Goal: Task Accomplishment & Management: Use online tool/utility

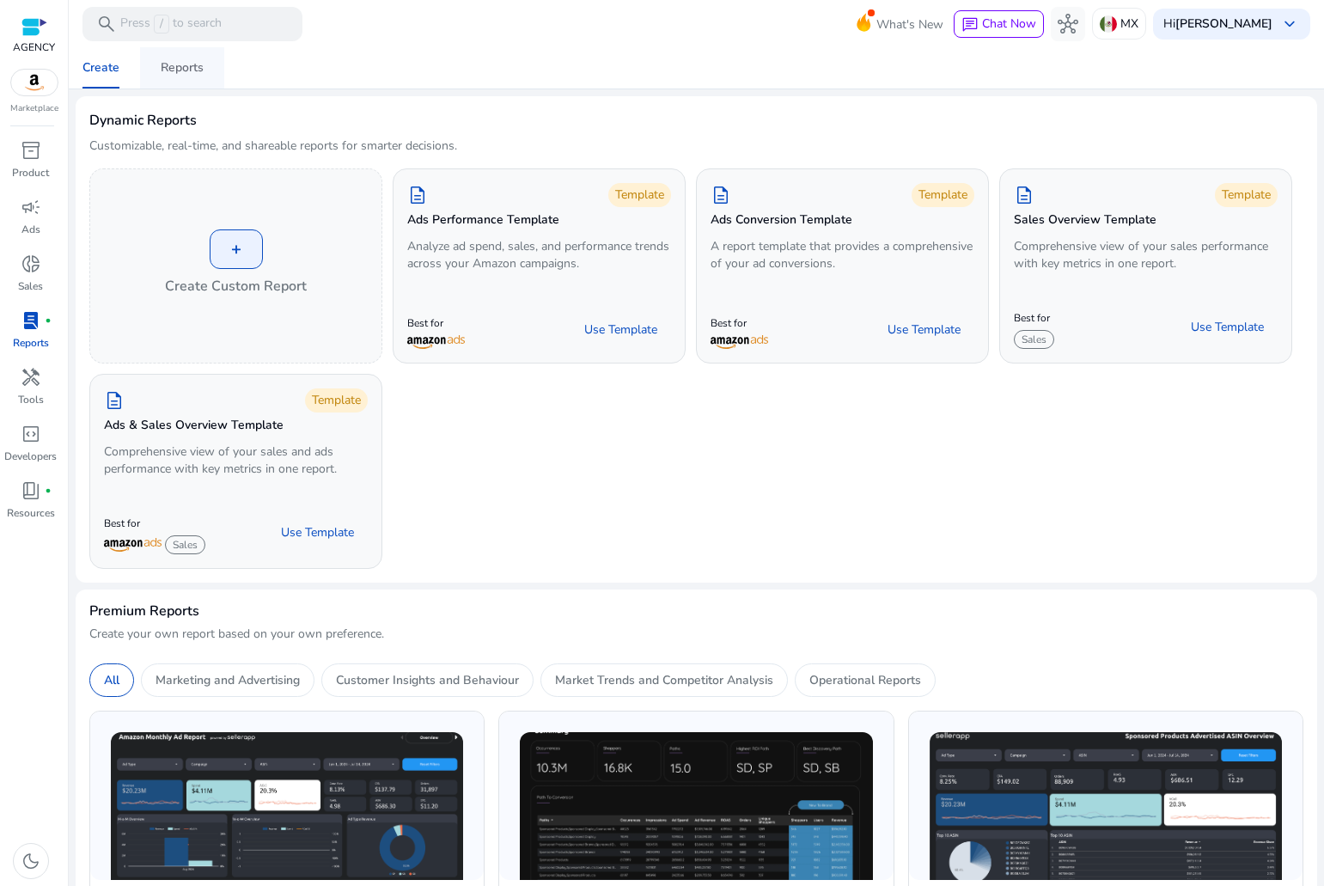
click at [166, 65] on div "Reports" at bounding box center [182, 68] width 43 height 12
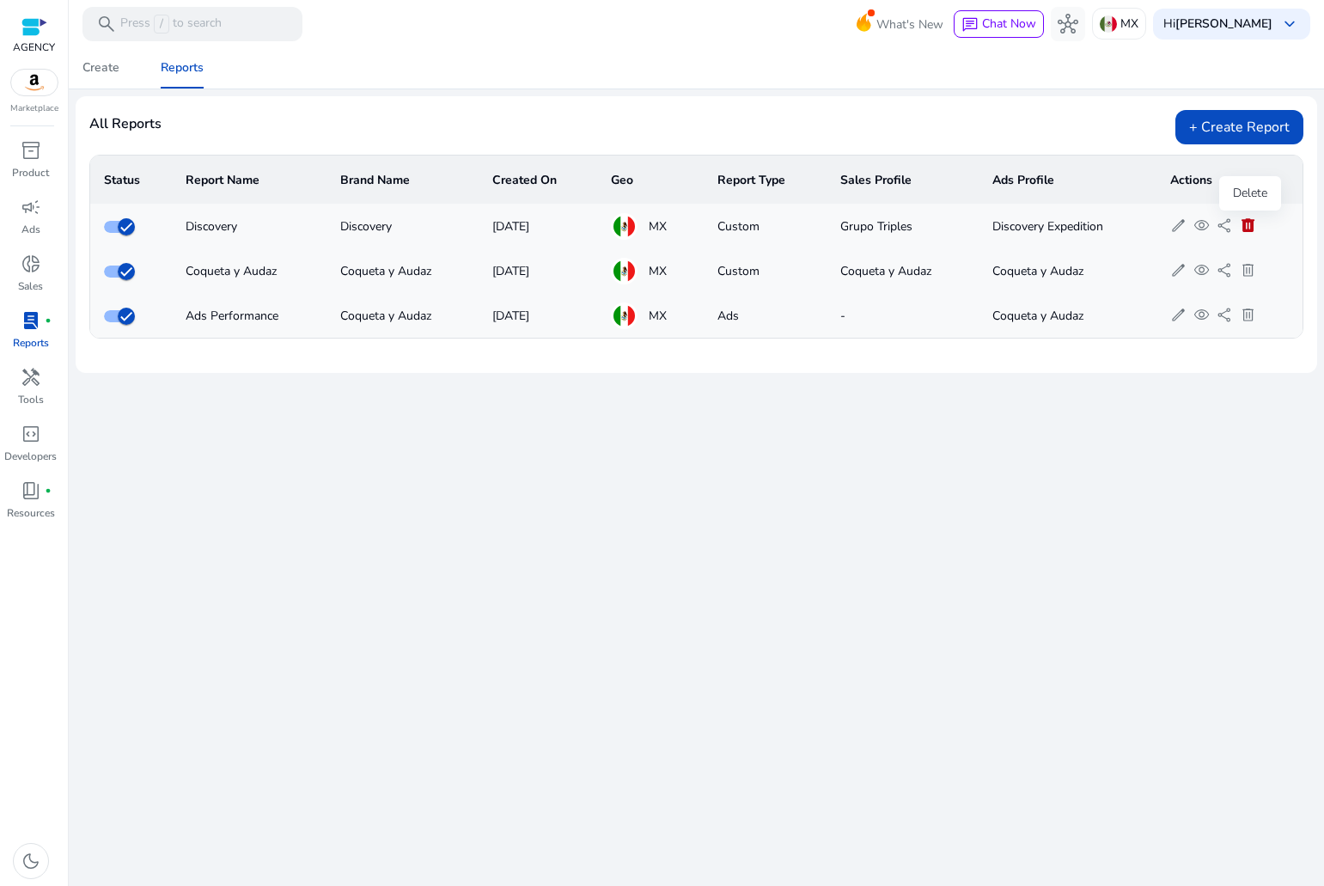
click at [1254, 221] on span "delete" at bounding box center [1248, 225] width 16 height 16
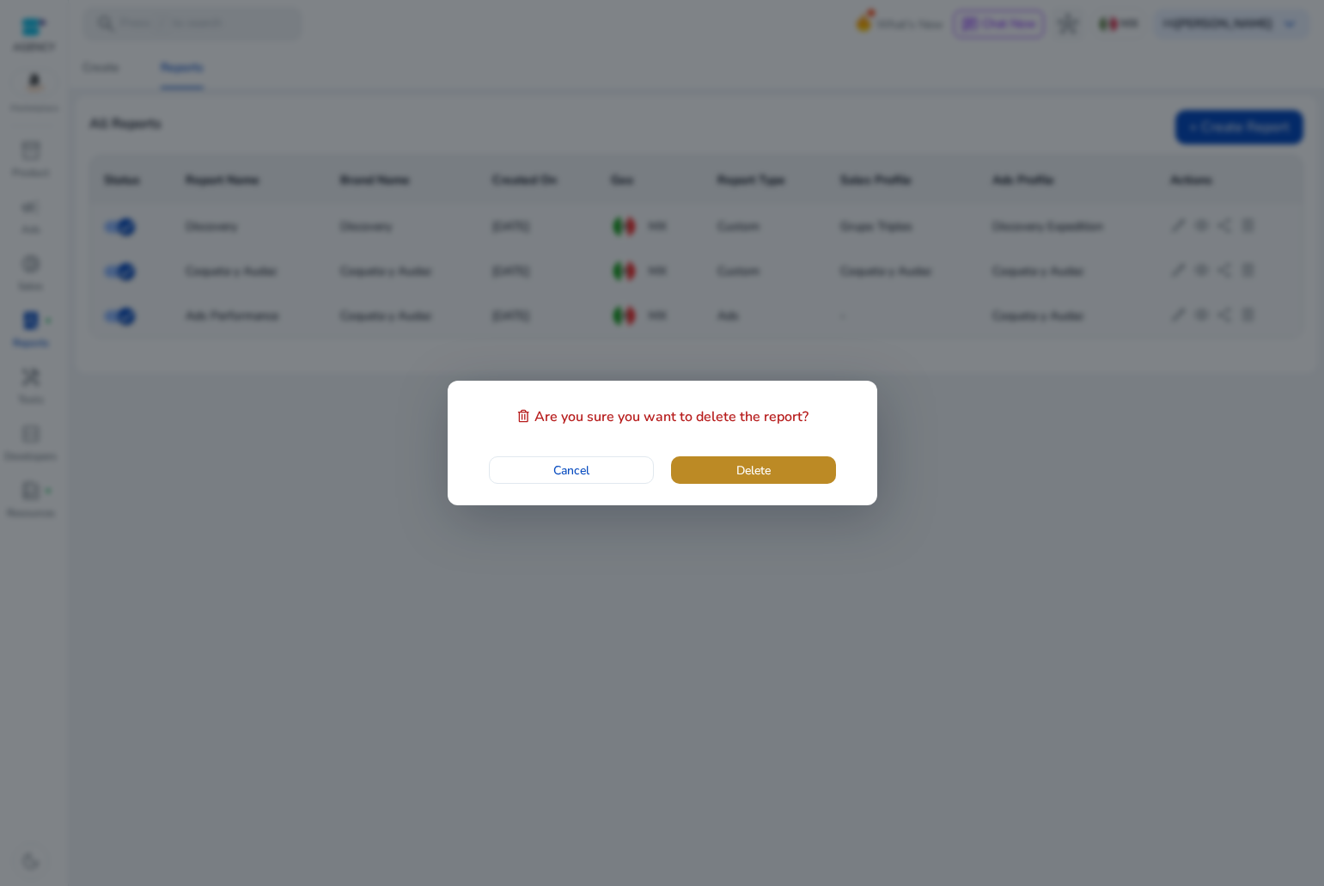
click at [783, 455] on span "button" at bounding box center [753, 469] width 165 height 41
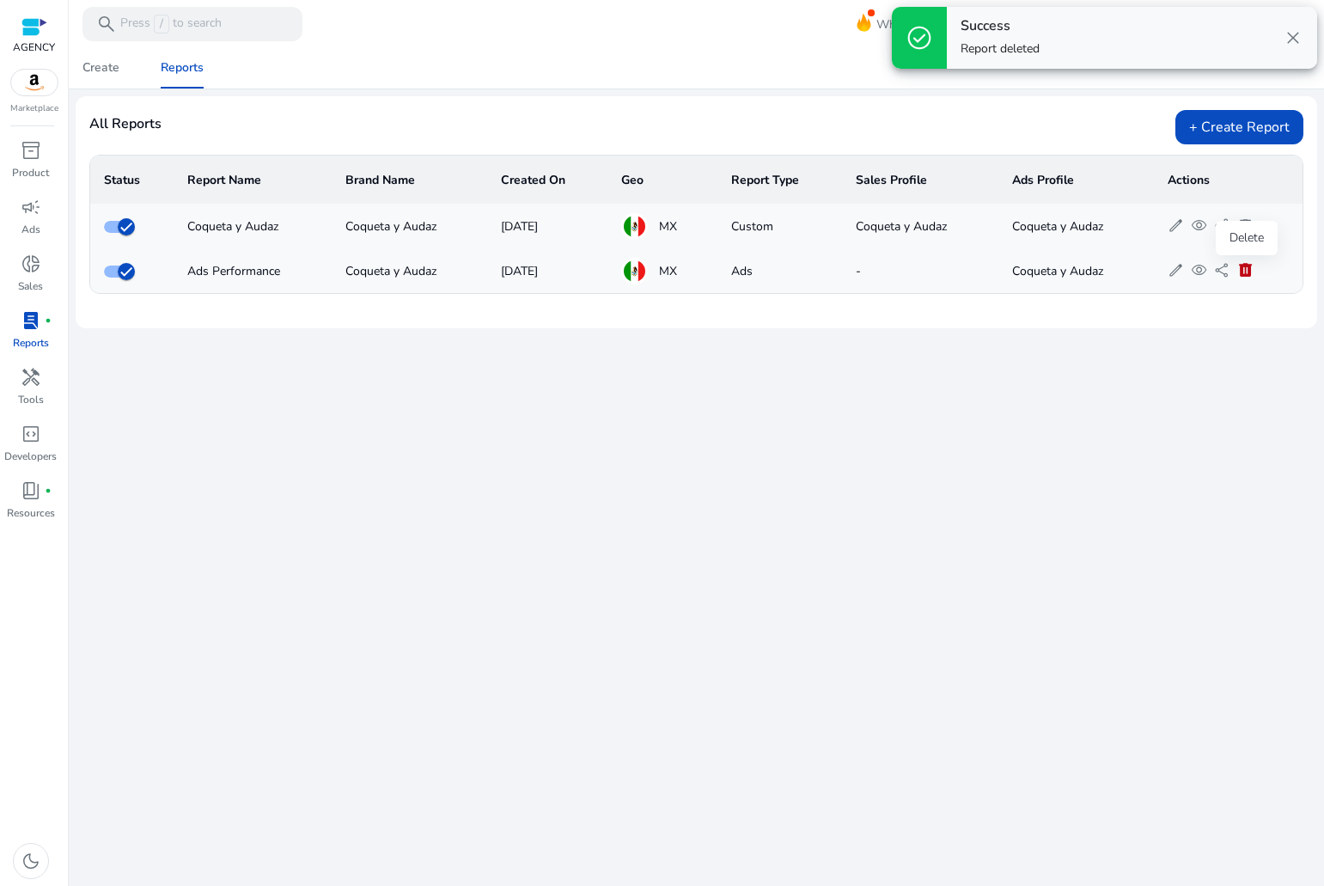
click at [1248, 266] on span "delete" at bounding box center [1245, 270] width 16 height 16
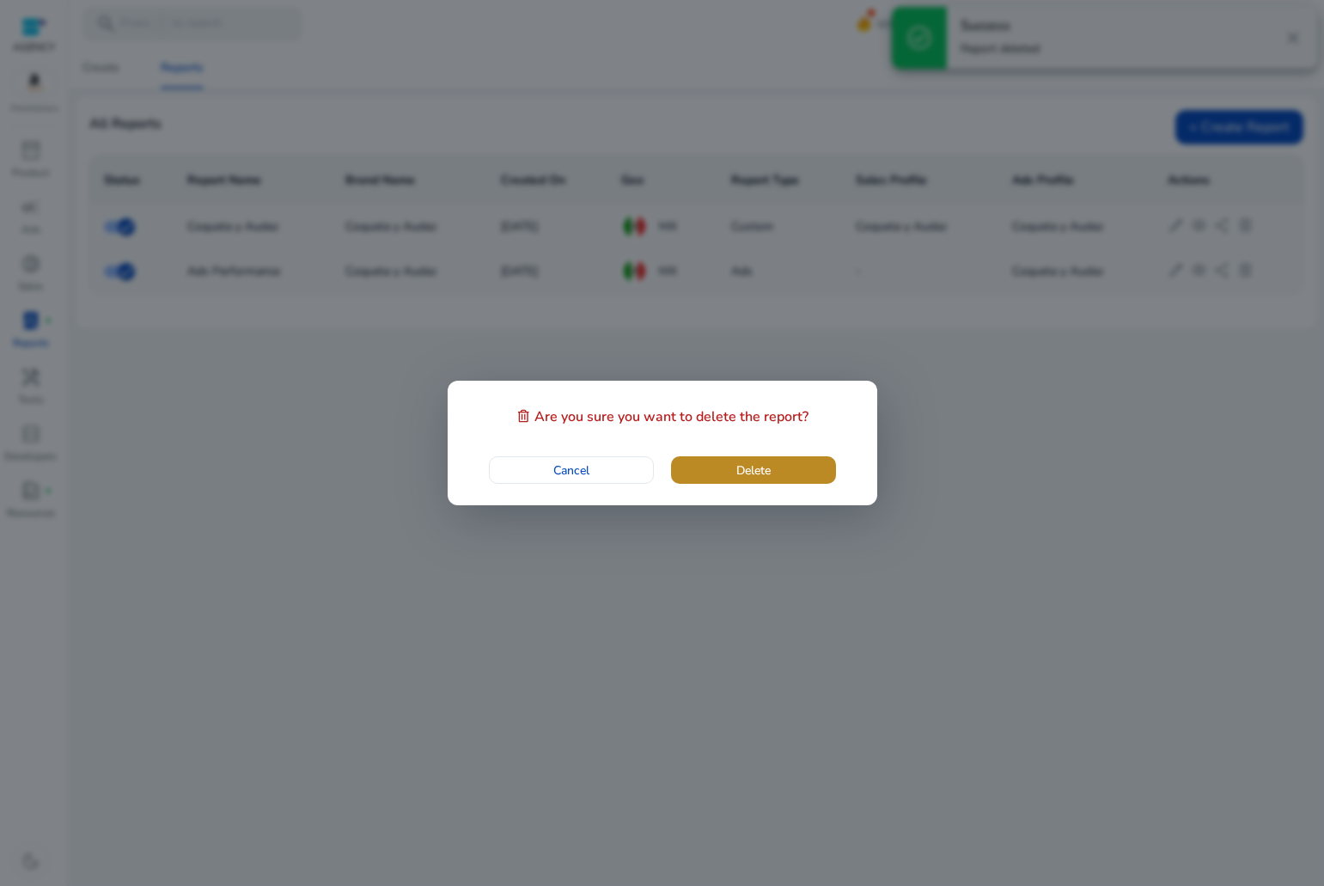
click at [754, 454] on span "button" at bounding box center [753, 469] width 165 height 41
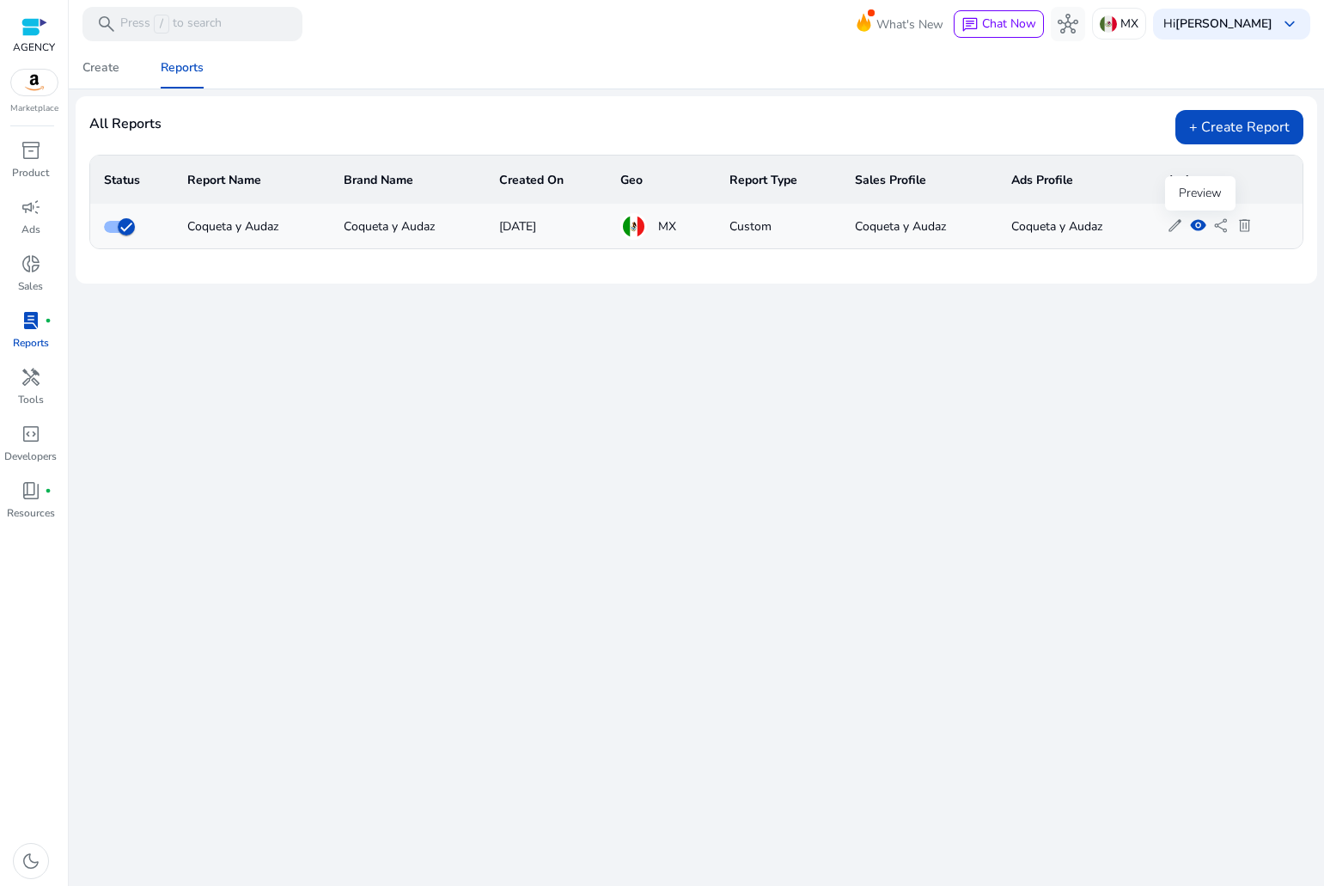
click at [1202, 224] on span "visibility" at bounding box center [1198, 225] width 16 height 16
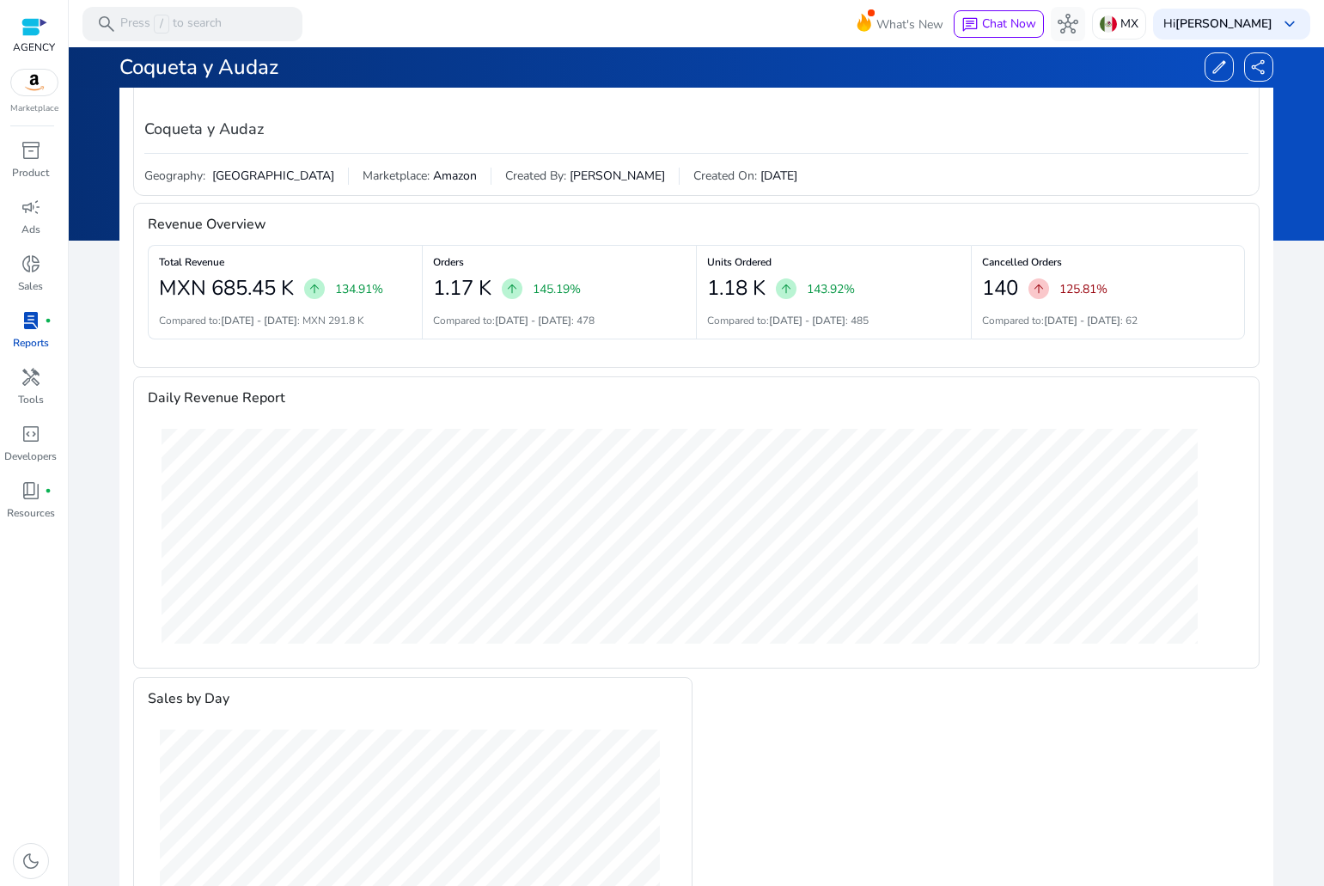
scroll to position [172, 0]
drag, startPoint x: 229, startPoint y: 254, endPoint x: 162, endPoint y: 265, distance: 67.0
click at [162, 265] on div "Total Revenue MXN 685.45 K arrow_upward 134.91% Compared to: Jul 26 - Aug 8 : M…" at bounding box center [285, 291] width 274 height 95
copy h6 "Total Revenue"
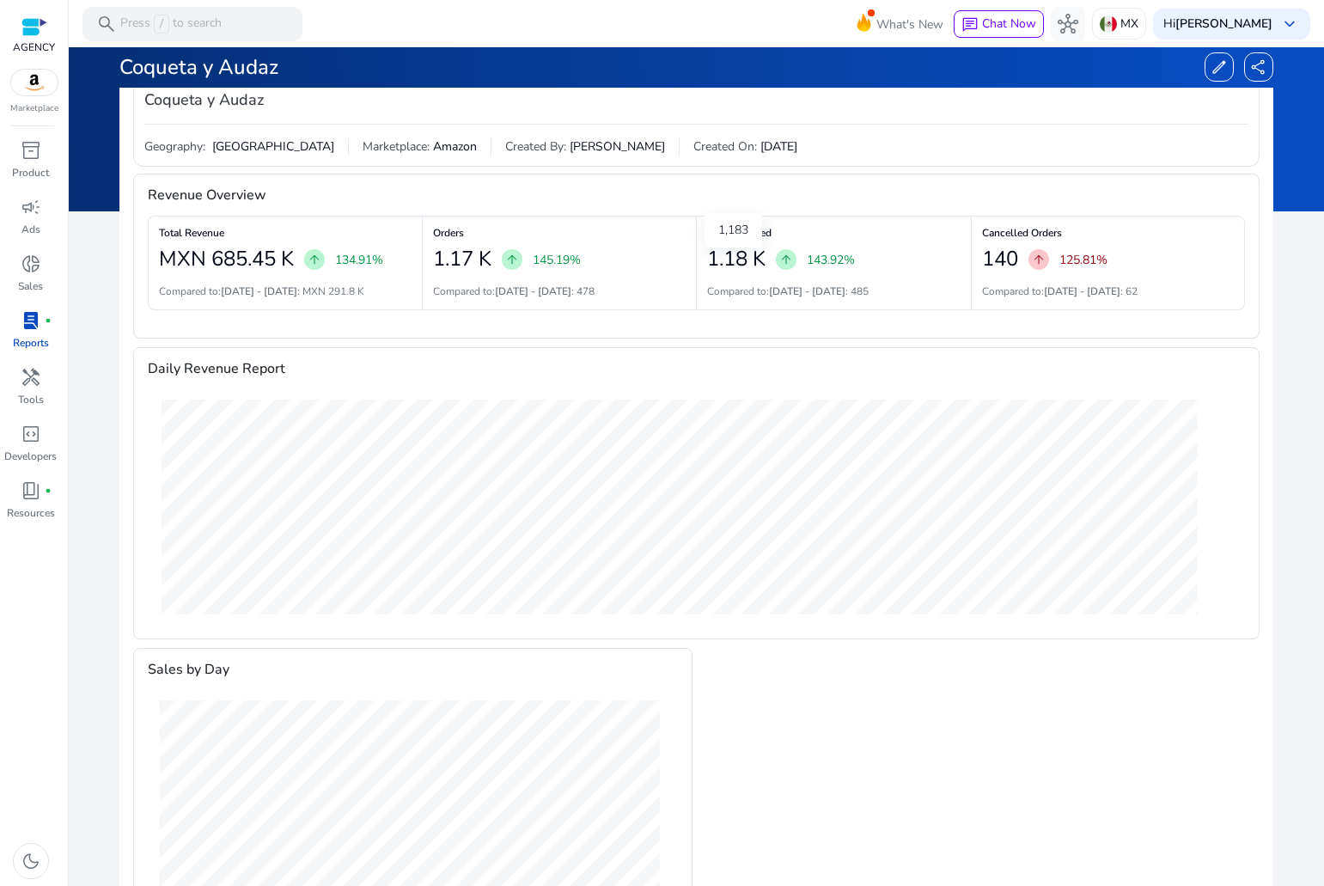
scroll to position [192, 0]
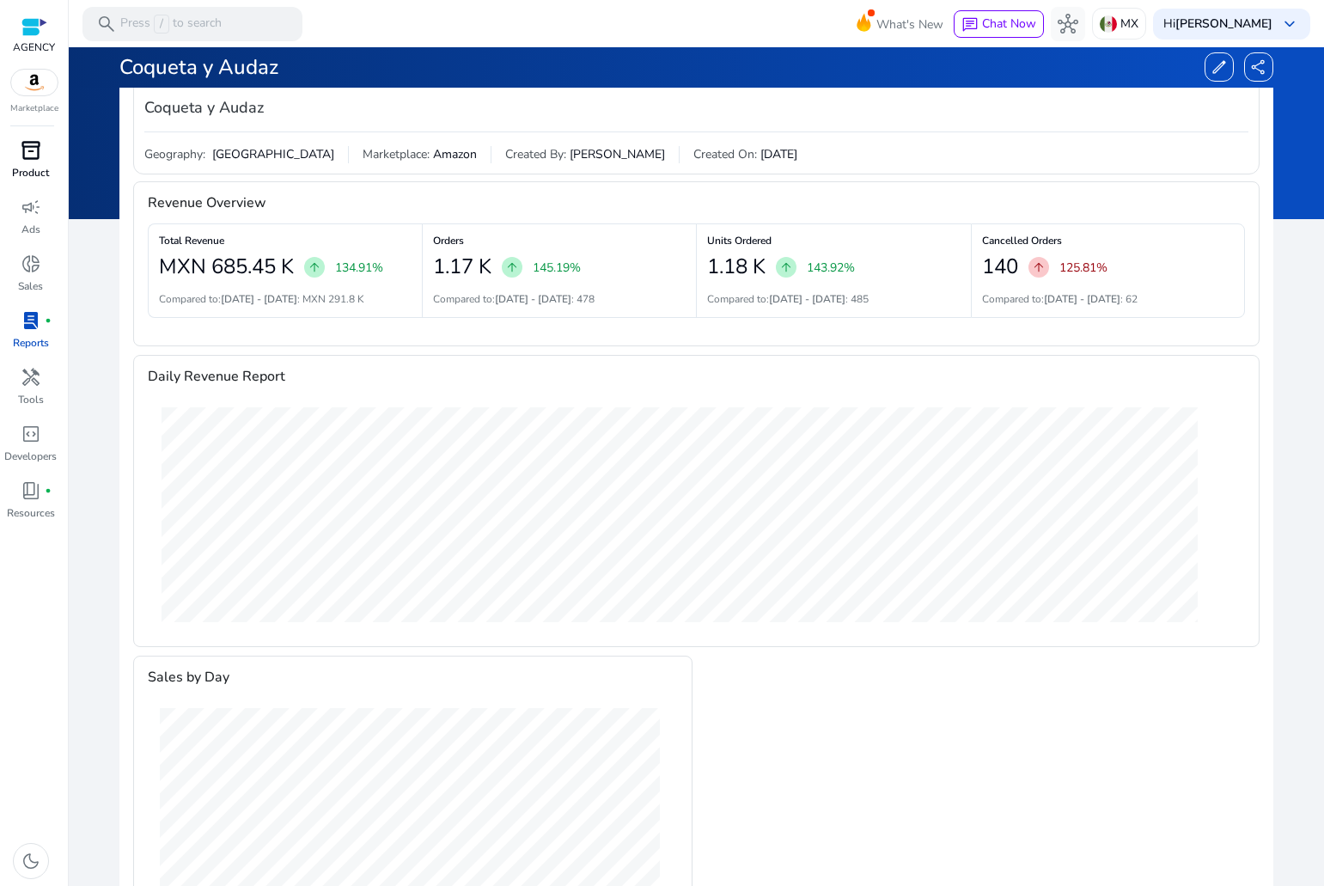
click at [44, 165] on p "Product" at bounding box center [30, 172] width 37 height 15
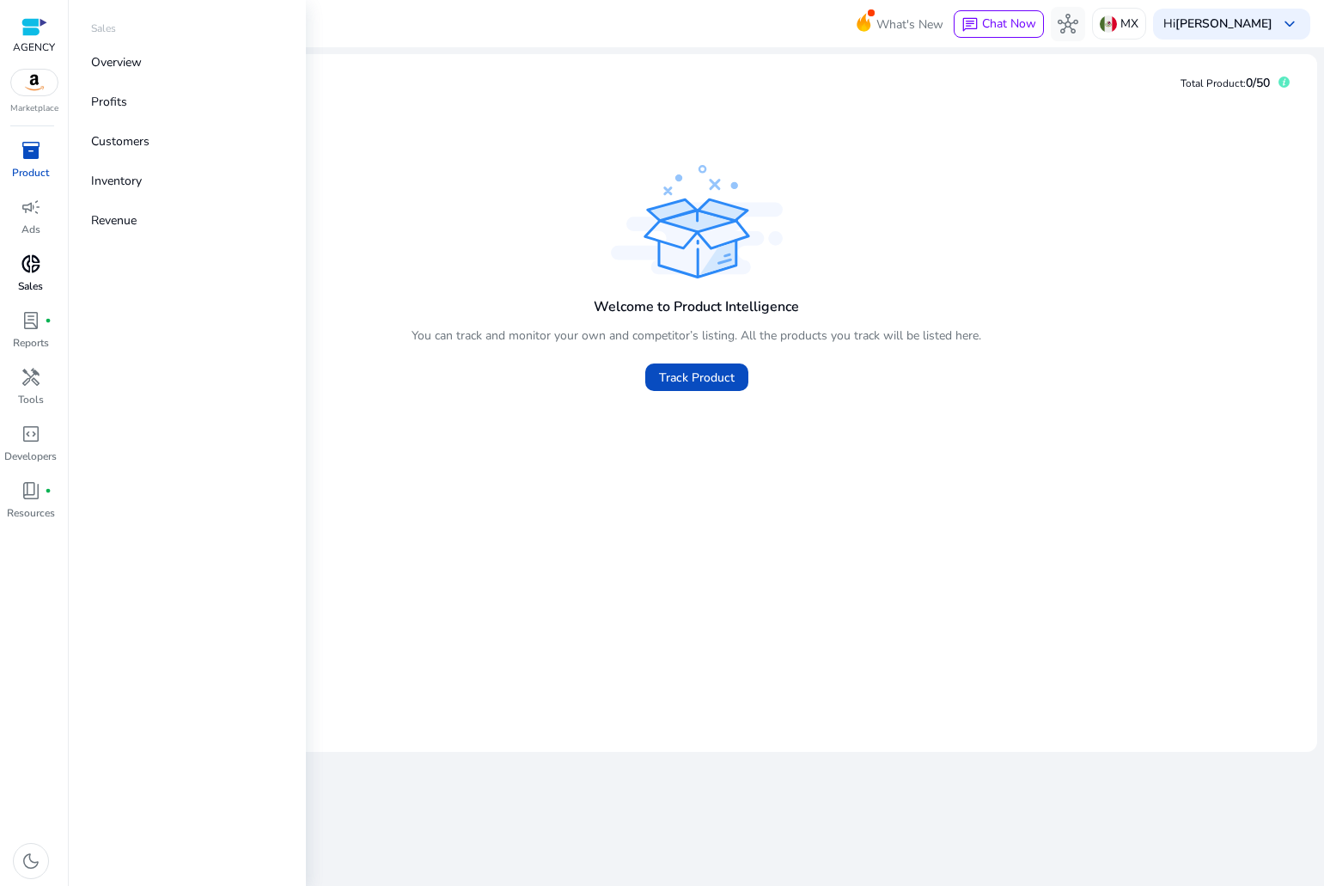
click at [27, 265] on span "donut_small" at bounding box center [31, 264] width 21 height 21
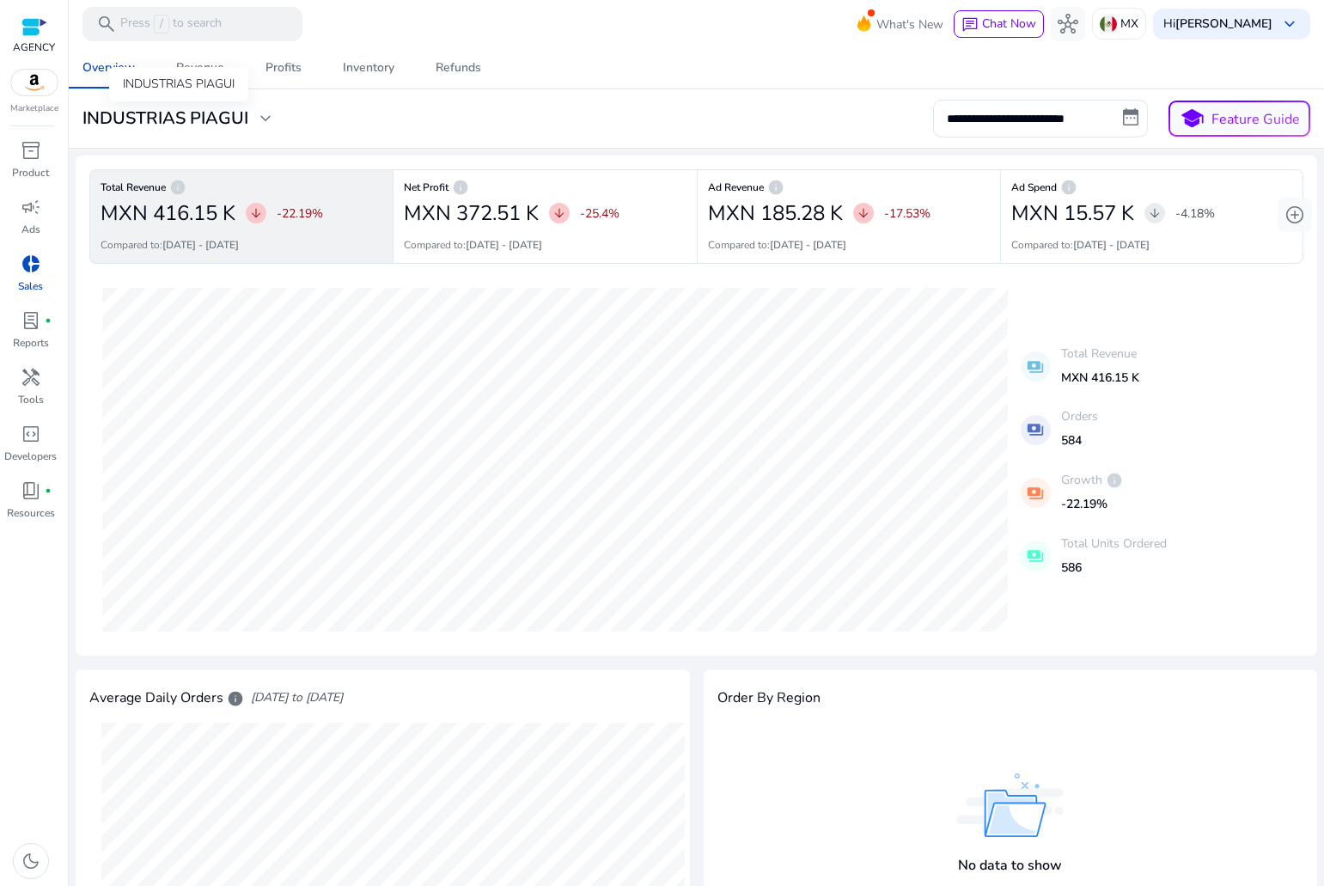
click at [239, 115] on h3 "INDUSTRIAS PIAGUI" at bounding box center [165, 118] width 166 height 21
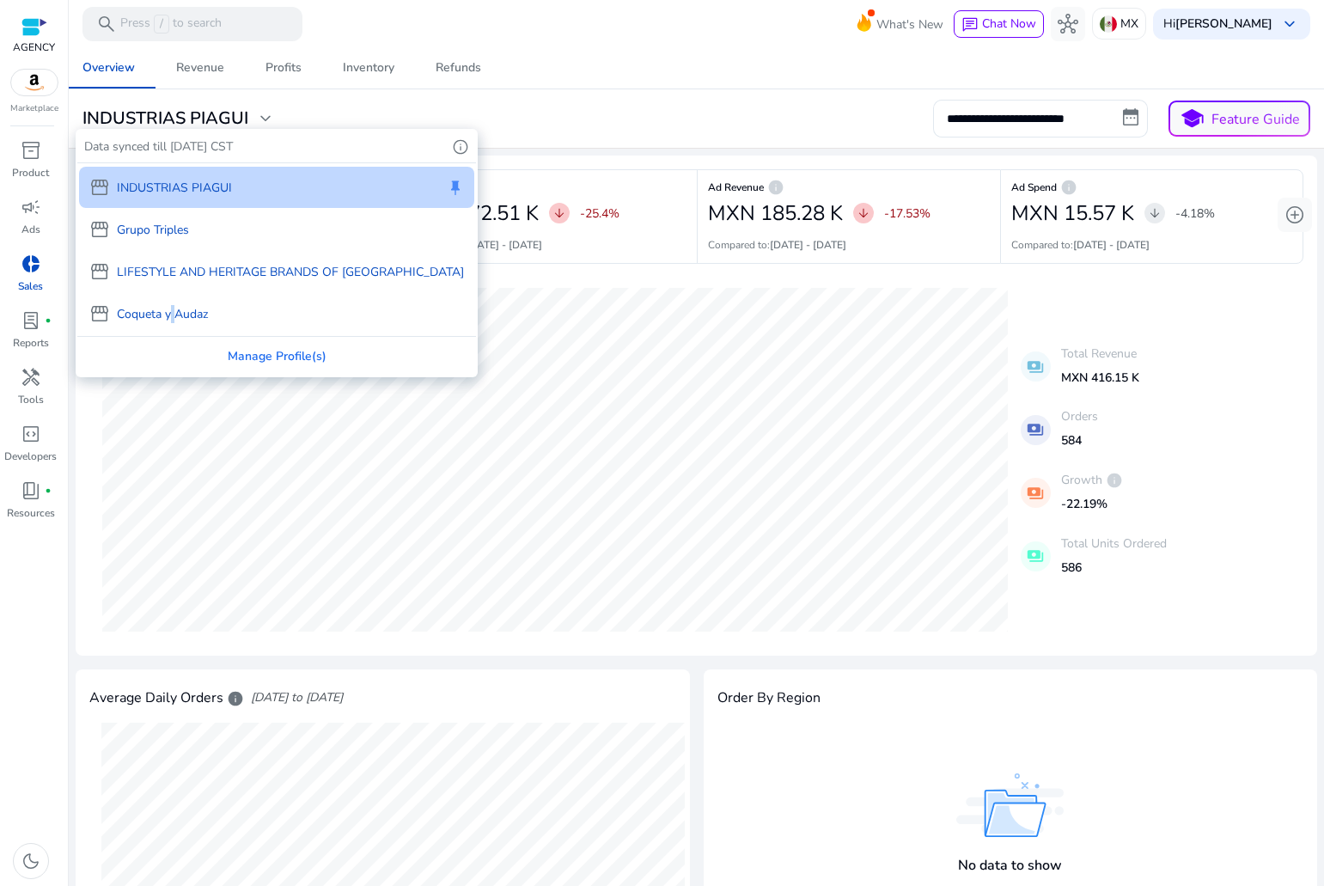
click at [167, 311] on p "Coqueta y Audaz" at bounding box center [162, 314] width 91 height 18
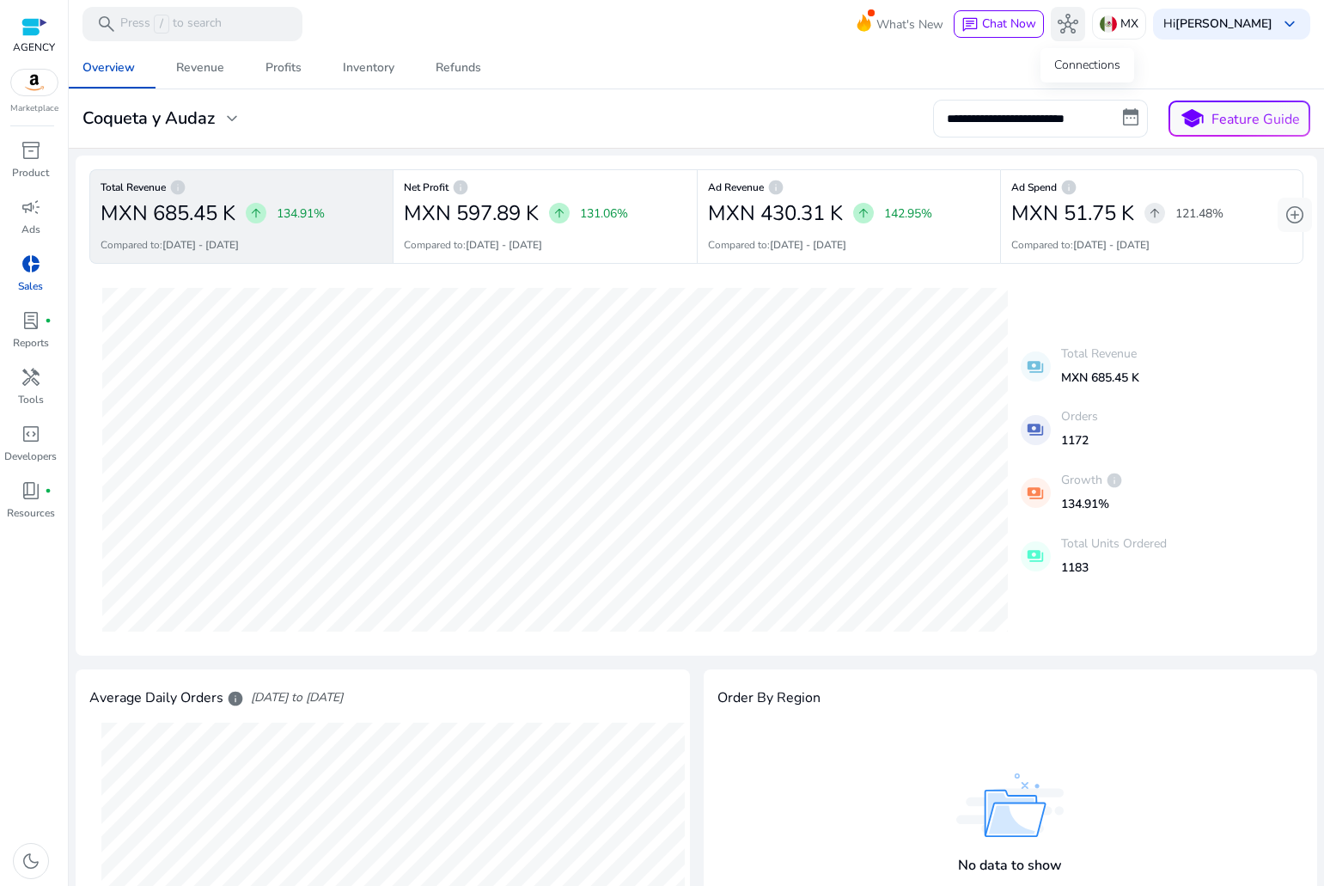
click at [1078, 19] on span "hub" at bounding box center [1068, 24] width 21 height 21
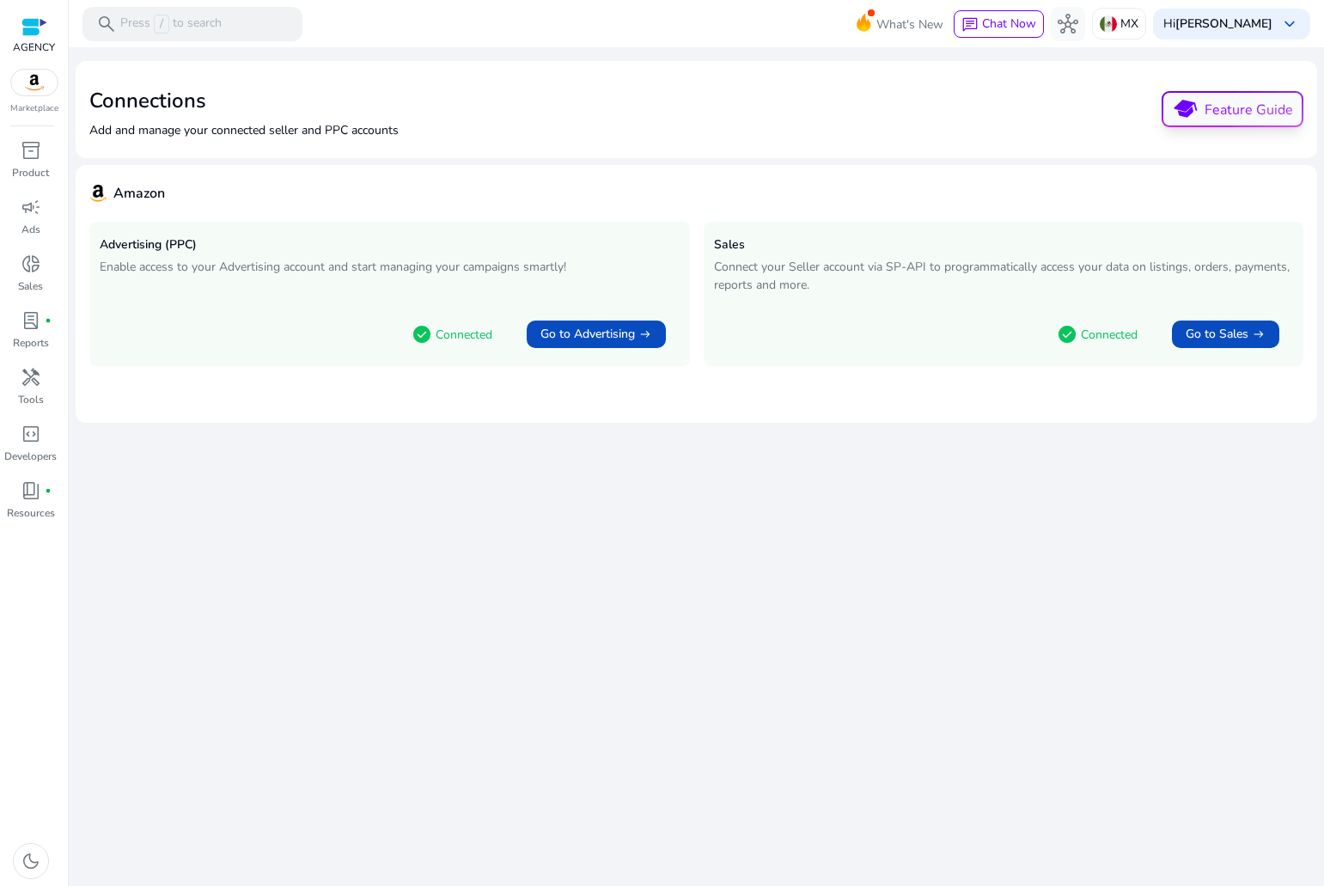
click at [1195, 91] on button "school Feature Guide" at bounding box center [1233, 109] width 142 height 36
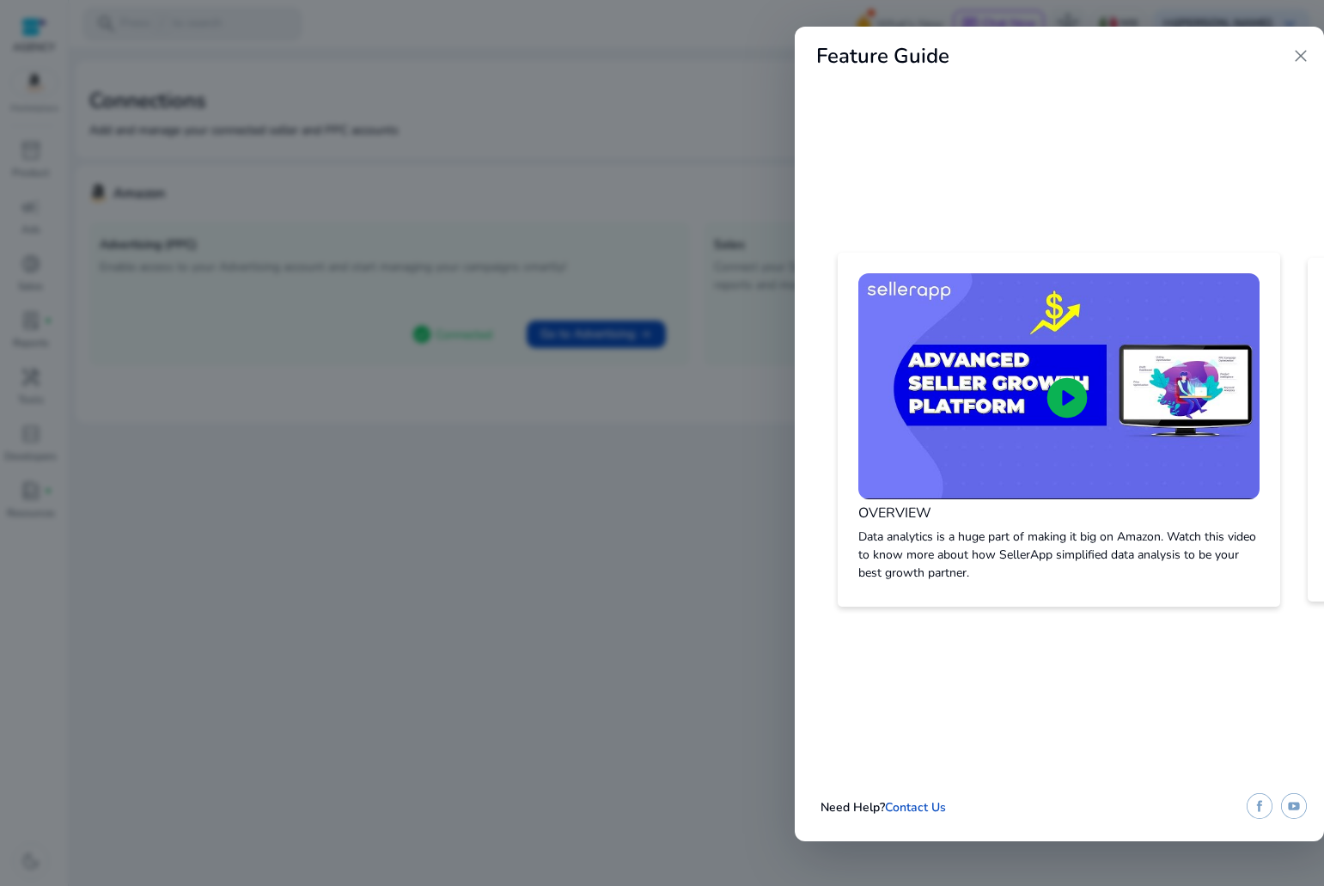
click at [1305, 46] on span "close" at bounding box center [1301, 56] width 21 height 21
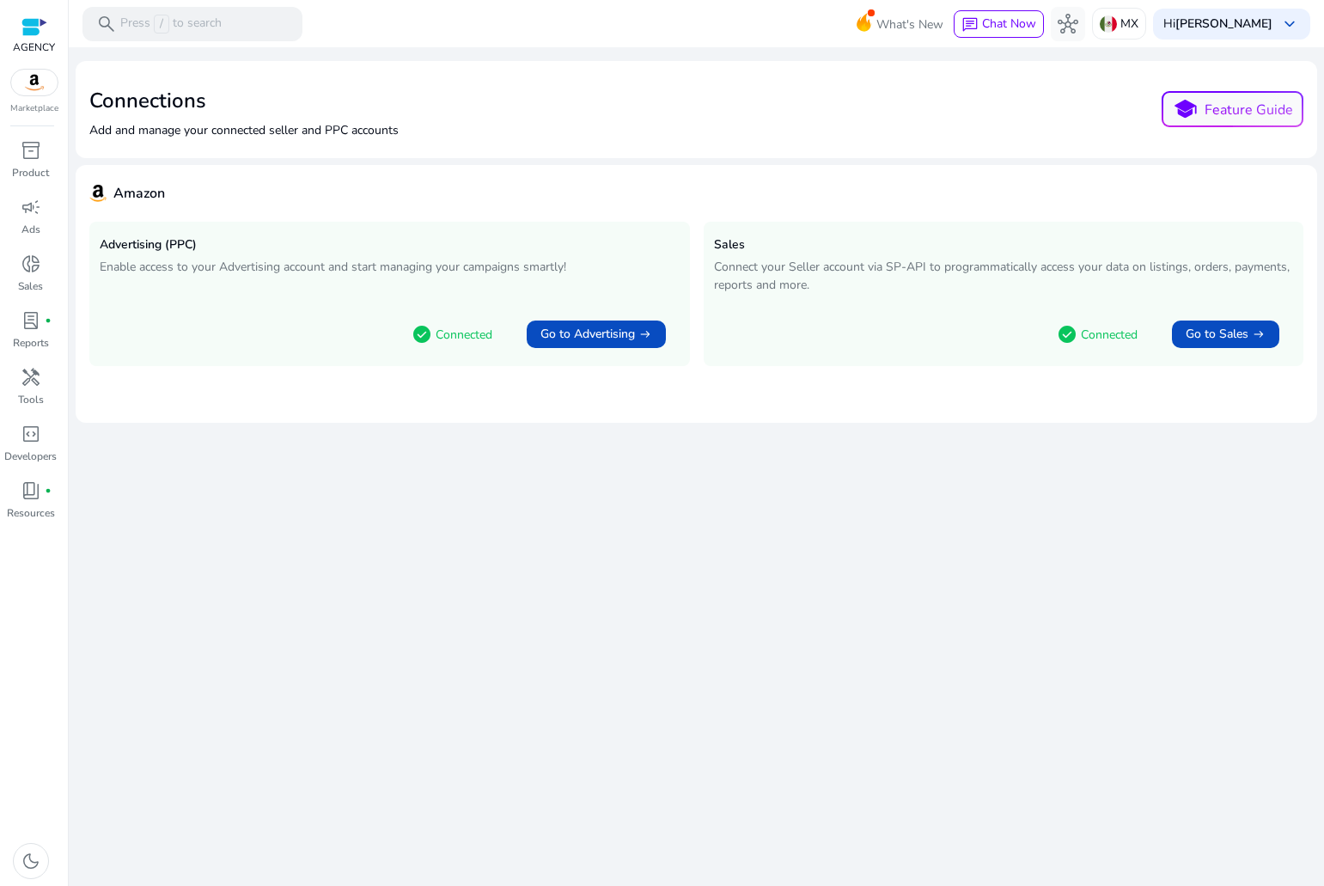
select select "*"
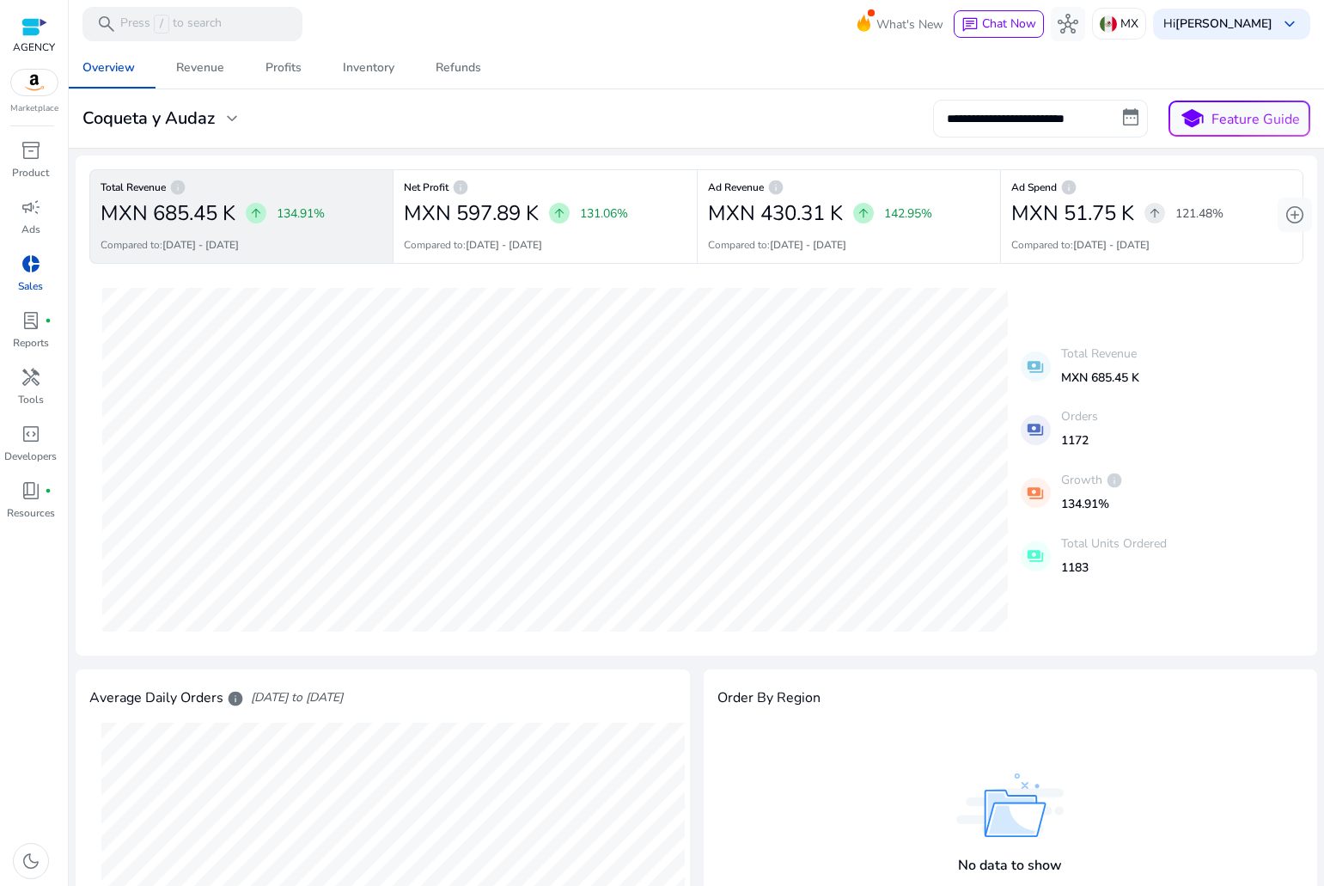
click at [1116, 113] on input "**********" at bounding box center [1040, 119] width 215 height 38
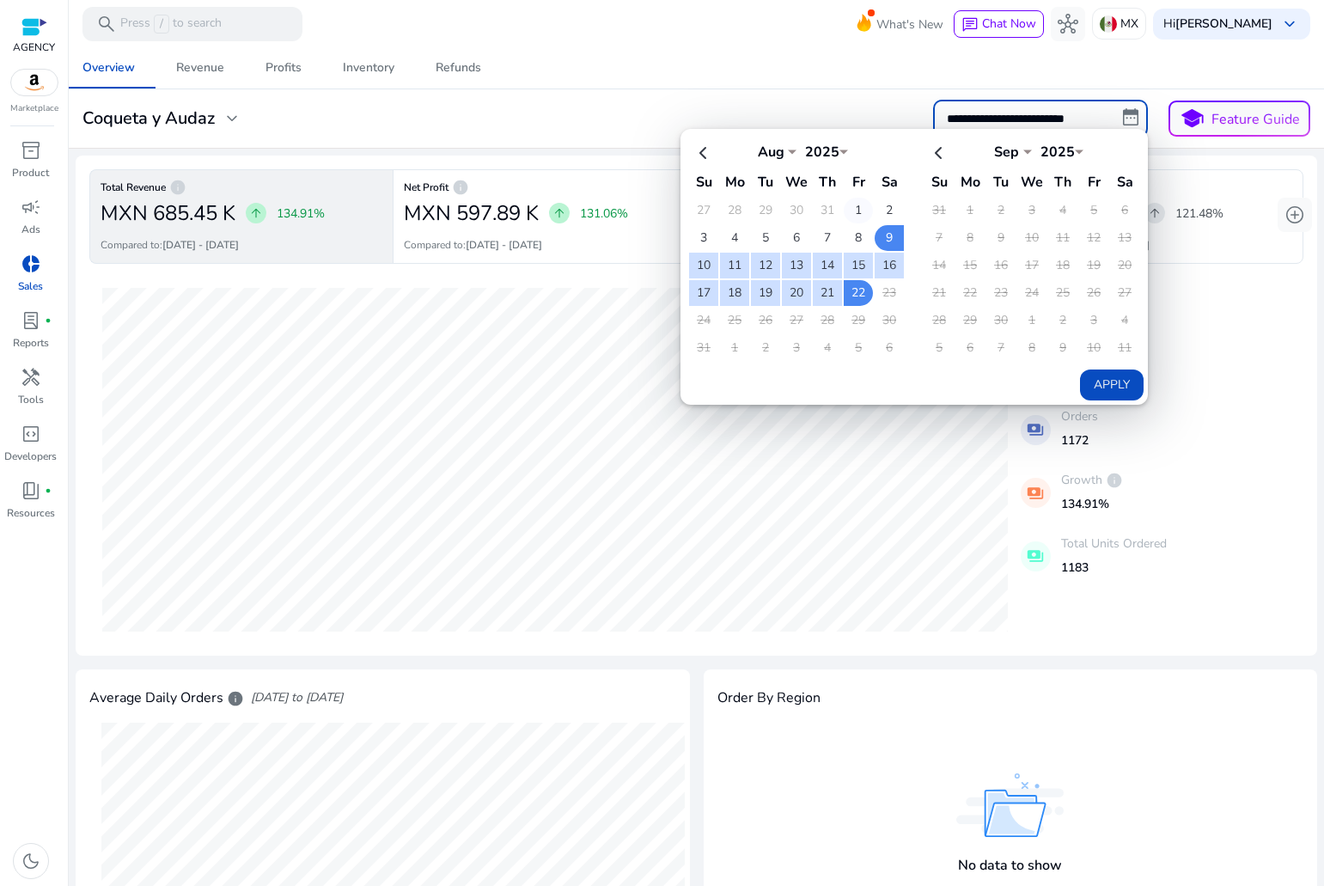
click at [852, 213] on td "1" at bounding box center [858, 211] width 29 height 26
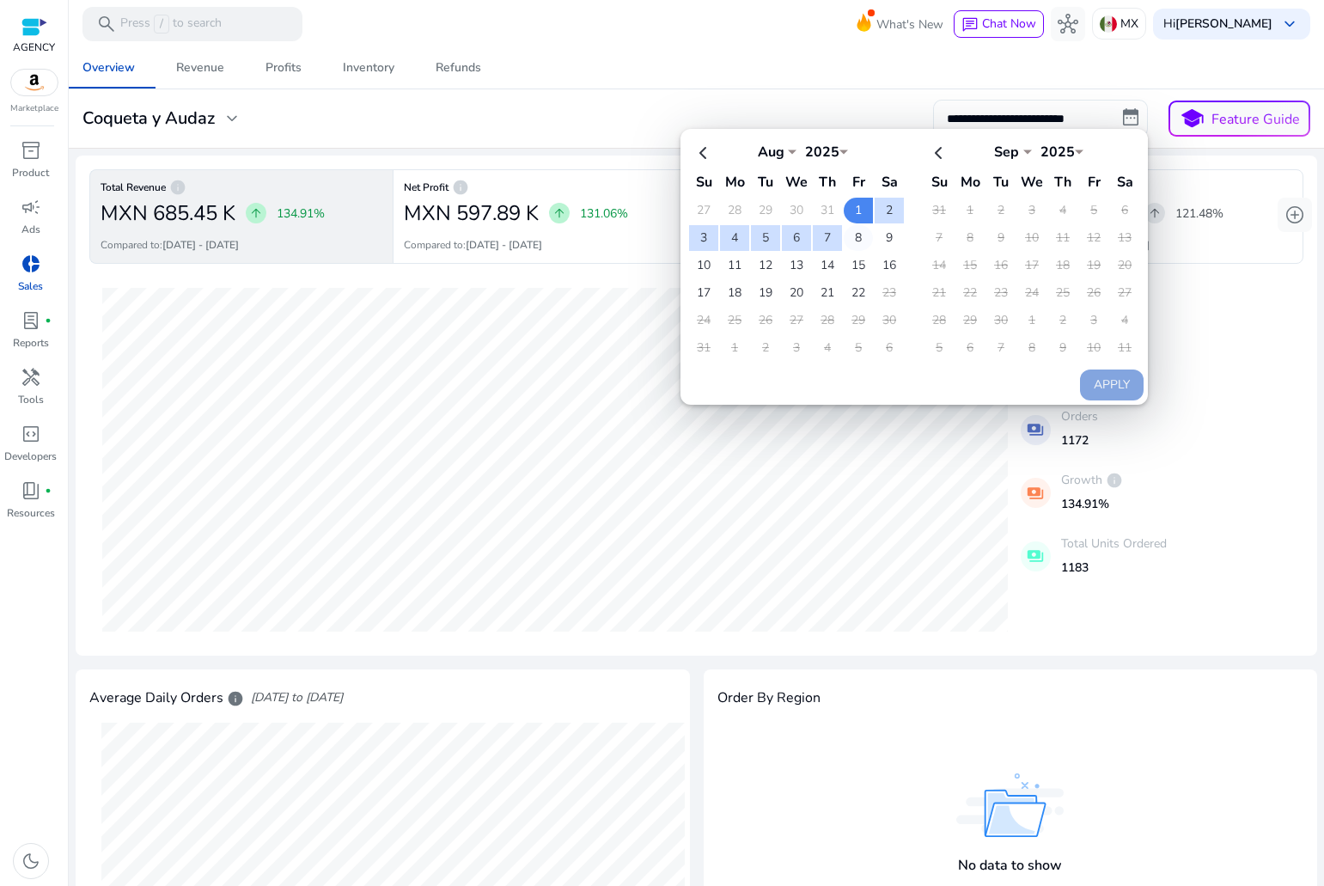
click at [853, 235] on td "8" at bounding box center [858, 238] width 29 height 26
click at [855, 233] on td "8" at bounding box center [858, 238] width 29 height 26
click at [1101, 398] on button "Apply" at bounding box center [1112, 385] width 64 height 31
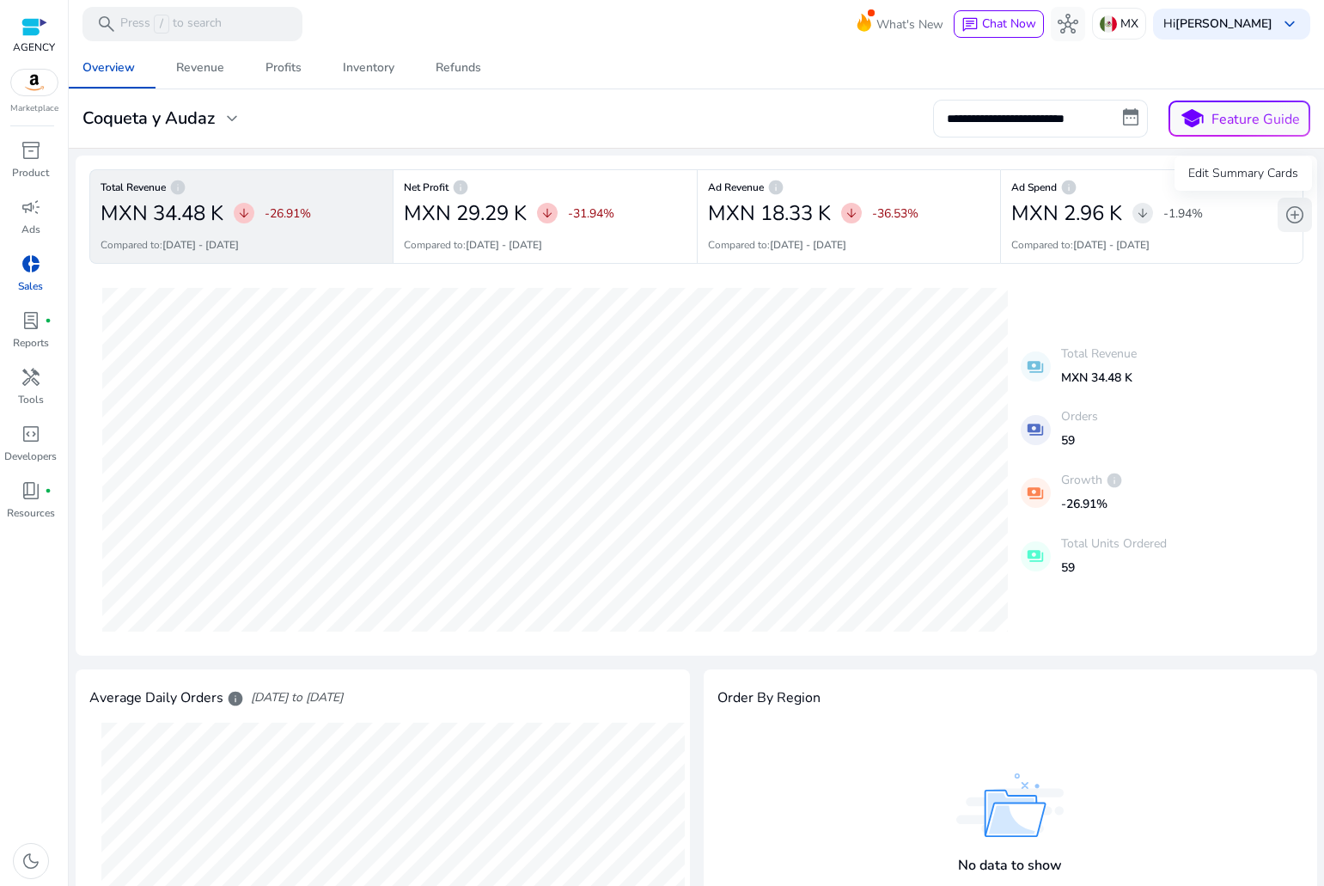
click at [1285, 211] on span "add_circle" at bounding box center [1295, 215] width 21 height 21
click at [1015, 125] on input "**********" at bounding box center [1040, 119] width 215 height 38
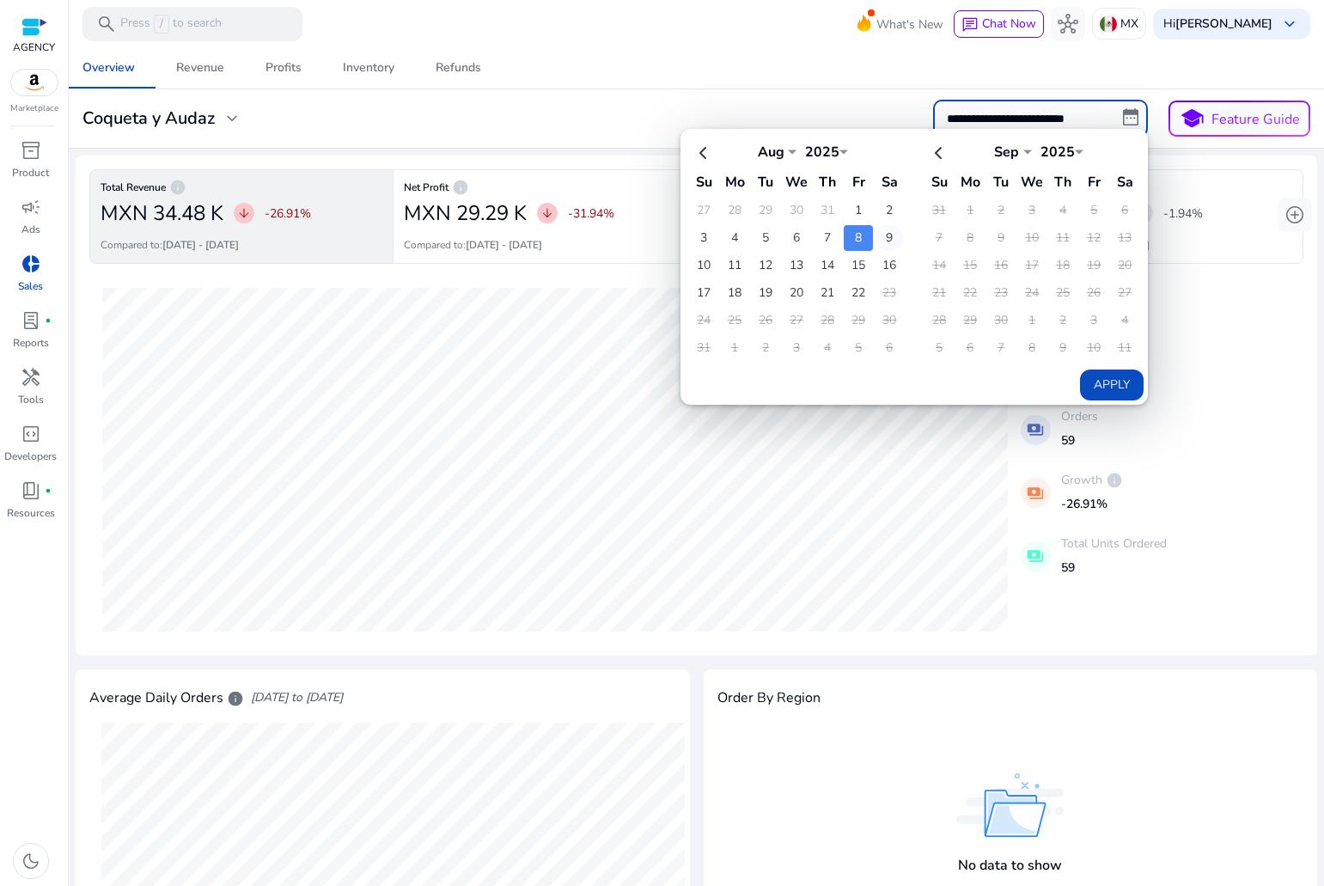
click at [878, 230] on td "9" at bounding box center [889, 238] width 29 height 26
click at [1110, 403] on div "Aug *** *** *** *** *** *** *** *** *** *** *** *** 2025 **** Su Mo Tu We Th Fr…" at bounding box center [914, 267] width 467 height 276
click at [1109, 391] on button "Apply" at bounding box center [1112, 385] width 64 height 31
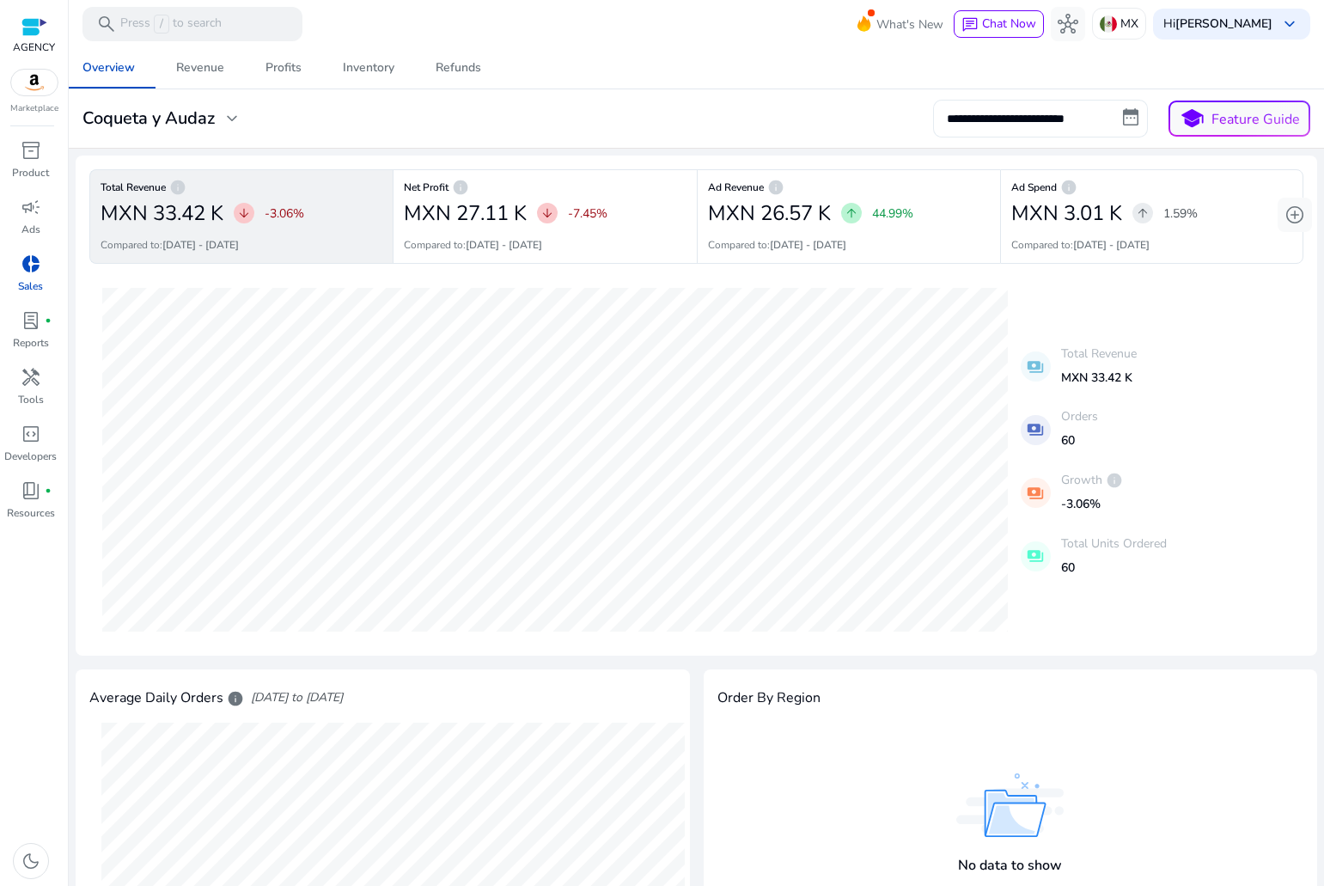
click at [983, 120] on input "**********" at bounding box center [1040, 119] width 215 height 38
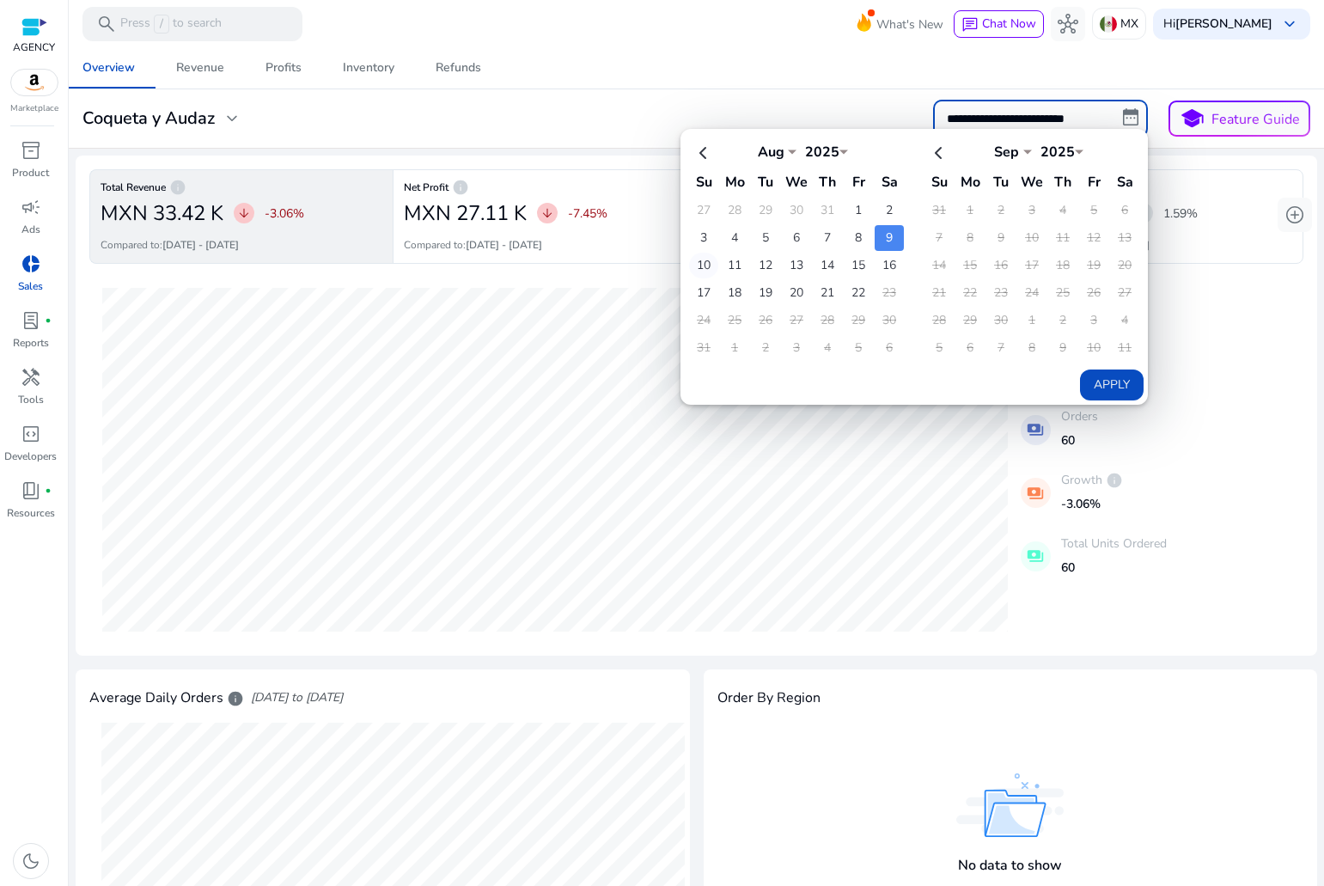
click at [703, 262] on td "10" at bounding box center [703, 266] width 29 height 26
click at [1120, 389] on button "Apply" at bounding box center [1112, 385] width 64 height 31
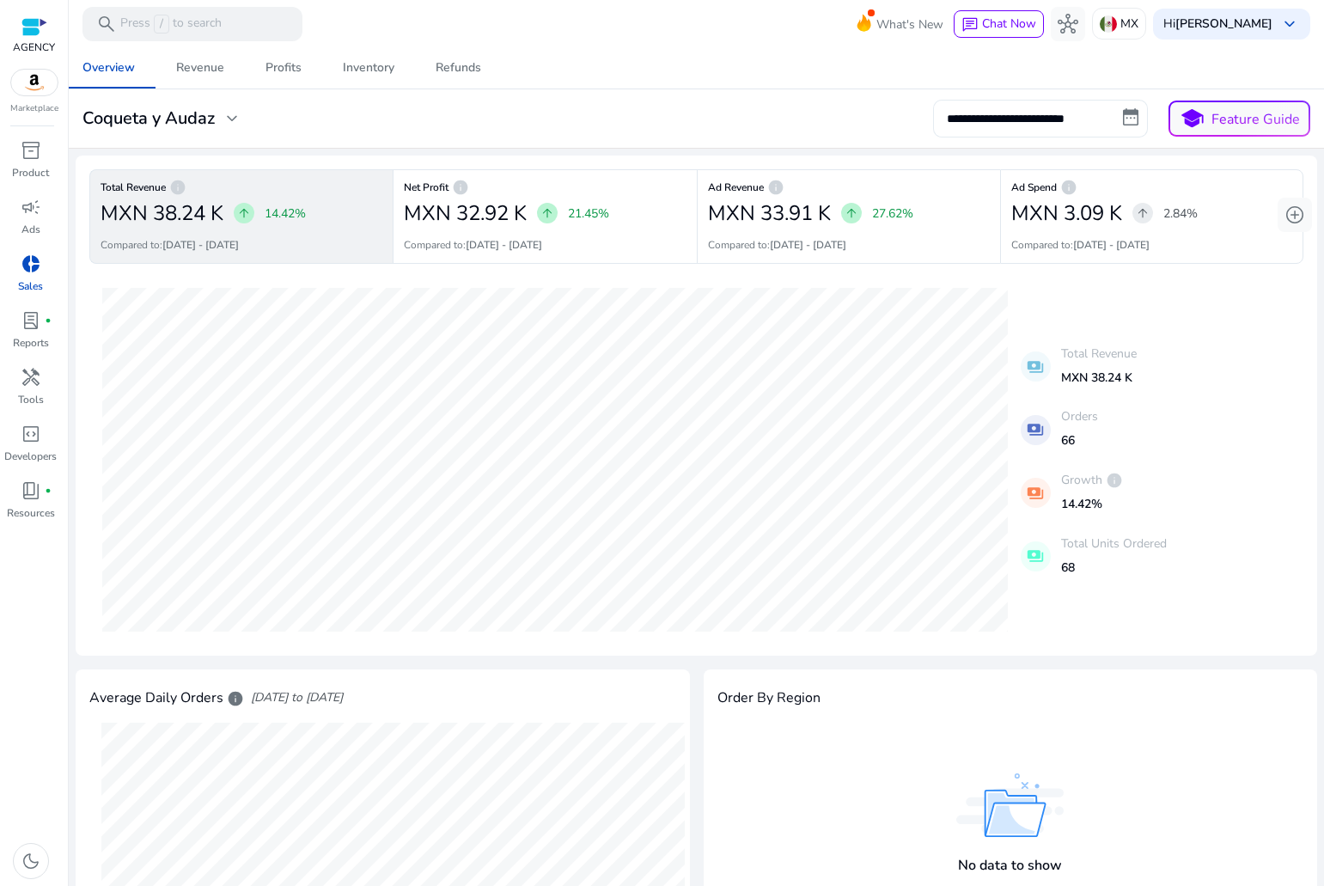
click at [1015, 109] on input "**********" at bounding box center [1040, 119] width 215 height 38
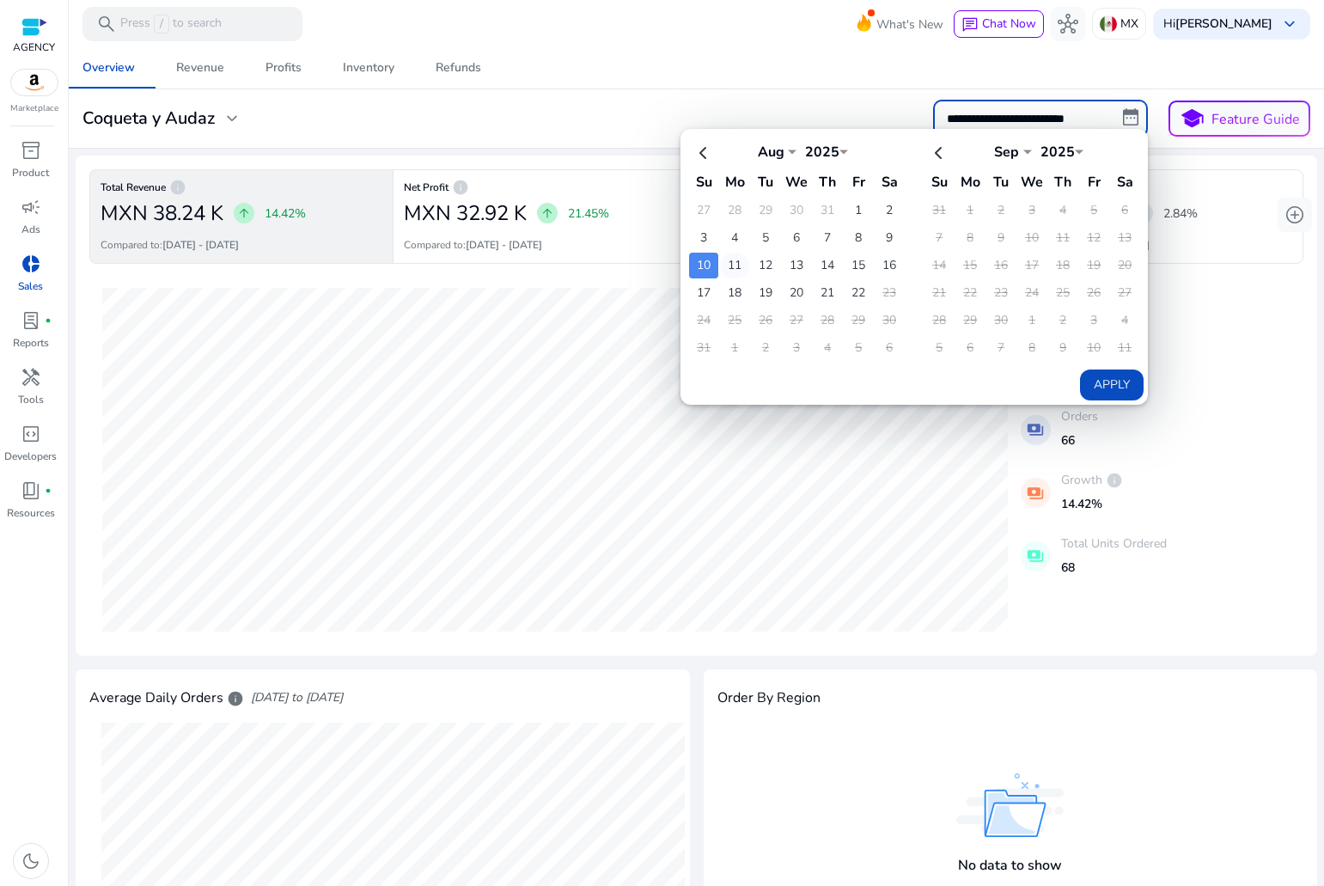
click at [721, 268] on td "11" at bounding box center [734, 266] width 29 height 26
click at [1090, 382] on button "Apply" at bounding box center [1112, 385] width 64 height 31
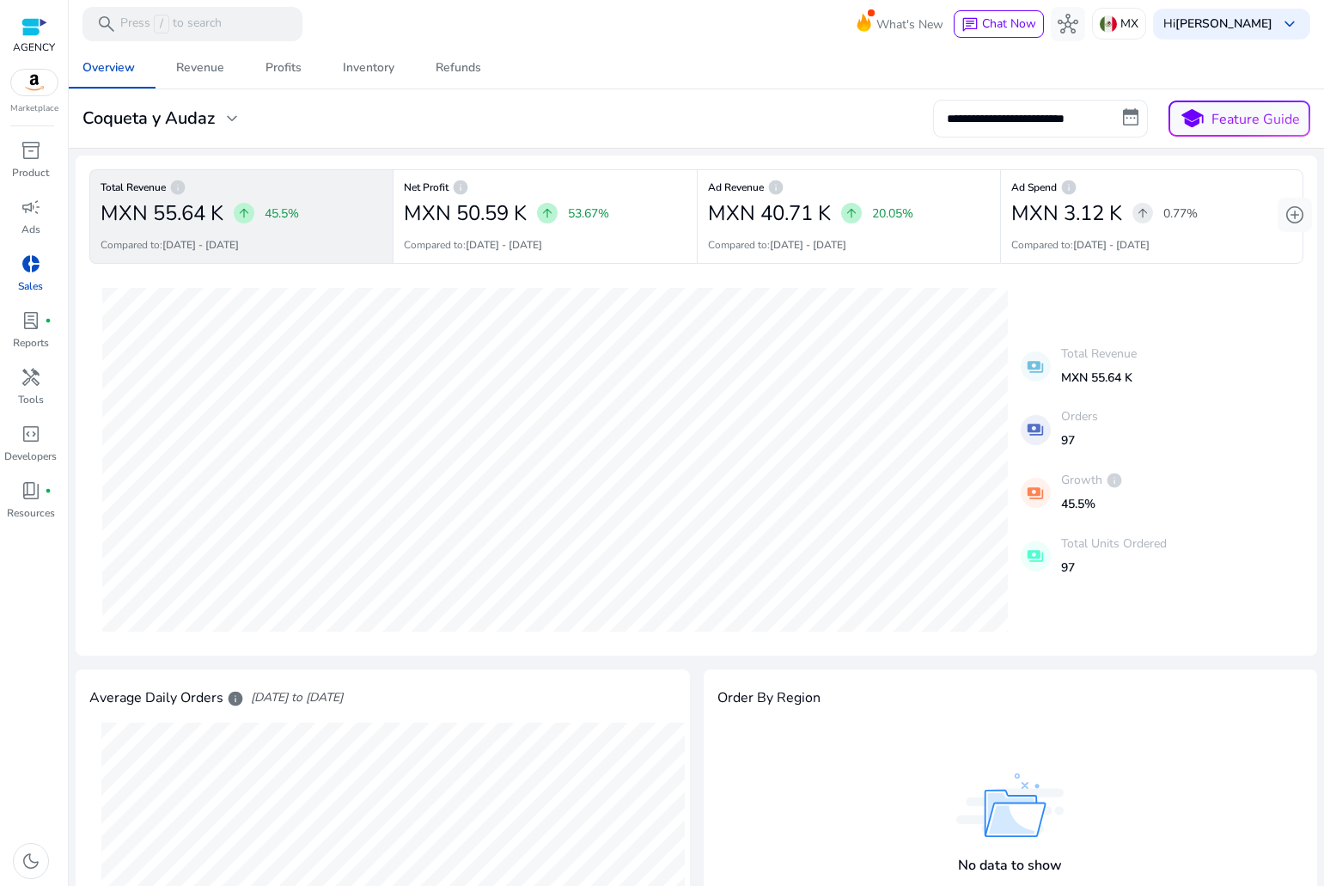
click at [1057, 120] on input "**********" at bounding box center [1040, 119] width 215 height 38
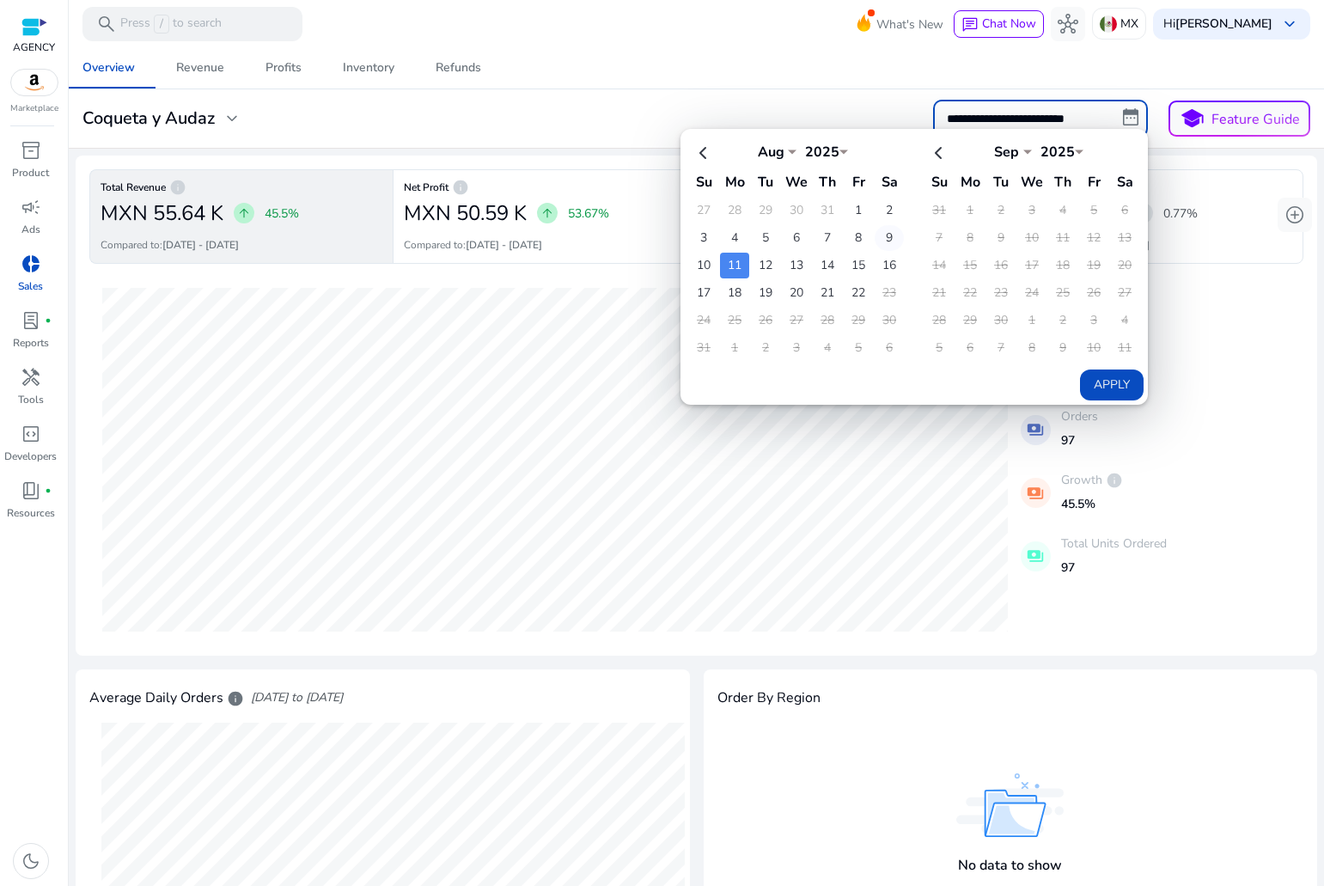
click at [875, 237] on td "9" at bounding box center [889, 238] width 29 height 26
click at [877, 238] on td "9" at bounding box center [889, 238] width 29 height 26
click at [889, 236] on td "9" at bounding box center [889, 238] width 29 height 26
click at [1110, 381] on button "Apply" at bounding box center [1112, 385] width 64 height 31
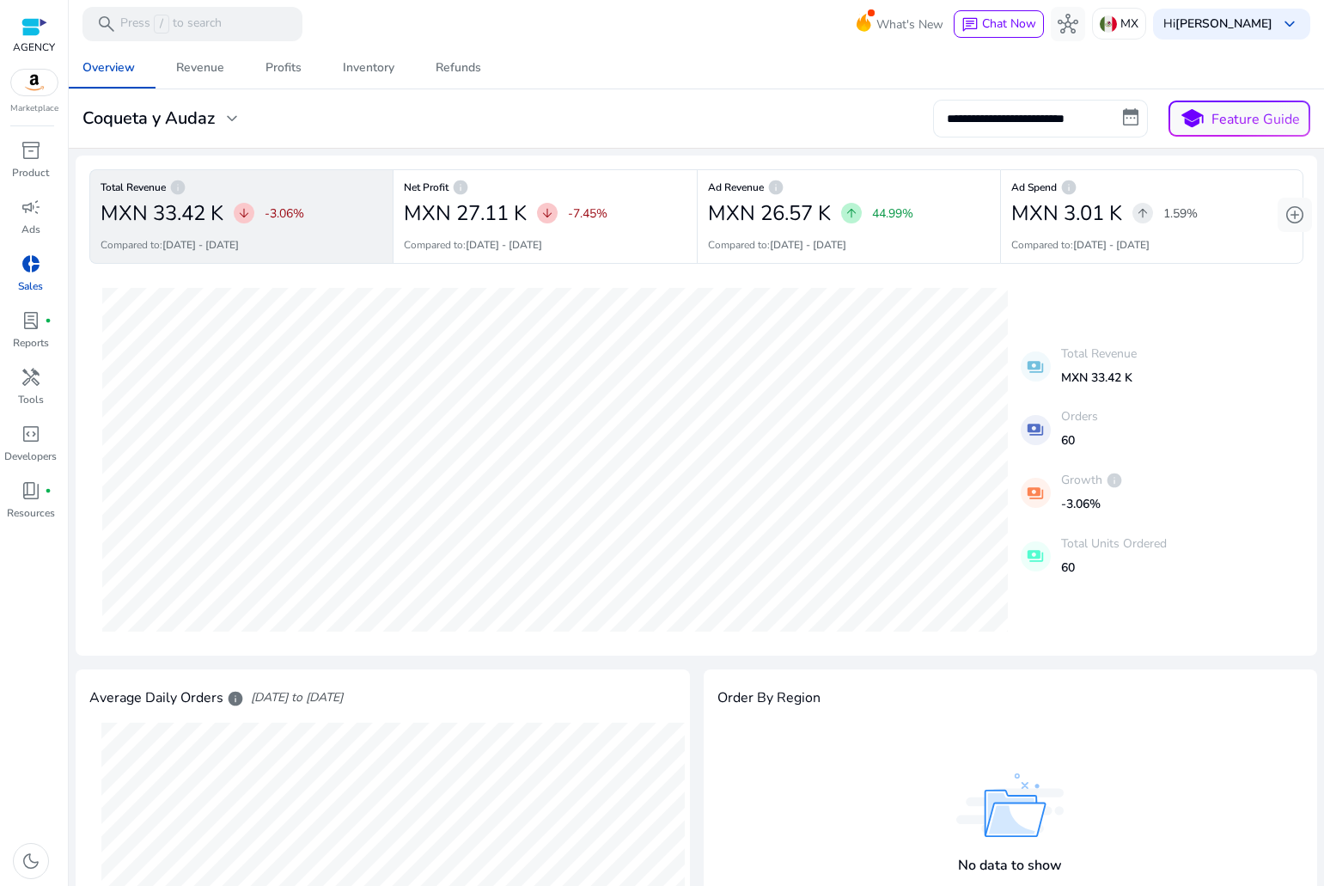
click at [1001, 120] on input "**********" at bounding box center [1040, 119] width 215 height 38
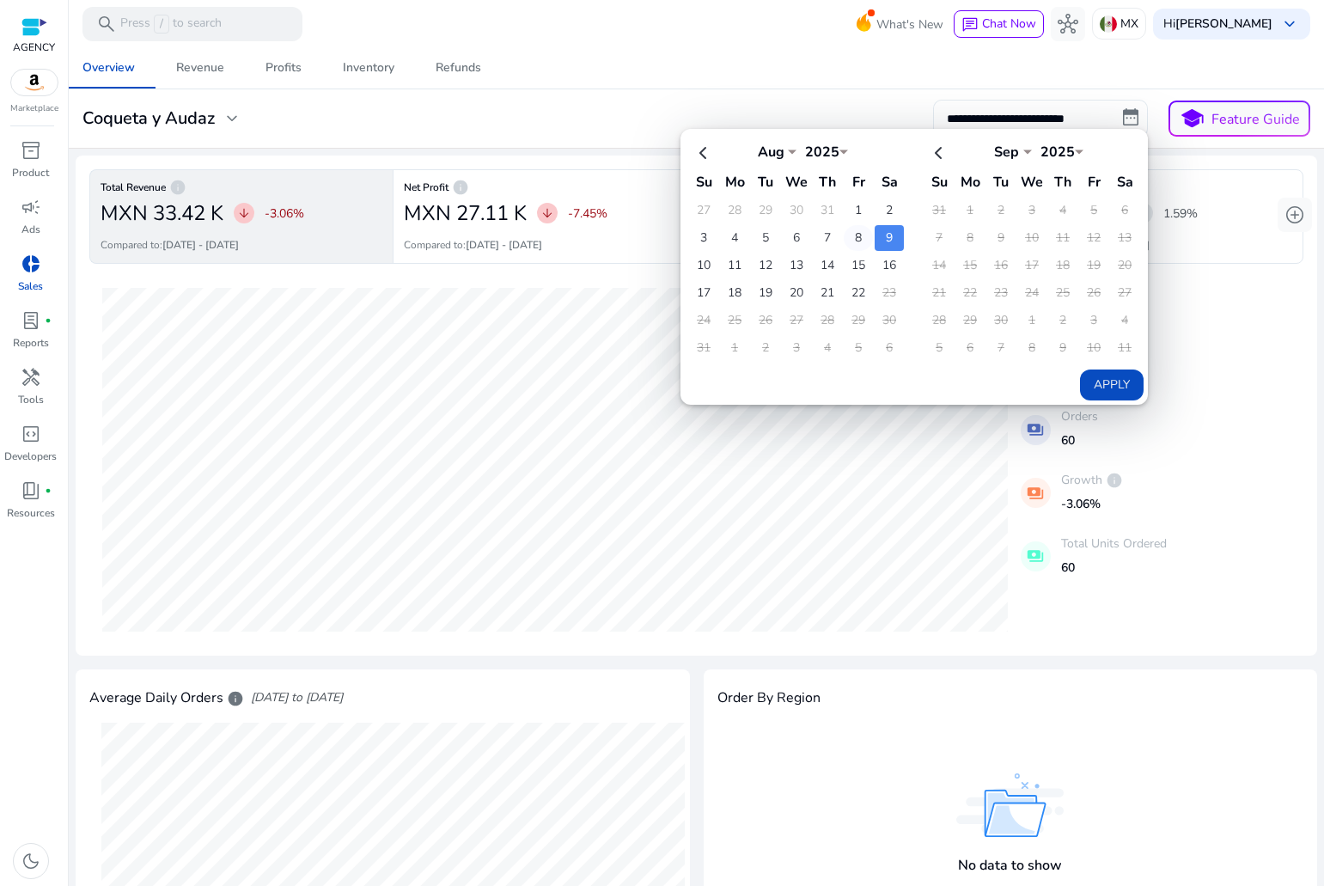
click at [845, 236] on td "8" at bounding box center [858, 238] width 29 height 26
click at [847, 235] on td "8" at bounding box center [858, 238] width 29 height 26
click at [1090, 382] on button "Apply" at bounding box center [1112, 385] width 64 height 31
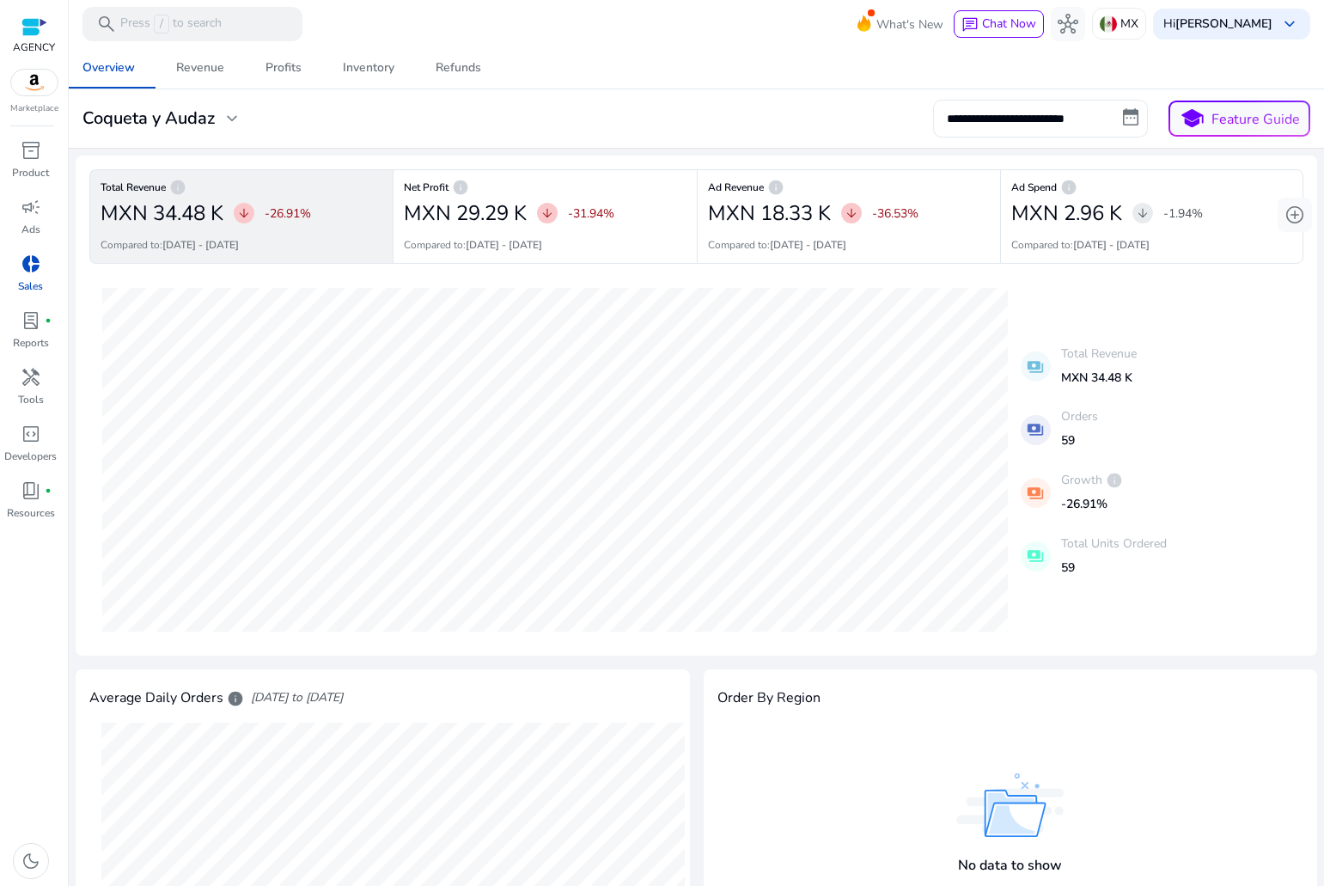
click at [1032, 117] on input "**********" at bounding box center [1040, 119] width 215 height 38
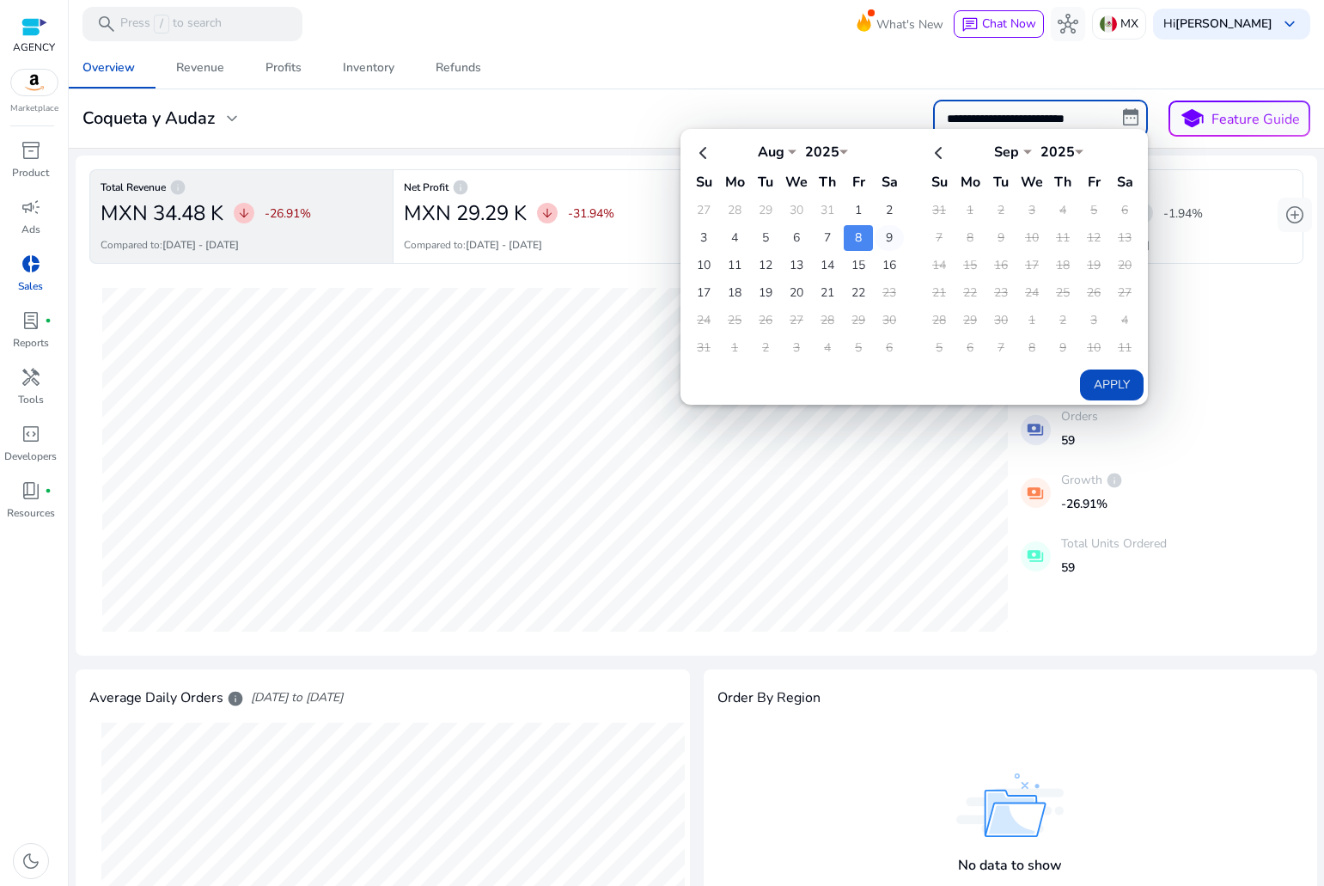
click at [875, 238] on td "9" at bounding box center [889, 238] width 29 height 26
click at [1087, 374] on button "Apply" at bounding box center [1112, 385] width 64 height 31
type input "**********"
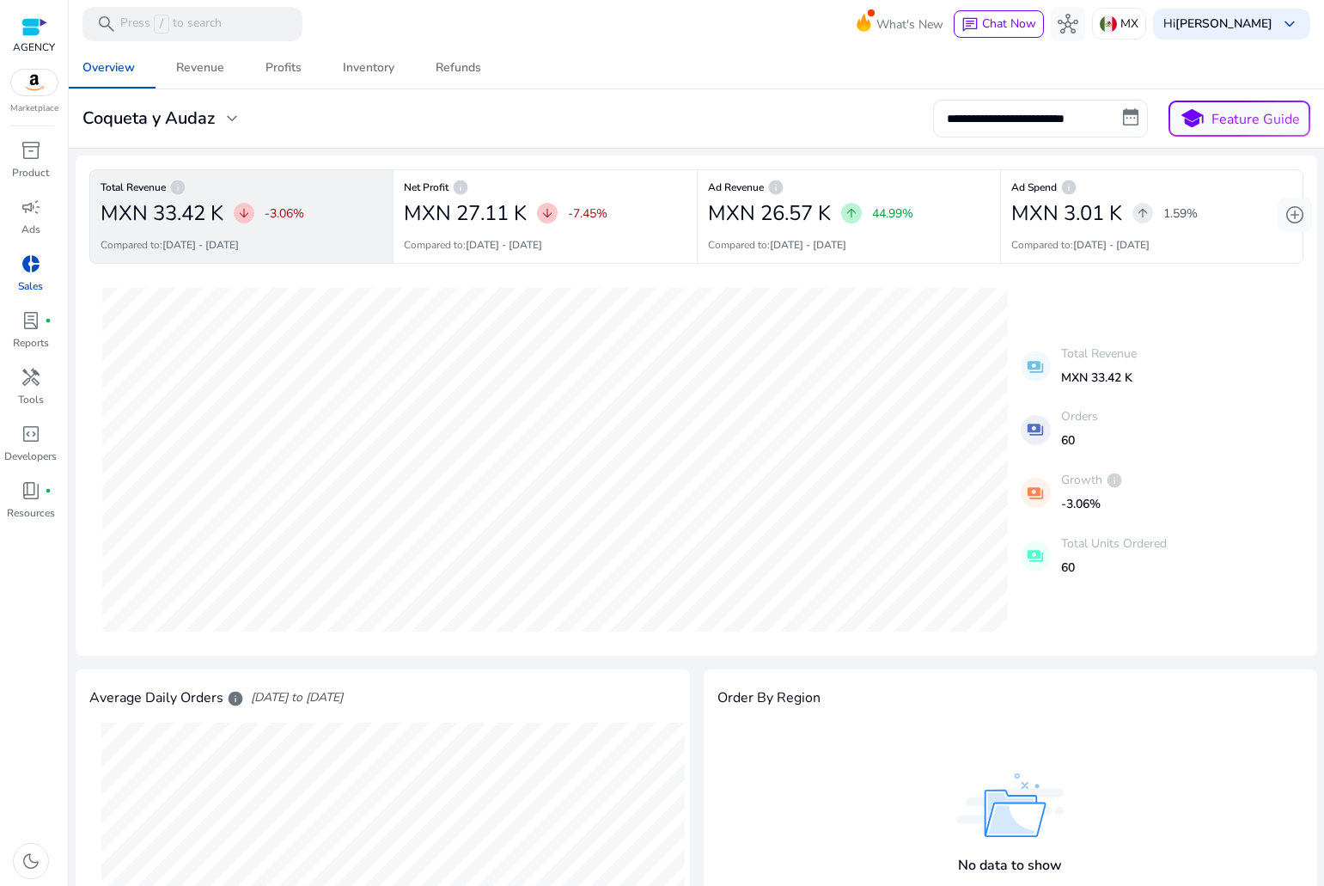
click at [1035, 367] on mat-icon "payments" at bounding box center [1036, 366] width 30 height 30
click at [1021, 432] on mat-icon "payments" at bounding box center [1036, 430] width 30 height 30
click at [1043, 437] on mat-icon "payments" at bounding box center [1036, 430] width 30 height 30
click at [223, 64] on div "Revenue" at bounding box center [200, 68] width 48 height 12
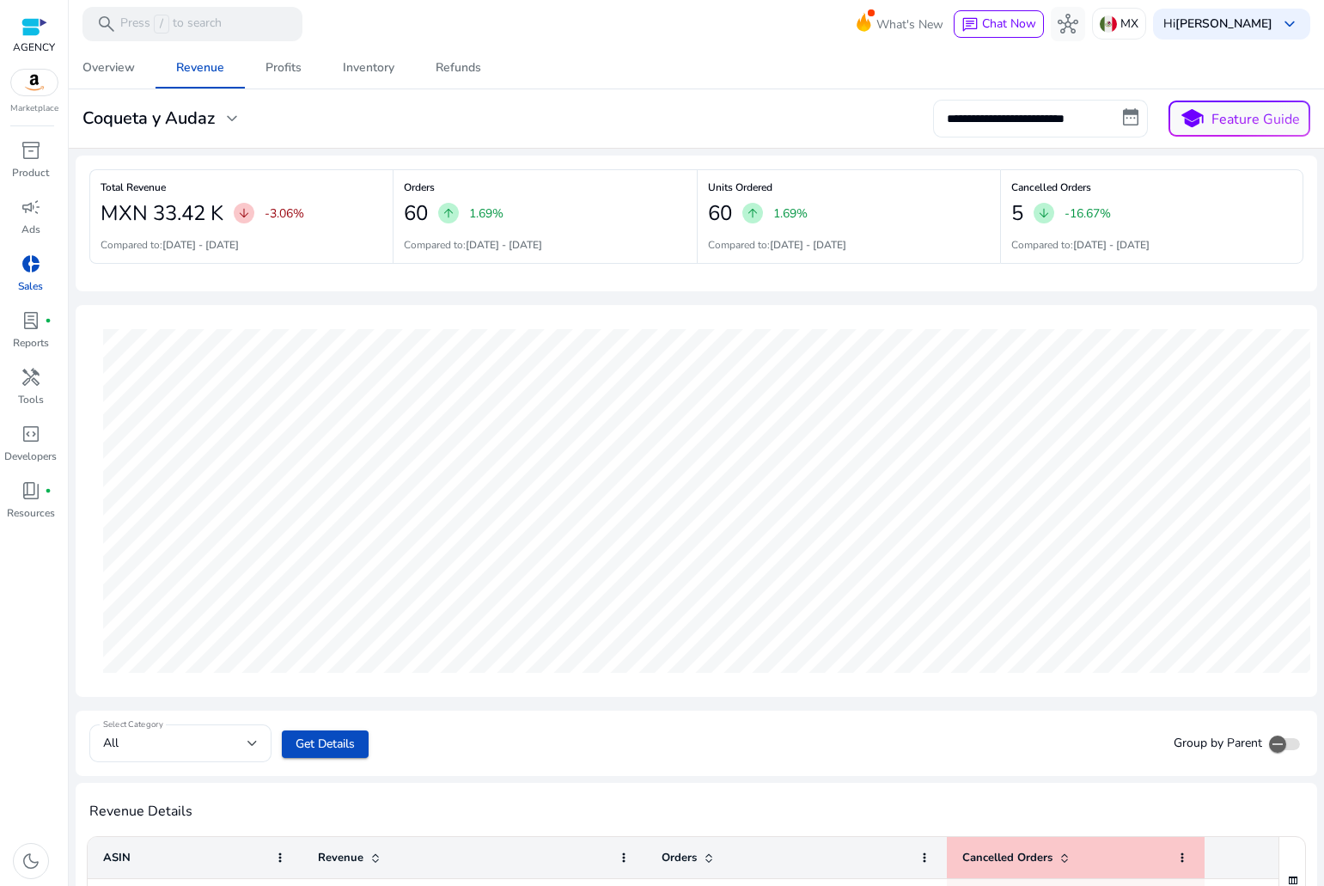
click at [1078, 123] on input "**********" at bounding box center [1040, 119] width 215 height 38
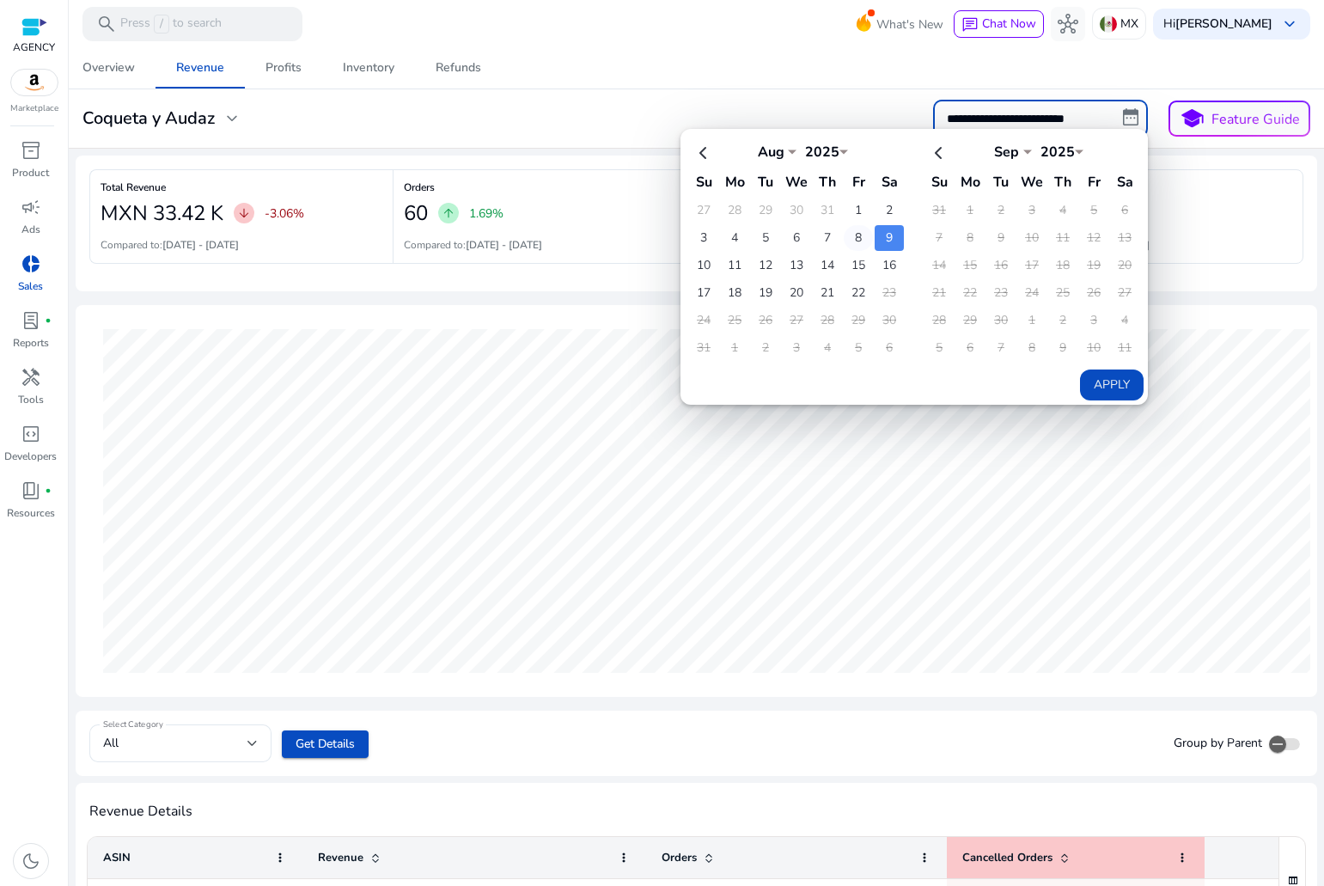
click at [845, 238] on td "8" at bounding box center [858, 238] width 29 height 26
click at [1104, 387] on button "Apply" at bounding box center [1112, 385] width 64 height 31
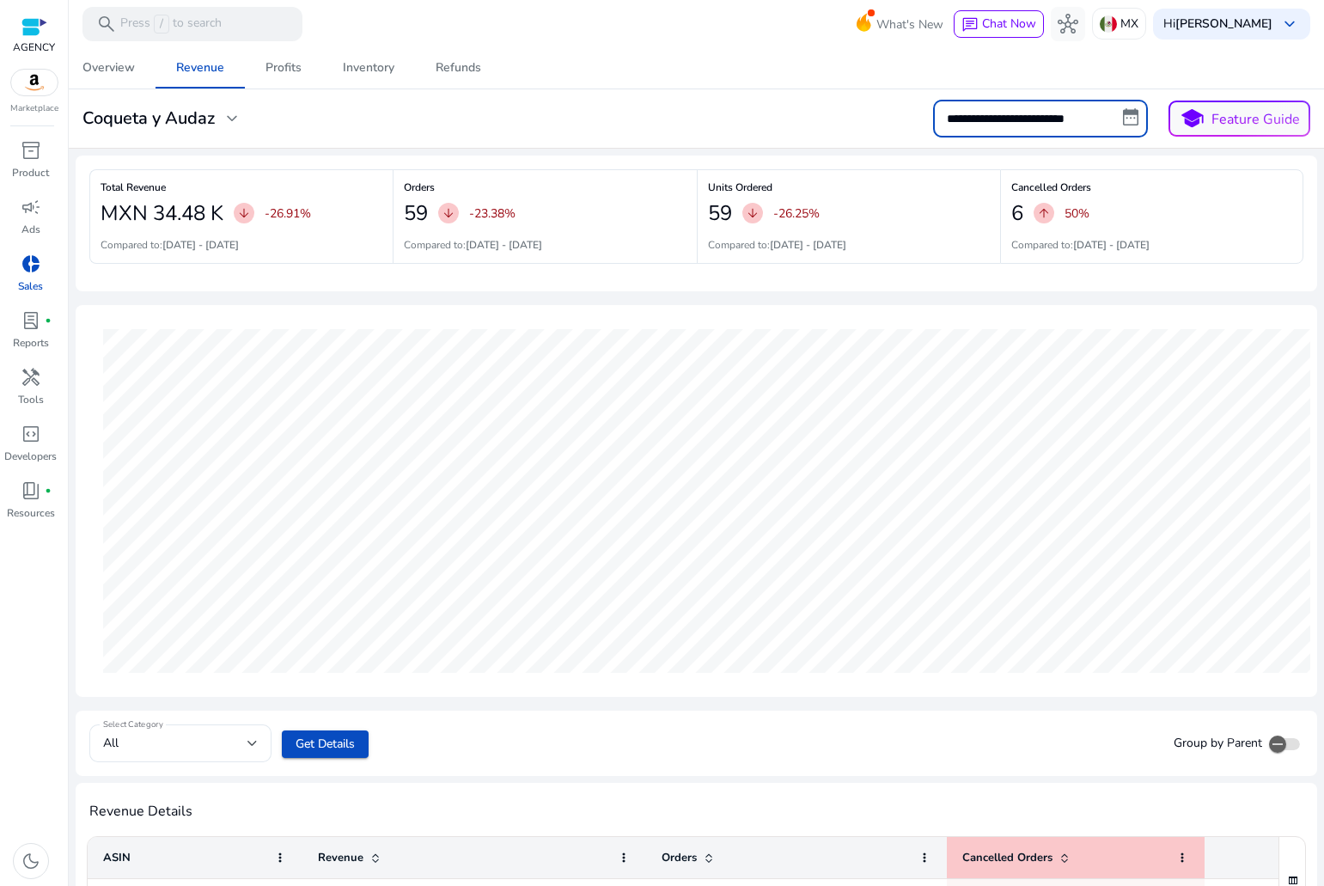
click at [1127, 119] on input "**********" at bounding box center [1040, 119] width 215 height 38
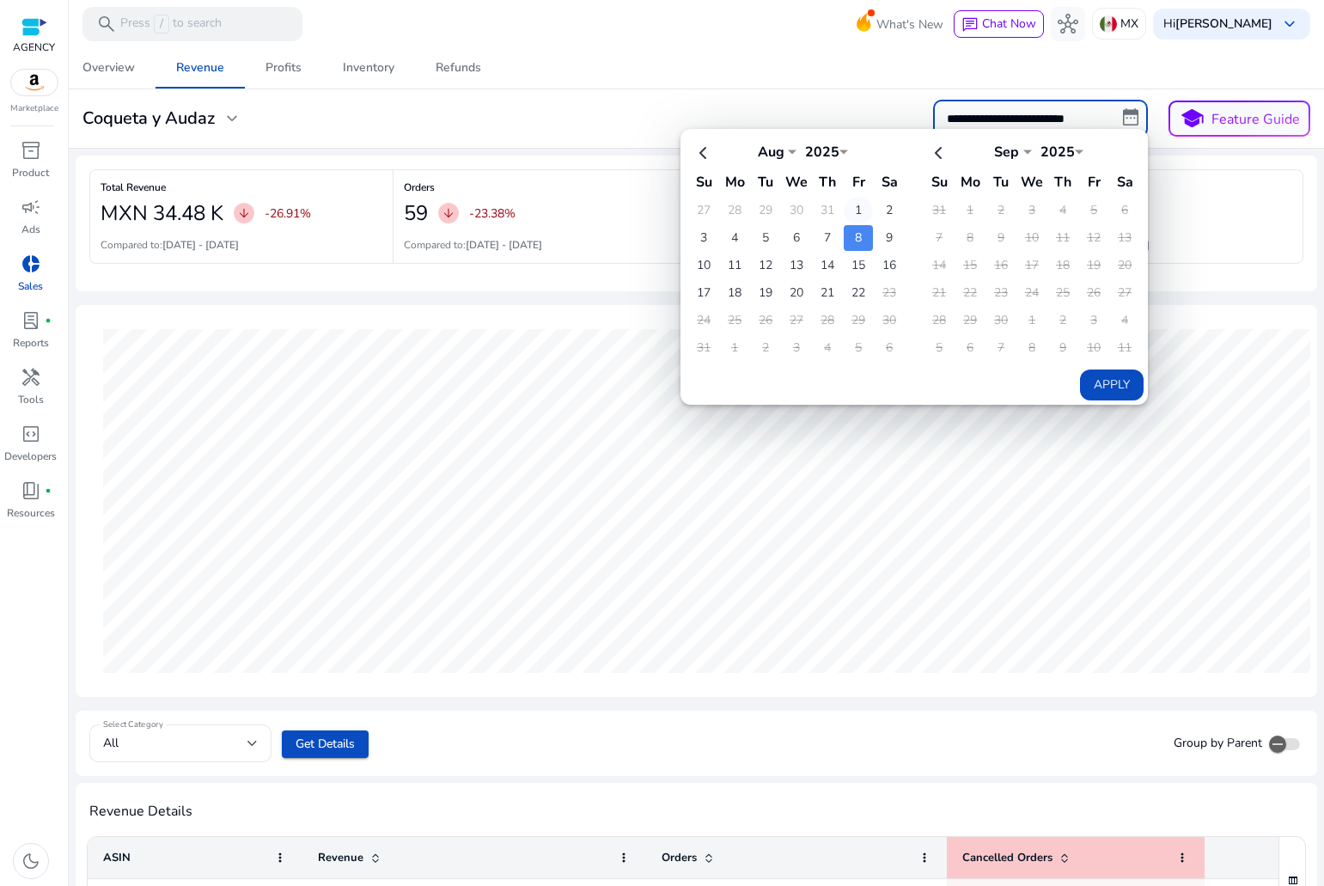
click at [856, 205] on td "1" at bounding box center [858, 211] width 29 height 26
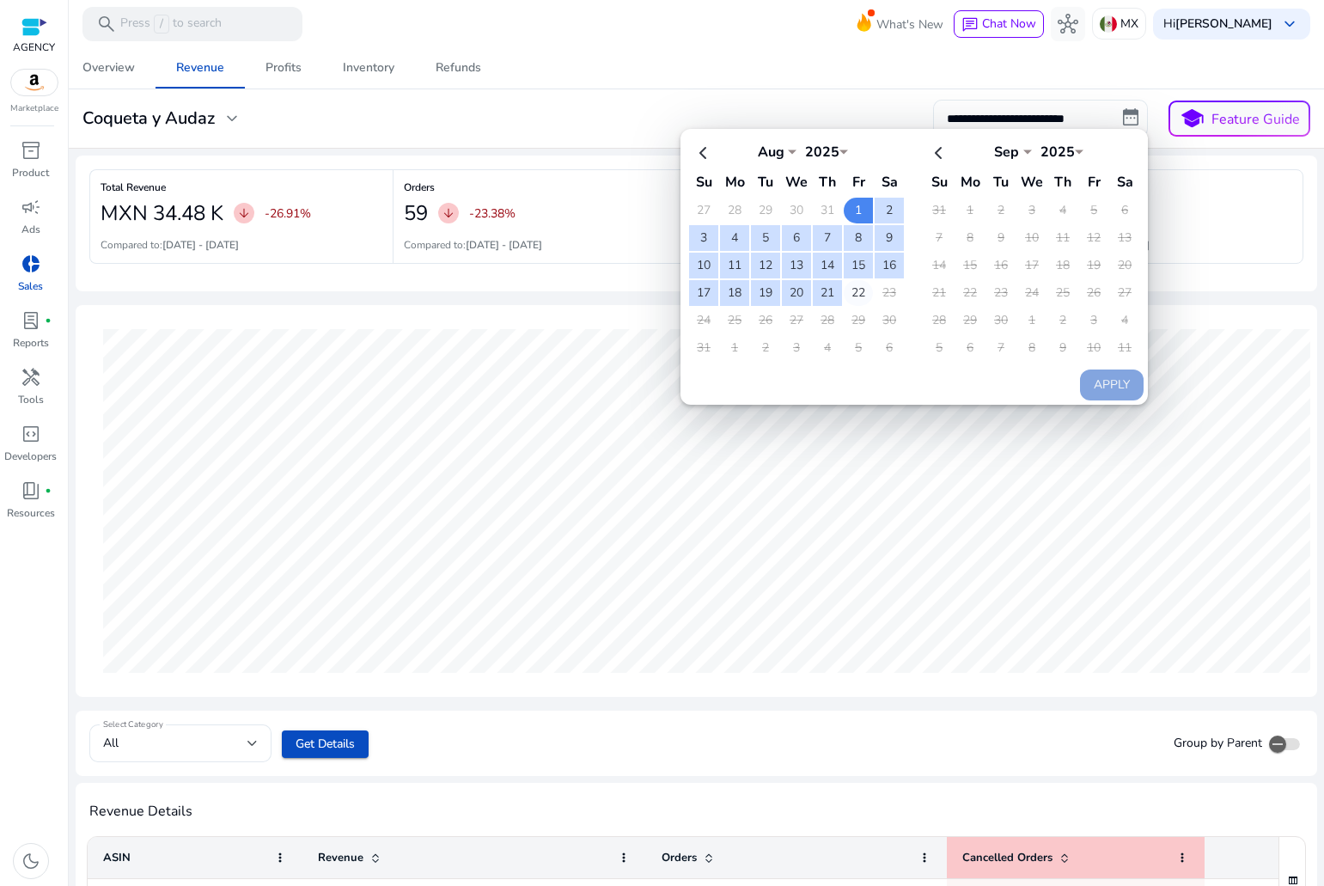
click at [850, 297] on td "22" at bounding box center [858, 293] width 29 height 26
click at [1102, 389] on button "Apply" at bounding box center [1112, 385] width 64 height 31
type input "**********"
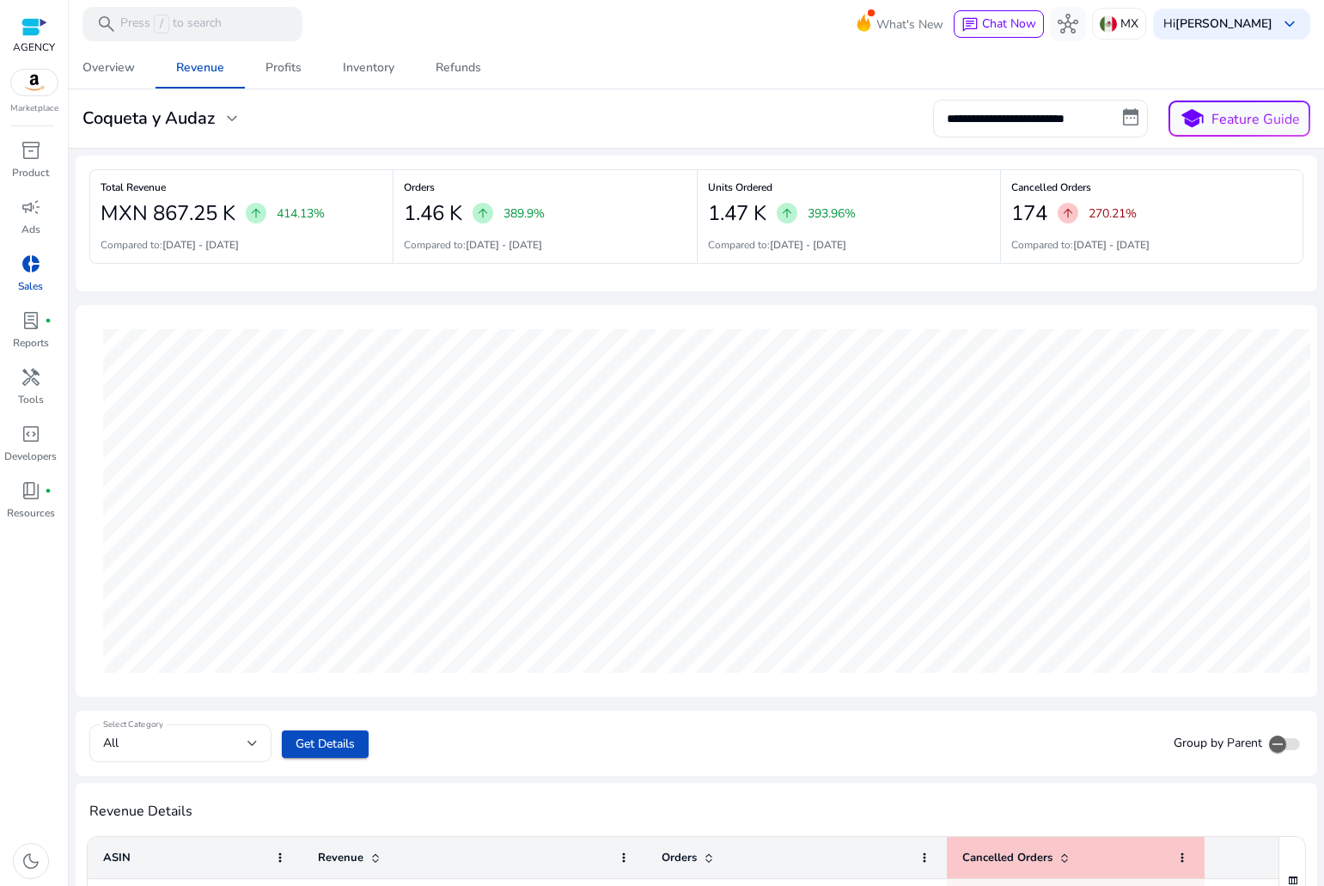
click at [1137, 196] on div "174 arrow_upward 270.21%" at bounding box center [1151, 213] width 281 height 34
click at [1035, 220] on h2 "174" at bounding box center [1029, 213] width 36 height 25
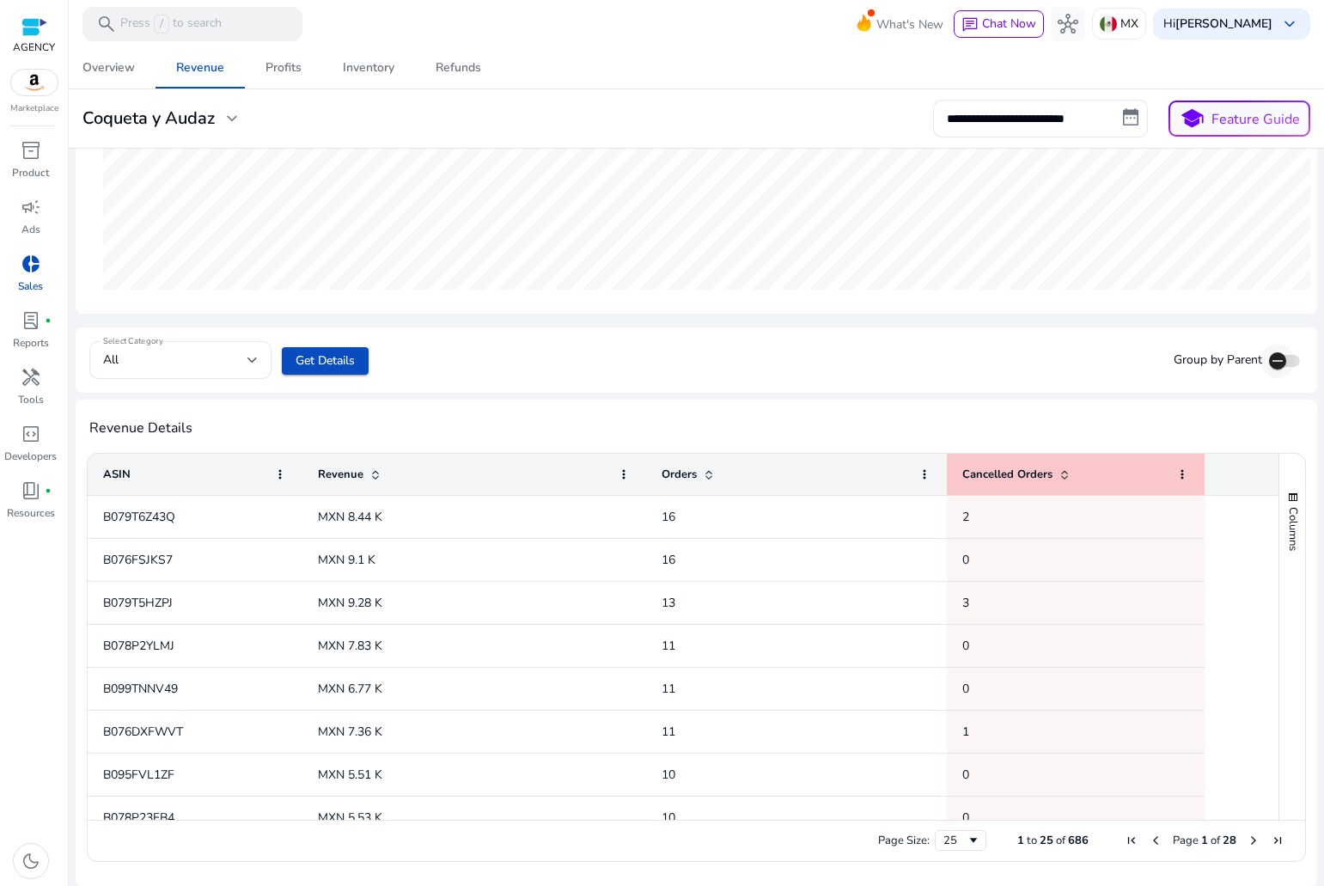
click at [1274, 355] on icon "button" at bounding box center [1277, 360] width 15 height 15
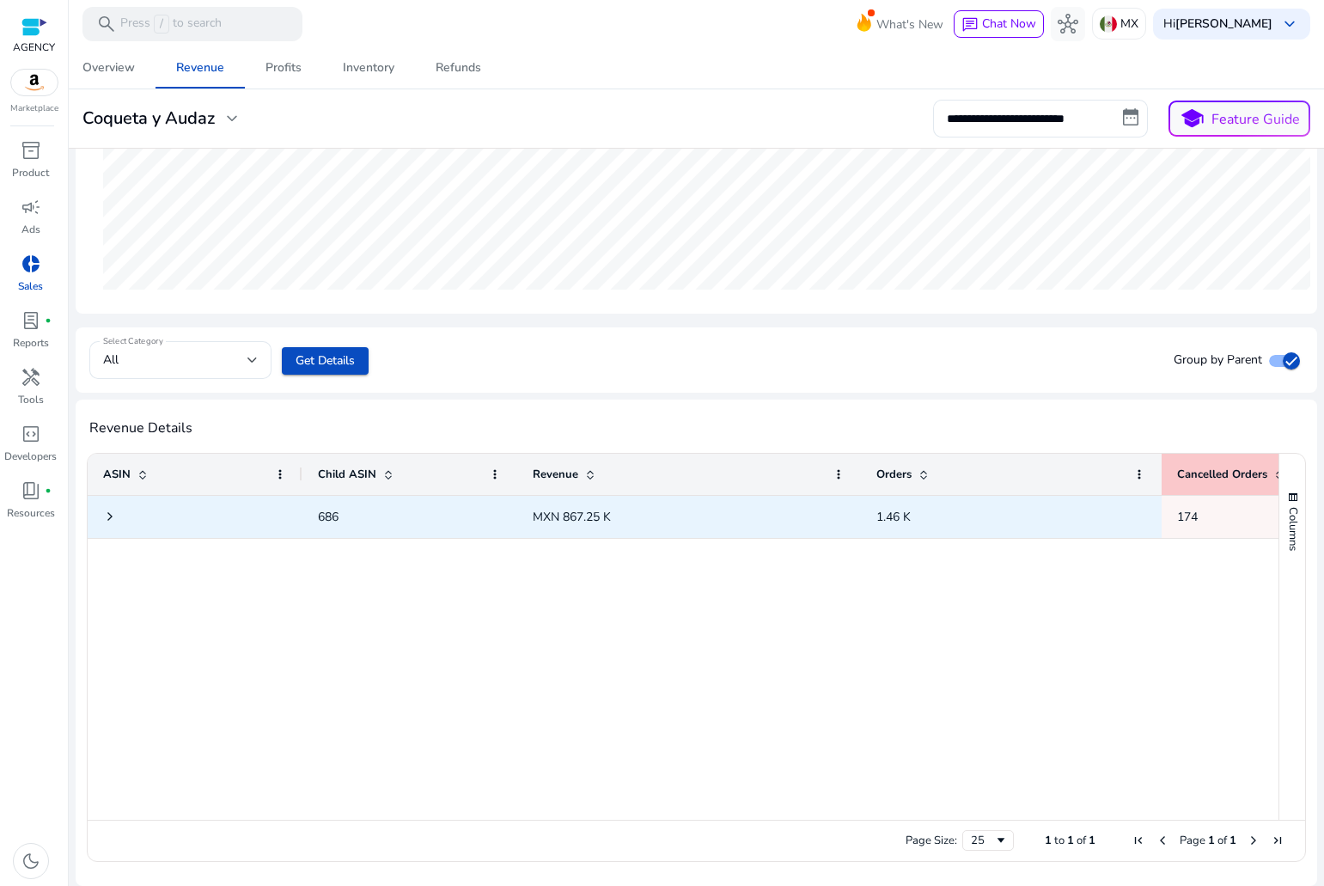
click at [113, 519] on span at bounding box center [110, 517] width 14 height 14
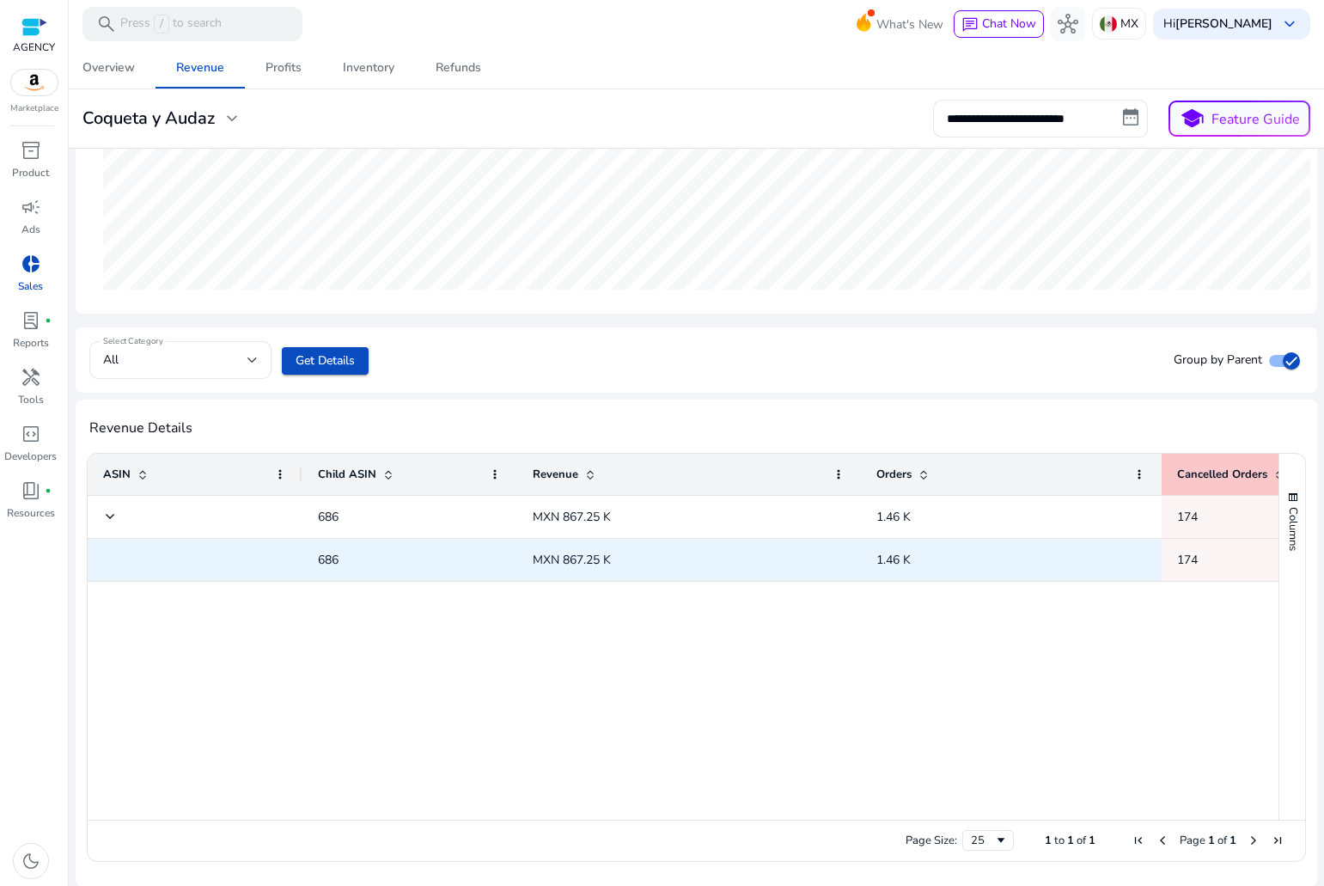
click at [128, 565] on span at bounding box center [207, 559] width 160 height 35
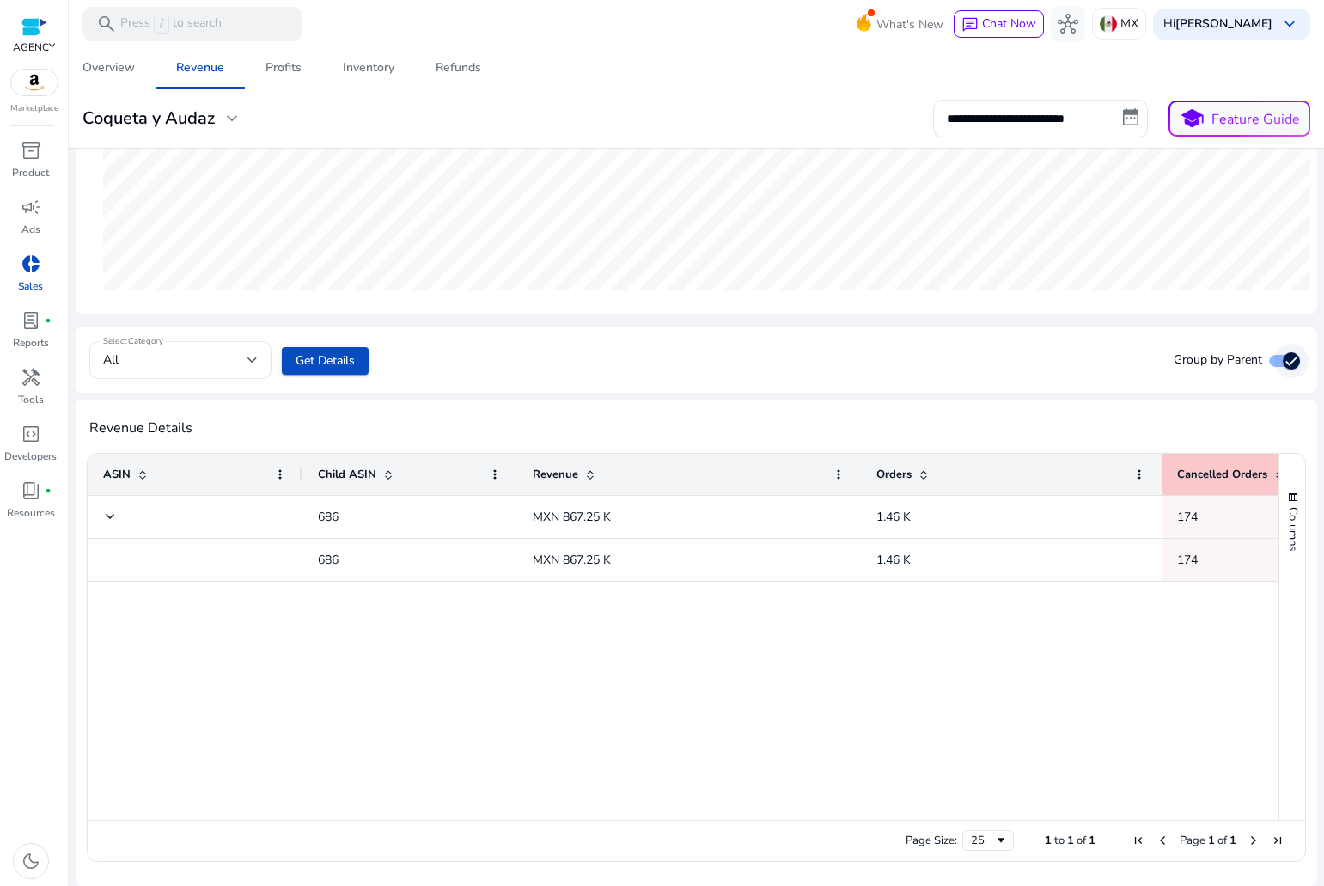
click at [1284, 360] on icon "button" at bounding box center [1291, 360] width 15 height 15
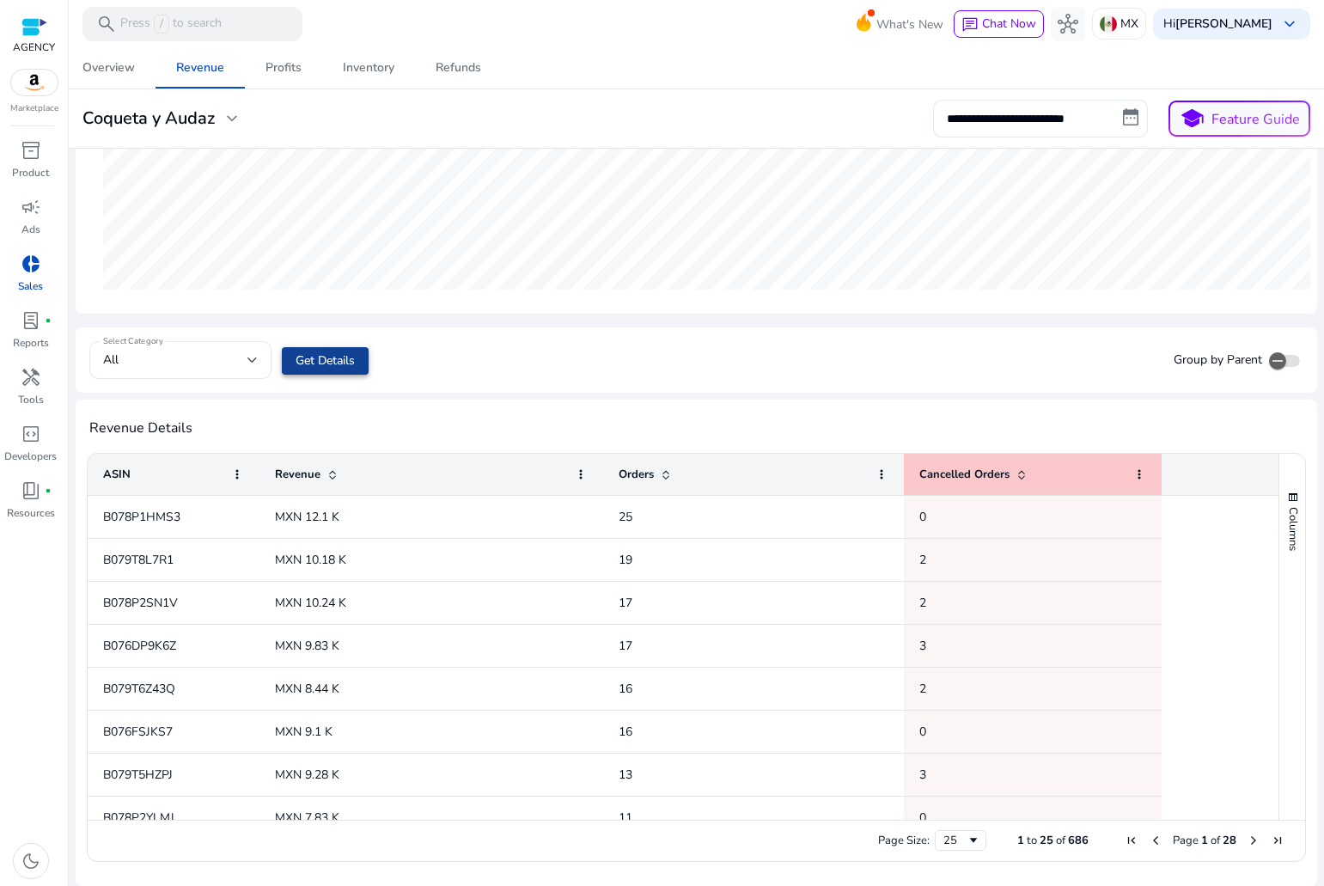
click at [339, 369] on span "Get Details" at bounding box center [325, 360] width 59 height 18
click at [243, 358] on div "All" at bounding box center [175, 360] width 144 height 19
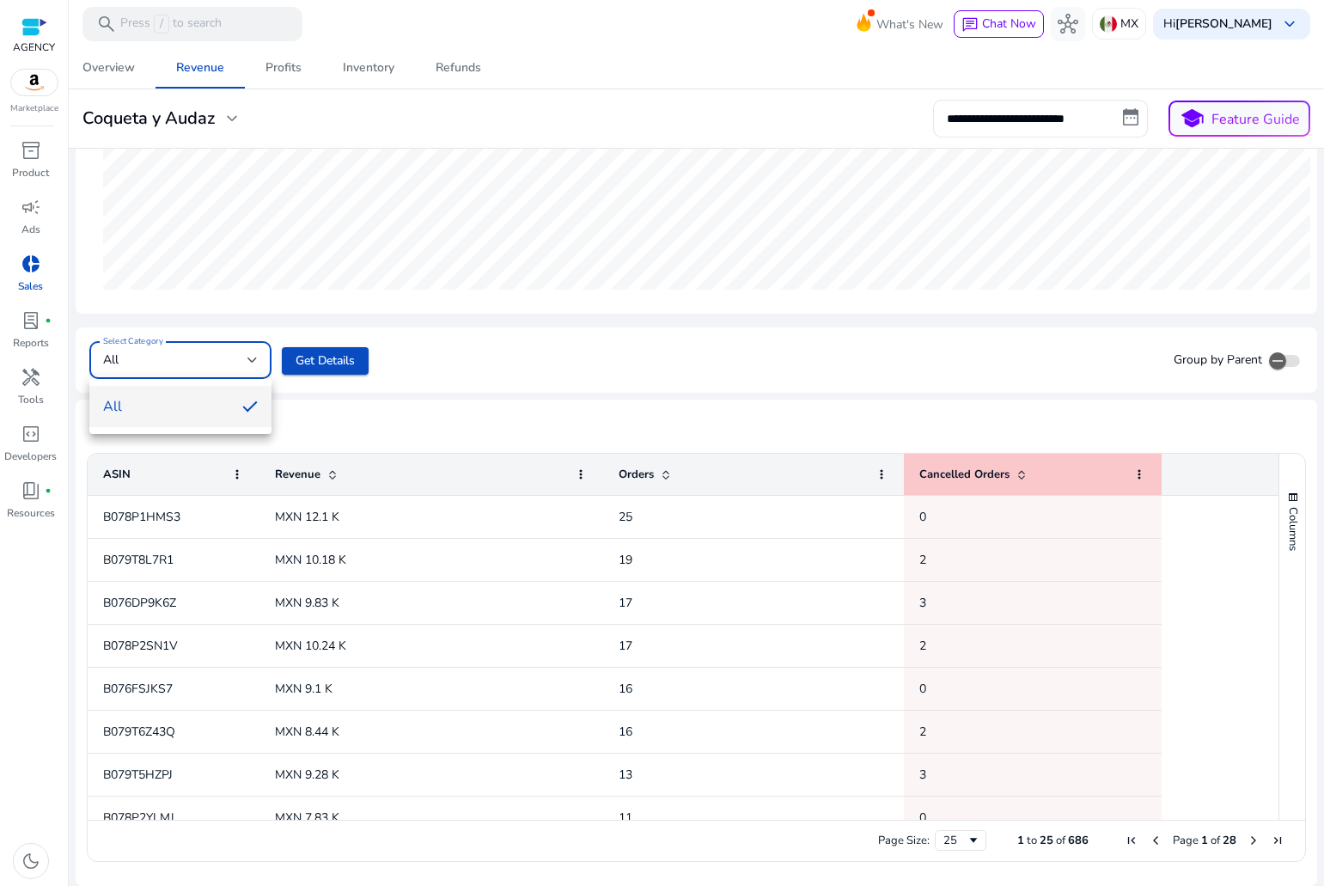
click at [243, 358] on div at bounding box center [662, 443] width 1324 height 886
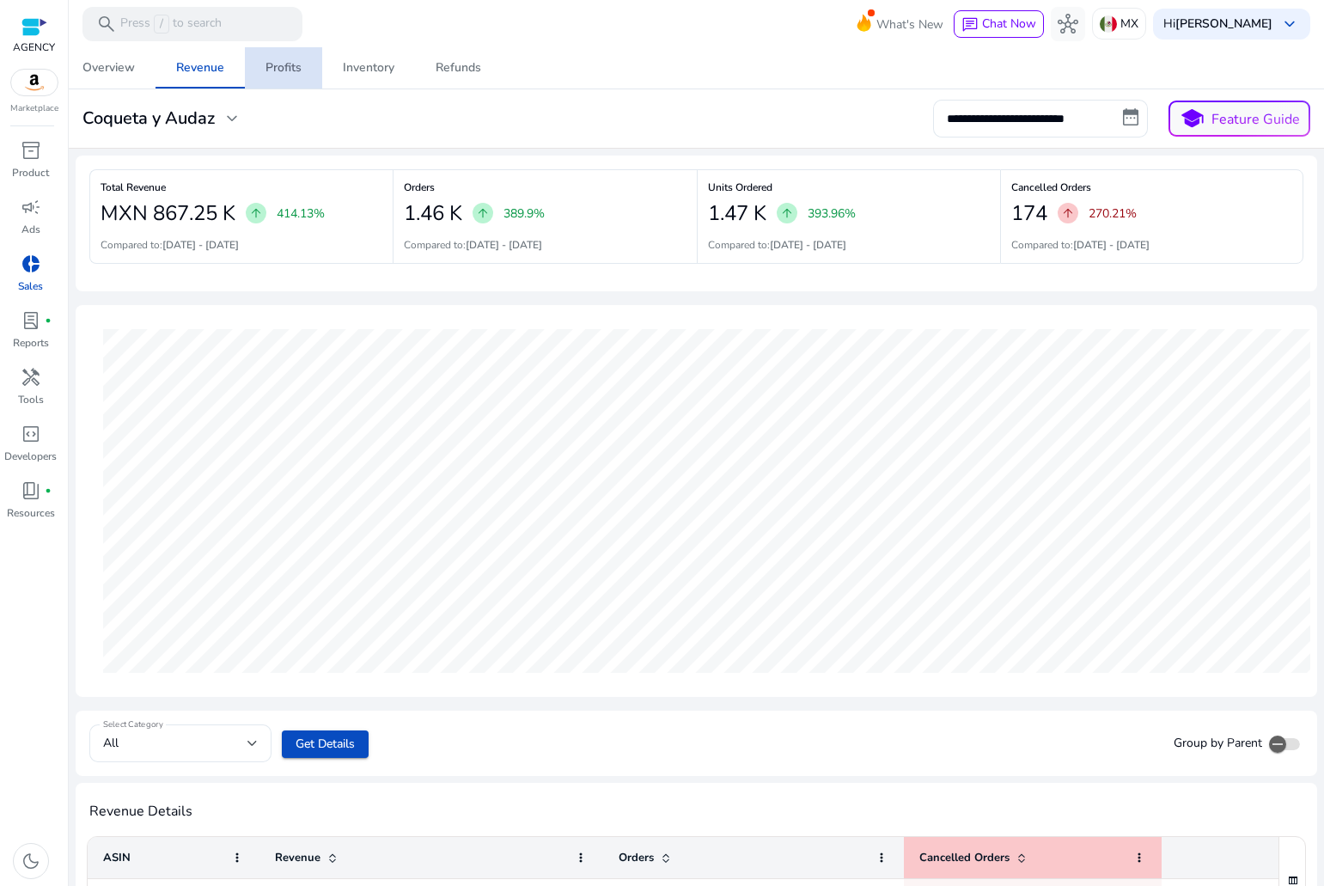
click at [291, 73] on div "Profits" at bounding box center [284, 68] width 36 height 12
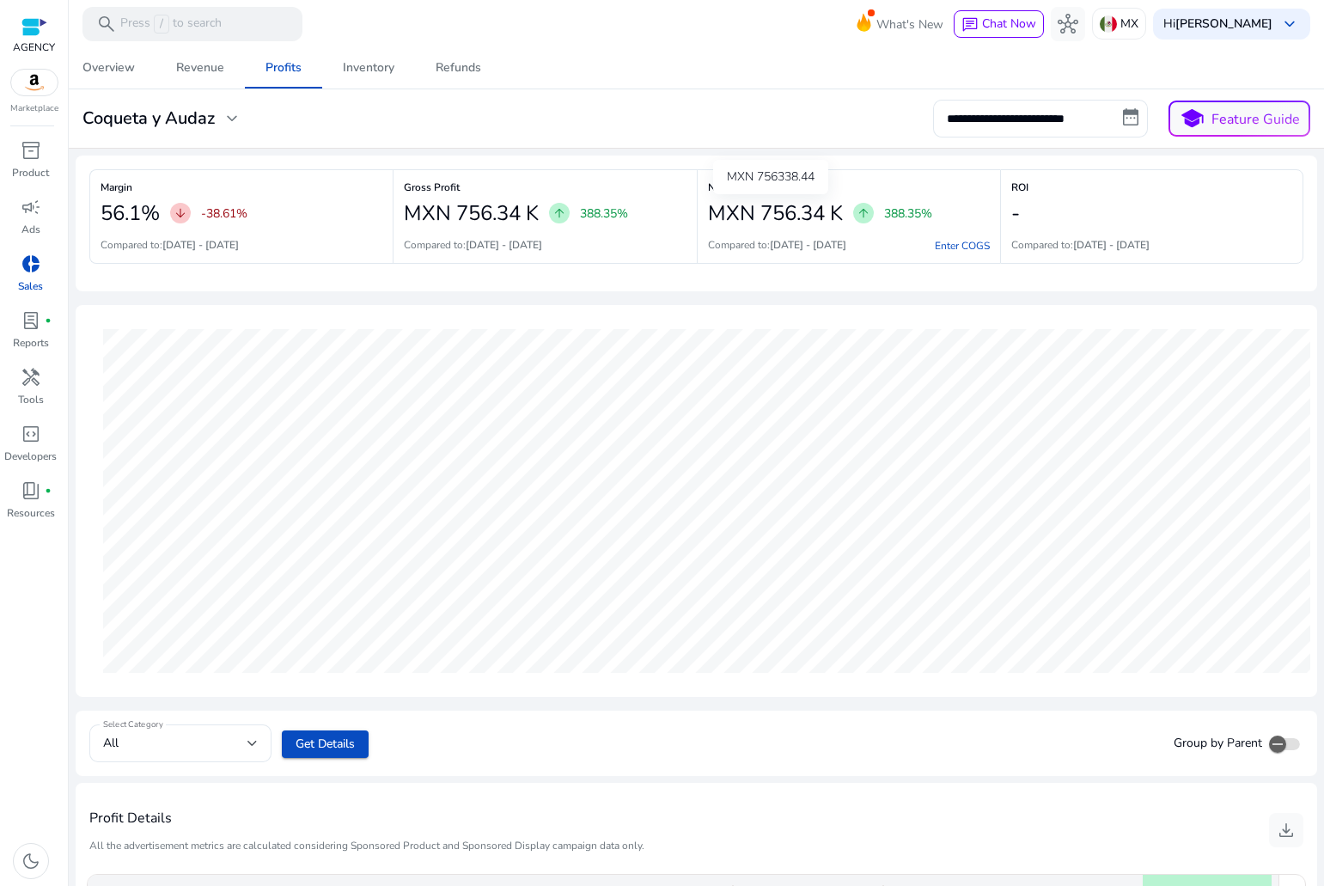
click at [793, 187] on div "MXN 756338.44" at bounding box center [770, 177] width 115 height 34
click at [968, 241] on link "Enter COGS" at bounding box center [962, 246] width 55 height 14
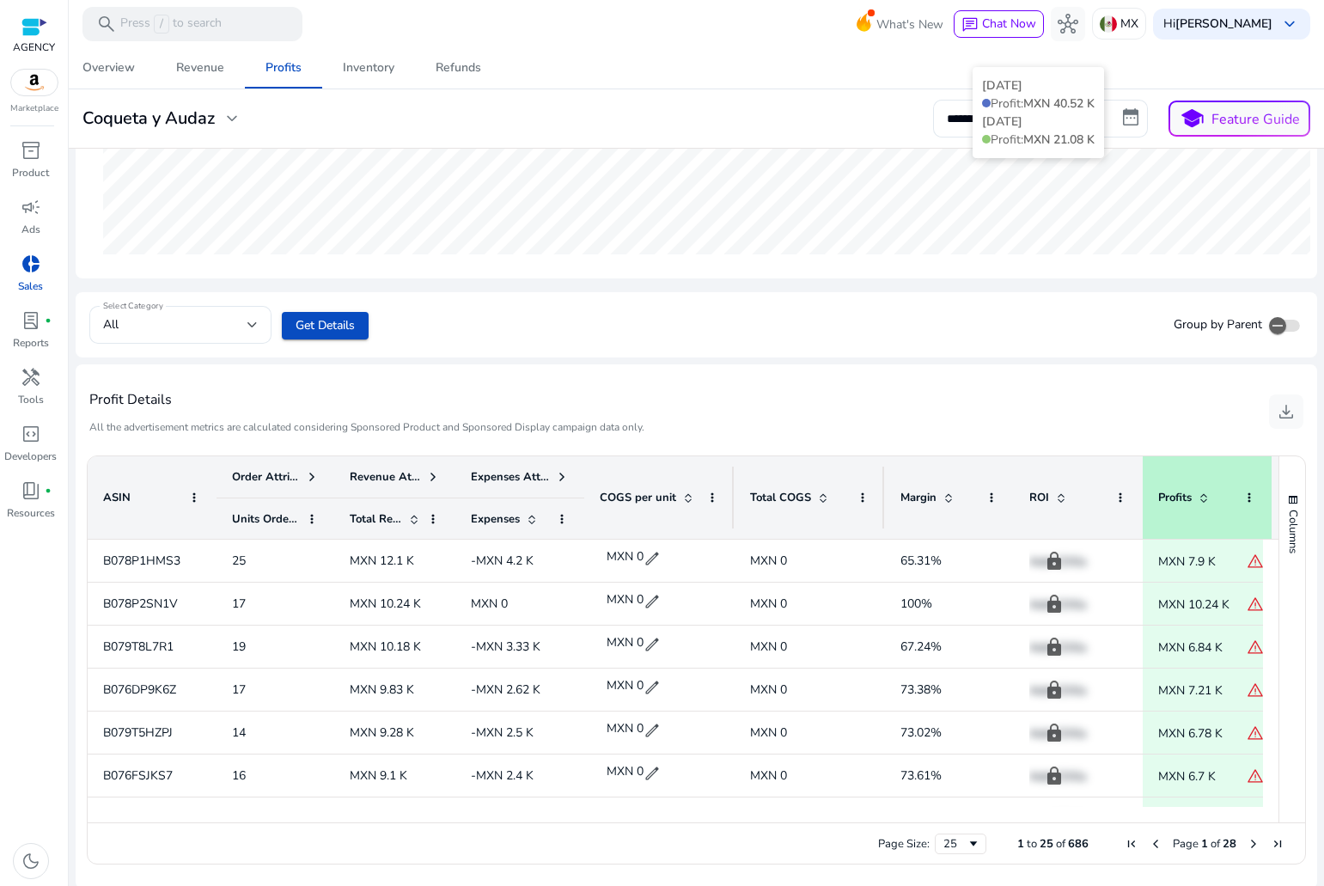
scroll to position [421, 0]
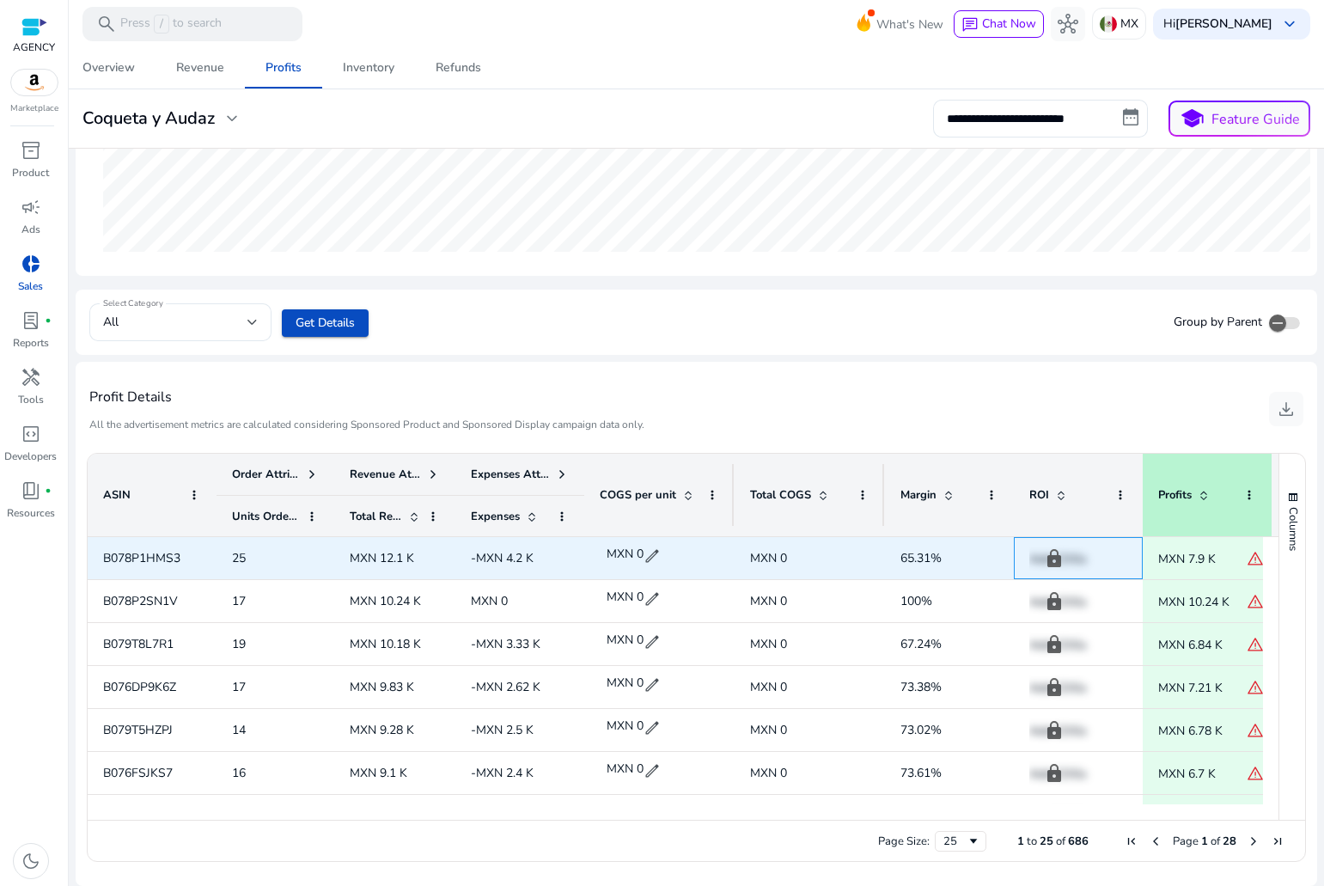
click at [1053, 557] on p "Add COGs" at bounding box center [1078, 558] width 98 height 35
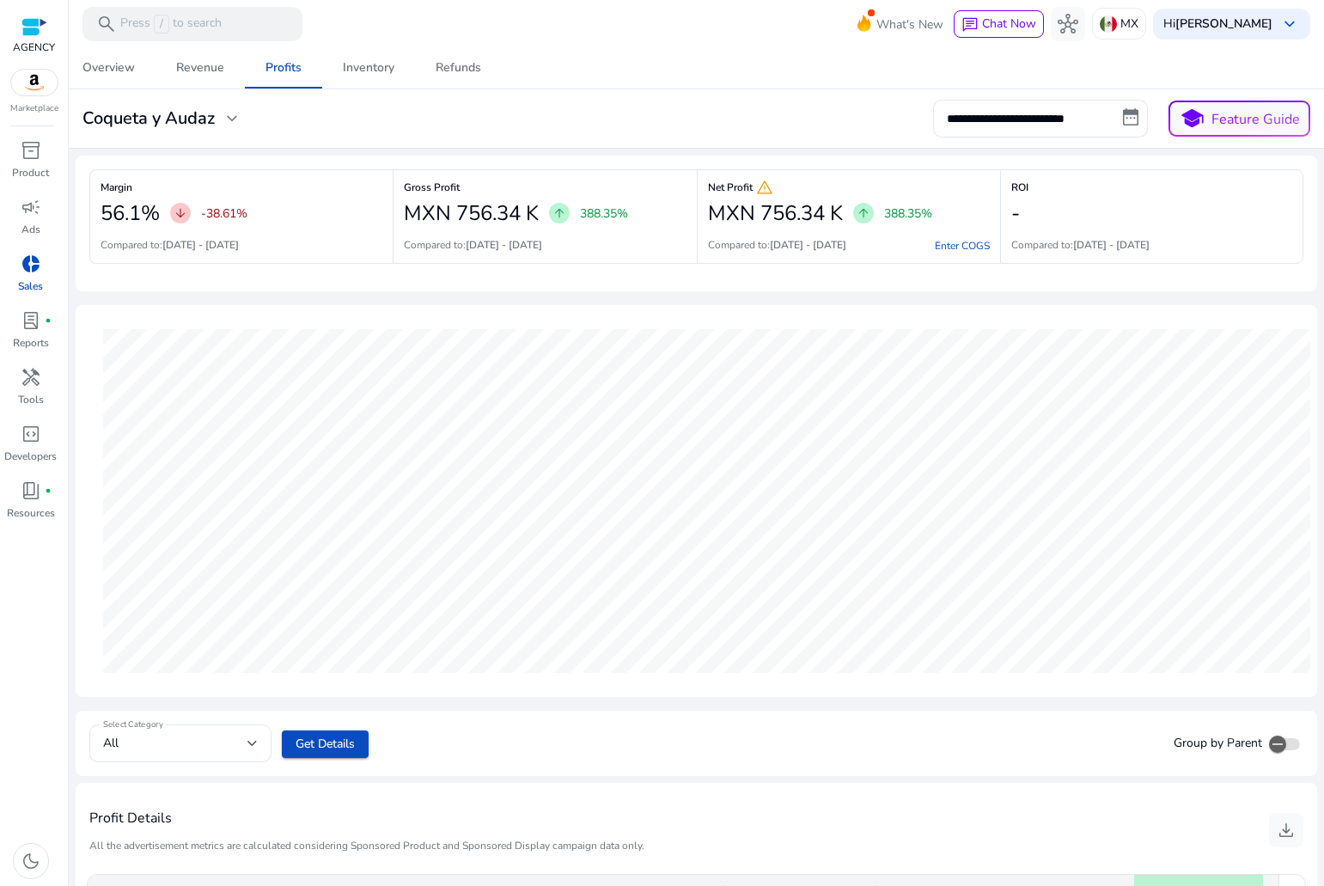
click at [1090, 205] on div "-" at bounding box center [1151, 213] width 281 height 34
click at [221, 77] on span "Revenue" at bounding box center [200, 67] width 48 height 41
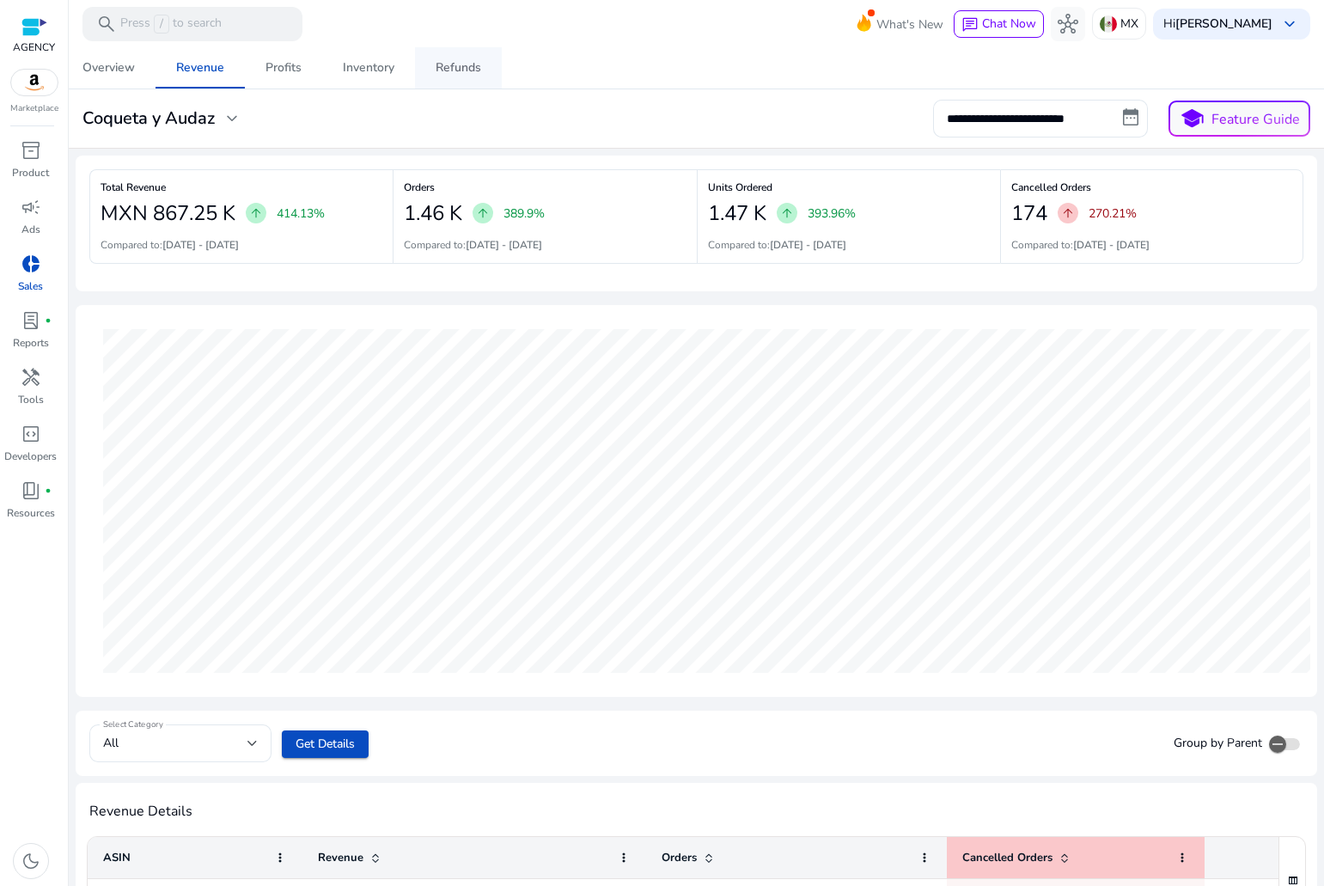
click at [426, 53] on link "Refunds" at bounding box center [458, 67] width 87 height 41
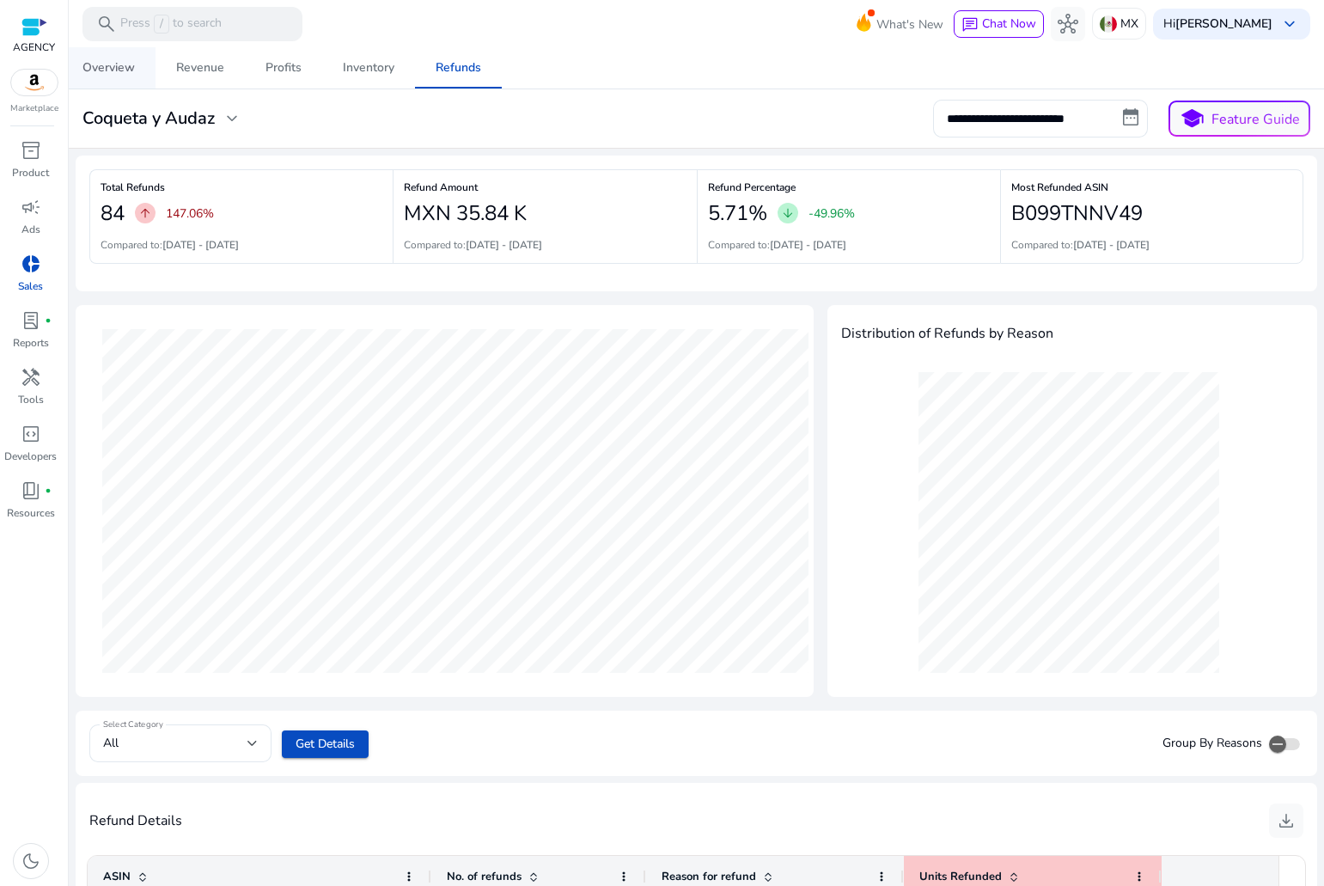
click at [133, 74] on div "Overview" at bounding box center [108, 68] width 52 height 12
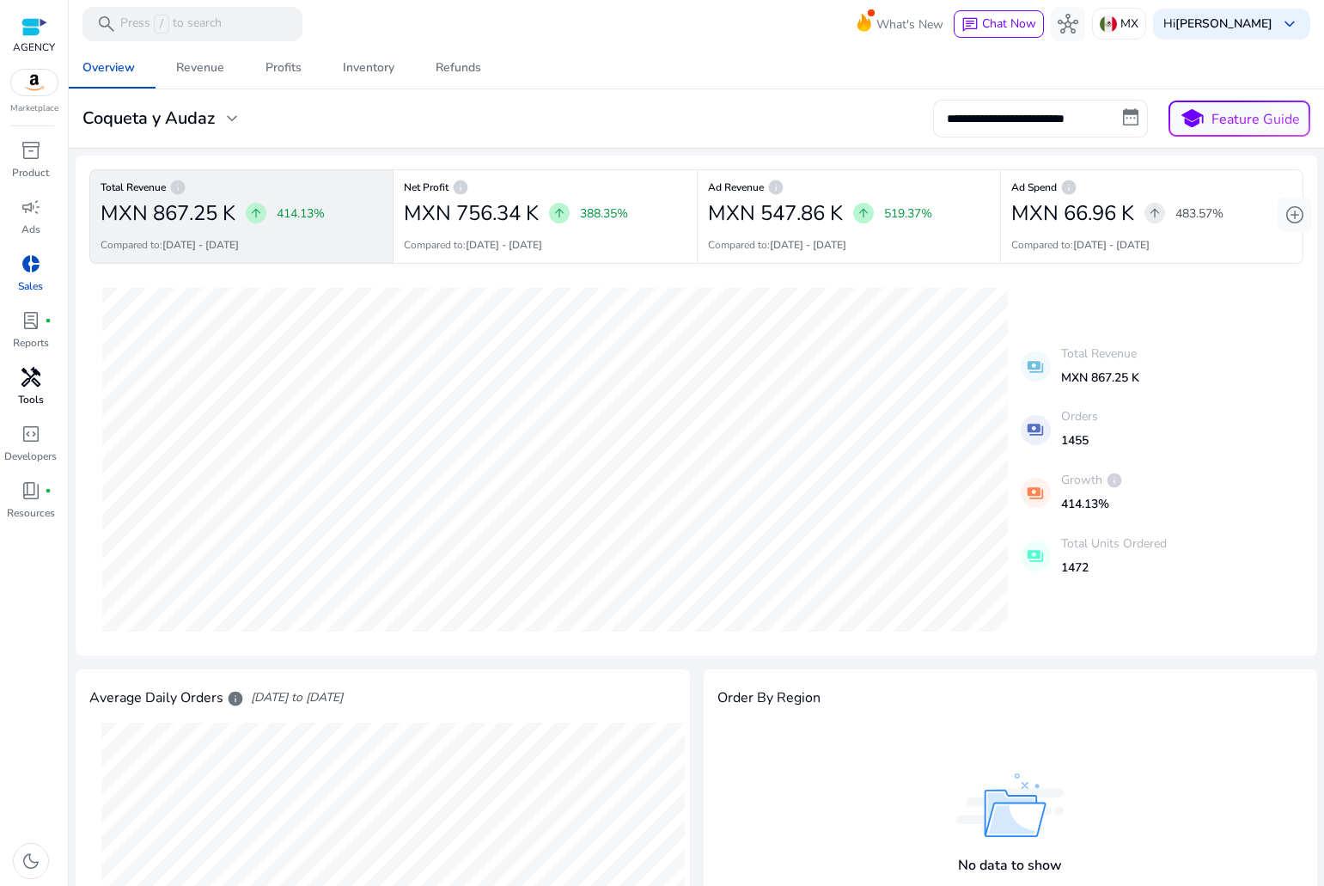
click at [41, 376] on div "handyman" at bounding box center [31, 376] width 48 height 27
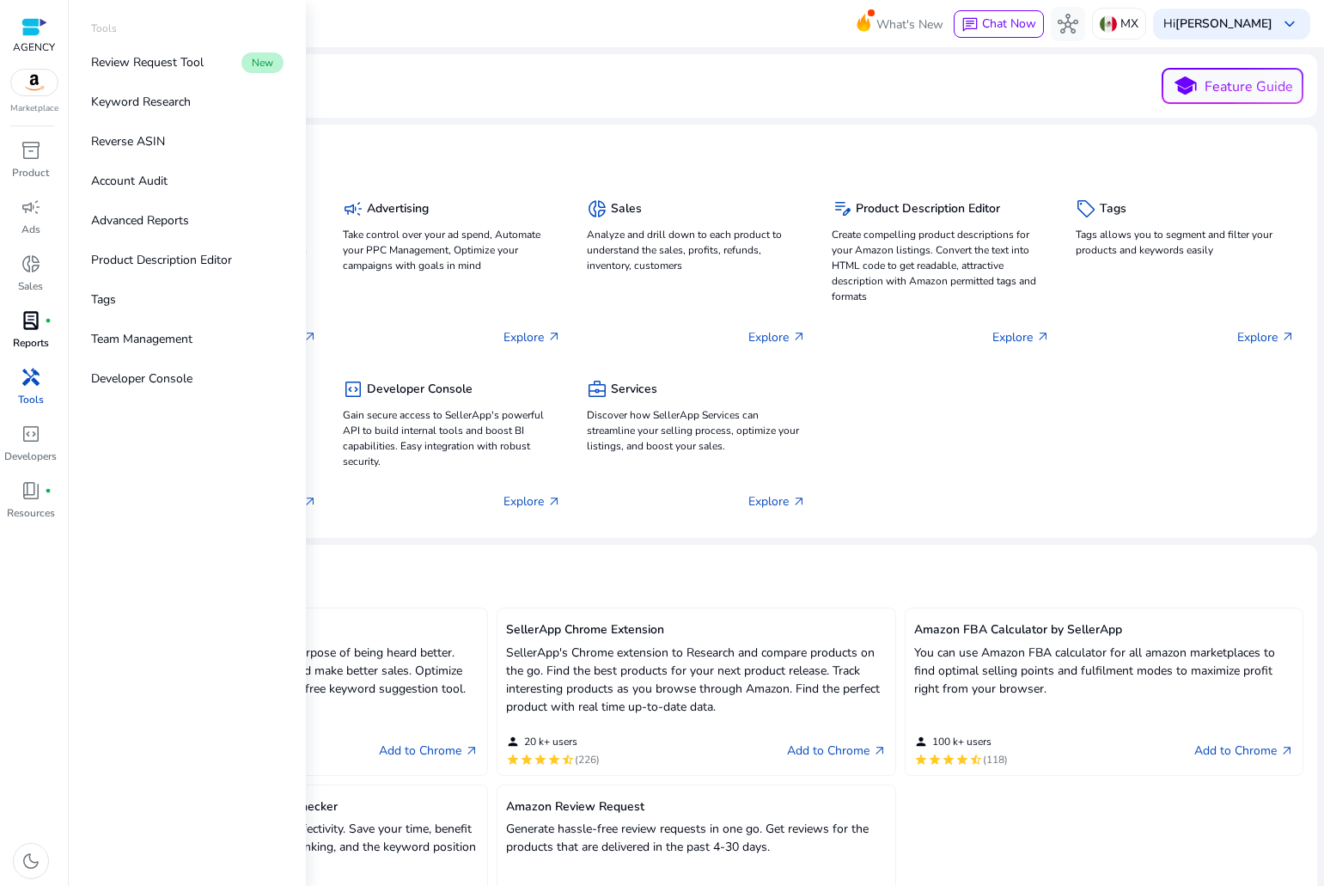
click at [33, 333] on div "lab_profile fiber_manual_record" at bounding box center [31, 320] width 48 height 27
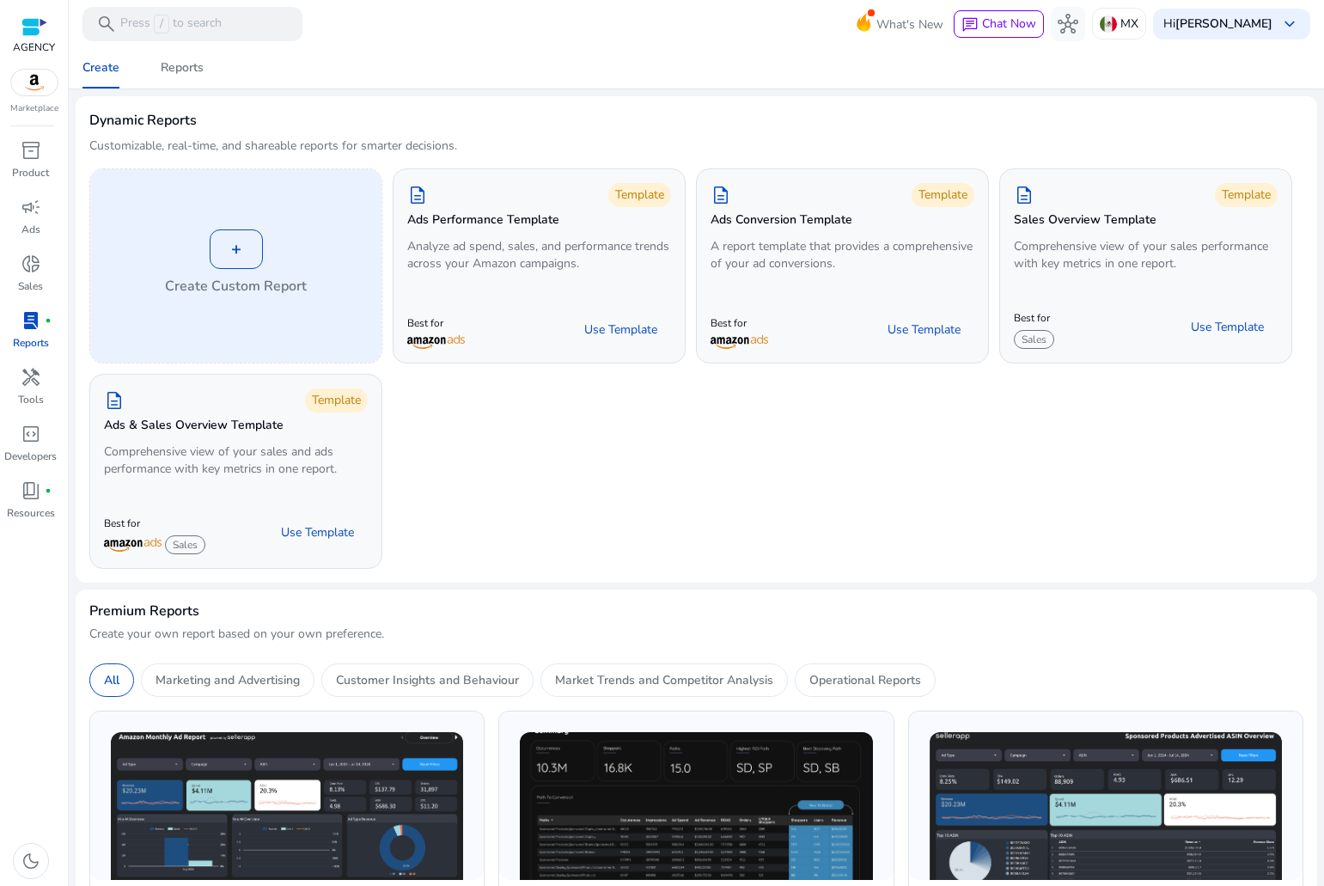
click at [211, 223] on div "+ Create Custom Report" at bounding box center [235, 265] width 291 height 193
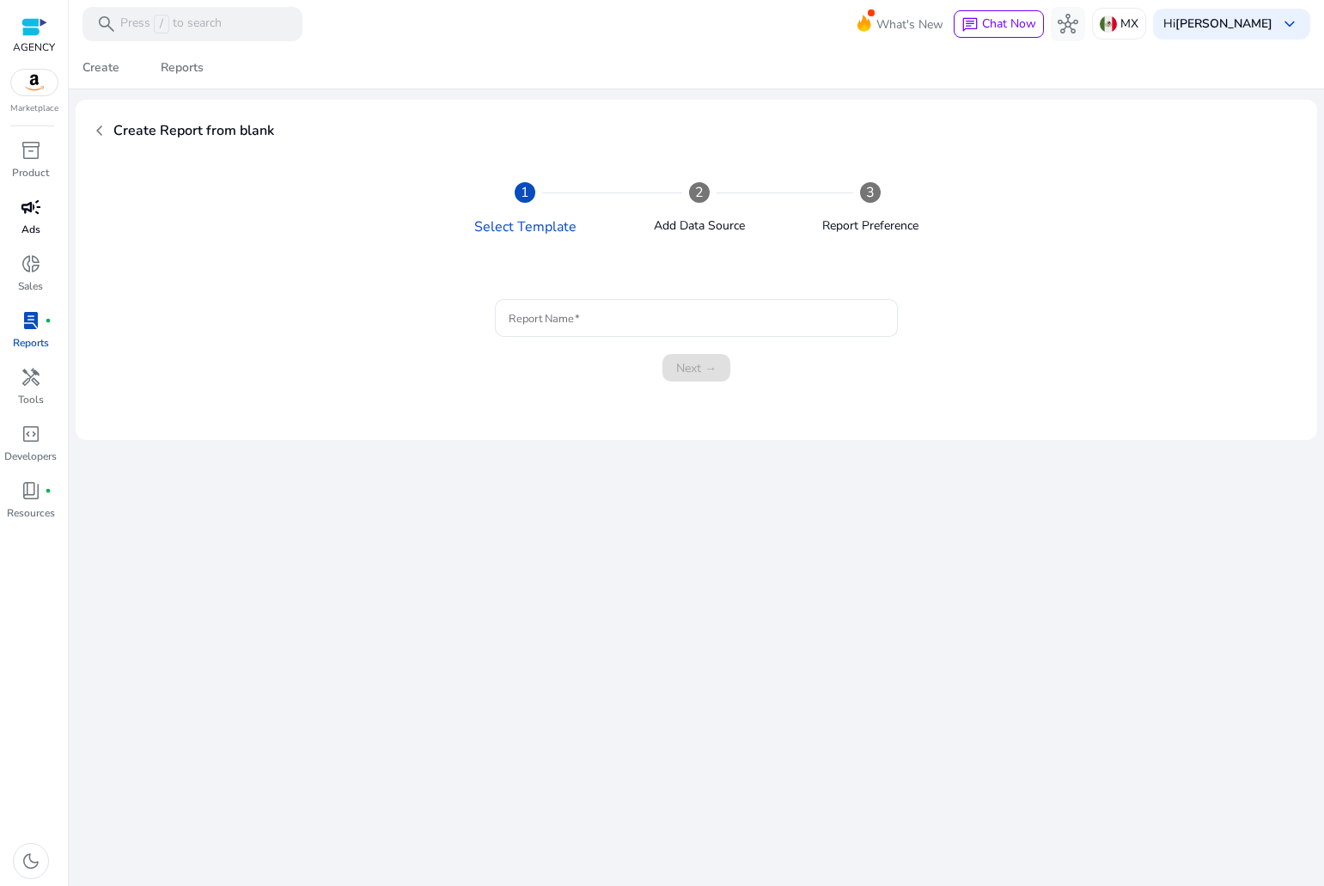
click at [28, 236] on p "Ads" at bounding box center [30, 229] width 19 height 15
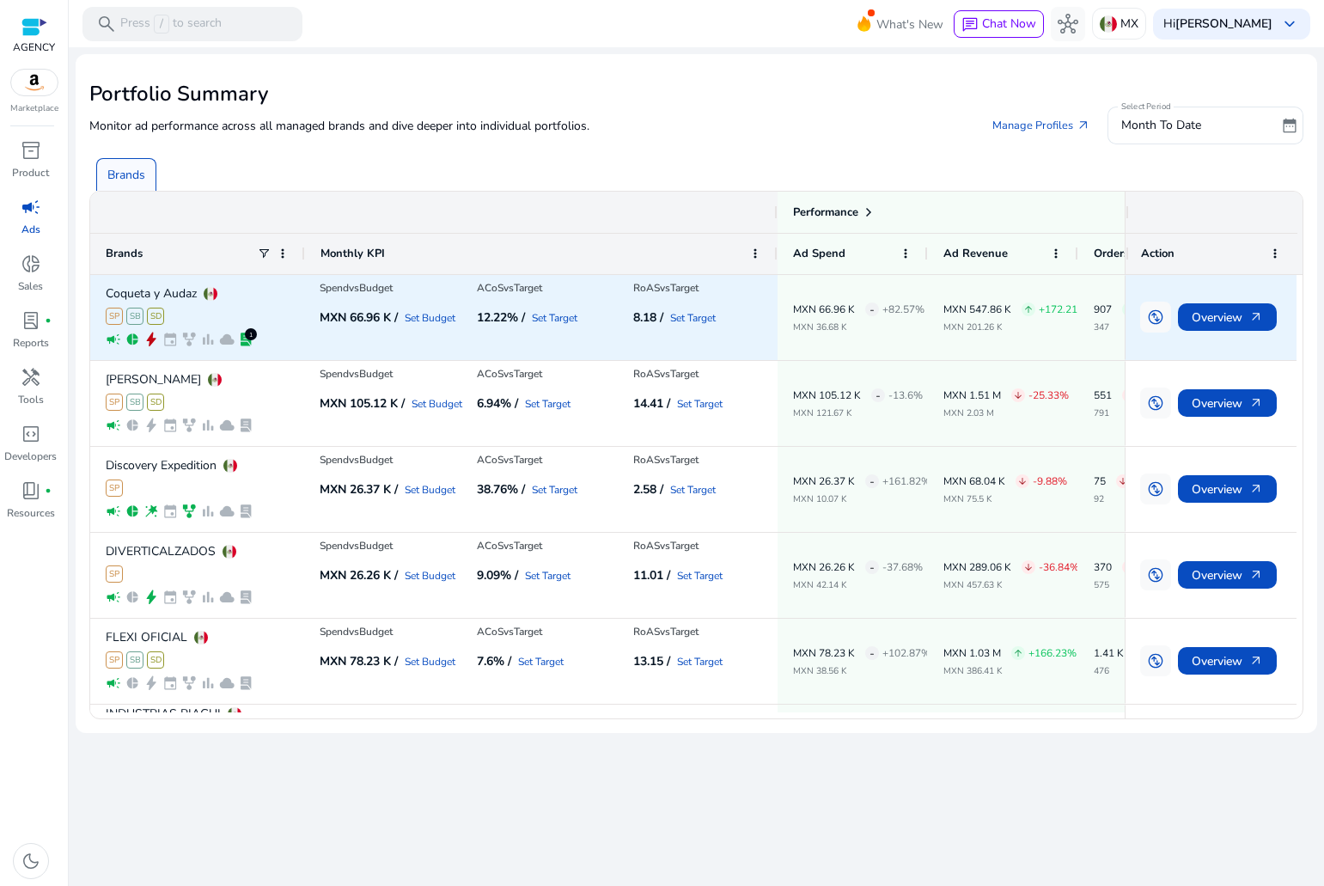
click at [710, 339] on div "RoAS vs Target 8.18 / Set Target" at bounding box center [698, 317] width 157 height 83
click at [1202, 310] on span "Overview arrow_outward" at bounding box center [1227, 317] width 71 height 35
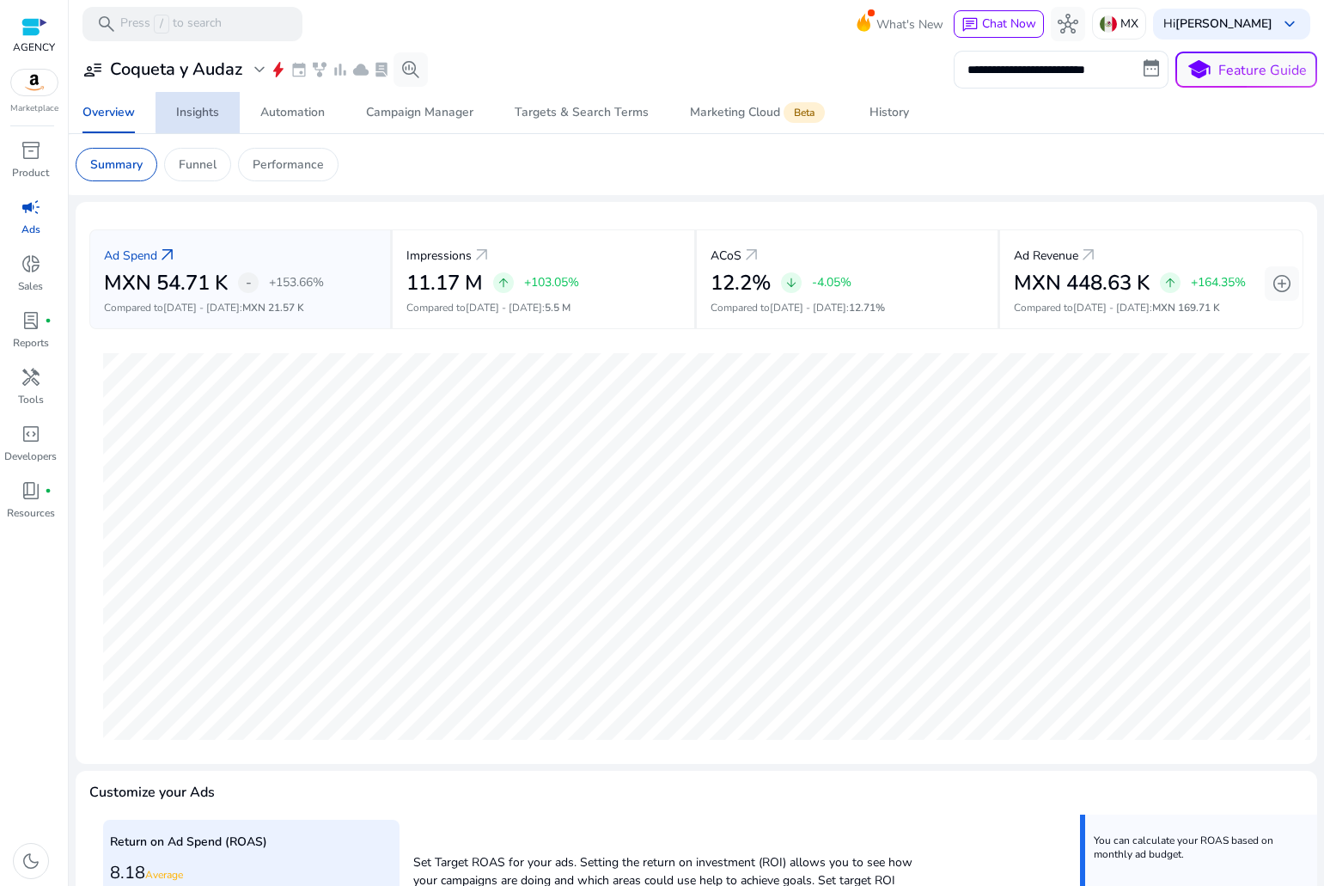
click at [210, 113] on div "Insights" at bounding box center [197, 113] width 43 height 12
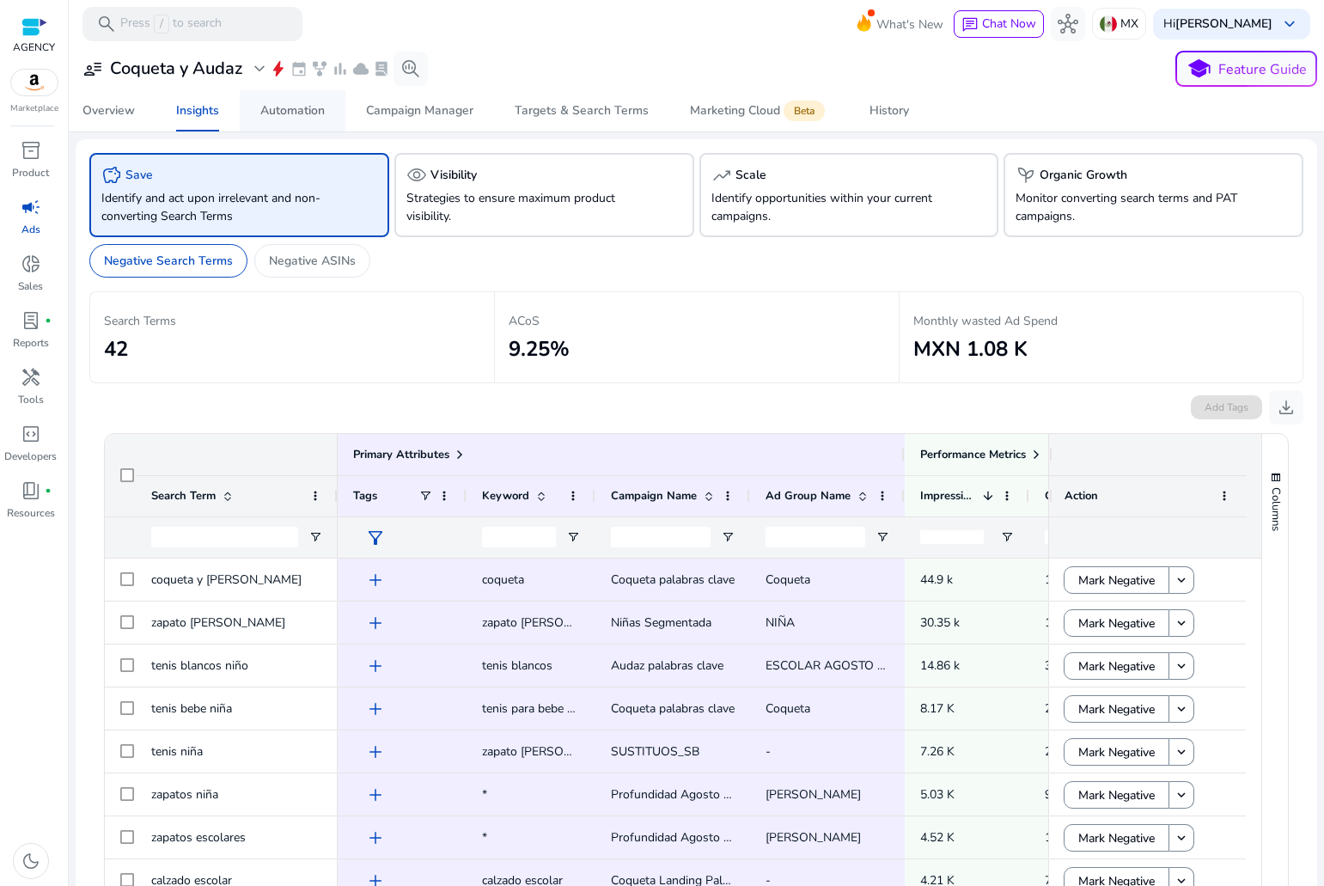
click at [273, 95] on span "Automation" at bounding box center [292, 110] width 64 height 41
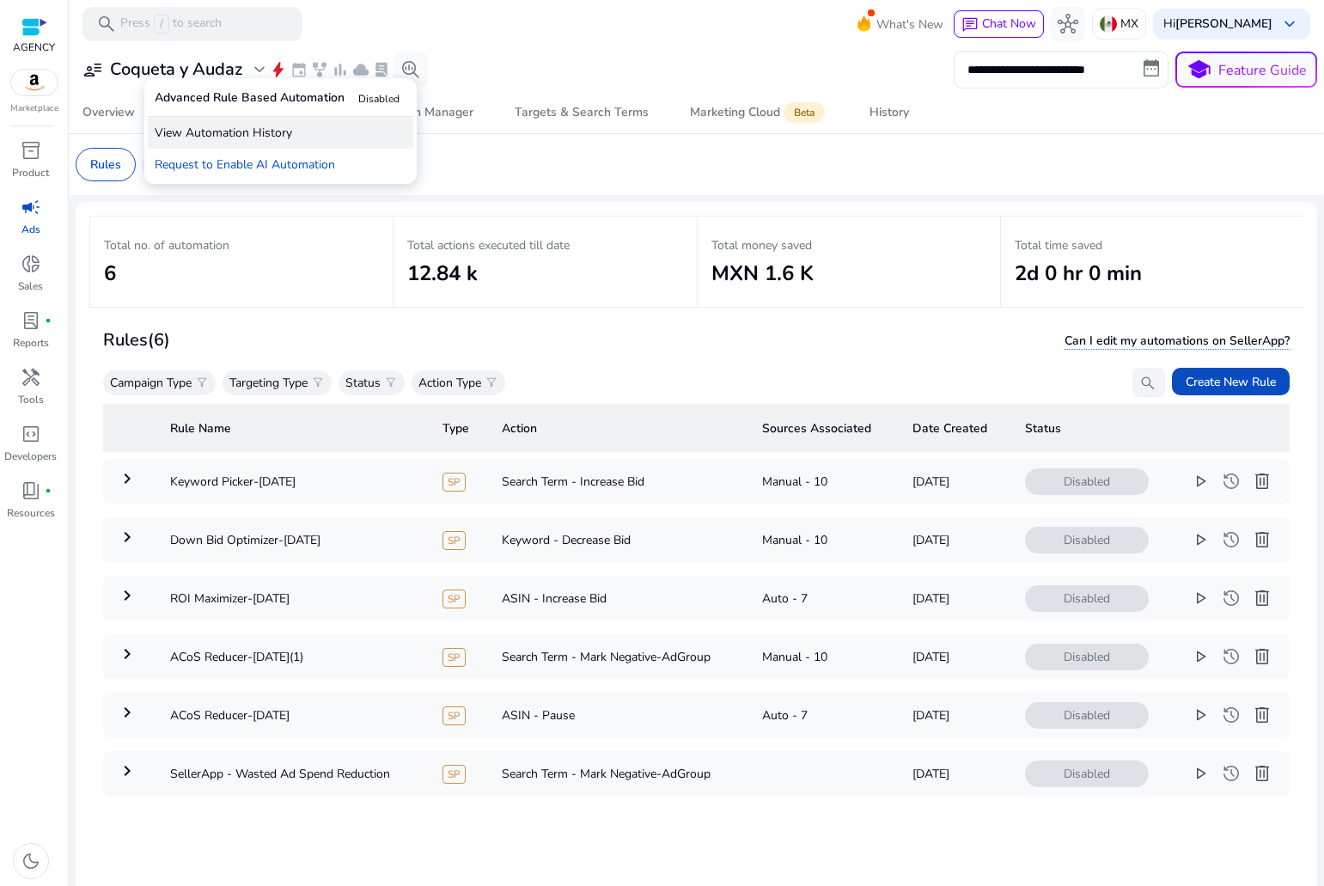
drag, startPoint x: 262, startPoint y: 168, endPoint x: 257, endPoint y: 135, distance: 33.1
click at [257, 135] on div "Advanced Rule Based Automation Disabled View Automation History Request to Enab…" at bounding box center [280, 131] width 272 height 106
click at [256, 134] on p "View Automation History" at bounding box center [281, 133] width 266 height 32
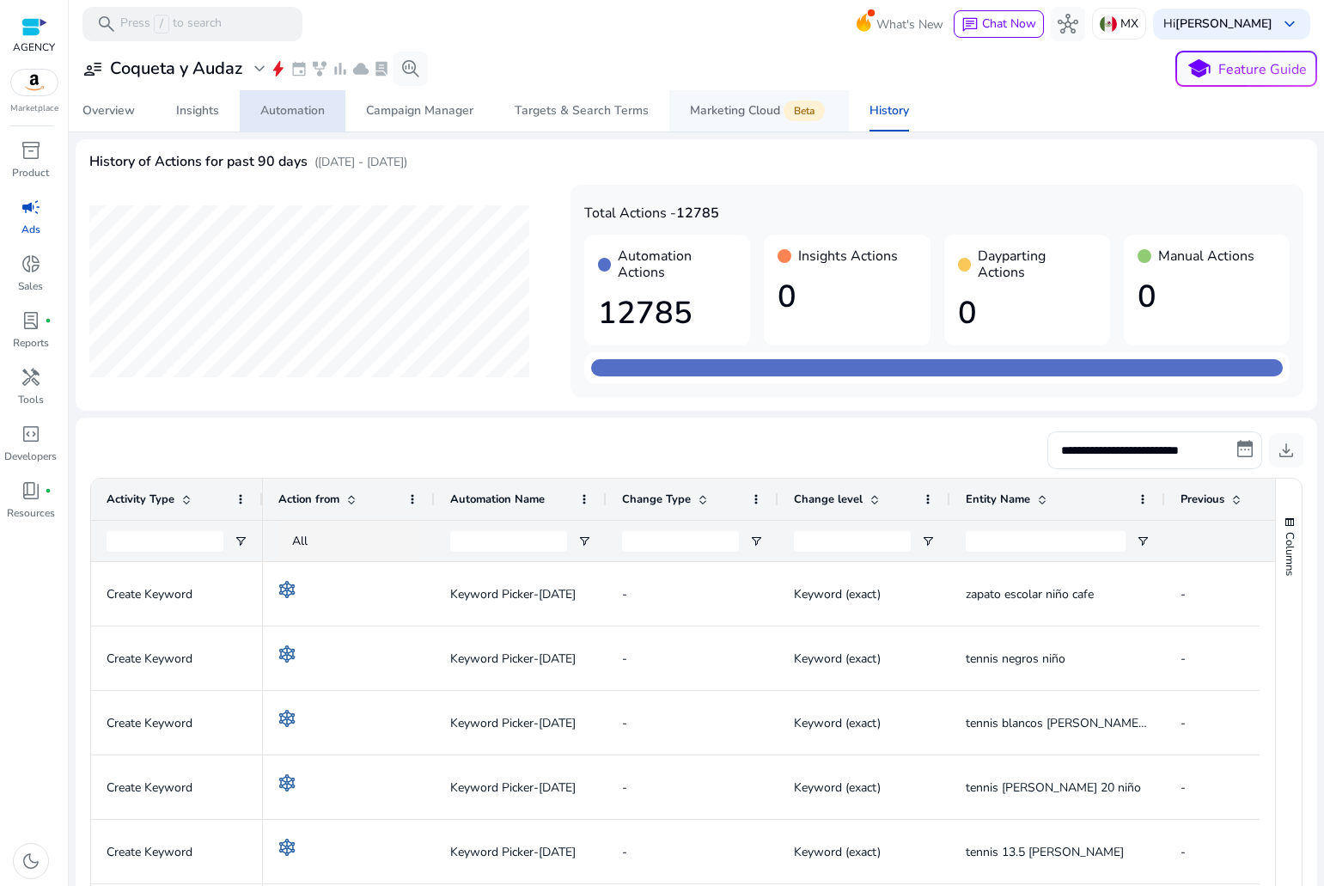
click at [714, 107] on div "Marketing Cloud Beta" at bounding box center [759, 111] width 138 height 14
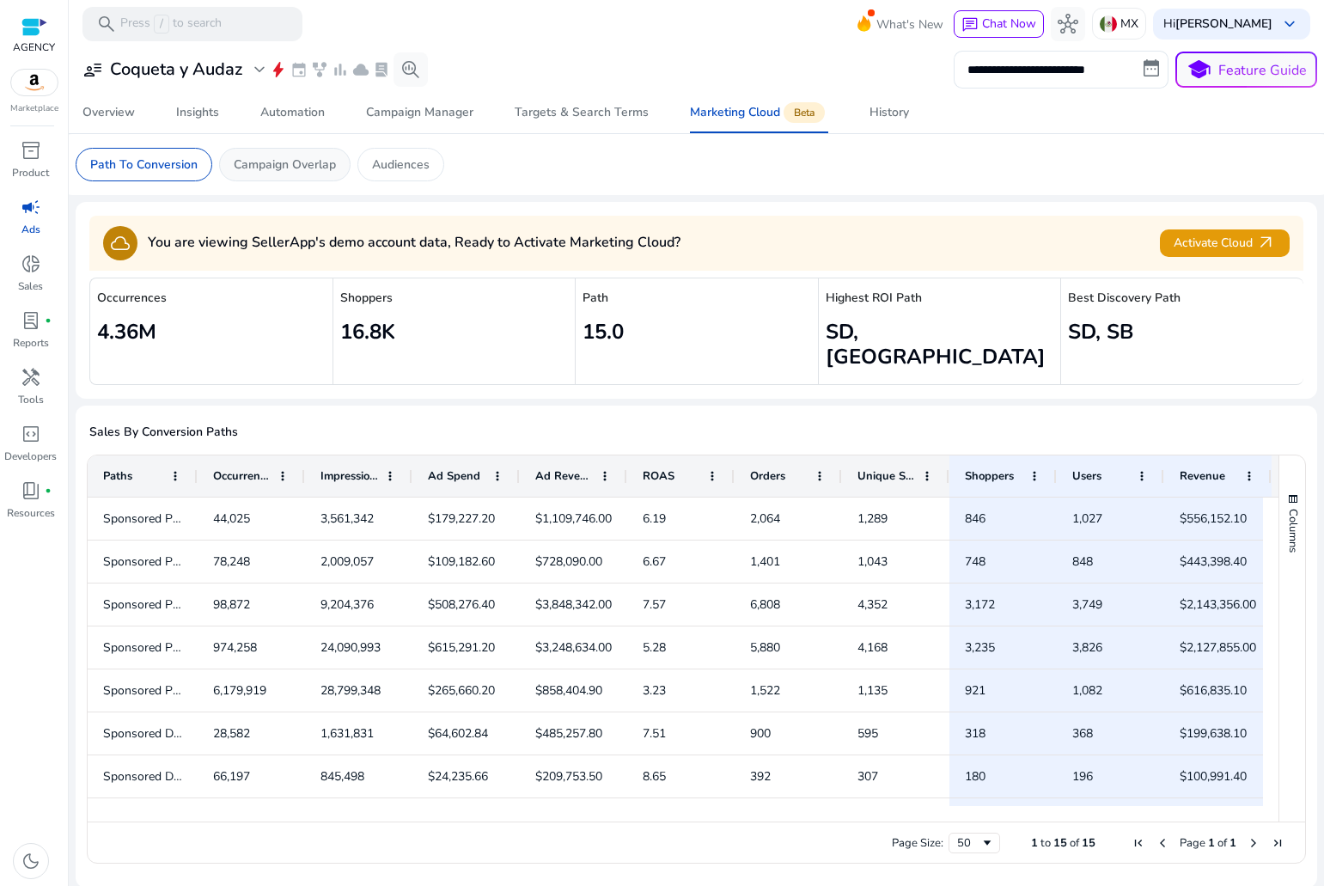
click at [281, 160] on p "Campaign Overlap" at bounding box center [285, 165] width 102 height 18
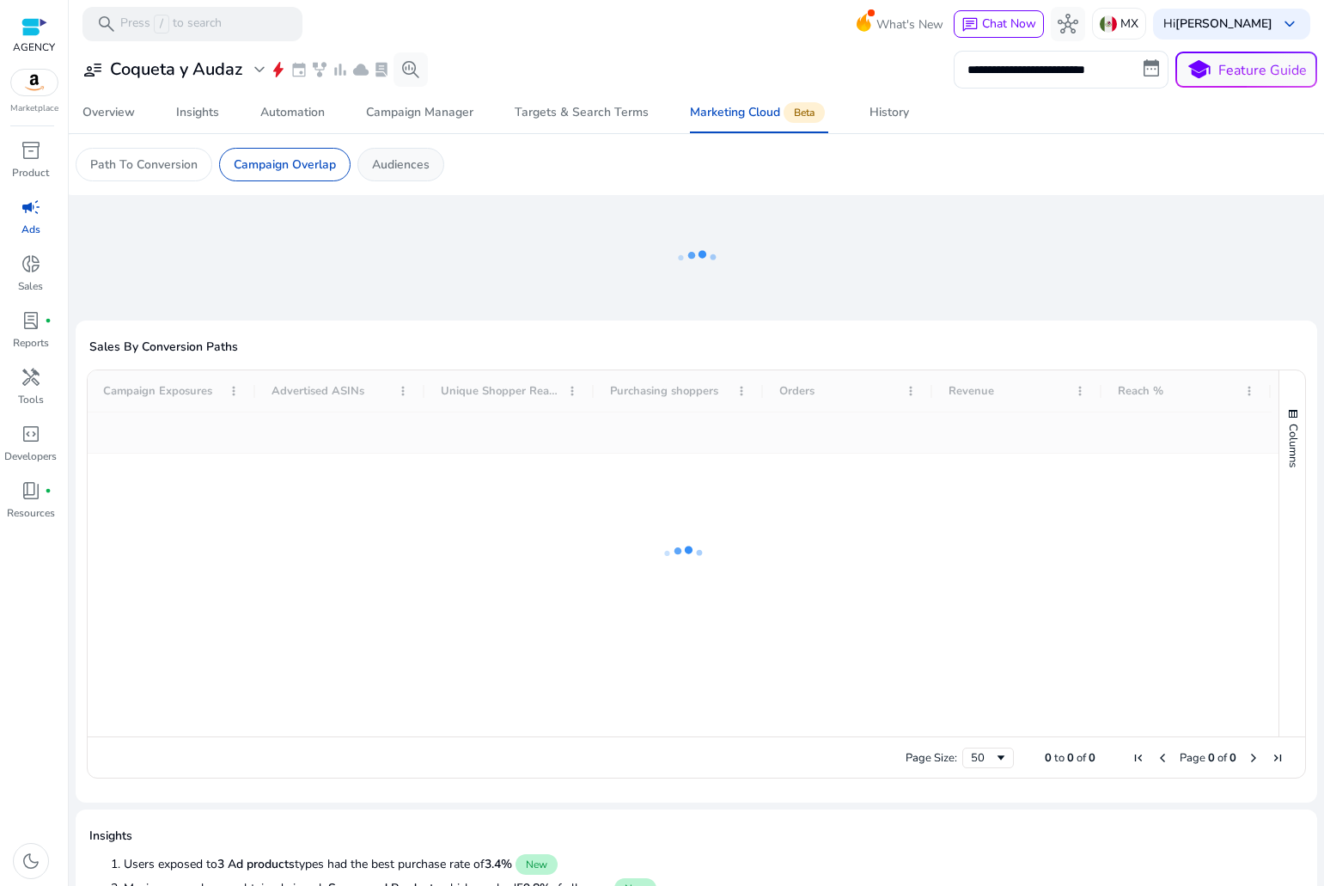
click at [363, 162] on div "Audiences" at bounding box center [400, 165] width 87 height 34
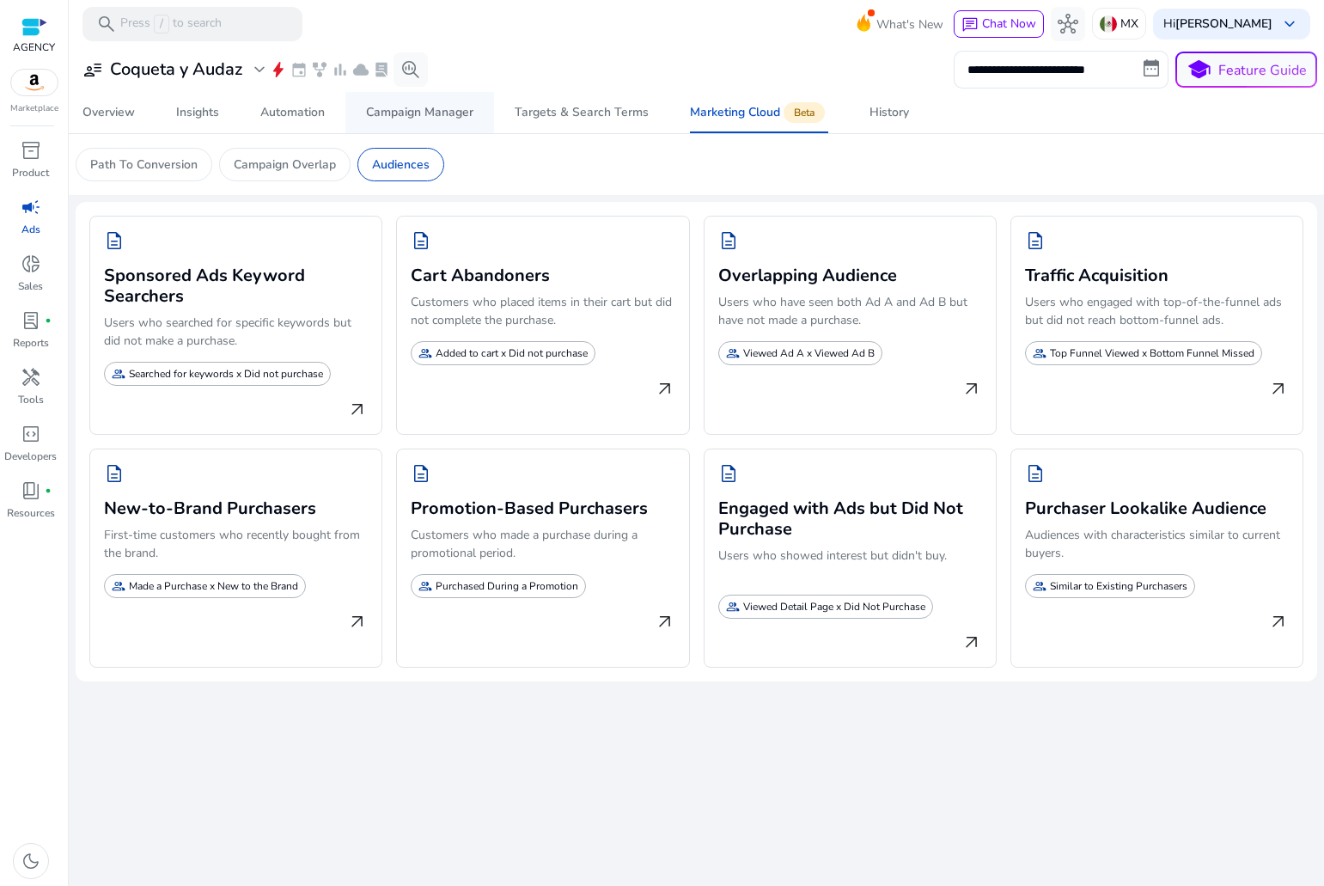
click at [368, 119] on div "Campaign Manager" at bounding box center [419, 113] width 107 height 12
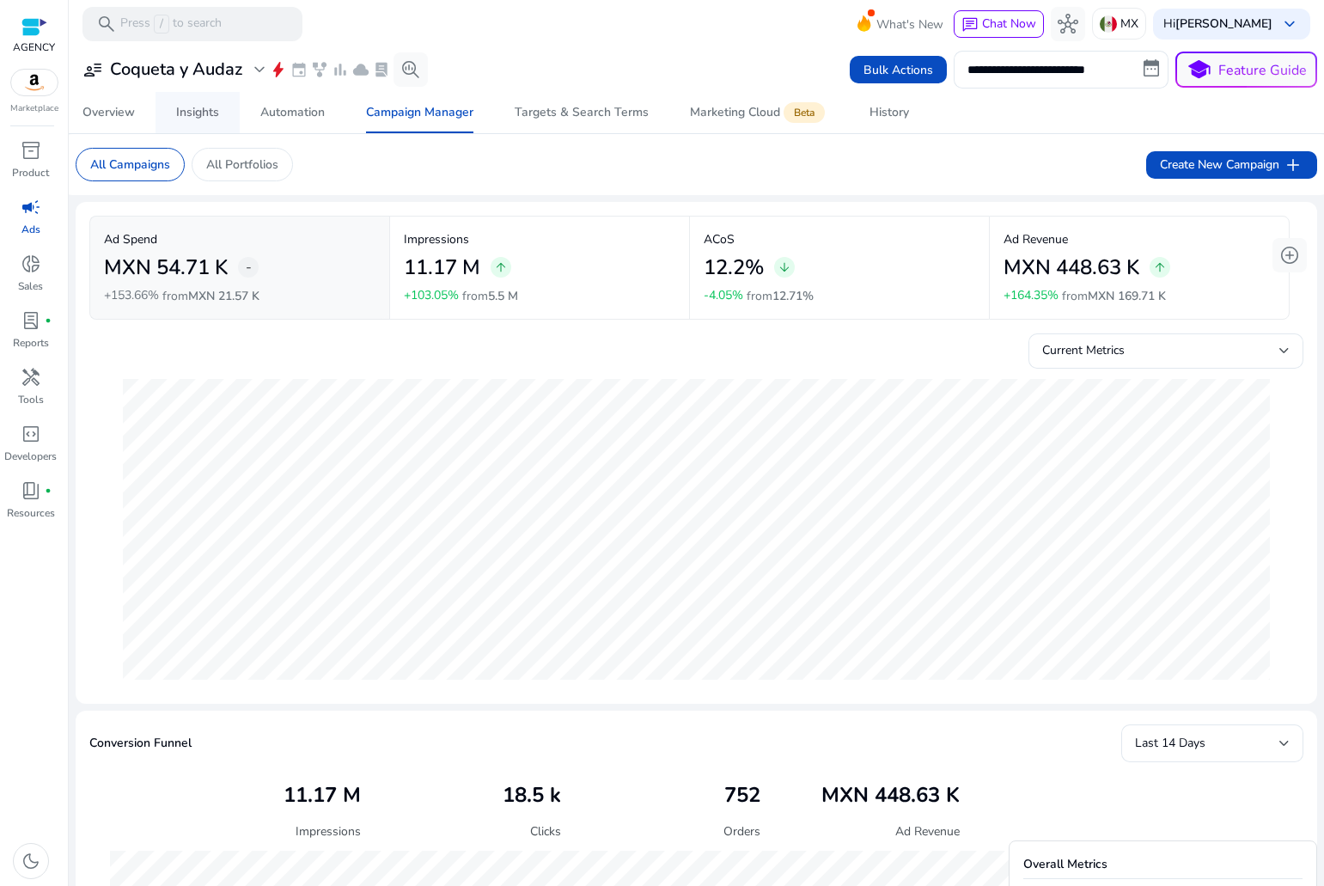
click at [182, 111] on div "Insights" at bounding box center [197, 113] width 43 height 12
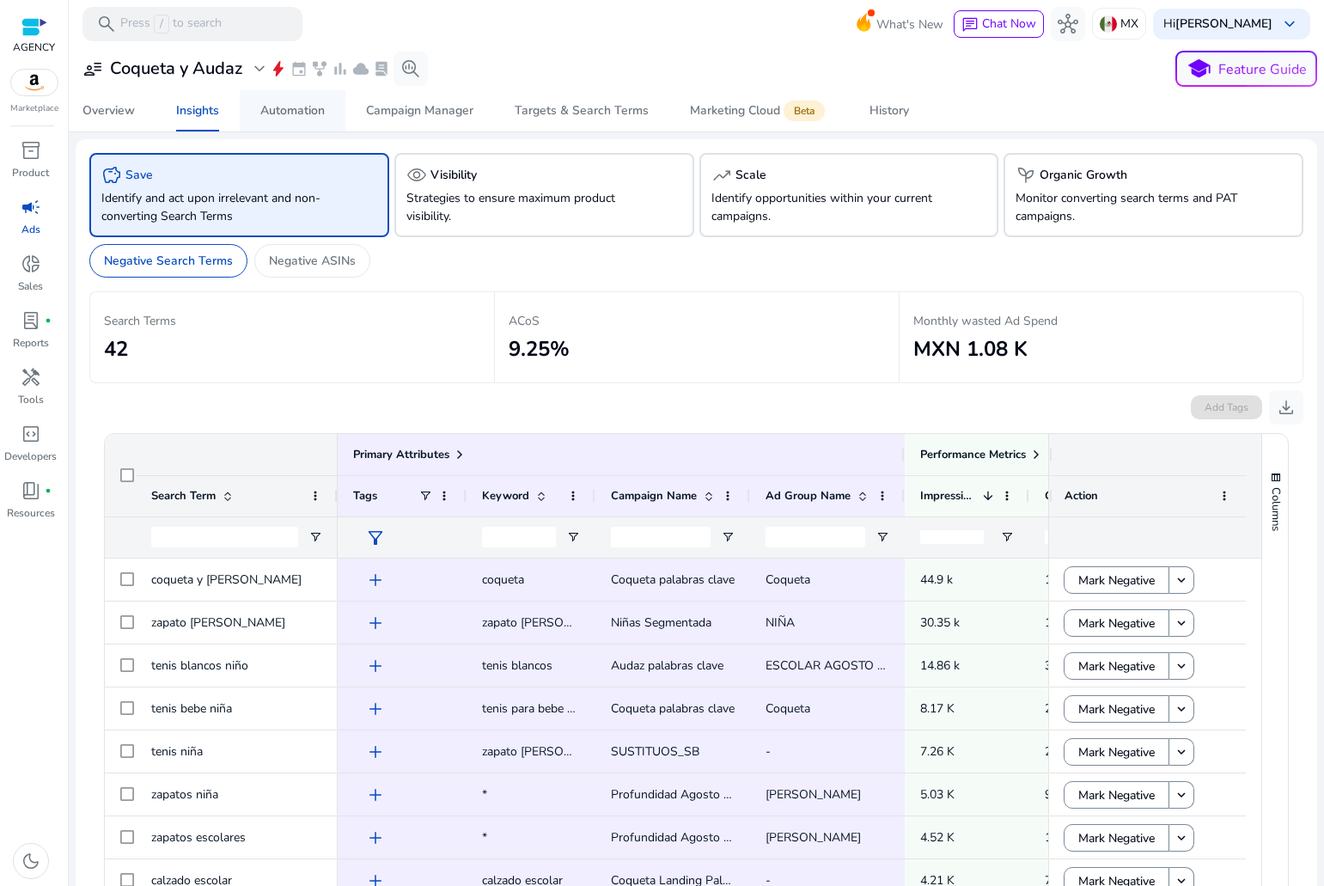
click at [279, 113] on div "Automation" at bounding box center [292, 111] width 64 height 12
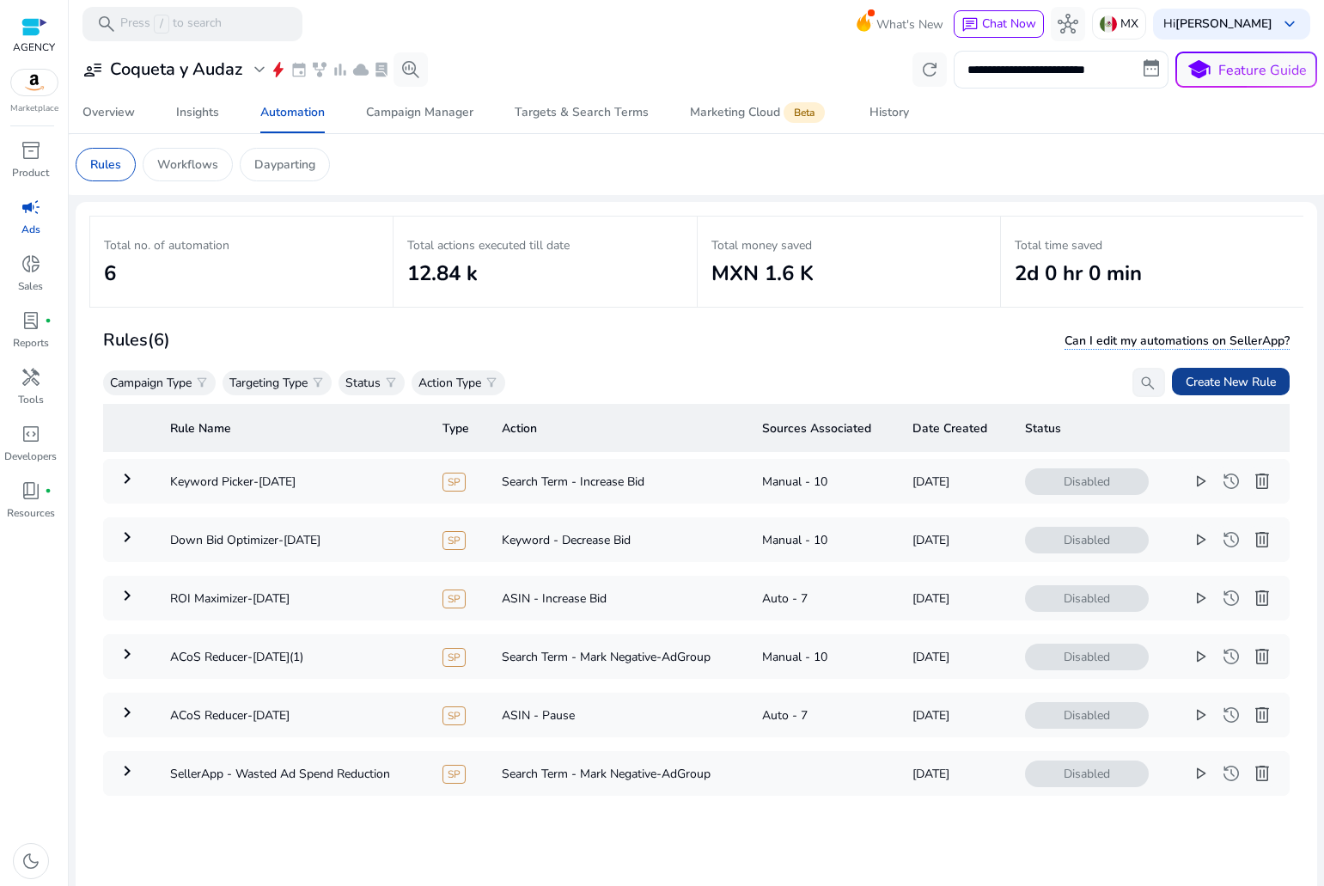
click at [1237, 379] on span "Create New Rule" at bounding box center [1231, 382] width 90 height 18
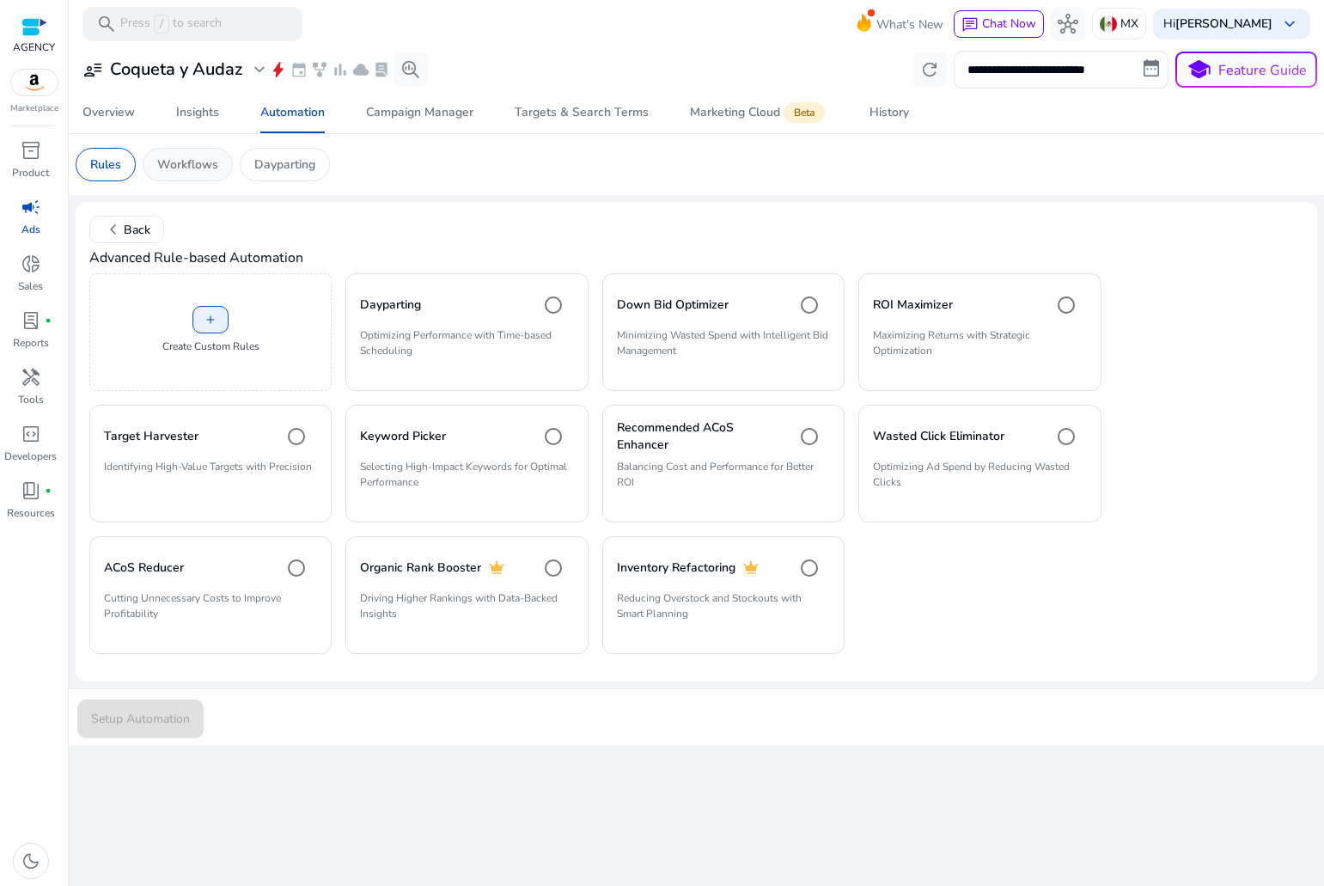
click at [192, 171] on p "Workflows" at bounding box center [187, 165] width 61 height 18
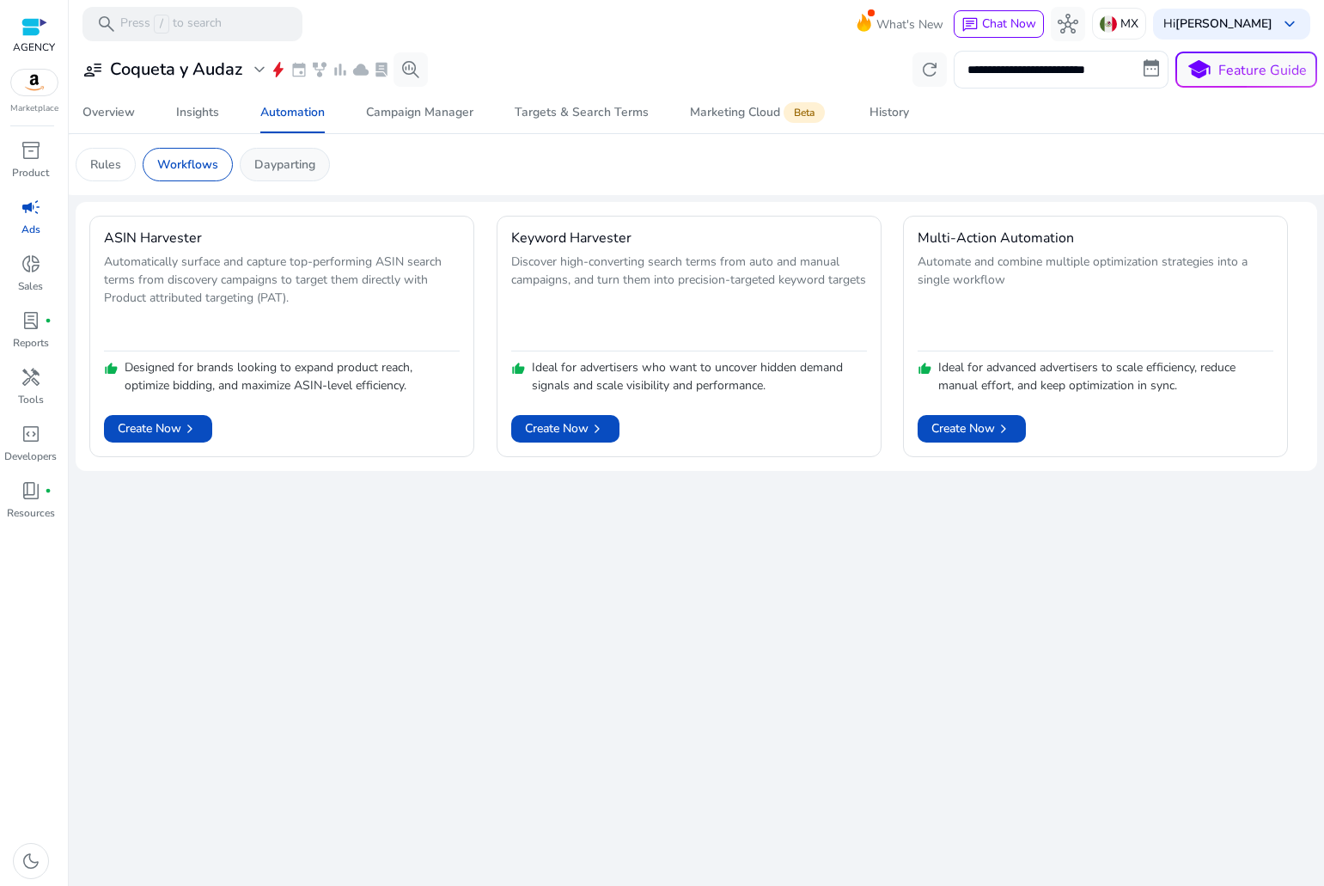
click at [289, 169] on p "Dayparting" at bounding box center [284, 165] width 61 height 18
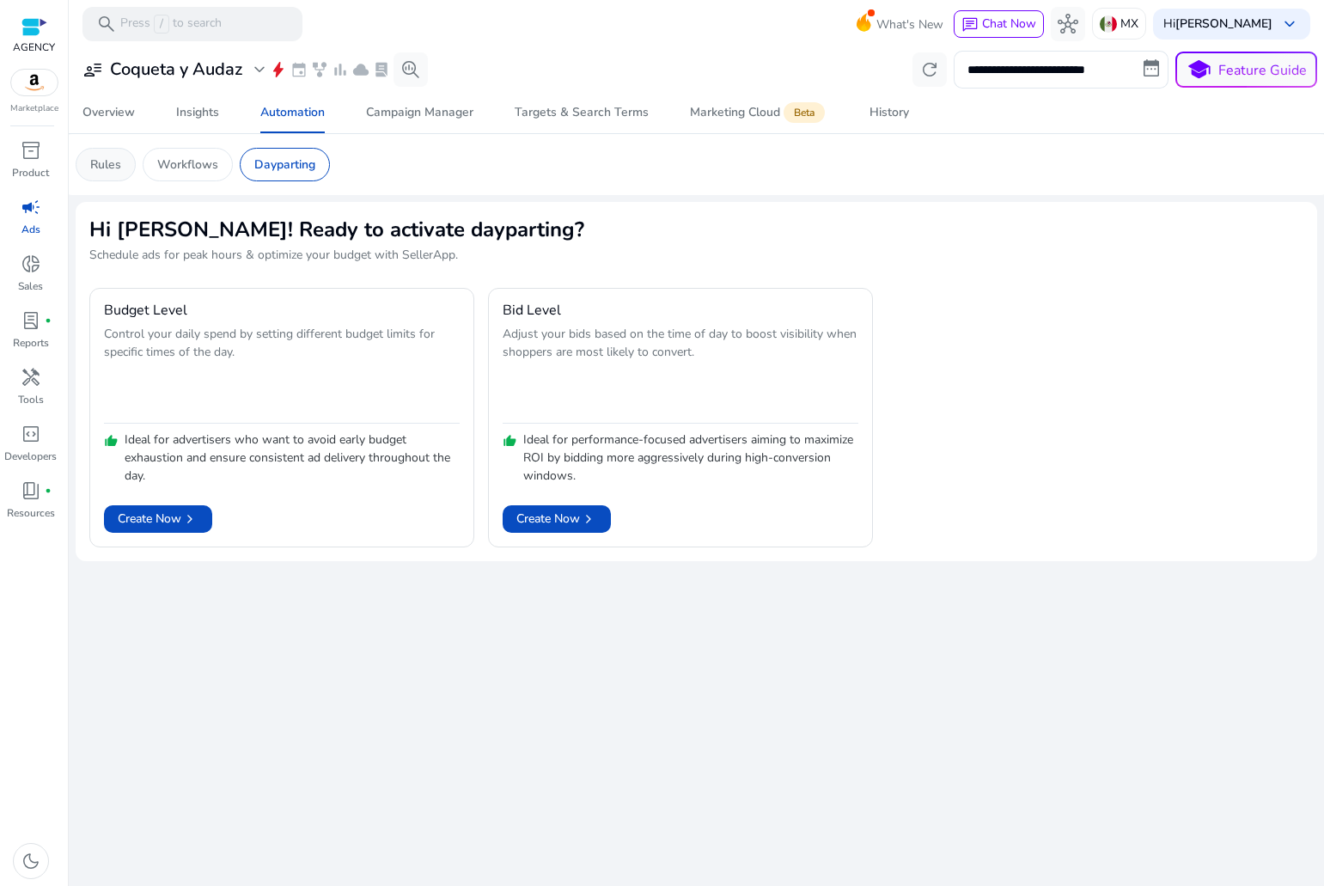
click at [96, 159] on p "Rules" at bounding box center [105, 165] width 31 height 18
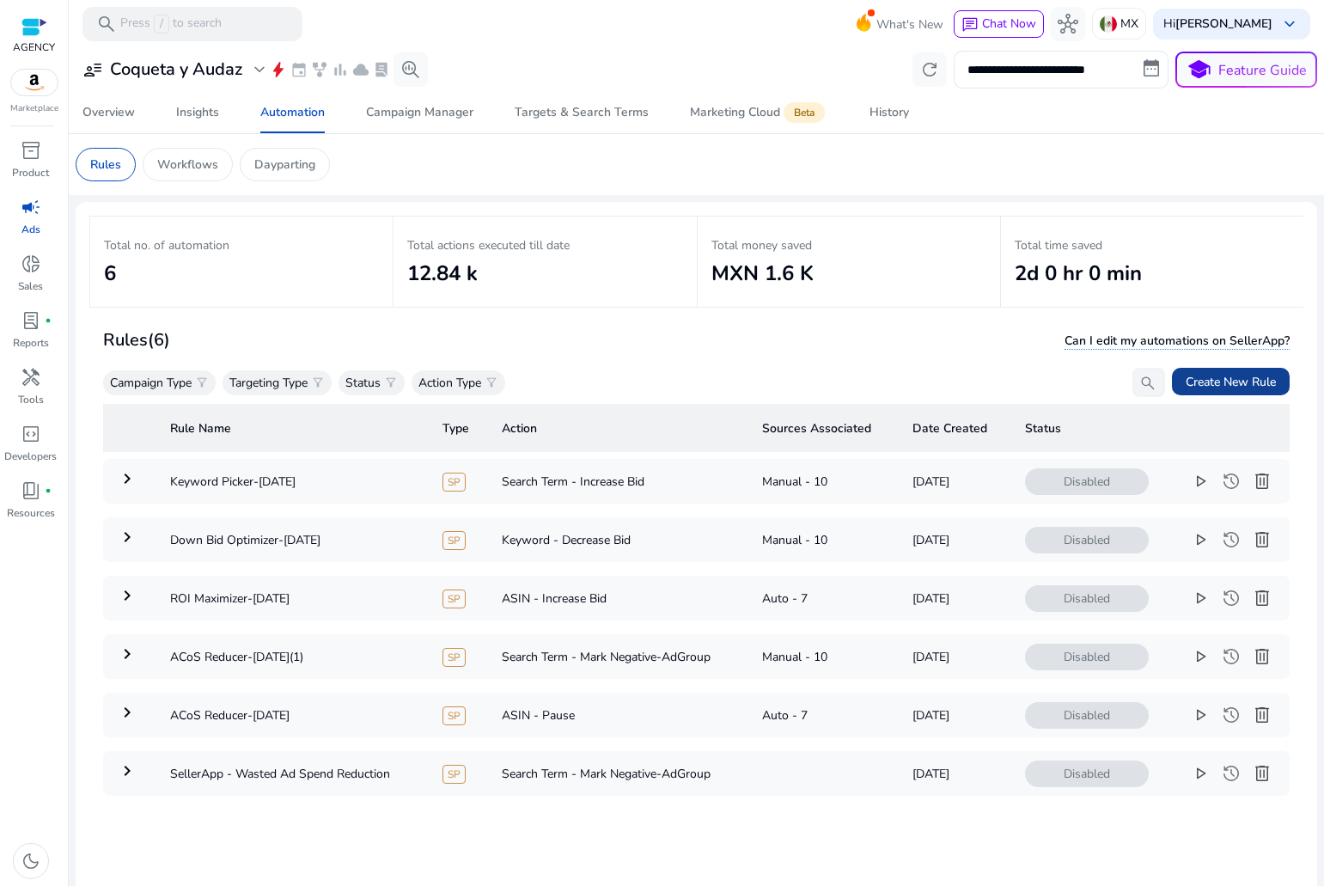
click at [1257, 384] on span "Create New Rule" at bounding box center [1231, 382] width 90 height 18
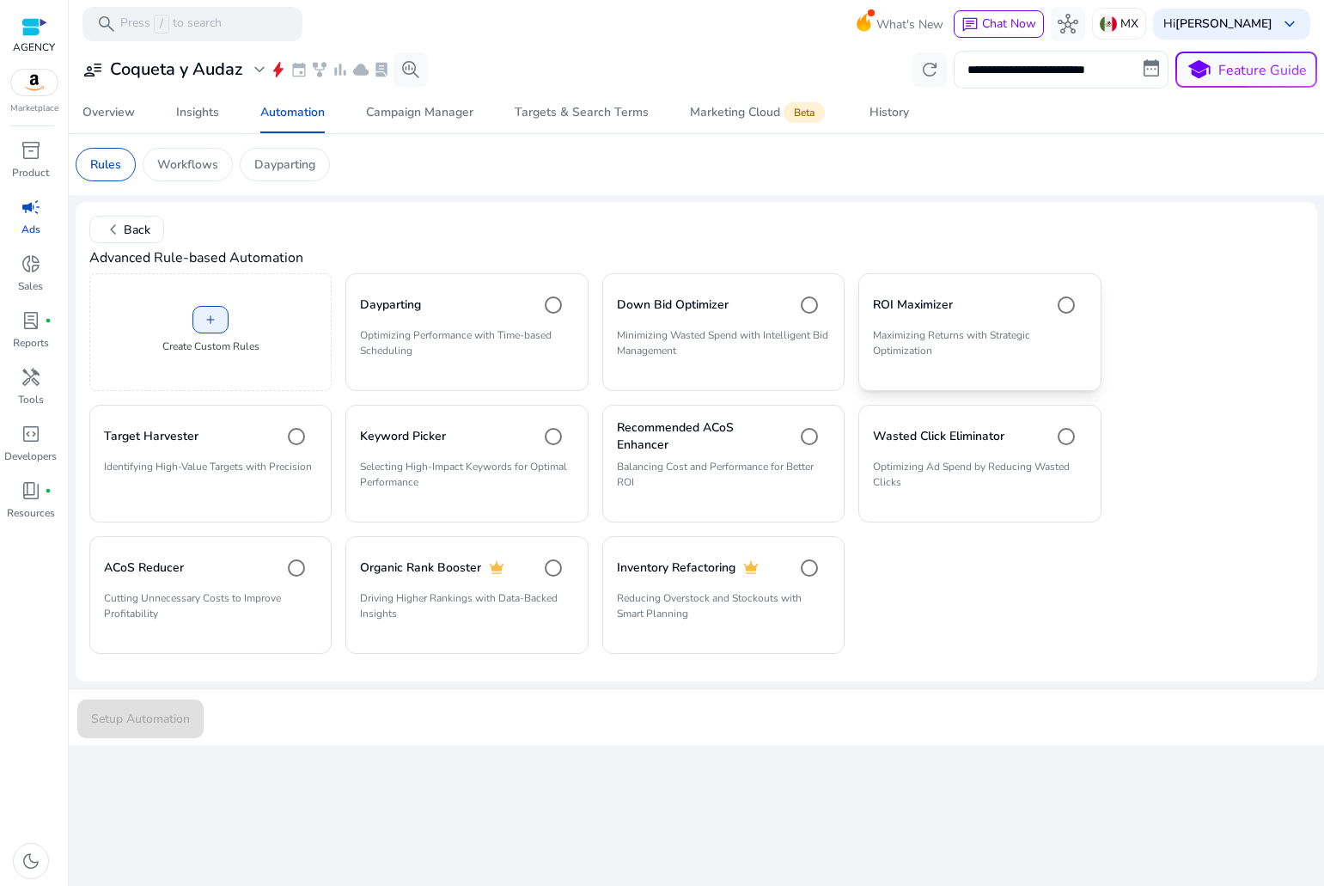
click at [899, 351] on p "Maximizing Returns with Strategic Optimization" at bounding box center [979, 349] width 213 height 45
click at [146, 718] on span "Setup Automation" at bounding box center [140, 719] width 99 height 18
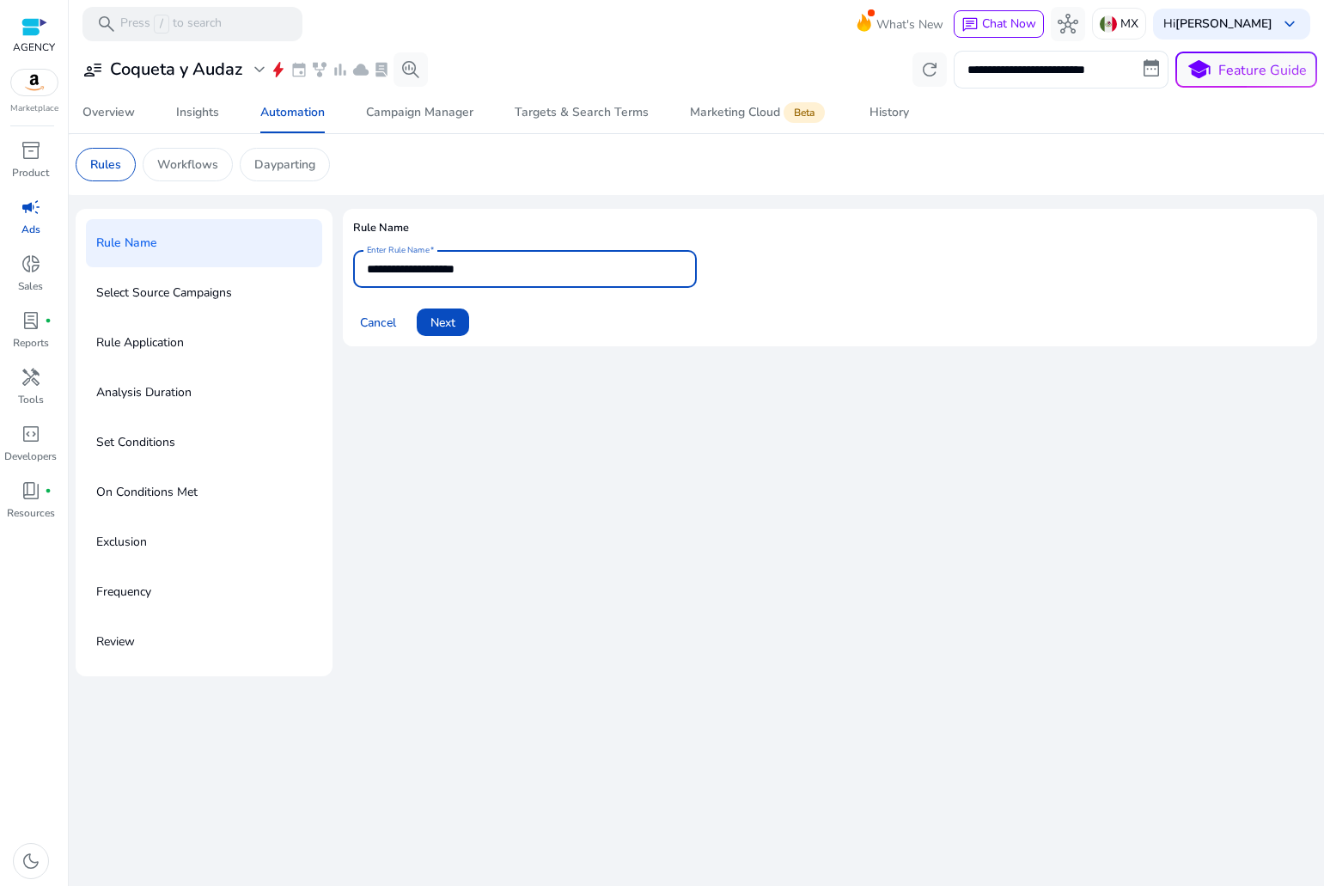
click at [497, 260] on input "**********" at bounding box center [525, 269] width 316 height 19
click at [376, 339] on span at bounding box center [378, 322] width 50 height 41
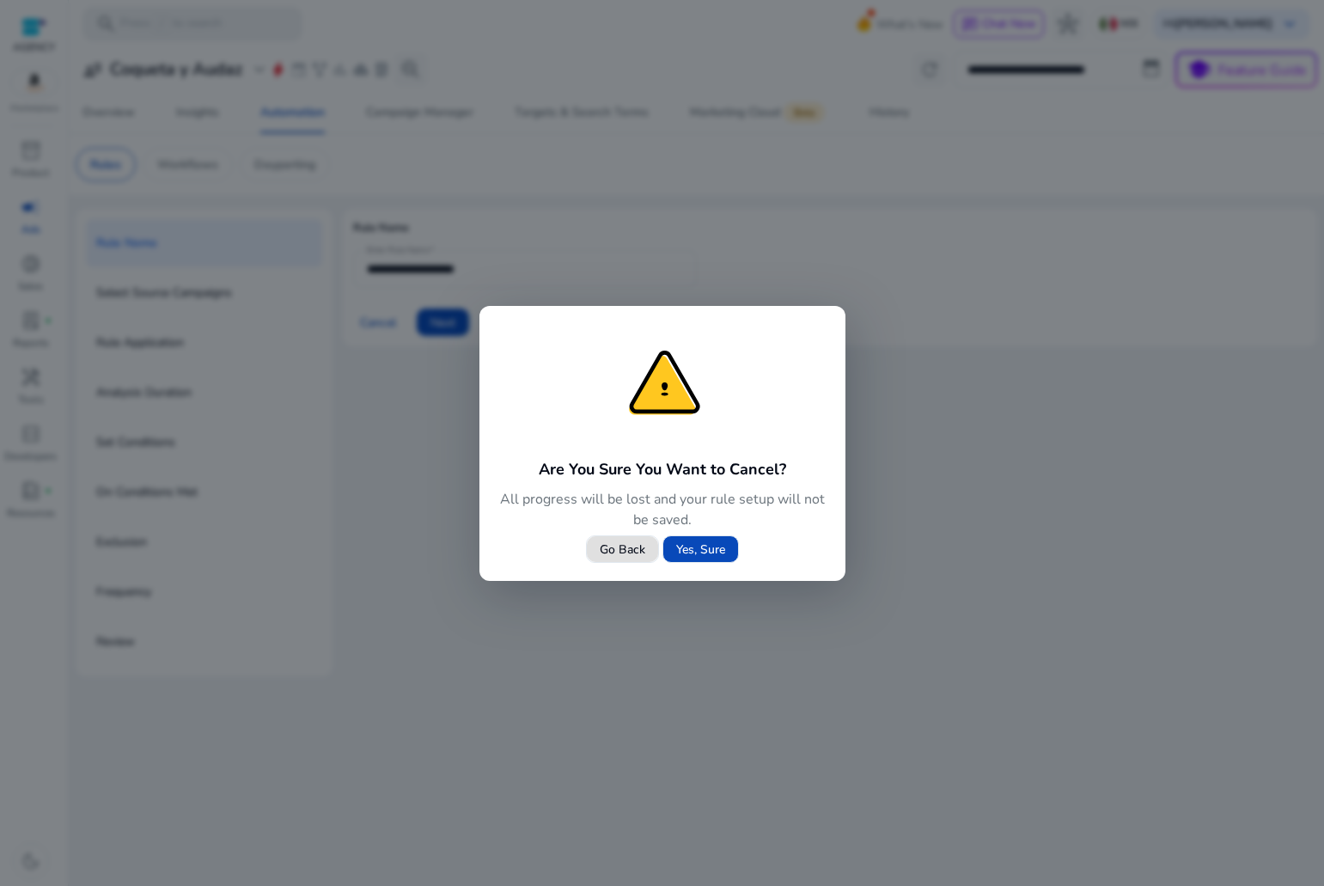
click at [674, 557] on span at bounding box center [700, 548] width 75 height 41
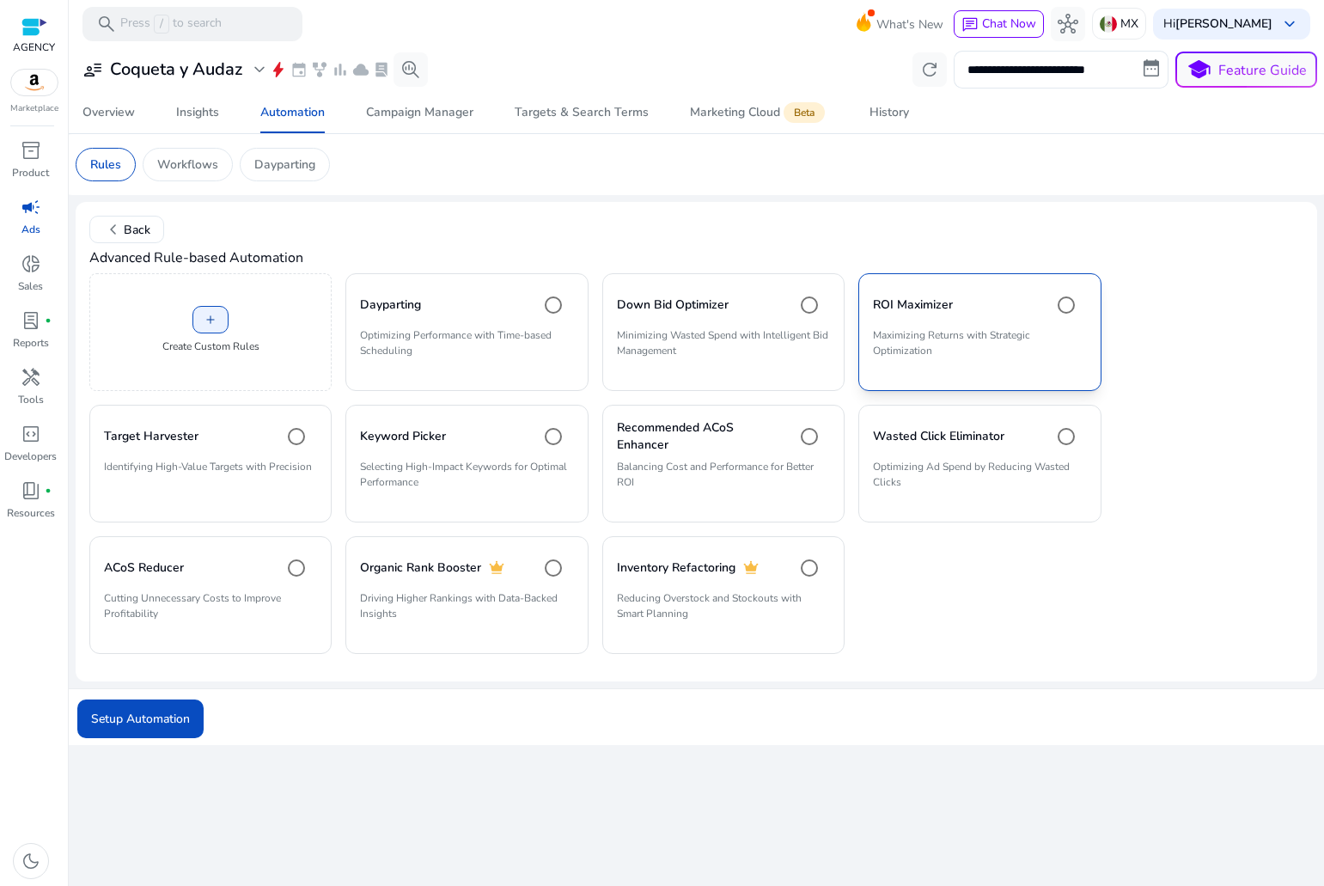
click at [864, 320] on mat-card "ROI Maximizer Maximizing Returns with Strategic Optimization" at bounding box center [979, 332] width 242 height 118
click at [990, 327] on mat-card "ROI Maximizer Maximizing Returns with Strategic Optimization" at bounding box center [979, 332] width 242 height 118
drag, startPoint x: 424, startPoint y: 487, endPoint x: 359, endPoint y: 441, distance: 79.4
click at [359, 441] on mat-card "Keyword Picker Selecting High-Impact Keywords for Optimal Performance" at bounding box center [466, 464] width 242 height 118
copy mat-card "Keyword Picker Selecting High-Impact Keywords for Optimal Performance"
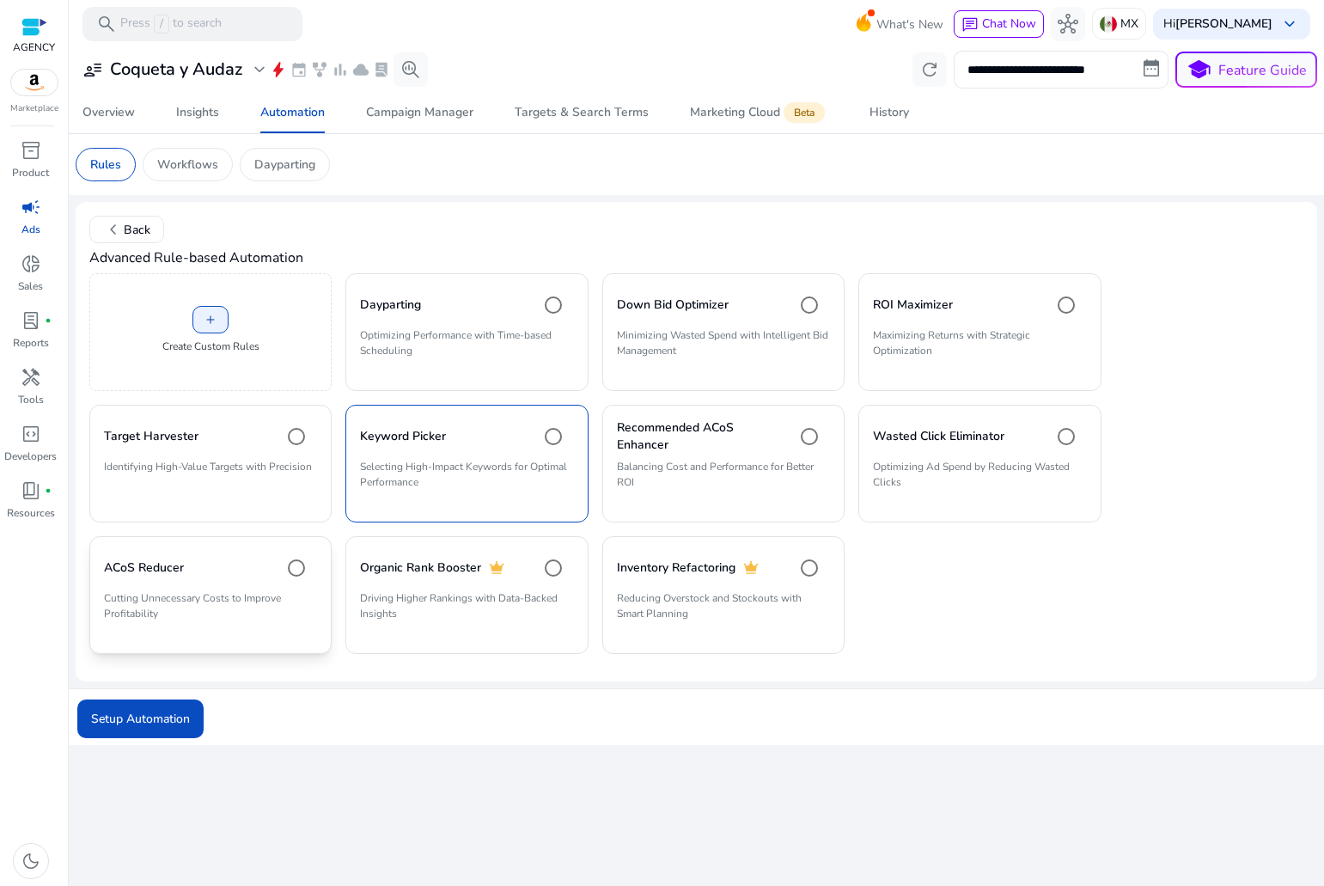
drag, startPoint x: 166, startPoint y: 615, endPoint x: 102, endPoint y: 574, distance: 75.8
click at [102, 574] on mat-card "ACoS Reducer Cutting Unnecessary Costs to Improve Profitability" at bounding box center [210, 595] width 242 height 118
click at [214, 323] on span "add" at bounding box center [211, 320] width 14 height 14
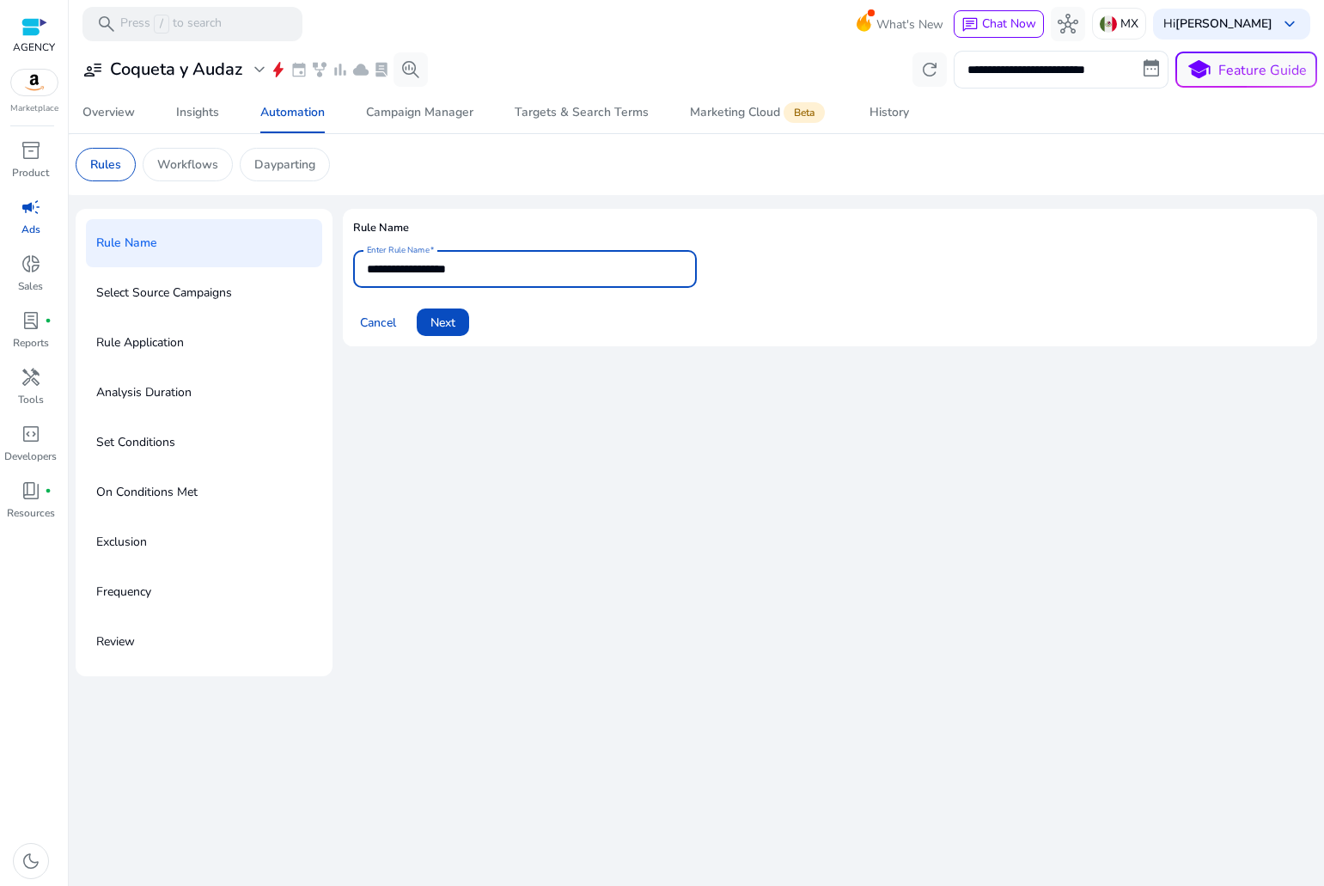
click at [497, 260] on input "**********" at bounding box center [525, 269] width 316 height 19
type input "**********"
click at [445, 321] on span "Next" at bounding box center [443, 323] width 25 height 18
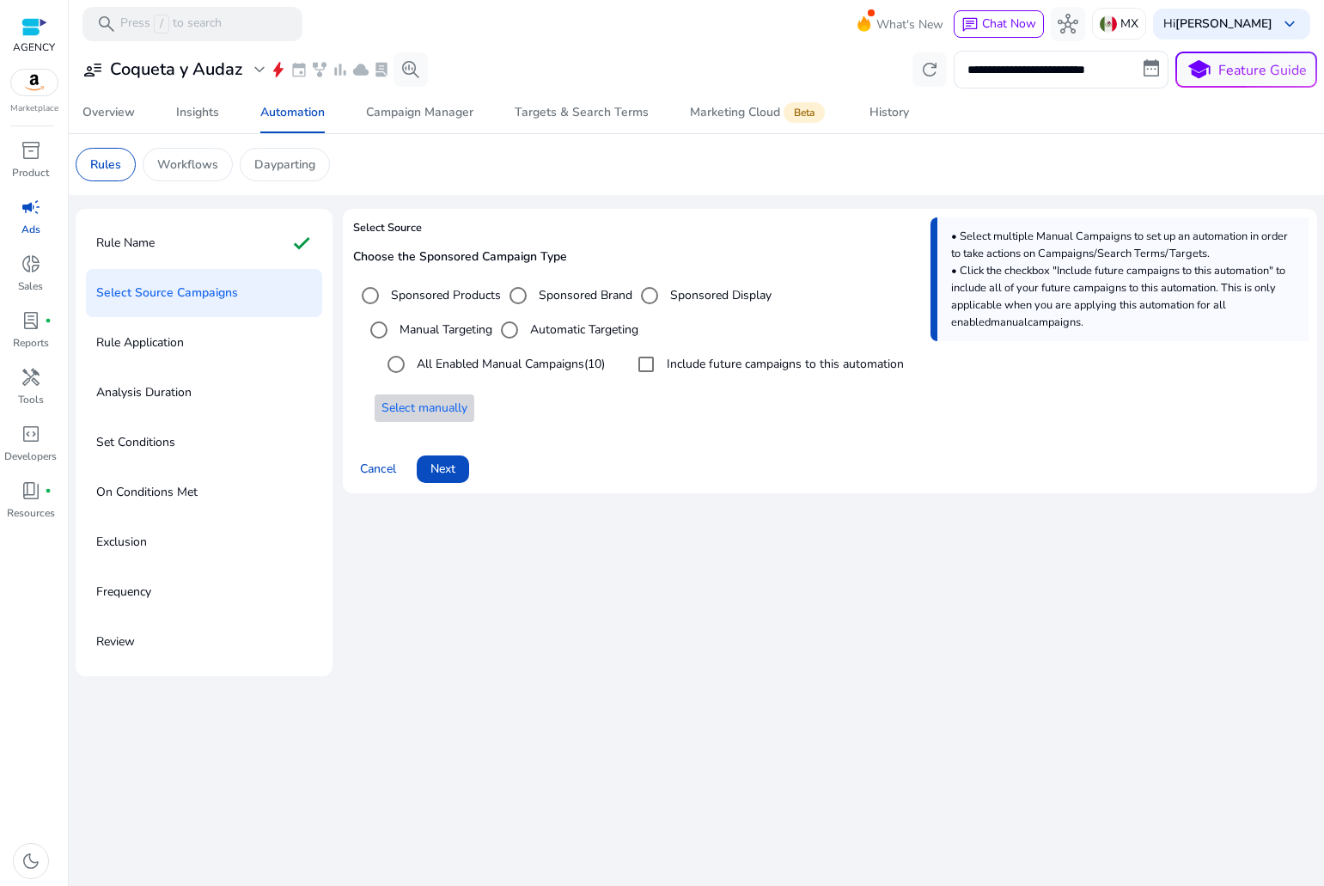
click at [429, 404] on span "Select manually" at bounding box center [425, 408] width 86 height 18
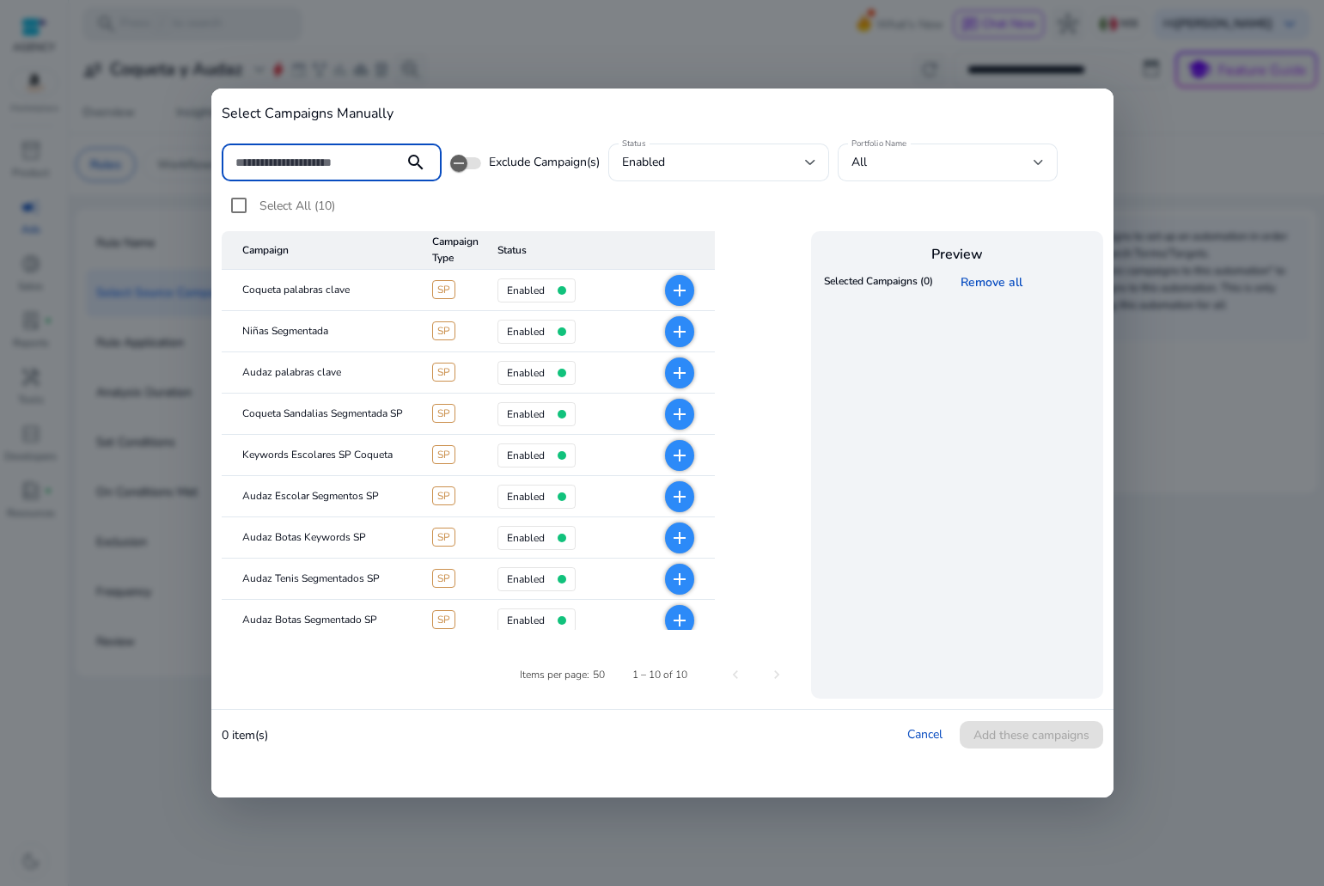
click at [449, 290] on span "SP" at bounding box center [443, 289] width 23 height 19
click at [565, 291] on div at bounding box center [562, 290] width 9 height 9
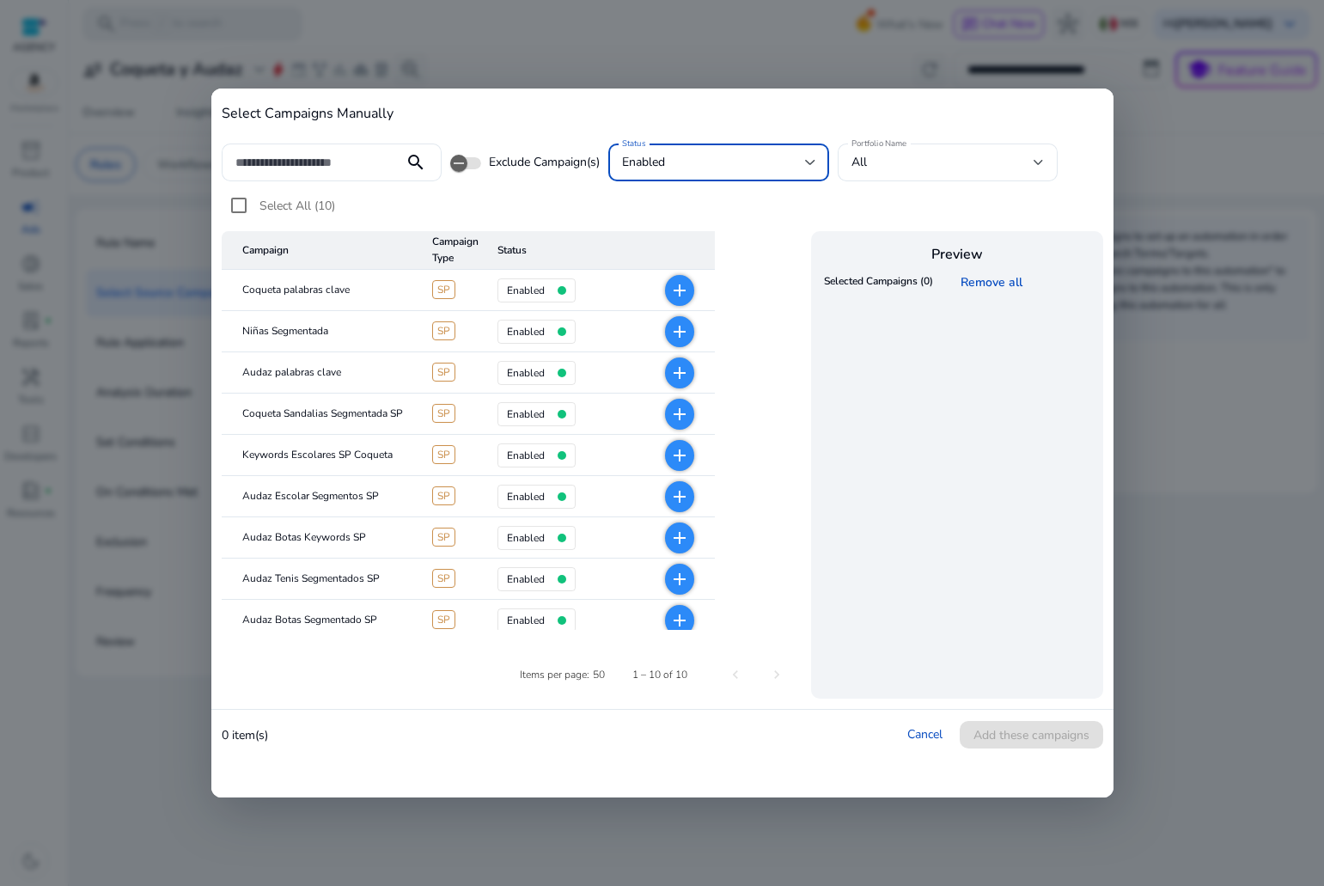
click at [707, 169] on div "enabled" at bounding box center [713, 162] width 183 height 19
click at [721, 144] on div at bounding box center [662, 443] width 1324 height 886
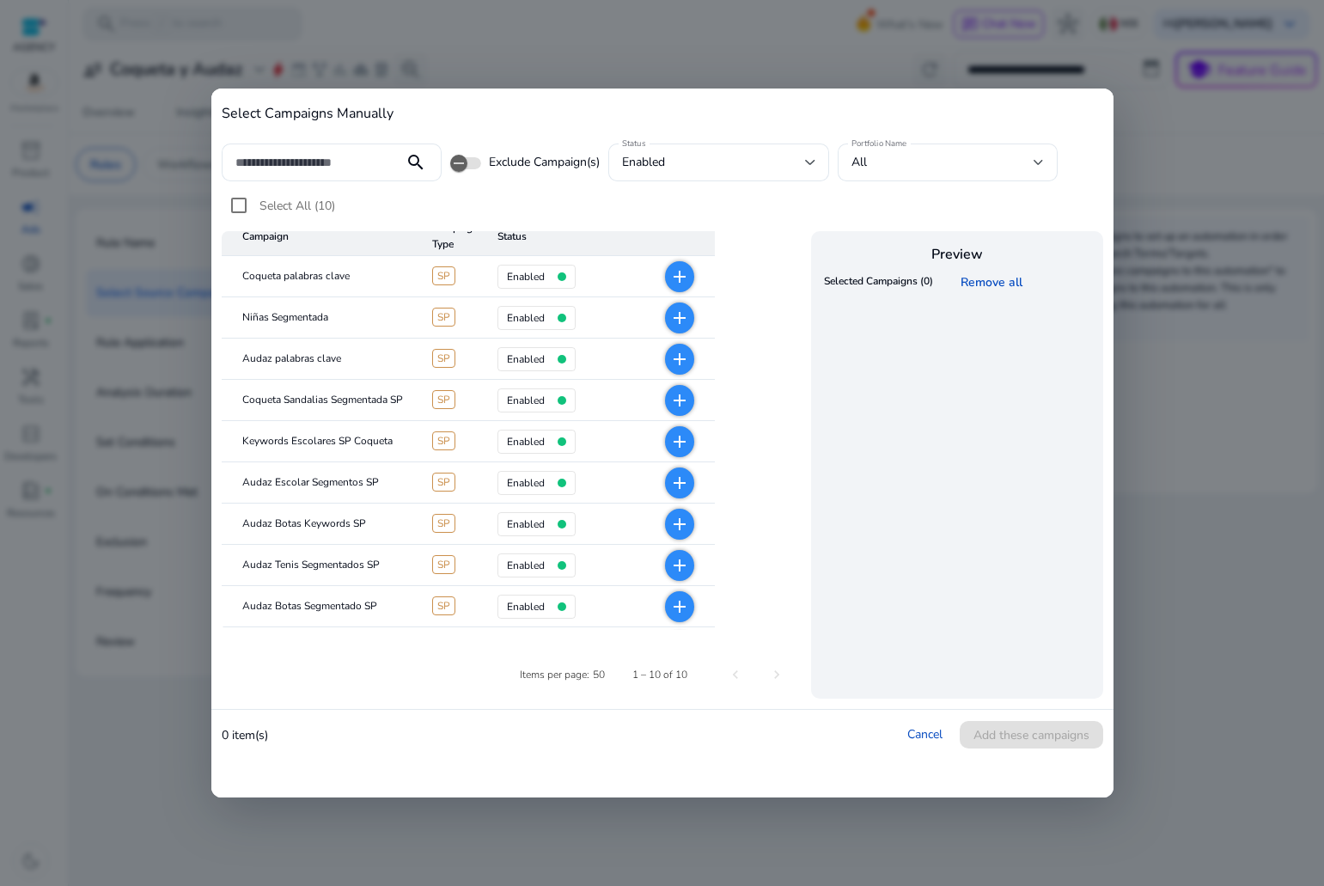
scroll to position [52, 0]
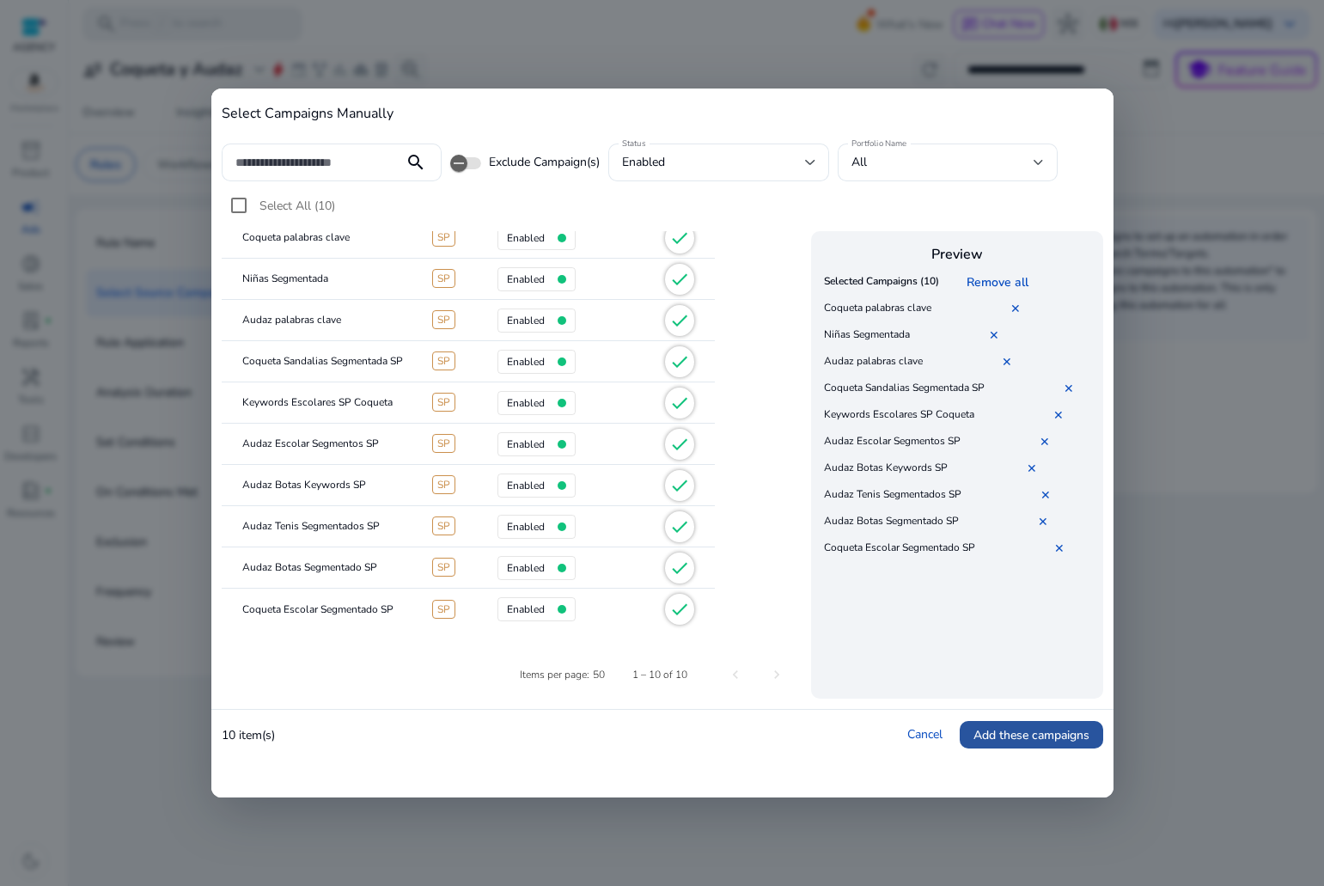
click at [1064, 733] on span "Add these campaigns" at bounding box center [1032, 735] width 116 height 18
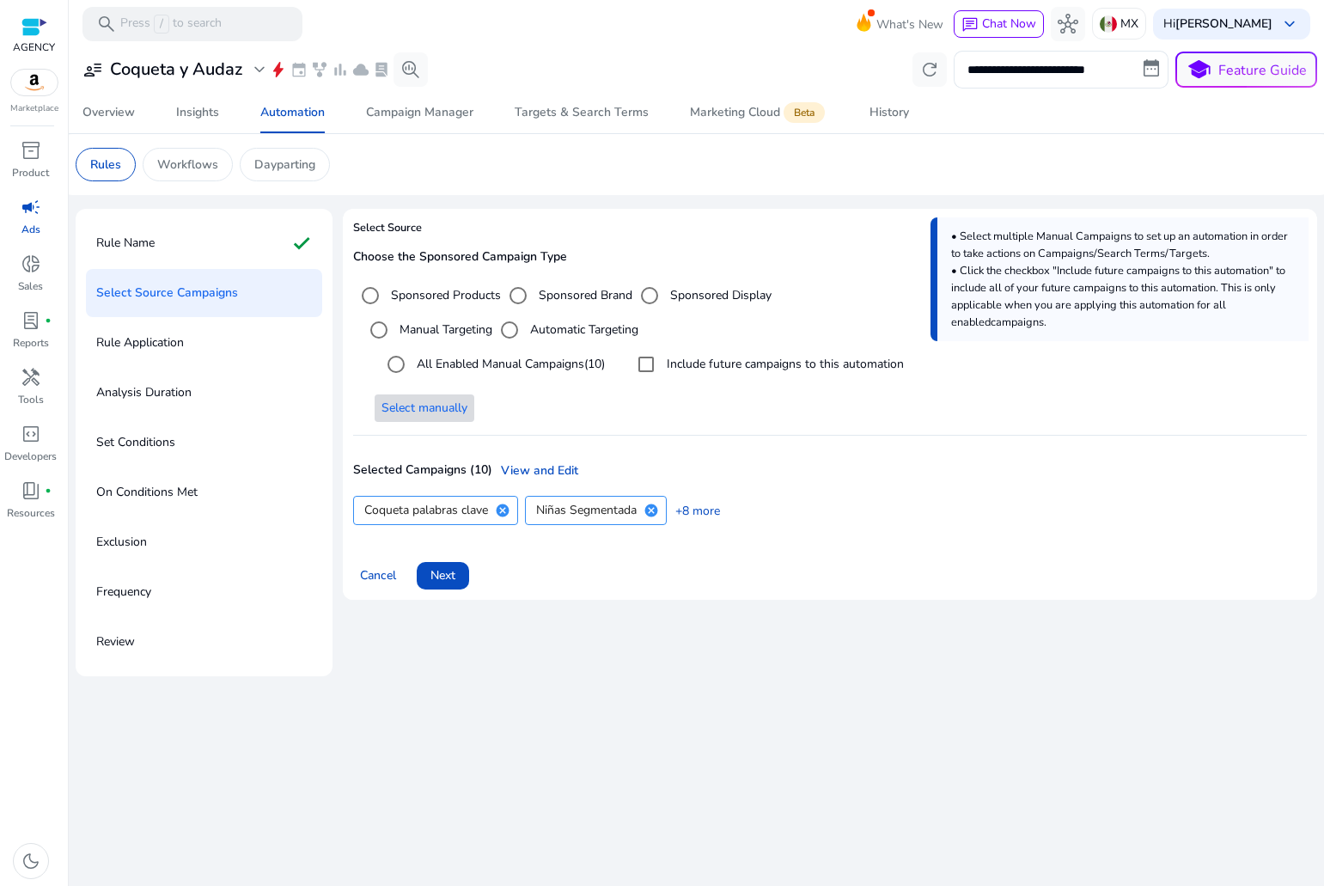
click at [492, 357] on label "All Enabled Manual Campaigns (10)" at bounding box center [509, 364] width 192 height 18
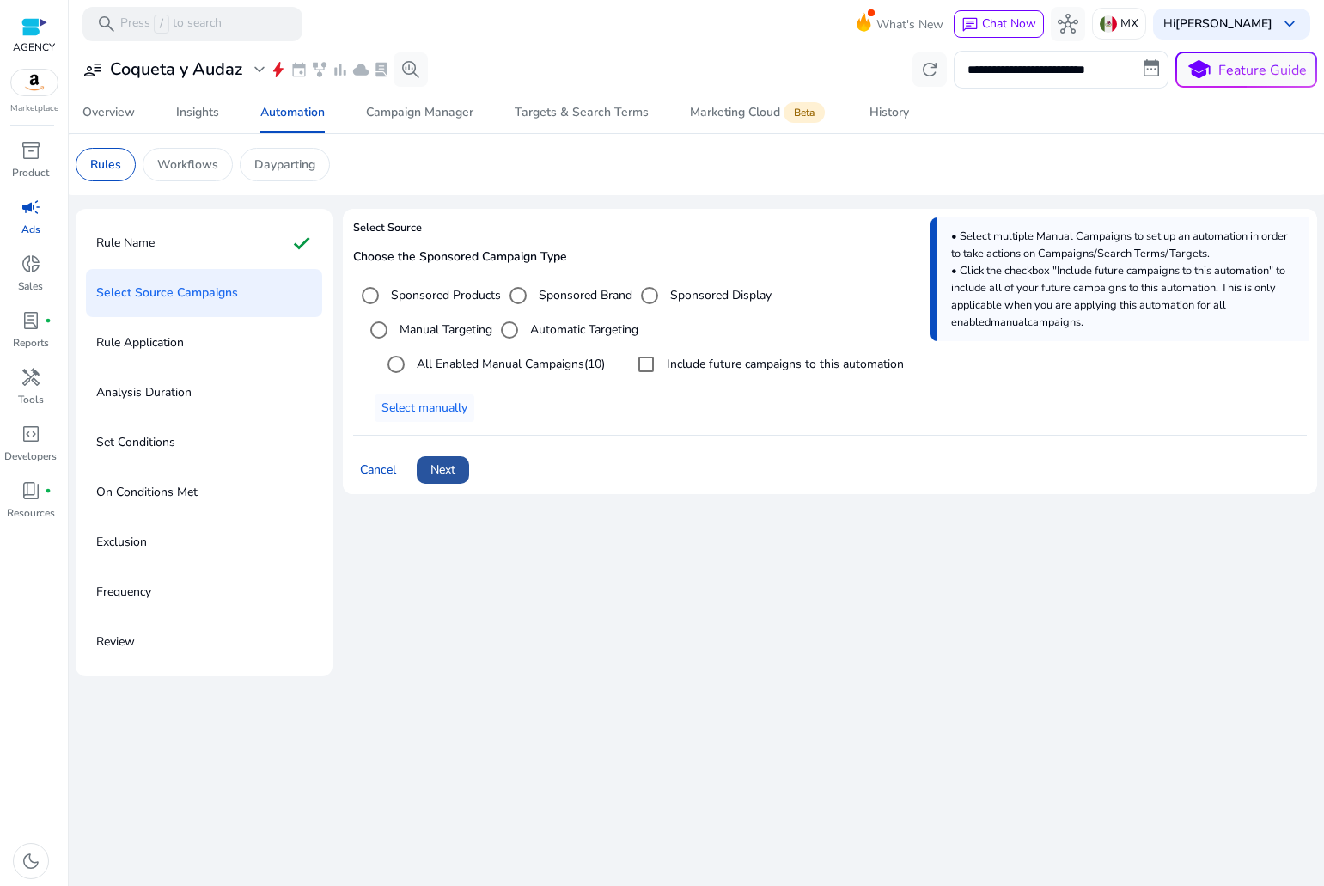
click at [461, 470] on span at bounding box center [443, 469] width 52 height 41
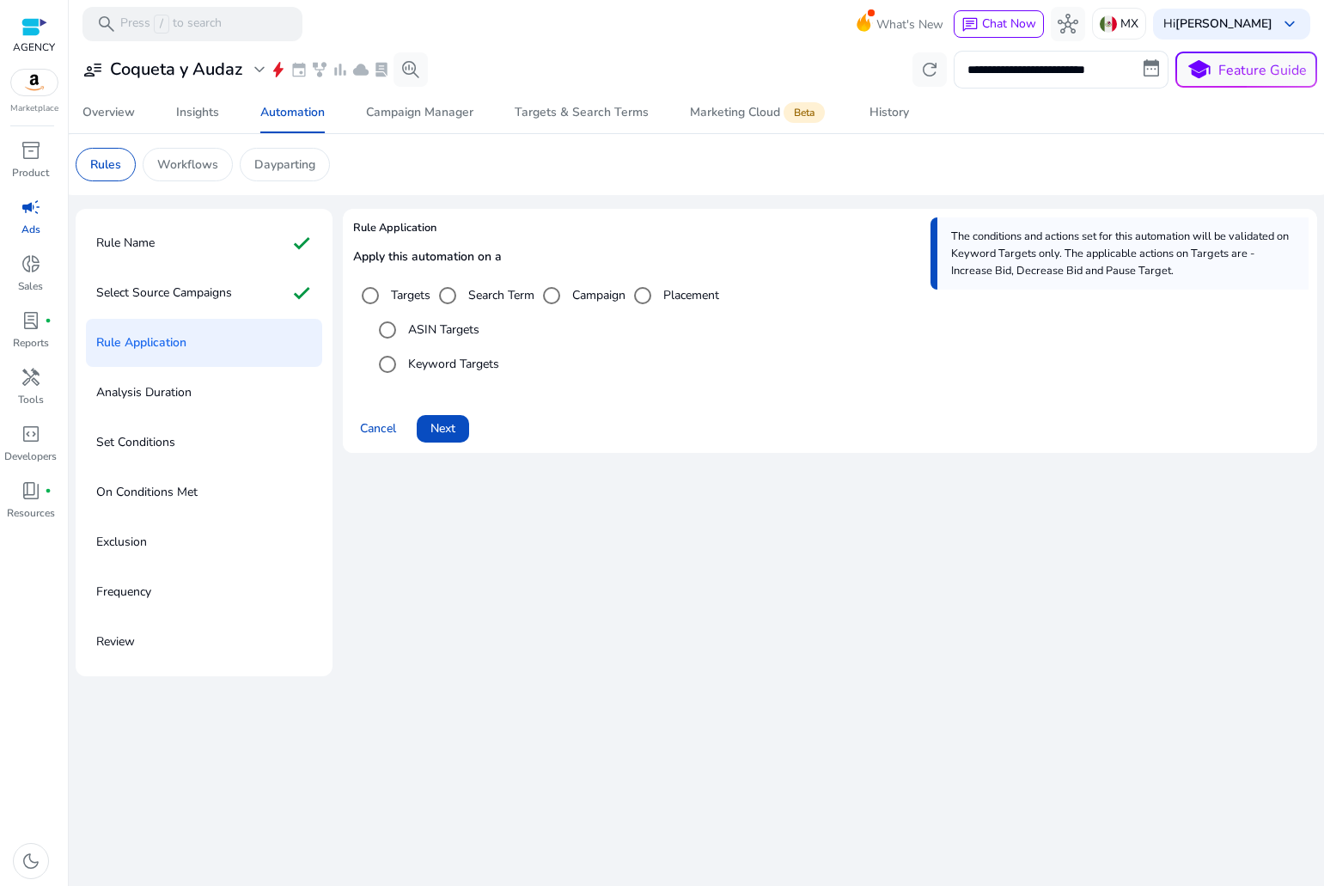
click at [459, 332] on label "ASIN Targets" at bounding box center [442, 330] width 75 height 18
click at [459, 363] on label "Keyword Targets" at bounding box center [452, 364] width 95 height 18
click at [451, 339] on div "ASIN Targets" at bounding box center [424, 330] width 109 height 34
click at [454, 425] on span "Next" at bounding box center [443, 428] width 25 height 18
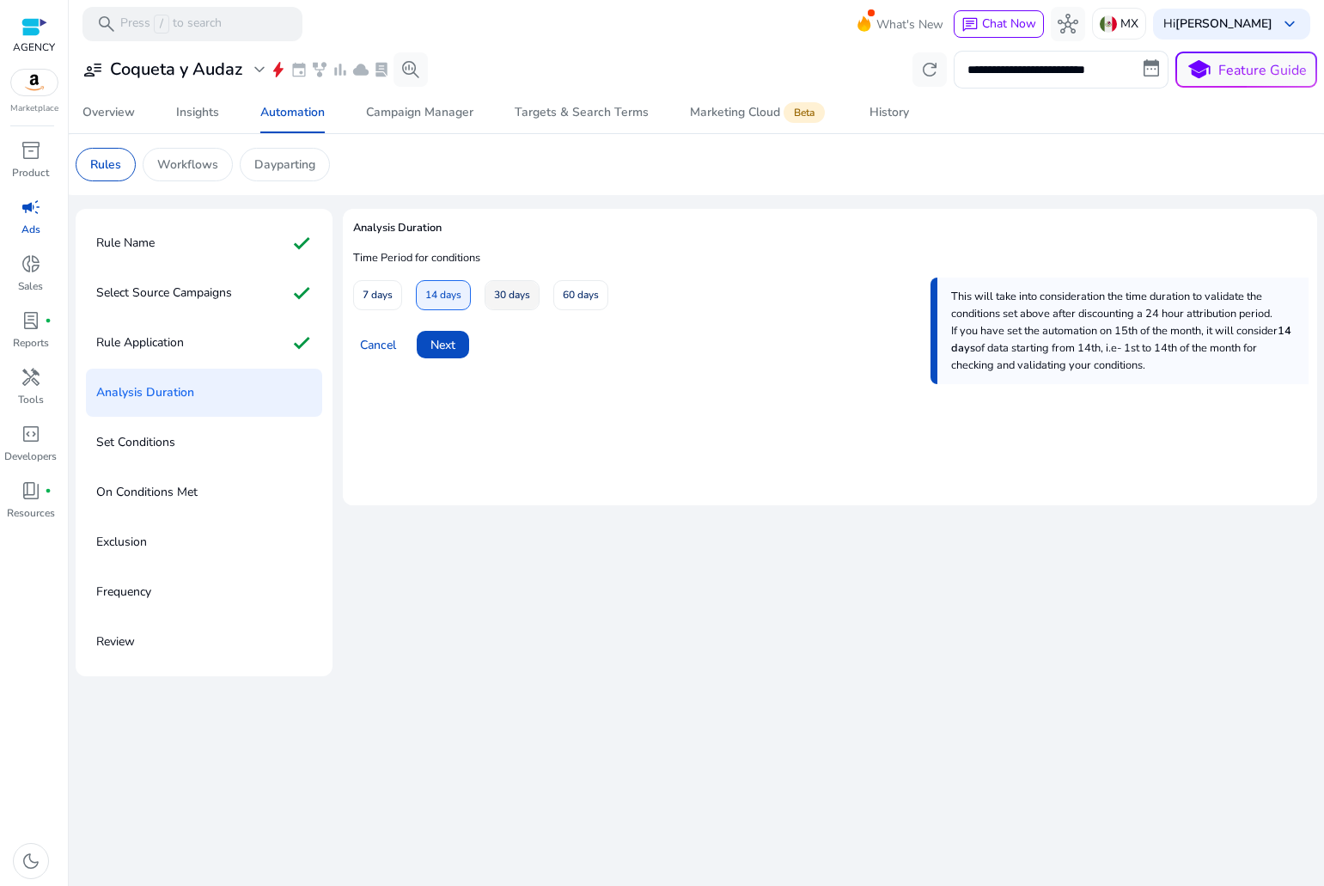
click at [502, 296] on span "30 days" at bounding box center [512, 295] width 36 height 30
click at [448, 346] on span "Next" at bounding box center [443, 345] width 25 height 18
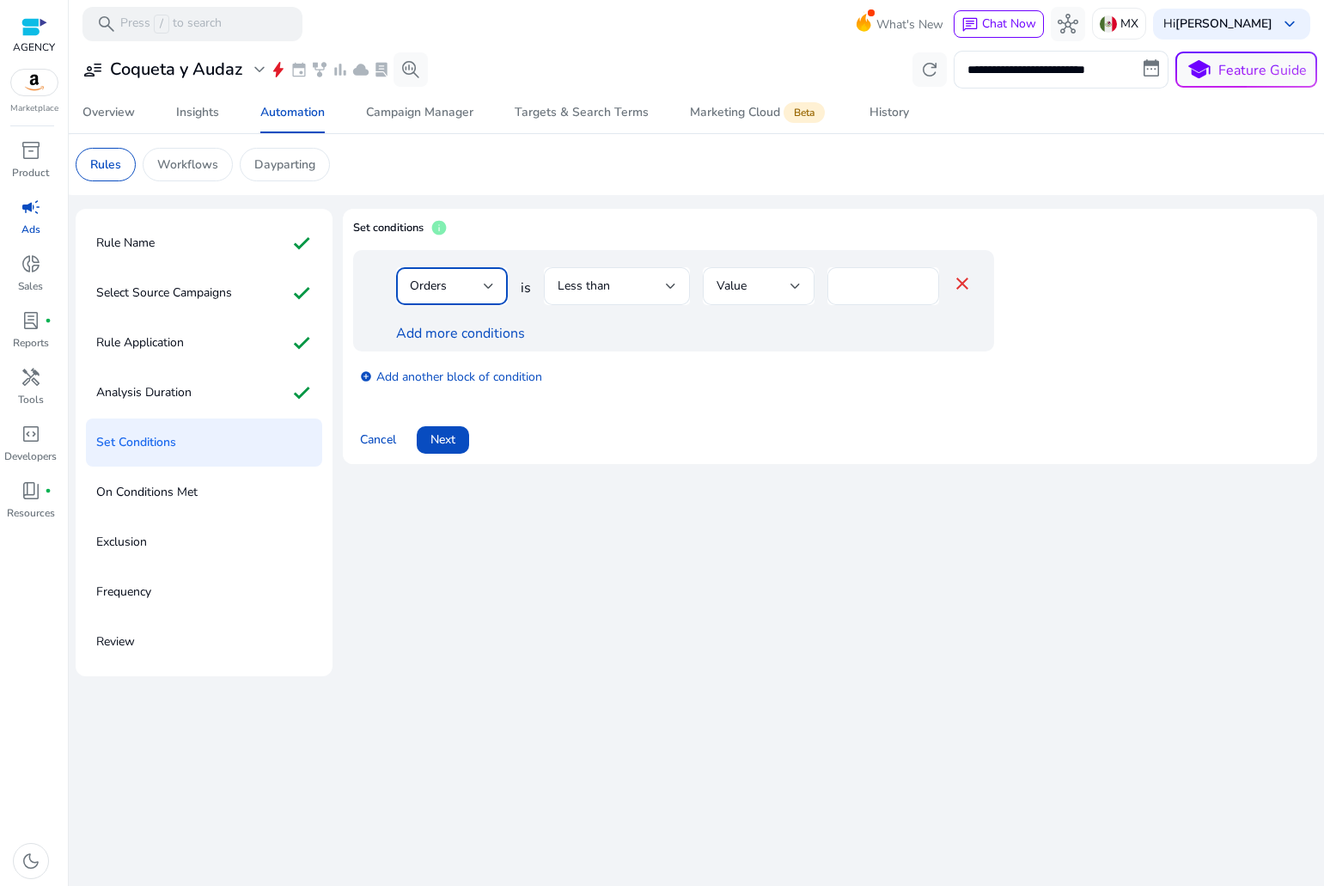
click at [468, 292] on div "Orders" at bounding box center [447, 286] width 74 height 19
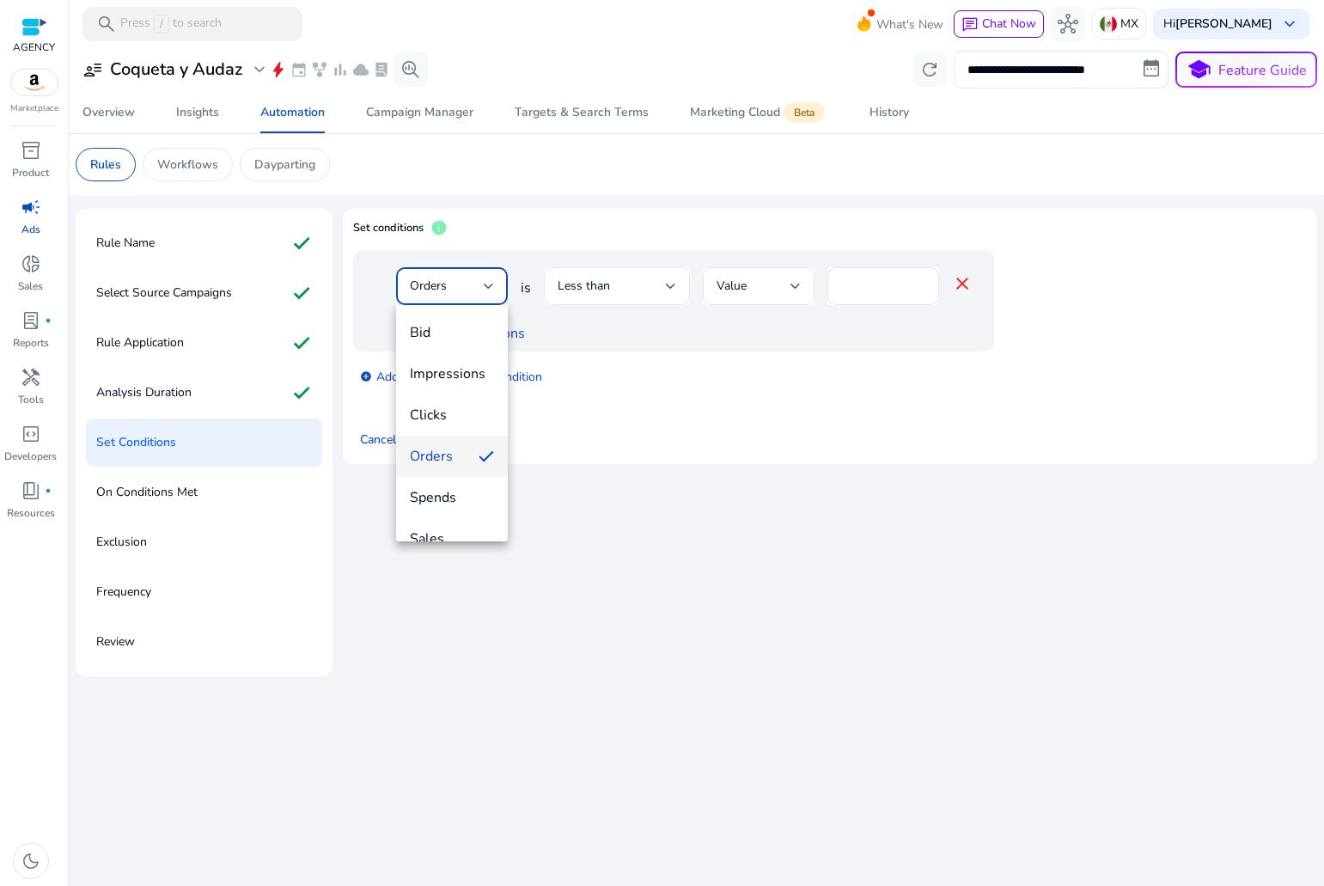
click at [635, 292] on div at bounding box center [662, 443] width 1324 height 886
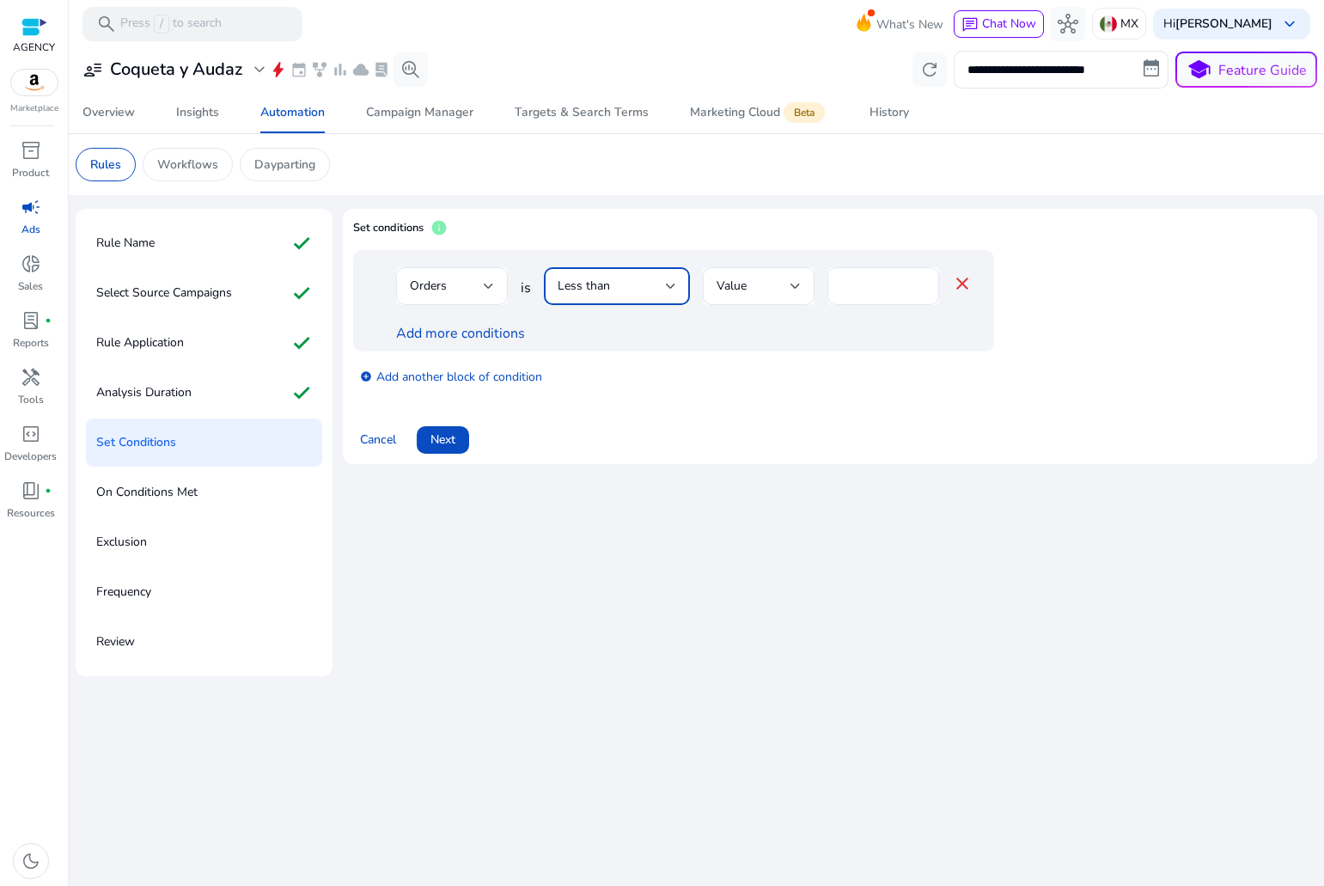
click at [635, 292] on div "Less than" at bounding box center [612, 286] width 108 height 19
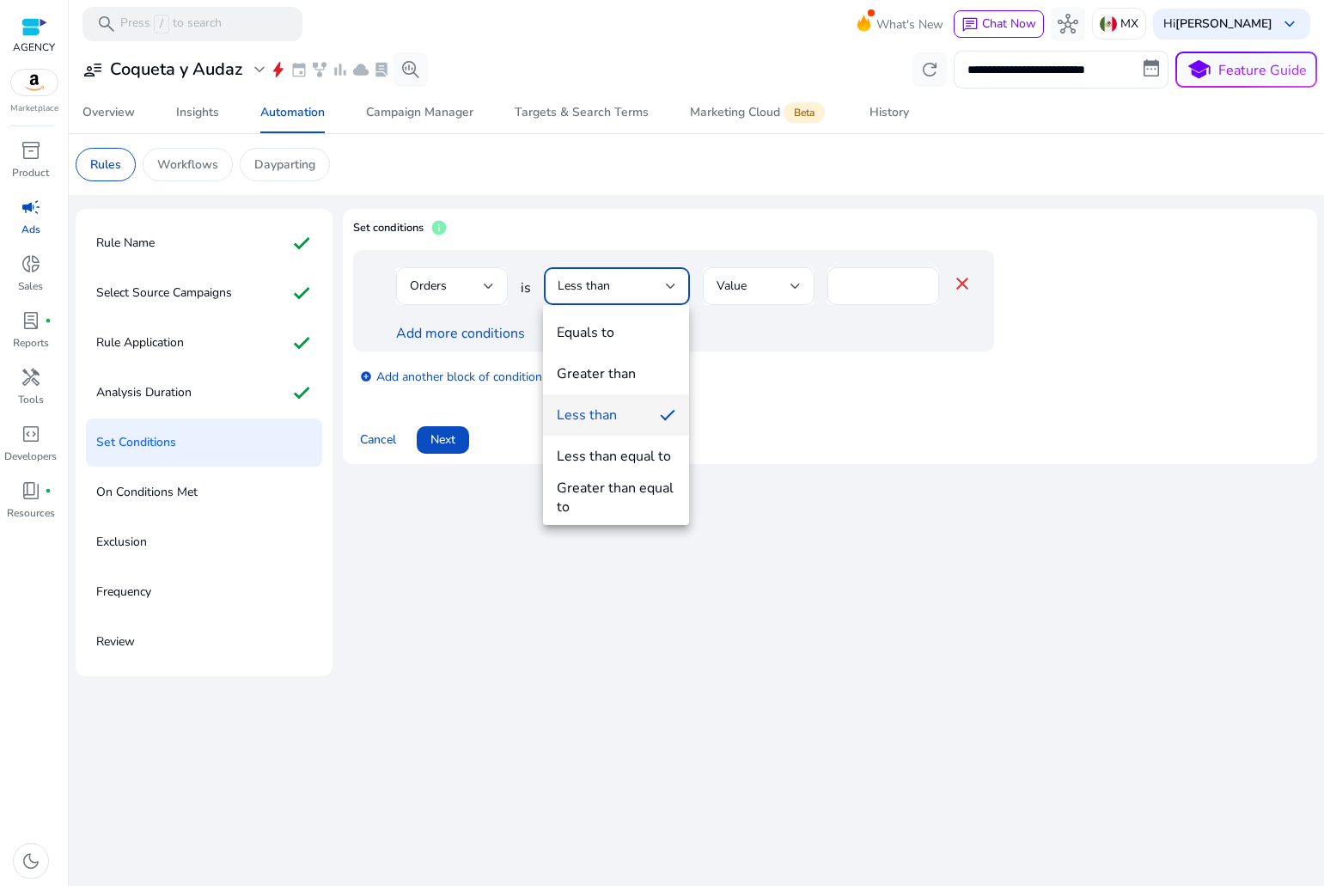
click at [872, 349] on div at bounding box center [662, 443] width 1324 height 886
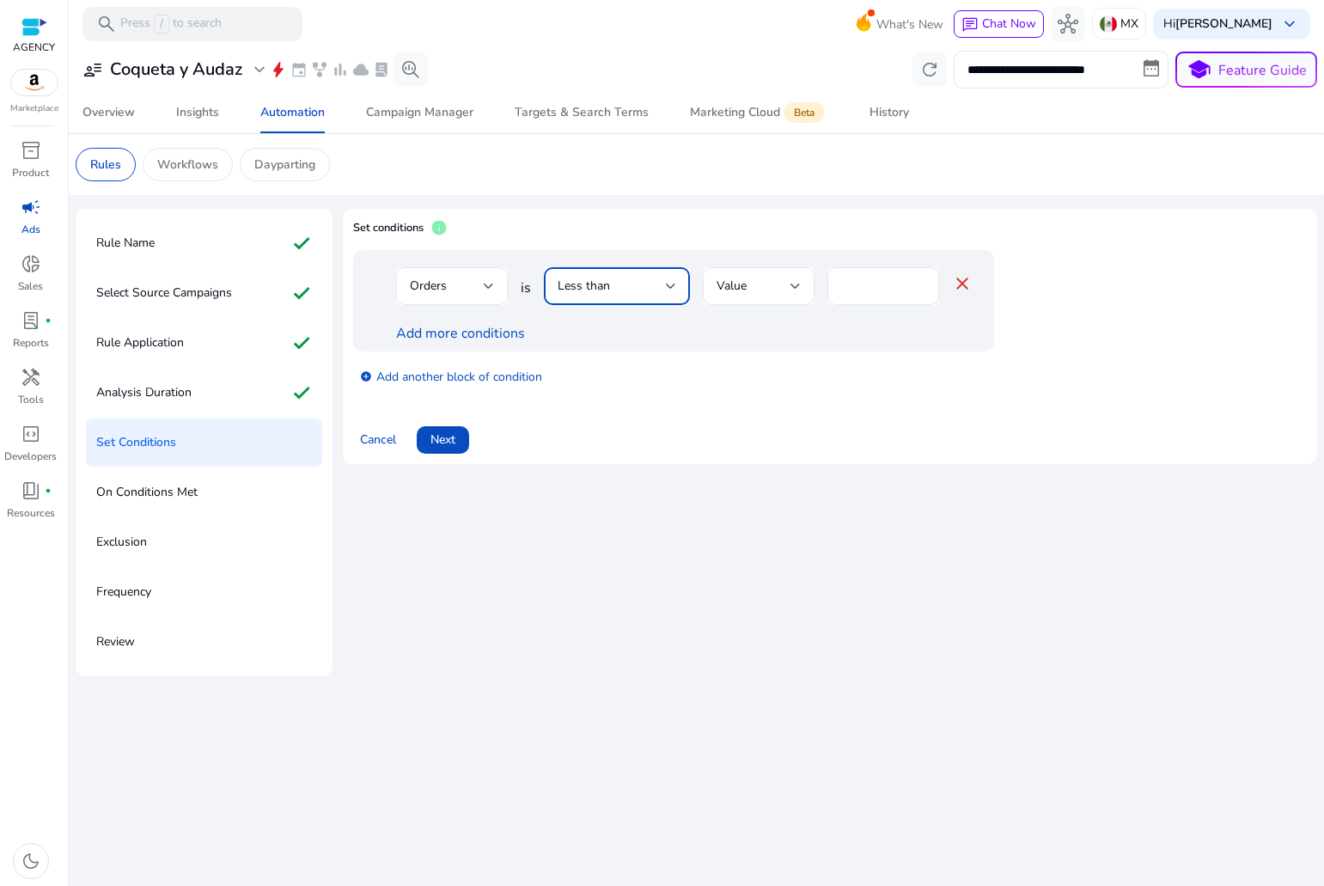
click at [584, 285] on span "Less than" at bounding box center [584, 286] width 52 height 16
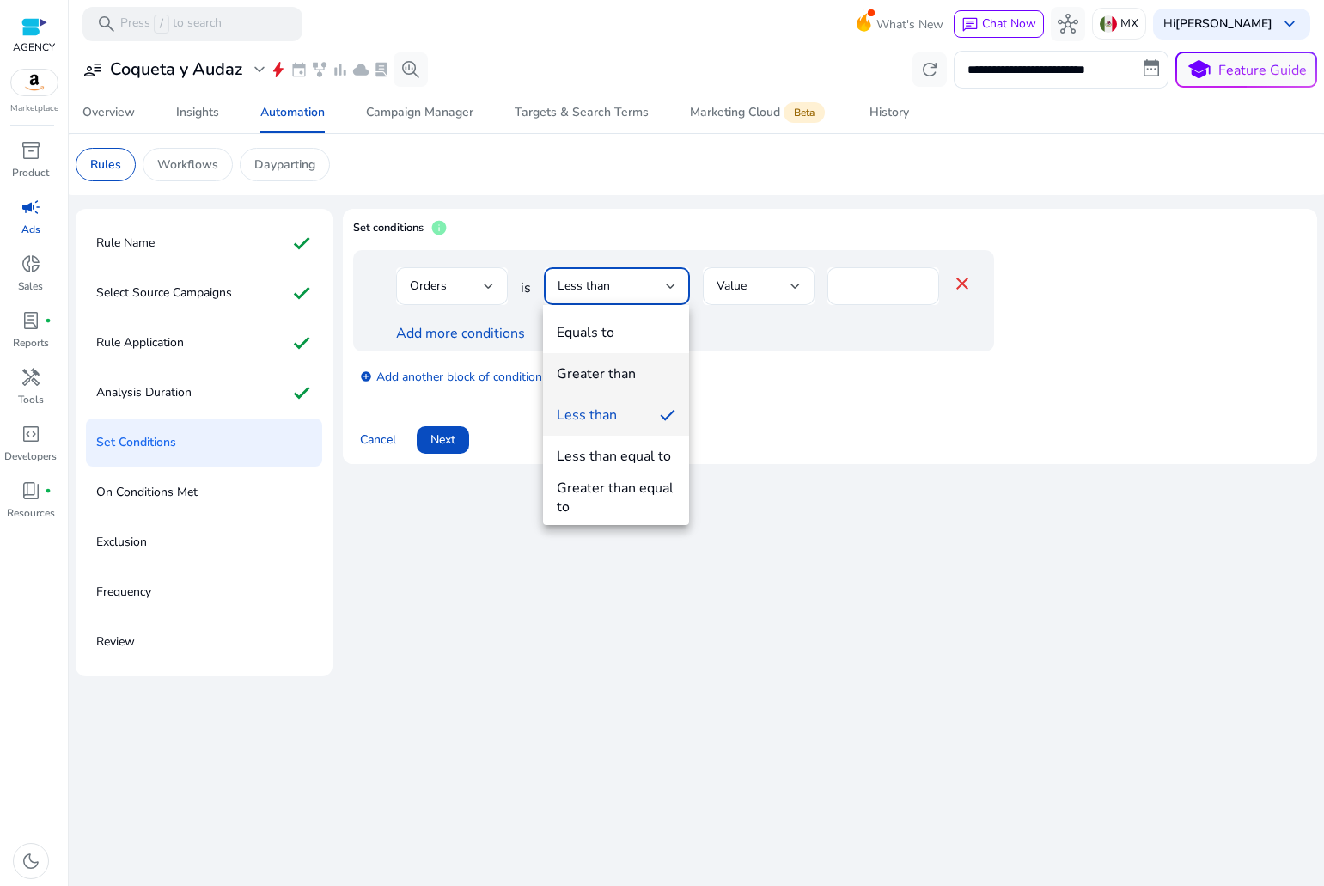
click at [593, 374] on div "Greater than" at bounding box center [596, 373] width 79 height 19
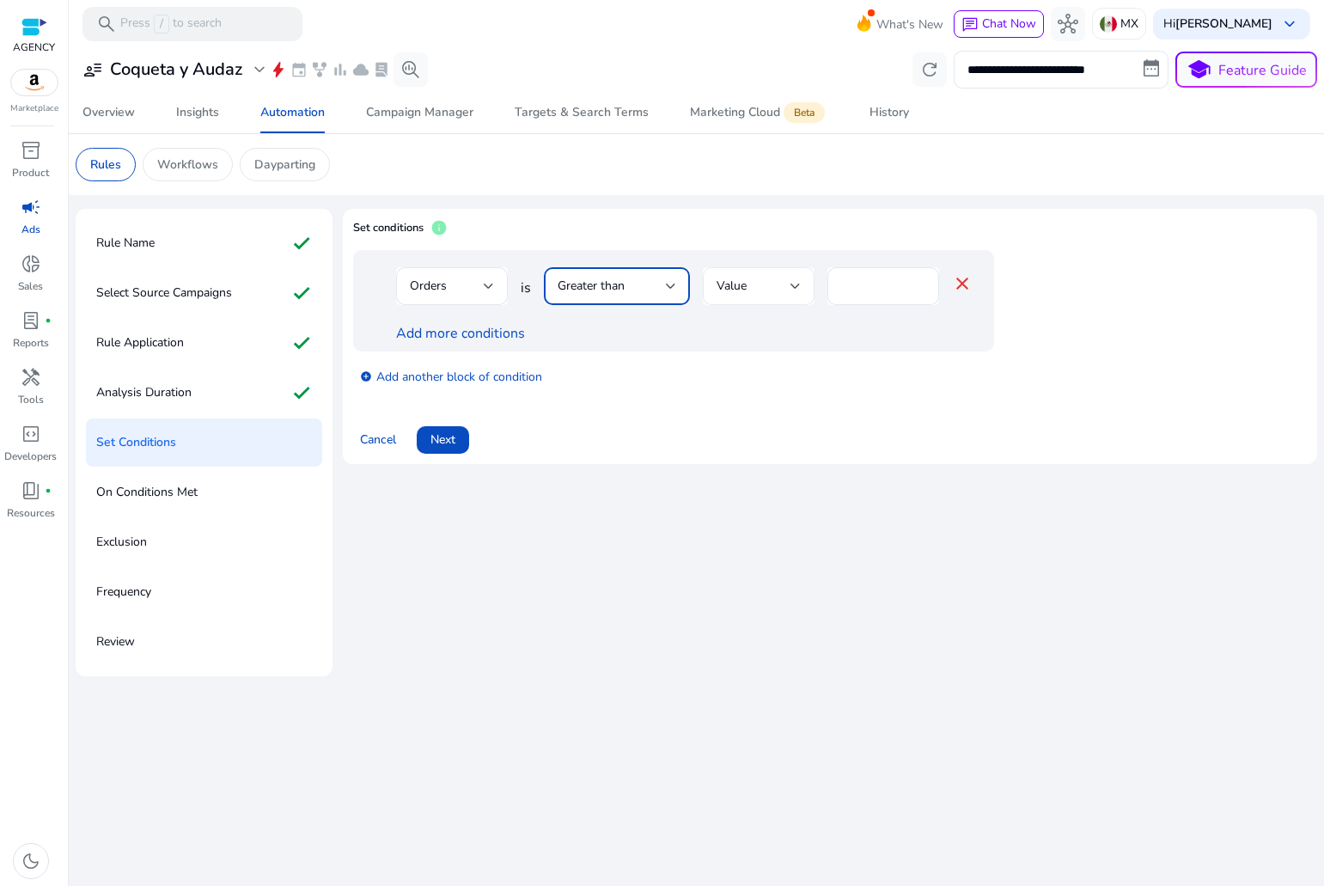
click at [756, 284] on div "Value" at bounding box center [754, 286] width 74 height 19
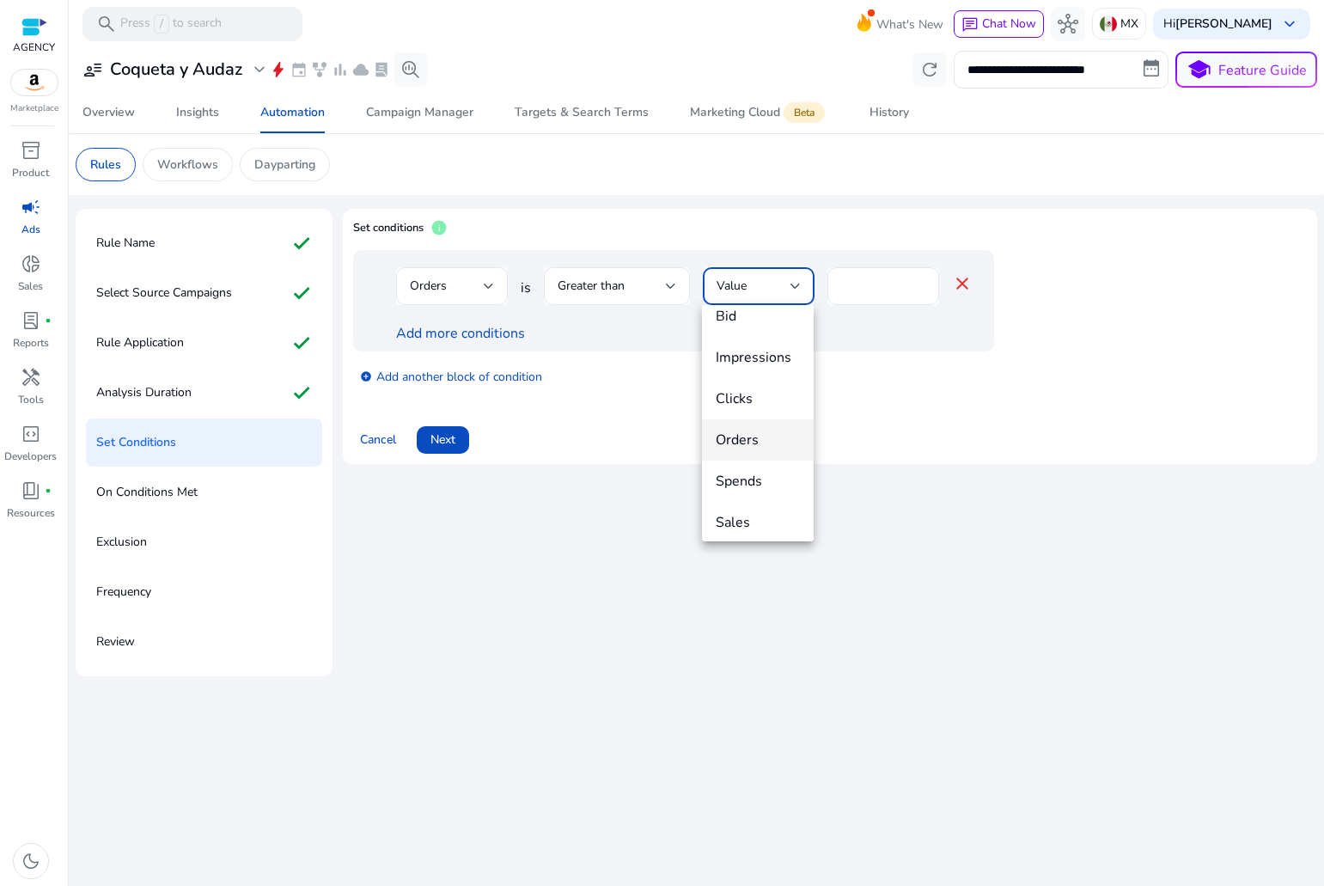
scroll to position [86, 0]
click at [771, 412] on span "Orders" at bounding box center [758, 411] width 84 height 19
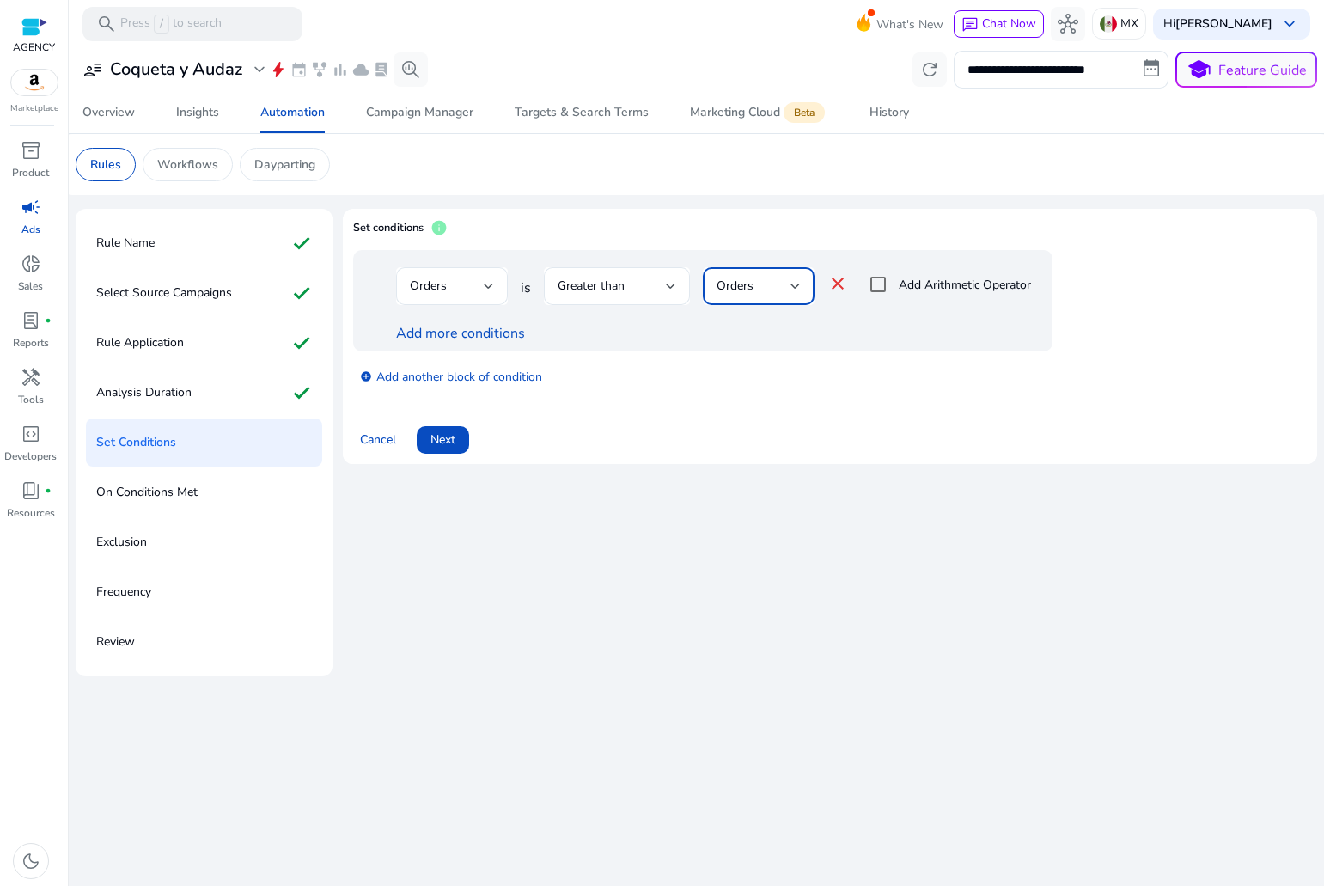
click at [733, 295] on div "Orders" at bounding box center [754, 286] width 74 height 19
click at [738, 332] on span "Value" at bounding box center [758, 332] width 84 height 19
click at [916, 291] on input "*" at bounding box center [883, 286] width 84 height 19
type input "*"
click at [486, 340] on link "Add more conditions" at bounding box center [460, 333] width 129 height 19
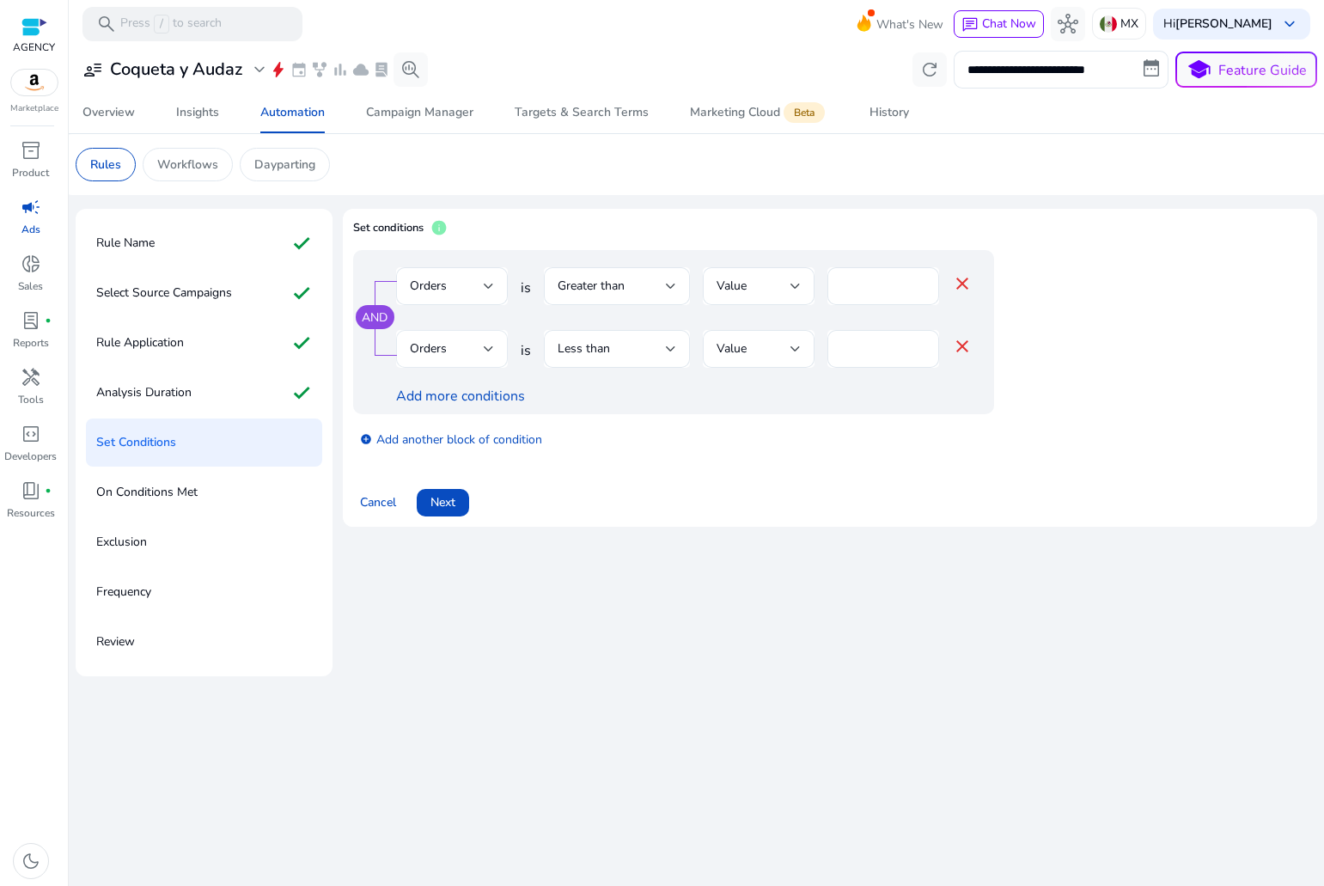
click at [481, 346] on div "Orders" at bounding box center [447, 348] width 74 height 19
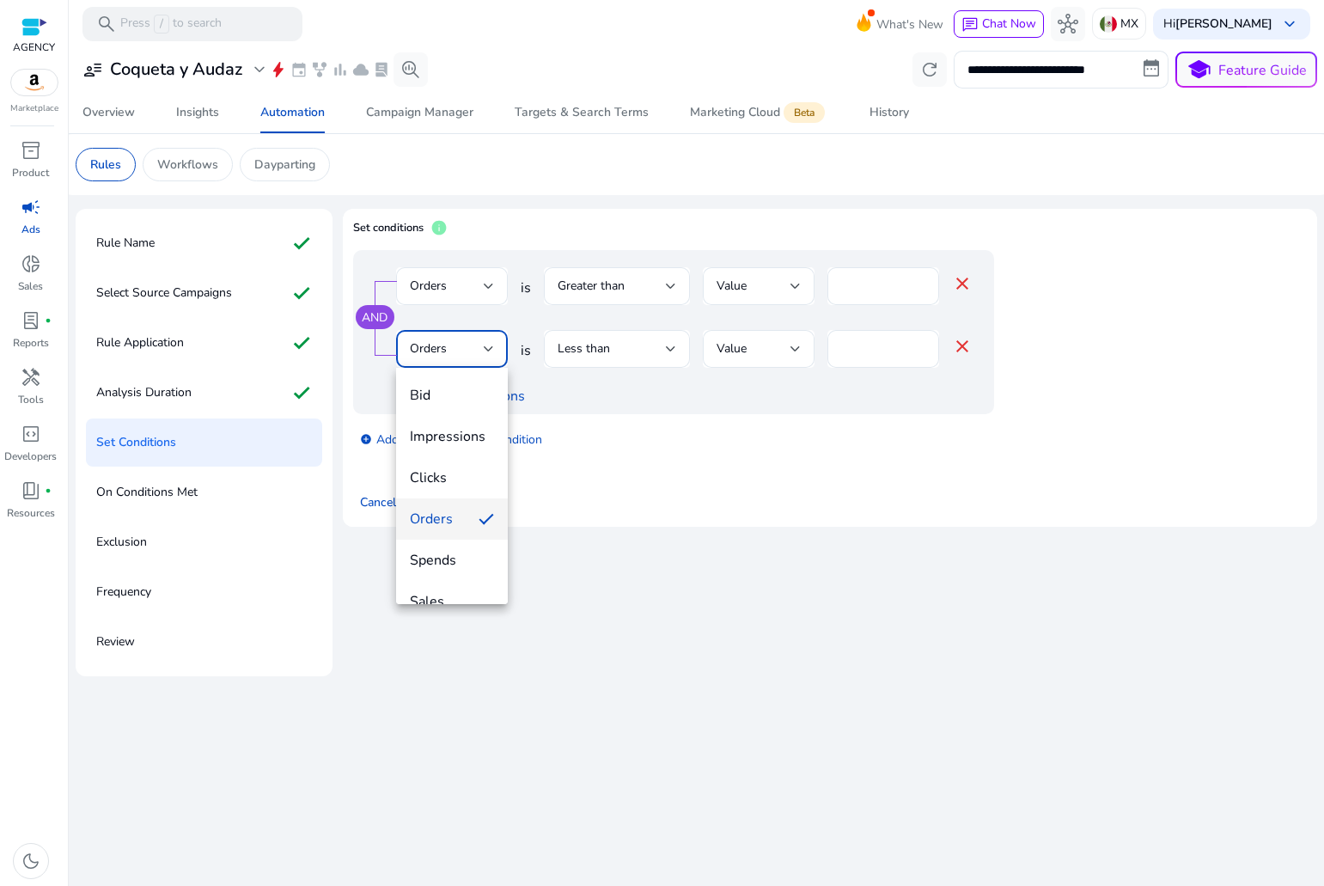
click at [357, 309] on div at bounding box center [662, 443] width 1324 height 886
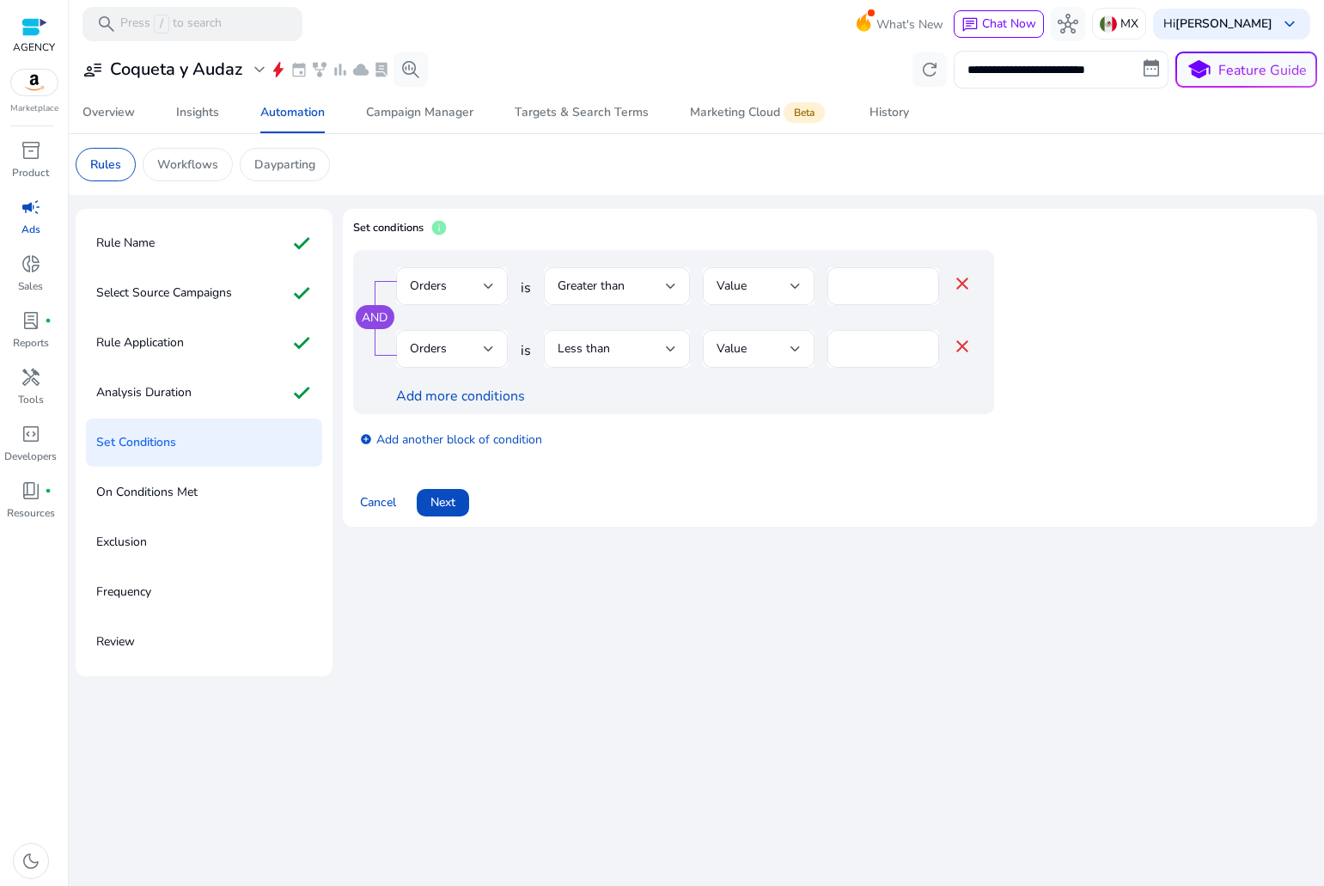
click at [368, 312] on link "AND" at bounding box center [375, 317] width 26 height 16
click at [369, 311] on link "OR" at bounding box center [374, 317] width 17 height 16
click at [377, 319] on link "AND" at bounding box center [375, 317] width 26 height 16
click at [381, 324] on link "OR" at bounding box center [374, 317] width 17 height 16
click at [438, 351] on span "Orders" at bounding box center [428, 348] width 37 height 16
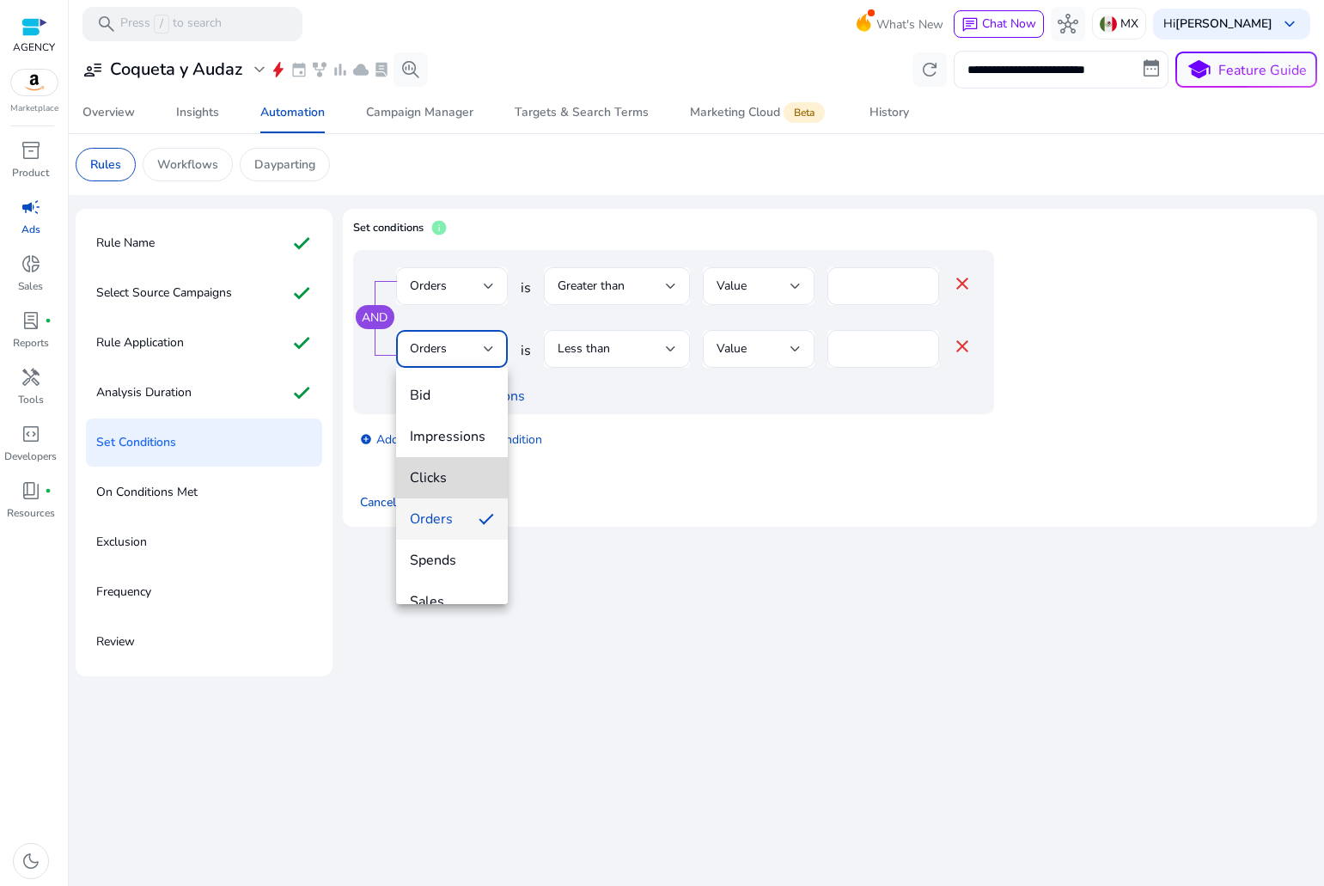
click at [462, 477] on span "Clicks" at bounding box center [452, 477] width 84 height 19
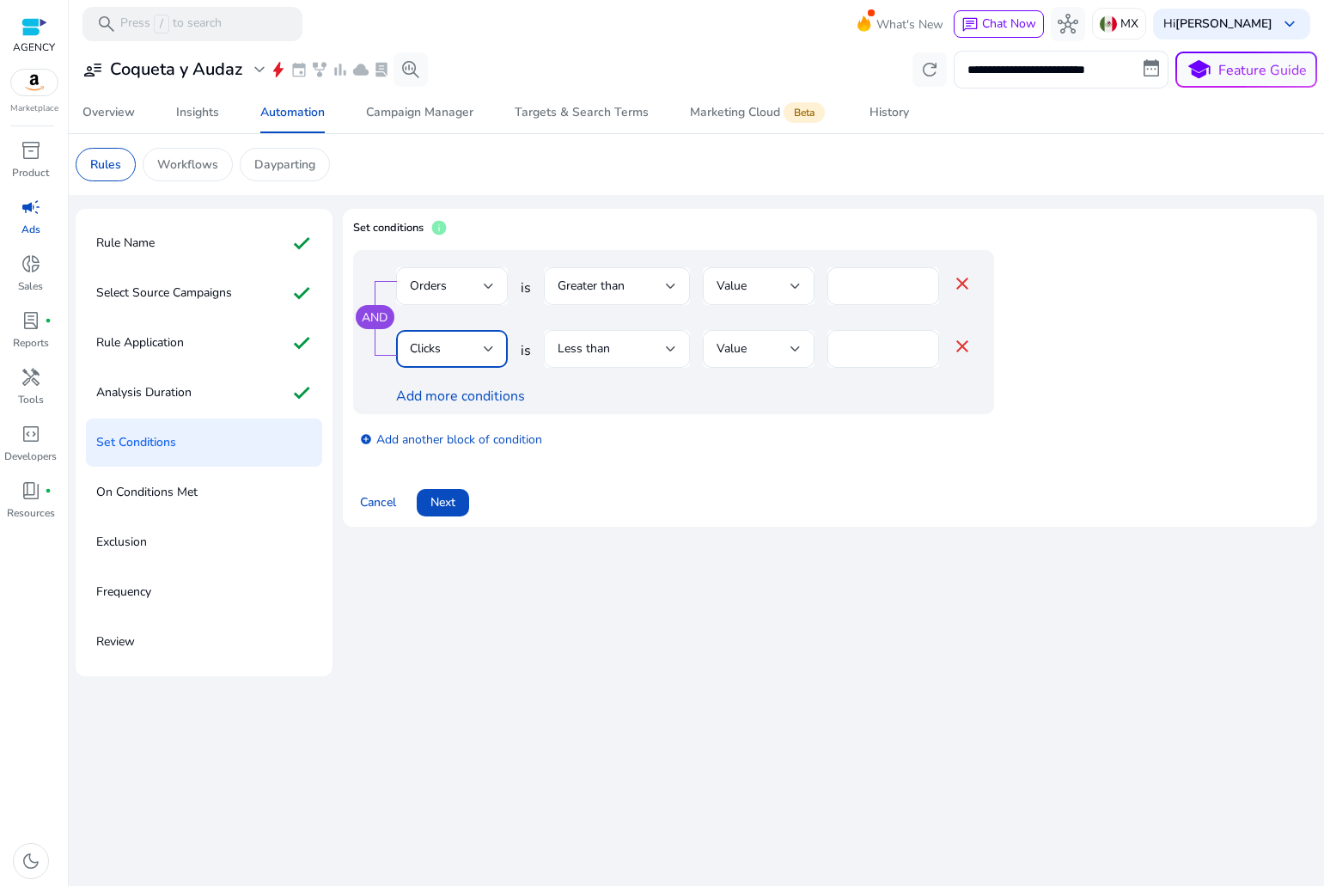
click at [594, 351] on span "Less than" at bounding box center [584, 348] width 52 height 16
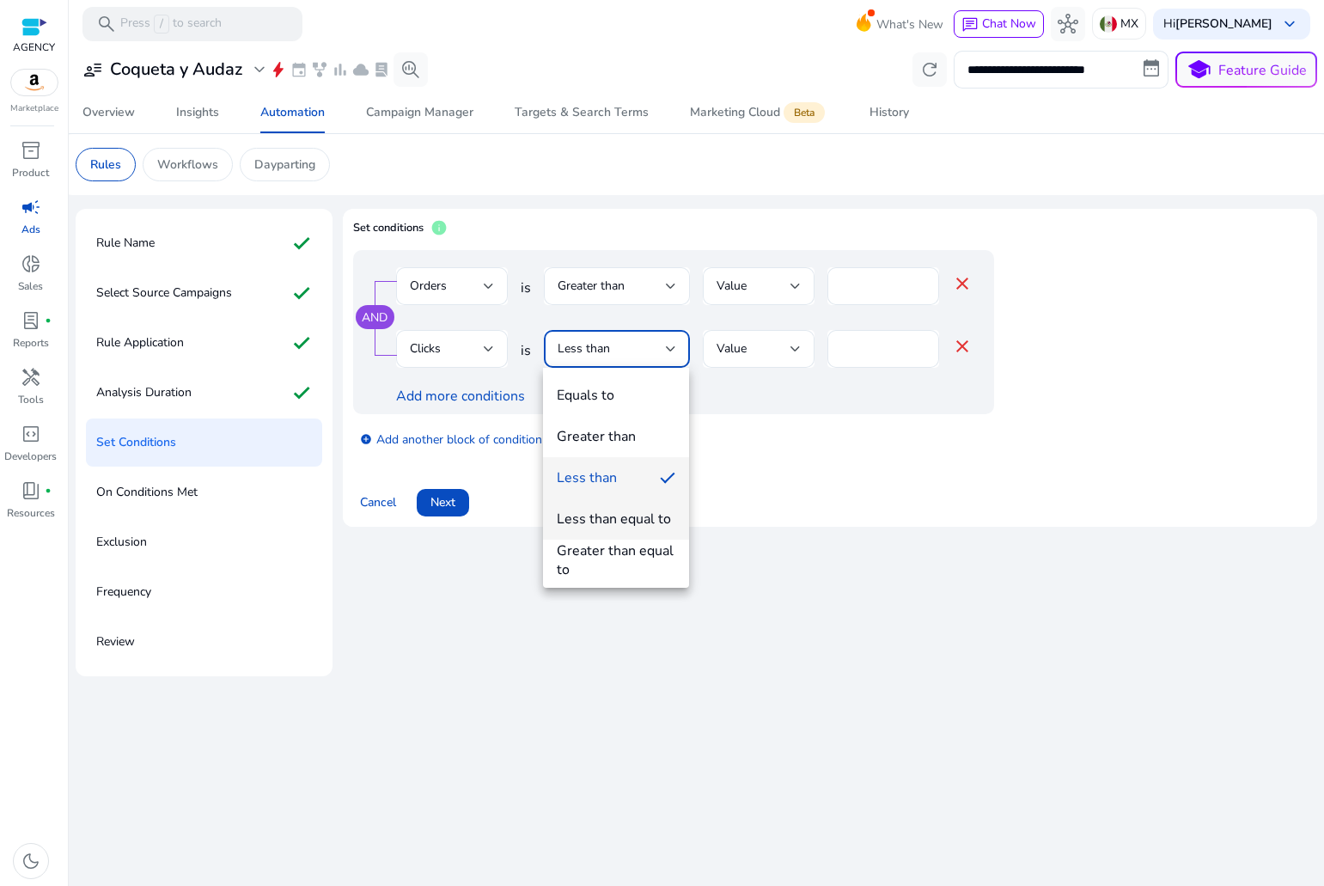
click at [606, 516] on div "Less than equal to" at bounding box center [614, 519] width 114 height 19
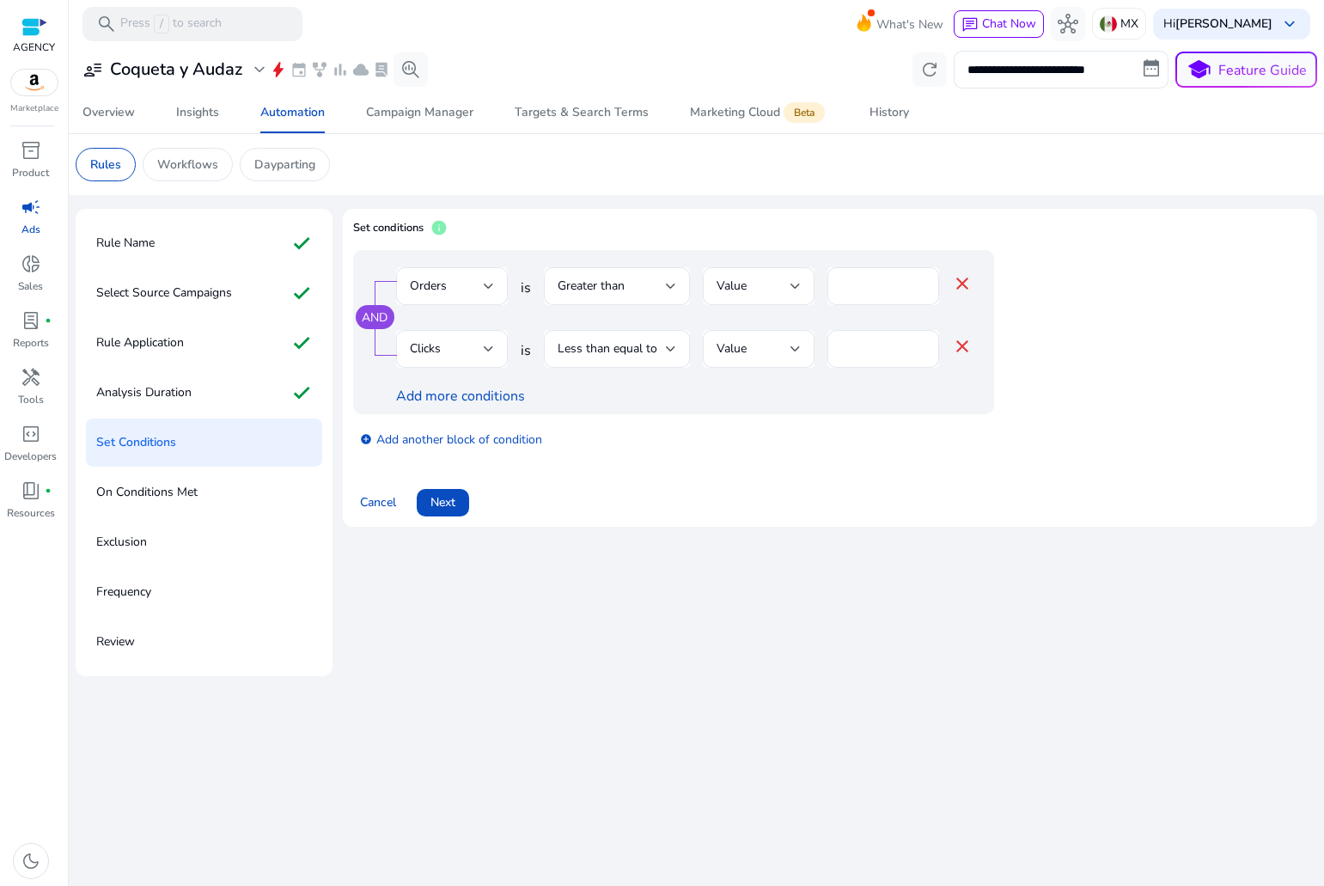
click at [744, 329] on div "AND Orders is Greater than Value * close Clicks is Less than equal to Value * c…" at bounding box center [673, 332] width 641 height 164
click at [571, 346] on span "Less than equal to" at bounding box center [608, 348] width 100 height 16
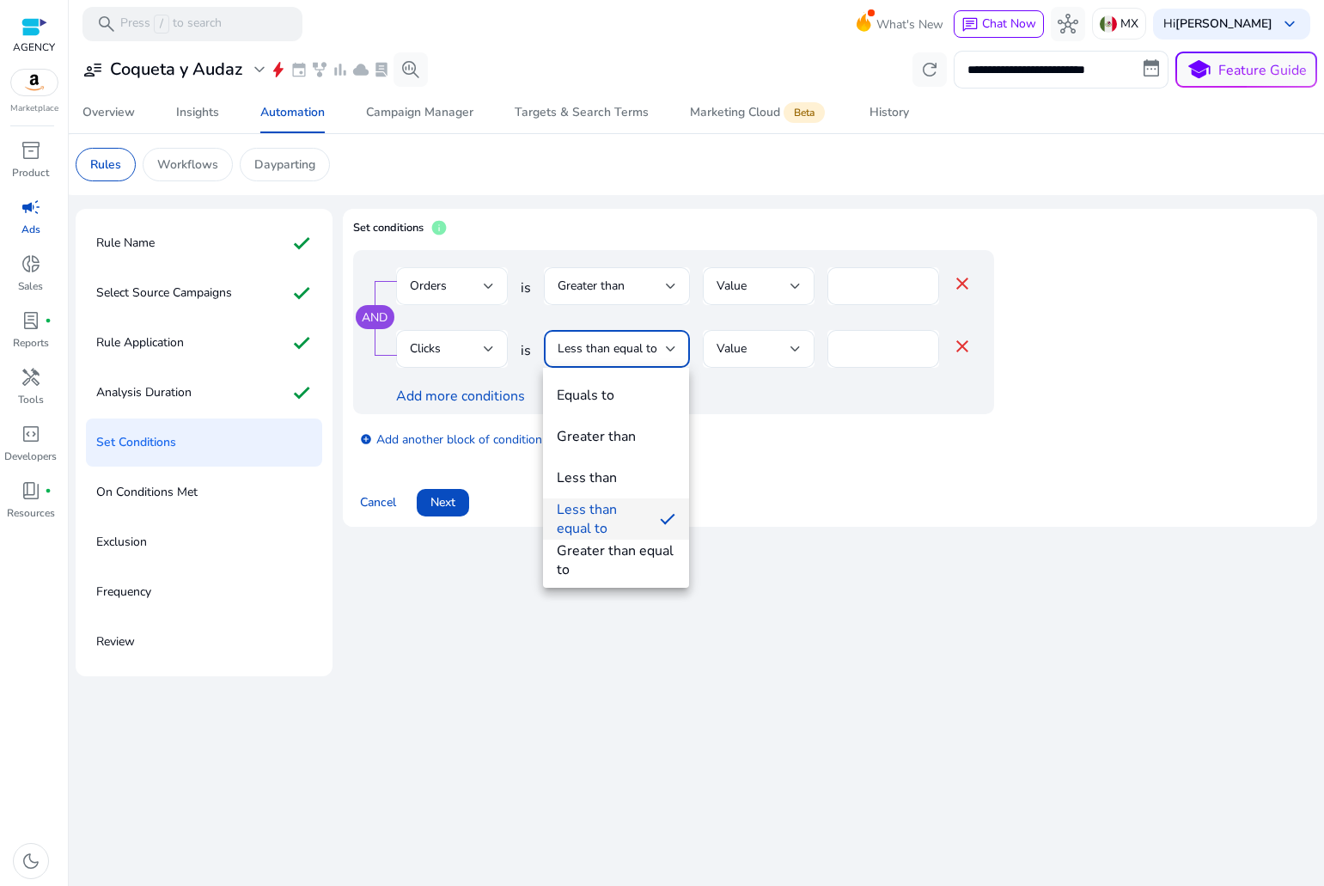
click at [484, 288] on div at bounding box center [662, 443] width 1324 height 886
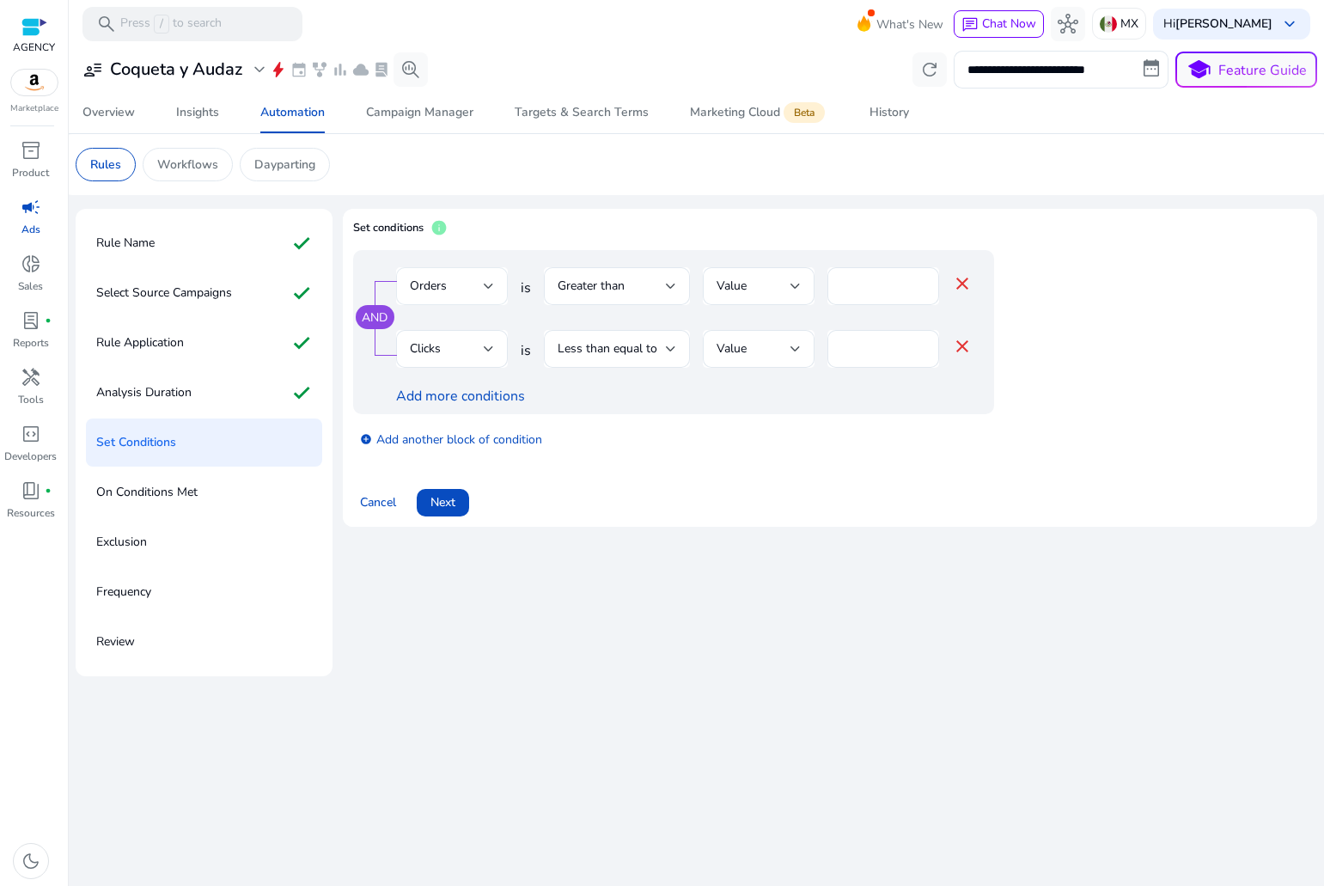
click at [476, 287] on div "Orders" at bounding box center [447, 286] width 74 height 19
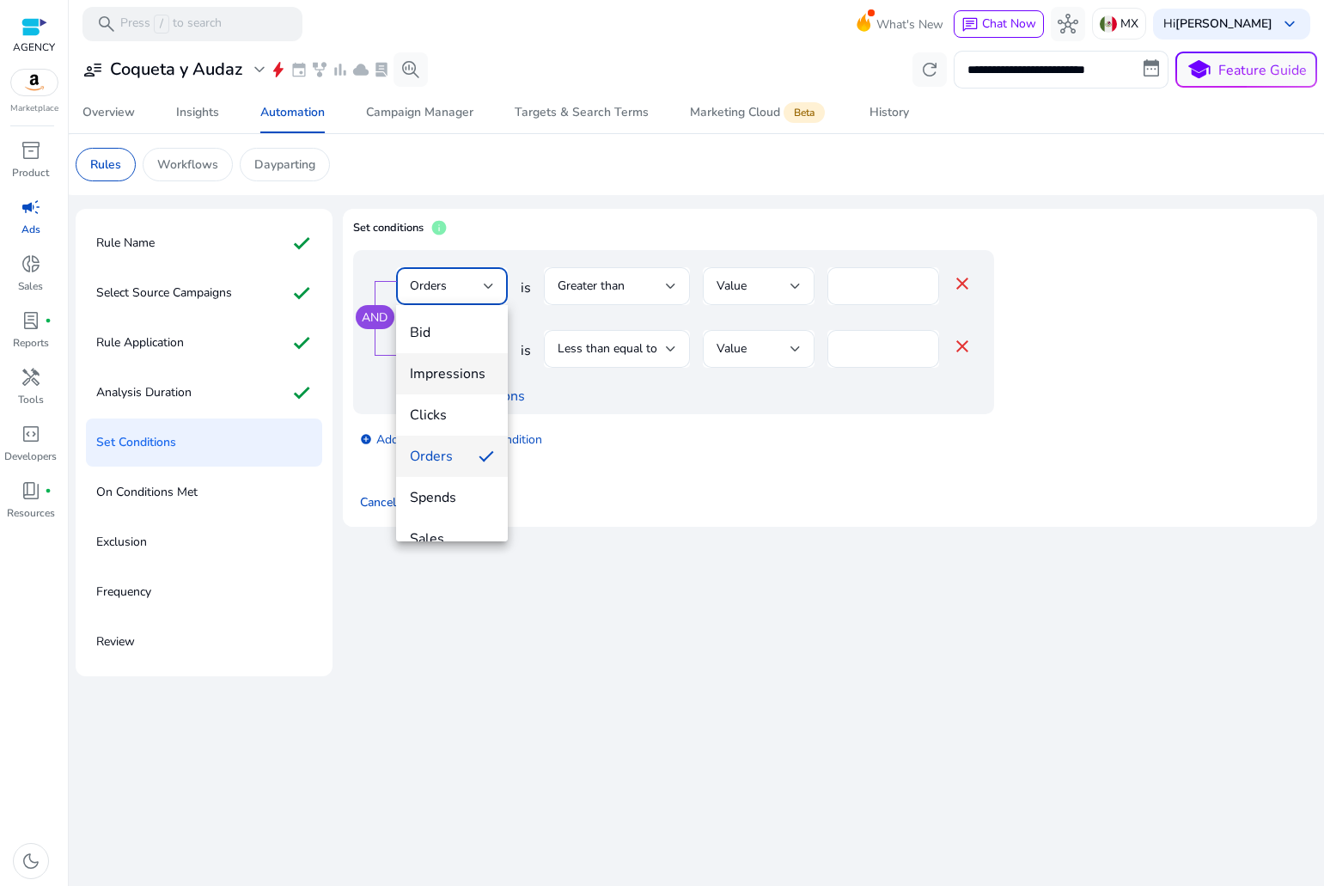
click at [448, 373] on span "Impressions" at bounding box center [452, 373] width 84 height 19
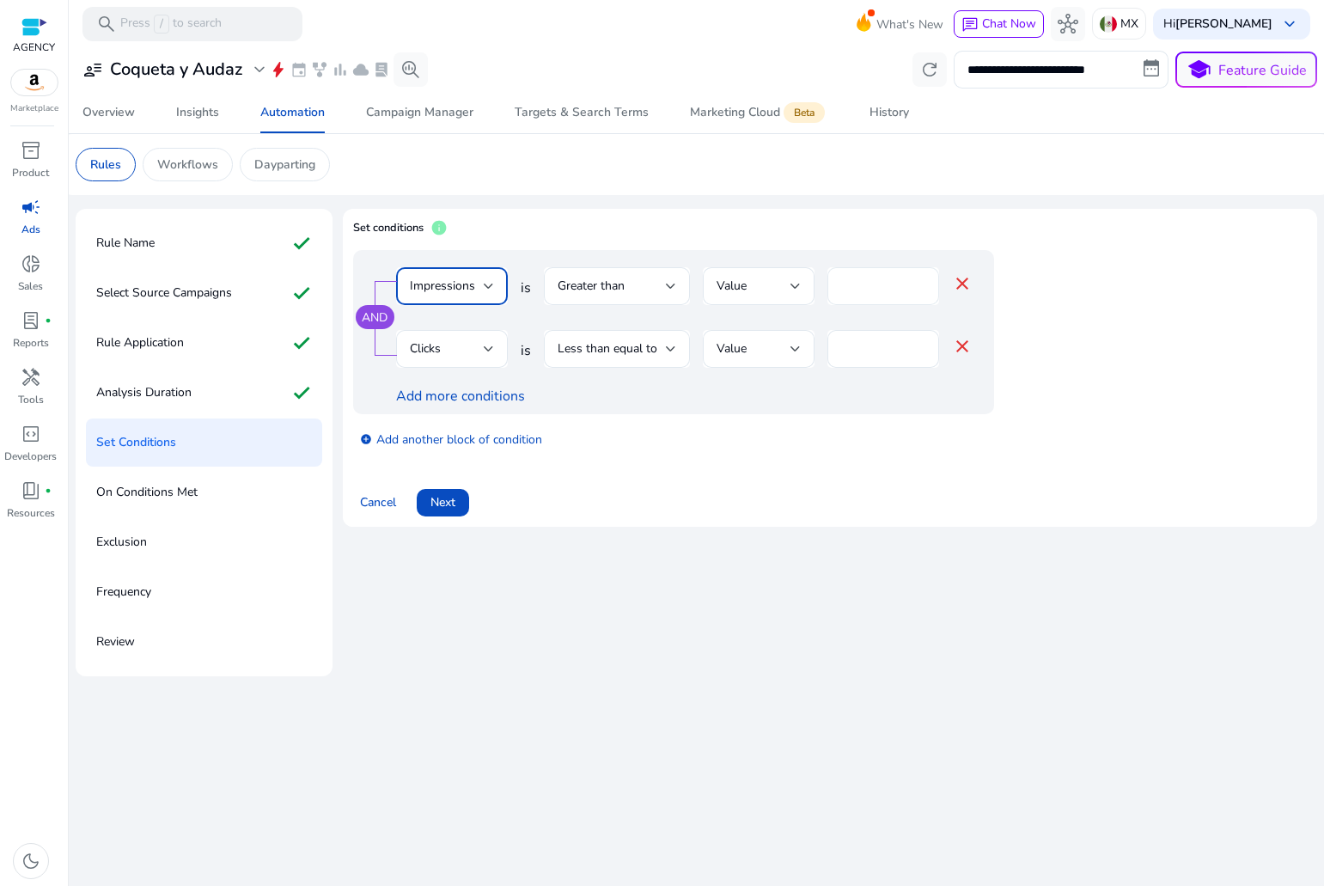
click at [866, 290] on input "*" at bounding box center [883, 286] width 84 height 19
type input "*****"
click at [659, 276] on div "Greater than" at bounding box center [617, 286] width 119 height 21
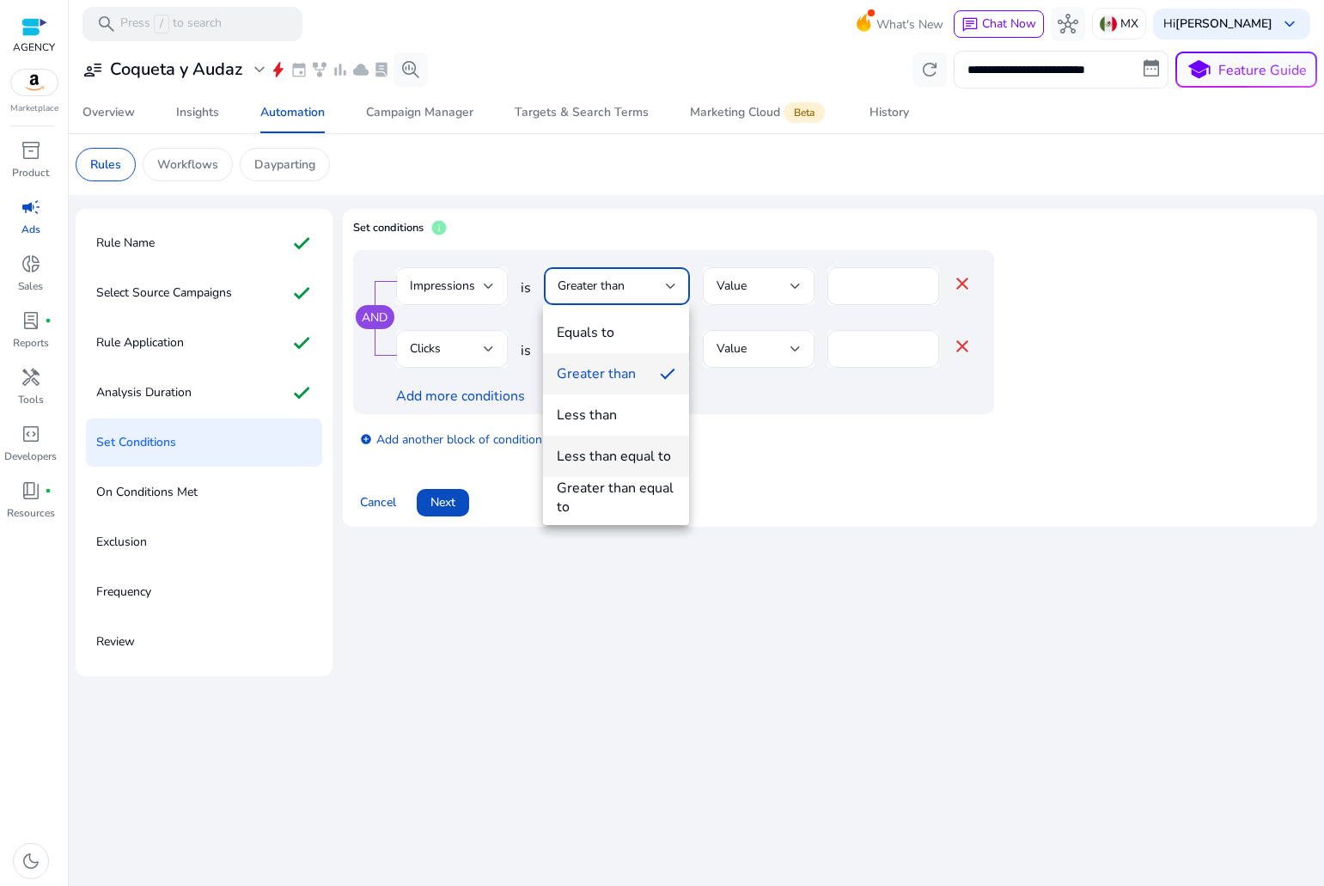
click at [634, 459] on div "Less than equal to" at bounding box center [614, 456] width 114 height 19
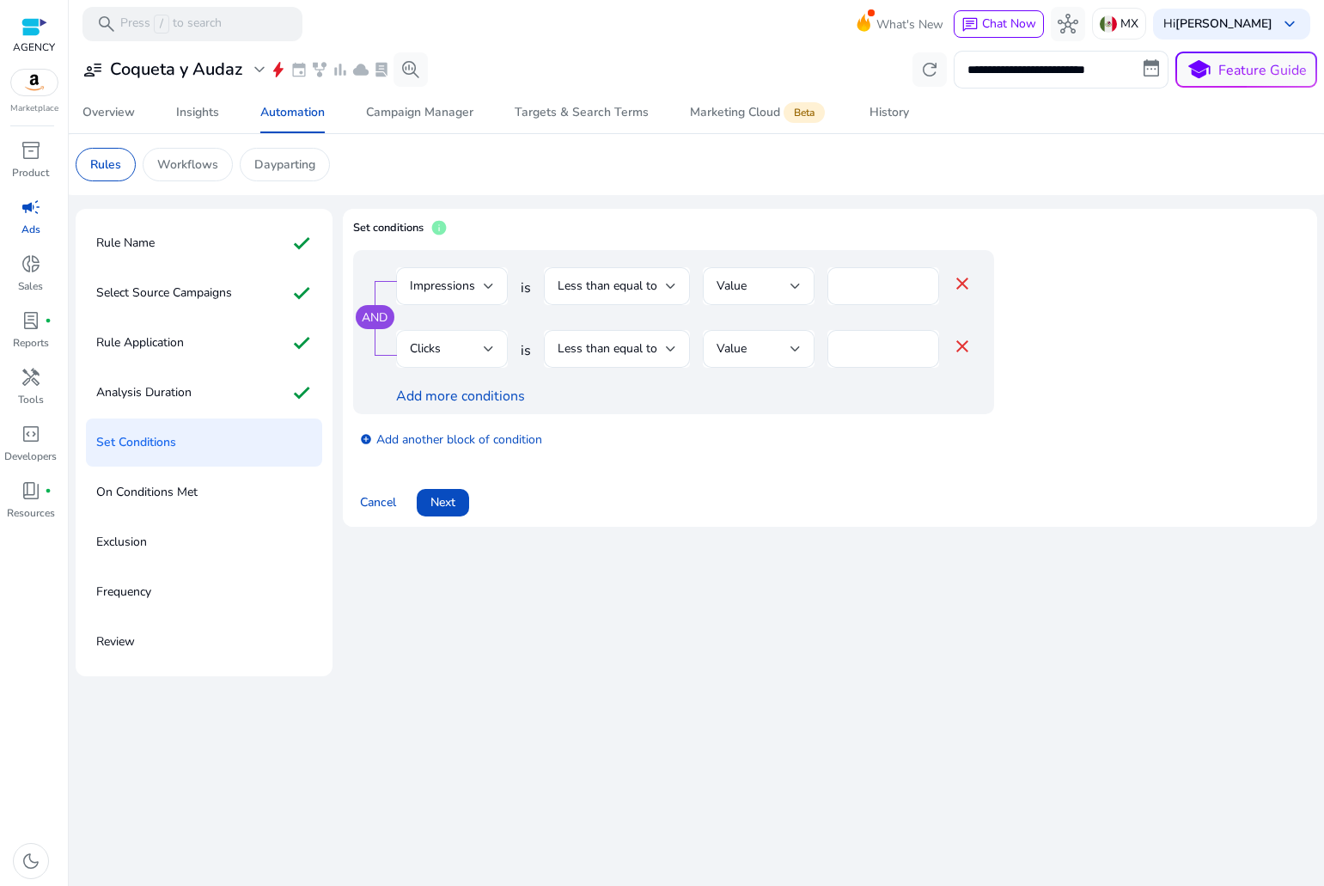
click at [458, 349] on div "Clicks" at bounding box center [447, 348] width 74 height 19
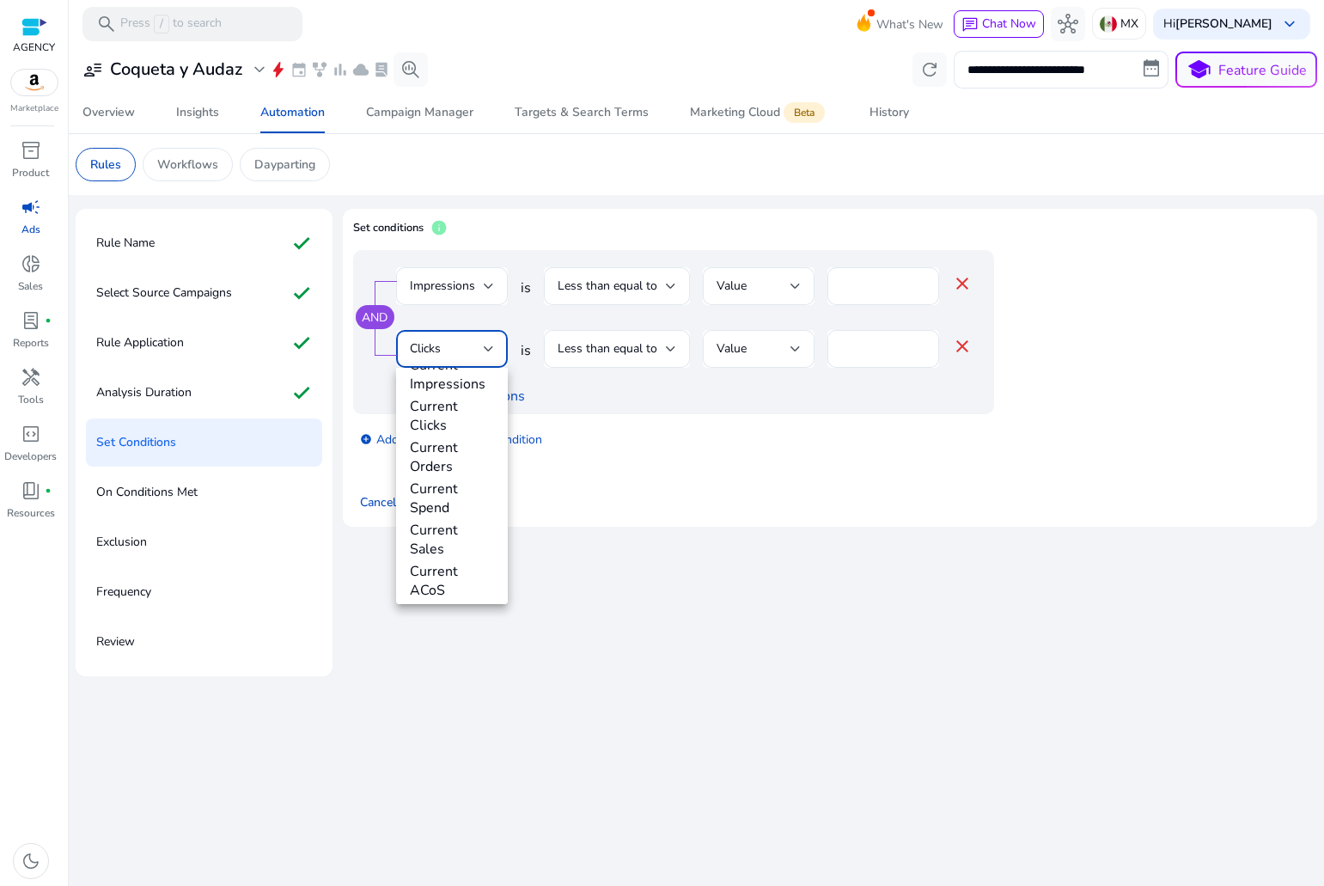
scroll to position [602, 0]
click at [441, 498] on span "Current ACoS" at bounding box center [452, 494] width 84 height 38
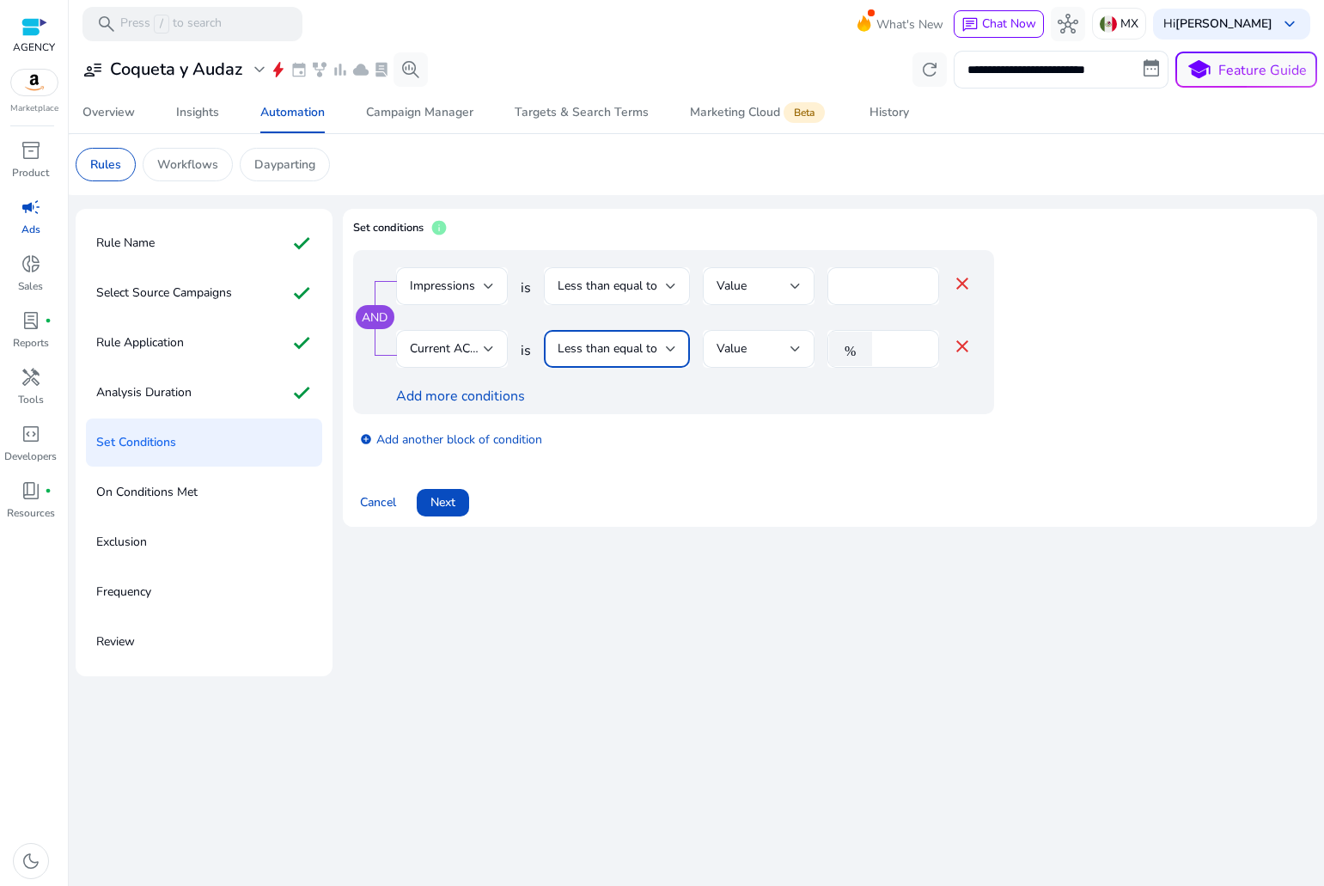
click at [617, 352] on span "Less than equal to" at bounding box center [608, 348] width 100 height 16
click at [617, 352] on div at bounding box center [662, 443] width 1324 height 886
click at [773, 345] on div "Value" at bounding box center [754, 348] width 74 height 19
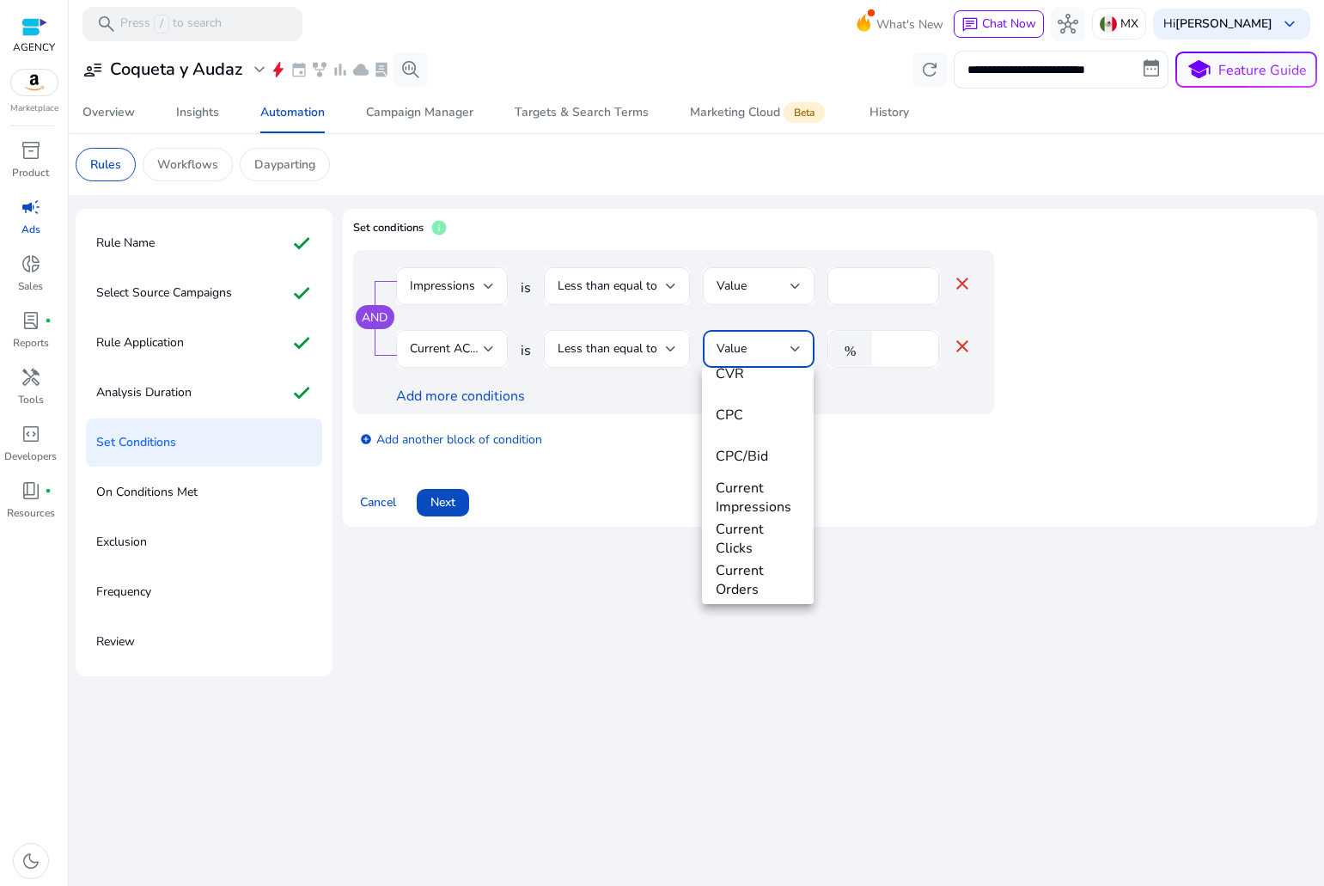
scroll to position [644, 0]
click at [453, 338] on div at bounding box center [662, 443] width 1324 height 886
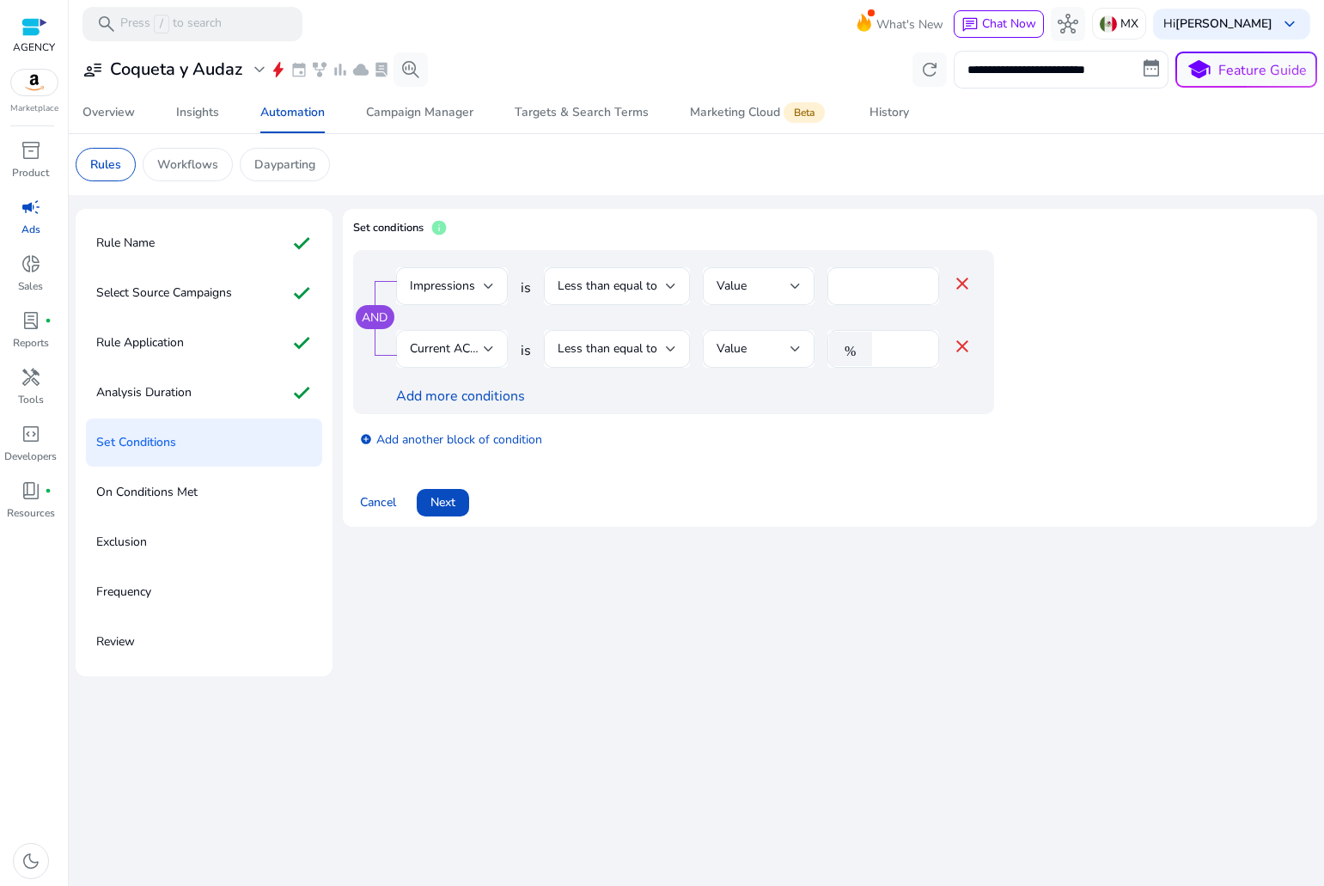
click at [455, 343] on span "Current ACoS" at bounding box center [447, 348] width 75 height 16
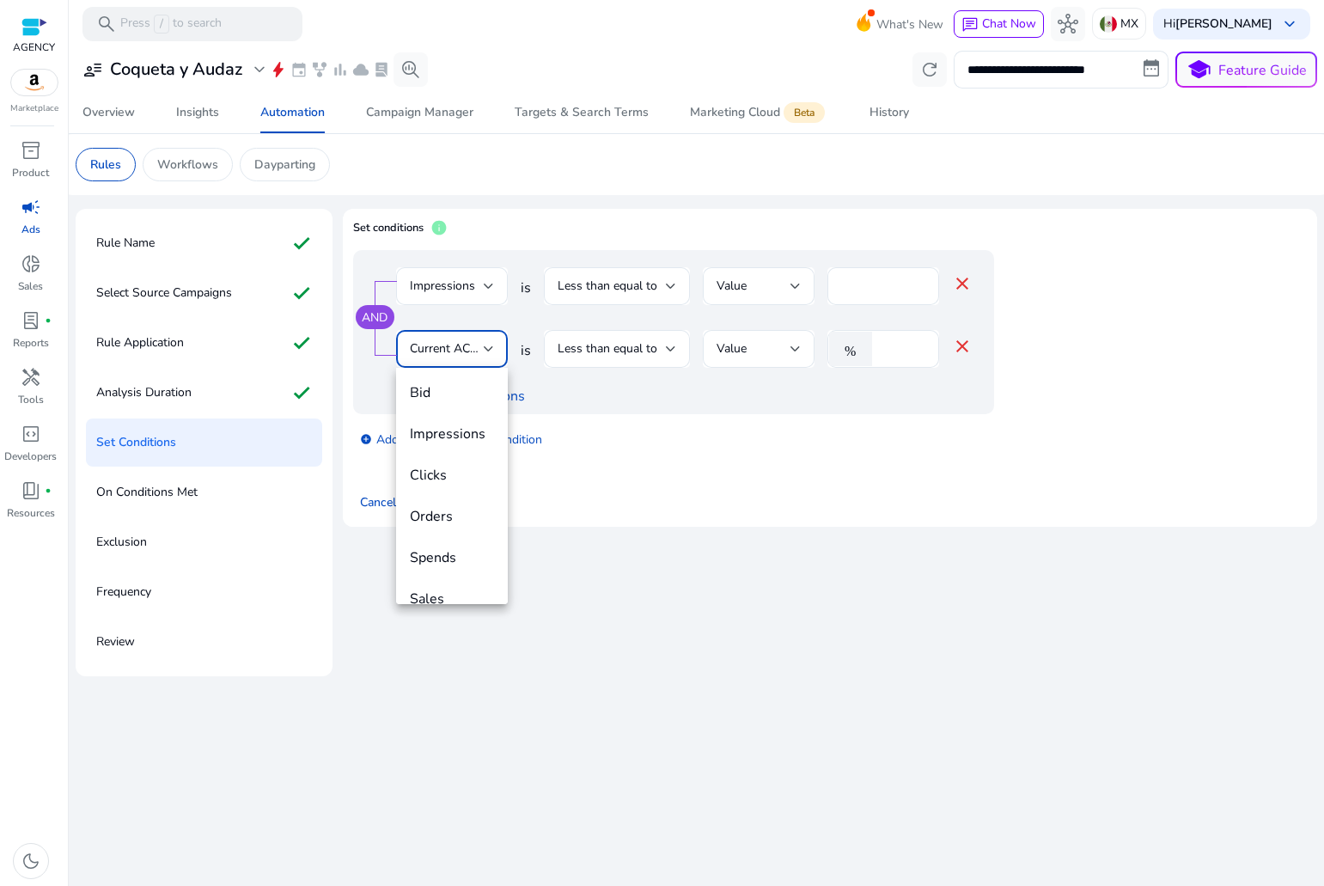
scroll to position [0, 0]
click at [448, 466] on mat-option "Clicks" at bounding box center [452, 477] width 112 height 41
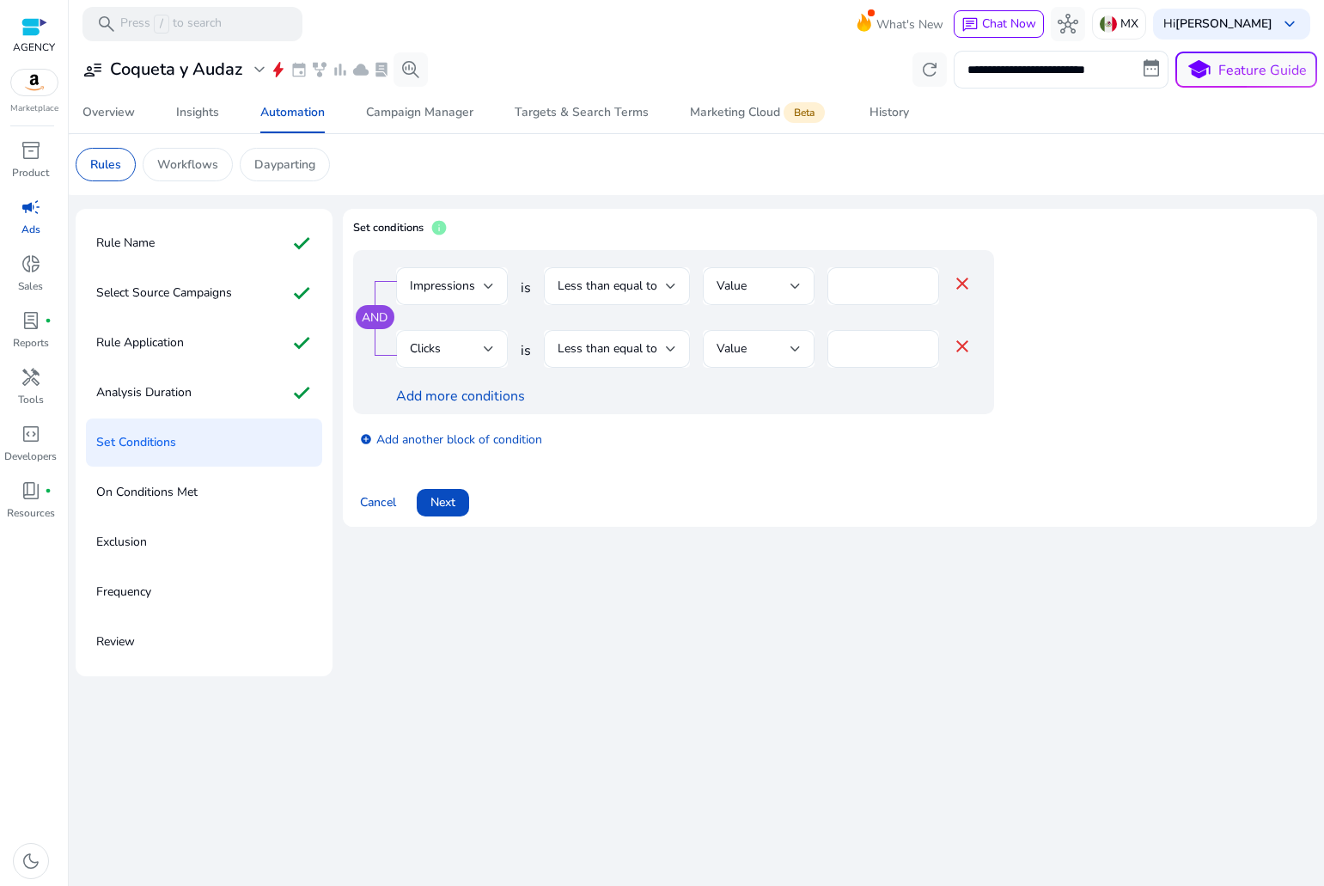
click at [494, 350] on div "Clicks" at bounding box center [452, 349] width 112 height 38
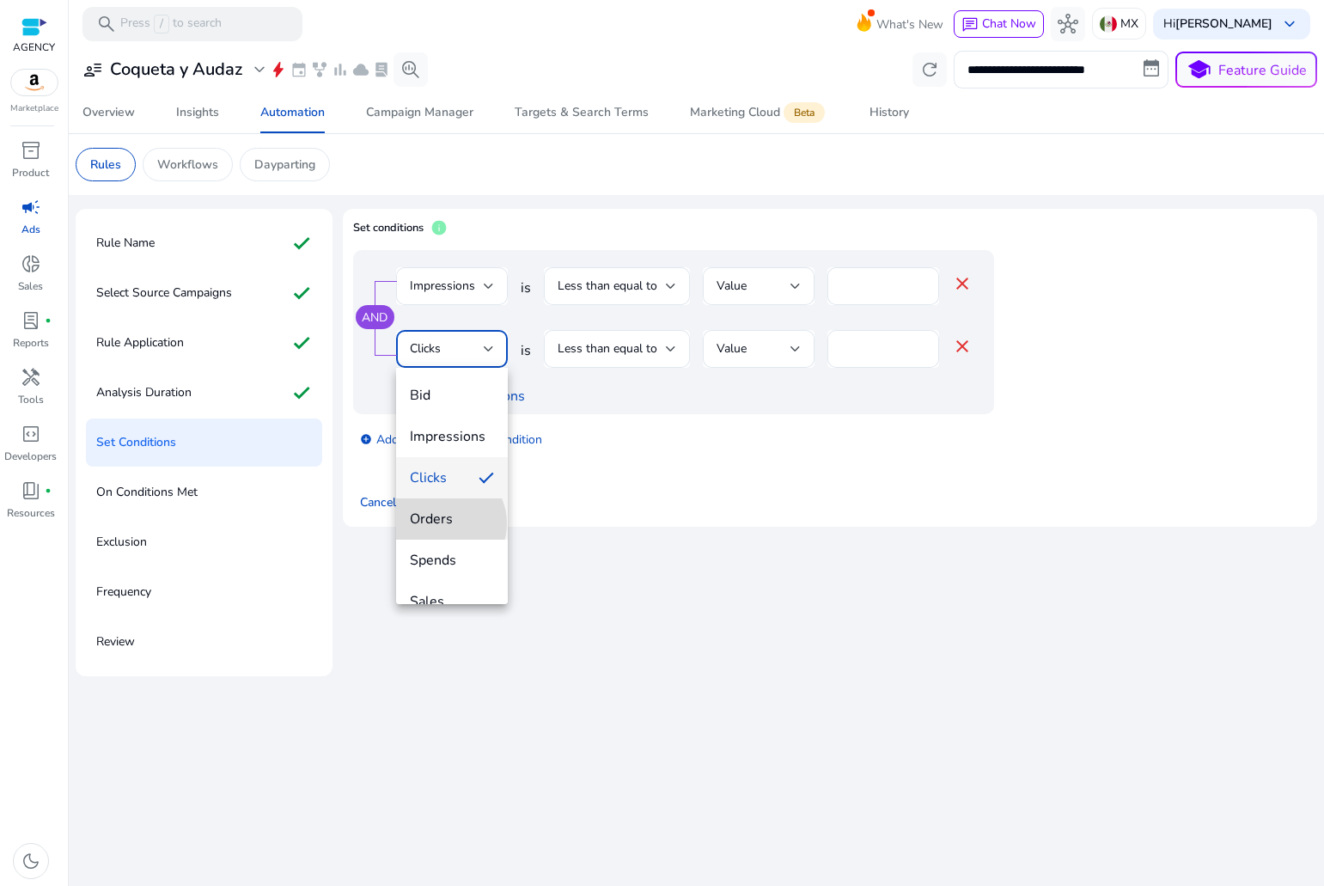
click at [443, 523] on span "Orders" at bounding box center [452, 519] width 84 height 19
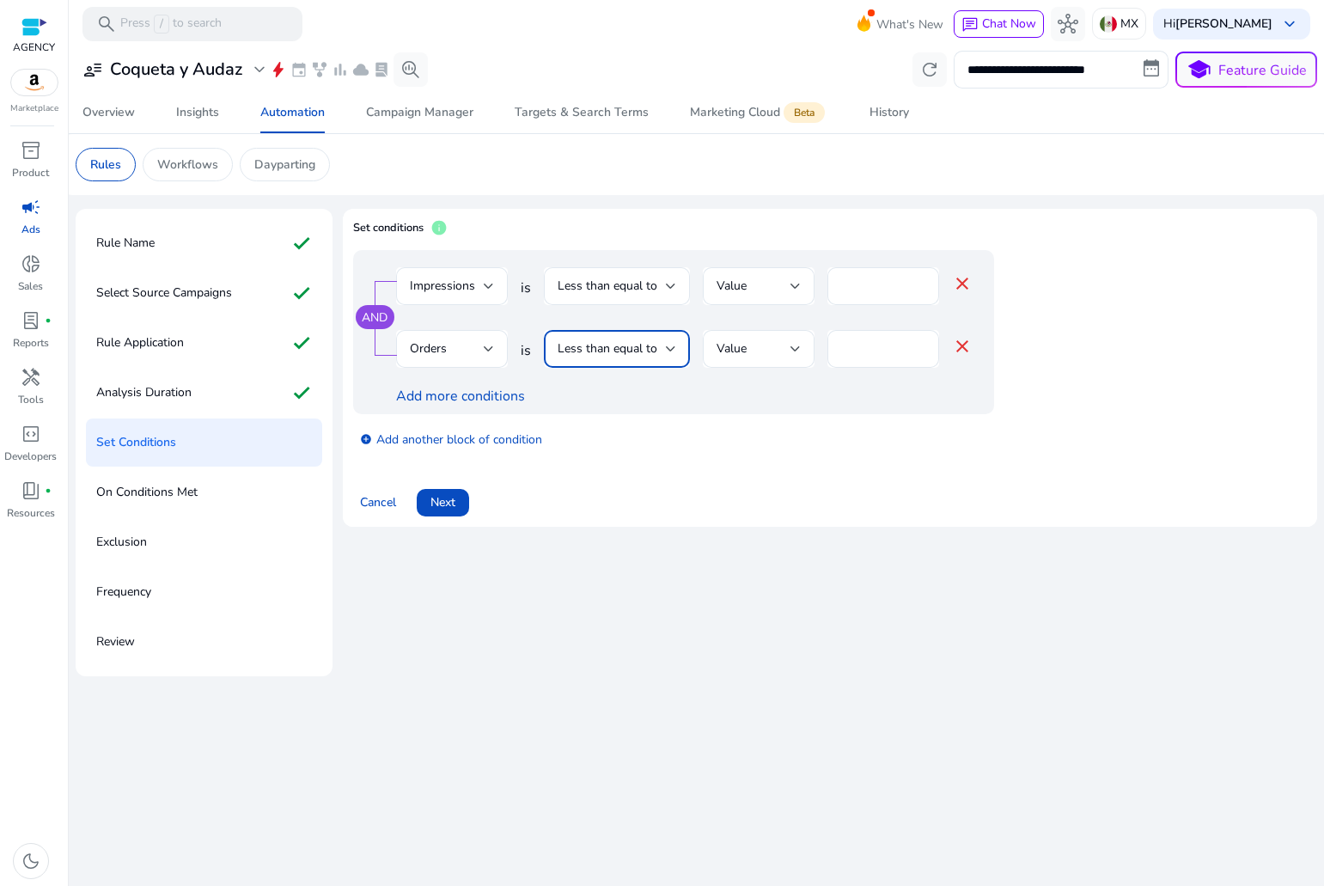
click at [609, 341] on span "Less than equal to" at bounding box center [608, 348] width 100 height 16
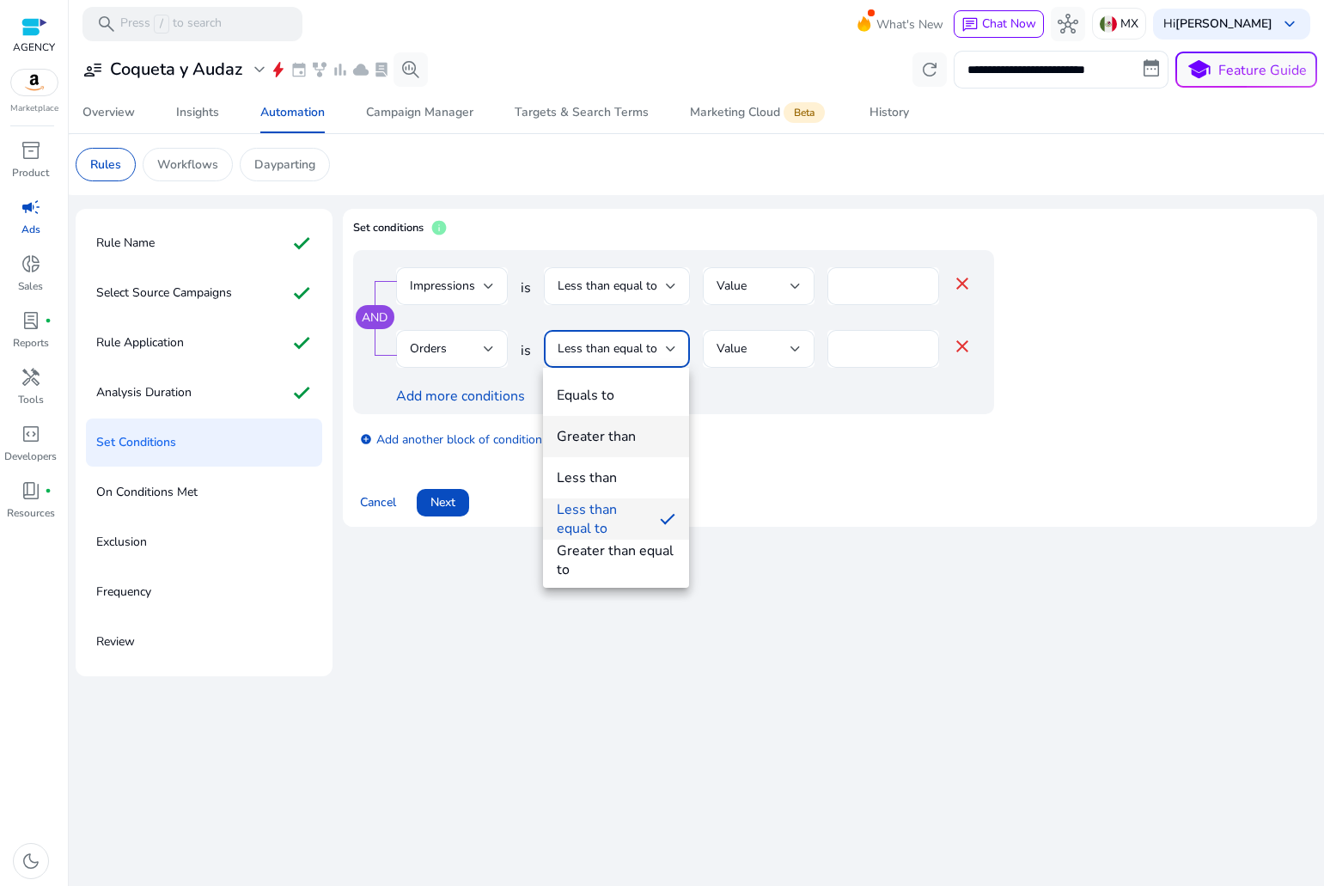
click at [595, 443] on div "Greater than" at bounding box center [596, 436] width 79 height 19
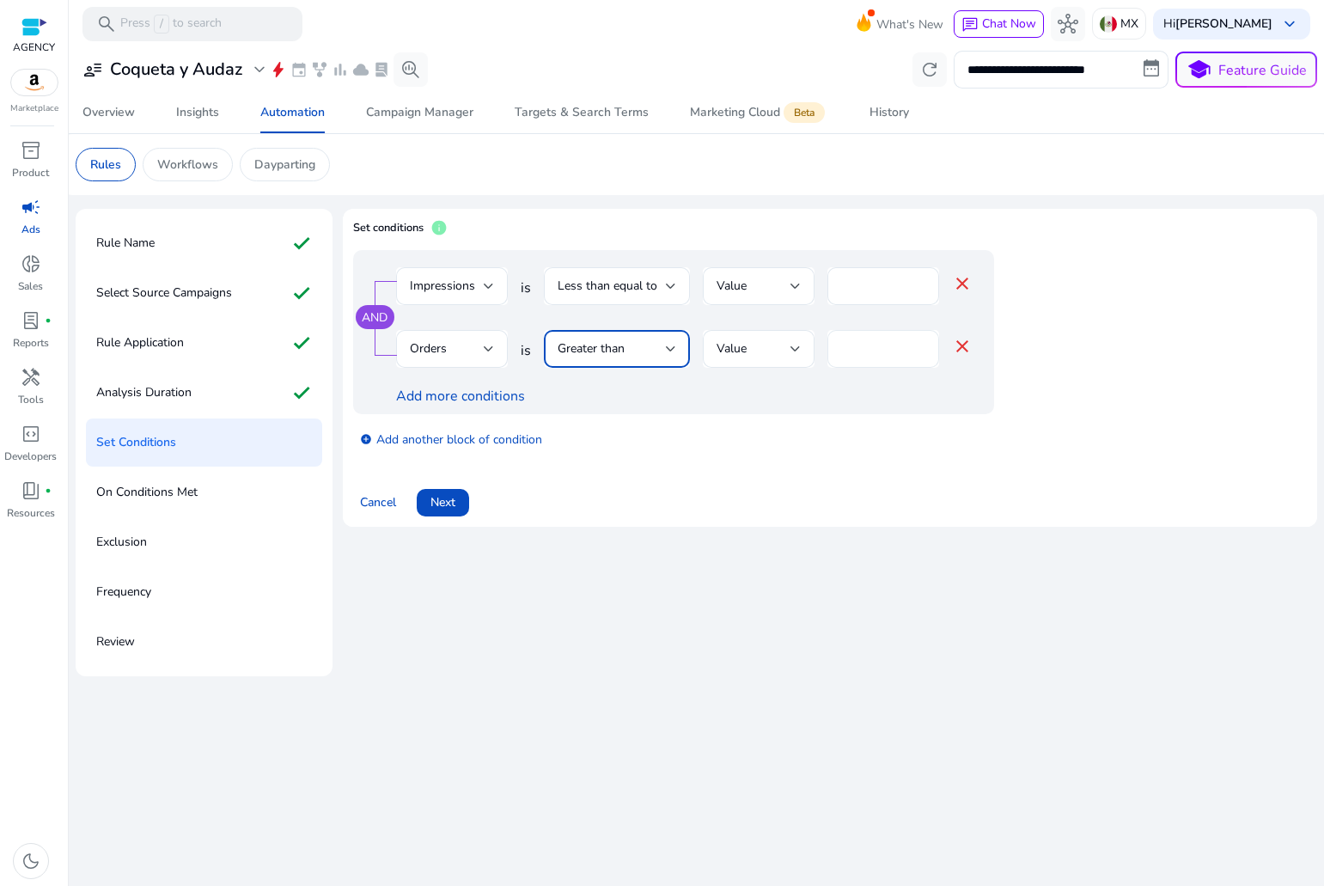
click at [861, 350] on input "*" at bounding box center [883, 348] width 84 height 19
type input "*"
click at [479, 397] on link "Add more conditions" at bounding box center [460, 396] width 129 height 19
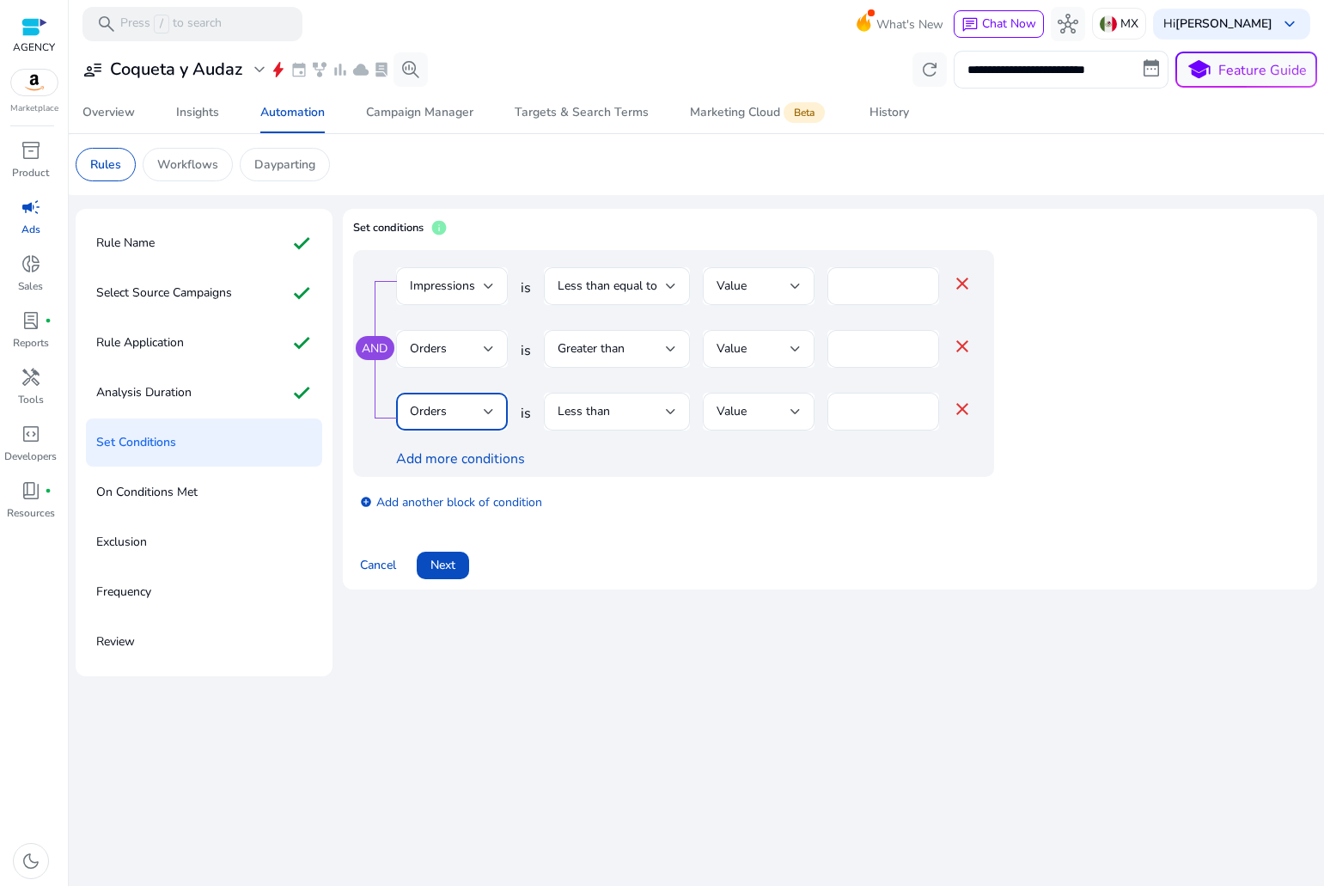
click at [430, 421] on div "Orders" at bounding box center [452, 411] width 84 height 21
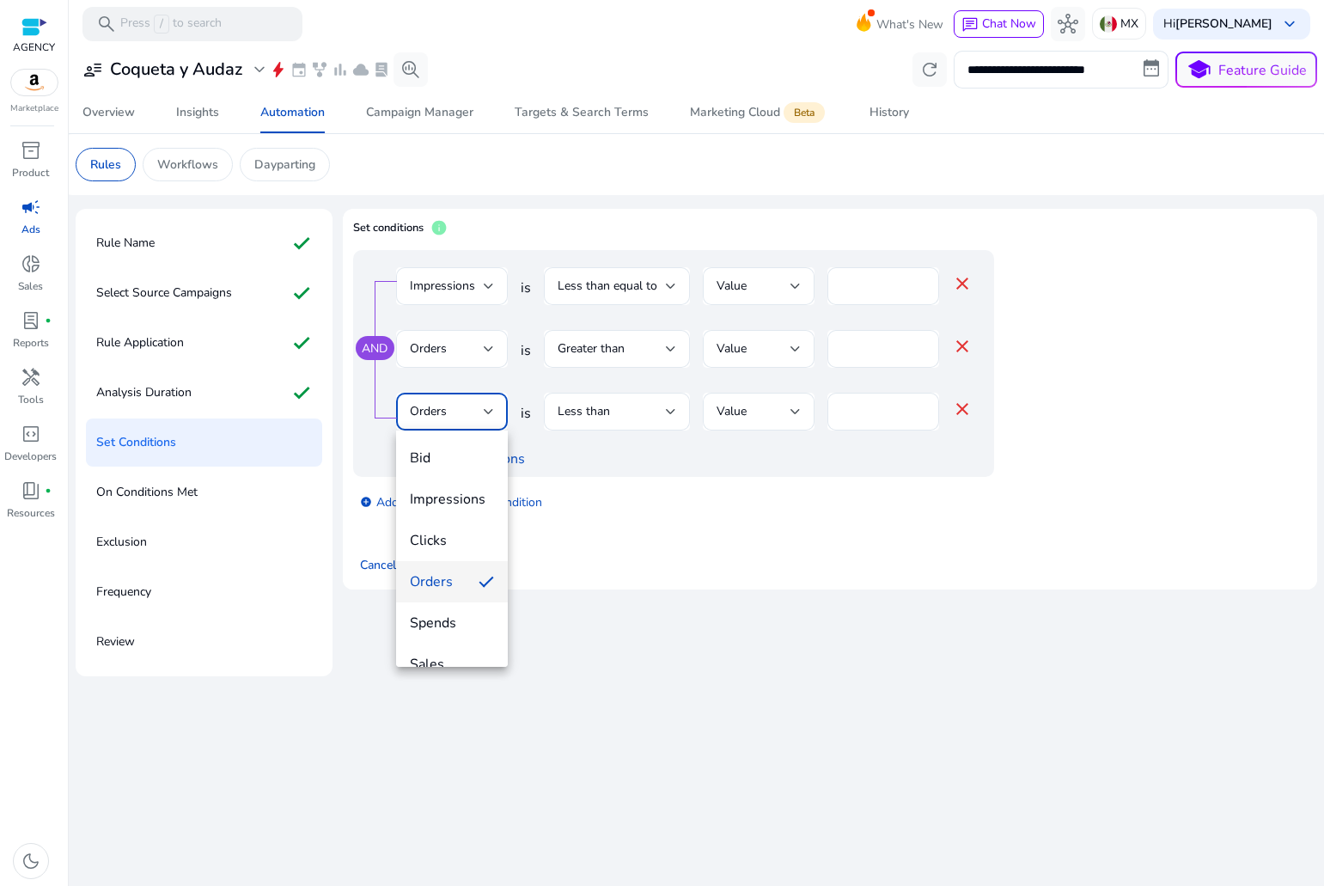
click at [968, 417] on div at bounding box center [662, 443] width 1324 height 886
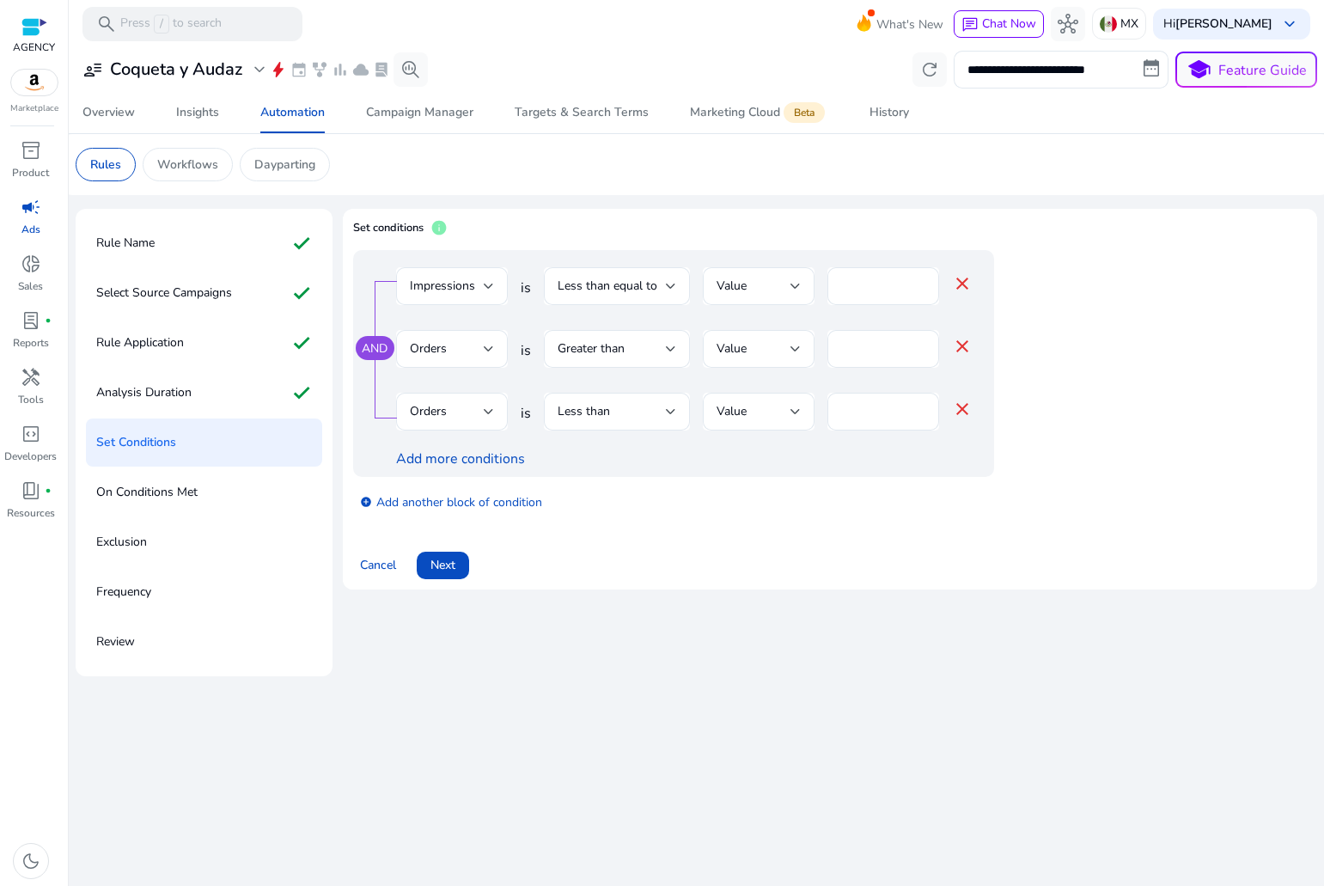
click at [968, 407] on mat-icon "close" at bounding box center [962, 409] width 21 height 21
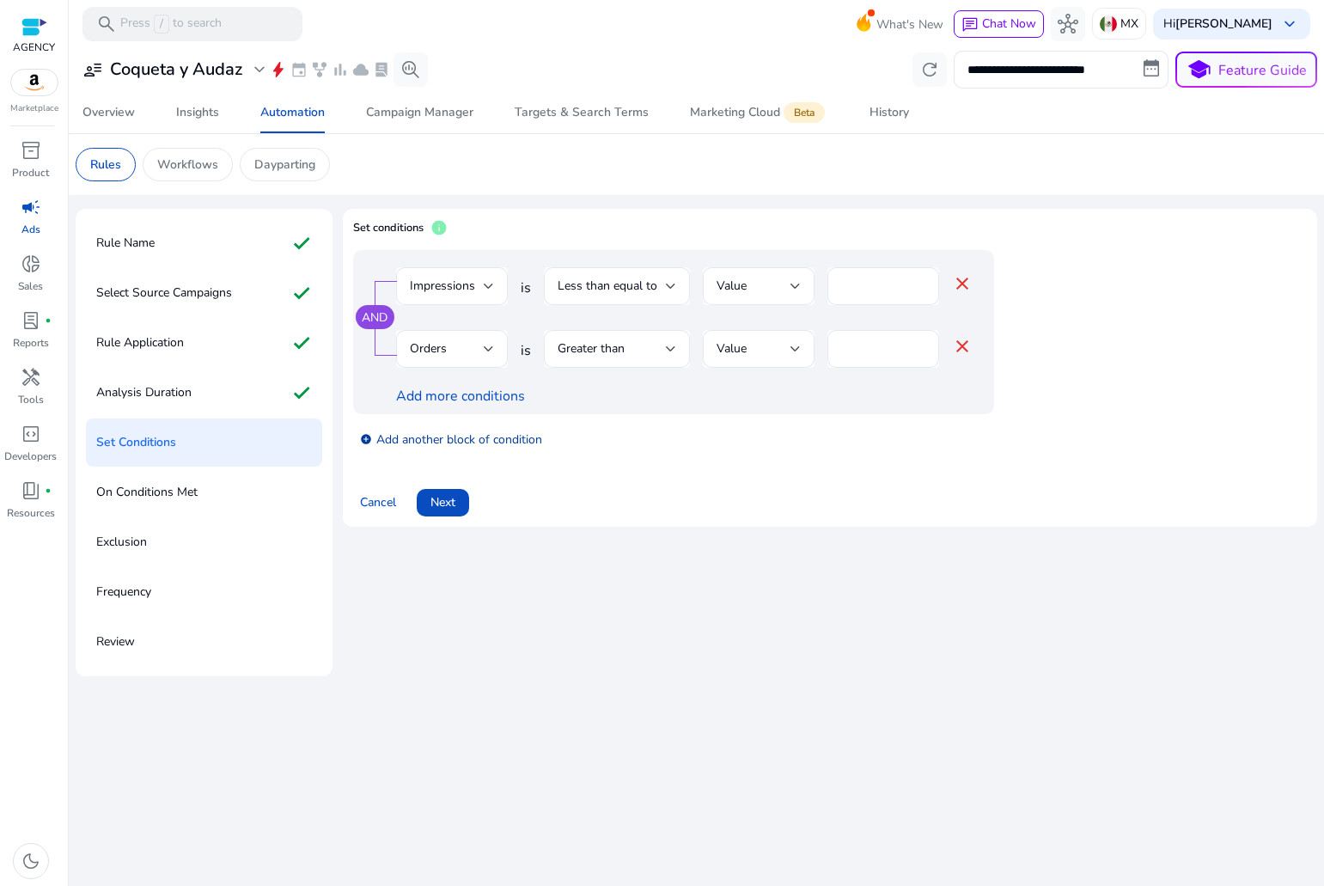
click at [481, 448] on link "add_circle Add another block of condition" at bounding box center [451, 439] width 182 height 20
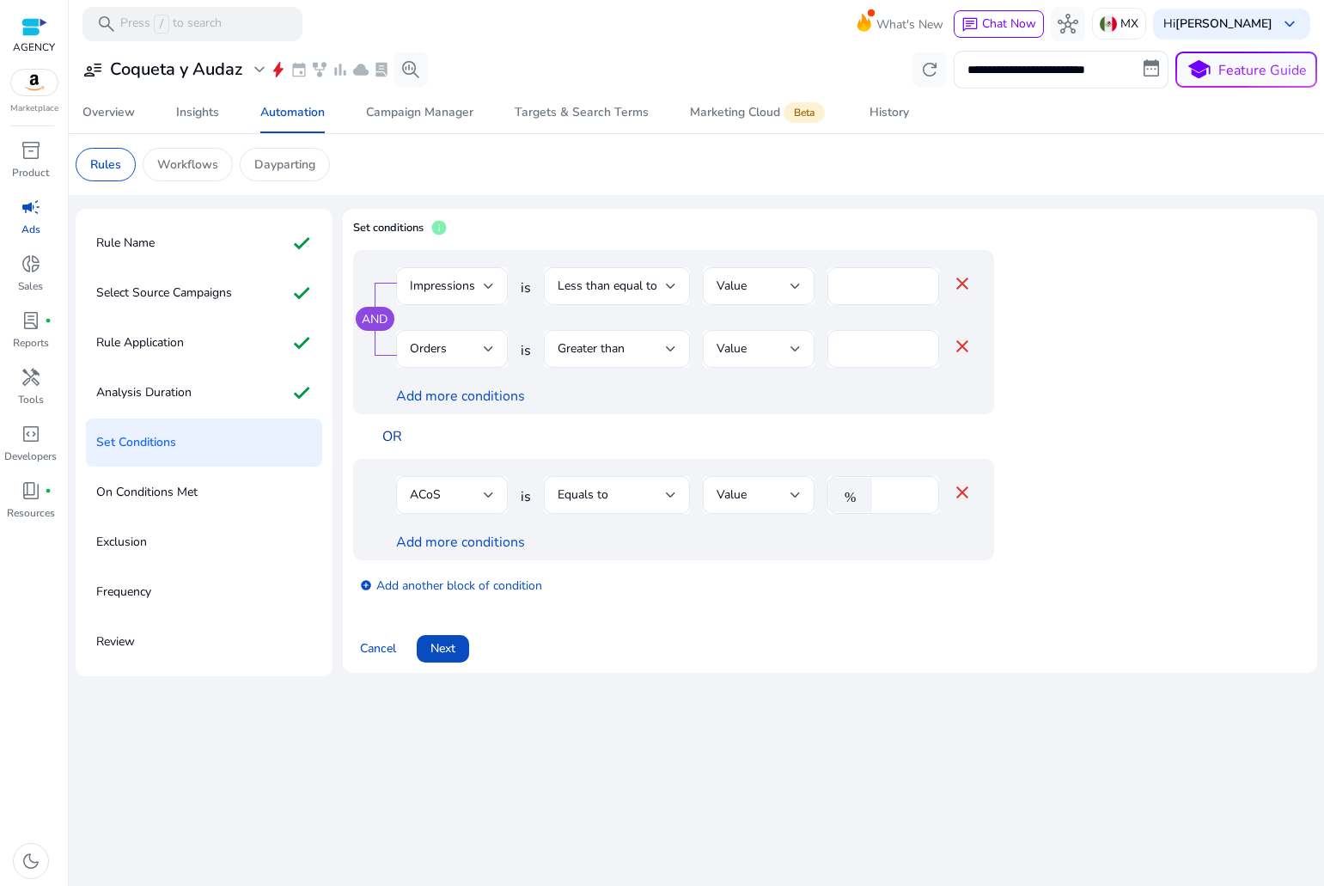
click at [394, 437] on link "OR" at bounding box center [392, 436] width 20 height 19
click at [407, 439] on link "AND" at bounding box center [397, 436] width 31 height 19
click at [395, 436] on link "OR" at bounding box center [392, 436] width 20 height 19
click at [395, 436] on link "AND" at bounding box center [397, 436] width 31 height 19
click at [395, 436] on link "OR" at bounding box center [392, 436] width 20 height 19
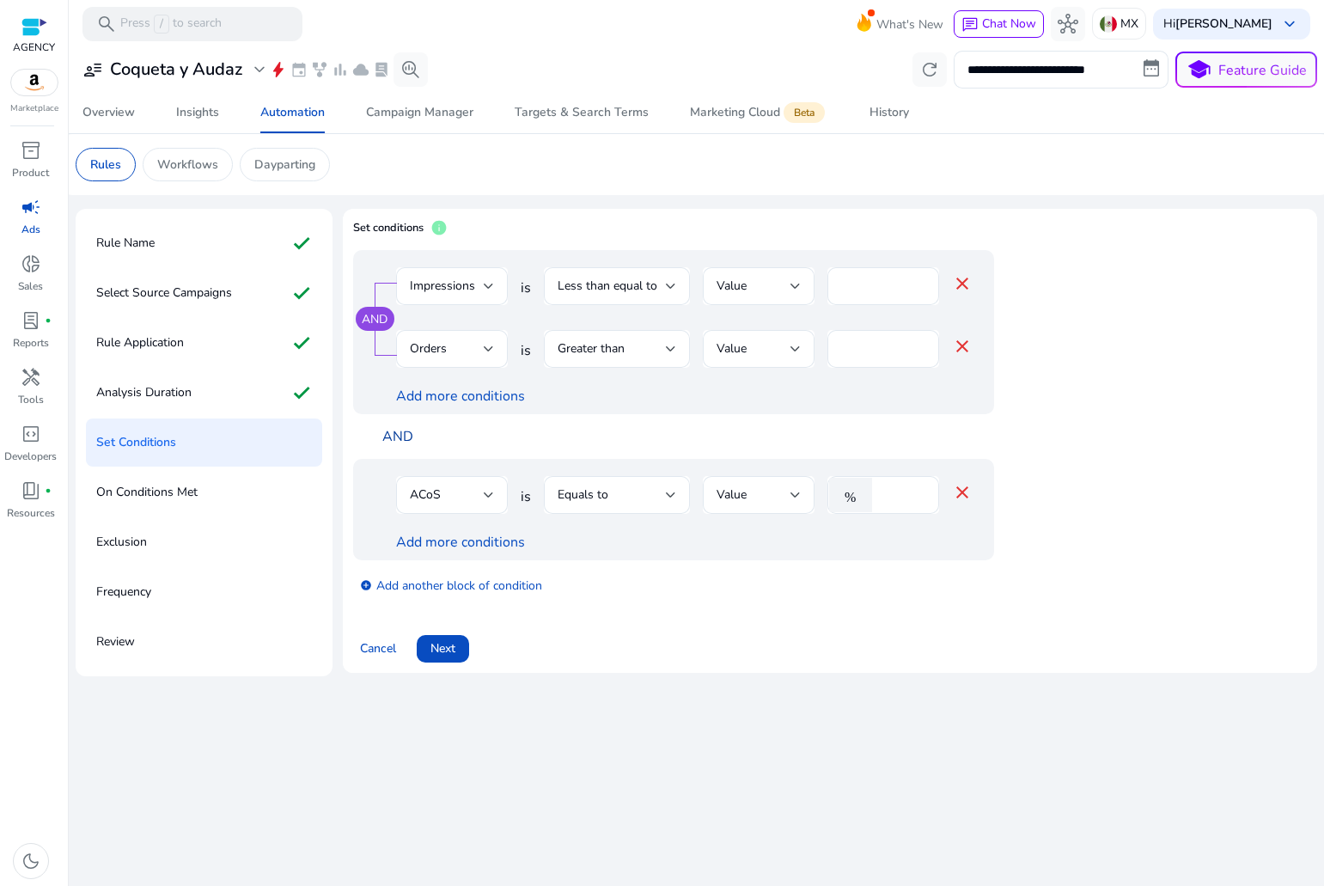
click at [395, 436] on link "AND" at bounding box center [397, 436] width 31 height 19
click at [972, 487] on mat-icon "close" at bounding box center [962, 492] width 21 height 21
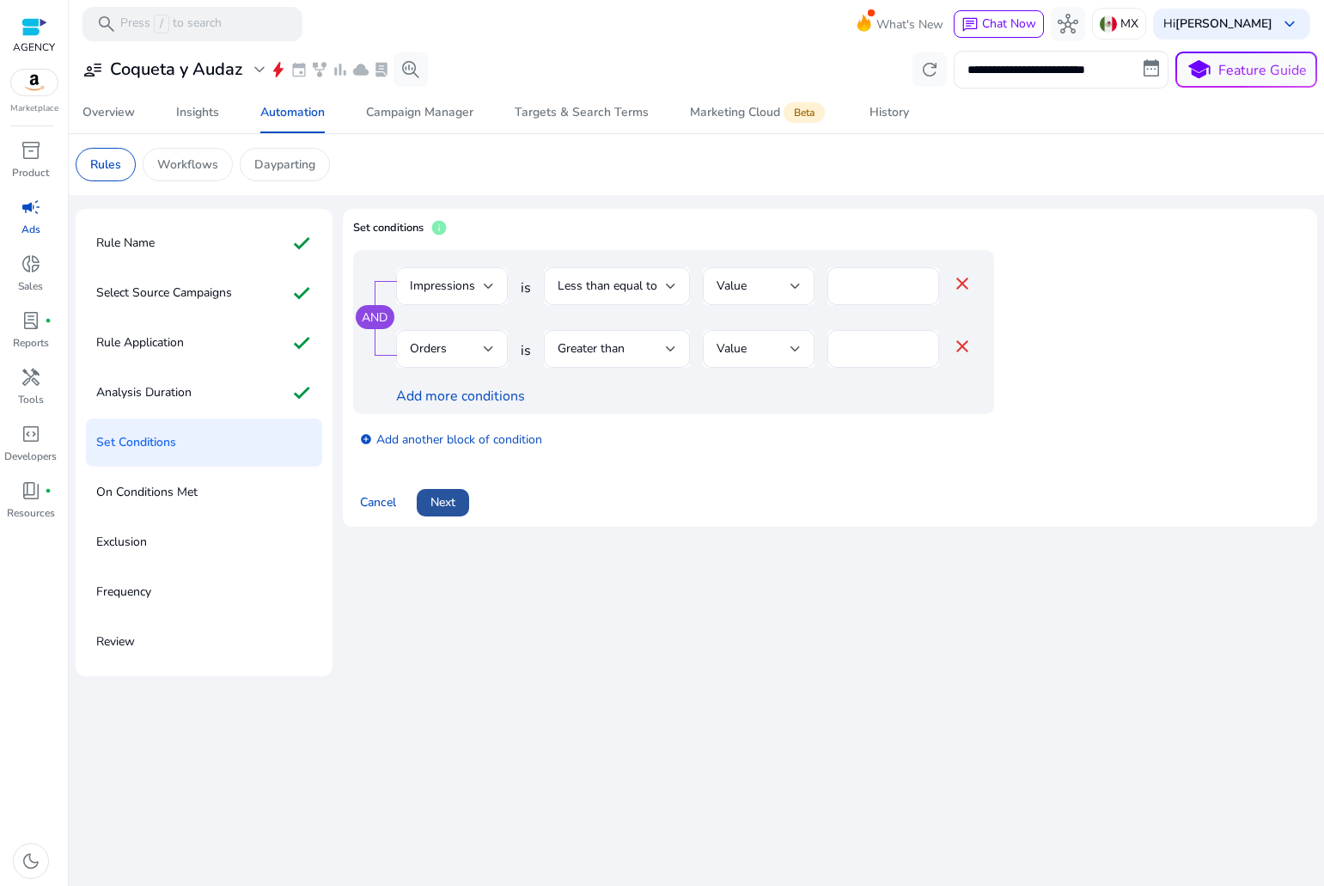
click at [461, 502] on span at bounding box center [443, 502] width 52 height 41
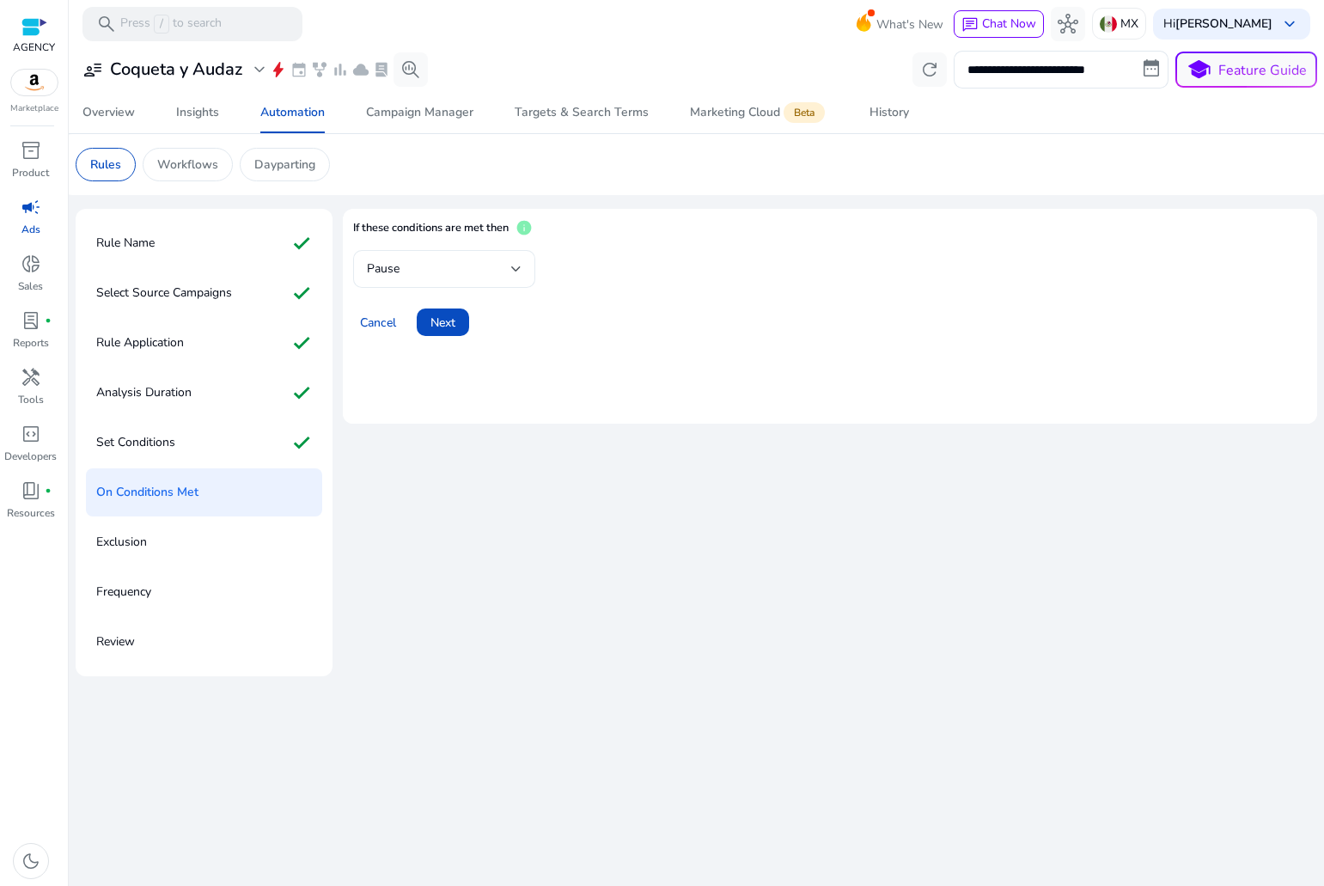
click at [456, 275] on div "Pause" at bounding box center [439, 269] width 144 height 19
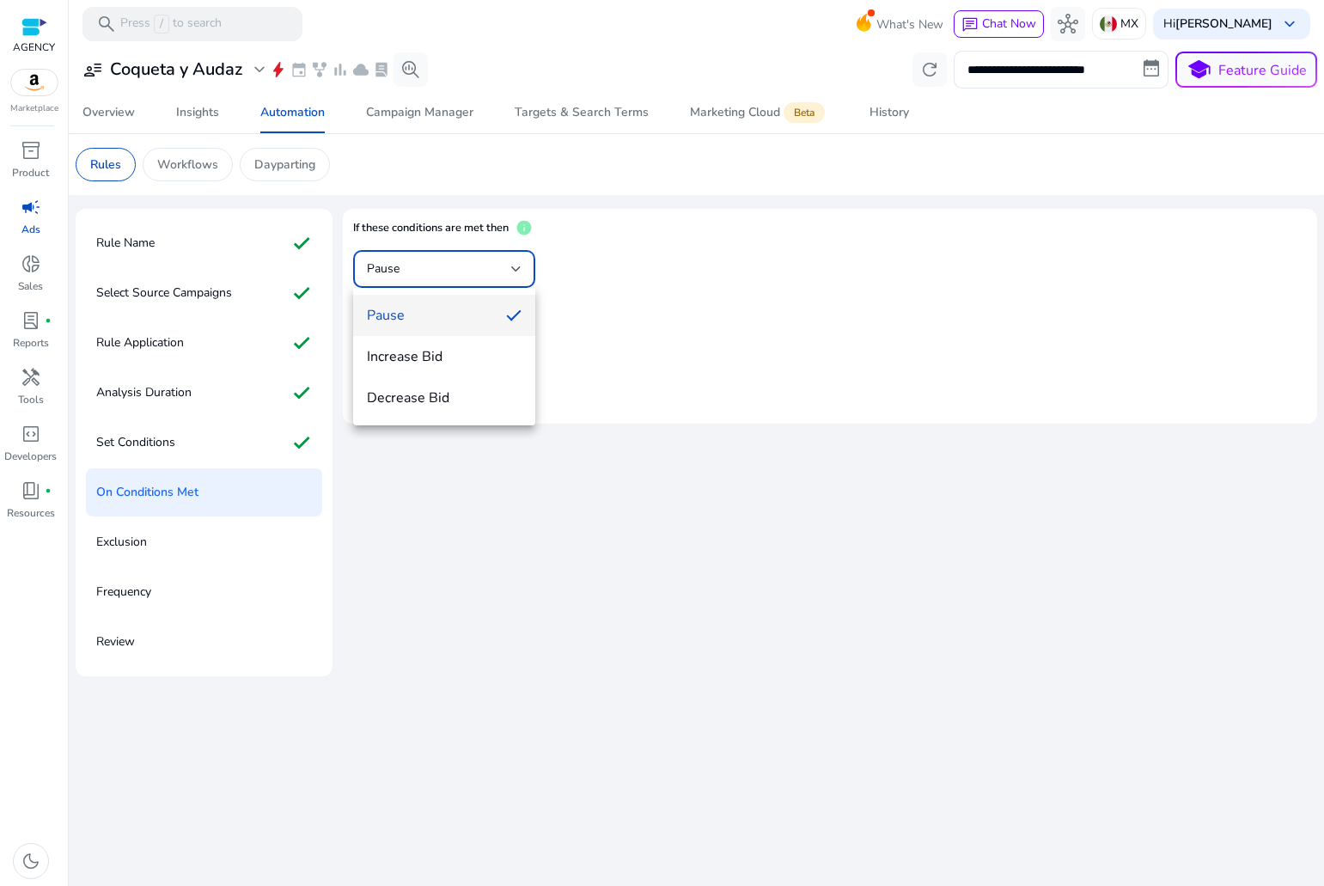
click at [436, 356] on span "Increase Bid" at bounding box center [444, 356] width 155 height 19
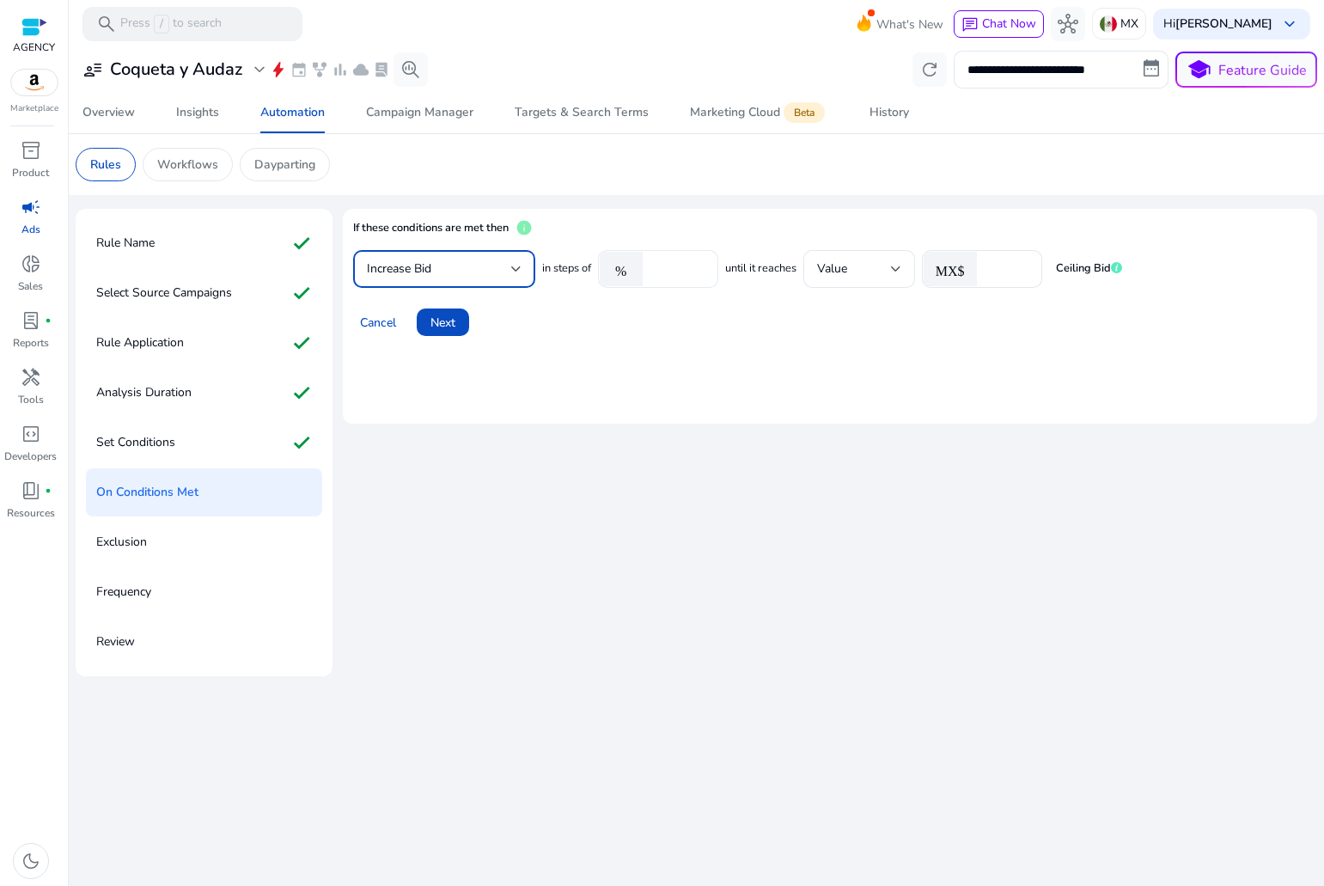
click at [667, 272] on input "****" at bounding box center [677, 269] width 53 height 19
drag, startPoint x: 681, startPoint y: 268, endPoint x: 644, endPoint y: 271, distance: 37.9
click at [644, 271] on div "% ****" at bounding box center [651, 269] width 107 height 38
click at [681, 274] on input "****" at bounding box center [677, 269] width 53 height 19
type input "**"
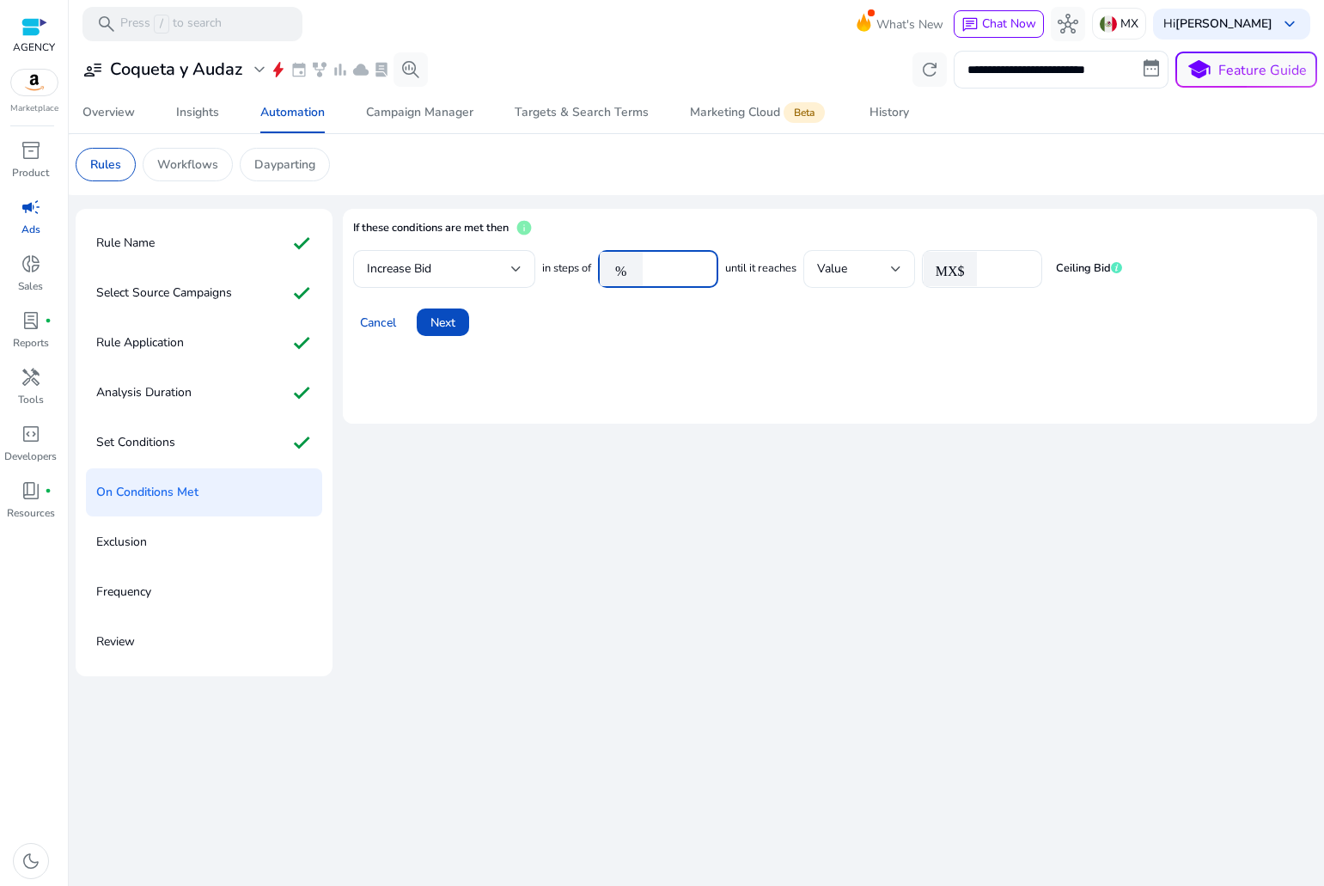
click at [884, 270] on div "Value" at bounding box center [854, 269] width 74 height 19
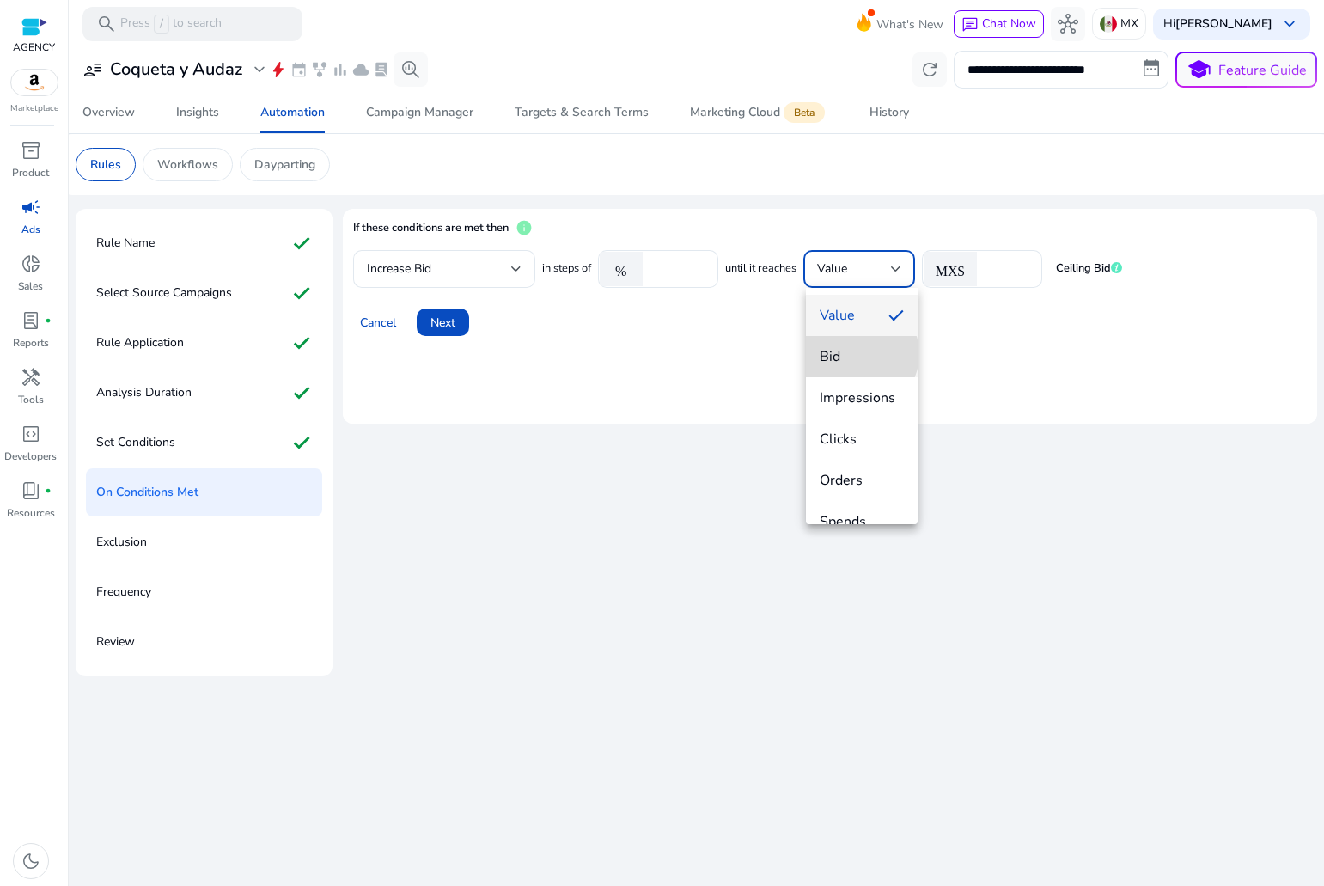
click at [860, 354] on span "Bid" at bounding box center [862, 356] width 84 height 19
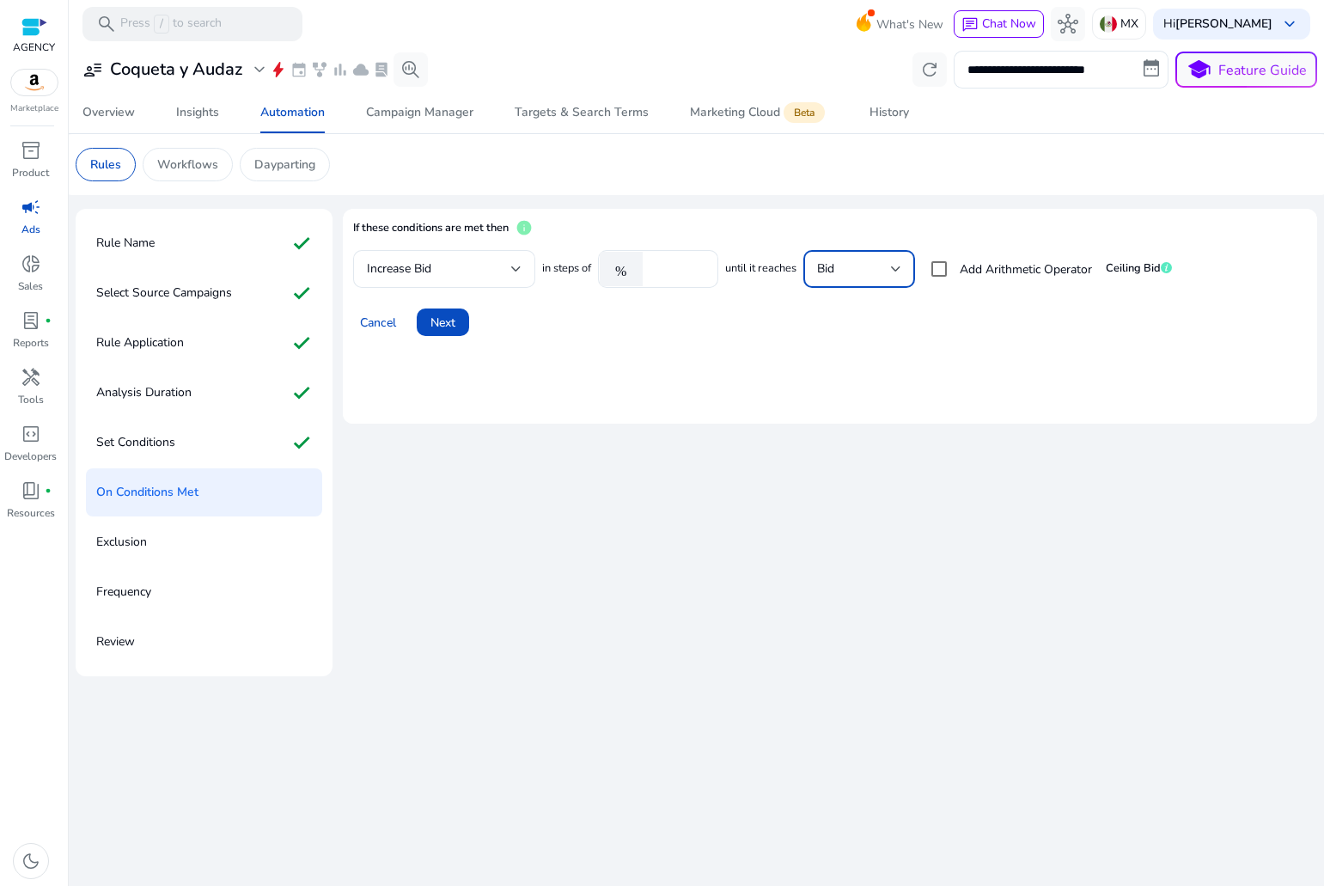
click at [873, 270] on div "Bid" at bounding box center [854, 269] width 74 height 19
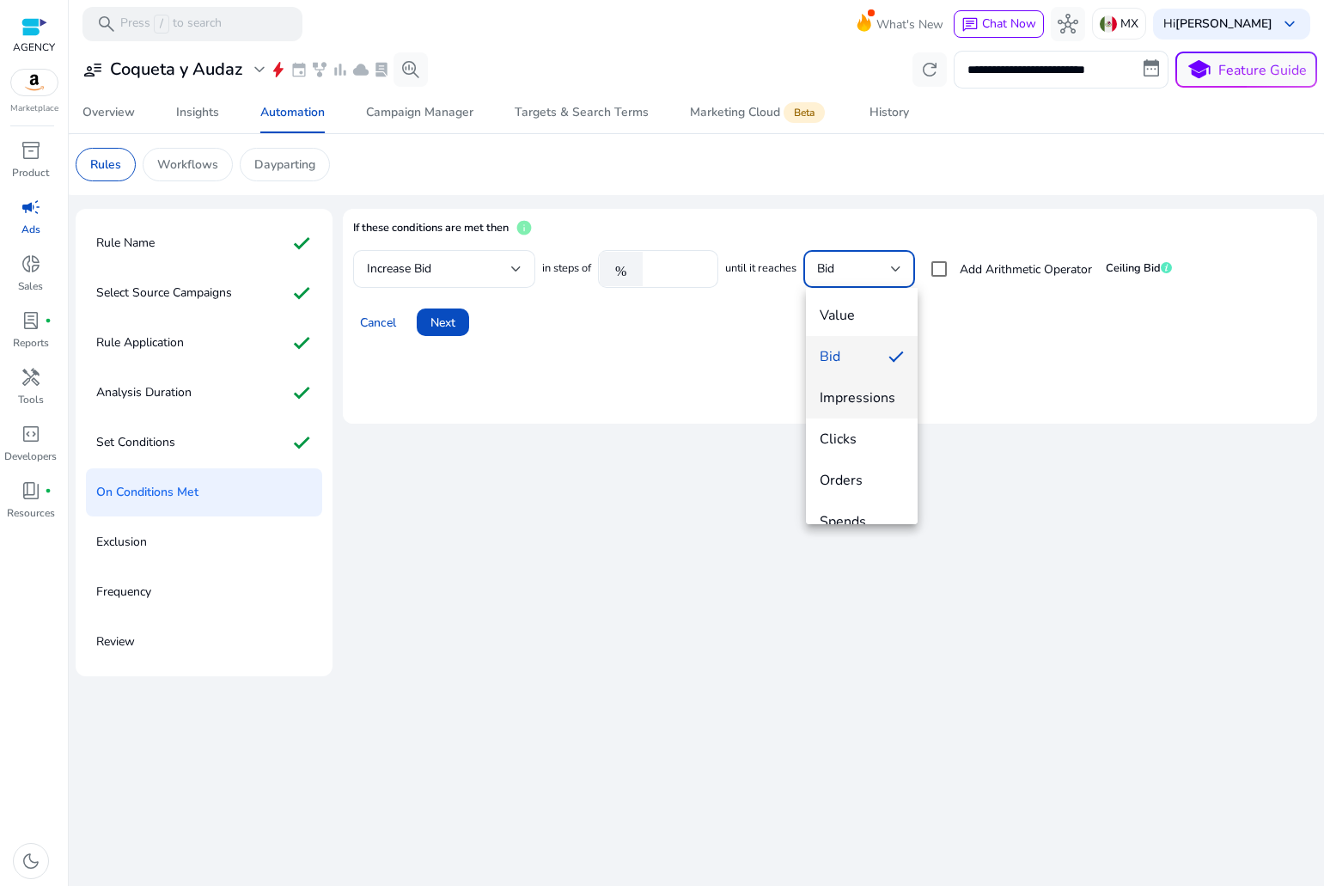
click at [834, 405] on span "Impressions" at bounding box center [862, 397] width 84 height 19
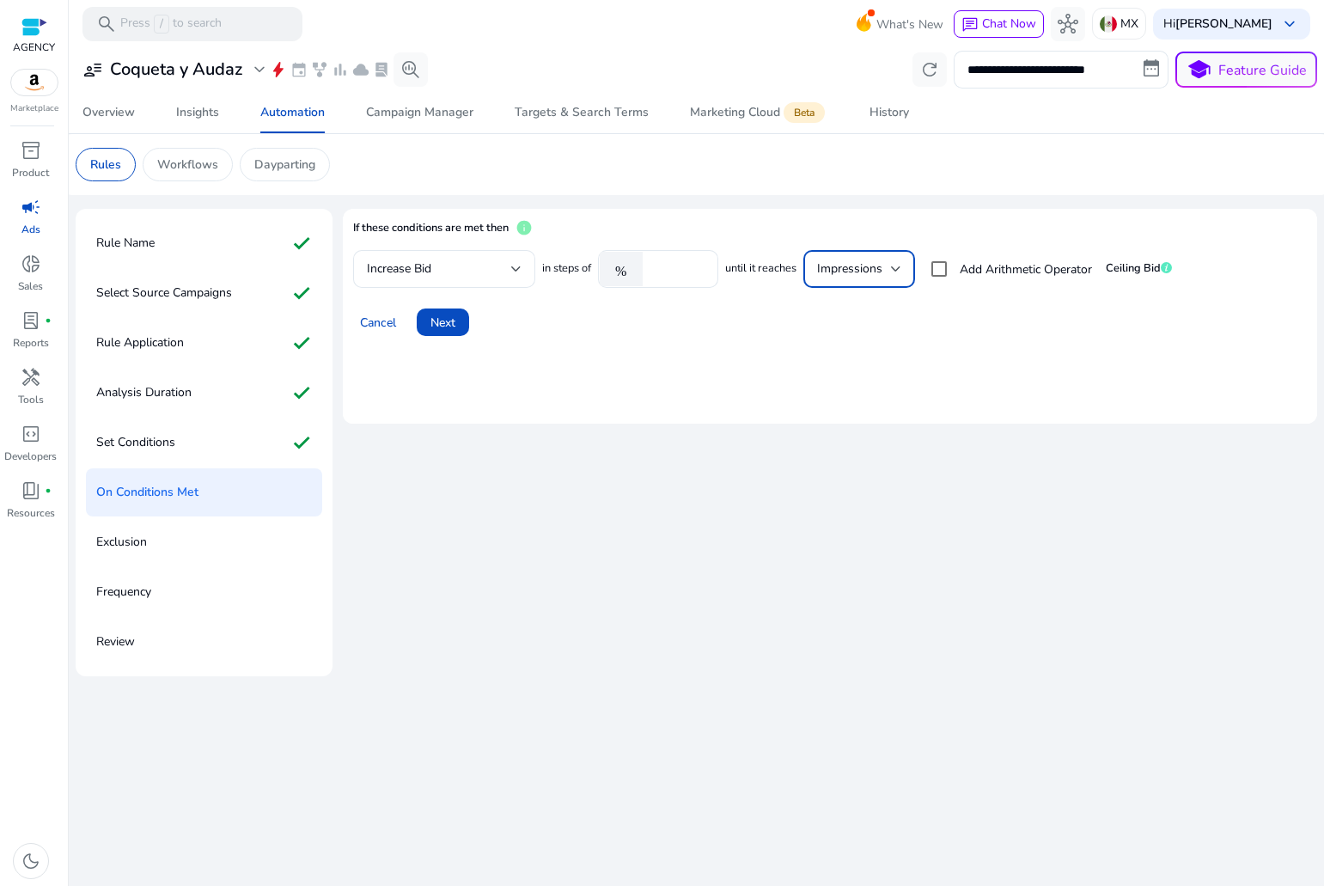
click at [860, 277] on div "Impressions" at bounding box center [854, 269] width 74 height 19
click at [940, 268] on div at bounding box center [662, 443] width 1324 height 886
click at [934, 272] on div at bounding box center [937, 269] width 10 height 21
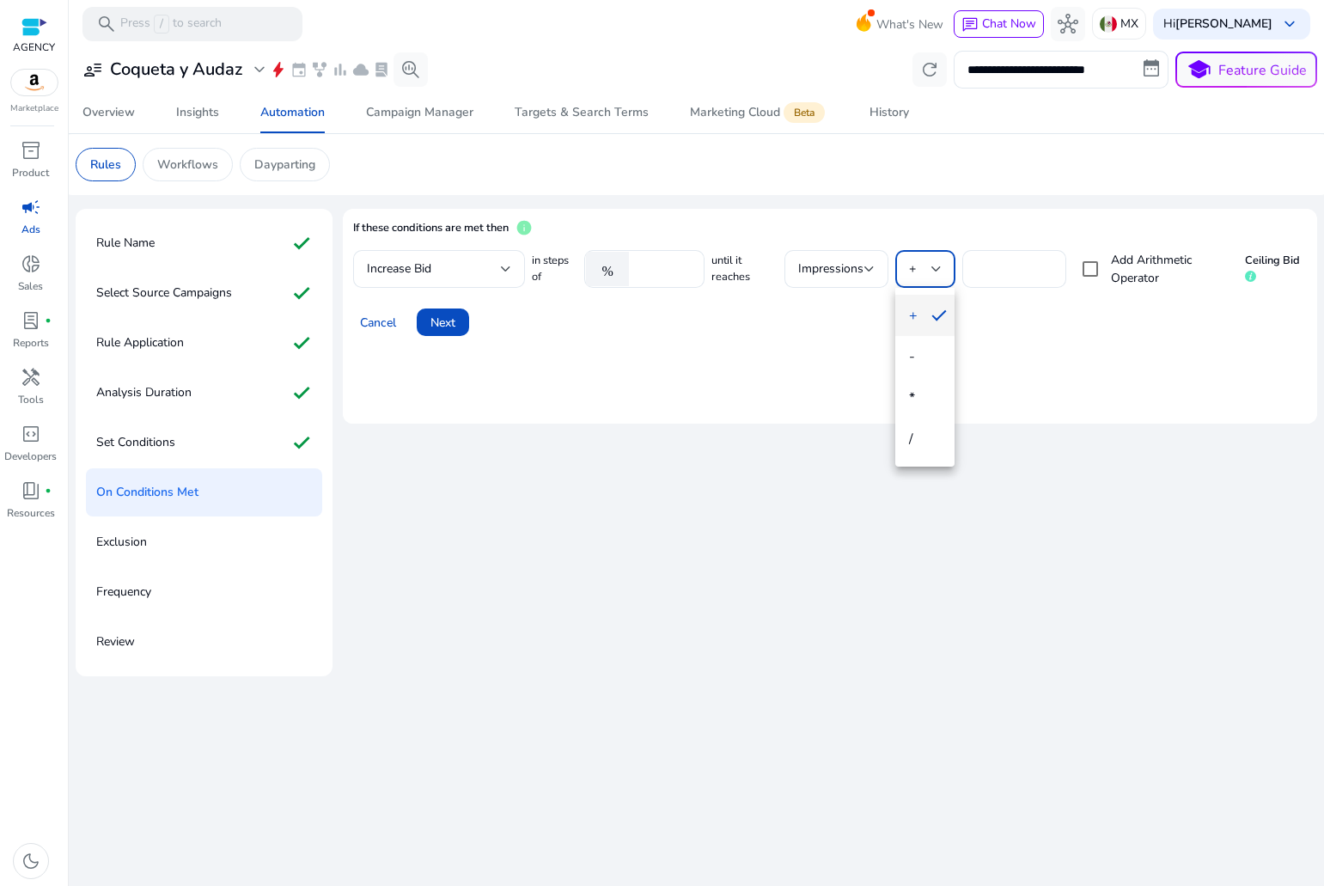
click at [934, 272] on div at bounding box center [662, 443] width 1324 height 886
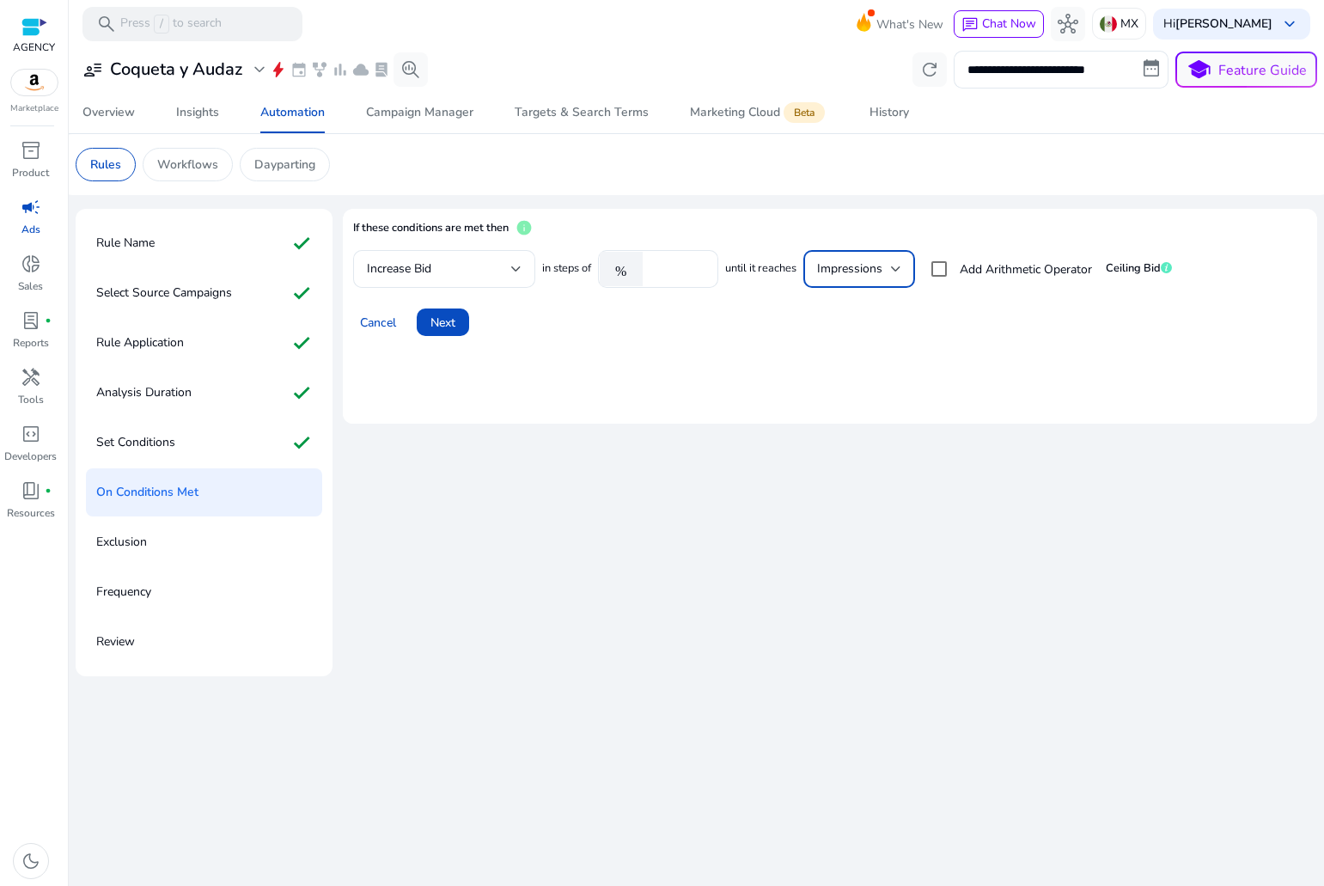
click at [890, 263] on div "Impressions" at bounding box center [854, 269] width 74 height 19
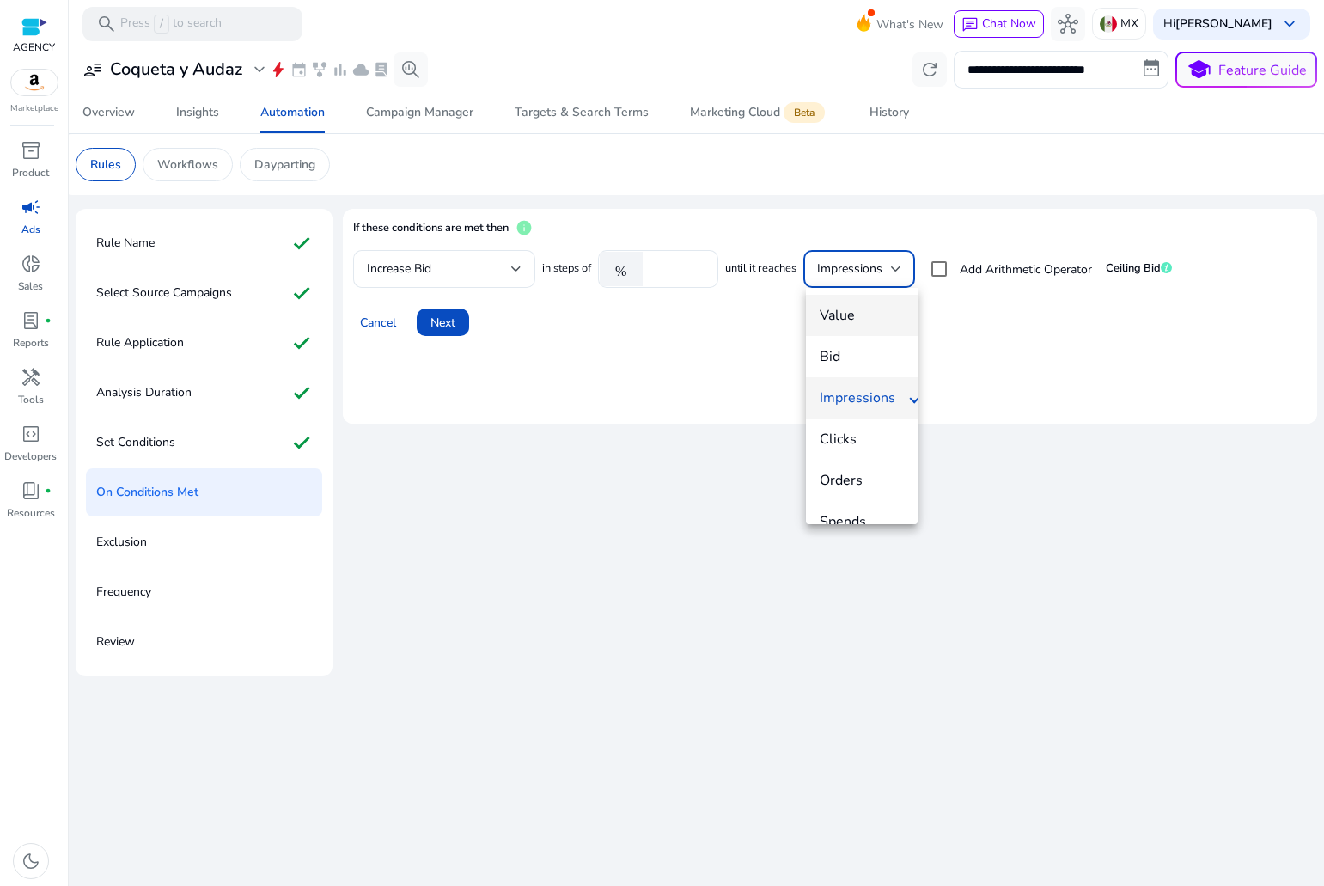
click at [863, 302] on mat-option "Value" at bounding box center [862, 315] width 112 height 41
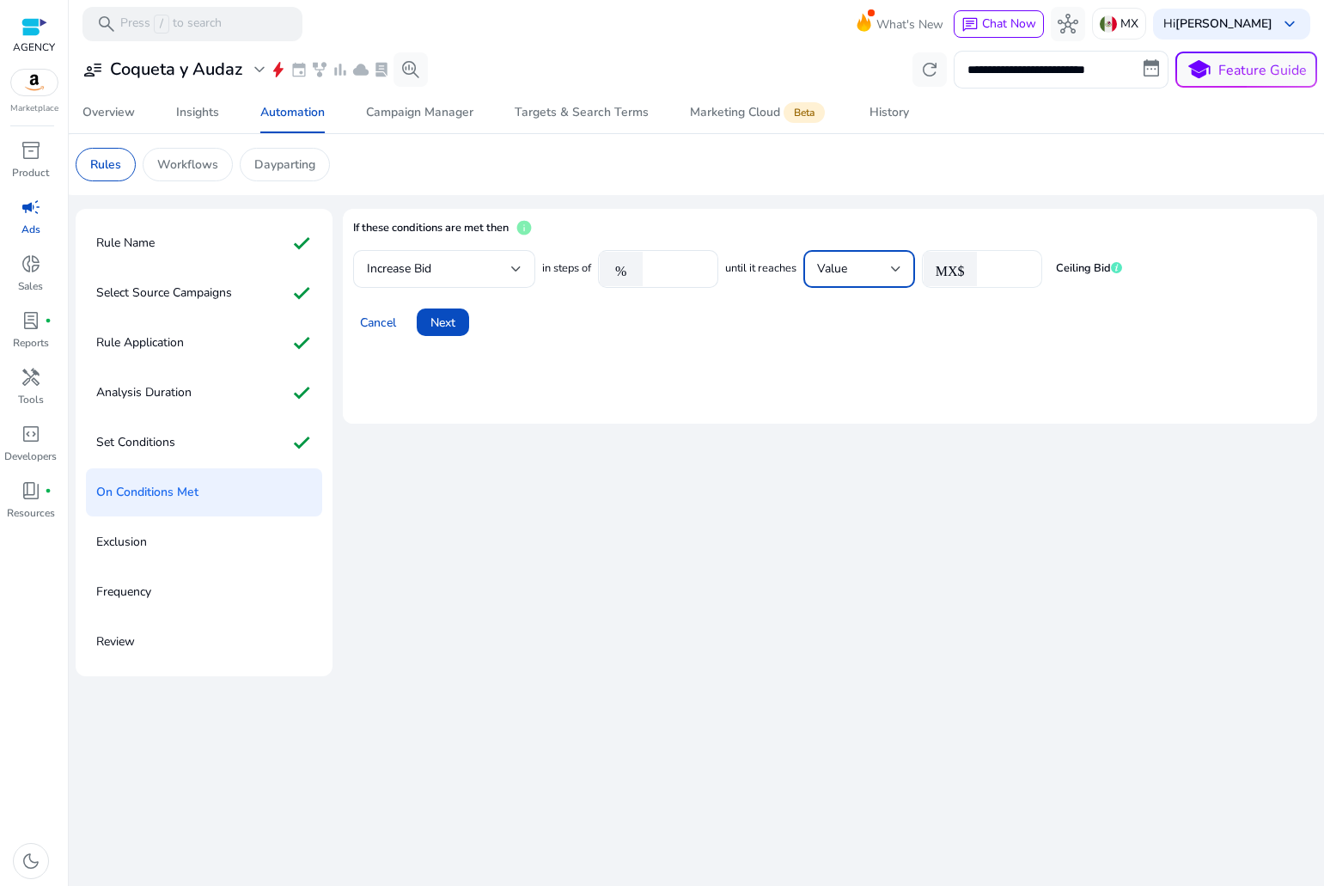
click at [1002, 263] on input "*" at bounding box center [1007, 269] width 43 height 19
drag, startPoint x: 1005, startPoint y: 263, endPoint x: 974, endPoint y: 263, distance: 30.9
click at [974, 263] on div "MX$ *" at bounding box center [975, 269] width 107 height 38
type input "*"
click at [699, 516] on div "If these conditions are met then info Increase Bid in steps of % ** until it re…" at bounding box center [830, 442] width 974 height 467
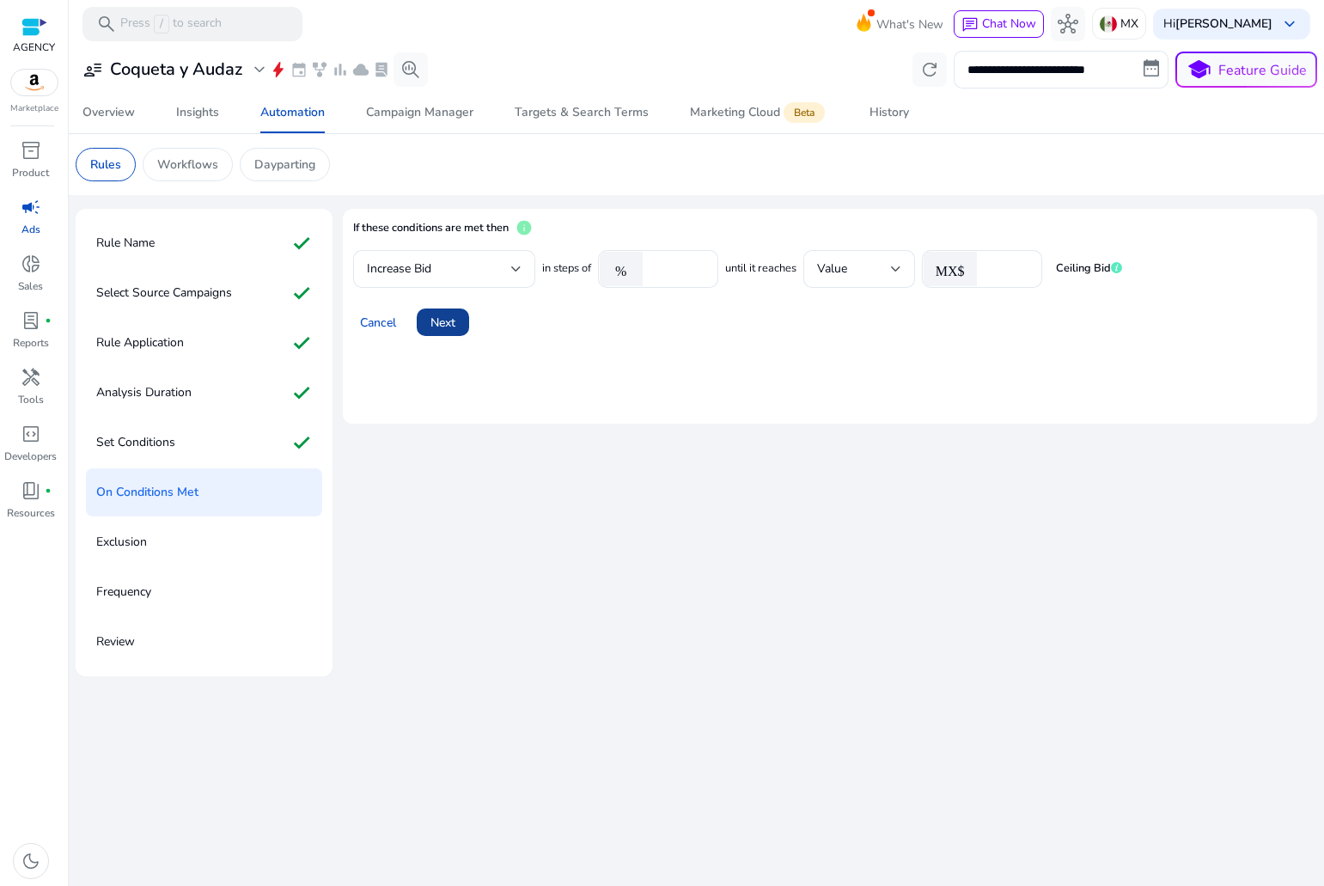
click at [450, 321] on span "Next" at bounding box center [443, 323] width 25 height 18
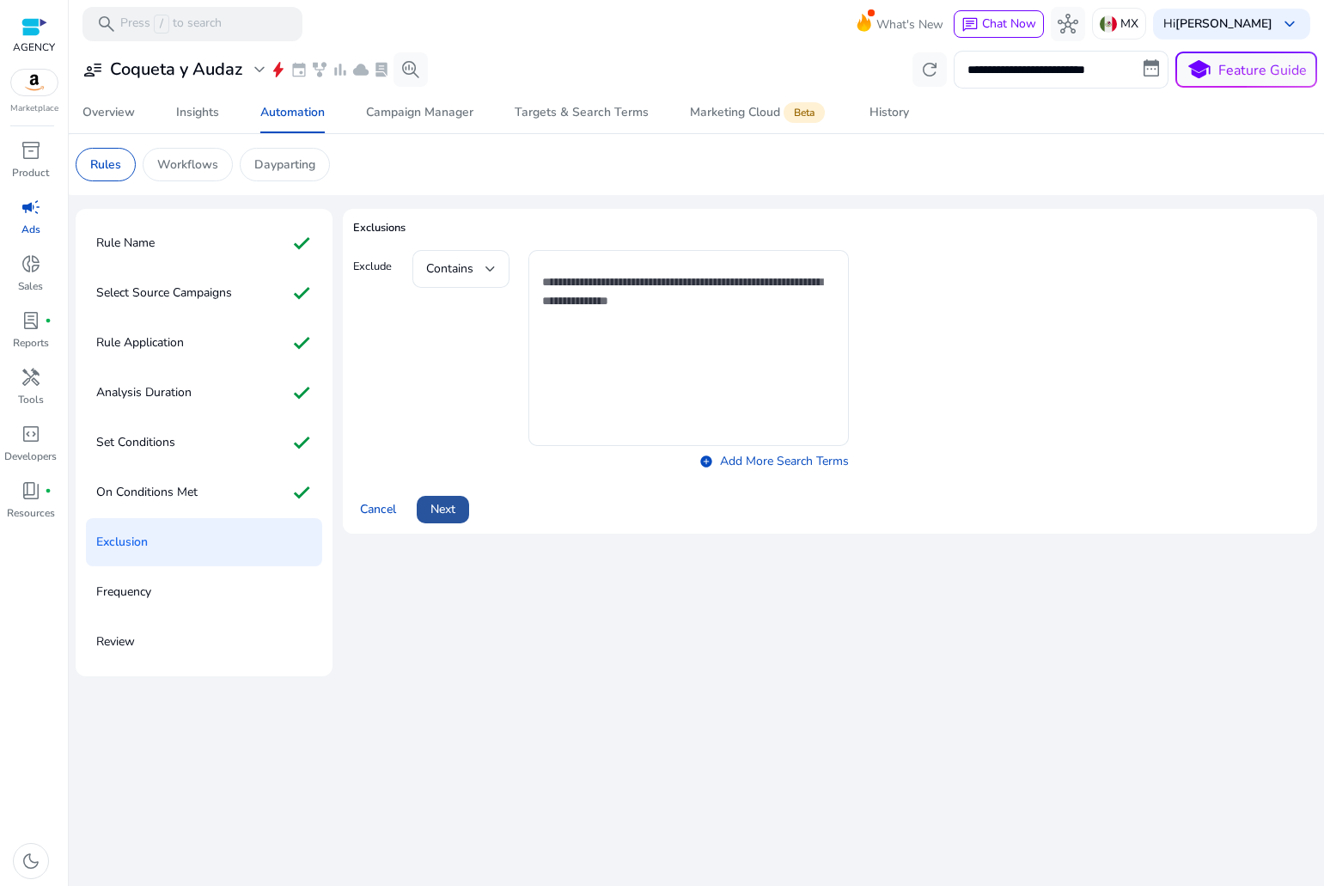
click at [455, 501] on span "Next" at bounding box center [443, 509] width 25 height 18
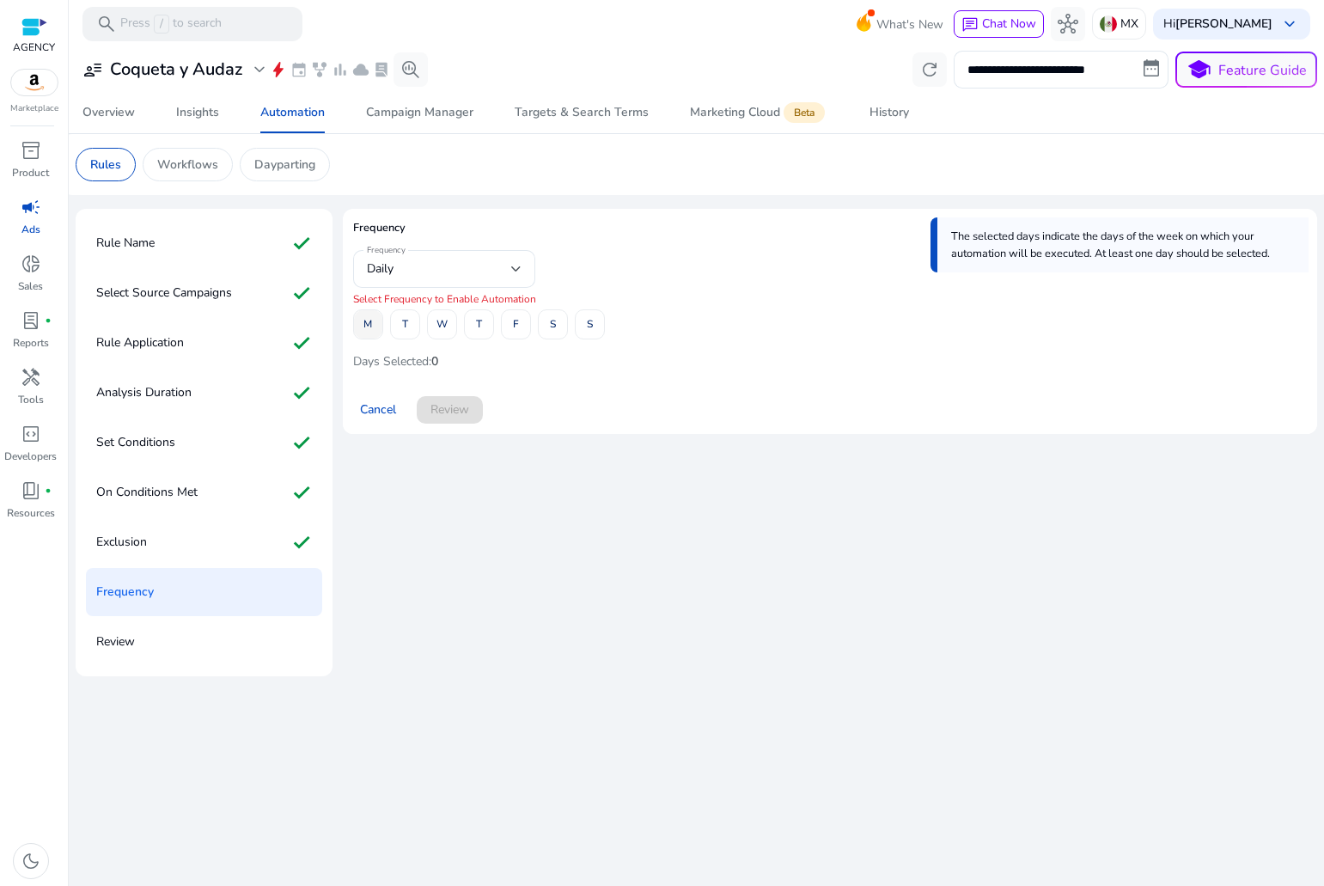
click at [366, 316] on span "M" at bounding box center [367, 324] width 9 height 30
click at [387, 323] on div "M T W T F S S" at bounding box center [479, 324] width 252 height 30
click at [430, 321] on span at bounding box center [442, 324] width 28 height 41
click at [407, 318] on button "T" at bounding box center [405, 324] width 30 height 30
click at [481, 319] on span "T" at bounding box center [479, 324] width 6 height 30
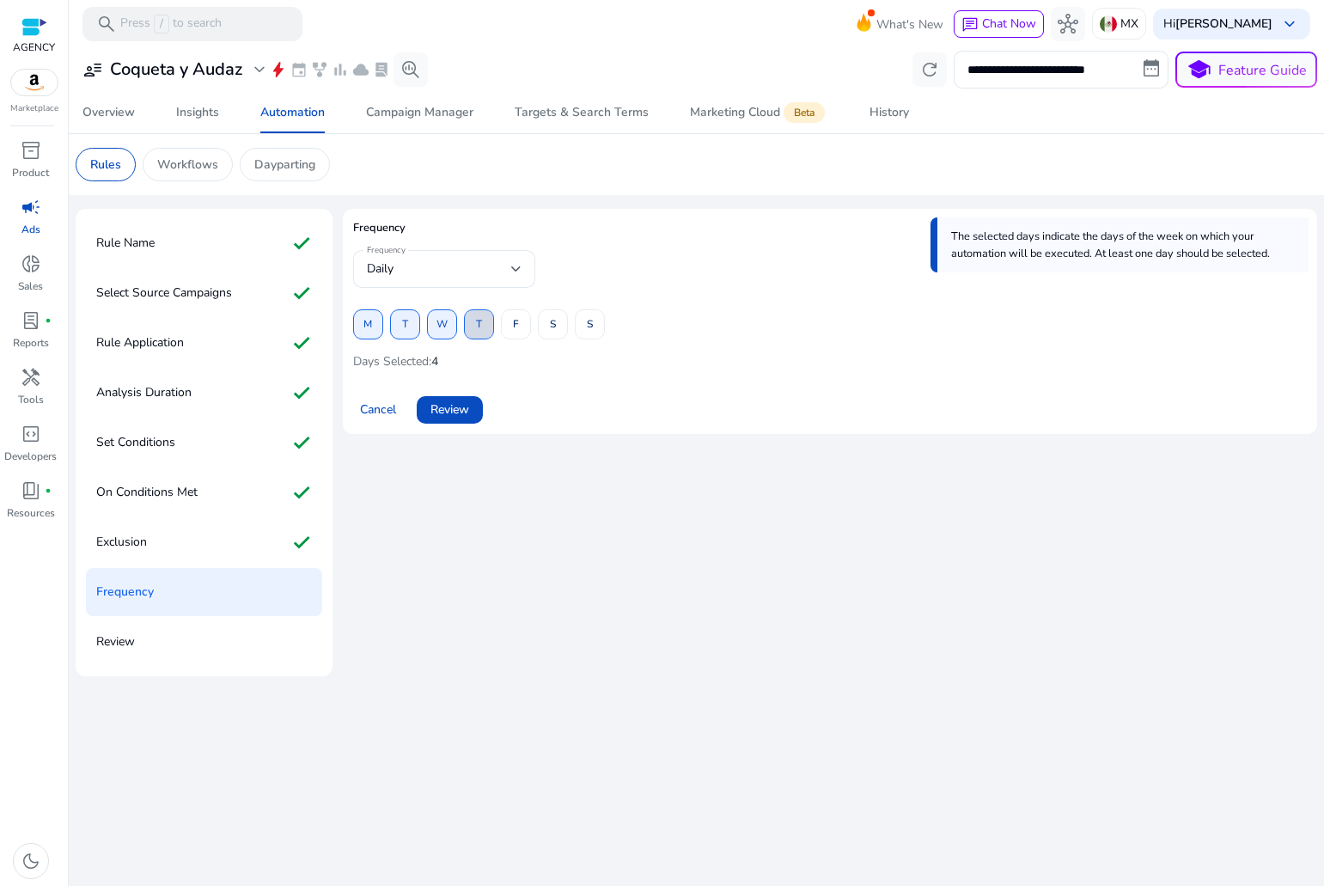
click at [535, 328] on div "M T W T F S S" at bounding box center [479, 324] width 252 height 30
click at [524, 324] on span at bounding box center [516, 324] width 28 height 41
click at [573, 325] on div "M T W T F S S" at bounding box center [479, 324] width 252 height 30
click at [577, 323] on span at bounding box center [590, 324] width 28 height 41
click at [560, 323] on span at bounding box center [553, 324] width 28 height 41
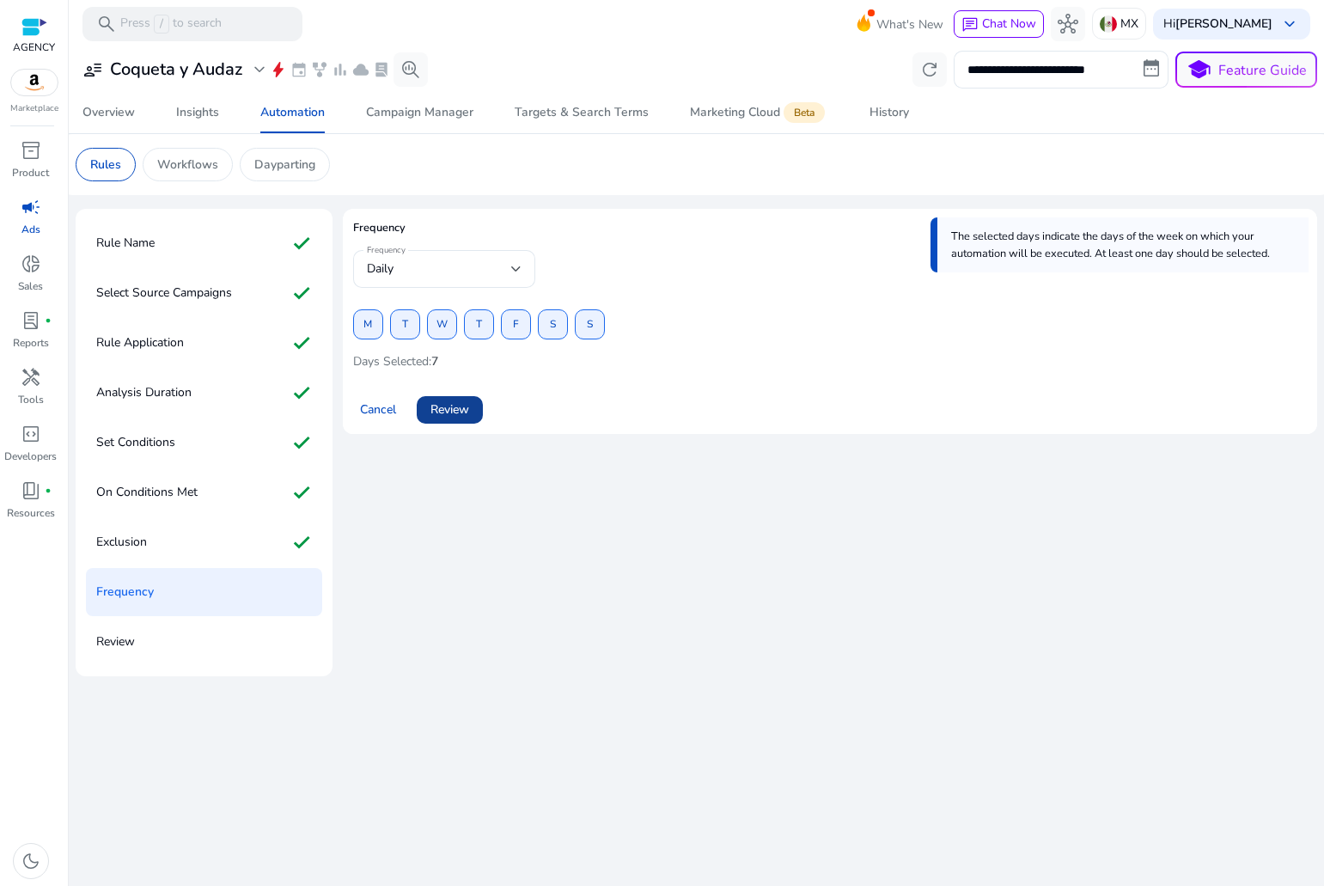
click at [463, 401] on span "Review" at bounding box center [450, 409] width 39 height 18
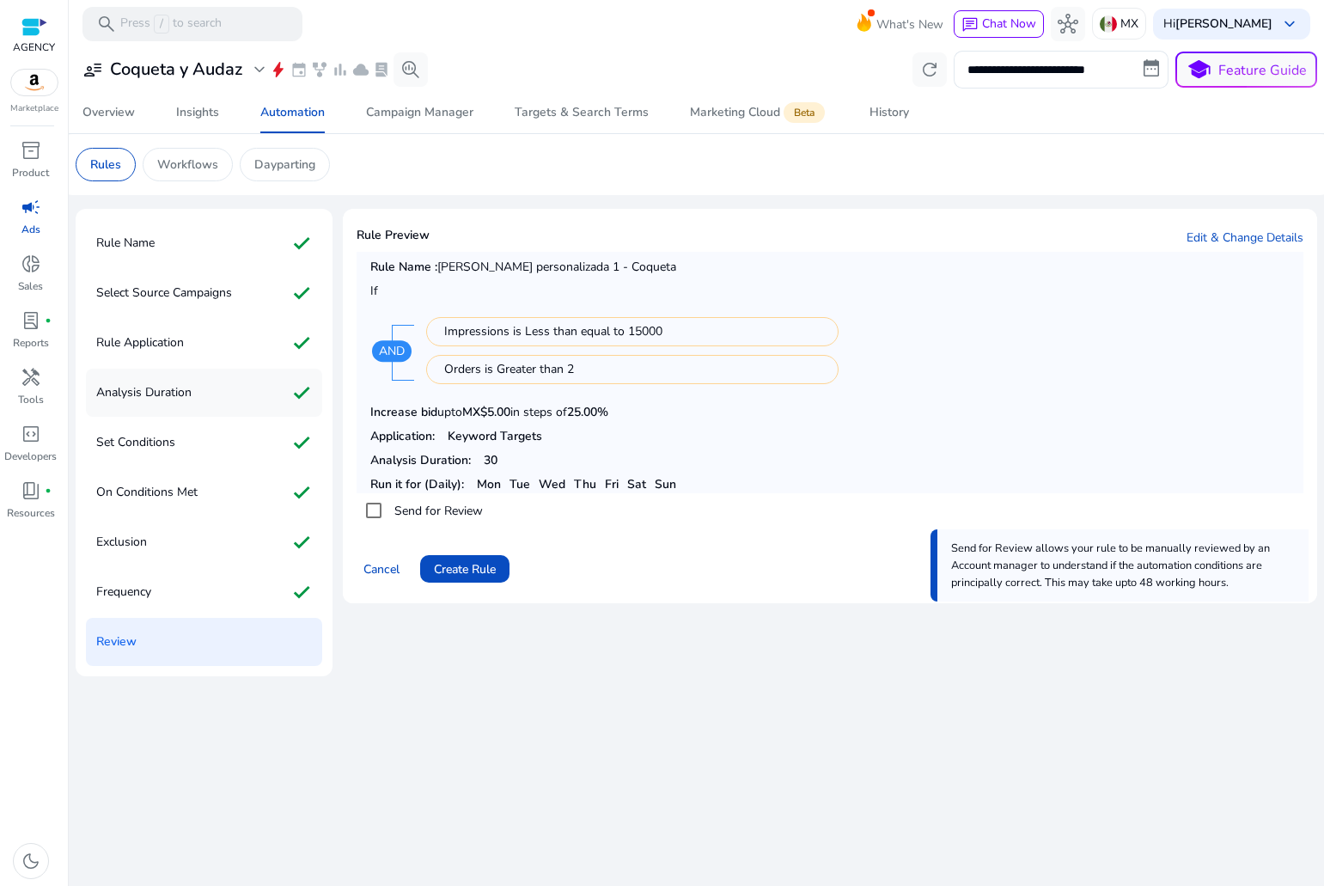
click at [205, 402] on div "Analysis Duration check" at bounding box center [204, 393] width 236 height 48
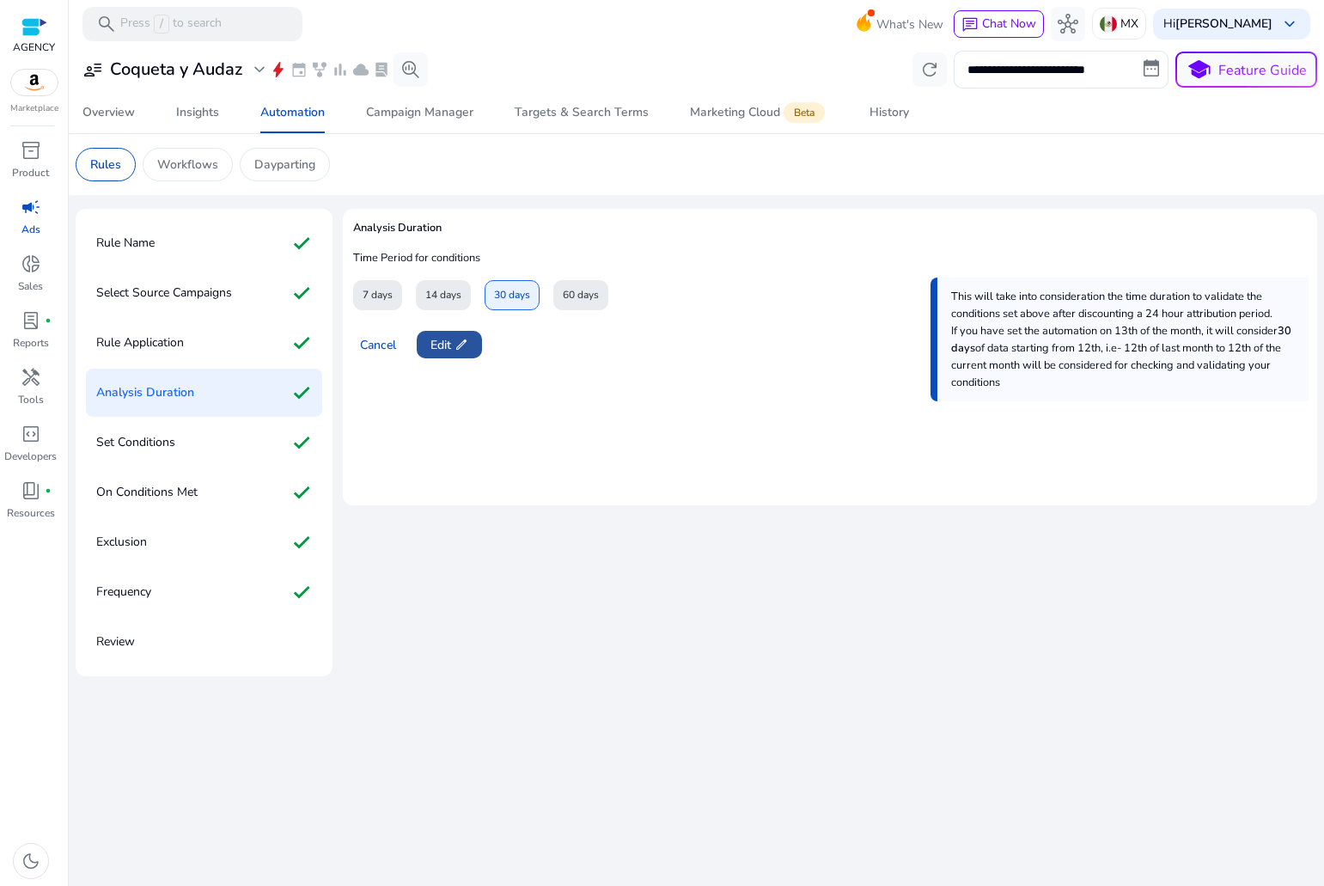
click at [446, 341] on span "Edit edit" at bounding box center [450, 345] width 38 height 18
click at [432, 296] on span "14 days" at bounding box center [443, 295] width 36 height 30
click at [449, 353] on span "Next" at bounding box center [443, 345] width 25 height 18
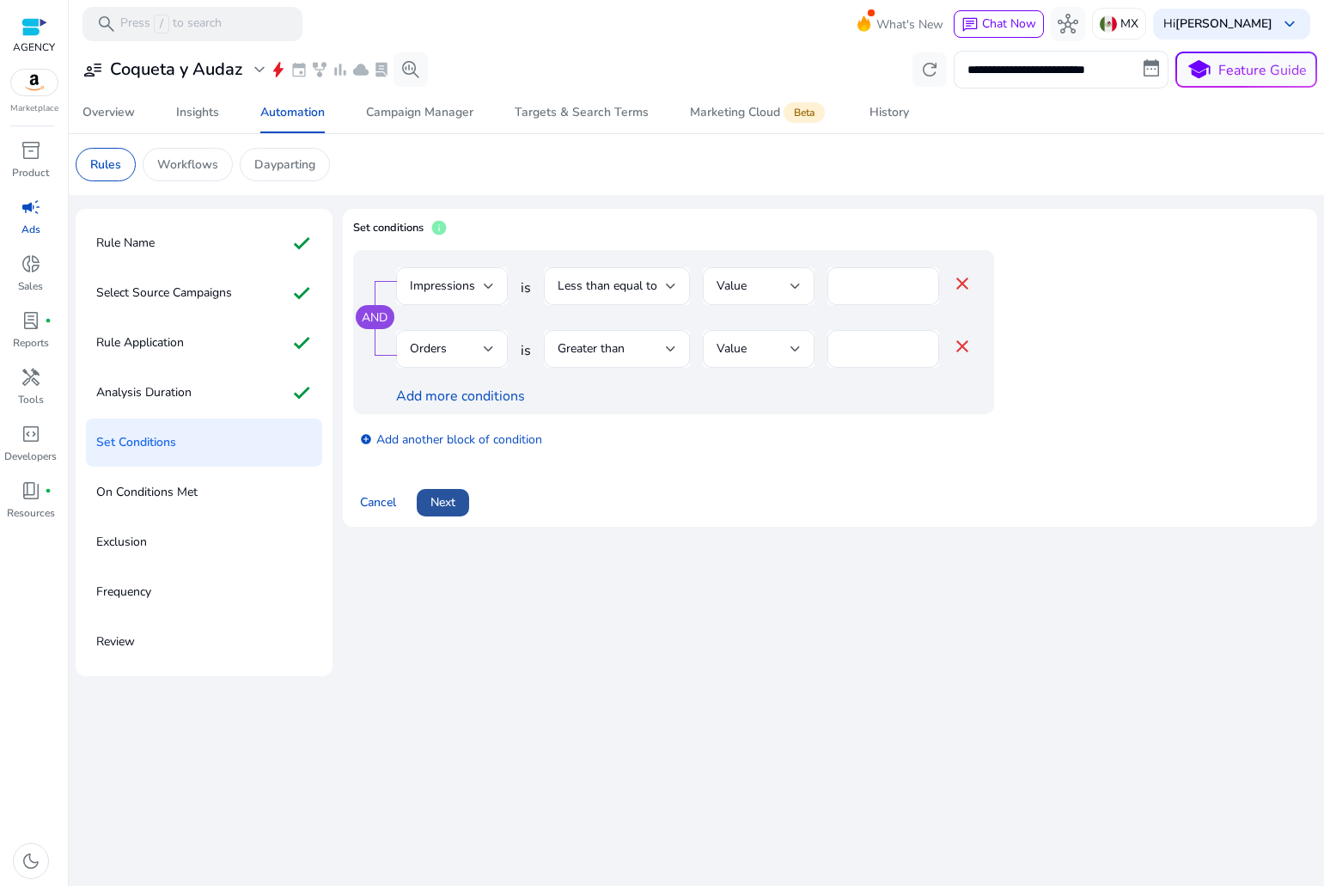
click at [433, 501] on span "Next" at bounding box center [443, 502] width 25 height 18
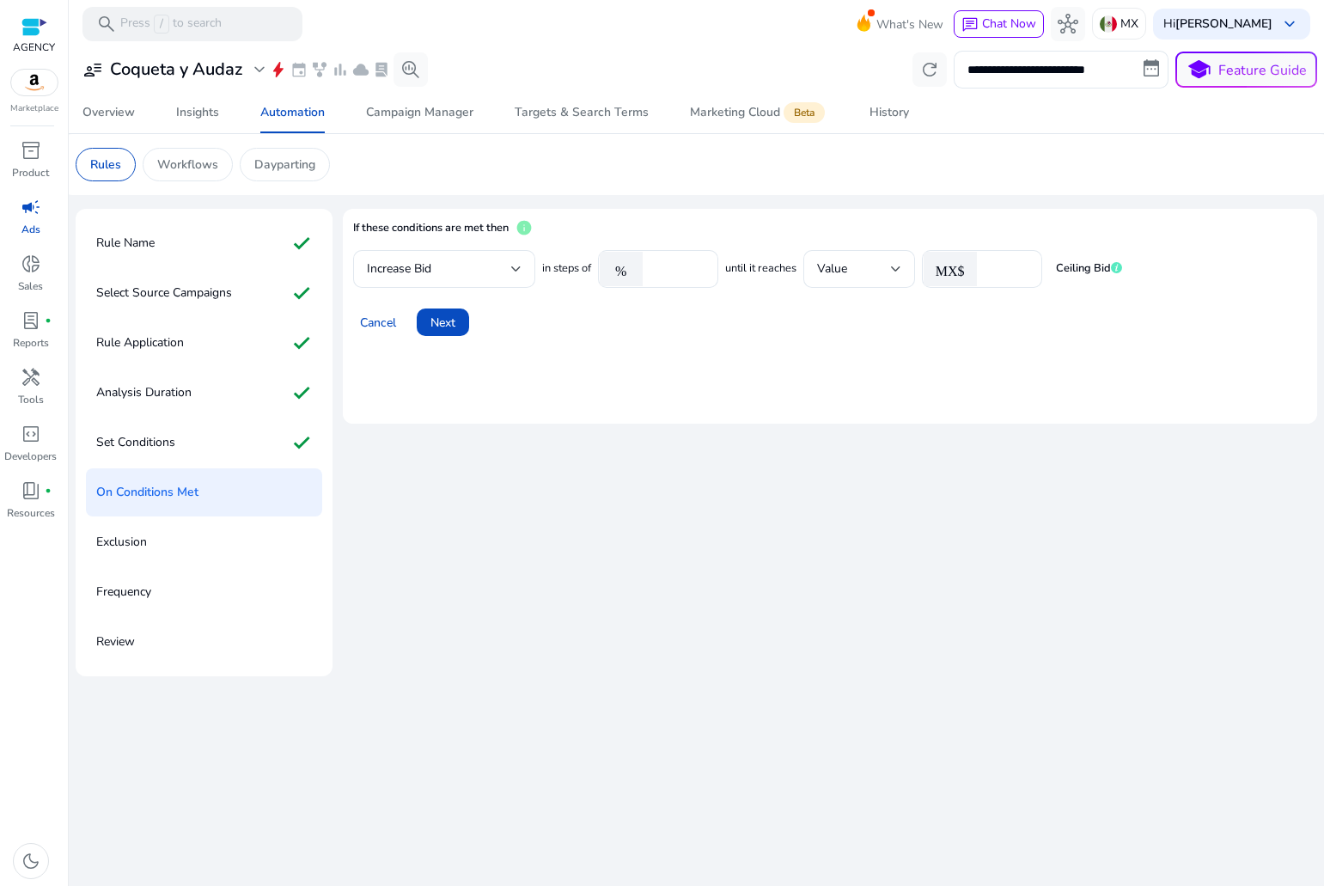
click at [205, 533] on div "Exclusion" at bounding box center [204, 542] width 236 height 48
click at [200, 540] on div "Exclusion" at bounding box center [204, 542] width 236 height 48
click at [153, 537] on div "Exclusion" at bounding box center [204, 542] width 236 height 48
drag, startPoint x: 613, startPoint y: 323, endPoint x: 583, endPoint y: 330, distance: 30.9
click at [613, 323] on div "Cancel Next" at bounding box center [830, 315] width 954 height 41
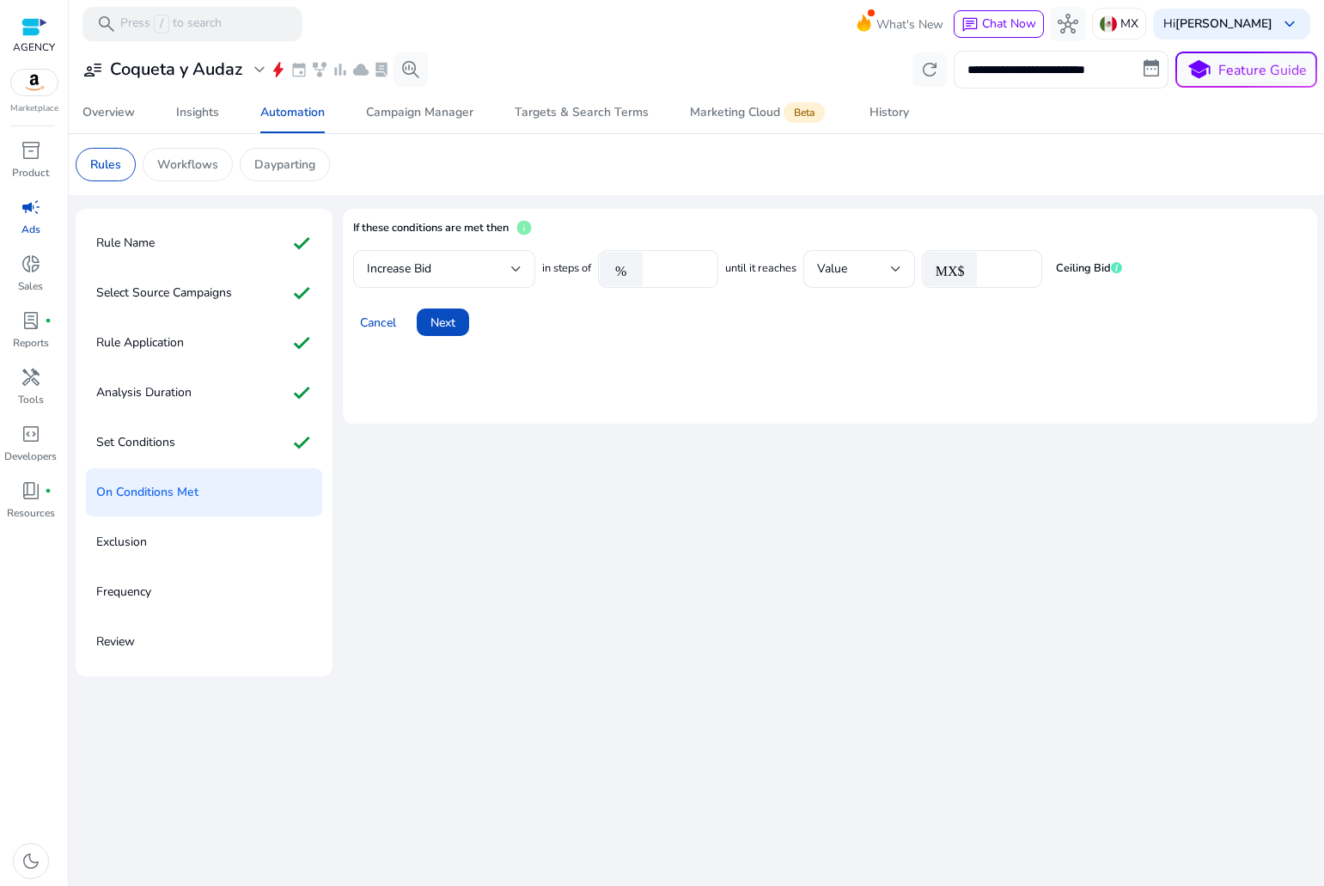
click at [167, 550] on div "Exclusion" at bounding box center [204, 542] width 236 height 48
click at [140, 537] on p "Exclusion" at bounding box center [121, 541] width 51 height 27
click at [154, 455] on div "Set Conditions check" at bounding box center [204, 442] width 236 height 48
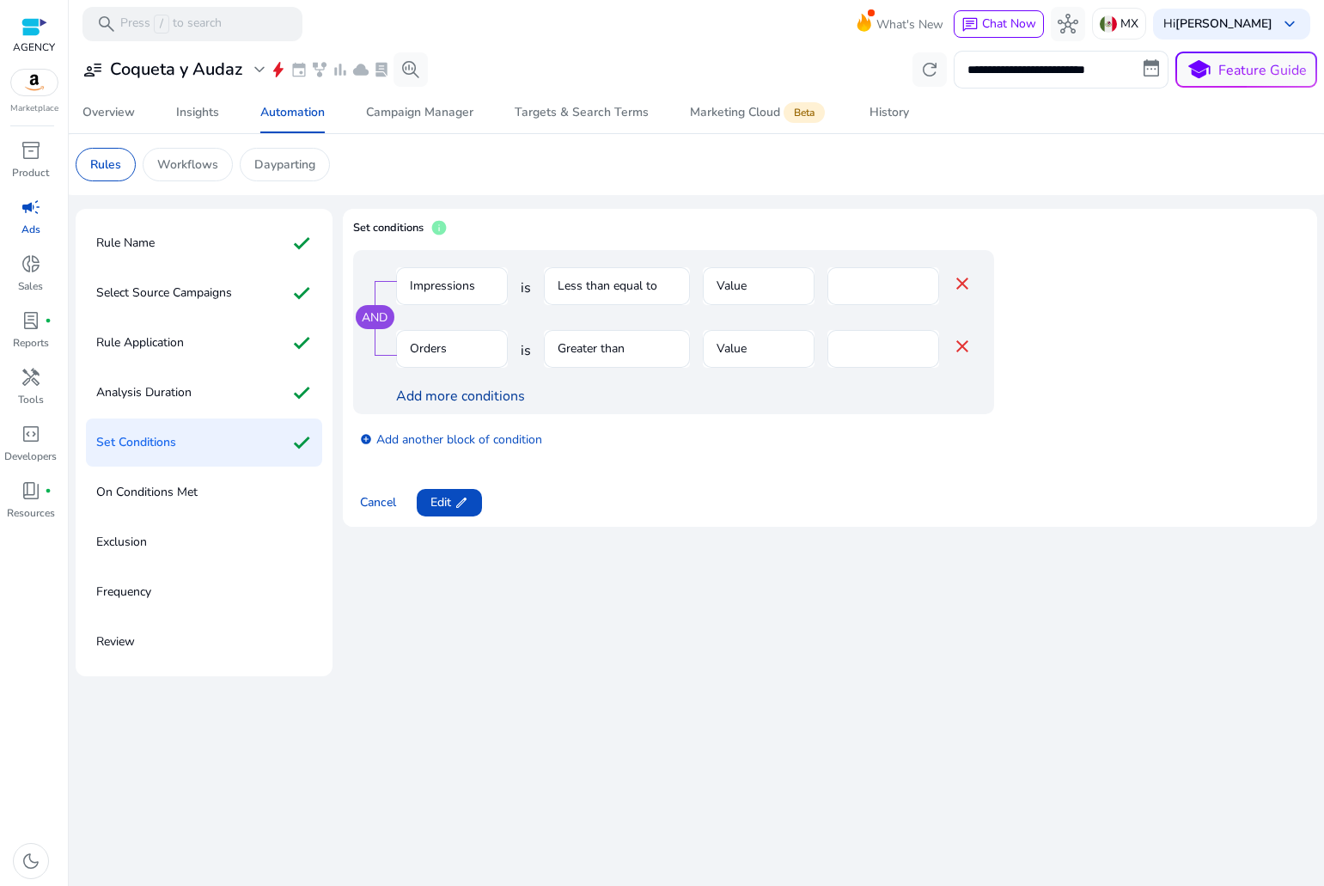
click at [449, 393] on link "Add more conditions" at bounding box center [460, 396] width 129 height 19
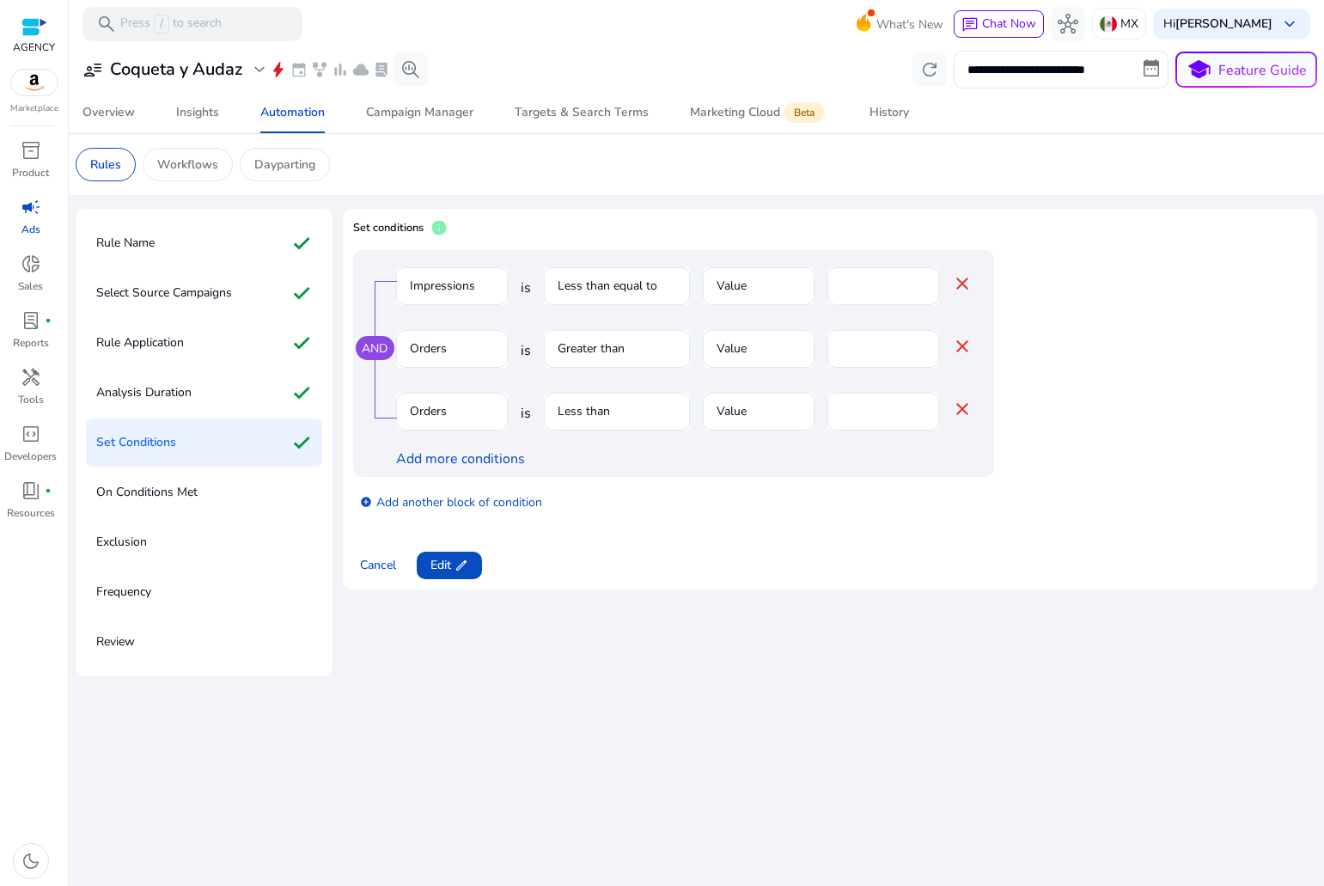
click at [450, 354] on mat-form-field "Orders" at bounding box center [452, 358] width 112 height 56
click at [496, 411] on mat-form-field "Orders" at bounding box center [452, 421] width 112 height 56
click at [579, 403] on mat-form-field "Less than" at bounding box center [617, 421] width 146 height 56
click at [486, 457] on link "Add more conditions" at bounding box center [460, 458] width 129 height 19
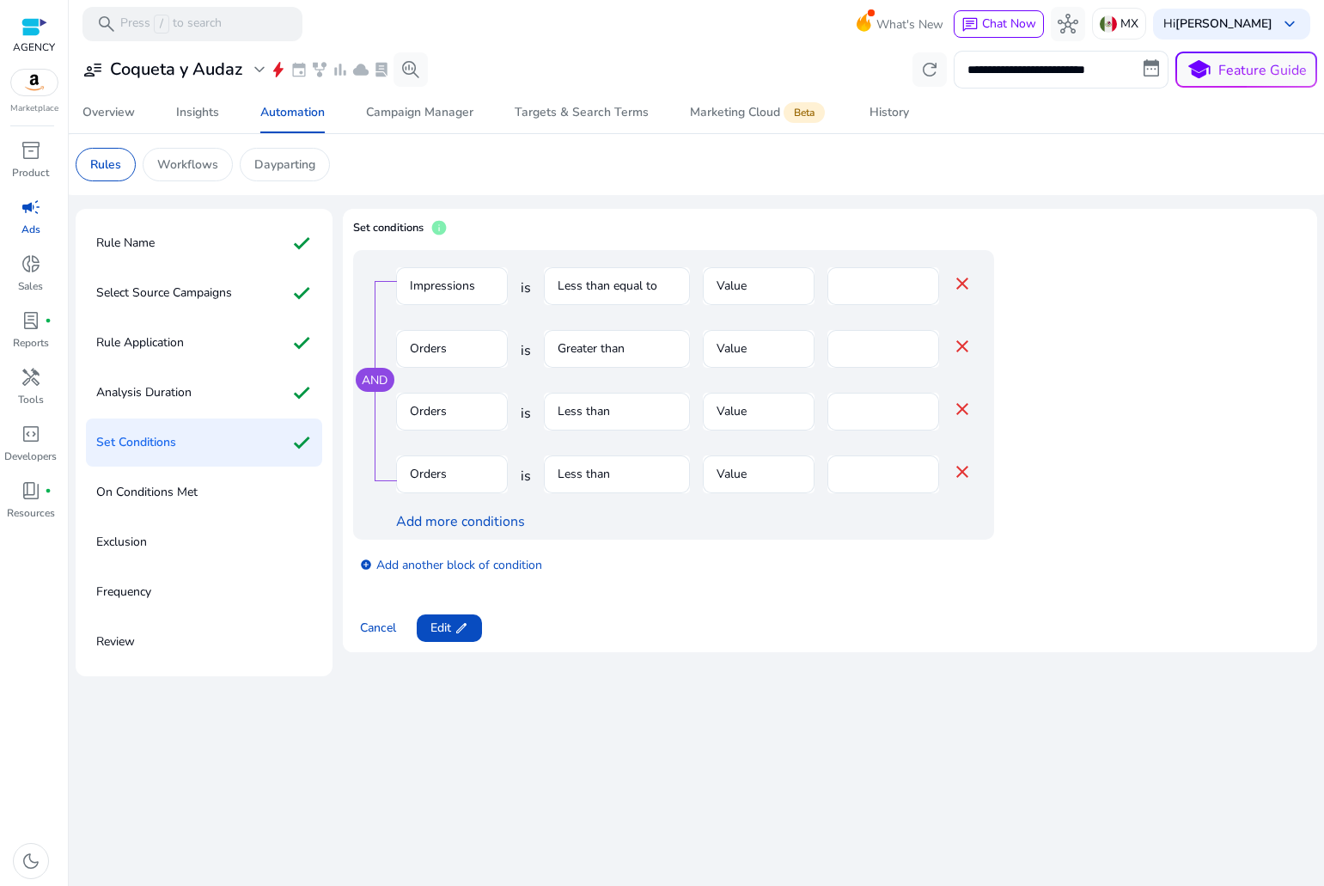
click at [588, 408] on mat-form-field "Less than" at bounding box center [617, 421] width 146 height 56
click at [956, 469] on mat-icon "close" at bounding box center [962, 471] width 21 height 21
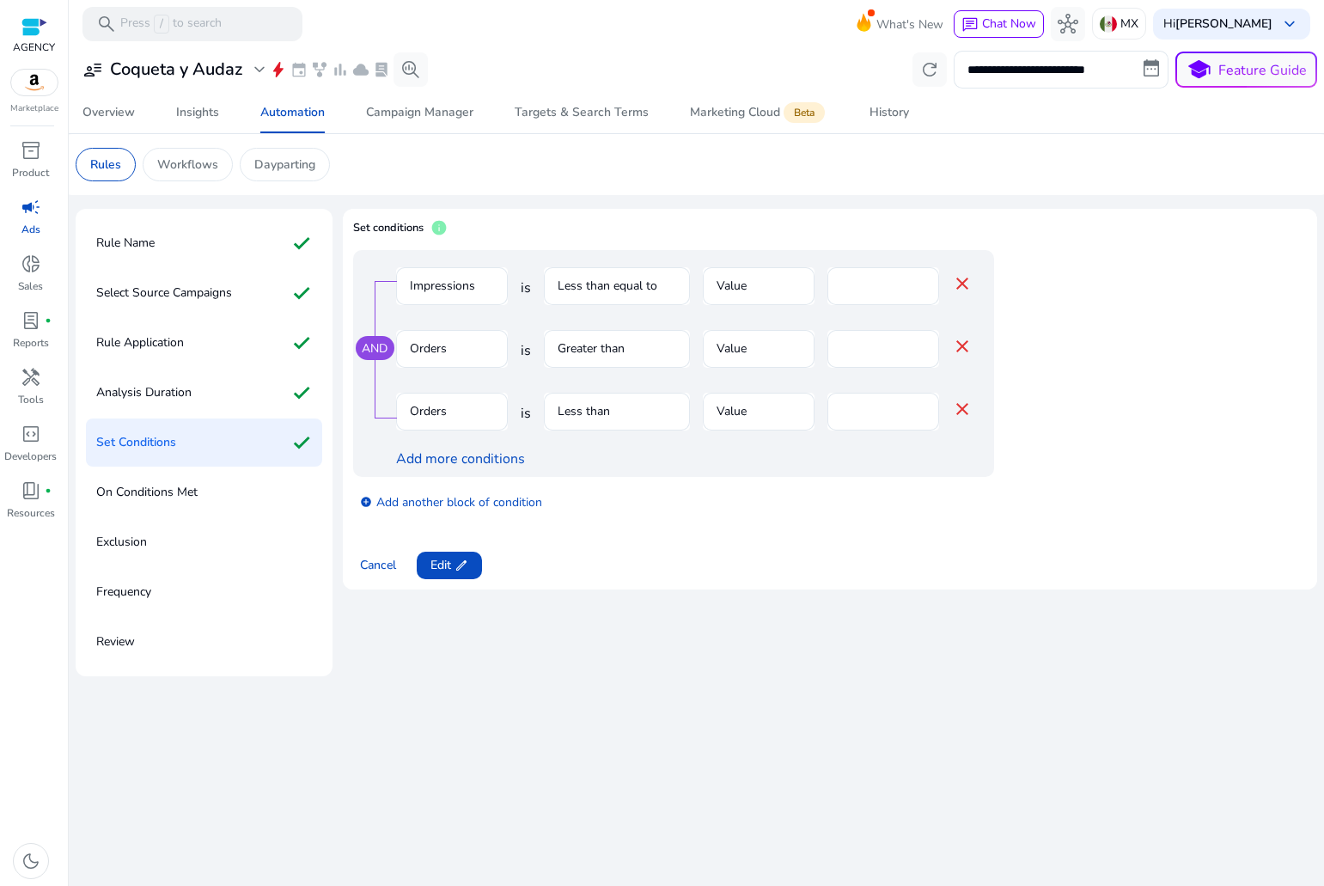
click at [571, 409] on mat-form-field "Less than" at bounding box center [617, 421] width 146 height 56
click at [501, 409] on mat-form-field "Orders" at bounding box center [452, 421] width 112 height 56
drag, startPoint x: 691, startPoint y: 426, endPoint x: 564, endPoint y: 426, distance: 127.2
click at [670, 426] on div "Orders is Less than Value * close" at bounding box center [684, 421] width 577 height 56
click at [463, 565] on span "edit" at bounding box center [462, 566] width 14 height 14
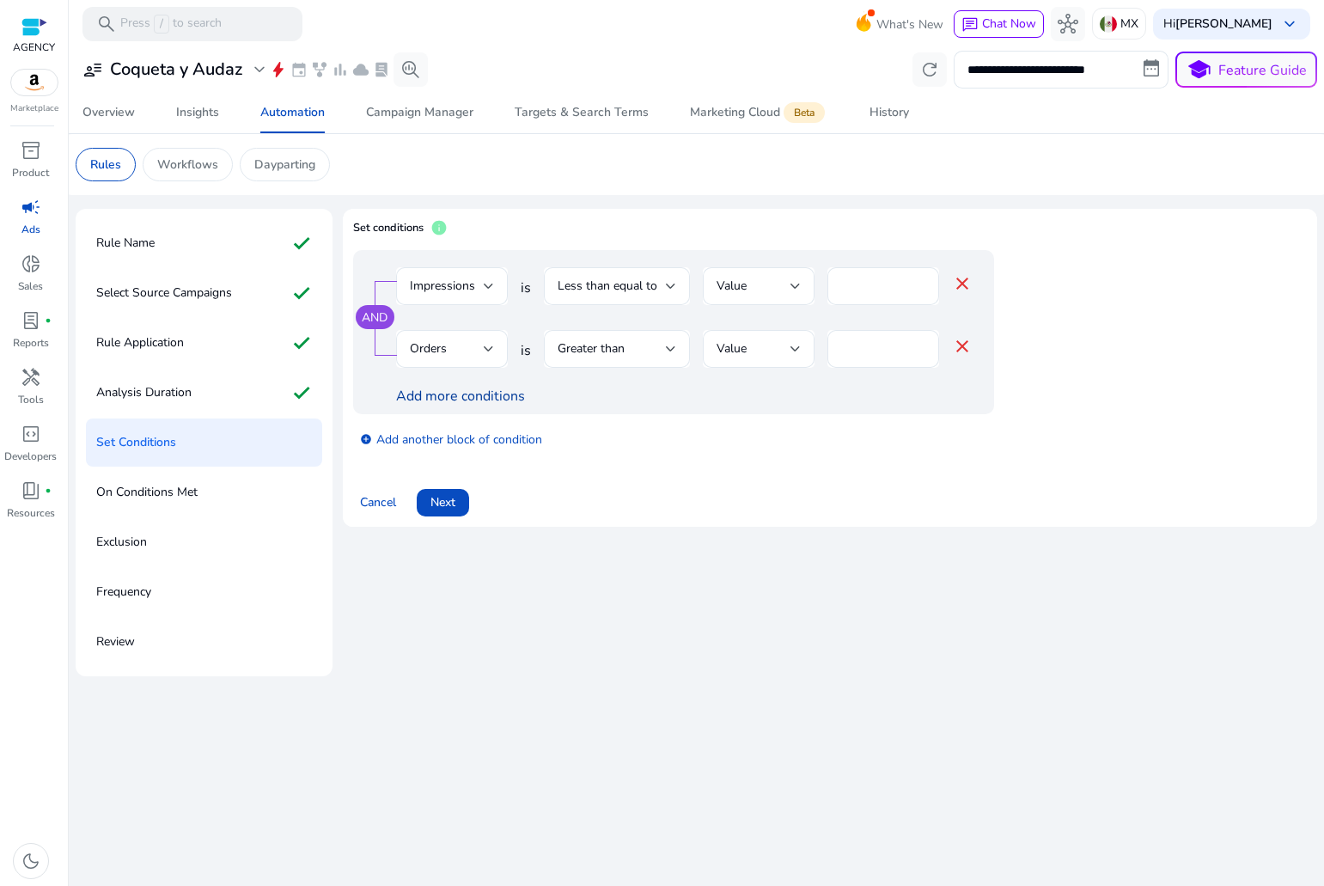
click at [449, 391] on link "Add more conditions" at bounding box center [460, 396] width 129 height 19
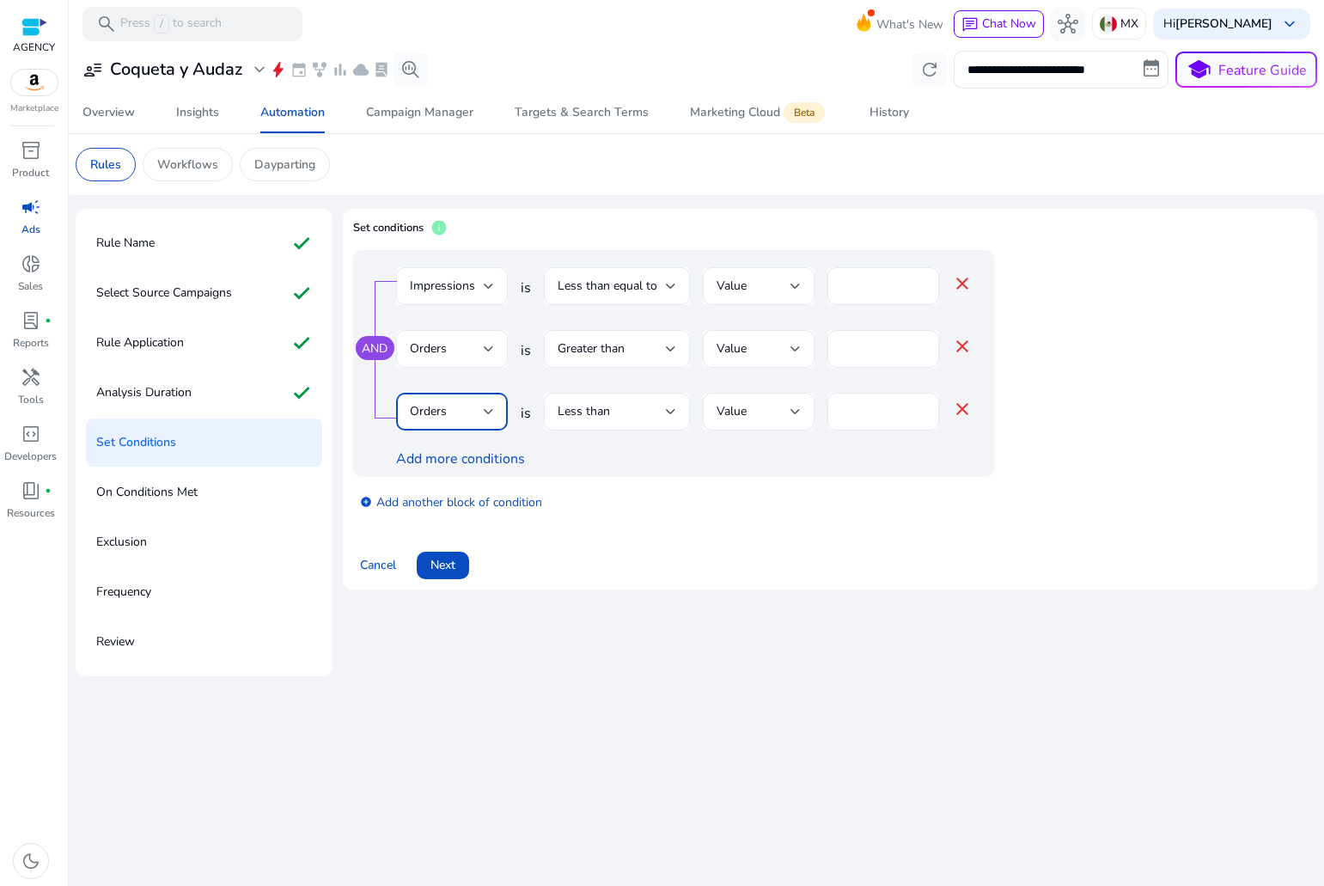
click at [459, 411] on div "Orders" at bounding box center [447, 411] width 74 height 19
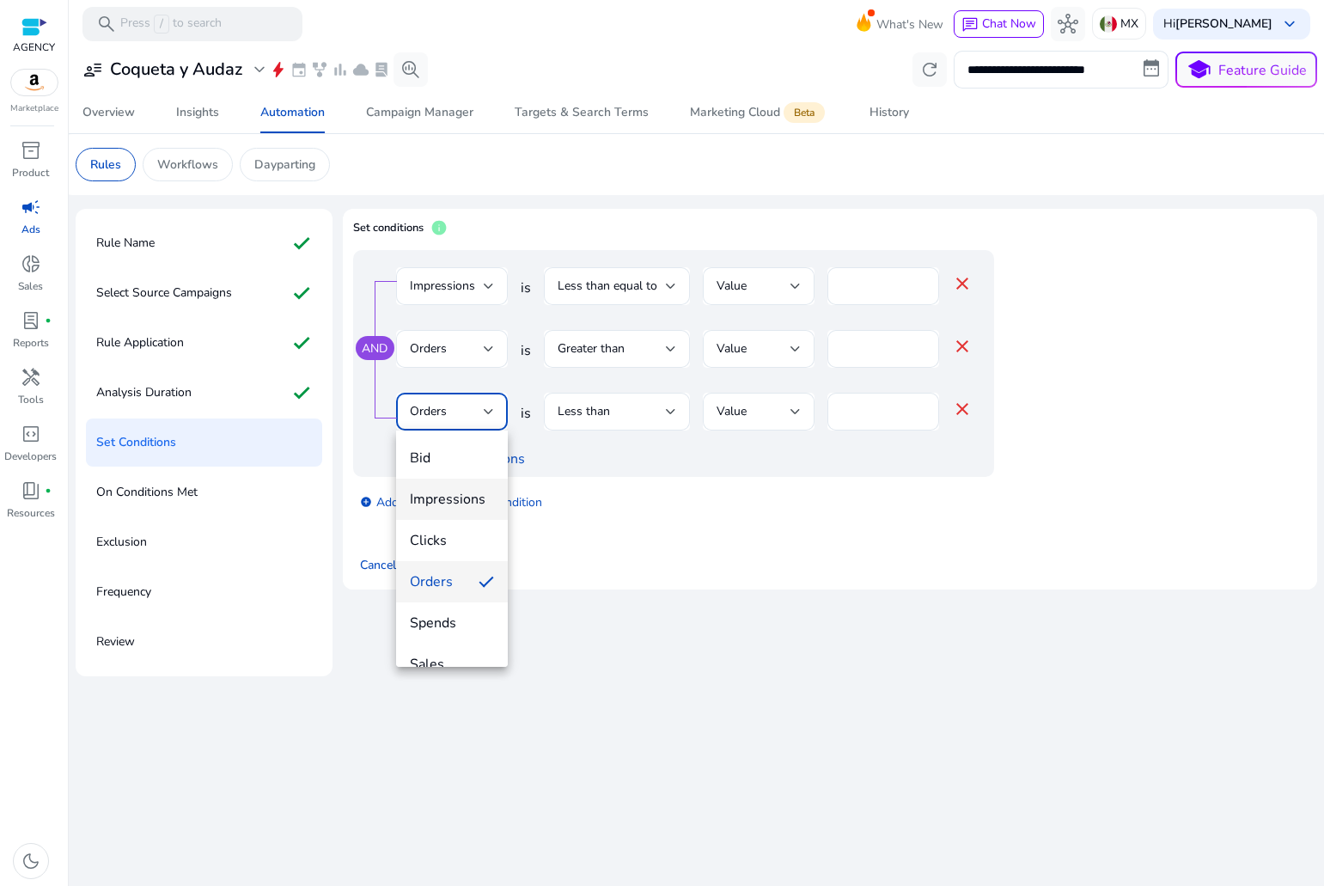
click at [441, 492] on span "Impressions" at bounding box center [452, 499] width 84 height 19
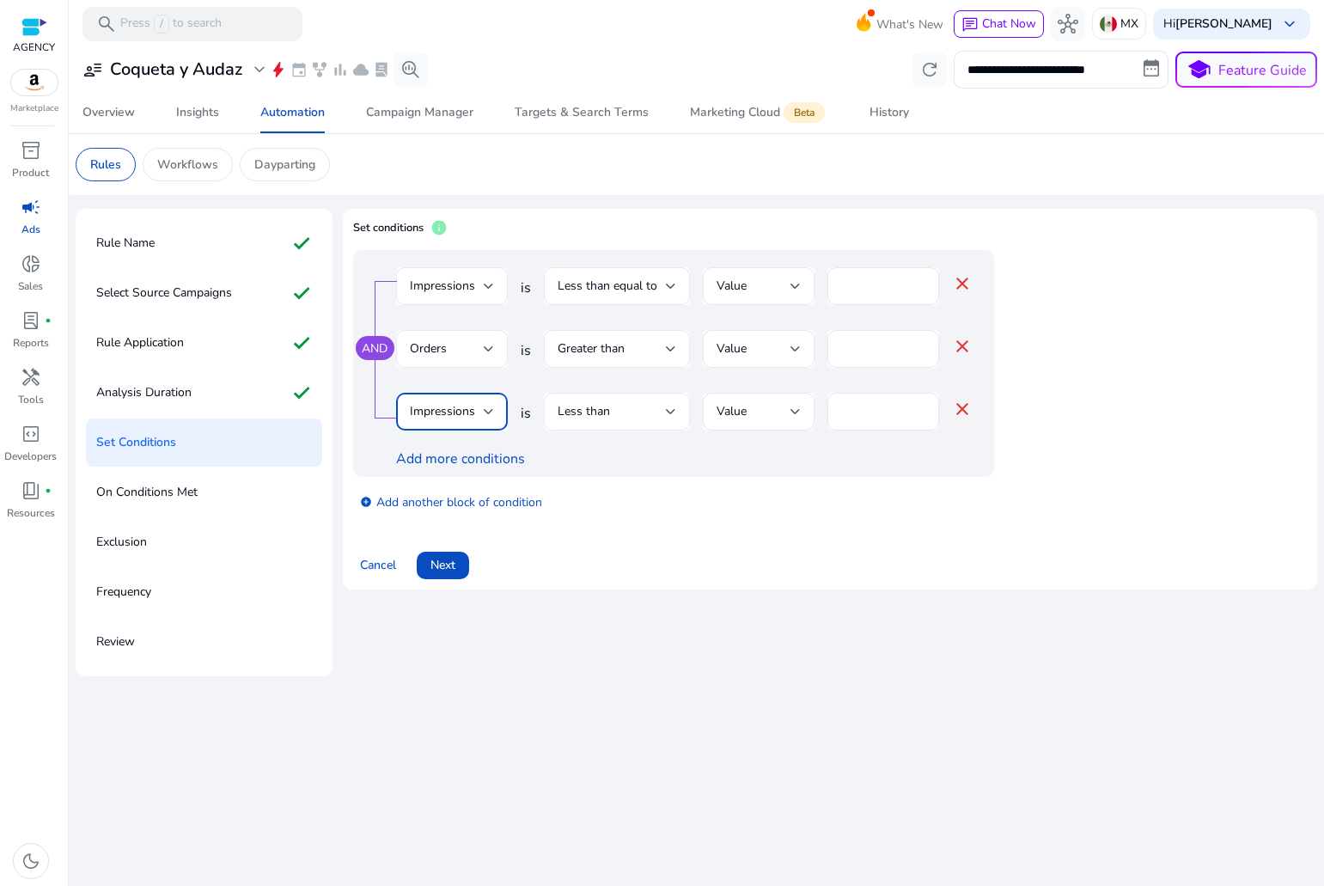
click at [591, 402] on div "Less than" at bounding box center [612, 411] width 108 height 19
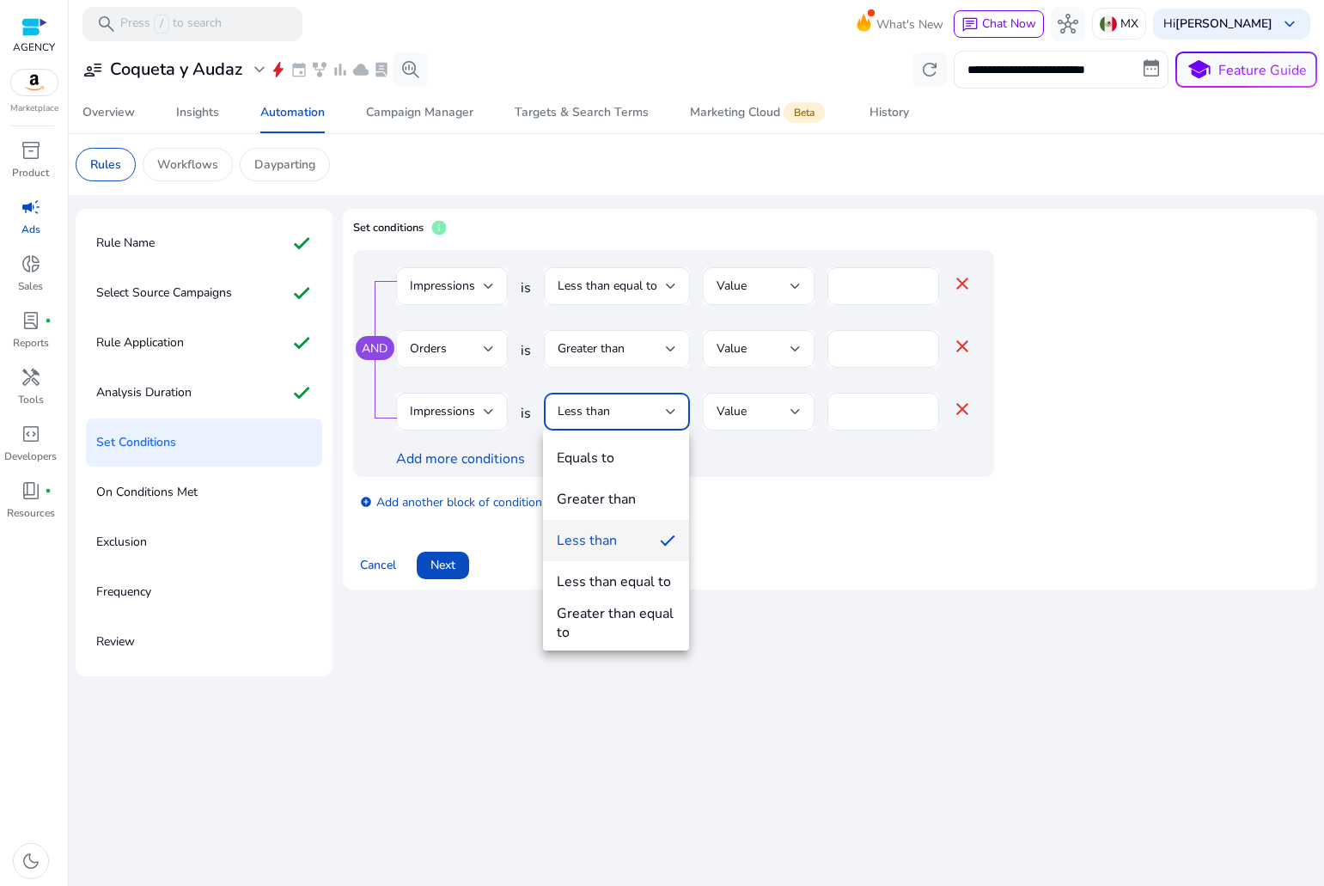
click at [459, 407] on div at bounding box center [662, 443] width 1324 height 886
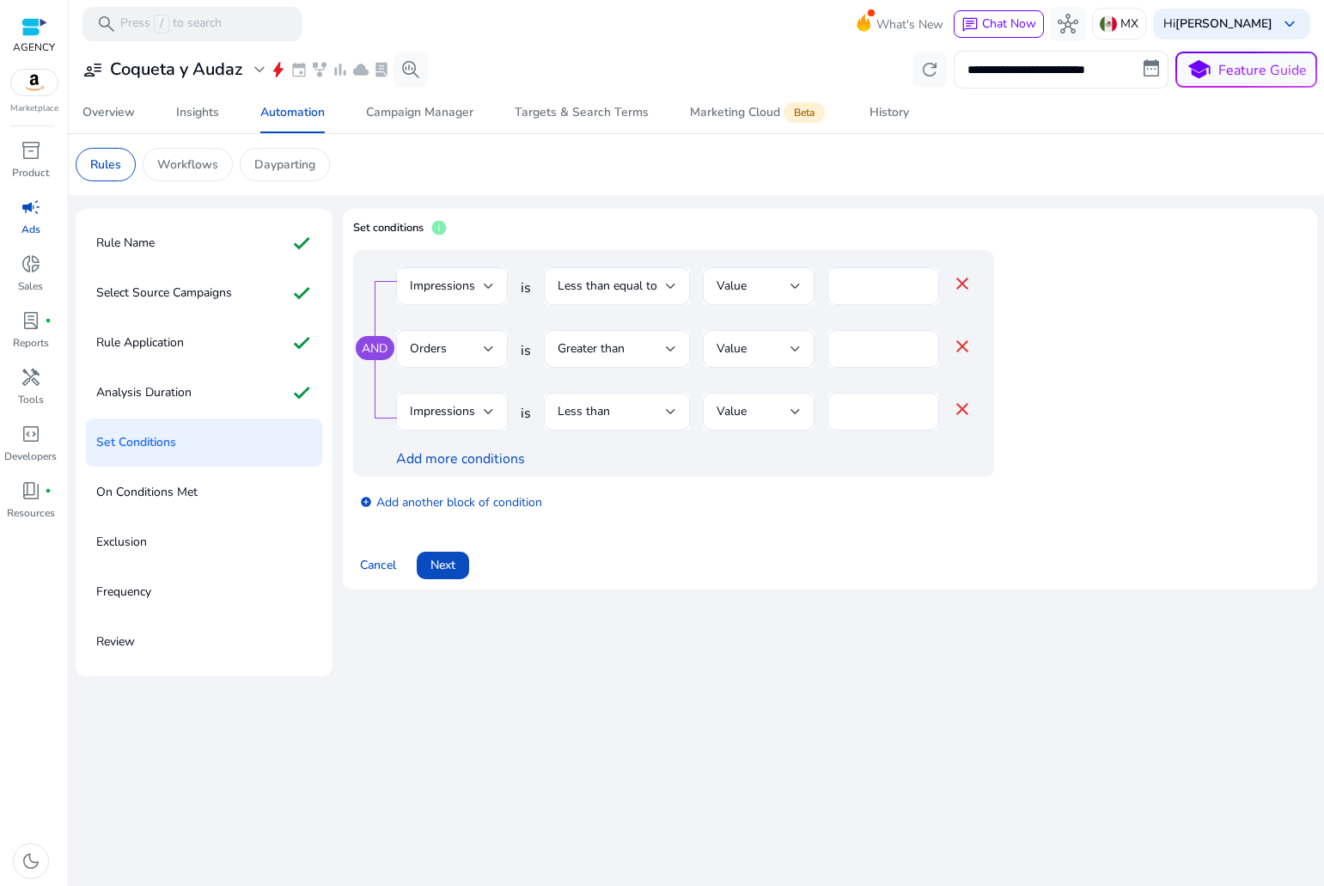
click at [461, 407] on span "Impressions" at bounding box center [442, 411] width 65 height 16
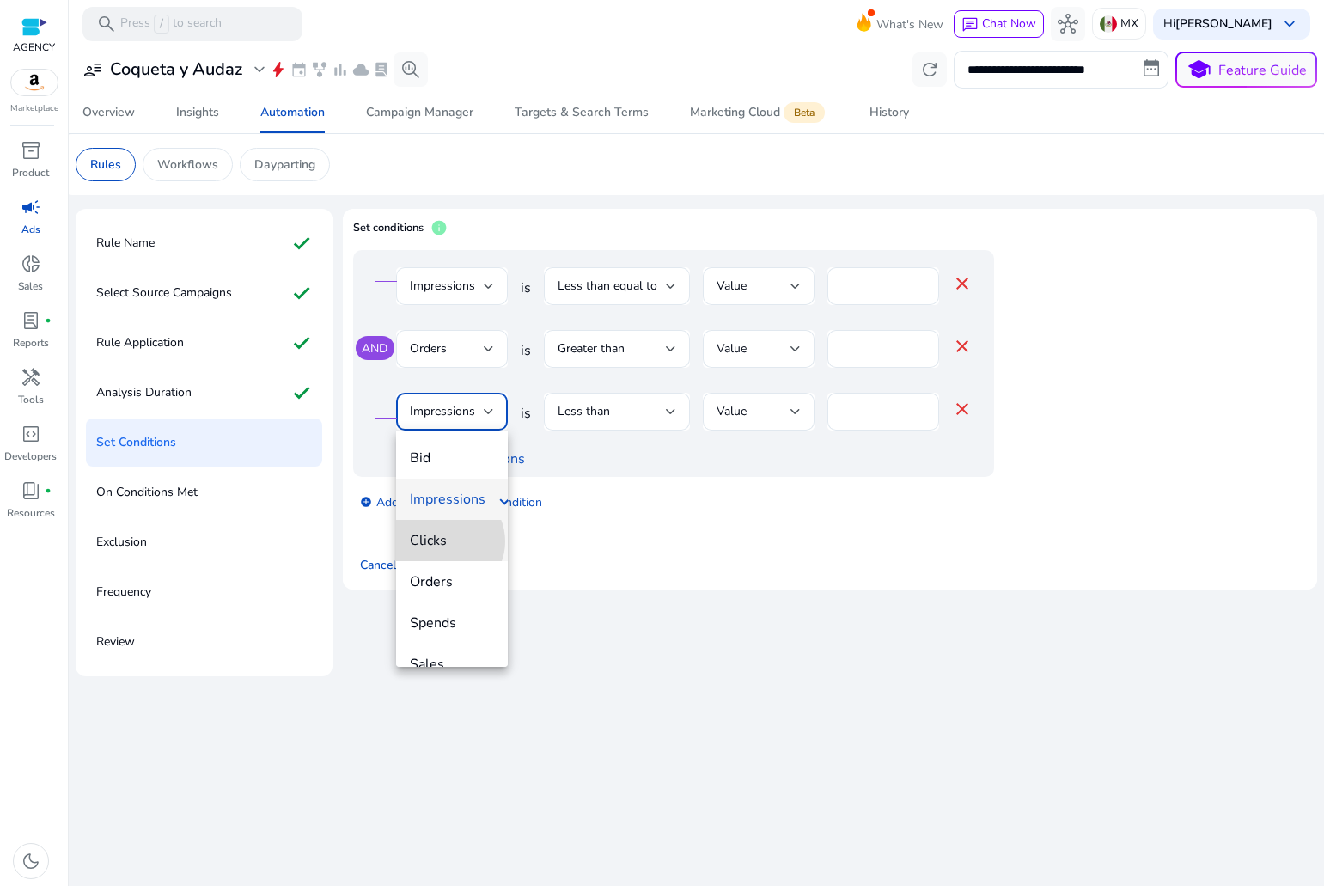
click at [446, 541] on span "Clicks" at bounding box center [452, 540] width 84 height 19
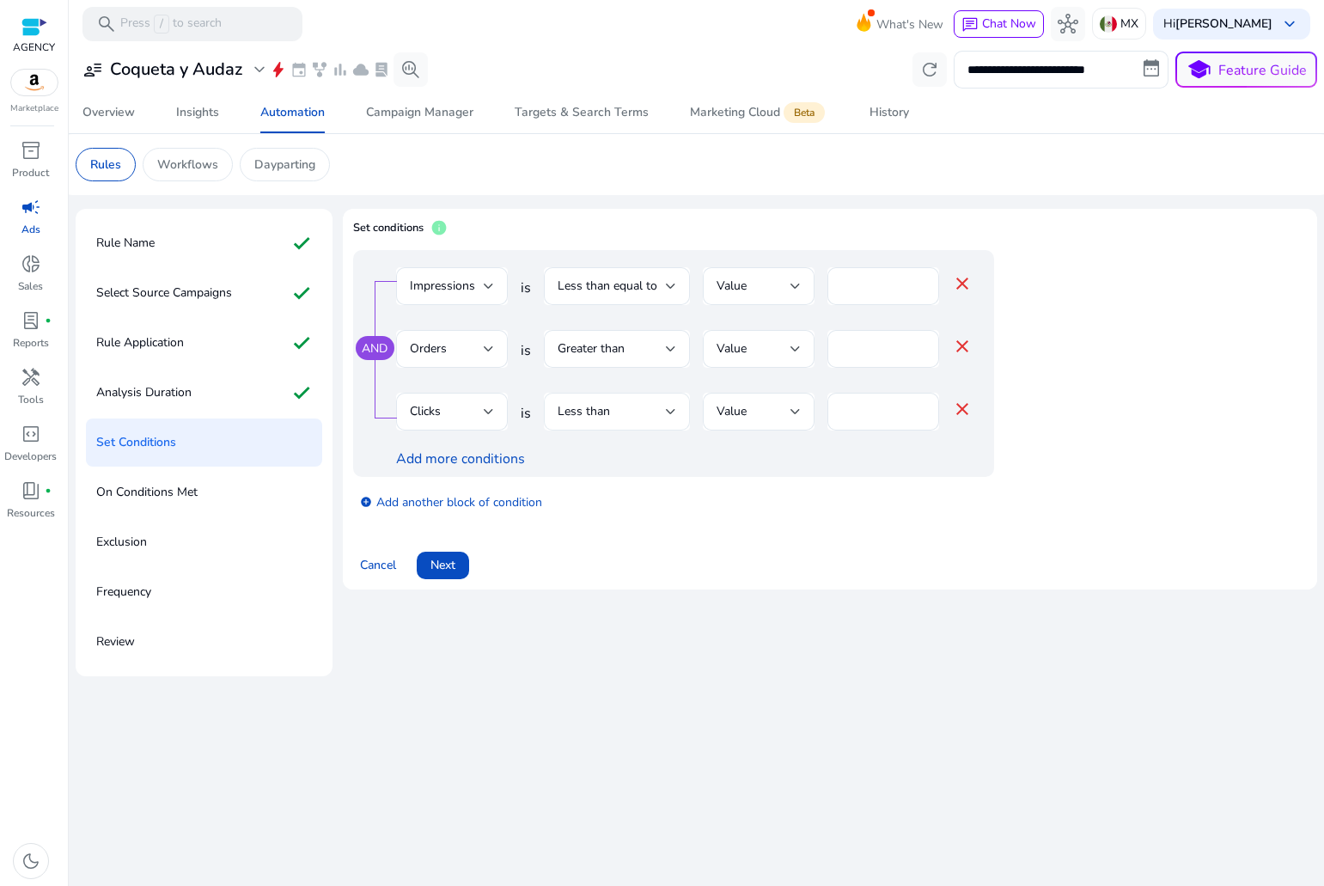
click at [547, 406] on div "Less than" at bounding box center [617, 412] width 146 height 38
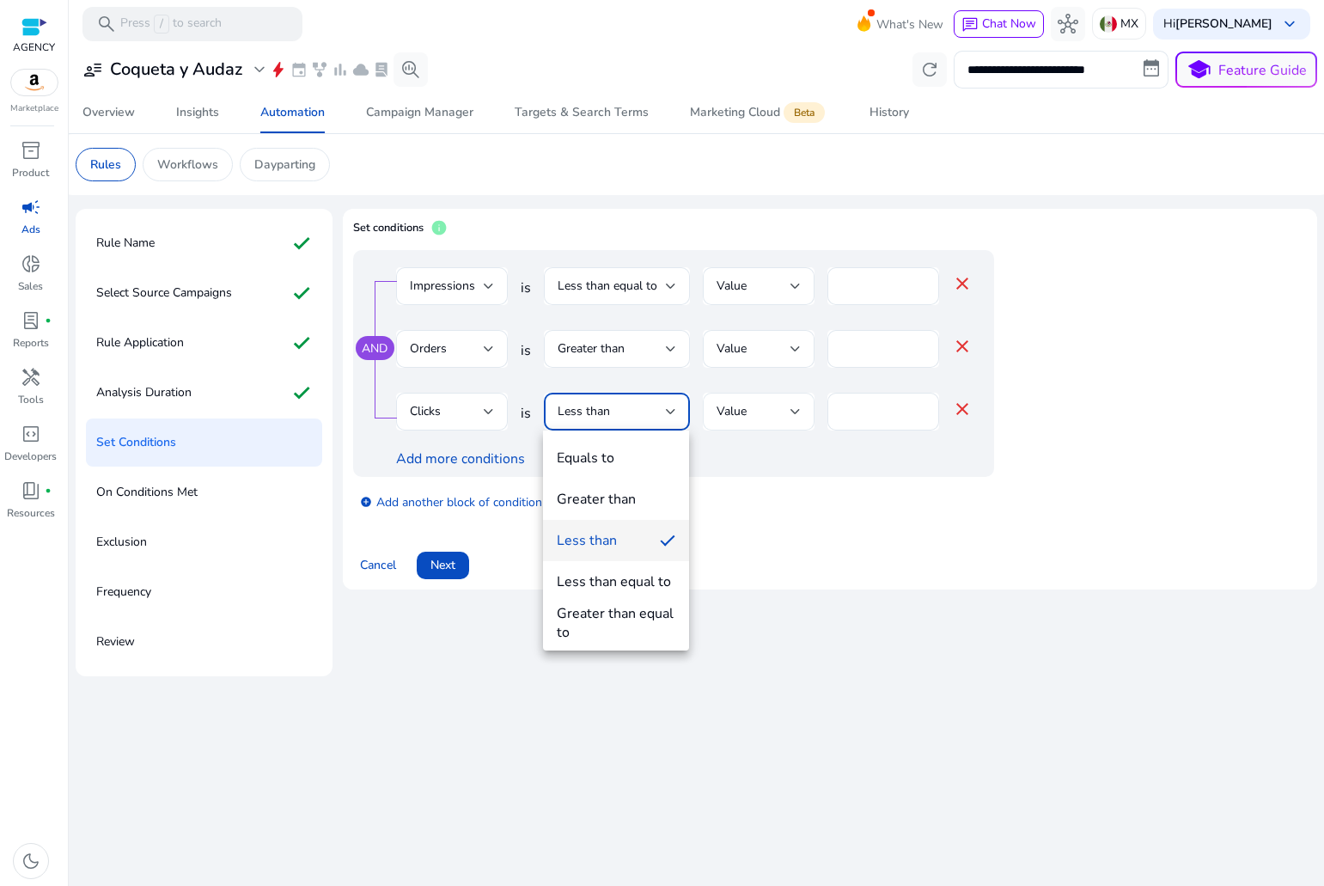
click at [800, 404] on div at bounding box center [662, 443] width 1324 height 886
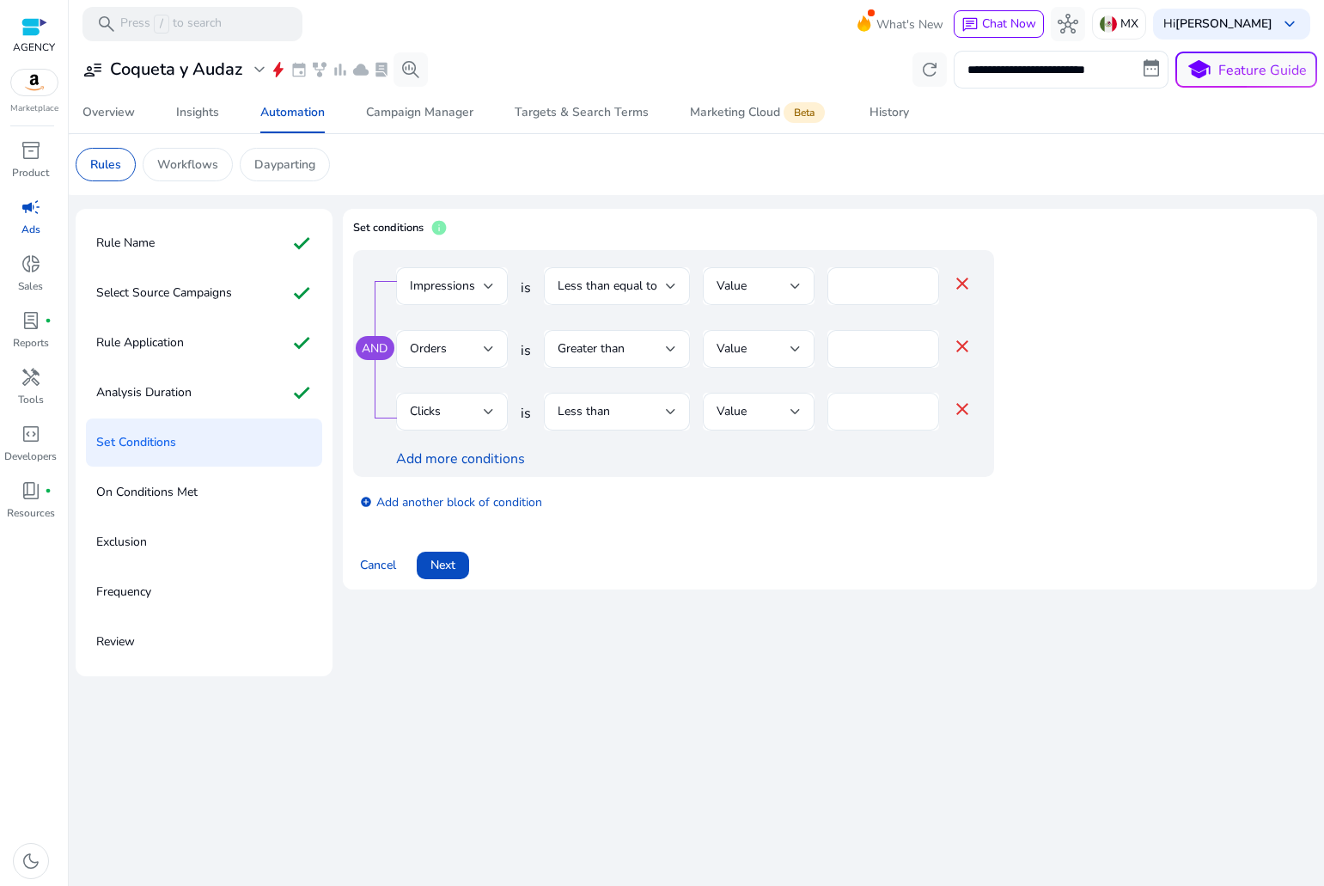
click at [868, 406] on input "*" at bounding box center [883, 411] width 84 height 19
drag, startPoint x: 868, startPoint y: 406, endPoint x: 778, endPoint y: 409, distance: 90.3
click at [795, 406] on div "Clicks is Less than Value * close" at bounding box center [684, 421] width 577 height 56
type input "*"
click at [21, 498] on span "book_4" at bounding box center [31, 490] width 21 height 21
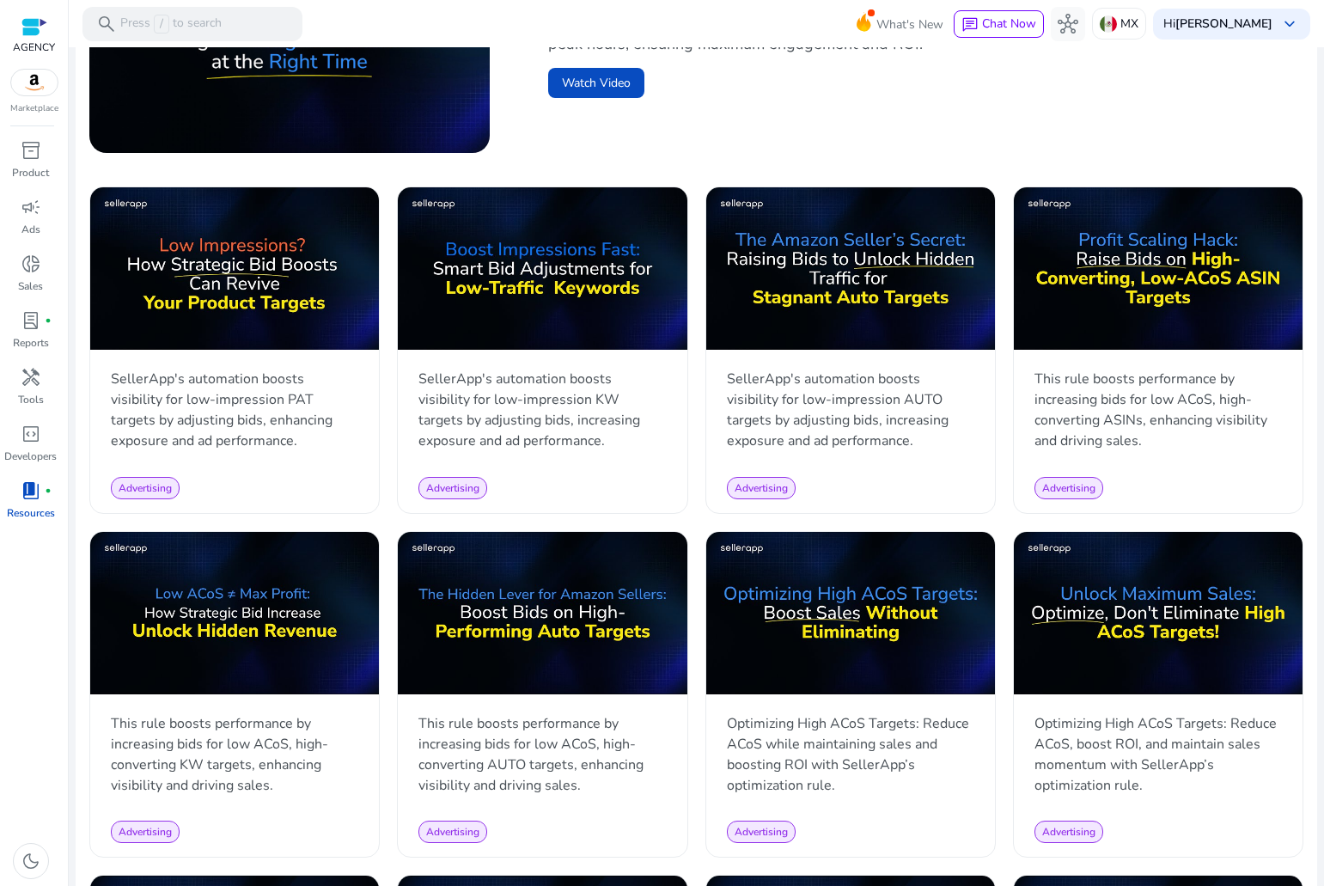
scroll to position [773, 0]
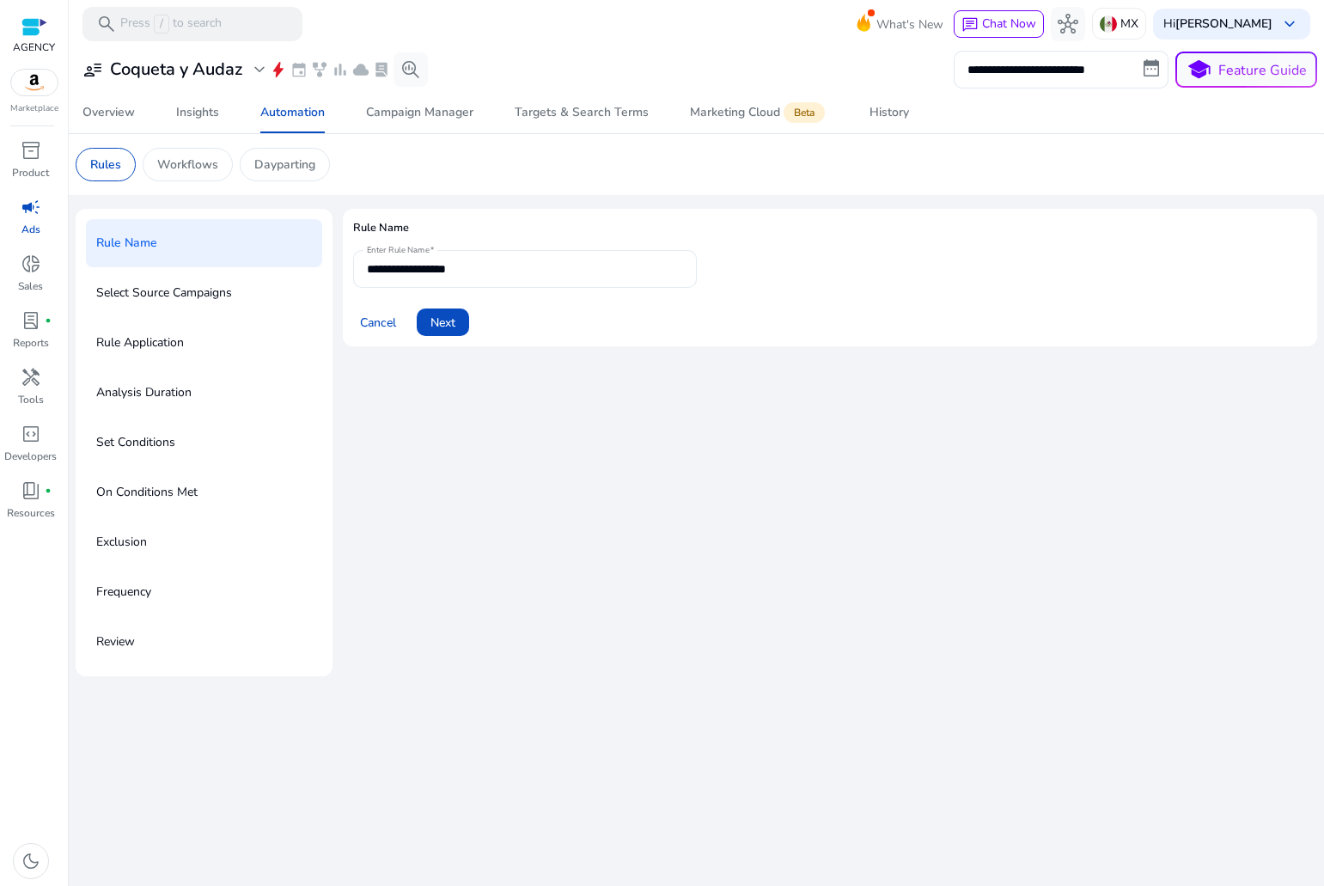
click at [508, 267] on input "**********" at bounding box center [525, 269] width 316 height 19
type input "*"
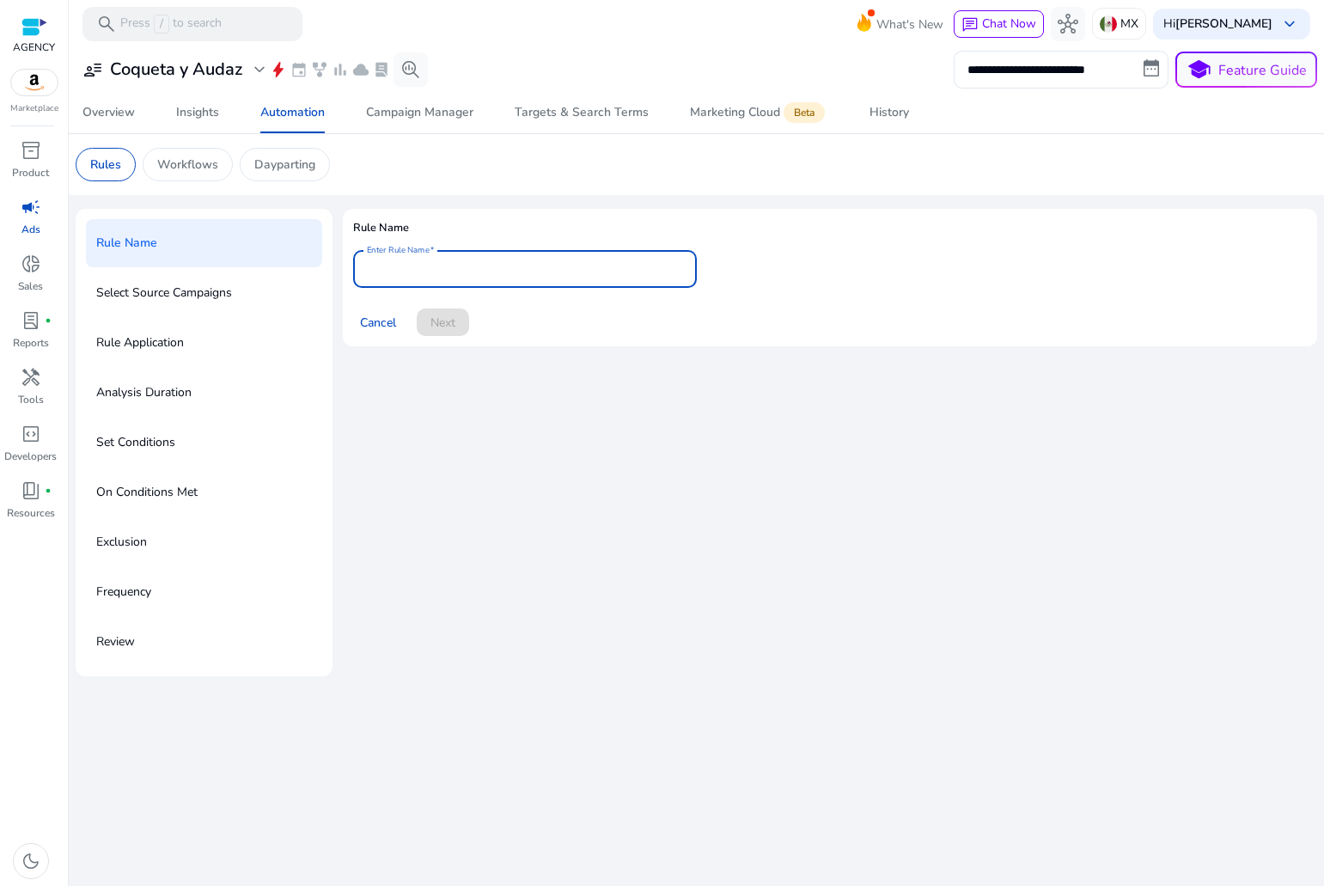
type input "*"
type input "**********"
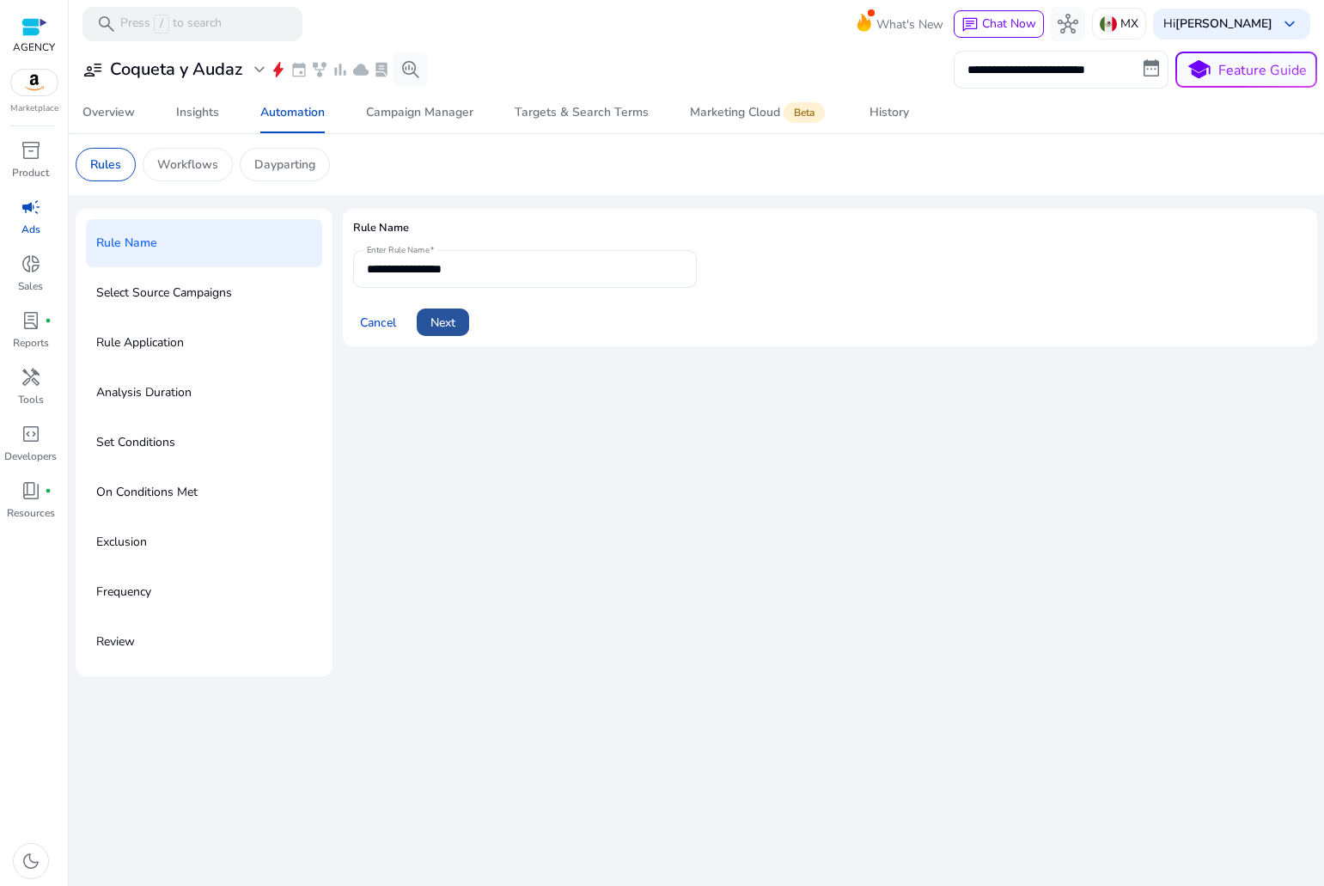
click at [461, 312] on span at bounding box center [443, 322] width 52 height 41
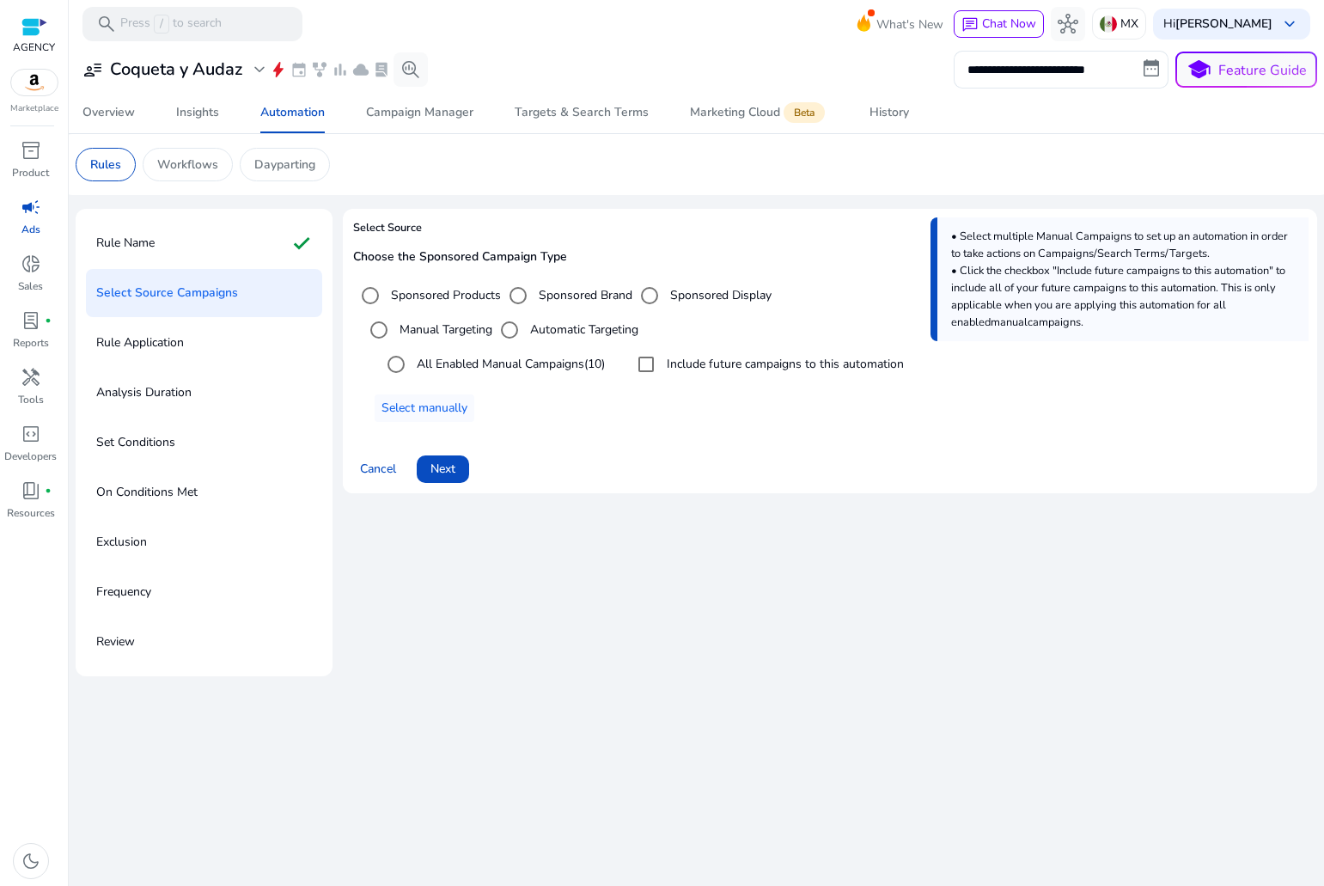
click at [676, 369] on label "Include future campaigns to this automation" at bounding box center [783, 364] width 241 height 18
click at [443, 418] on span at bounding box center [425, 408] width 100 height 41
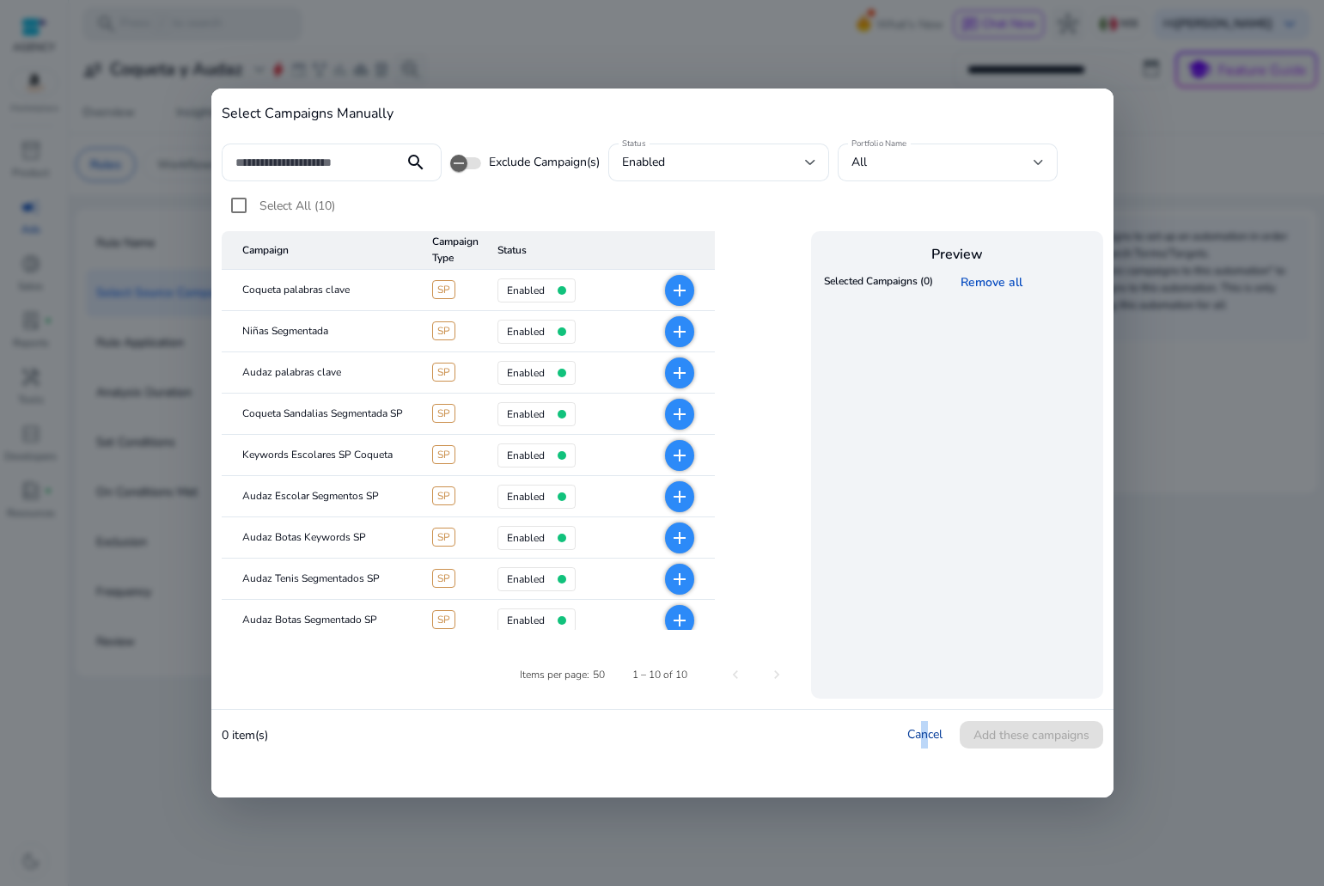
click at [925, 742] on link "Cancel" at bounding box center [924, 734] width 35 height 16
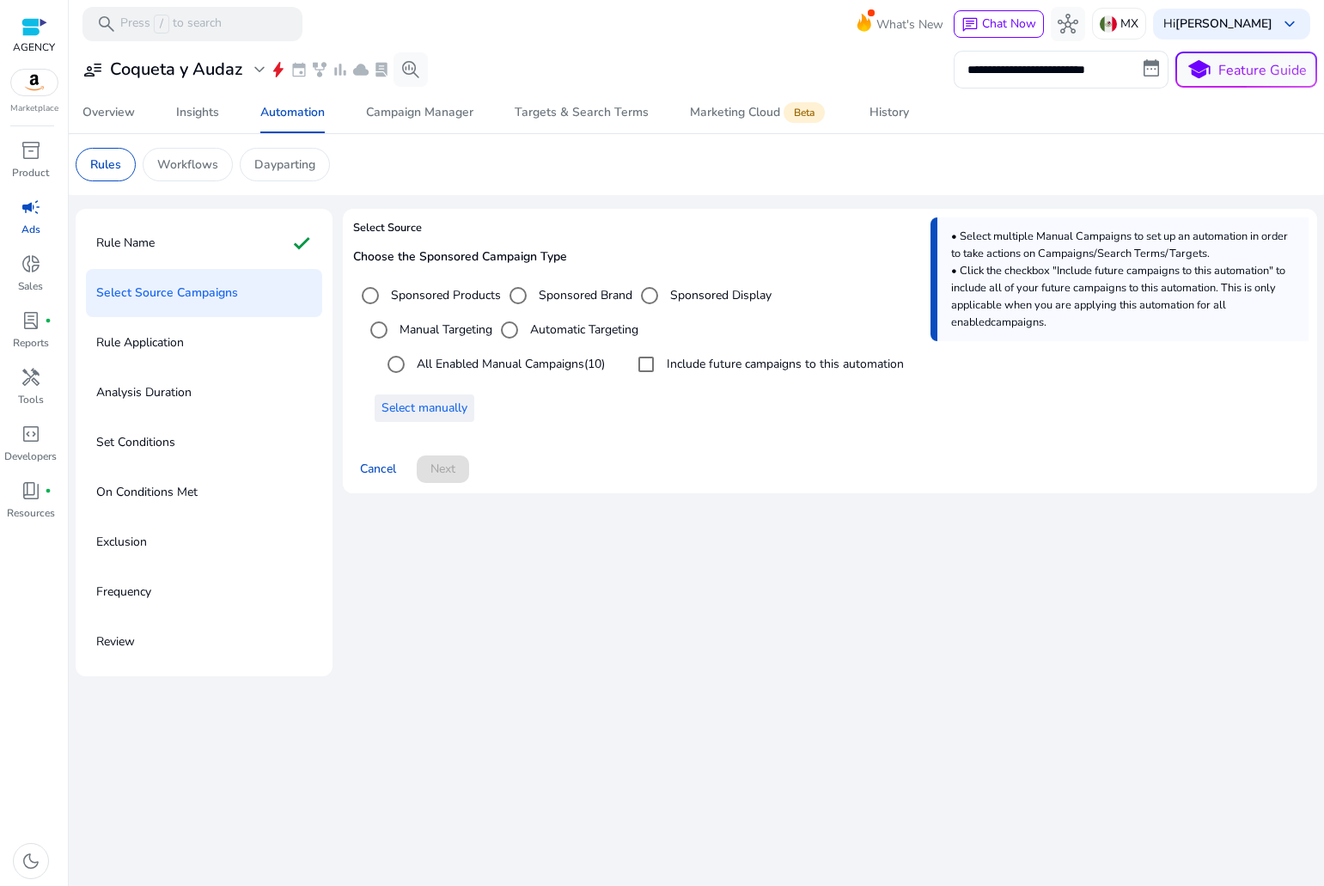
click at [387, 404] on span "Select manually" at bounding box center [425, 408] width 86 height 18
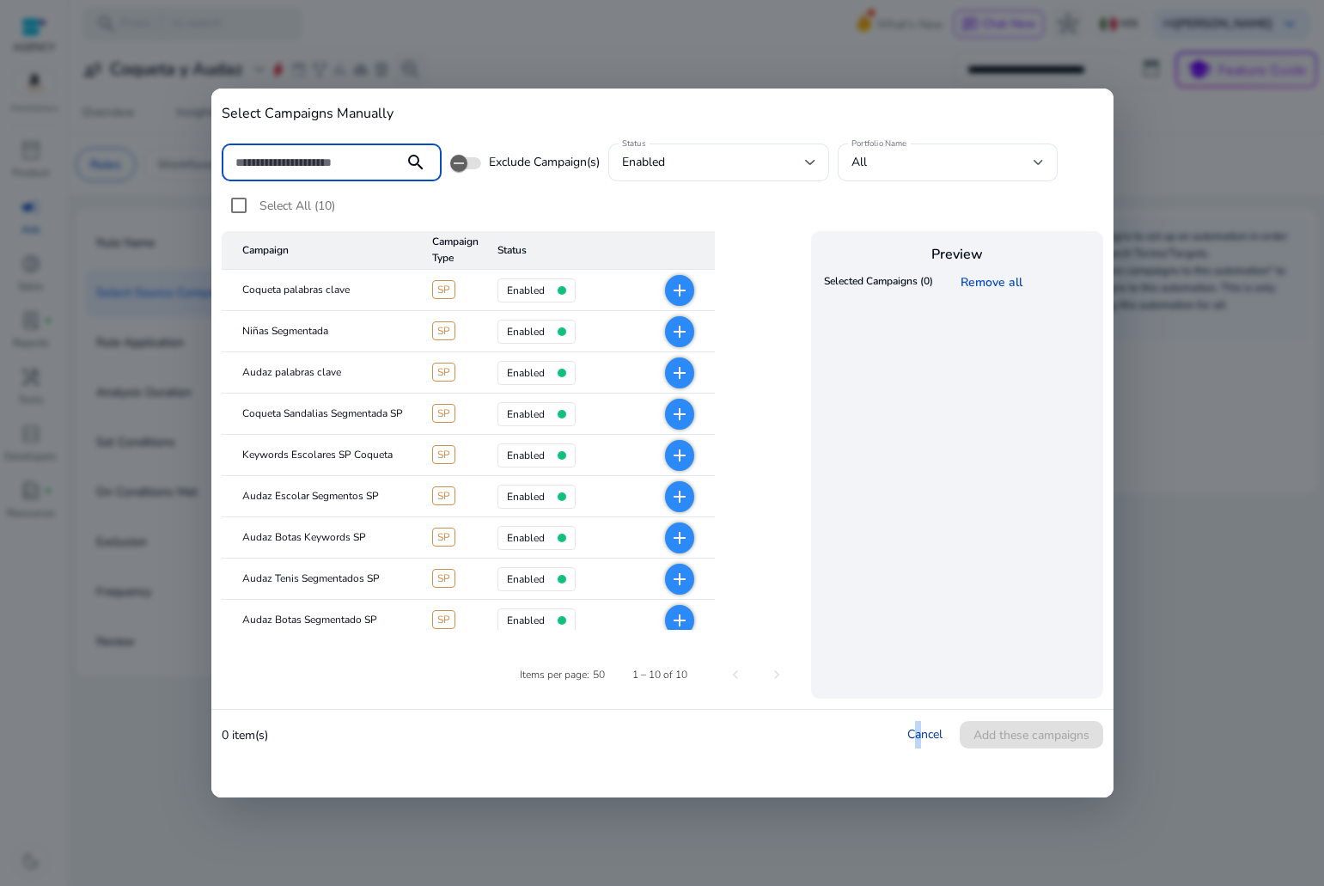
click at [917, 730] on link "Cancel" at bounding box center [924, 734] width 35 height 16
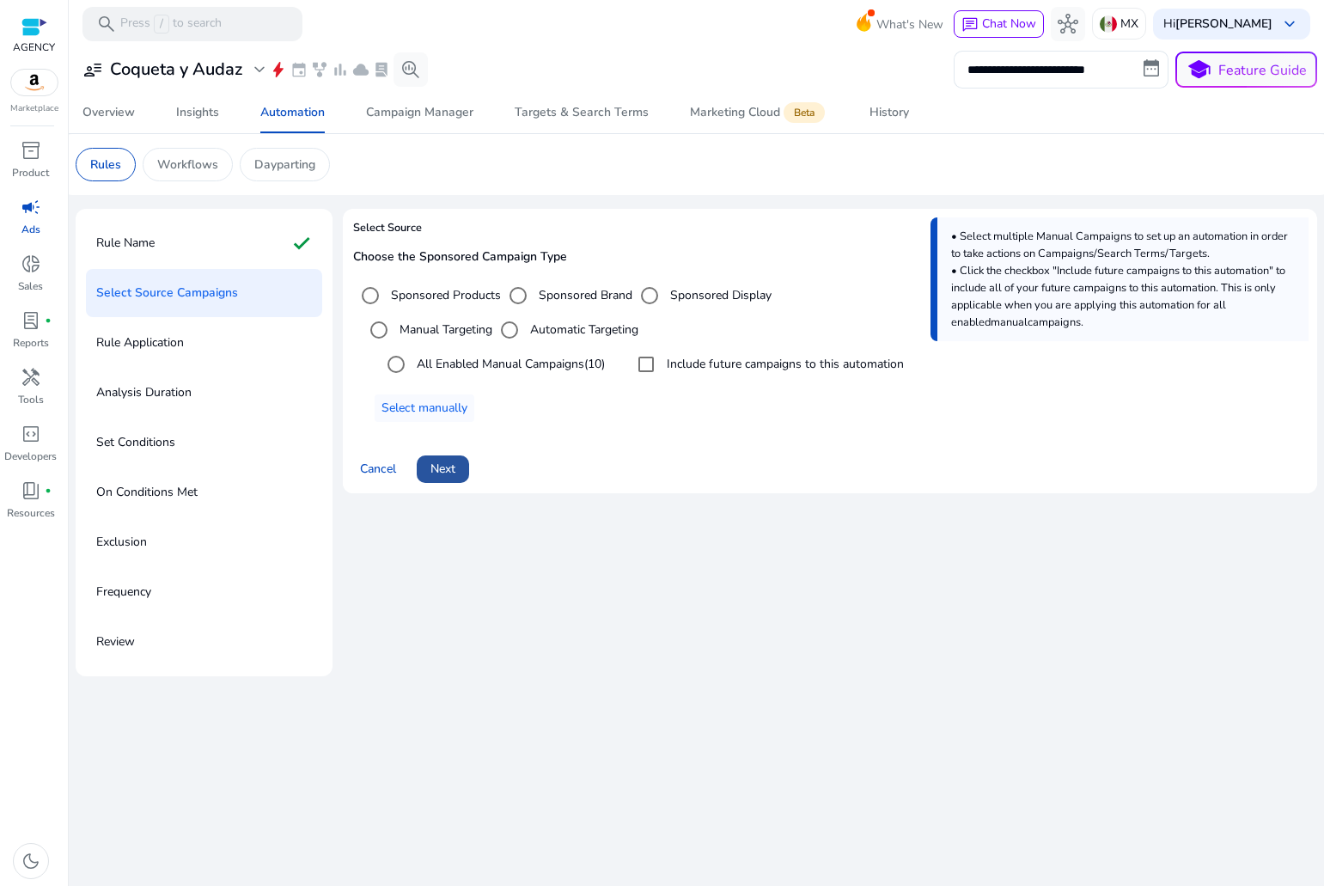
click at [440, 472] on span "Next" at bounding box center [443, 469] width 25 height 18
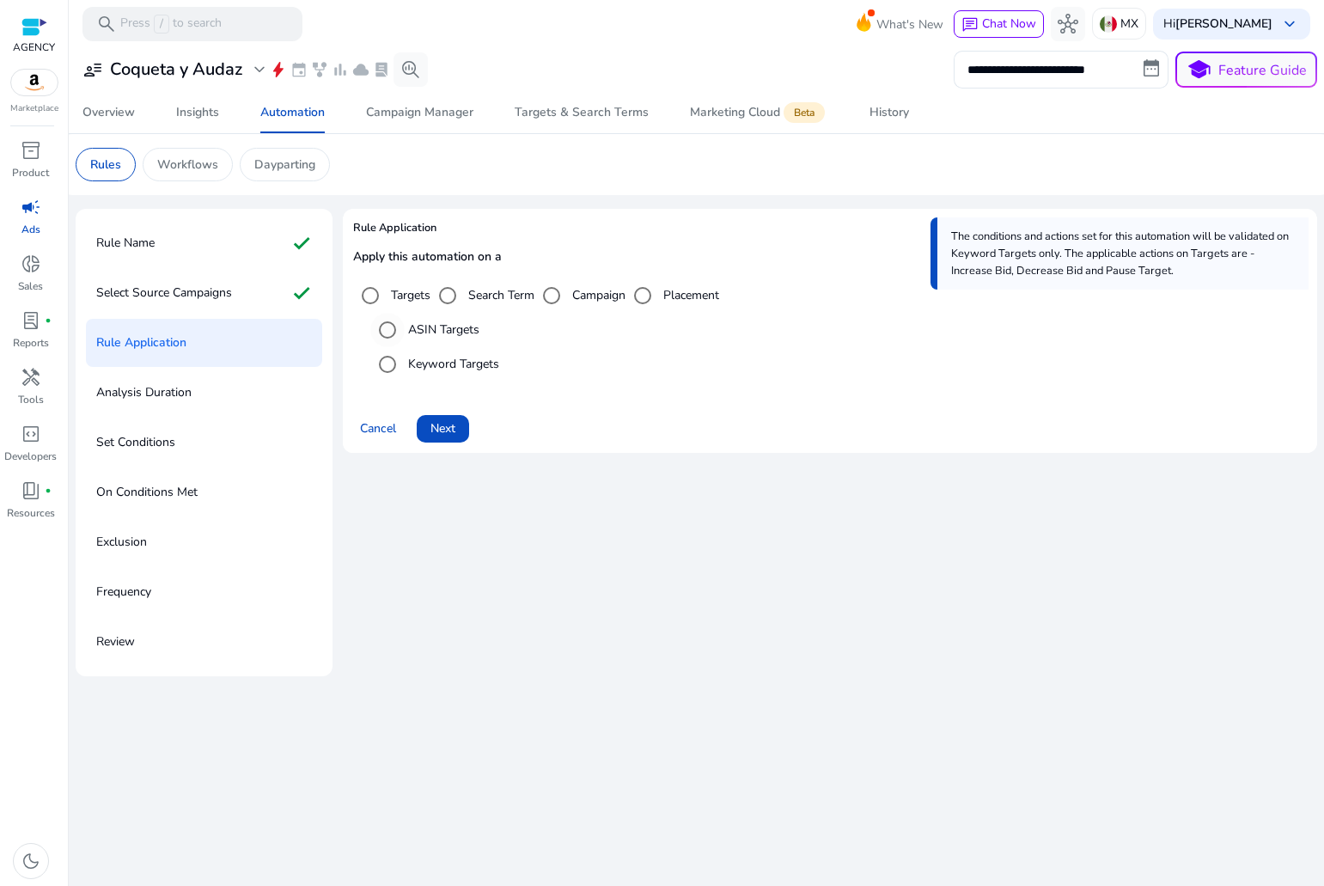
click at [434, 335] on label "ASIN Targets" at bounding box center [442, 330] width 75 height 18
click at [453, 345] on div "ASIN Targets" at bounding box center [424, 330] width 109 height 34
click at [467, 362] on label "Keyword Targets" at bounding box center [452, 364] width 95 height 18
click at [243, 248] on div "Rule Name check" at bounding box center [204, 243] width 236 height 48
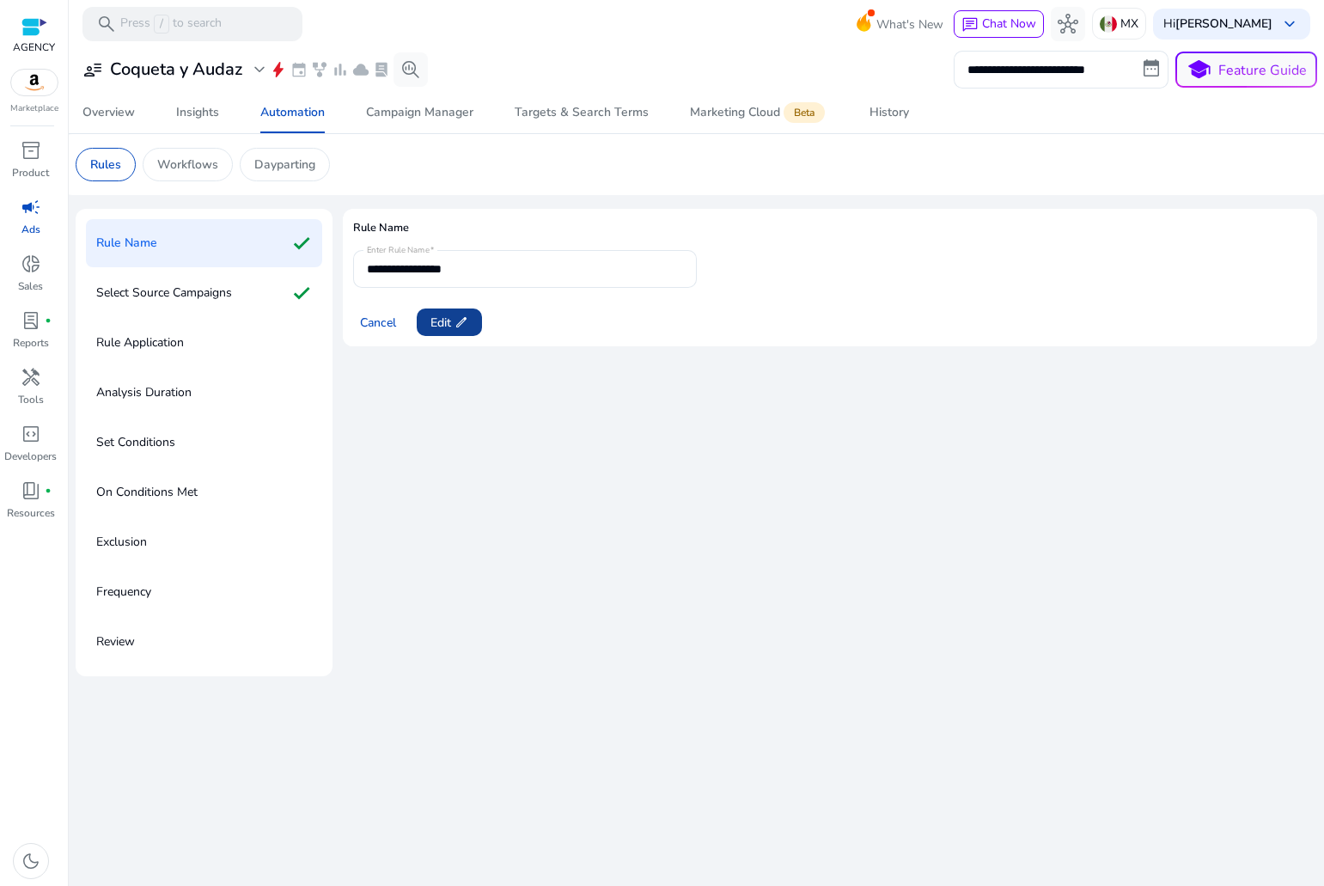
click at [449, 333] on span at bounding box center [449, 322] width 65 height 41
click at [471, 272] on input "**********" at bounding box center [525, 269] width 316 height 19
type input "**********"
click at [438, 316] on span "Next" at bounding box center [443, 323] width 25 height 18
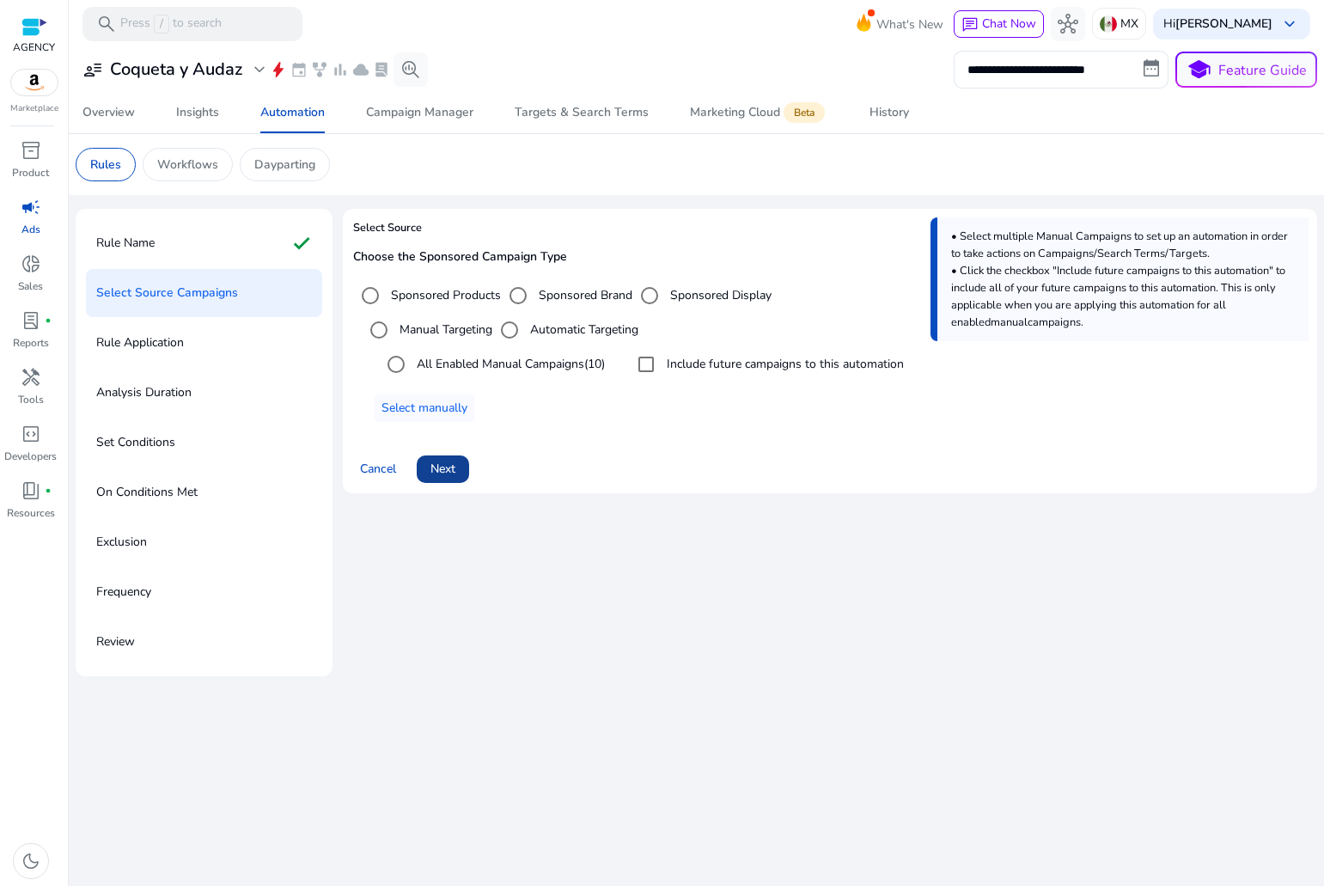
click at [451, 480] on span at bounding box center [443, 469] width 52 height 41
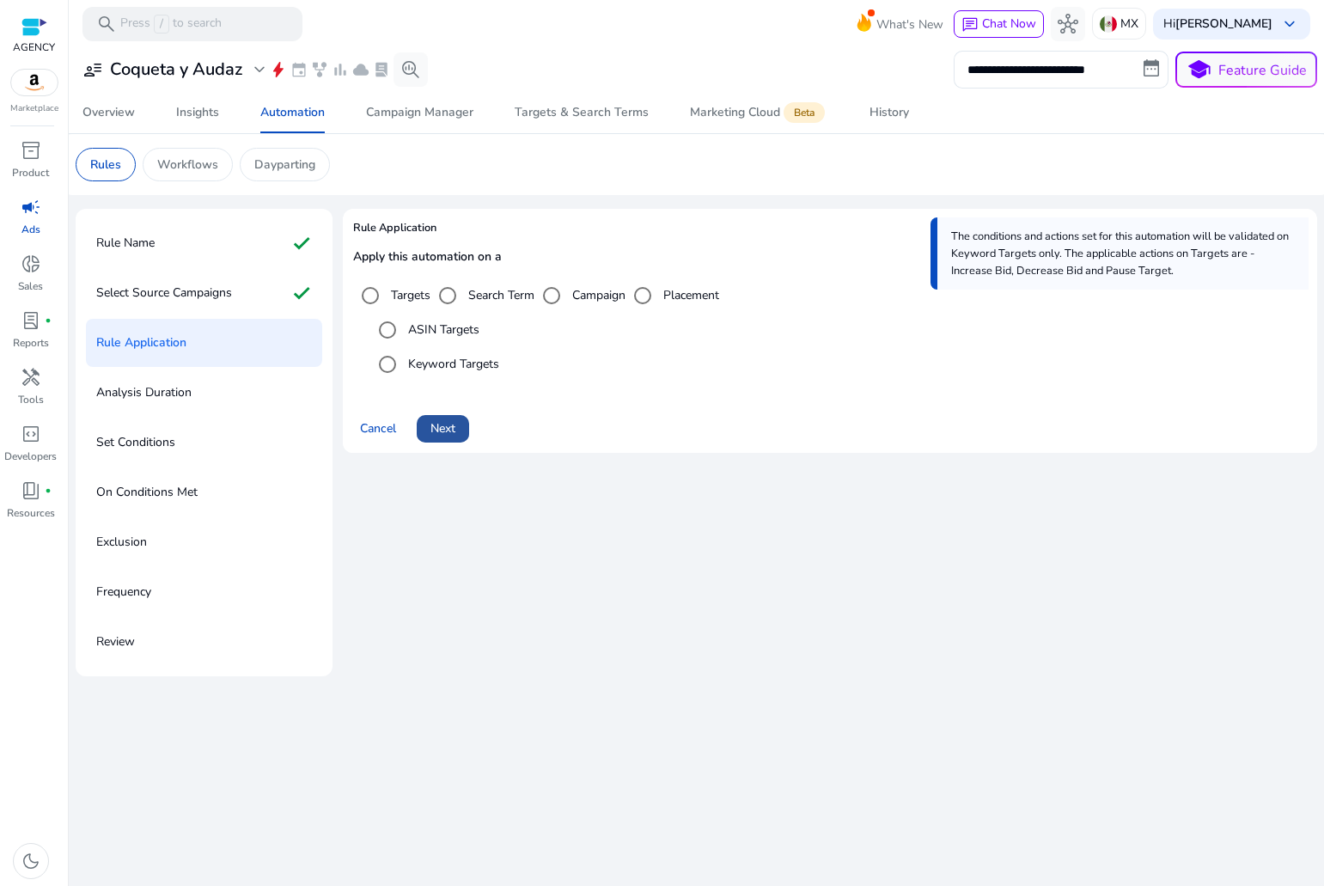
click at [449, 419] on span "Next" at bounding box center [443, 428] width 25 height 18
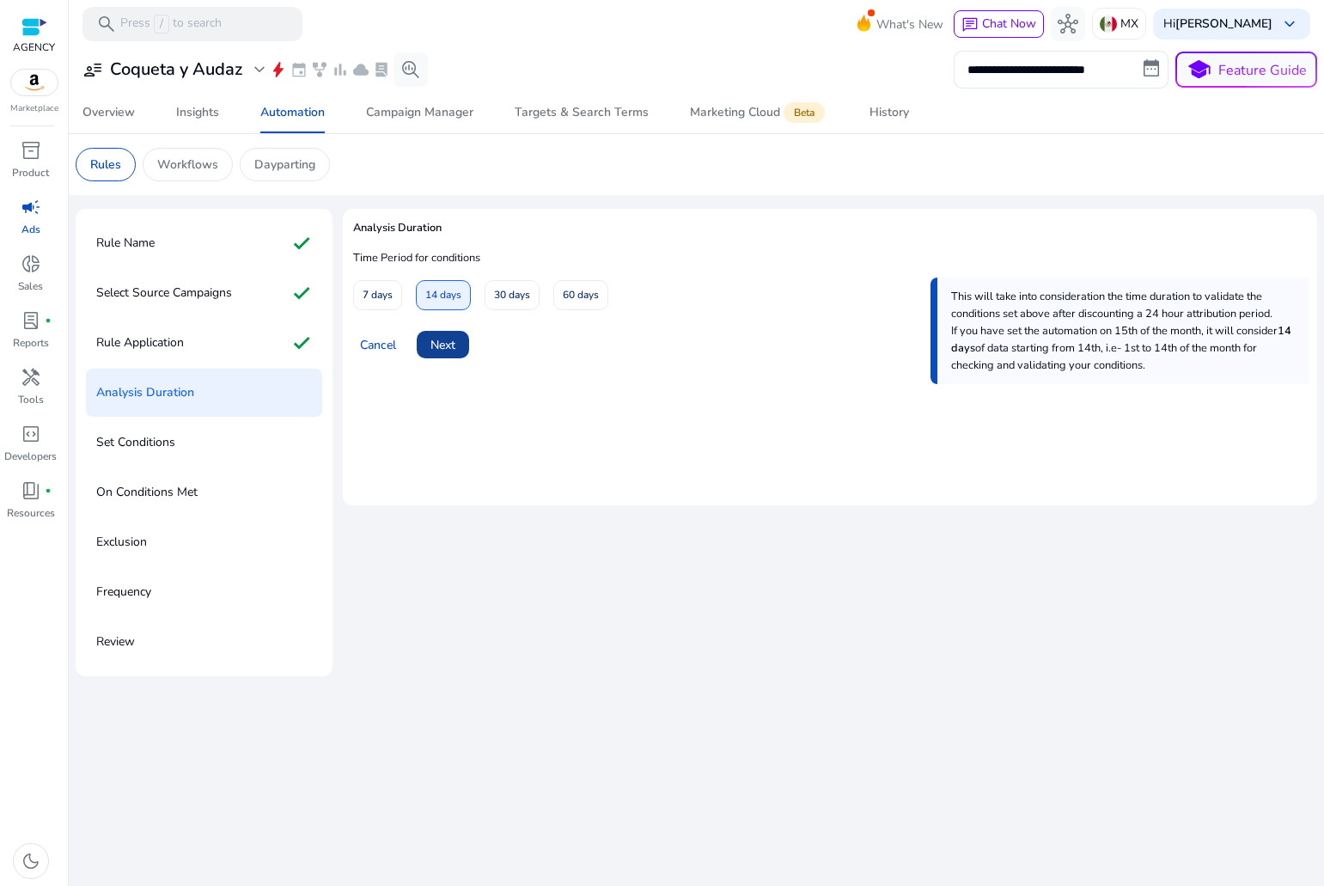
click at [453, 352] on span "Next" at bounding box center [443, 345] width 25 height 18
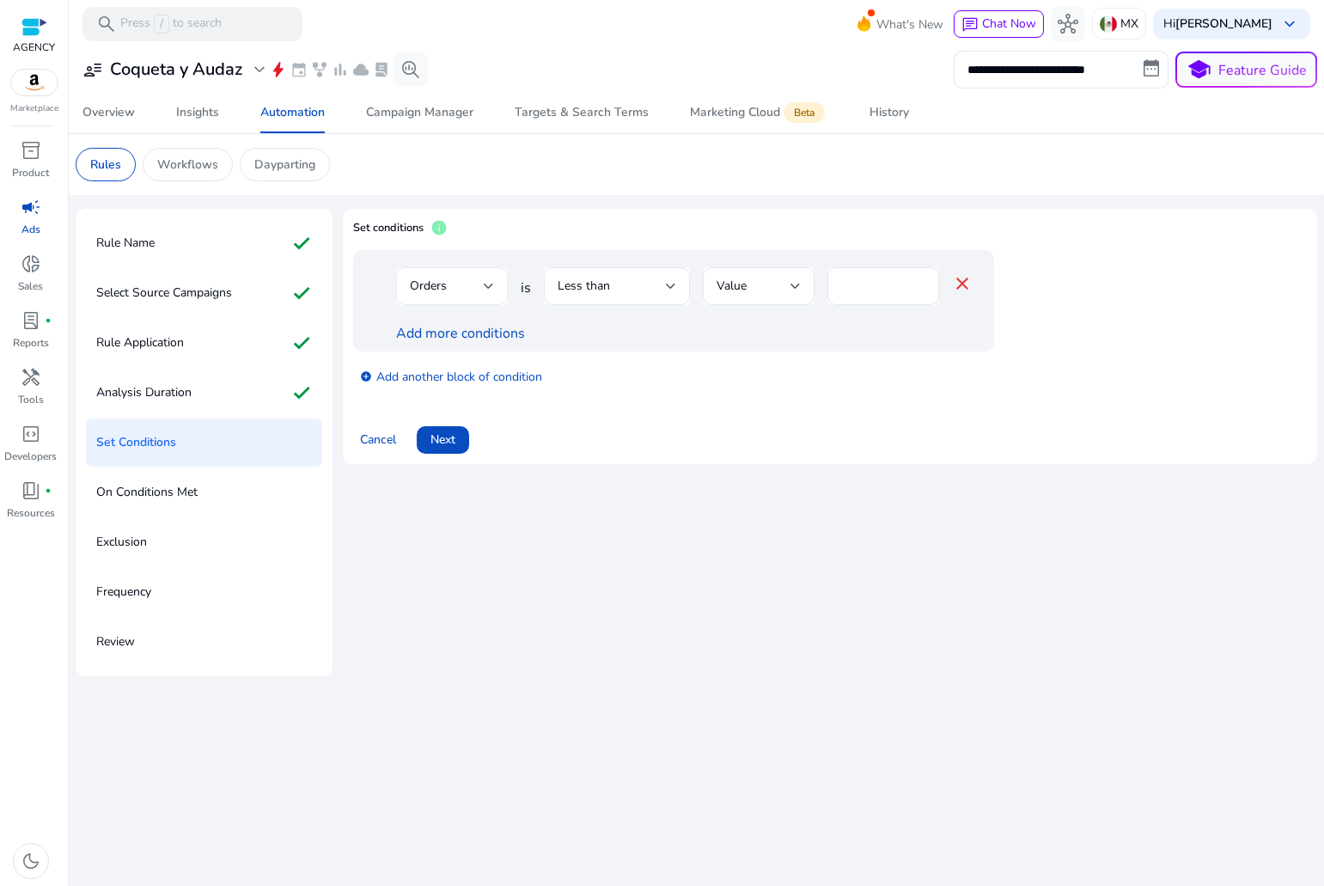
click at [493, 280] on div at bounding box center [489, 286] width 10 height 21
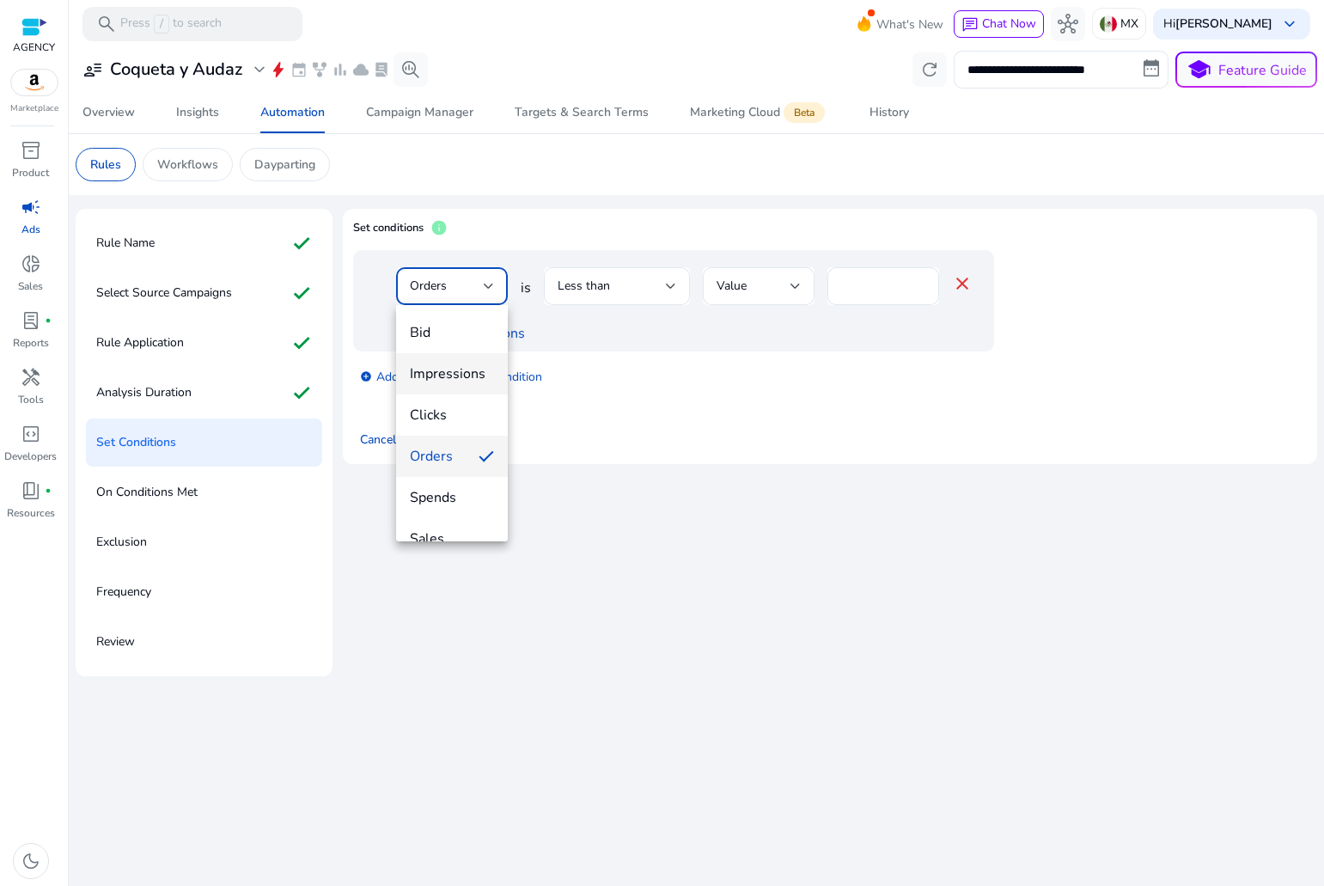
click at [463, 363] on mat-option "Impressions" at bounding box center [452, 373] width 112 height 41
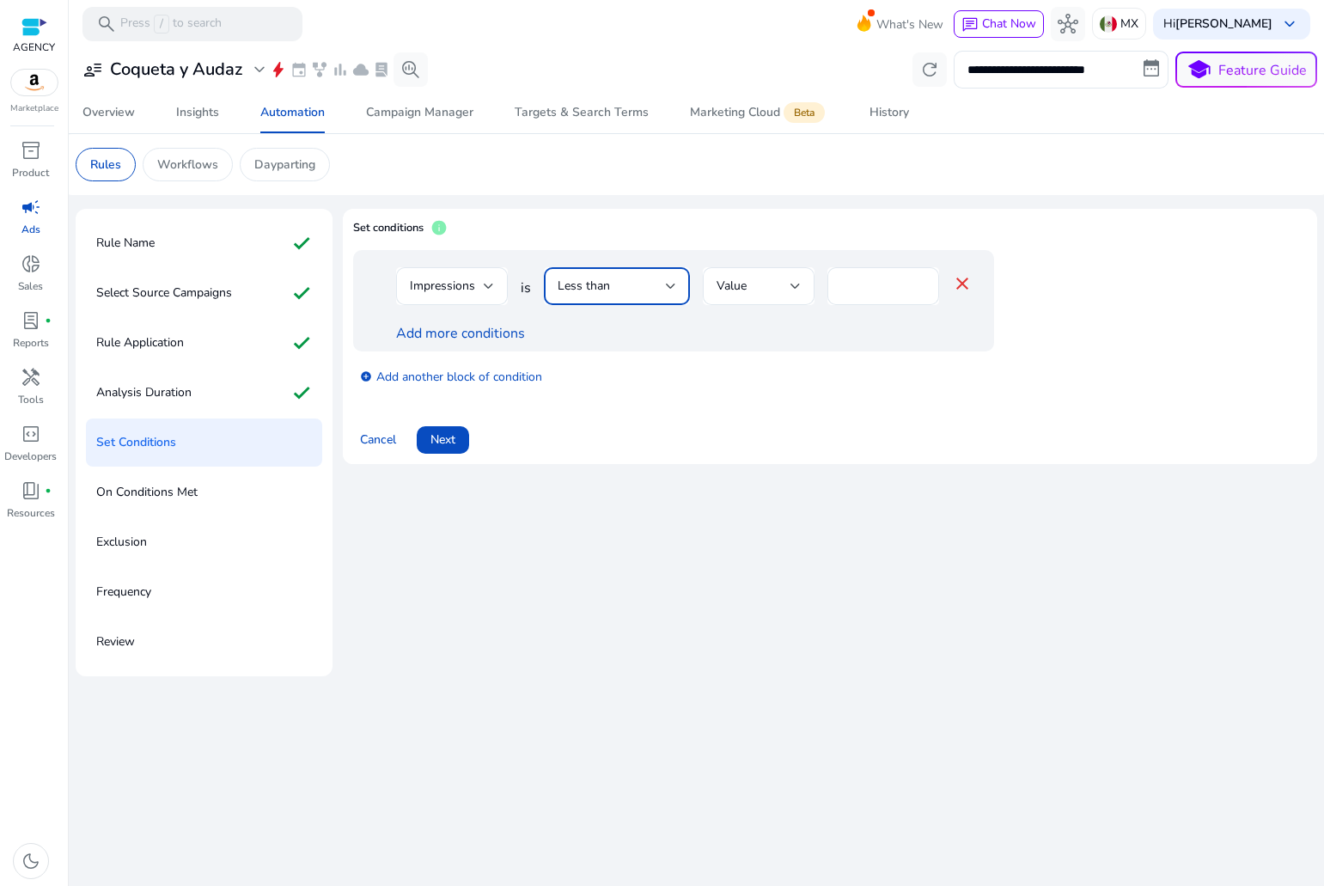
click at [588, 280] on span "Less than" at bounding box center [584, 286] width 52 height 16
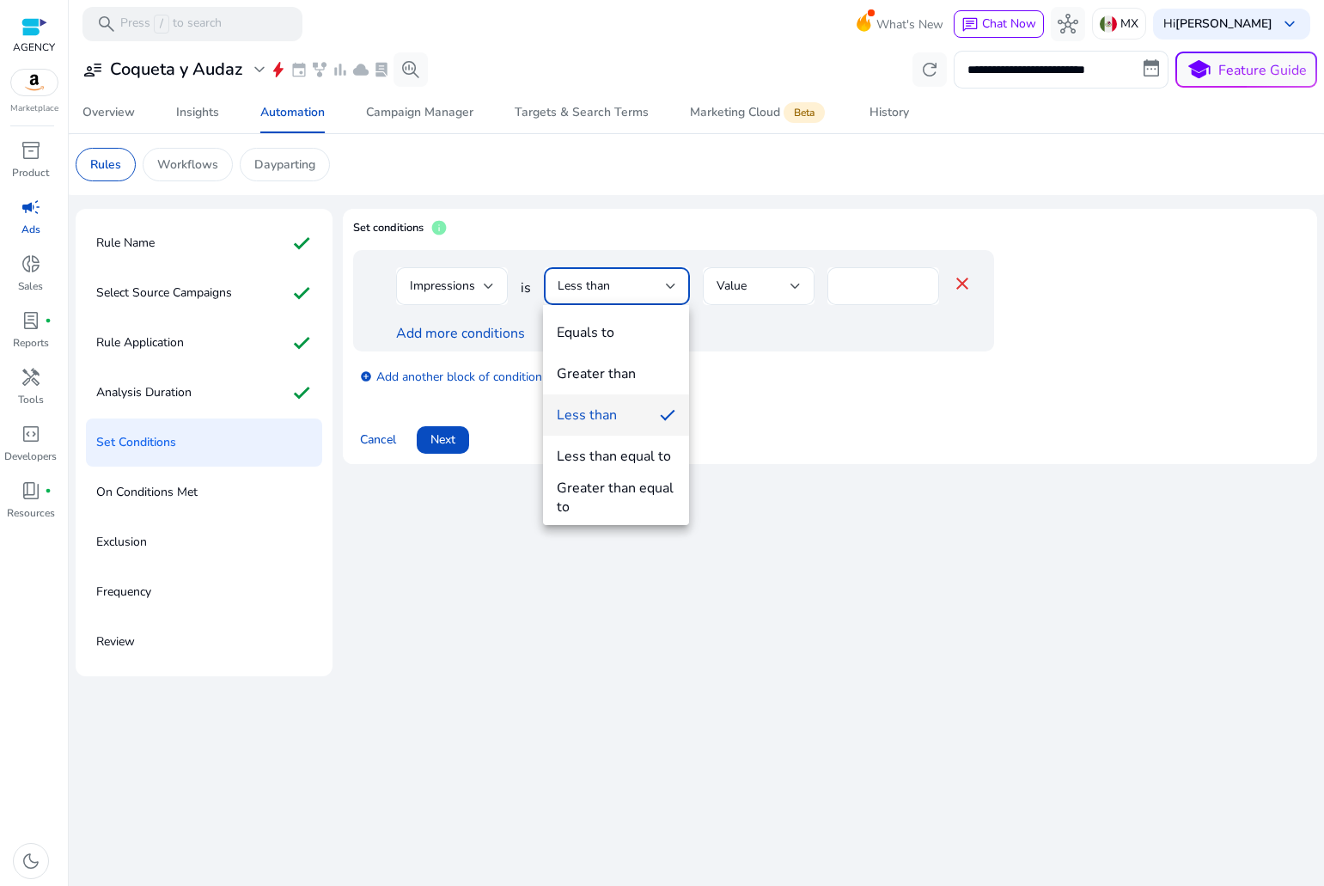
click at [848, 280] on div at bounding box center [662, 443] width 1324 height 886
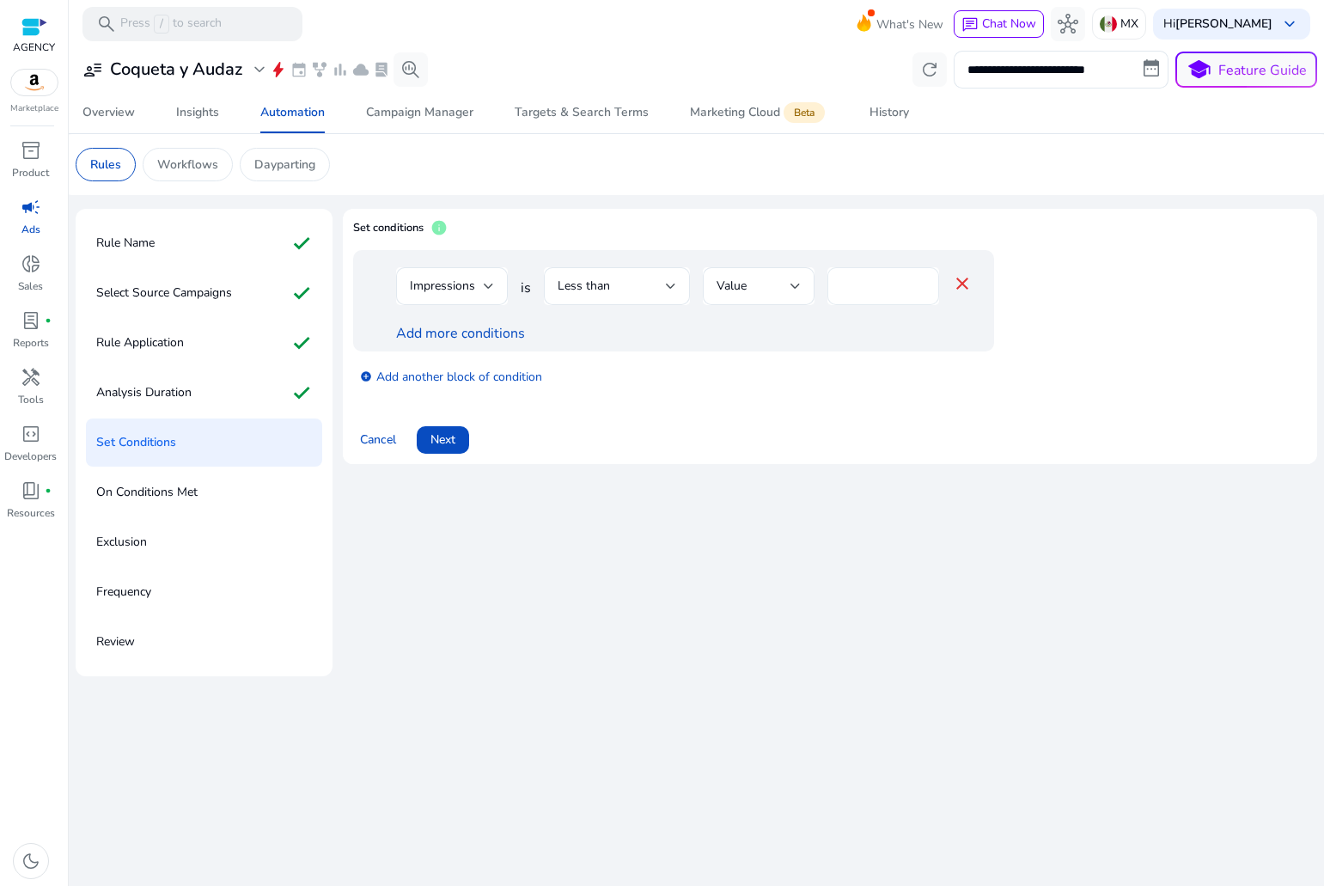
click at [842, 280] on input "*" at bounding box center [883, 286] width 84 height 19
click at [880, 281] on input "**" at bounding box center [883, 286] width 84 height 19
type input "*****"
click at [422, 331] on link "Add more conditions" at bounding box center [460, 333] width 129 height 19
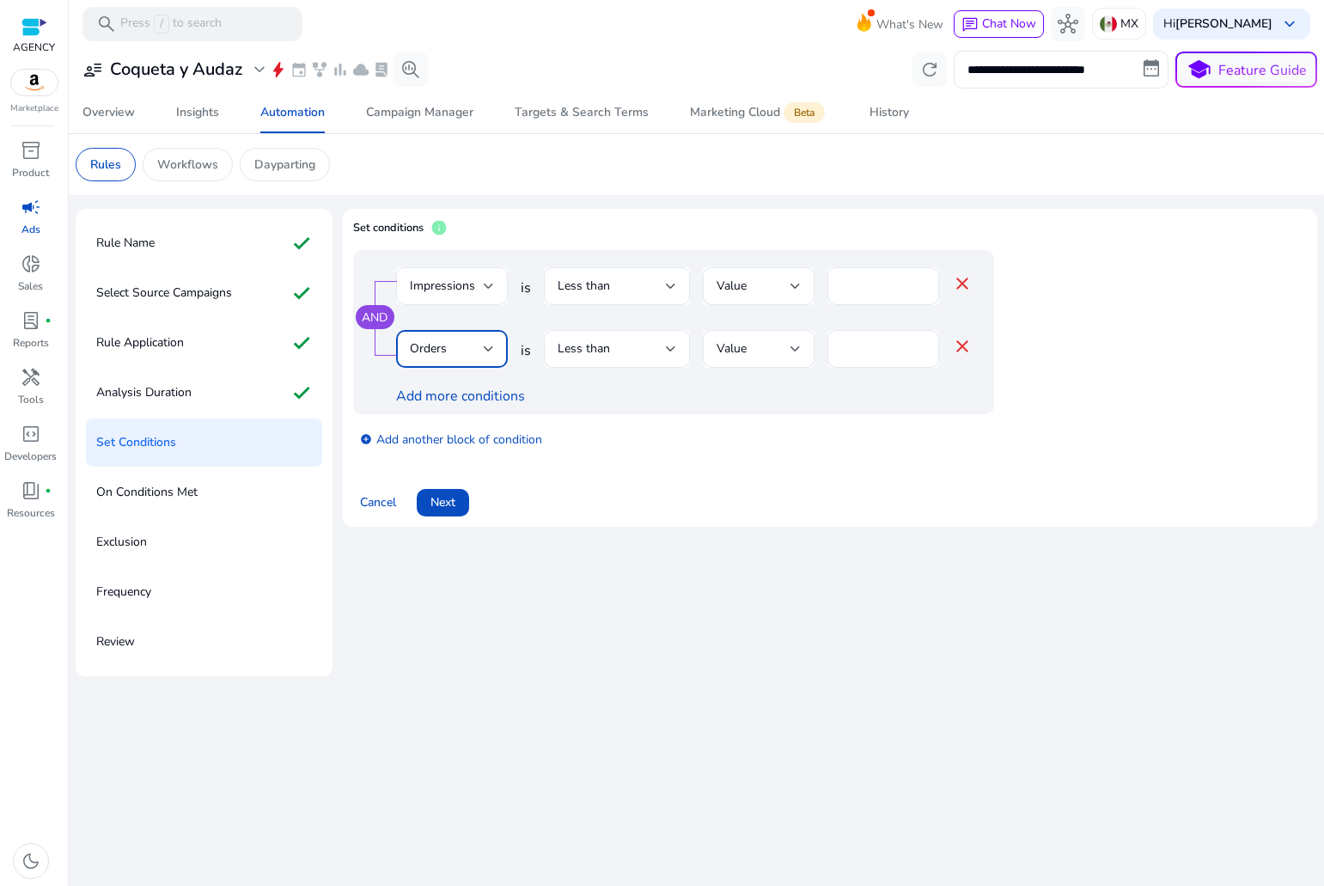
click at [464, 341] on div "Orders" at bounding box center [447, 348] width 74 height 19
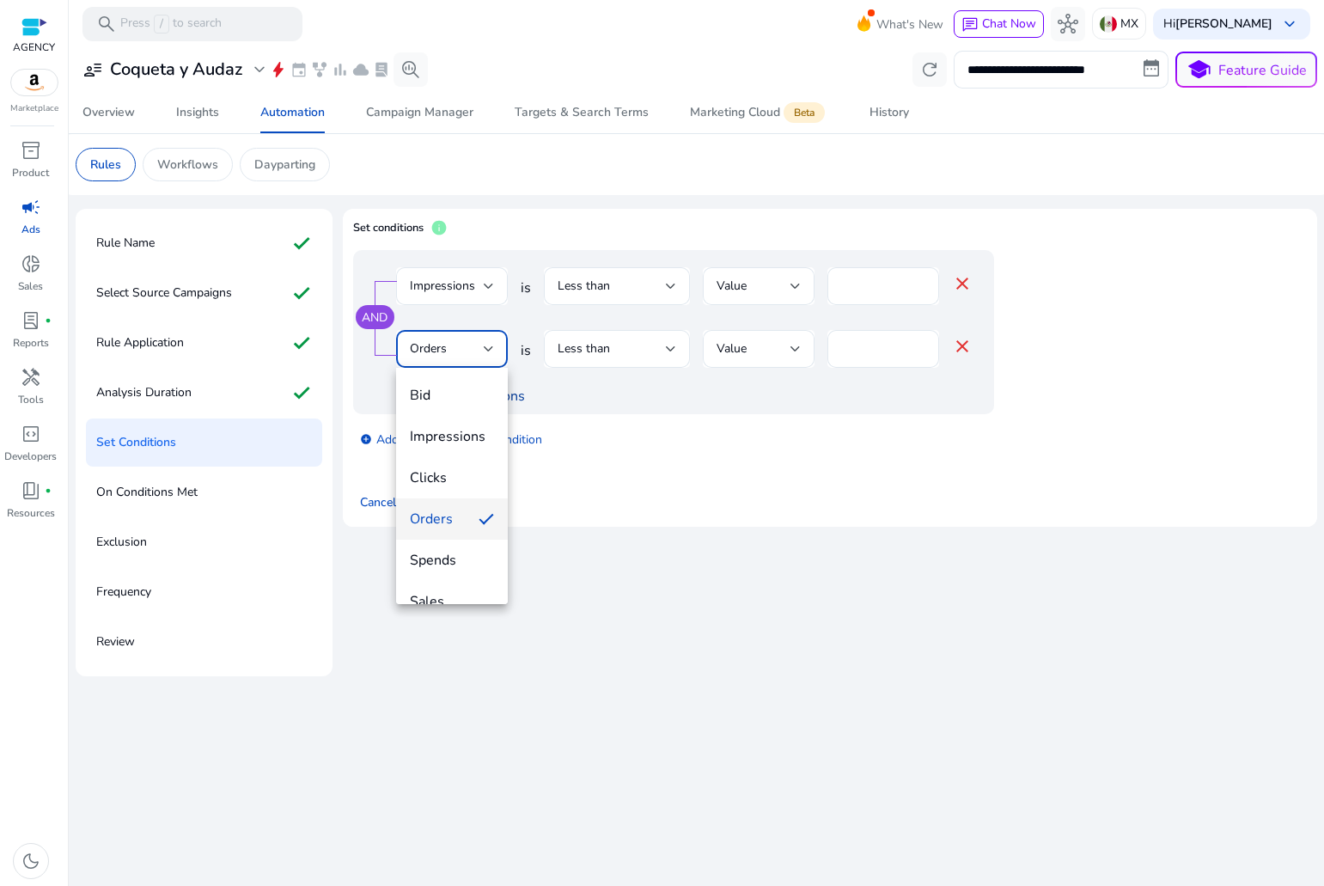
drag, startPoint x: 437, startPoint y: 473, endPoint x: 507, endPoint y: 396, distance: 104.0
click at [436, 473] on span "Clicks" at bounding box center [452, 477] width 84 height 19
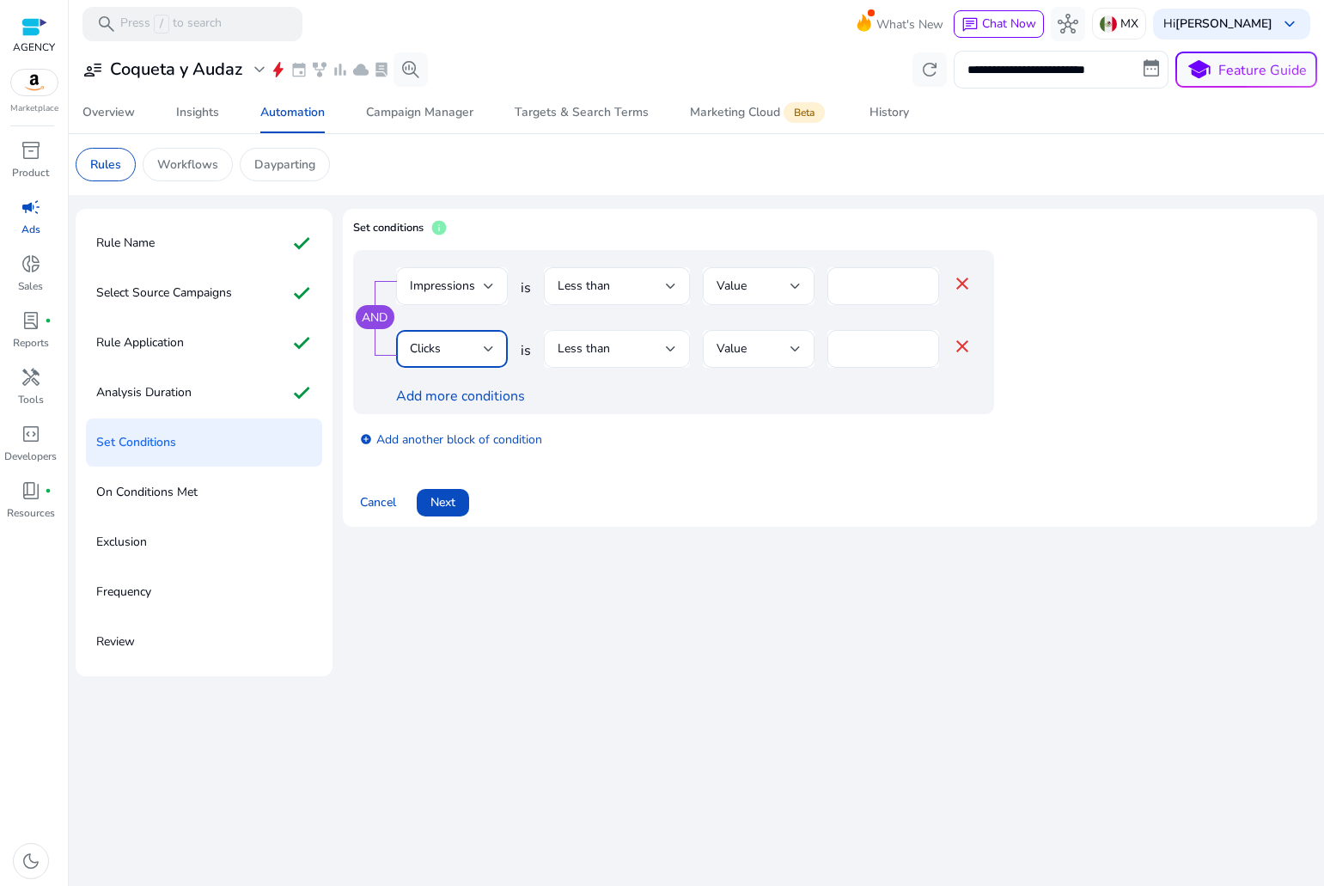
click at [548, 362] on div "Less than" at bounding box center [617, 349] width 146 height 38
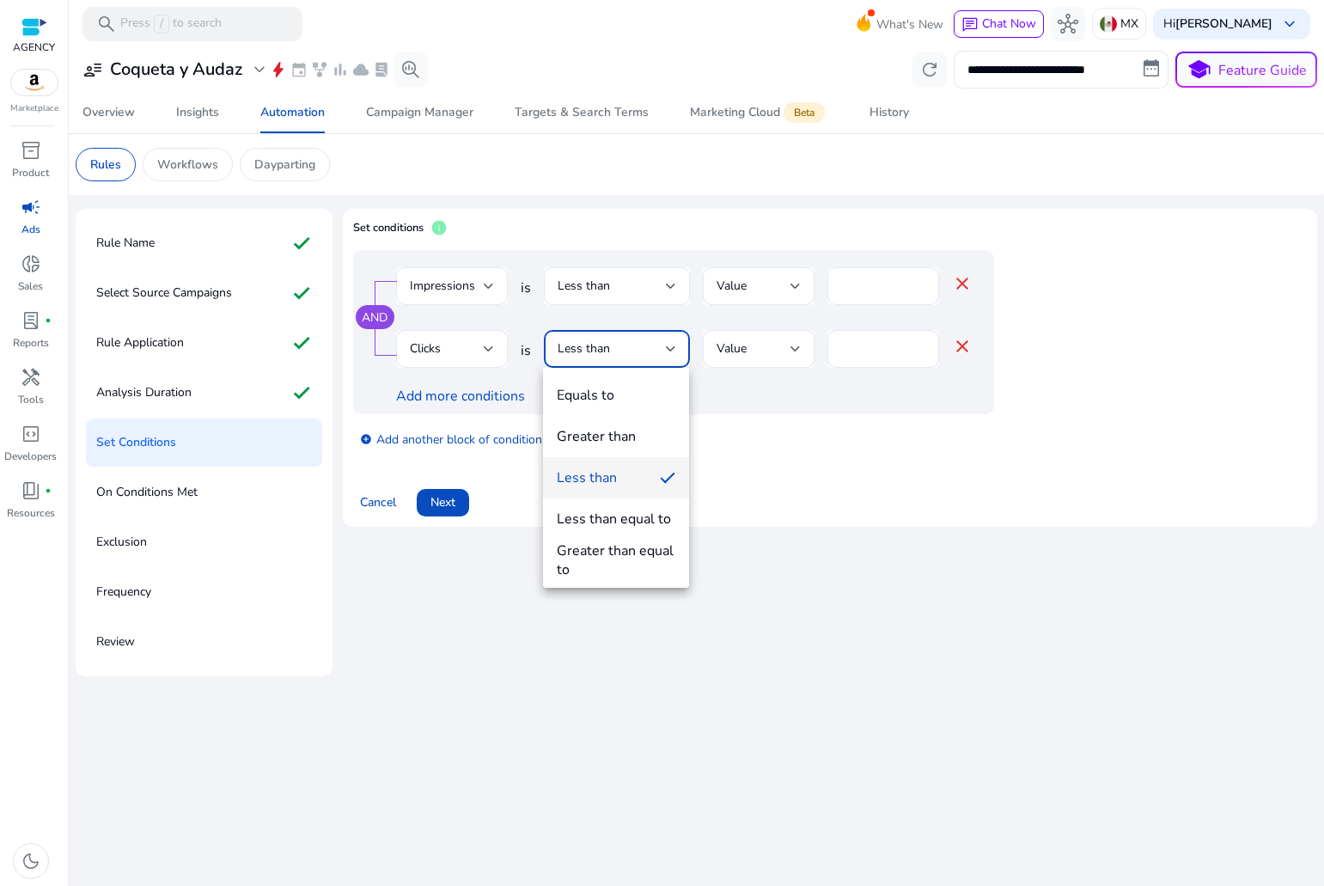
click at [872, 349] on div at bounding box center [662, 443] width 1324 height 886
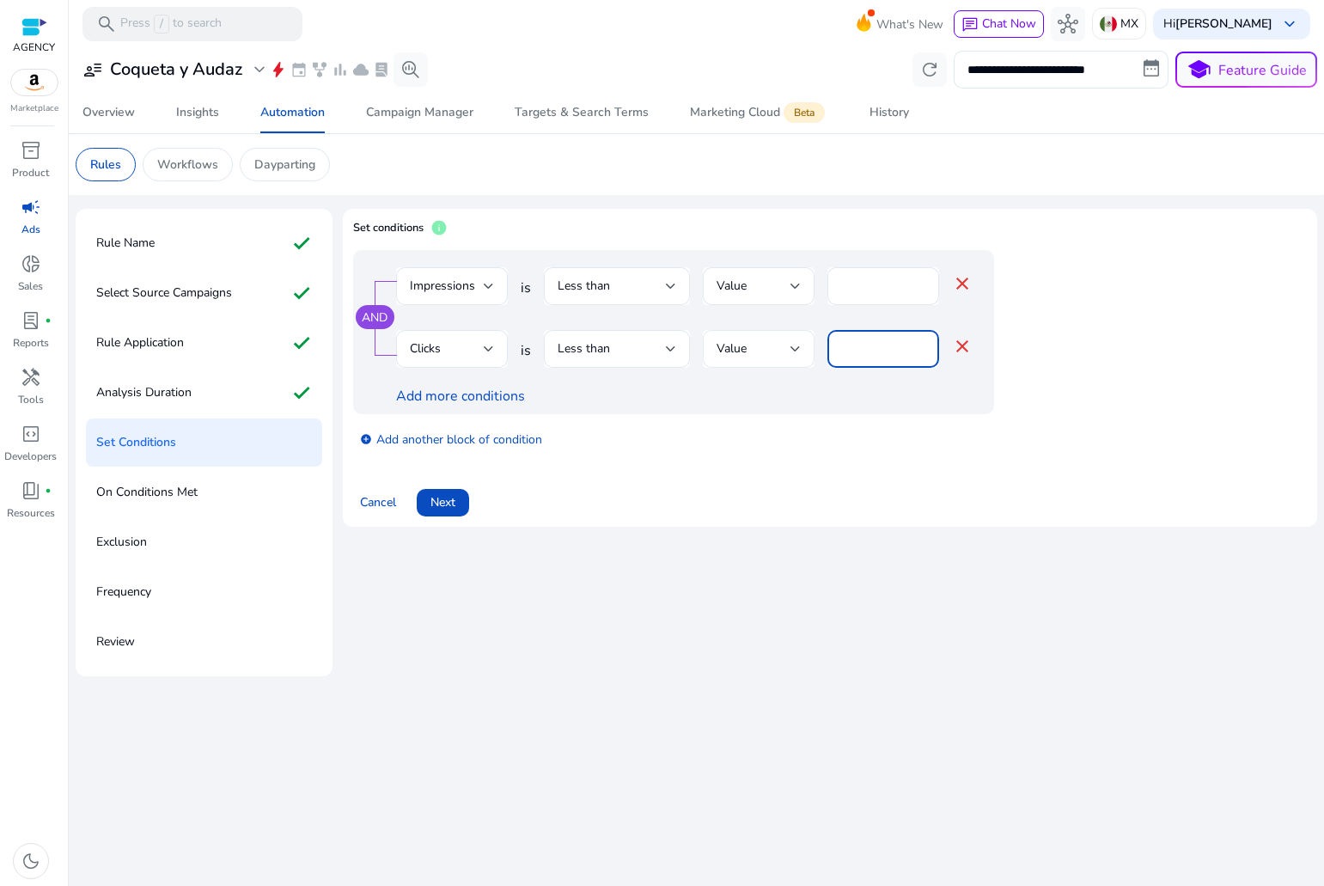
drag, startPoint x: 860, startPoint y: 349, endPoint x: 782, endPoint y: 350, distance: 78.2
click at [784, 349] on div "Clicks is Less than Value * close" at bounding box center [684, 358] width 577 height 56
type input "*"
type input "**"
click at [431, 392] on link "Add more conditions" at bounding box center [460, 396] width 129 height 19
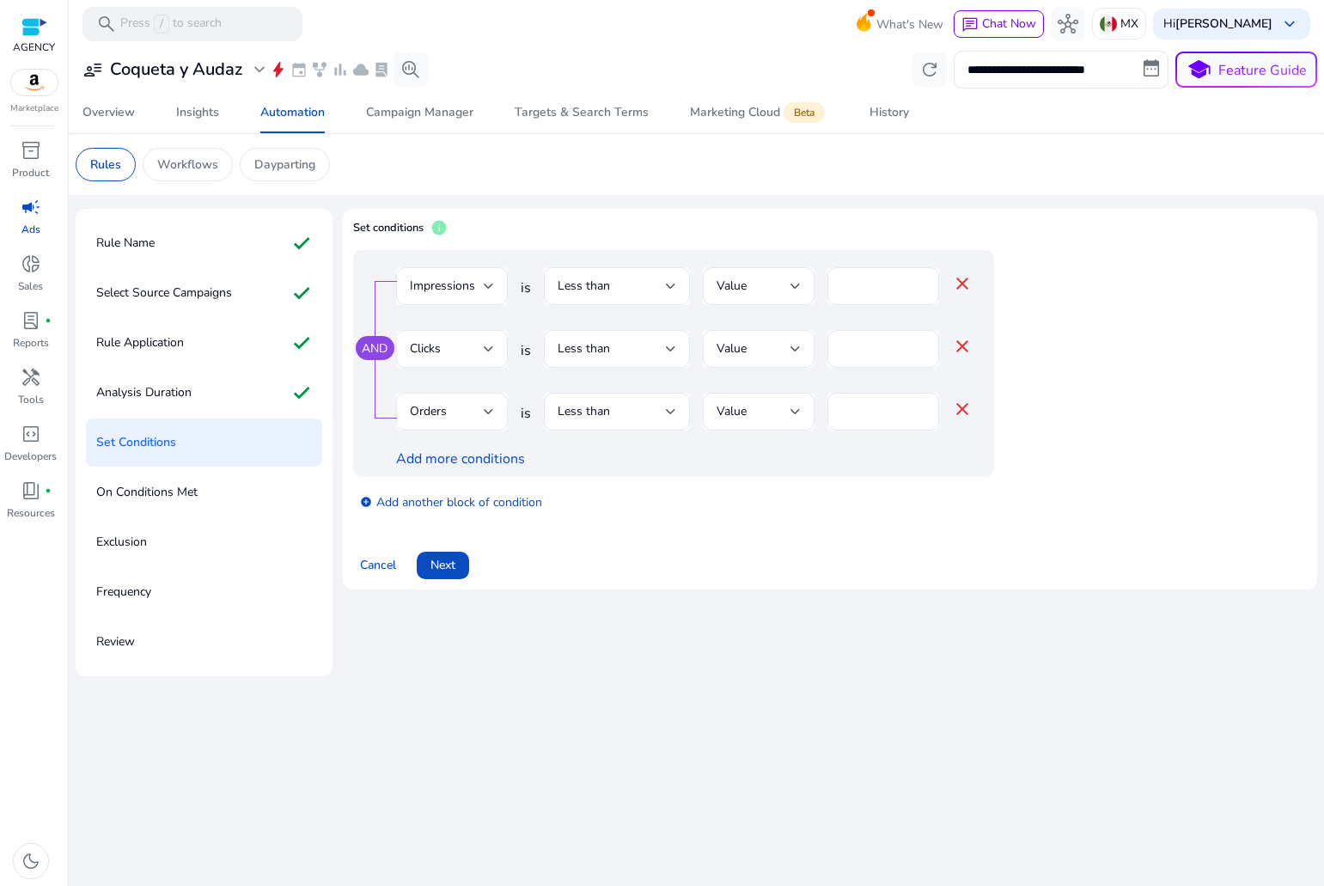
click at [450, 412] on div "Orders" at bounding box center [447, 411] width 74 height 19
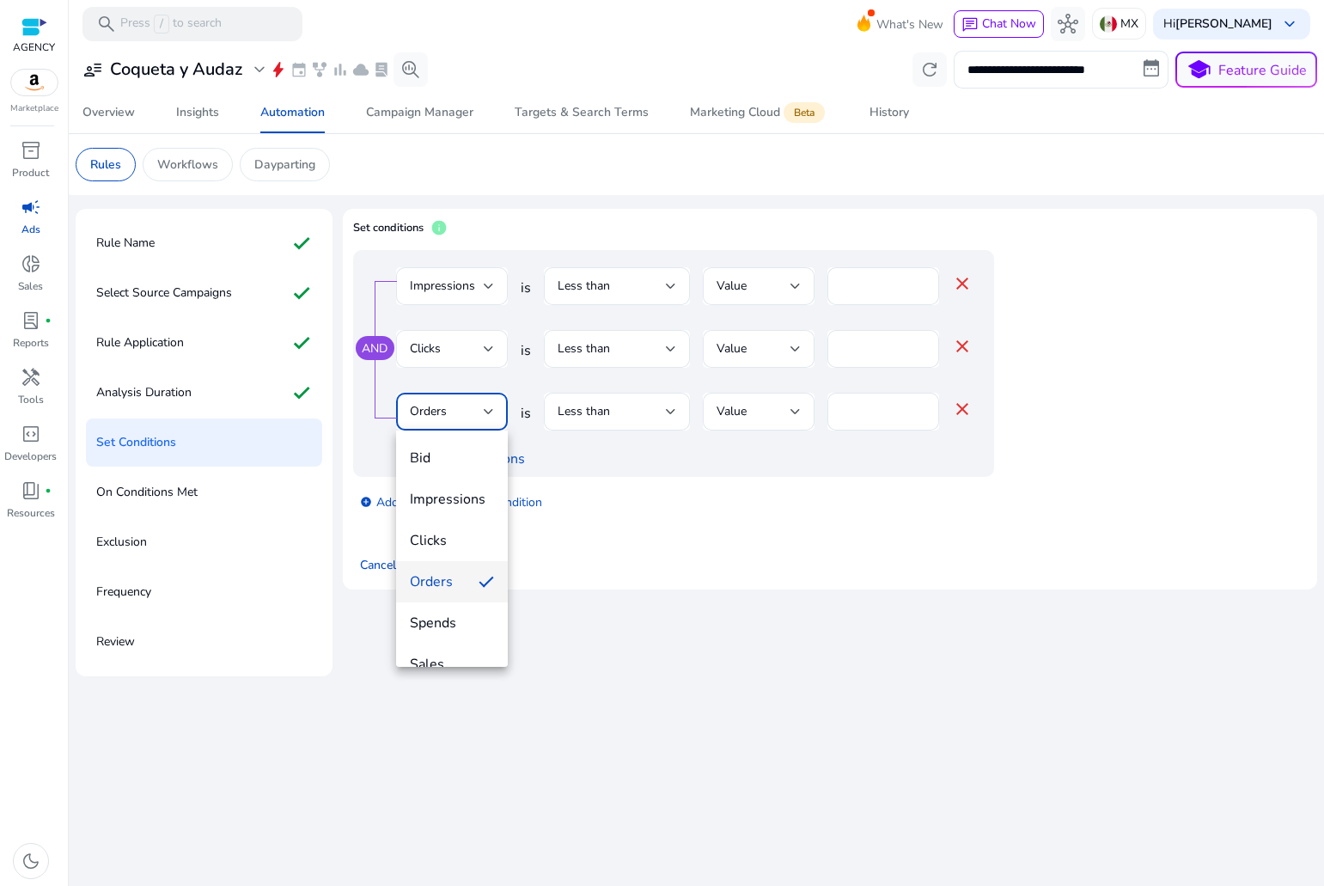
click at [545, 455] on div at bounding box center [662, 443] width 1324 height 886
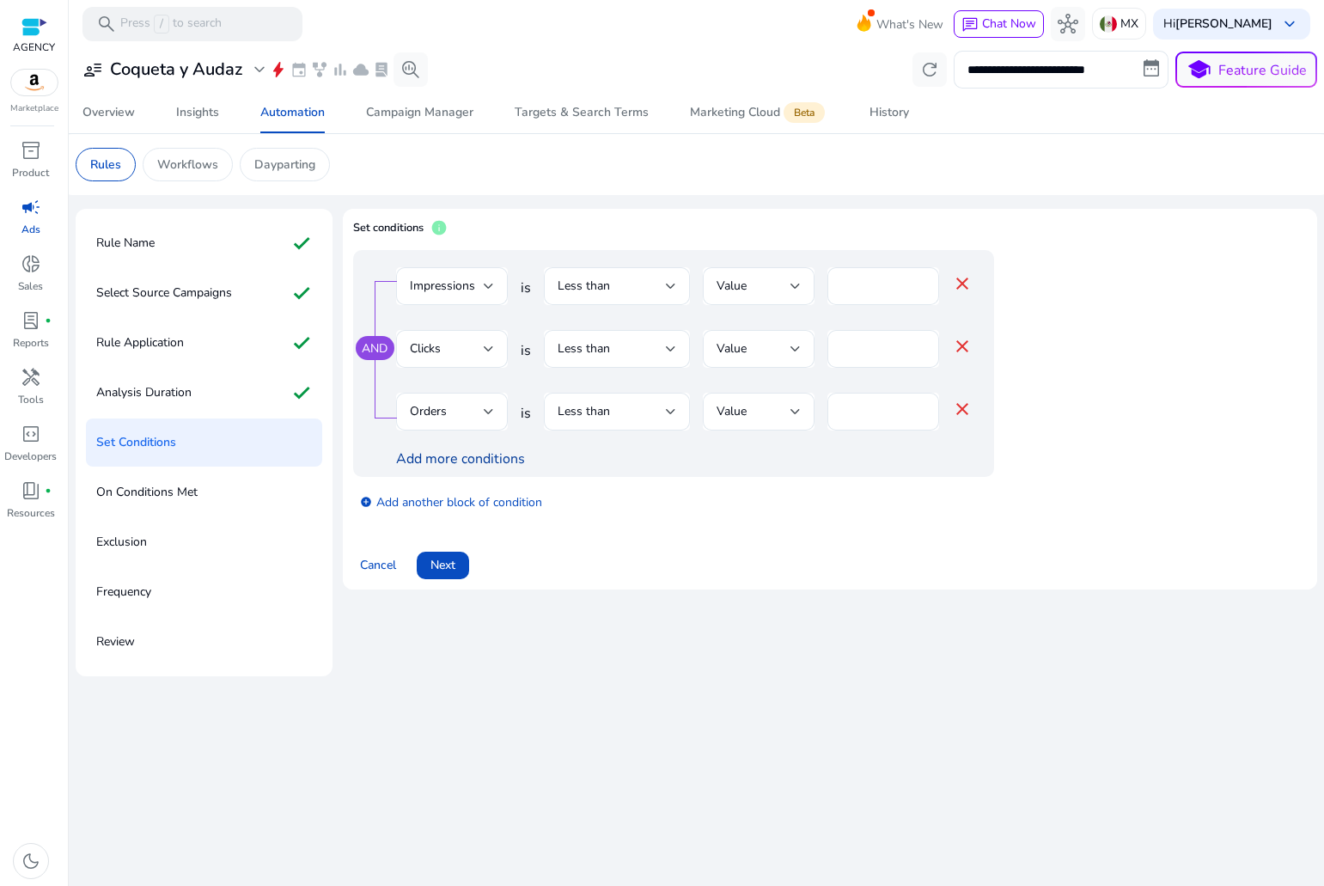
click at [477, 461] on link "Add more conditions" at bounding box center [460, 458] width 129 height 19
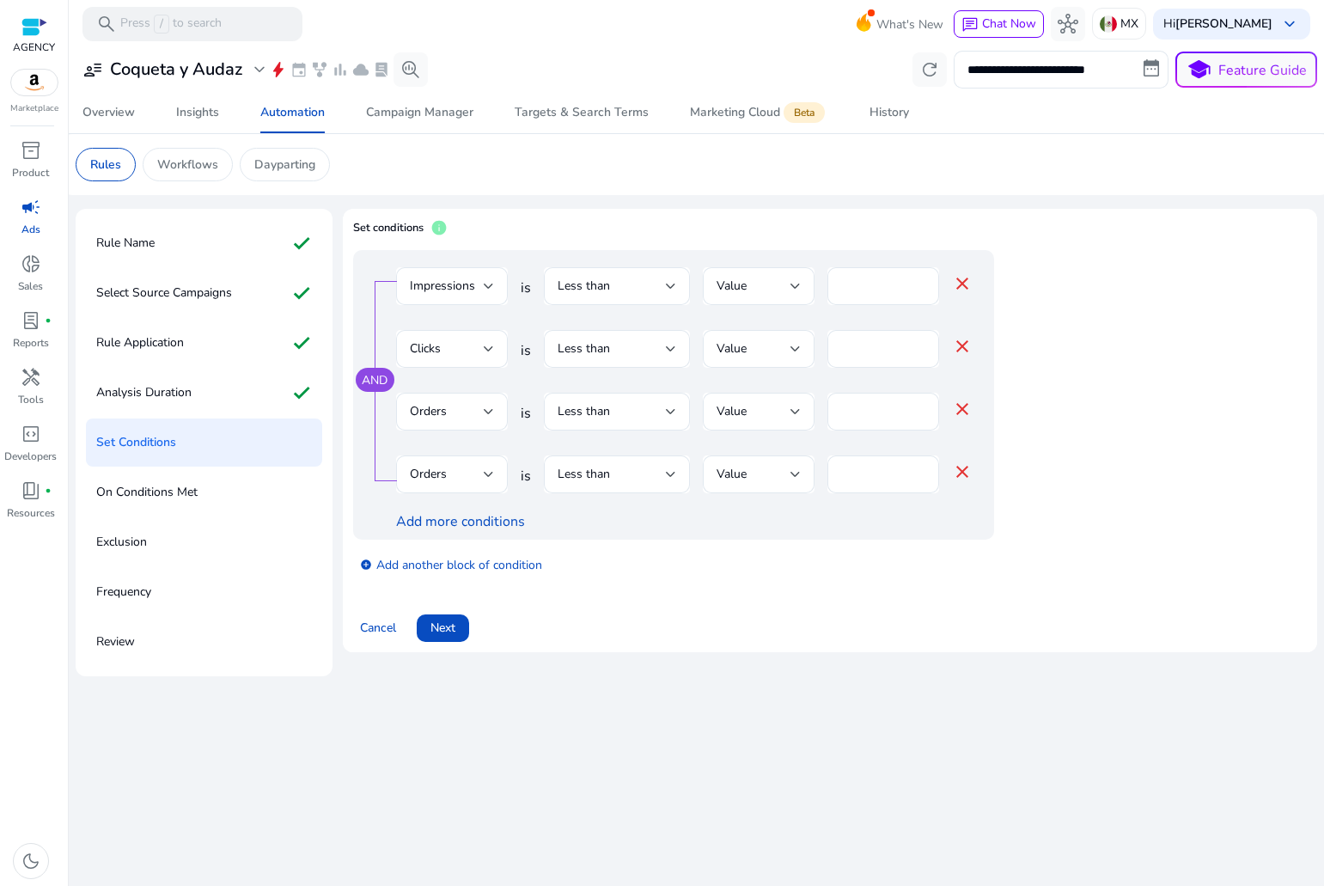
click at [968, 476] on mat-icon "close" at bounding box center [962, 471] width 21 height 21
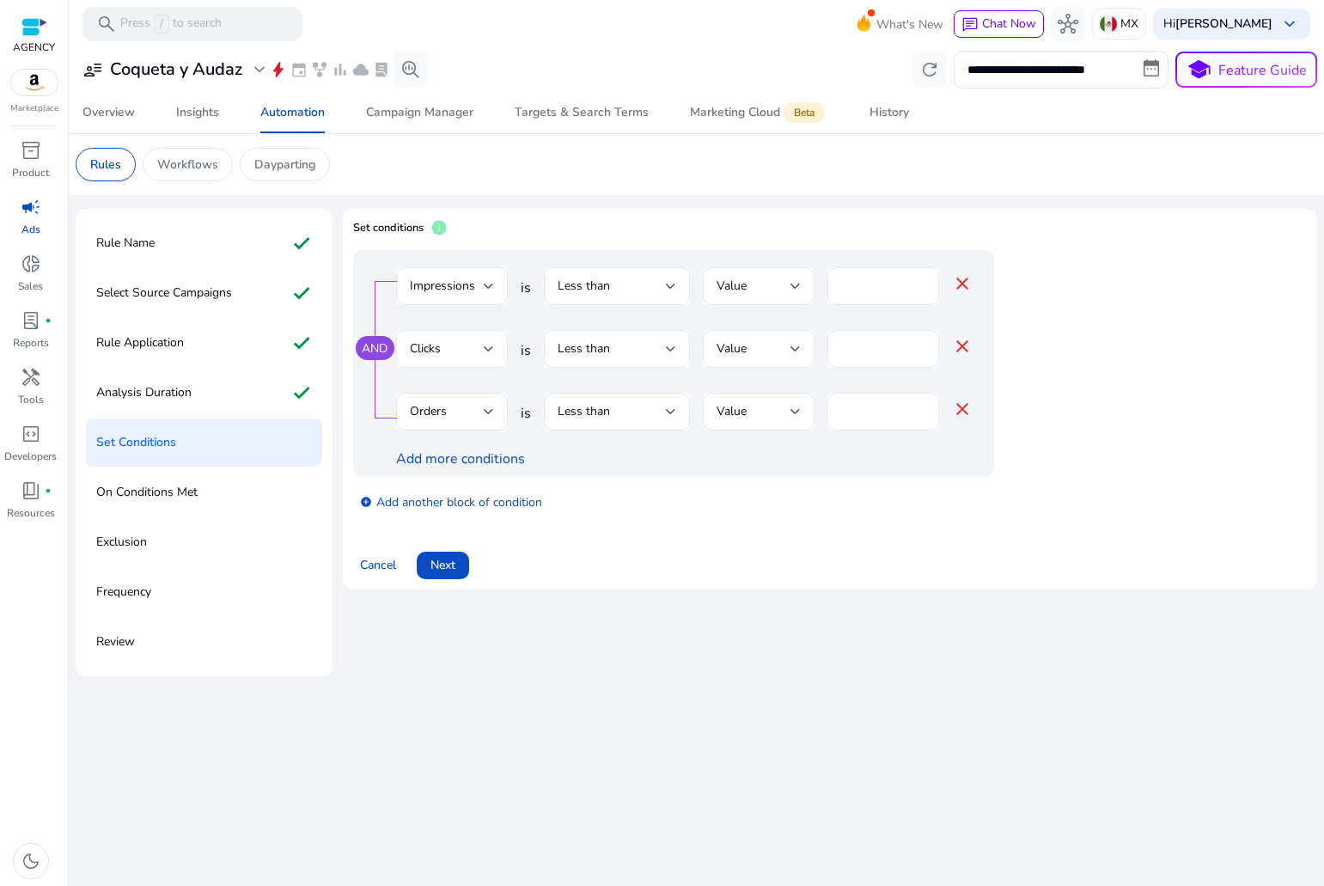
click at [864, 418] on input "*" at bounding box center [883, 411] width 84 height 19
type input "*"
click at [619, 418] on div "Less than" at bounding box center [612, 411] width 108 height 19
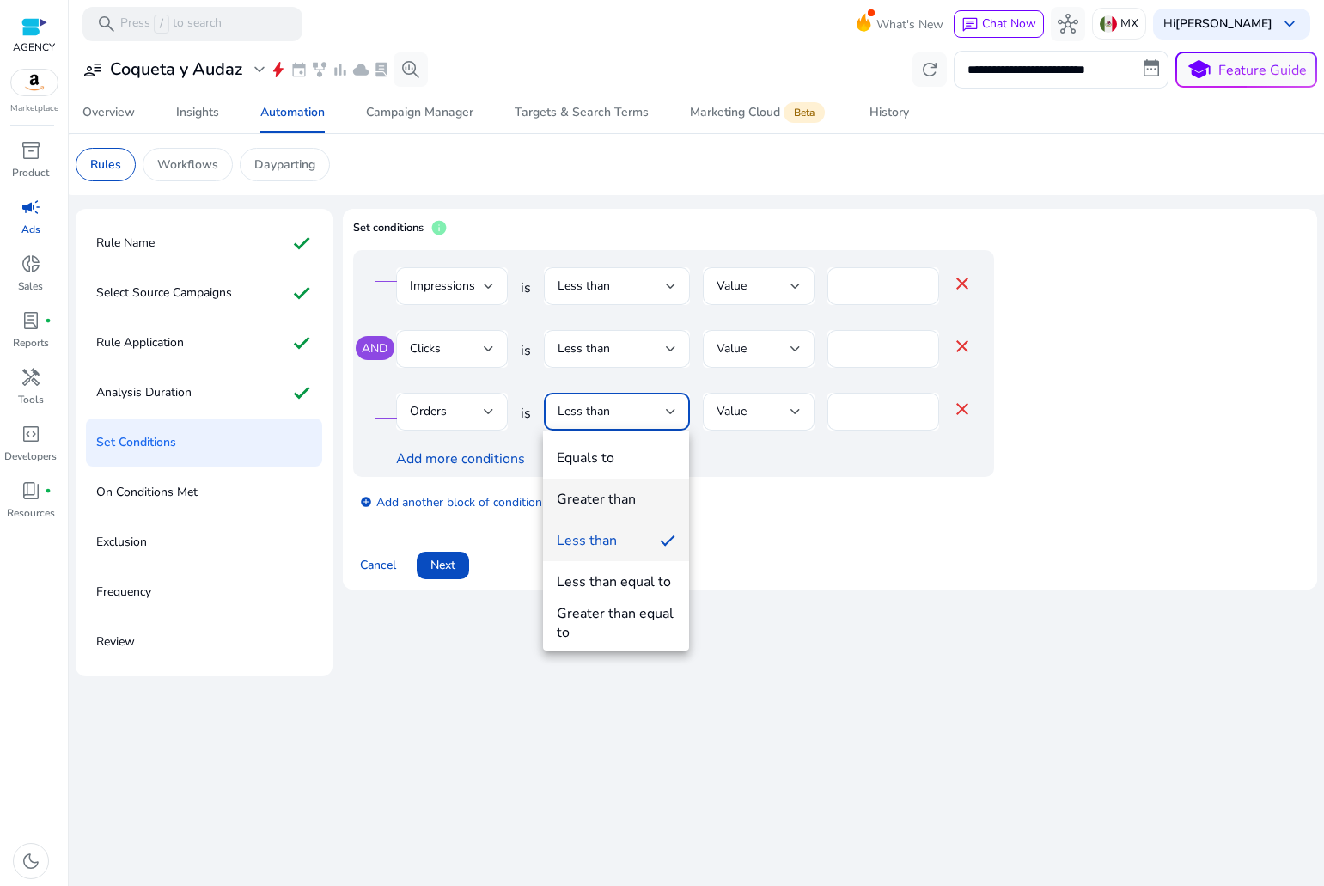
click at [592, 499] on div "Greater than" at bounding box center [596, 499] width 79 height 19
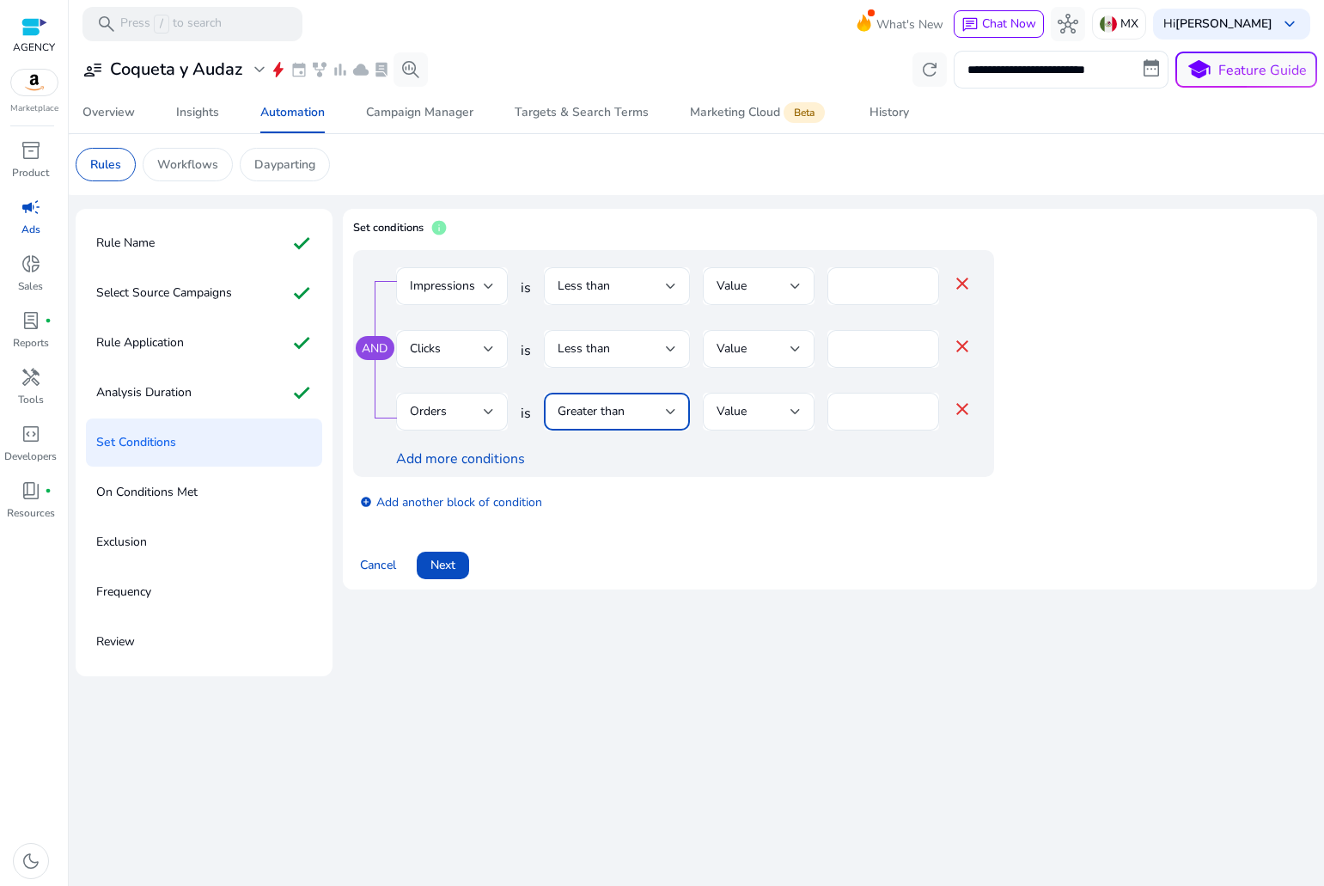
click at [583, 412] on span "Greater than" at bounding box center [591, 411] width 67 height 16
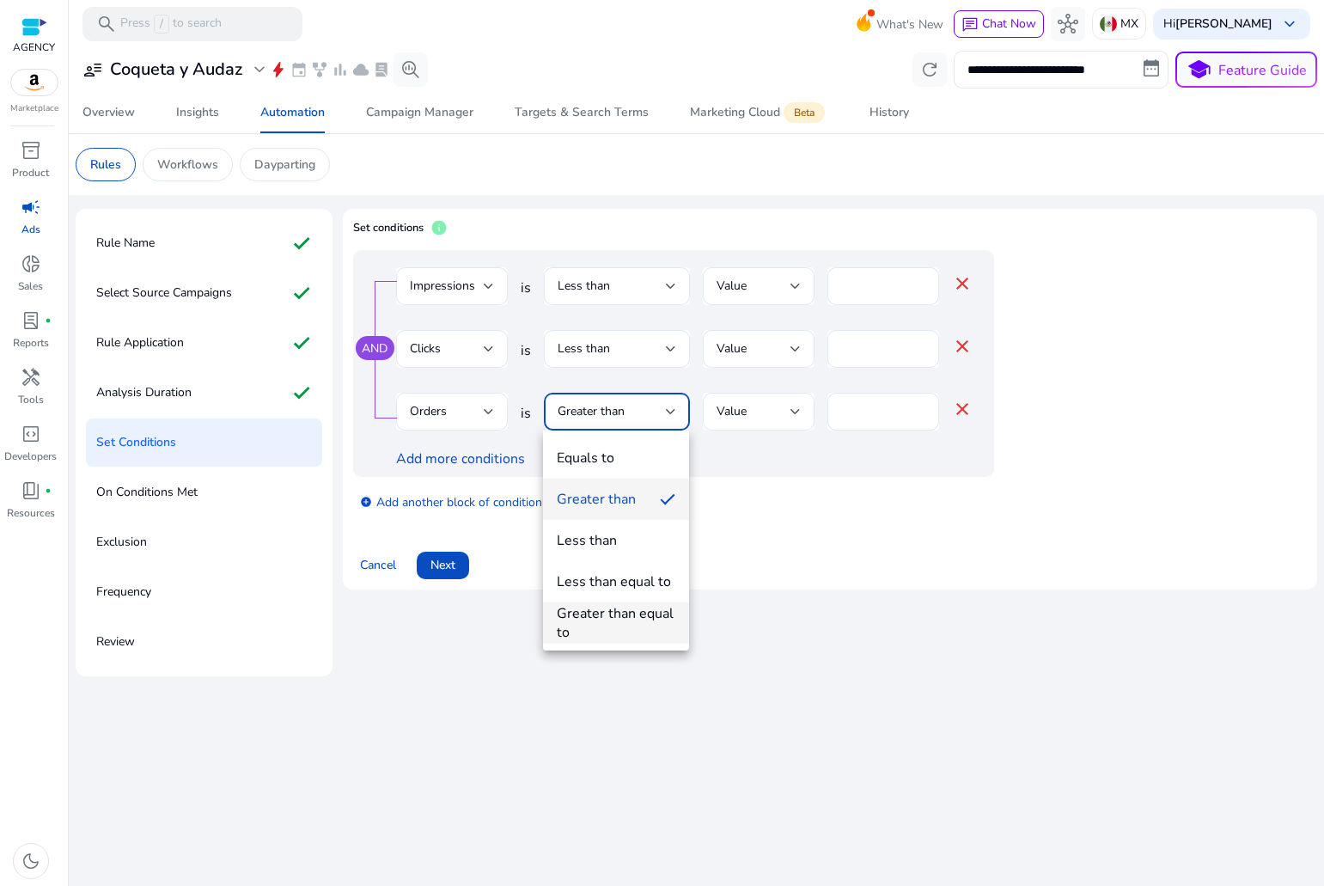
click at [601, 615] on div "Greater than equal to" at bounding box center [616, 623] width 119 height 38
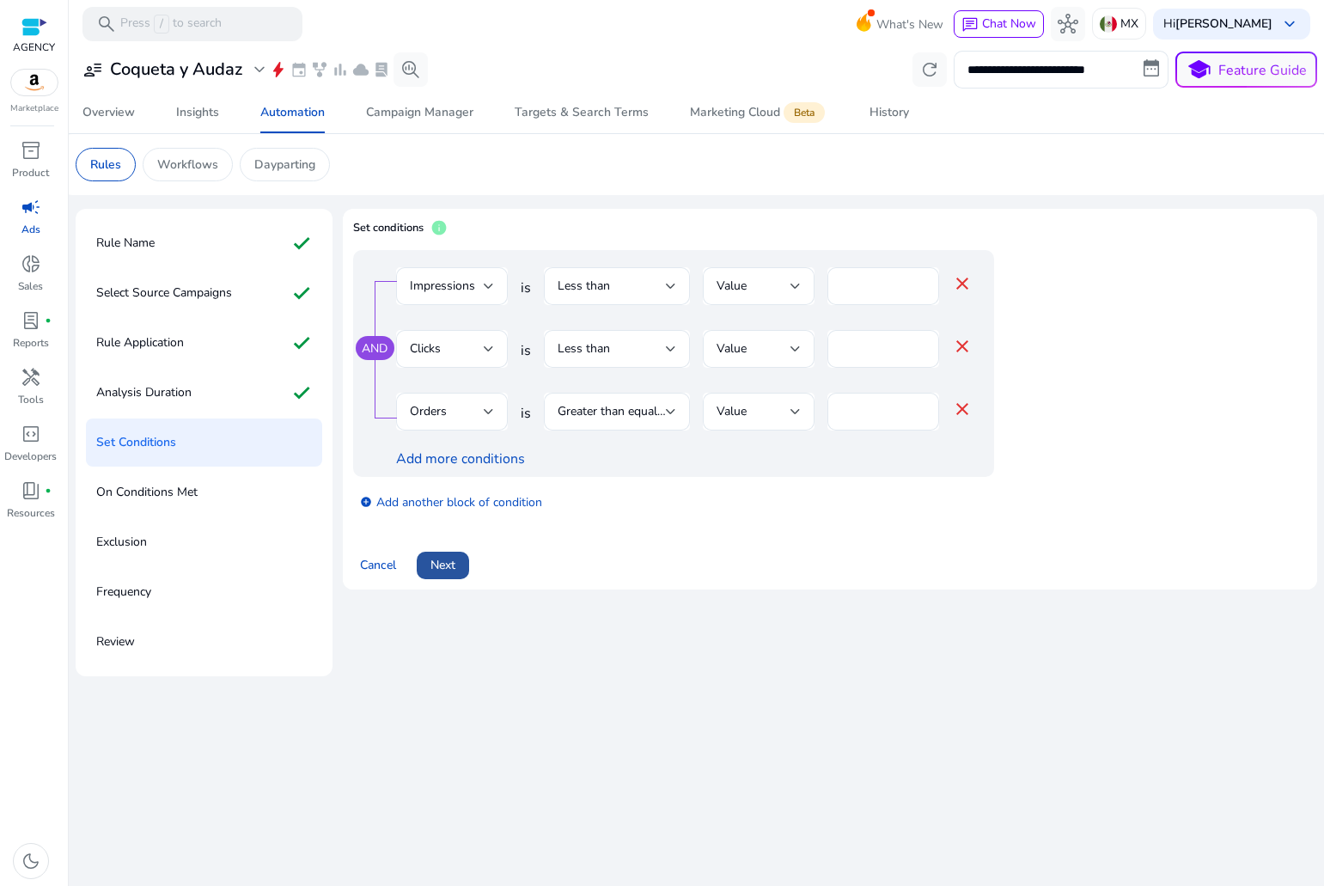
click at [457, 565] on span at bounding box center [443, 565] width 52 height 41
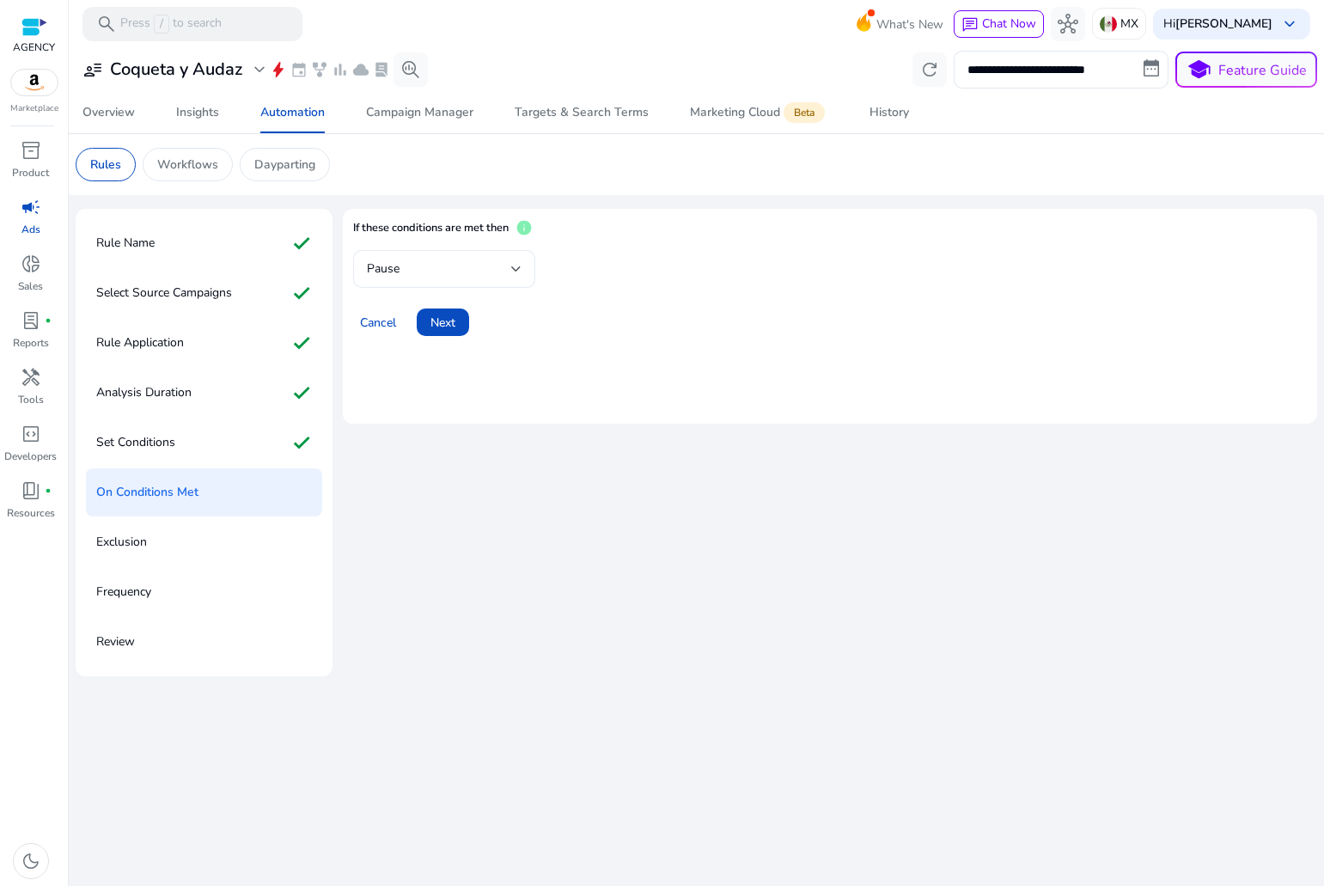
click at [449, 275] on div "Pause" at bounding box center [439, 269] width 144 height 19
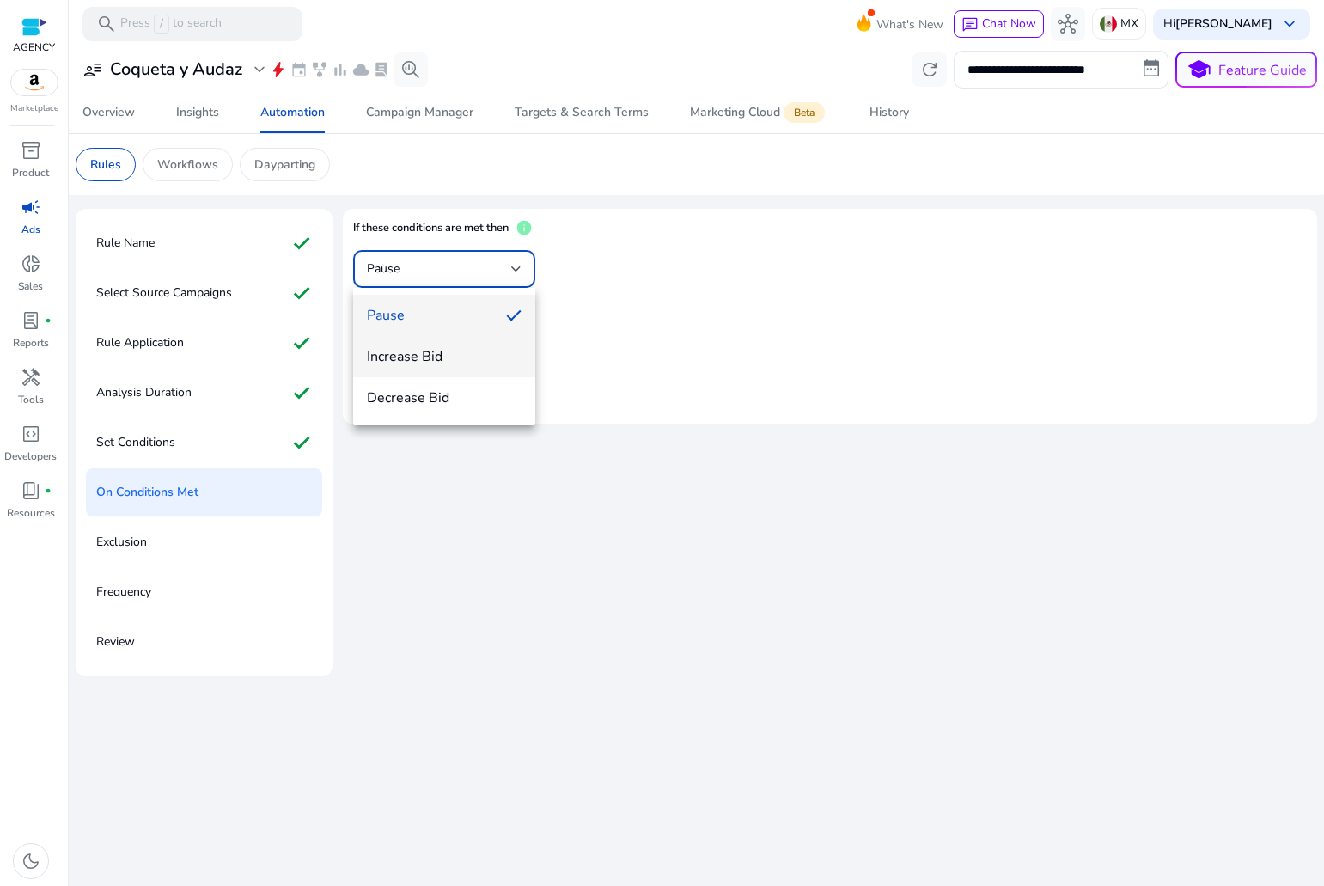
click at [453, 346] on mat-option "Increase Bid" at bounding box center [444, 356] width 182 height 41
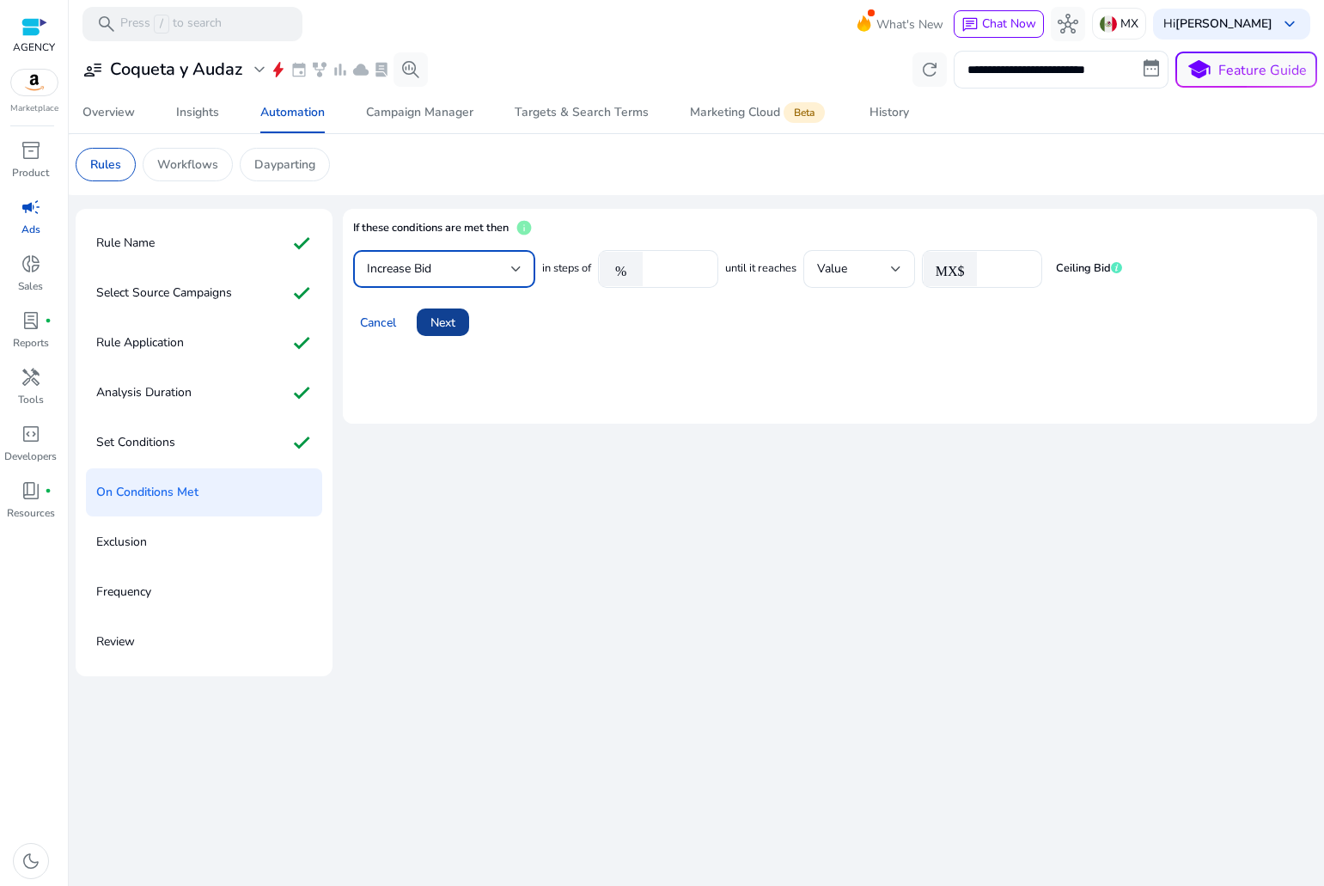
click at [466, 323] on span at bounding box center [443, 322] width 52 height 41
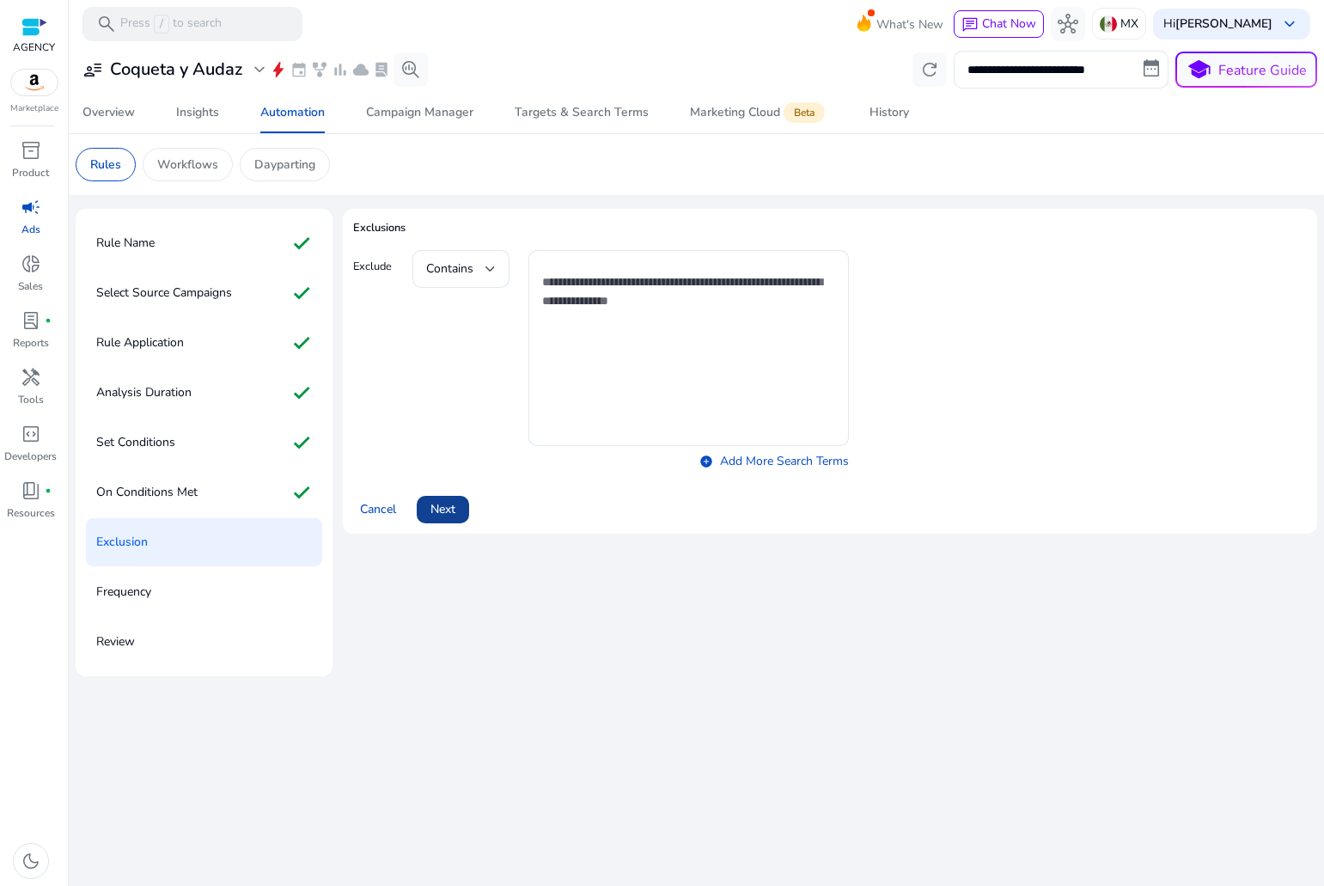
click at [455, 506] on span "Next" at bounding box center [443, 509] width 25 height 18
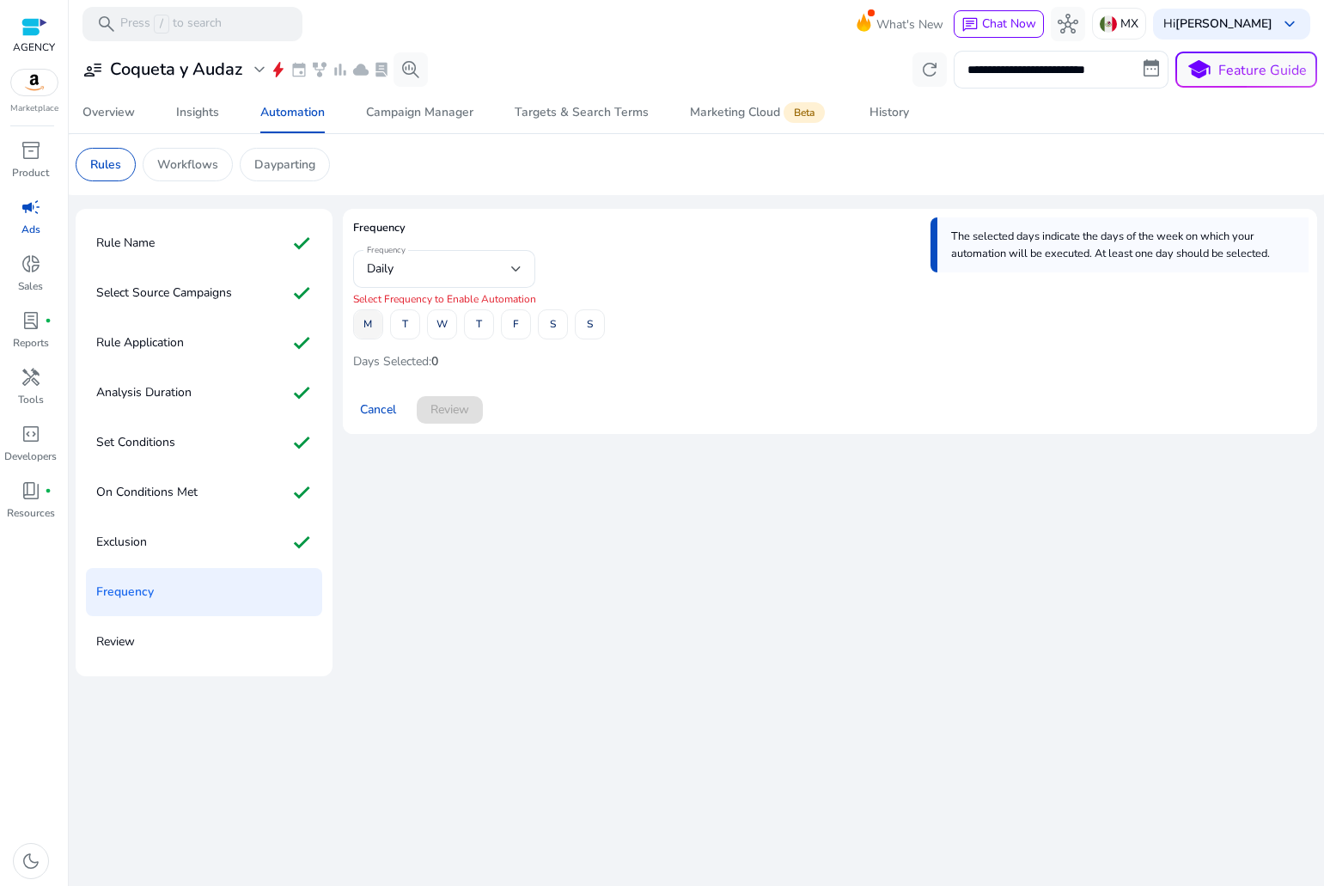
click at [370, 323] on span "M" at bounding box center [367, 324] width 9 height 30
click at [402, 331] on span "T" at bounding box center [405, 324] width 6 height 30
click at [451, 334] on button "W" at bounding box center [442, 324] width 30 height 30
drag, startPoint x: 473, startPoint y: 339, endPoint x: 490, endPoint y: 344, distance: 16.9
click at [485, 343] on span at bounding box center [479, 324] width 28 height 41
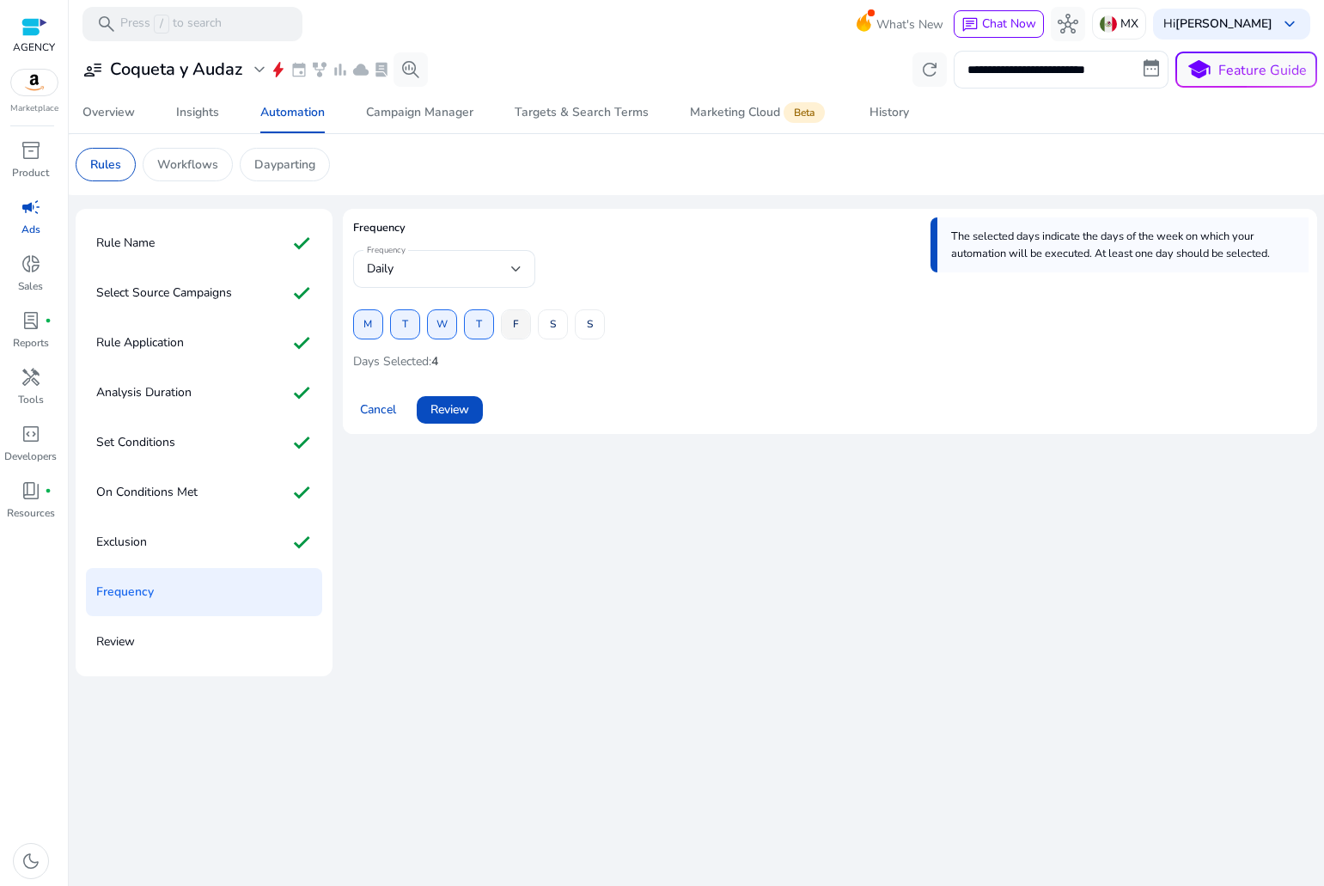
click at [518, 335] on span "F" at bounding box center [516, 324] width 6 height 30
click at [547, 333] on span at bounding box center [553, 324] width 28 height 41
click at [578, 334] on span at bounding box center [590, 324] width 28 height 41
click at [466, 413] on span "Review" at bounding box center [450, 409] width 39 height 18
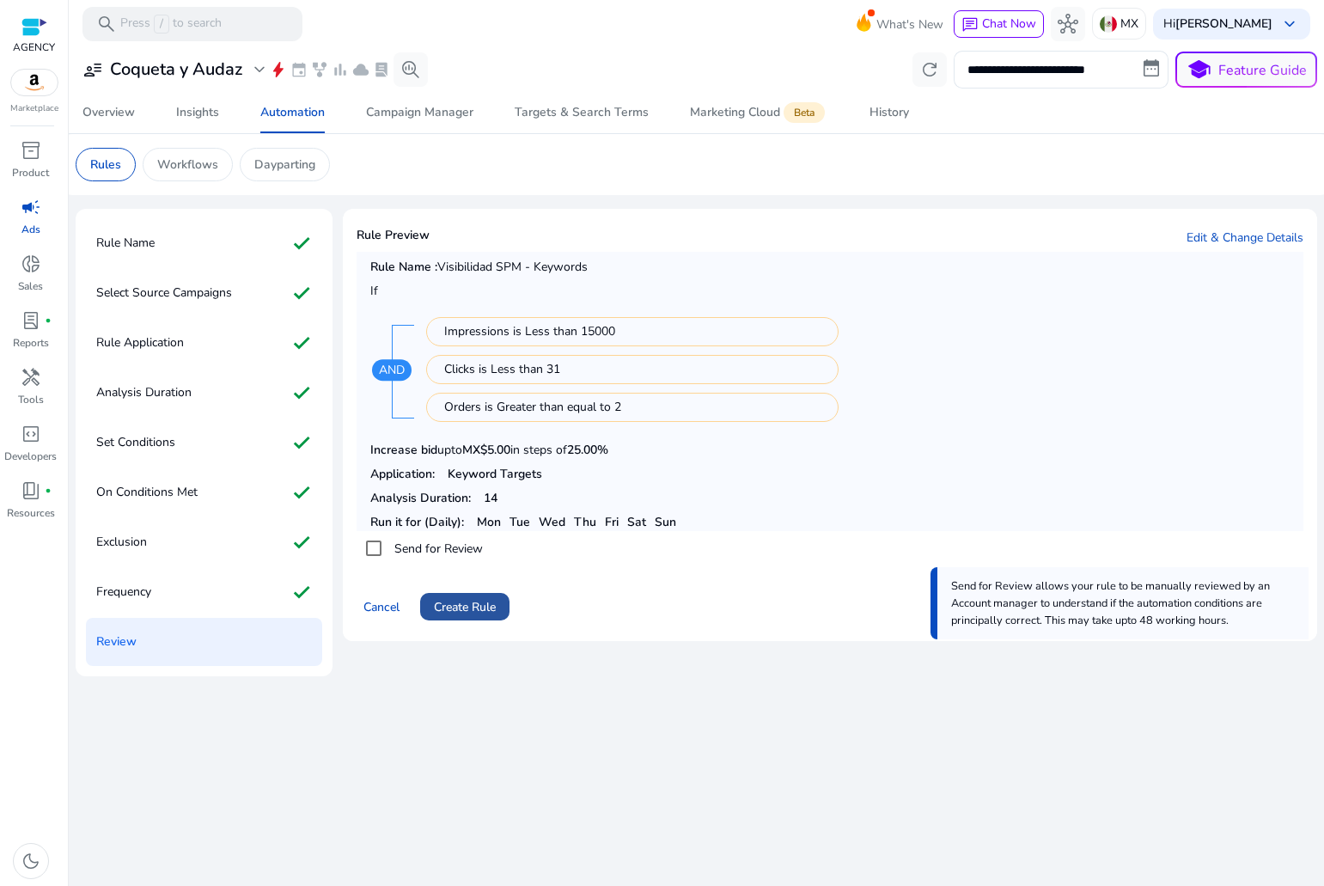
click at [479, 598] on span "Create Rule" at bounding box center [465, 607] width 62 height 18
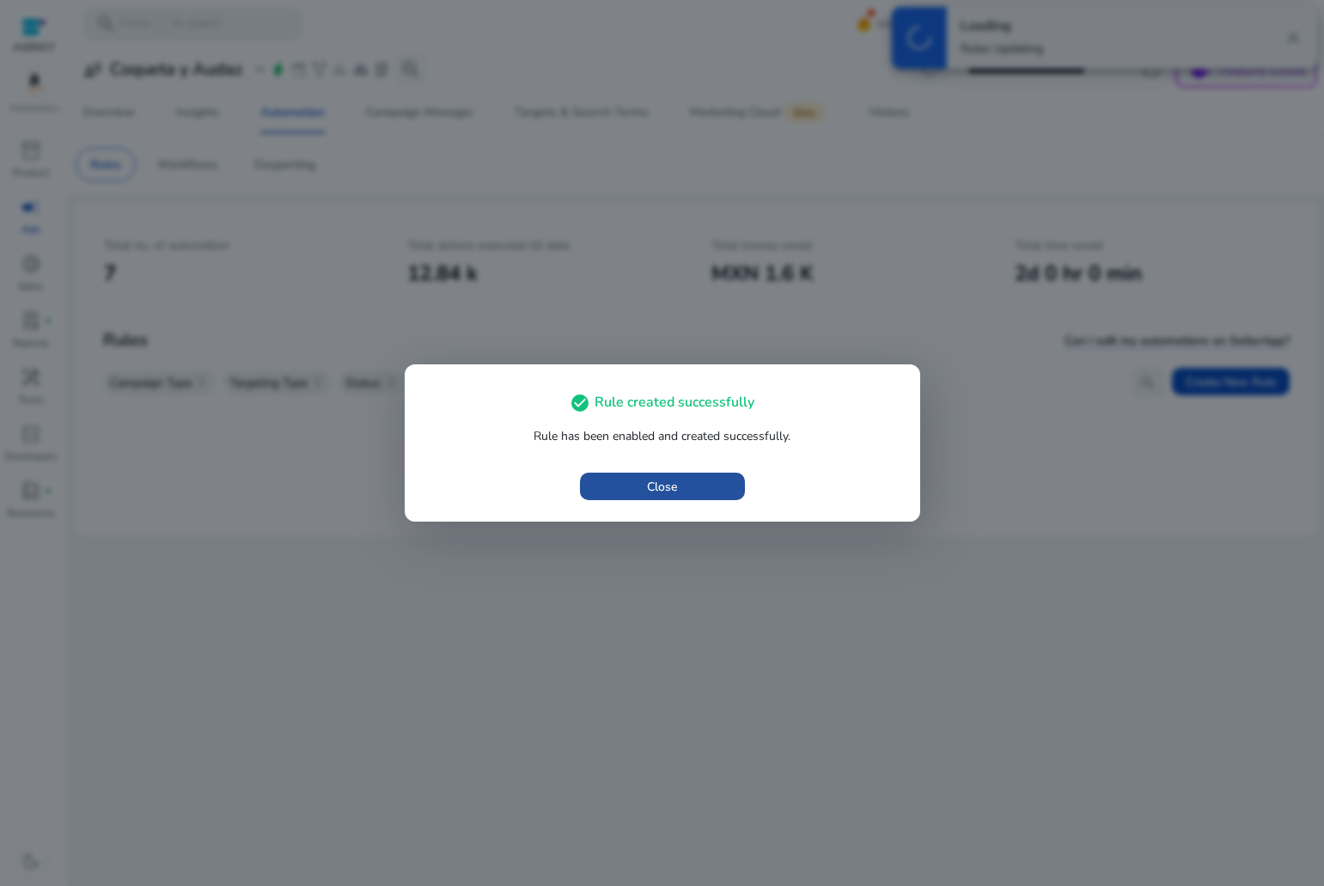
click at [657, 500] on span "button" at bounding box center [662, 486] width 165 height 41
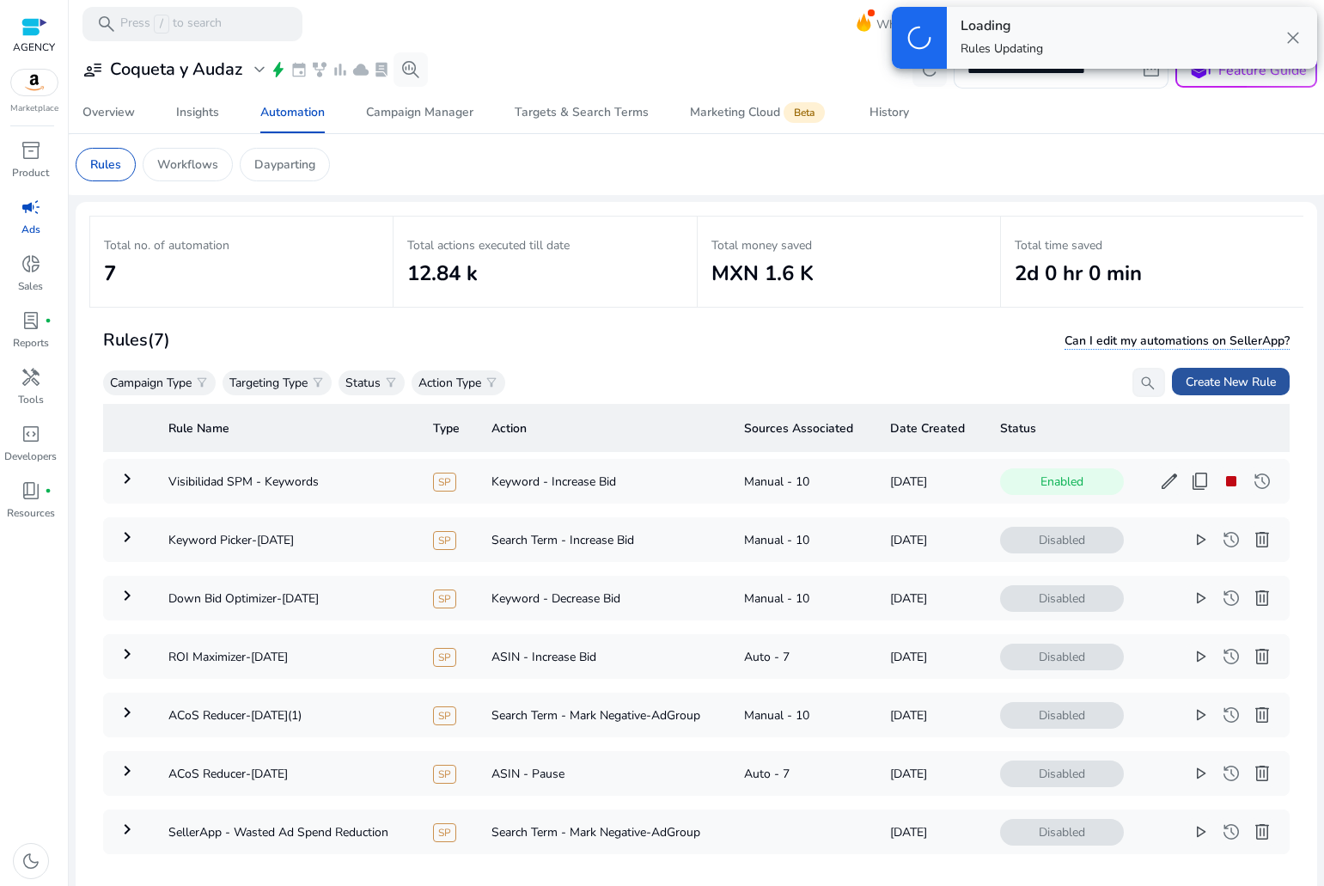
click at [1249, 374] on span "Create New Rule" at bounding box center [1231, 382] width 90 height 18
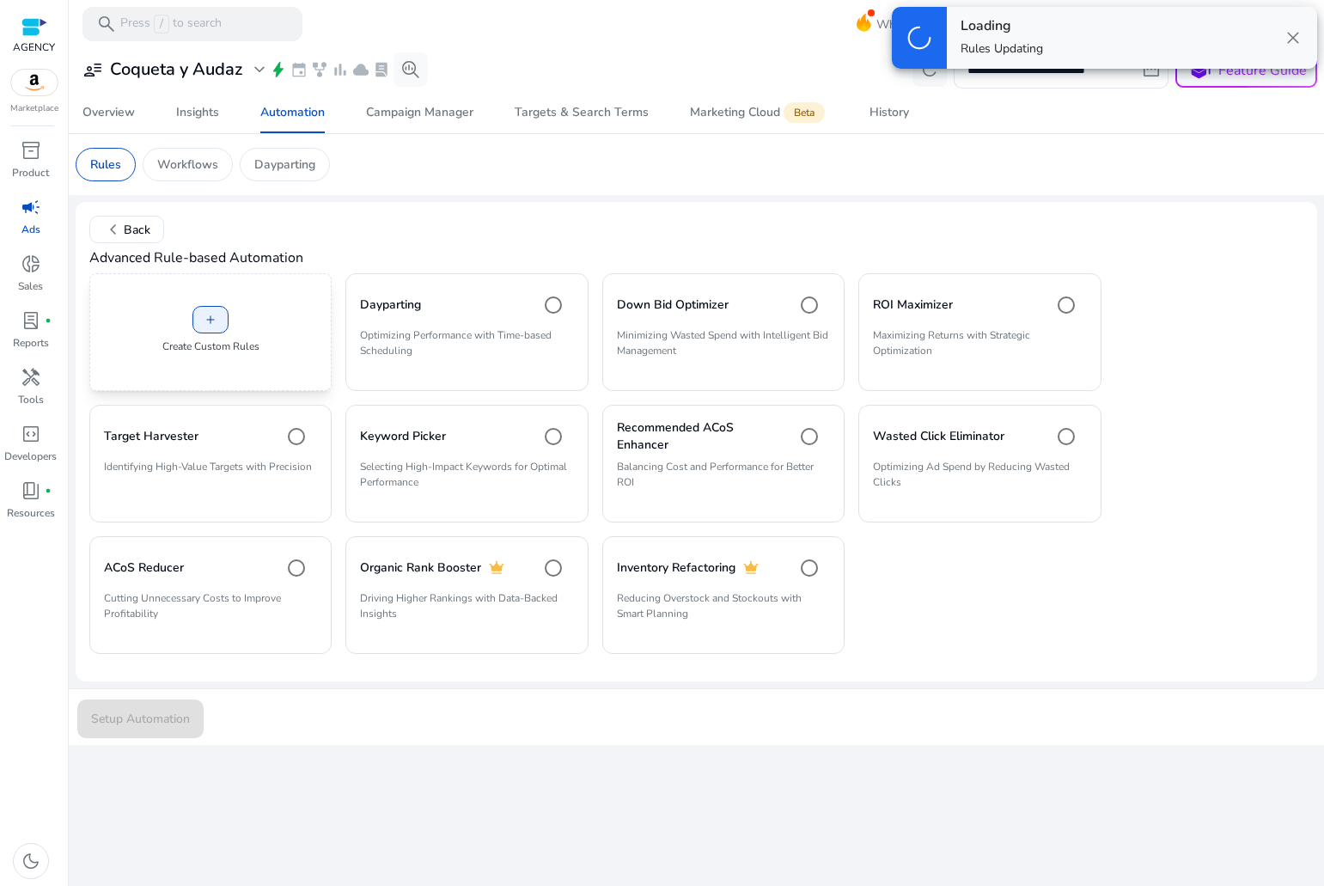
click at [236, 315] on div "add Create Custom Rules" at bounding box center [210, 332] width 242 height 118
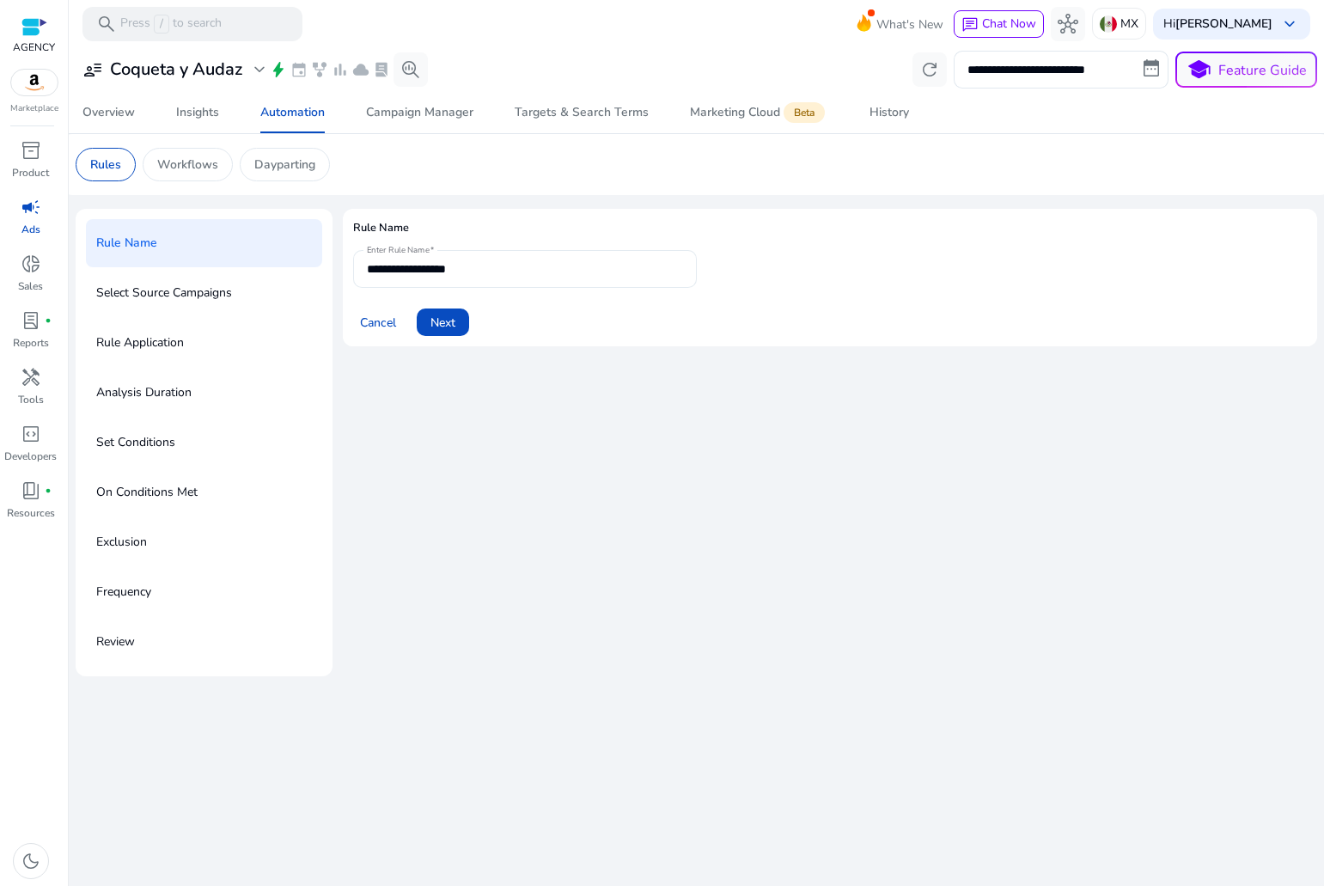
click at [508, 266] on input "**********" at bounding box center [525, 269] width 316 height 19
click at [492, 269] on input "**********" at bounding box center [525, 269] width 316 height 19
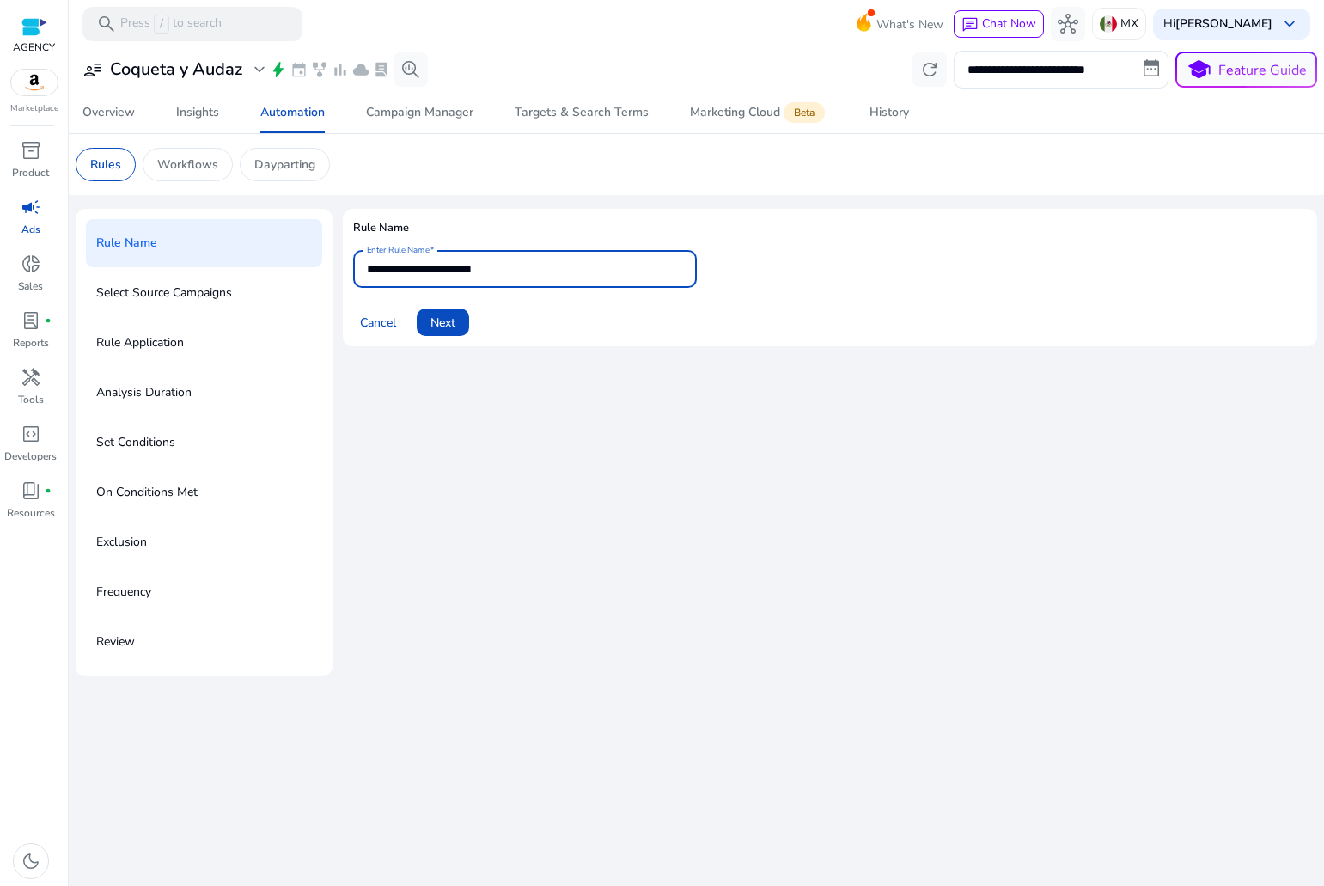
click at [473, 266] on input "**********" at bounding box center [525, 269] width 316 height 19
type input "**********"
click at [461, 328] on span at bounding box center [443, 322] width 52 height 41
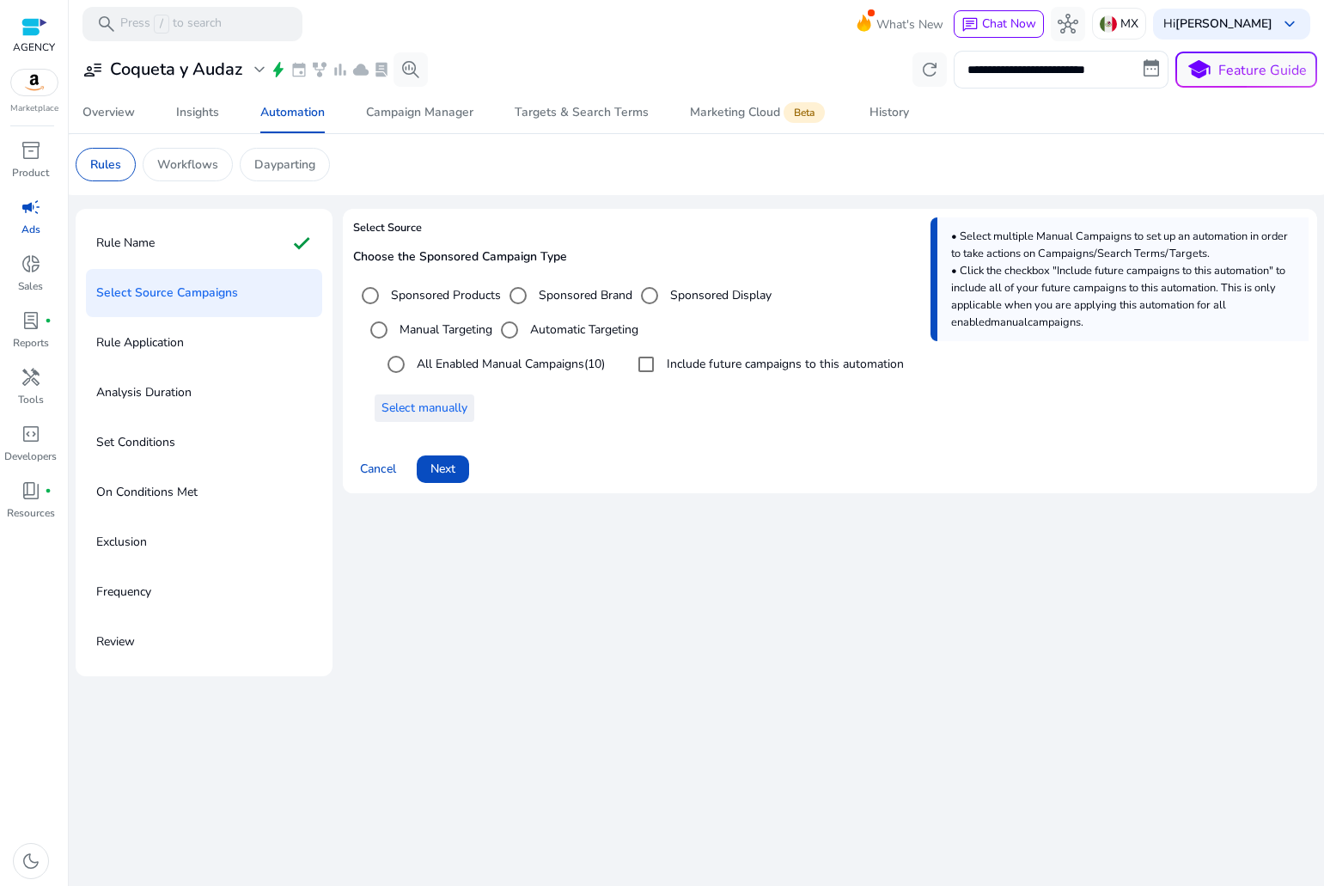
click at [452, 411] on span "Select manually" at bounding box center [425, 408] width 86 height 18
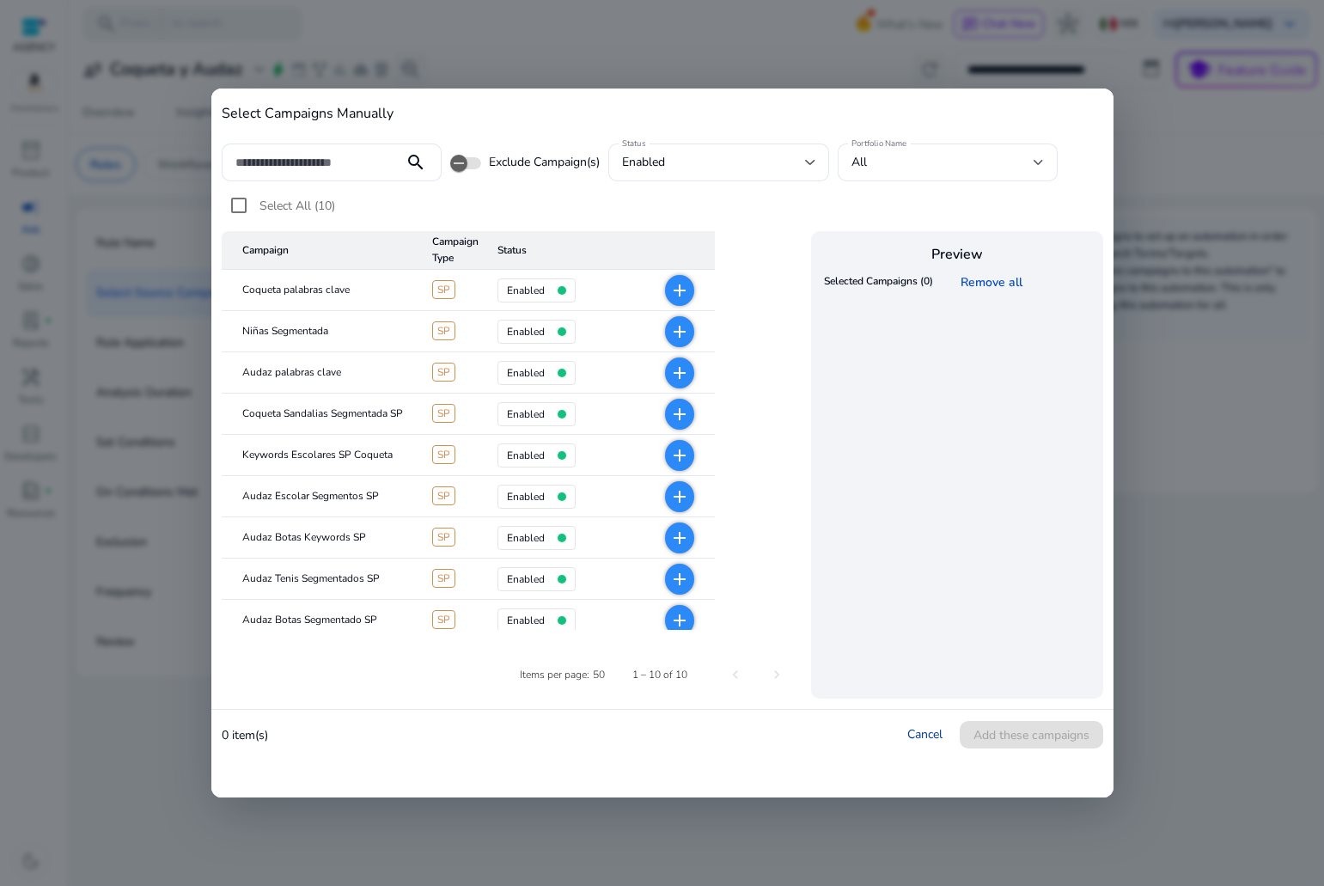
click at [919, 736] on link "Cancel" at bounding box center [924, 734] width 35 height 16
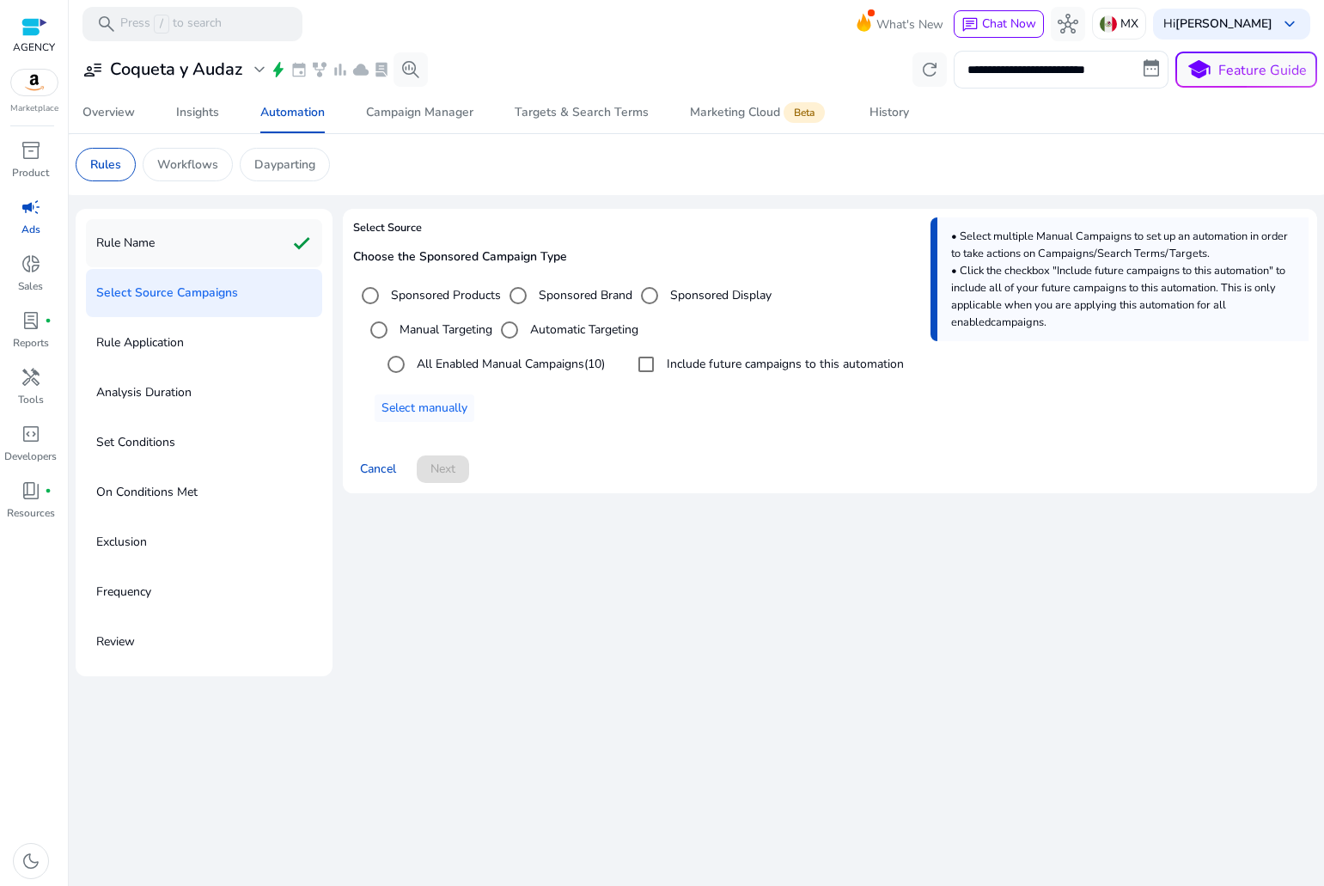
click at [180, 253] on div "Rule Name check" at bounding box center [204, 243] width 236 height 48
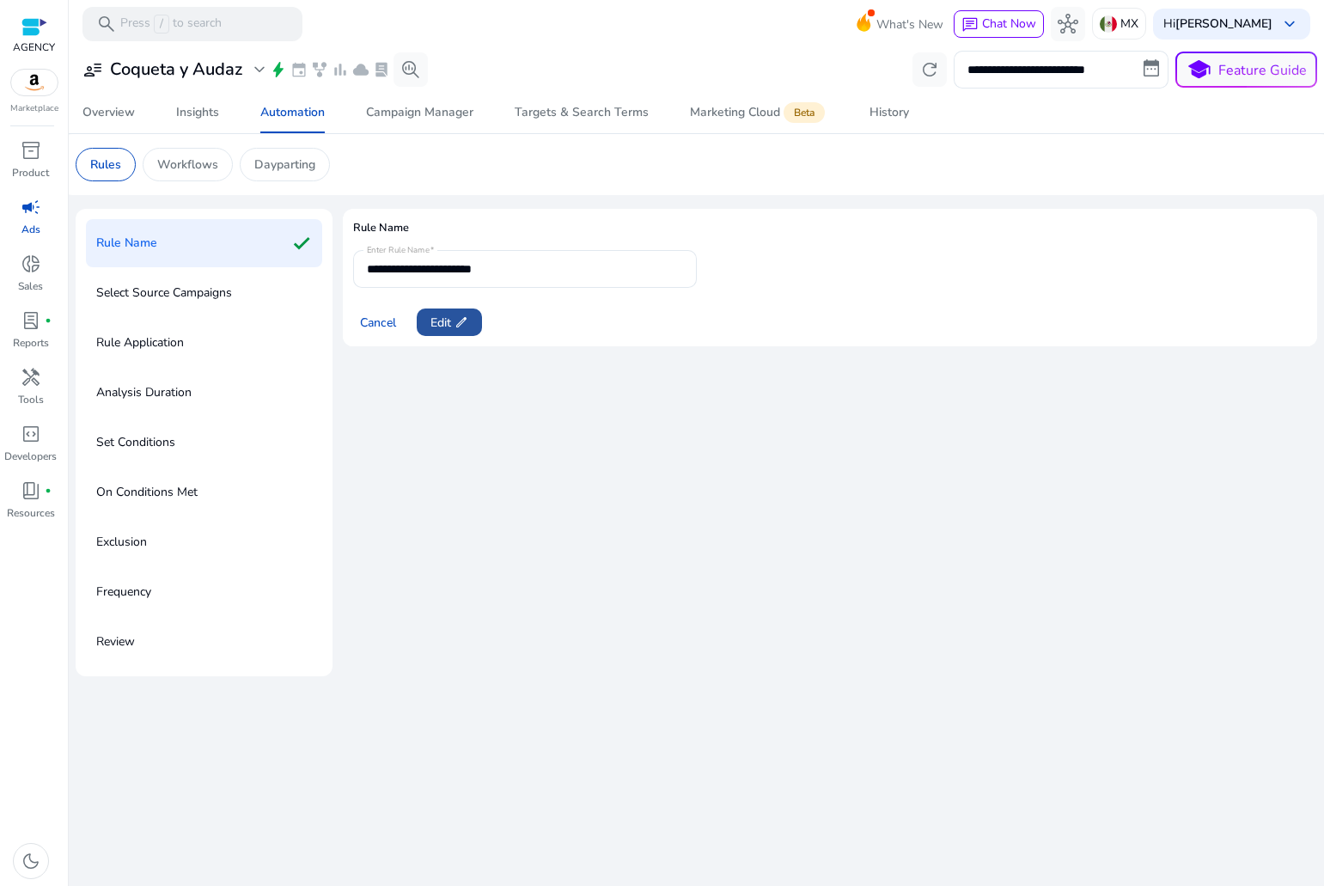
click at [442, 319] on span "Edit edit" at bounding box center [450, 323] width 38 height 18
click at [486, 259] on div "**********" at bounding box center [525, 269] width 316 height 38
click at [486, 271] on input "**********" at bounding box center [525, 269] width 316 height 19
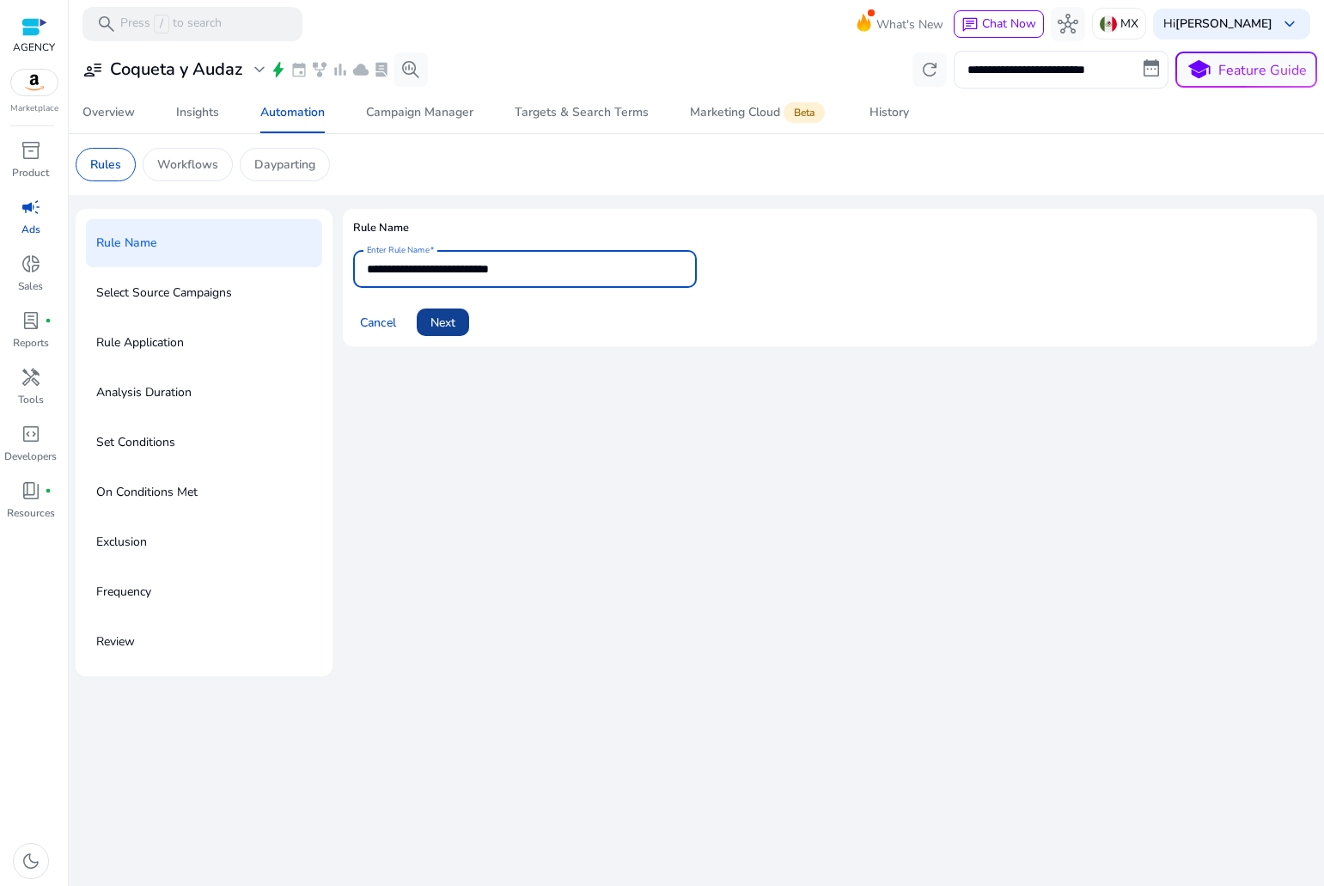
type input "**********"
click at [445, 319] on span "Next" at bounding box center [443, 323] width 25 height 18
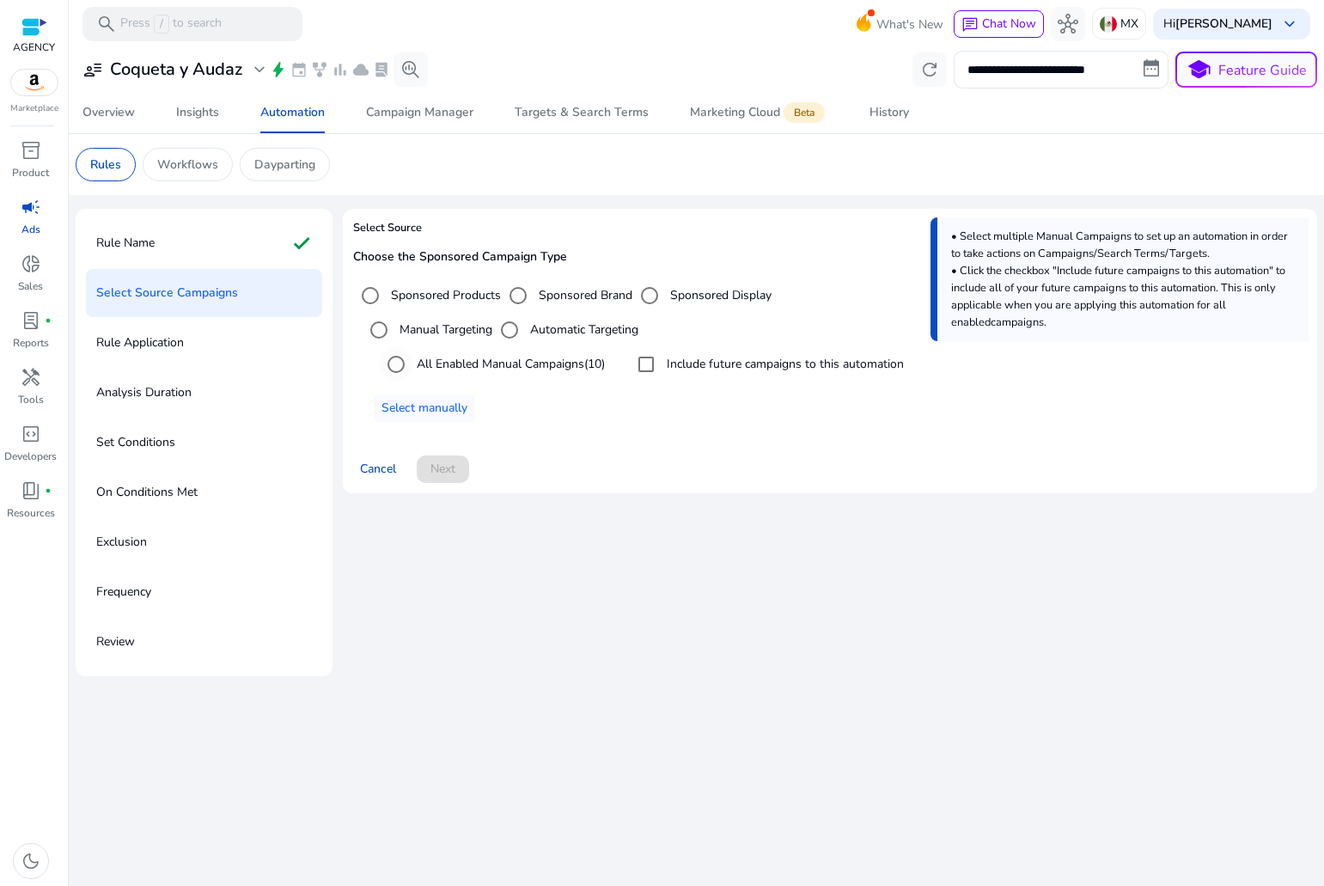
click at [473, 357] on label "All Enabled Manual Campaigns (10)" at bounding box center [509, 364] width 192 height 18
click at [449, 474] on span "Next" at bounding box center [443, 469] width 25 height 18
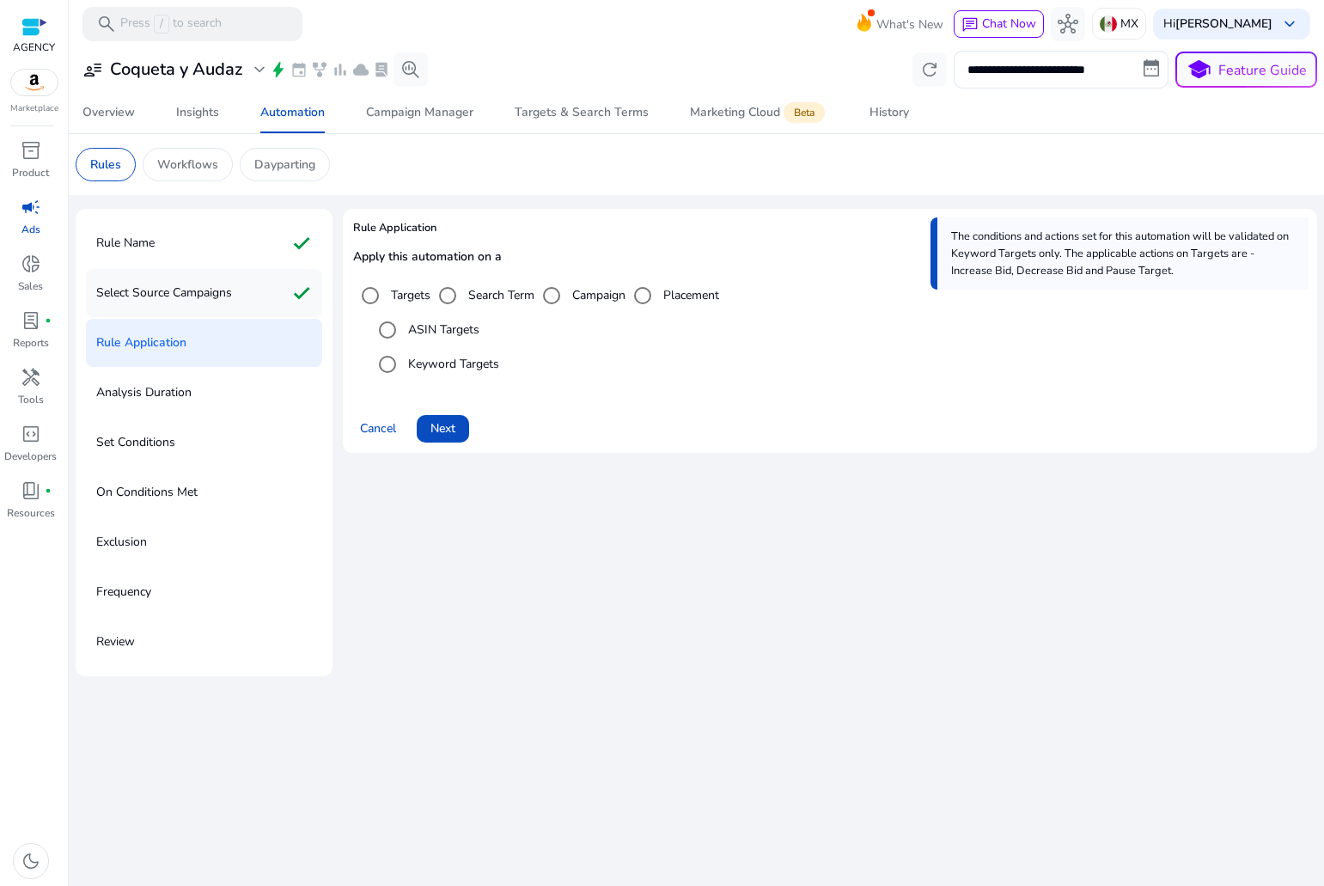
click at [233, 278] on div "Select Source Campaigns check" at bounding box center [204, 293] width 236 height 48
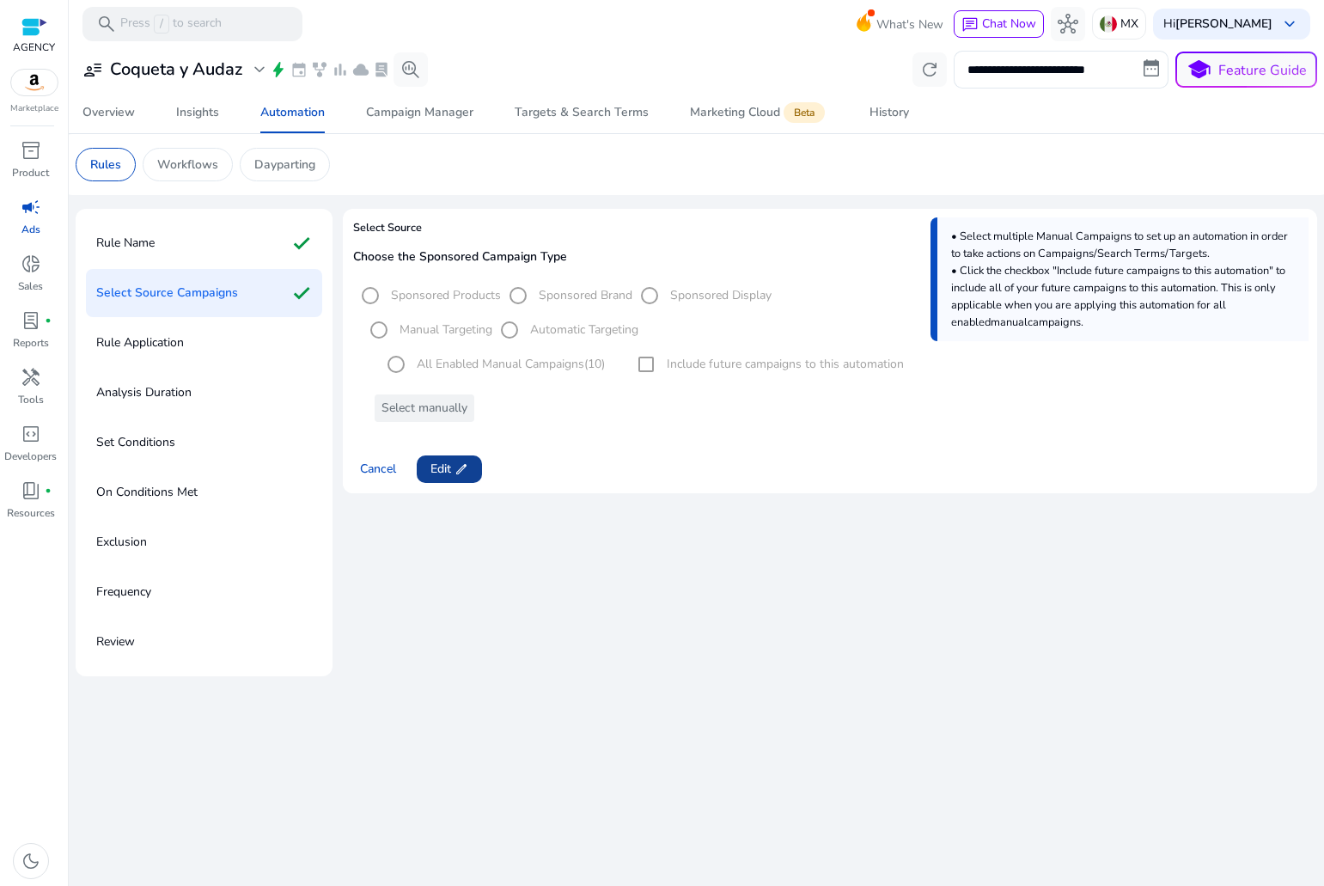
click at [462, 462] on span "edit" at bounding box center [462, 469] width 14 height 14
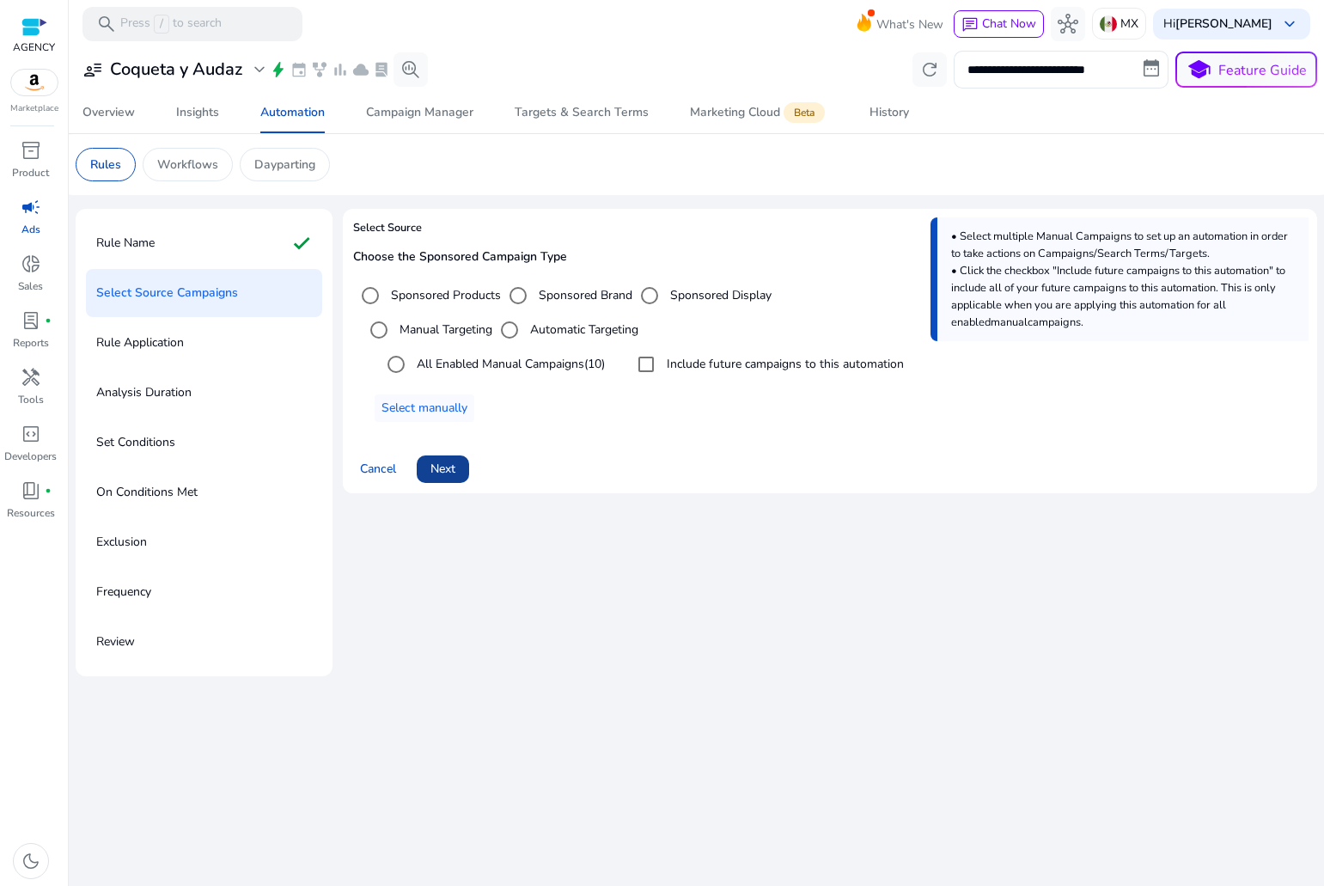
click at [448, 473] on span "Next" at bounding box center [443, 469] width 25 height 18
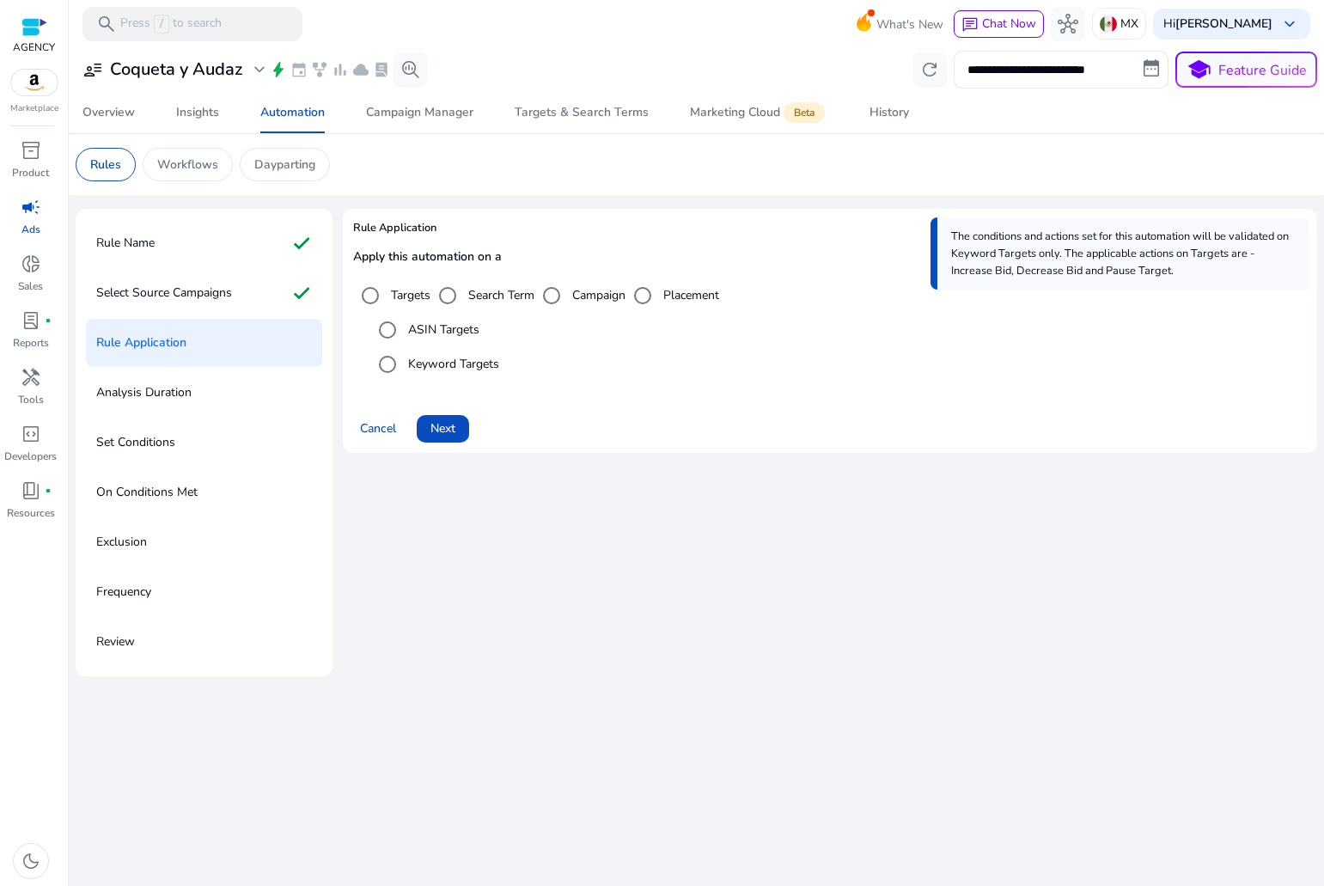
click at [426, 334] on label "ASIN Targets" at bounding box center [442, 330] width 75 height 18
click at [453, 427] on span "Next" at bounding box center [443, 428] width 25 height 18
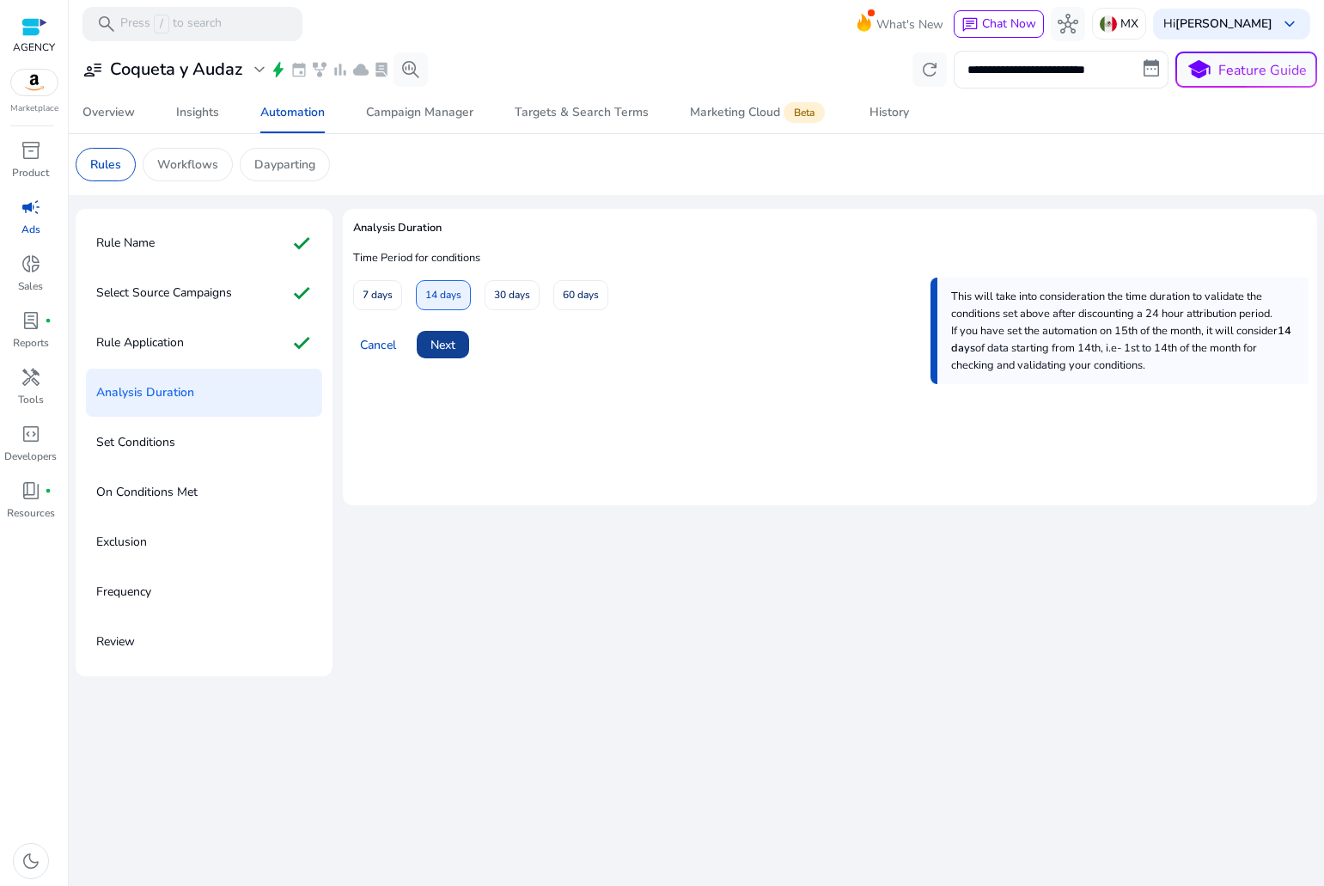
click at [442, 347] on span "Next" at bounding box center [443, 345] width 25 height 18
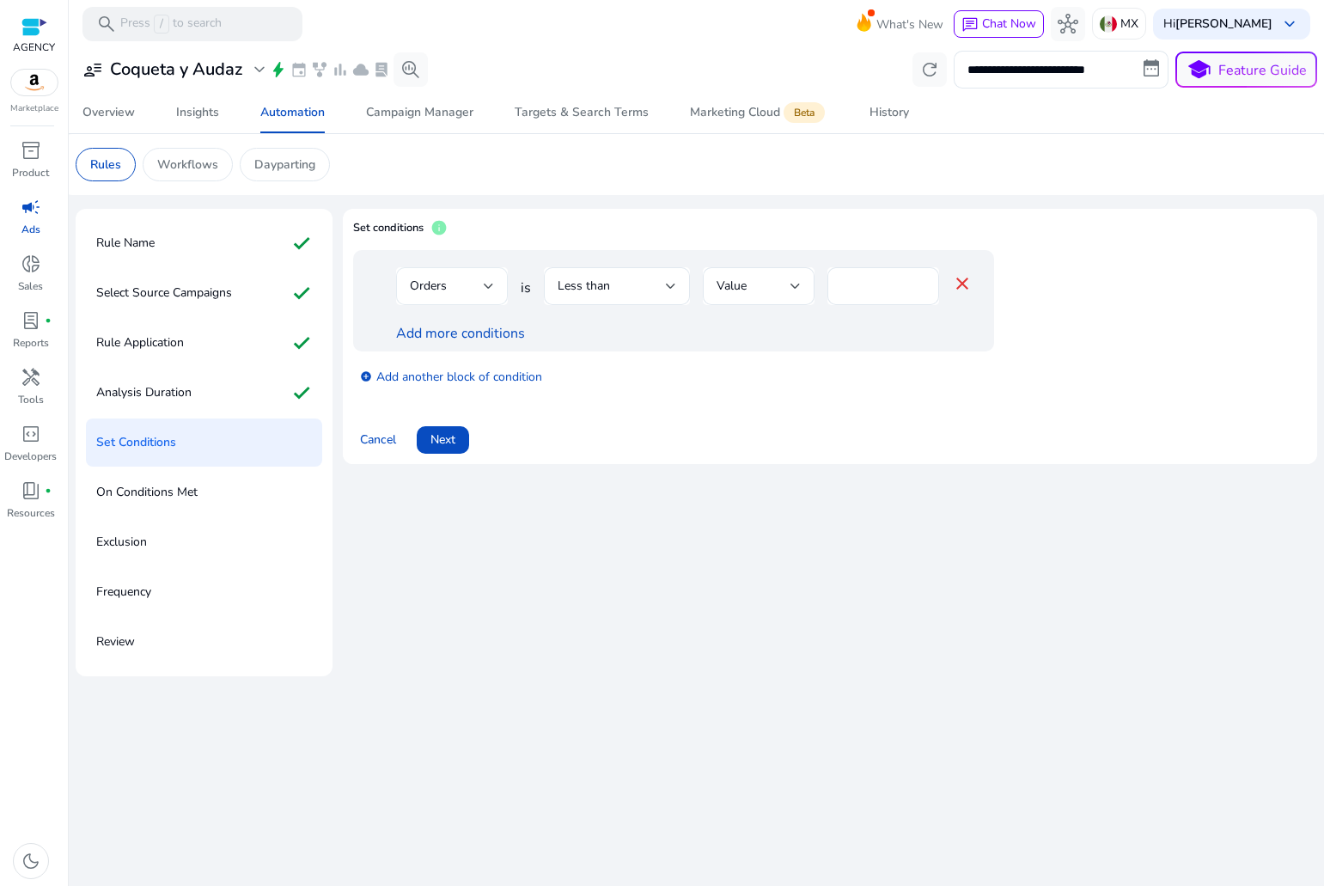
click at [480, 283] on div "Orders" at bounding box center [447, 286] width 74 height 19
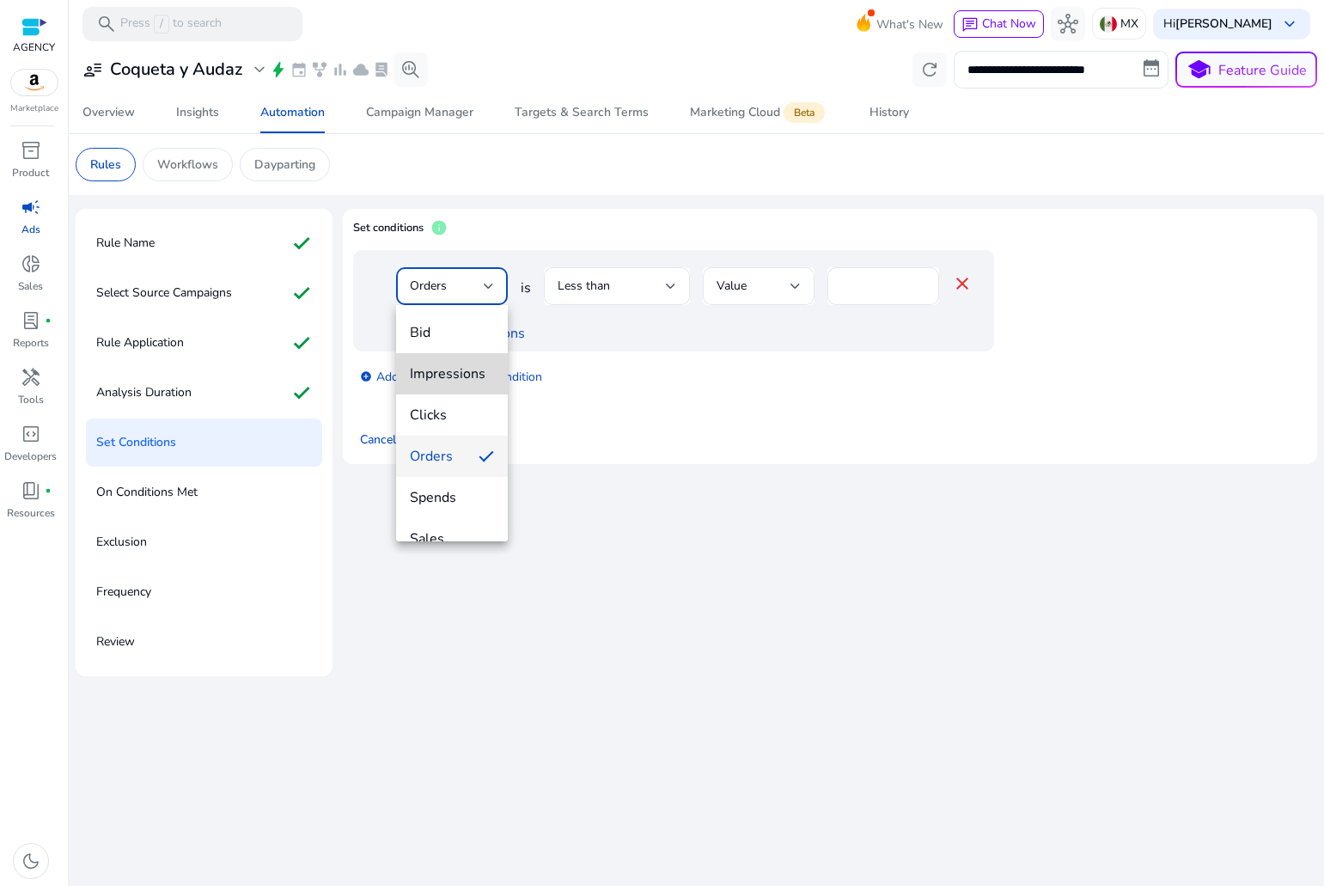
click at [459, 375] on span "Impressions" at bounding box center [452, 373] width 84 height 19
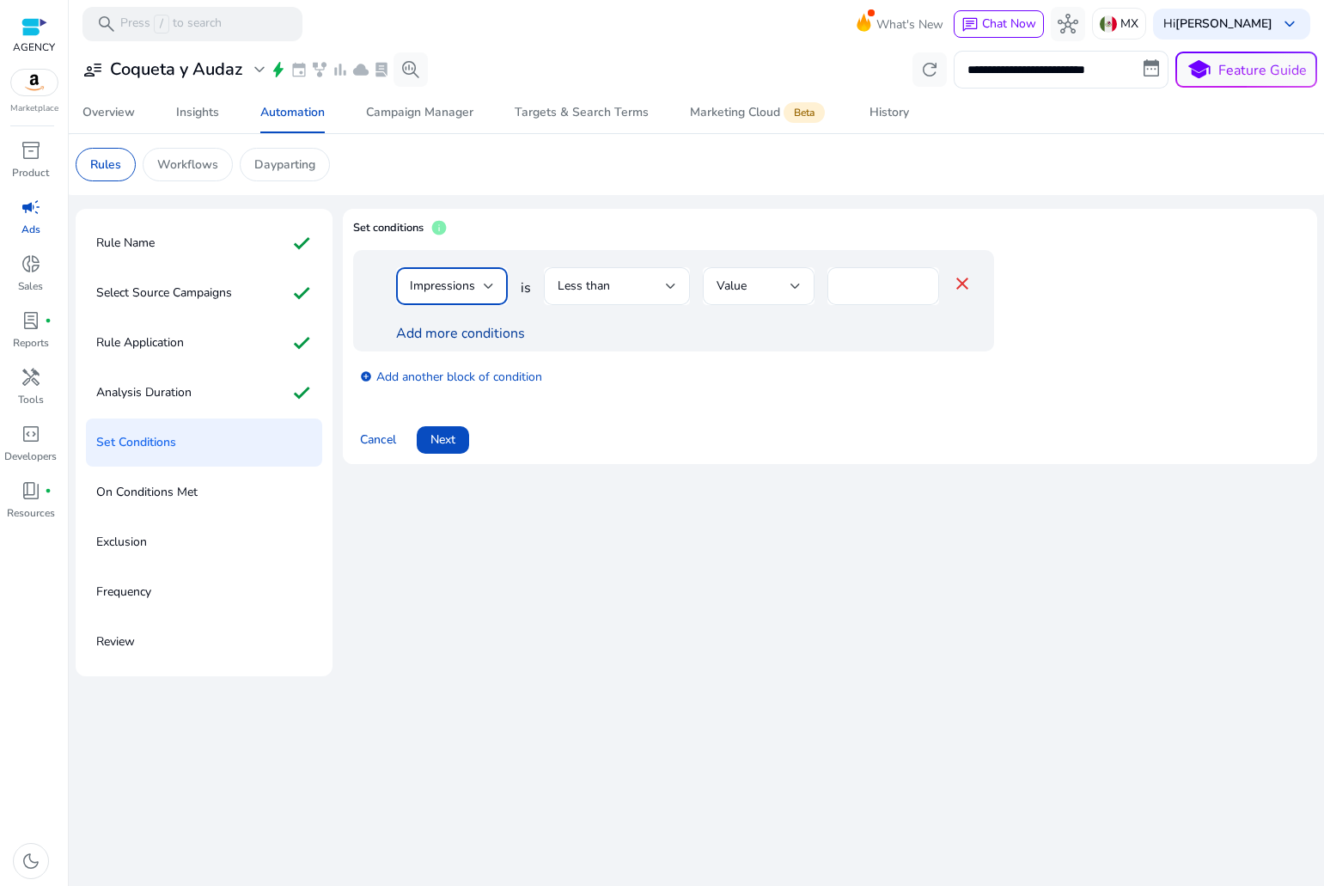
click at [472, 330] on link "Add more conditions" at bounding box center [460, 333] width 129 height 19
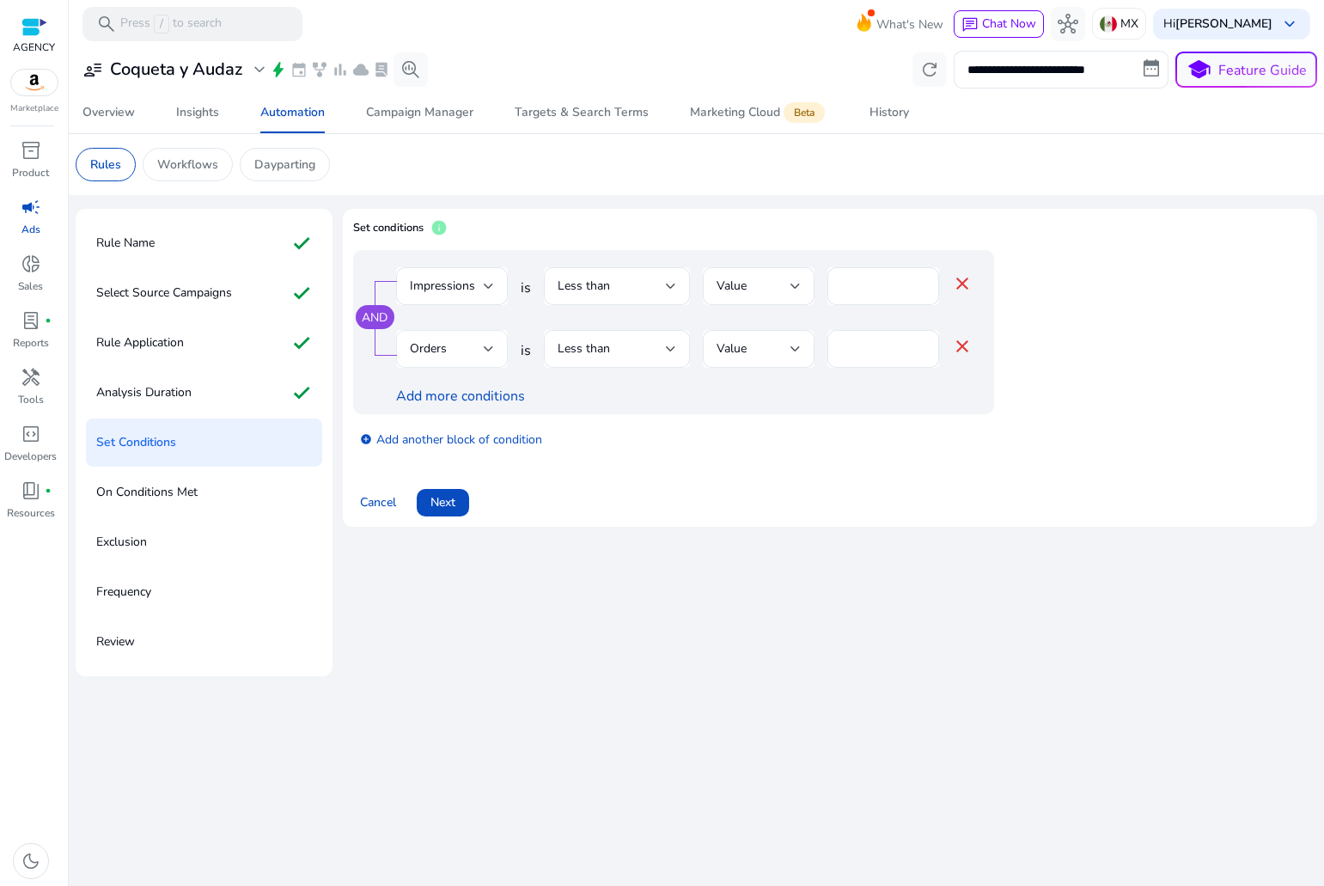
click at [462, 352] on div "Orders" at bounding box center [447, 348] width 74 height 19
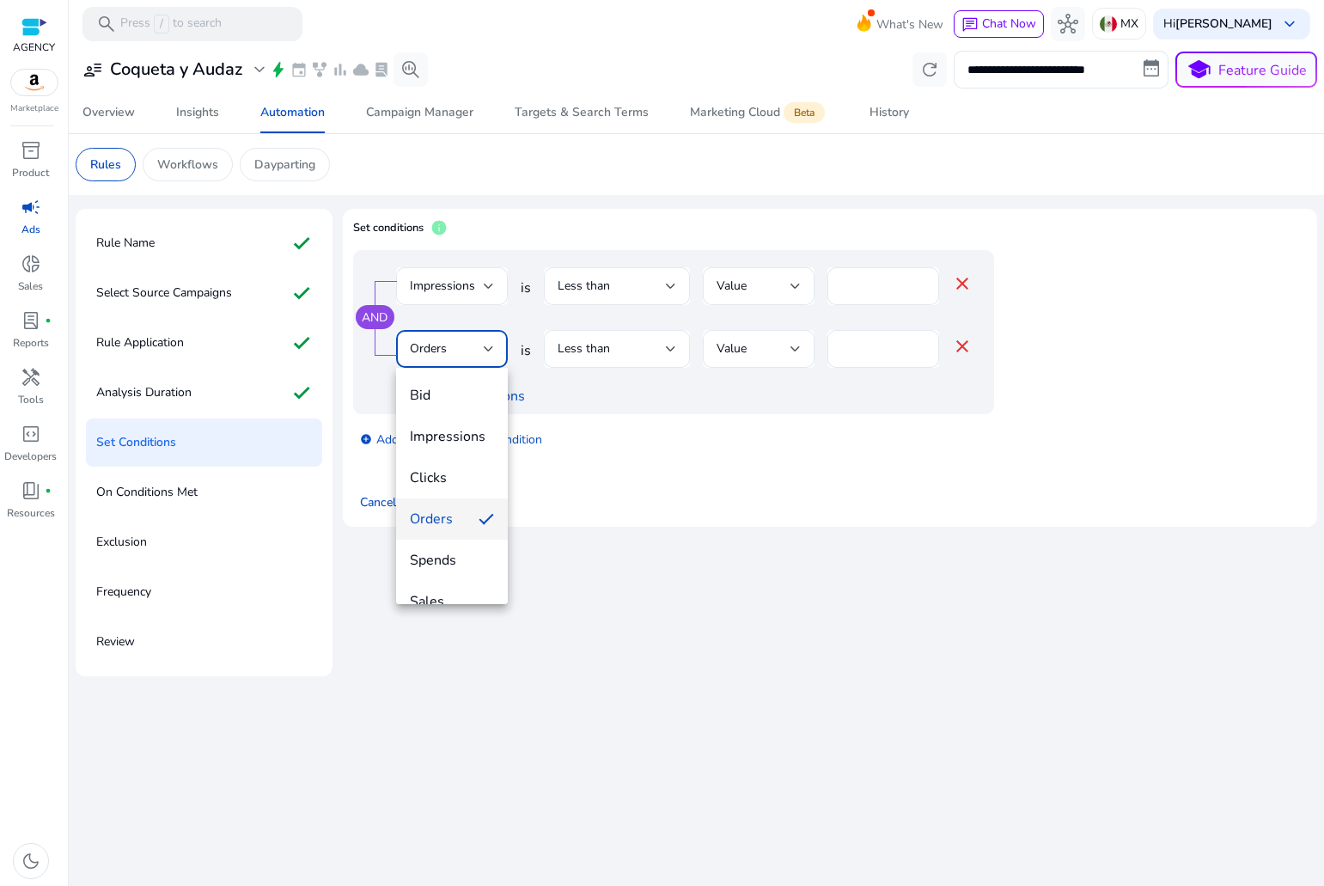
click at [455, 470] on span "Clicks" at bounding box center [452, 477] width 84 height 19
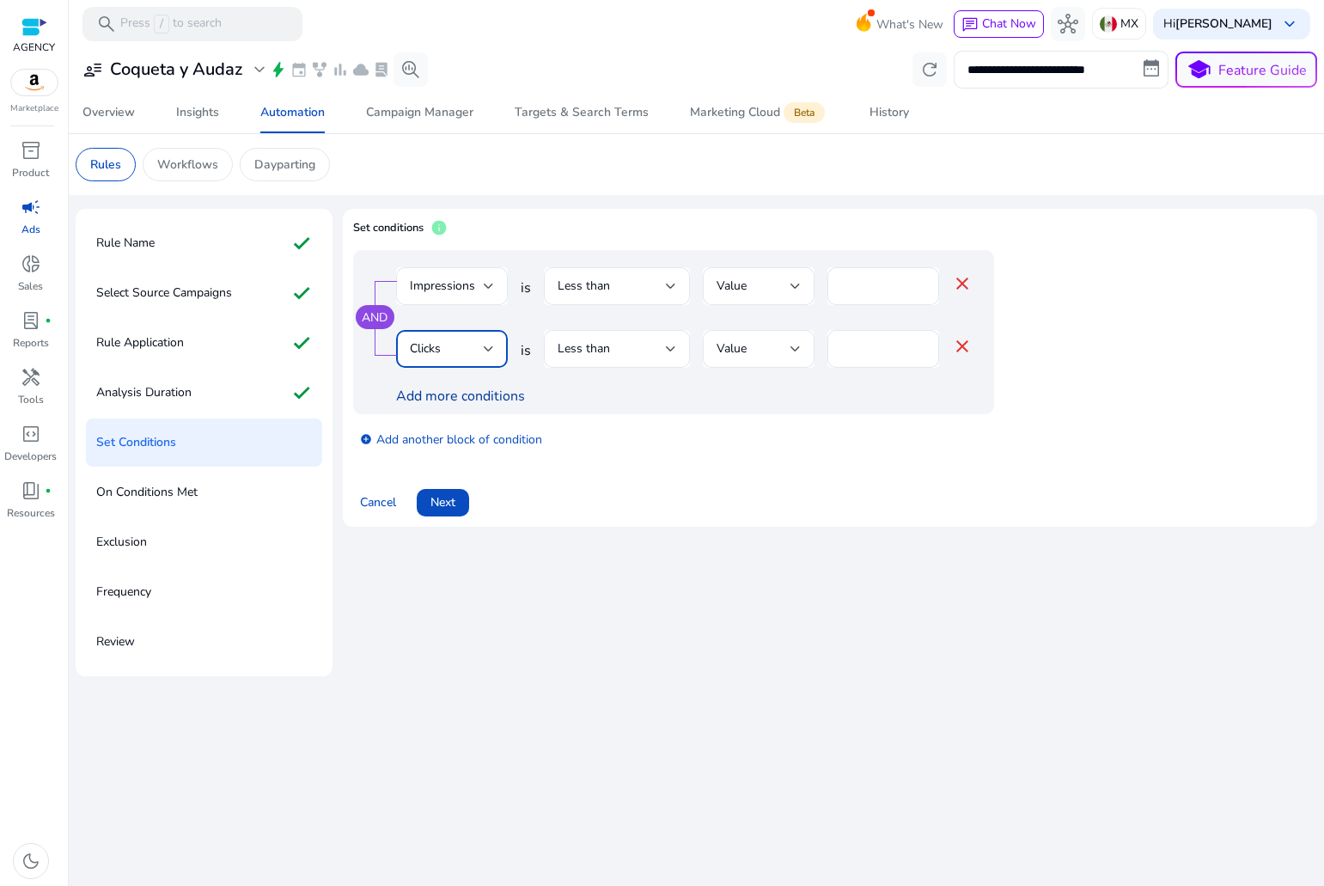
click at [454, 396] on link "Add more conditions" at bounding box center [460, 396] width 129 height 19
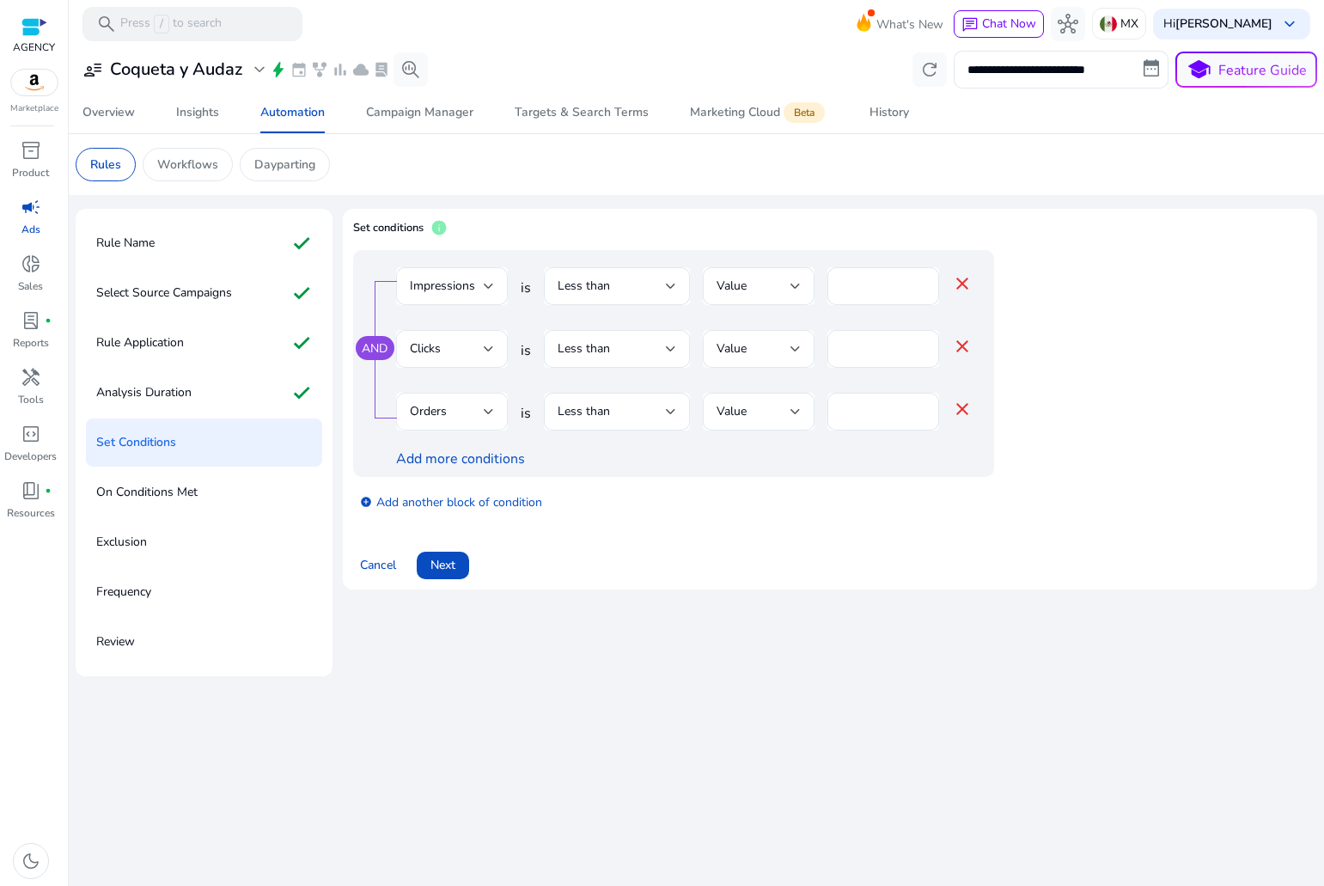
click at [445, 408] on span "Orders" at bounding box center [428, 411] width 37 height 16
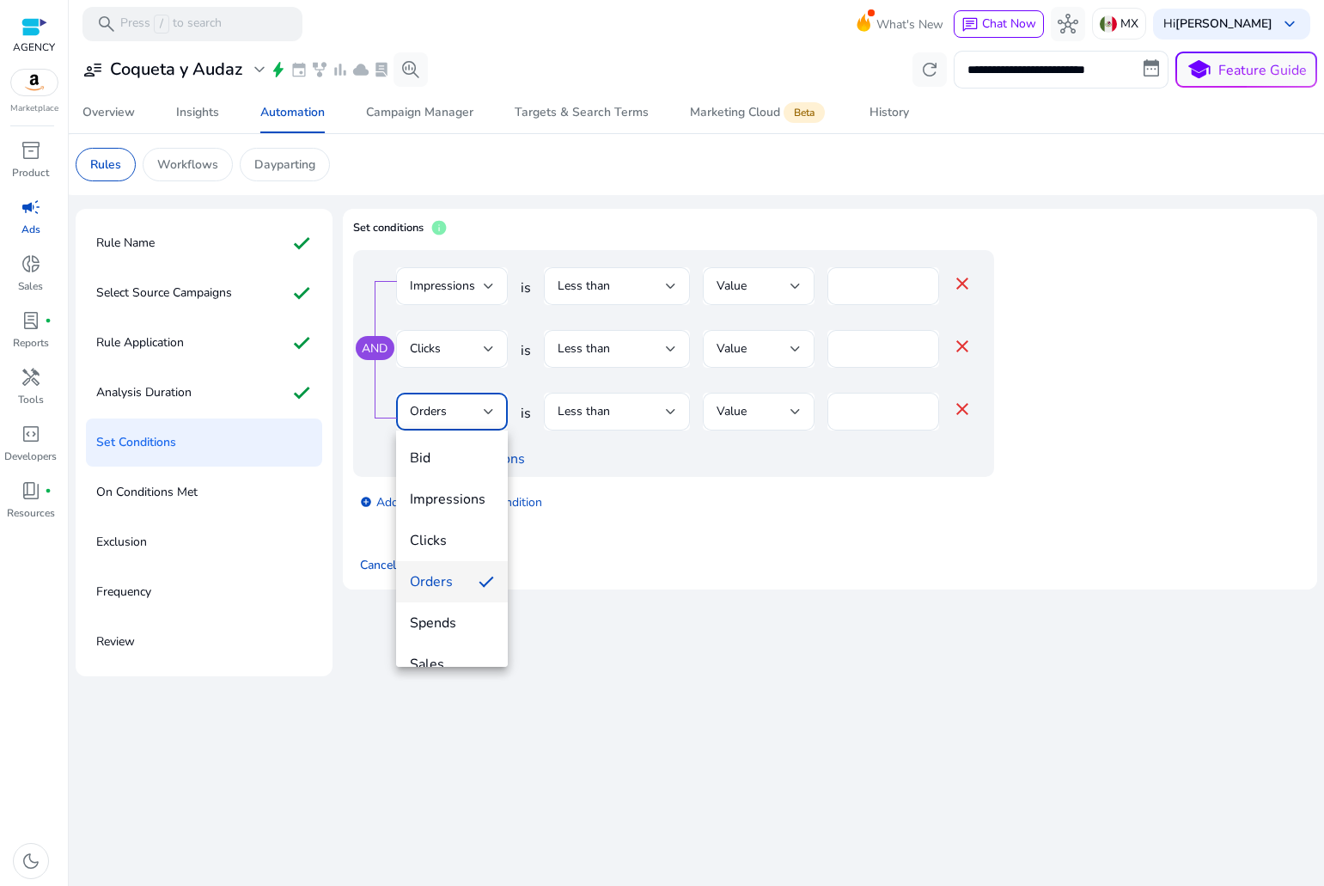
click at [608, 285] on div at bounding box center [662, 443] width 1324 height 886
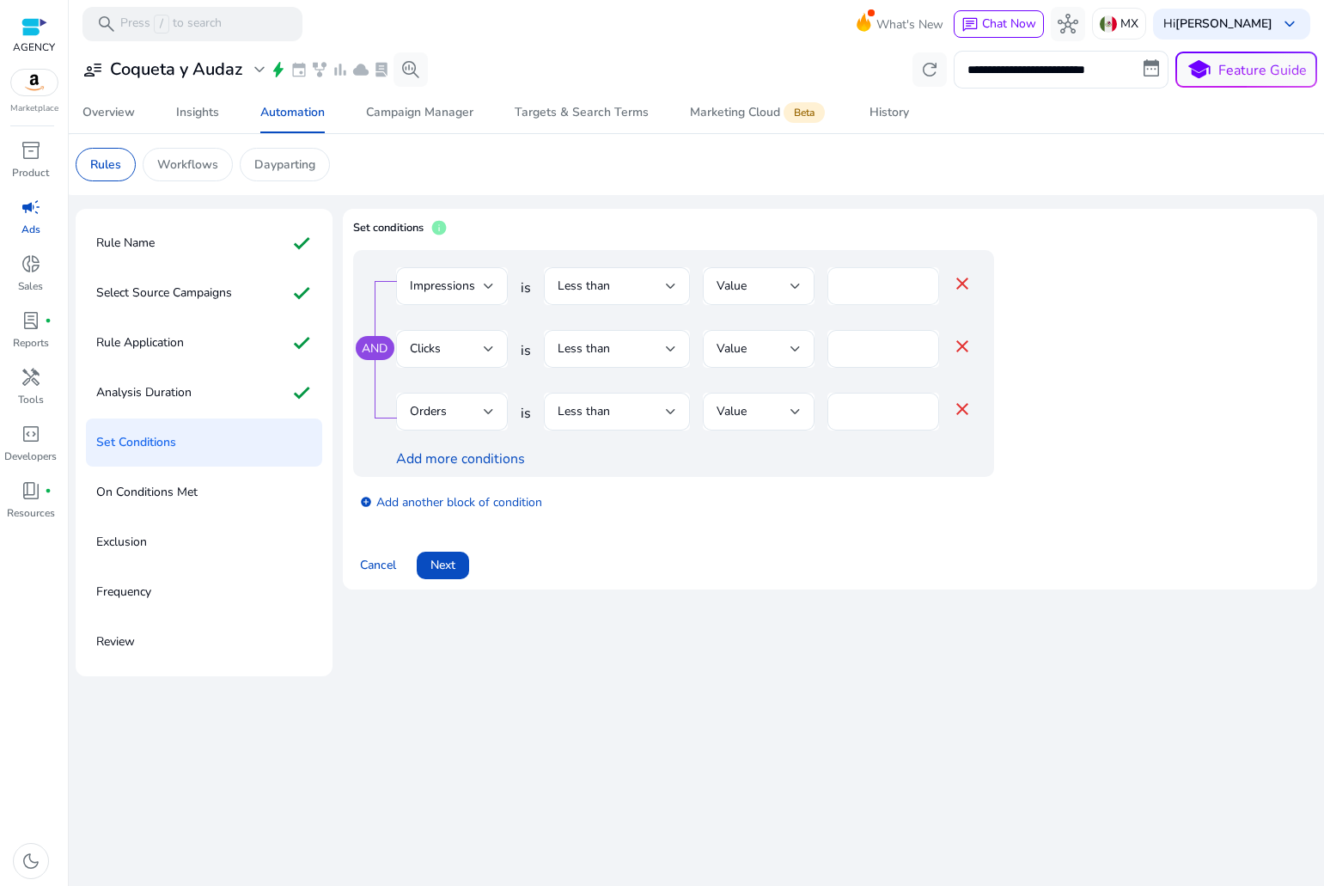
click at [865, 278] on input "*" at bounding box center [883, 286] width 84 height 19
click at [842, 282] on input "*" at bounding box center [883, 286] width 84 height 19
click at [890, 285] on input "**" at bounding box center [883, 286] width 84 height 19
type input "*****"
click at [869, 356] on input "*" at bounding box center [883, 348] width 84 height 19
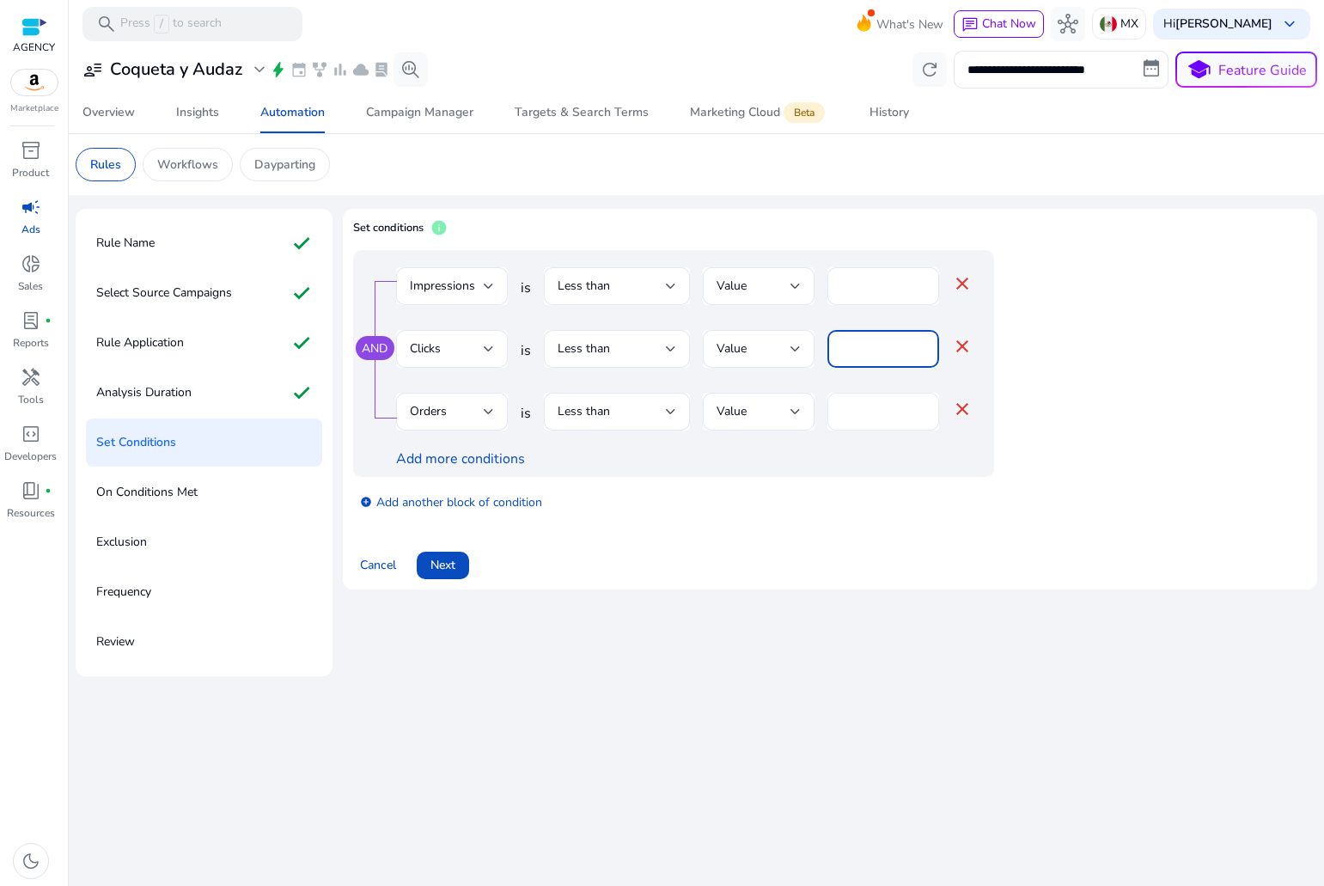
type input "**"
click at [861, 400] on div "*" at bounding box center [883, 412] width 84 height 38
type input "*"
click at [634, 413] on div "Less than" at bounding box center [612, 411] width 108 height 19
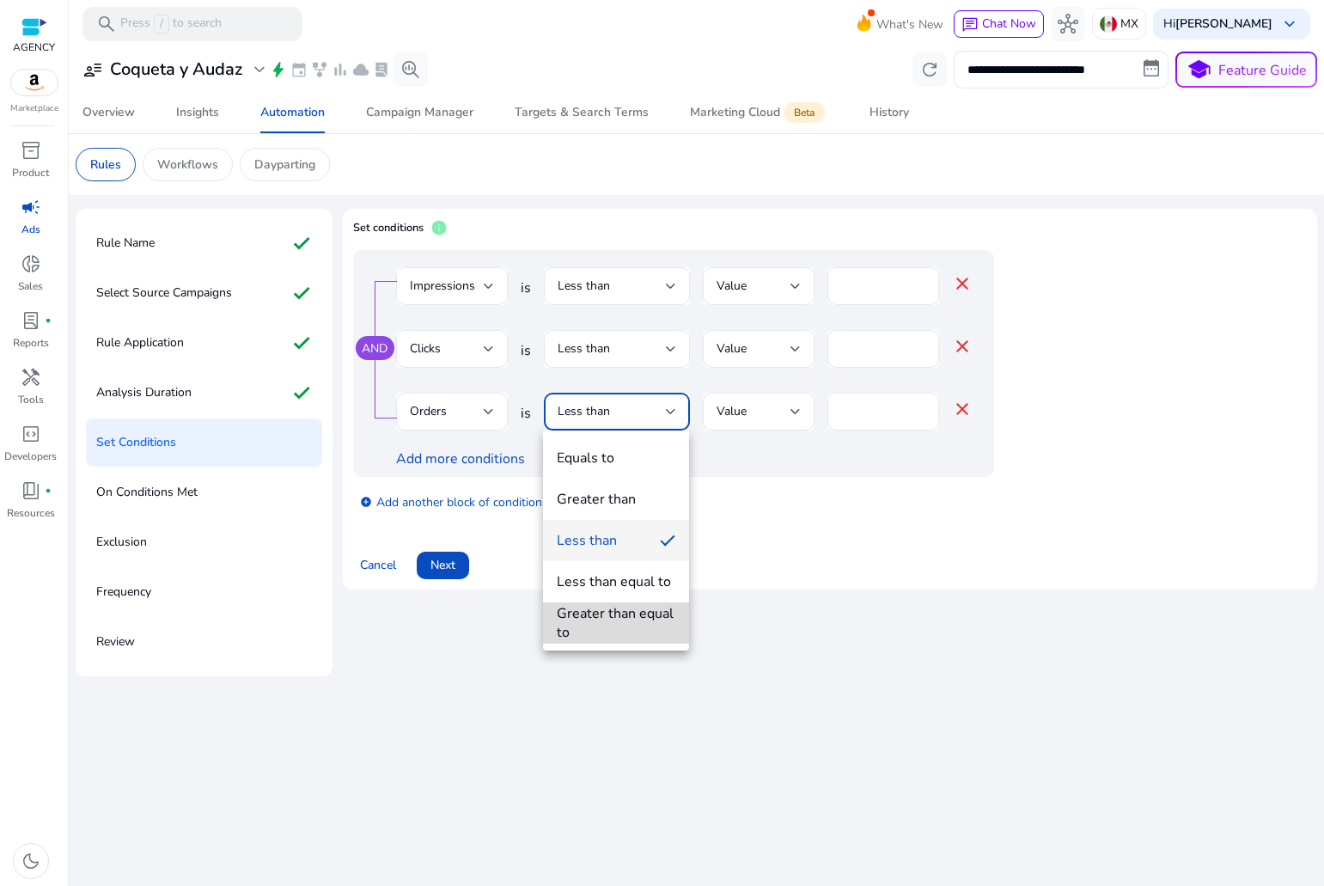
click at [590, 614] on div "Greater than equal to" at bounding box center [616, 623] width 119 height 38
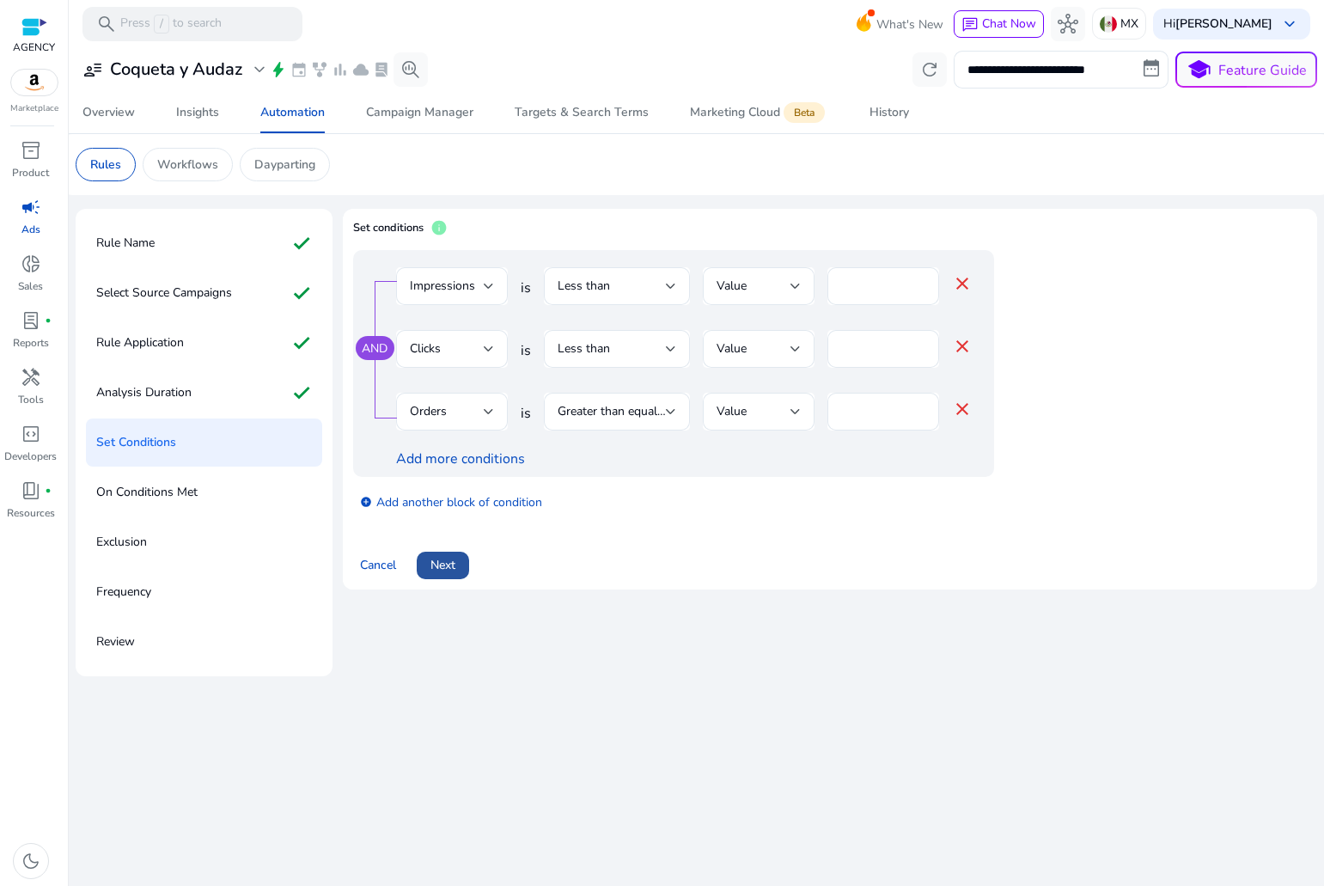
click at [465, 565] on span at bounding box center [443, 565] width 52 height 41
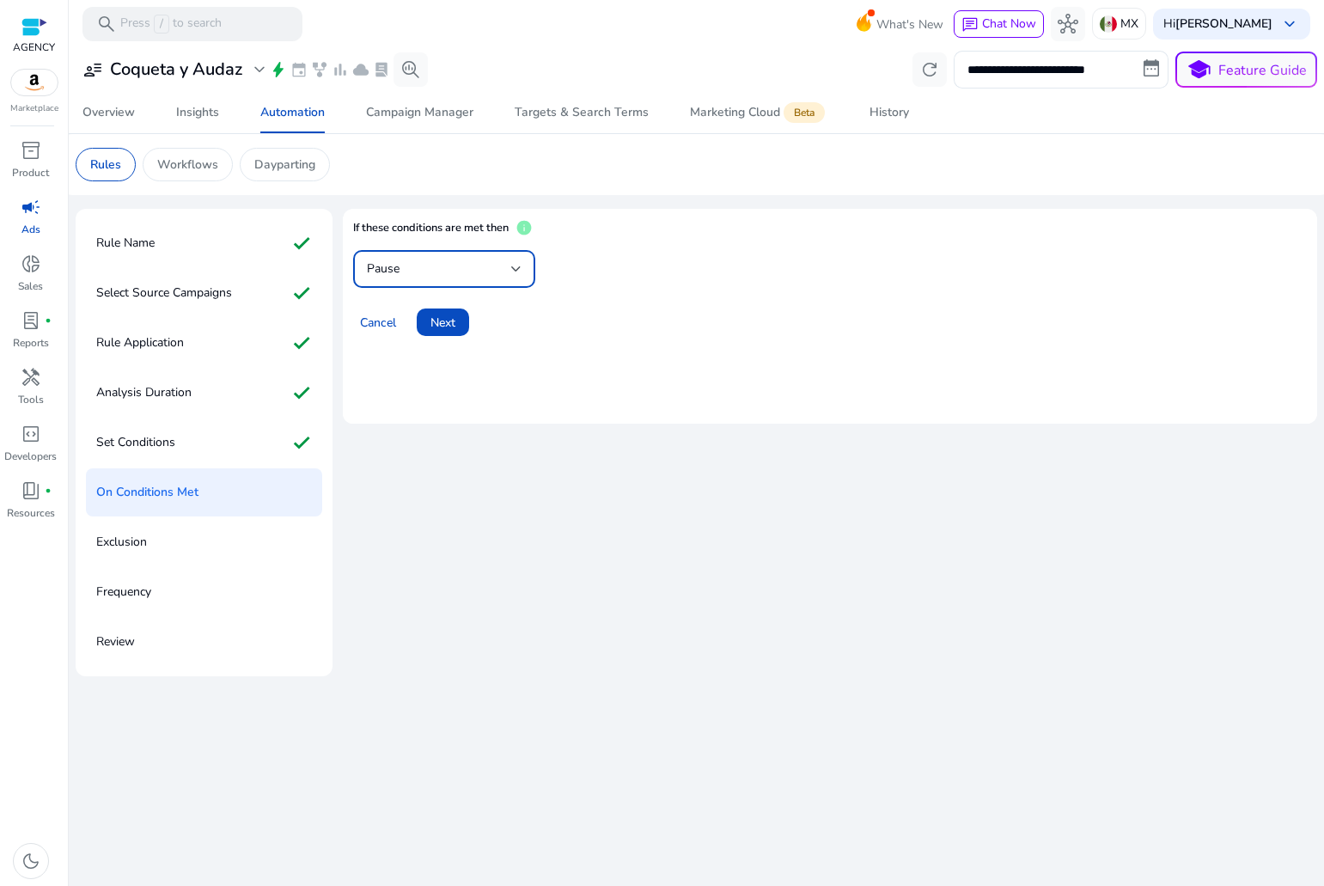
click at [458, 261] on div "Pause" at bounding box center [439, 269] width 144 height 19
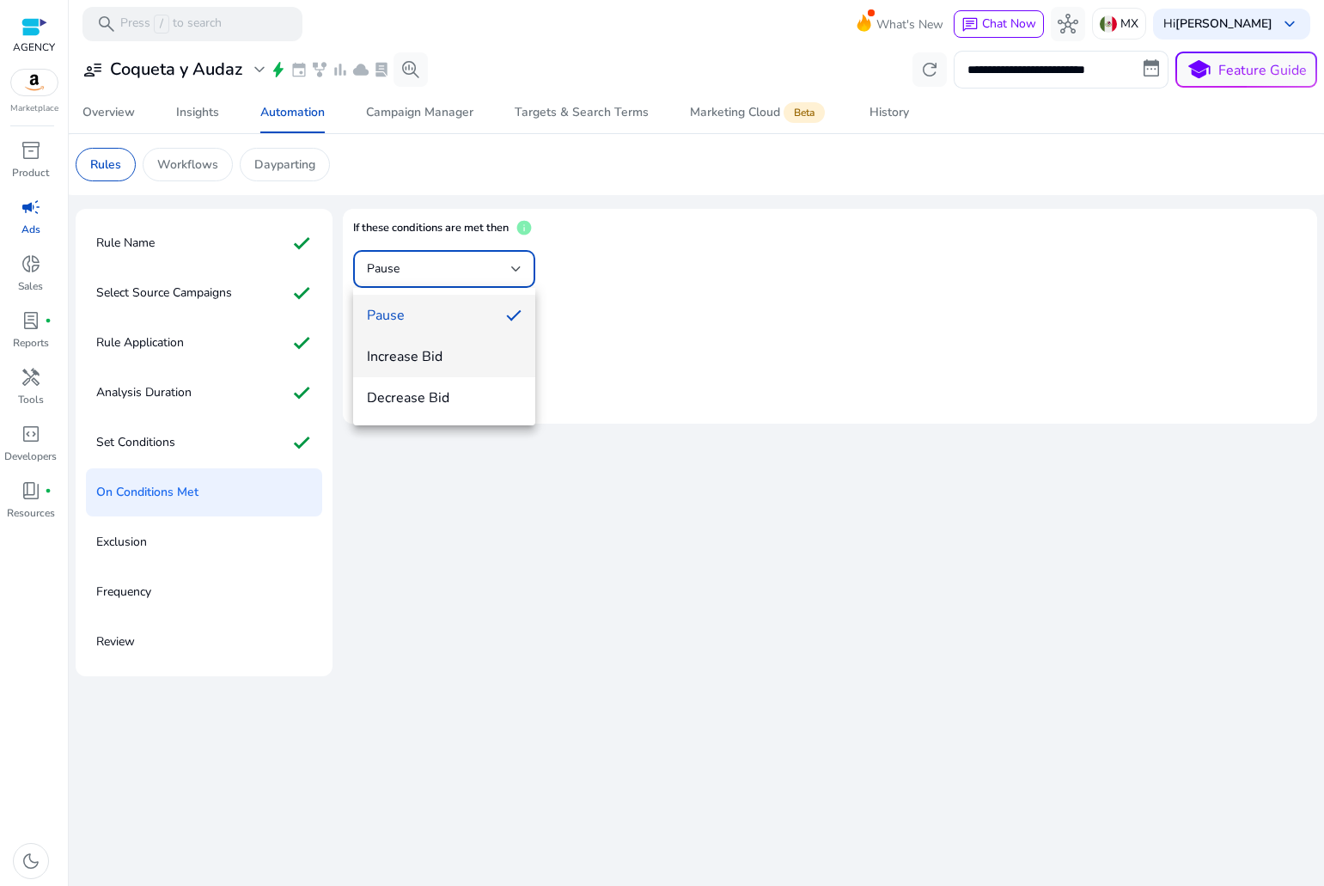
click at [449, 362] on span "Increase Bid" at bounding box center [444, 356] width 155 height 19
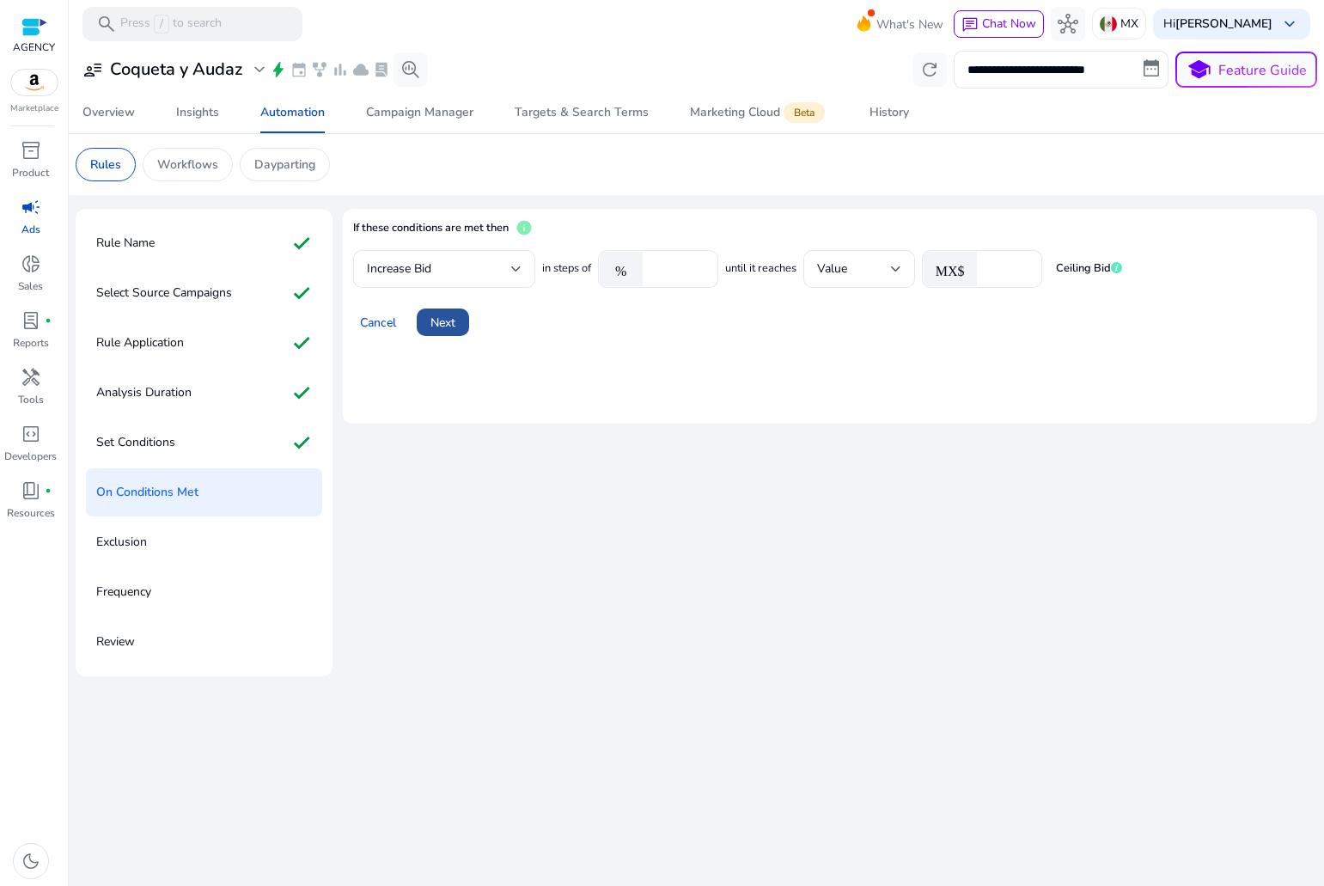
click at [441, 324] on span "Next" at bounding box center [443, 323] width 25 height 18
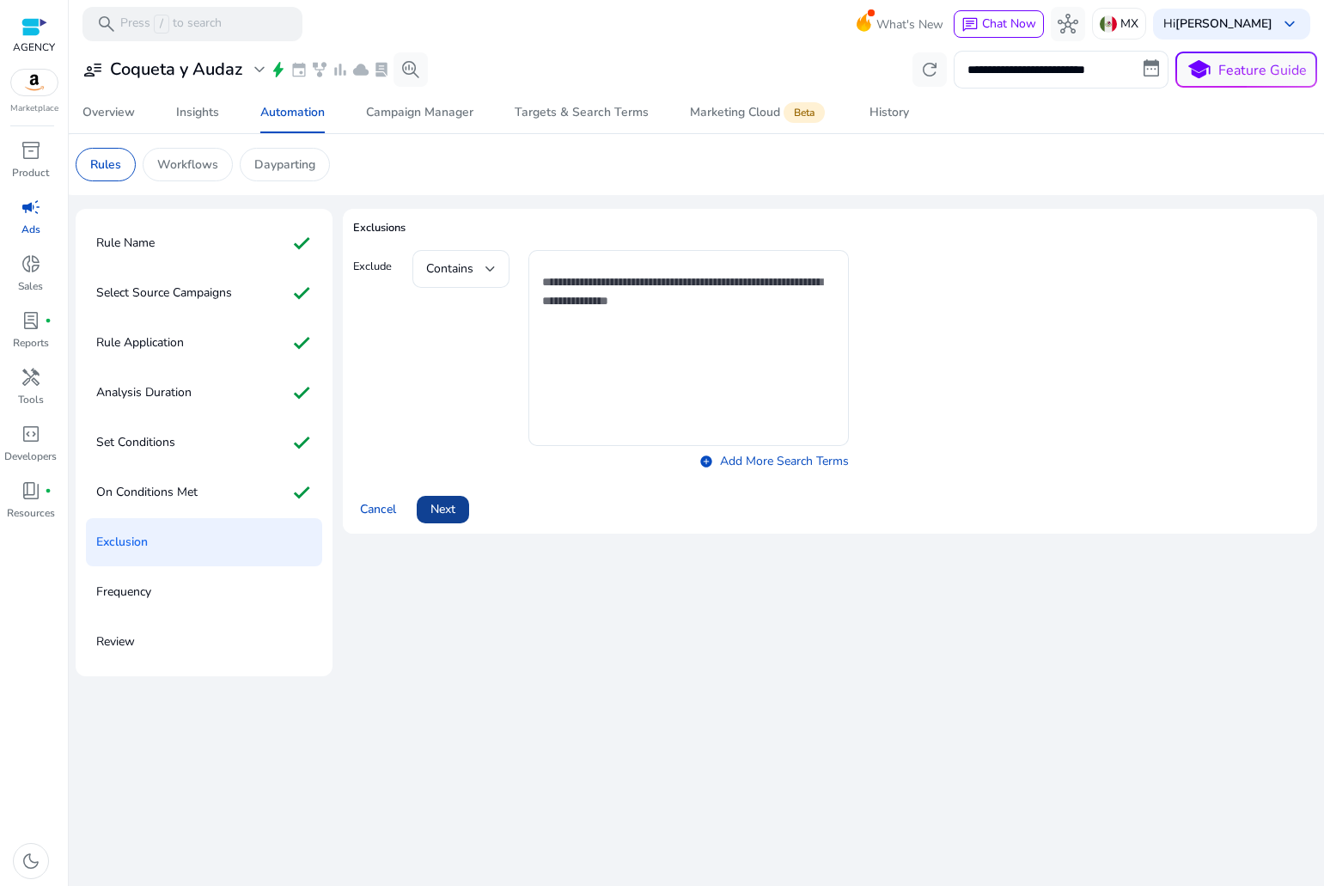
click at [438, 508] on span "Next" at bounding box center [443, 509] width 25 height 18
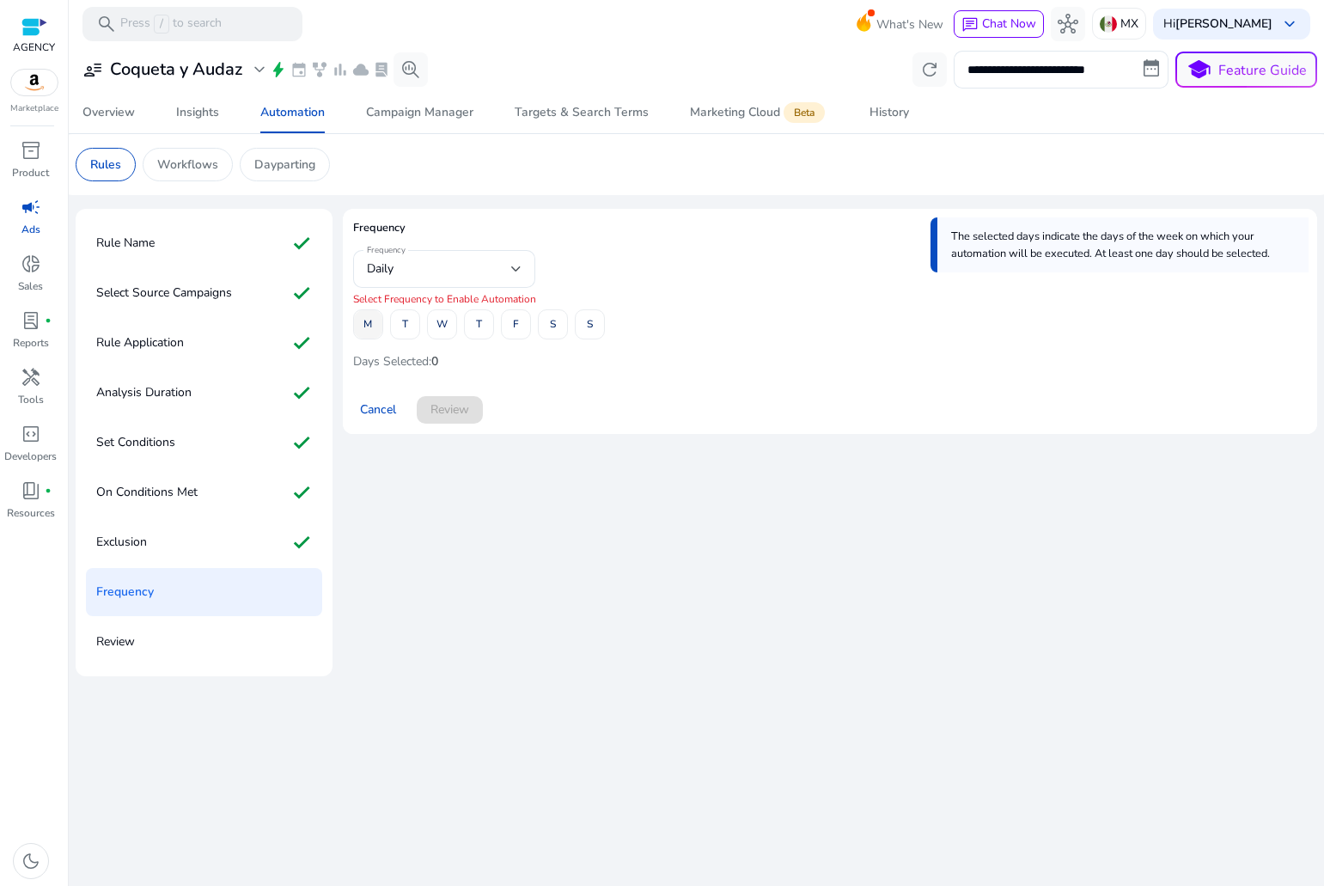
click at [358, 327] on span at bounding box center [368, 324] width 28 height 41
click at [408, 333] on button "T" at bounding box center [405, 324] width 30 height 30
drag, startPoint x: 442, startPoint y: 341, endPoint x: 464, endPoint y: 338, distance: 22.6
click at [444, 341] on span at bounding box center [442, 324] width 28 height 41
click at [481, 337] on span "T" at bounding box center [479, 324] width 6 height 30
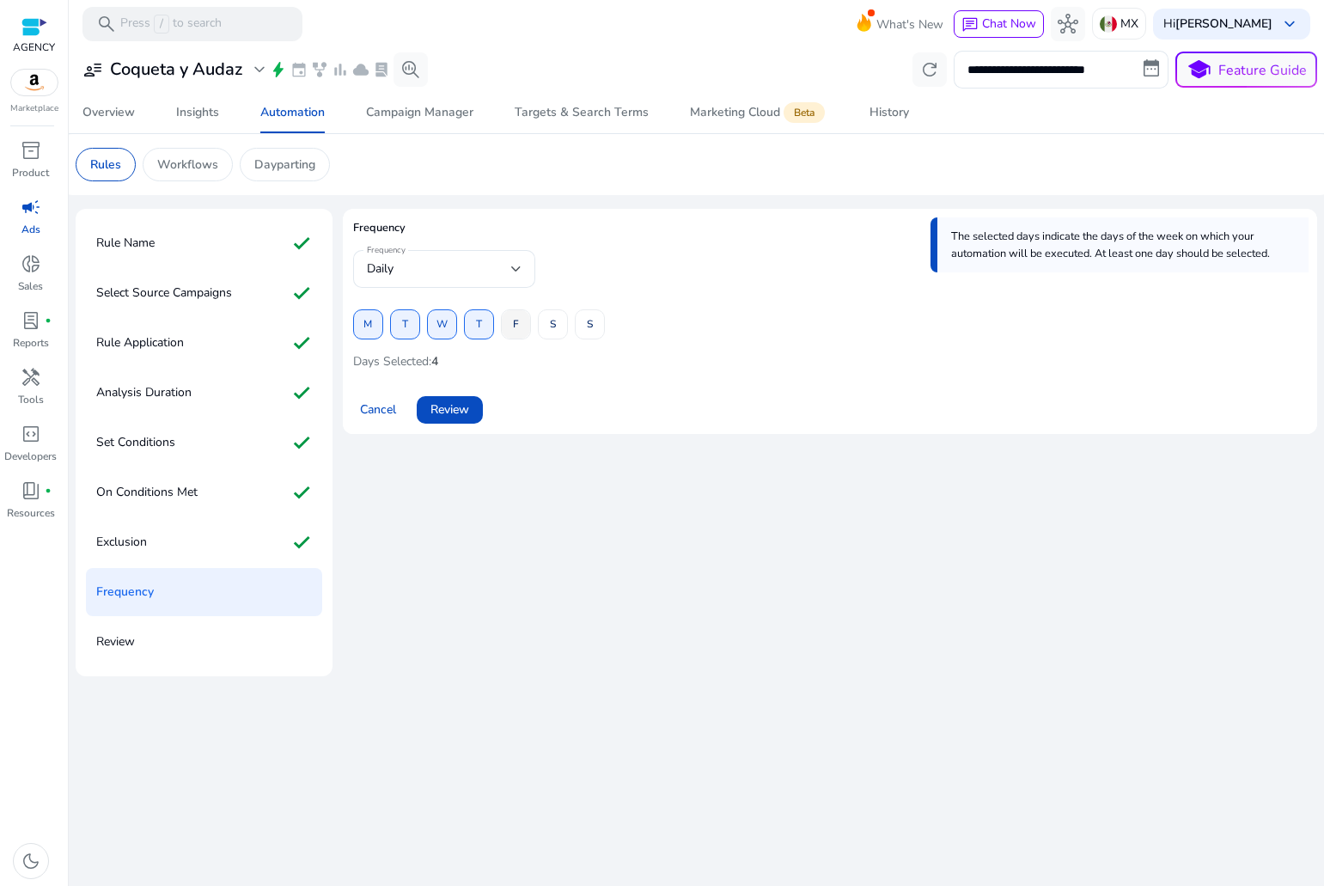
drag, startPoint x: 516, startPoint y: 339, endPoint x: 535, endPoint y: 340, distance: 19.8
click at [516, 339] on span at bounding box center [516, 324] width 28 height 41
click at [557, 337] on button "S" at bounding box center [553, 324] width 30 height 30
click at [591, 335] on span "S" at bounding box center [590, 324] width 6 height 30
click at [449, 406] on span "Review" at bounding box center [450, 409] width 39 height 18
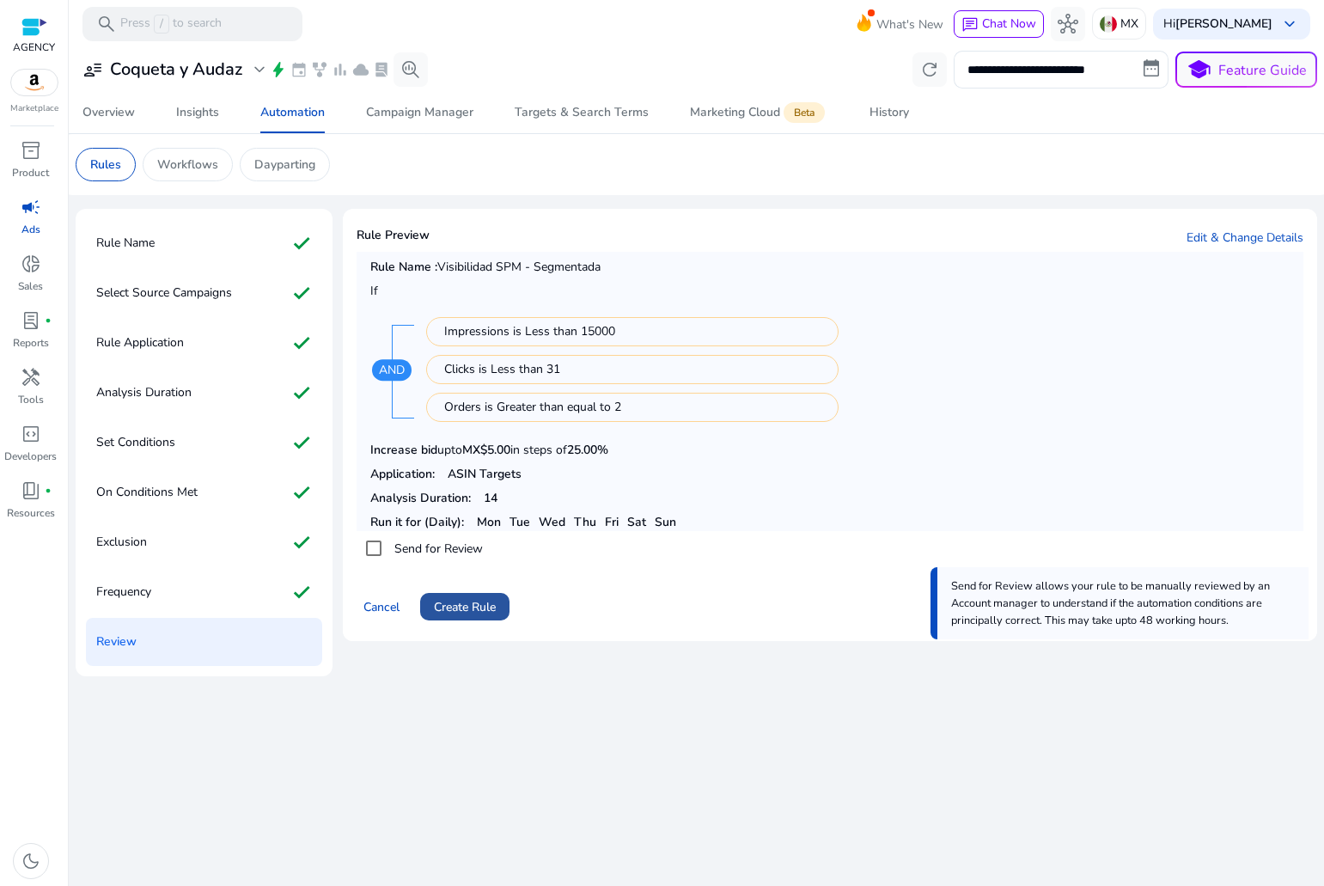
click at [473, 609] on span "Create Rule" at bounding box center [465, 607] width 62 height 18
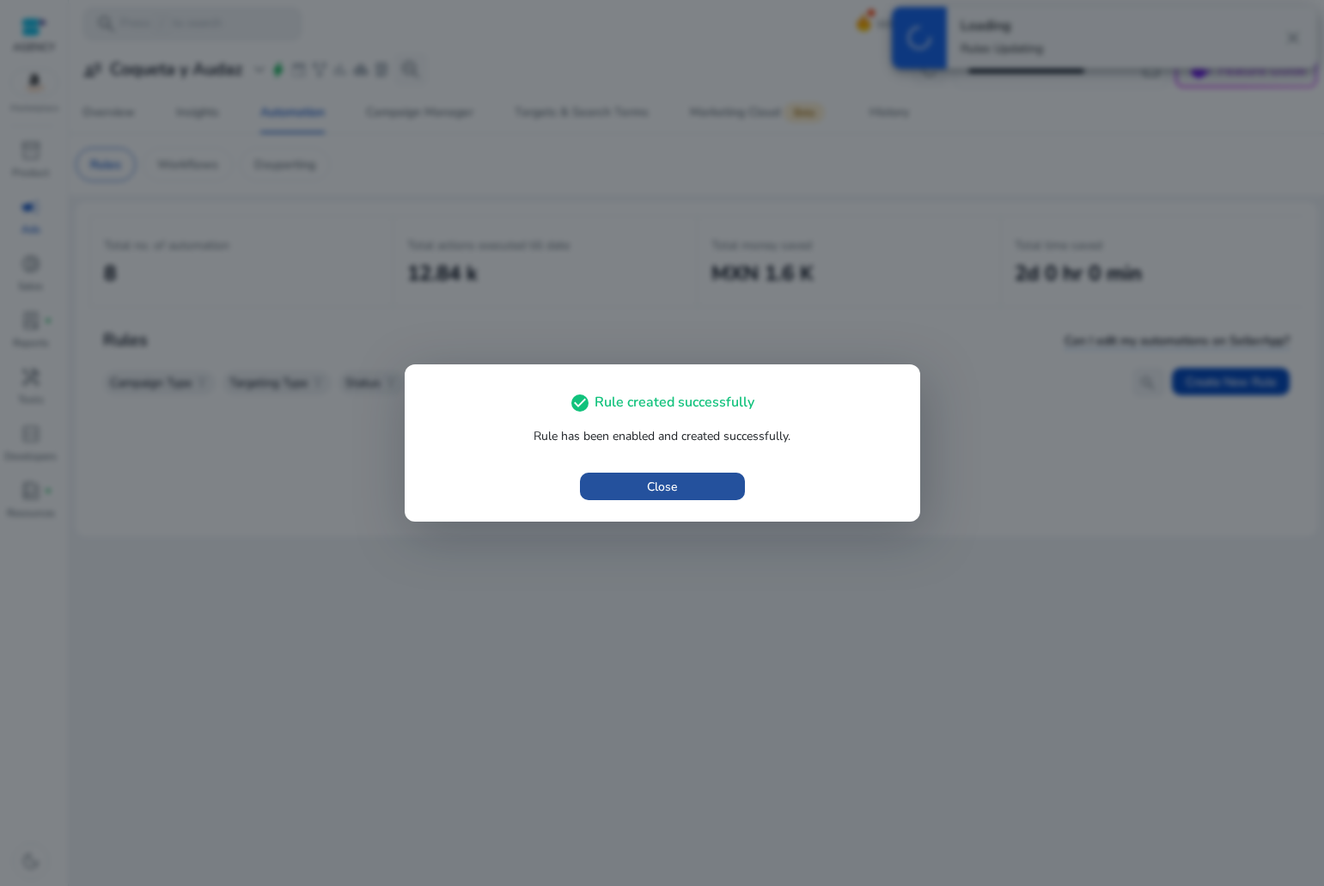
click at [638, 493] on span "button" at bounding box center [662, 486] width 165 height 41
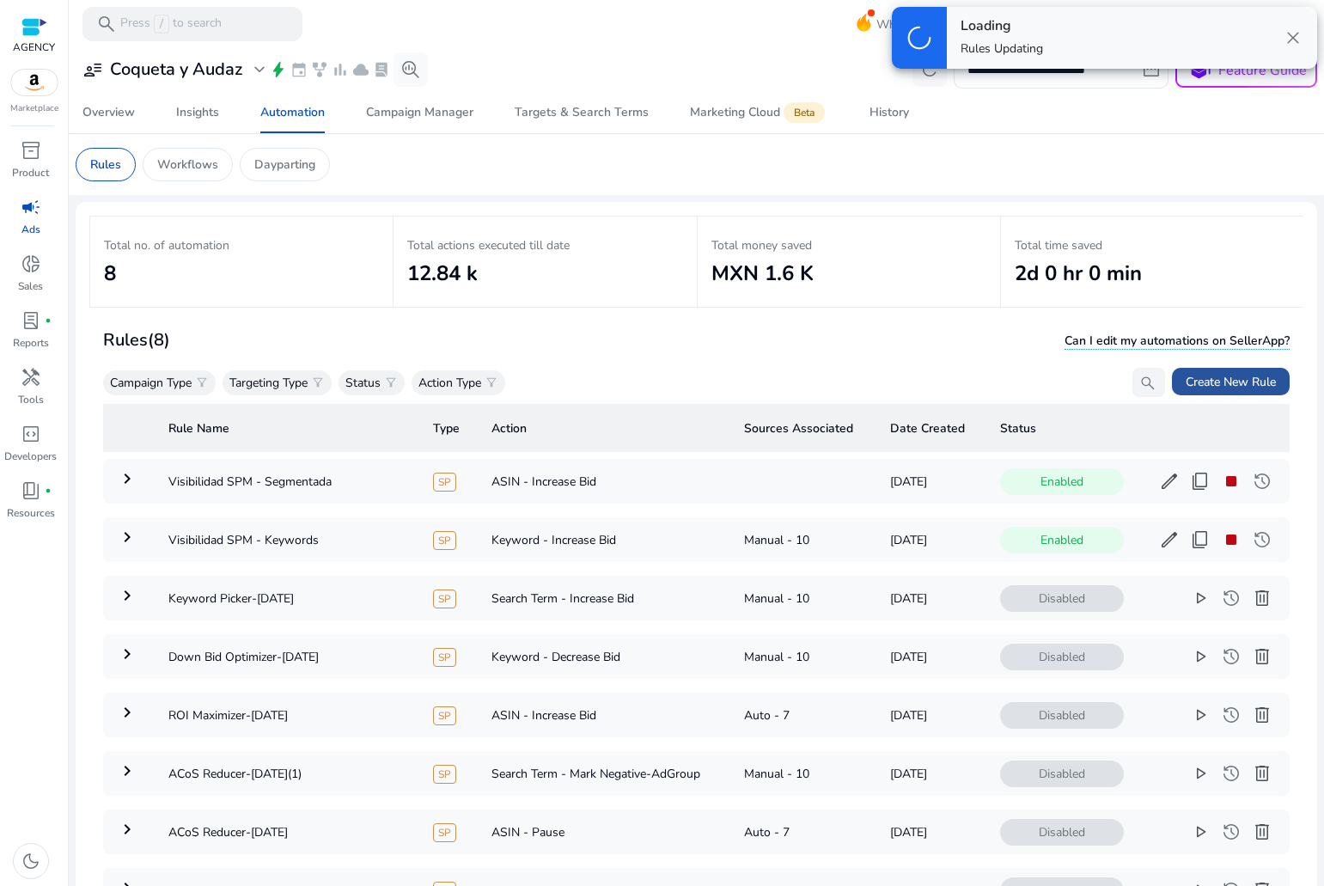
click at [1226, 376] on span "Create New Rule" at bounding box center [1231, 382] width 90 height 18
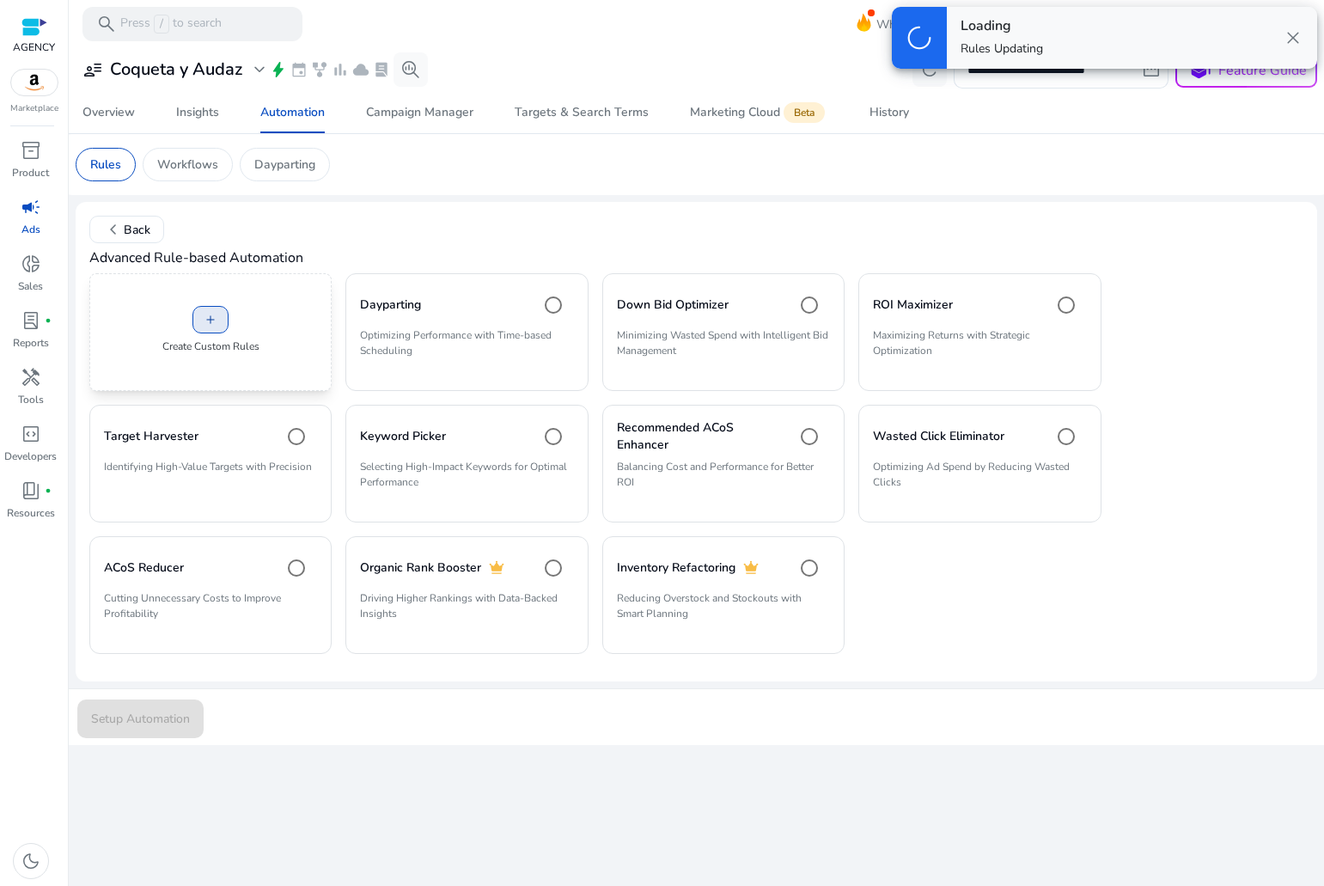
click at [193, 315] on span at bounding box center [210, 319] width 34 height 41
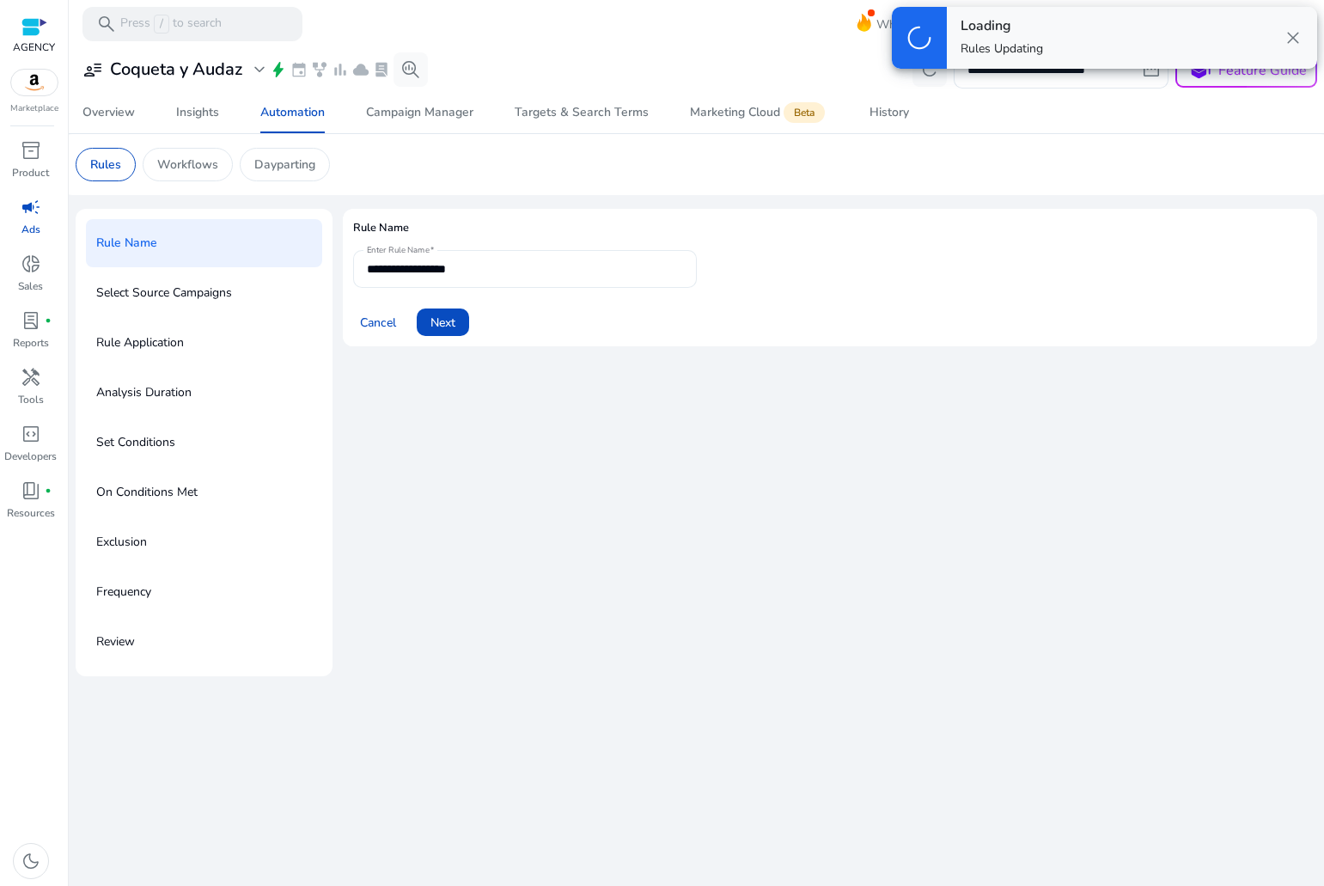
click at [431, 267] on input "**********" at bounding box center [525, 269] width 316 height 19
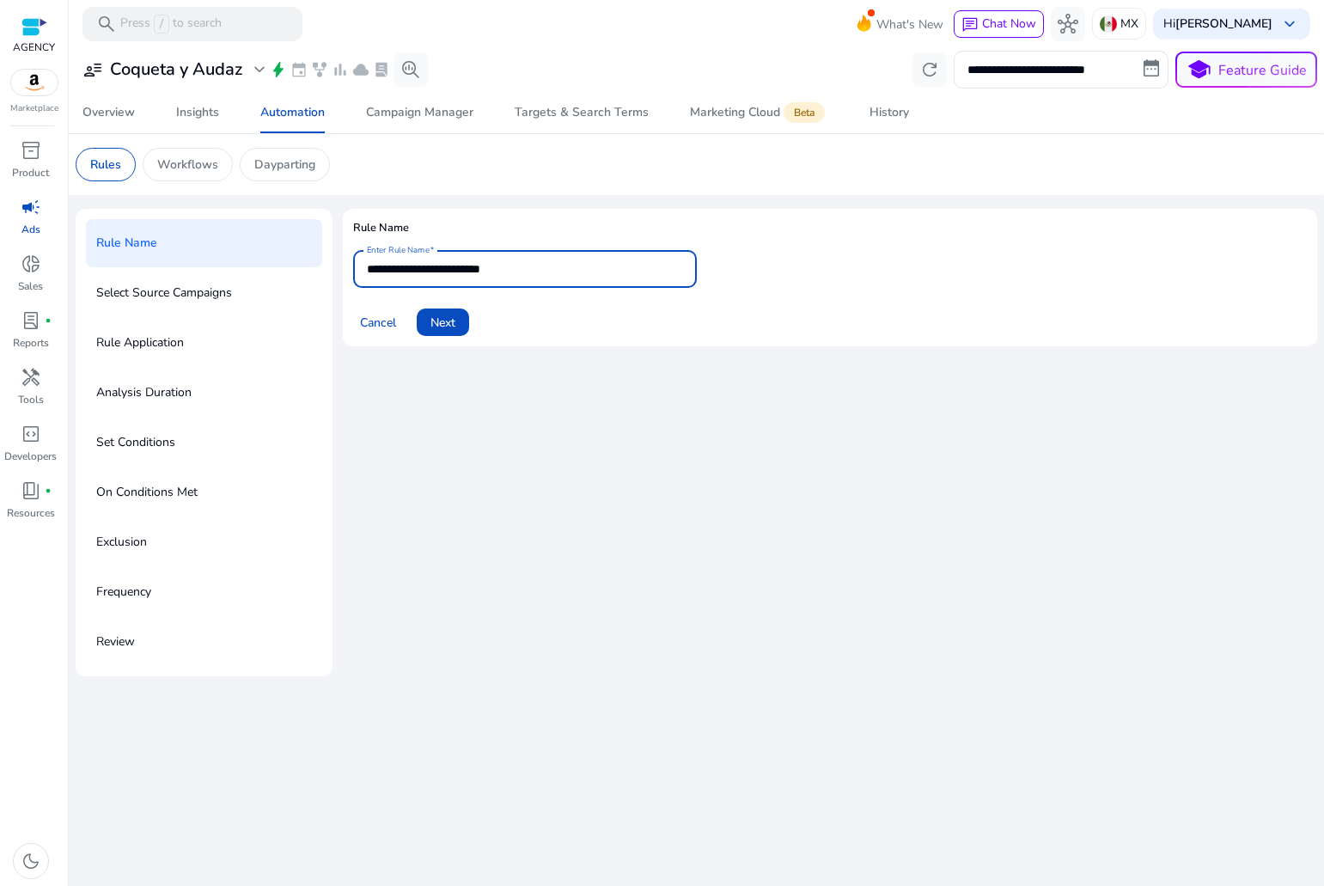
click at [490, 274] on input "**********" at bounding box center [525, 269] width 316 height 19
type input "**********"
click at [453, 334] on span at bounding box center [443, 322] width 52 height 41
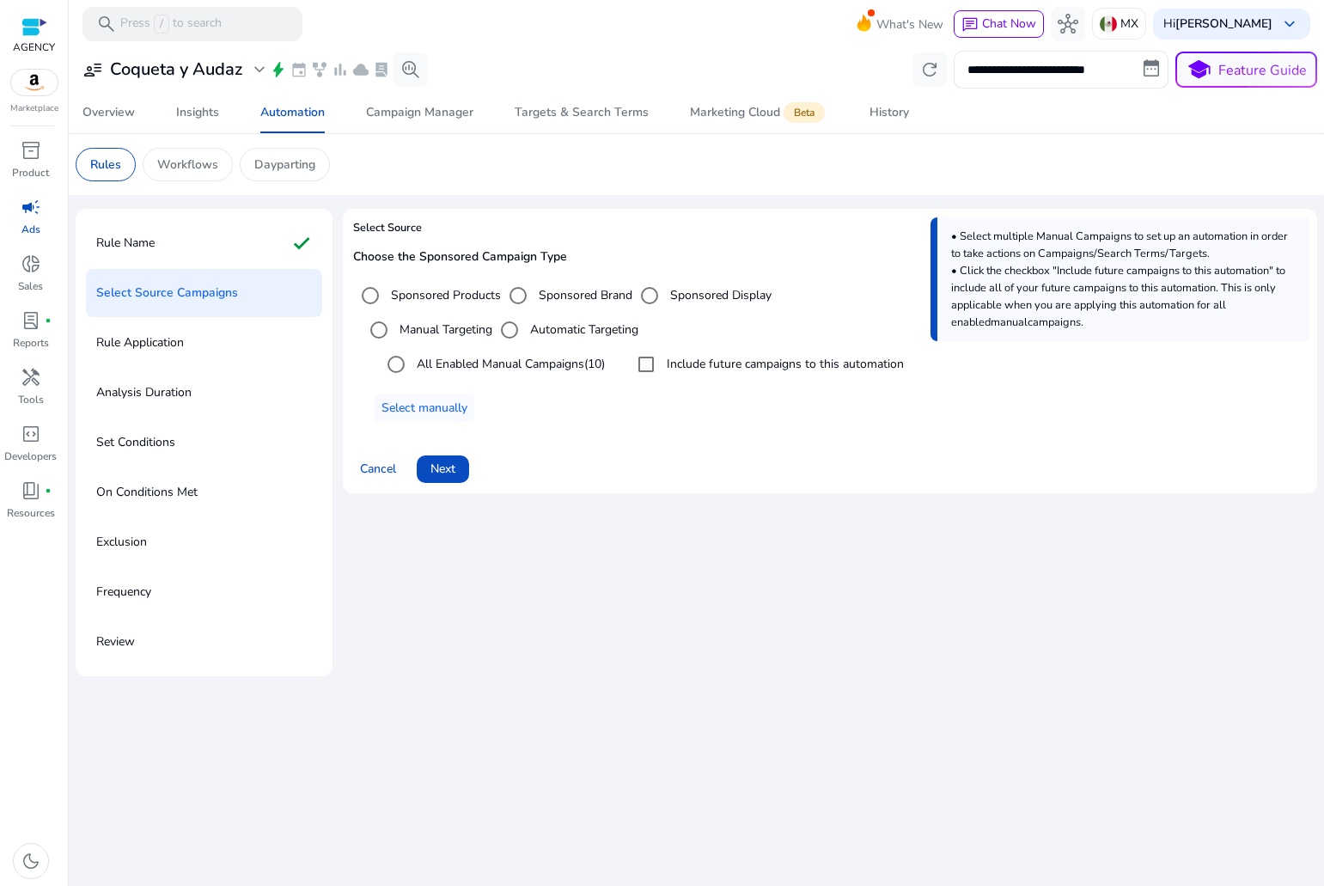
drag, startPoint x: 438, startPoint y: 416, endPoint x: 543, endPoint y: 430, distance: 105.7
click at [543, 430] on div "Choose the Sponsored Campaign Type Sponsored Products Sponsored Brand Sponsored…" at bounding box center [830, 342] width 954 height 185
click at [459, 471] on span at bounding box center [443, 469] width 52 height 41
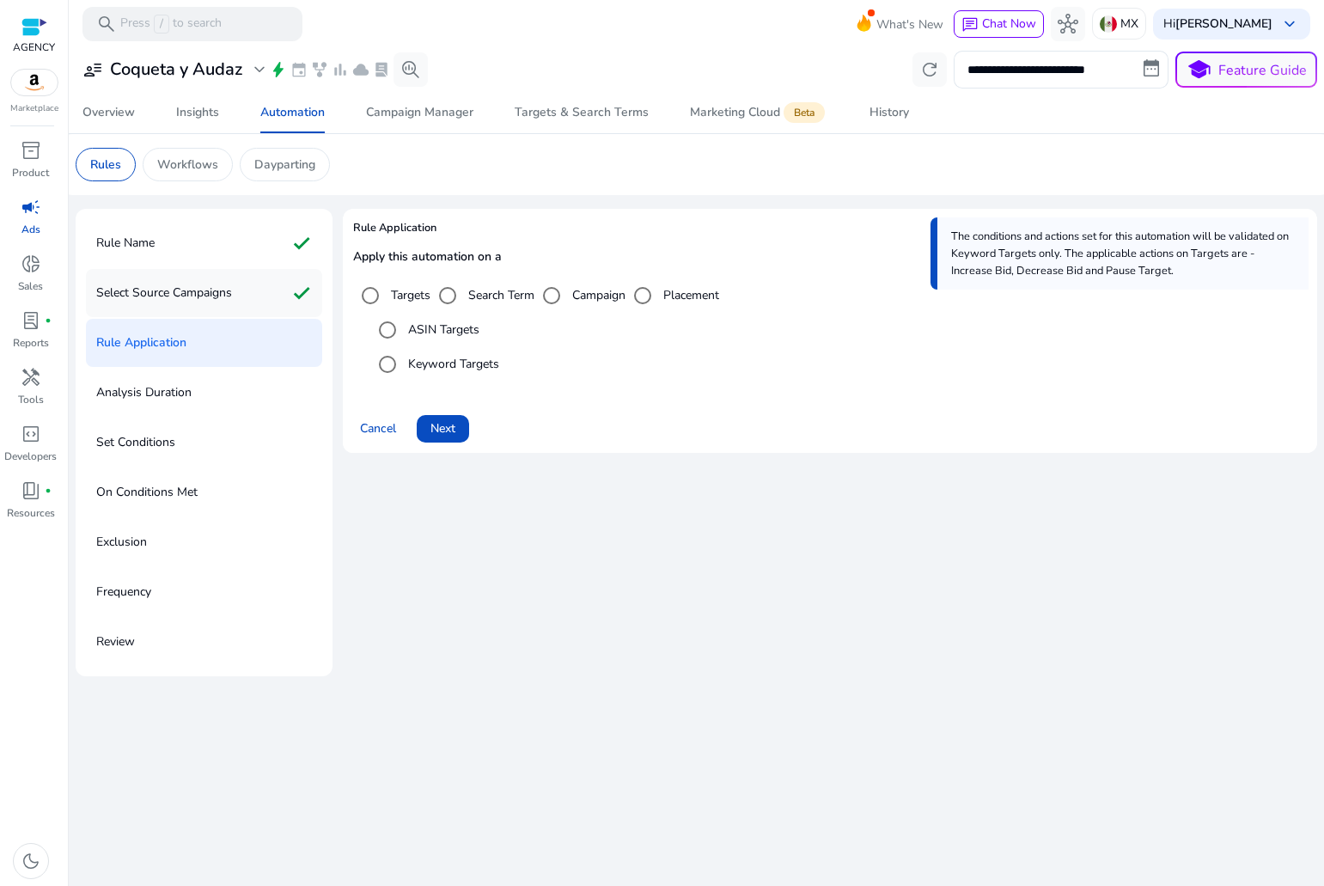
click at [241, 284] on div "Select Source Campaigns check" at bounding box center [204, 293] width 236 height 48
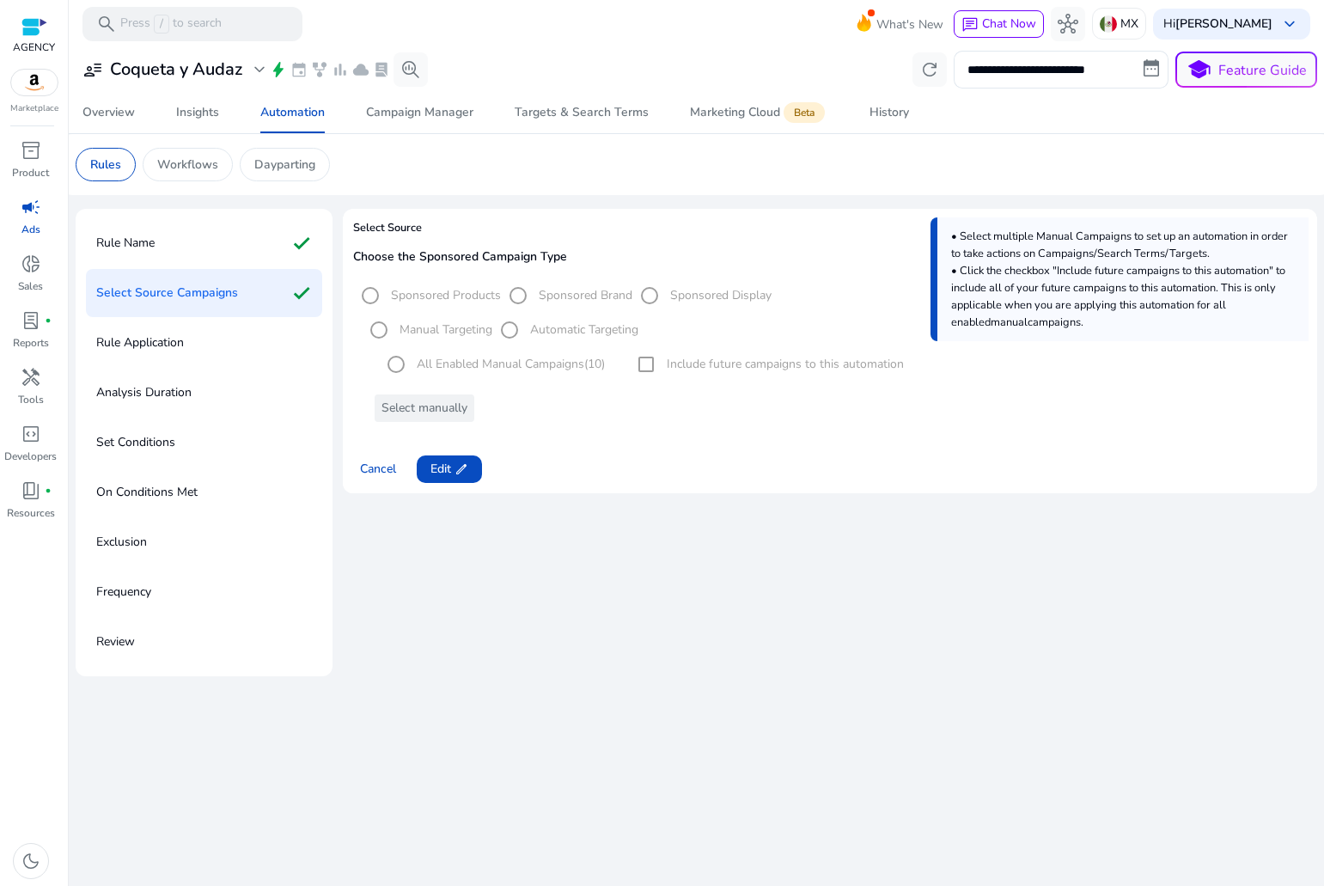
click at [449, 425] on div "Choose the Sponsored Campaign Type Sponsored Products Sponsored Brand Sponsored…" at bounding box center [830, 342] width 954 height 185
click at [451, 461] on span "Edit edit" at bounding box center [450, 469] width 38 height 18
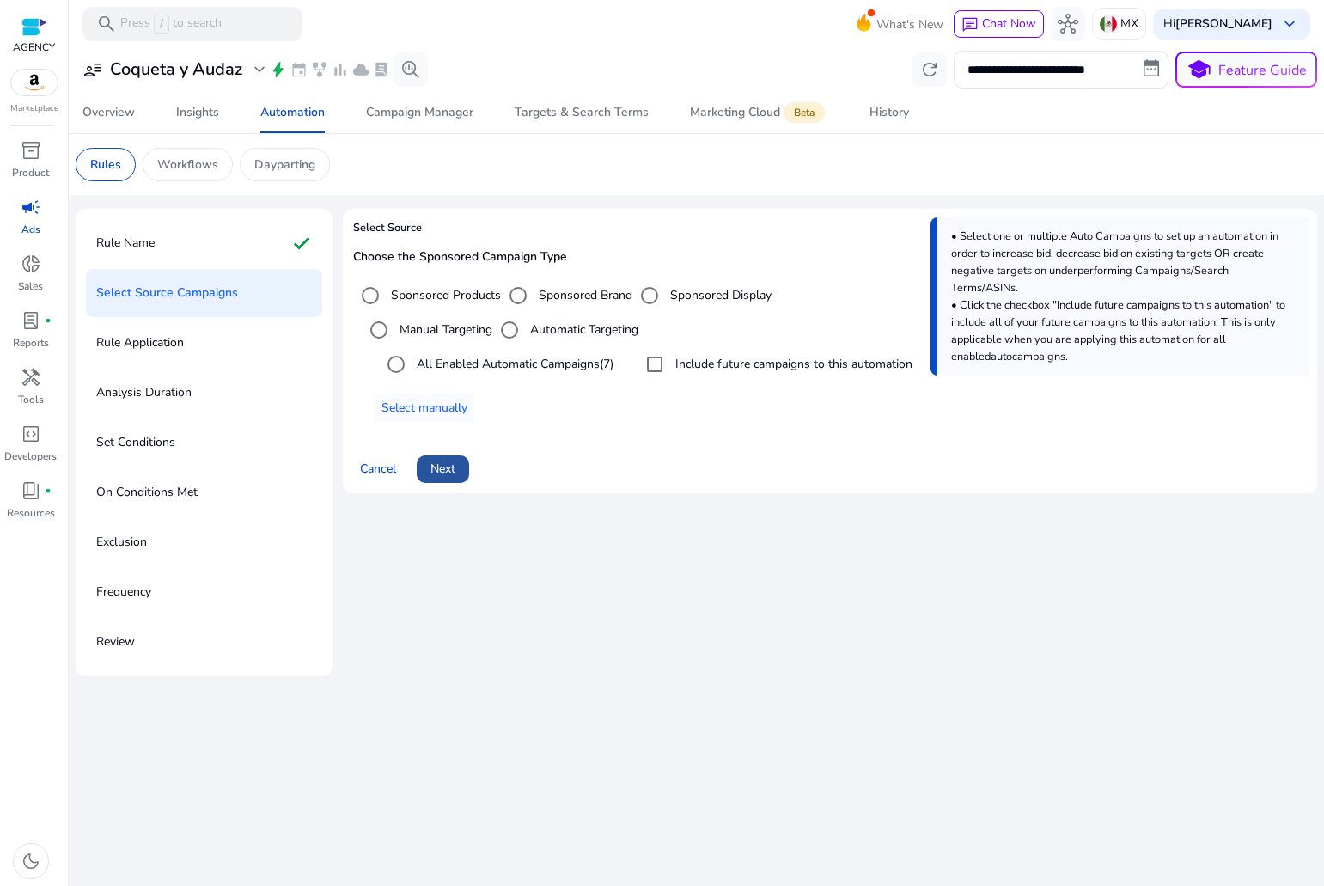
click at [449, 467] on span "Next" at bounding box center [443, 469] width 25 height 18
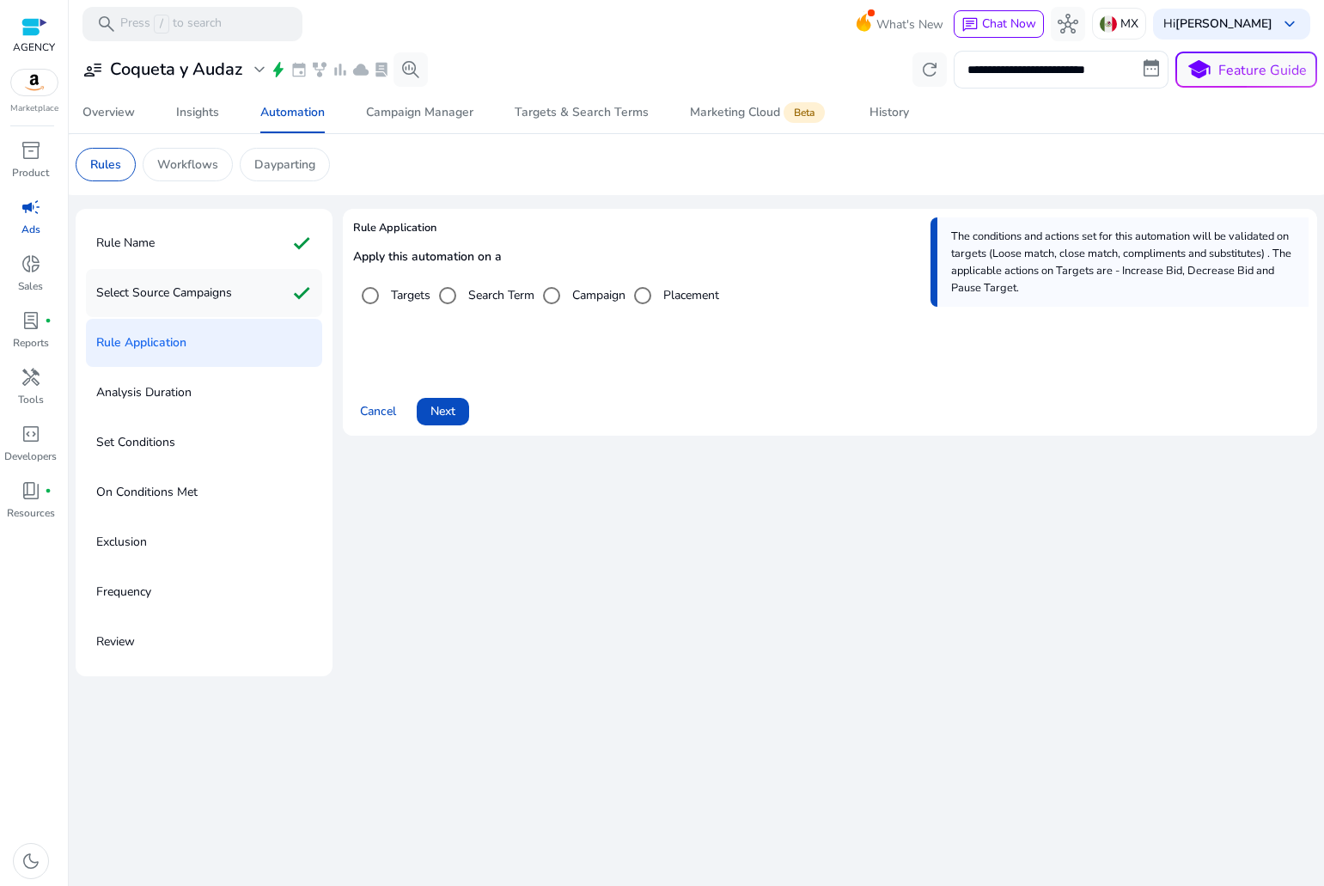
click at [262, 304] on div "Select Source Campaigns check" at bounding box center [204, 293] width 236 height 48
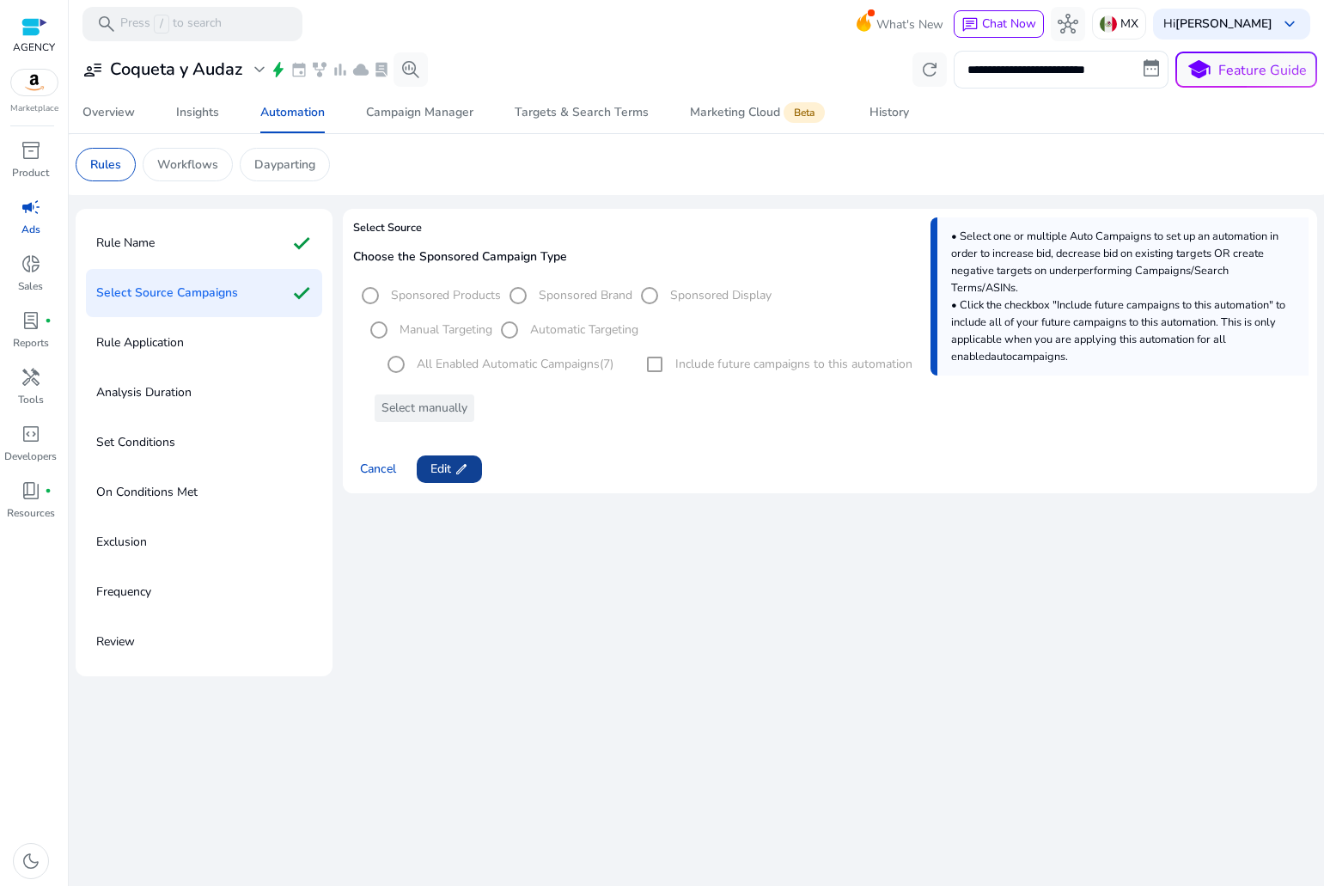
click at [458, 458] on span at bounding box center [449, 469] width 65 height 41
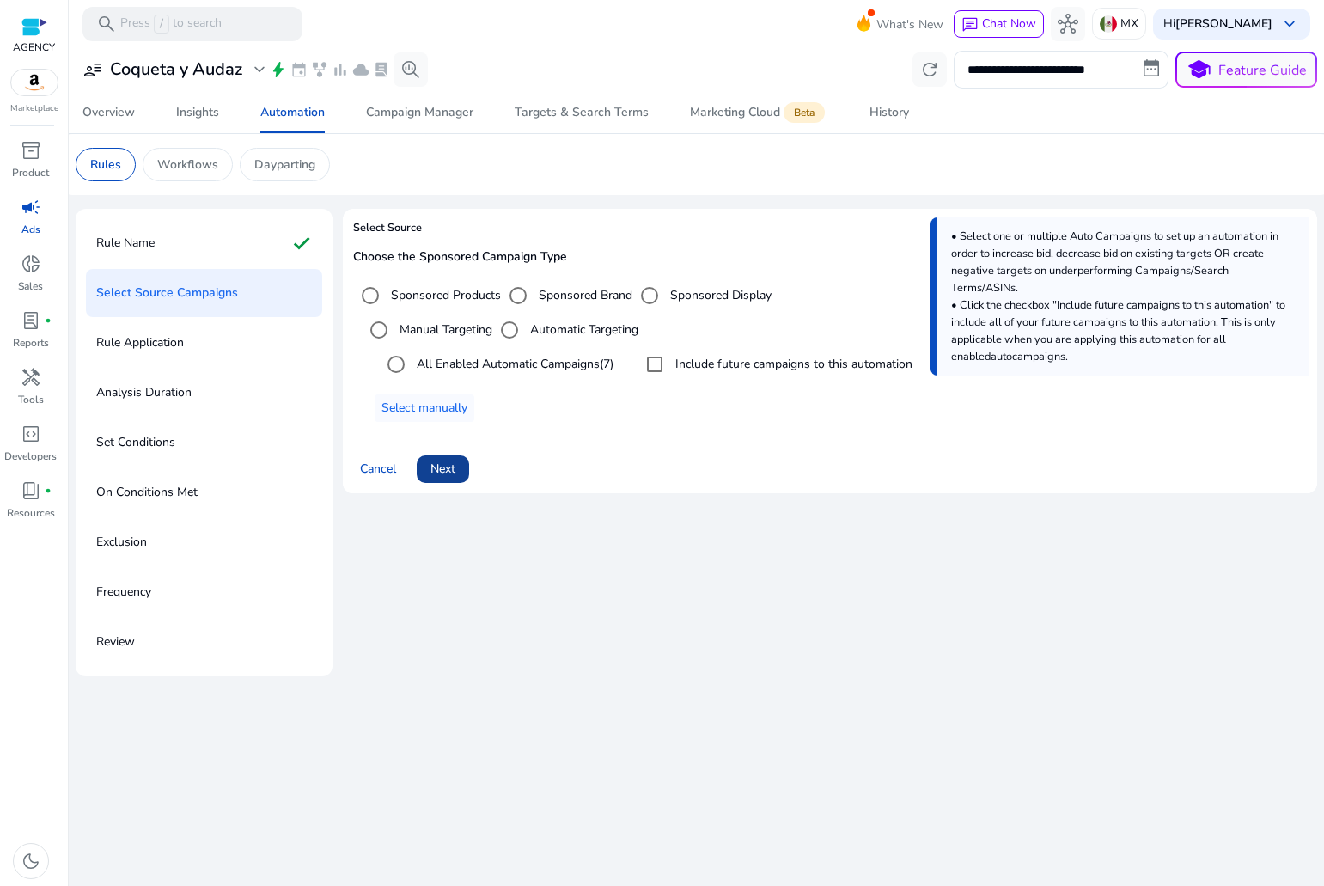
click at [442, 466] on span "Next" at bounding box center [443, 469] width 25 height 18
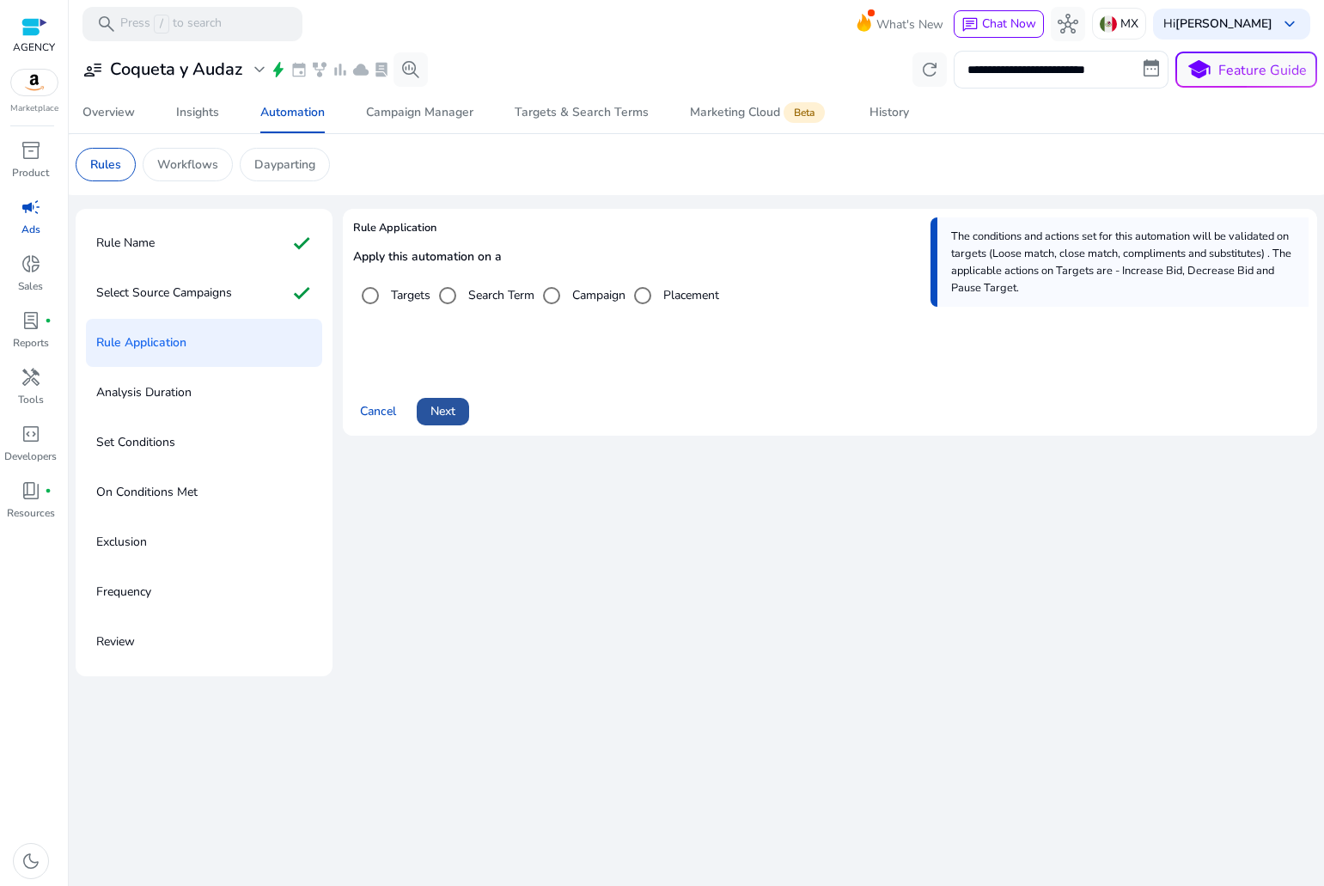
click at [455, 406] on span "Next" at bounding box center [443, 411] width 25 height 18
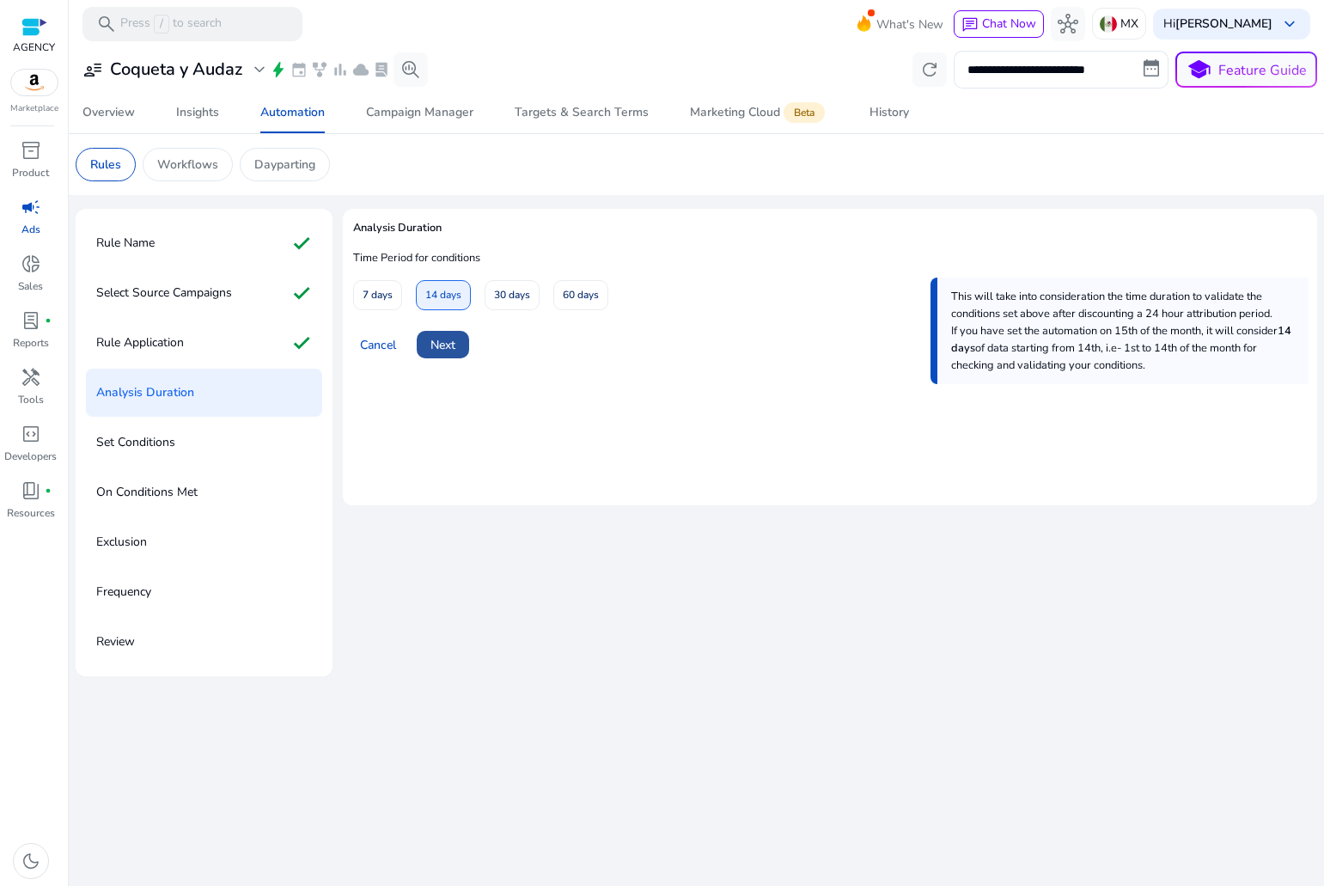
click at [448, 336] on span "Next" at bounding box center [443, 345] width 25 height 18
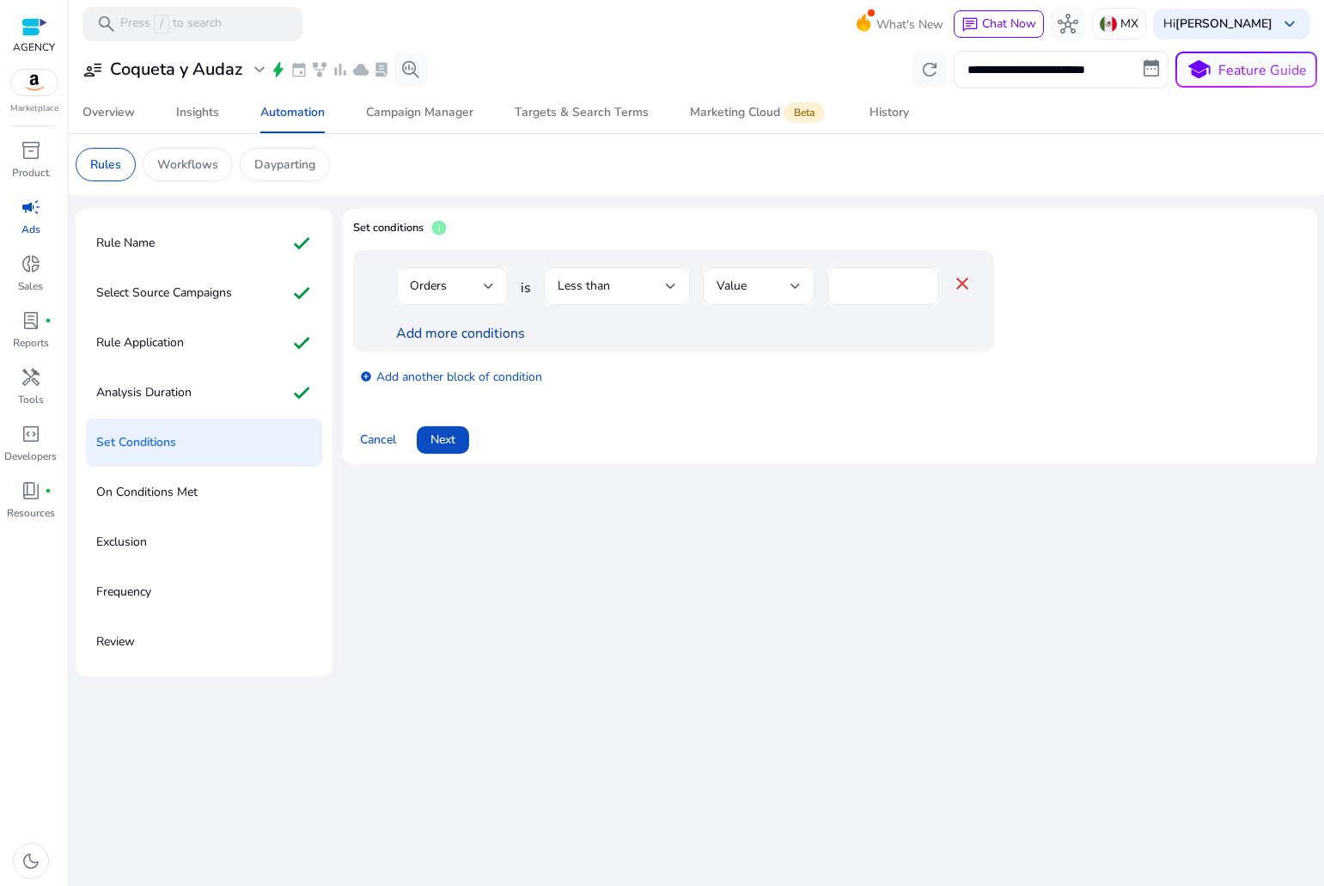
click at [480, 331] on link "Add more conditions" at bounding box center [460, 333] width 129 height 19
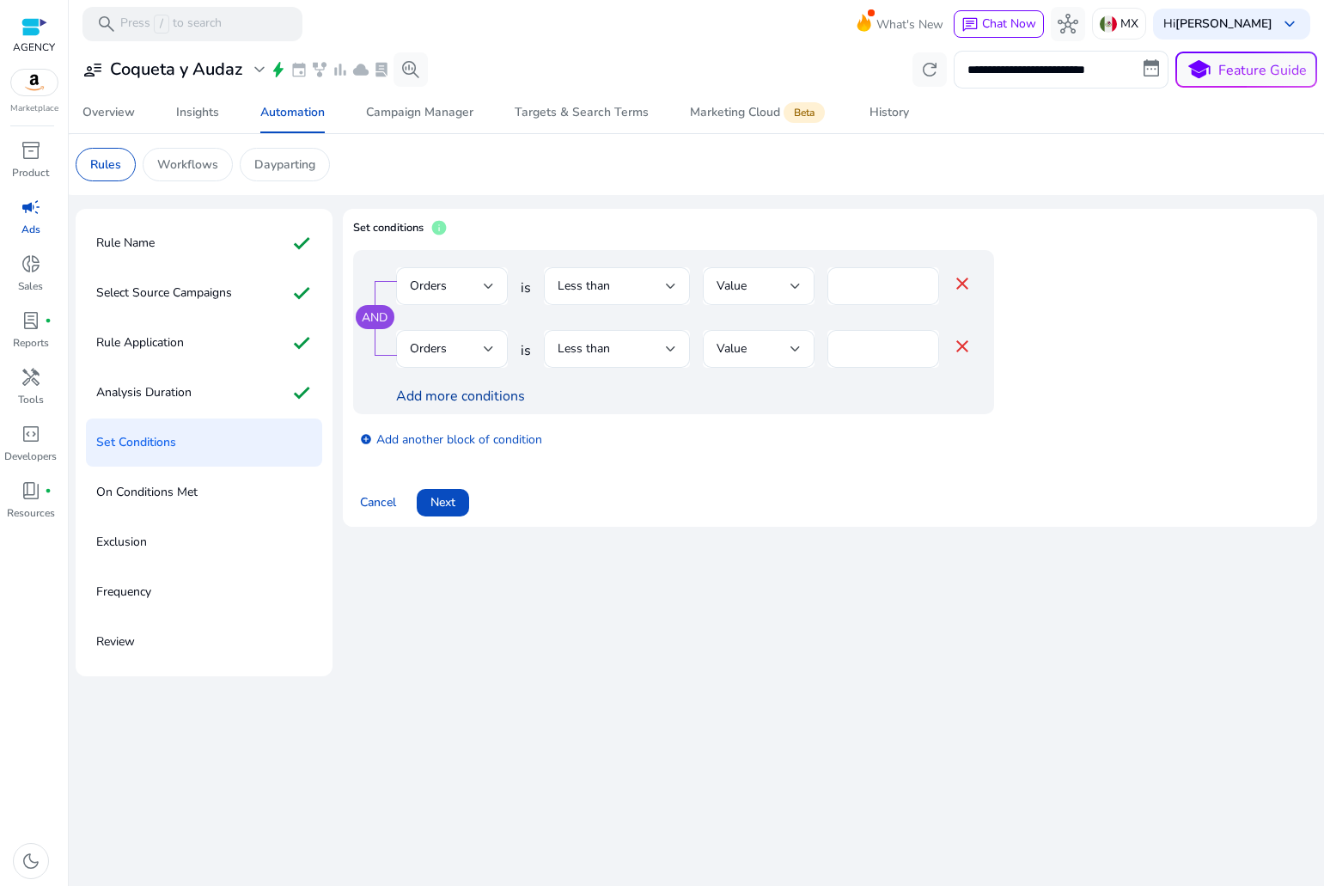
click at [480, 400] on link "Add more conditions" at bounding box center [460, 396] width 129 height 19
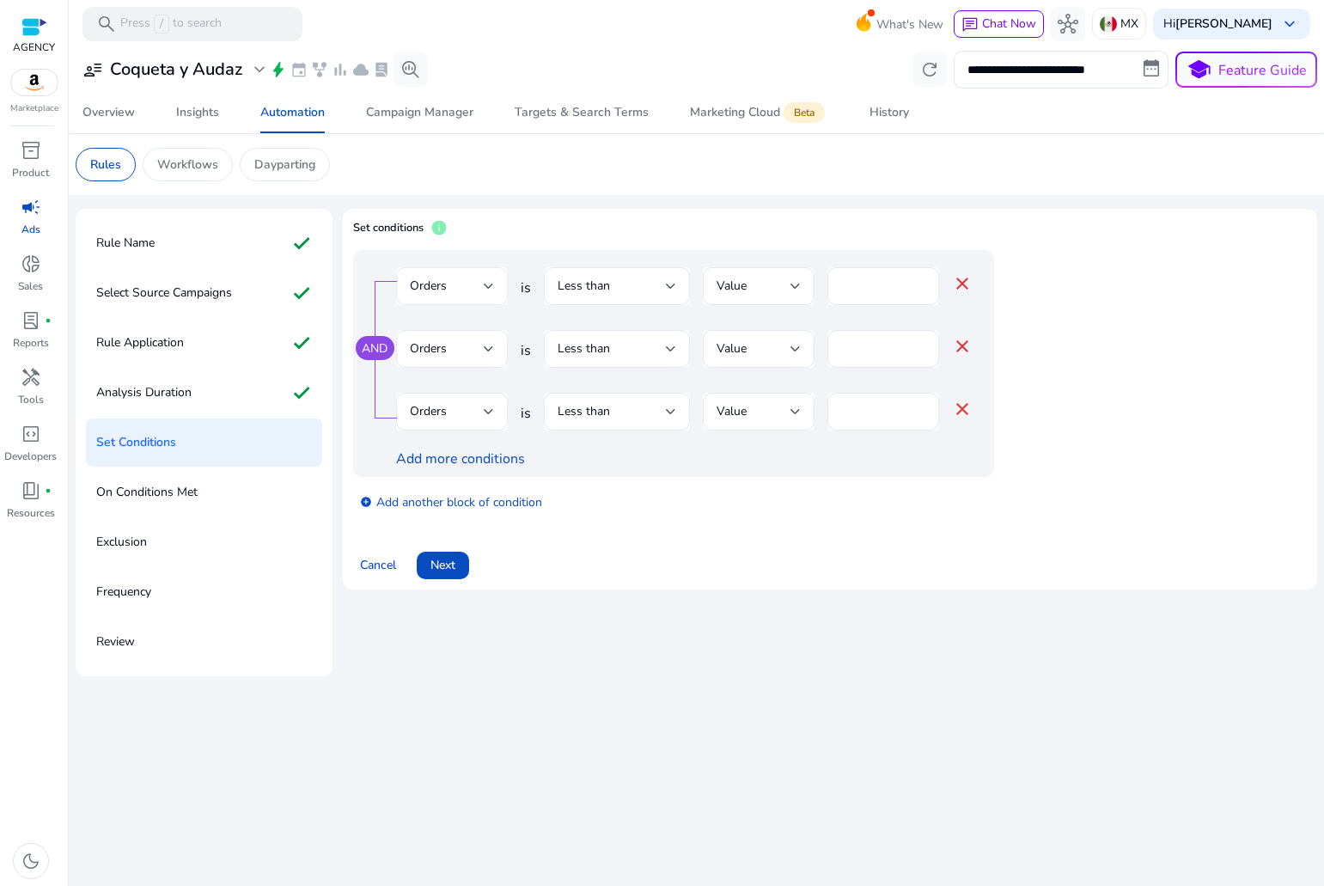
click at [454, 290] on div "Orders" at bounding box center [447, 286] width 74 height 19
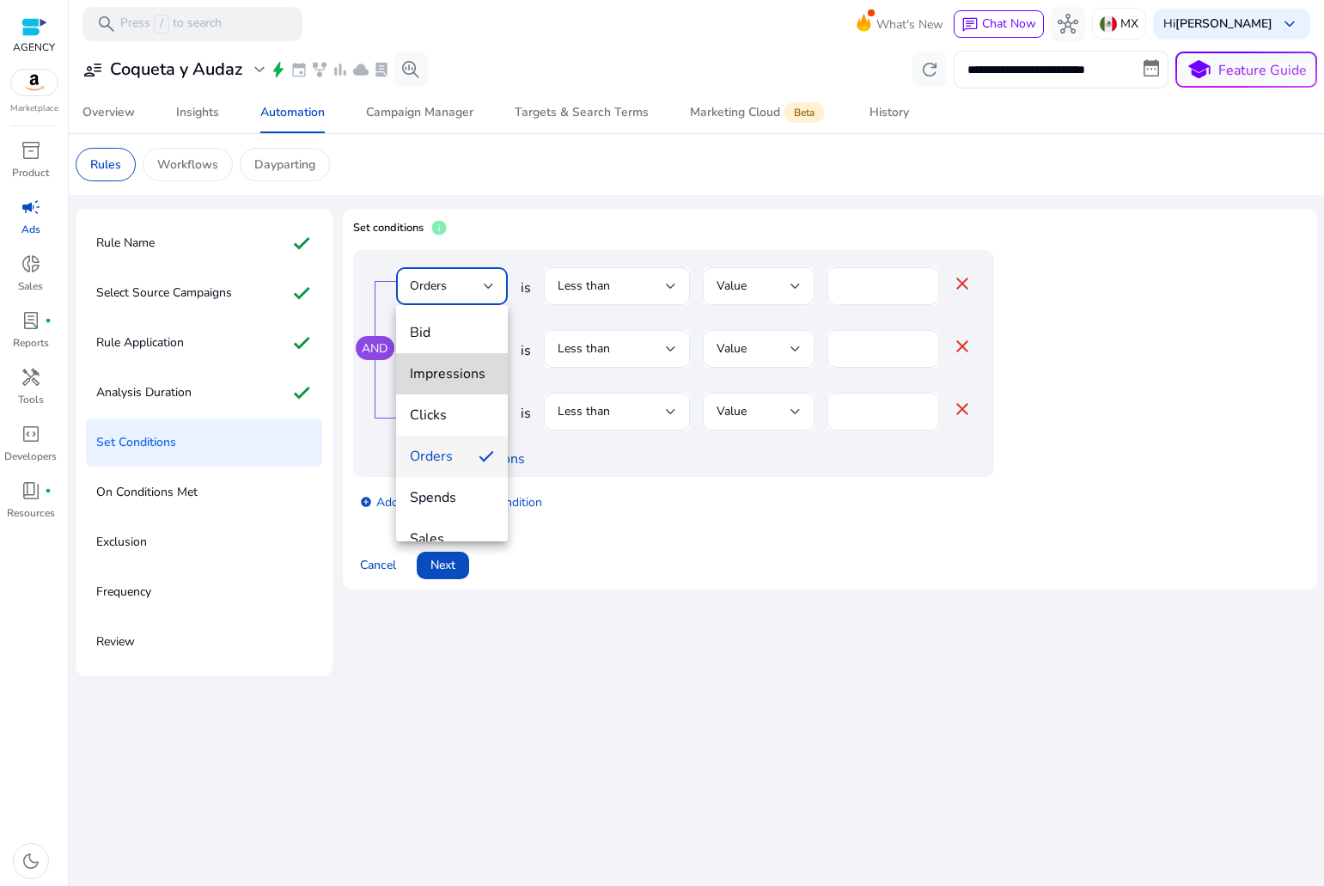
click at [456, 369] on span "Impressions" at bounding box center [452, 373] width 84 height 19
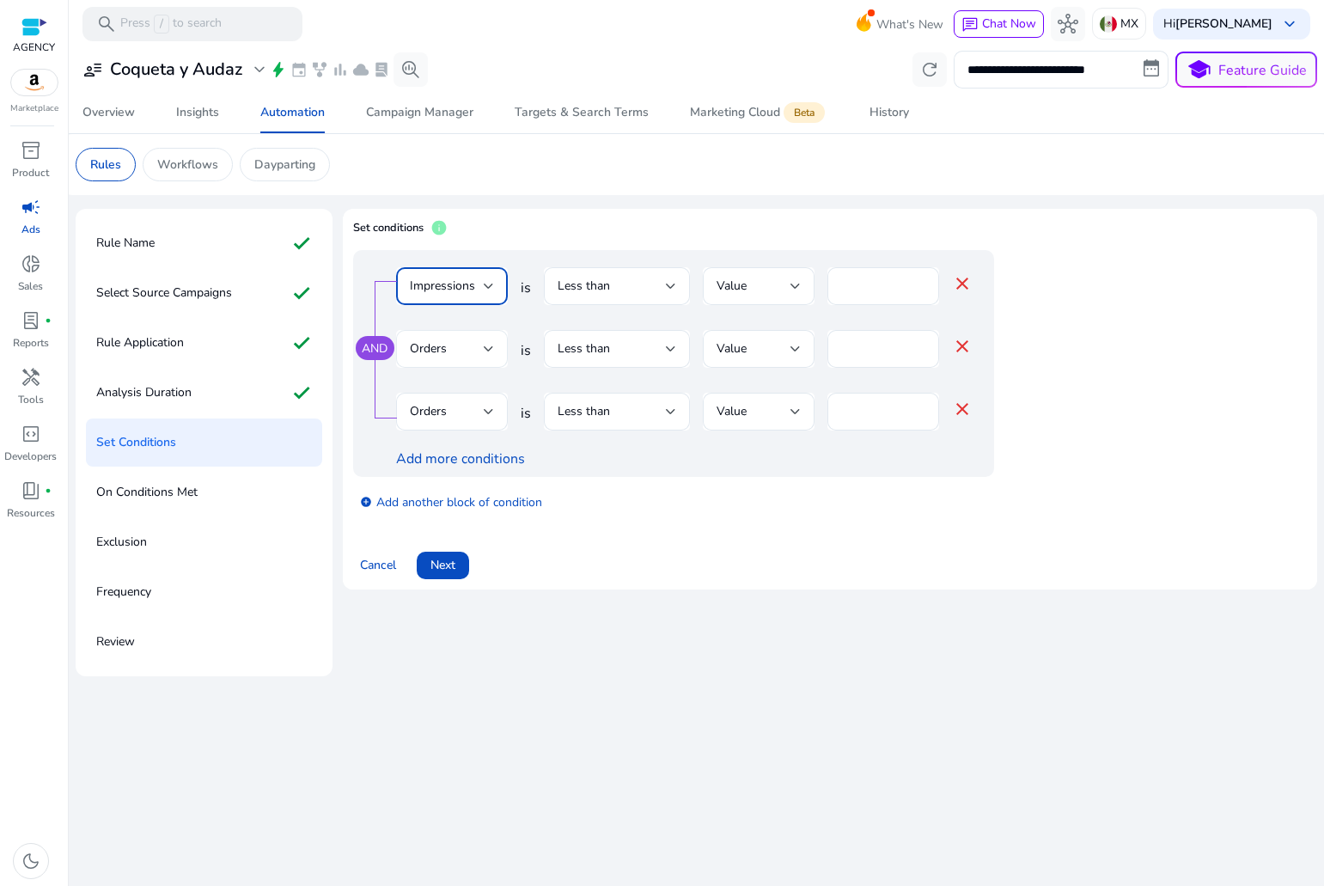
click at [456, 359] on div "Orders" at bounding box center [452, 349] width 84 height 38
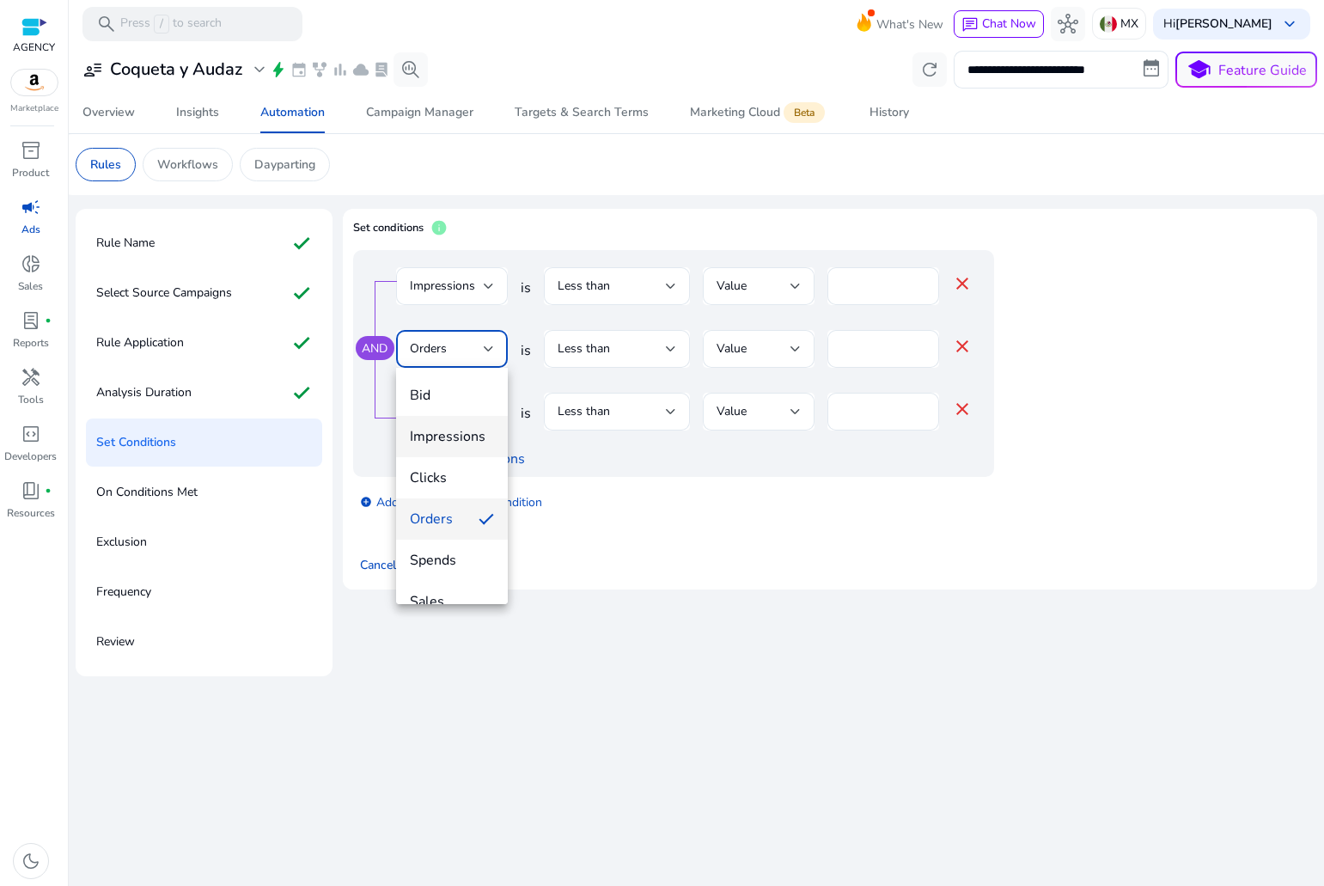
click at [437, 450] on mat-option "Impressions" at bounding box center [452, 436] width 112 height 41
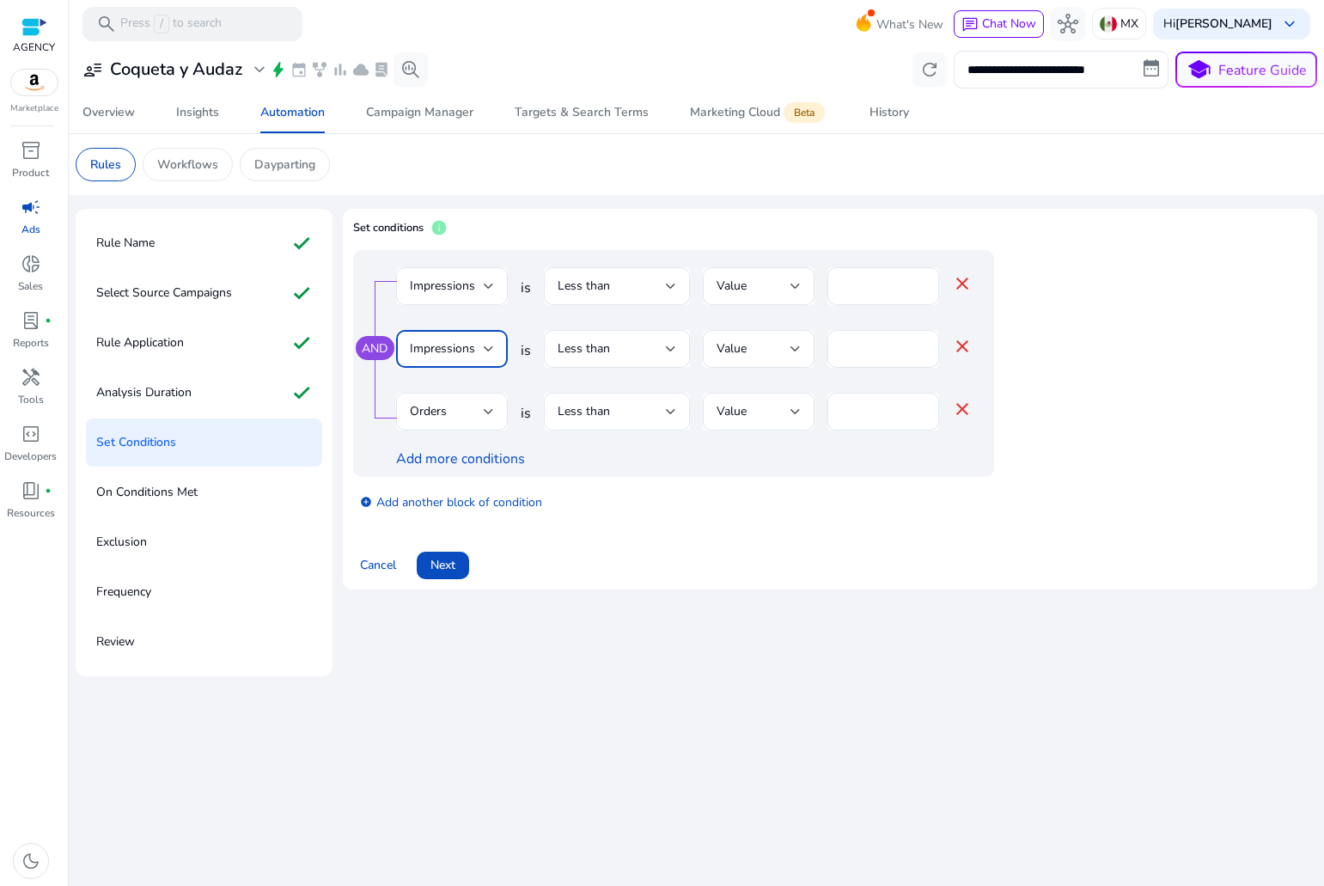
click at [455, 353] on span "Impressions" at bounding box center [442, 348] width 65 height 16
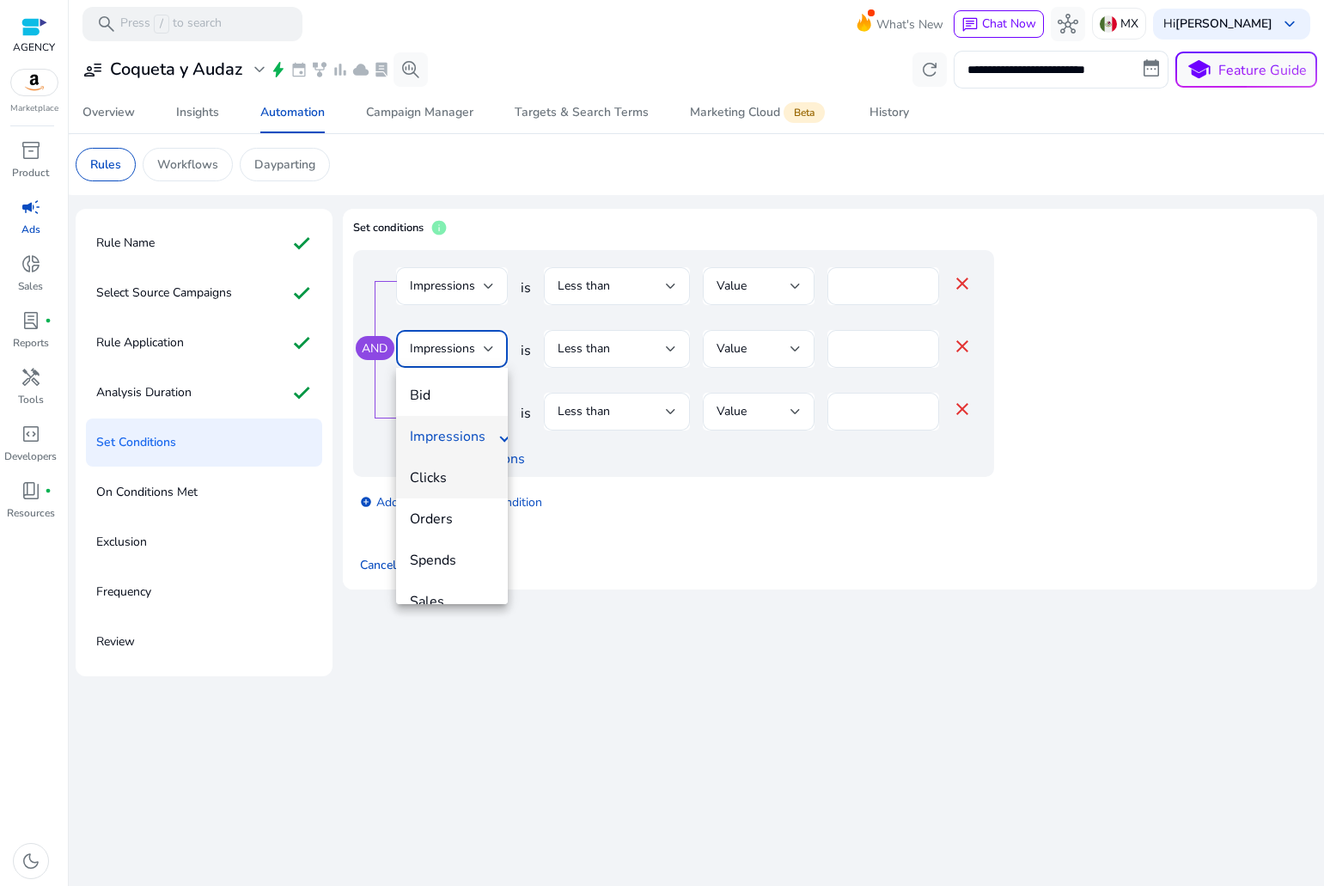
click at [453, 482] on span "Clicks" at bounding box center [452, 477] width 84 height 19
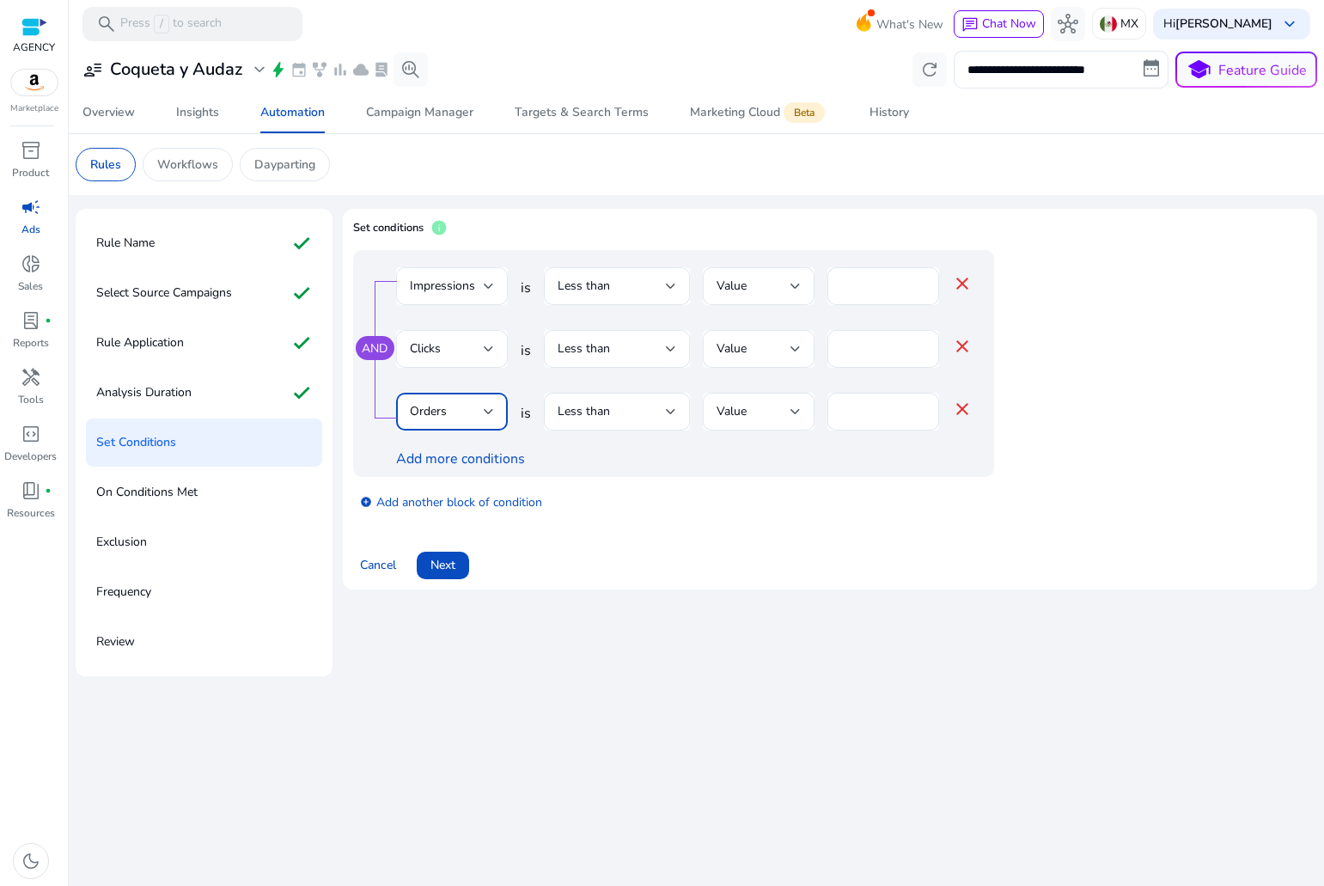
click at [444, 413] on span "Orders" at bounding box center [428, 411] width 37 height 16
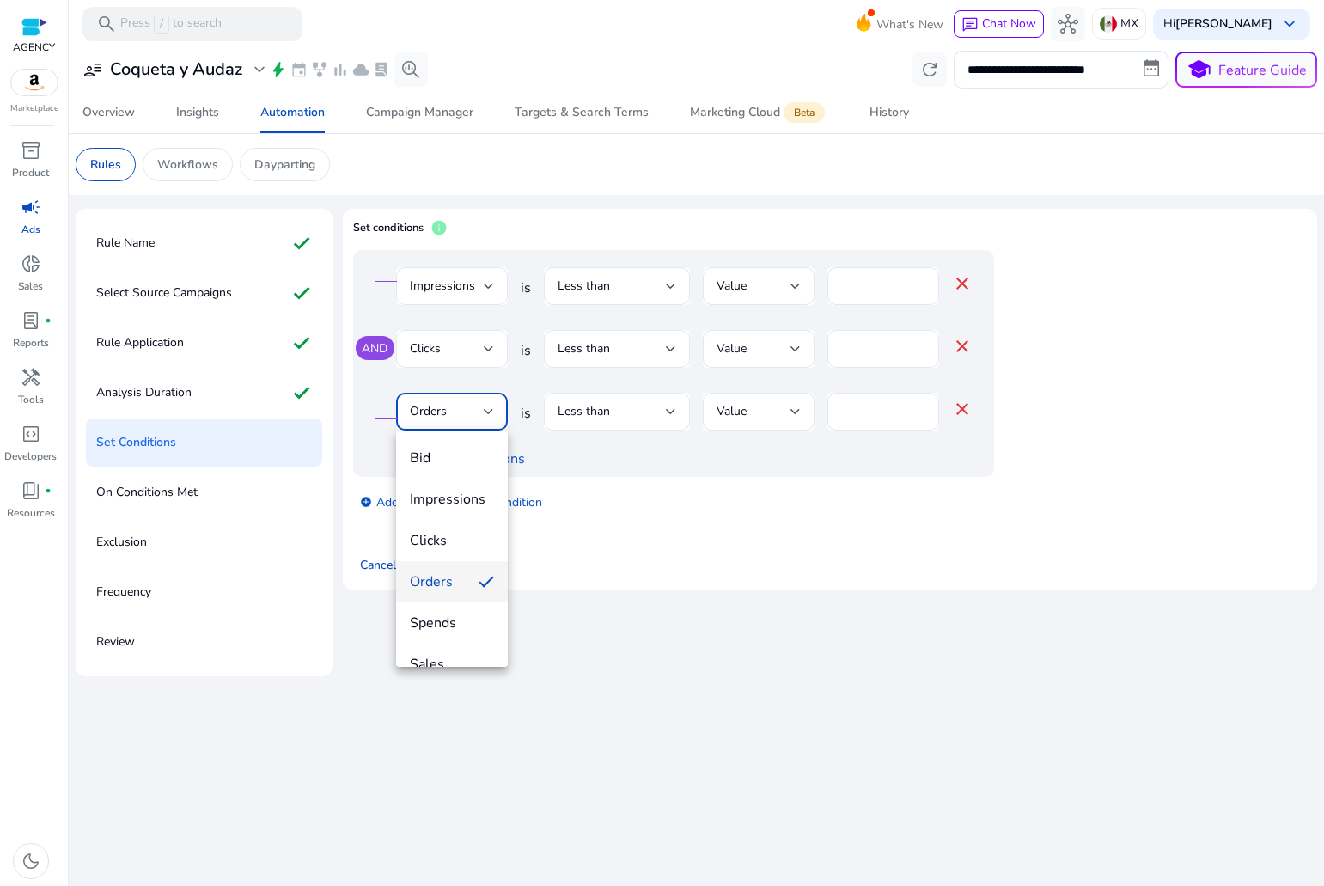
click at [629, 369] on div at bounding box center [662, 443] width 1324 height 886
click at [630, 406] on div "Less than" at bounding box center [612, 411] width 108 height 19
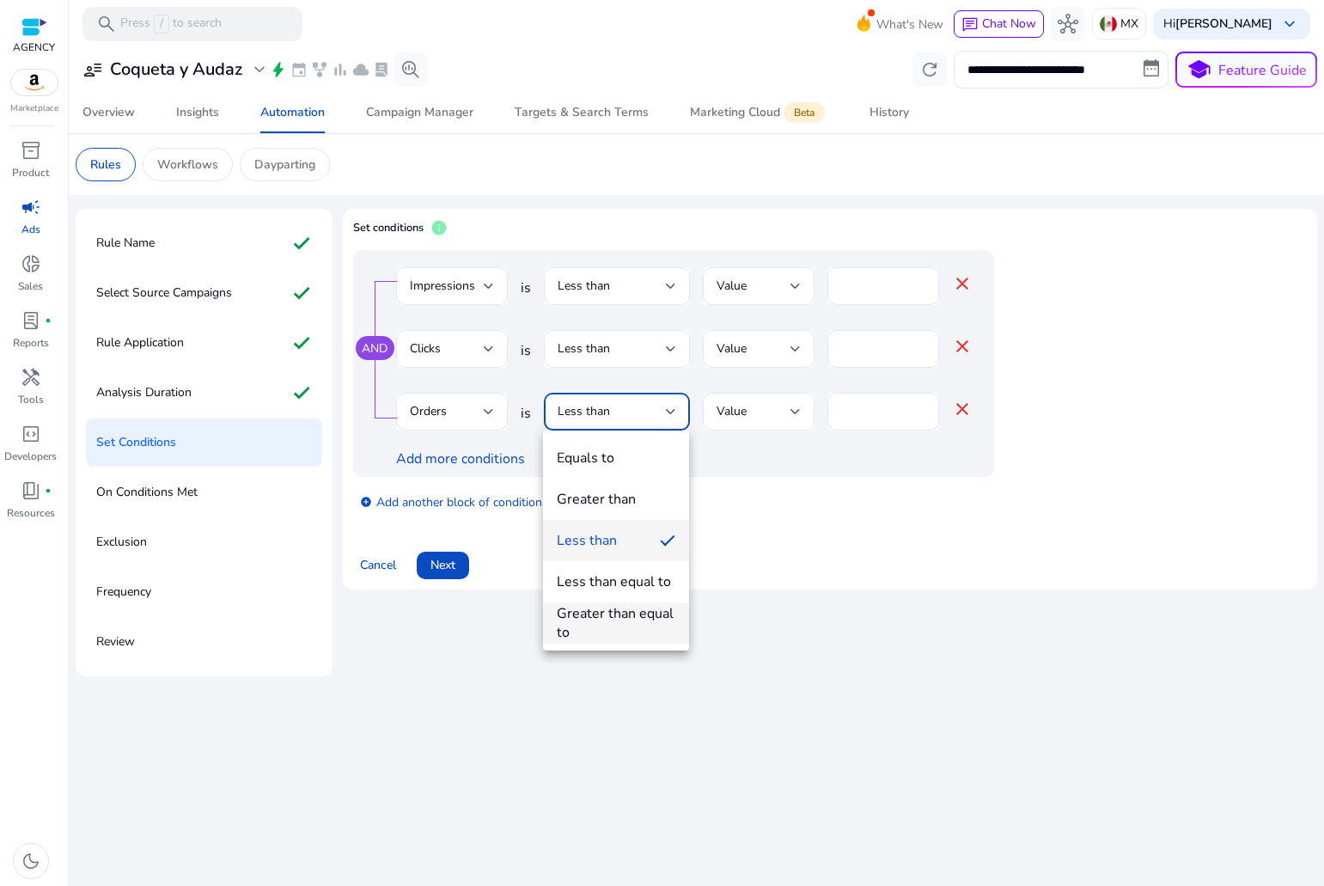
click at [614, 614] on div "Greater than equal to" at bounding box center [616, 623] width 119 height 38
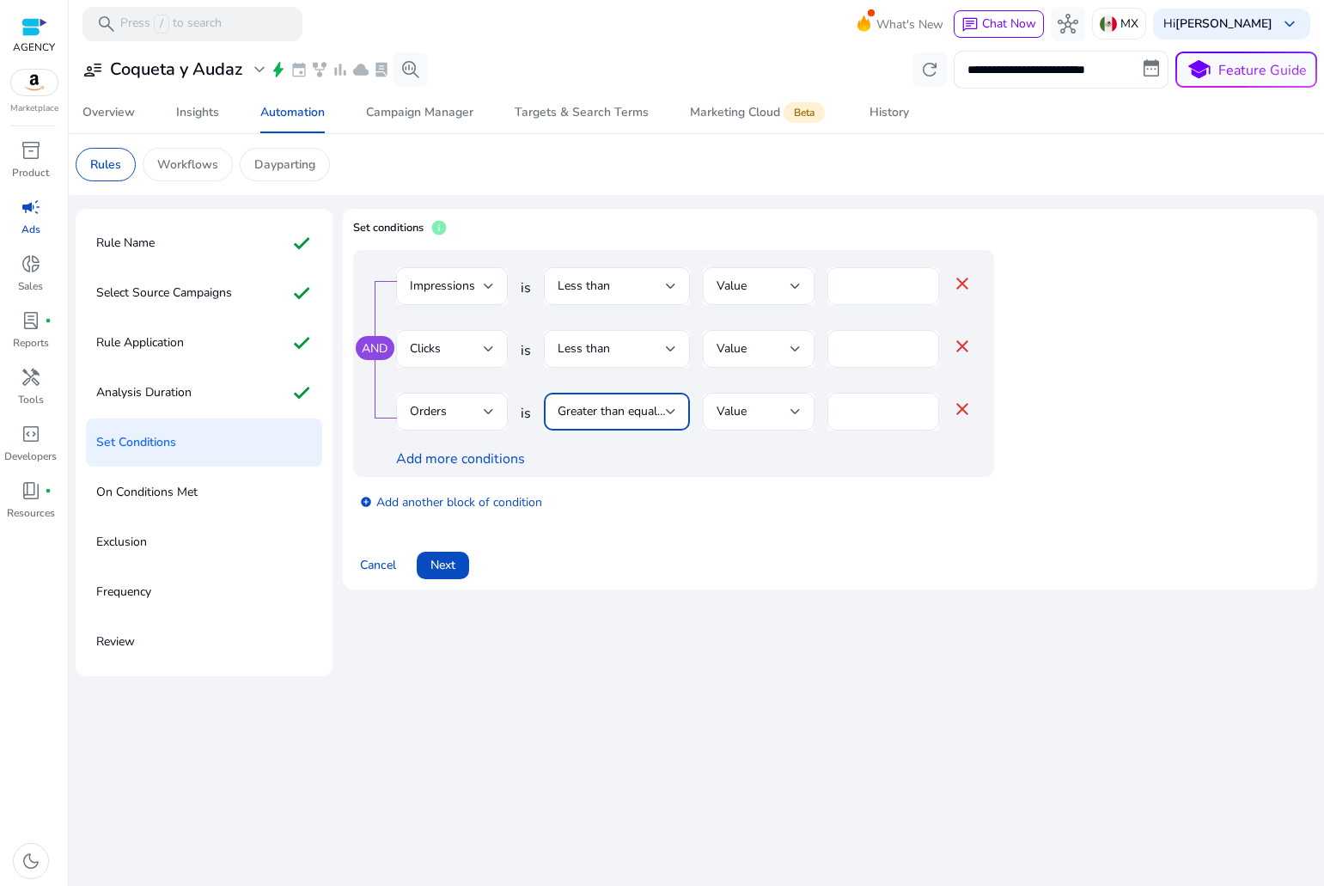
click at [911, 271] on div "*" at bounding box center [883, 286] width 84 height 38
type input "*****"
click at [864, 334] on div "*" at bounding box center [883, 349] width 84 height 38
click at [862, 360] on div "*" at bounding box center [883, 349] width 84 height 38
click at [862, 332] on div "*" at bounding box center [883, 349] width 84 height 38
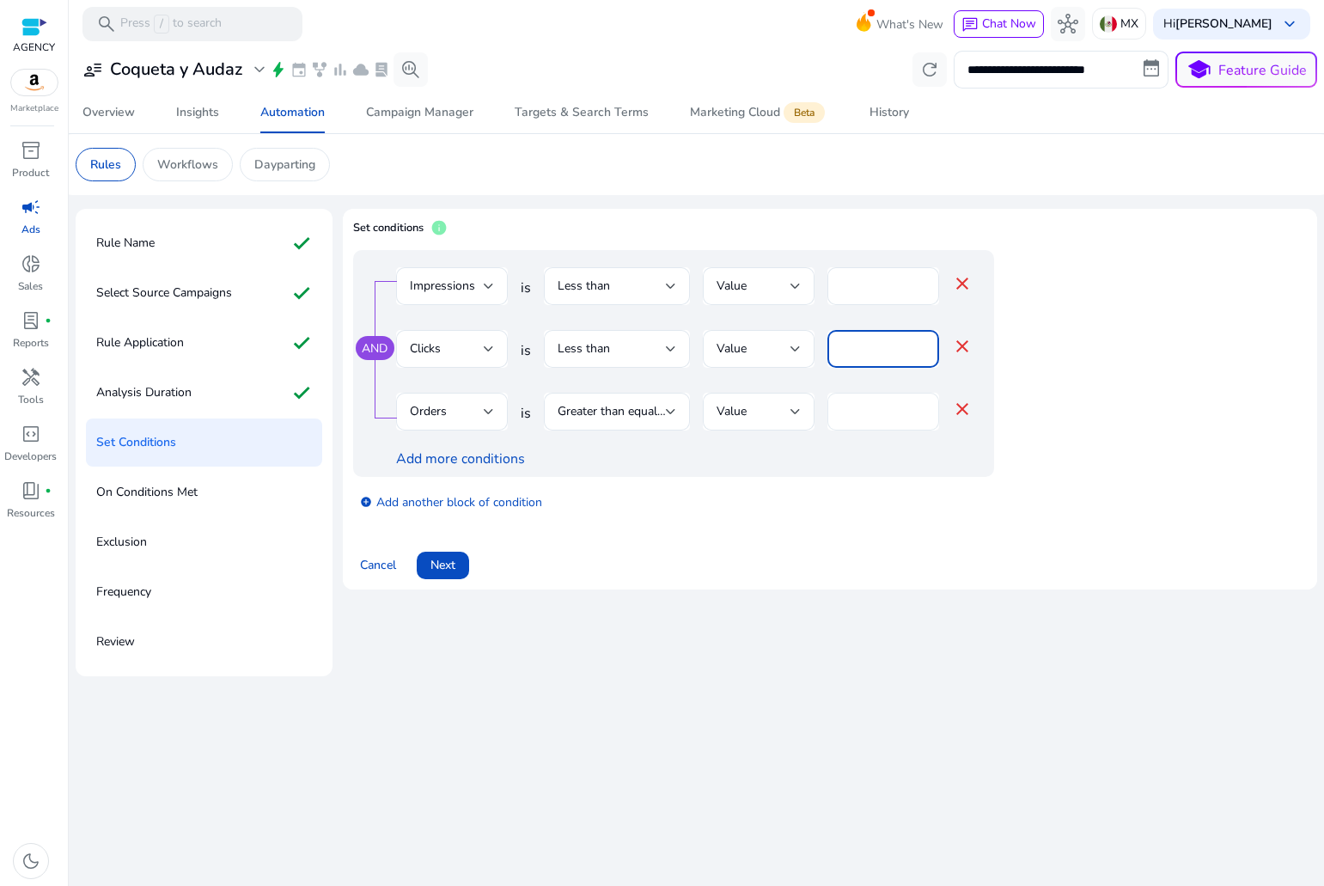
type input "**"
click at [874, 402] on input "*" at bounding box center [883, 411] width 84 height 19
type input "*"
click at [447, 569] on span "Next" at bounding box center [443, 565] width 25 height 18
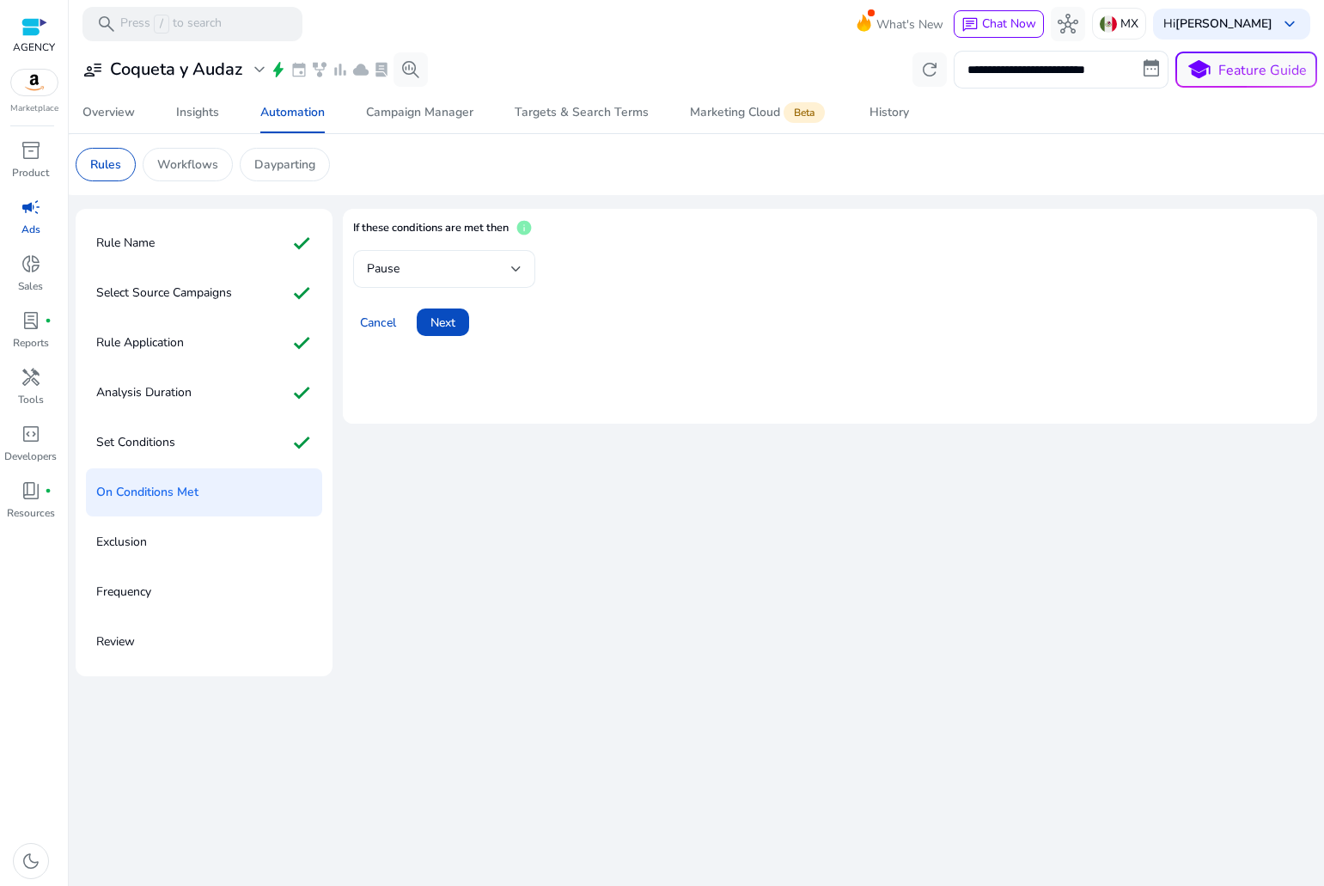
click at [439, 279] on div "Pause" at bounding box center [444, 269] width 155 height 38
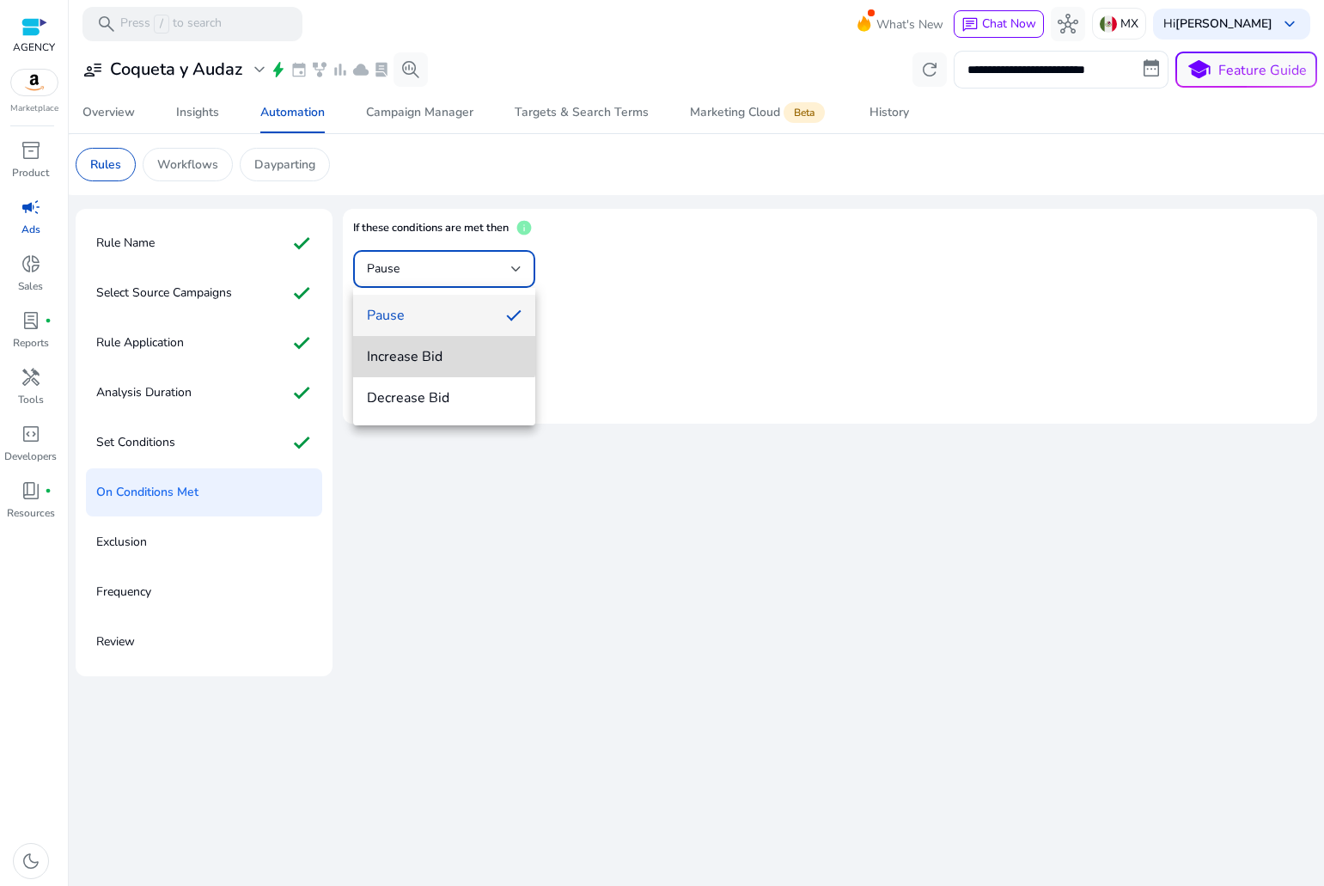
click at [437, 349] on span "Increase Bid" at bounding box center [444, 356] width 155 height 19
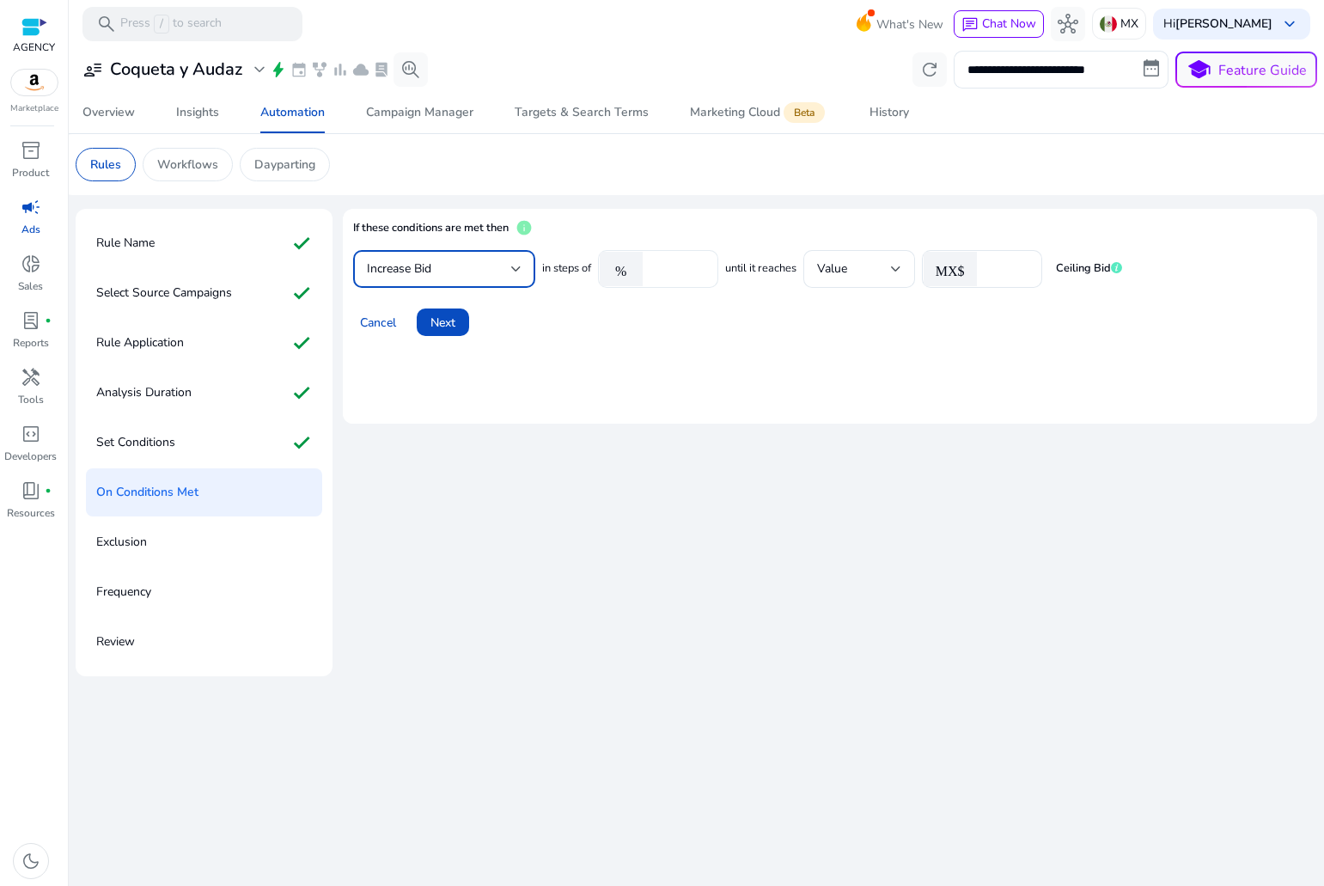
click at [690, 266] on input "*****" at bounding box center [677, 269] width 53 height 19
click at [454, 315] on span "Next" at bounding box center [443, 323] width 25 height 18
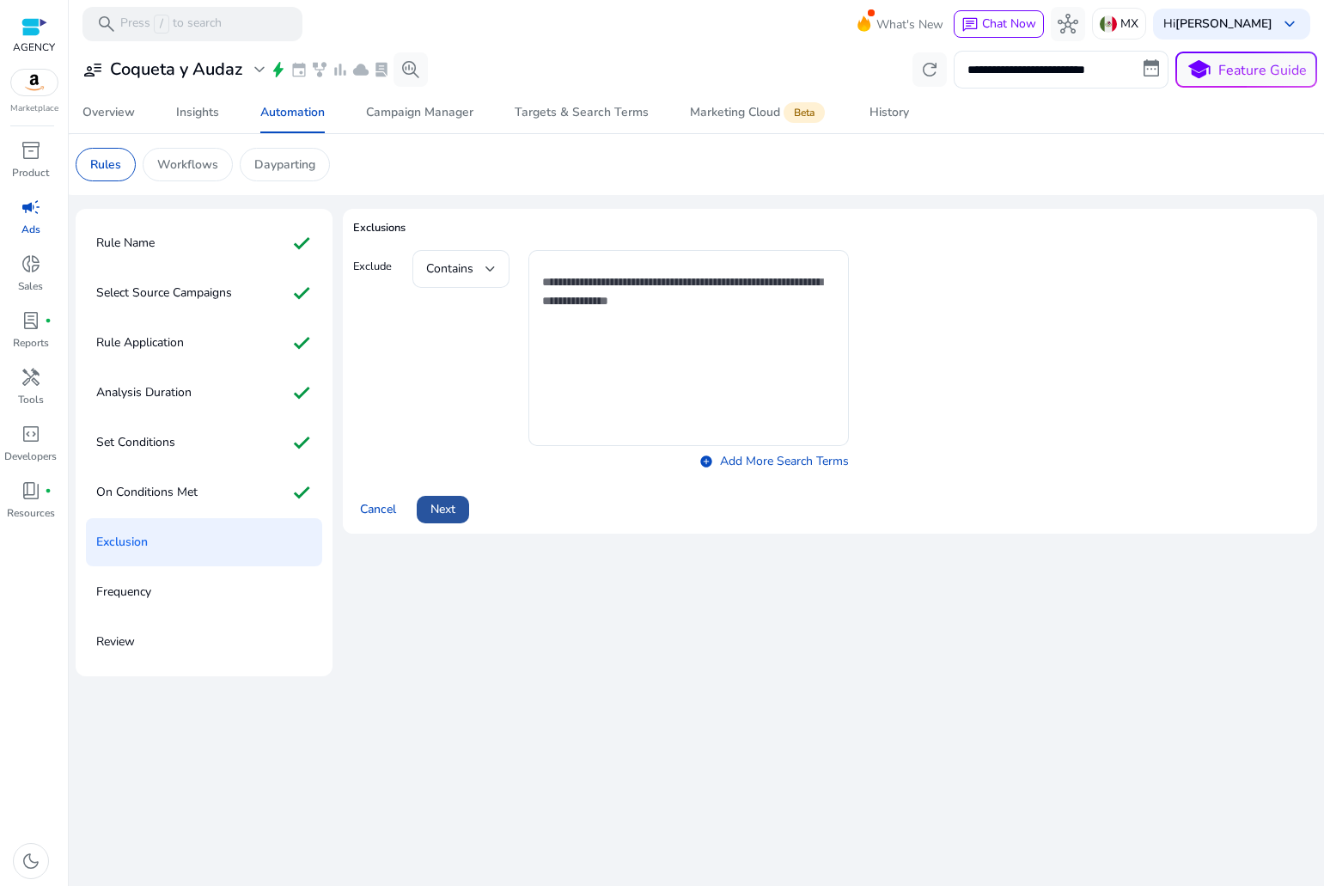
click at [448, 513] on span "Next" at bounding box center [443, 509] width 25 height 18
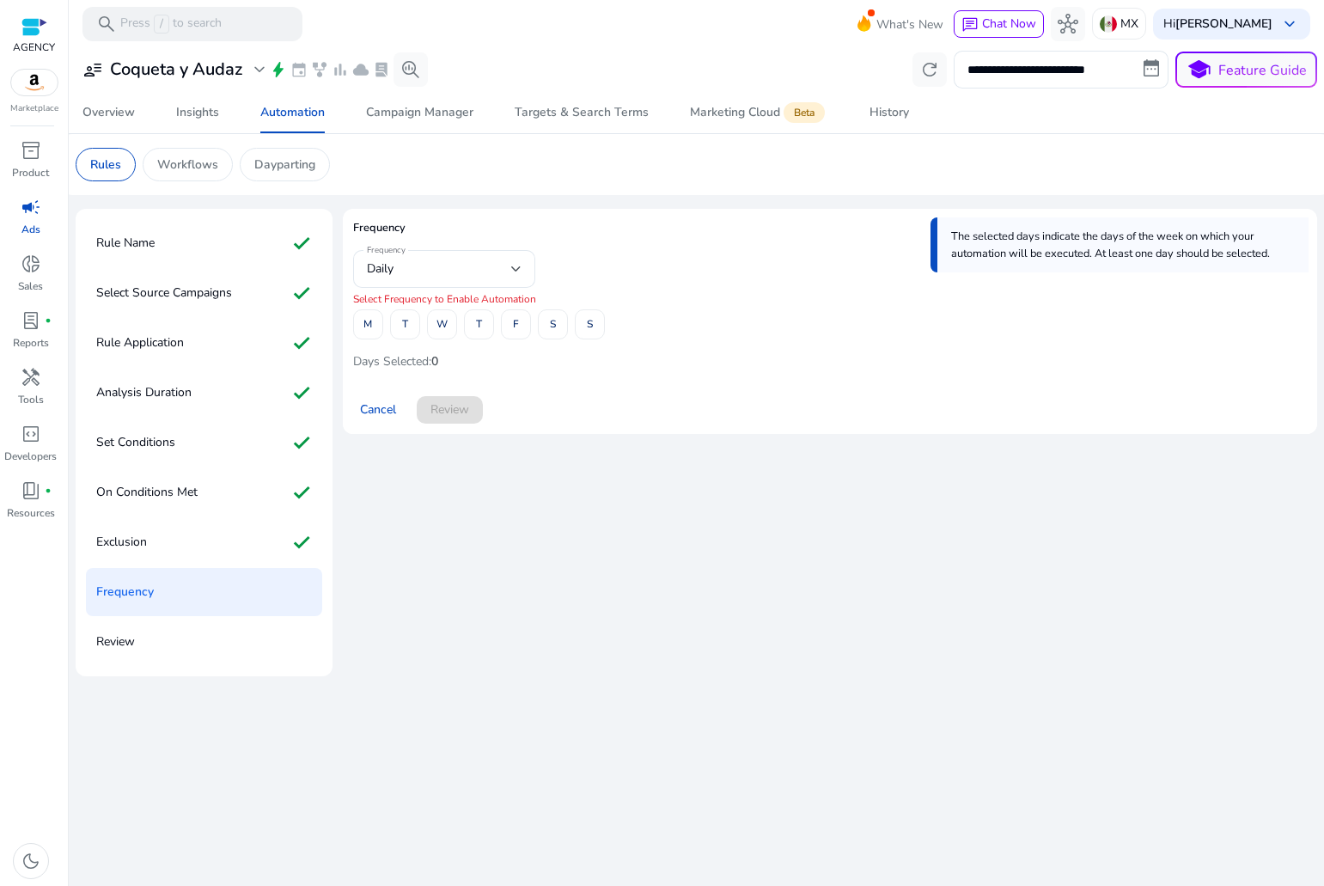
click at [388, 323] on div "M T W T F S S" at bounding box center [479, 324] width 252 height 30
click at [371, 321] on span "M" at bounding box center [367, 324] width 9 height 30
click at [418, 321] on span at bounding box center [405, 324] width 28 height 41
click at [448, 277] on div "Daily" at bounding box center [439, 269] width 144 height 19
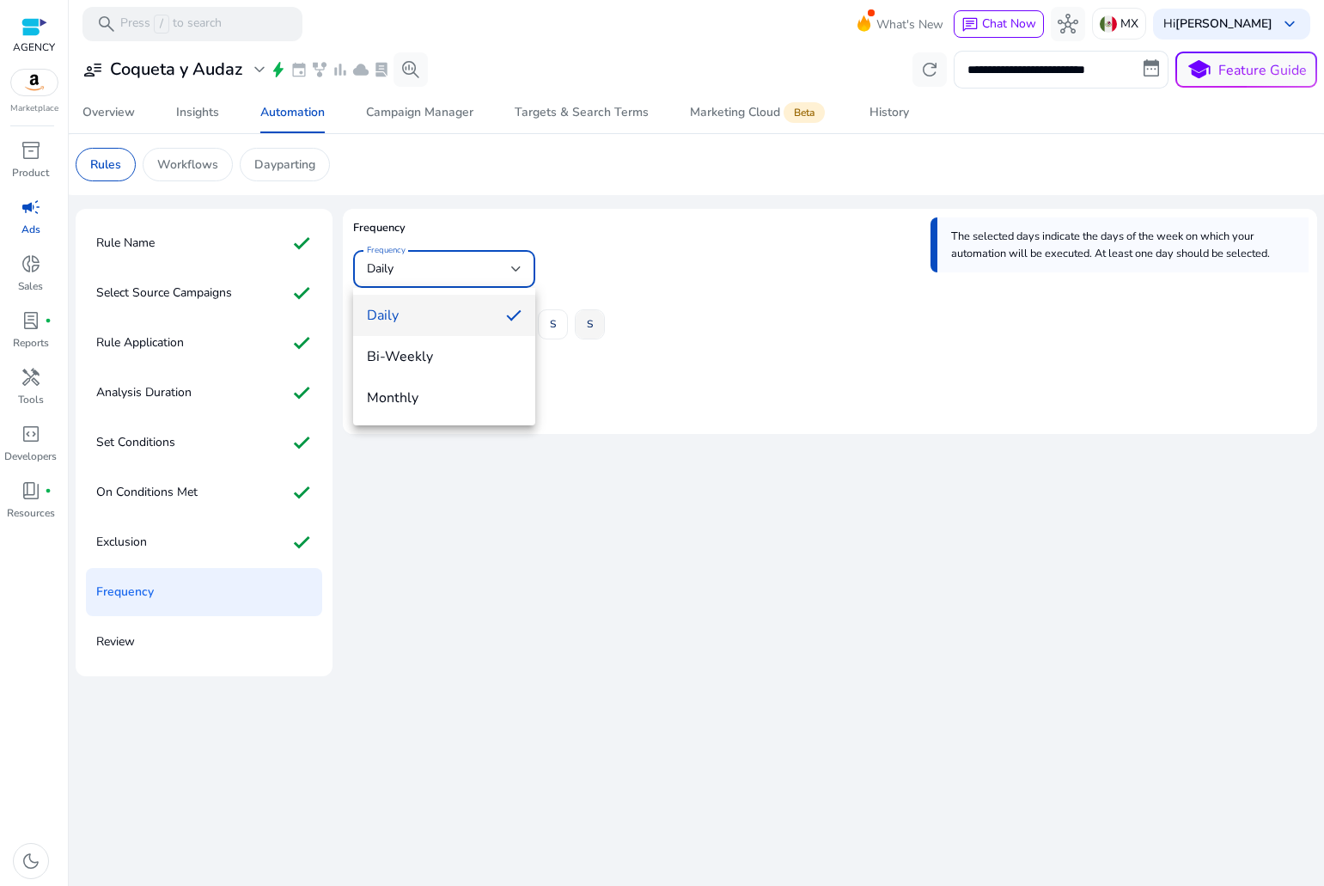
click at [583, 322] on div at bounding box center [662, 443] width 1324 height 886
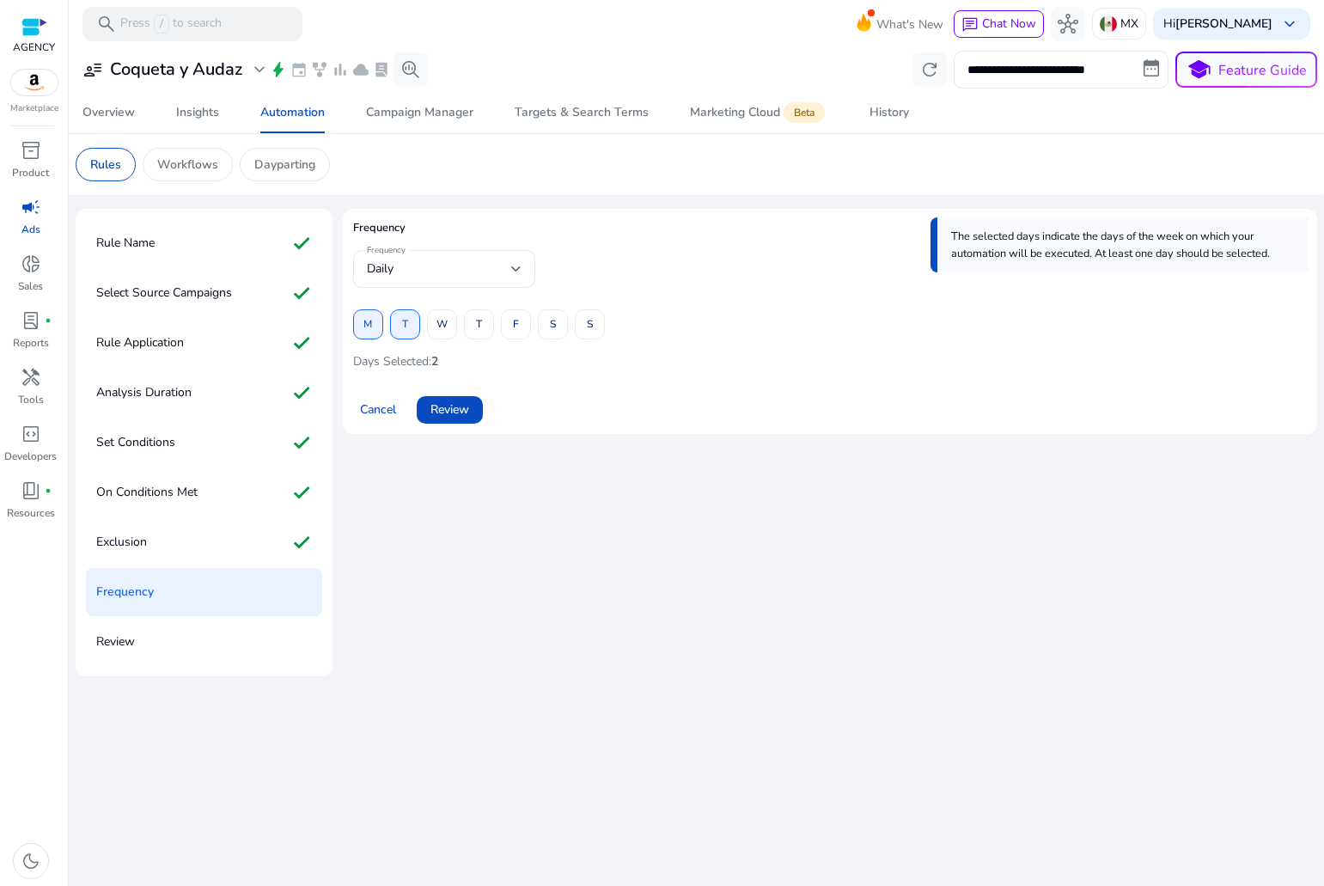
click at [570, 331] on div "M T W T F S S" at bounding box center [479, 324] width 252 height 30
click at [581, 328] on span at bounding box center [590, 324] width 28 height 41
click at [559, 323] on span at bounding box center [553, 324] width 28 height 41
click at [515, 323] on span "F" at bounding box center [516, 324] width 6 height 30
click at [472, 322] on span at bounding box center [479, 324] width 28 height 41
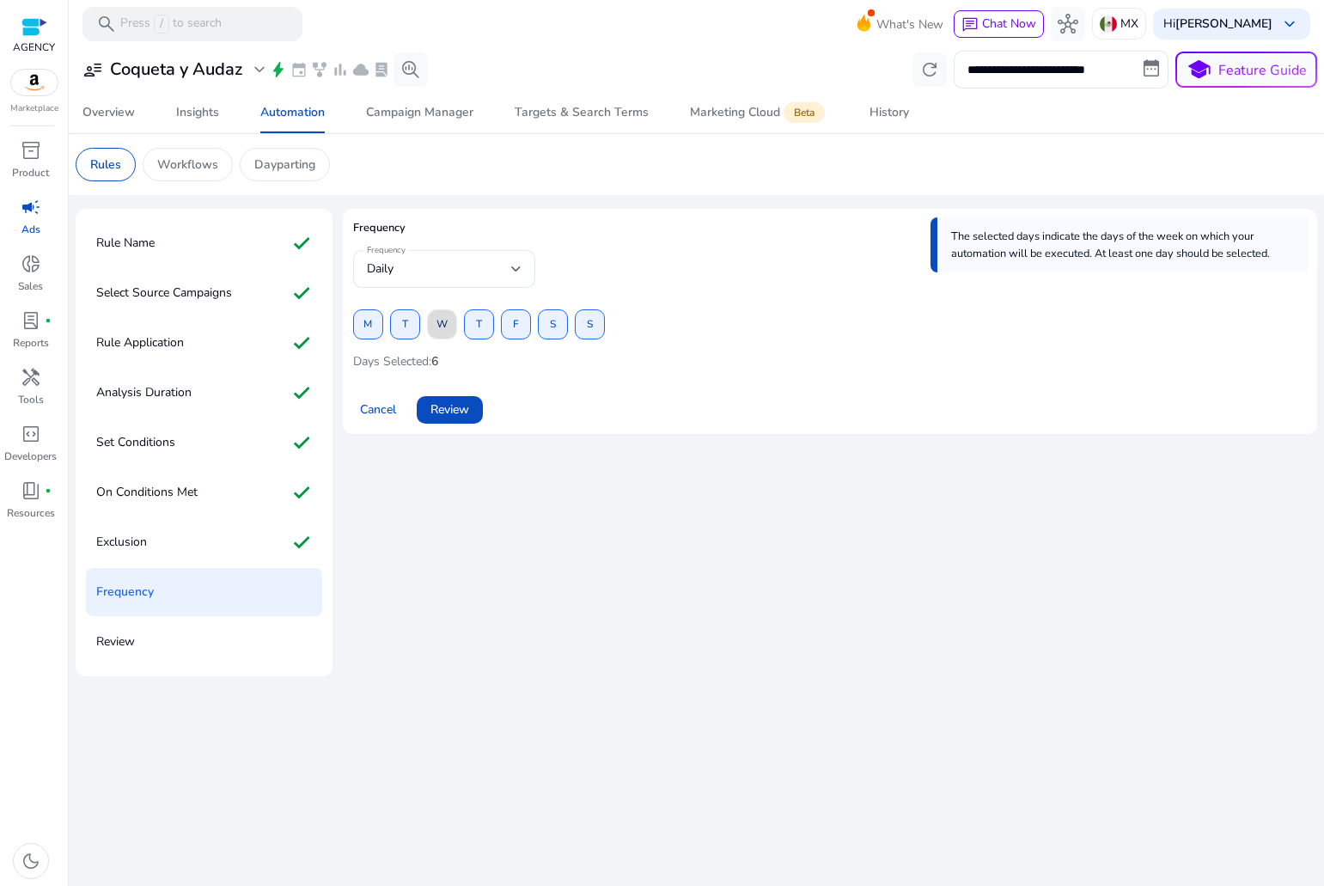
click at [433, 326] on span at bounding box center [442, 324] width 28 height 41
click at [461, 406] on span "Review" at bounding box center [450, 409] width 39 height 18
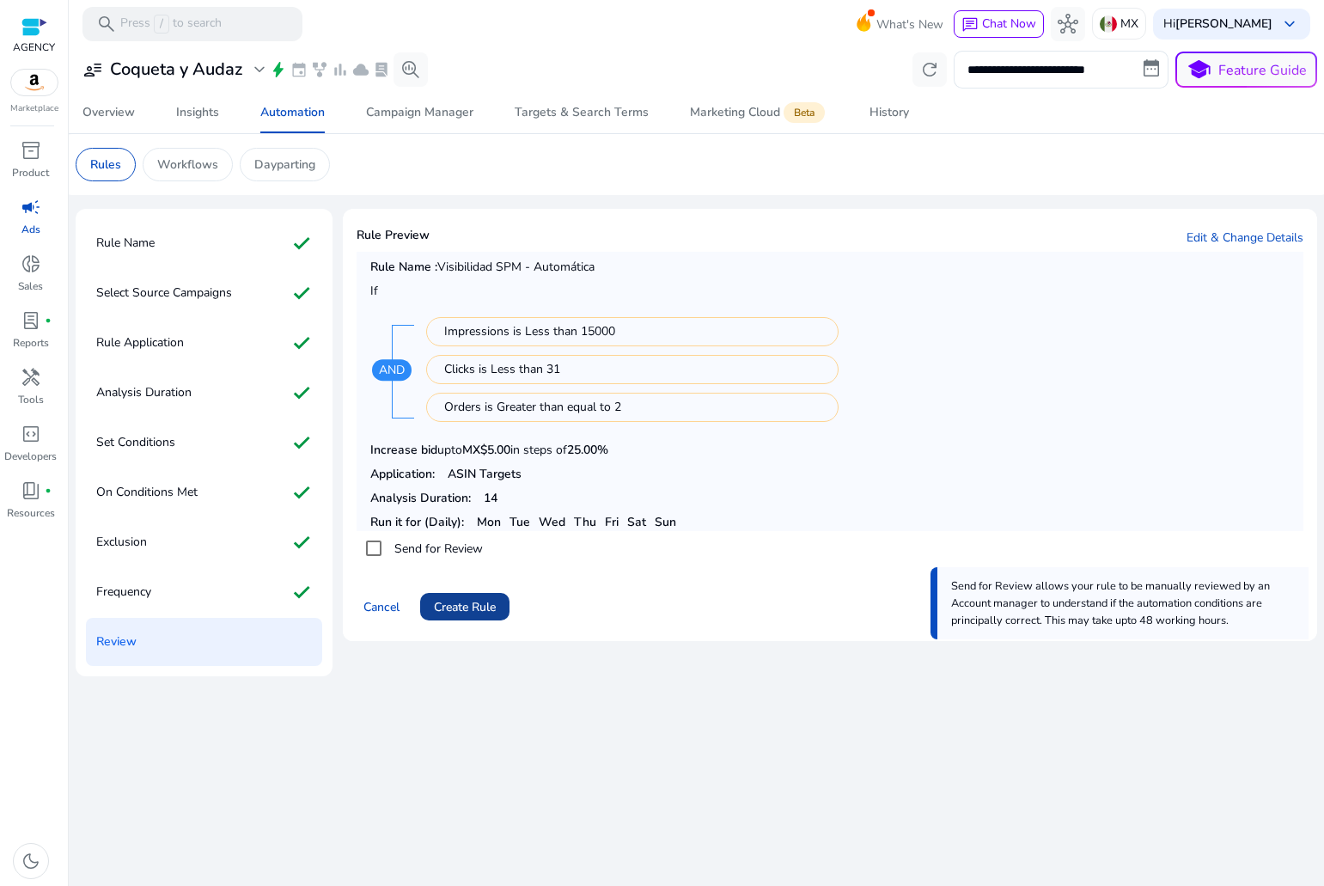
click at [475, 602] on span "Create Rule" at bounding box center [465, 607] width 62 height 18
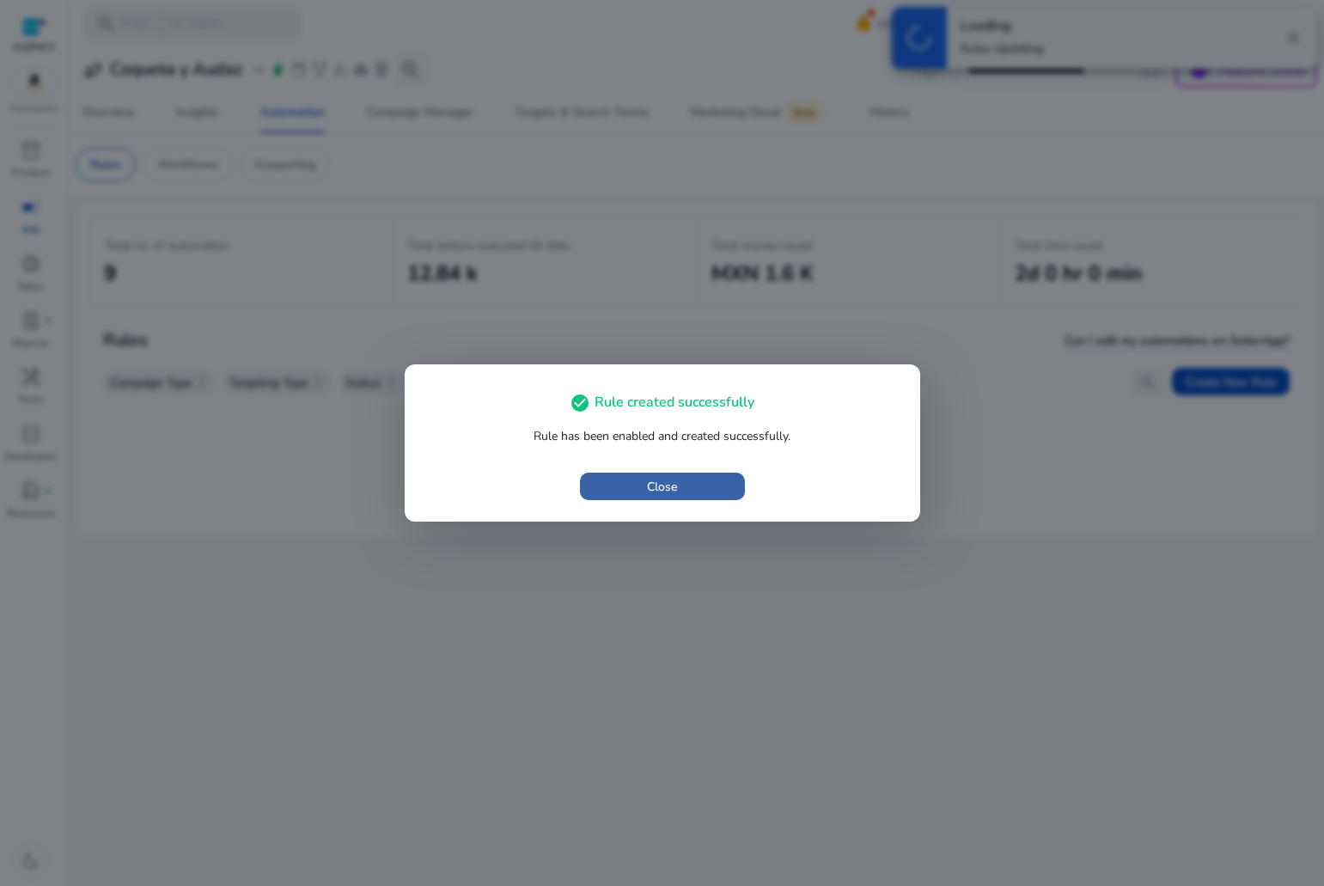
click at [597, 489] on span "button" at bounding box center [662, 486] width 165 height 41
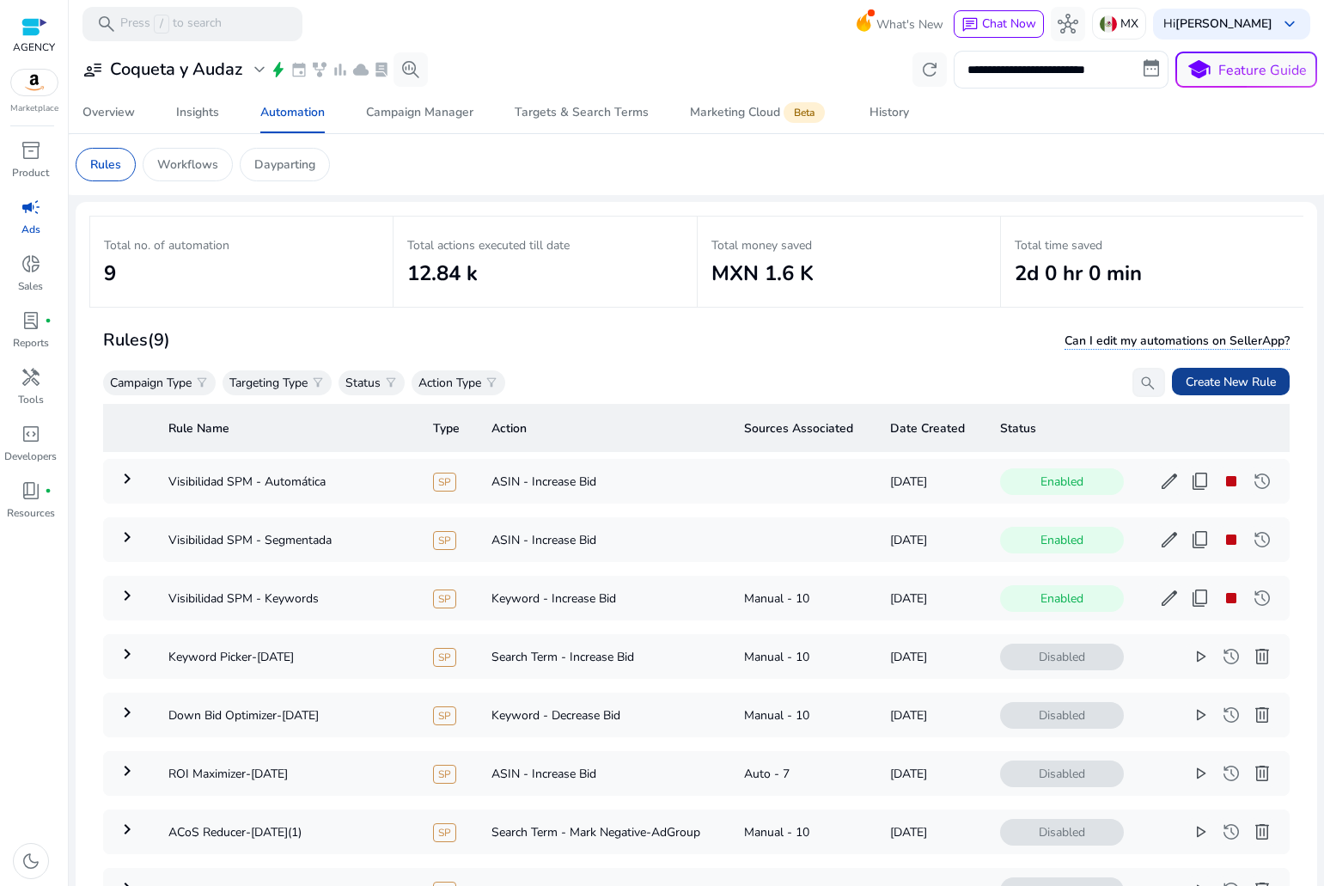
click at [1203, 384] on span "Create New Rule" at bounding box center [1231, 382] width 90 height 18
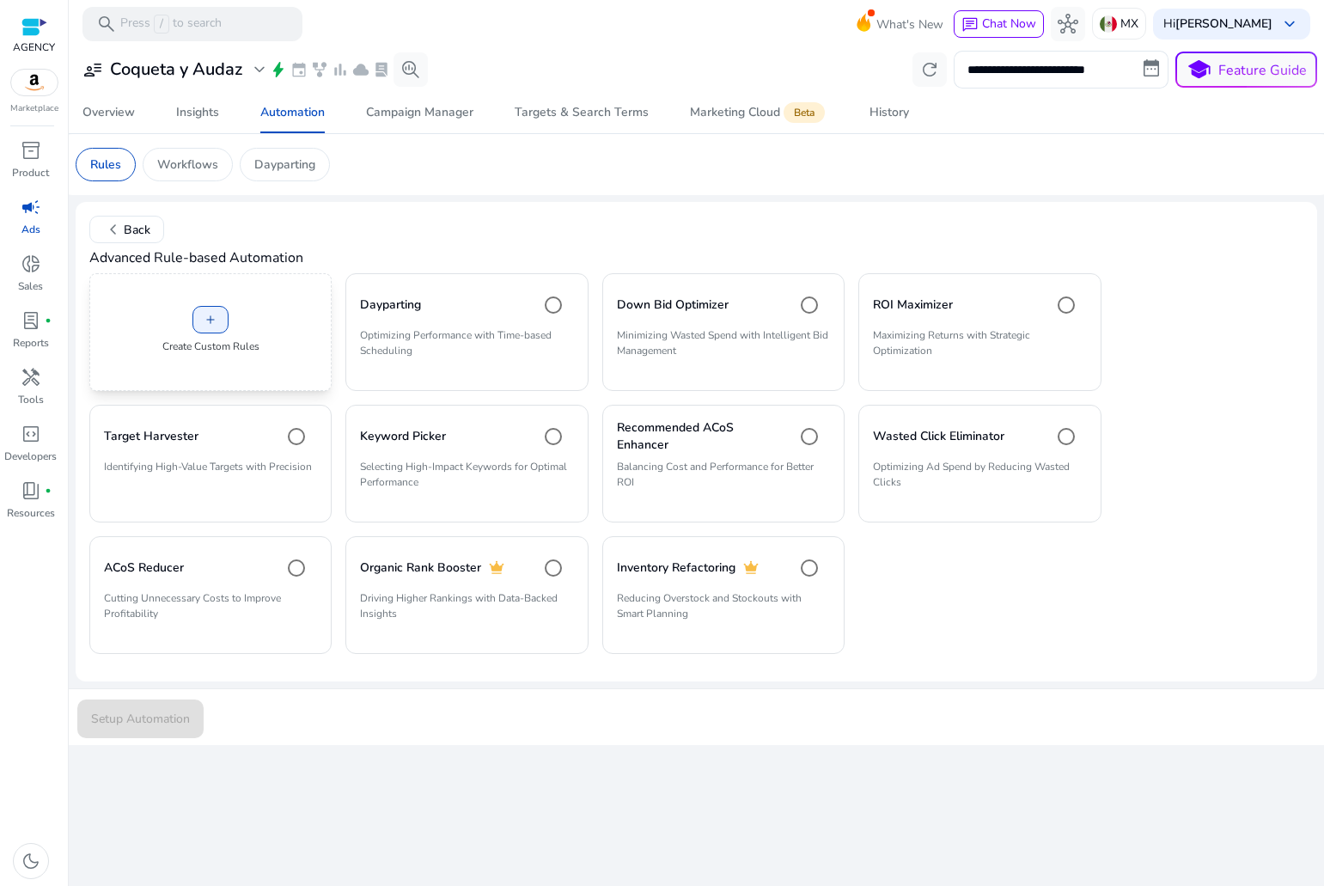
click at [239, 323] on div "add Create Custom Rules" at bounding box center [210, 332] width 242 height 118
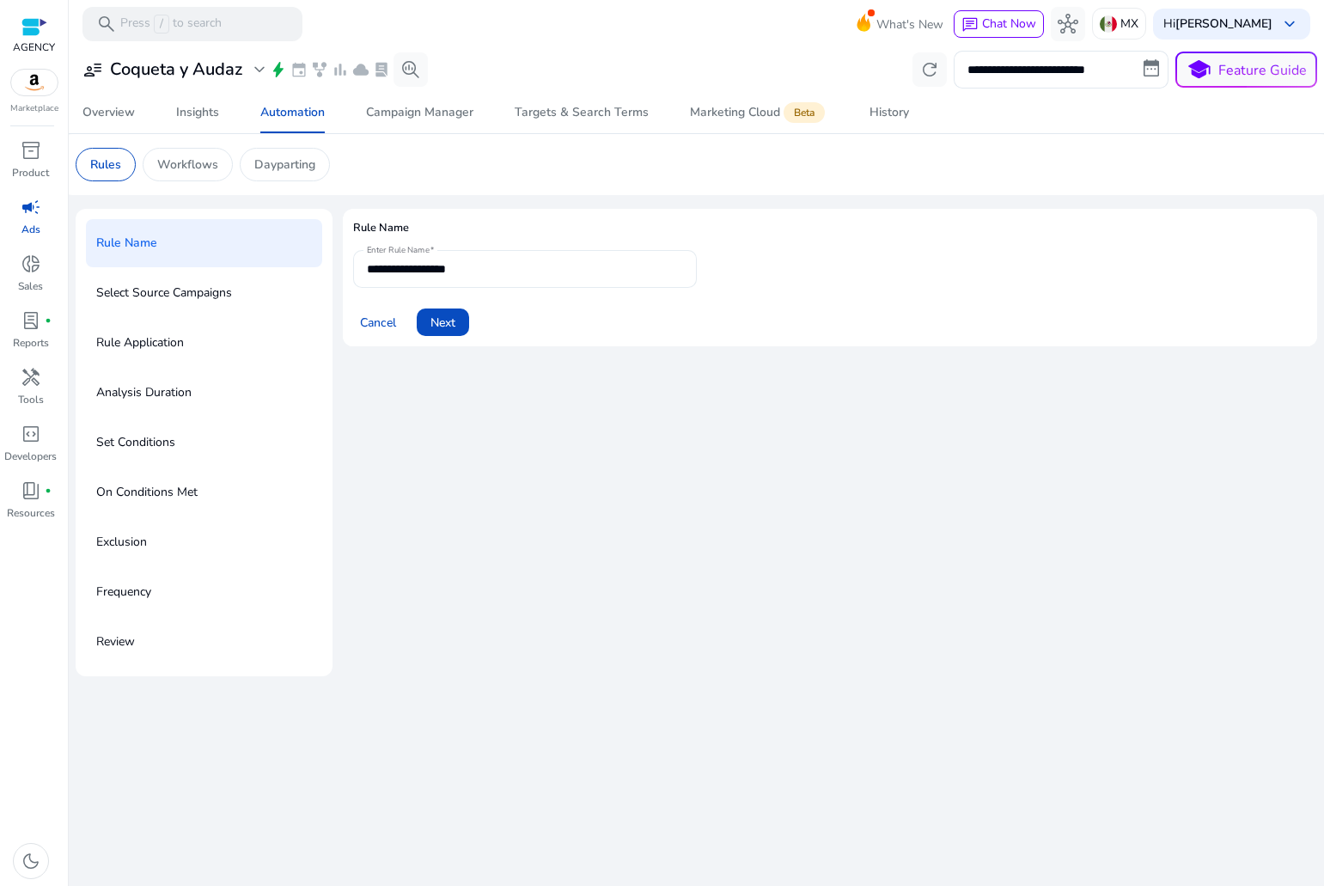
click at [510, 280] on div "**********" at bounding box center [525, 269] width 316 height 38
type input "**********"
click at [414, 329] on div "Cancel Next" at bounding box center [830, 315] width 954 height 41
click at [396, 327] on button "Cancel" at bounding box center [378, 322] width 50 height 27
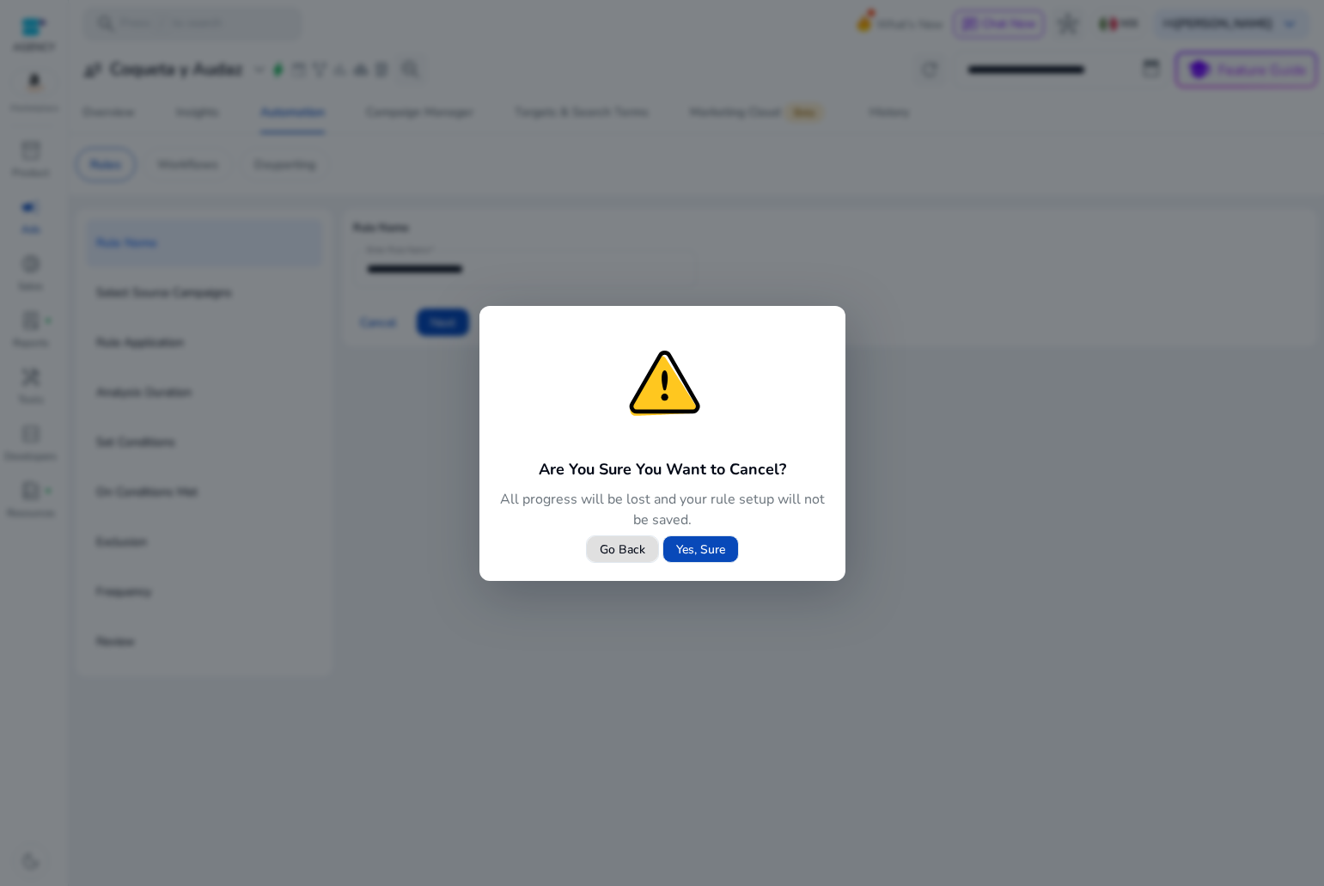
click at [712, 556] on span "Yes, Sure" at bounding box center [700, 550] width 49 height 18
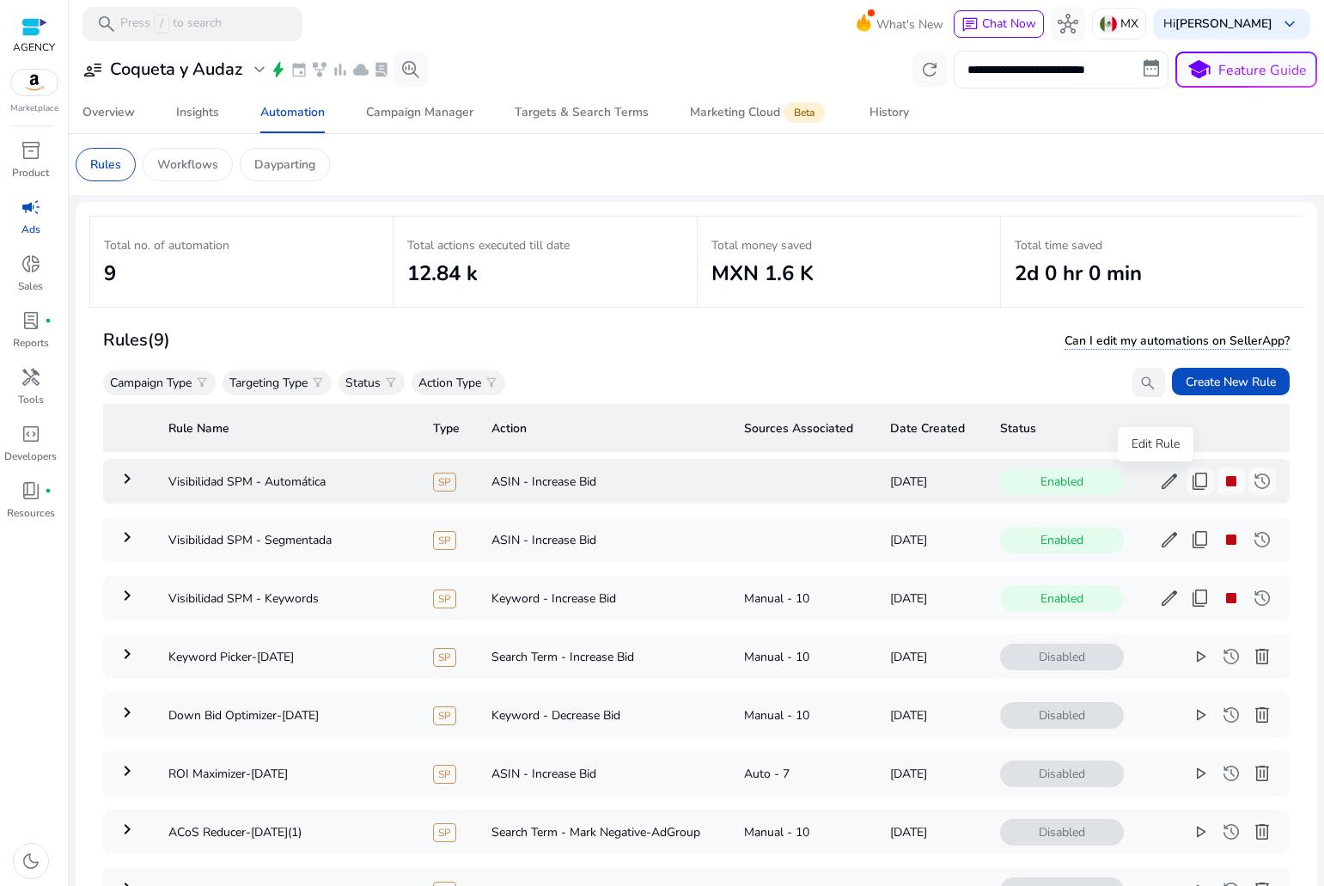
click at [1161, 480] on span "edit" at bounding box center [1169, 481] width 21 height 21
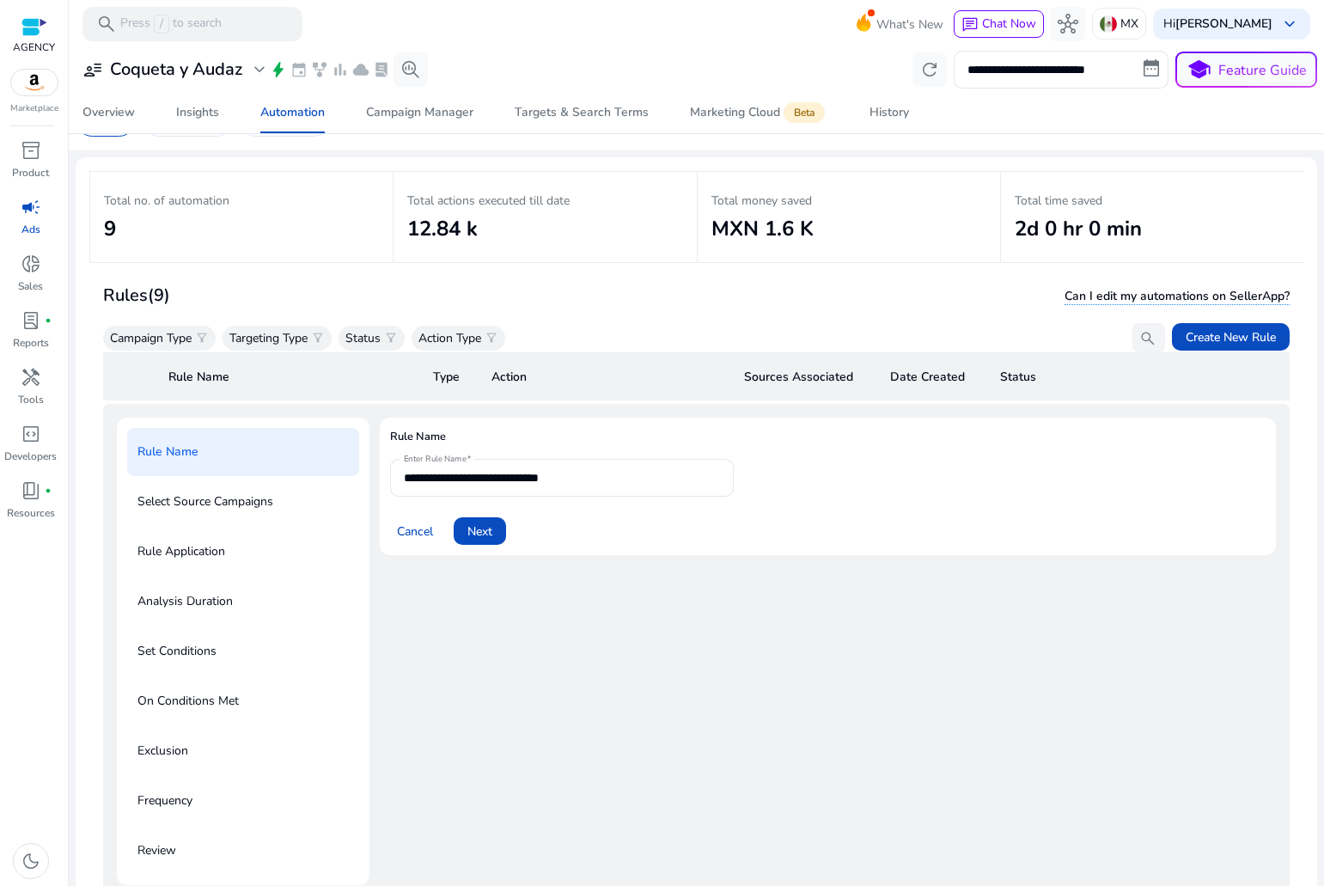
scroll to position [125, 0]
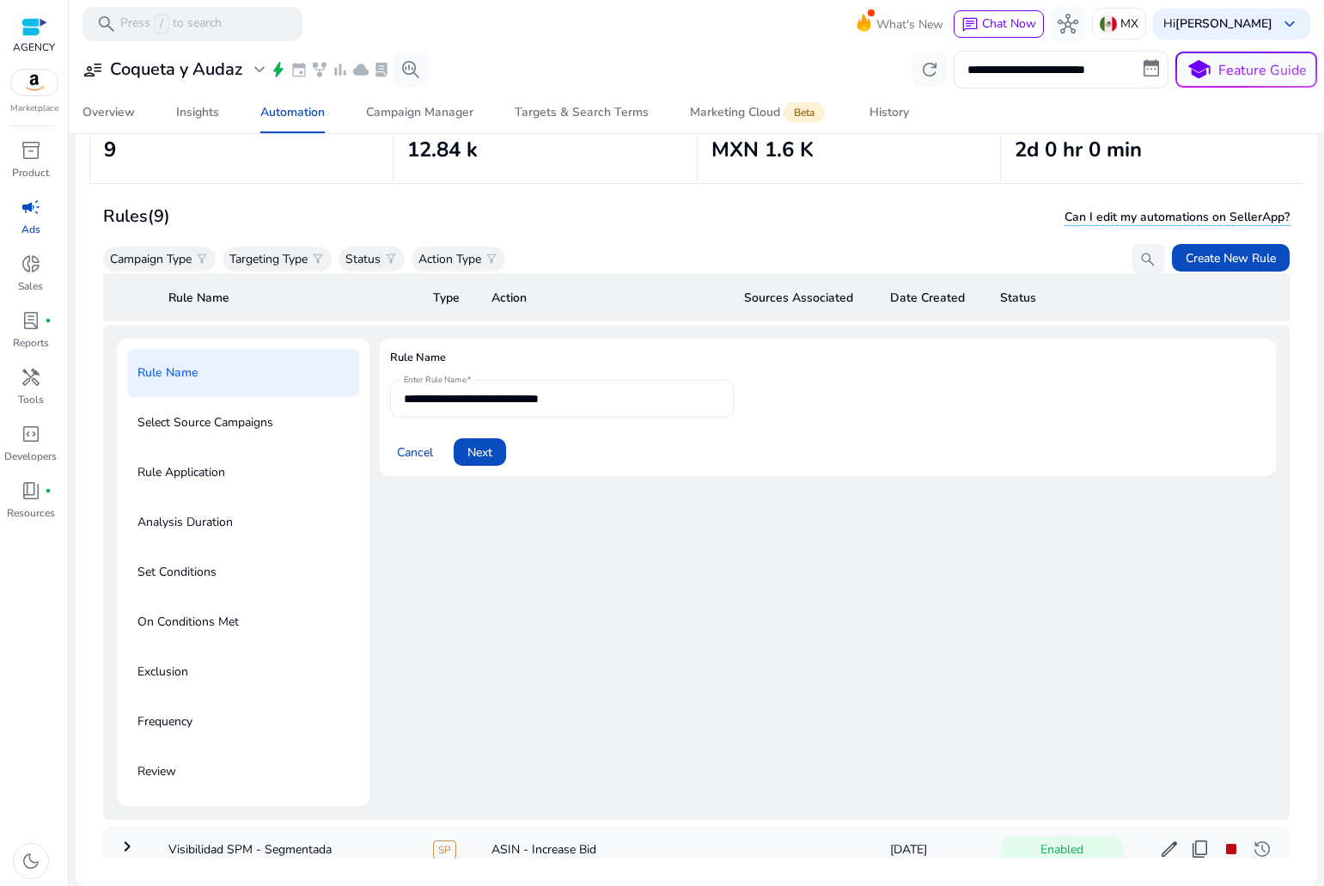
click at [486, 395] on input "**********" at bounding box center [562, 398] width 316 height 19
click at [590, 395] on input "**********" at bounding box center [562, 398] width 316 height 19
type input "**********"
click at [485, 453] on span "Next" at bounding box center [479, 452] width 25 height 18
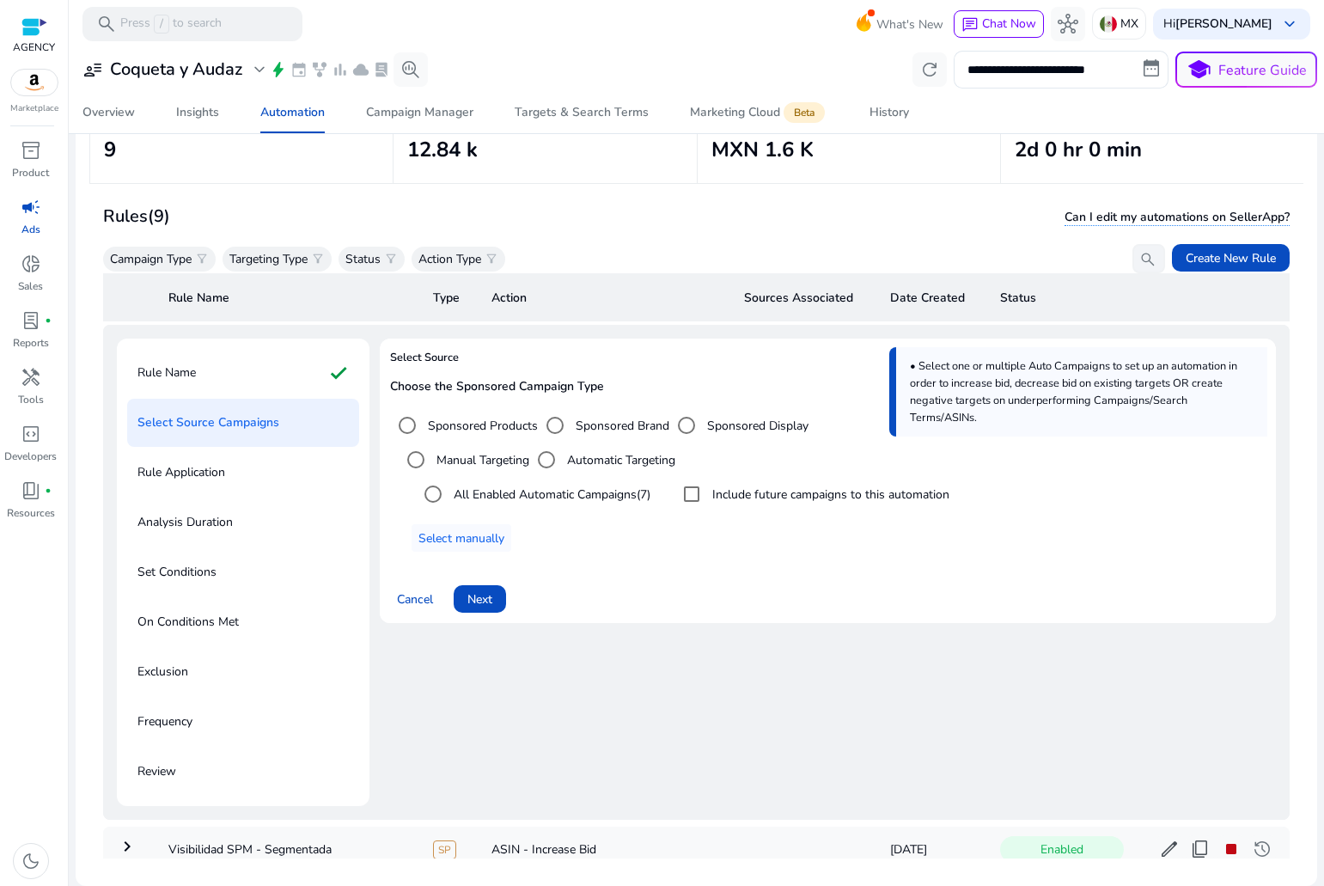
click at [34, 208] on span "campaign" at bounding box center [31, 207] width 21 height 21
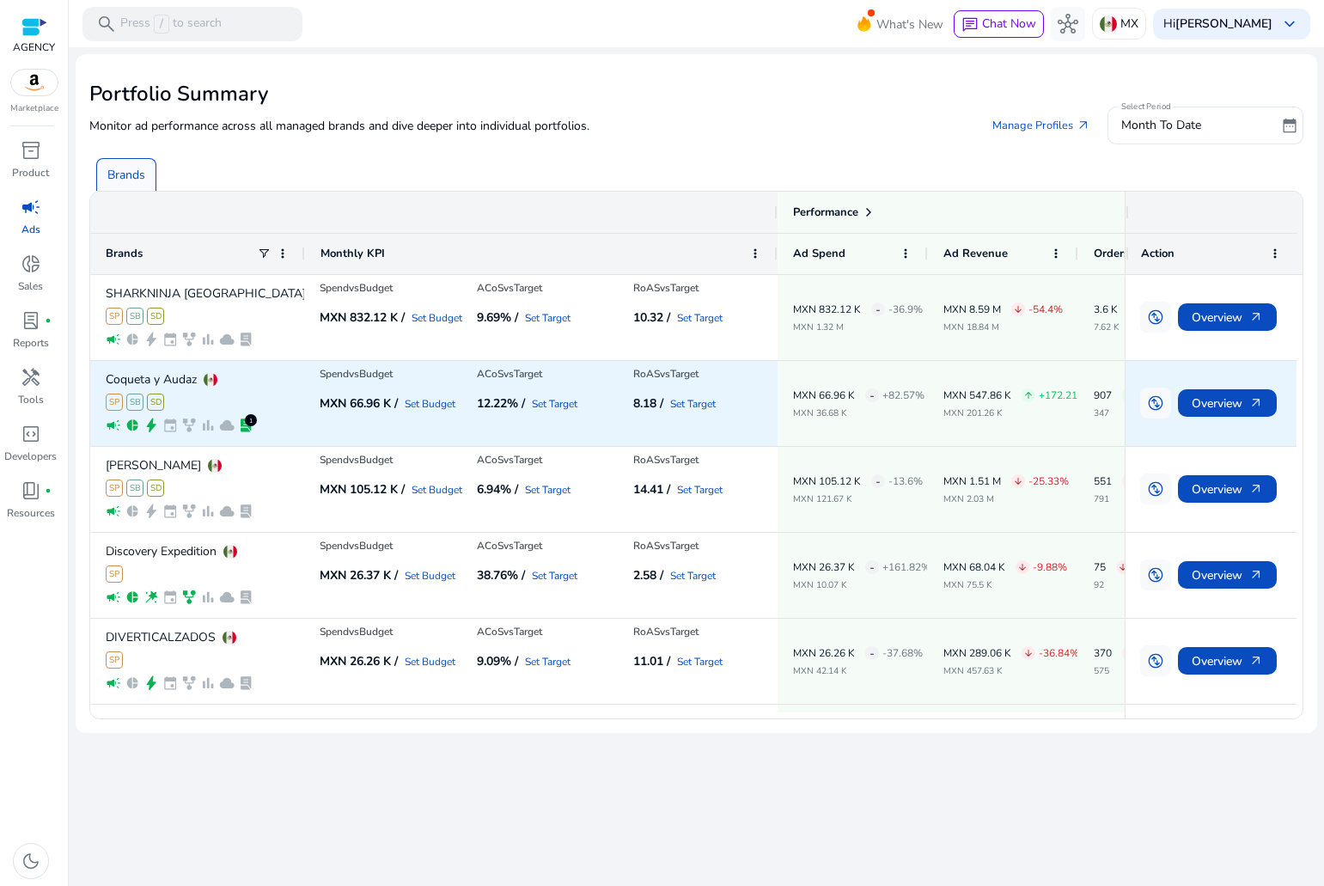
click at [296, 379] on div "Coqueta y Audaz SP SB SD campaign pie_chart bolt event family_history bar_chart…" at bounding box center [197, 403] width 215 height 85
click at [1208, 406] on span "Overview arrow_outward" at bounding box center [1227, 403] width 71 height 35
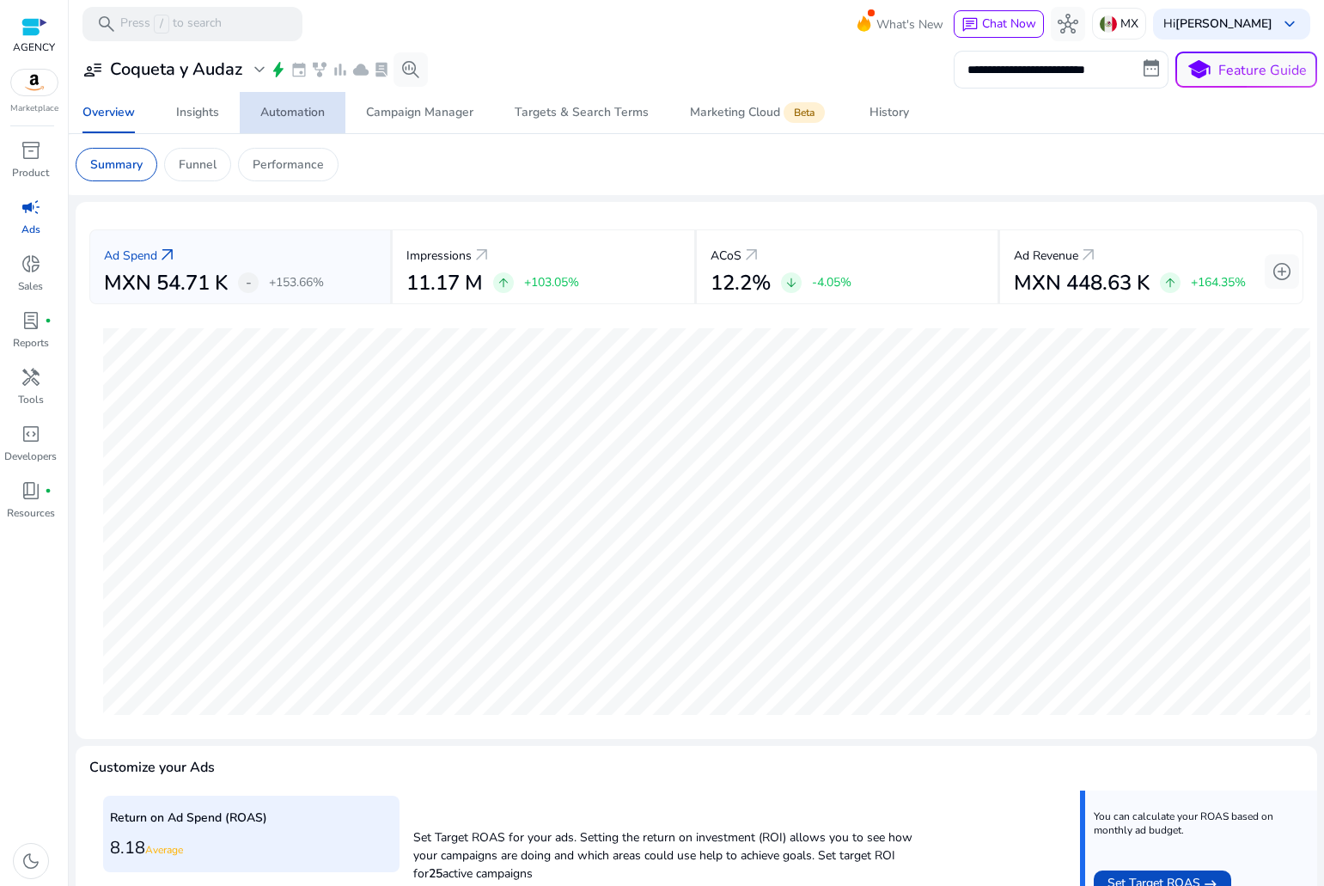
click at [294, 113] on div "Automation" at bounding box center [292, 113] width 64 height 12
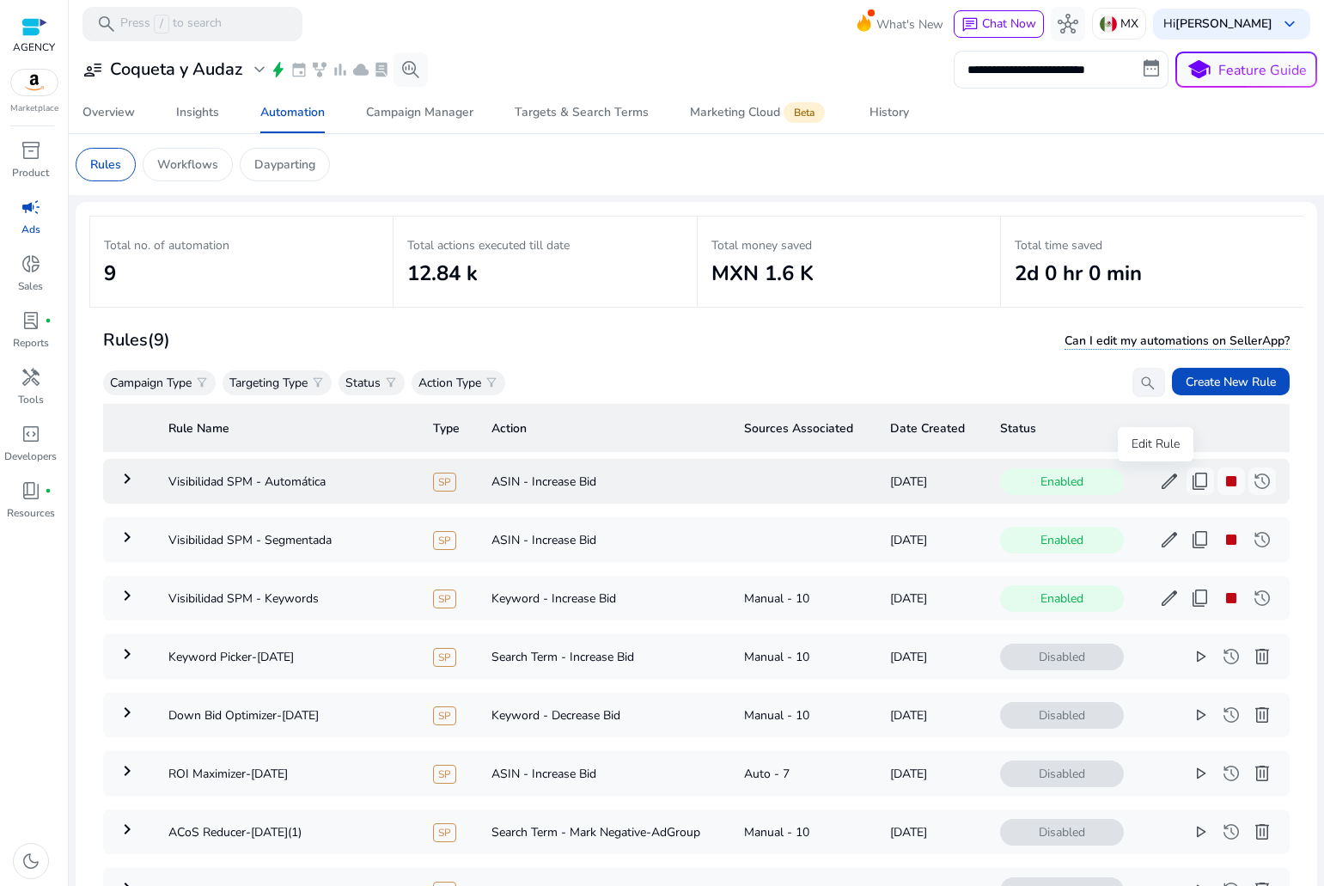
click at [1159, 482] on span "edit" at bounding box center [1169, 481] width 21 height 21
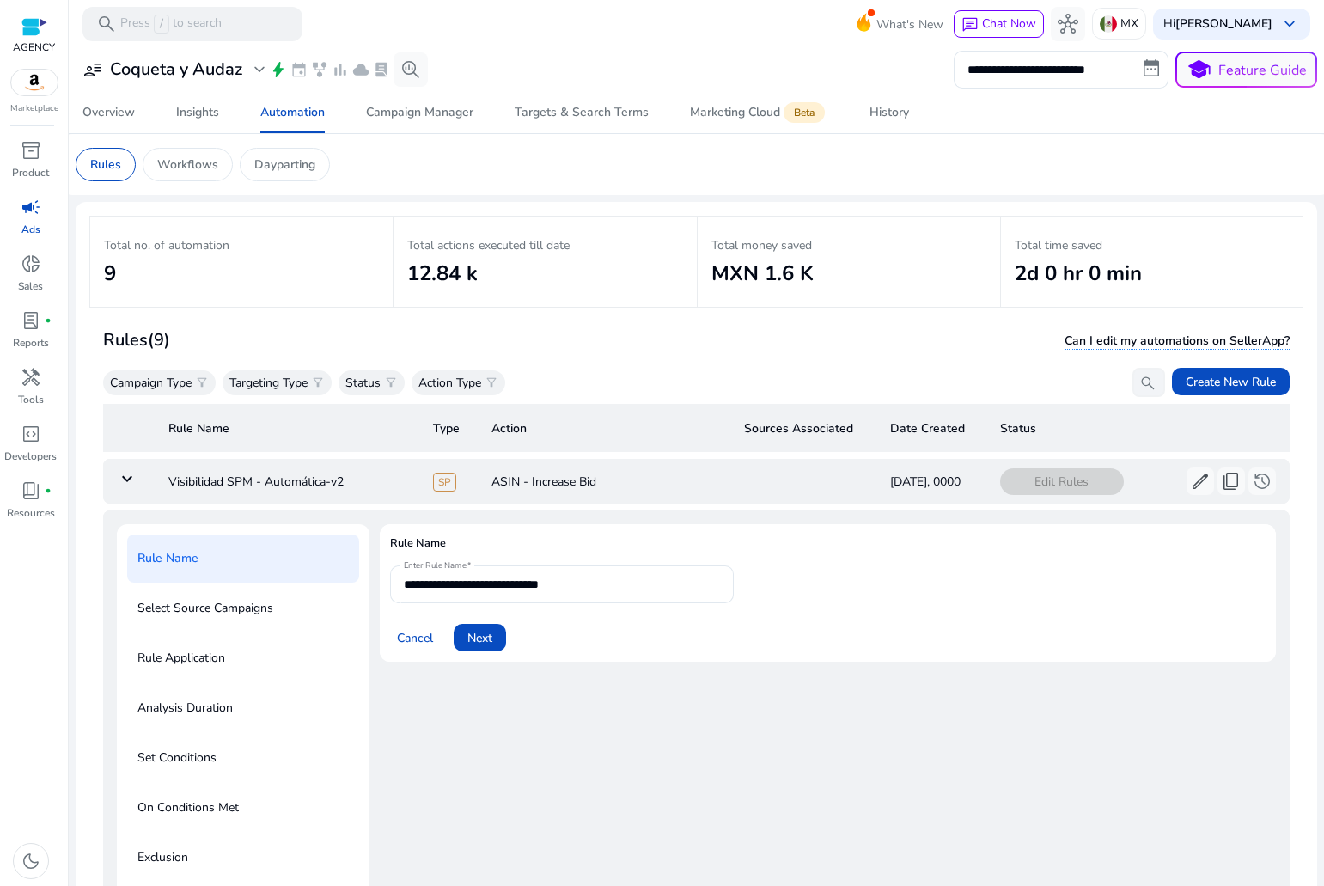
scroll to position [125, 0]
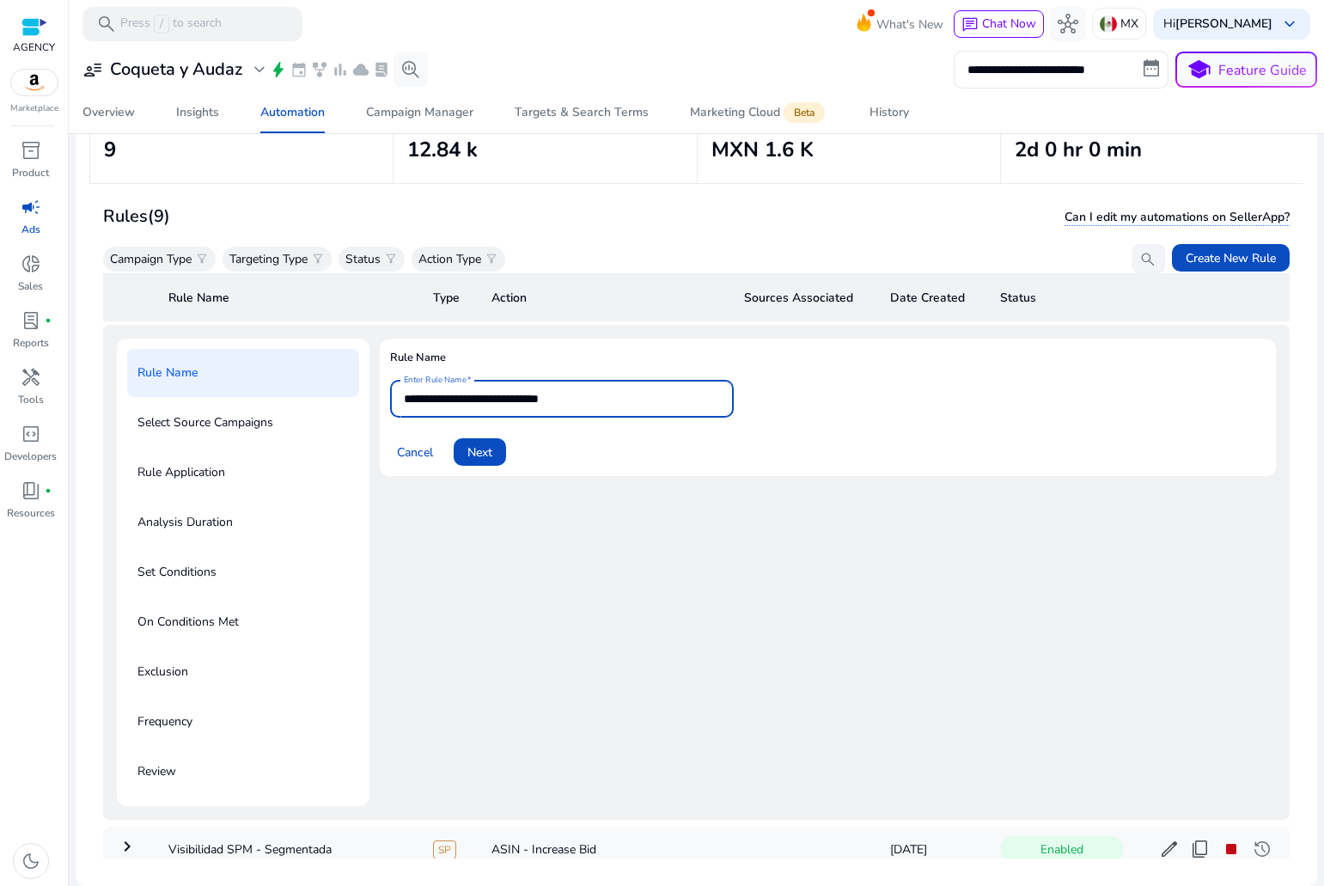
click at [589, 399] on input "**********" at bounding box center [562, 398] width 316 height 19
click at [487, 394] on input "**********" at bounding box center [562, 398] width 316 height 19
type input "**********"
click at [483, 449] on span "Next" at bounding box center [479, 452] width 25 height 18
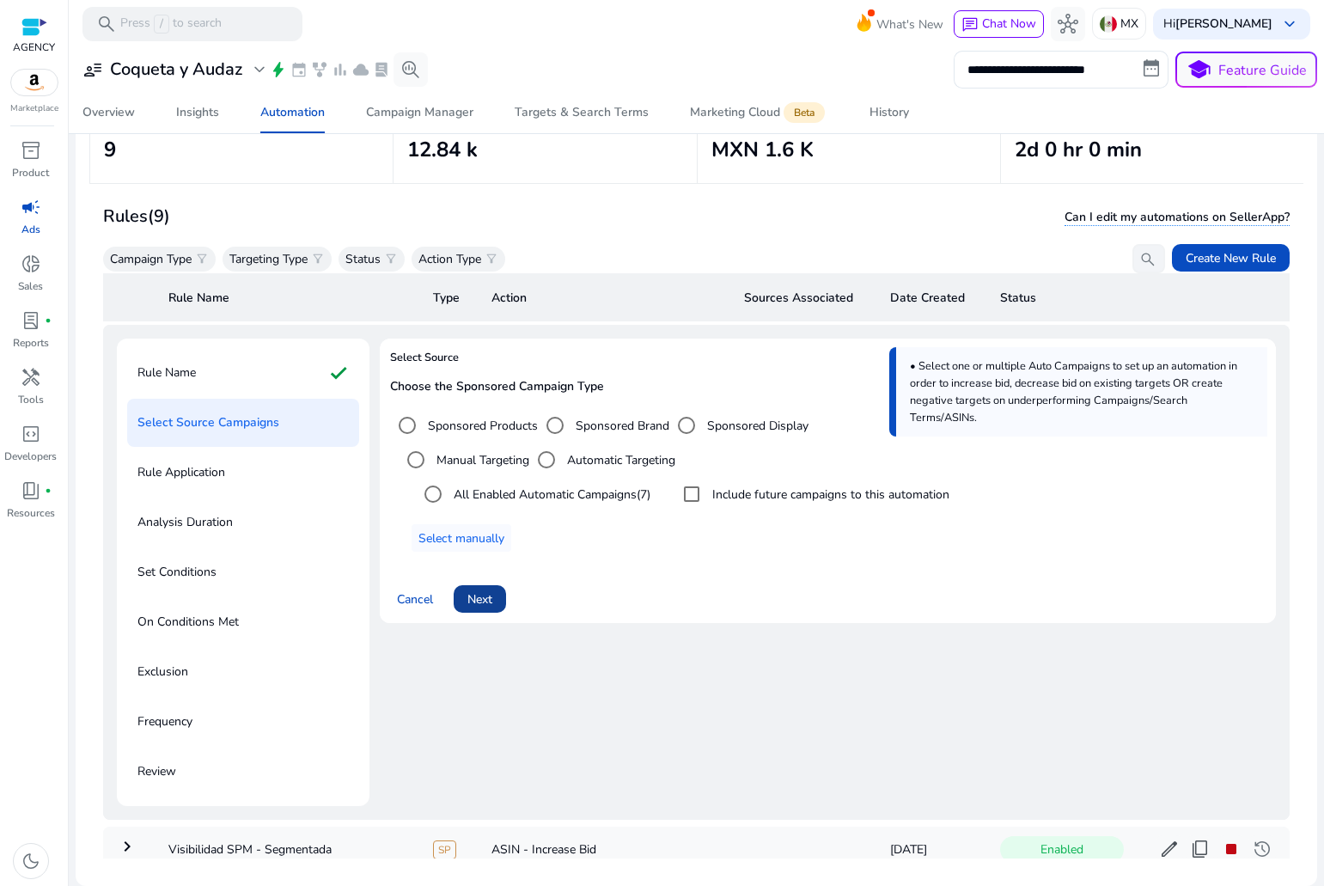
click at [487, 596] on span "Next" at bounding box center [479, 599] width 25 height 18
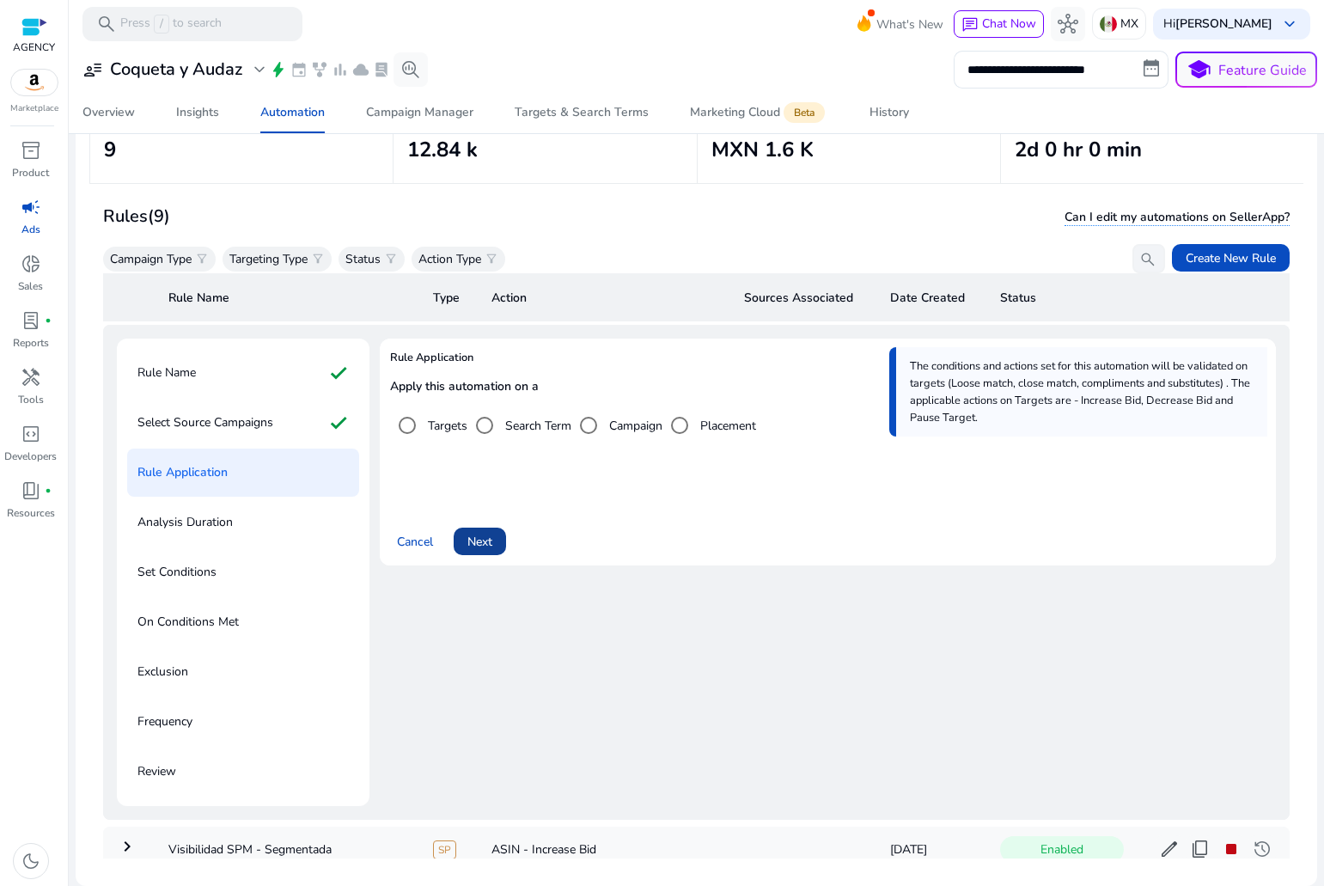
click at [480, 548] on span "Next" at bounding box center [479, 542] width 25 height 18
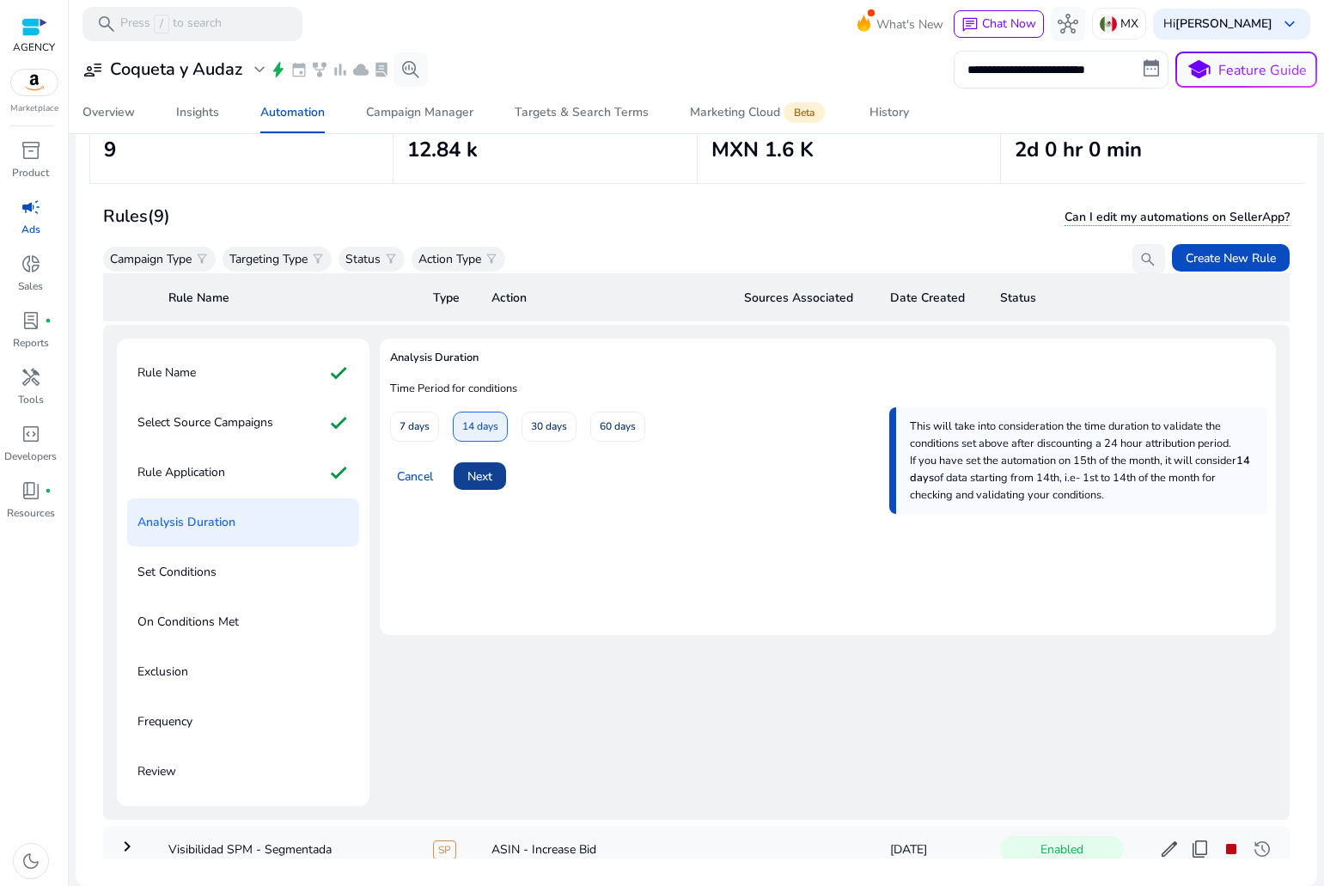
click at [487, 481] on span "Next" at bounding box center [479, 476] width 25 height 18
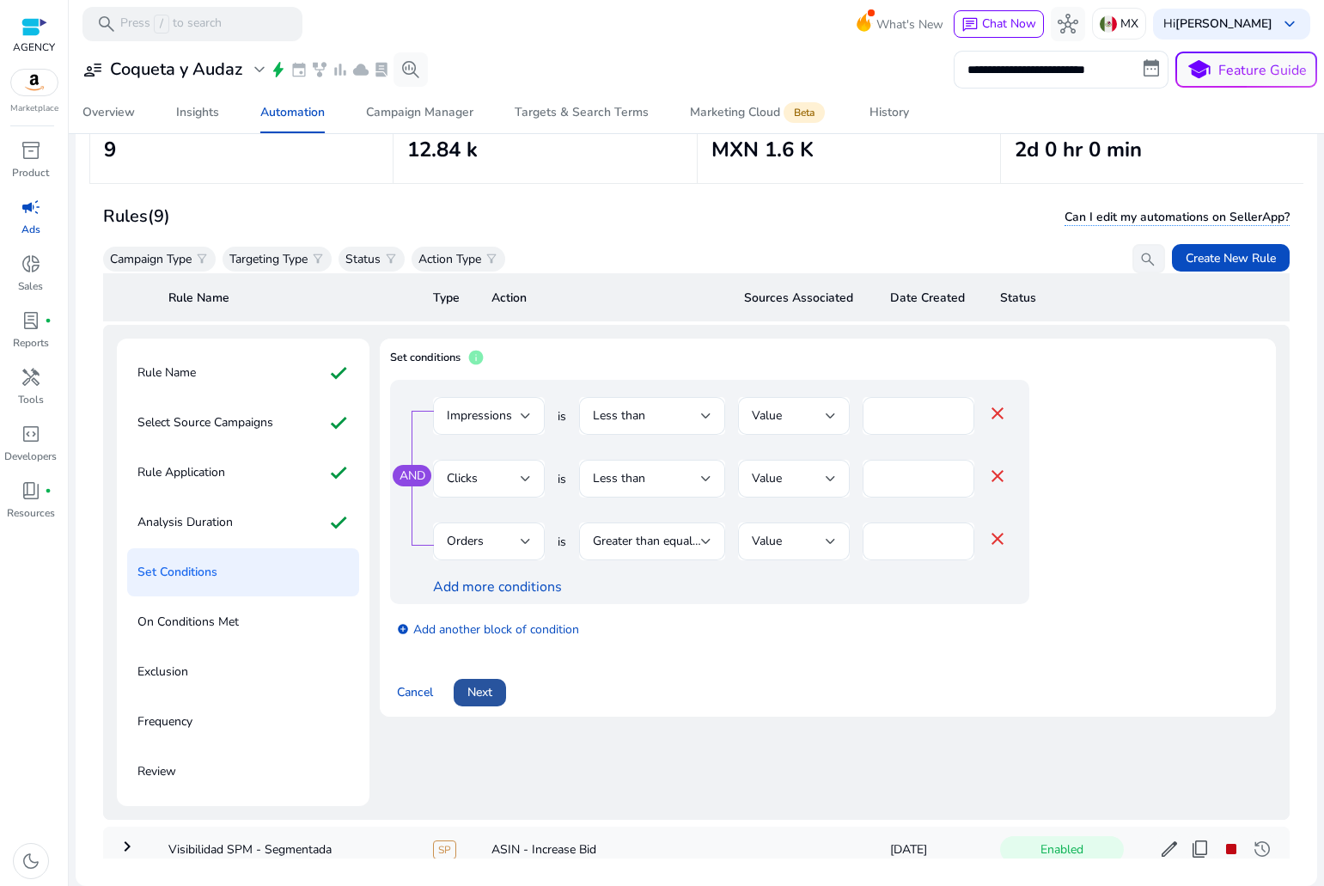
click at [491, 690] on span "Next" at bounding box center [479, 692] width 25 height 18
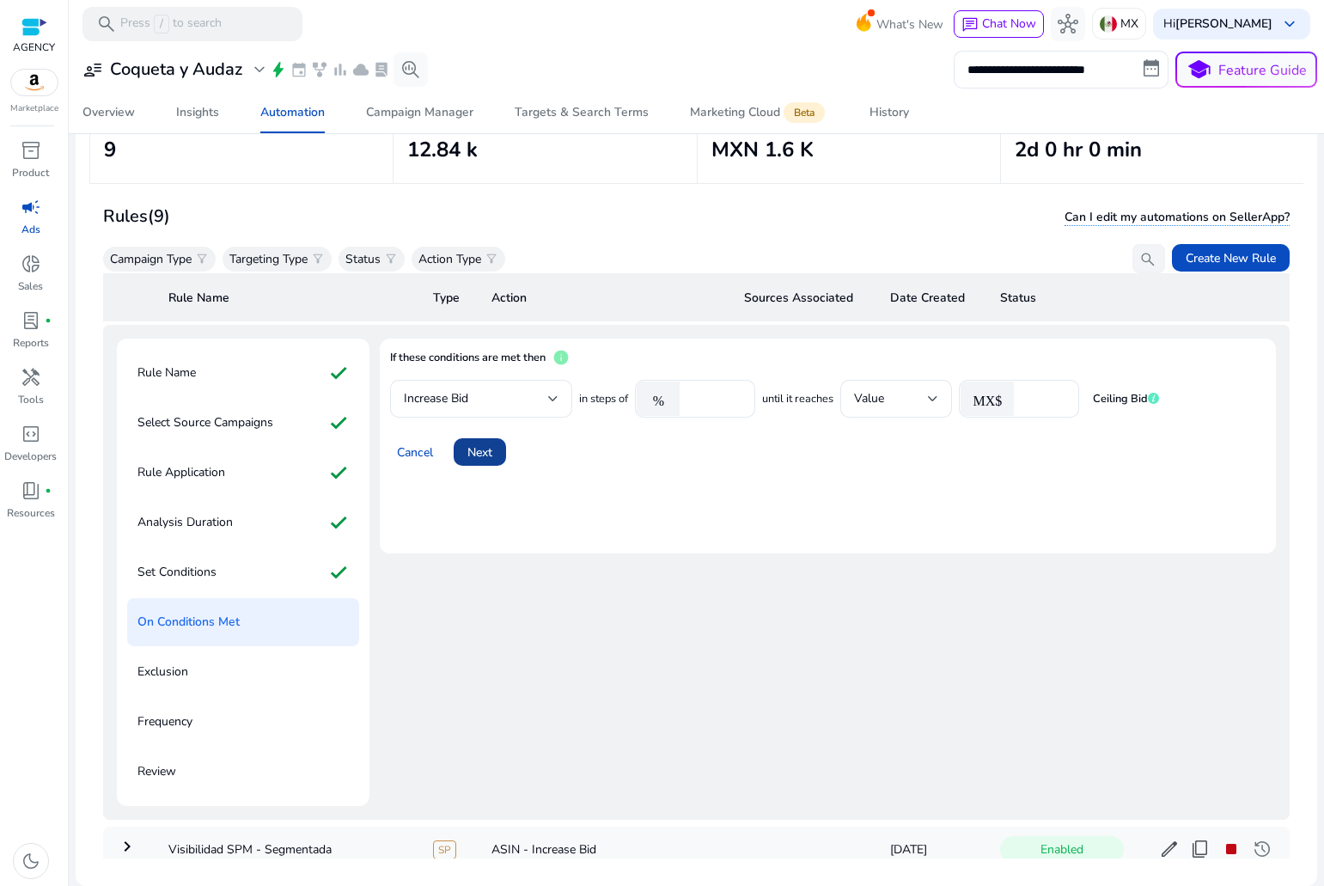
click at [483, 457] on span "Next" at bounding box center [479, 452] width 25 height 18
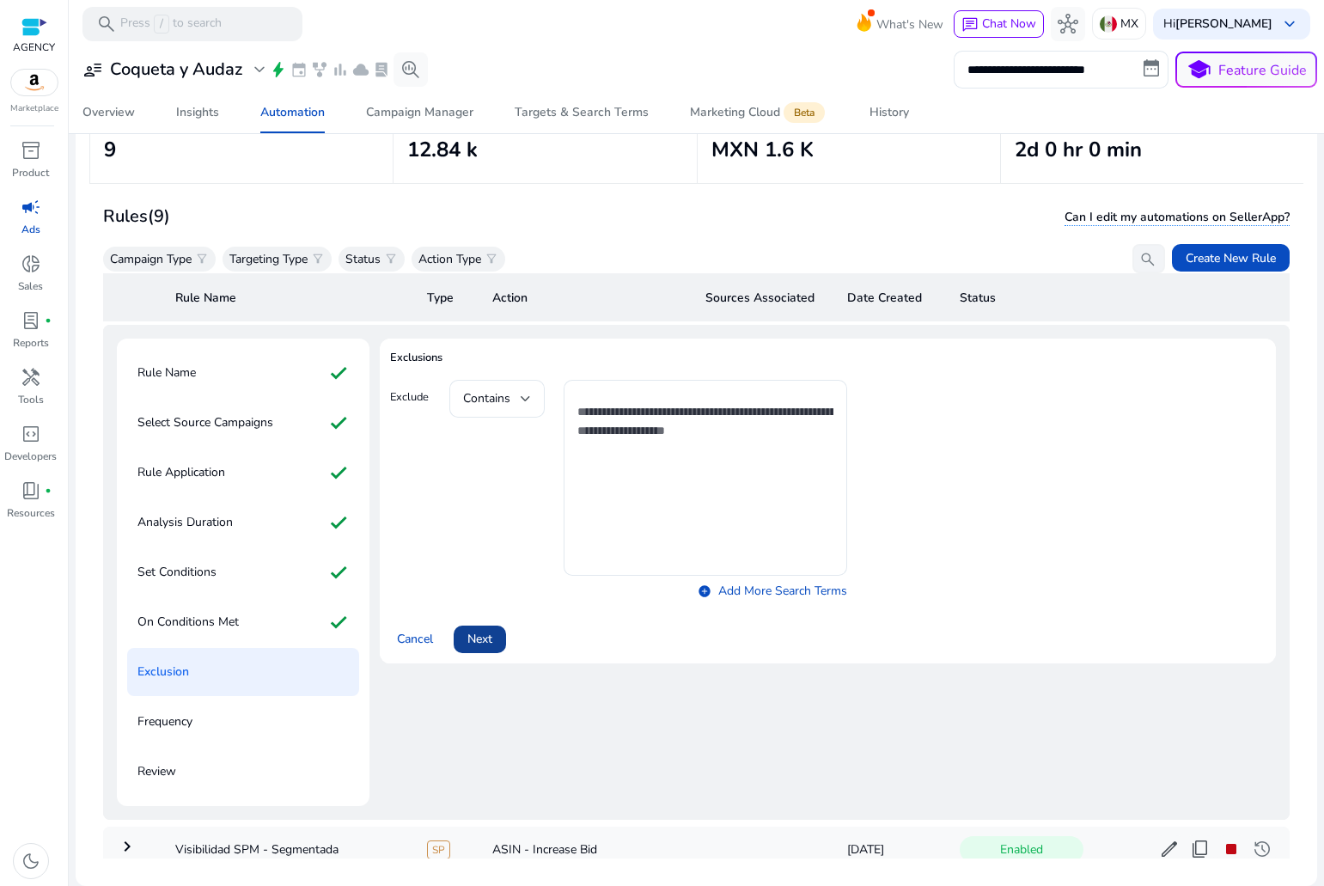
click at [483, 644] on span "Next" at bounding box center [479, 639] width 25 height 18
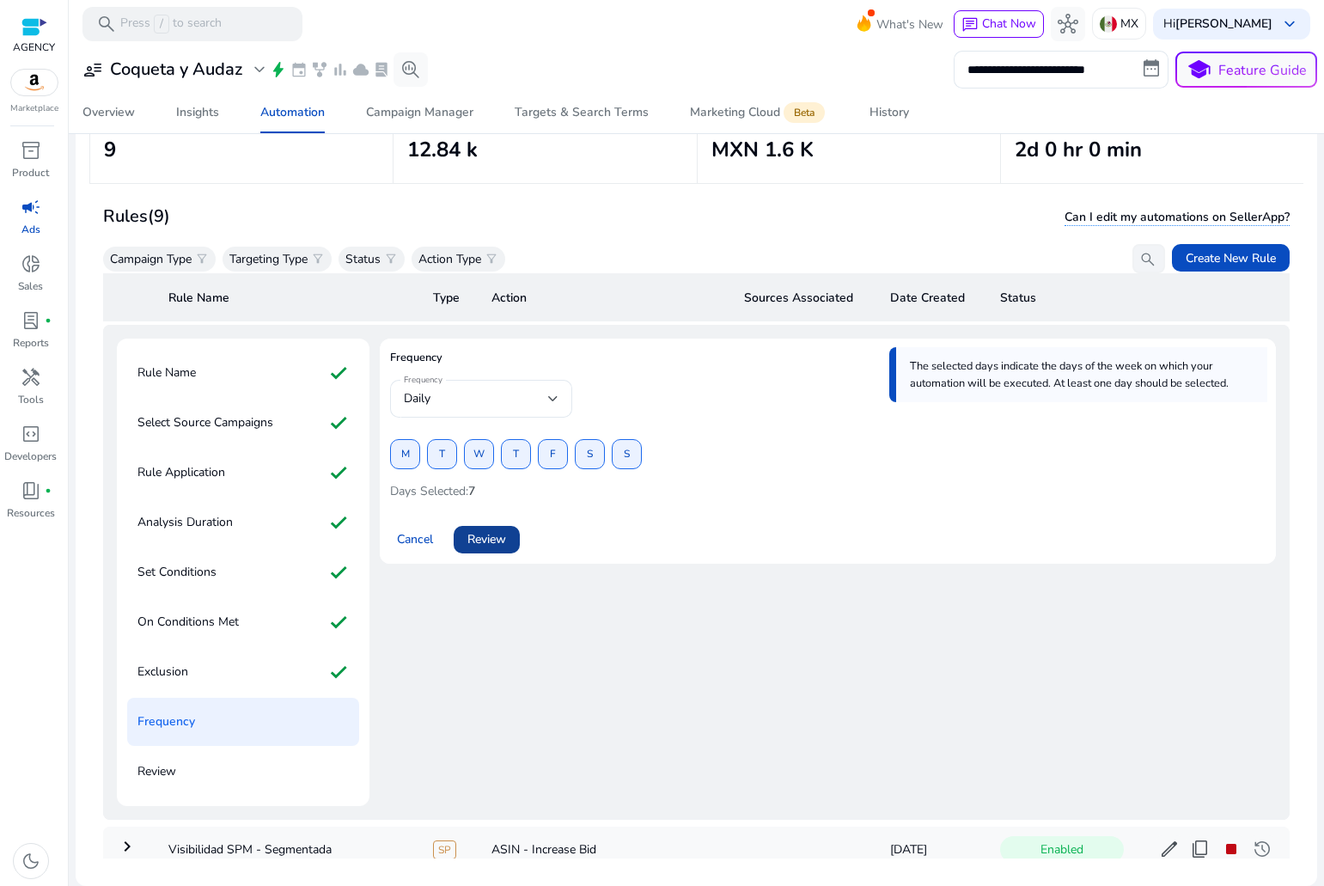
click at [482, 543] on span "Review" at bounding box center [486, 539] width 39 height 18
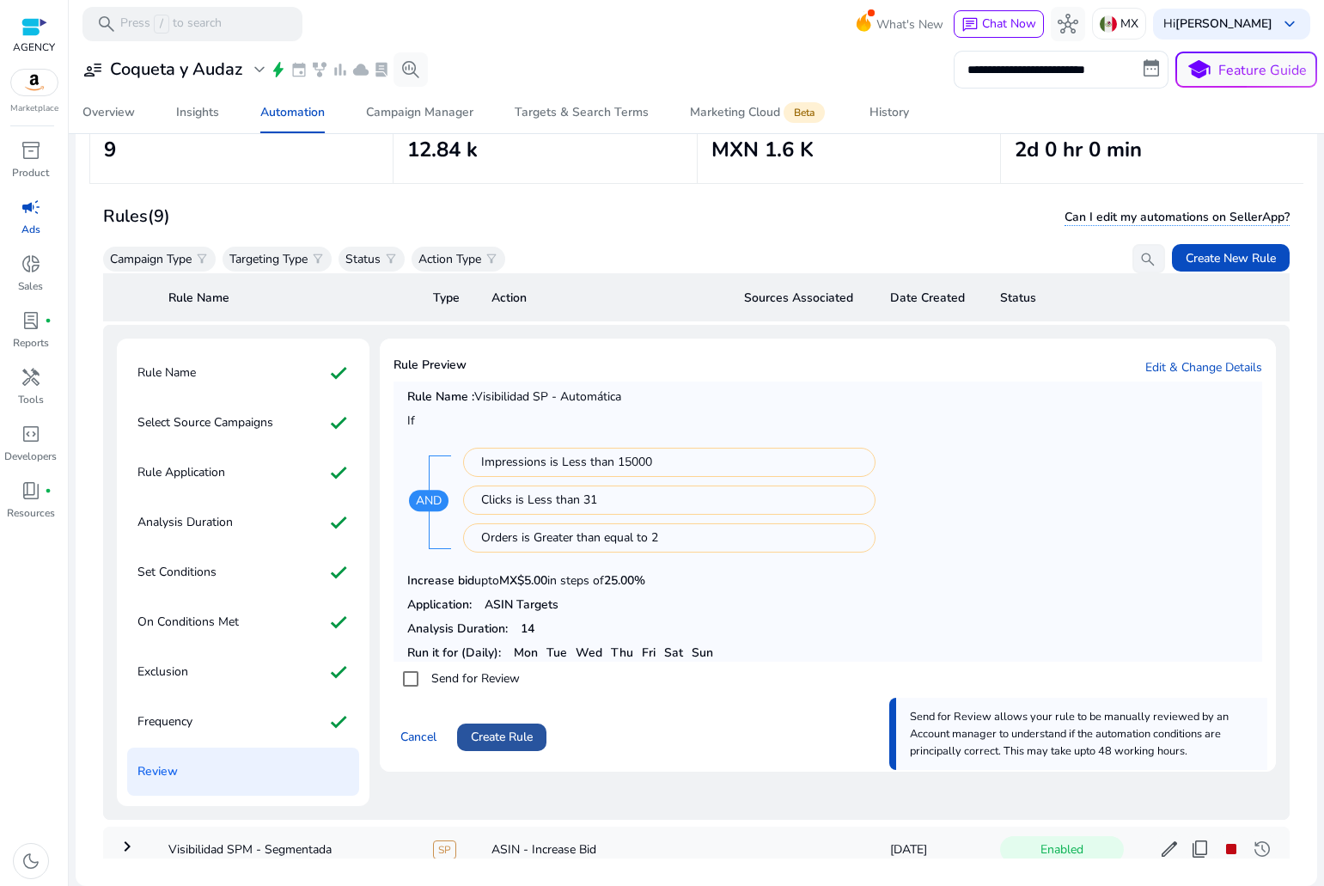
click at [498, 739] on span "Create Rule" at bounding box center [502, 737] width 62 height 18
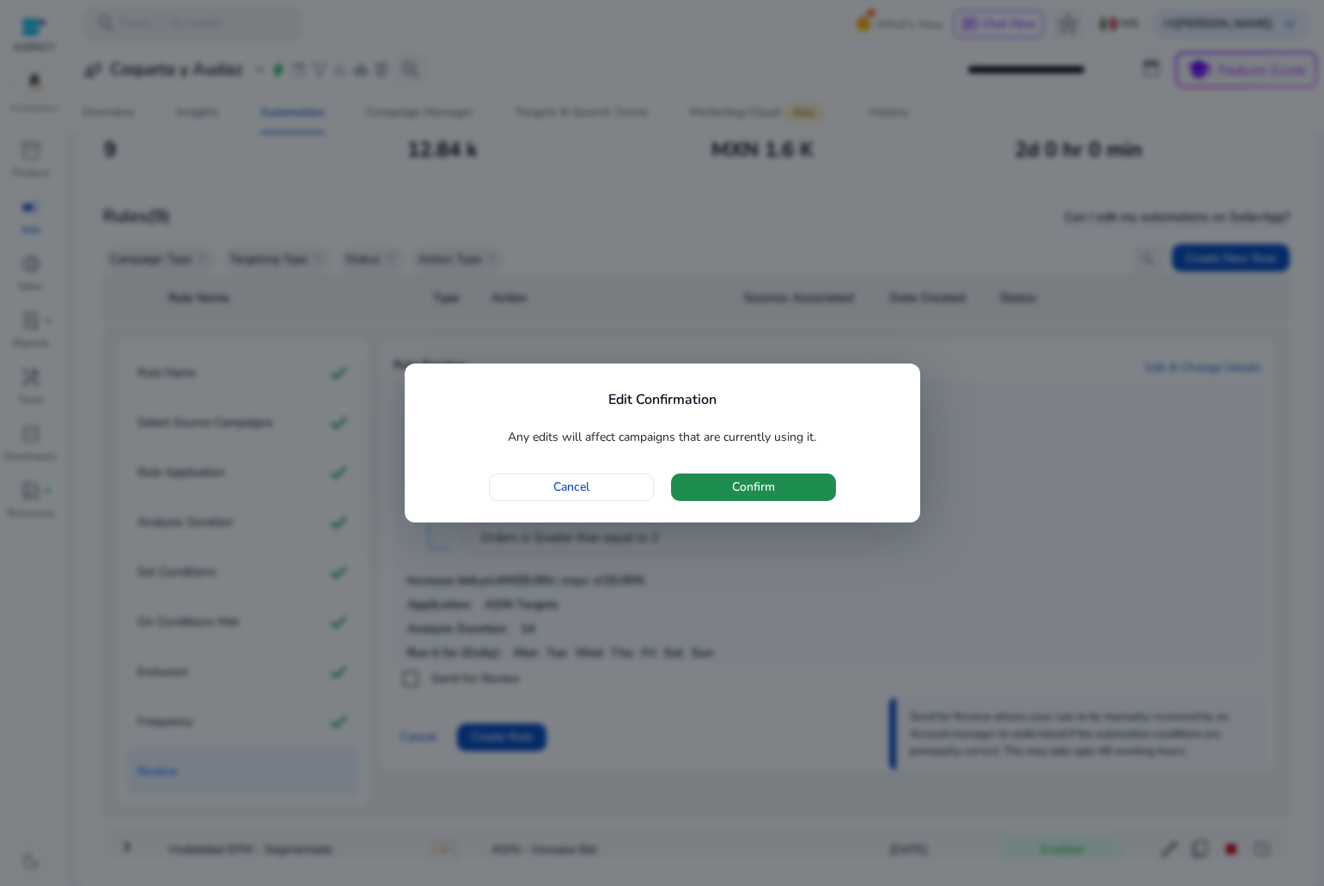
click at [707, 496] on span "button" at bounding box center [753, 487] width 165 height 41
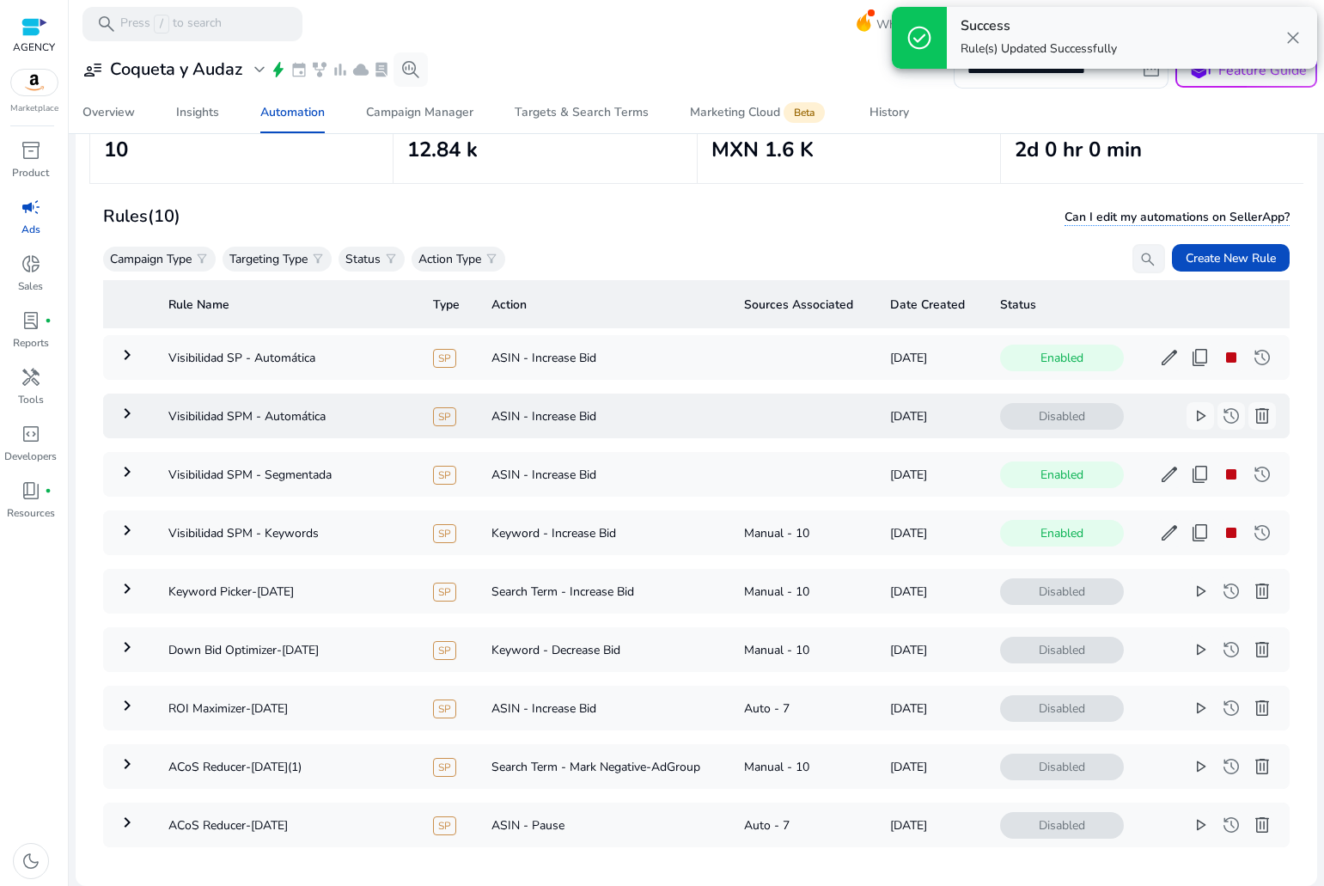
scroll to position [39, 0]
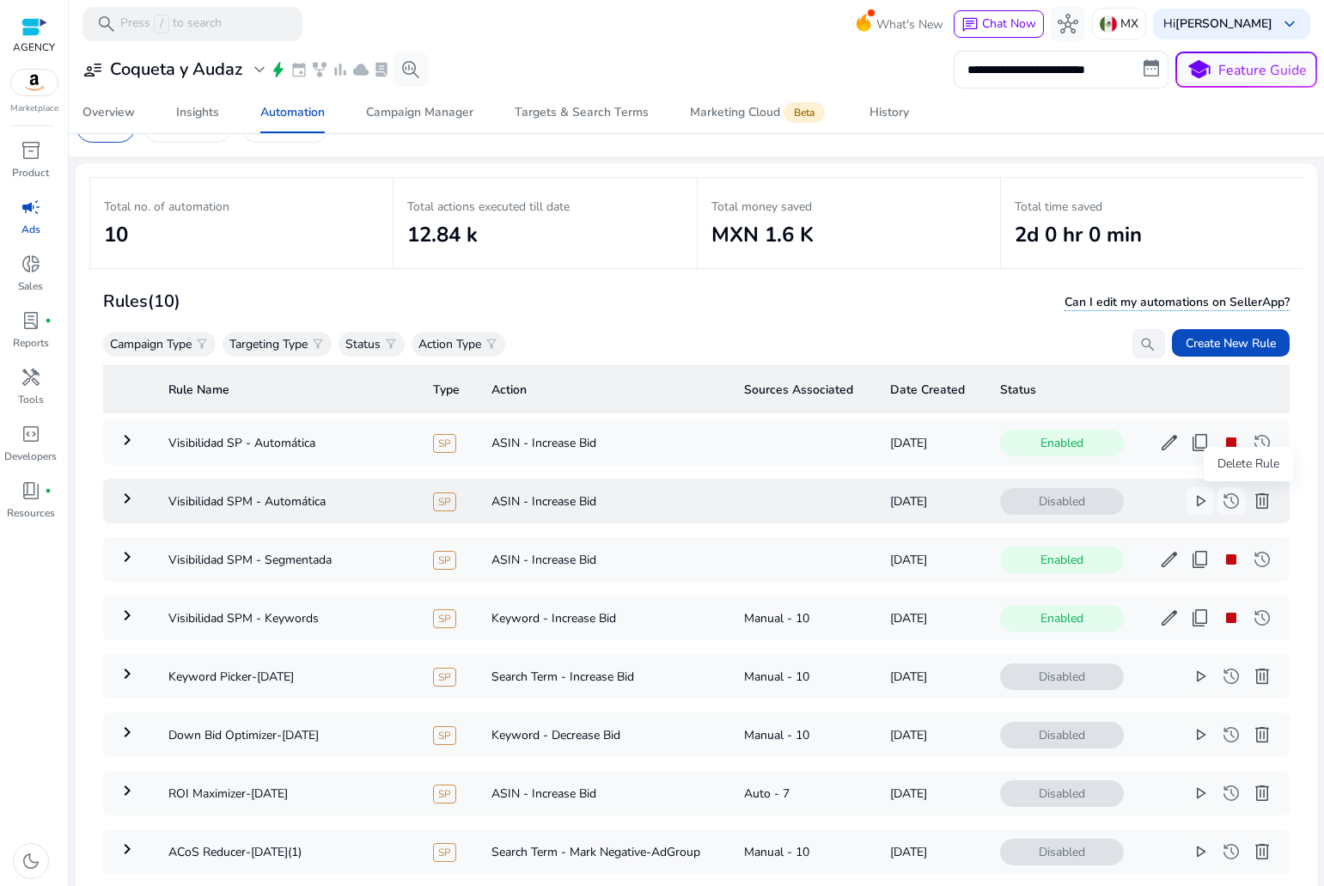
click at [1252, 502] on span "delete" at bounding box center [1262, 501] width 21 height 21
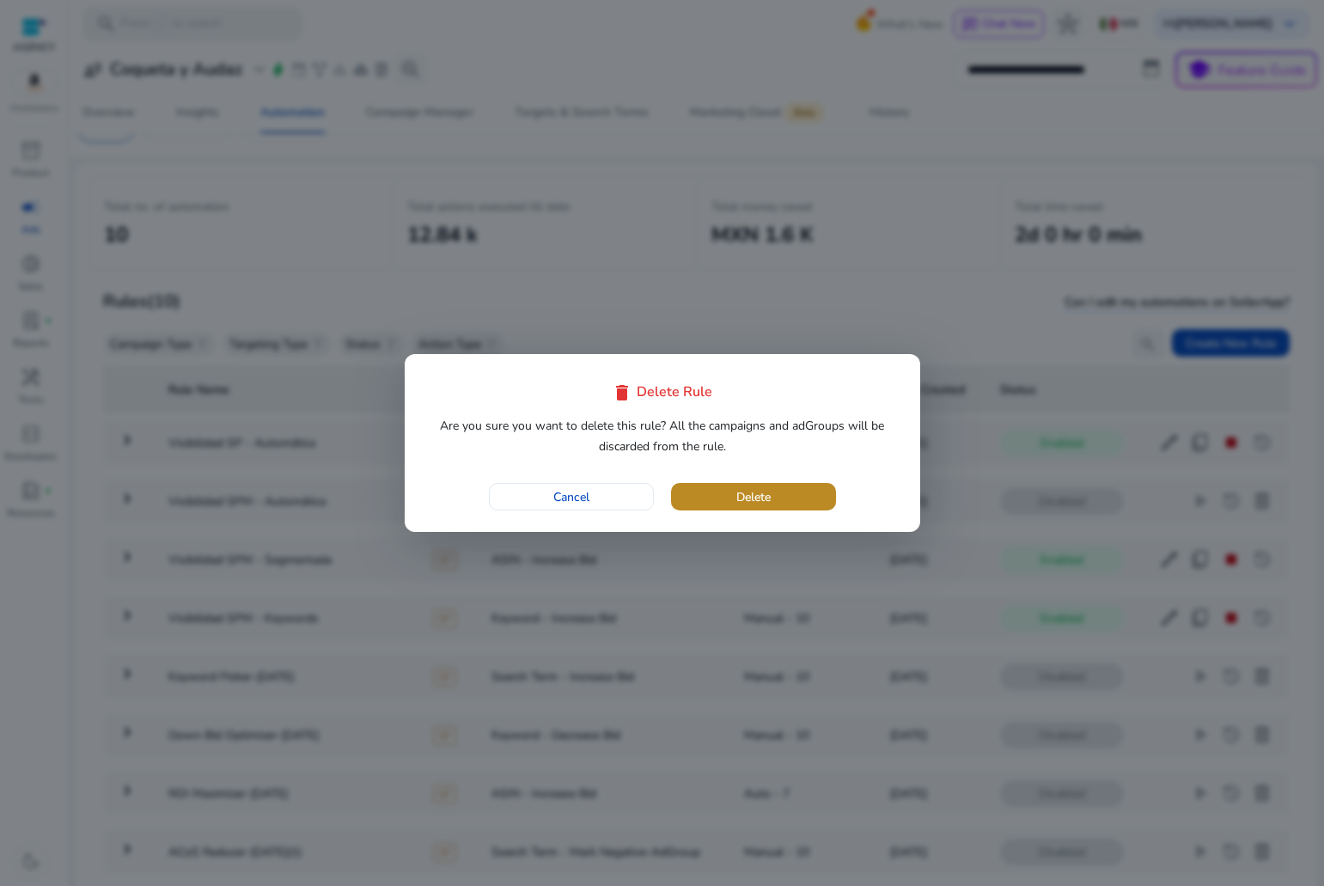
click at [722, 497] on span "button" at bounding box center [753, 496] width 165 height 41
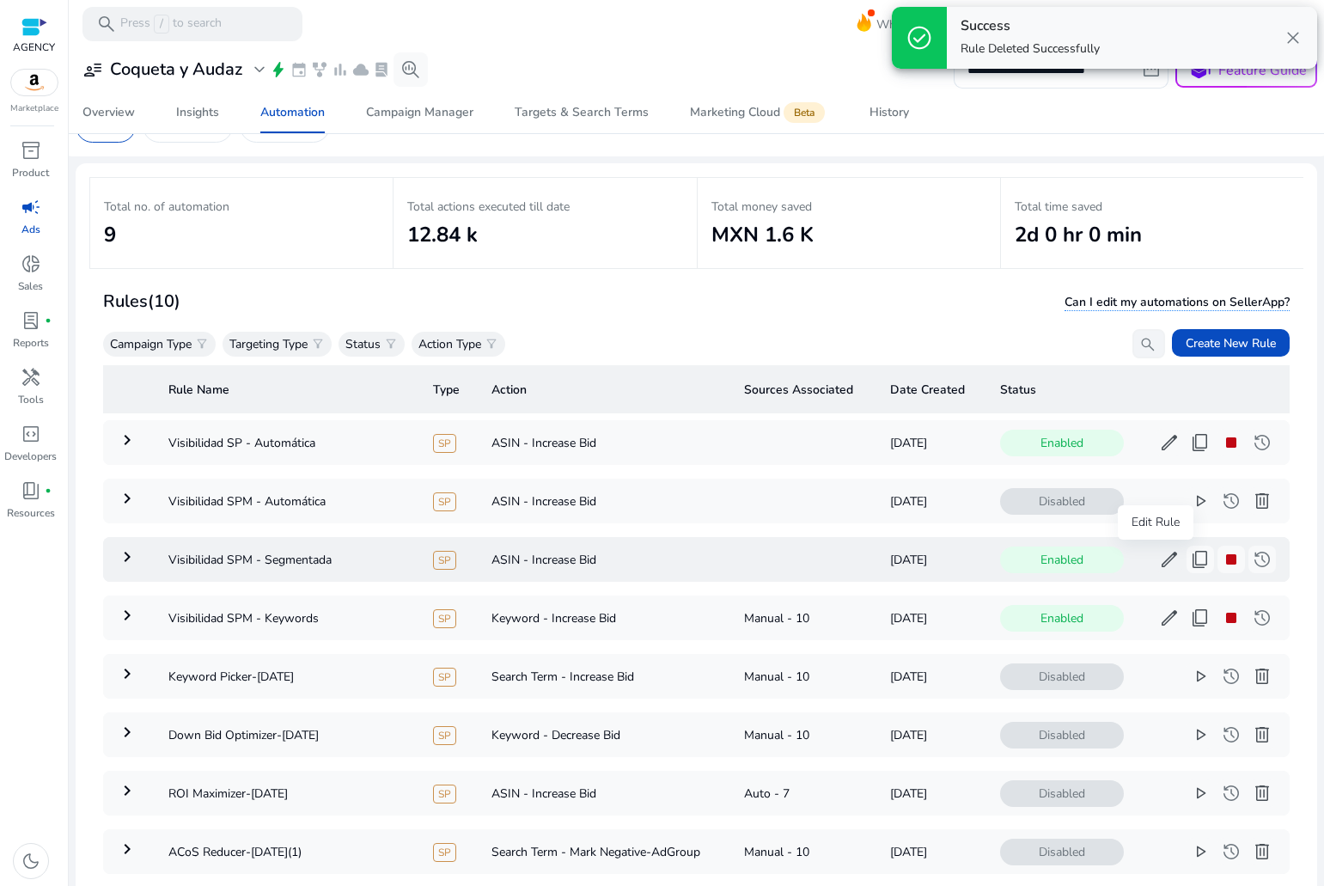
click at [1159, 608] on span "edit" at bounding box center [1169, 618] width 21 height 21
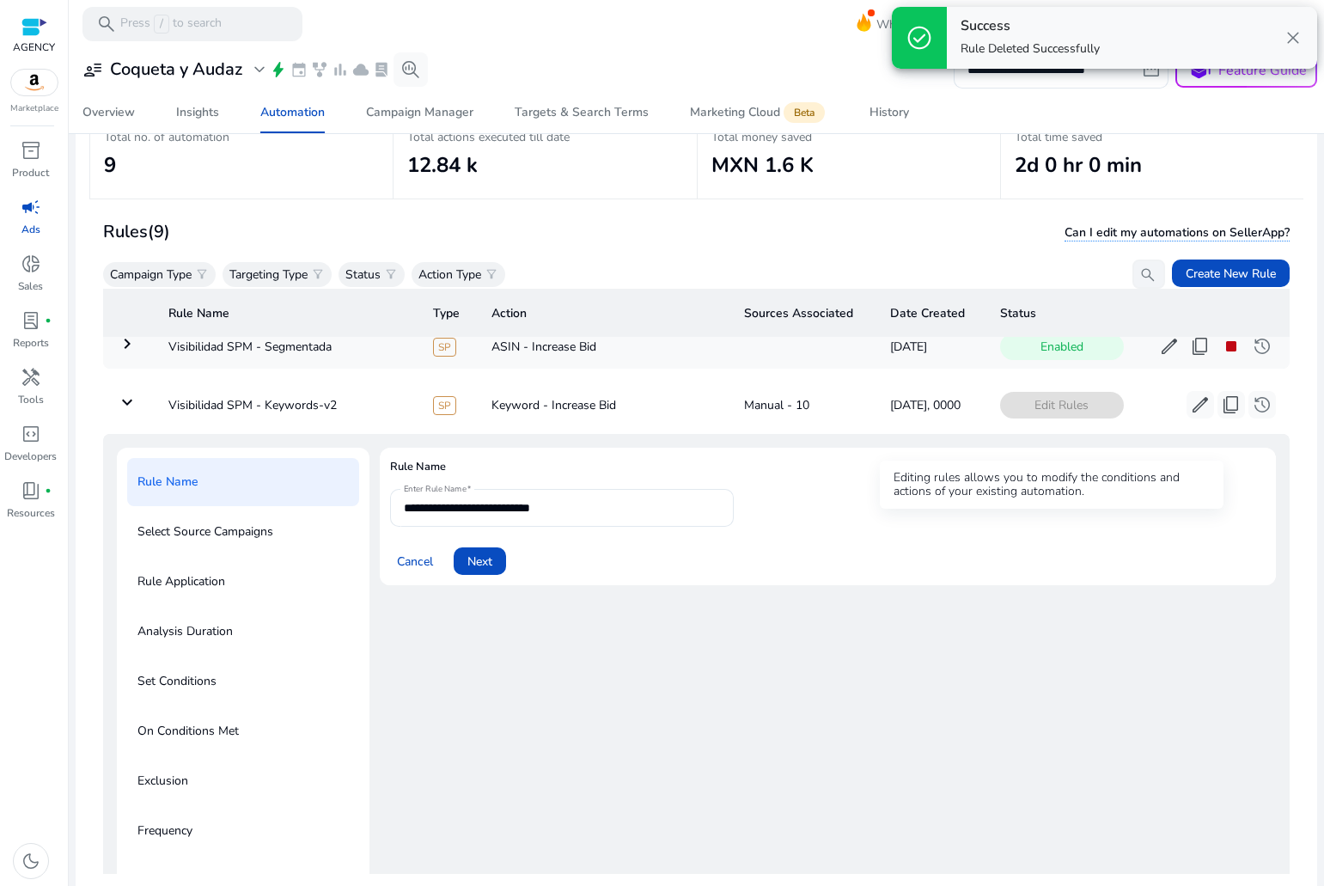
scroll to position [125, 0]
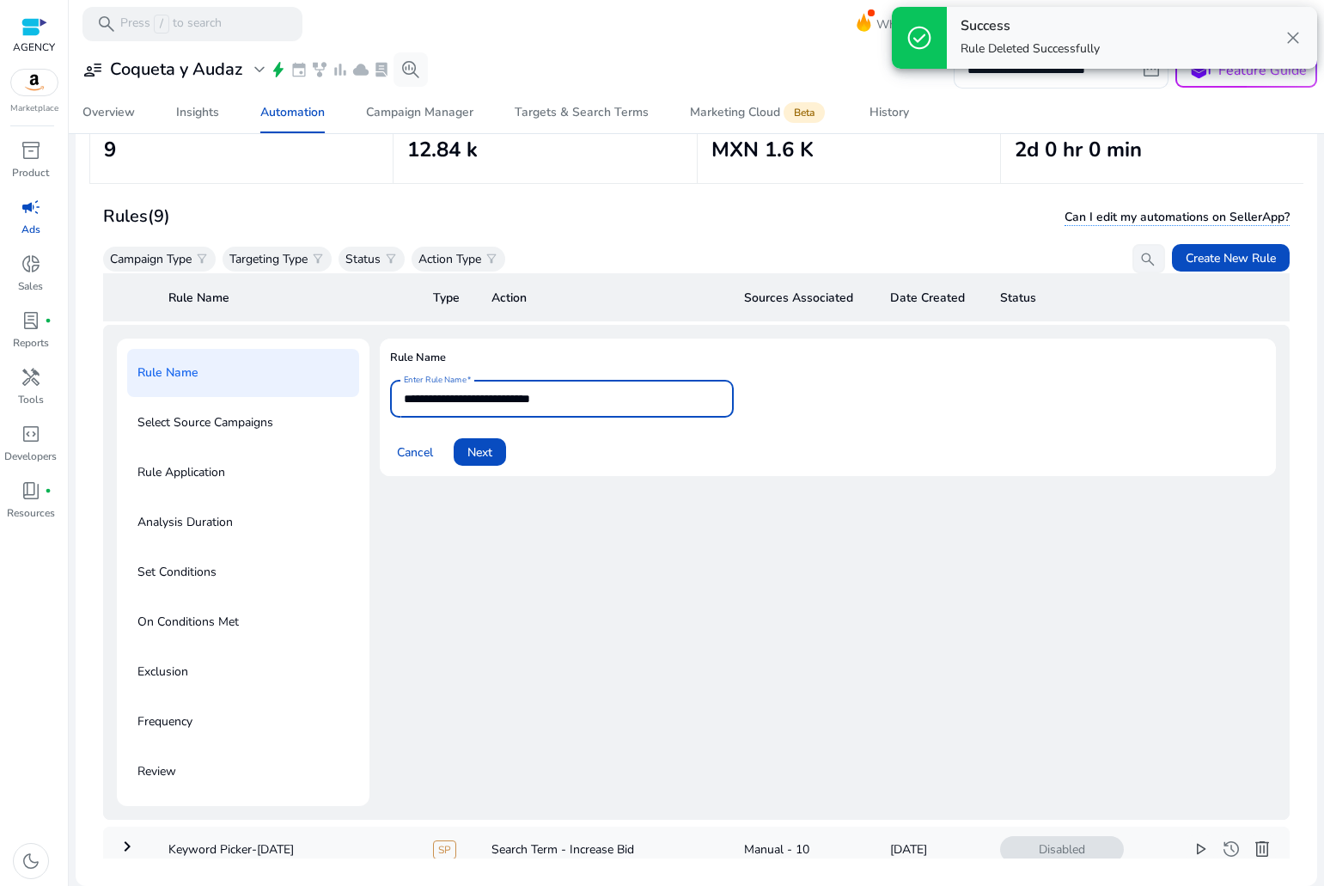
click at [598, 401] on input "**********" at bounding box center [562, 398] width 316 height 19
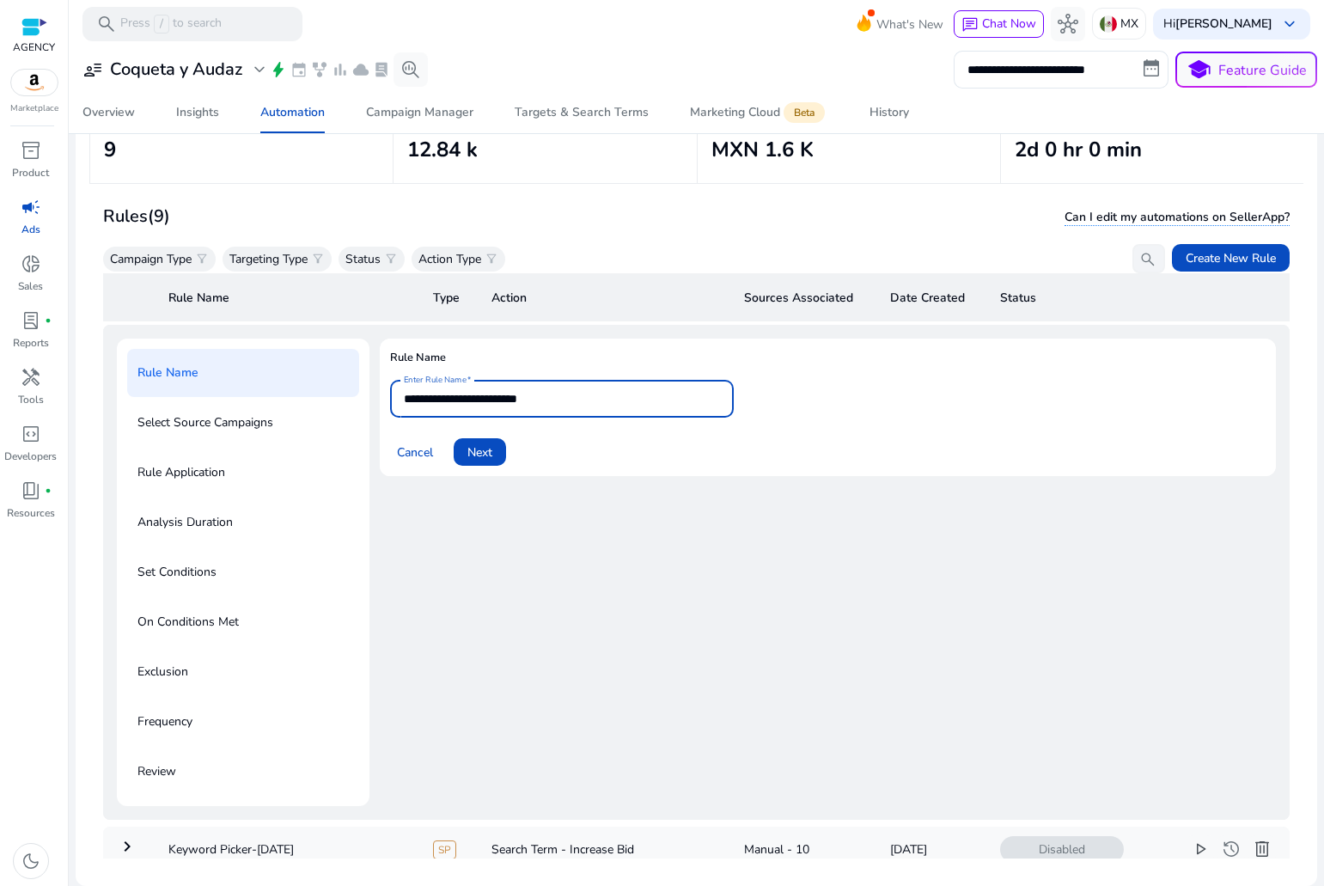
click at [489, 394] on input "**********" at bounding box center [562, 398] width 316 height 19
type input "**********"
click at [412, 449] on span "Cancel" at bounding box center [415, 452] width 36 height 18
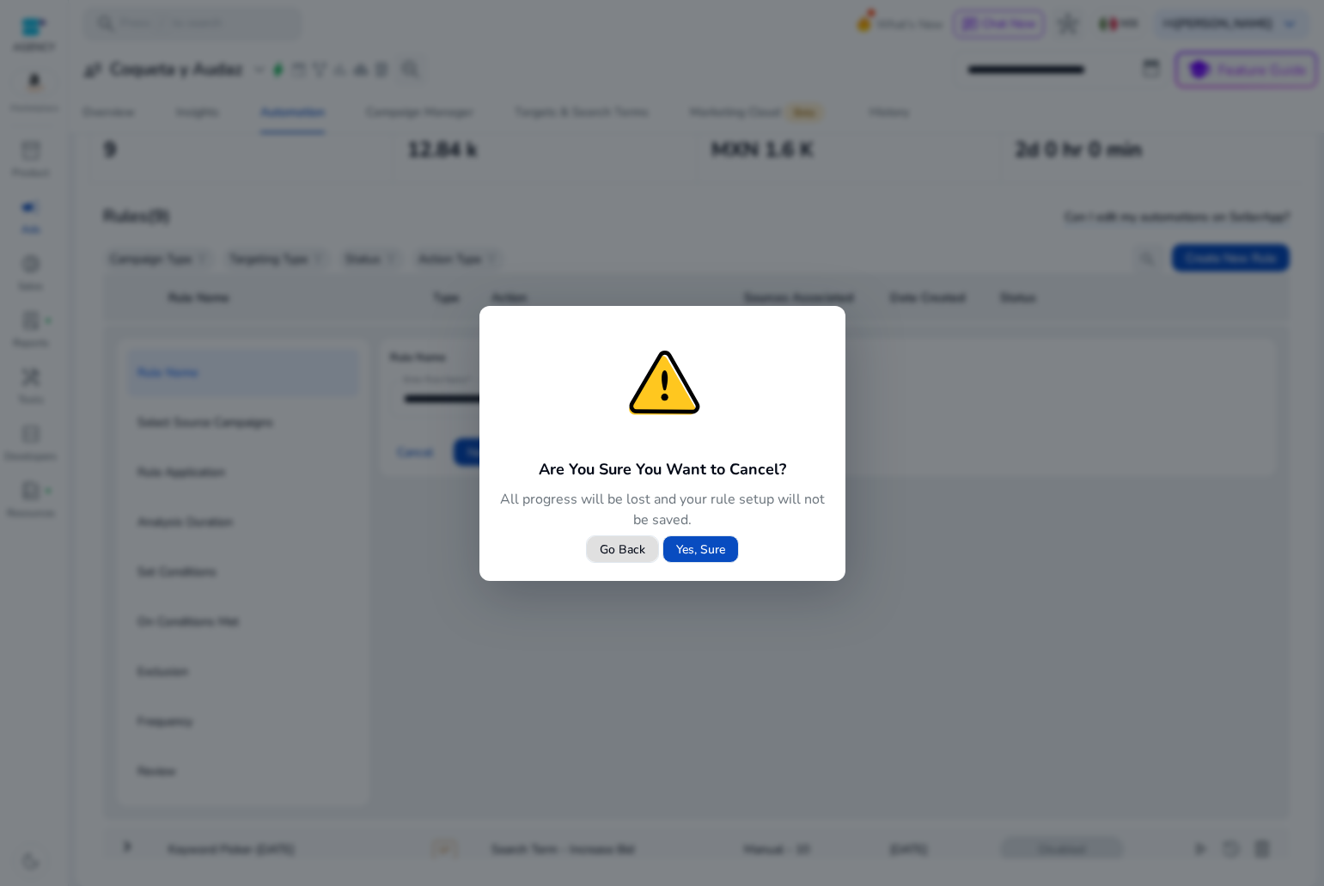
drag, startPoint x: 637, startPoint y: 555, endPoint x: 701, endPoint y: 585, distance: 71.1
click at [701, 585] on div "Are You Sure You Want to Cancel? All progress will be lost and your rule setup …" at bounding box center [662, 443] width 1324 height 886
click at [692, 560] on span at bounding box center [700, 548] width 75 height 41
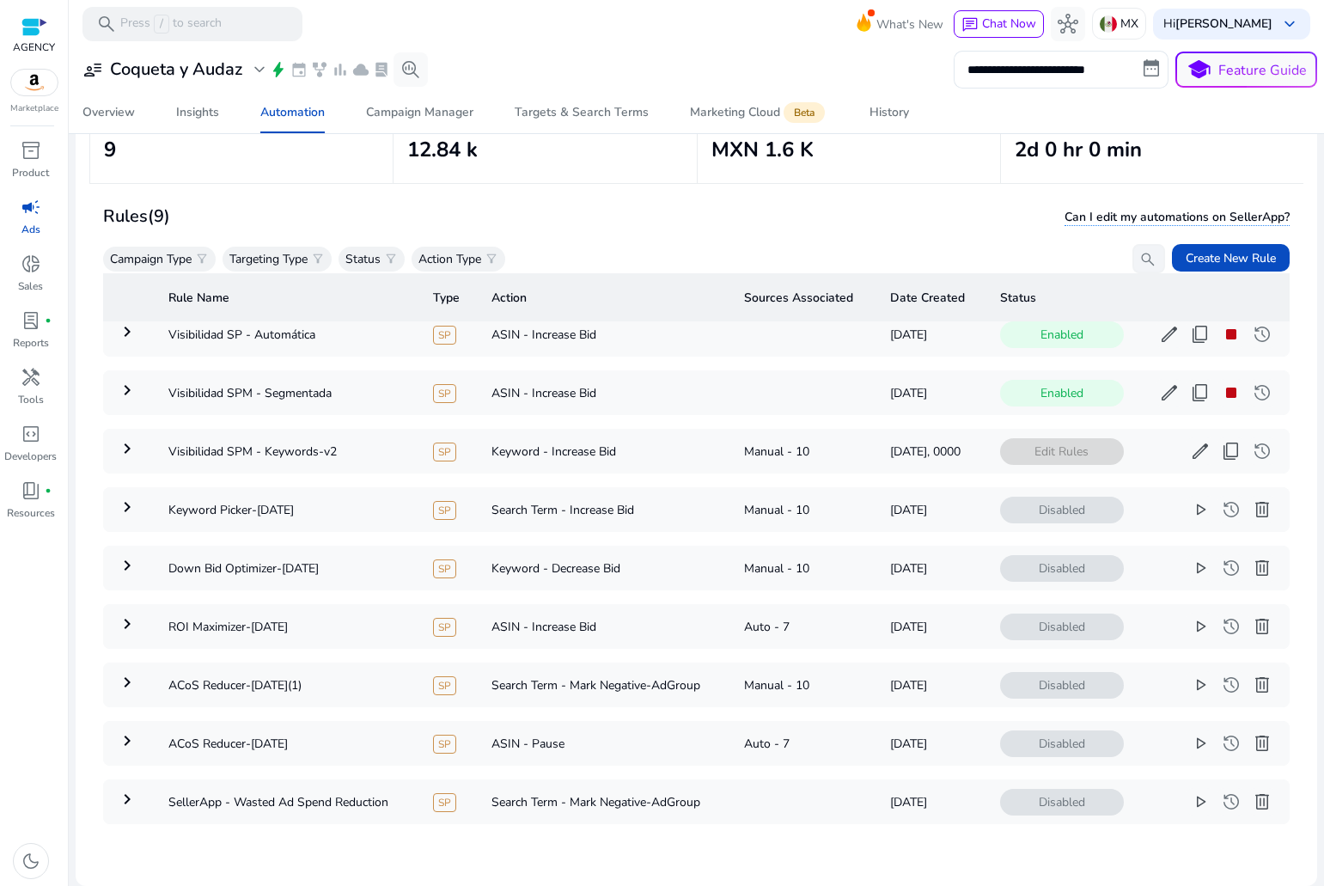
scroll to position [30, 0]
drag, startPoint x: 343, startPoint y: 416, endPoint x: 333, endPoint y: 421, distance: 10.8
click at [342, 416] on table "Rule Name Type Action Sources Associated Date Created Status keyboard_arrow_rig…" at bounding box center [696, 544] width 1187 height 588
click at [321, 435] on td "Visibilidad SPM - Keywords" at bounding box center [287, 451] width 265 height 45
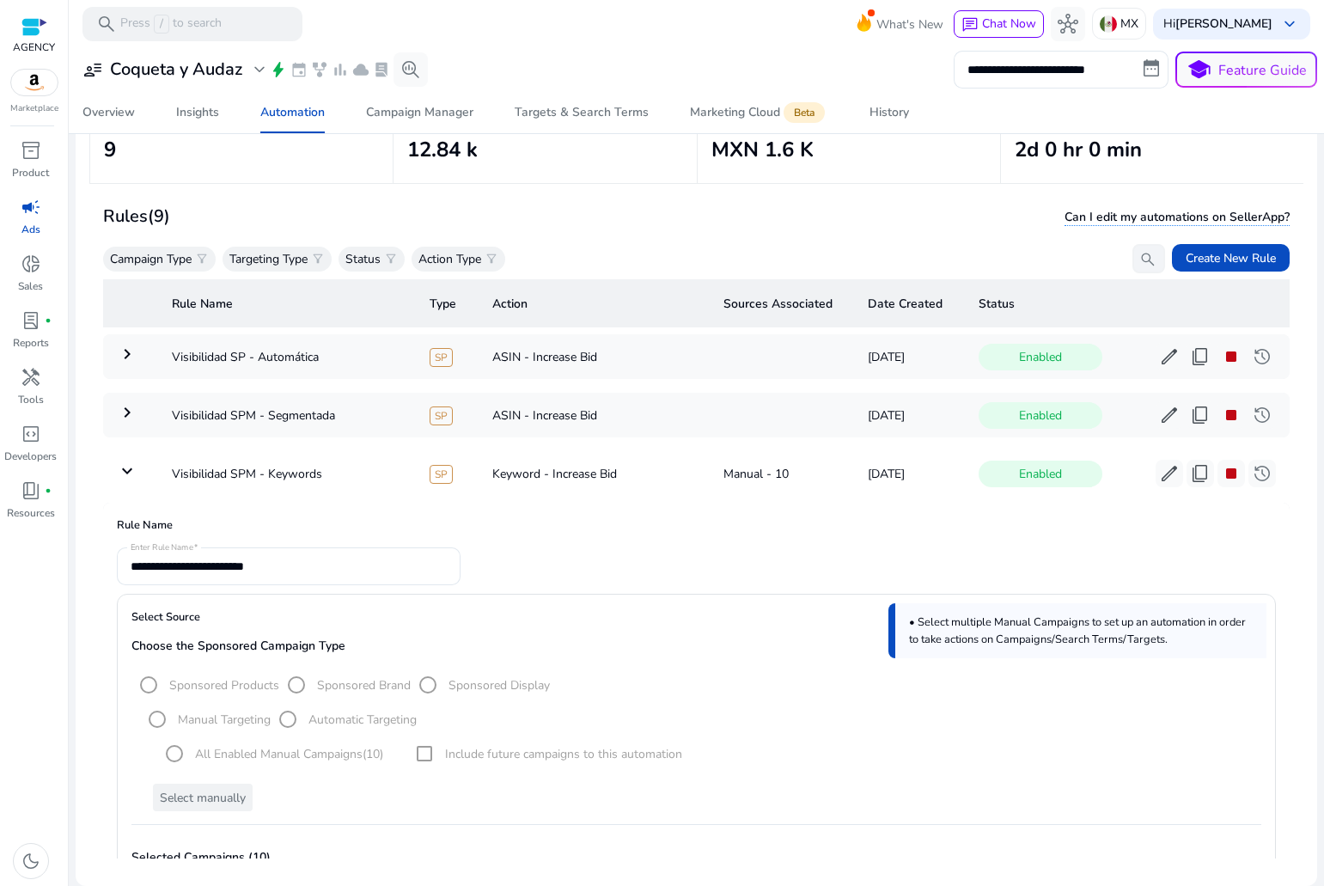
scroll to position [0, 0]
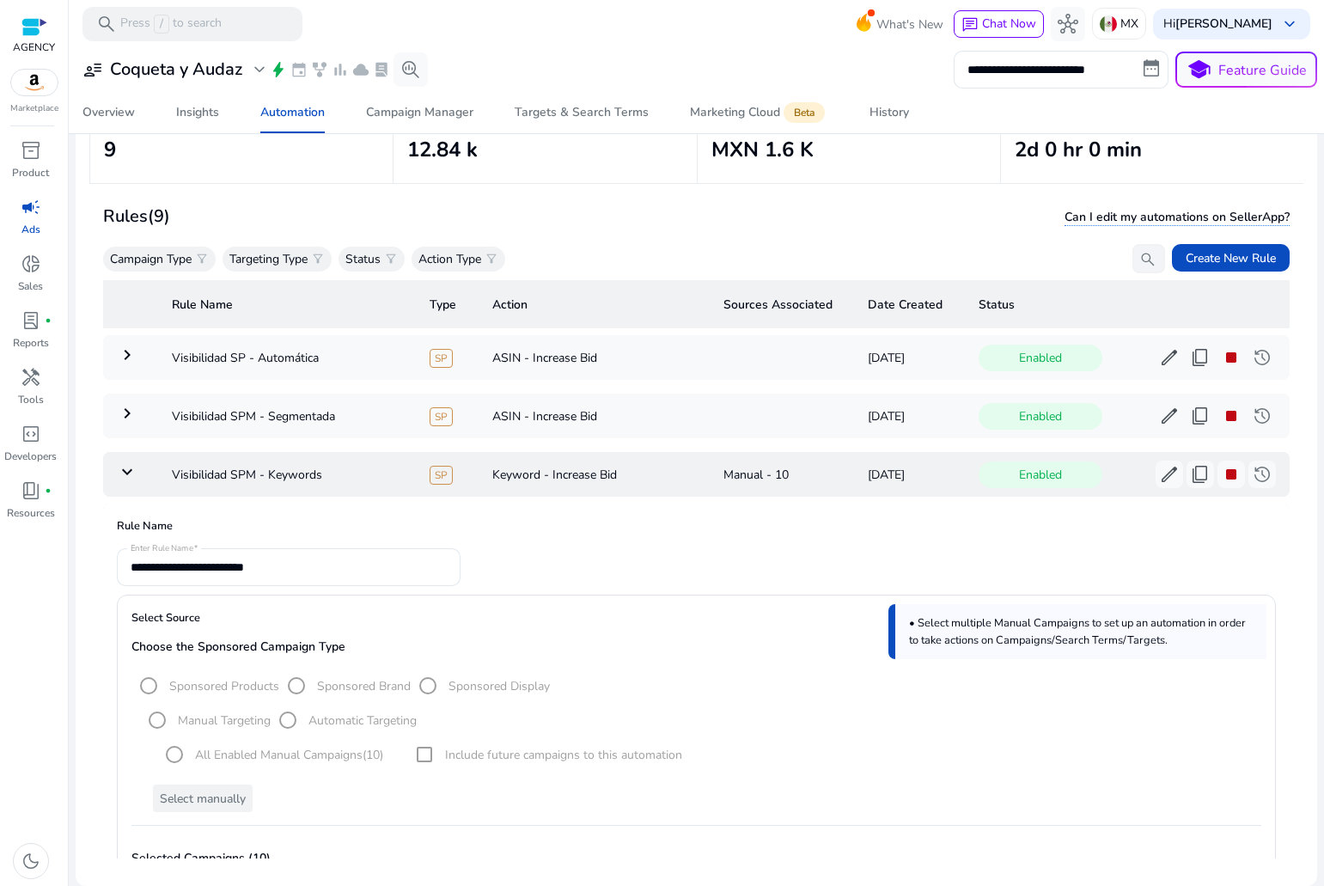
click at [133, 475] on mat-icon "keyboard_arrow_down" at bounding box center [127, 471] width 21 height 21
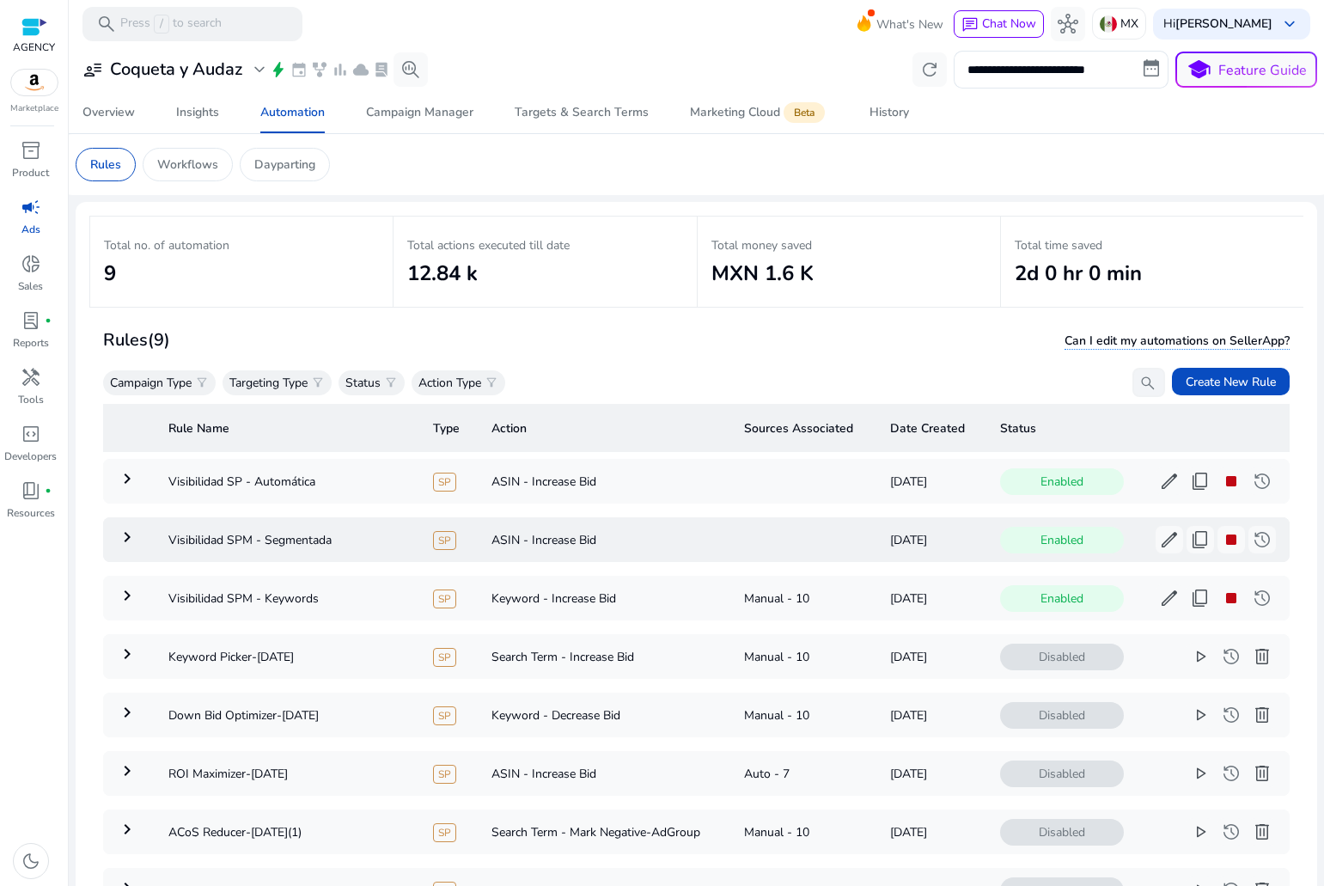
click at [761, 545] on td at bounding box center [803, 539] width 146 height 45
click at [1159, 535] on span "edit" at bounding box center [1169, 539] width 21 height 21
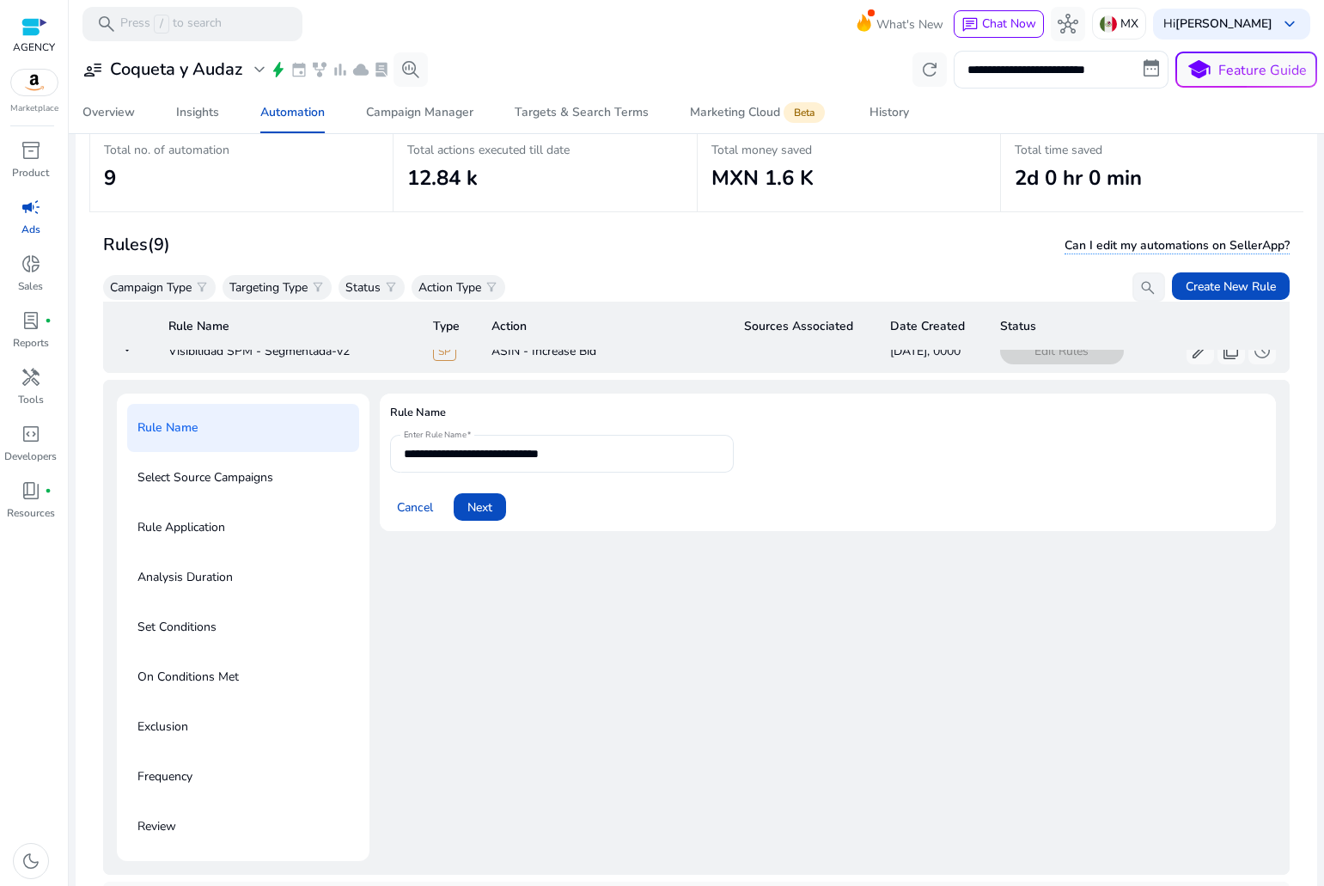
scroll to position [125, 0]
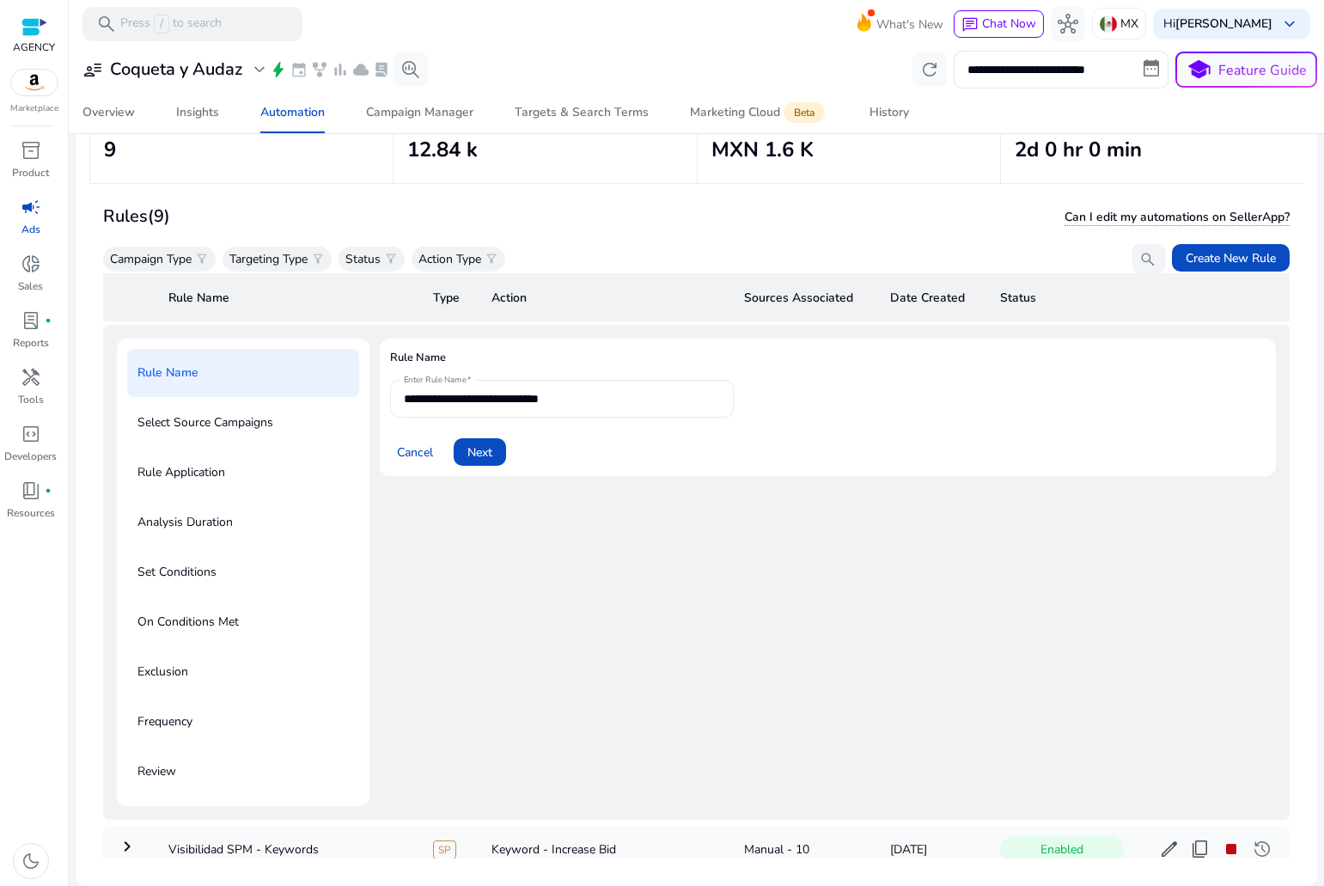
click at [621, 394] on input "**********" at bounding box center [562, 398] width 316 height 19
click at [486, 393] on input "**********" at bounding box center [562, 398] width 316 height 19
type input "**********"
click at [486, 443] on span "Next" at bounding box center [479, 452] width 25 height 18
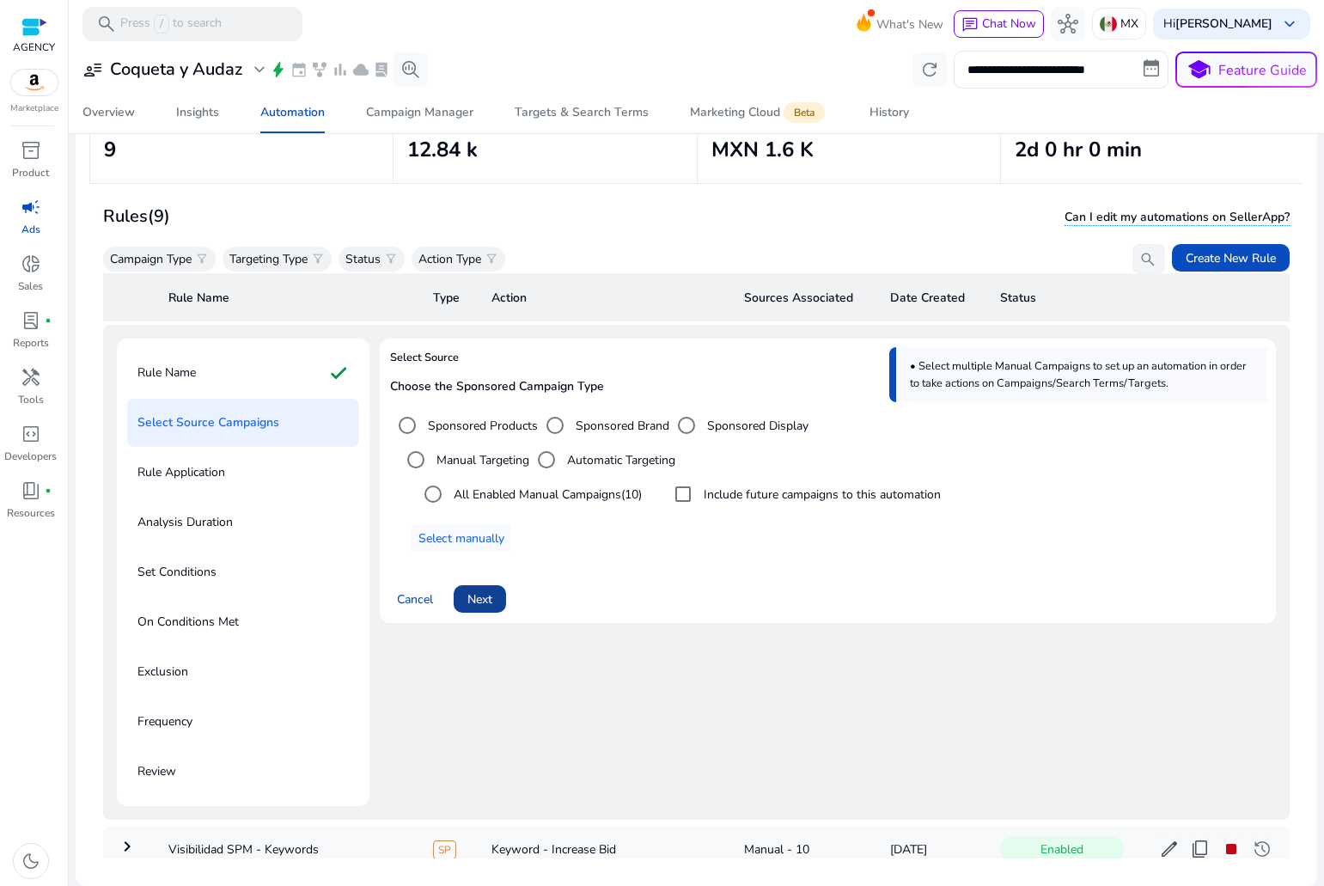
click at [480, 595] on span "Next" at bounding box center [479, 599] width 25 height 18
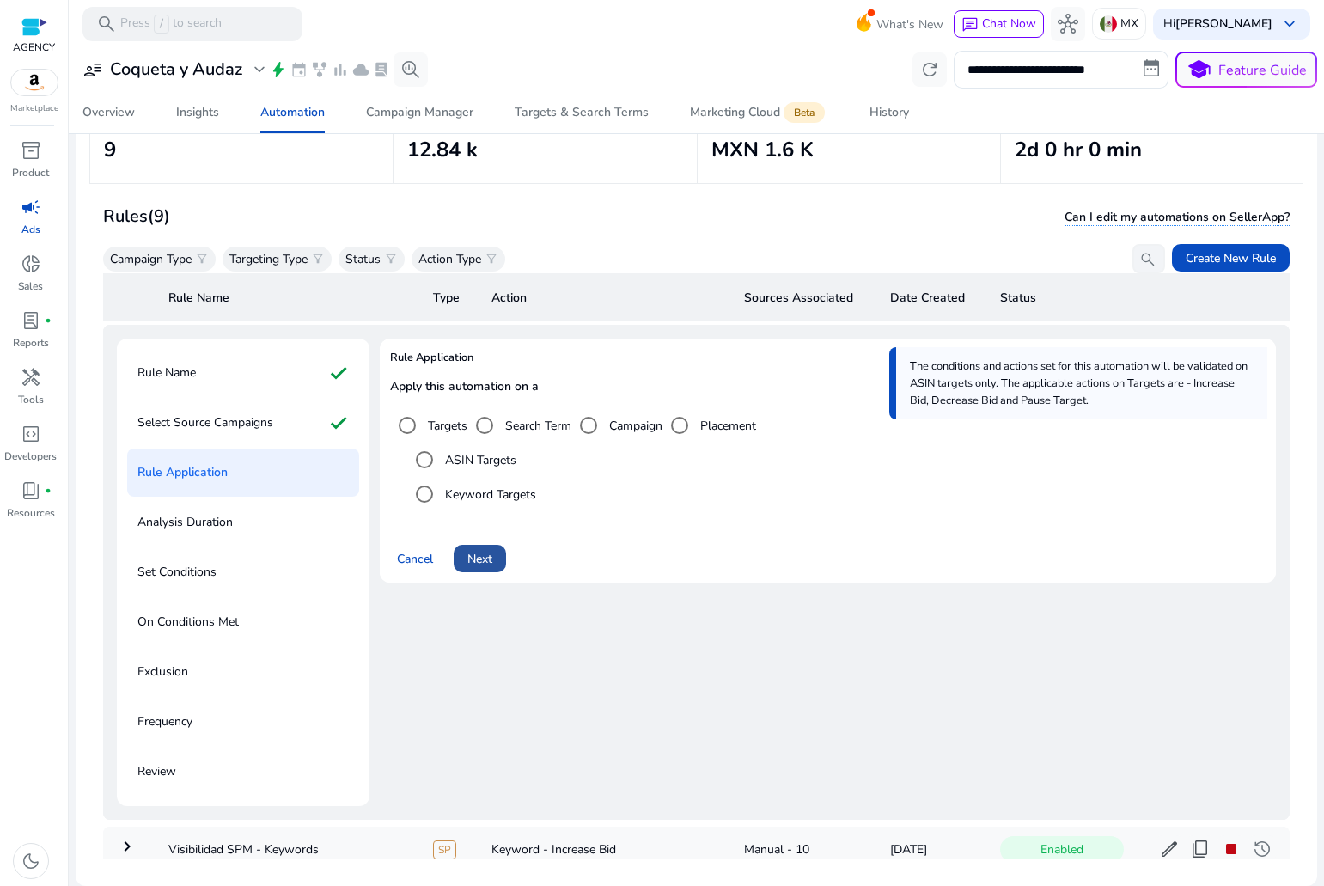
click at [476, 554] on span "Next" at bounding box center [479, 559] width 25 height 18
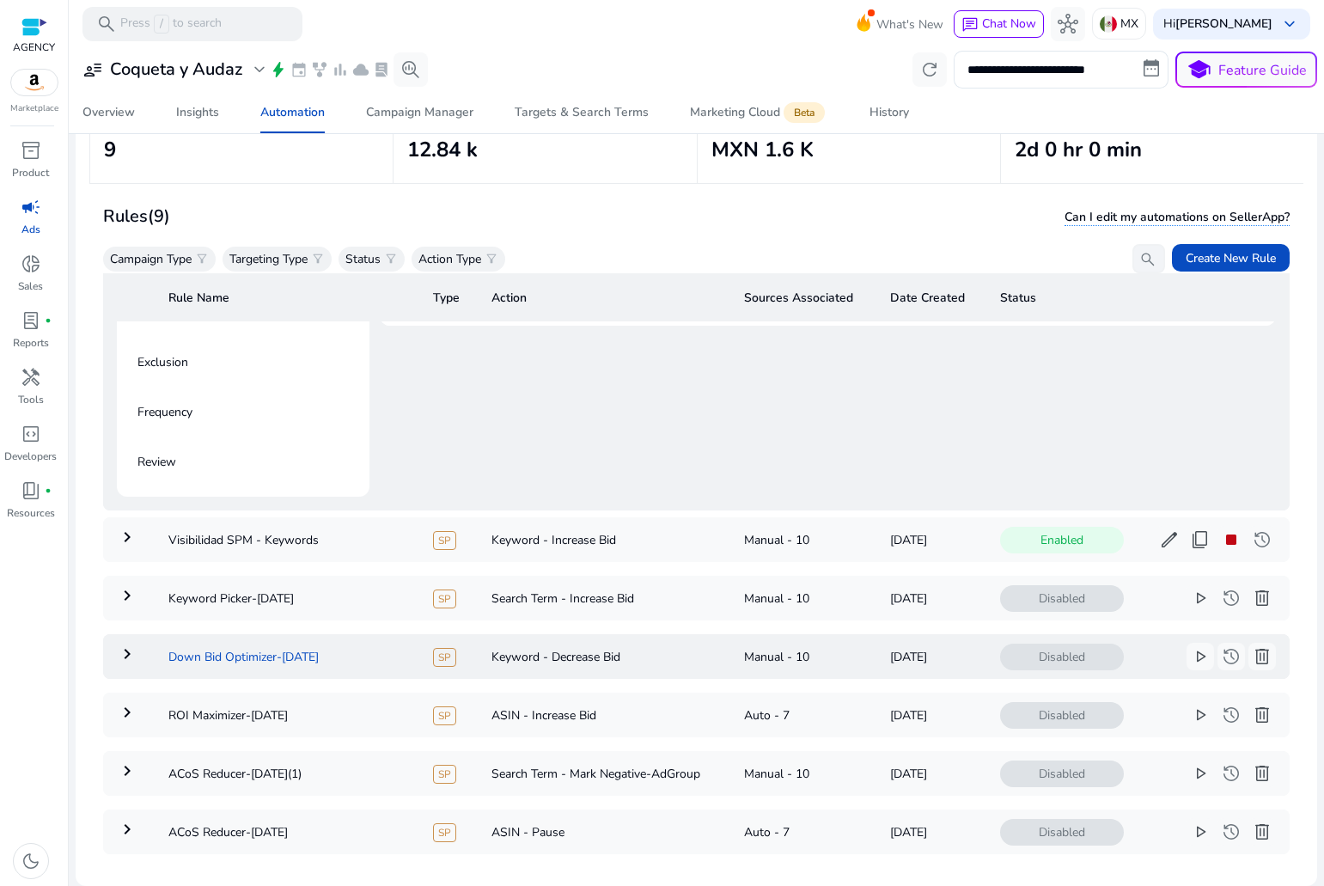
scroll to position [172, 0]
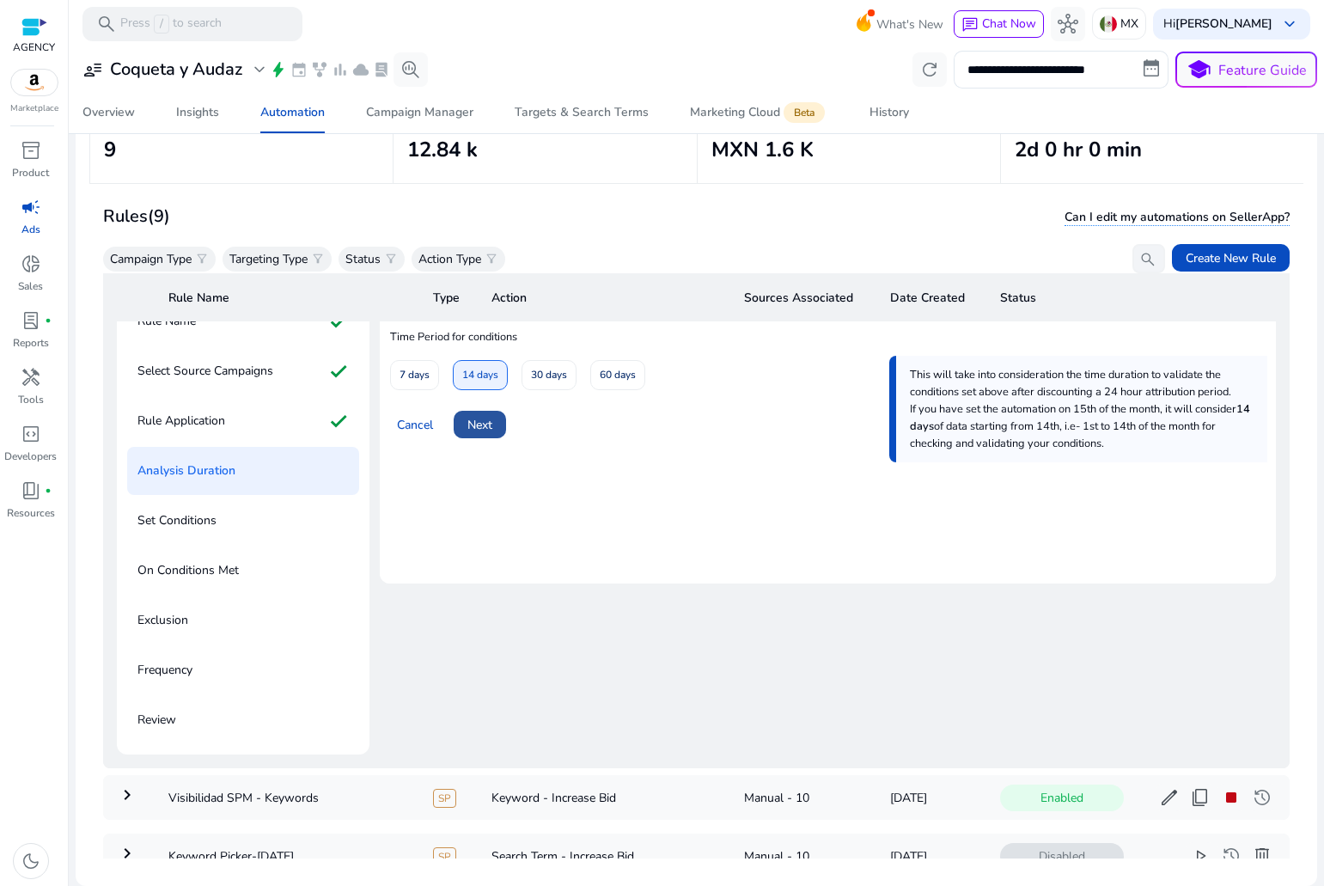
click at [498, 424] on span at bounding box center [480, 424] width 52 height 41
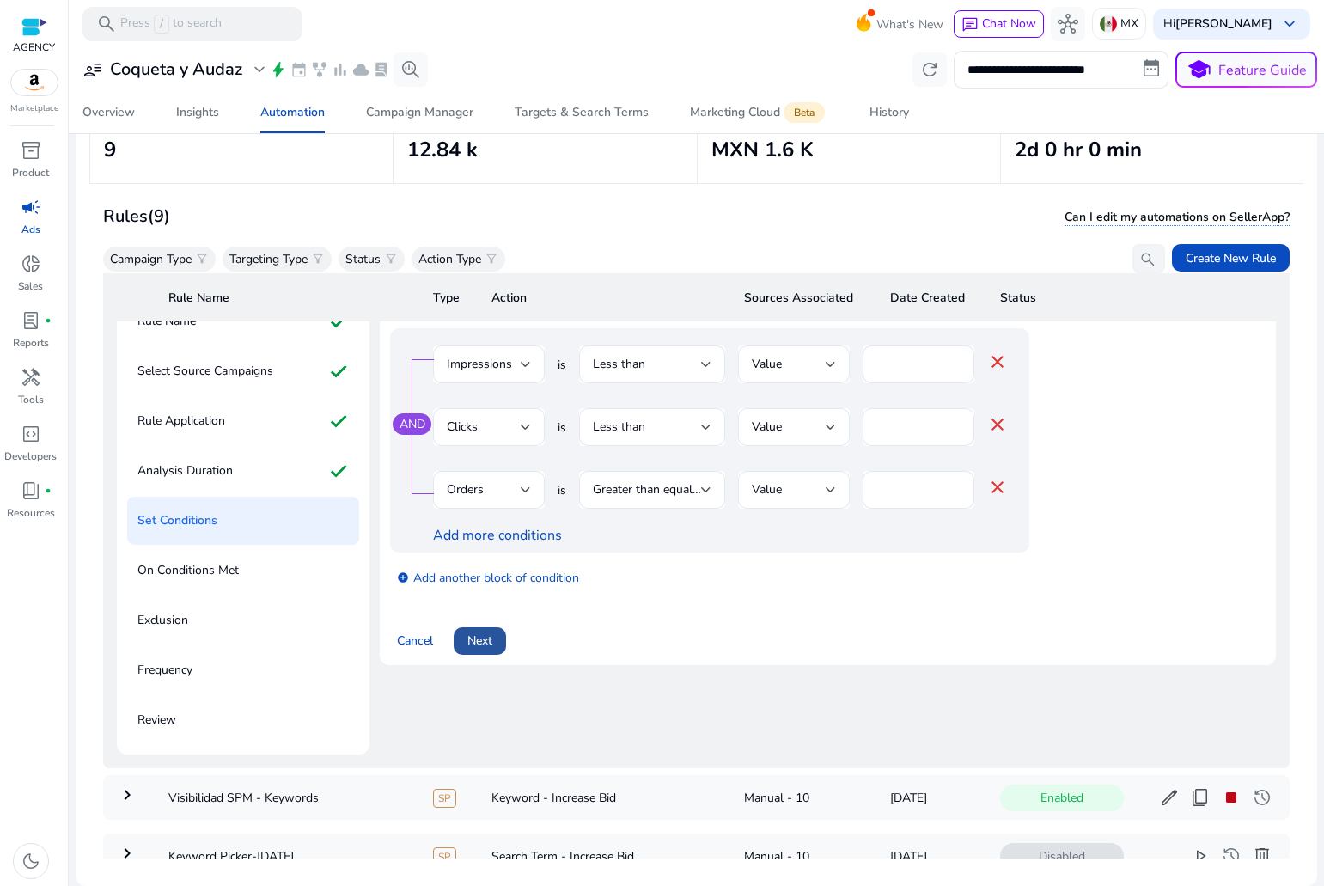
click at [474, 641] on span "Next" at bounding box center [479, 641] width 25 height 18
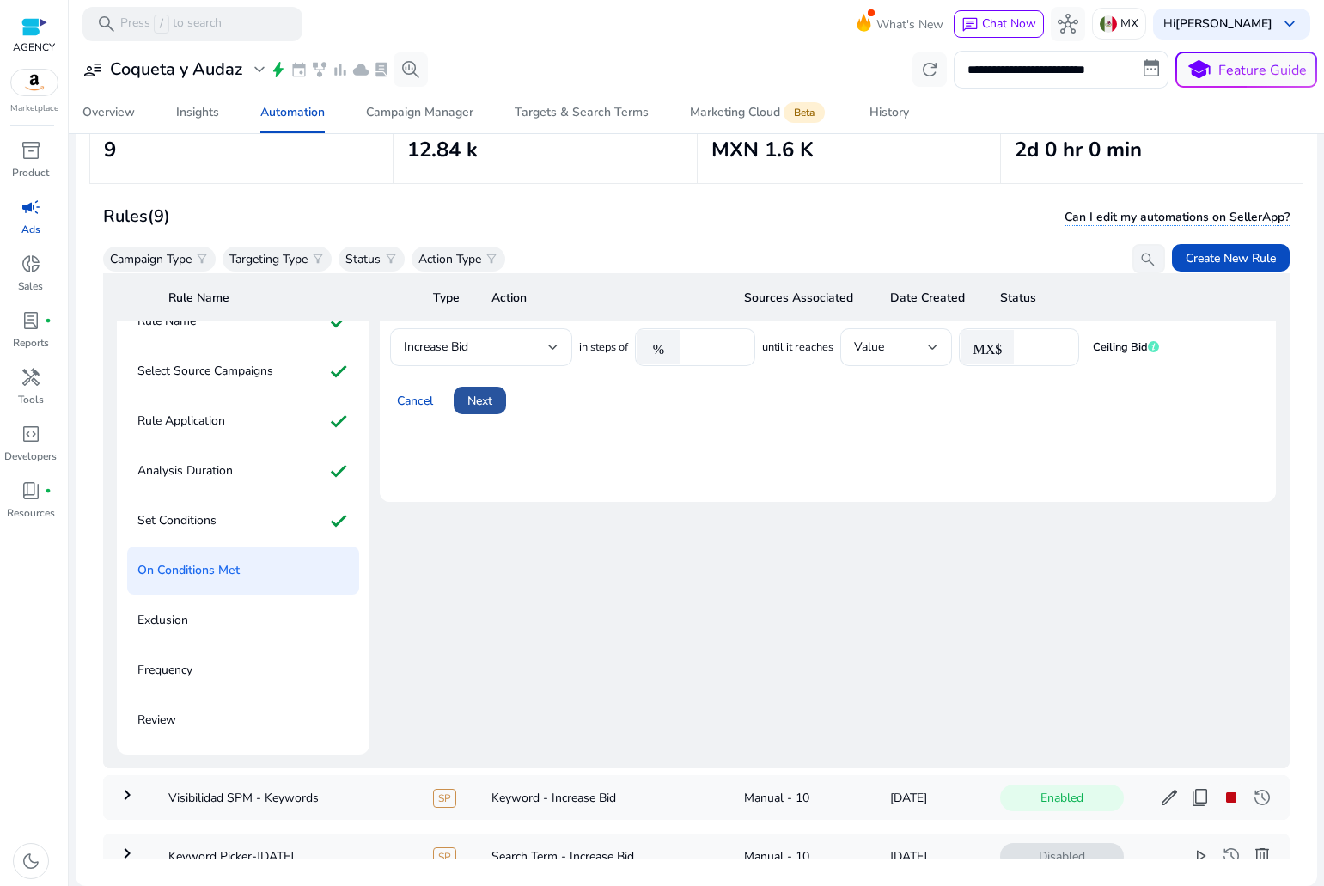
click at [482, 409] on button "Next" at bounding box center [480, 400] width 52 height 27
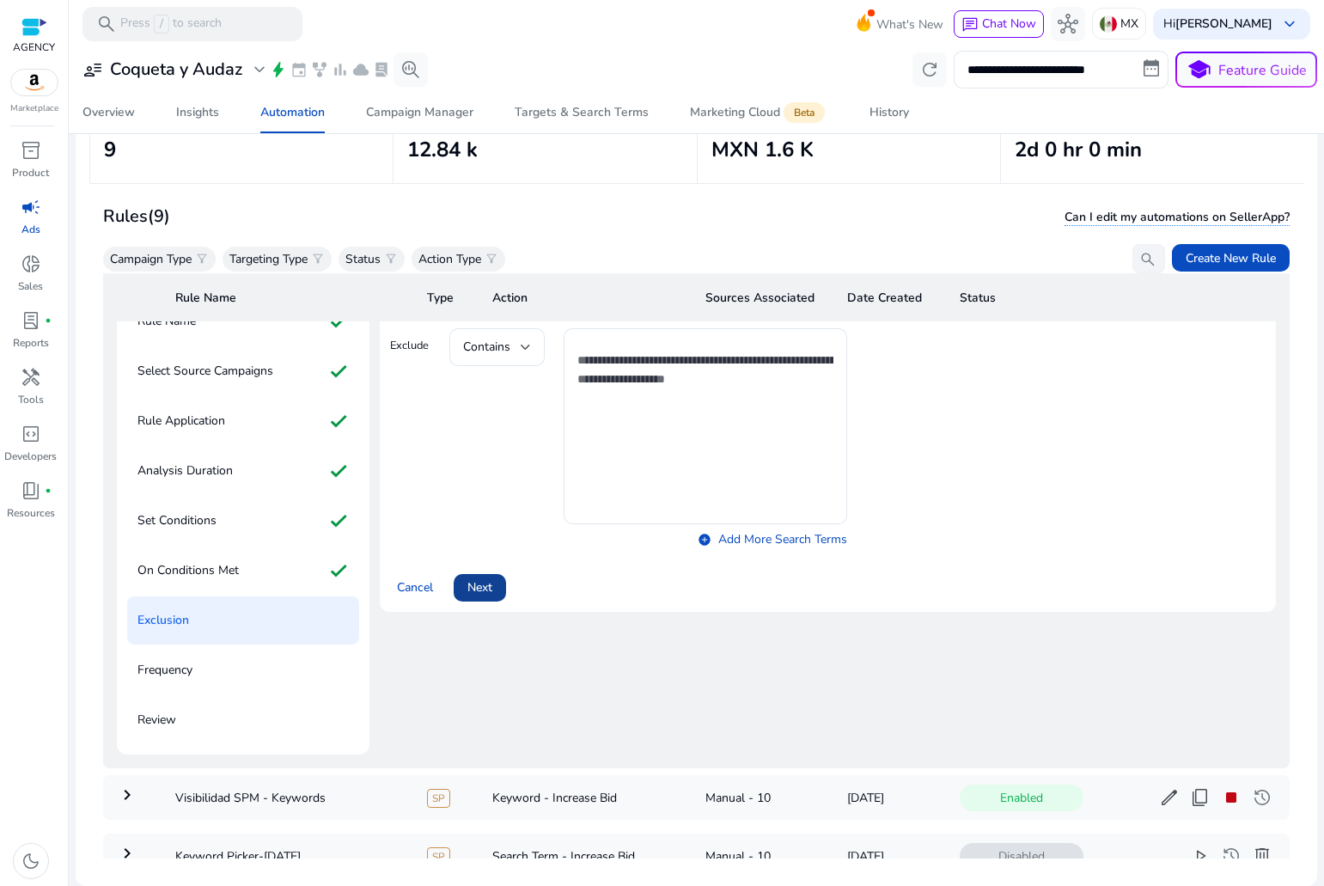
click at [480, 590] on span "Next" at bounding box center [479, 587] width 25 height 18
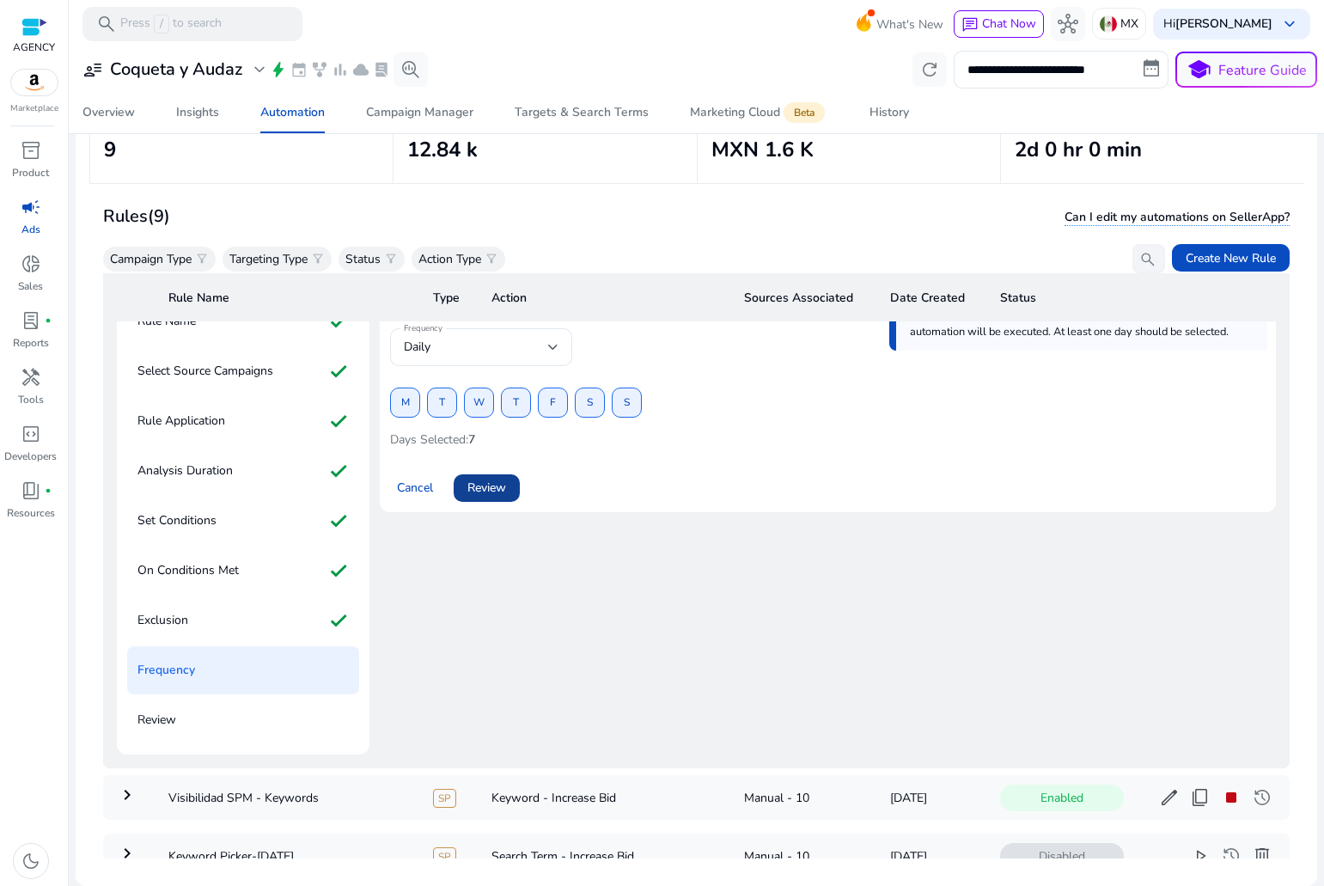
click at [490, 475] on span at bounding box center [487, 487] width 66 height 41
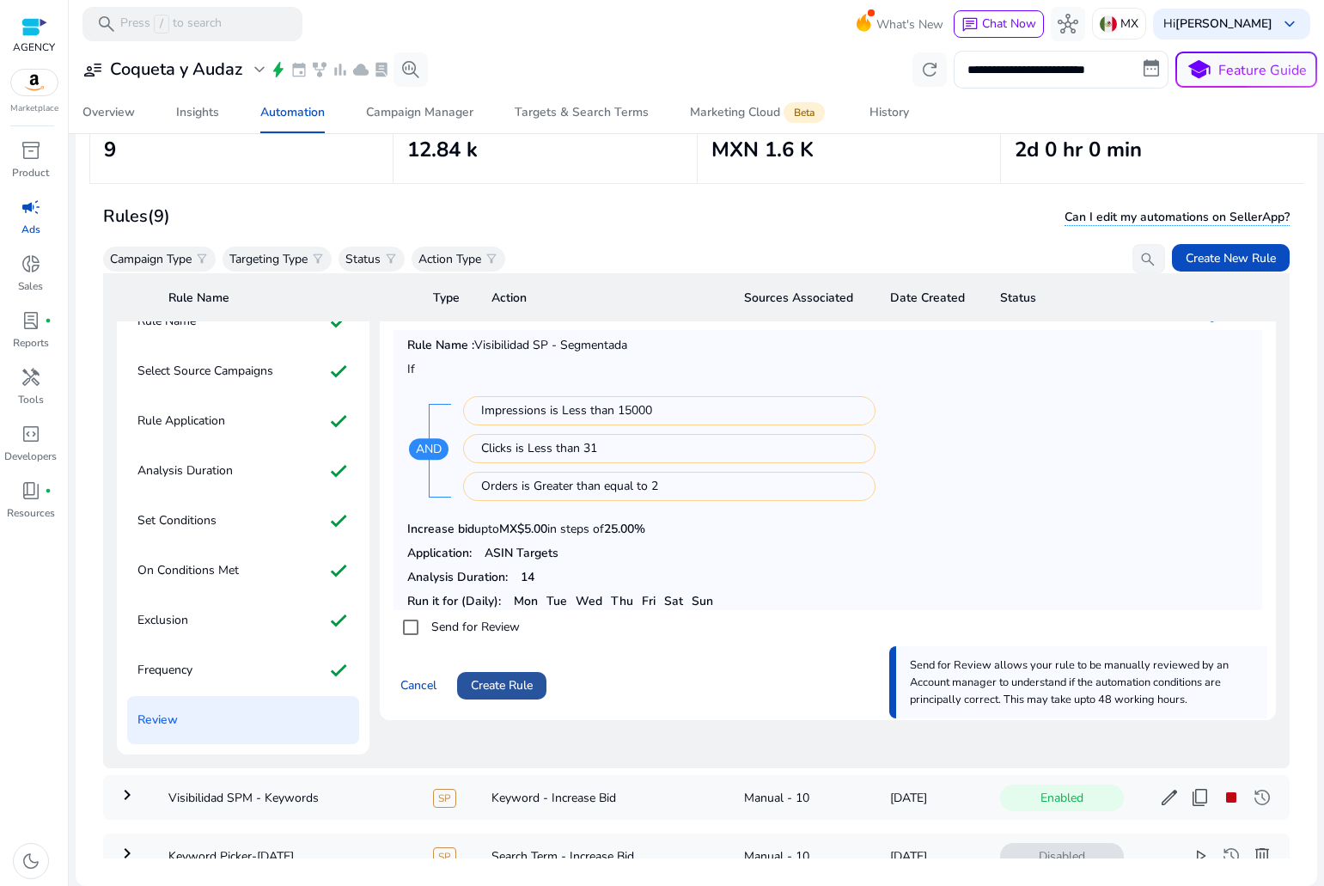
click at [504, 680] on span "Create Rule" at bounding box center [502, 685] width 62 height 18
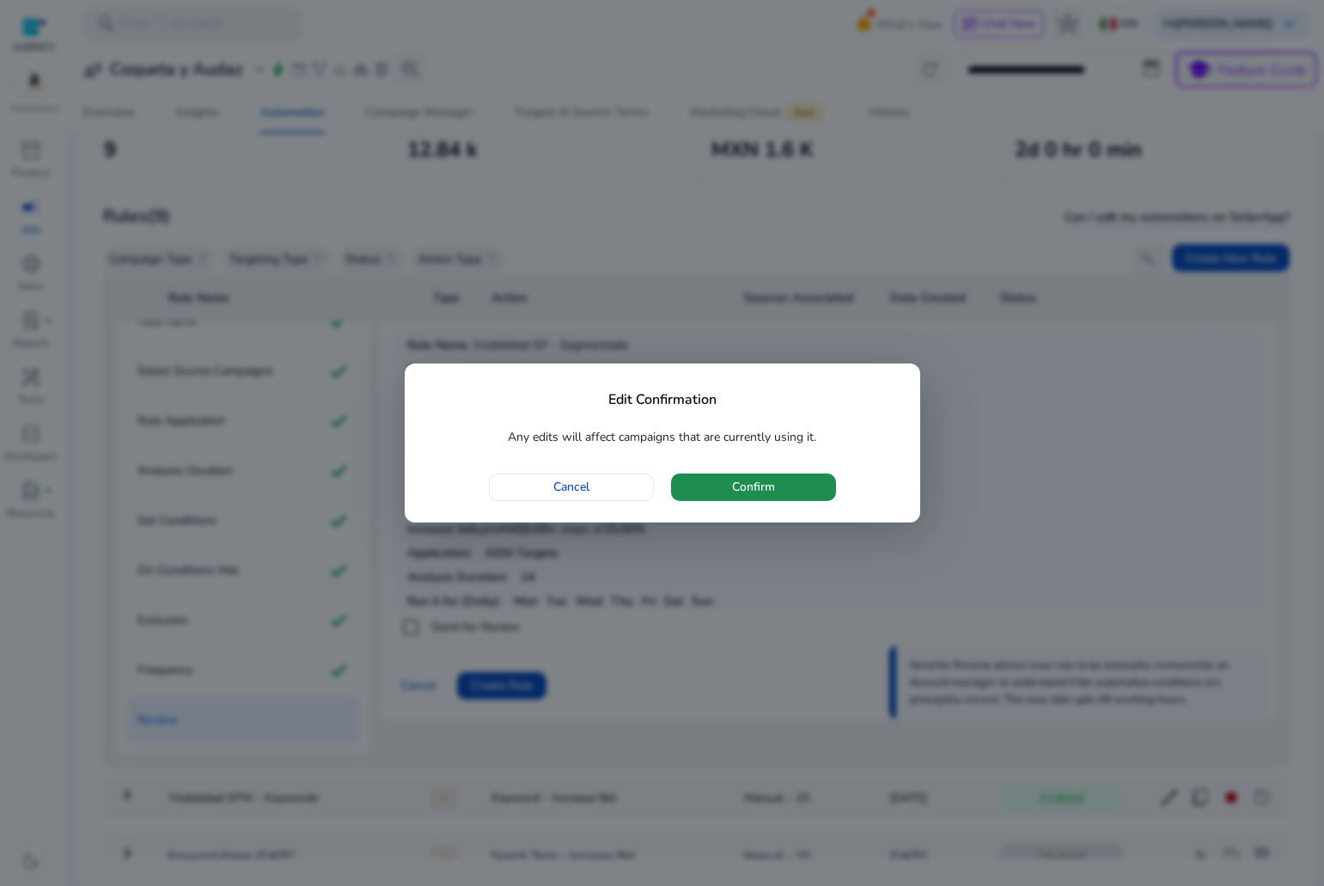
click at [709, 486] on span "button" at bounding box center [753, 487] width 165 height 41
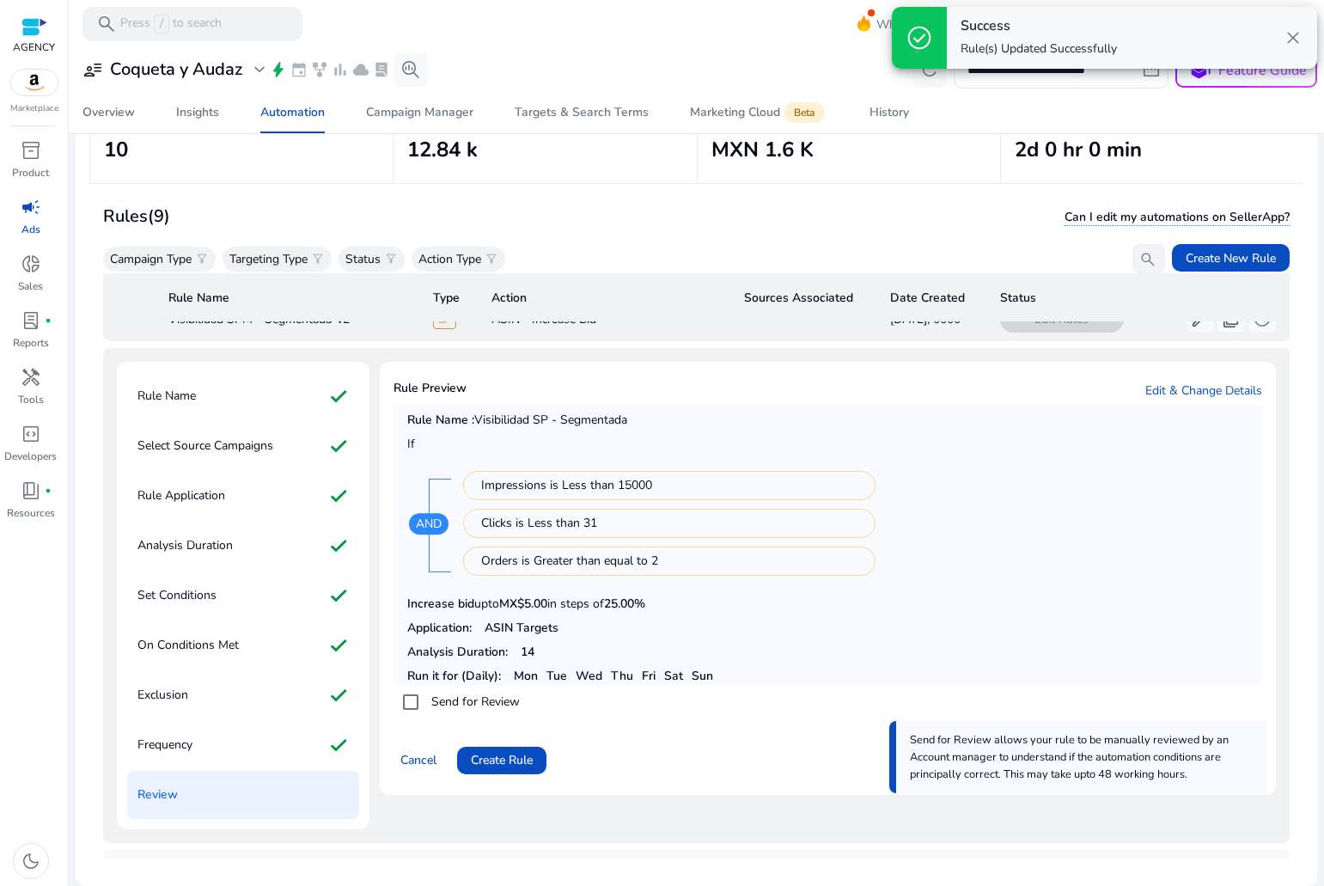
scroll to position [0, 0]
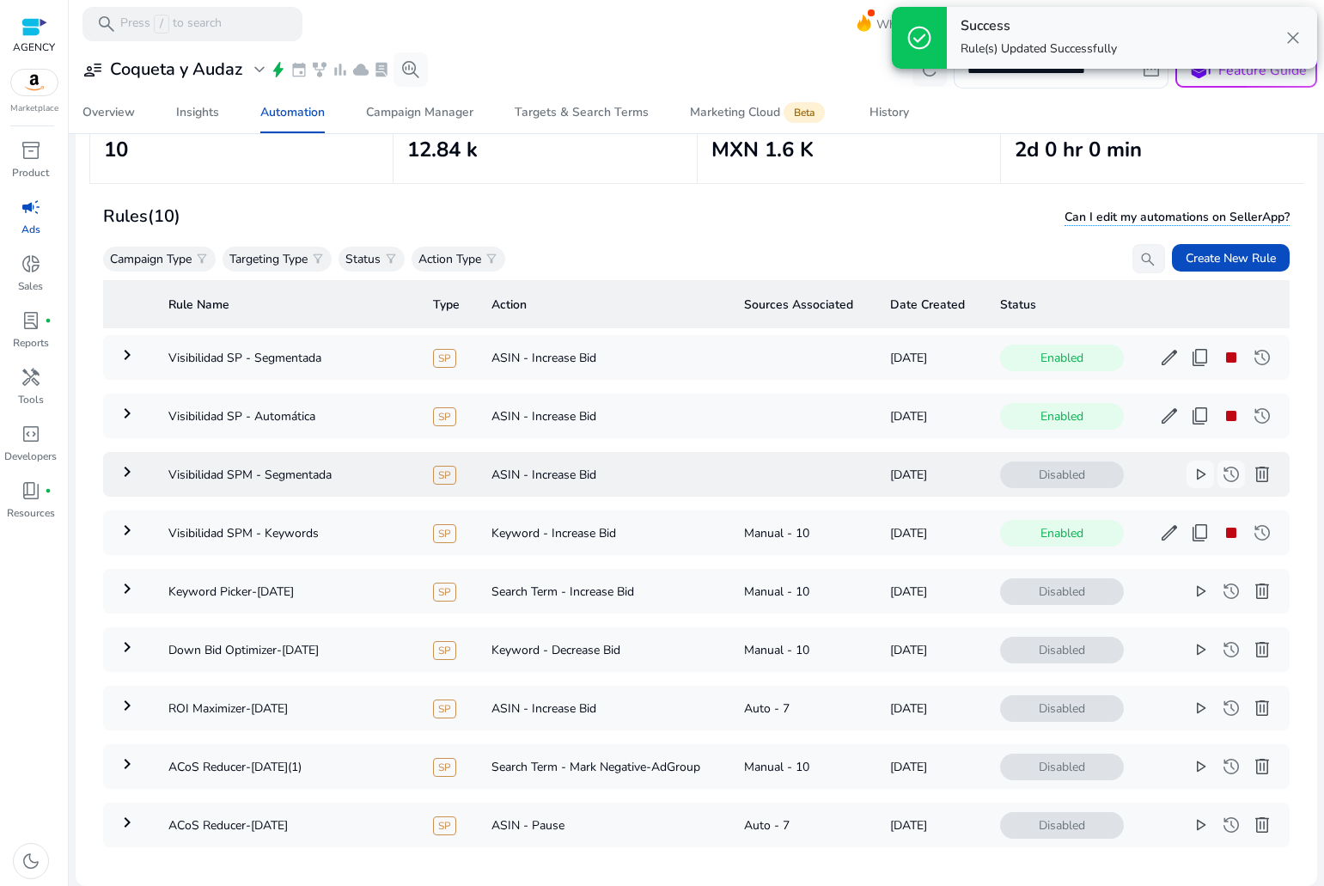
click at [1252, 472] on span "delete" at bounding box center [1262, 474] width 21 height 21
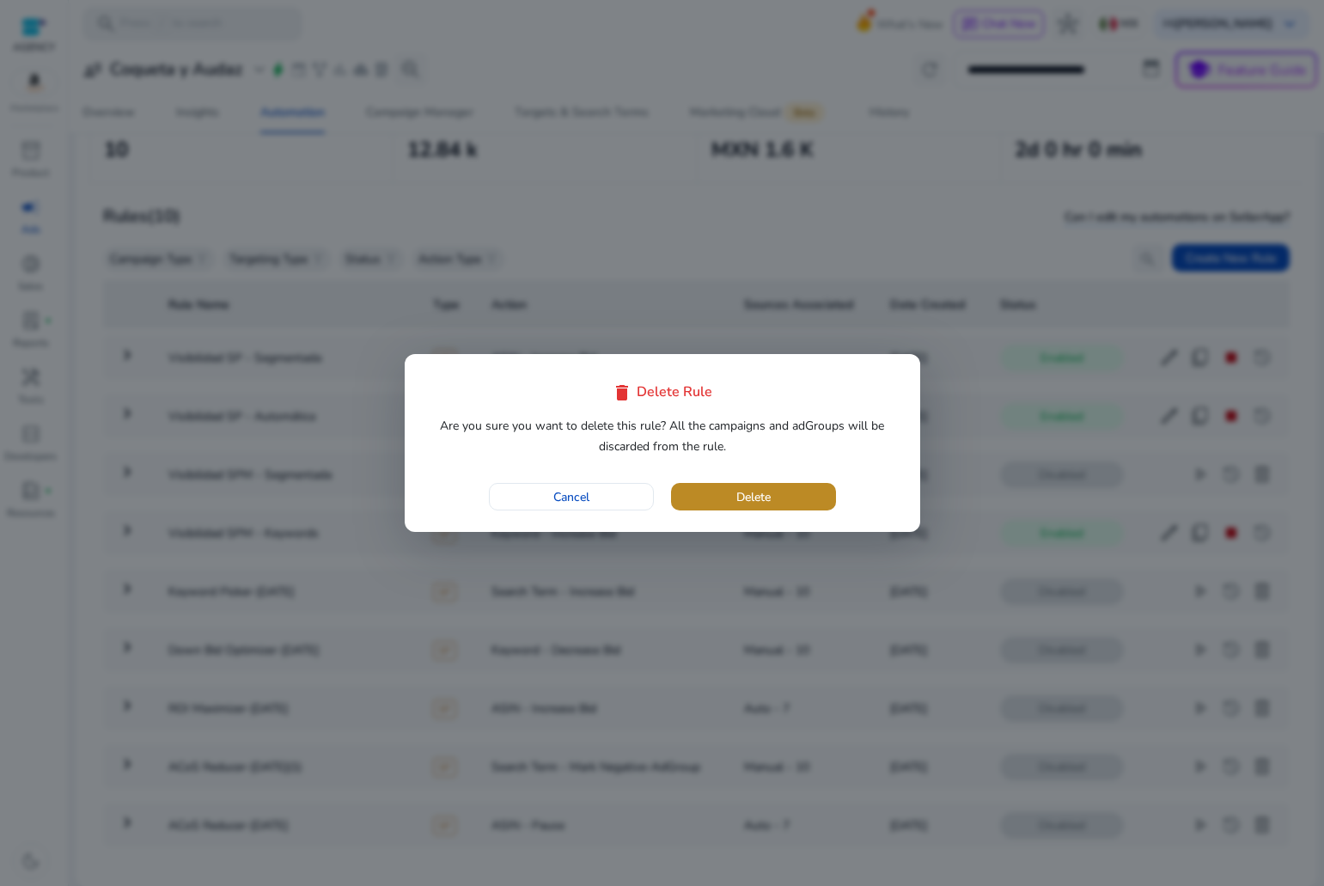
click at [704, 494] on span "button" at bounding box center [753, 496] width 165 height 41
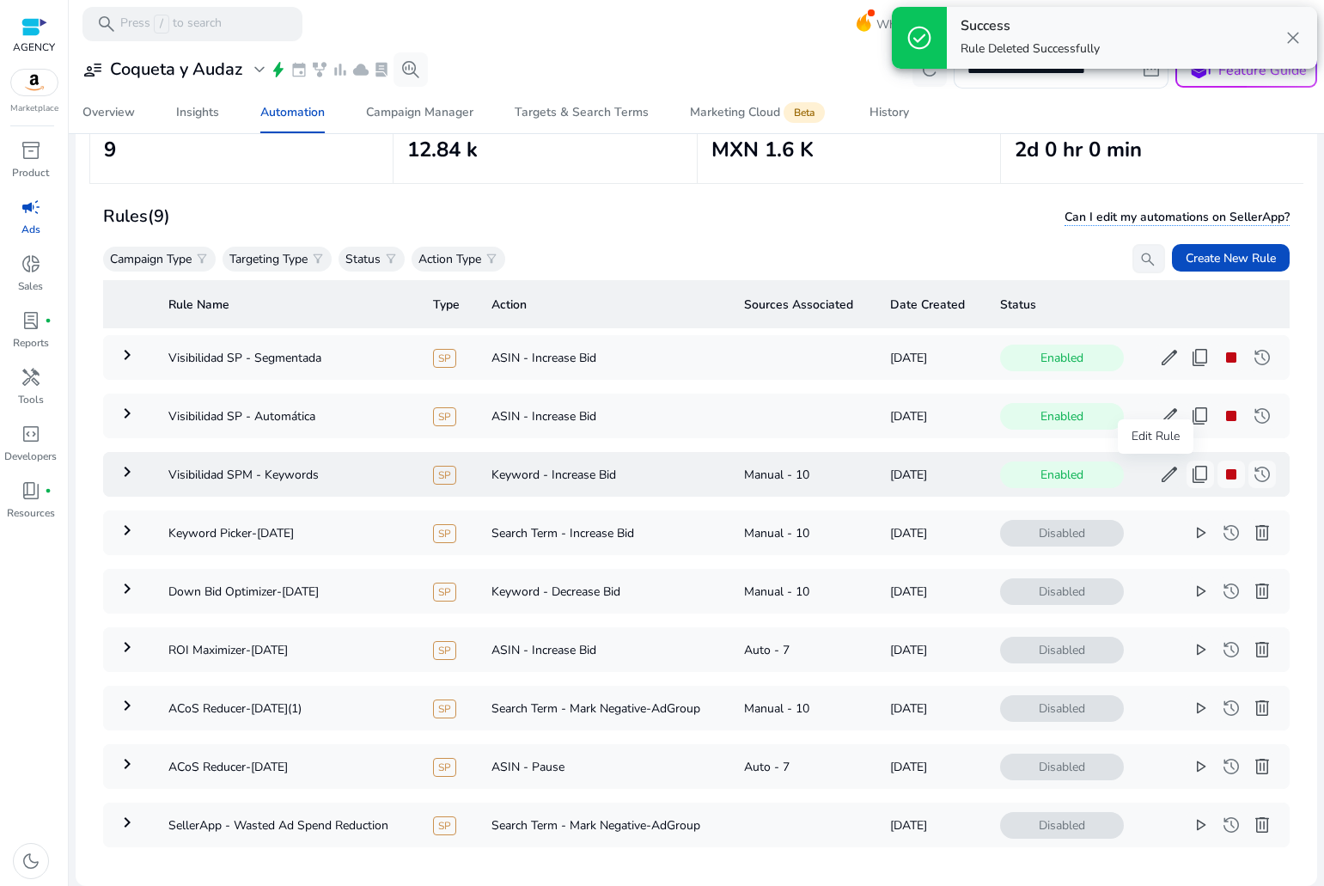
click at [1162, 470] on span "edit" at bounding box center [1169, 474] width 21 height 21
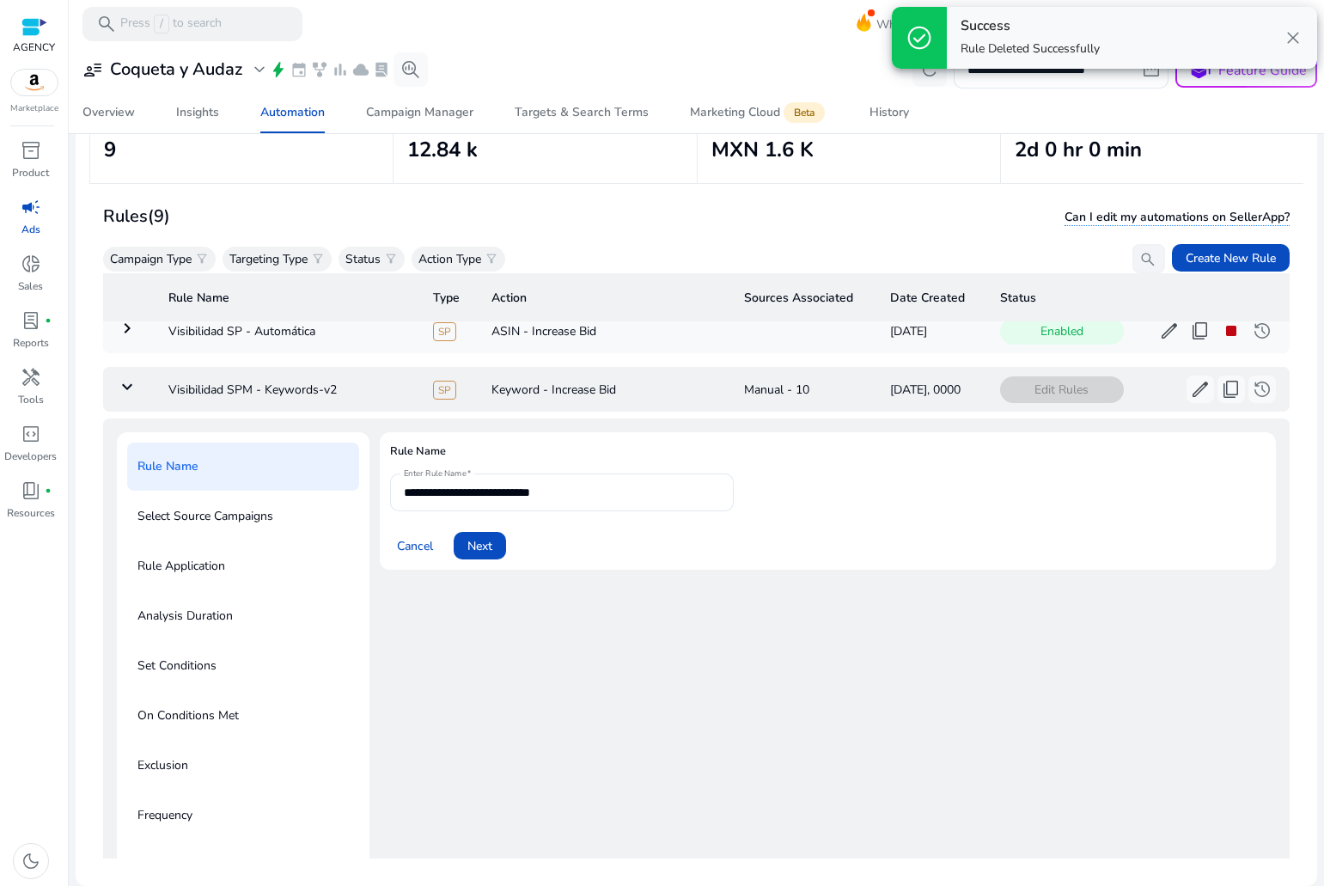
scroll to position [179, 0]
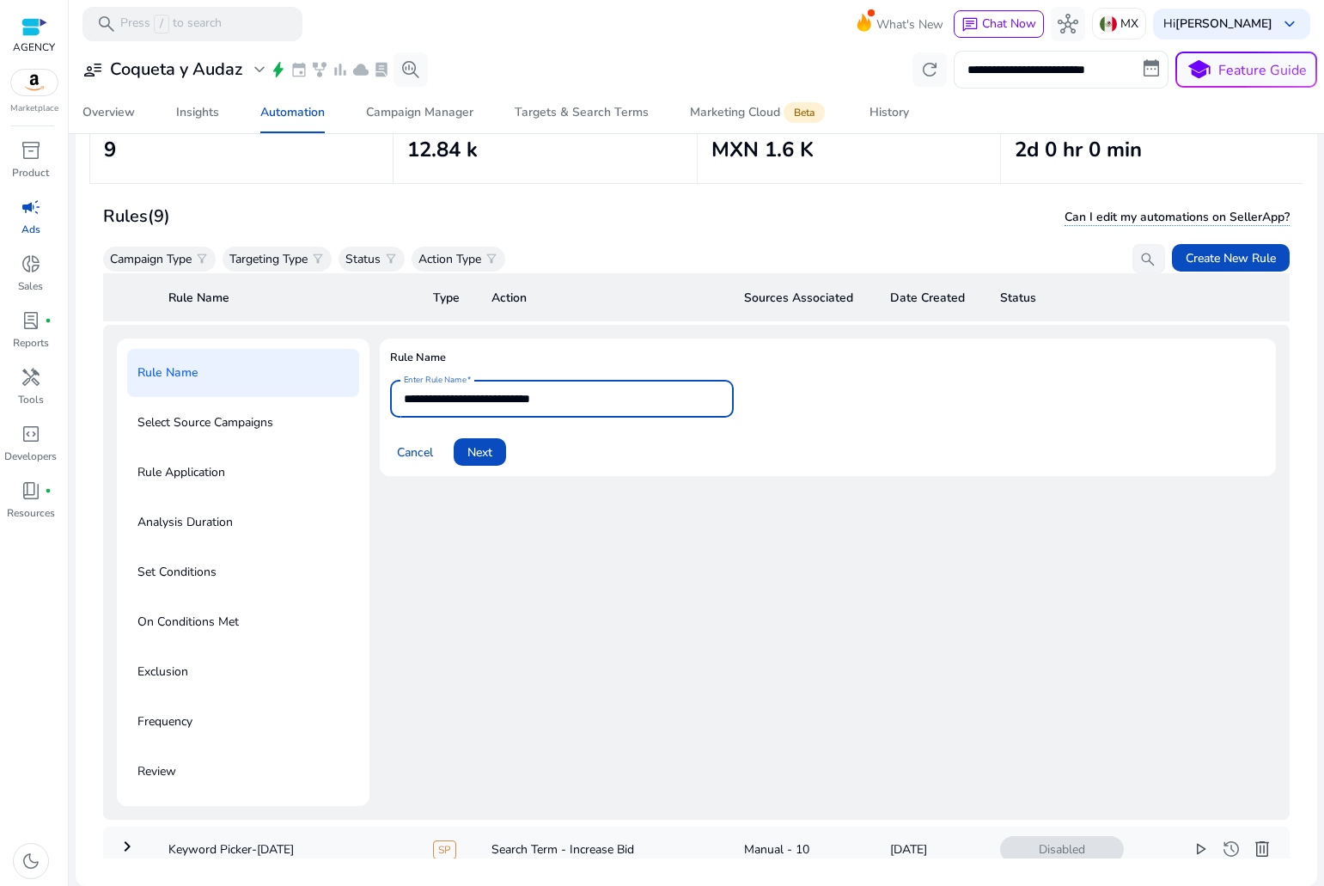
click at [487, 396] on input "**********" at bounding box center [562, 398] width 316 height 19
click at [585, 400] on input "**********" at bounding box center [562, 398] width 316 height 19
type input "**********"
click at [490, 461] on span "Next" at bounding box center [479, 452] width 25 height 18
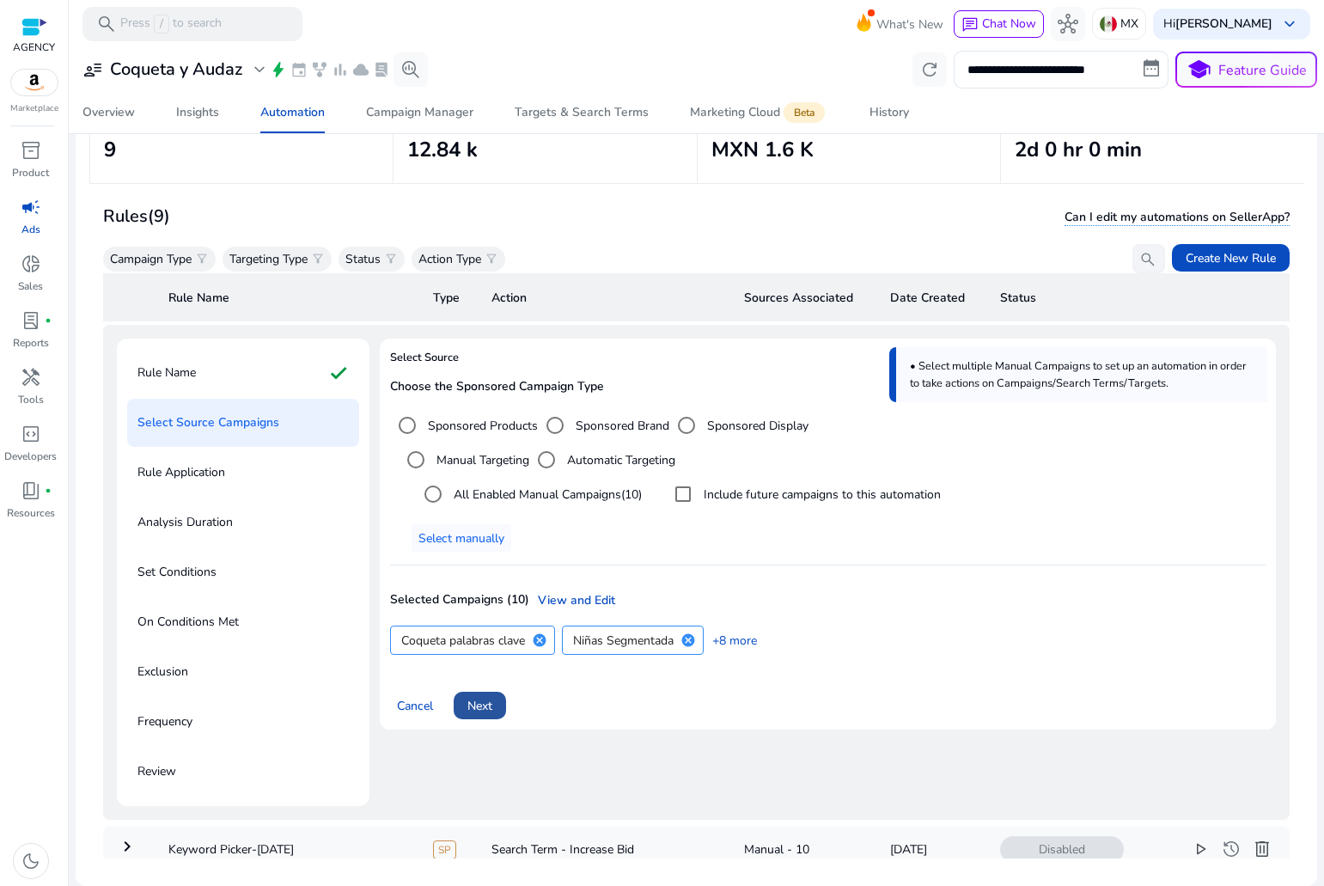
click at [488, 705] on span "Next" at bounding box center [479, 706] width 25 height 18
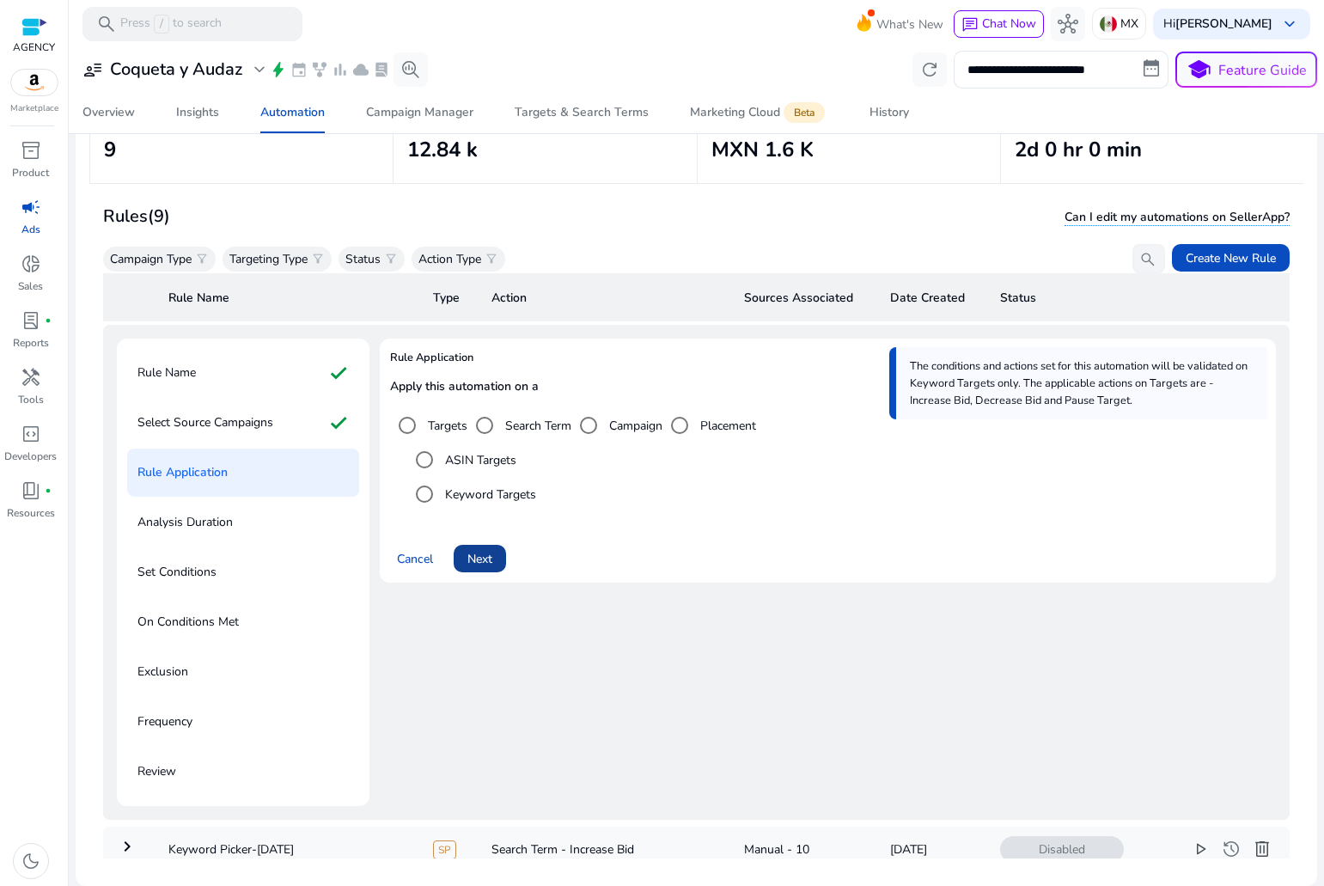
click at [490, 571] on span at bounding box center [480, 558] width 52 height 41
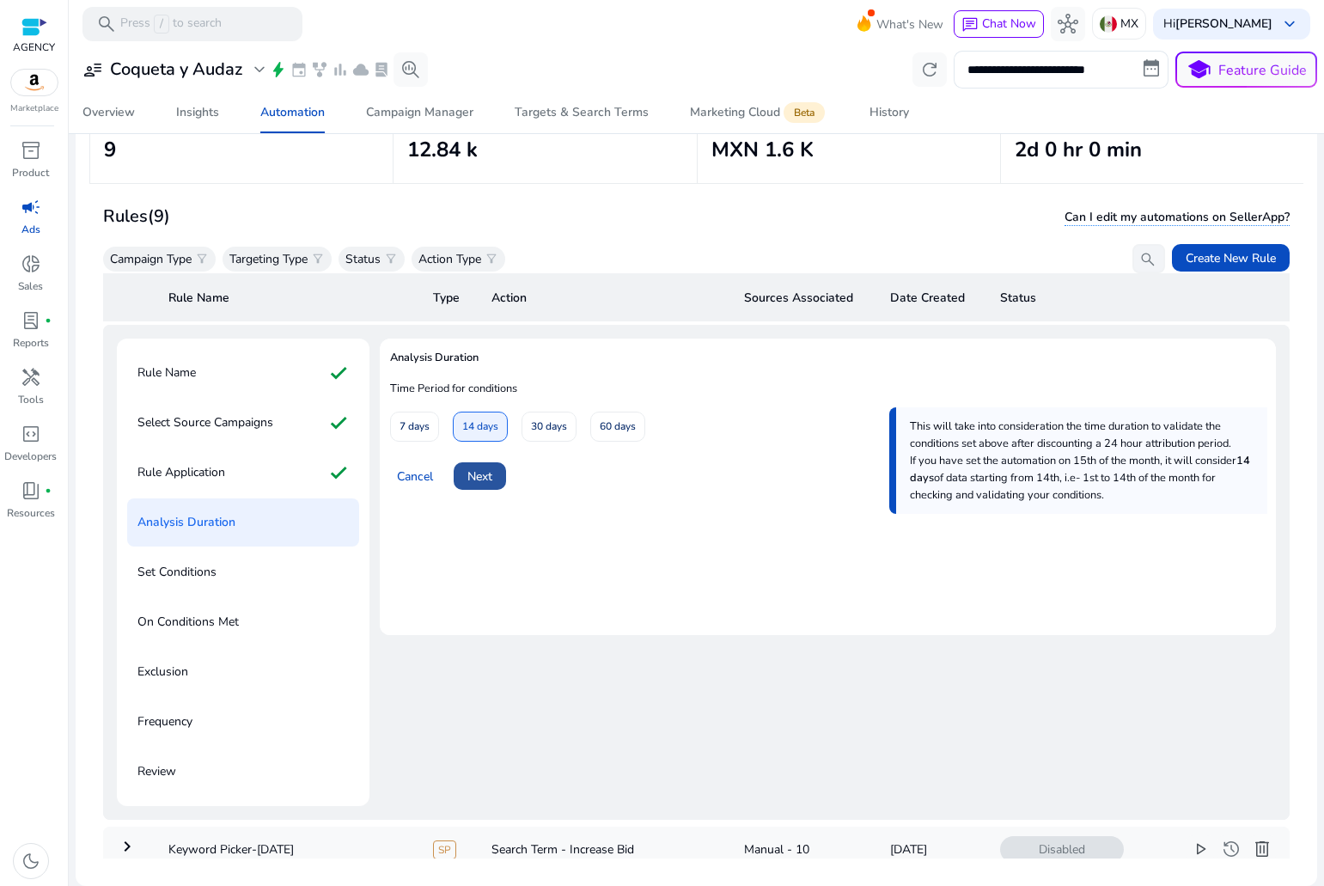
click at [487, 480] on span "Next" at bounding box center [479, 476] width 25 height 18
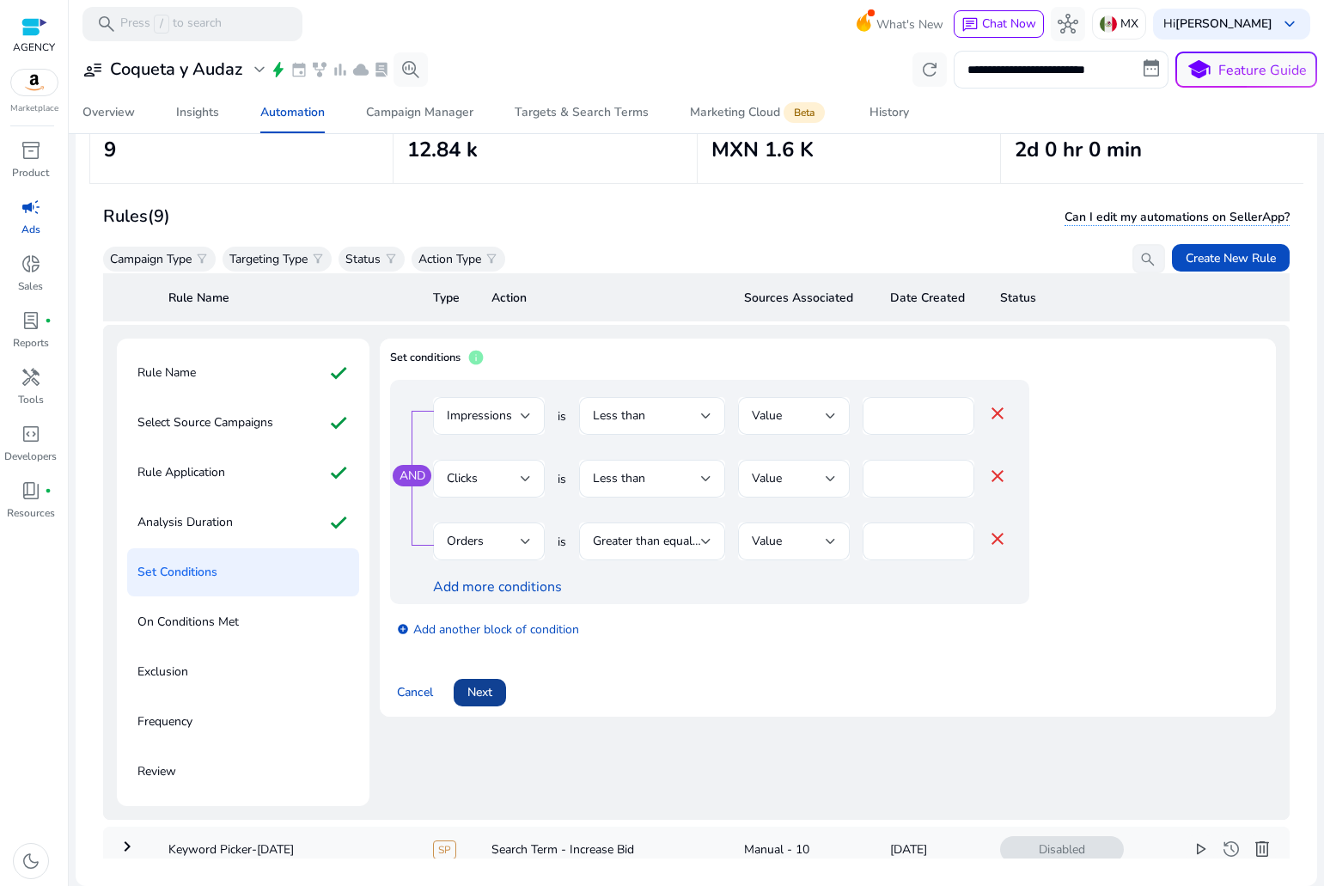
click at [483, 690] on span "Next" at bounding box center [479, 692] width 25 height 18
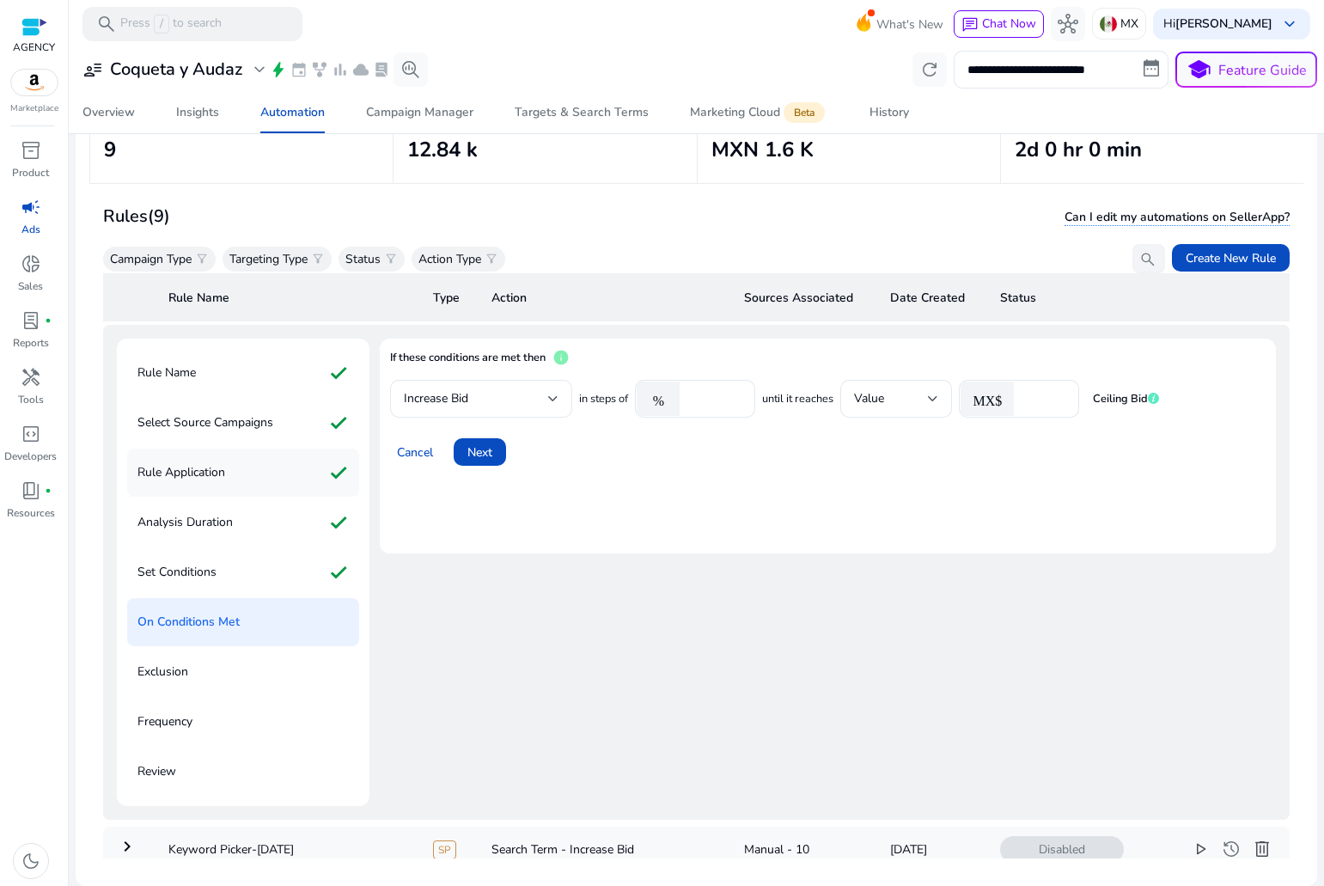
click at [270, 456] on div "Rule Application check" at bounding box center [243, 473] width 232 height 48
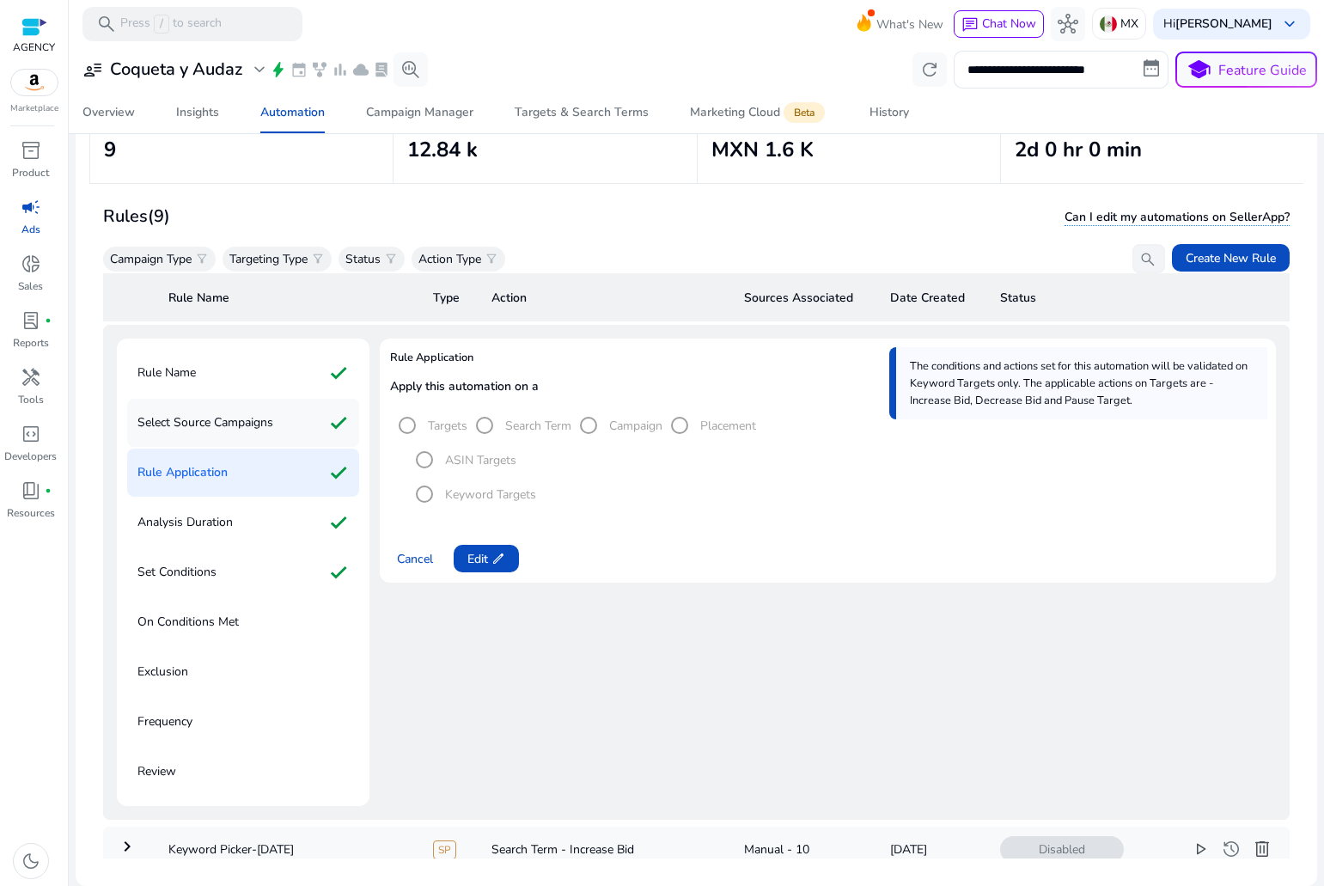
click at [256, 431] on p "Select Source Campaigns" at bounding box center [205, 422] width 136 height 27
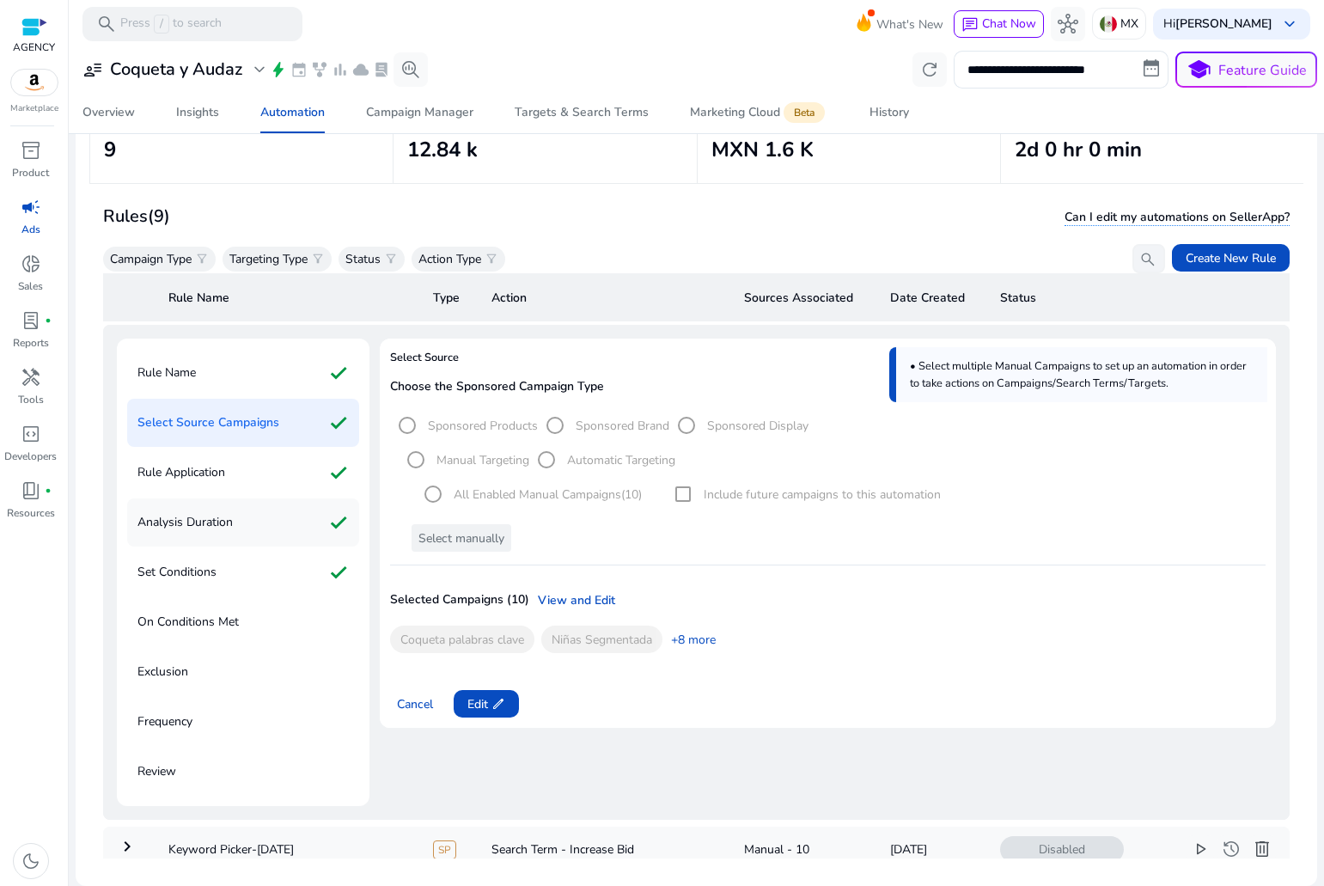
click at [283, 514] on div "Analysis Duration check" at bounding box center [243, 522] width 232 height 48
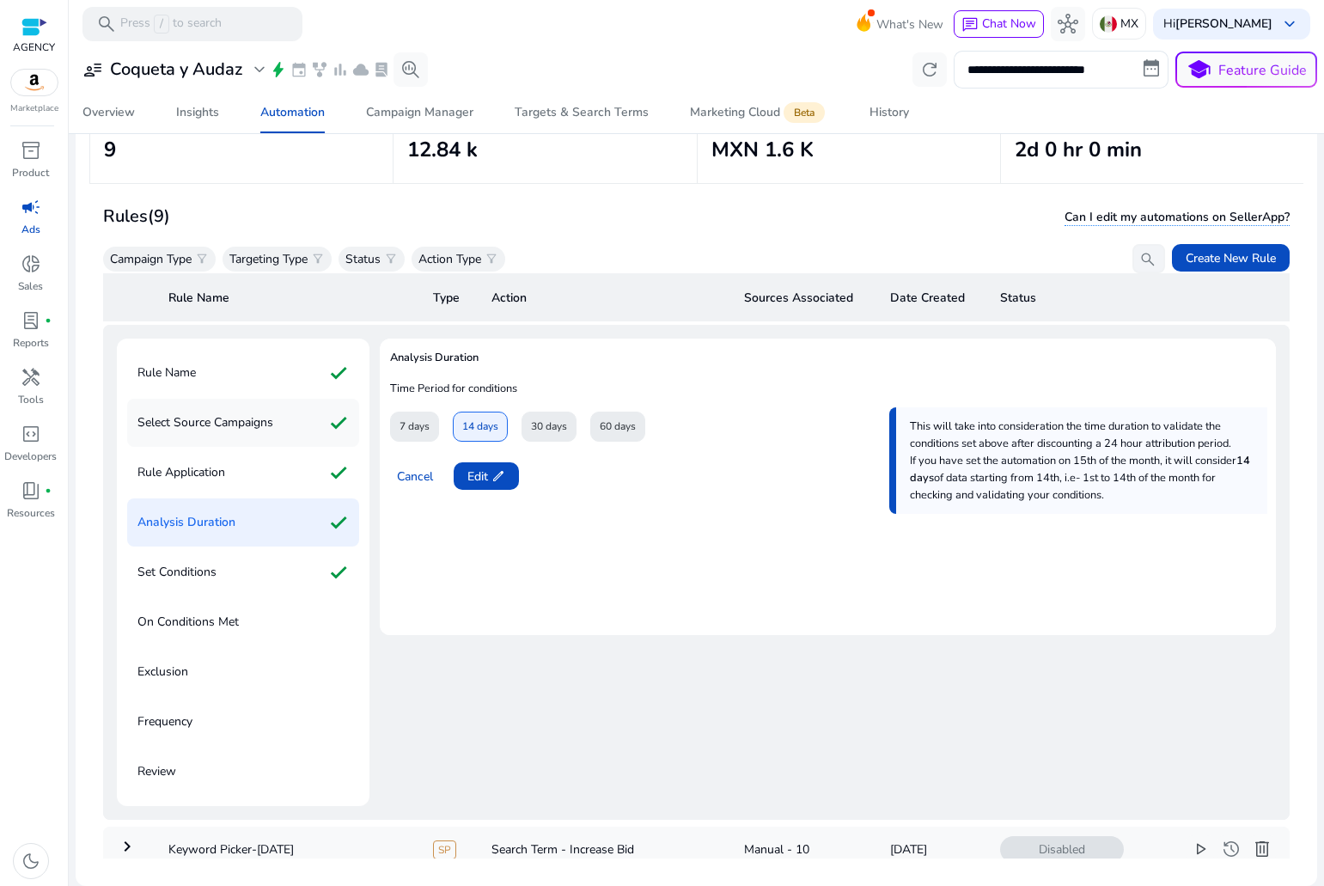
click at [260, 435] on p "Select Source Campaigns" at bounding box center [205, 422] width 136 height 27
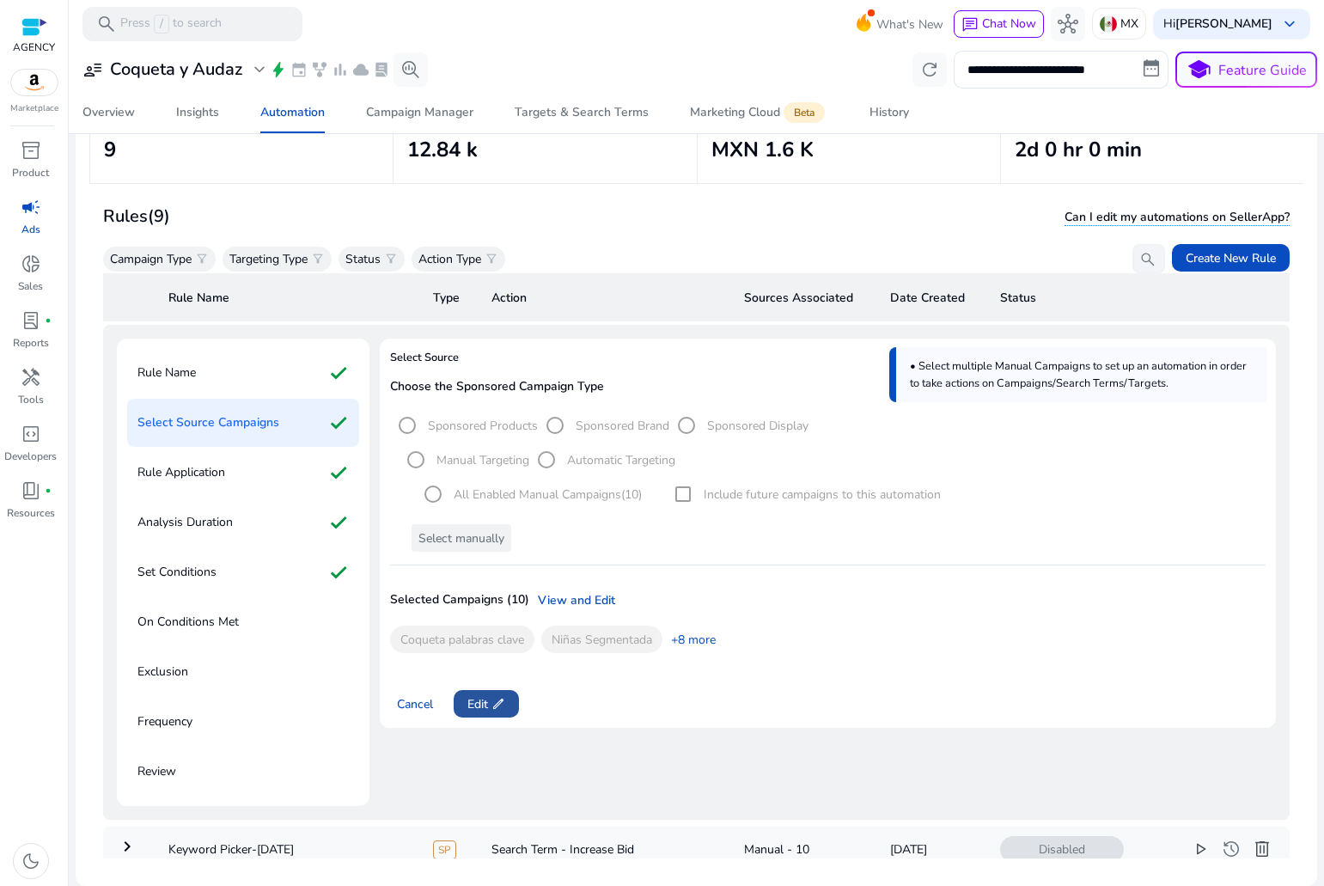
click at [475, 707] on span "Edit edit" at bounding box center [486, 704] width 38 height 18
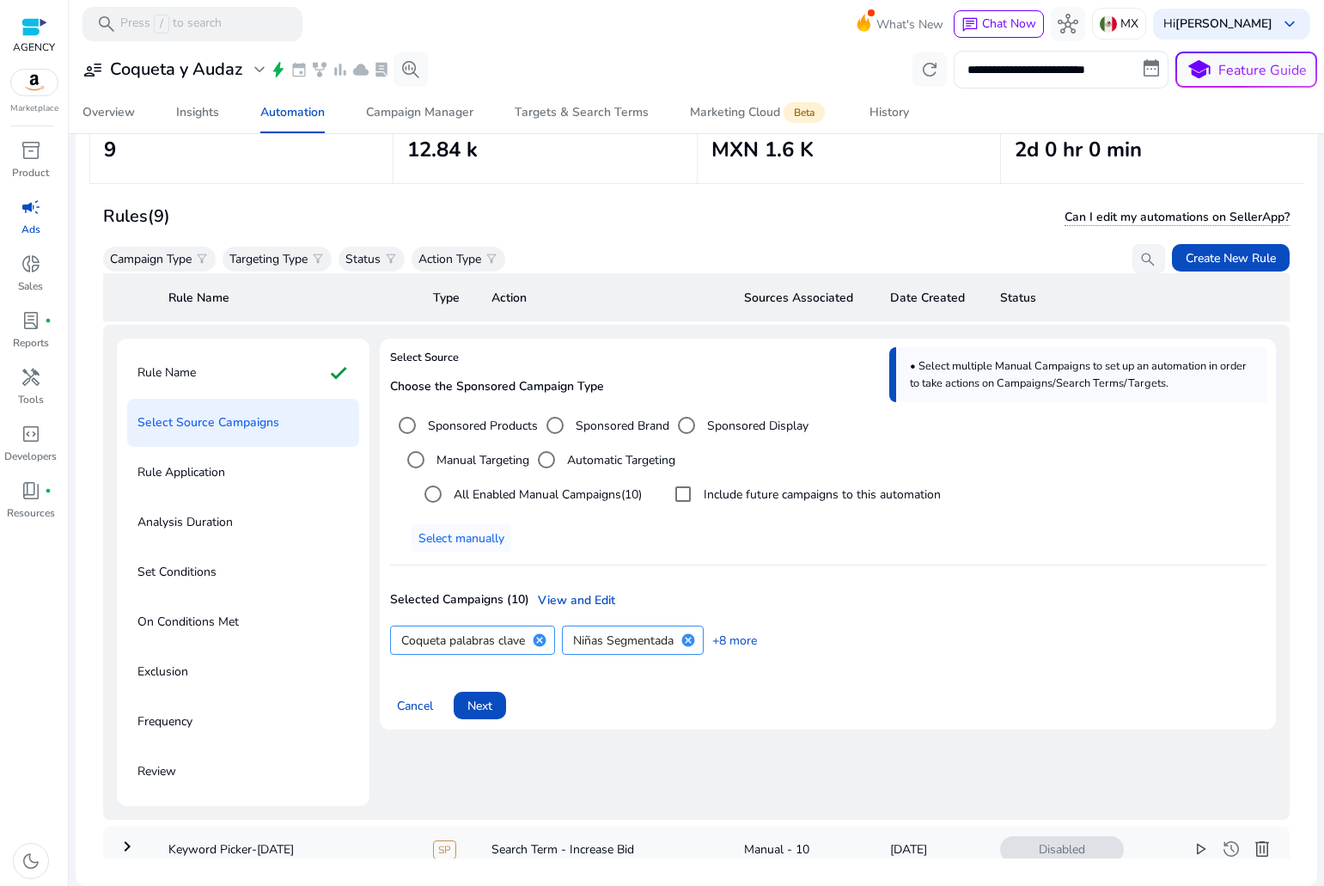
click at [463, 492] on label "All Enabled Manual Campaigns (10)" at bounding box center [546, 495] width 192 height 18
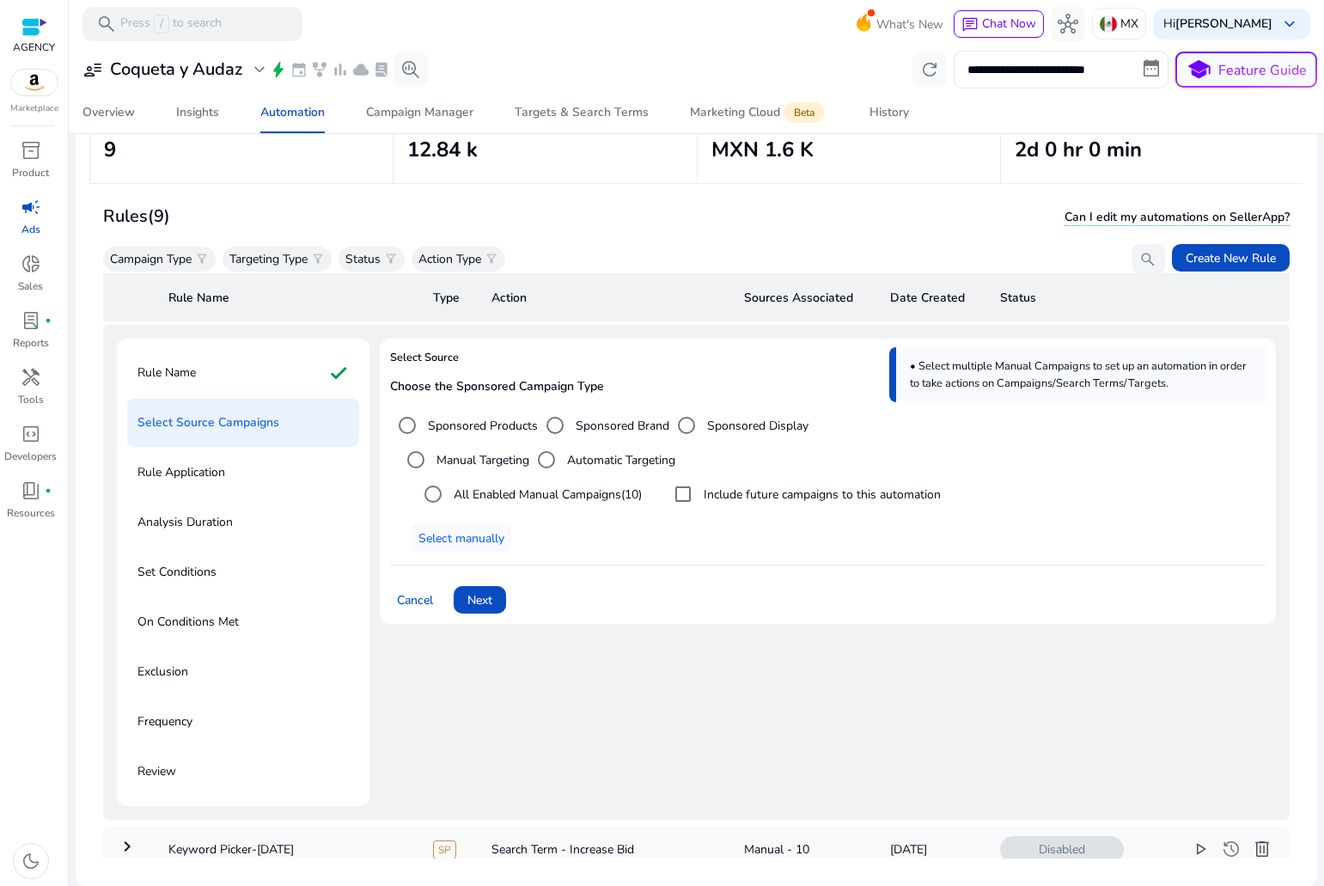
click at [488, 594] on span "Next" at bounding box center [479, 600] width 25 height 18
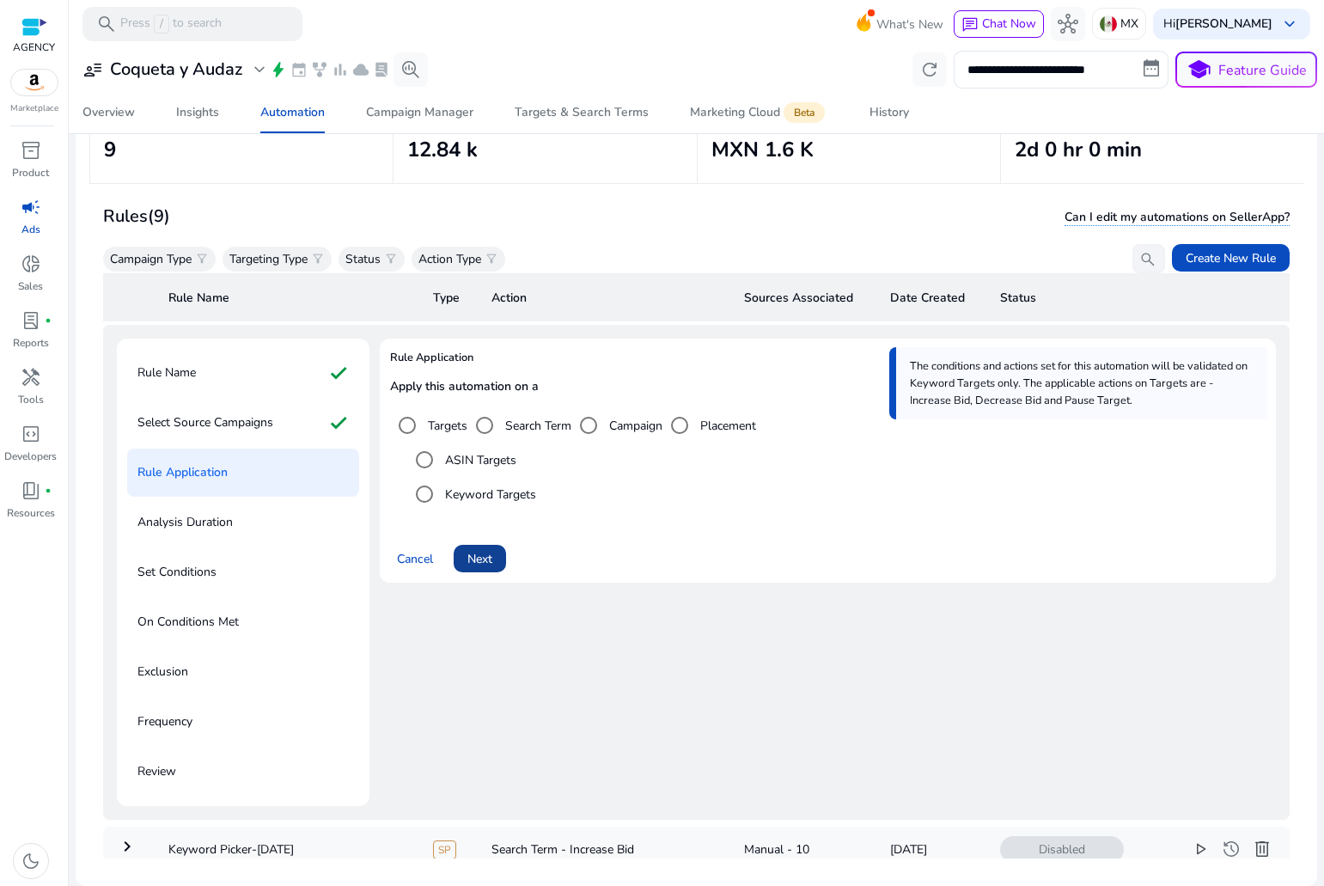
click at [466, 569] on span at bounding box center [480, 558] width 52 height 41
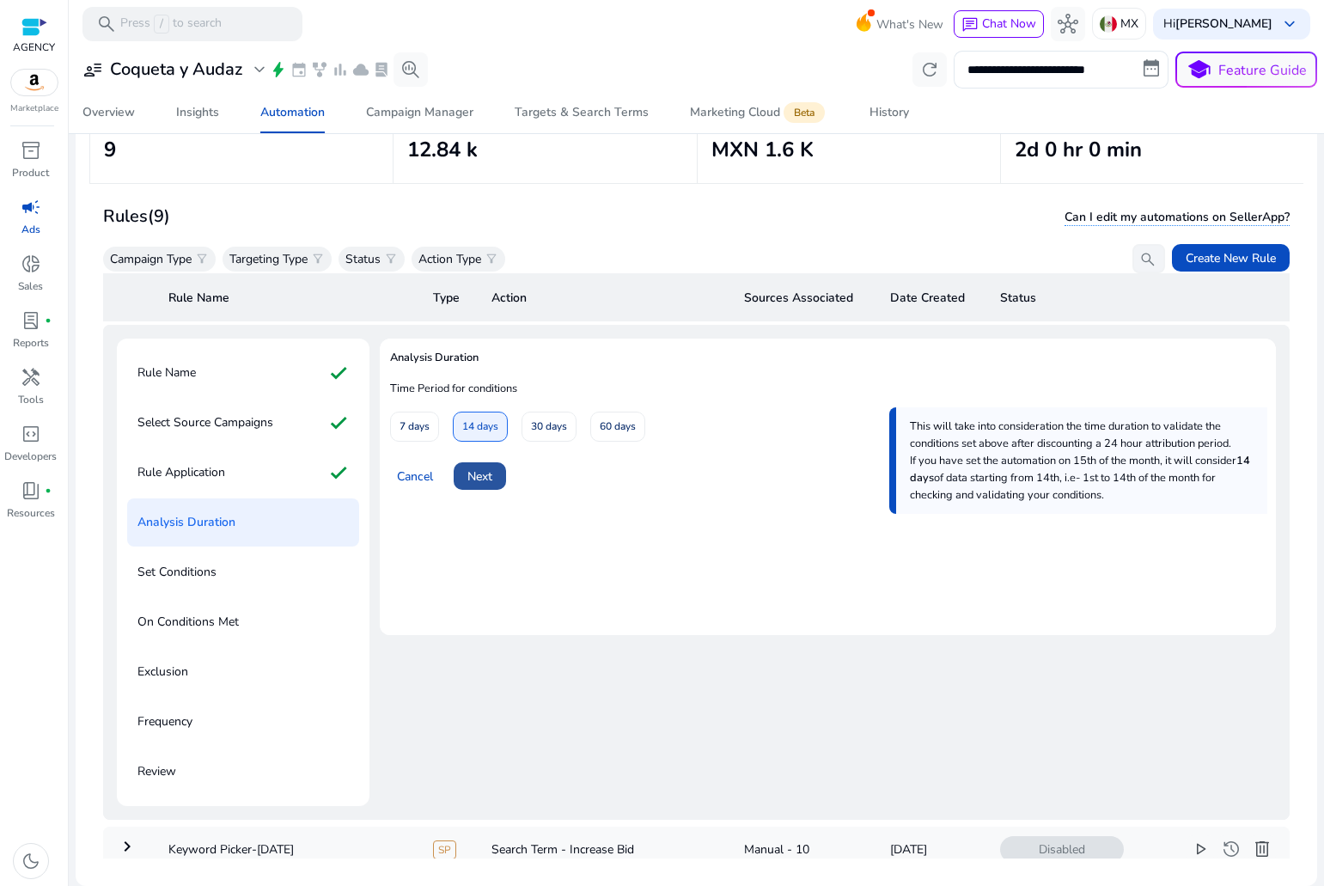
click at [478, 479] on span "Next" at bounding box center [479, 476] width 25 height 18
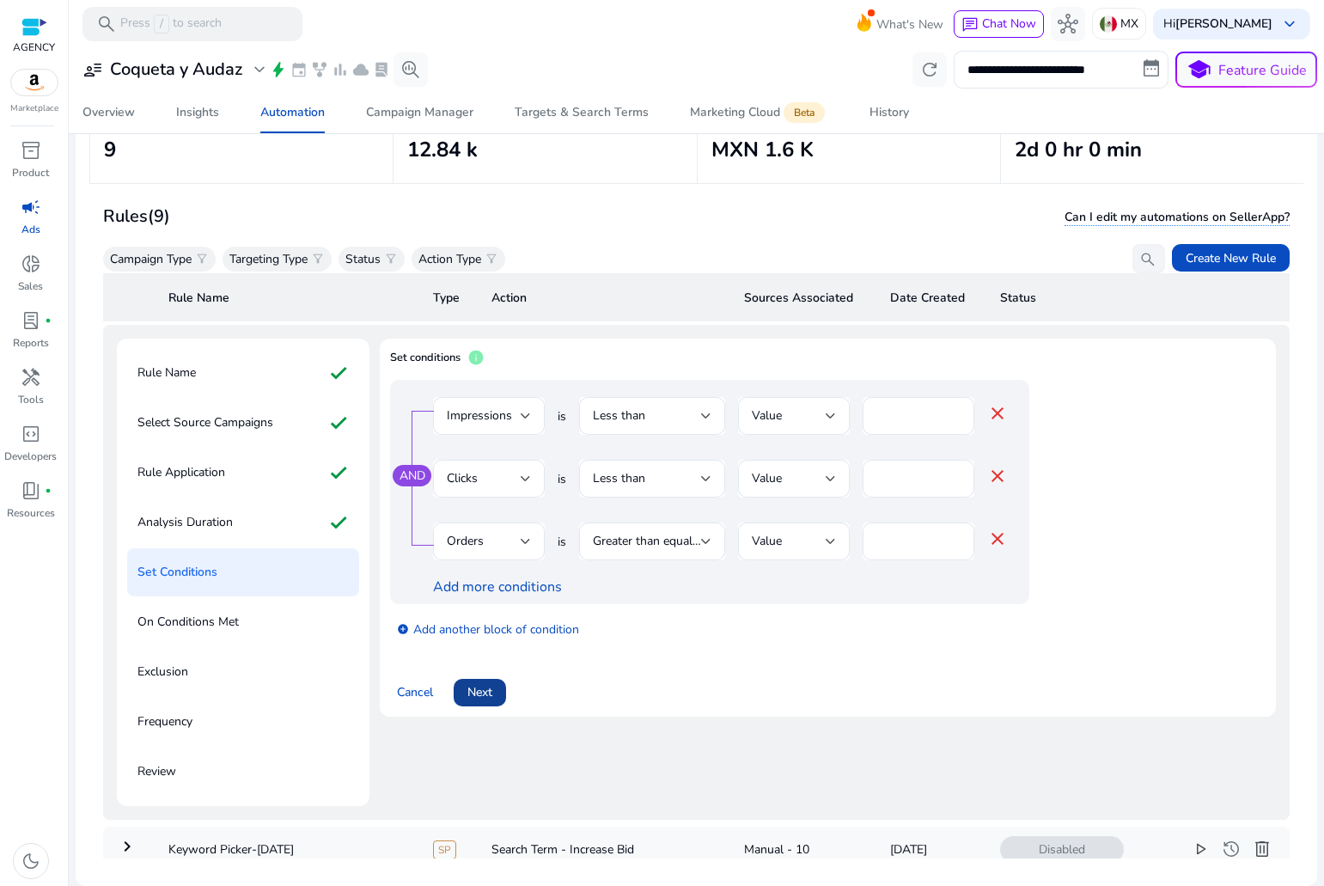
click at [486, 694] on span "Next" at bounding box center [479, 692] width 25 height 18
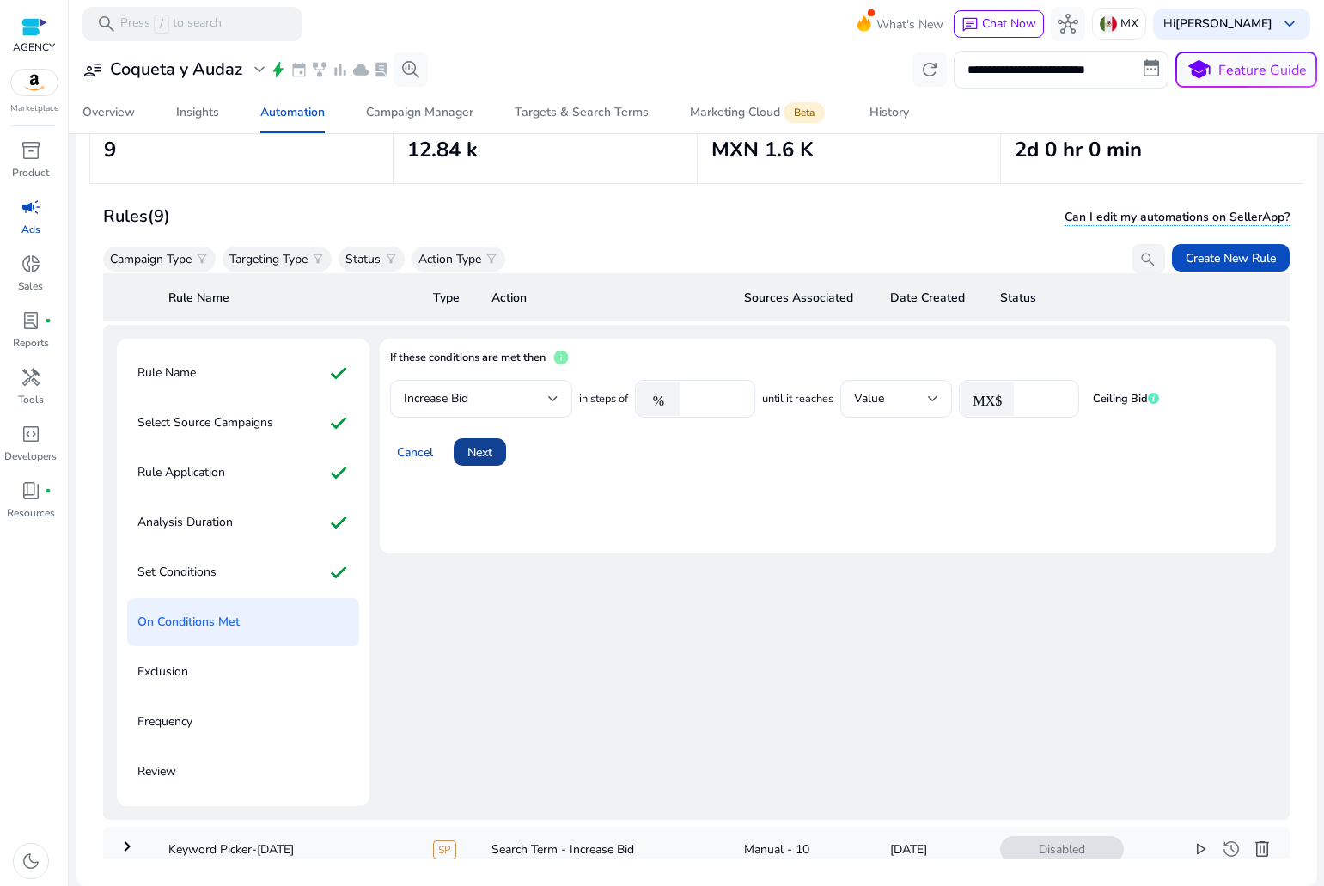
click at [492, 453] on span "Next" at bounding box center [479, 452] width 25 height 18
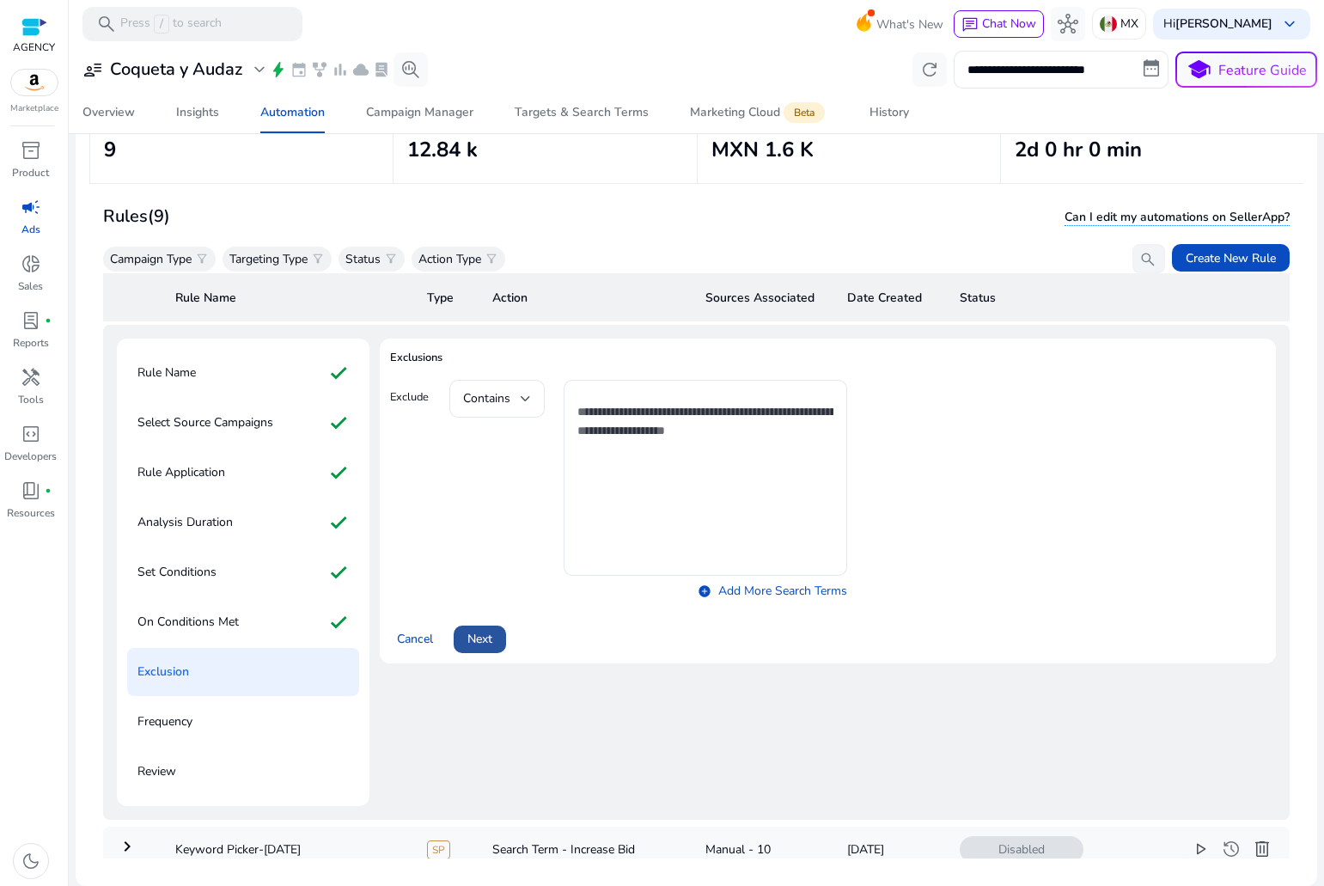
click at [497, 638] on span at bounding box center [480, 639] width 52 height 41
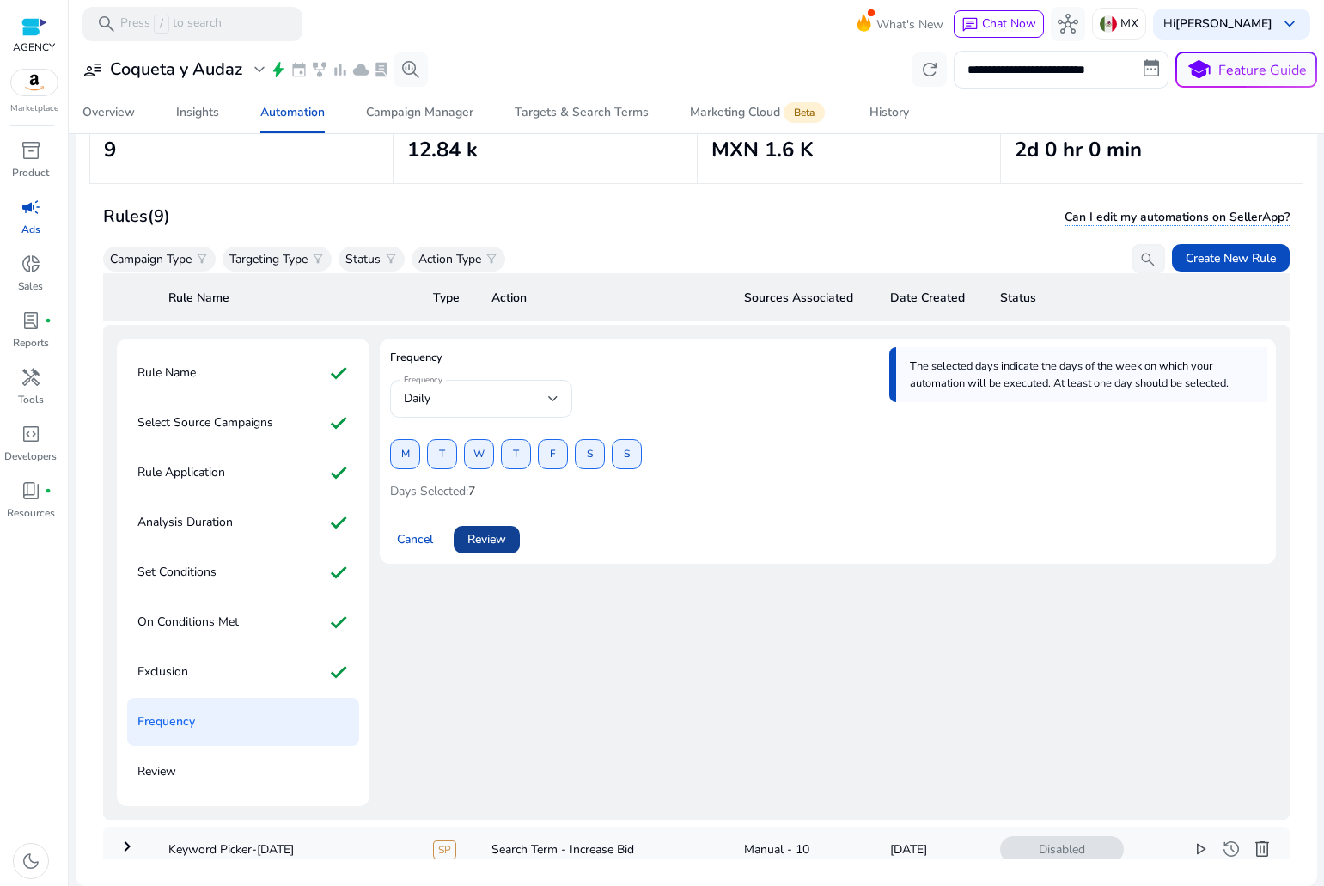
click at [490, 537] on span "Review" at bounding box center [486, 539] width 39 height 18
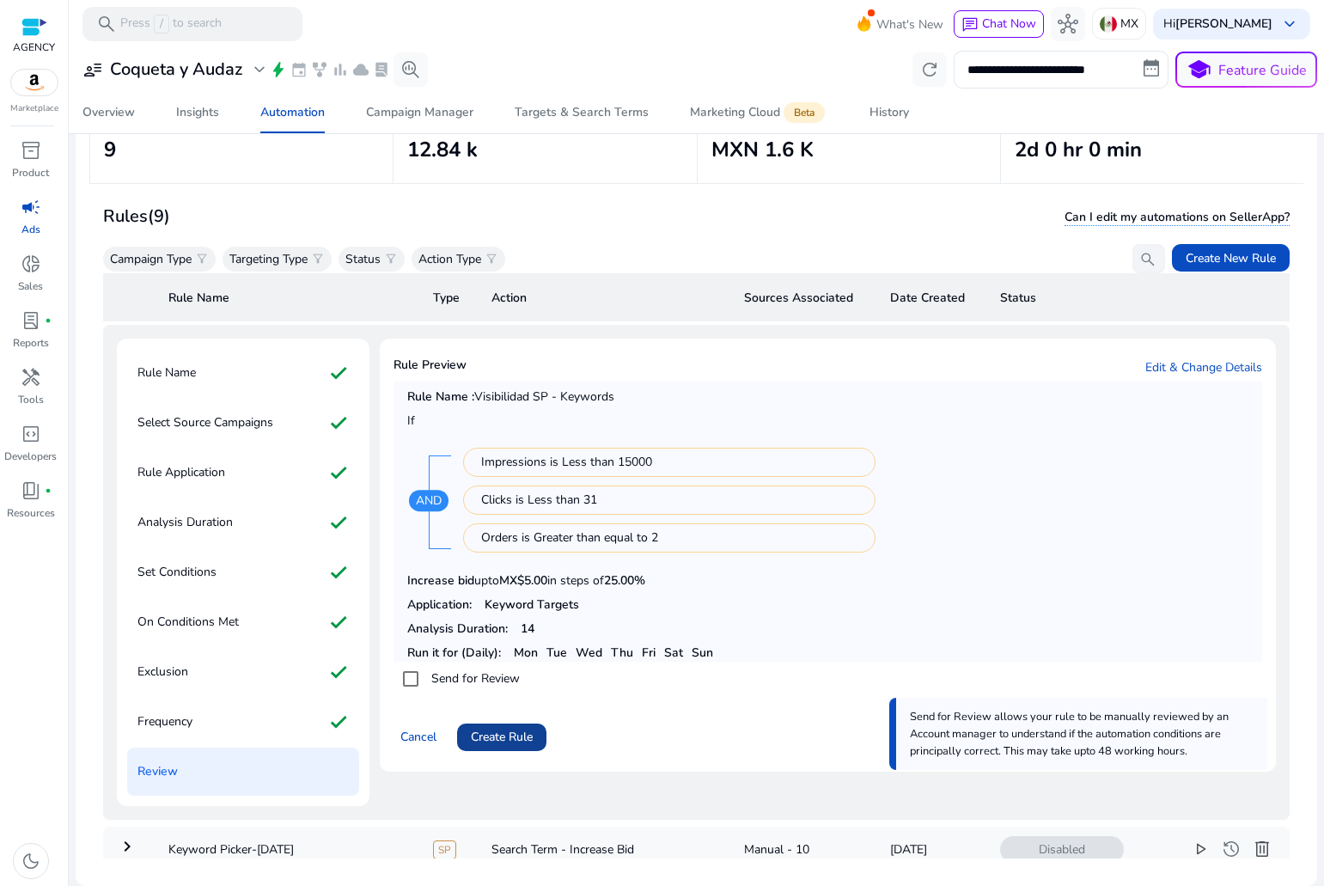
click at [497, 743] on span "Create Rule" at bounding box center [502, 737] width 62 height 18
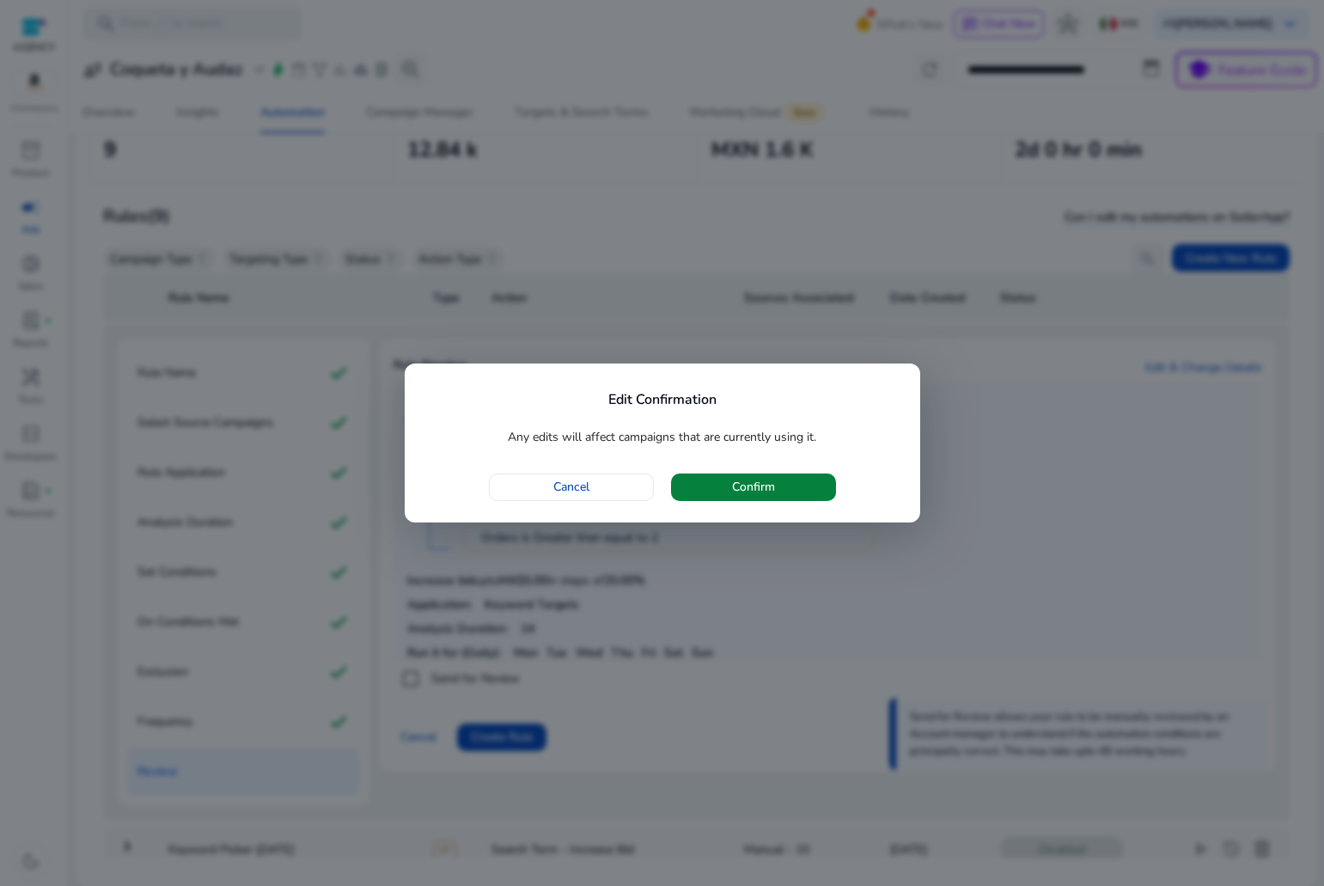
click at [762, 489] on span "Confirm" at bounding box center [753, 487] width 43 height 18
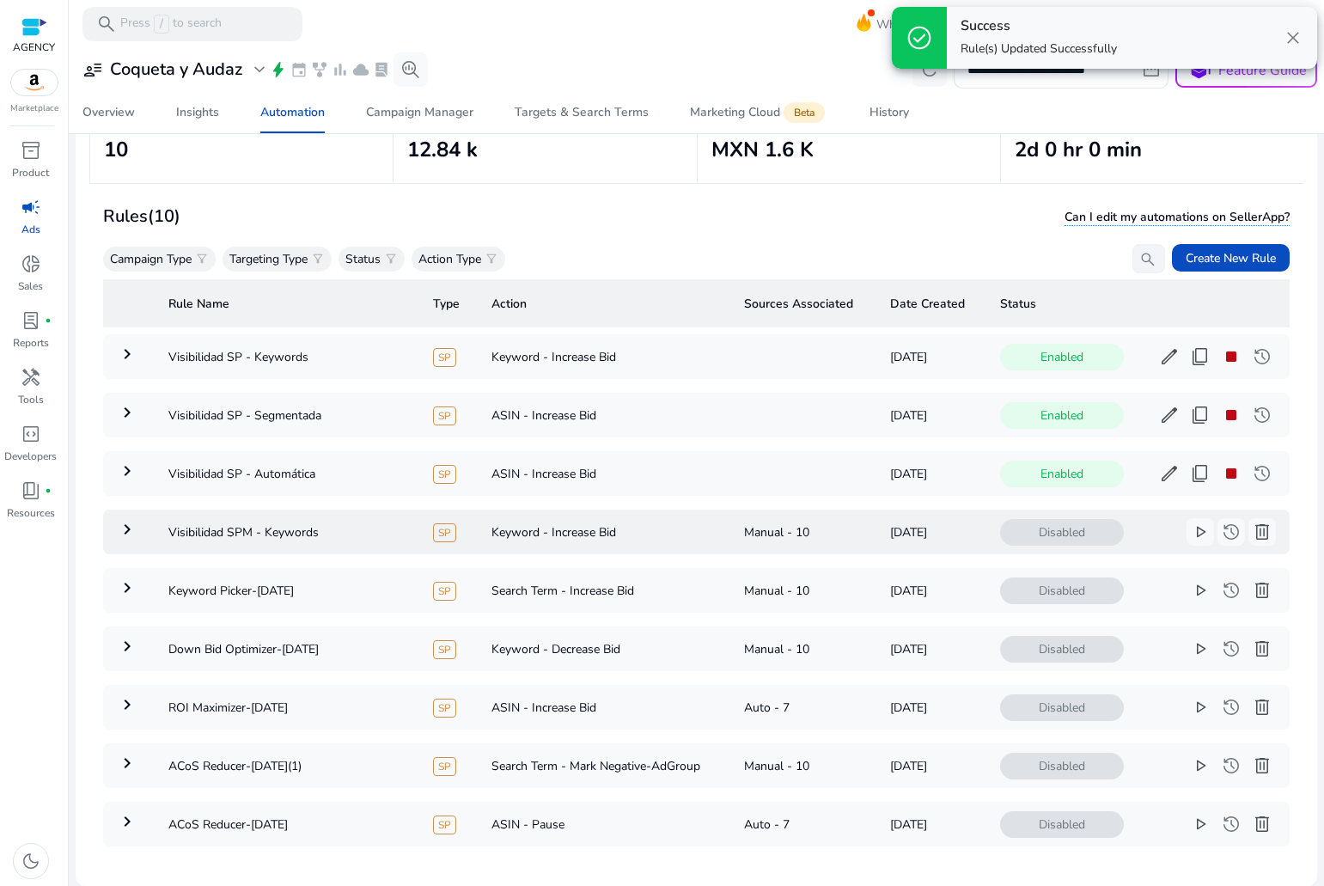
scroll to position [0, 0]
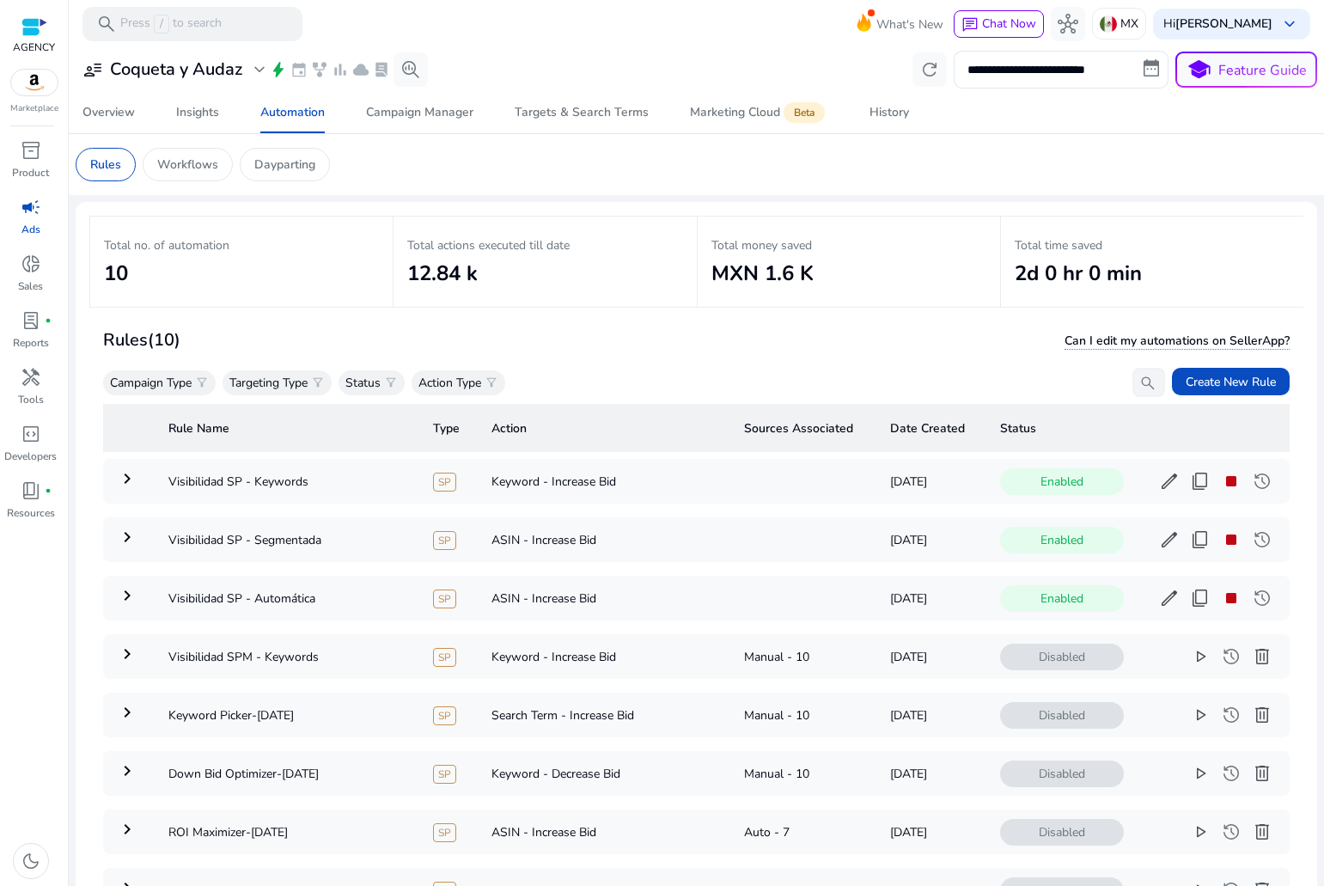
scroll to position [125, 0]
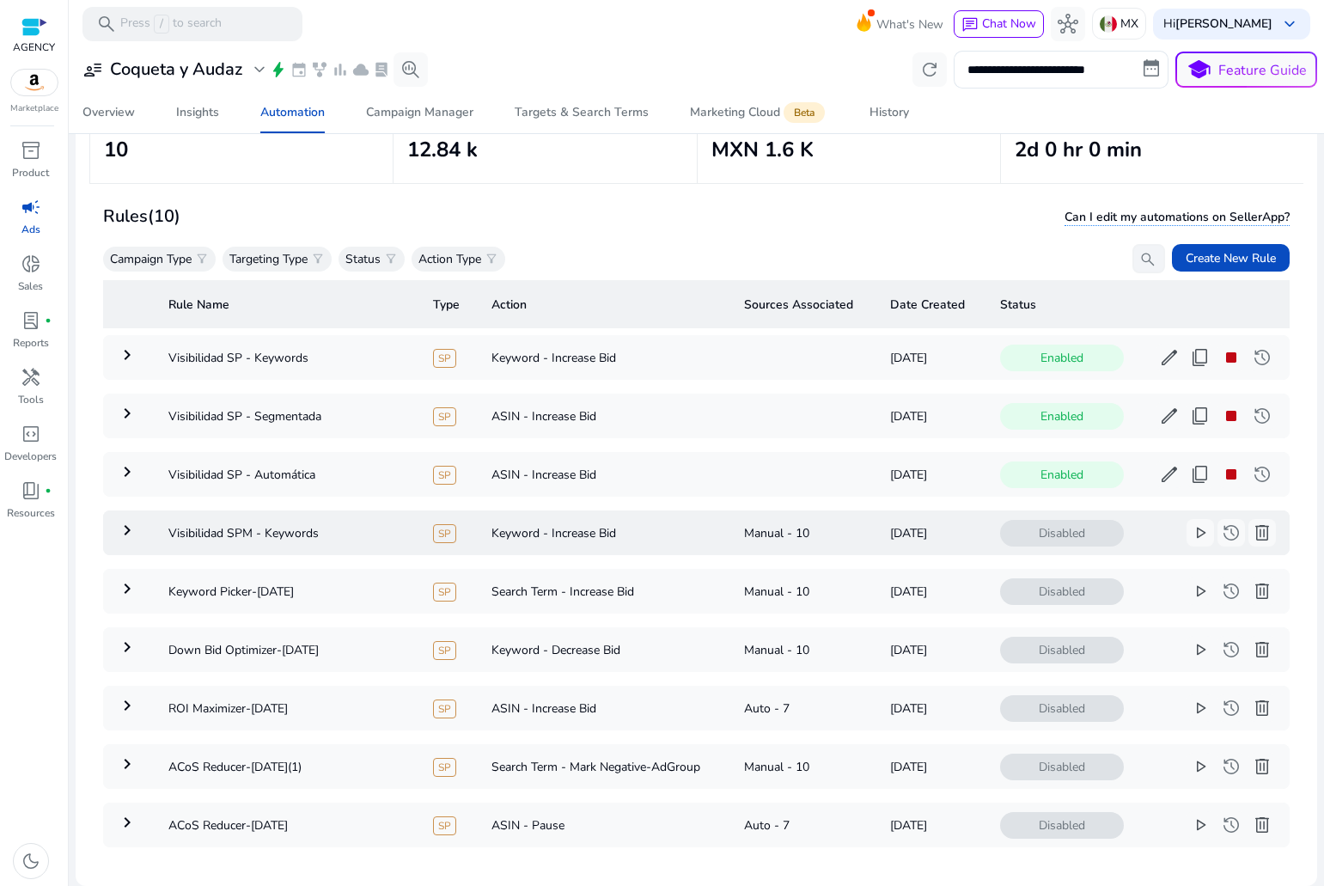
click at [830, 528] on div "Manual - 10" at bounding box center [803, 533] width 119 height 18
click at [1252, 532] on span "delete" at bounding box center [1262, 532] width 21 height 21
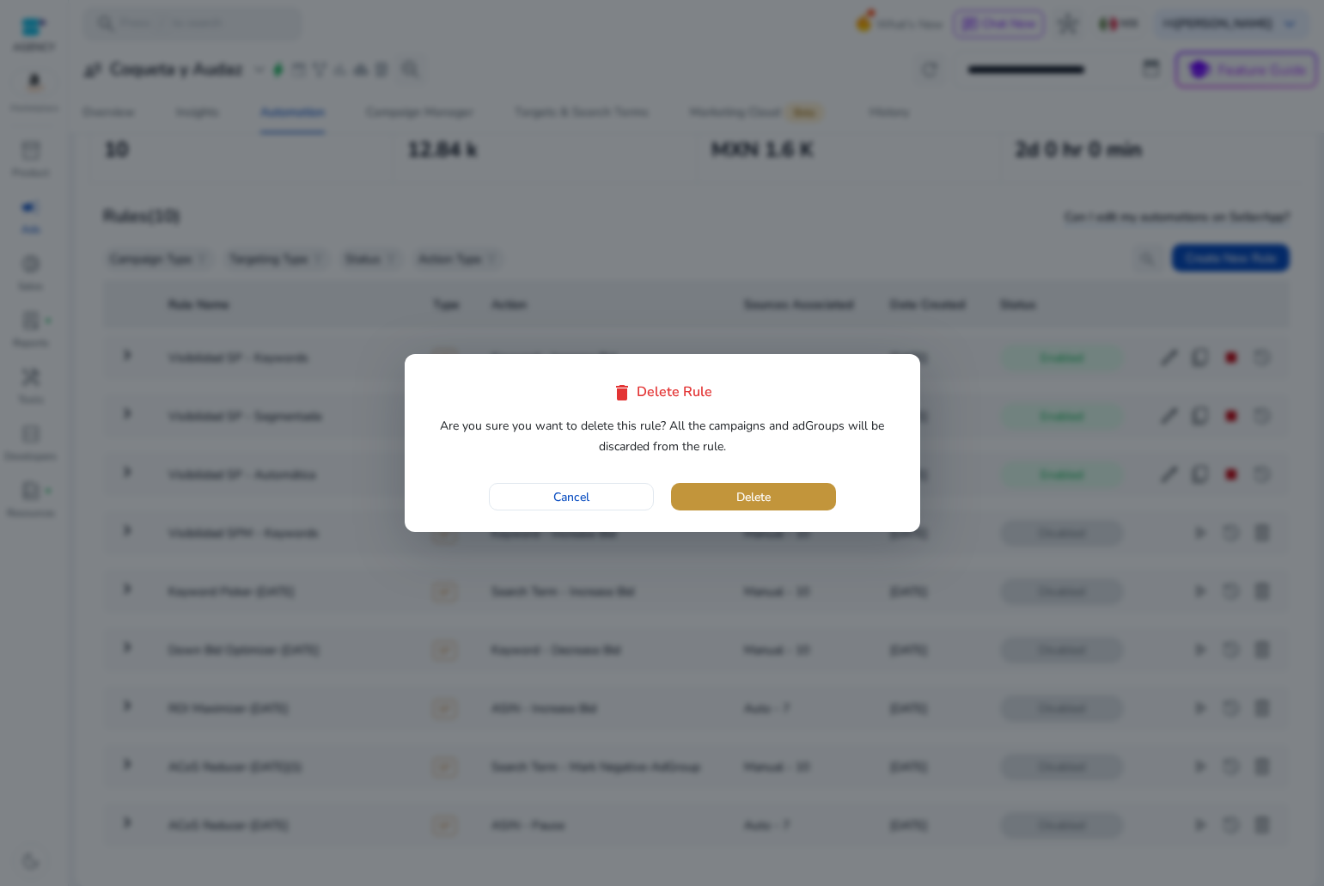
click at [767, 485] on span "button" at bounding box center [753, 496] width 165 height 41
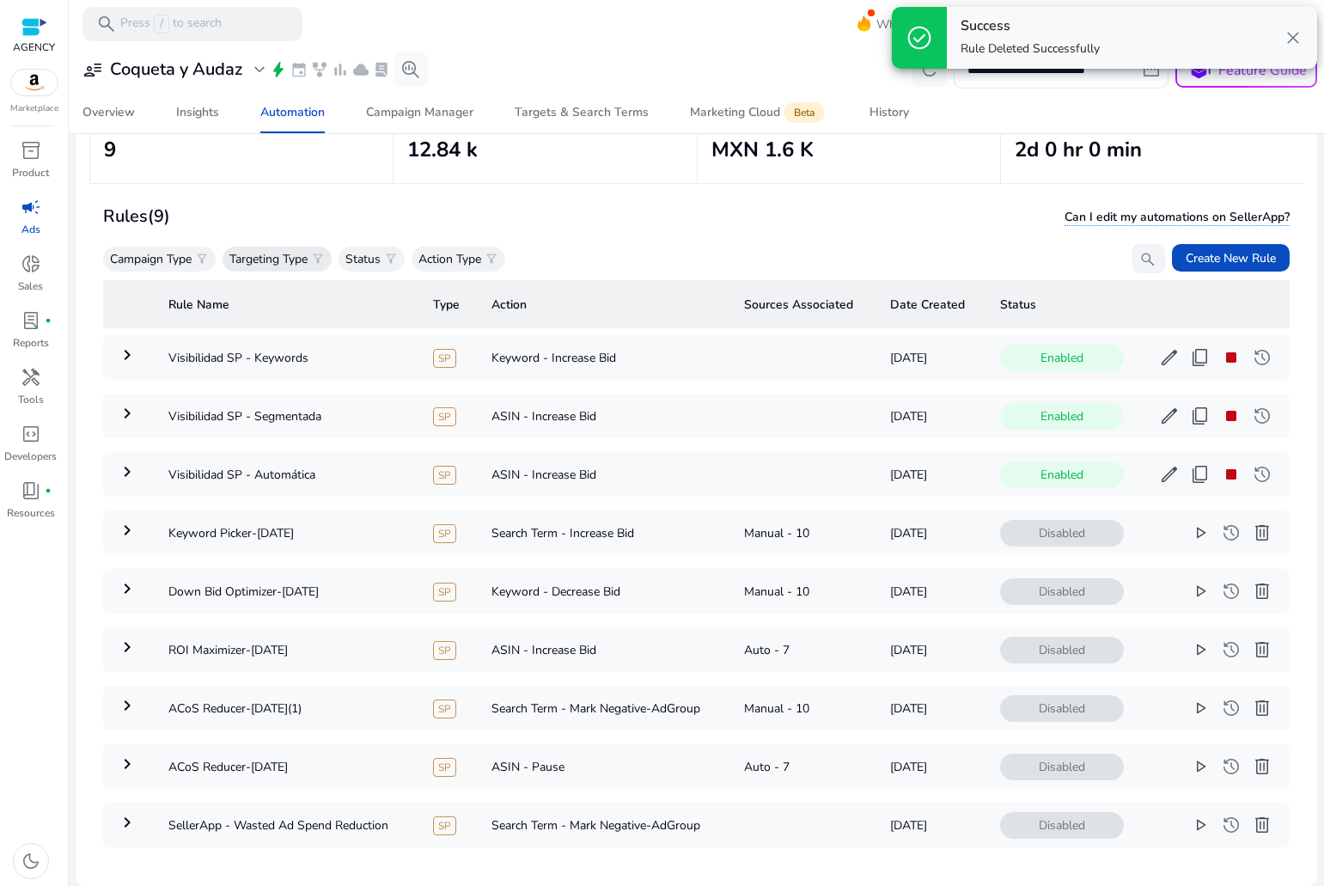
click at [308, 261] on p "Targeting Type" at bounding box center [268, 259] width 78 height 18
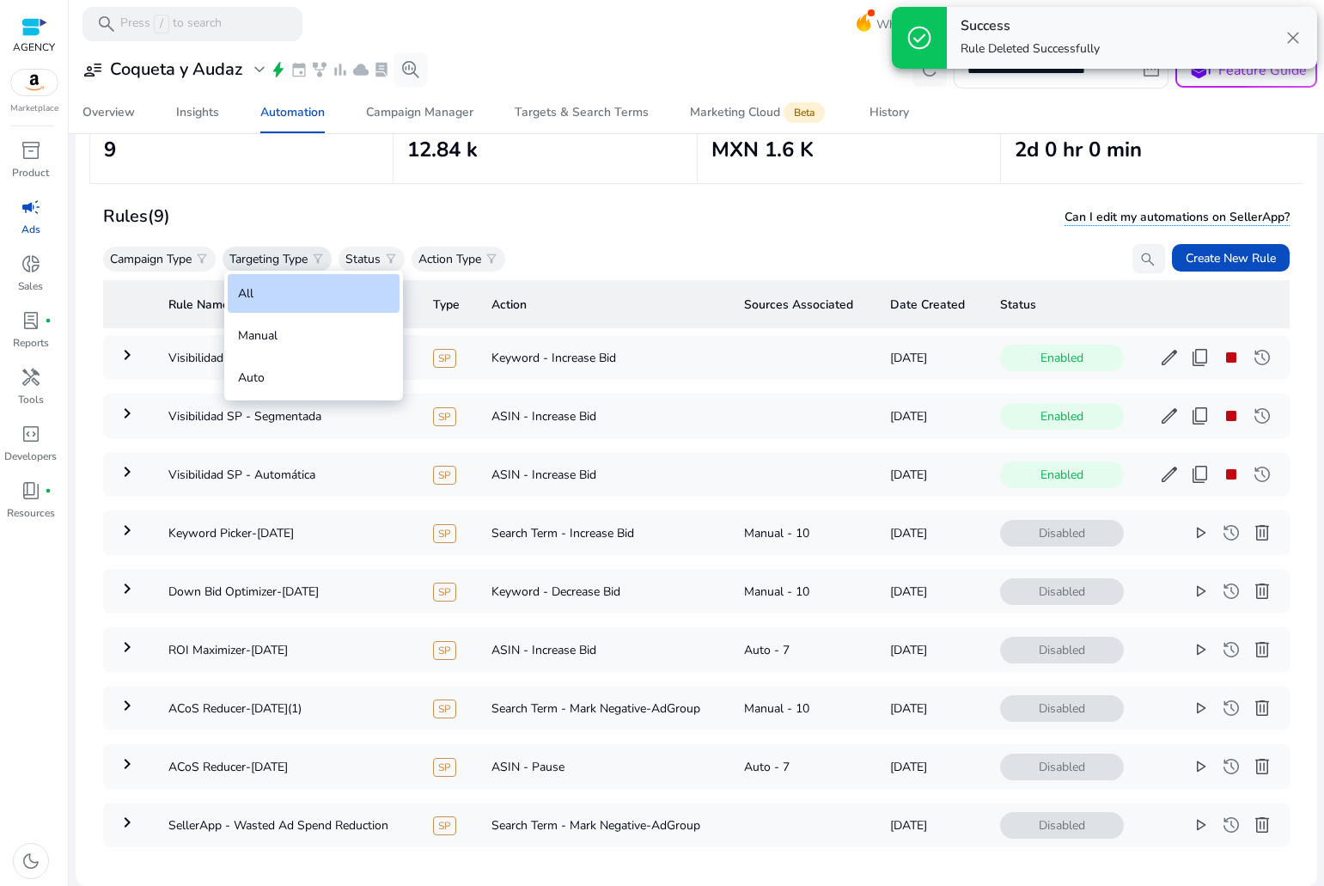
click at [309, 261] on div at bounding box center [662, 443] width 1324 height 886
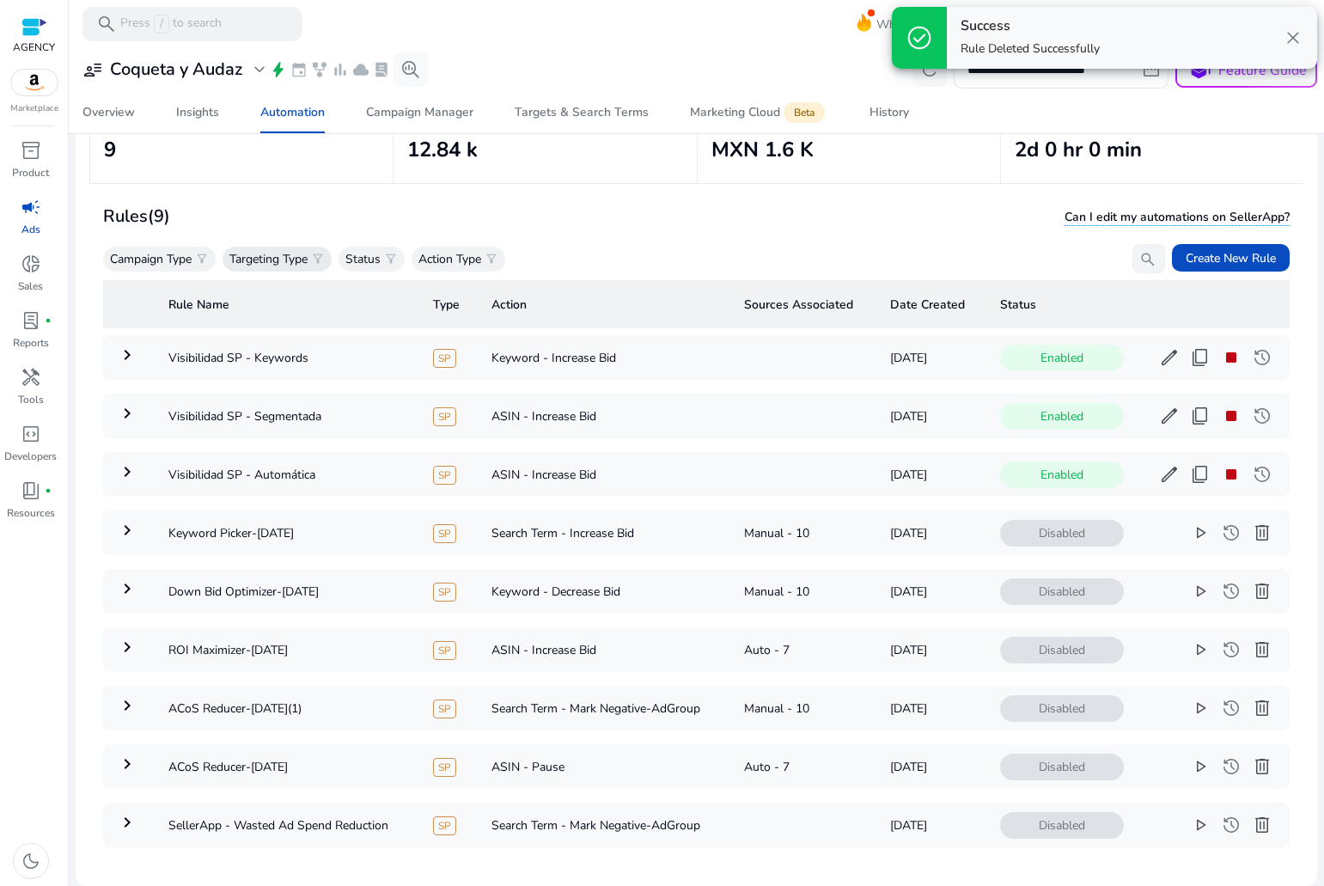
click at [308, 261] on p "Targeting Type" at bounding box center [268, 259] width 78 height 18
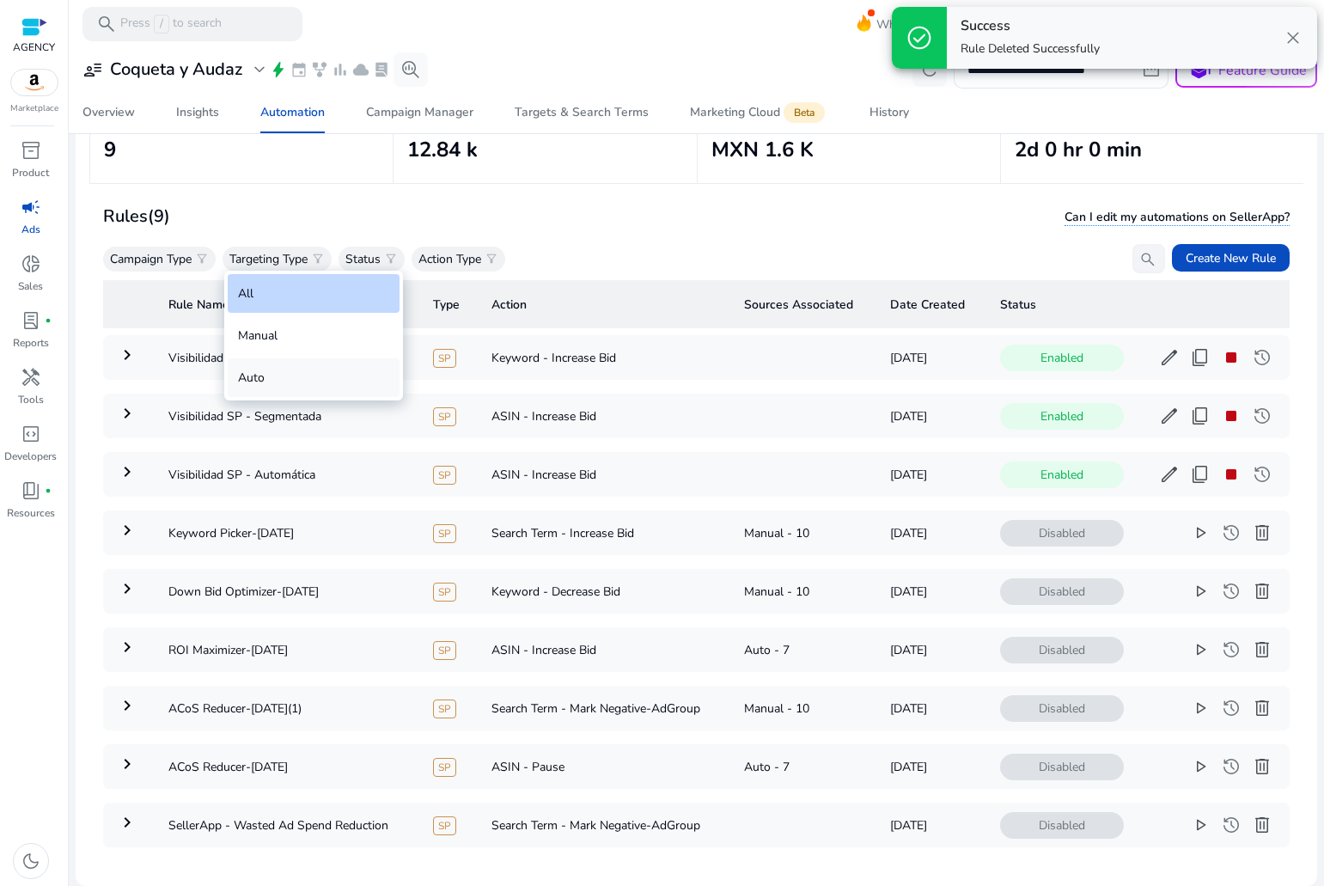
click at [305, 385] on div "Auto" at bounding box center [314, 377] width 172 height 39
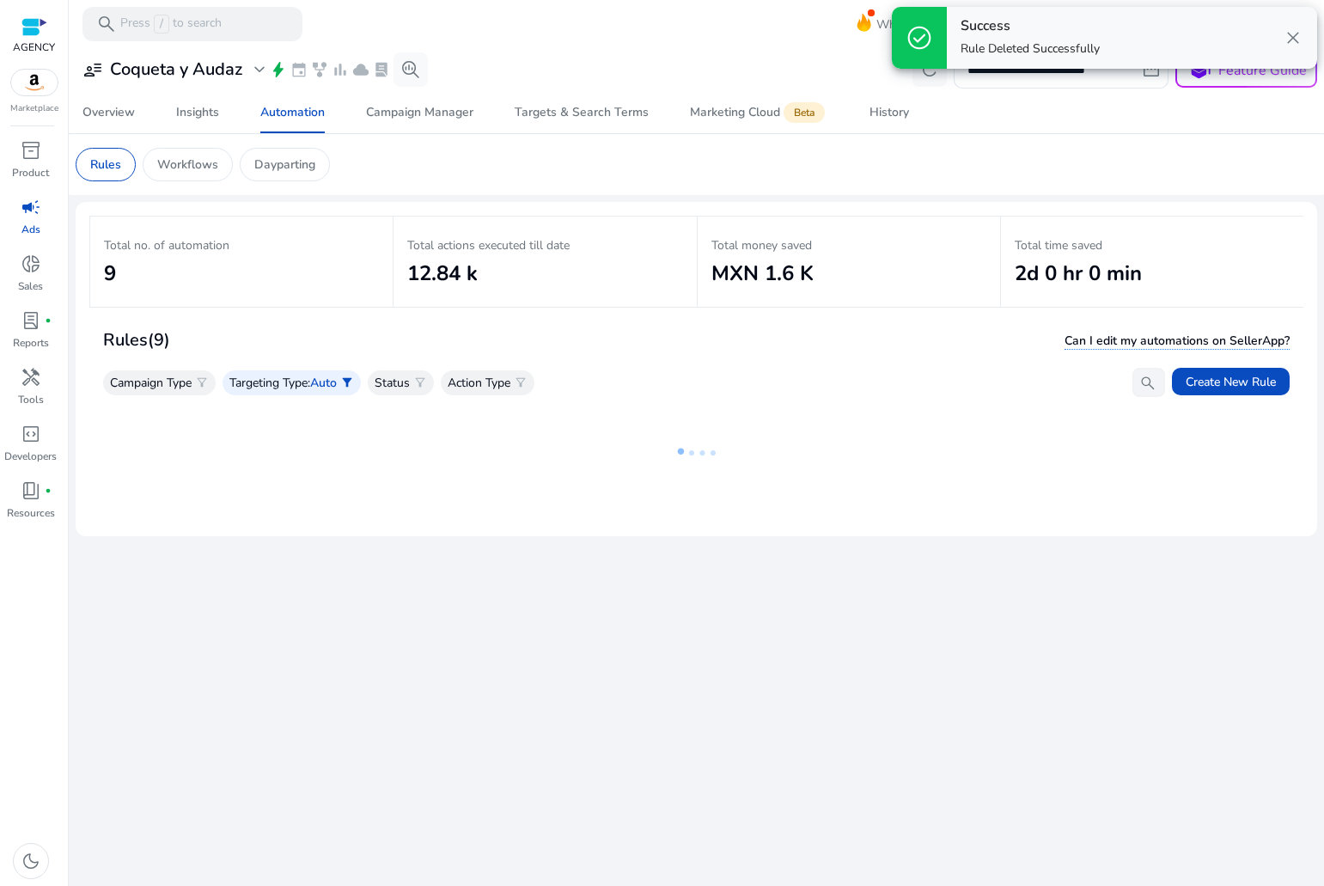
scroll to position [0, 0]
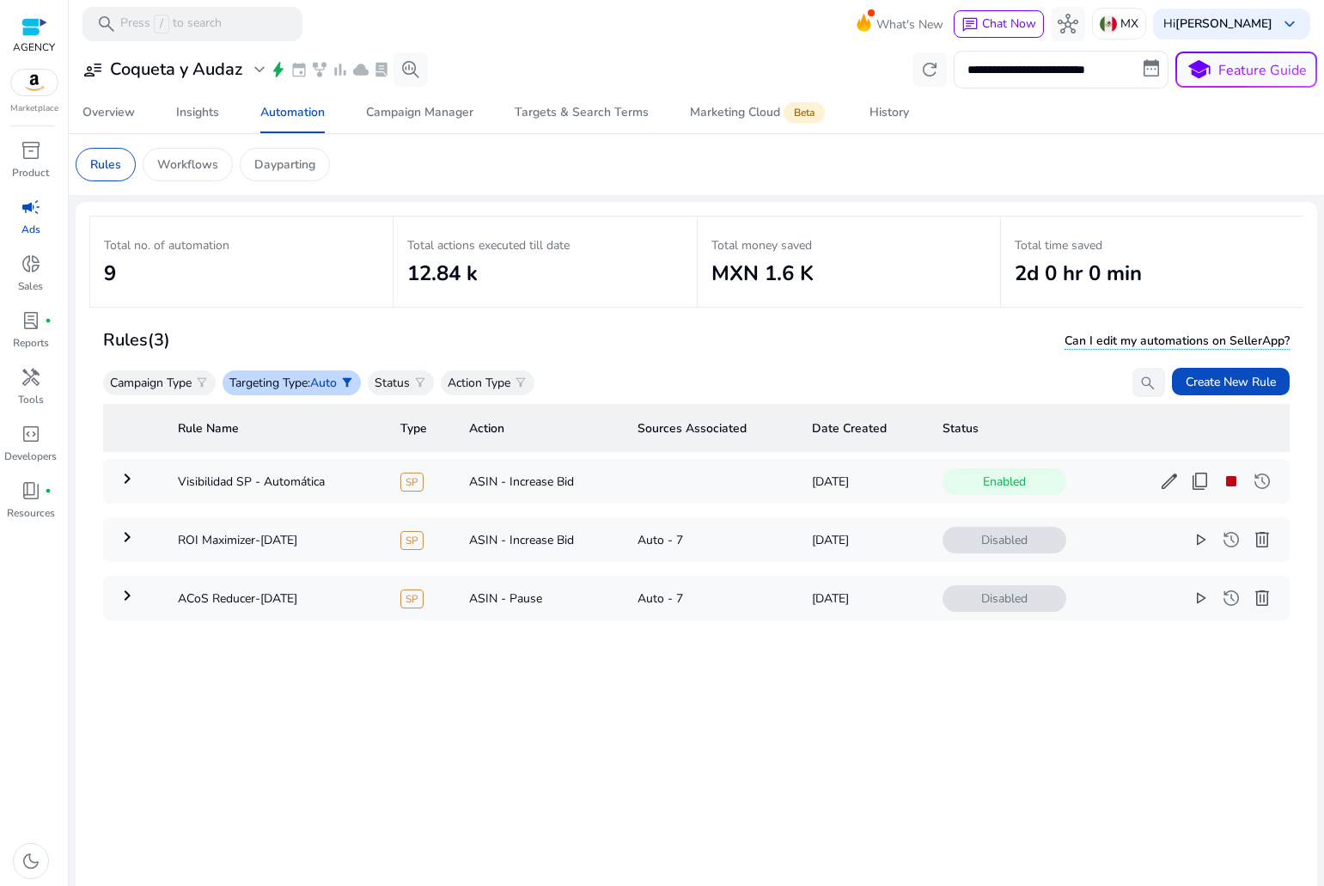
click at [302, 379] on p "Targeting Type" at bounding box center [268, 383] width 78 height 18
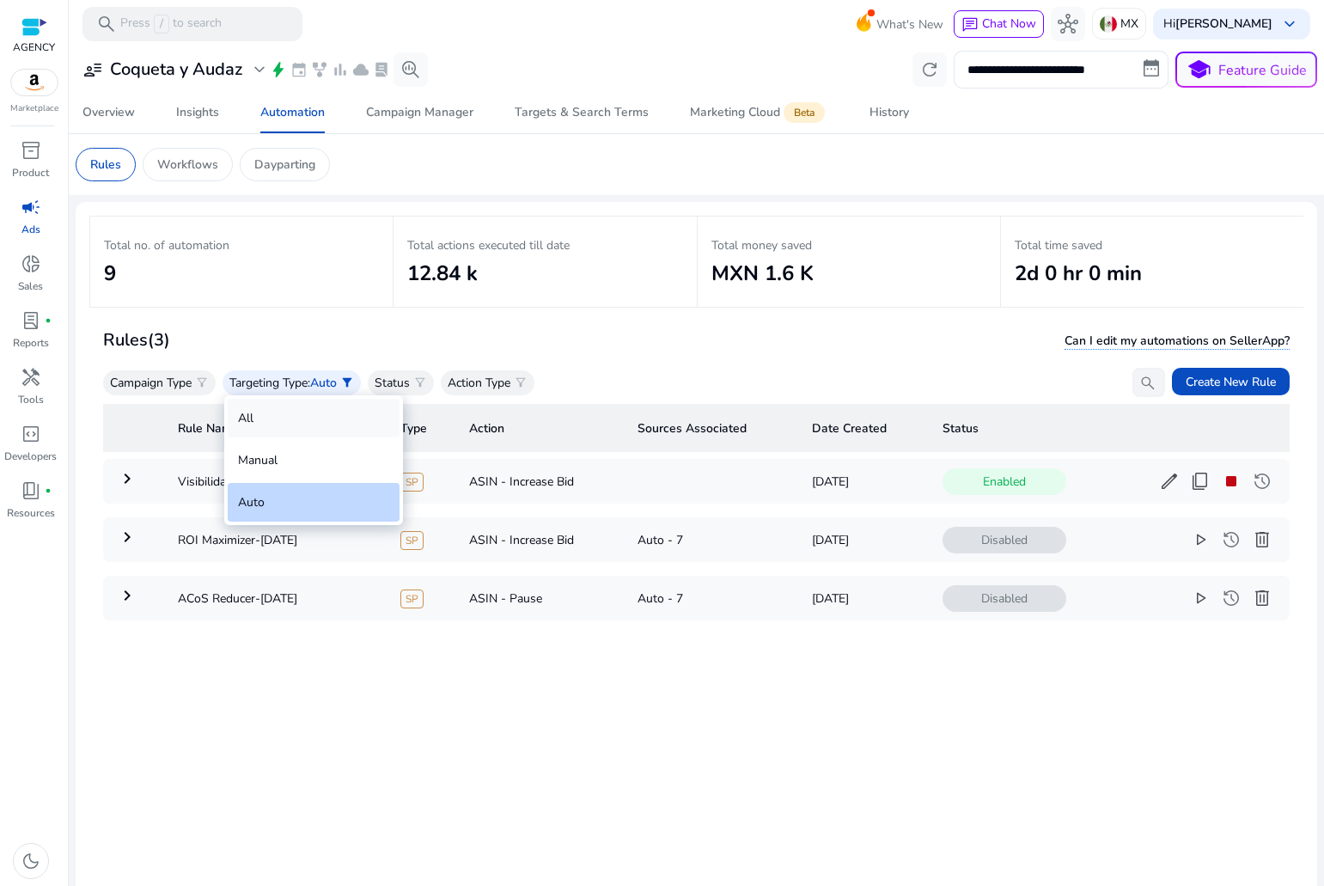
click at [304, 415] on div "All" at bounding box center [314, 418] width 172 height 39
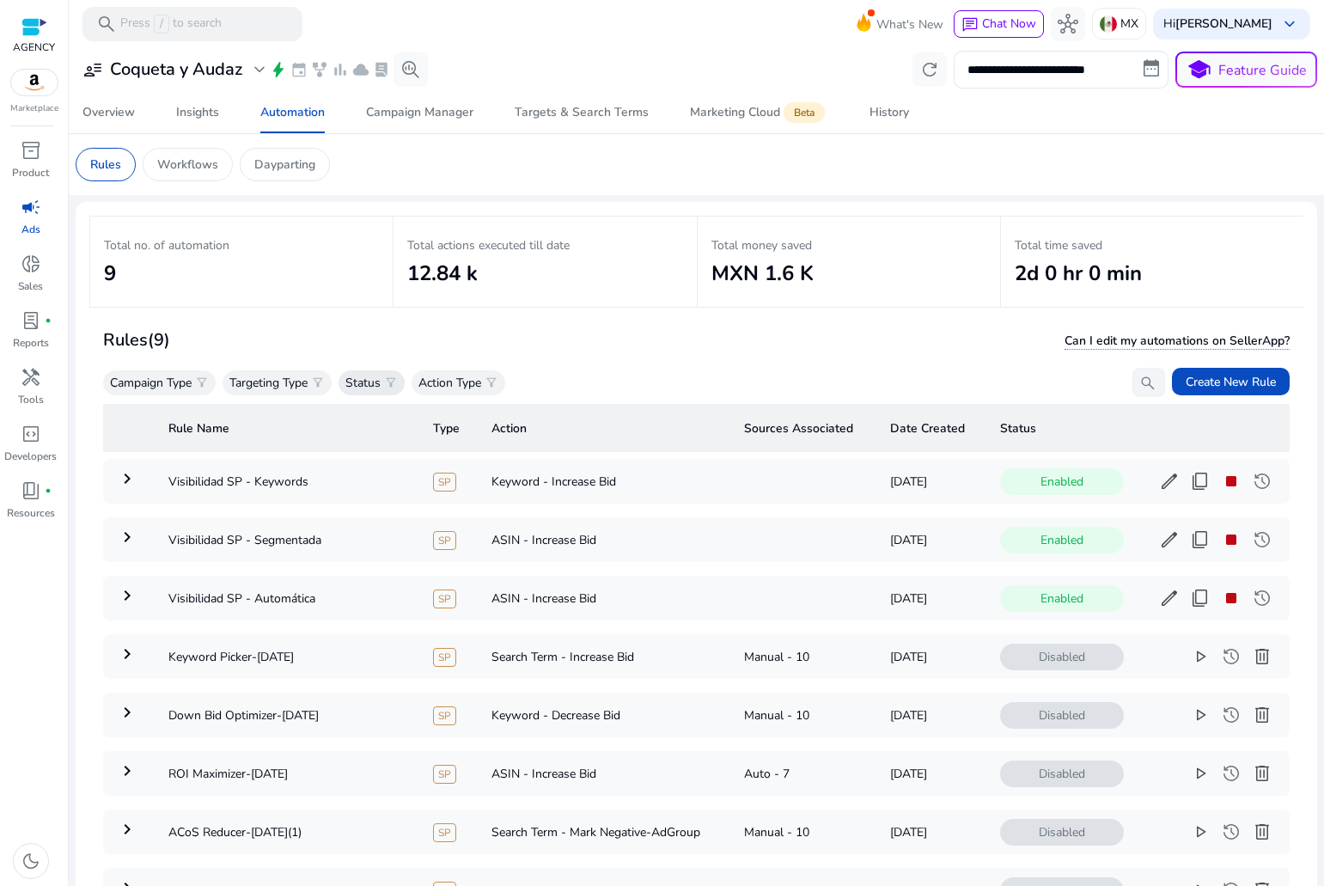
click at [394, 379] on span "filter_alt" at bounding box center [391, 383] width 14 height 14
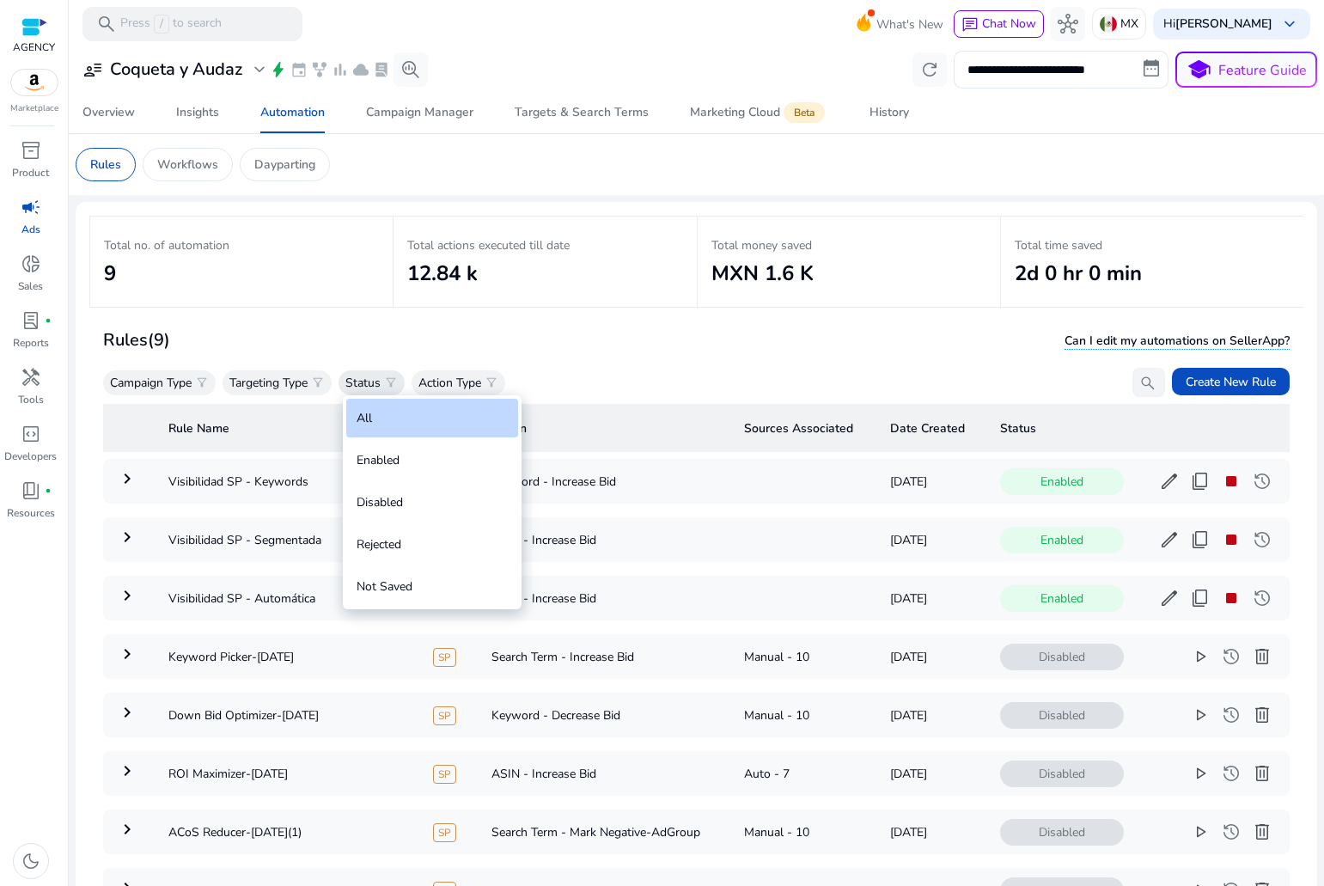
click at [394, 379] on div at bounding box center [662, 443] width 1324 height 886
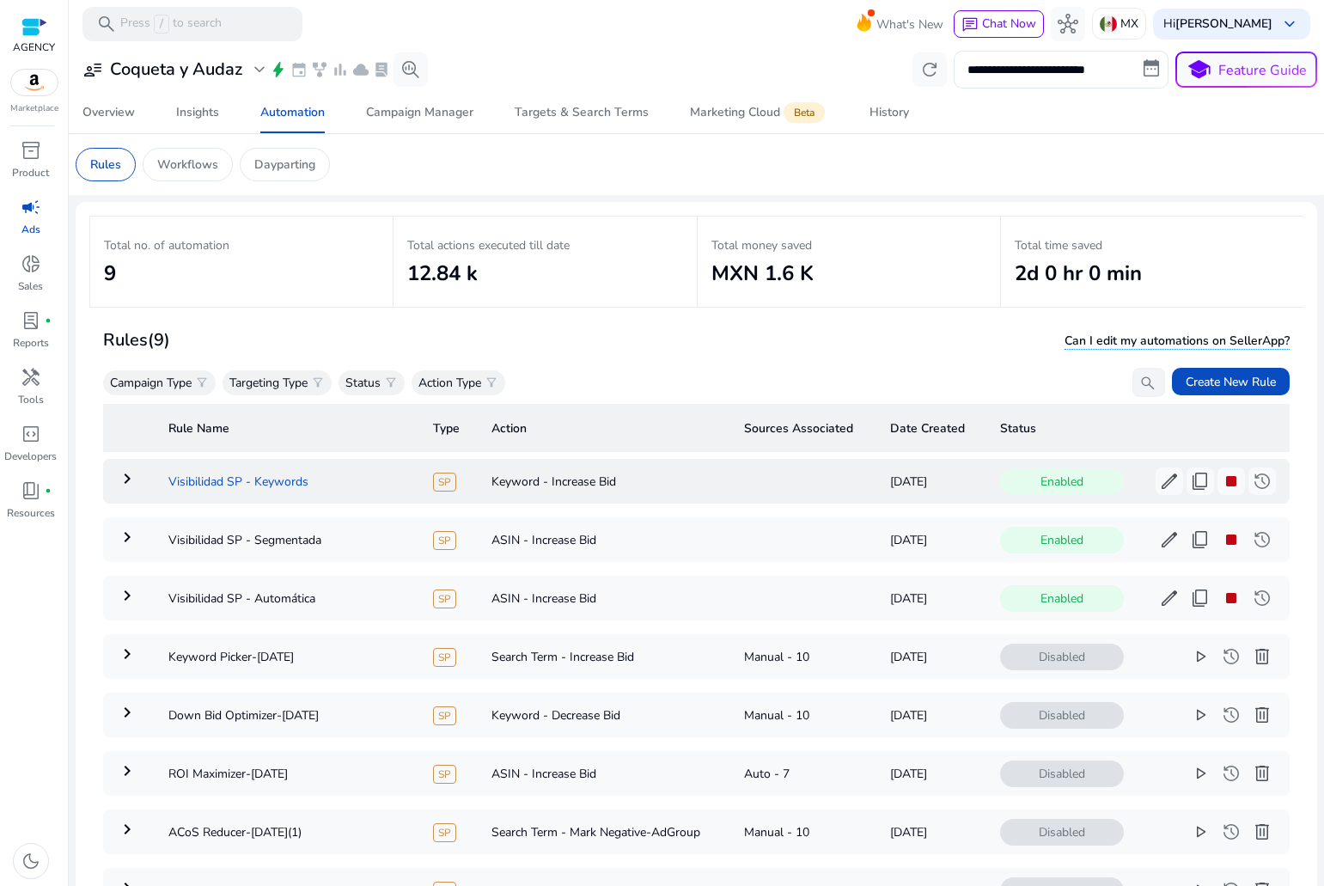
click at [361, 486] on td "Visibilidad SP - Keywords" at bounding box center [287, 481] width 265 height 45
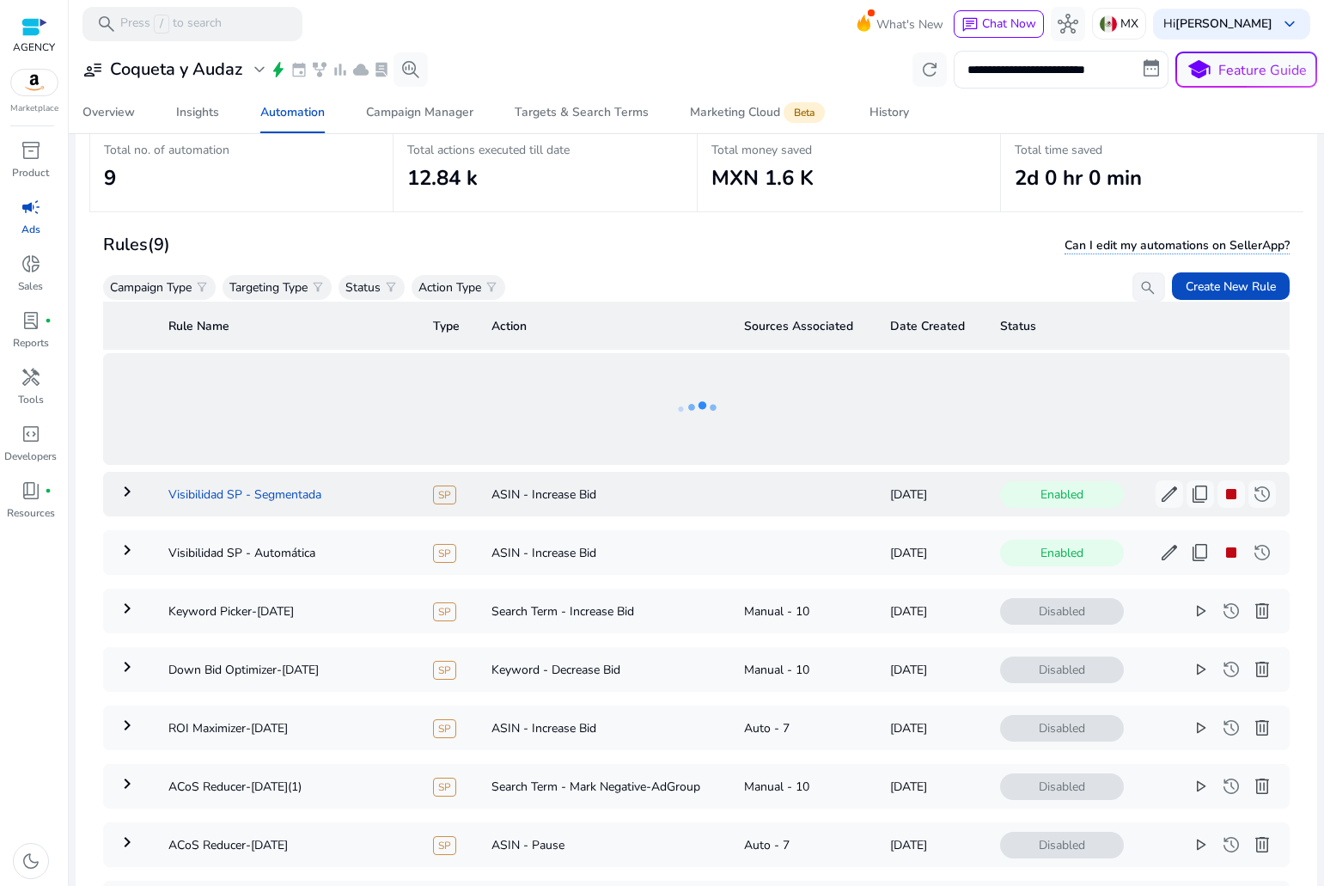
scroll to position [125, 0]
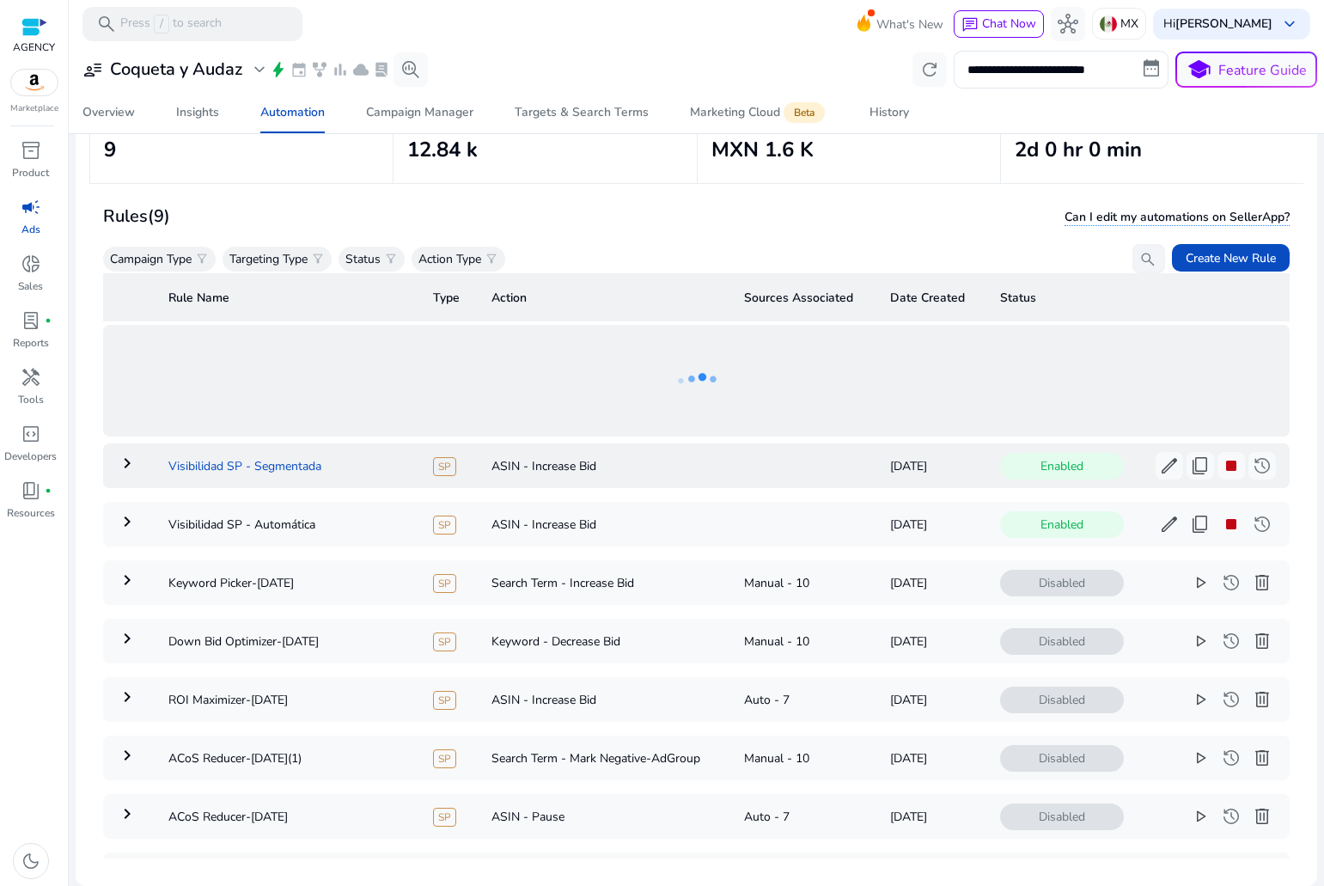
click at [372, 482] on td "Visibilidad SP - Segmentada" at bounding box center [287, 465] width 265 height 45
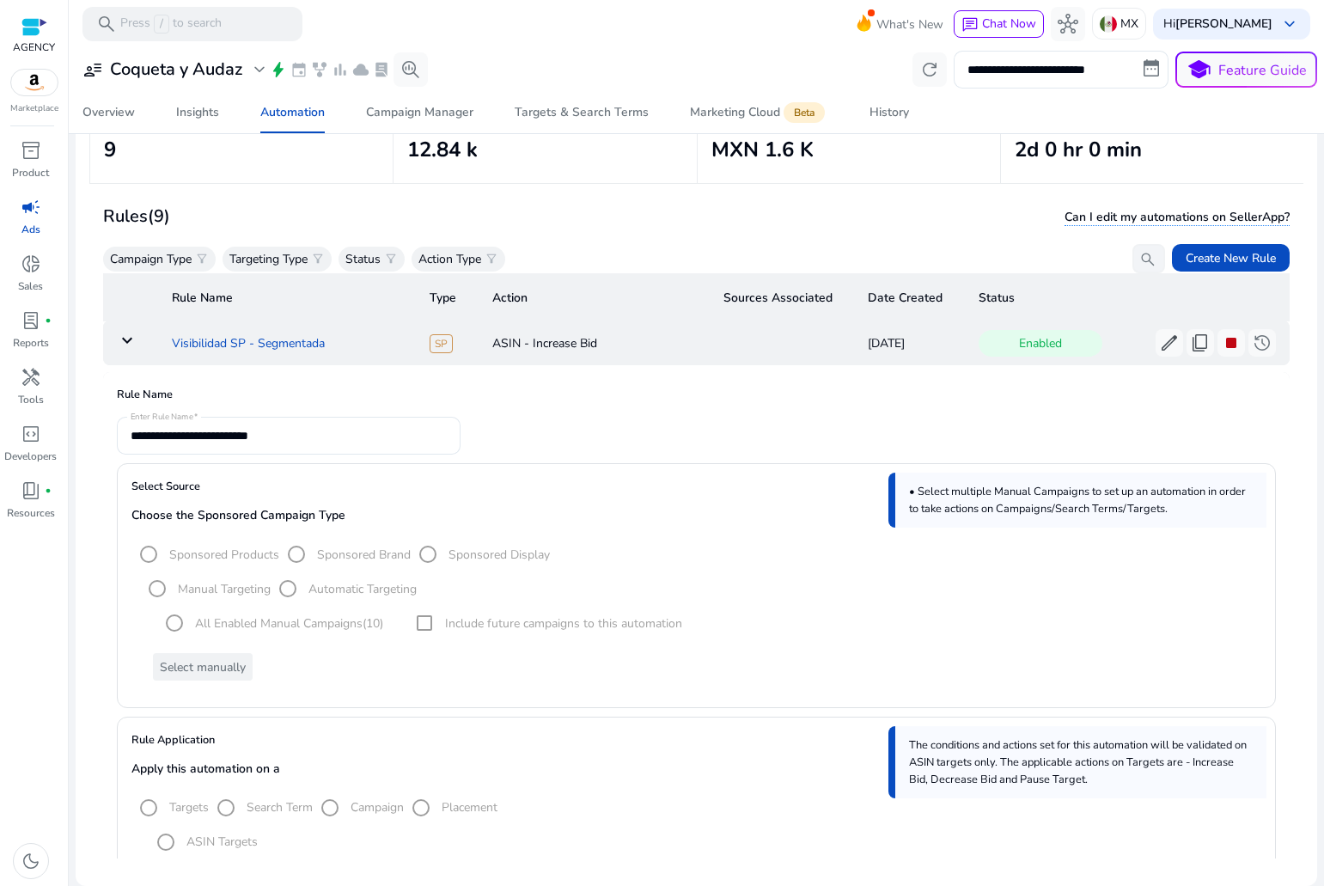
scroll to position [0, 0]
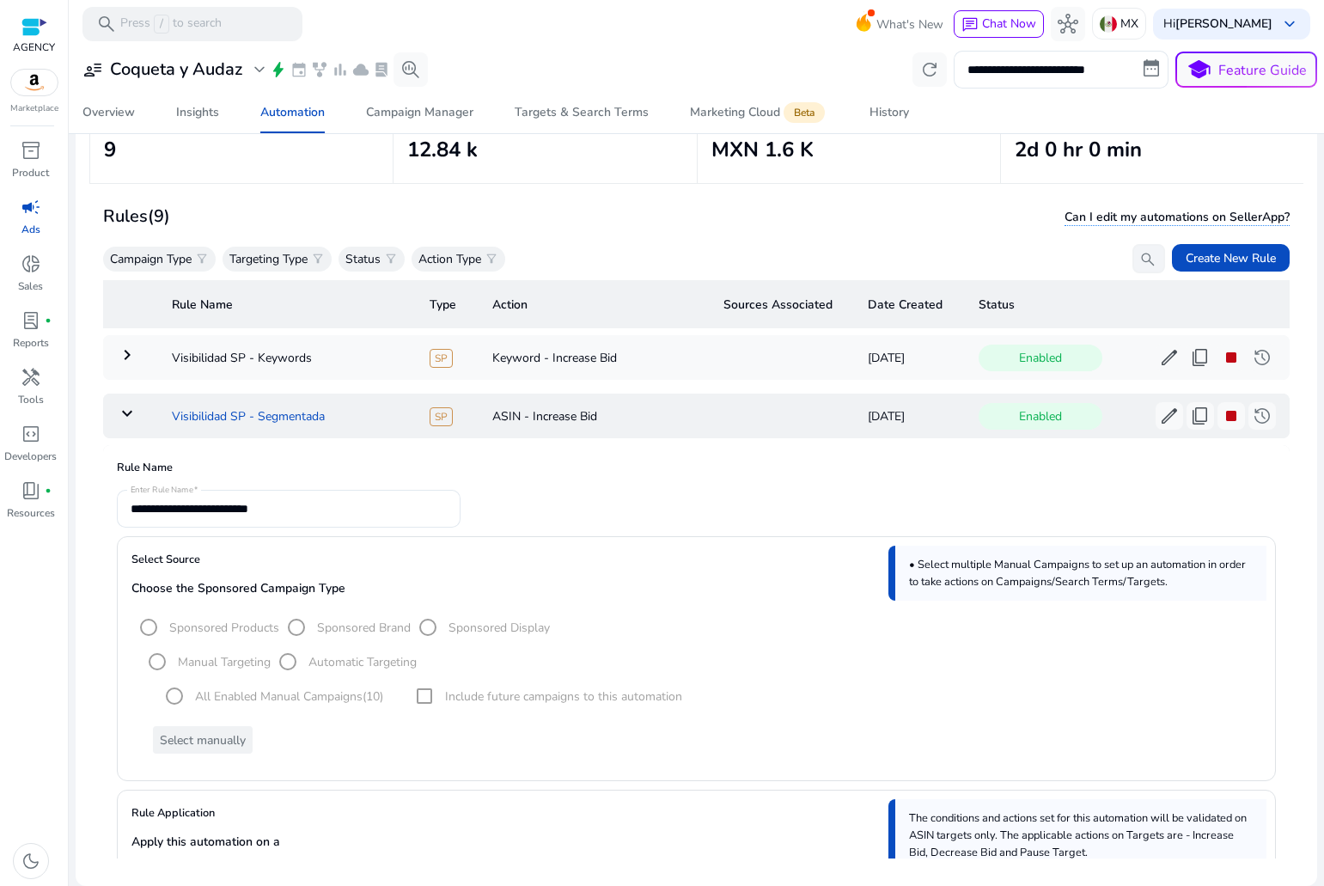
click at [329, 409] on td "Visibilidad SP - Segmentada" at bounding box center [287, 416] width 258 height 45
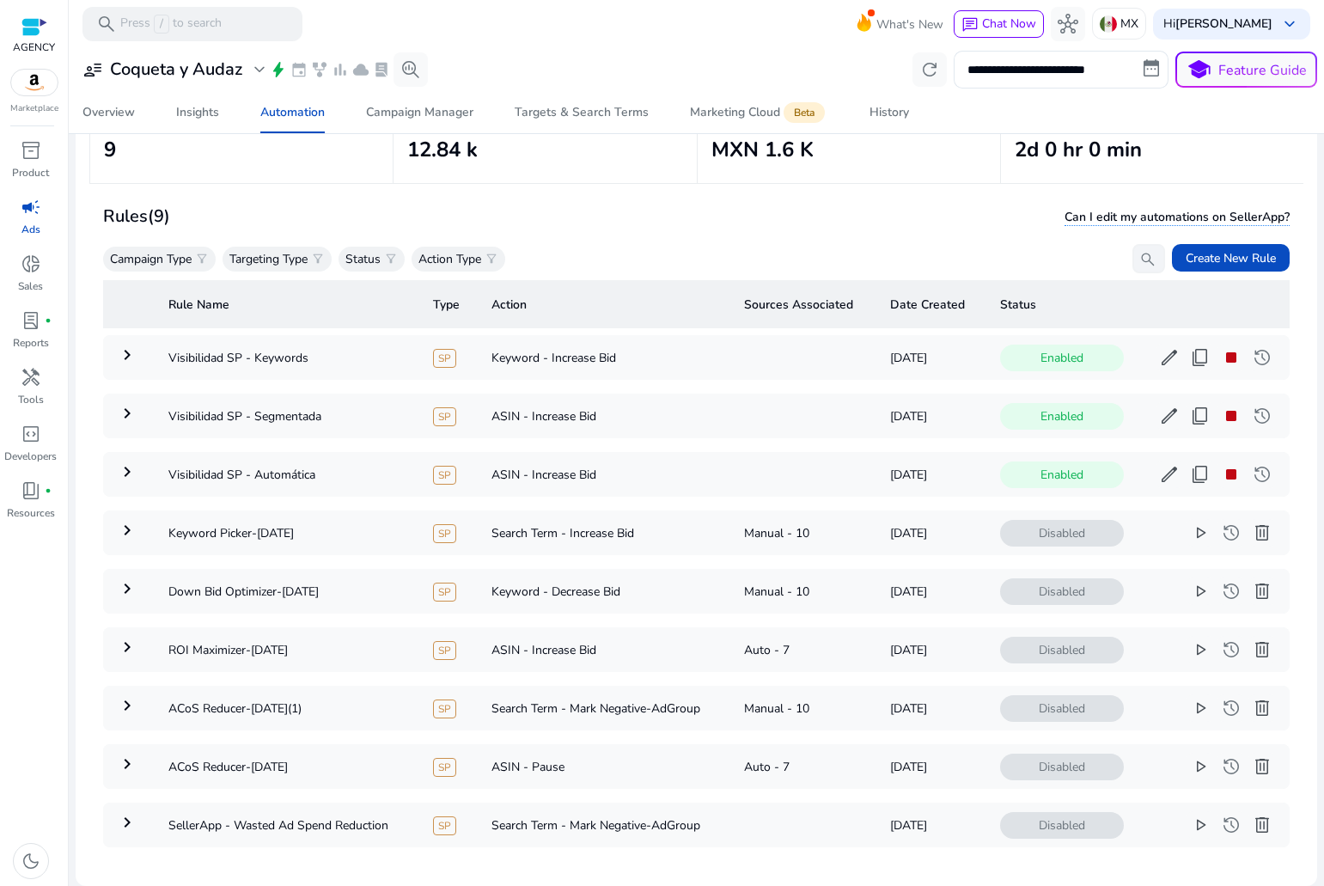
scroll to position [39, 0]
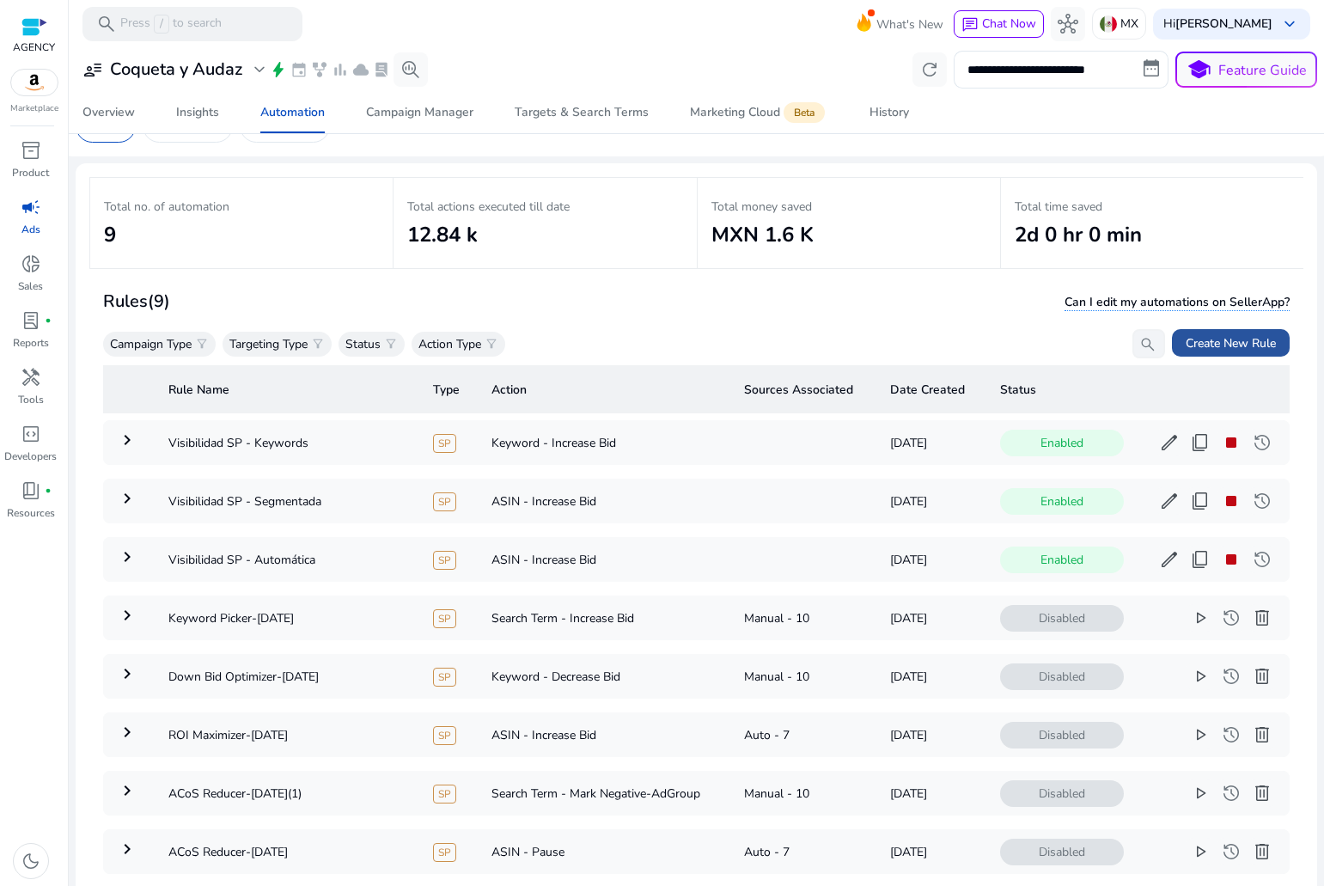
click at [1231, 340] on span "Create New Rule" at bounding box center [1231, 343] width 90 height 18
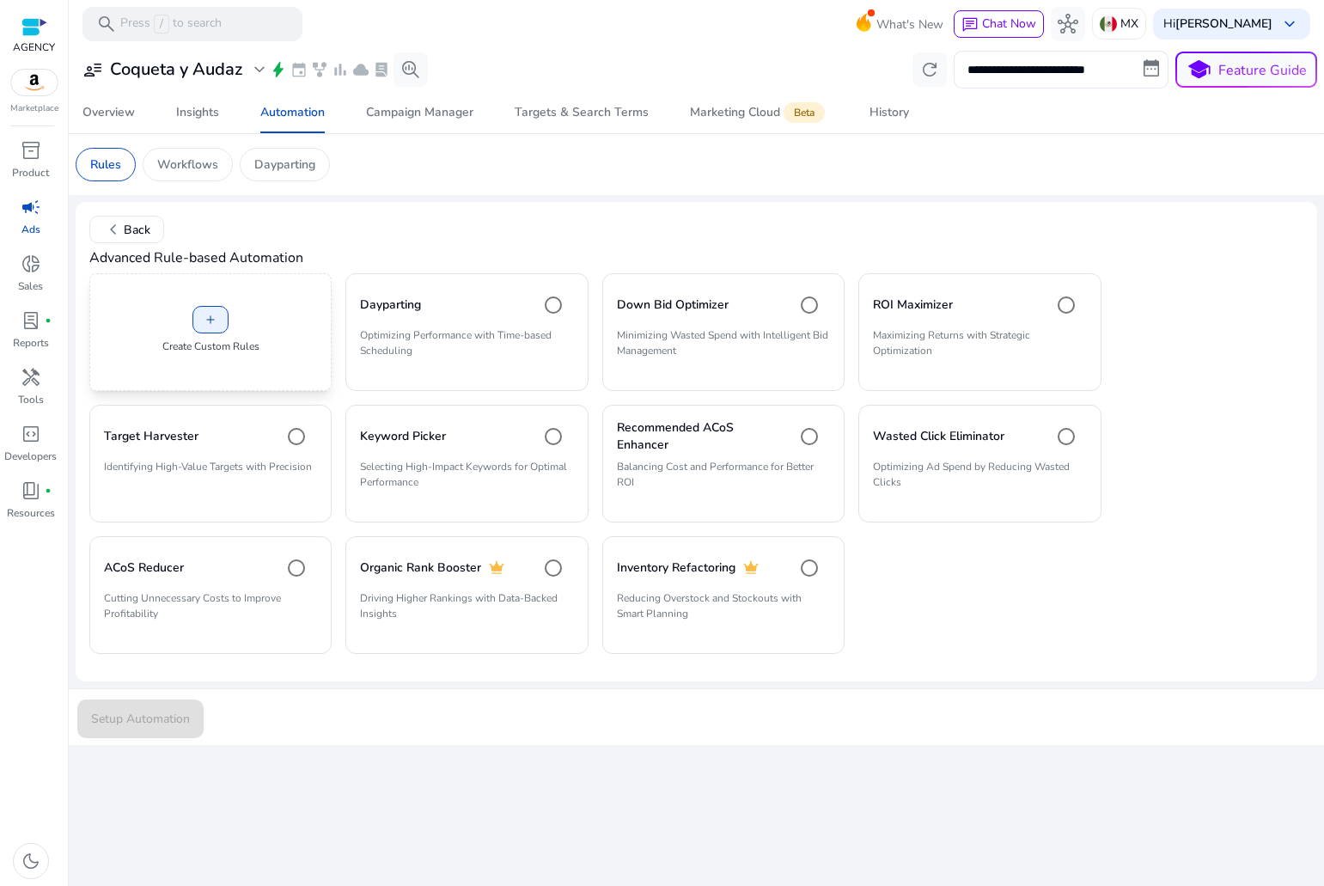
click at [278, 338] on div "add Create Custom Rules" at bounding box center [210, 332] width 242 height 118
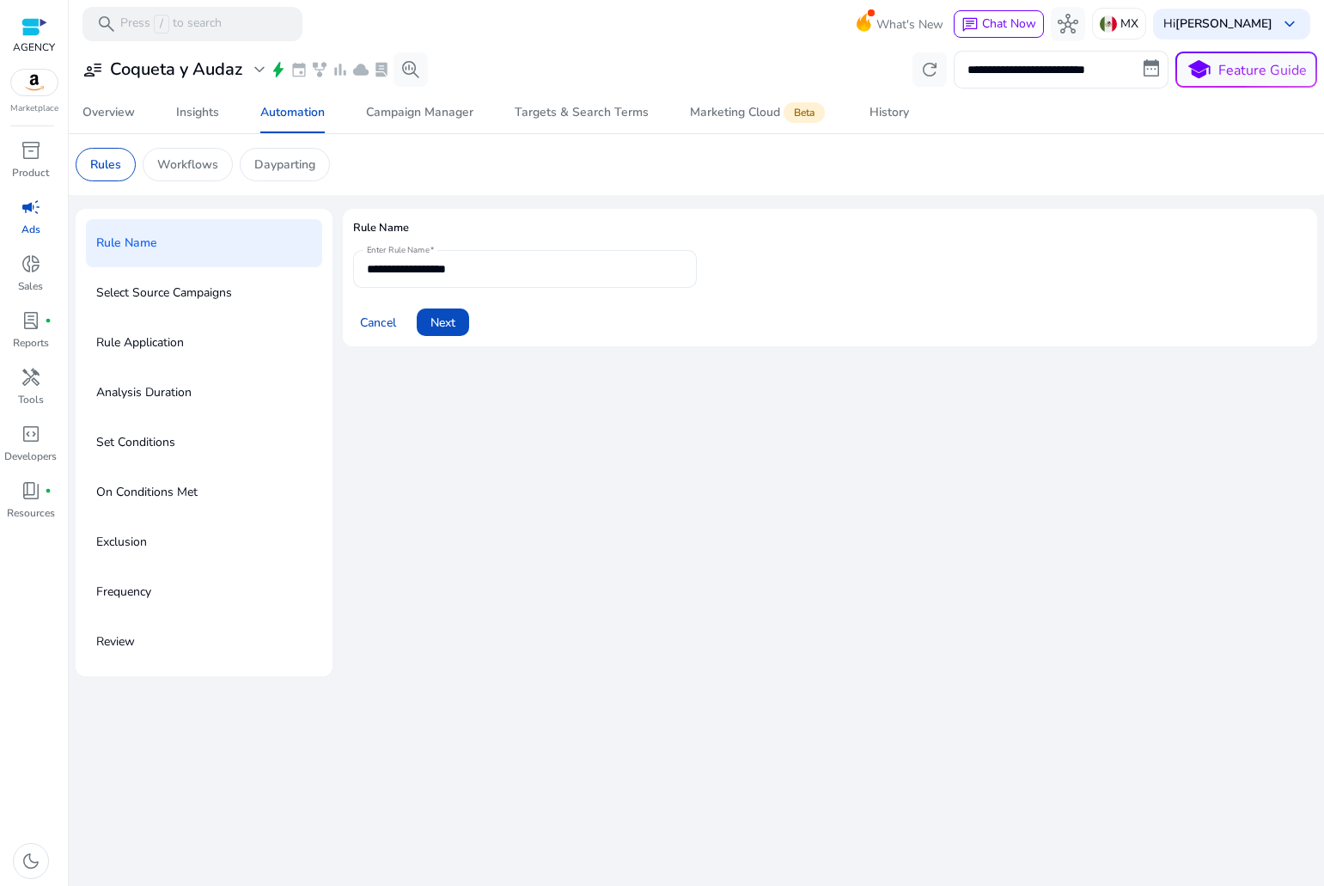
click at [484, 266] on input "**********" at bounding box center [525, 269] width 316 height 19
type input "**********"
click at [478, 319] on div "Cancel Next" at bounding box center [830, 315] width 954 height 41
click at [455, 317] on span "Next" at bounding box center [443, 323] width 25 height 18
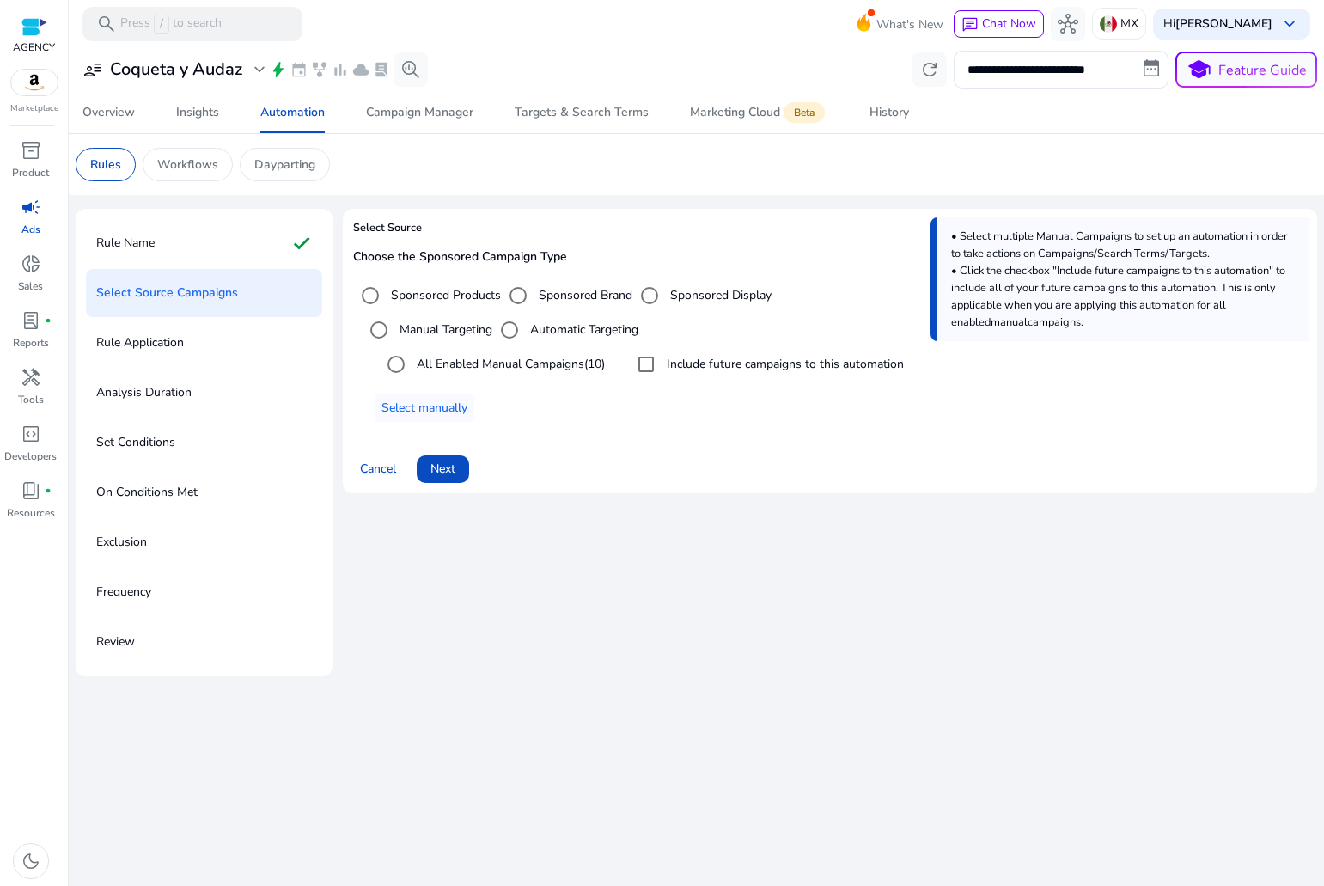
click at [701, 378] on div "Include future campaigns to this automation" at bounding box center [766, 364] width 275 height 34
click at [697, 365] on label "Include future campaigns to this automation" at bounding box center [783, 364] width 241 height 18
click at [446, 476] on span "Next" at bounding box center [443, 469] width 25 height 18
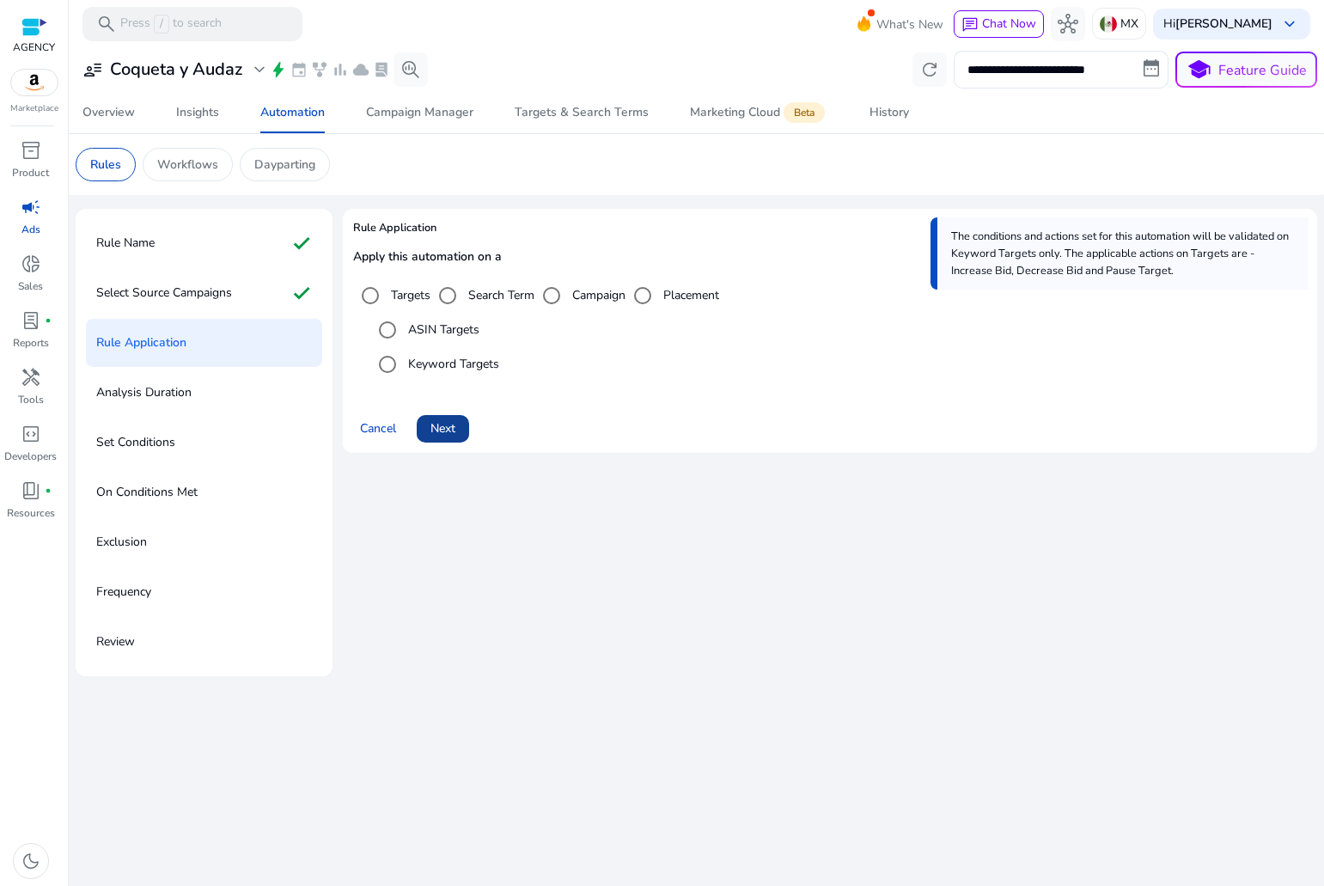
click at [455, 418] on span at bounding box center [443, 428] width 52 height 41
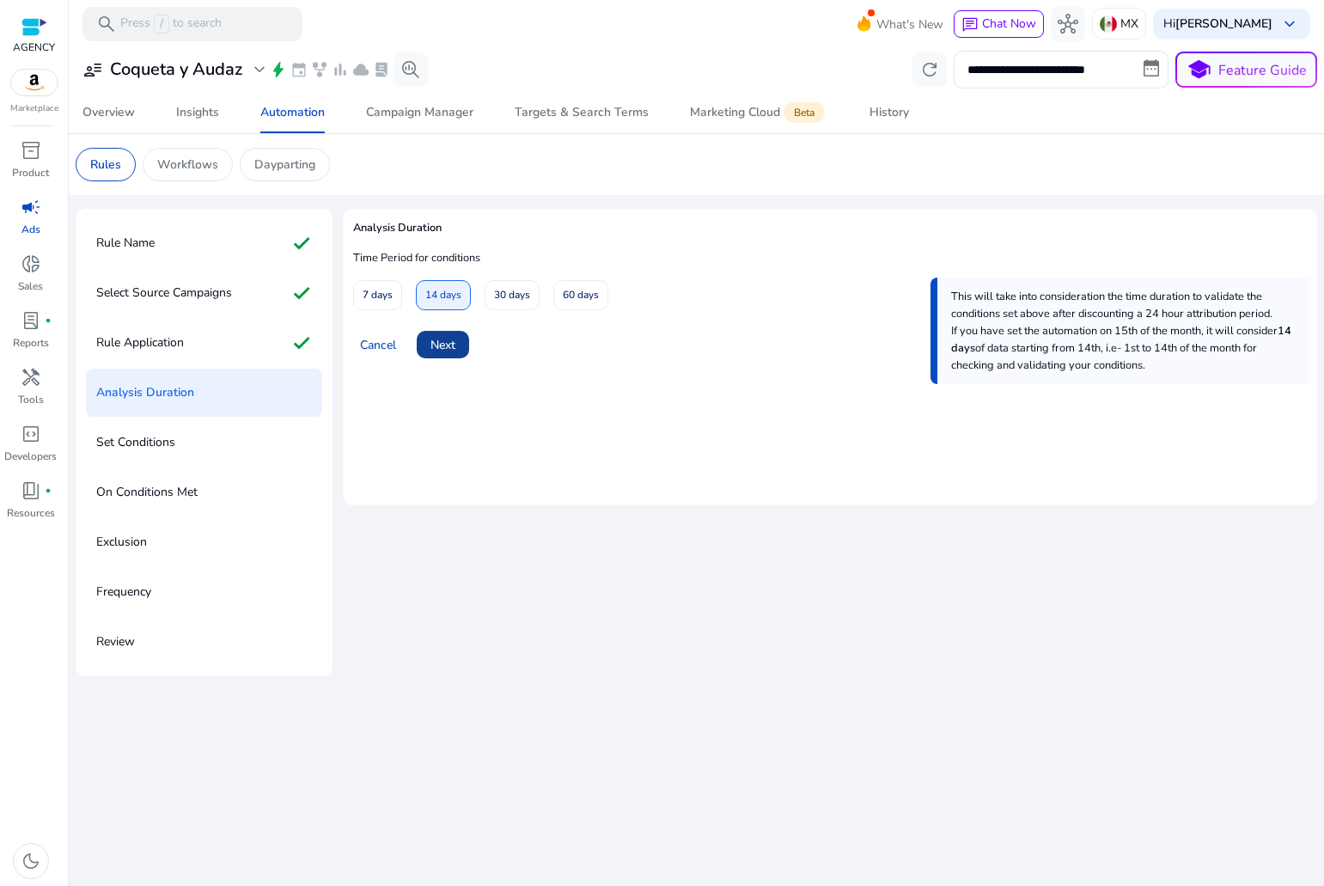
click at [455, 336] on span "Next" at bounding box center [443, 345] width 25 height 18
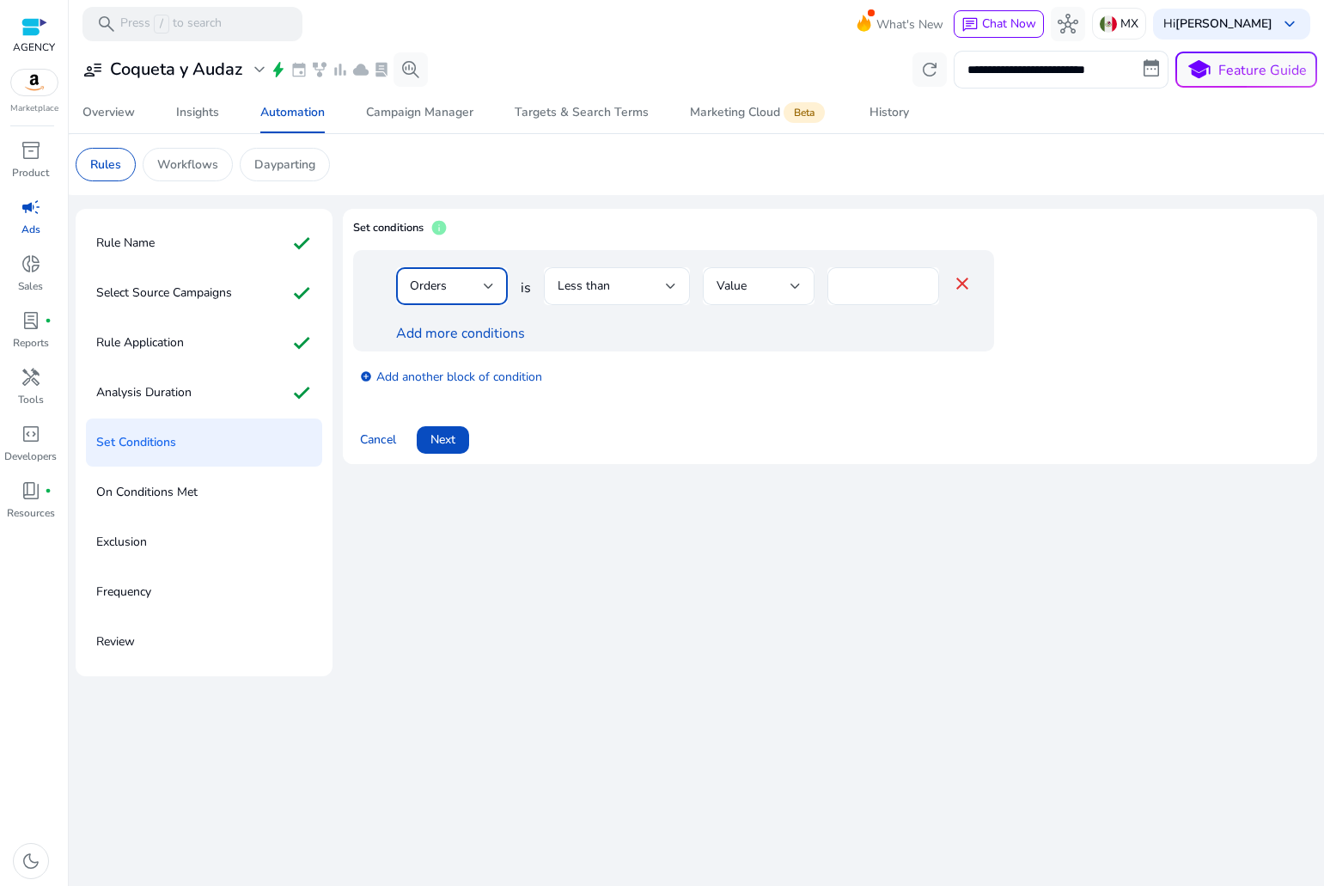
click at [480, 287] on div "Orders" at bounding box center [447, 286] width 74 height 19
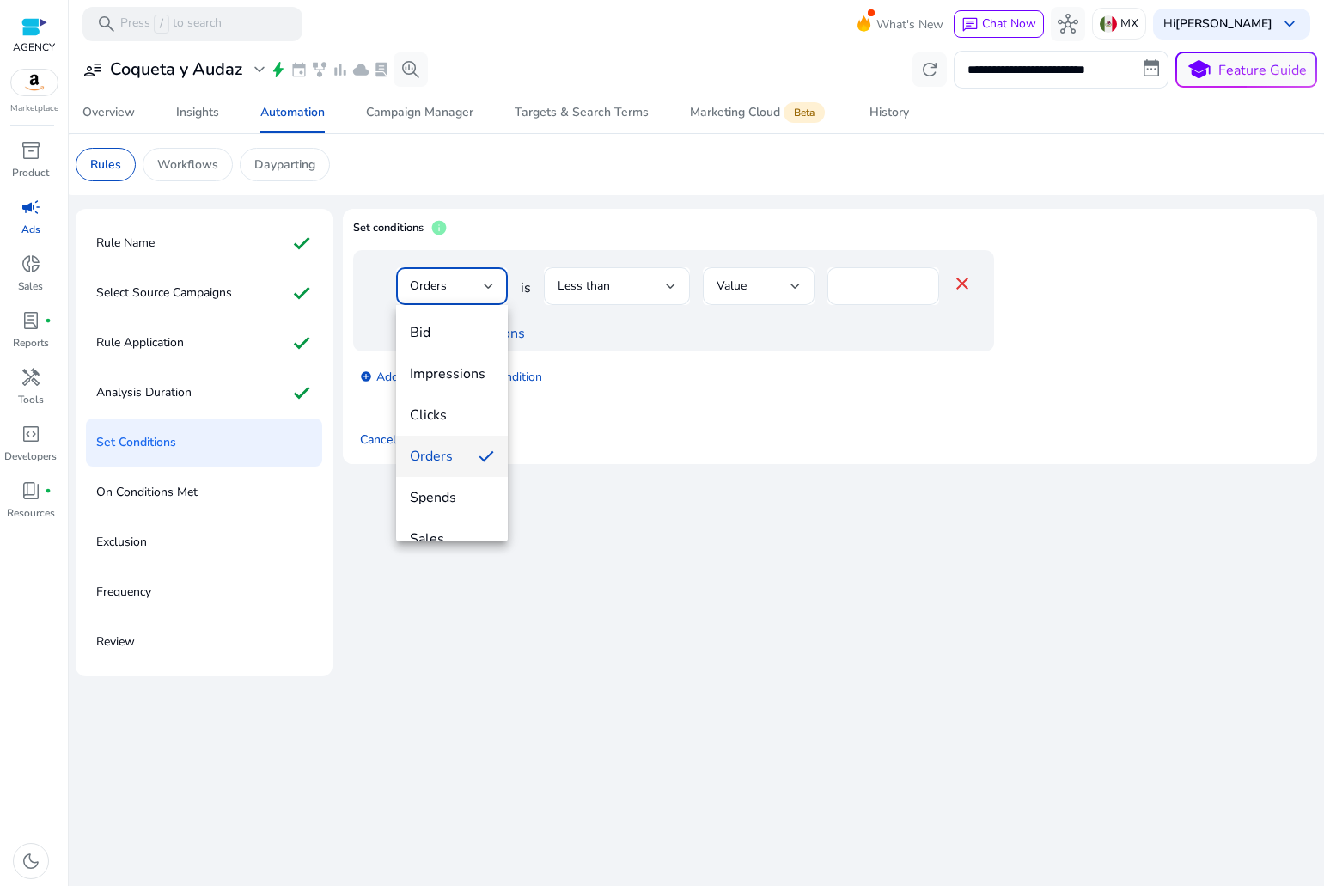
click at [480, 287] on div at bounding box center [662, 443] width 1324 height 886
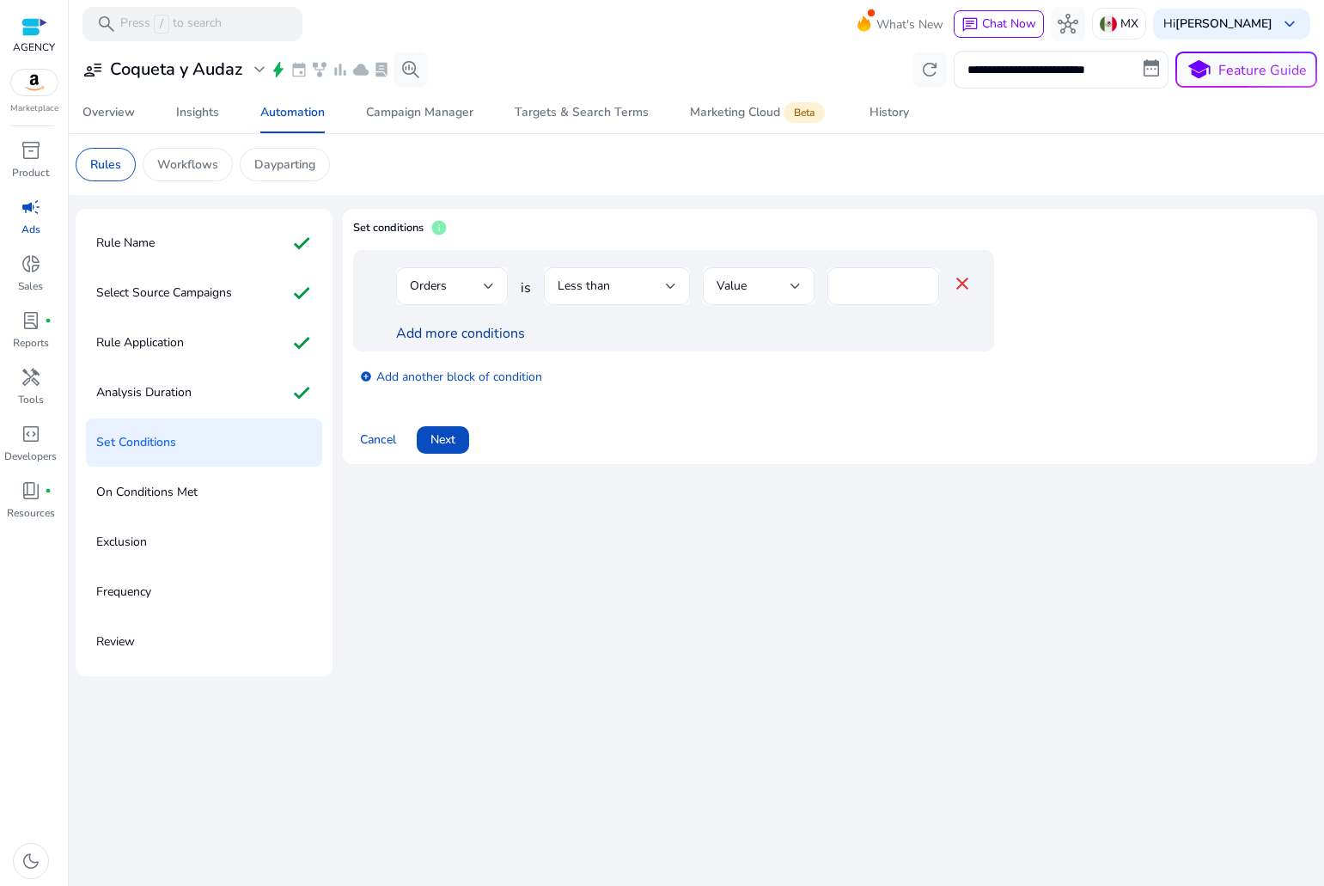
click at [485, 335] on link "Add more conditions" at bounding box center [460, 333] width 129 height 19
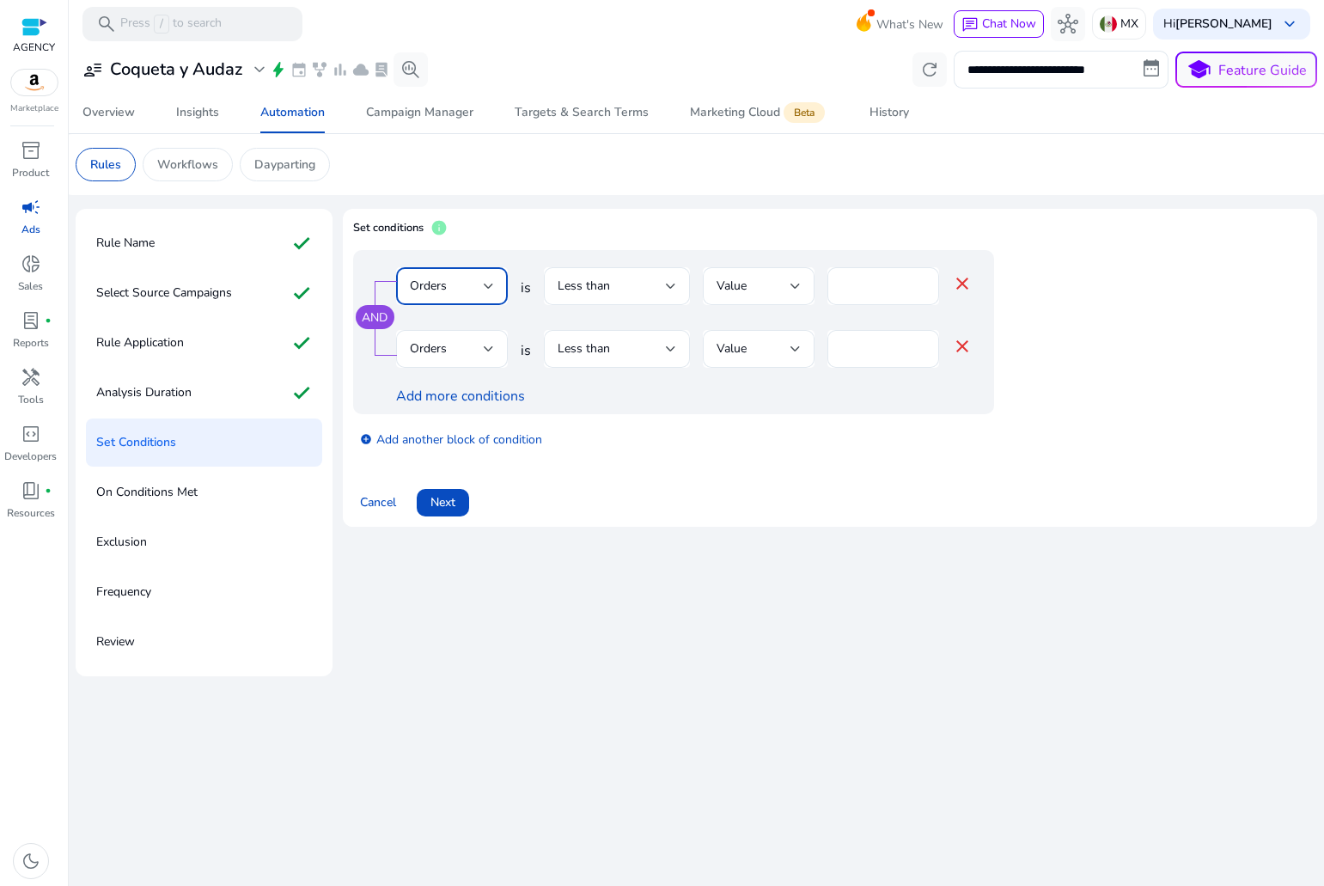
click at [486, 285] on div at bounding box center [489, 286] width 10 height 7
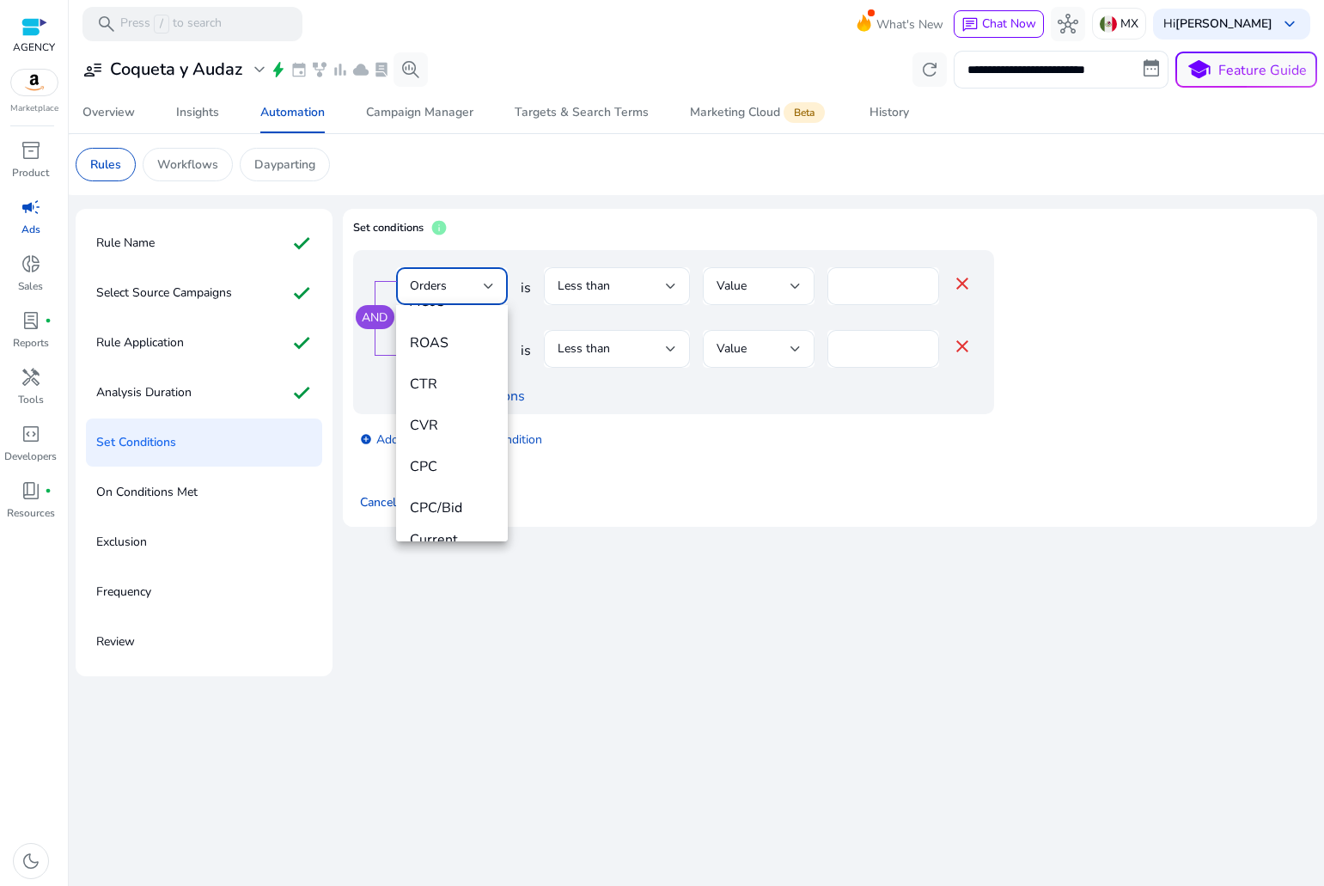
scroll to position [258, 0]
click at [450, 410] on span "CTR" at bounding box center [452, 404] width 84 height 19
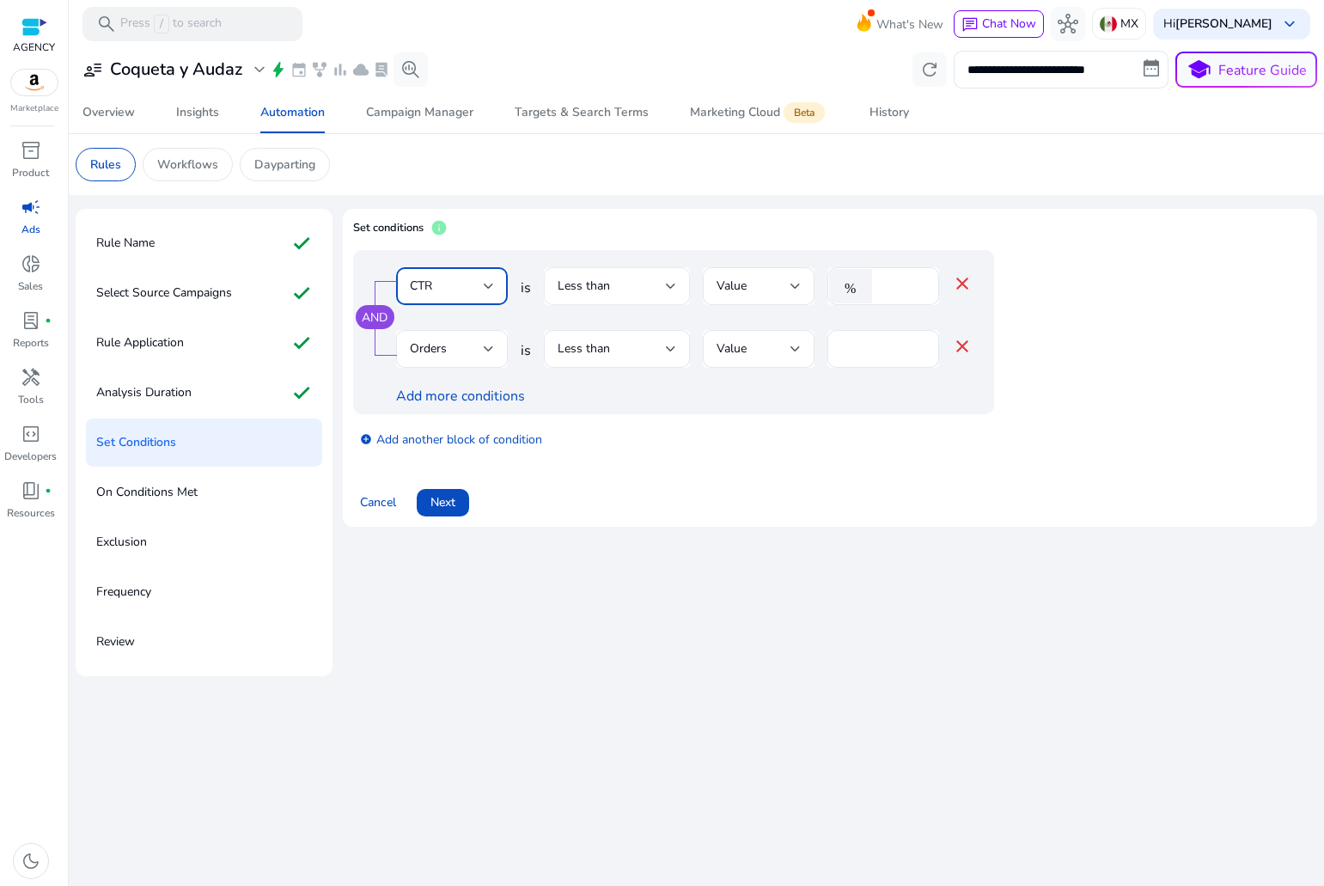
click at [622, 280] on div "Less than" at bounding box center [612, 286] width 108 height 19
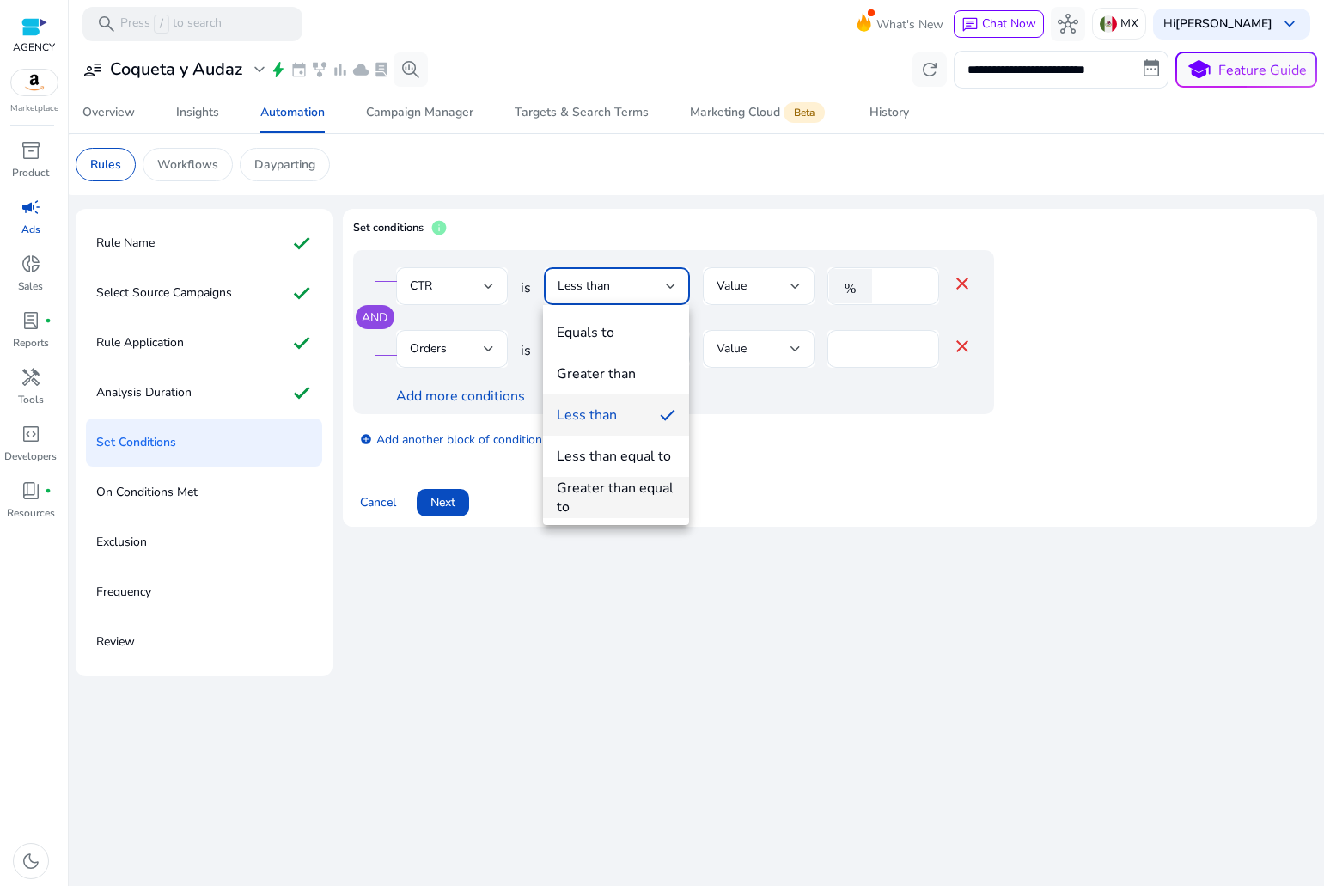
click at [634, 481] on div "Greater than equal to" at bounding box center [616, 498] width 119 height 38
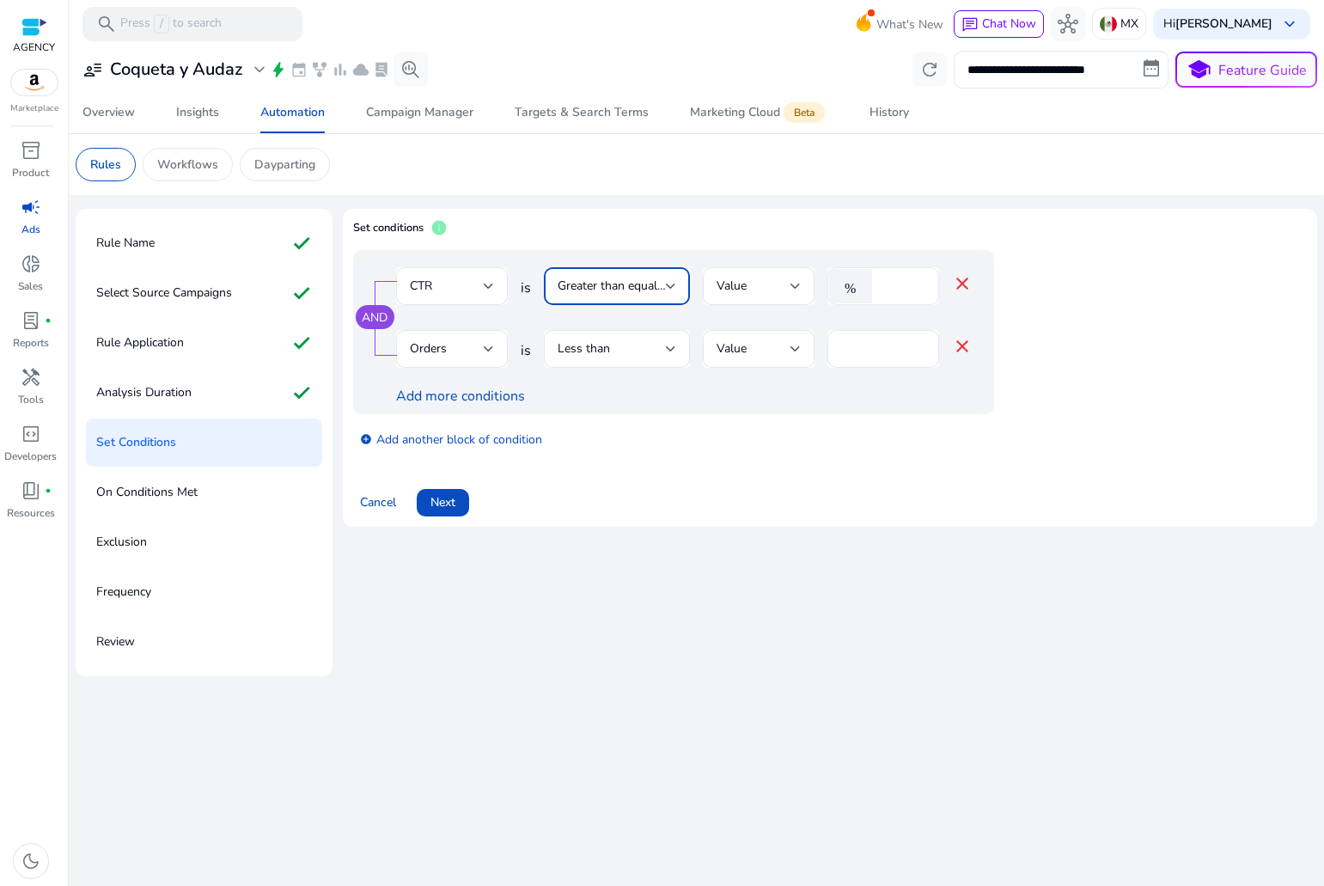
click at [887, 285] on input "*" at bounding box center [903, 286] width 45 height 19
type input "***"
click at [724, 345] on span "Value" at bounding box center [732, 348] width 30 height 16
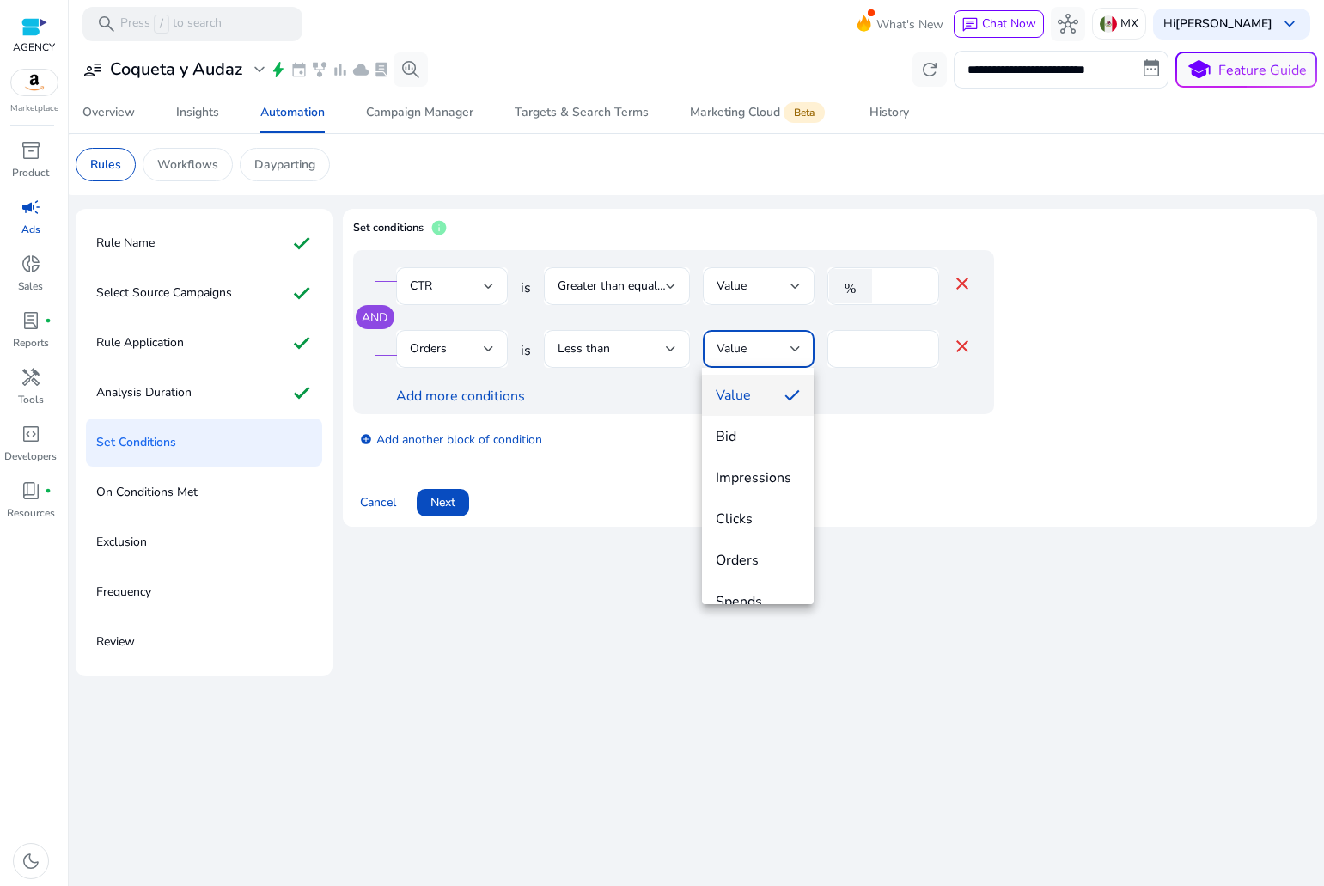
click at [416, 350] on div at bounding box center [662, 443] width 1324 height 886
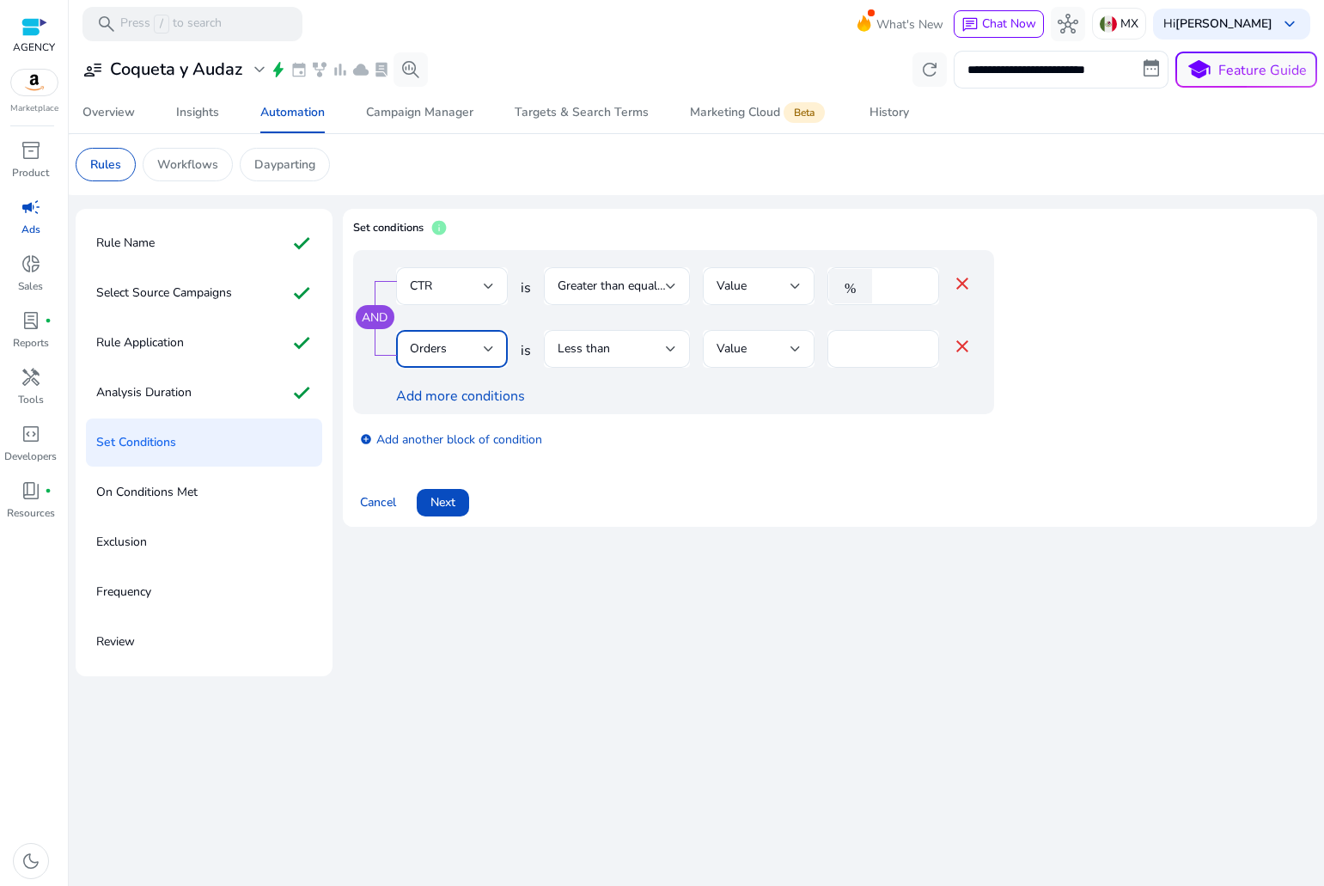
click at [420, 350] on span "Orders" at bounding box center [428, 348] width 37 height 16
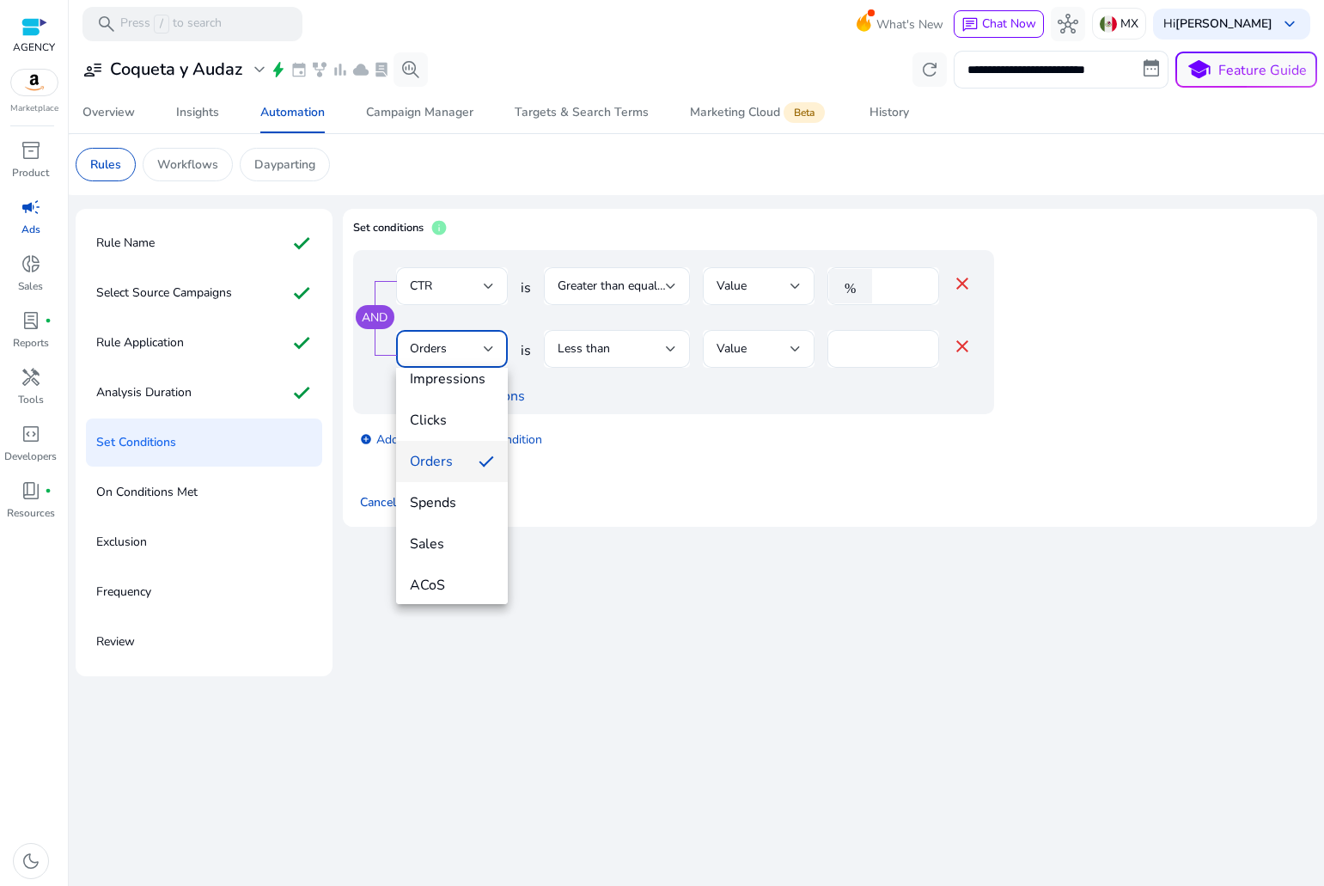
scroll to position [86, 0]
click at [451, 550] on span "ACoS" at bounding box center [452, 556] width 84 height 19
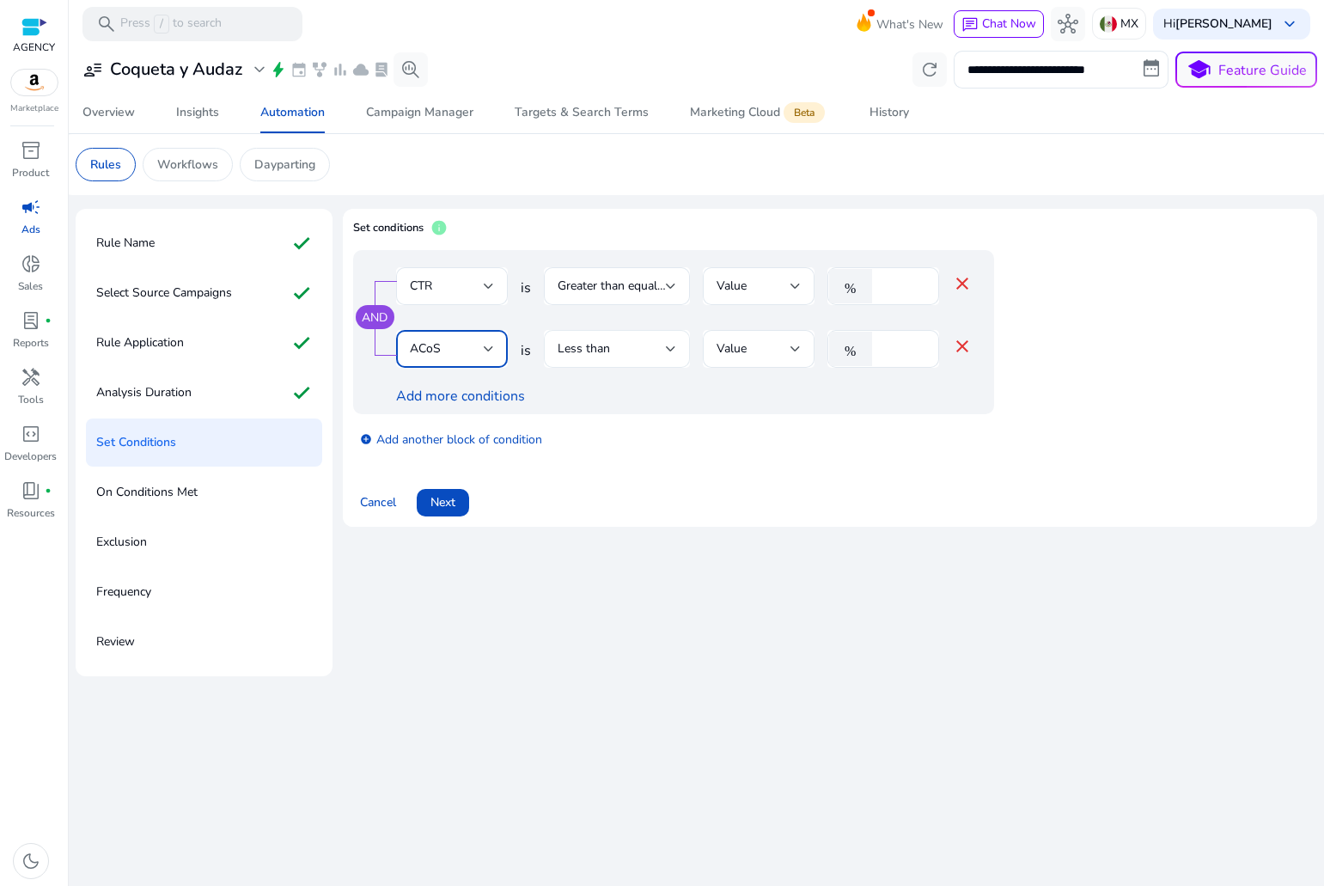
click at [616, 351] on div "Less than" at bounding box center [612, 348] width 108 height 19
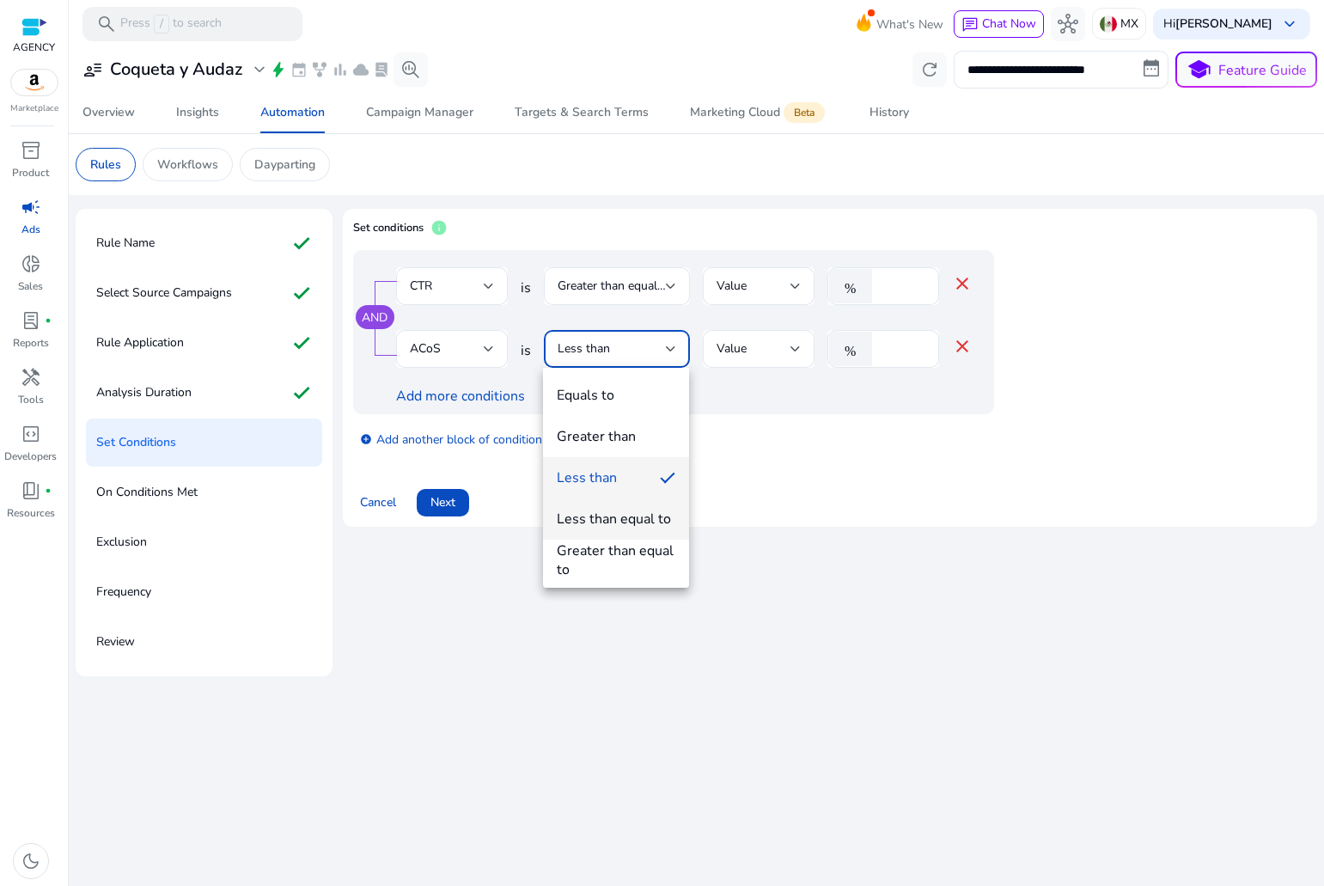
click at [610, 528] on div "Less than equal to" at bounding box center [614, 519] width 114 height 19
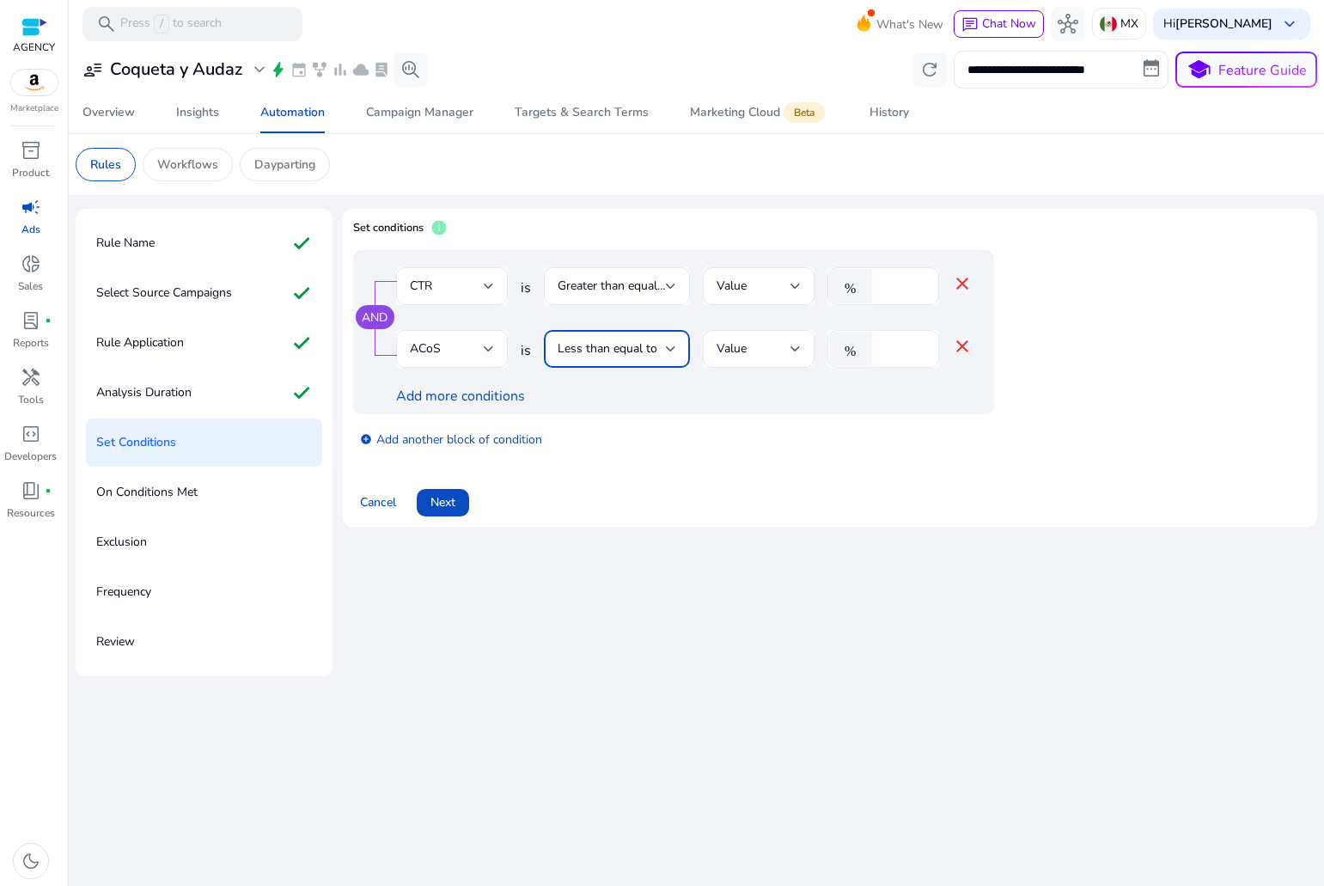
click at [889, 345] on input "*" at bounding box center [903, 348] width 45 height 19
type input "**"
click at [724, 480] on div "Cancel Next" at bounding box center [830, 495] width 954 height 41
click at [430, 404] on link "Add more conditions" at bounding box center [460, 396] width 129 height 19
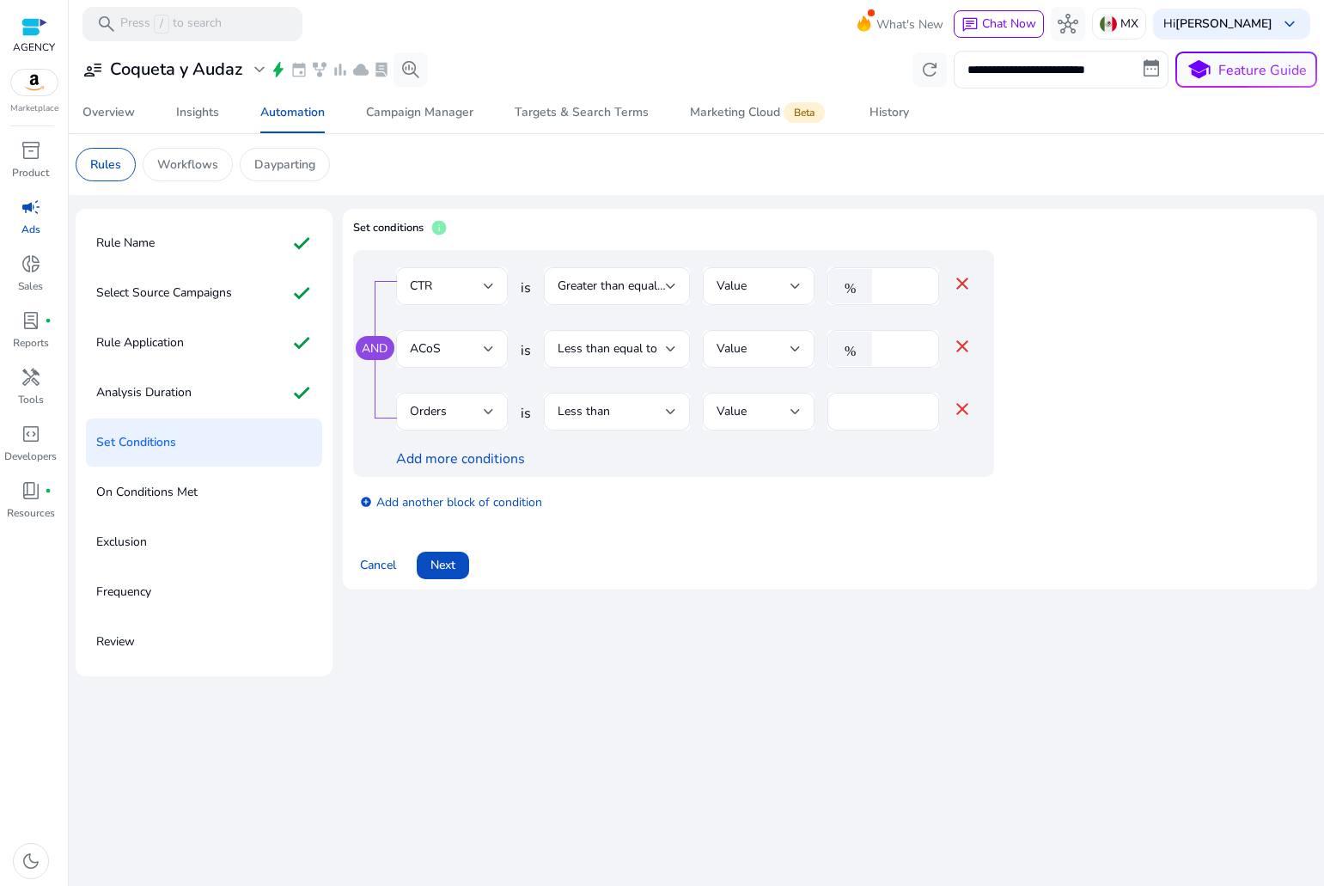
click at [964, 409] on mat-icon "close" at bounding box center [962, 409] width 21 height 21
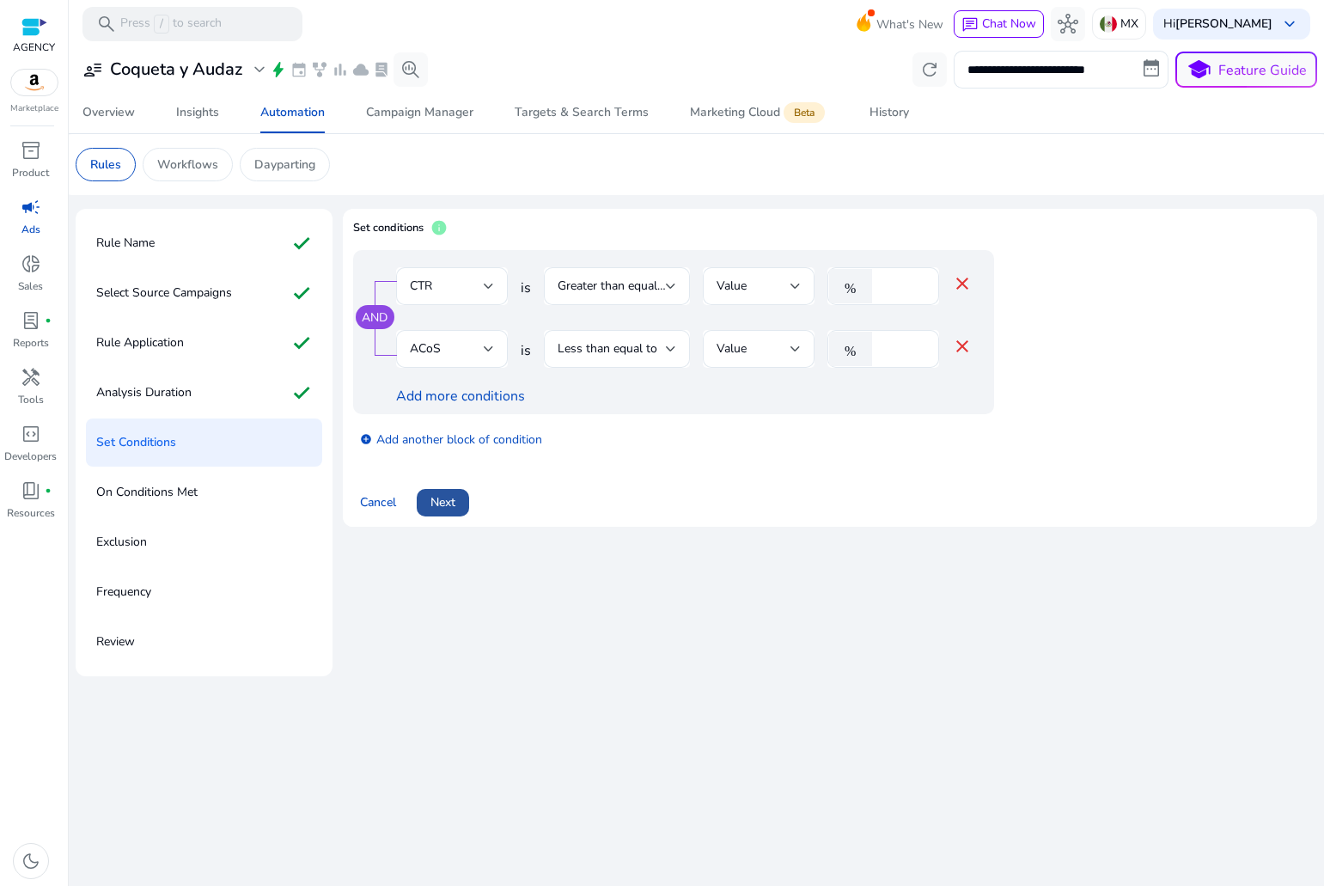
click at [437, 498] on span "Next" at bounding box center [443, 502] width 25 height 18
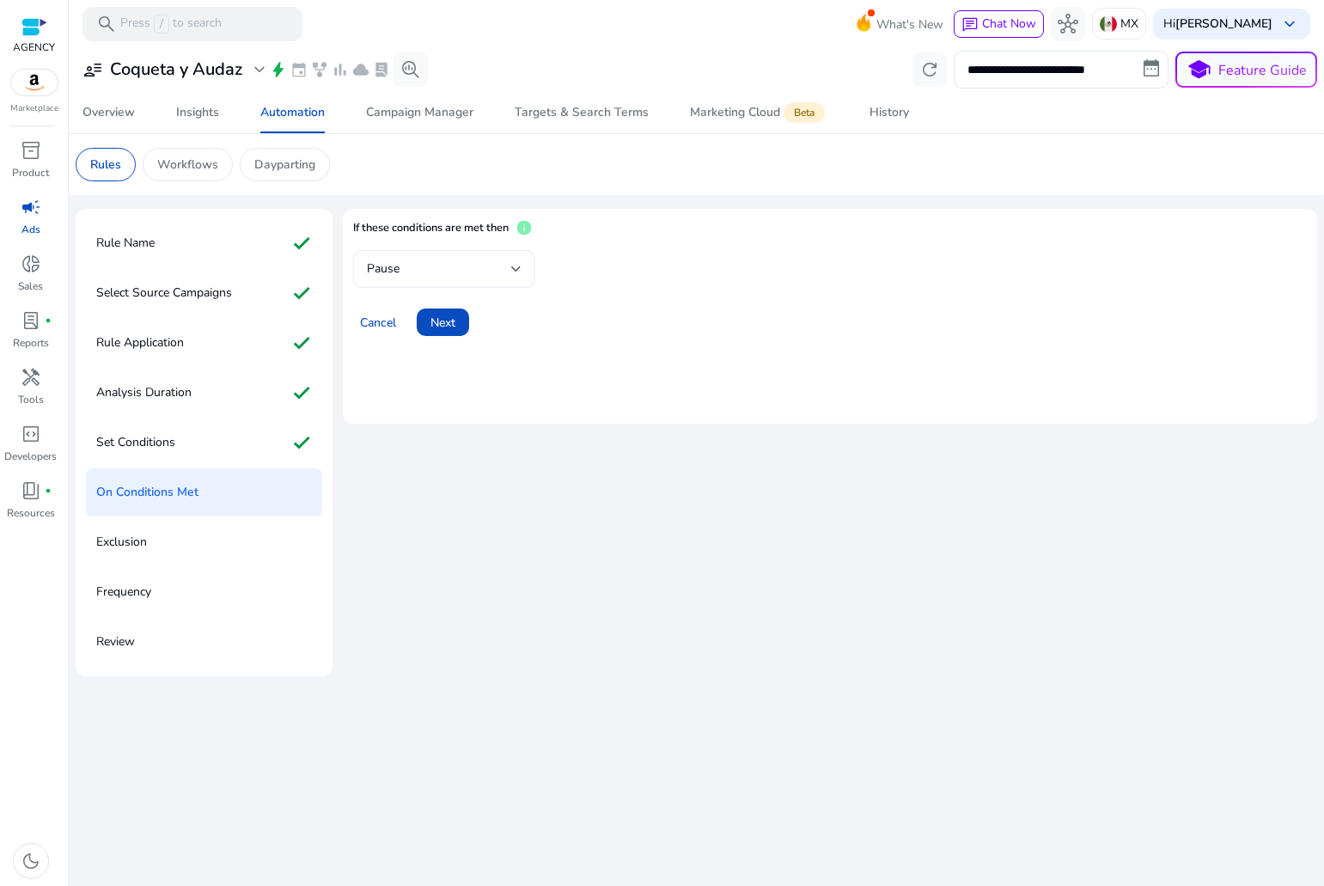
click at [460, 256] on div "Pause" at bounding box center [444, 269] width 155 height 38
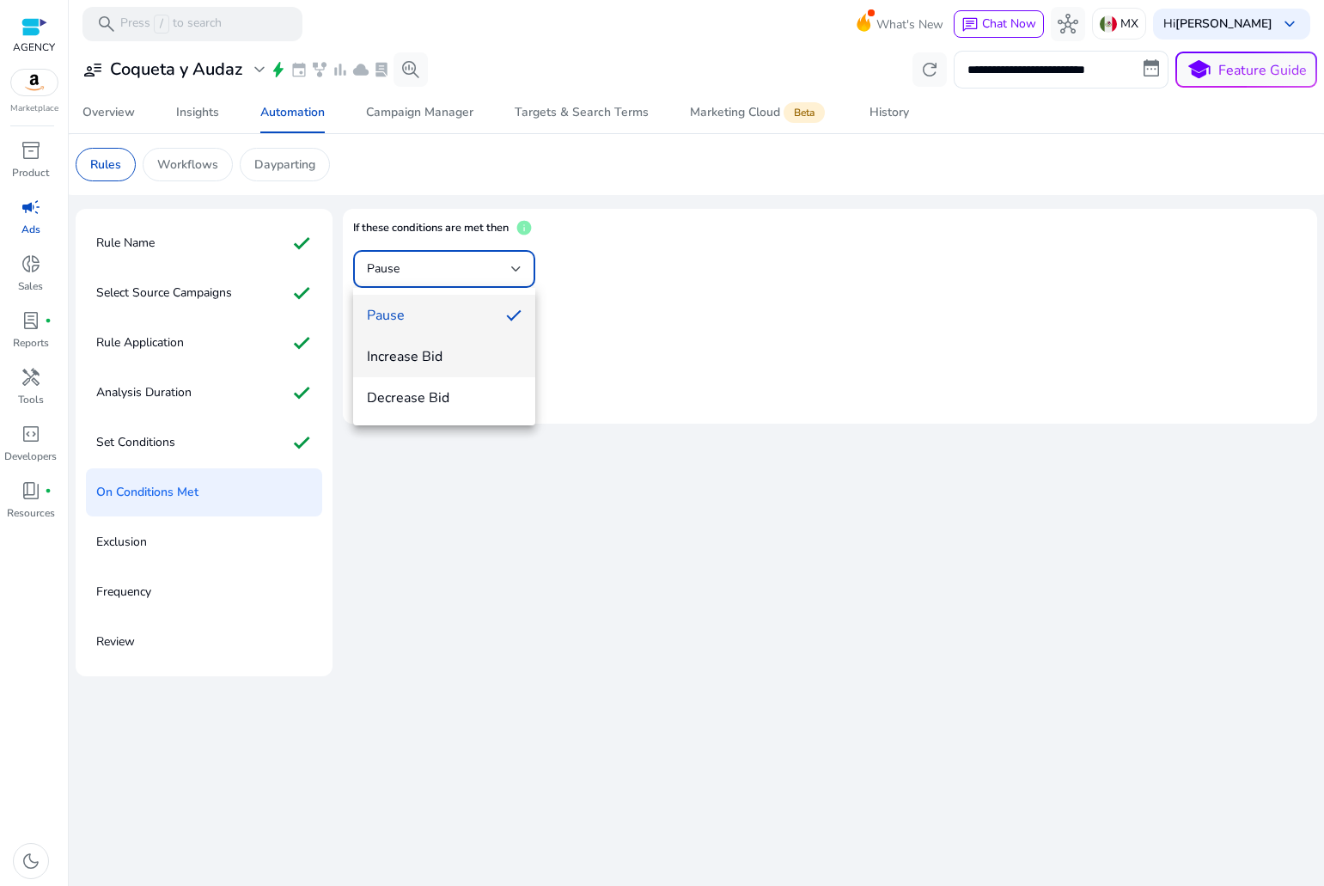
click at [479, 348] on span "Increase Bid" at bounding box center [444, 356] width 155 height 19
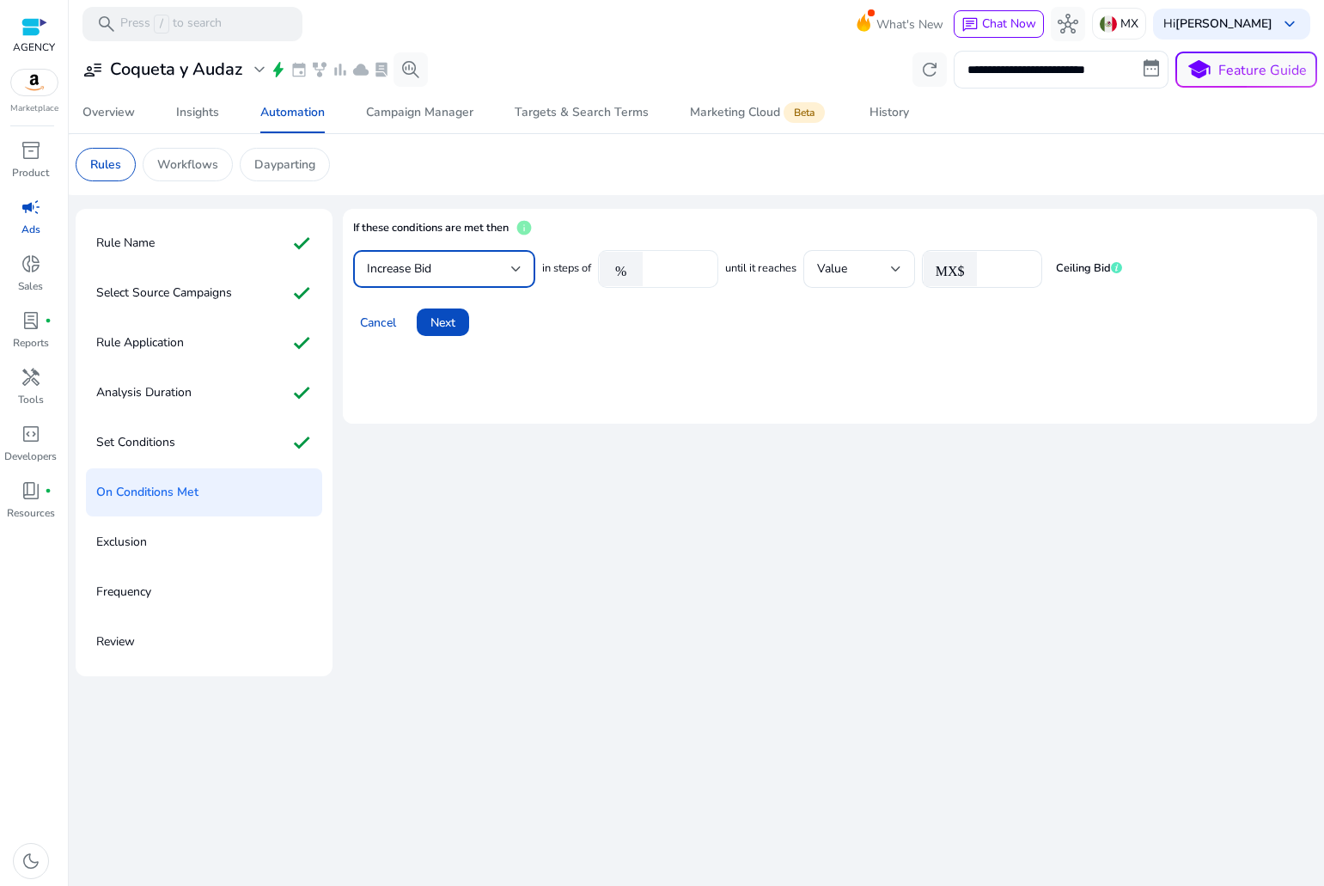
click at [687, 272] on input "*****" at bounding box center [677, 269] width 53 height 19
type input "**"
click at [993, 272] on input "*" at bounding box center [1007, 269] width 43 height 19
type input "**"
click at [460, 322] on span at bounding box center [443, 322] width 52 height 41
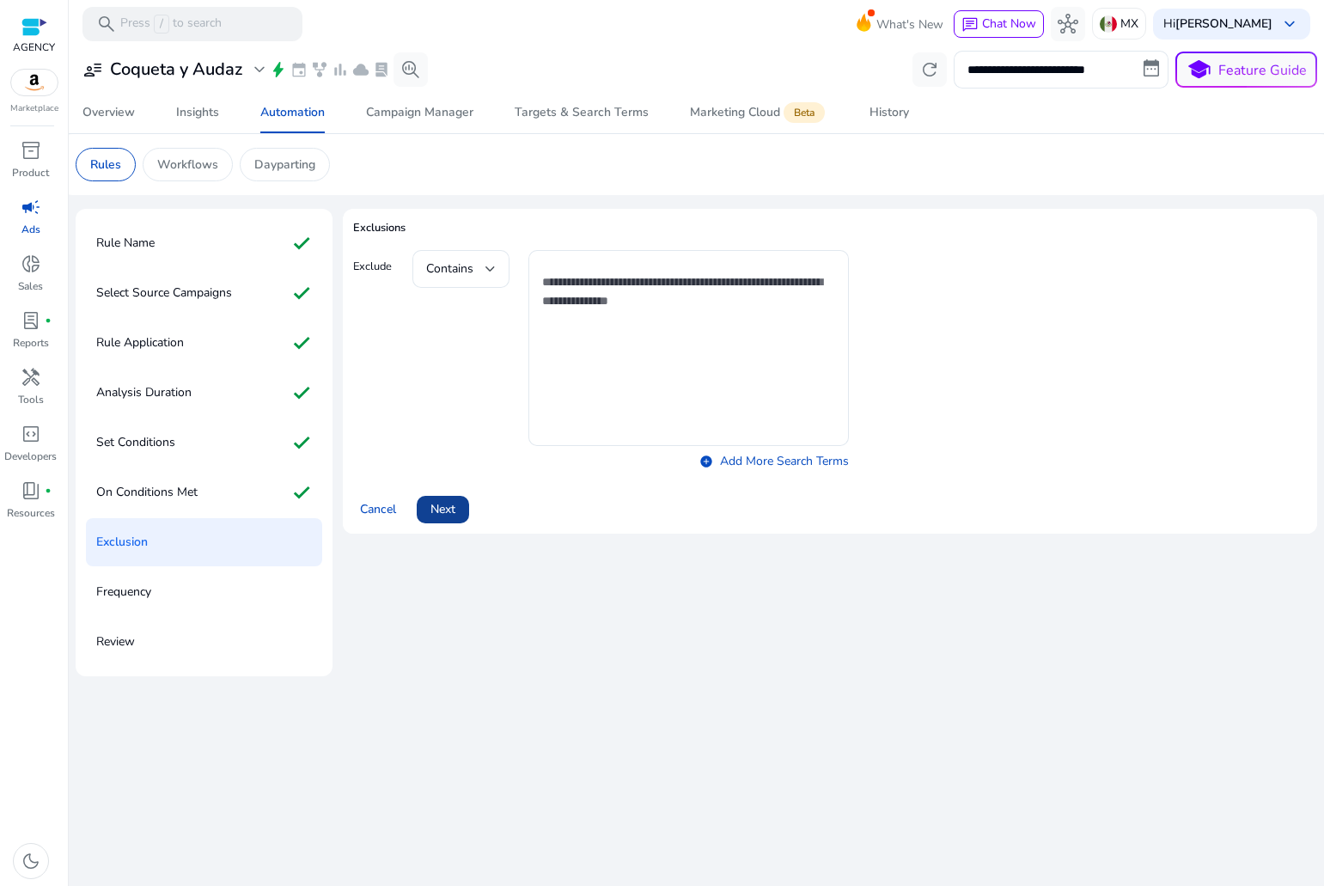
click at [455, 492] on span at bounding box center [443, 509] width 52 height 41
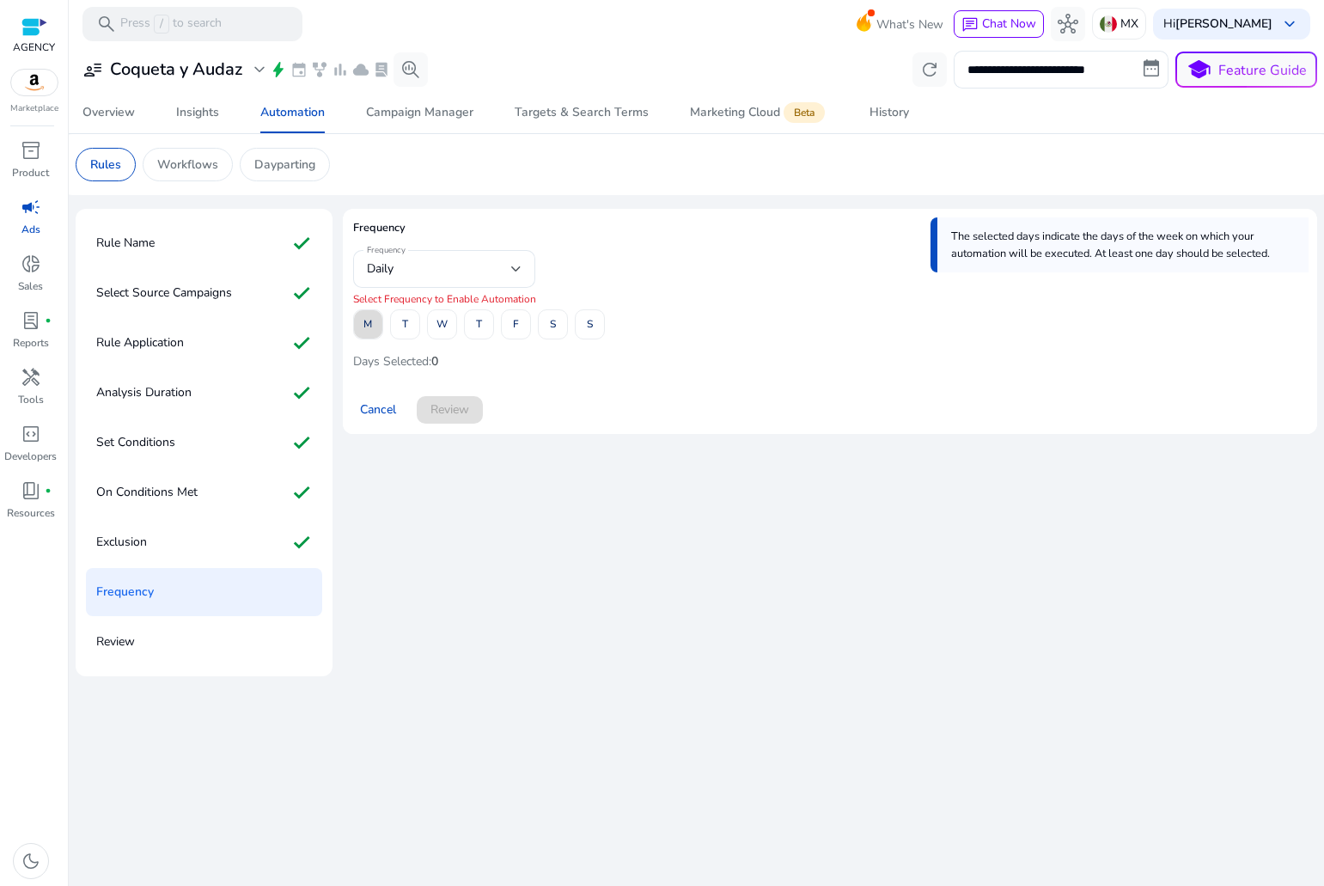
click at [368, 315] on span "M" at bounding box center [367, 324] width 9 height 30
click at [400, 323] on span at bounding box center [405, 324] width 28 height 41
click at [445, 331] on span "W" at bounding box center [442, 324] width 11 height 30
click at [484, 333] on span at bounding box center [479, 324] width 28 height 41
click at [517, 333] on span "F" at bounding box center [516, 324] width 6 height 30
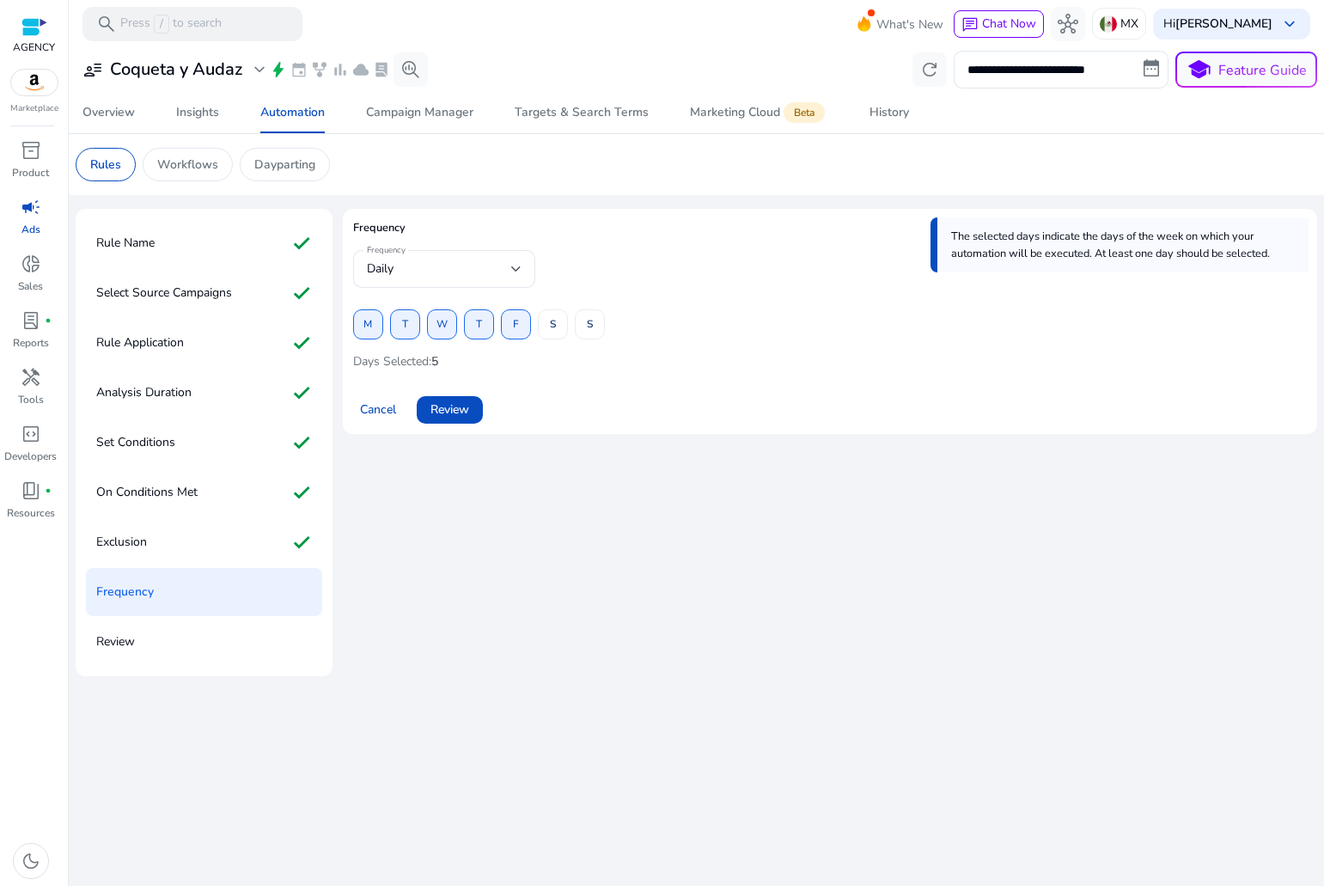
click at [569, 332] on div "M T W T F S S" at bounding box center [479, 324] width 252 height 30
click at [595, 325] on span at bounding box center [590, 324] width 28 height 41
click at [559, 327] on span at bounding box center [553, 324] width 28 height 41
click at [451, 426] on span at bounding box center [450, 409] width 66 height 41
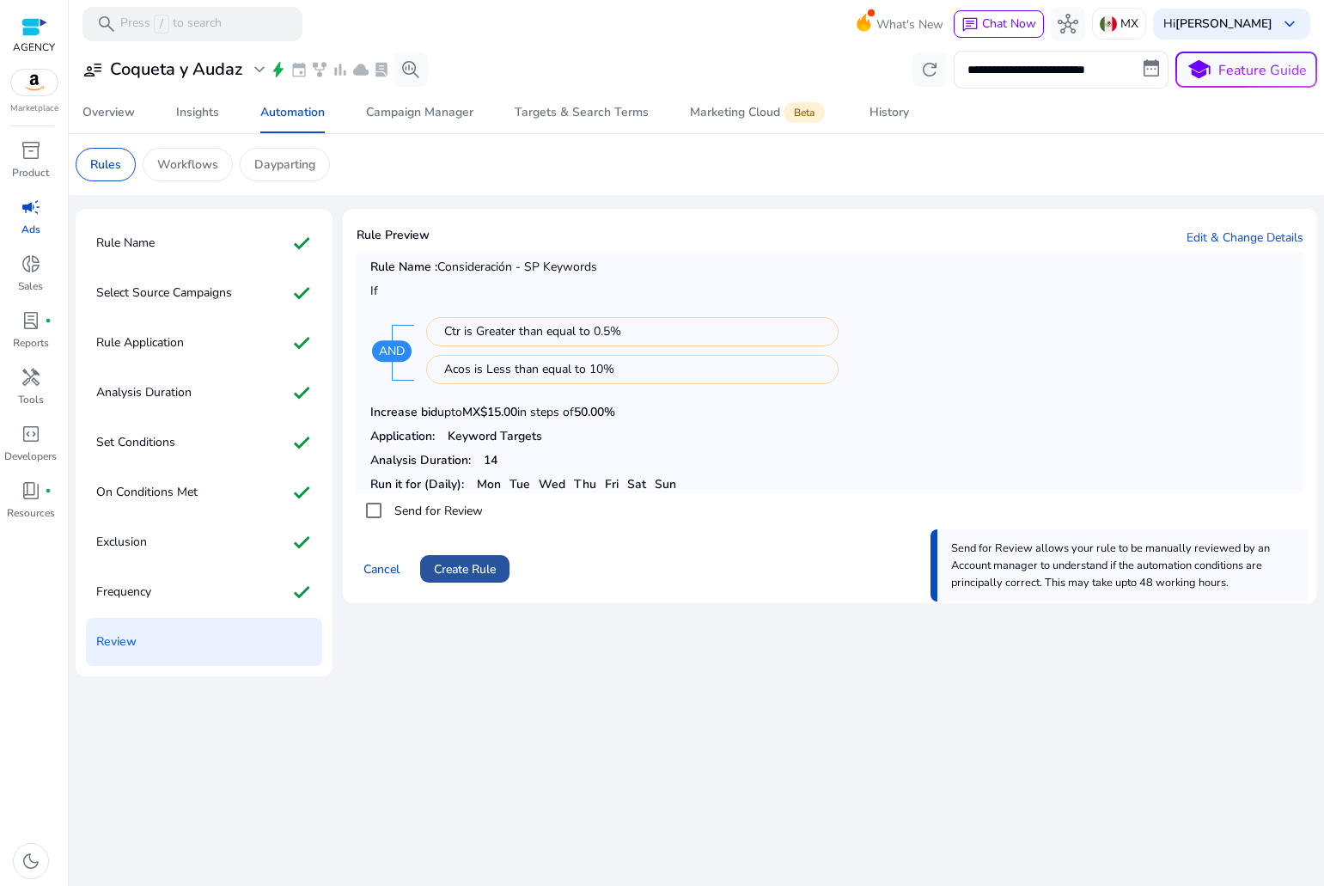
click at [470, 571] on span "Create Rule" at bounding box center [465, 569] width 62 height 18
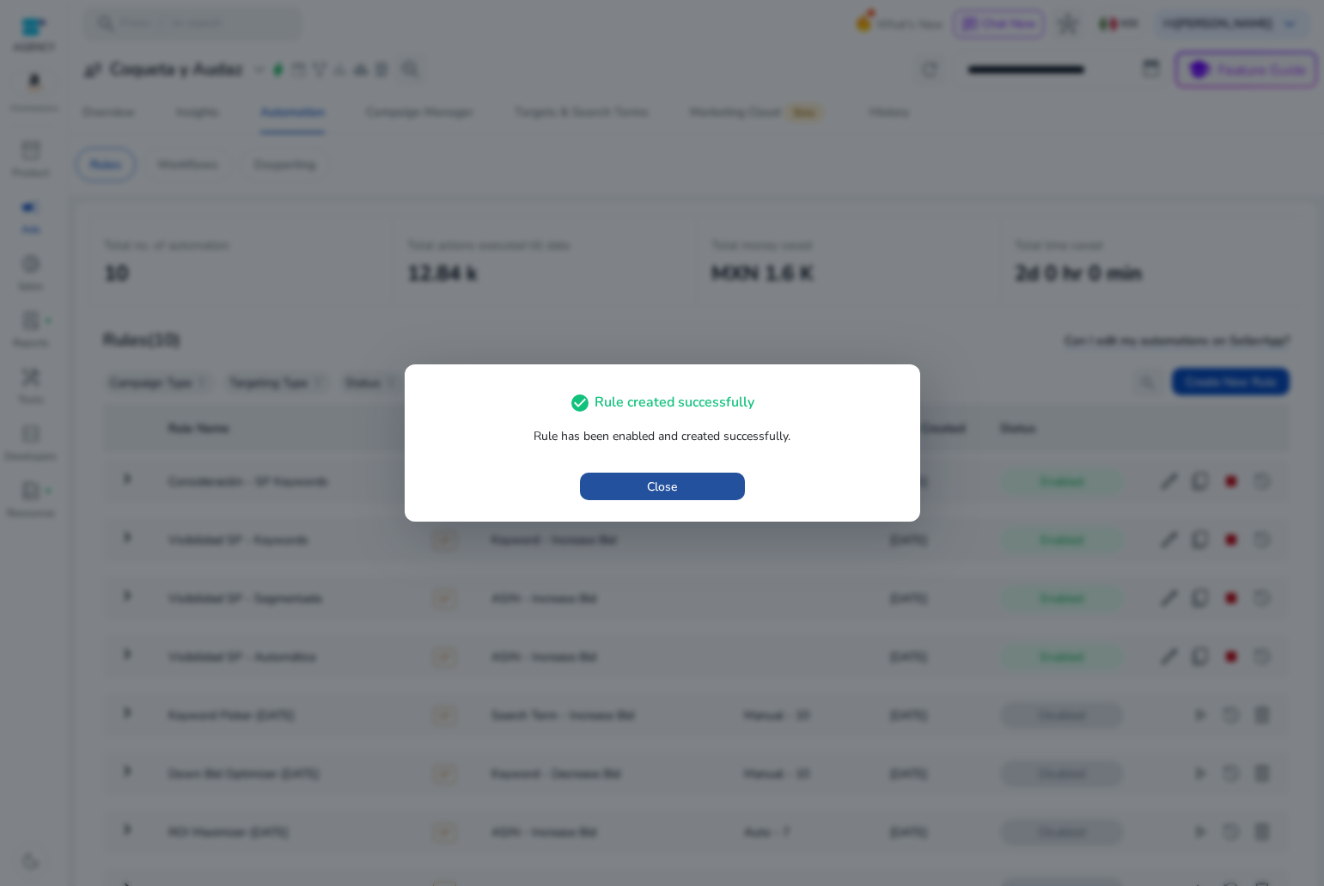
click at [699, 491] on span "button" at bounding box center [662, 486] width 165 height 41
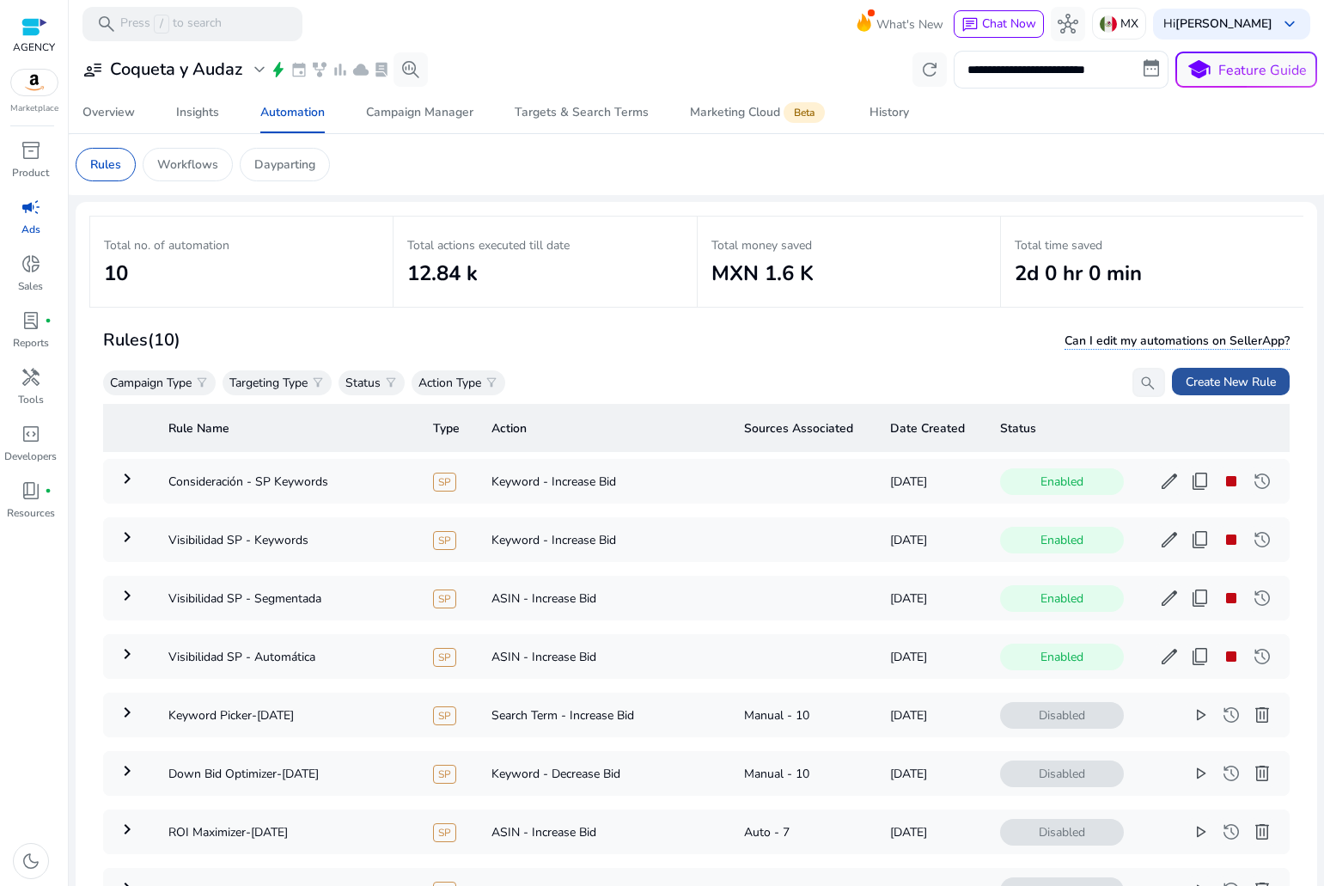
click at [1216, 381] on span "Create New Rule" at bounding box center [1231, 382] width 90 height 18
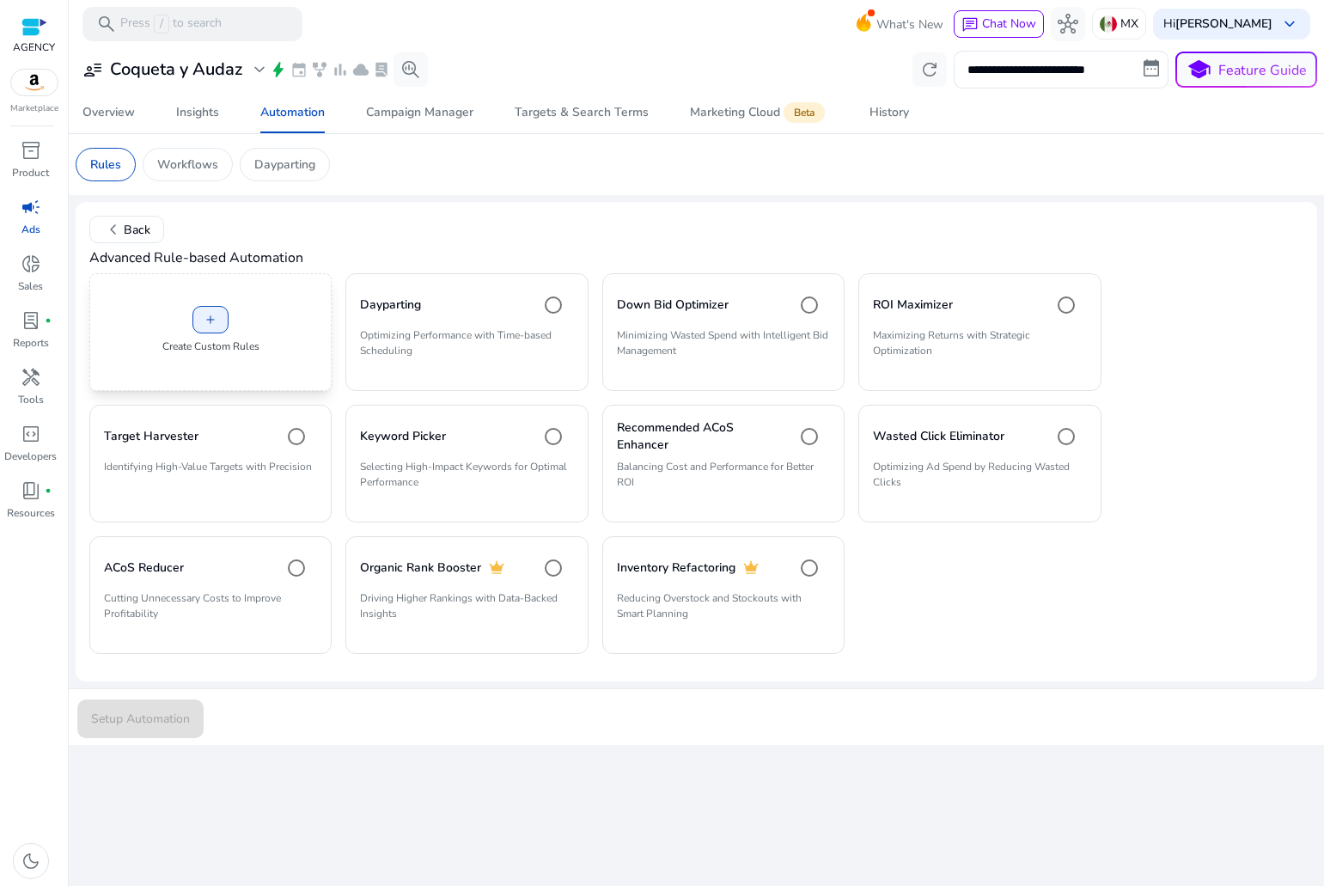
click at [261, 339] on div "add Create Custom Rules" at bounding box center [210, 332] width 242 height 118
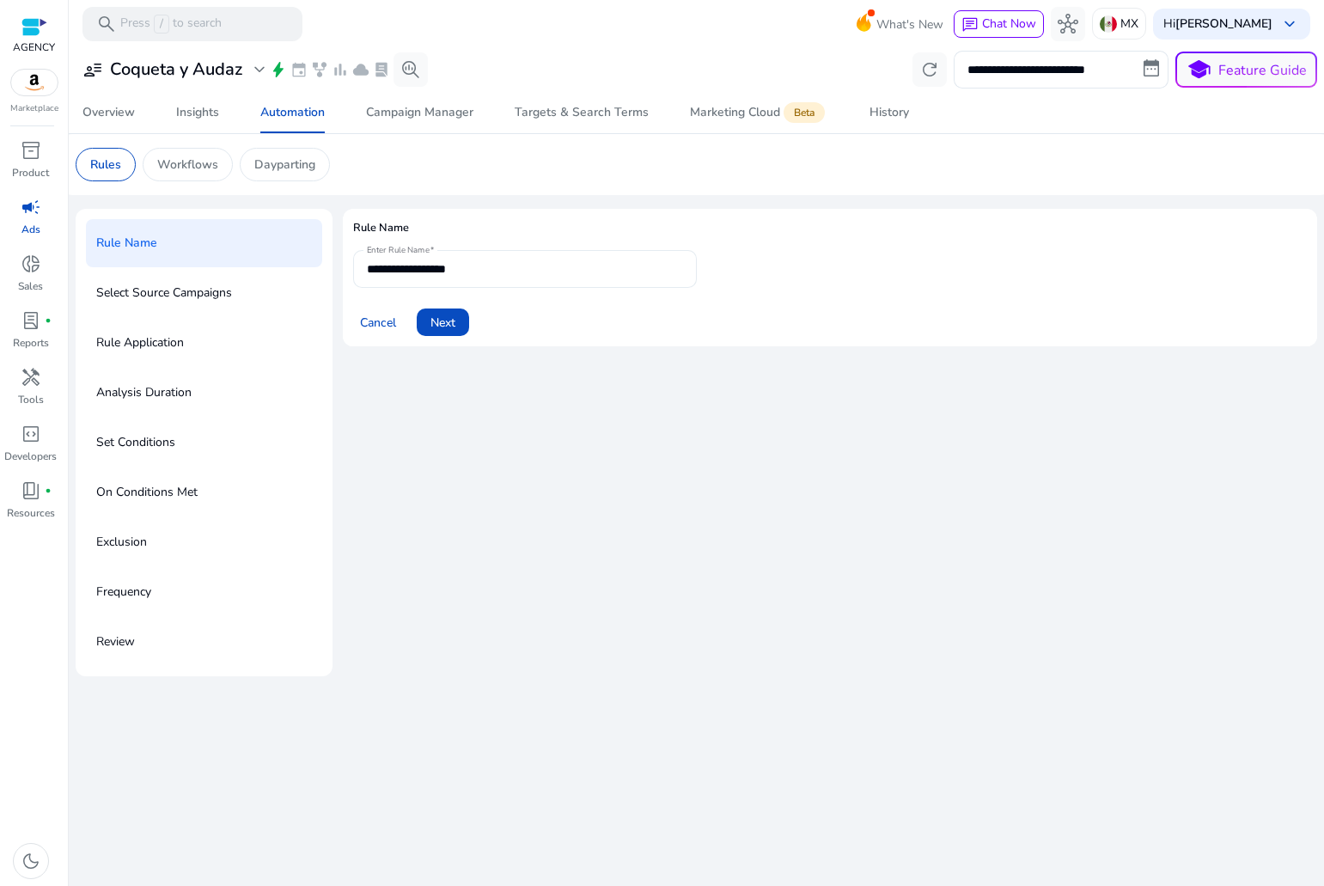
click at [422, 283] on div "**********" at bounding box center [525, 269] width 316 height 38
click at [424, 279] on div "**********" at bounding box center [525, 269] width 316 height 38
click at [424, 269] on input "**********" at bounding box center [525, 269] width 316 height 19
type input "**********"
click at [449, 316] on span "Next" at bounding box center [443, 323] width 25 height 18
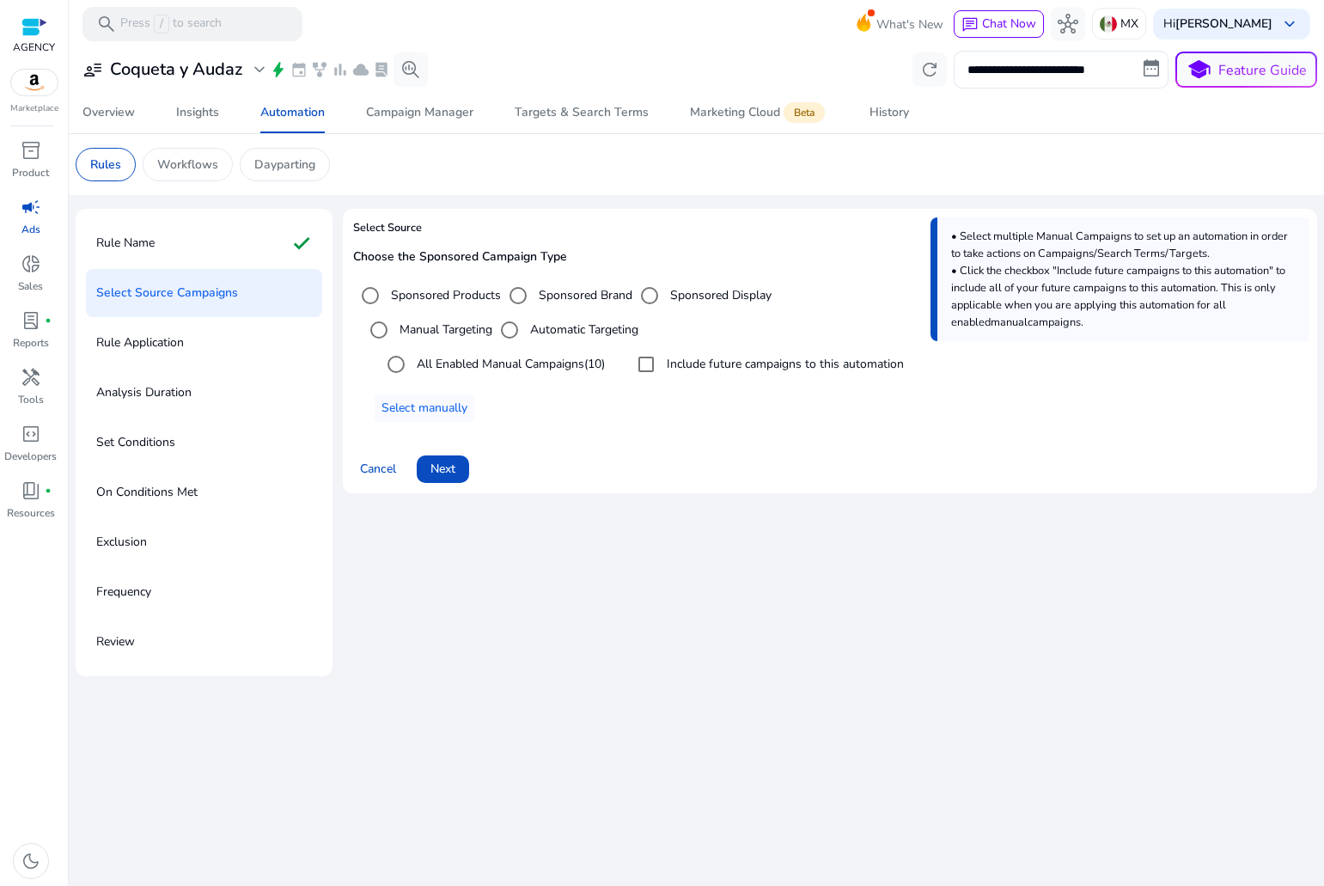
click at [734, 369] on label "Include future campaigns to this automation" at bounding box center [783, 364] width 241 height 18
click at [440, 467] on span "Next" at bounding box center [443, 469] width 25 height 18
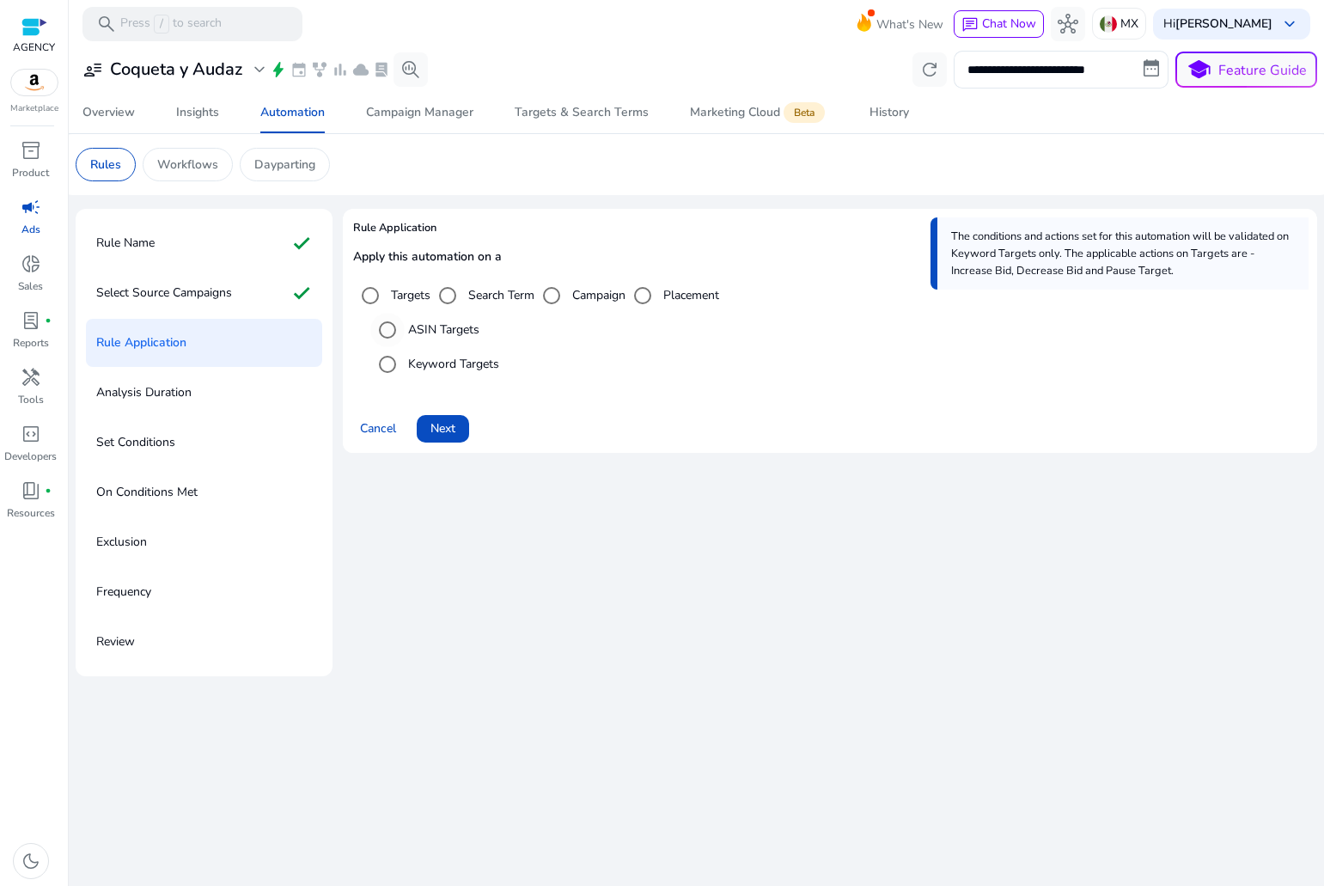
click at [437, 329] on label "ASIN Targets" at bounding box center [442, 330] width 75 height 18
click at [448, 425] on span "Next" at bounding box center [443, 428] width 25 height 18
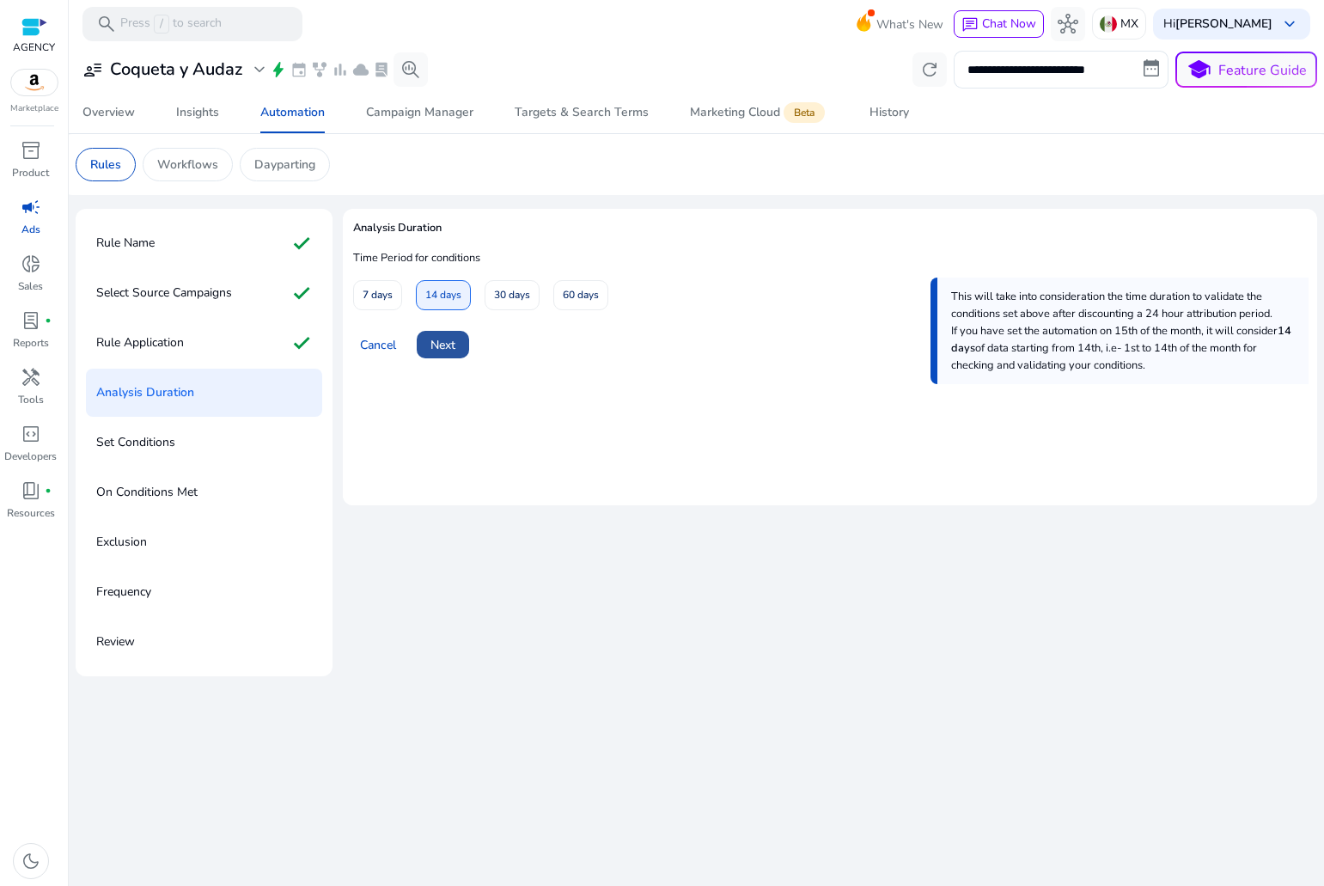
click at [434, 340] on span "Next" at bounding box center [443, 345] width 25 height 18
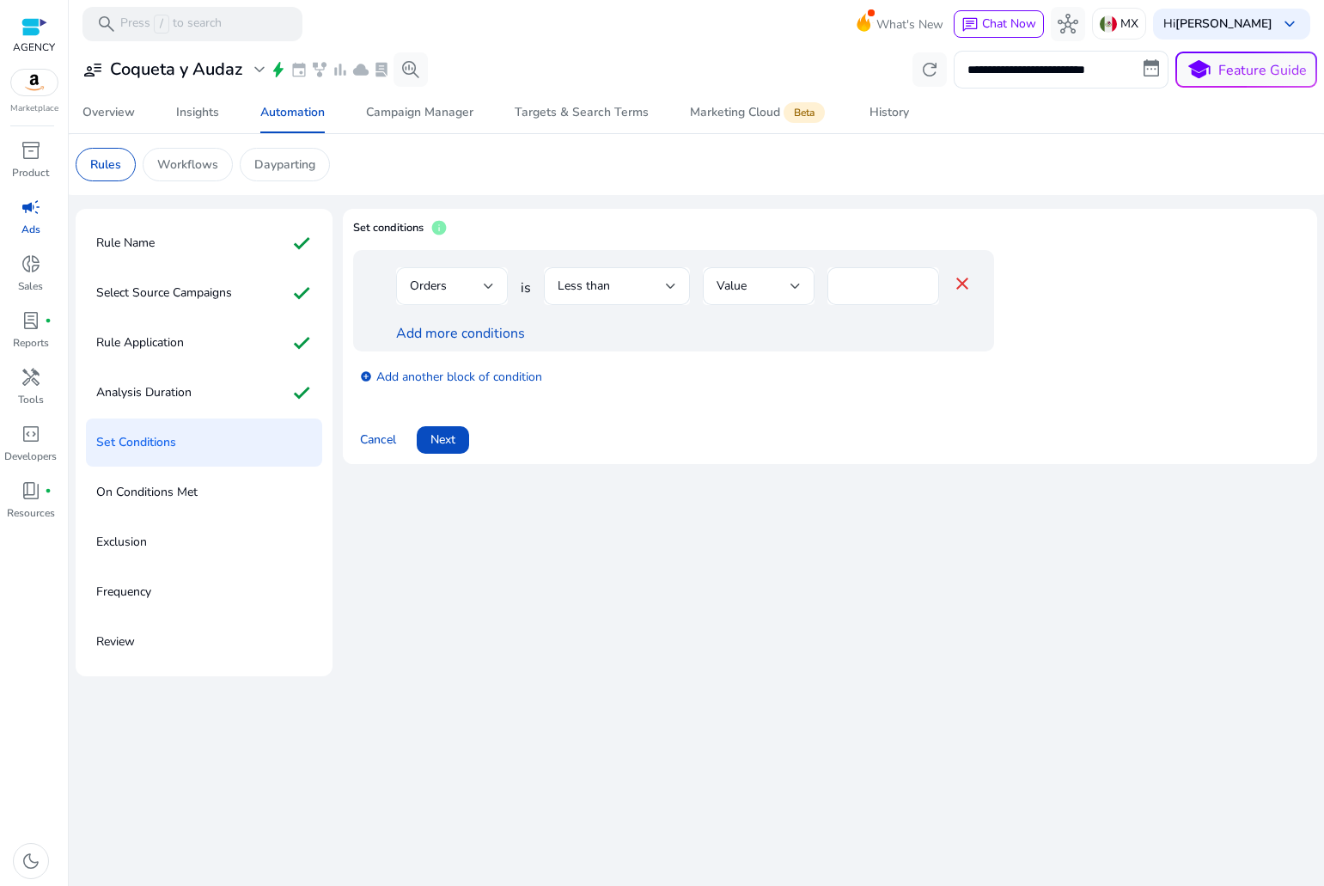
click at [492, 281] on div at bounding box center [489, 286] width 10 height 21
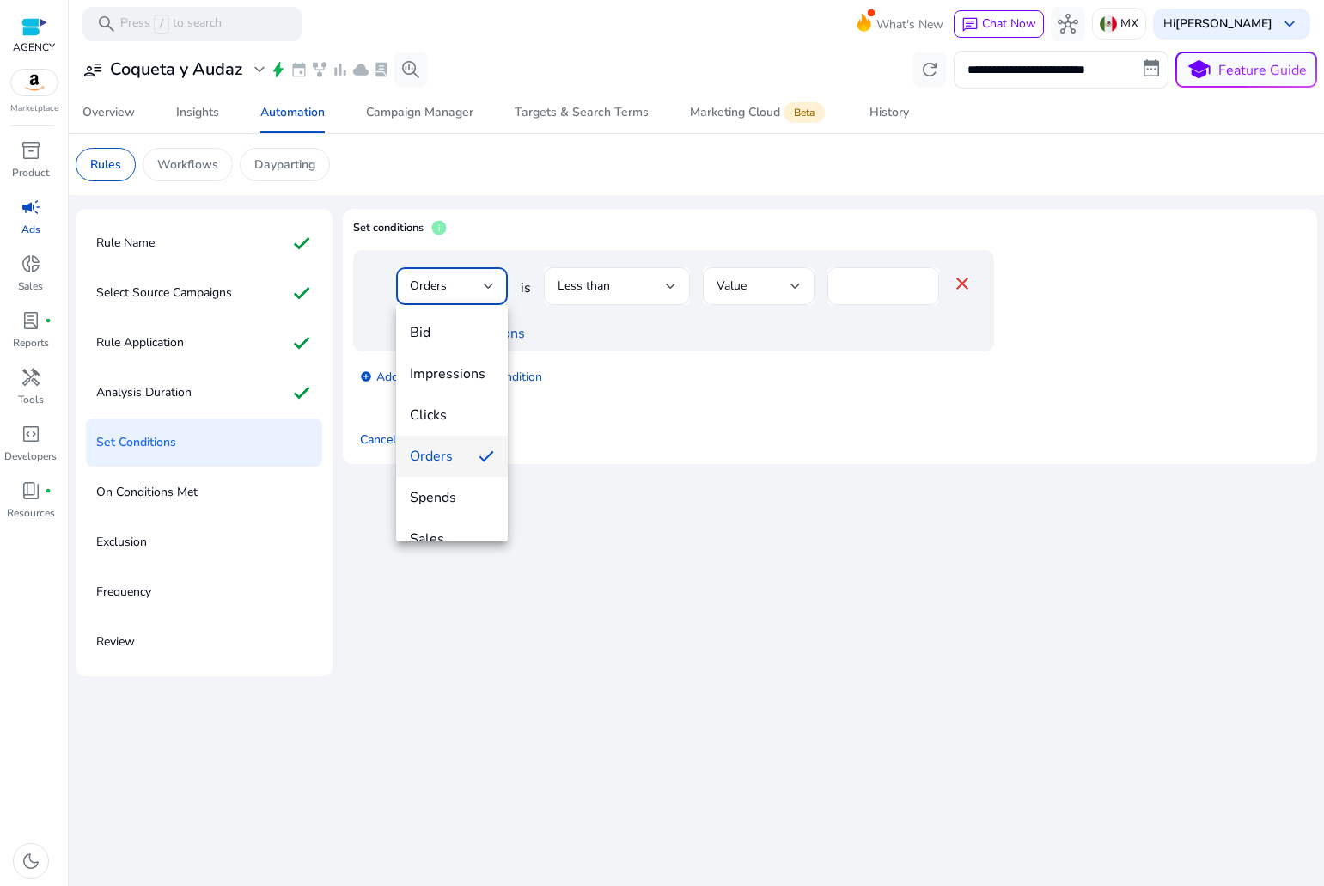
click at [497, 290] on div at bounding box center [662, 443] width 1324 height 886
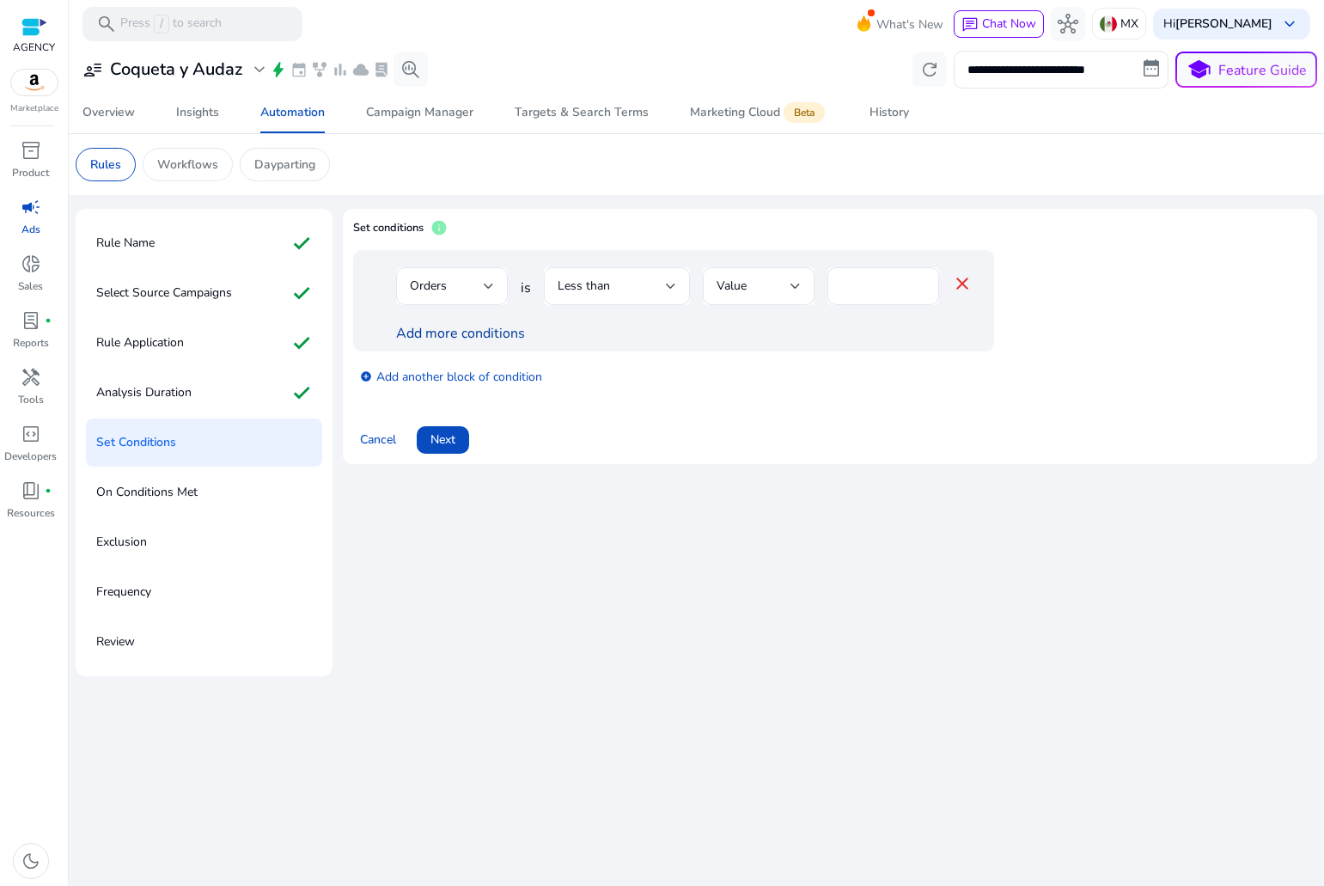
click at [490, 332] on link "Add more conditions" at bounding box center [460, 333] width 129 height 19
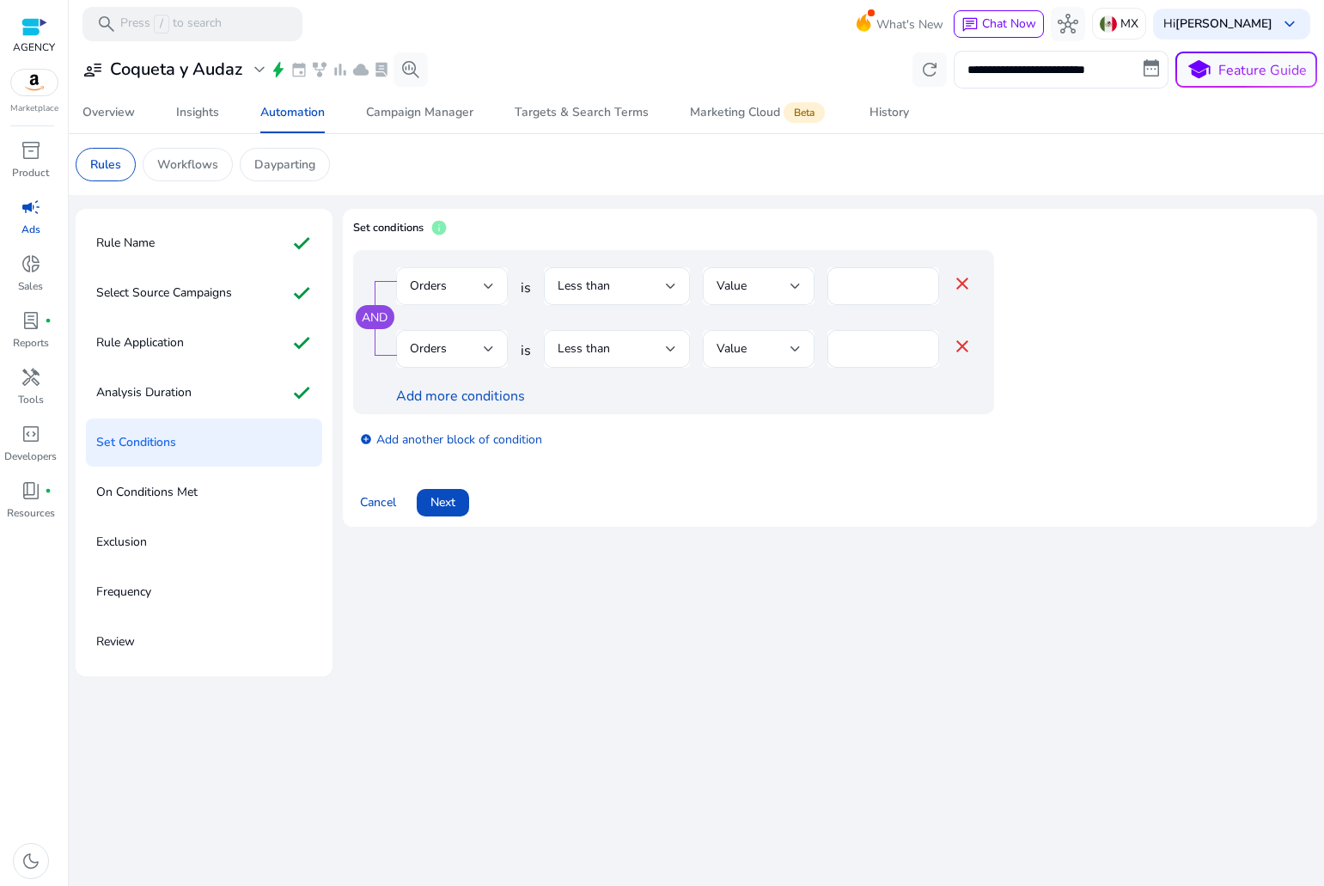
click at [479, 285] on div "Orders" at bounding box center [447, 286] width 74 height 19
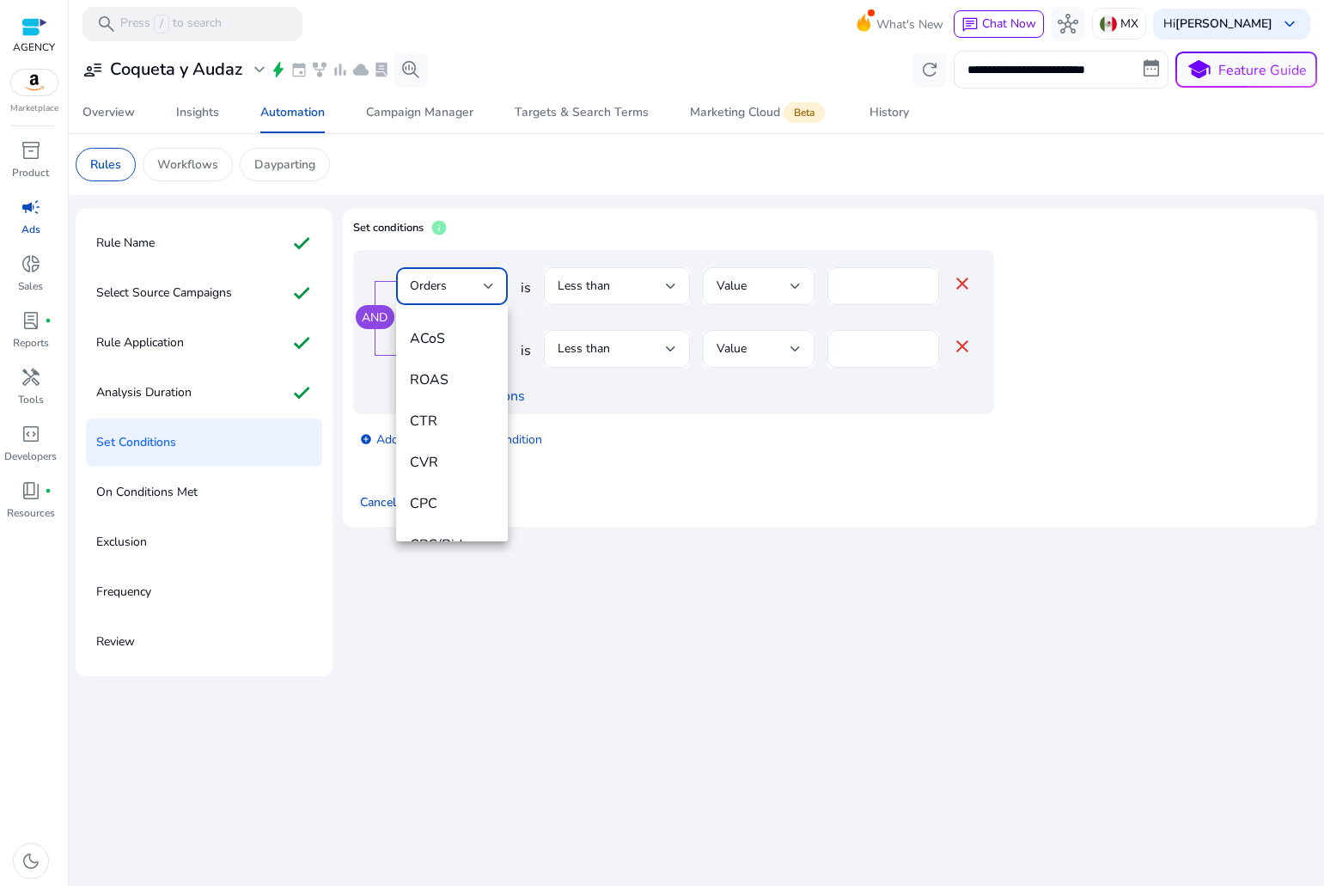
scroll to position [258, 0]
click at [437, 410] on span "CTR" at bounding box center [452, 404] width 84 height 19
click at [460, 348] on div "Orders" at bounding box center [447, 348] width 74 height 19
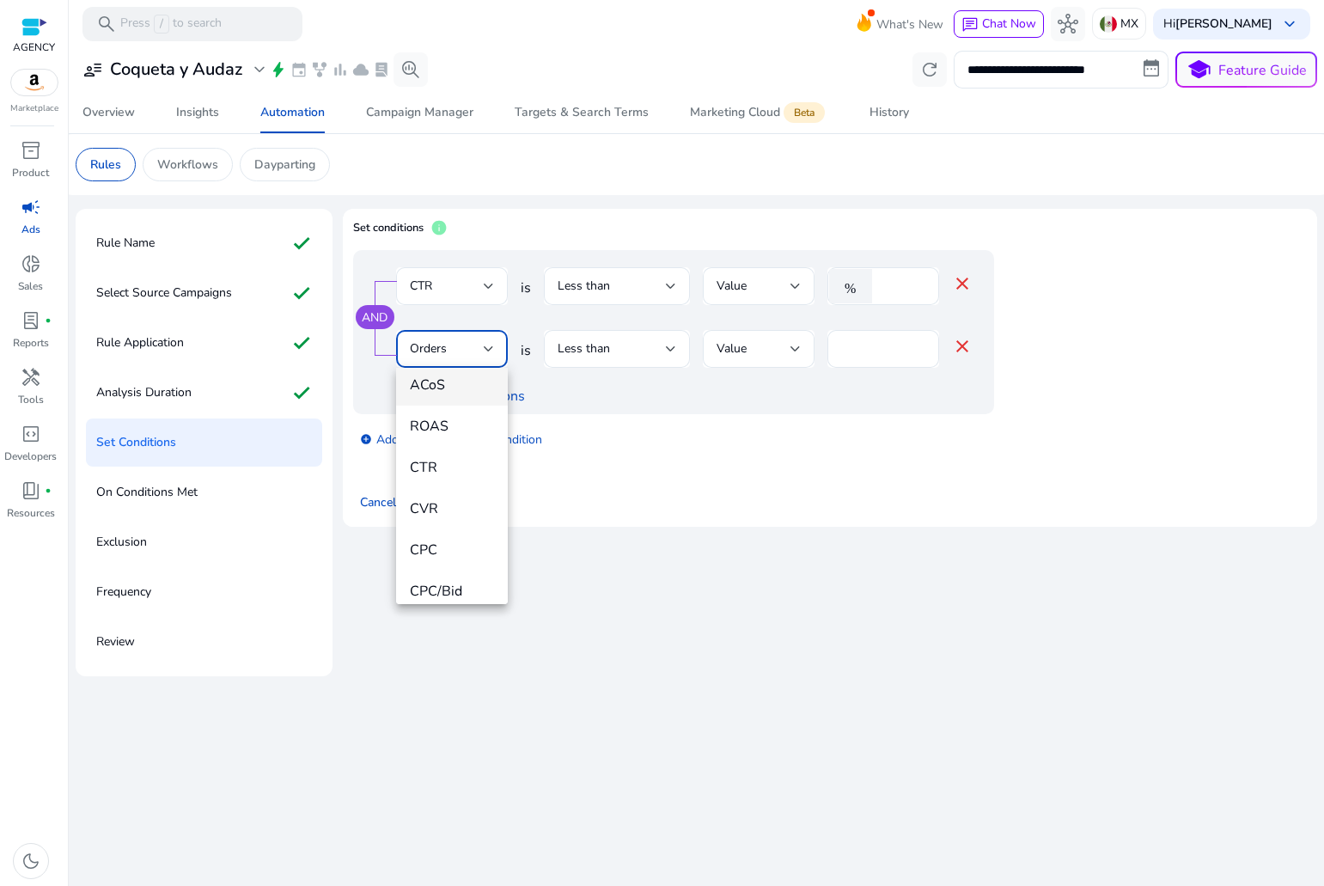
click at [433, 391] on span "ACoS" at bounding box center [452, 385] width 84 height 19
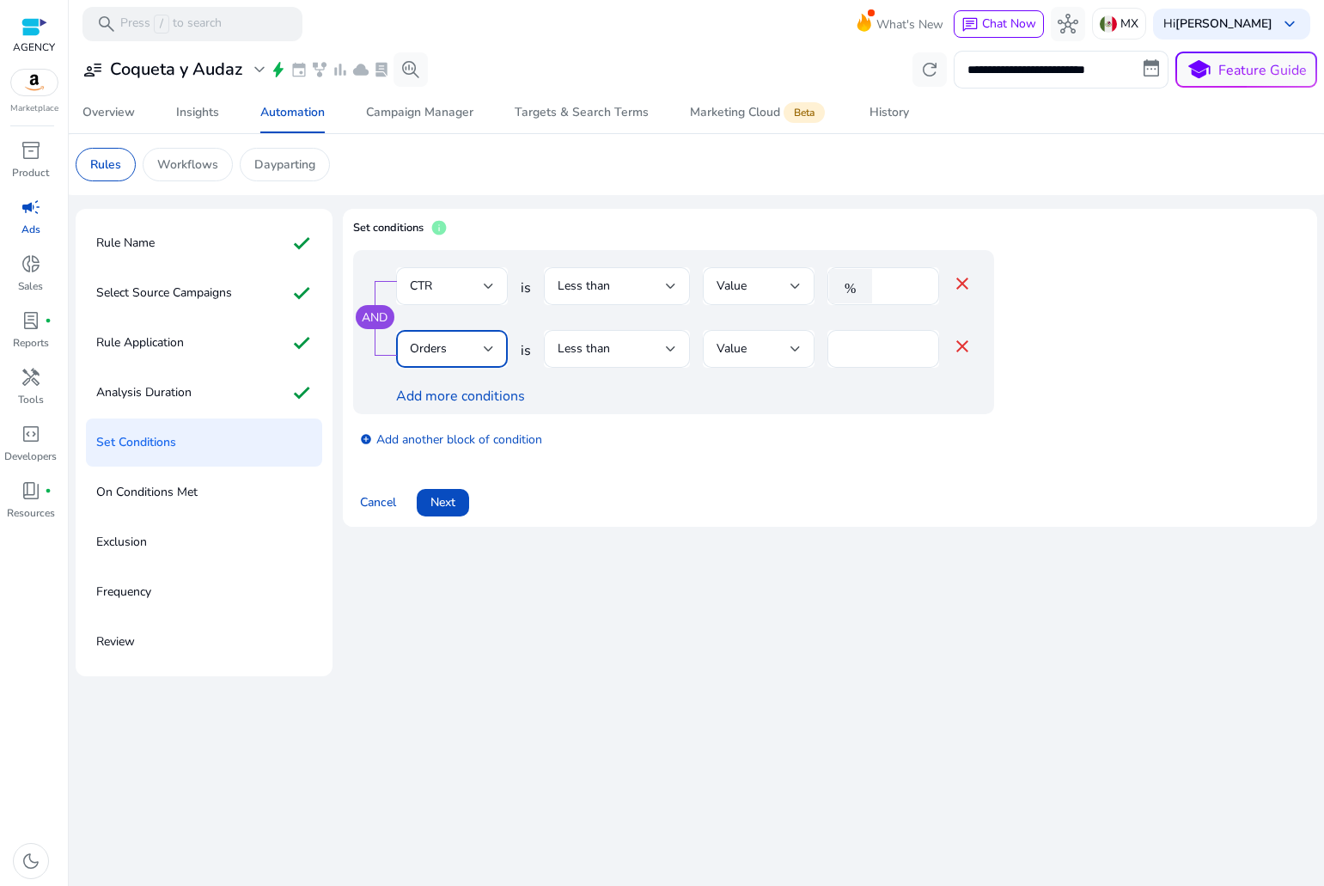
scroll to position [254, 0]
click at [573, 354] on span "Less than" at bounding box center [584, 348] width 52 height 16
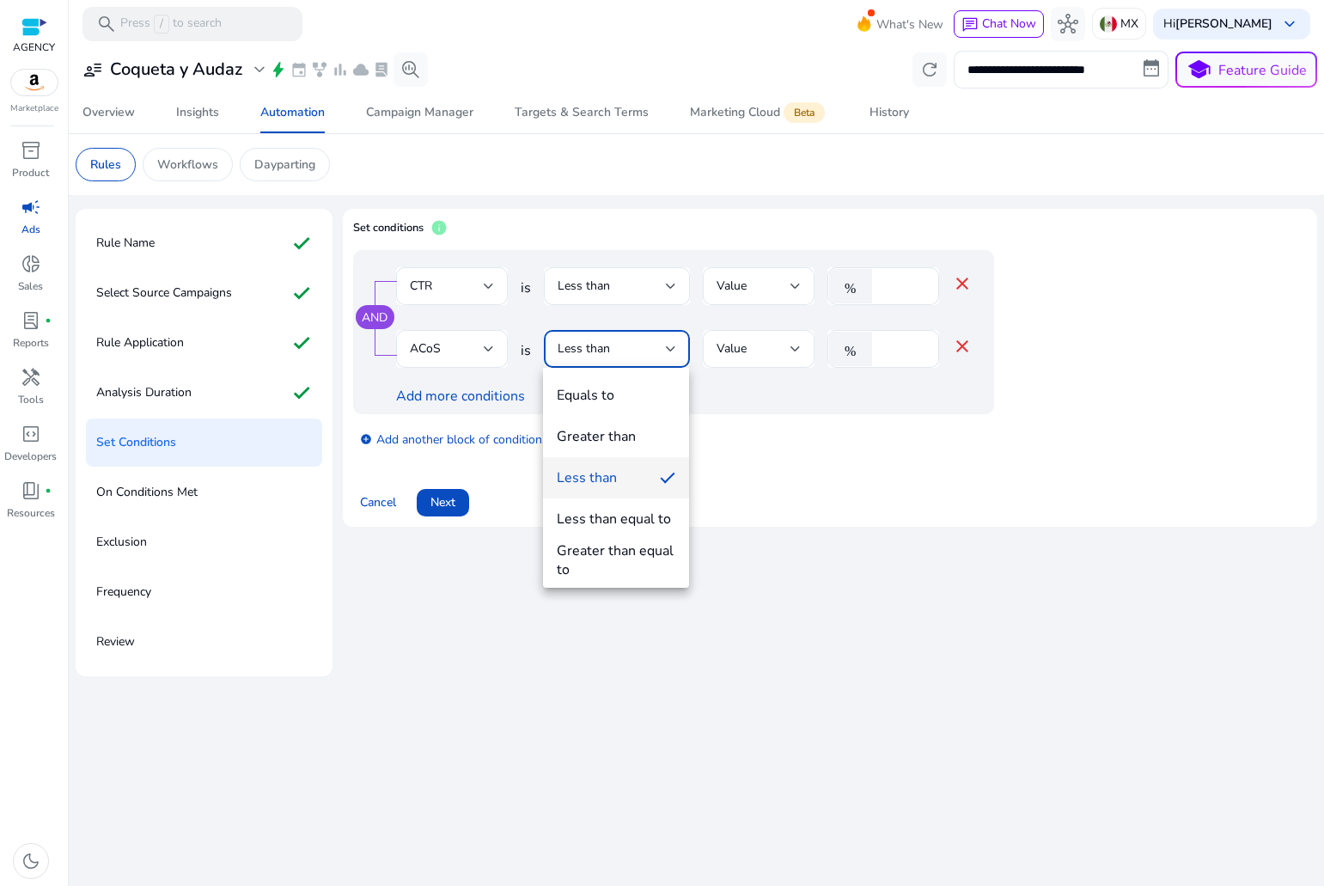
click at [596, 286] on div at bounding box center [662, 443] width 1324 height 886
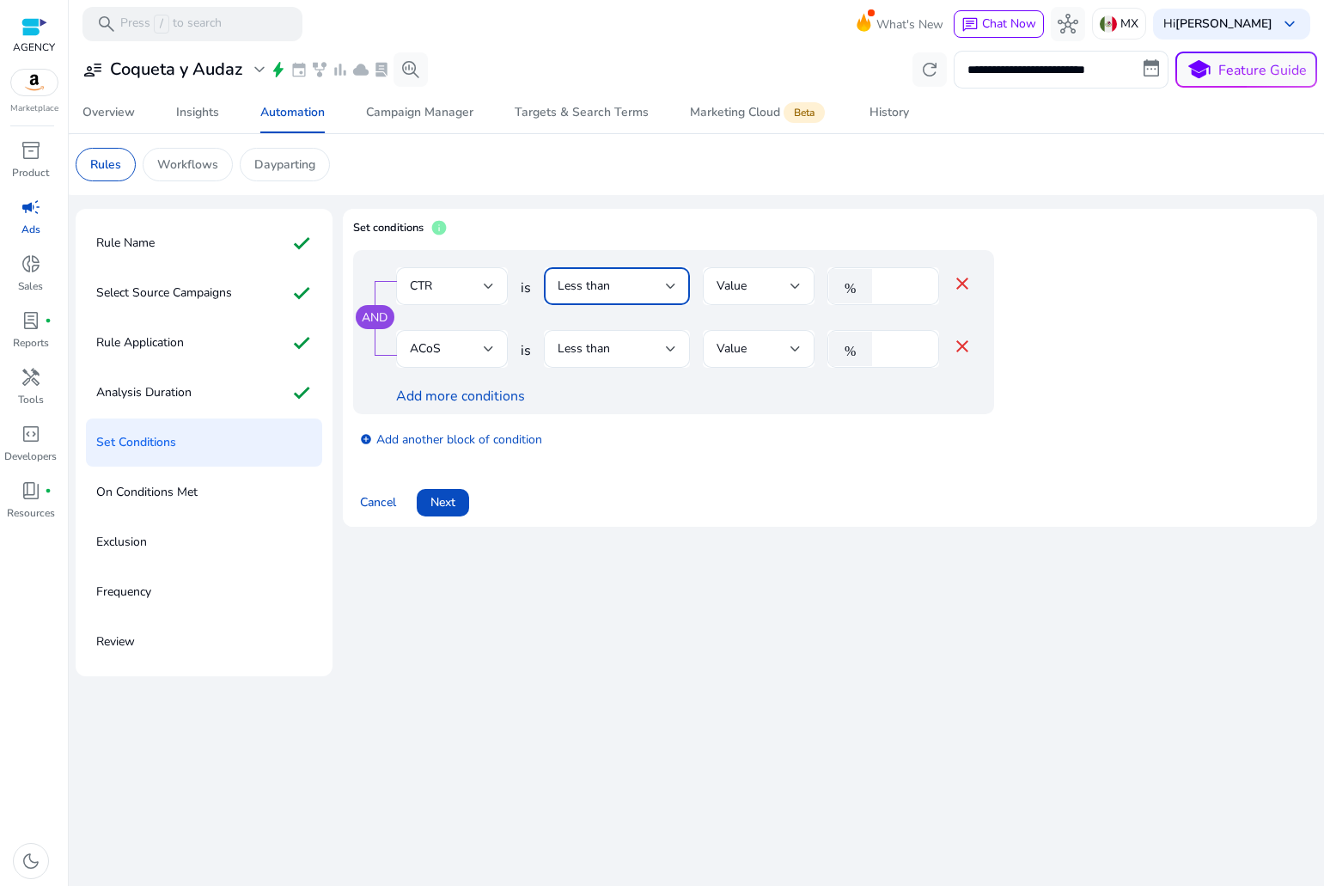
click at [596, 286] on span "Less than" at bounding box center [584, 286] width 52 height 16
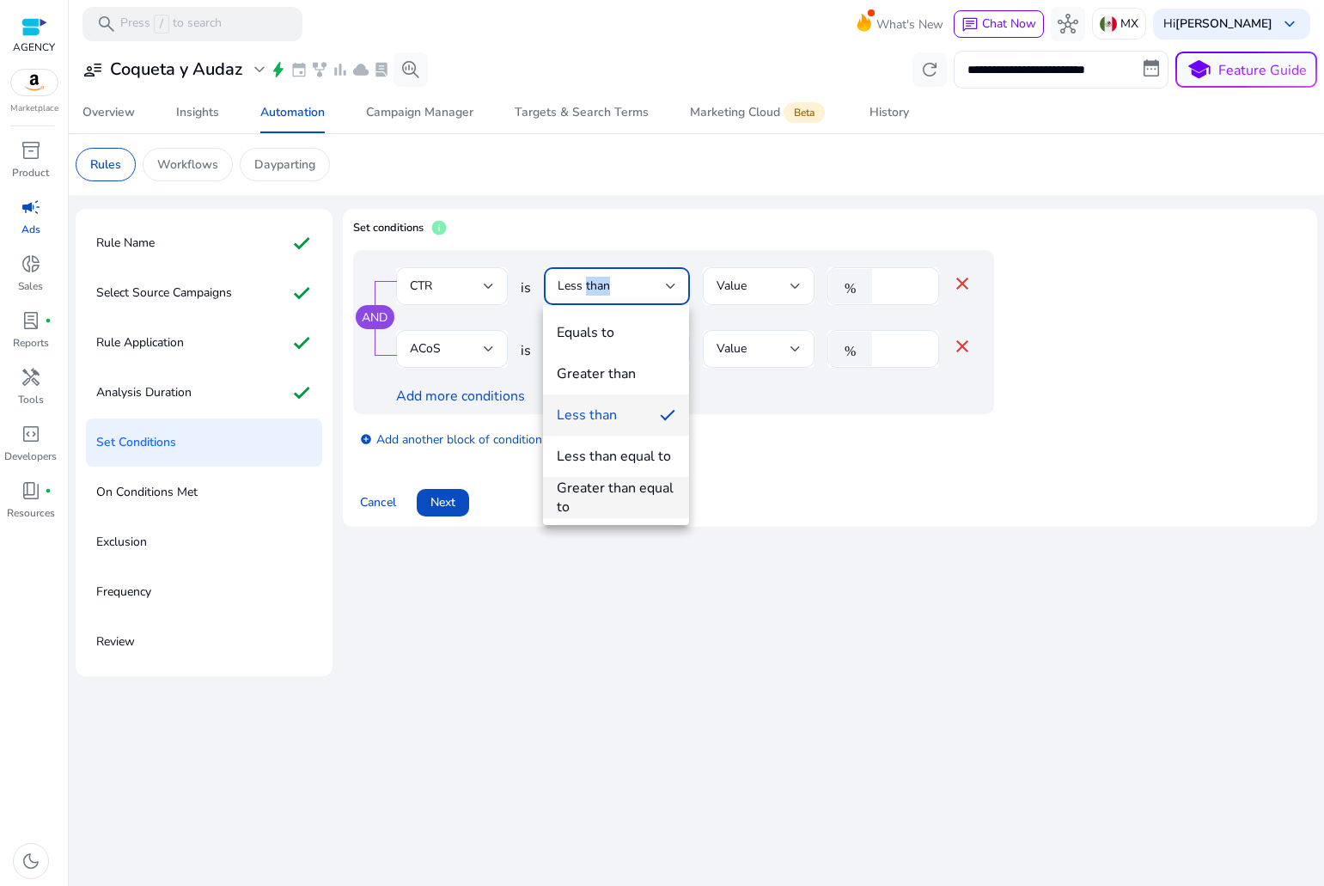
click at [607, 498] on div "Greater than equal to" at bounding box center [616, 498] width 119 height 38
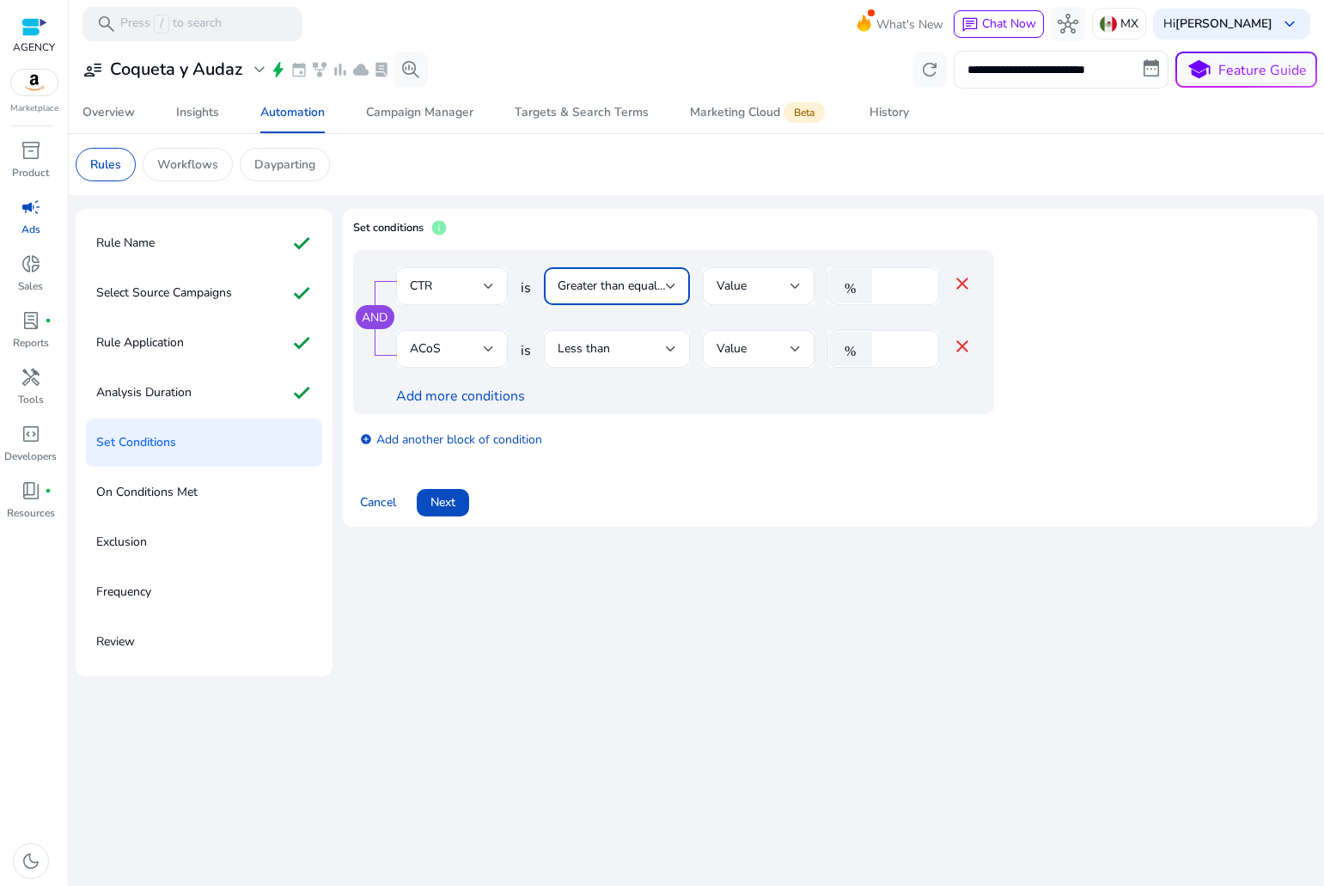
click at [890, 285] on input "*" at bounding box center [903, 286] width 45 height 19
type input "**"
click at [900, 331] on div "*" at bounding box center [903, 349] width 45 height 38
click at [899, 348] on input "*" at bounding box center [903, 348] width 45 height 19
click at [875, 283] on div "%" at bounding box center [854, 286] width 53 height 34
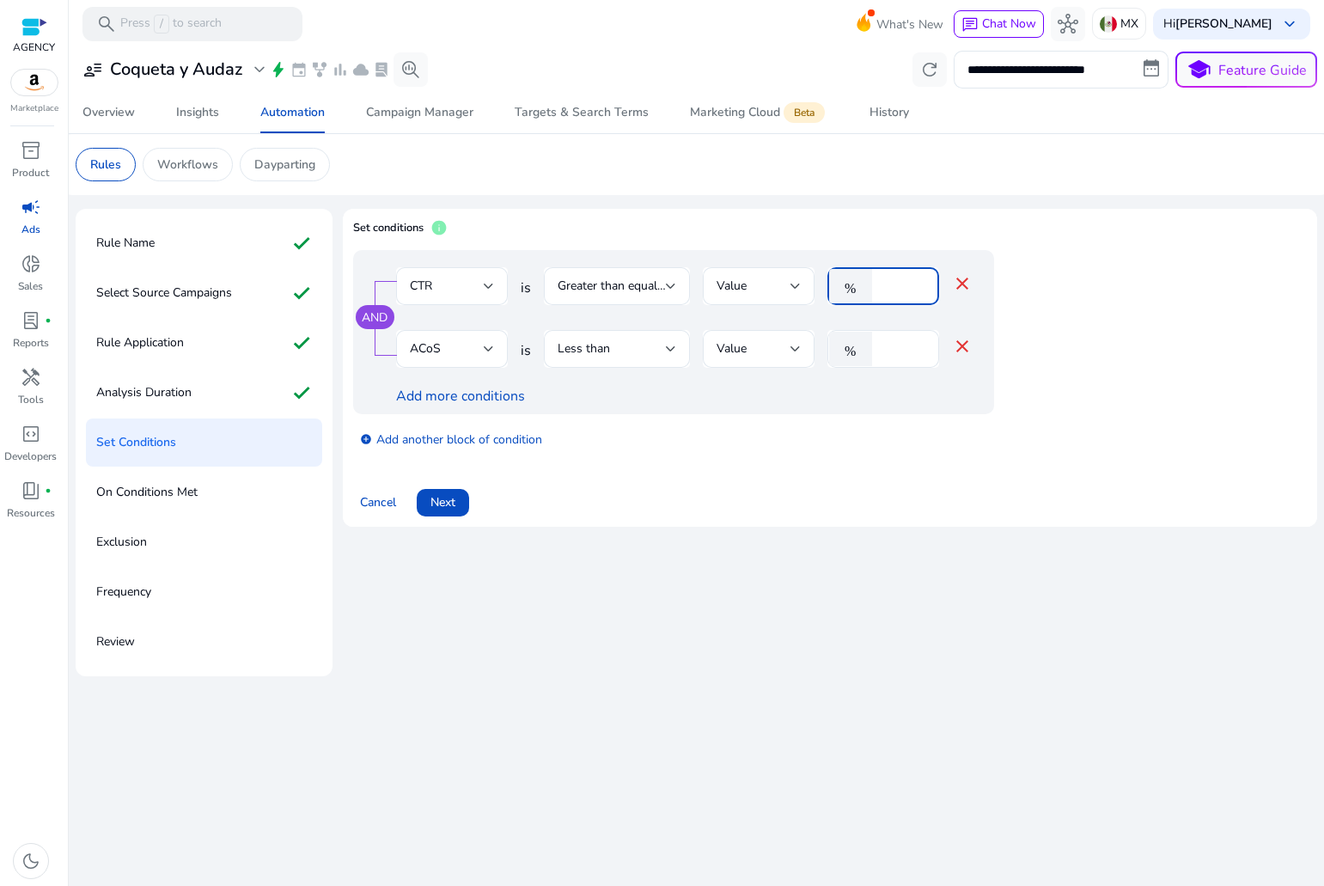
click at [883, 284] on input "**" at bounding box center [903, 286] width 45 height 19
type input "***"
click at [900, 349] on input "*" at bounding box center [903, 348] width 45 height 19
type input "**"
click at [467, 503] on span at bounding box center [443, 502] width 52 height 41
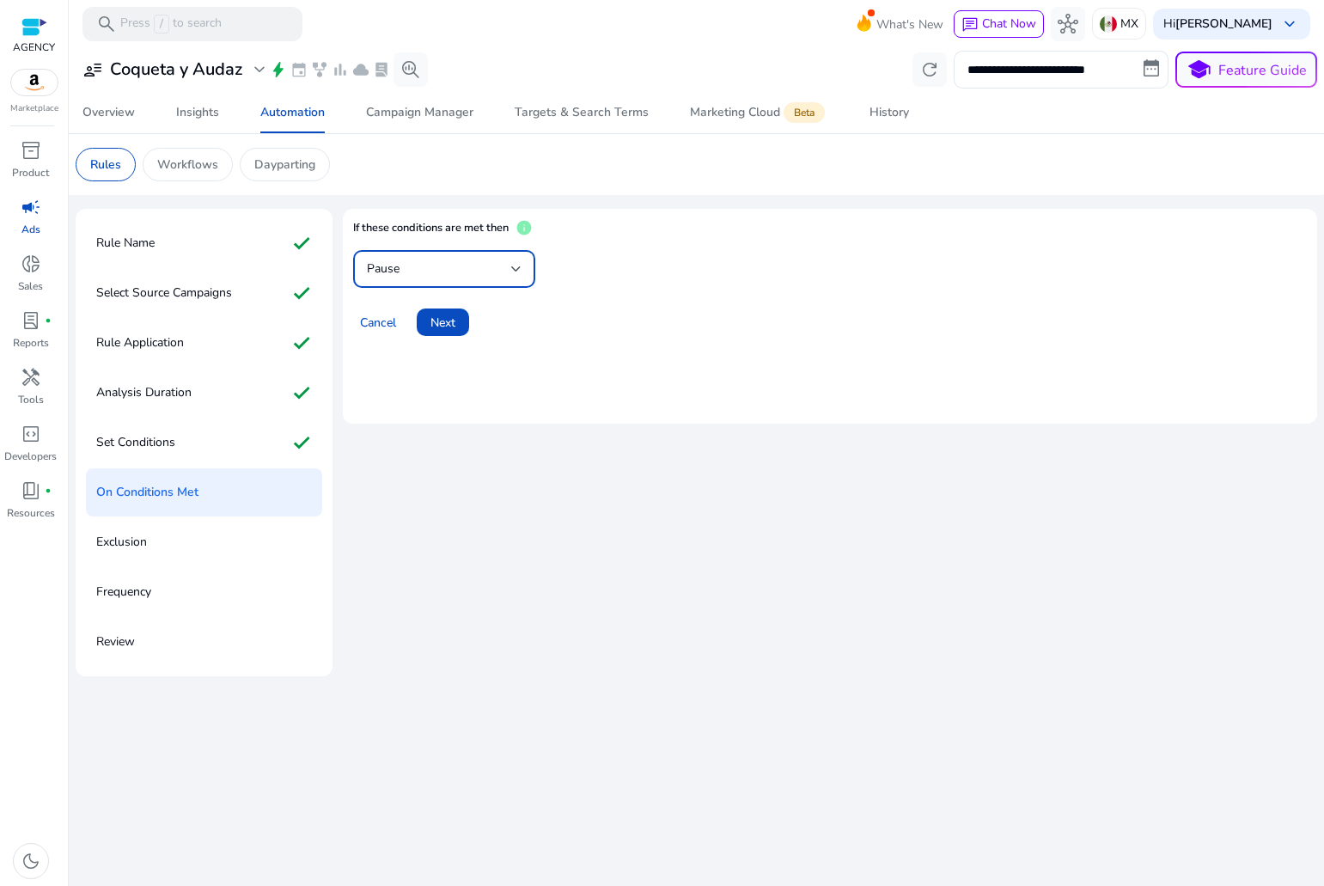
click at [448, 266] on div "Pause" at bounding box center [439, 269] width 144 height 19
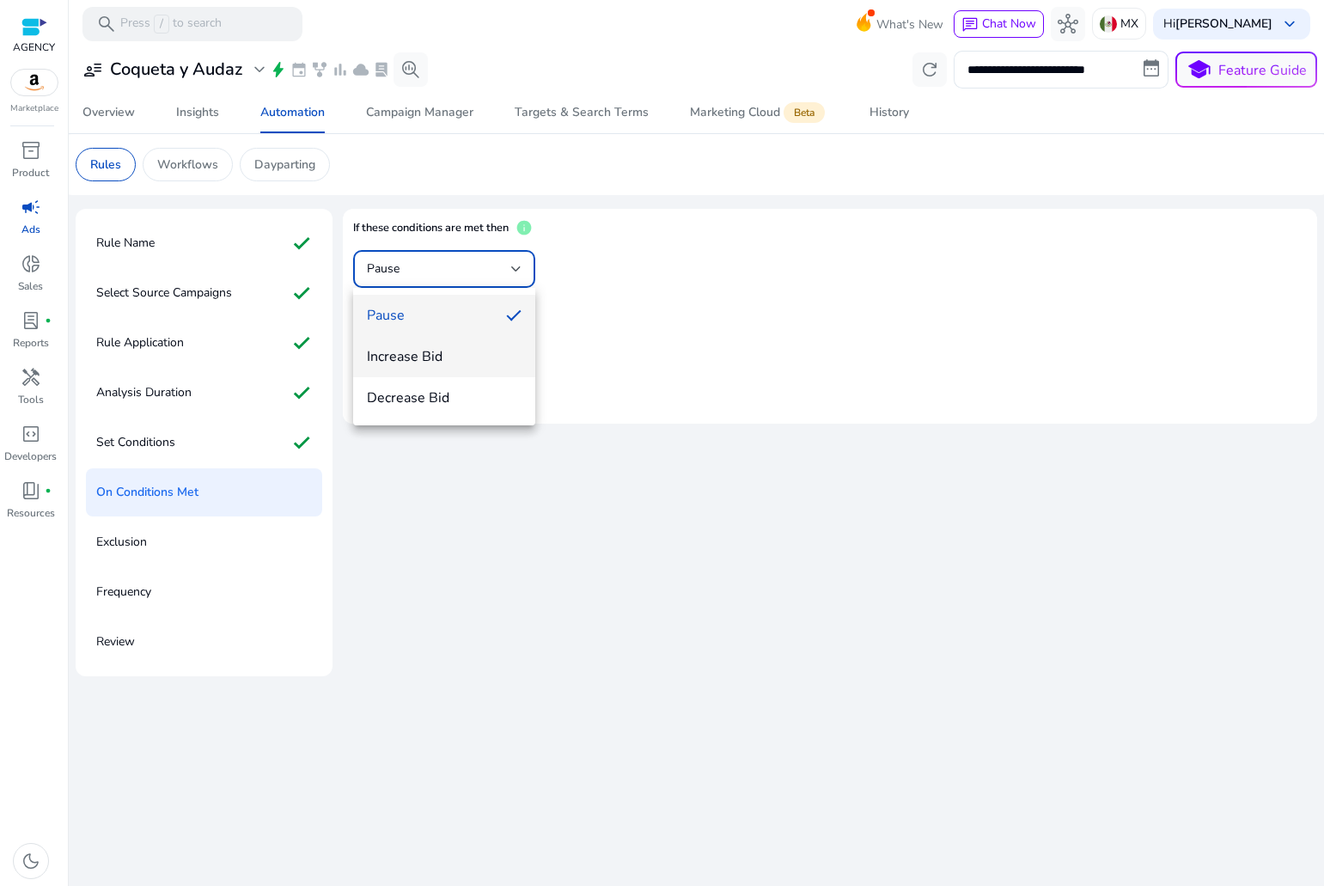
click at [446, 357] on span "Increase Bid" at bounding box center [444, 356] width 155 height 19
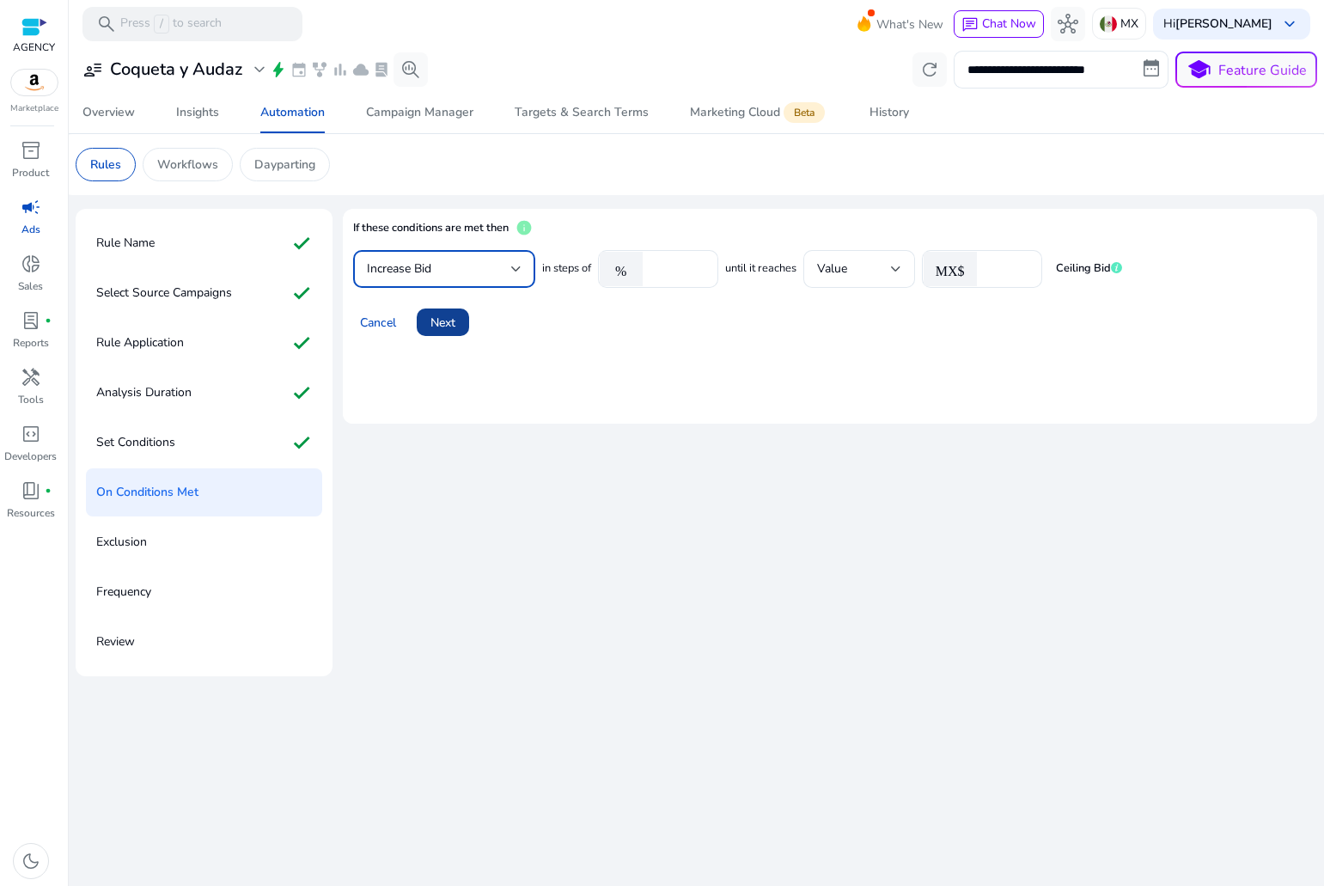
click at [440, 323] on span "Next" at bounding box center [443, 323] width 25 height 18
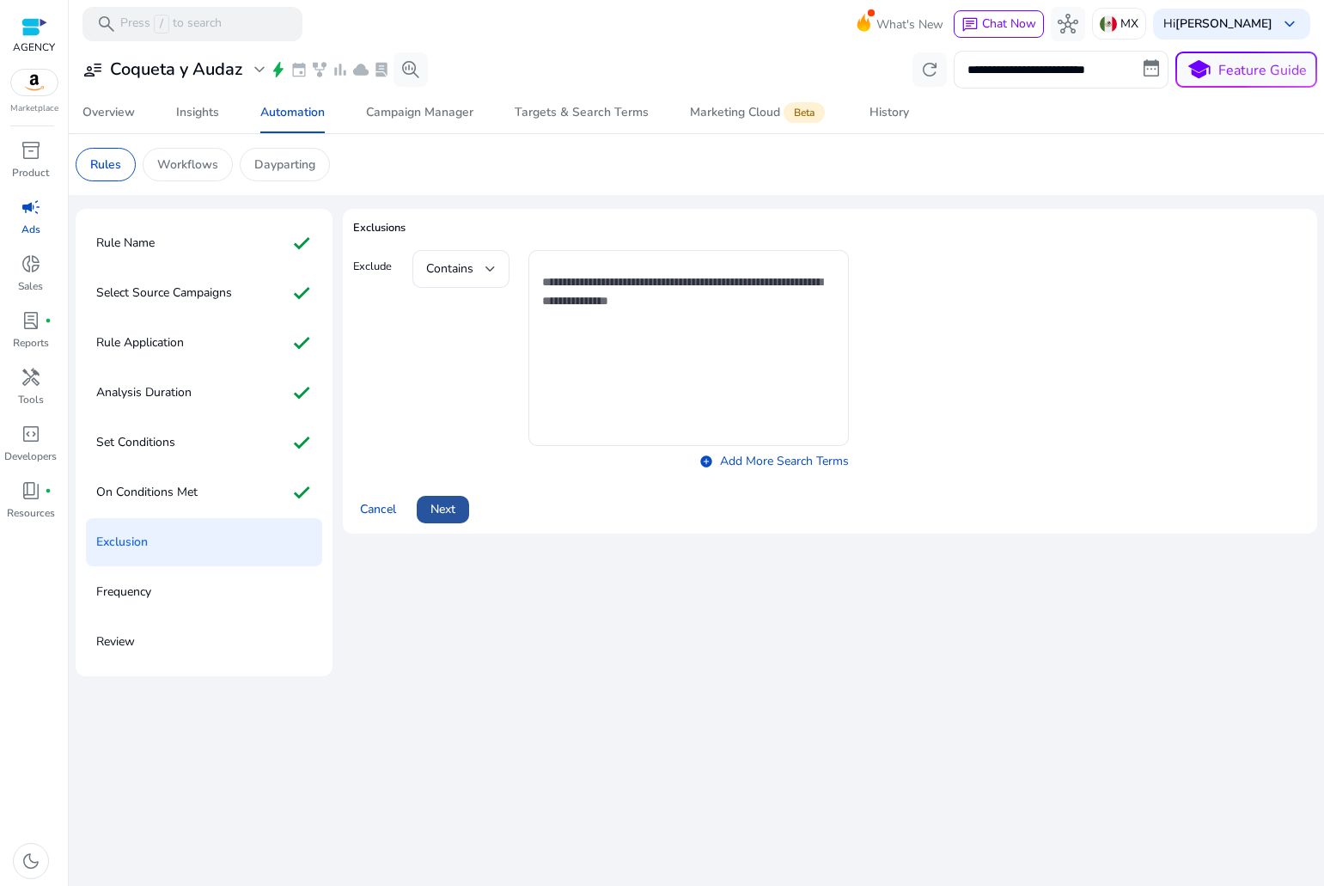
click at [443, 504] on span "Next" at bounding box center [443, 509] width 25 height 18
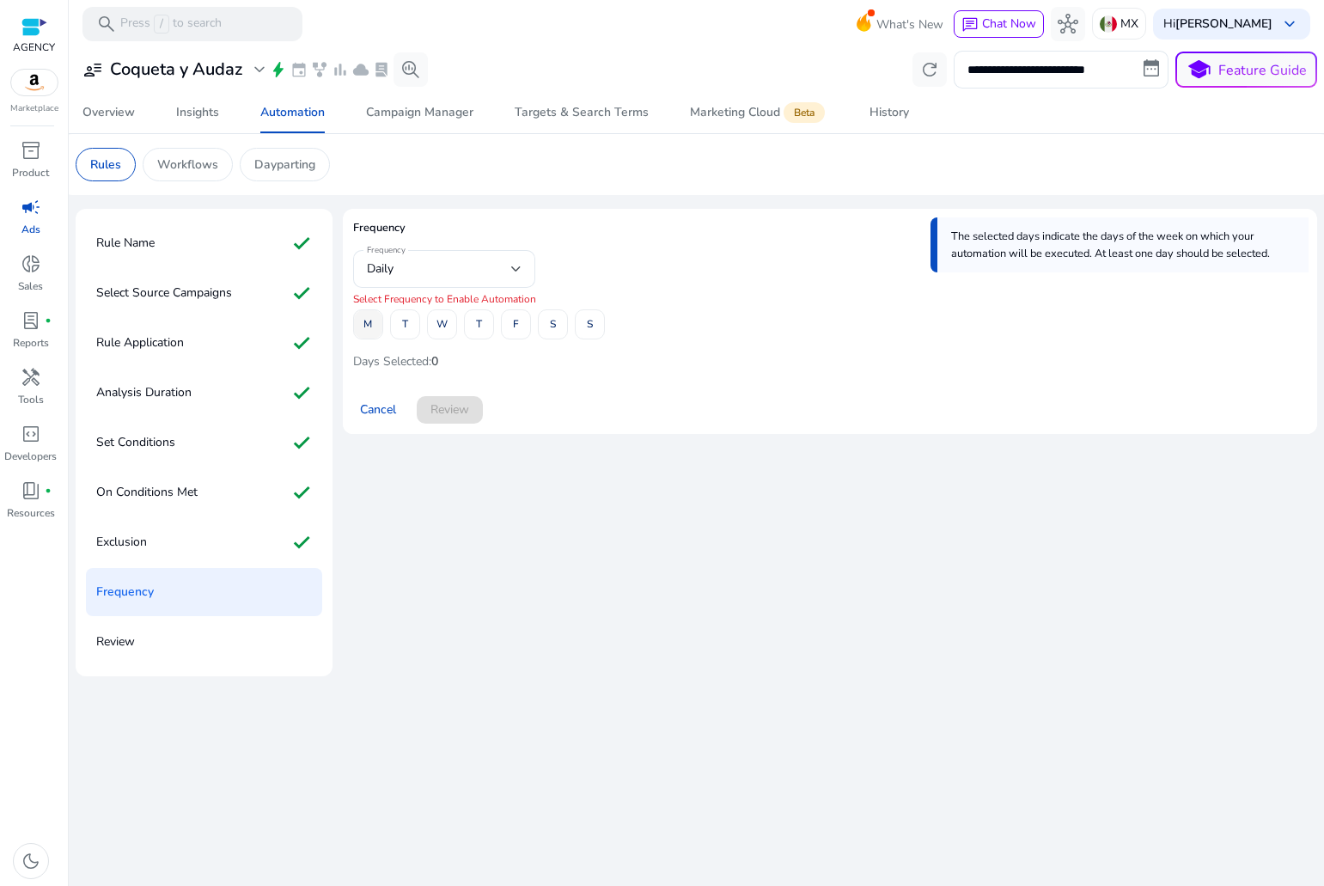
click at [379, 315] on span at bounding box center [368, 324] width 28 height 41
click at [413, 321] on span at bounding box center [405, 324] width 28 height 41
click at [449, 335] on span at bounding box center [442, 324] width 28 height 41
click at [483, 337] on span at bounding box center [479, 324] width 28 height 41
click at [531, 333] on div "M T W T F S S" at bounding box center [479, 324] width 252 height 30
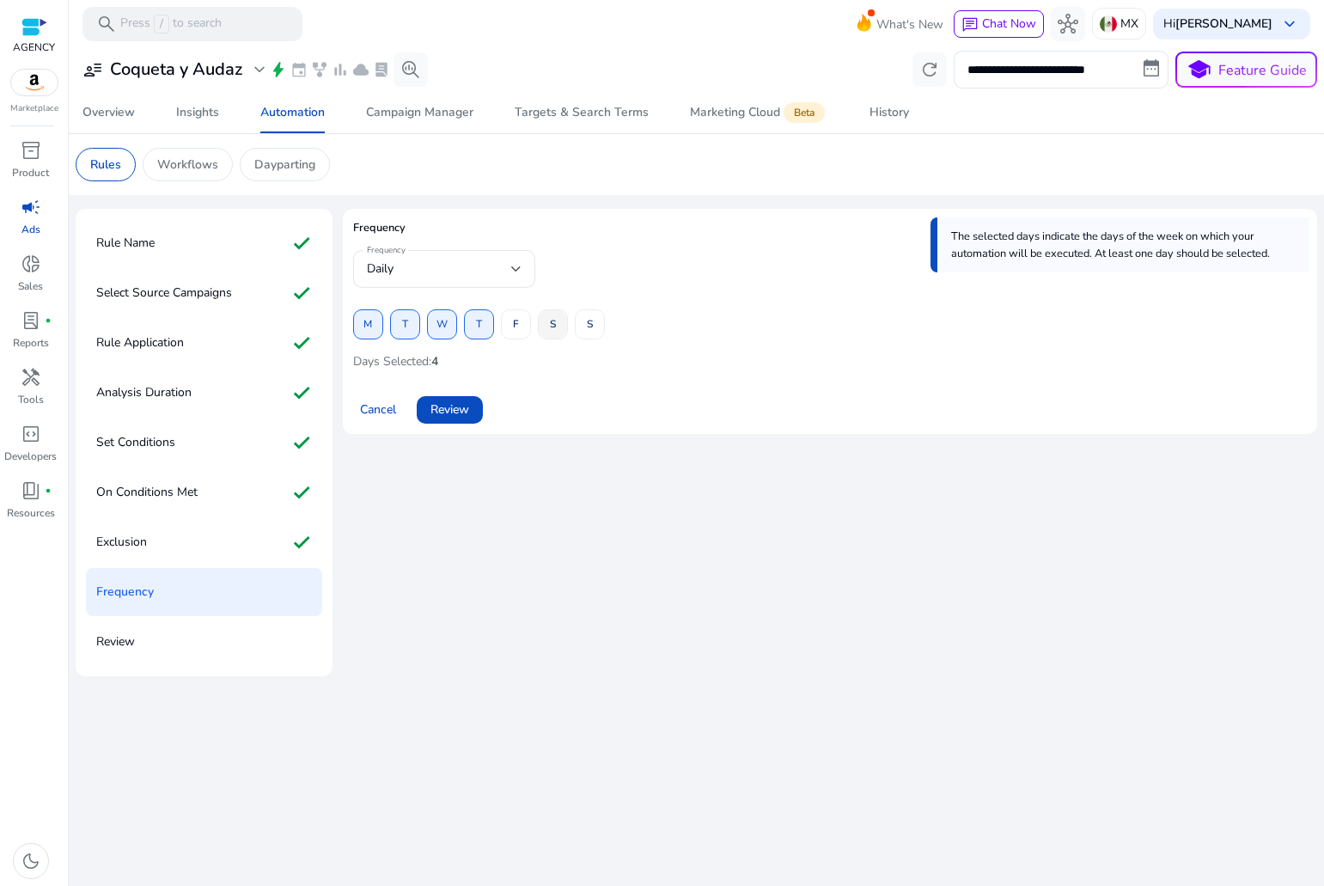
click at [567, 324] on button "S" at bounding box center [553, 324] width 30 height 30
click at [517, 323] on span "F" at bounding box center [516, 324] width 6 height 30
click at [601, 319] on span at bounding box center [590, 324] width 28 height 41
click at [455, 407] on span "Review" at bounding box center [450, 409] width 39 height 18
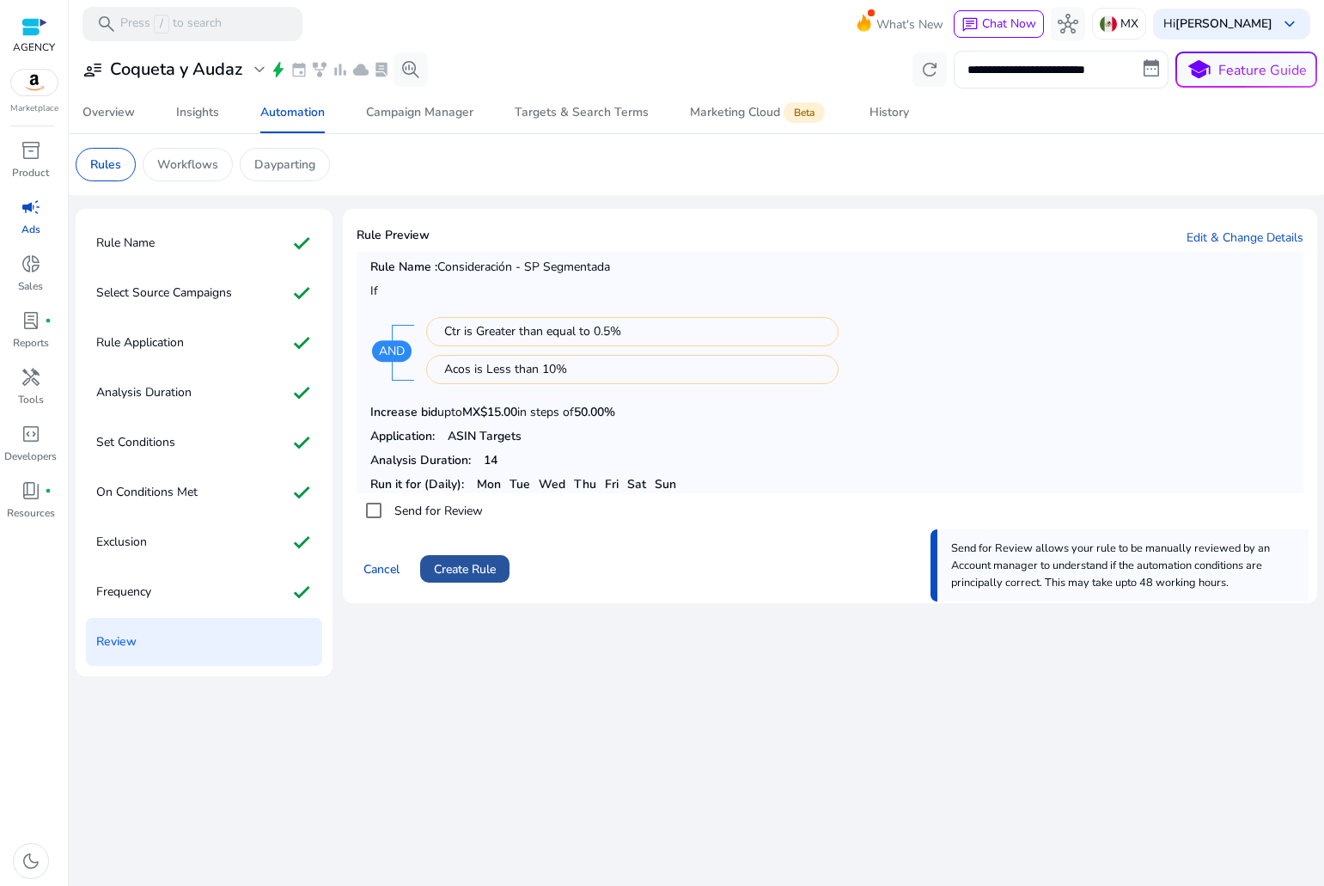
click at [498, 558] on span at bounding box center [464, 568] width 89 height 41
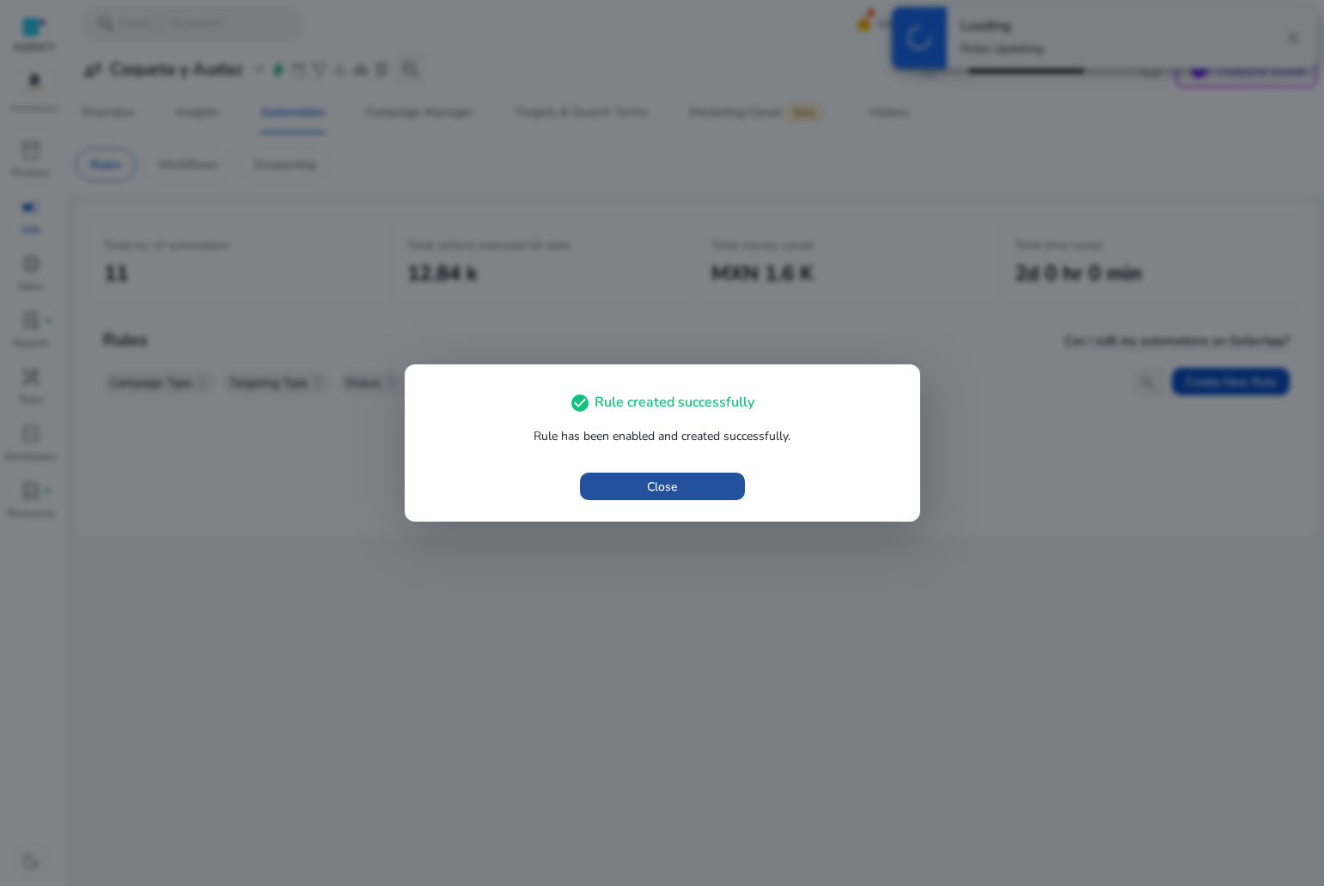
click at [584, 478] on span "button" at bounding box center [662, 486] width 165 height 41
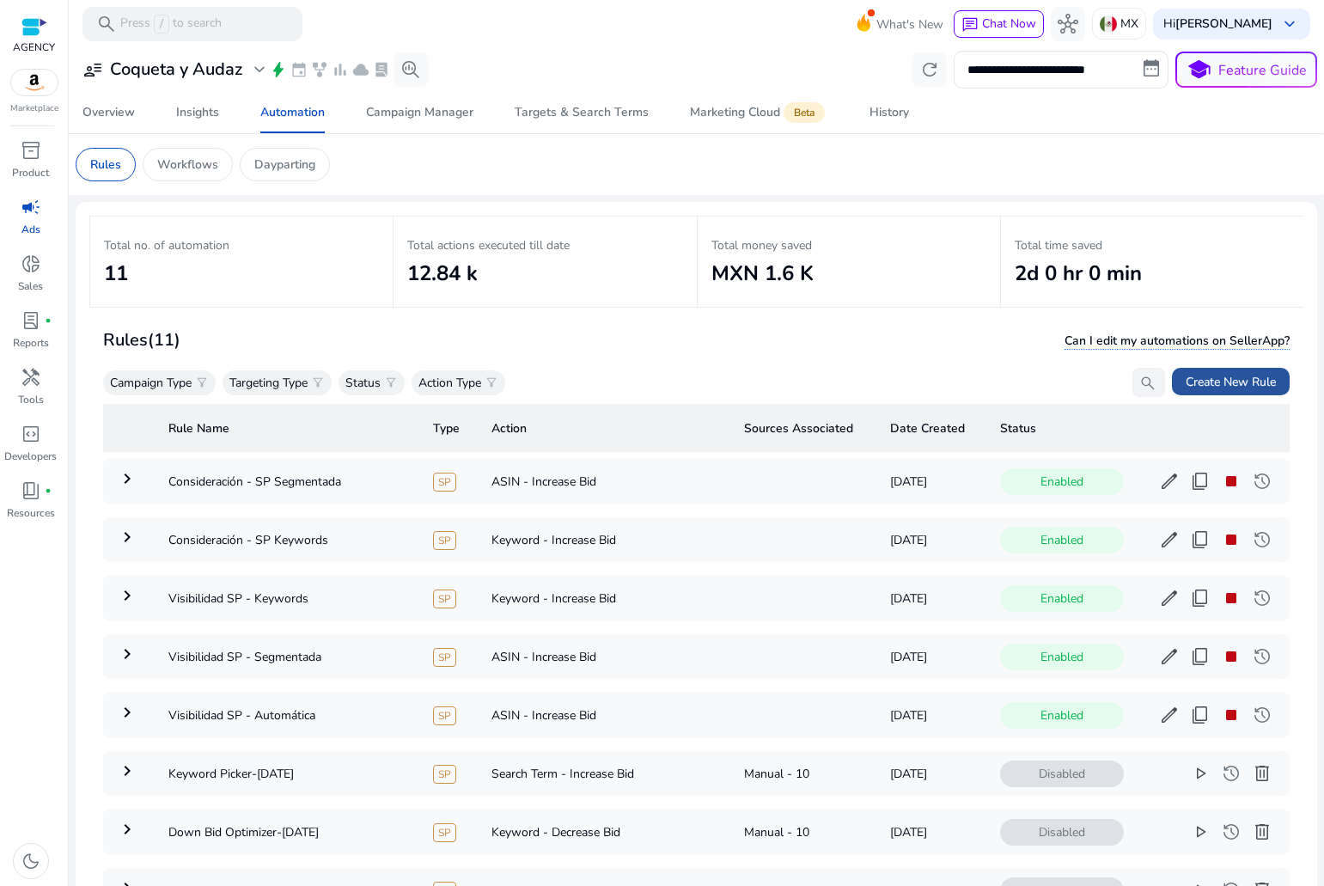
click at [1246, 378] on span "Create New Rule" at bounding box center [1231, 382] width 90 height 18
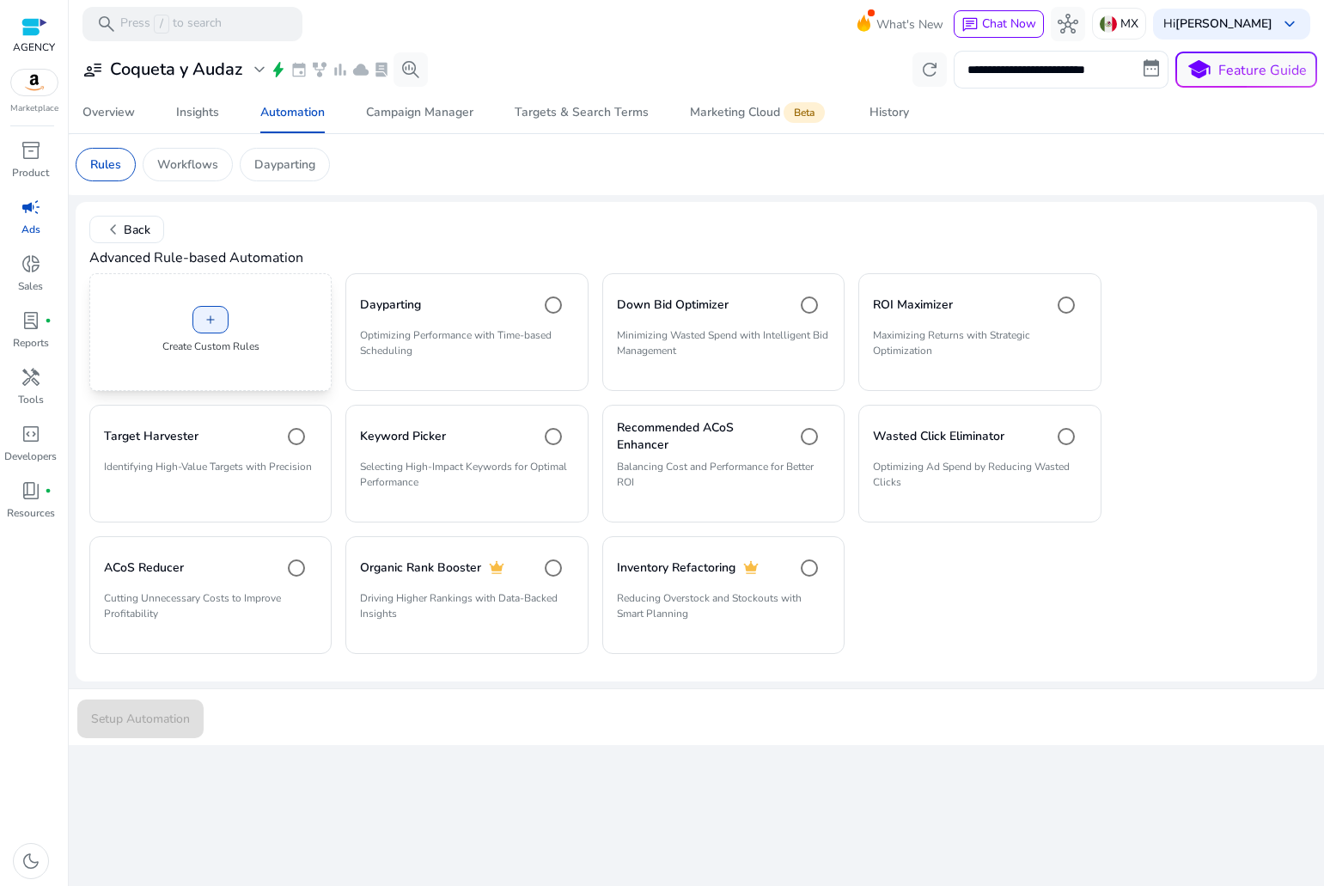
click at [288, 291] on div "add Create Custom Rules" at bounding box center [210, 332] width 242 height 118
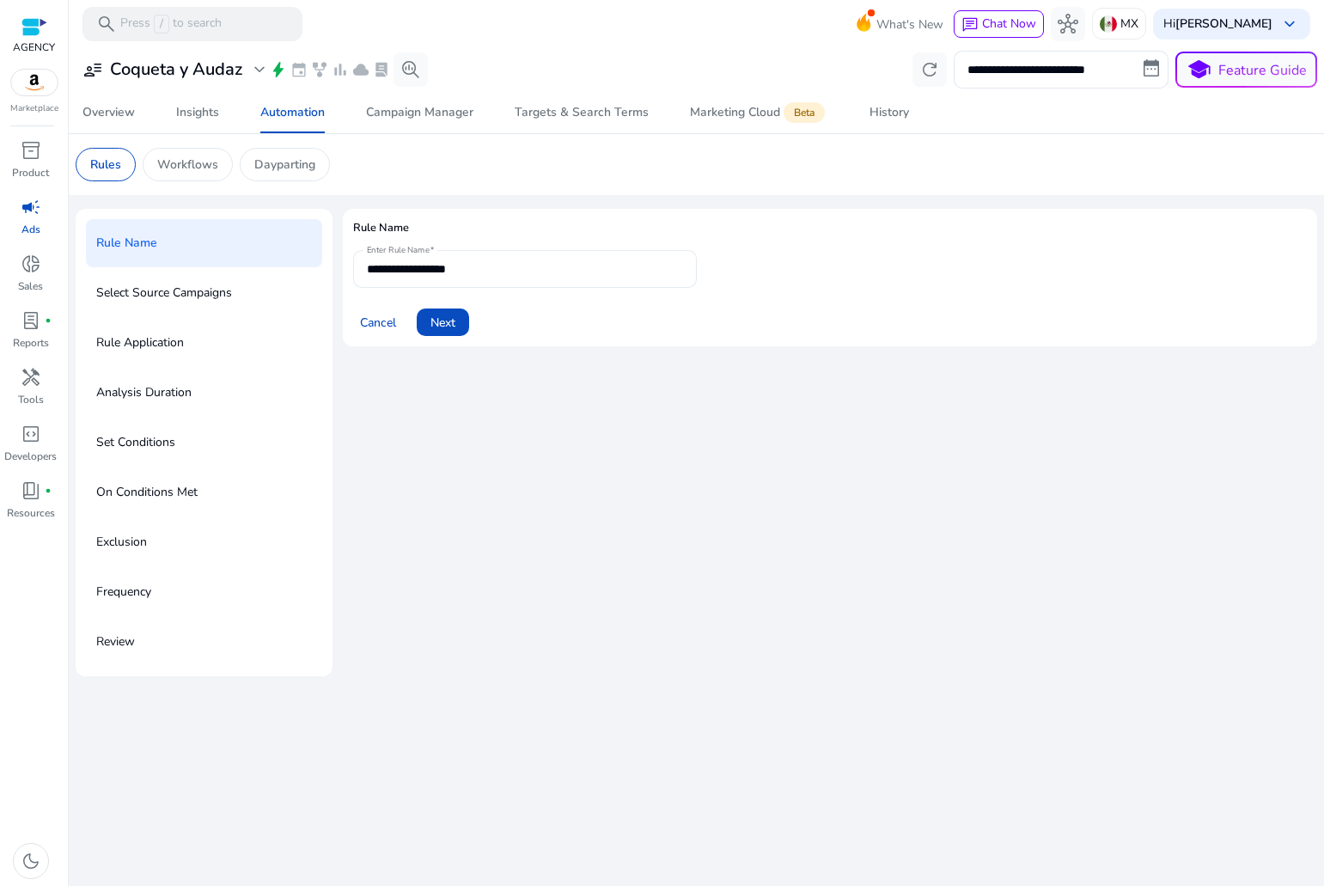
click at [443, 271] on input "**********" at bounding box center [525, 269] width 316 height 19
type input "*"
click at [529, 284] on div "**********" at bounding box center [525, 269] width 316 height 38
type input "**********"
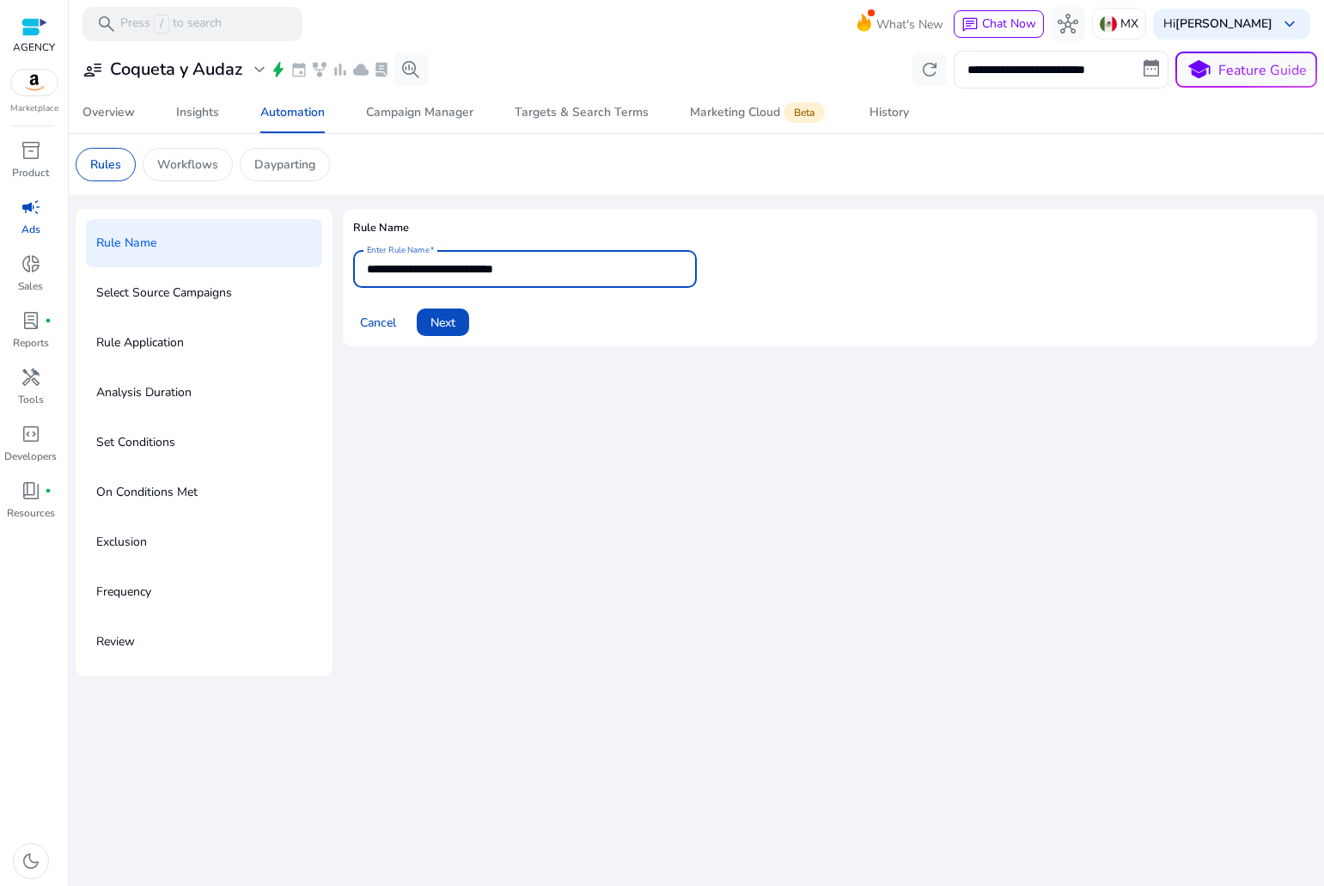
click at [568, 389] on div "**********" at bounding box center [830, 442] width 974 height 467
click at [443, 321] on span "Next" at bounding box center [443, 323] width 25 height 18
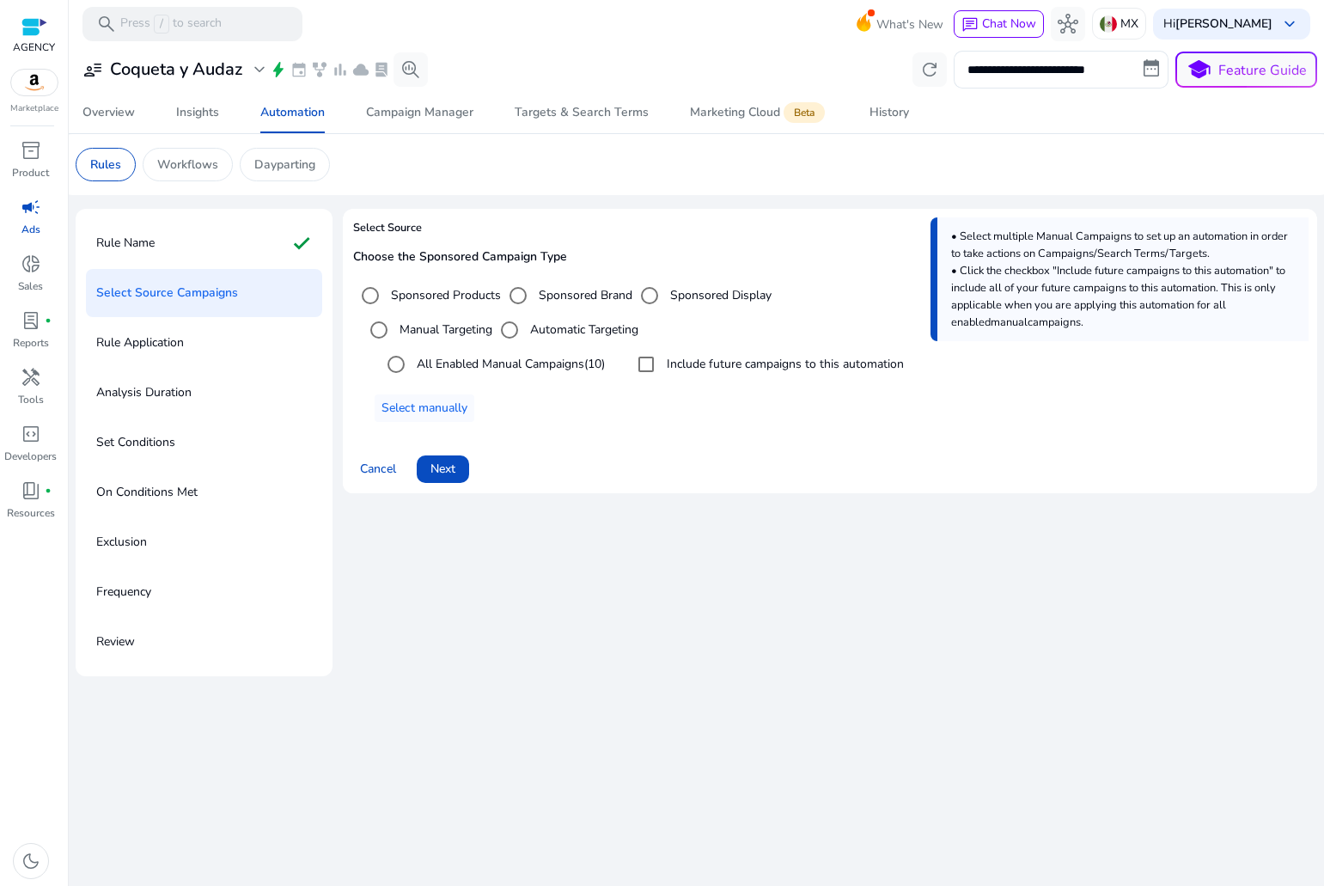
click at [565, 333] on label "Automatic Targeting" at bounding box center [583, 330] width 112 height 18
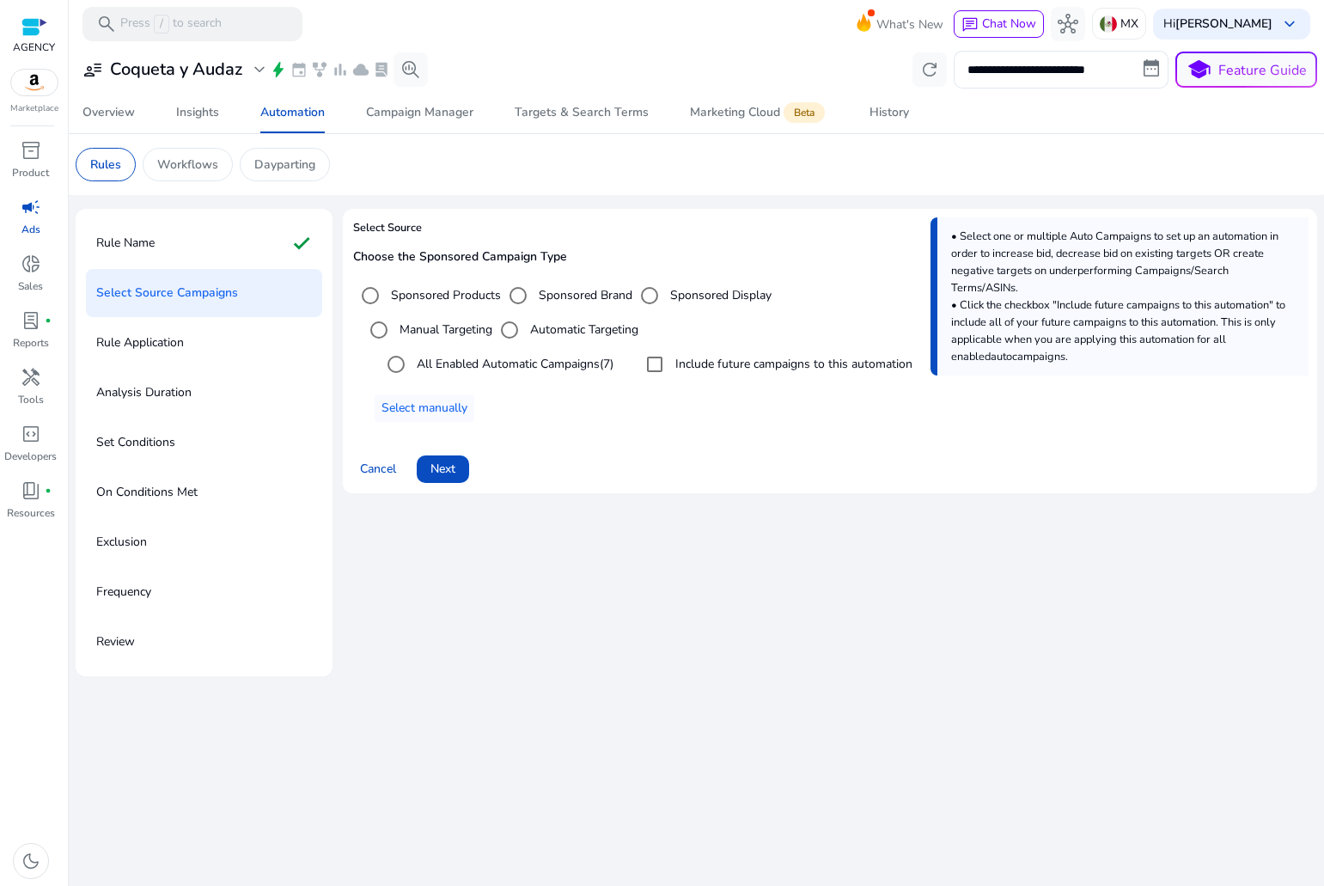
click at [638, 357] on div "All Enabled Automatic Campaigns (7) Include future campaigns to this automation" at bounding box center [834, 364] width 945 height 34
click at [451, 463] on span "Next" at bounding box center [443, 469] width 25 height 18
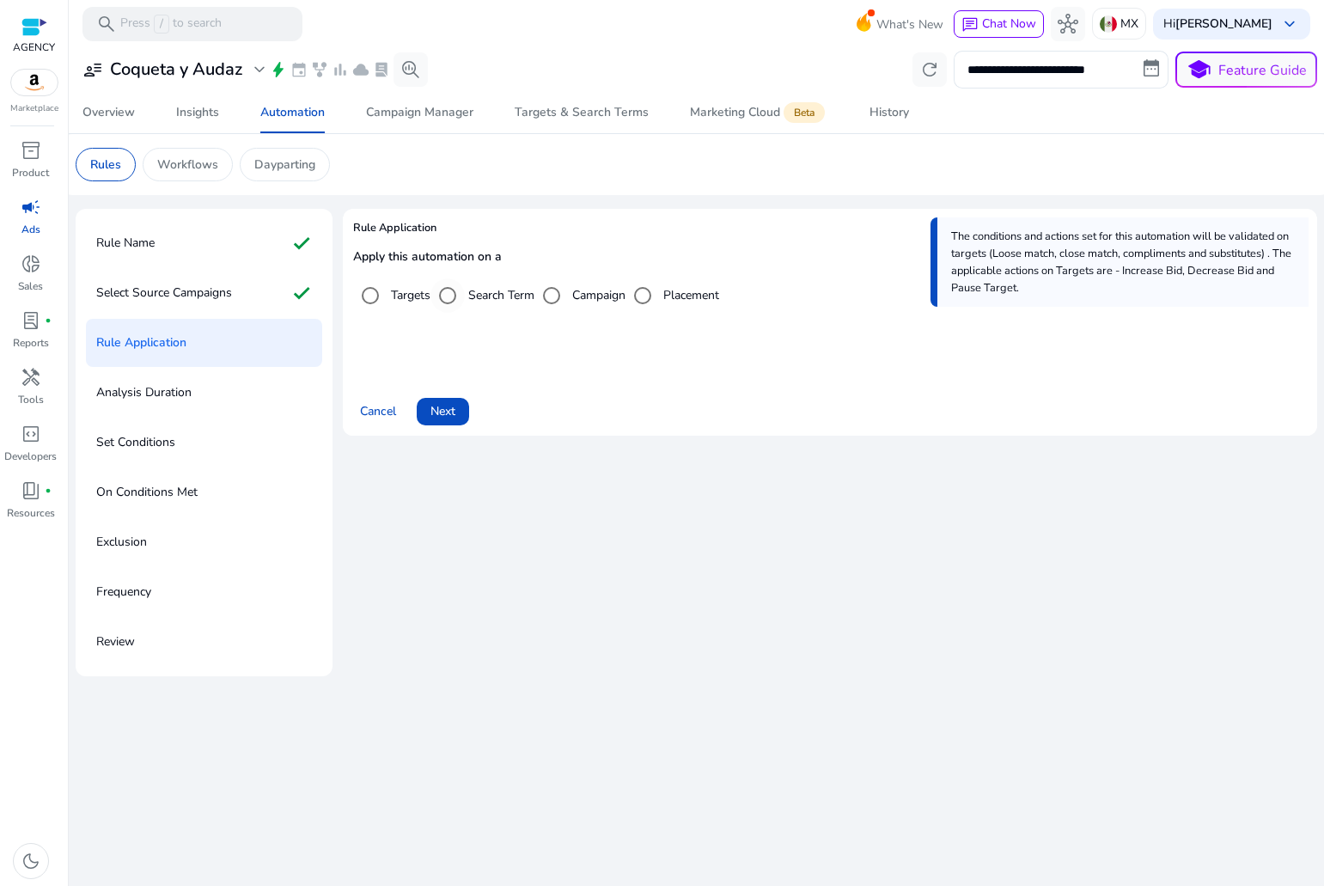
click at [498, 291] on label "Search Term" at bounding box center [500, 295] width 70 height 18
click at [394, 298] on label "Targets" at bounding box center [409, 295] width 43 height 18
click at [442, 415] on span "Next" at bounding box center [443, 411] width 25 height 18
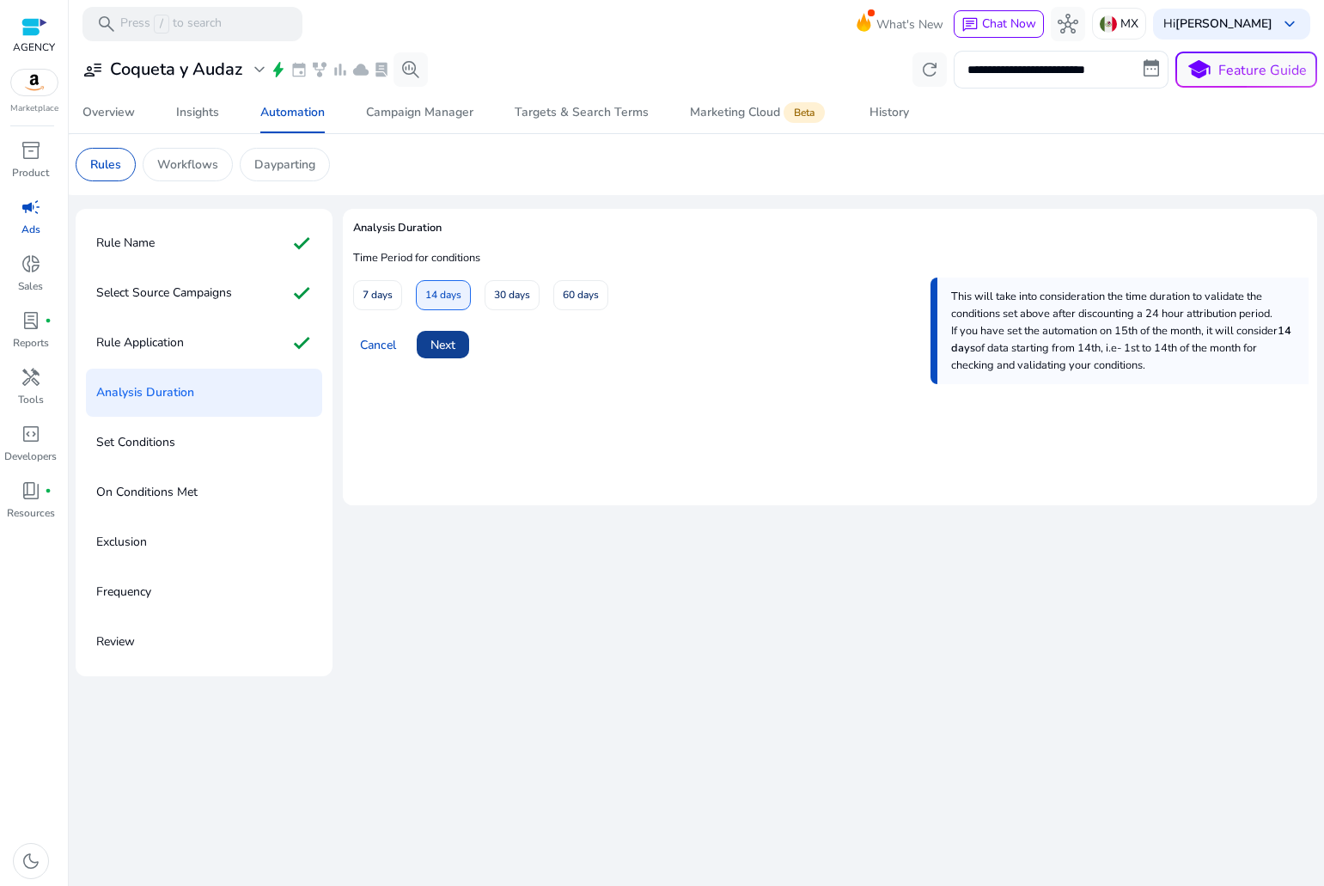
click at [442, 346] on span "Next" at bounding box center [443, 345] width 25 height 18
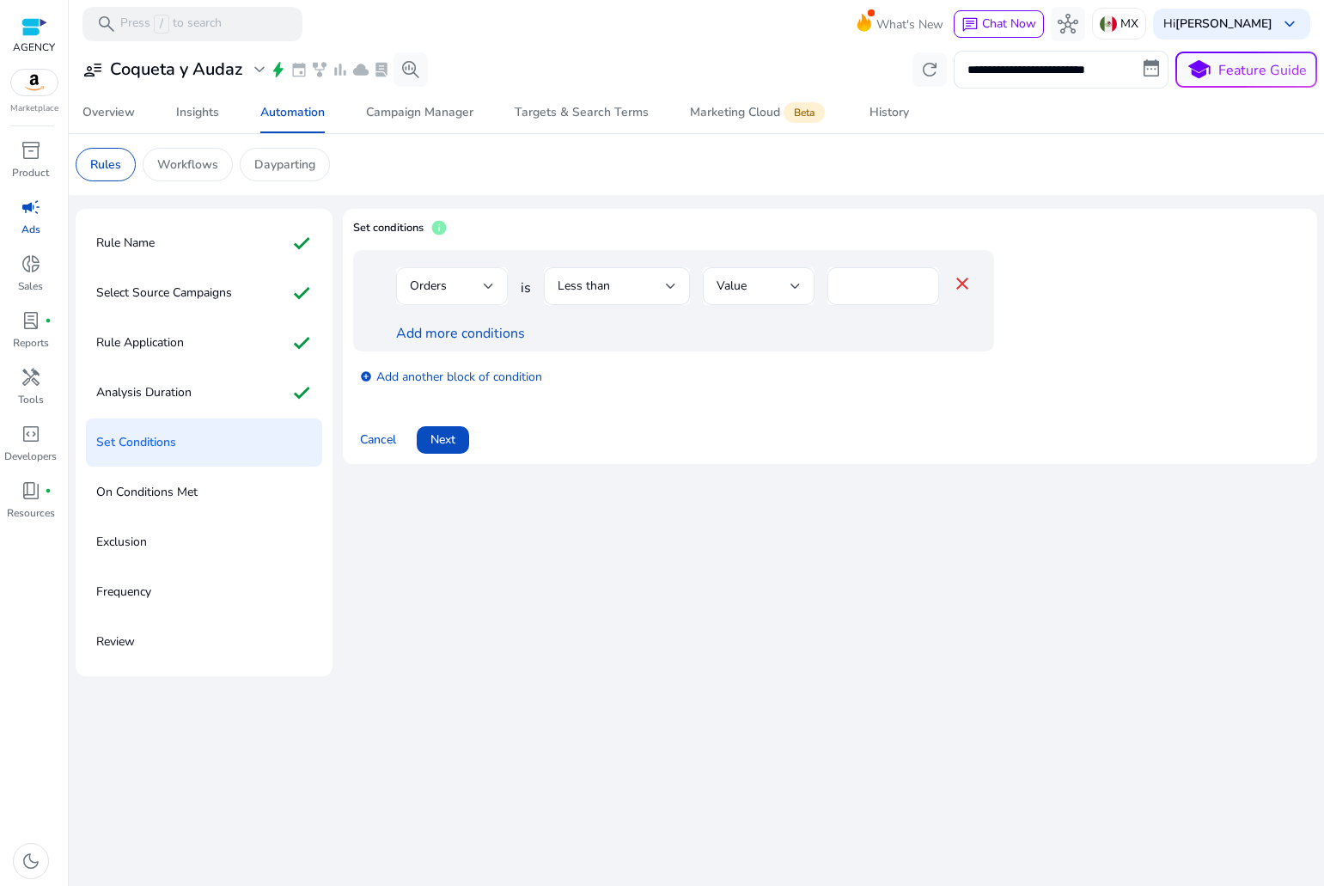
click at [462, 291] on div "Orders" at bounding box center [447, 286] width 74 height 19
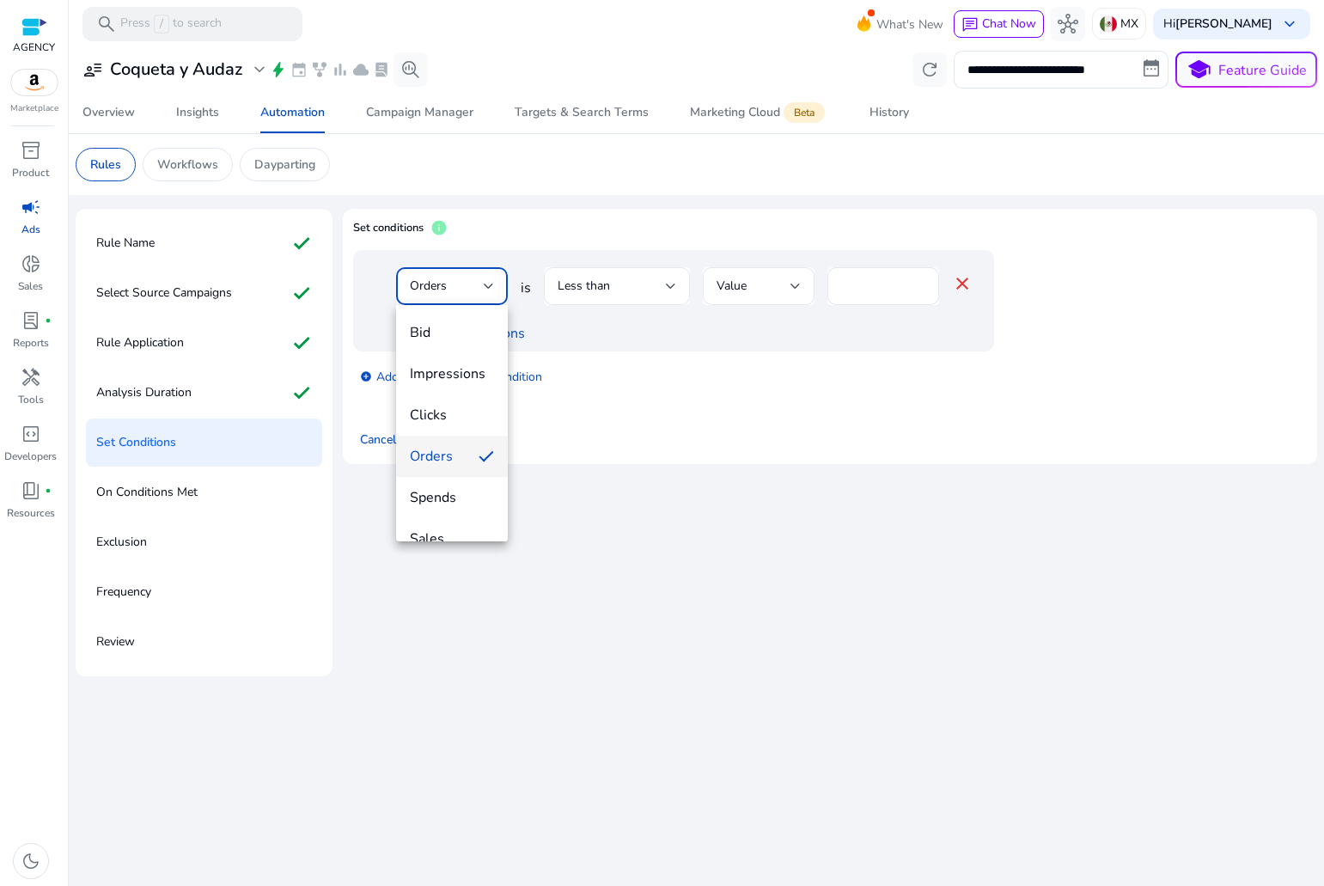
click at [522, 338] on div at bounding box center [662, 443] width 1324 height 886
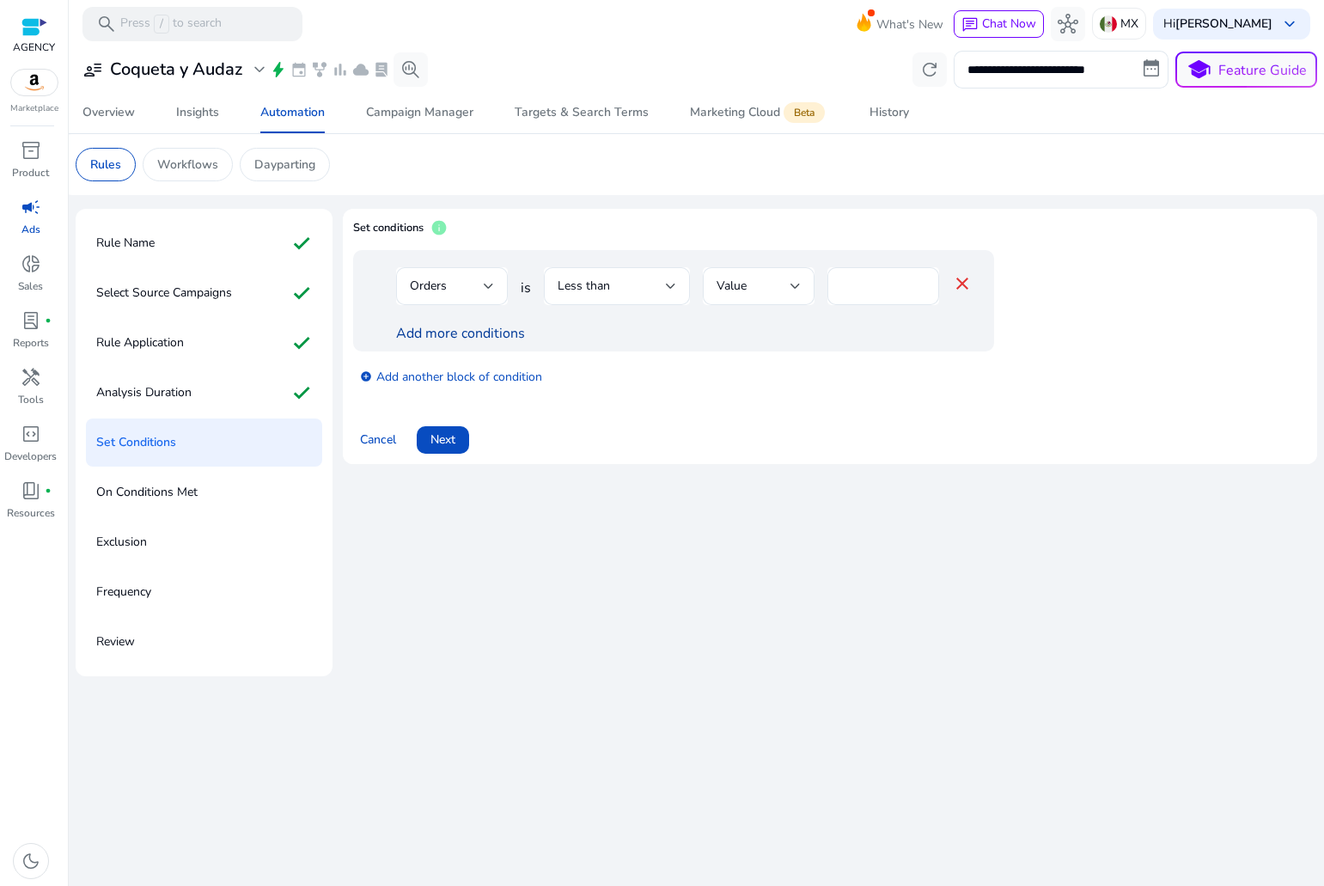
click at [511, 332] on link "Add more conditions" at bounding box center [460, 333] width 129 height 19
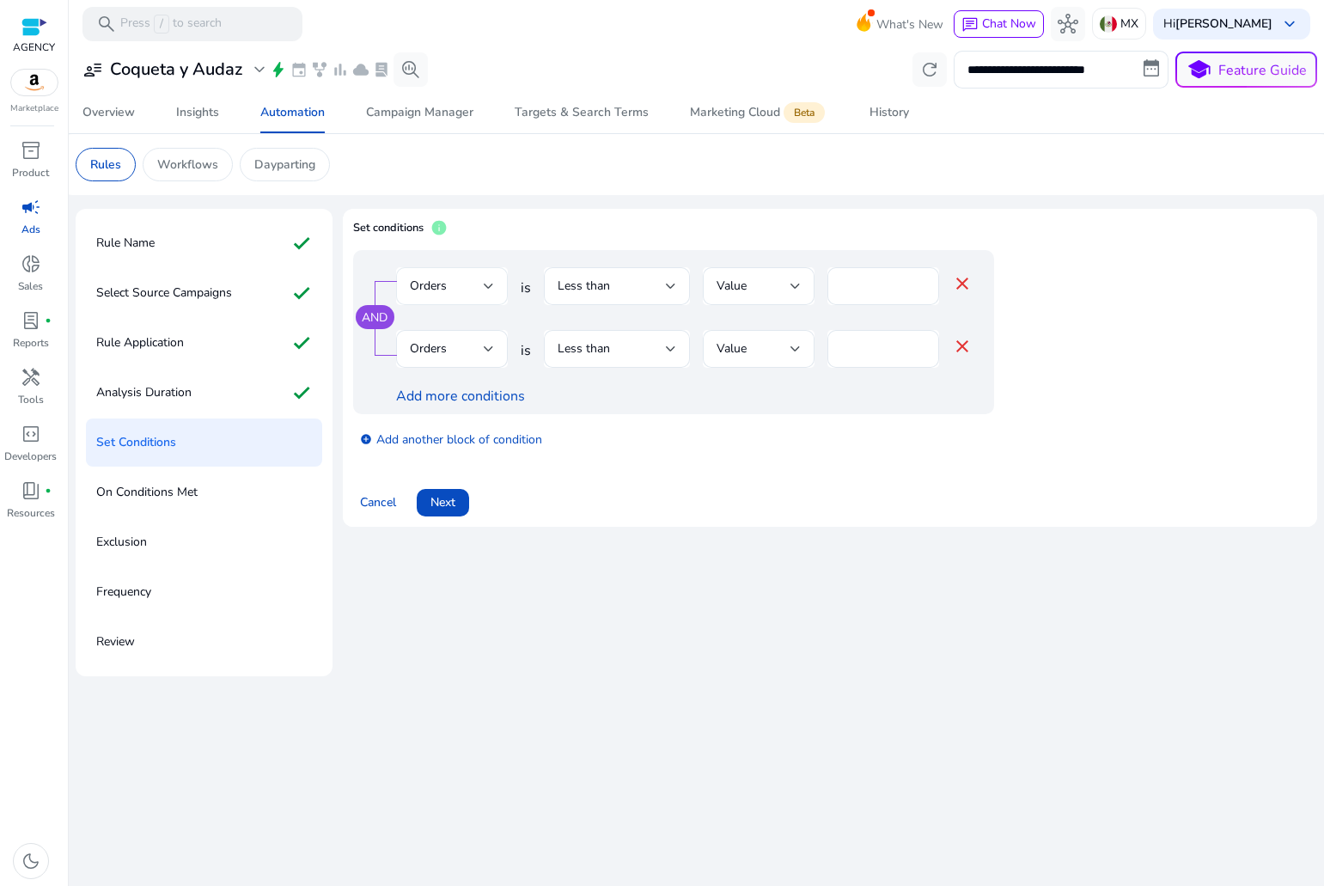
click at [482, 292] on div "Orders" at bounding box center [447, 286] width 74 height 19
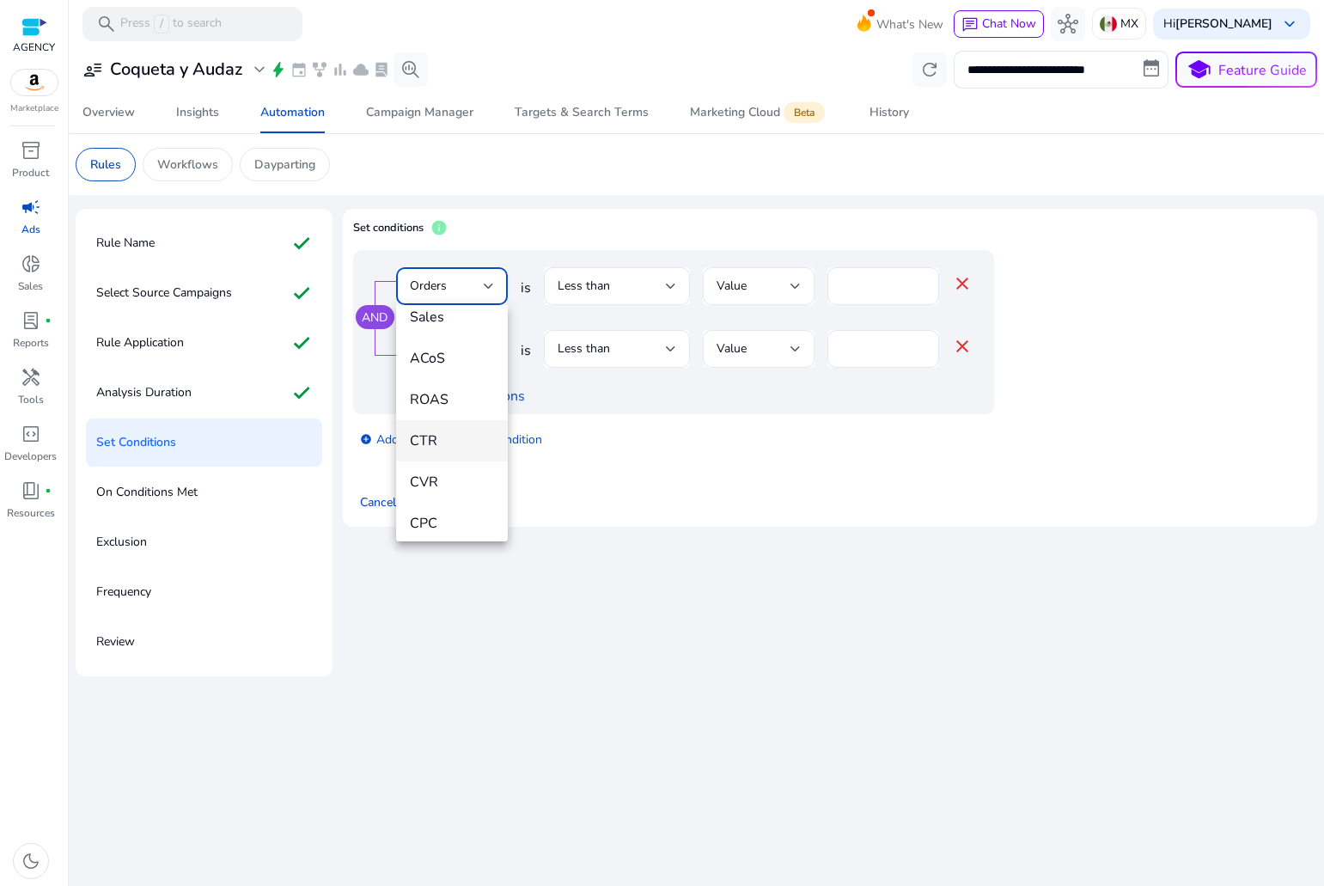
scroll to position [258, 0]
click at [448, 414] on mat-option "CTR" at bounding box center [452, 404] width 112 height 41
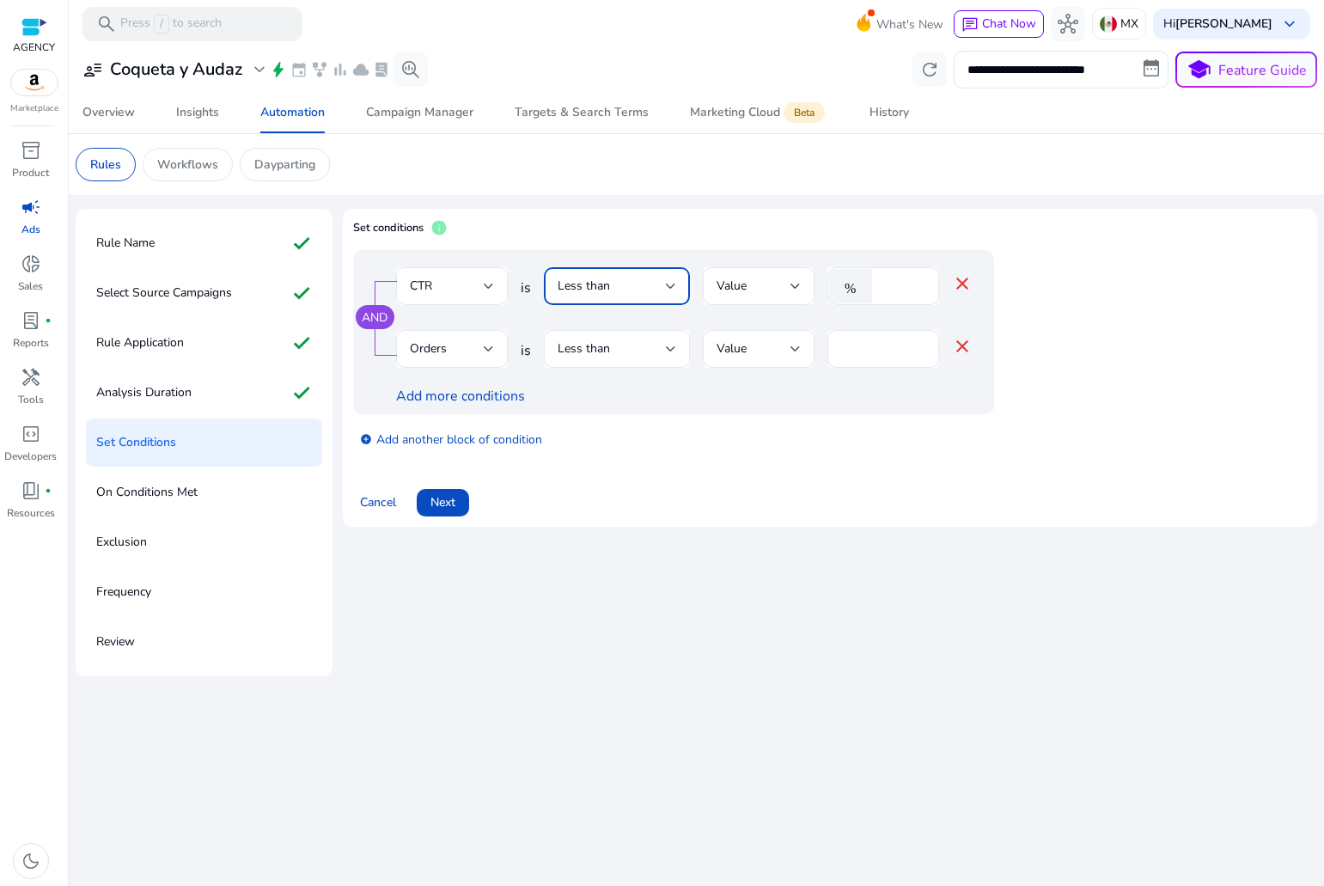
click at [614, 286] on div "Less than" at bounding box center [612, 286] width 108 height 19
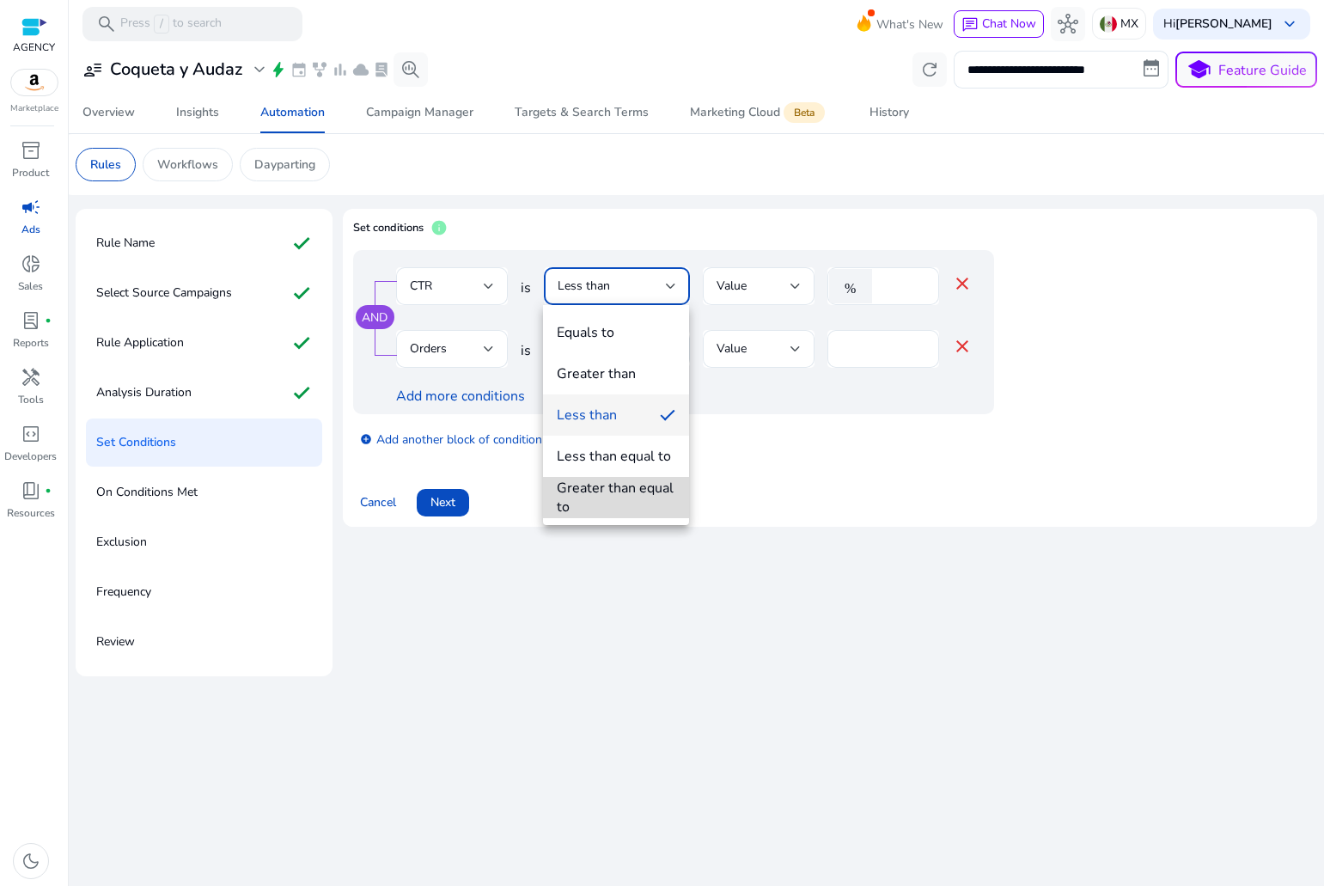
click at [641, 489] on div "Greater than equal to" at bounding box center [616, 498] width 119 height 38
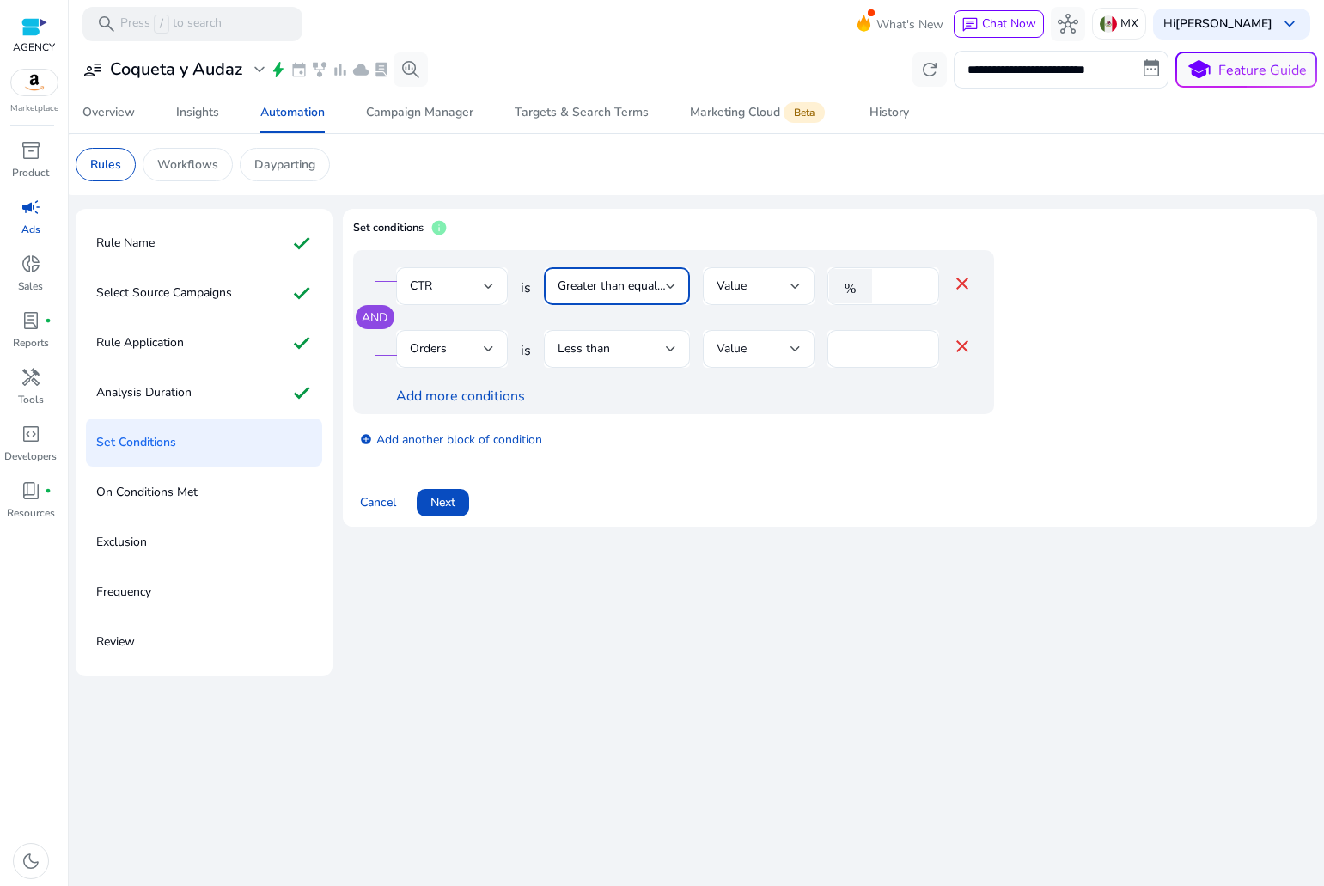
click at [666, 283] on div at bounding box center [671, 286] width 10 height 7
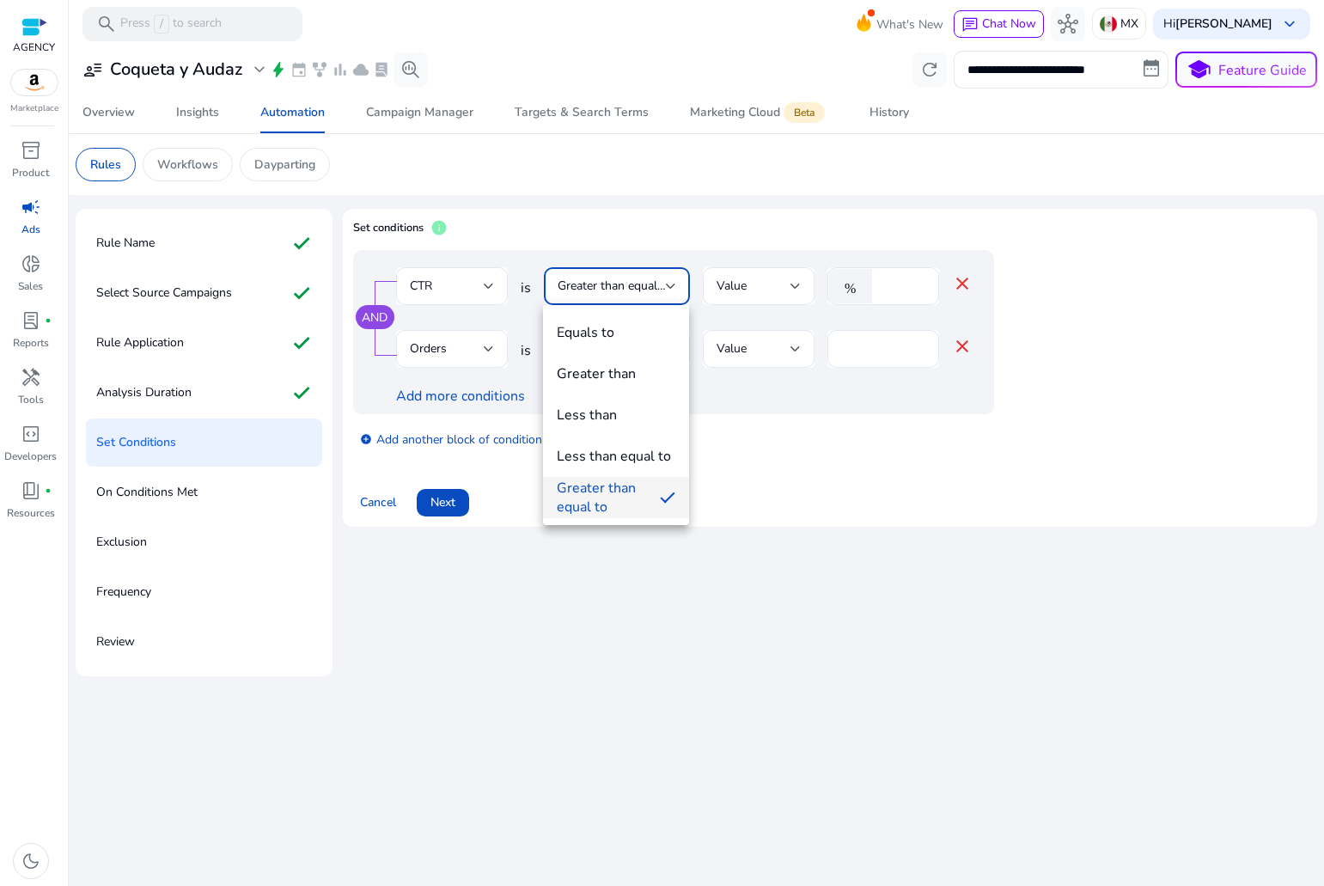
click at [747, 294] on div at bounding box center [662, 443] width 1324 height 886
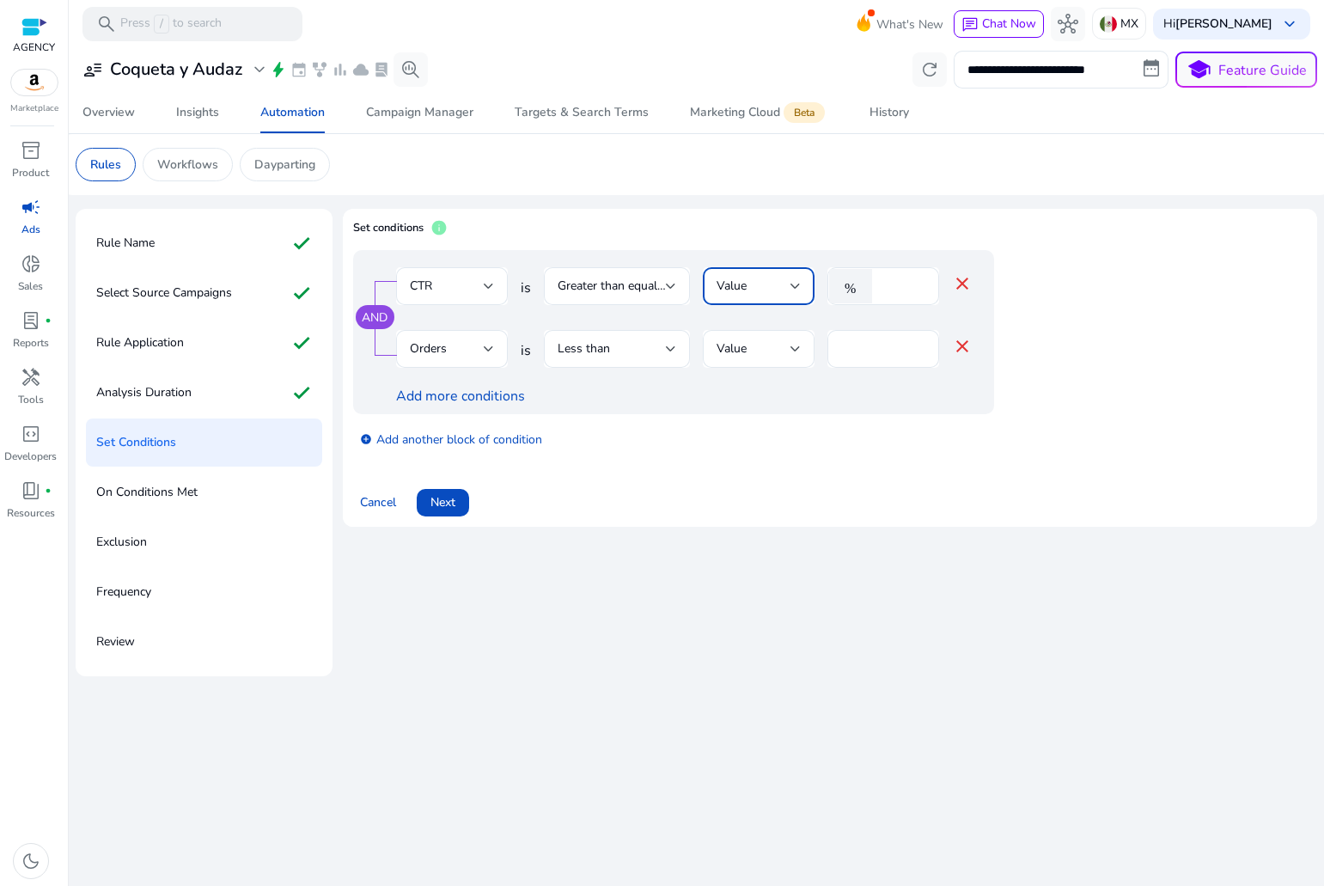
click at [747, 294] on div "Value" at bounding box center [754, 286] width 74 height 19
click at [907, 283] on div at bounding box center [662, 443] width 1324 height 886
click at [879, 288] on div "%" at bounding box center [854, 286] width 53 height 34
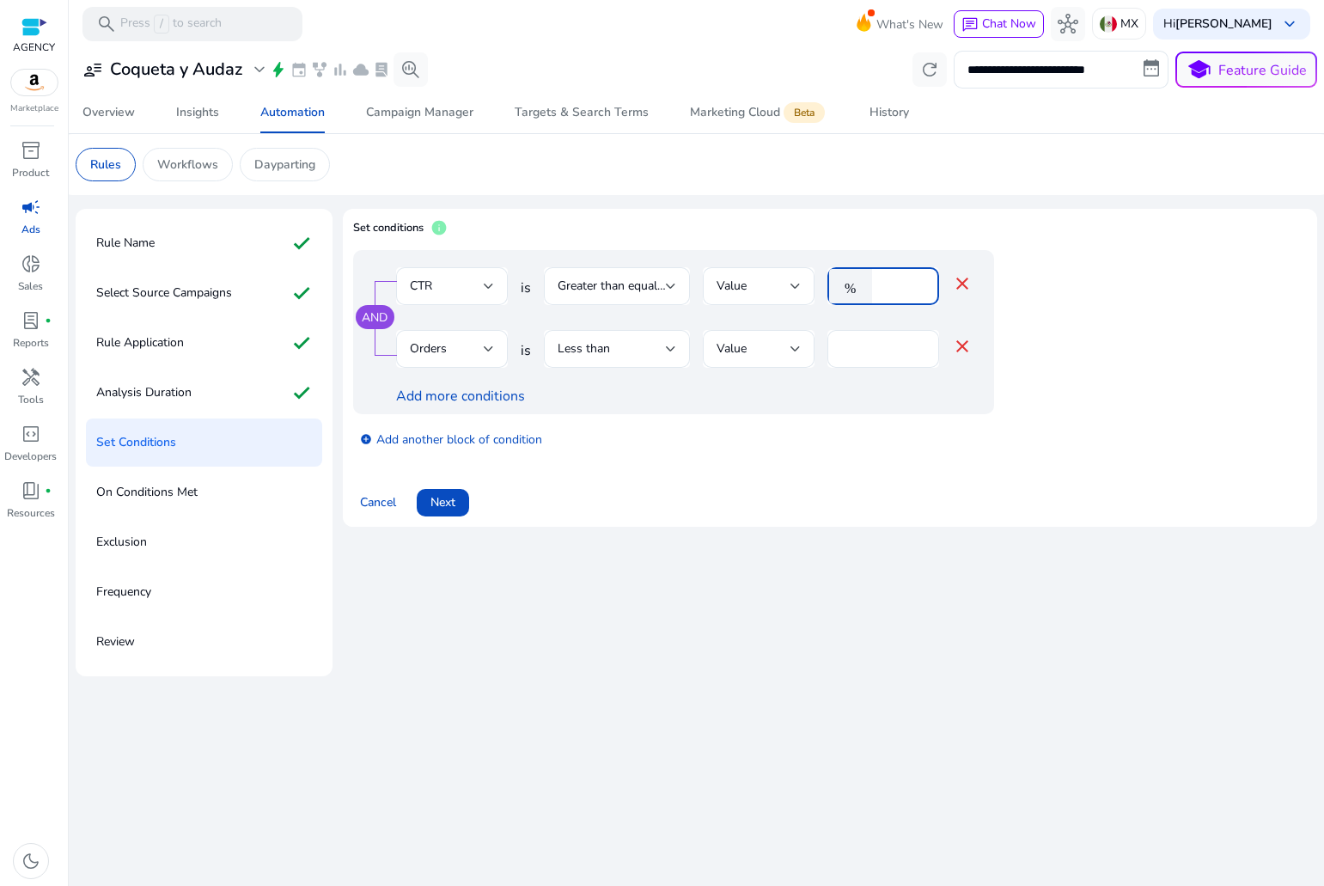
click at [884, 286] on input "*" at bounding box center [903, 286] width 45 height 19
type input "***"
click at [666, 340] on div at bounding box center [671, 349] width 10 height 21
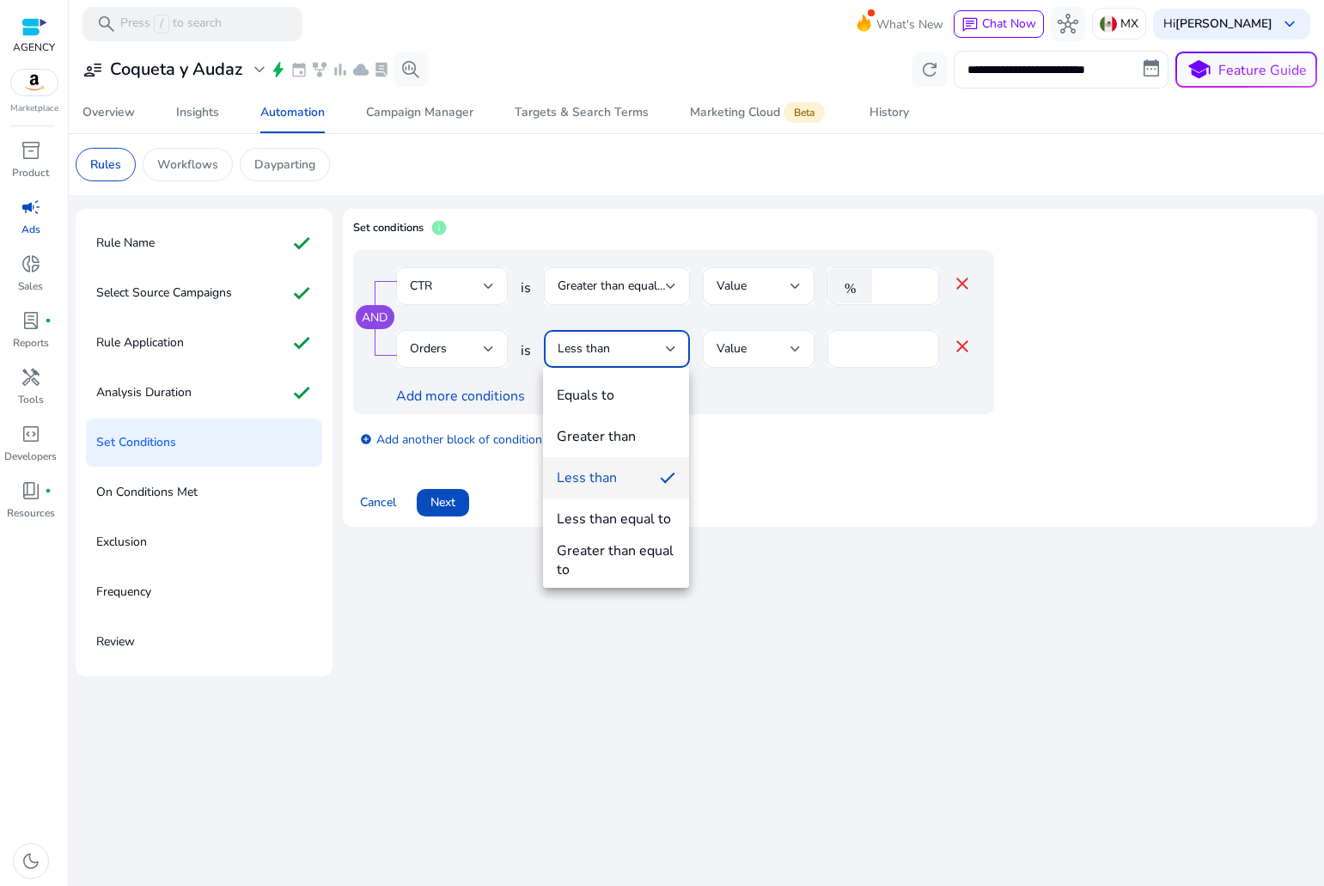
click at [485, 357] on div at bounding box center [662, 443] width 1324 height 886
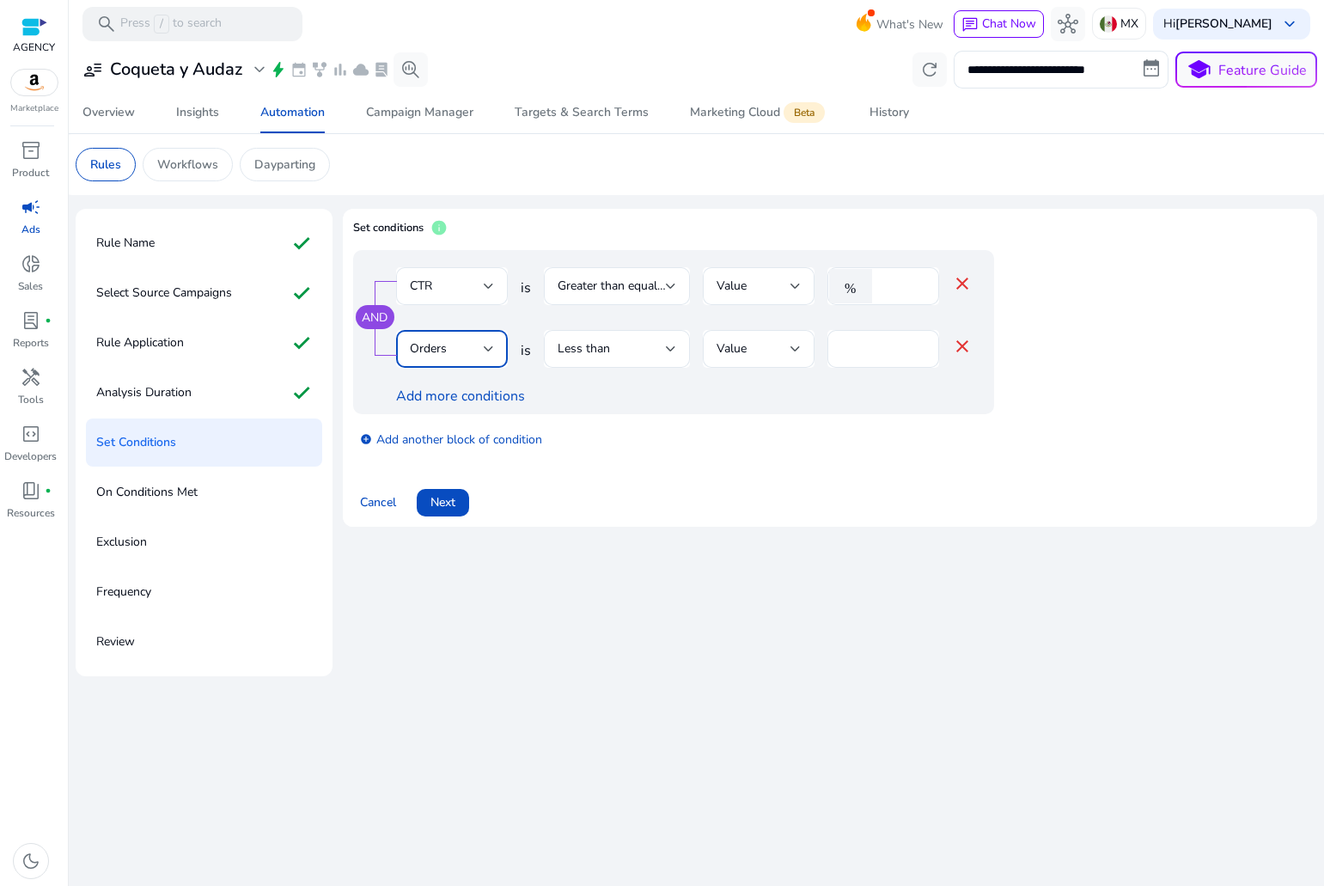
click at [478, 354] on div "Orders" at bounding box center [447, 348] width 74 height 19
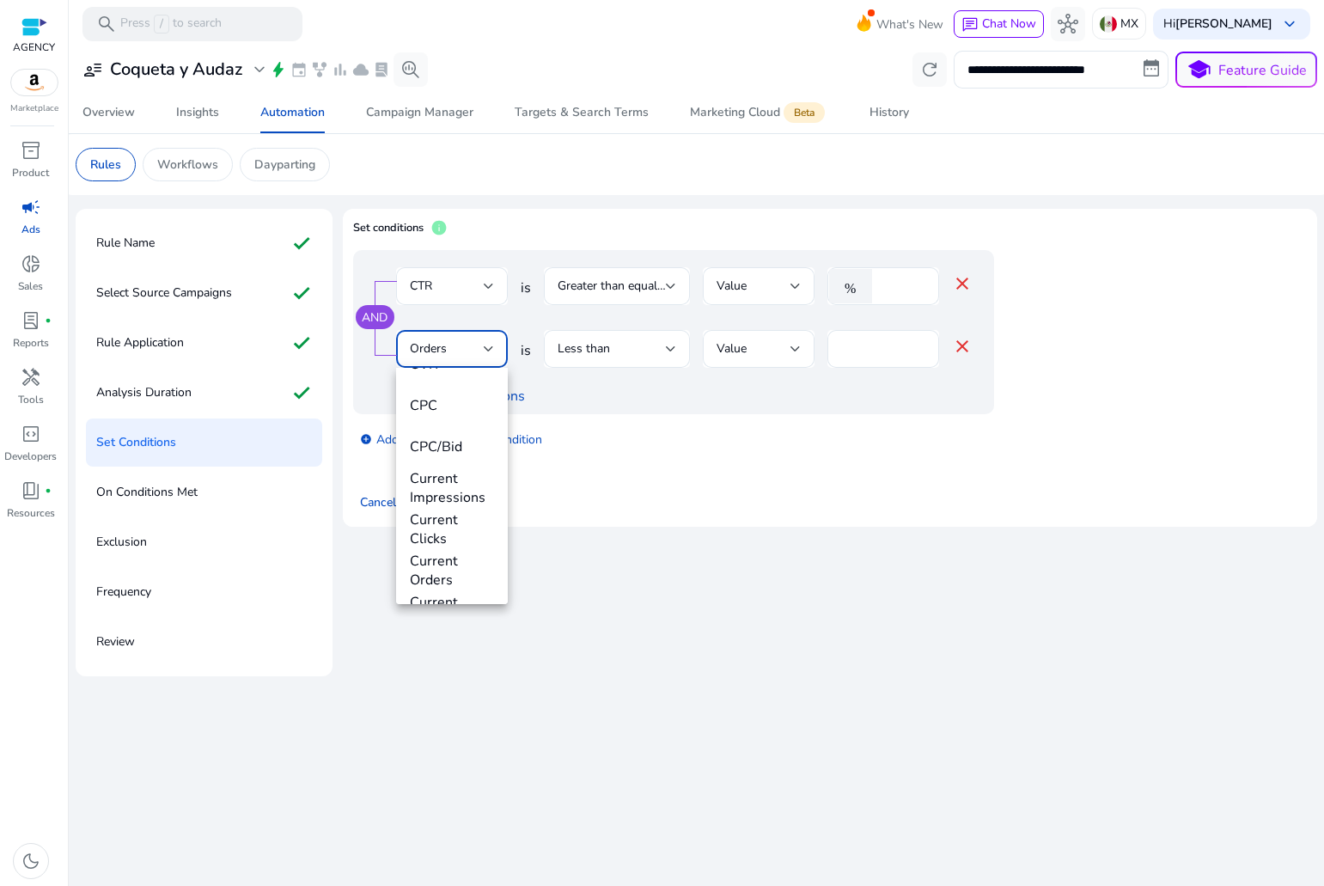
scroll to position [430, 0]
click at [456, 424] on span "CPC/Bid" at bounding box center [452, 419] width 84 height 19
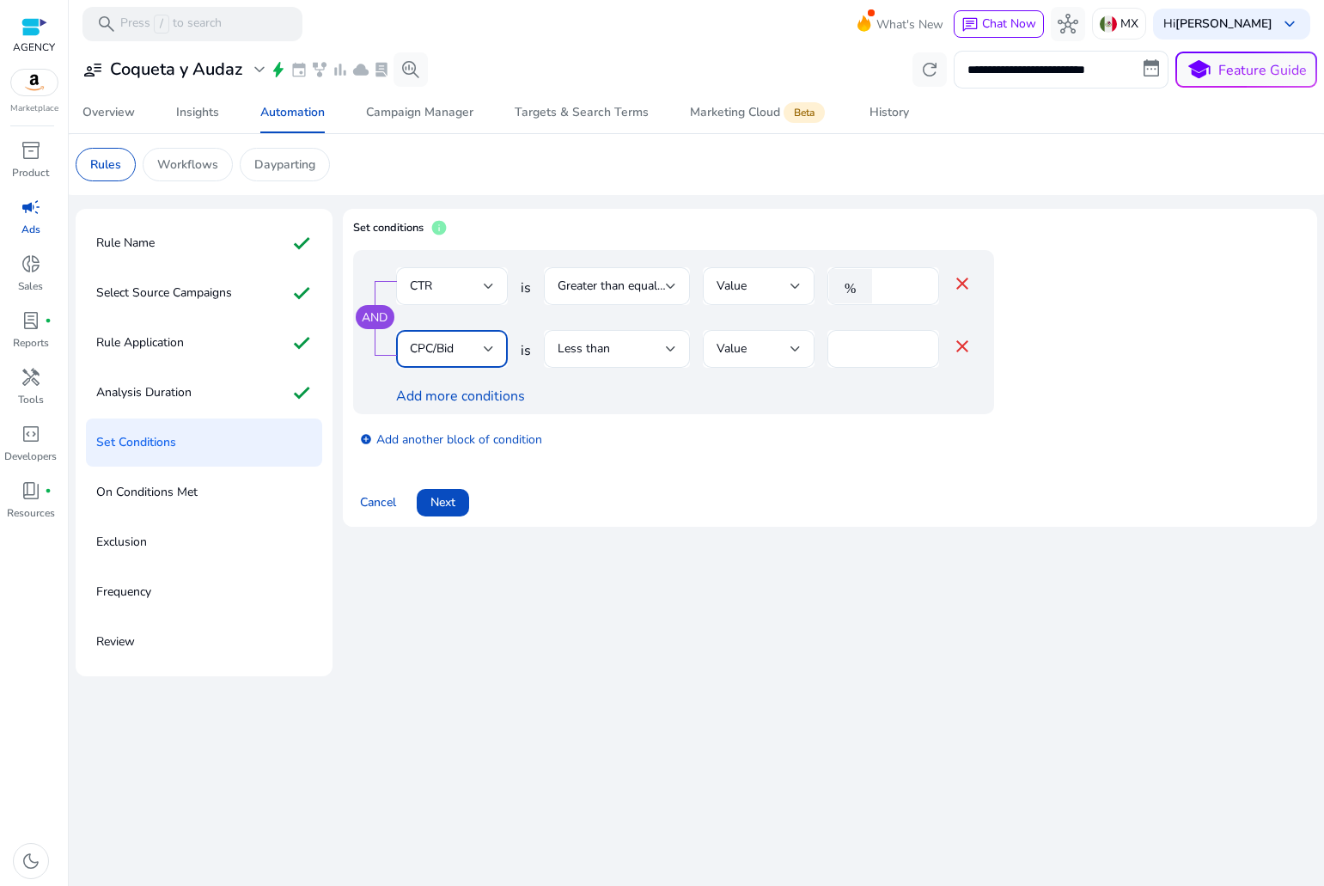
click at [482, 357] on div "CPC/Bid" at bounding box center [447, 348] width 74 height 19
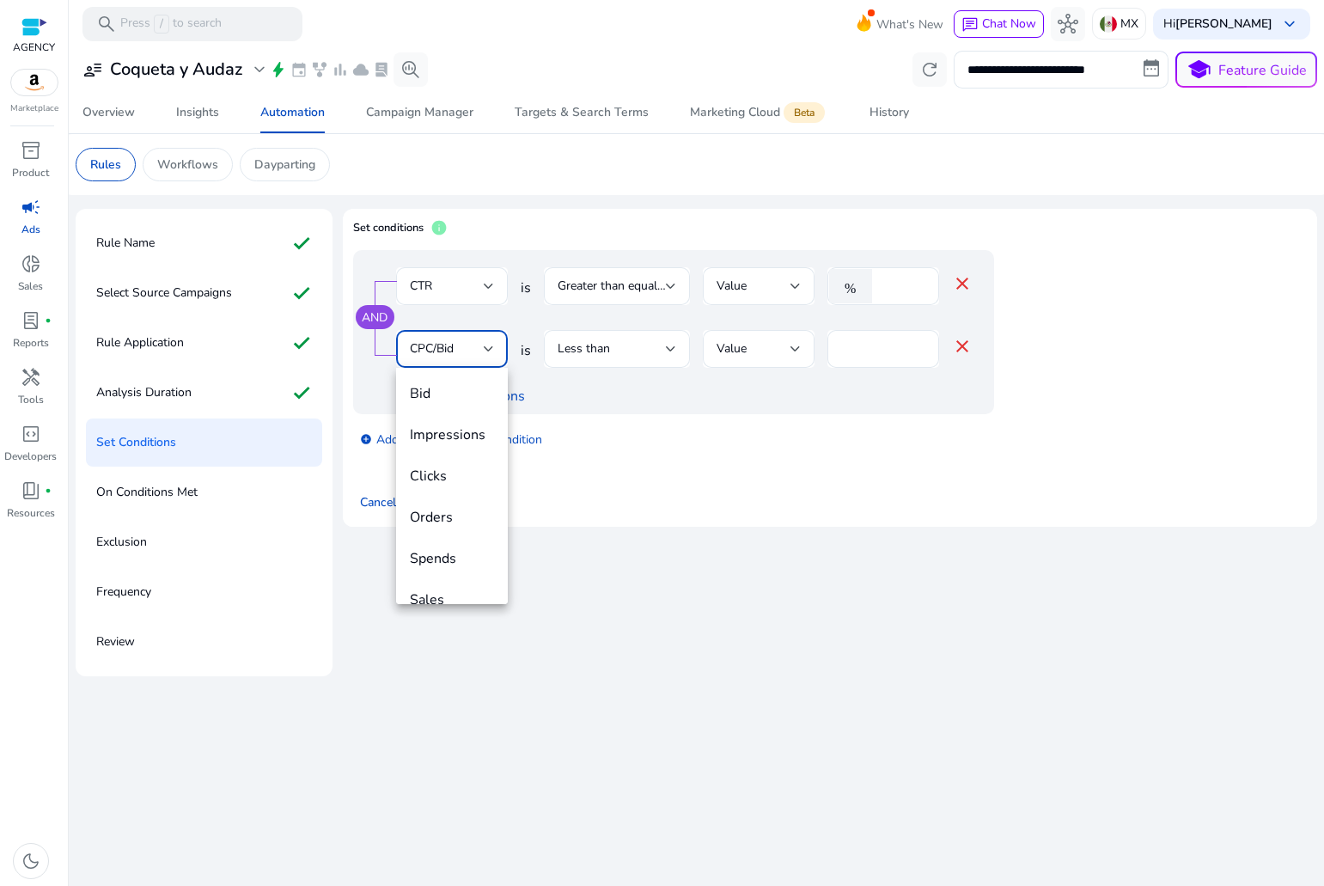
scroll to position [0, 0]
click at [437, 520] on span "Orders" at bounding box center [452, 519] width 84 height 19
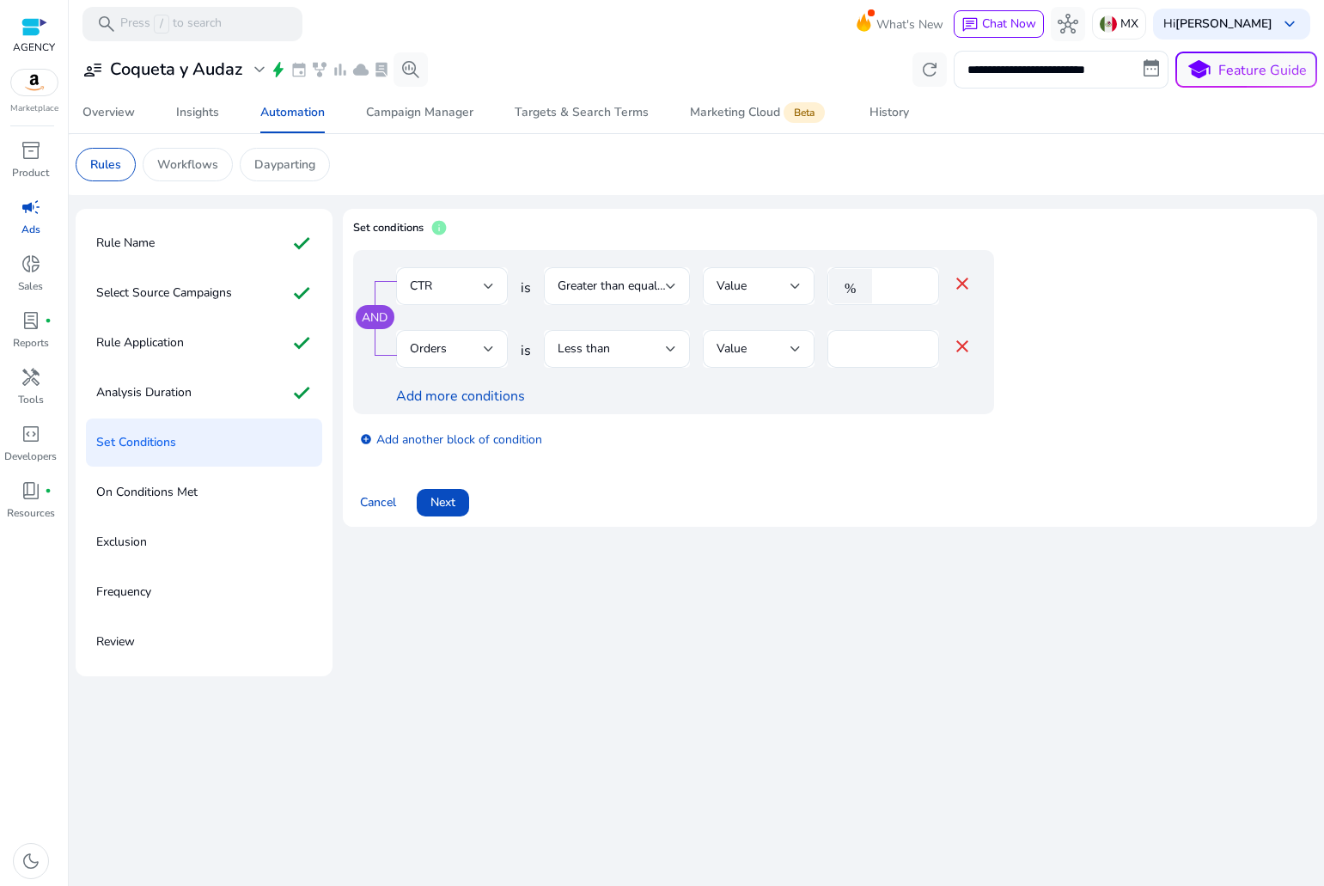
click at [473, 327] on div "AND CTR is Greater than equal to Value % *** close Orders is Less than Value * …" at bounding box center [673, 332] width 641 height 164
click at [459, 350] on div "Orders" at bounding box center [447, 348] width 74 height 19
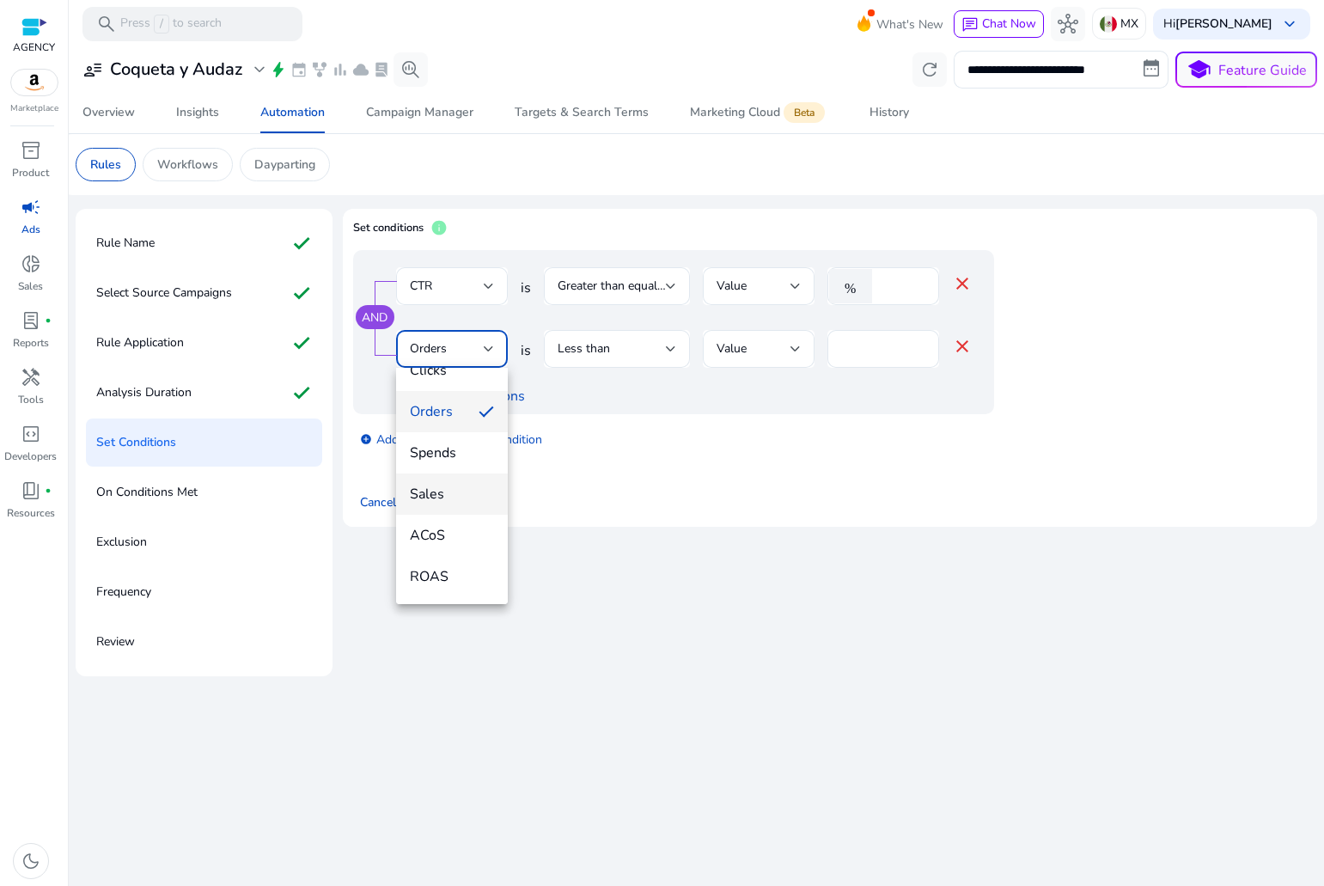
scroll to position [172, 0]
click at [431, 479] on span "ACoS" at bounding box center [452, 470] width 84 height 19
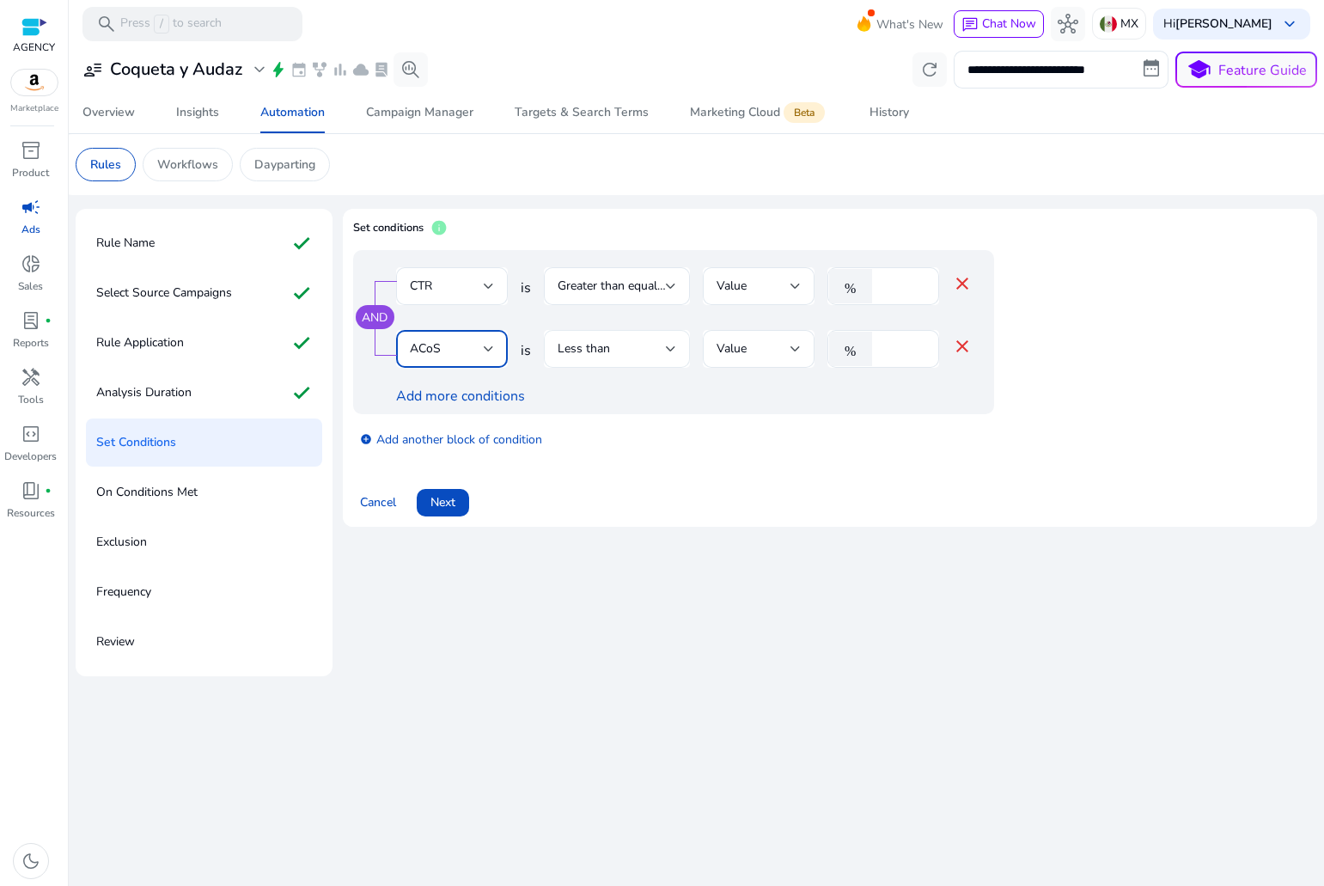
click at [618, 339] on div "Less than" at bounding box center [617, 349] width 119 height 21
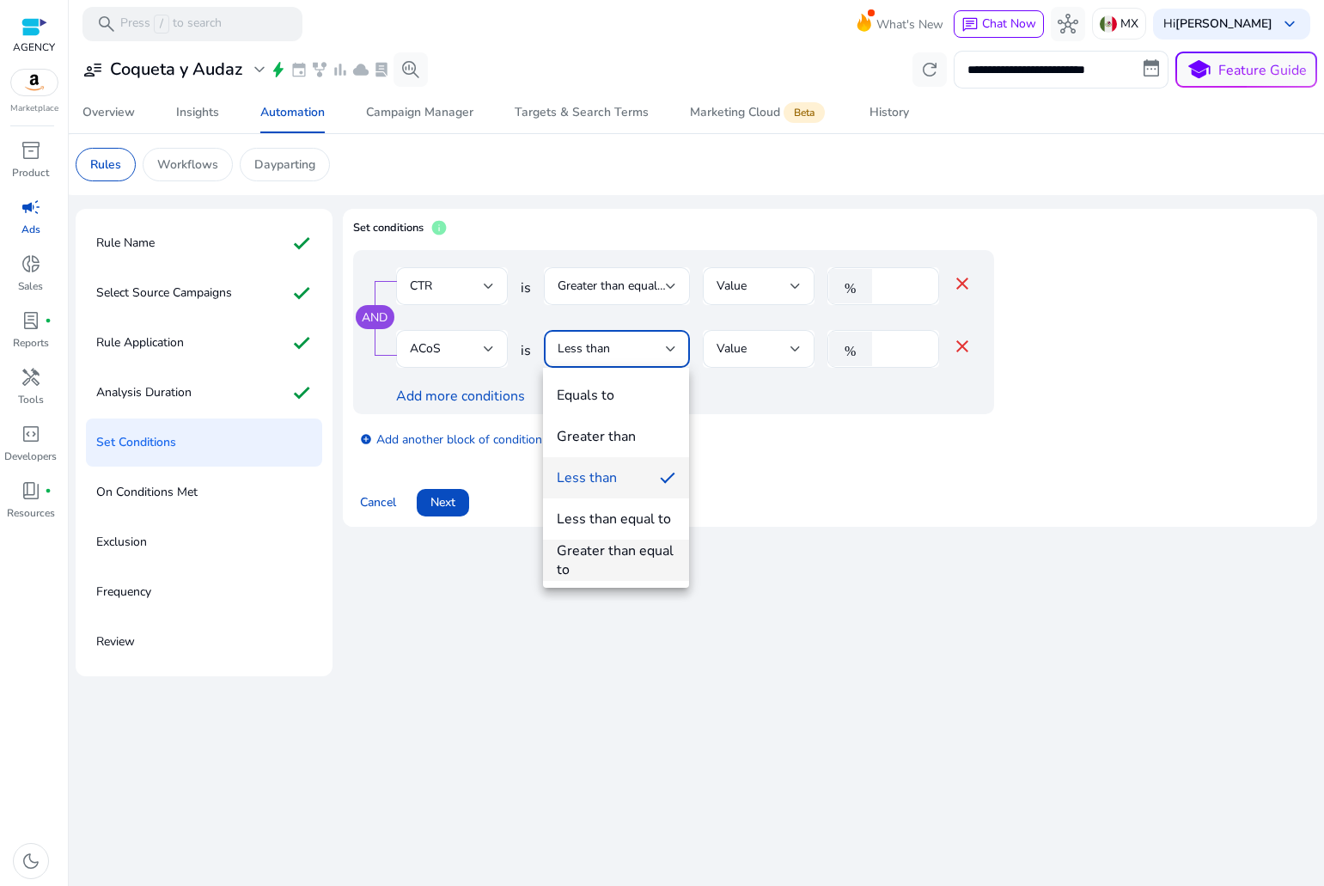
click at [614, 546] on div "Greater than equal to" at bounding box center [616, 560] width 119 height 38
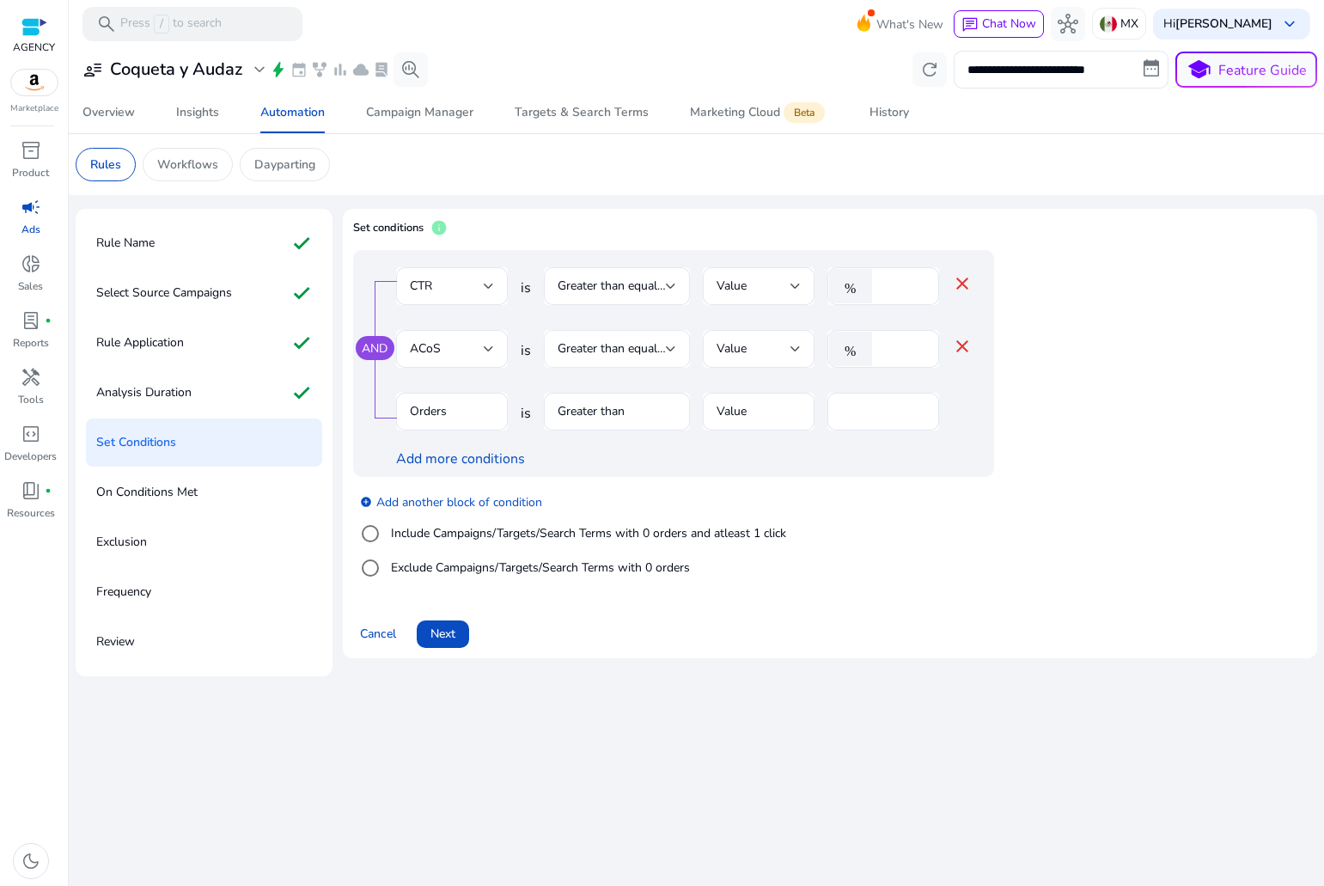
click at [628, 346] on span "Greater than equal to" at bounding box center [615, 348] width 114 height 16
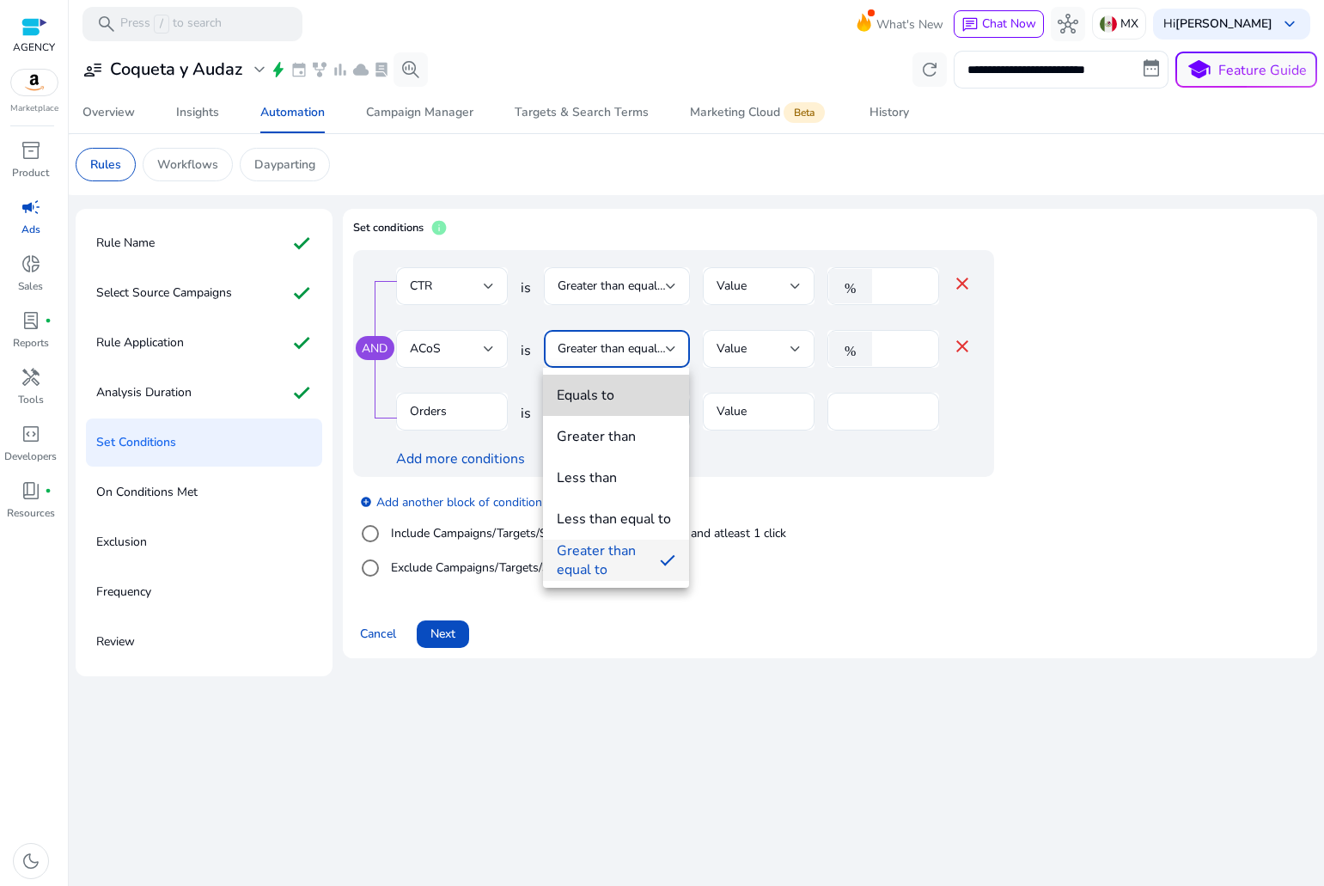
click at [608, 400] on div "Equals to" at bounding box center [586, 395] width 58 height 19
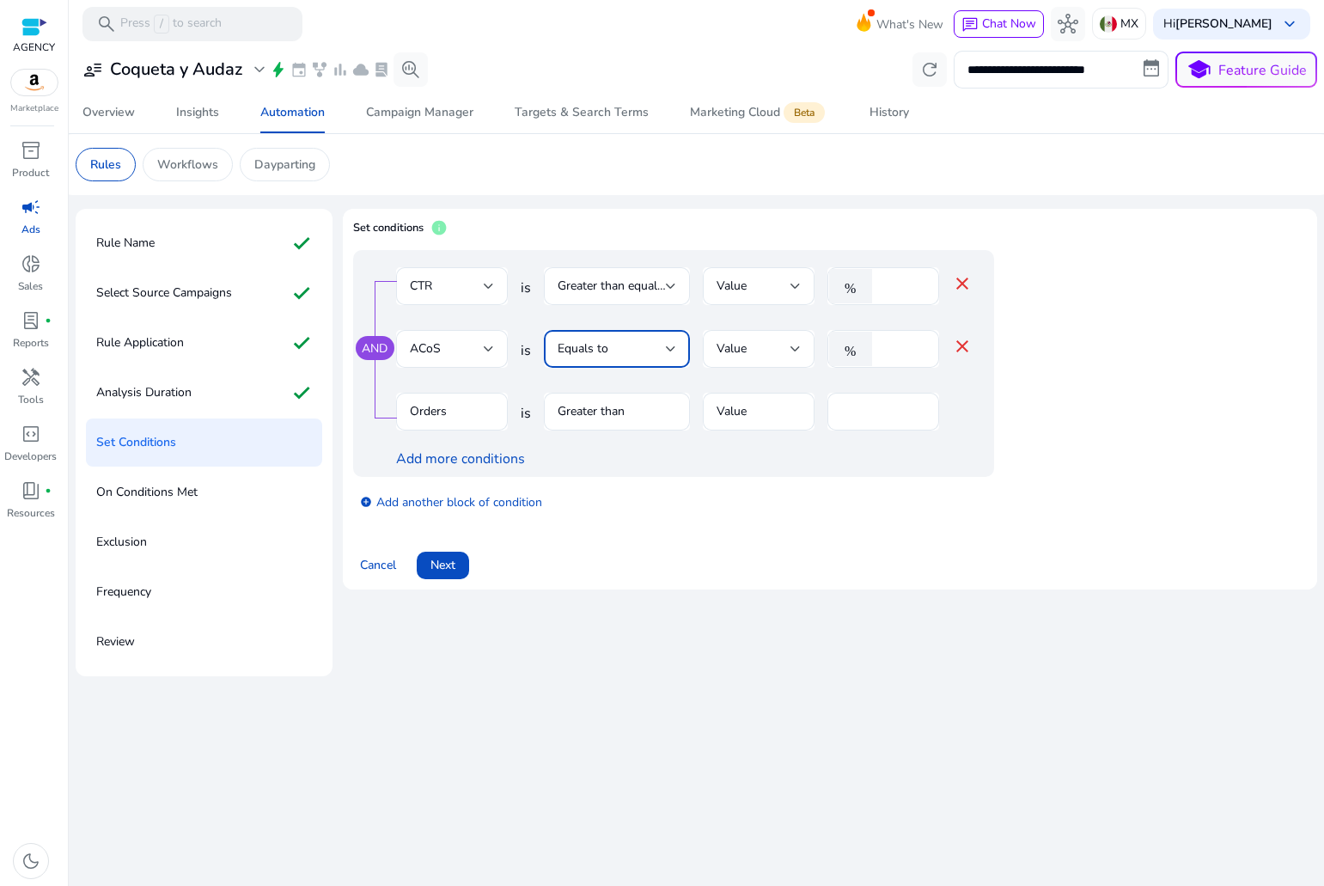
click at [833, 451] on div "Add more conditions" at bounding box center [684, 459] width 577 height 21
click at [957, 349] on mat-icon "close" at bounding box center [962, 346] width 21 height 21
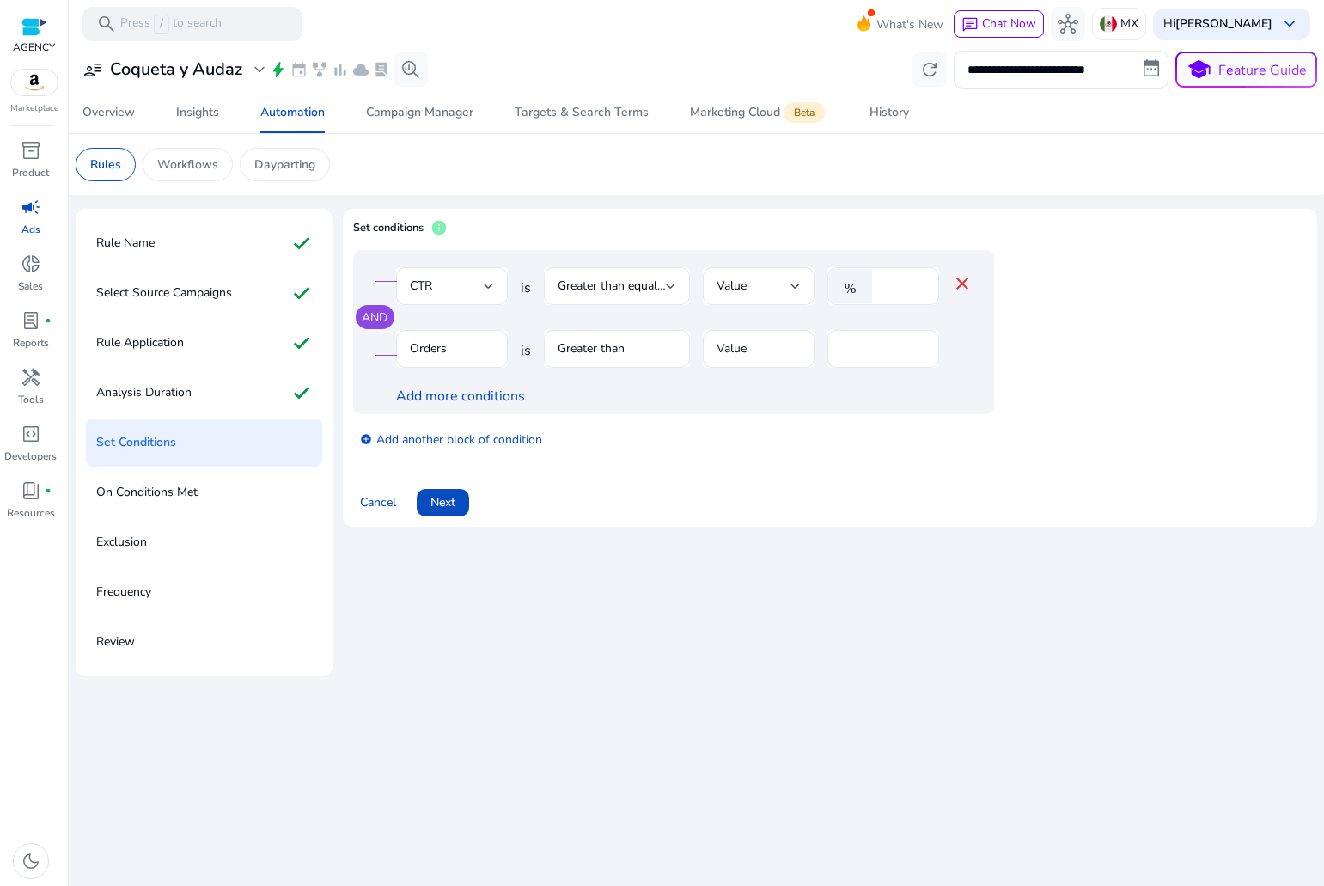
click at [437, 352] on mat-form-field "Orders" at bounding box center [452, 358] width 112 height 56
click at [477, 363] on mat-form-field "Orders" at bounding box center [452, 358] width 112 height 56
click at [486, 288] on div at bounding box center [489, 286] width 10 height 7
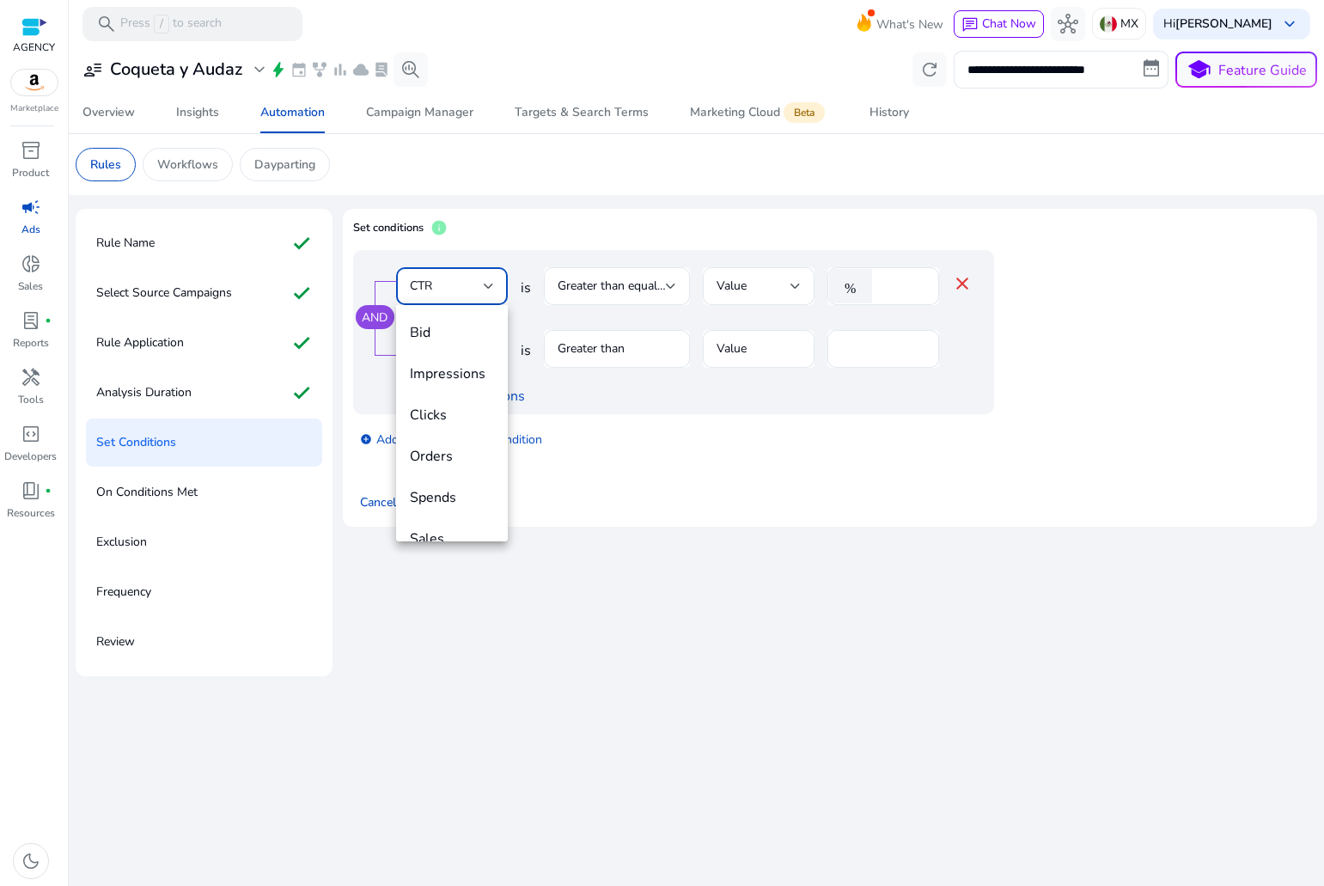
scroll to position [142, 0]
click at [637, 342] on div at bounding box center [662, 443] width 1324 height 886
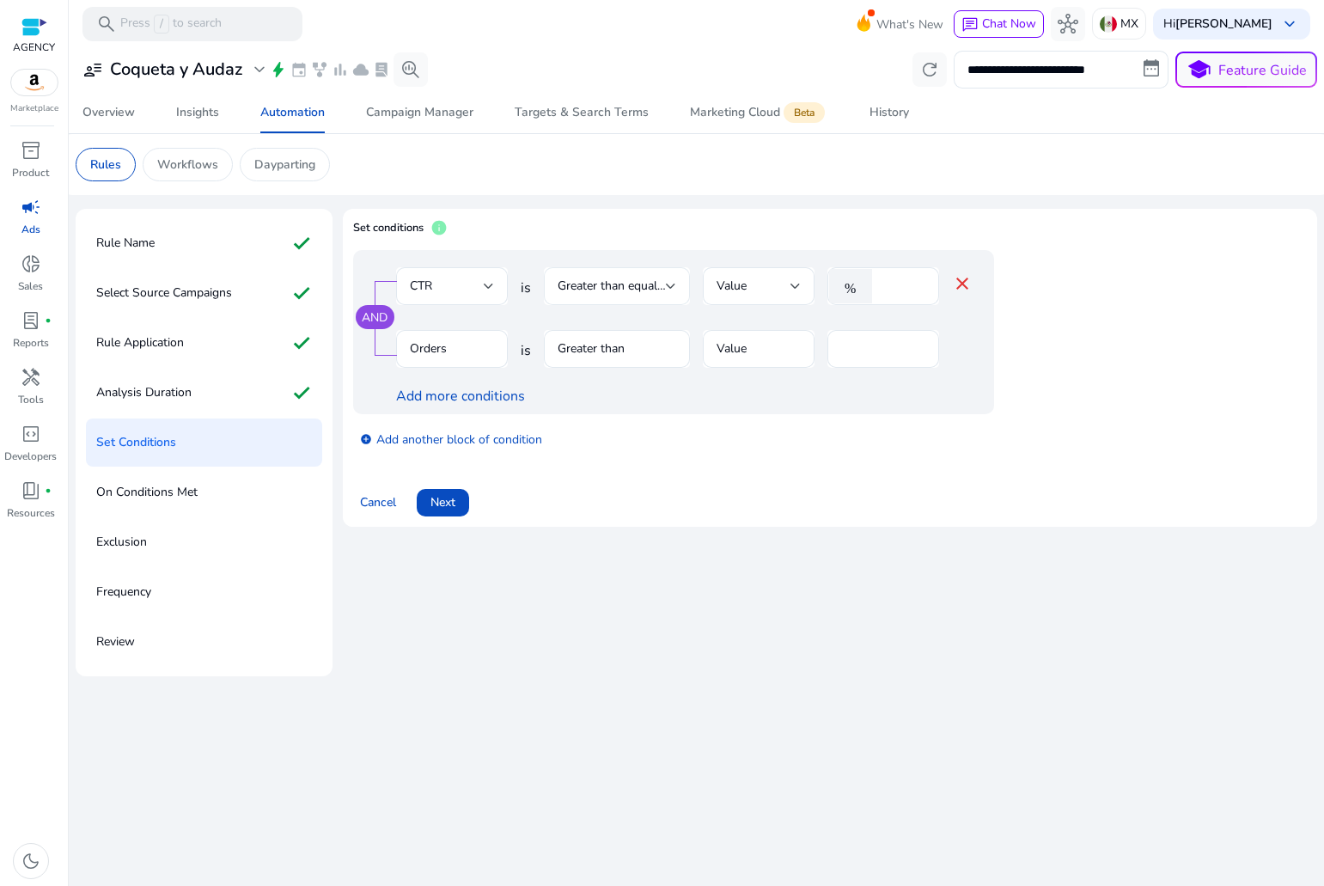
click at [679, 282] on div "Greater than equal to" at bounding box center [617, 286] width 146 height 38
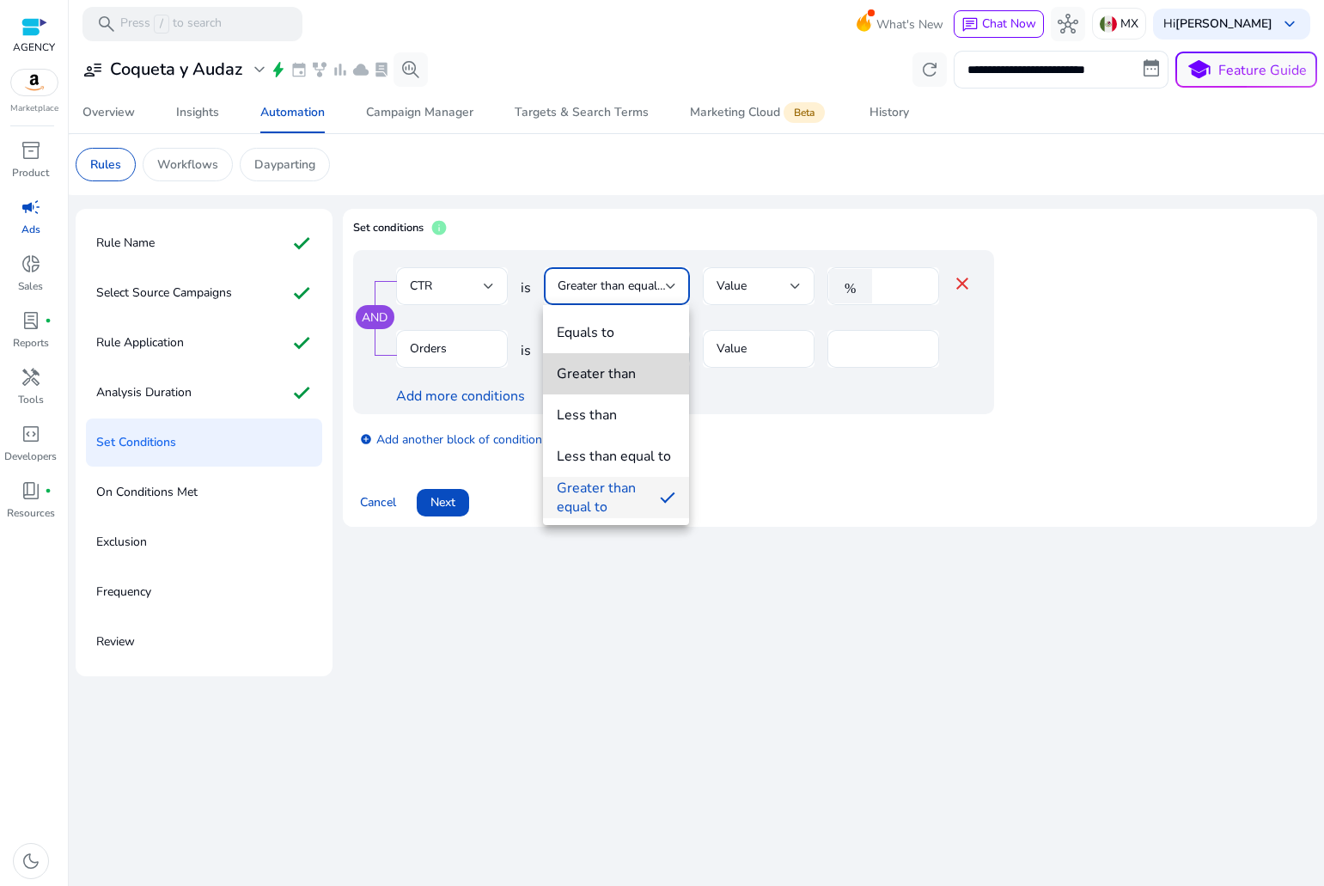
click at [604, 356] on mat-option "Greater than" at bounding box center [616, 373] width 146 height 41
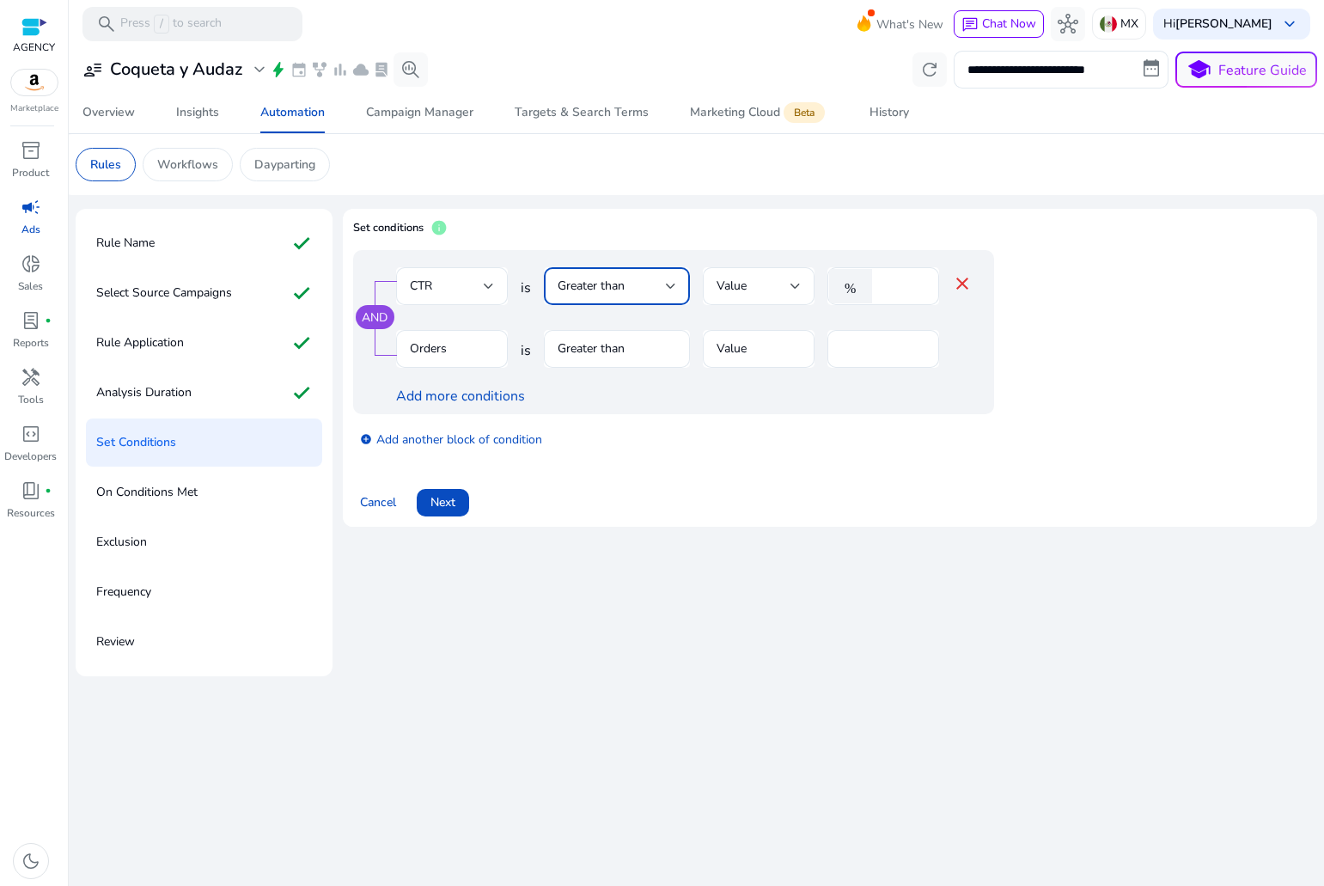
click at [966, 285] on mat-icon "close" at bounding box center [962, 283] width 21 height 21
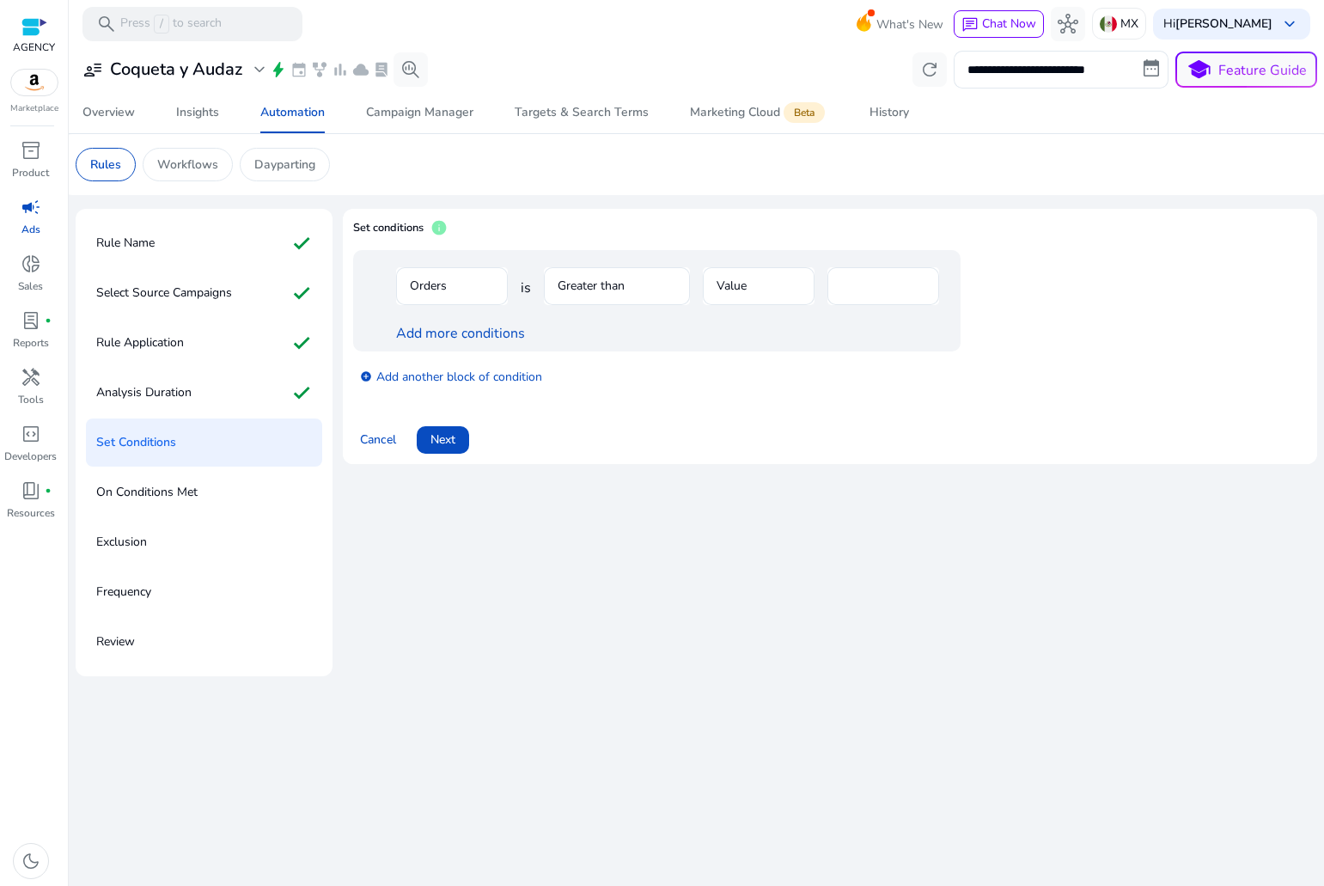
drag, startPoint x: 950, startPoint y: 290, endPoint x: 623, endPoint y: 327, distance: 328.7
click at [949, 290] on div "Orders is Greater than Value * Add more conditions" at bounding box center [657, 300] width 608 height 101
click at [461, 332] on link "Add more conditions" at bounding box center [460, 333] width 129 height 19
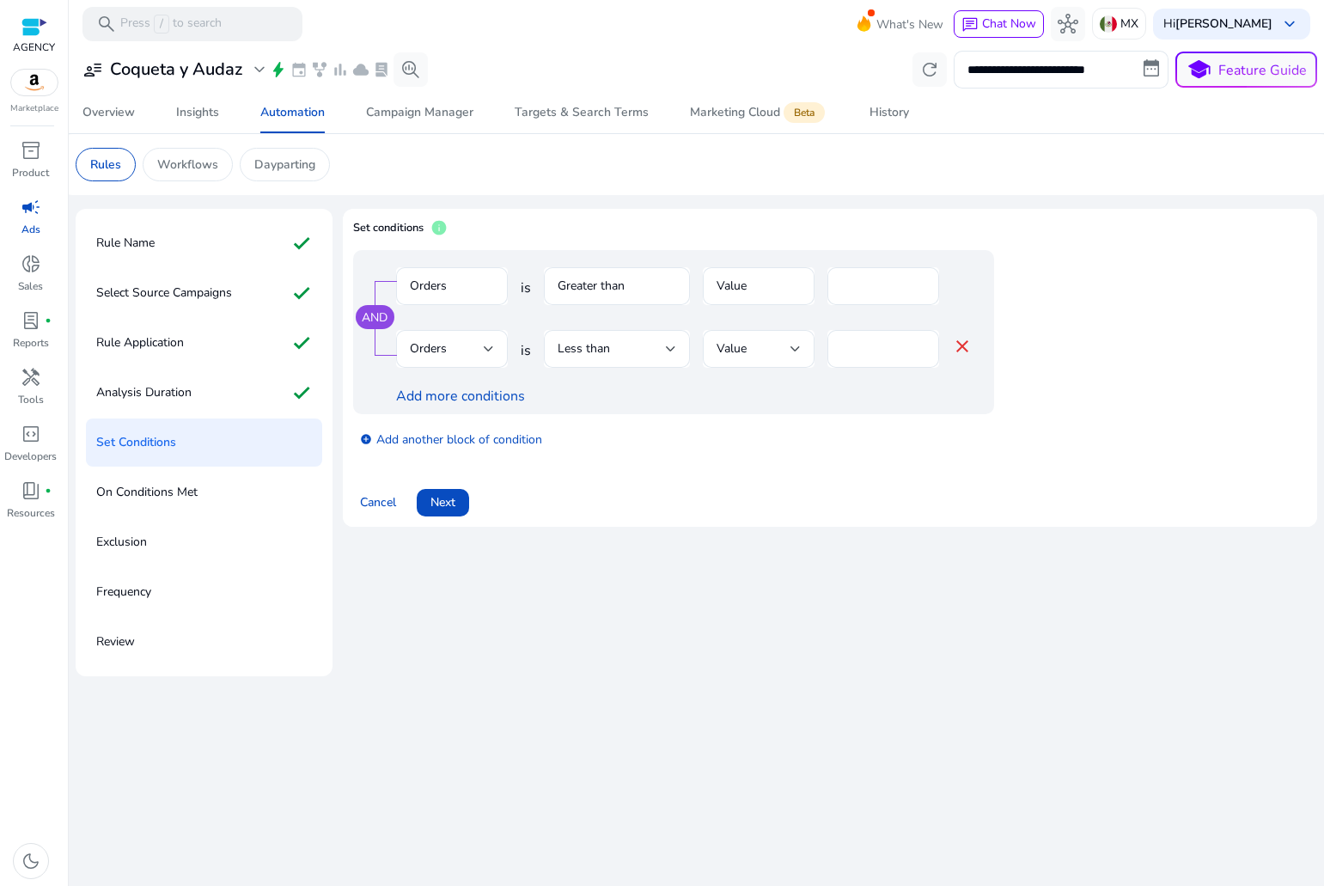
click at [444, 282] on mat-form-field "Orders" at bounding box center [452, 295] width 112 height 56
drag, startPoint x: 422, startPoint y: 288, endPoint x: 412, endPoint y: 289, distance: 10.3
click at [412, 288] on mat-form-field "Orders" at bounding box center [452, 295] width 112 height 56
click at [412, 289] on mat-form-field "Orders" at bounding box center [452, 295] width 112 height 56
click at [372, 496] on span "Cancel" at bounding box center [378, 502] width 36 height 18
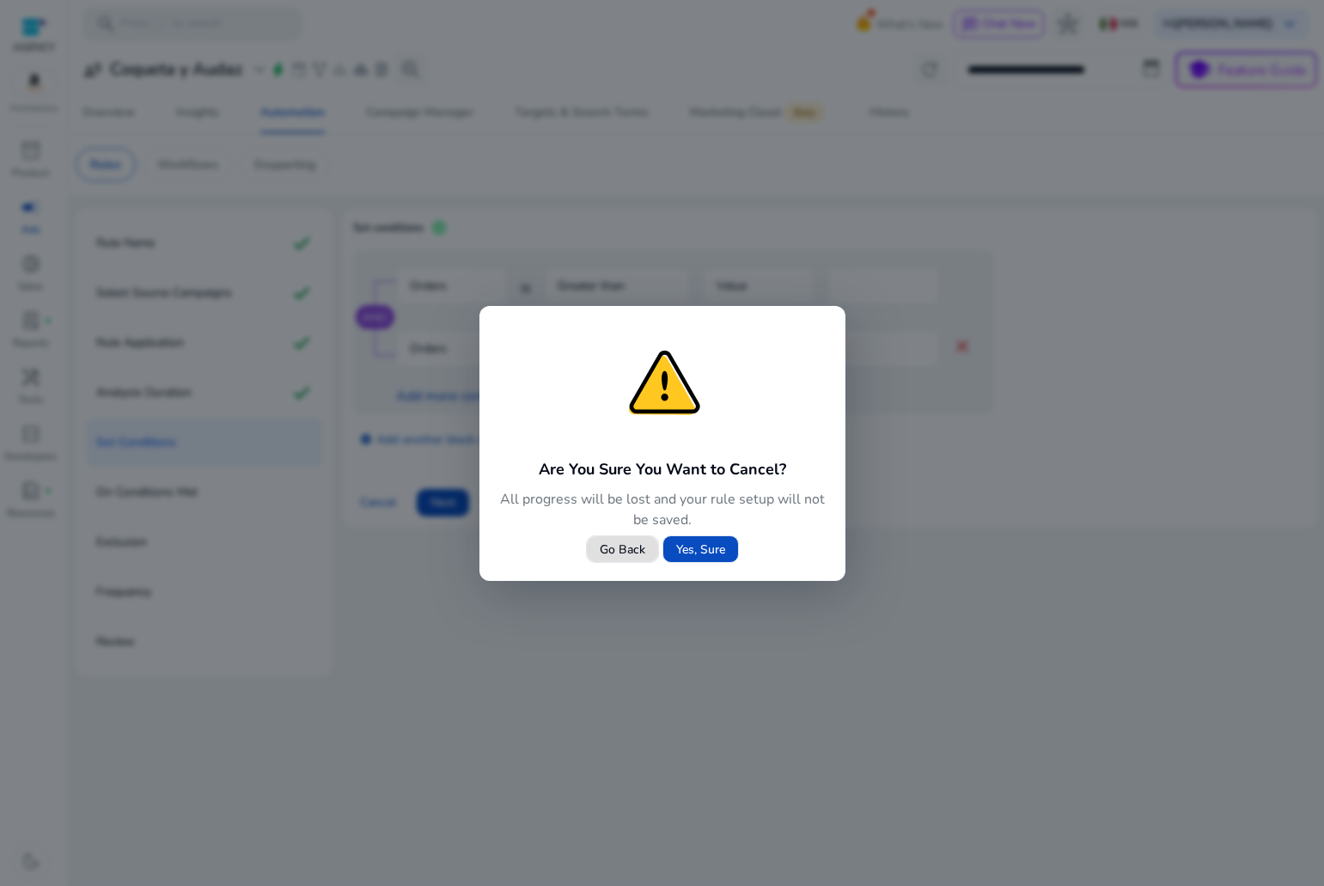
click at [623, 543] on span "Go Back" at bounding box center [623, 550] width 46 height 18
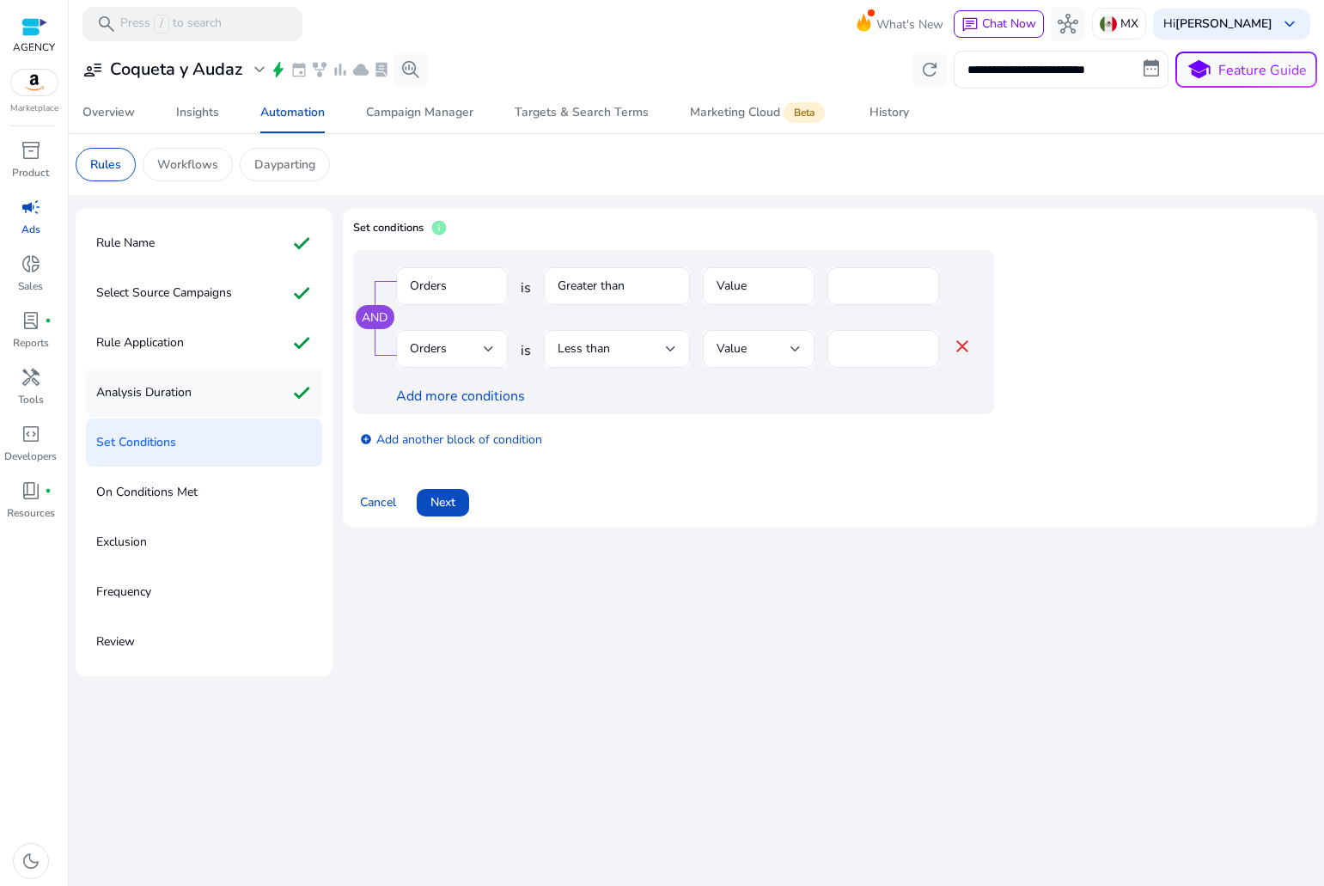
click at [280, 389] on div "Analysis Duration check" at bounding box center [204, 393] width 236 height 48
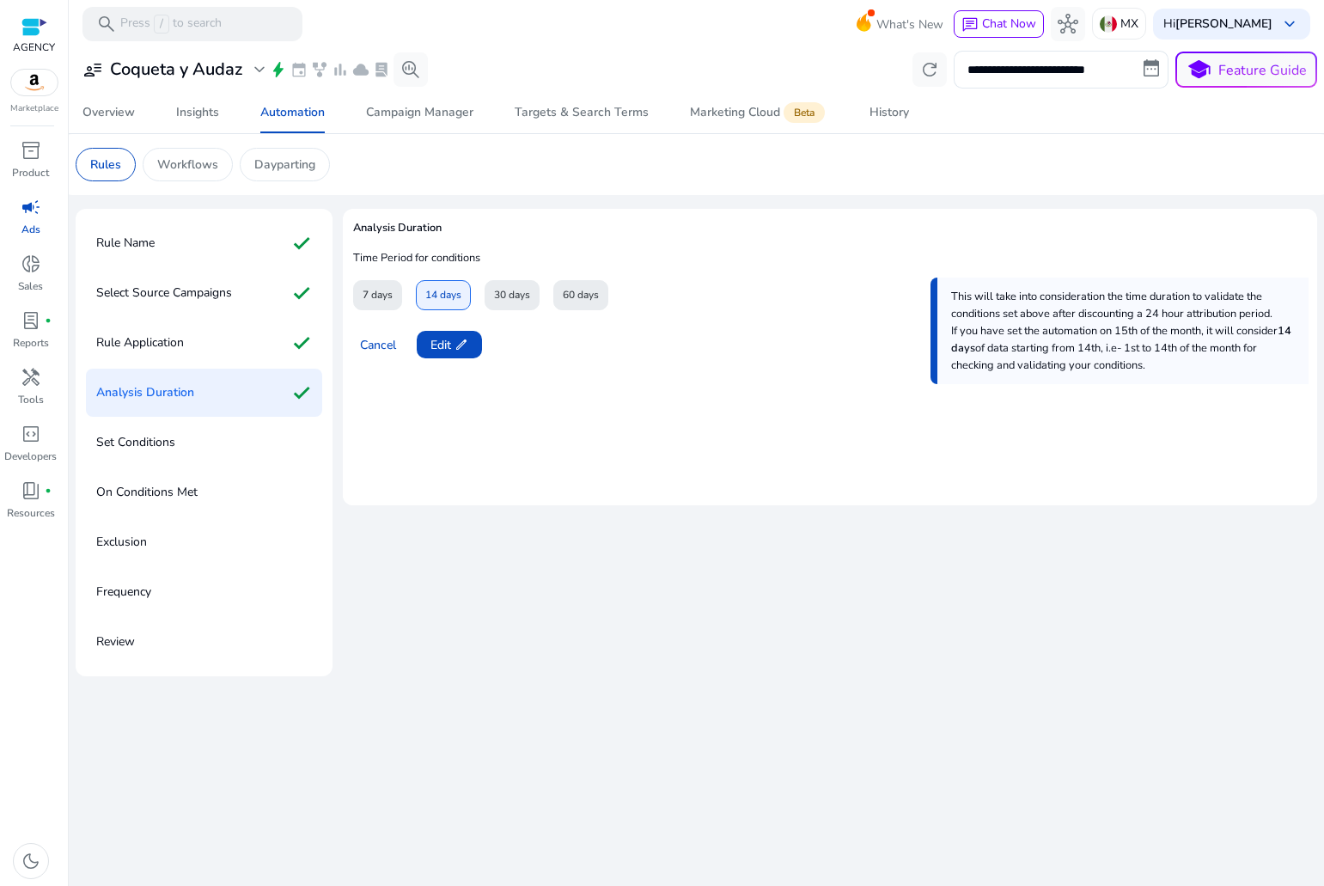
click at [252, 432] on div "Set Conditions" at bounding box center [204, 442] width 236 height 48
click at [250, 450] on div "Set Conditions" at bounding box center [204, 442] width 236 height 48
click at [194, 433] on div "Set Conditions" at bounding box center [204, 442] width 236 height 48
click at [437, 347] on span "Edit edit" at bounding box center [450, 345] width 38 height 18
click at [432, 339] on span "Next" at bounding box center [443, 345] width 25 height 18
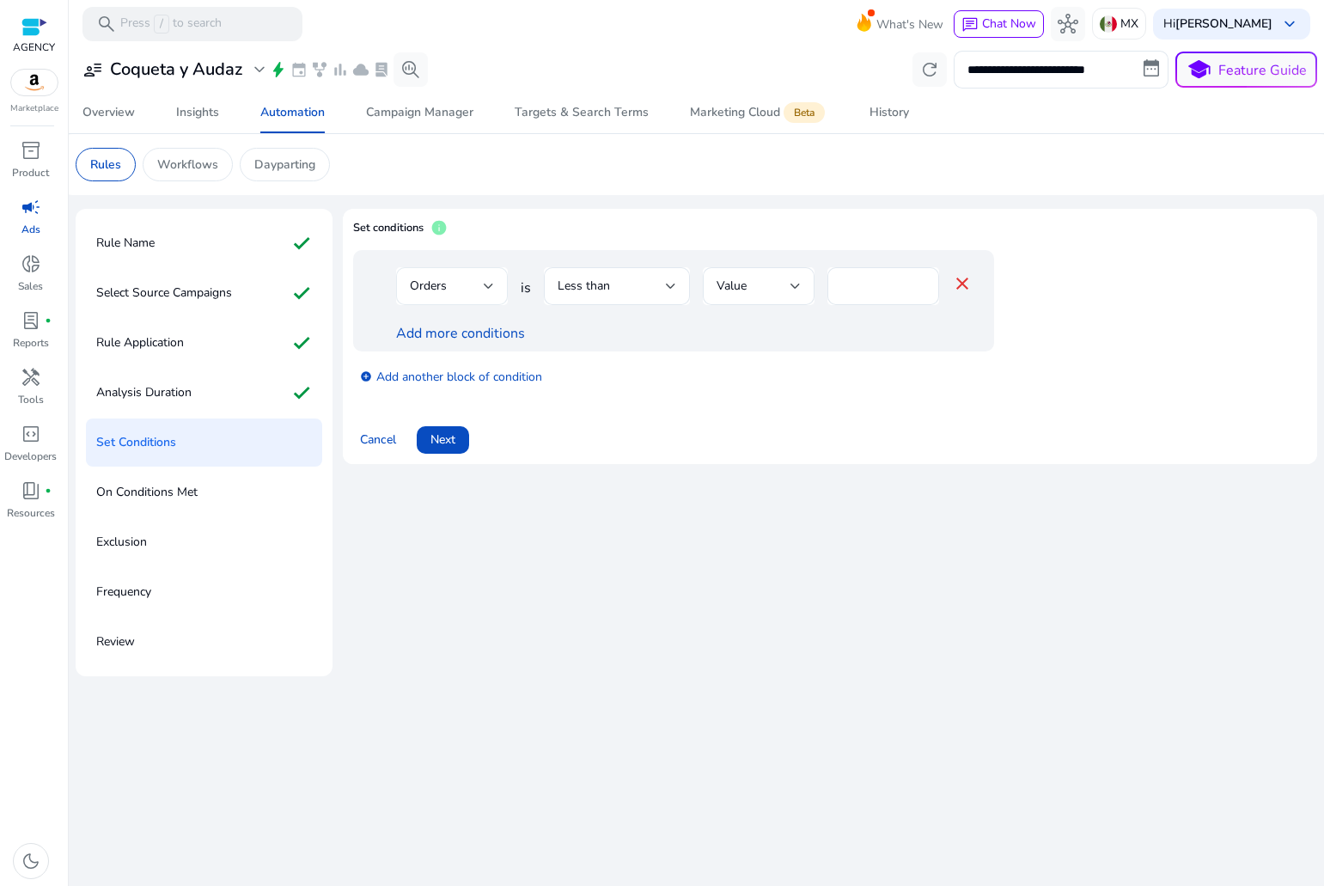
click at [466, 277] on div "Orders" at bounding box center [447, 286] width 74 height 19
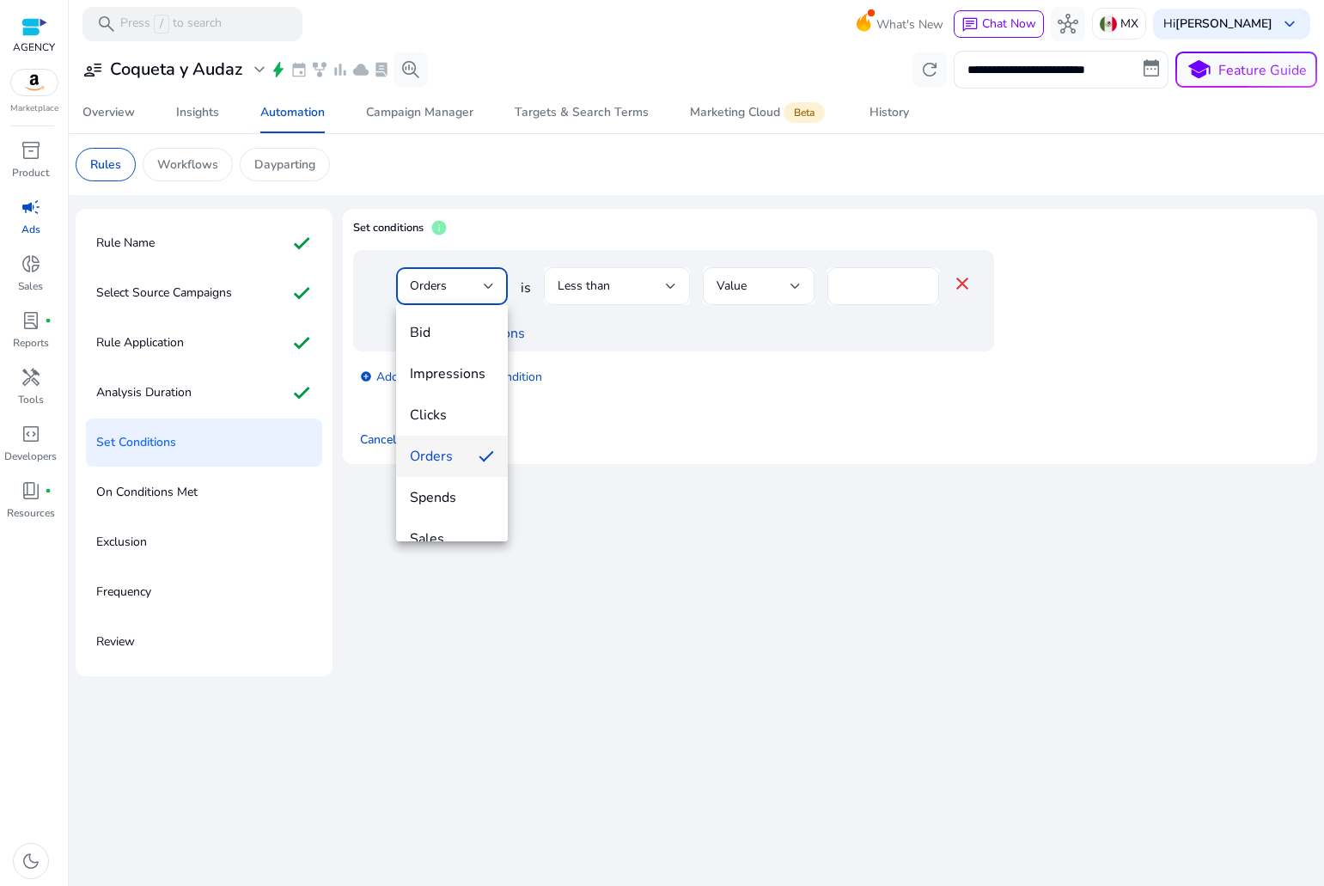
click at [648, 292] on div at bounding box center [662, 443] width 1324 height 886
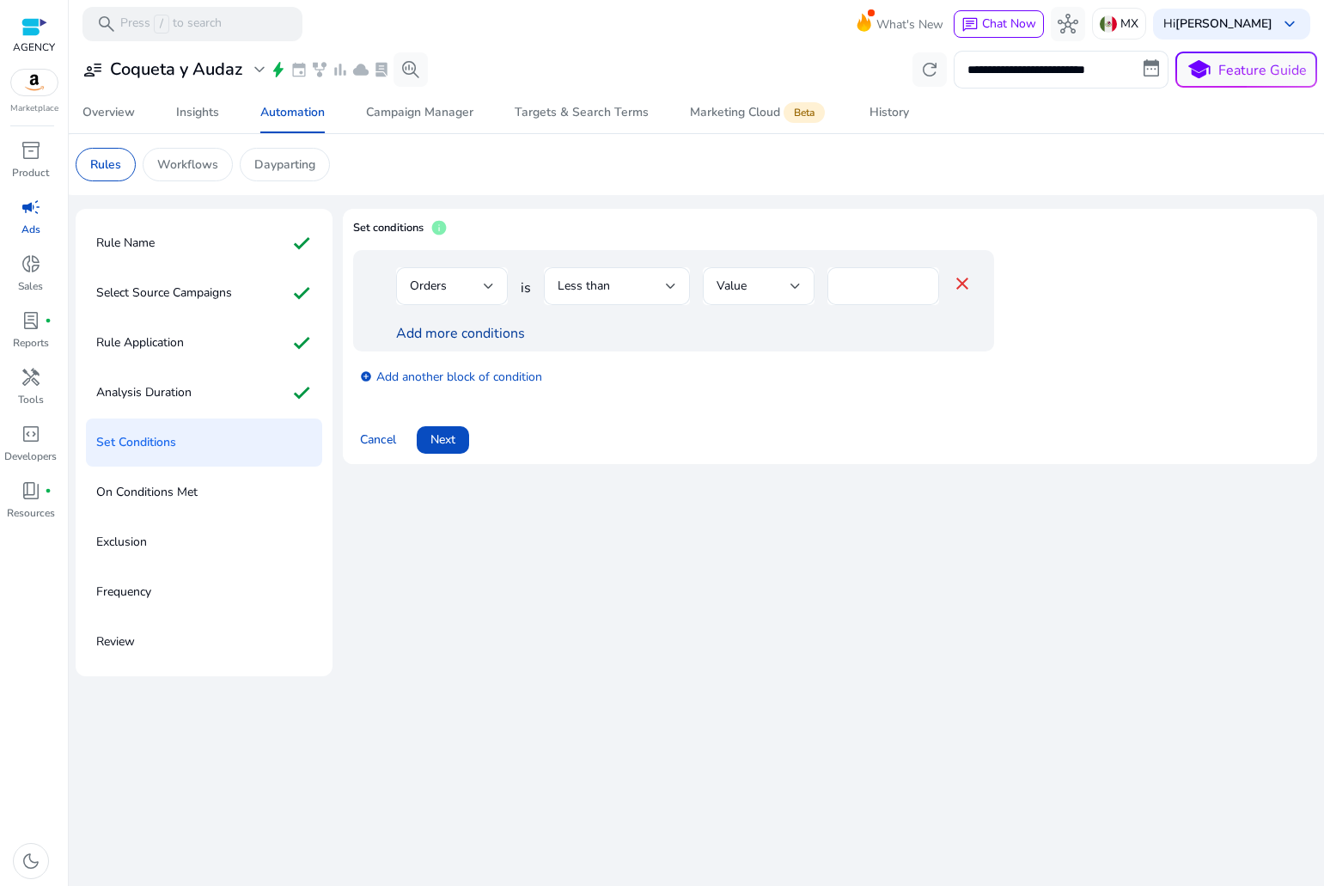
click at [446, 334] on link "Add more conditions" at bounding box center [460, 333] width 129 height 19
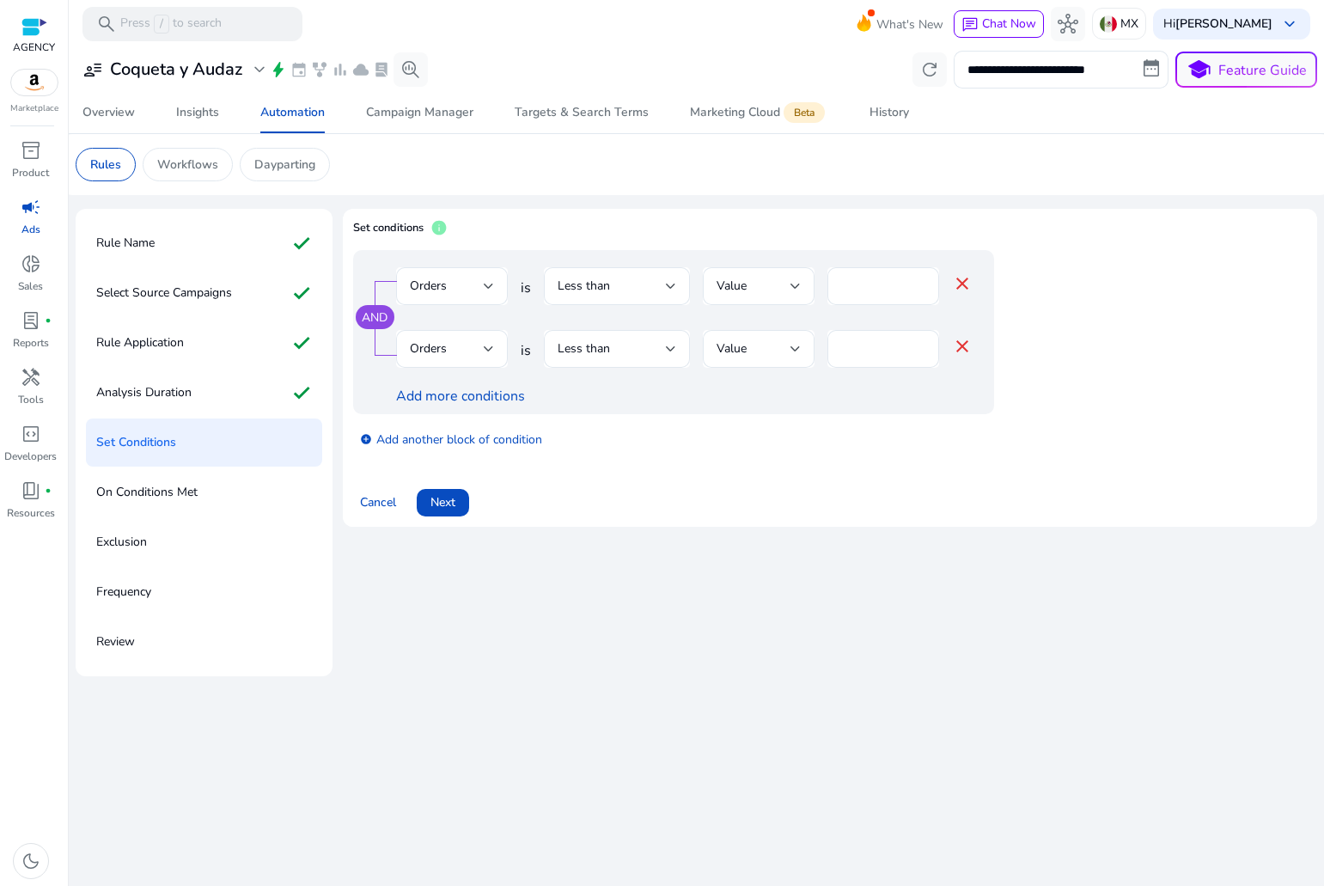
click at [453, 309] on mat-form-field "Orders" at bounding box center [452, 295] width 112 height 56
click at [454, 300] on div "Orders" at bounding box center [452, 286] width 84 height 38
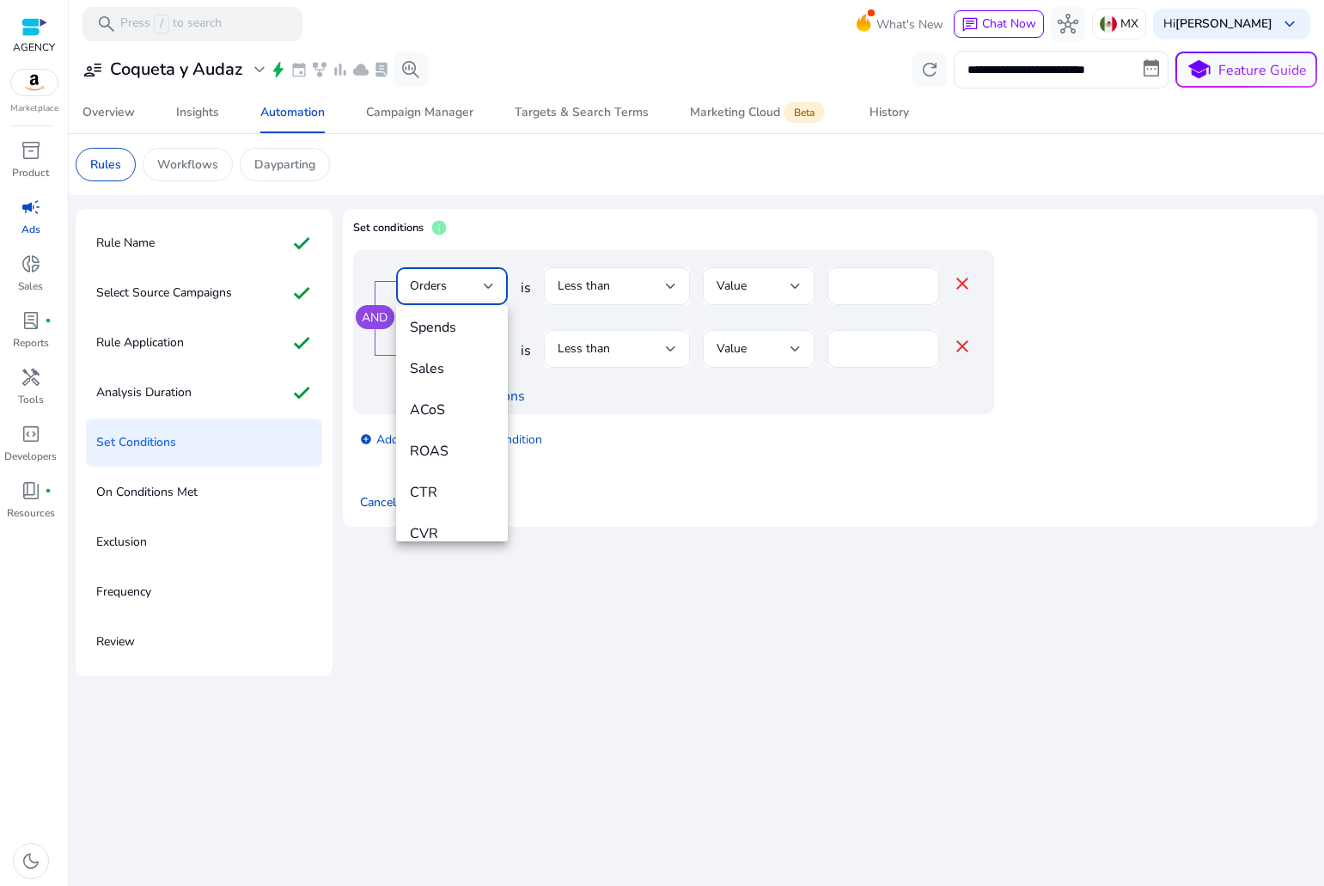
scroll to position [172, 0]
click at [440, 498] on span "CTR" at bounding box center [452, 490] width 84 height 19
click at [448, 334] on div "Orders" at bounding box center [452, 349] width 84 height 38
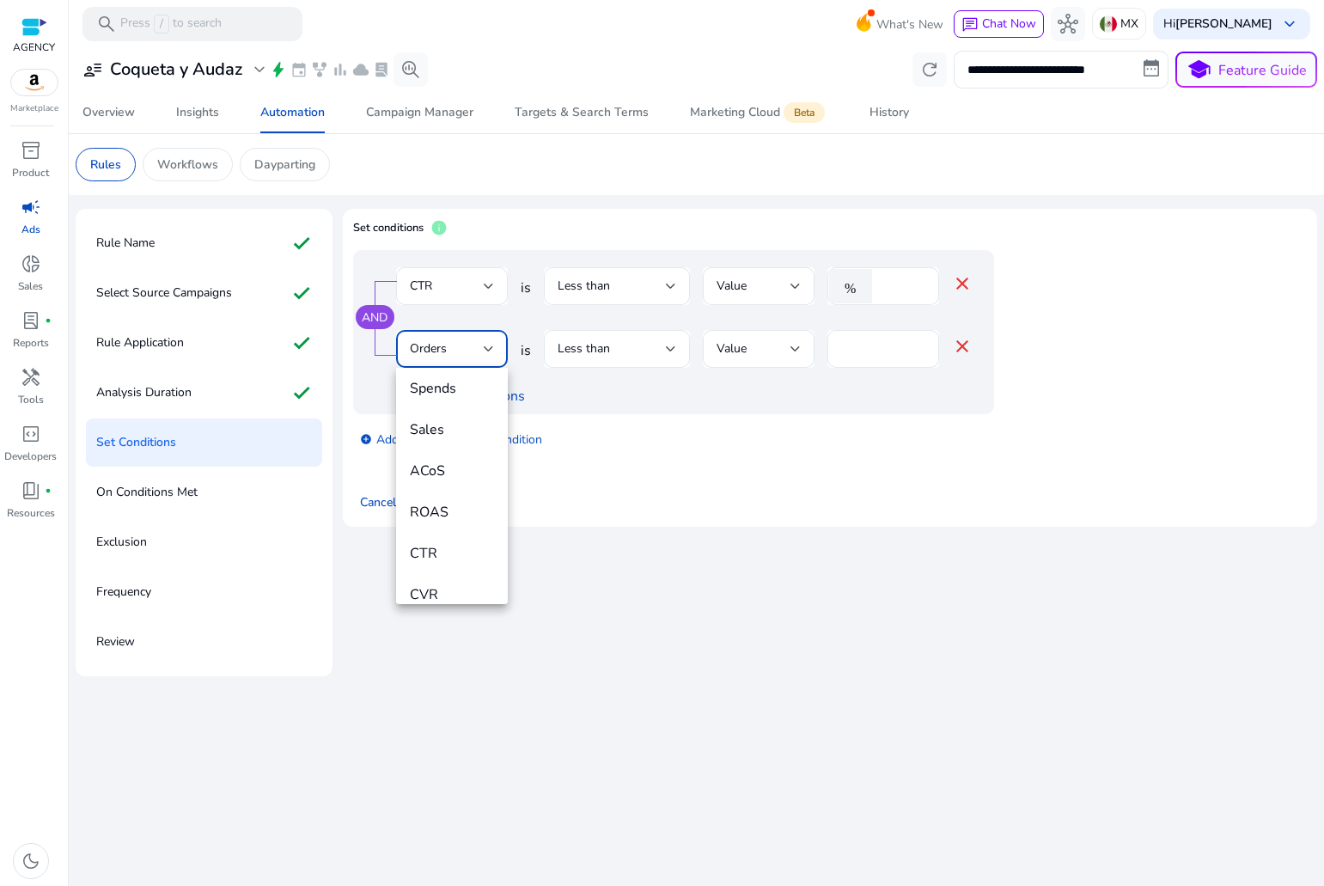
click at [441, 474] on span "ACoS" at bounding box center [452, 470] width 84 height 19
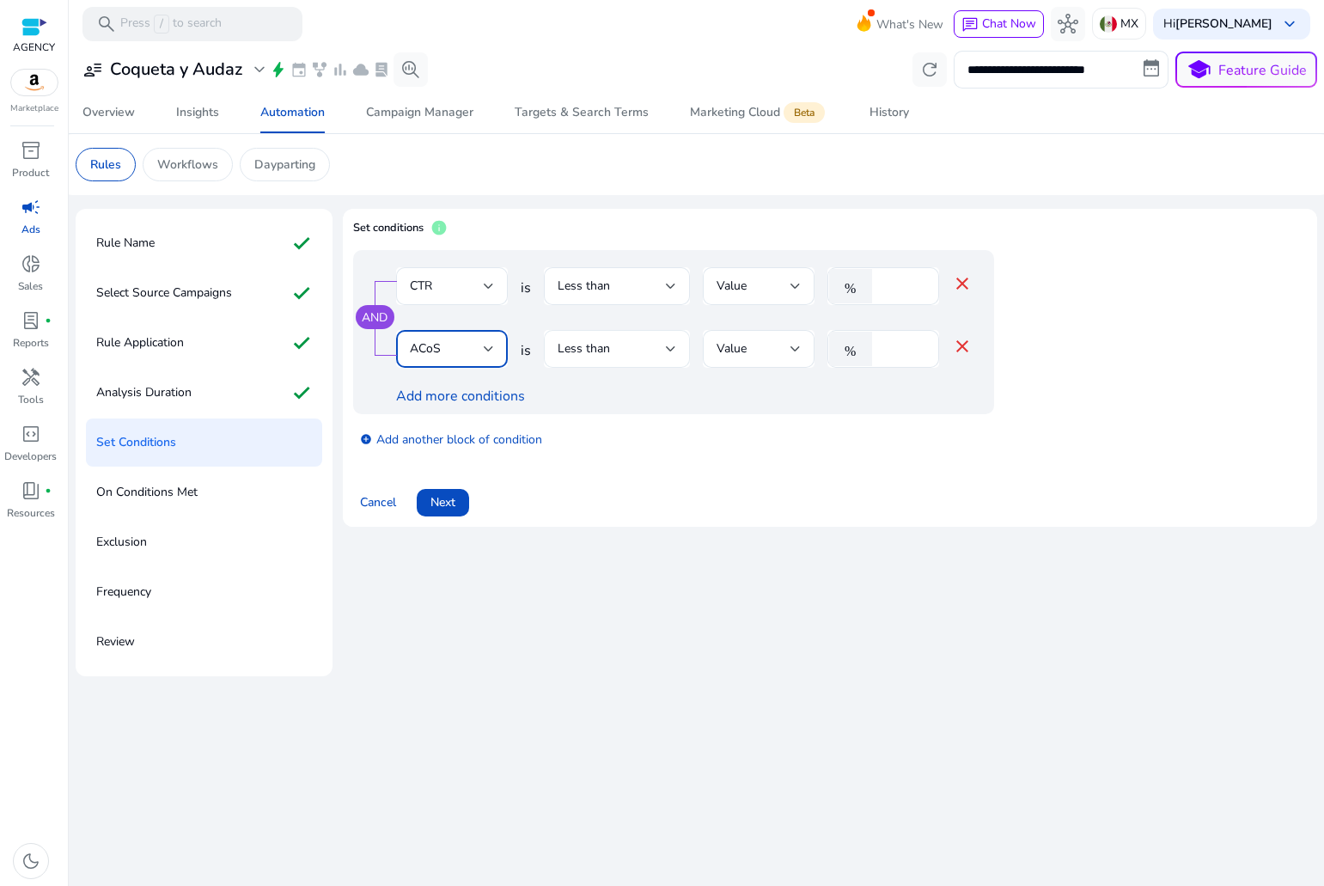
click at [604, 337] on div "Less than" at bounding box center [617, 349] width 119 height 38
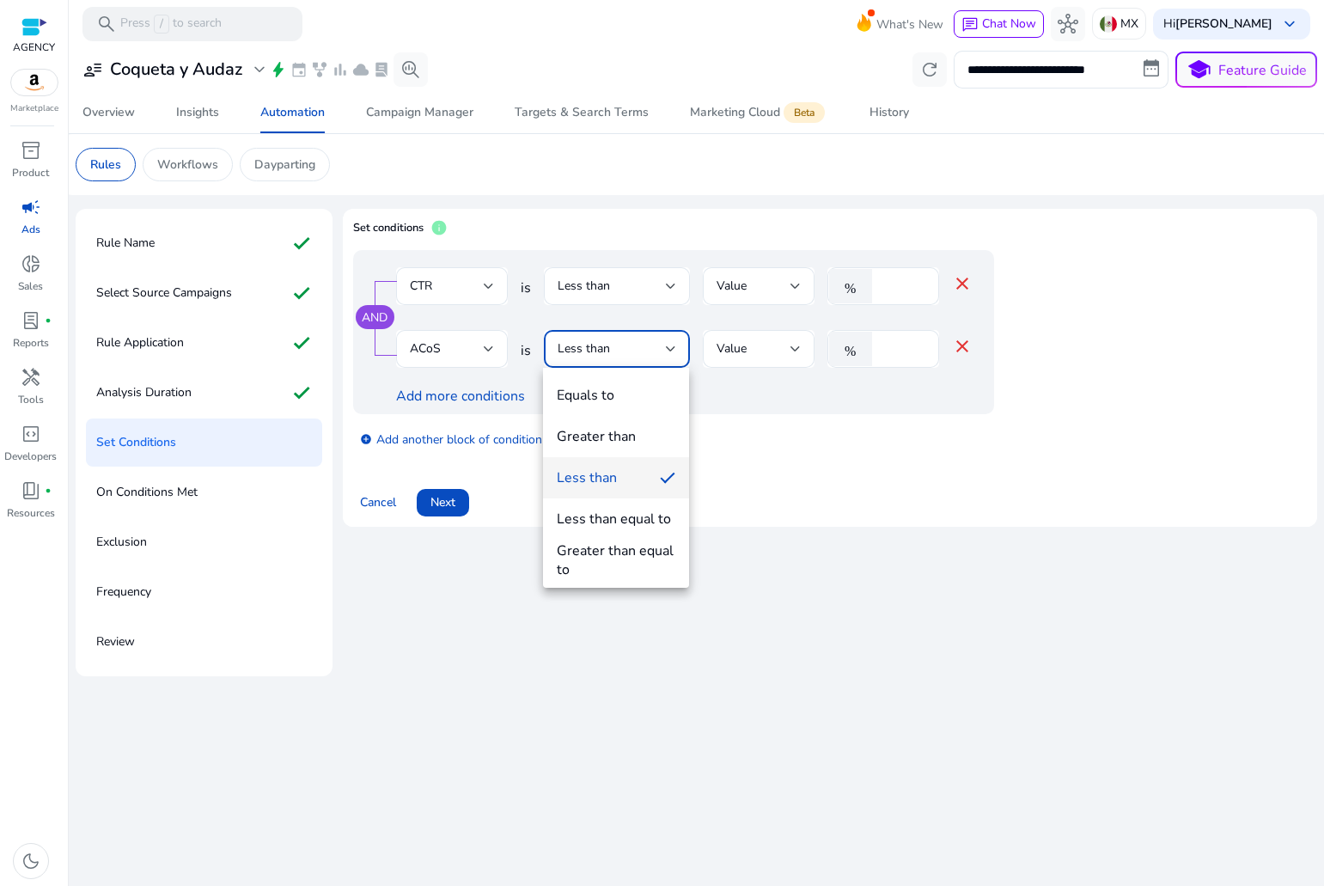
click at [878, 336] on div at bounding box center [662, 443] width 1324 height 886
click at [894, 347] on input "*" at bounding box center [903, 348] width 45 height 19
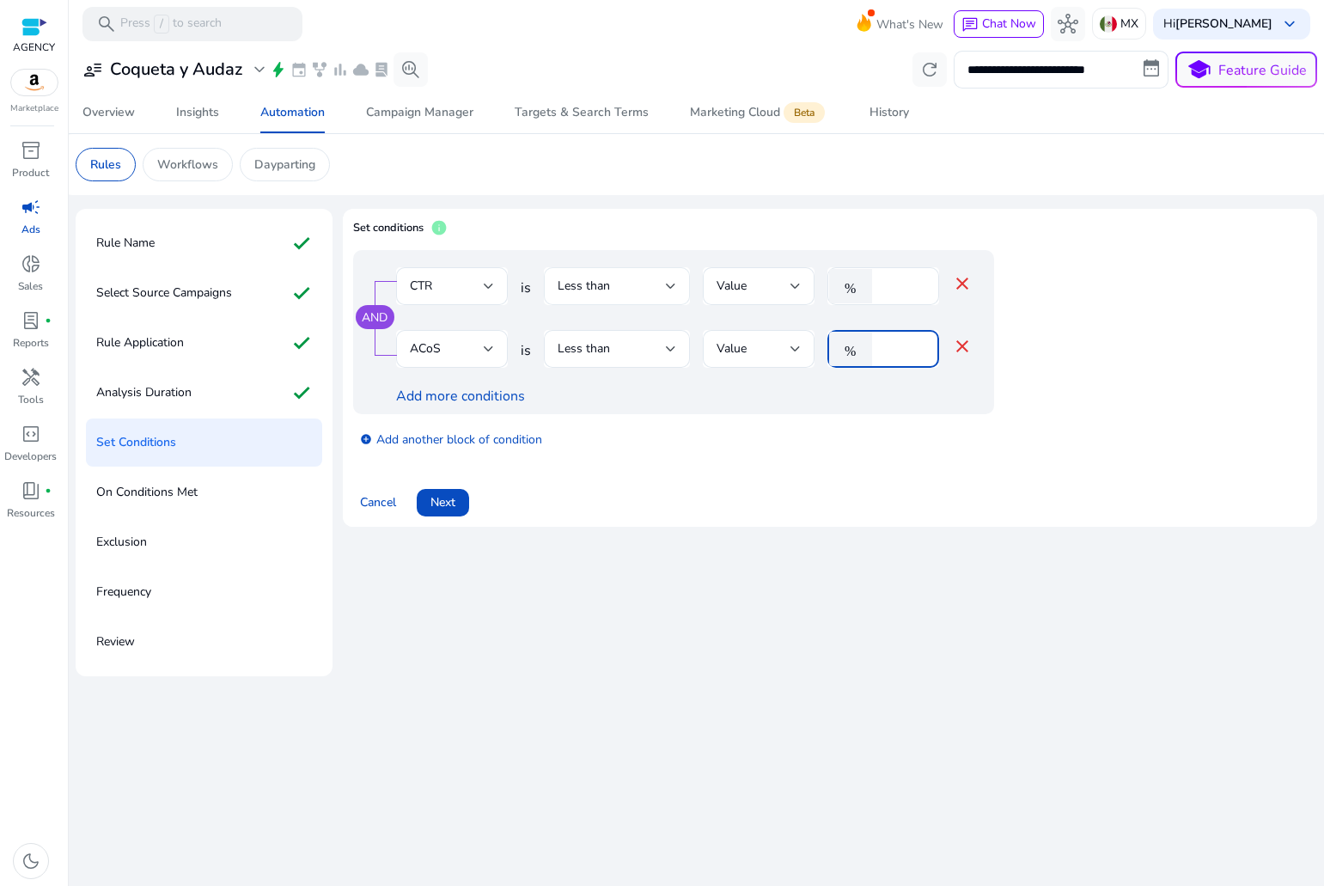
type input "**"
click at [629, 295] on div "Less than" at bounding box center [612, 286] width 108 height 19
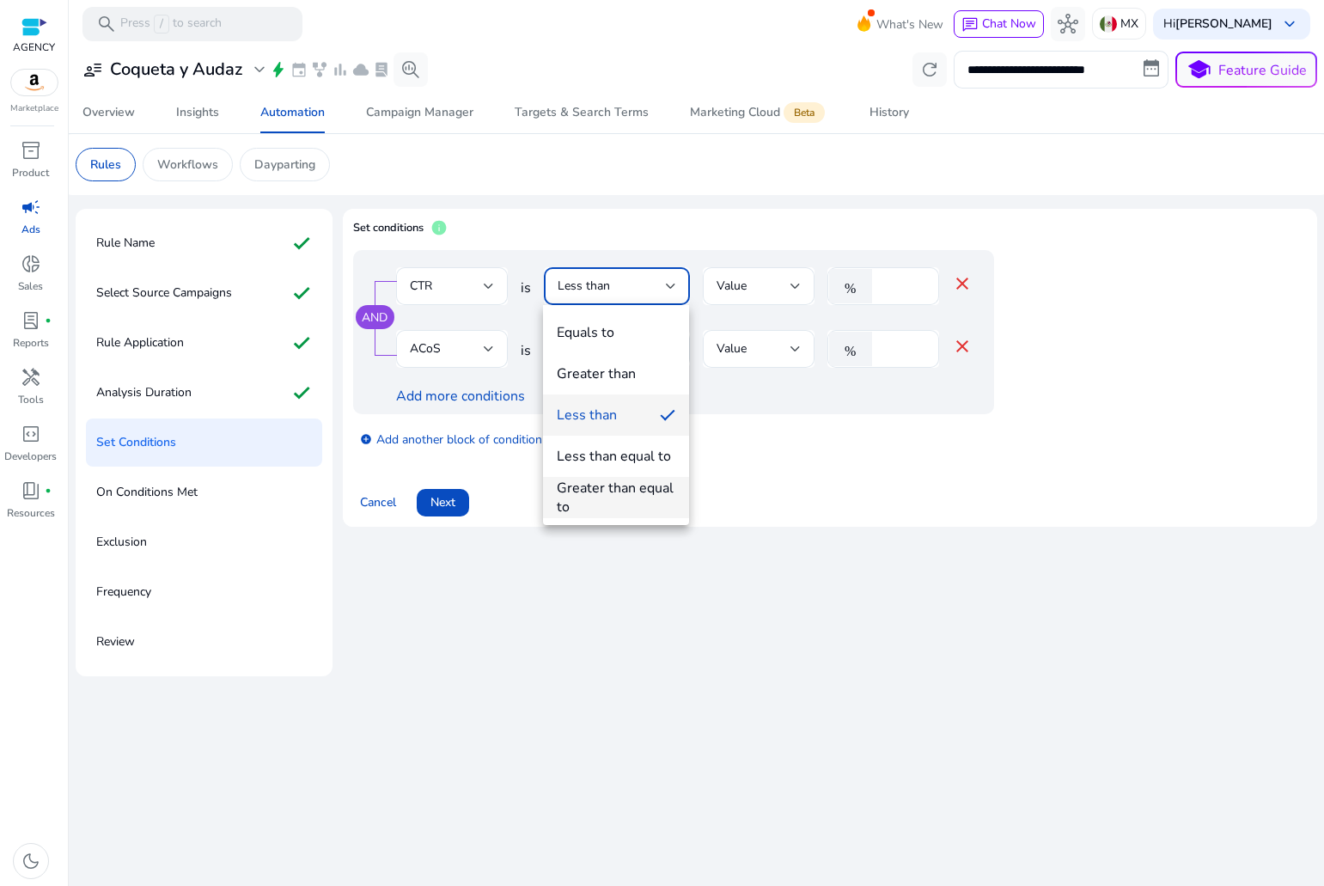
click at [630, 480] on div "Greater than equal to" at bounding box center [616, 498] width 119 height 38
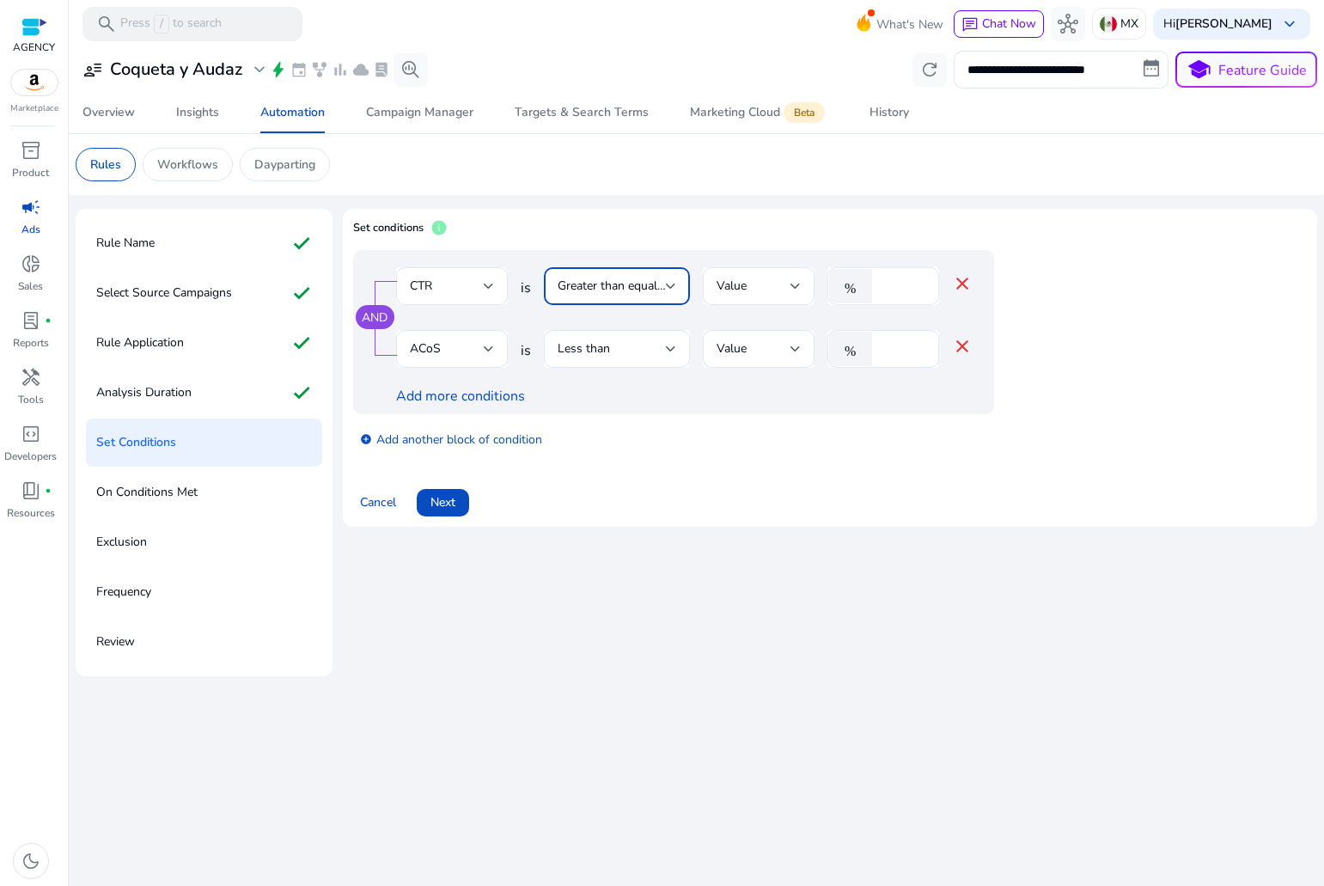
click at [909, 286] on input "*" at bounding box center [903, 286] width 45 height 19
type input "***"
click at [803, 493] on div "Cancel Next" at bounding box center [830, 495] width 954 height 41
click at [445, 495] on span "Next" at bounding box center [443, 502] width 25 height 18
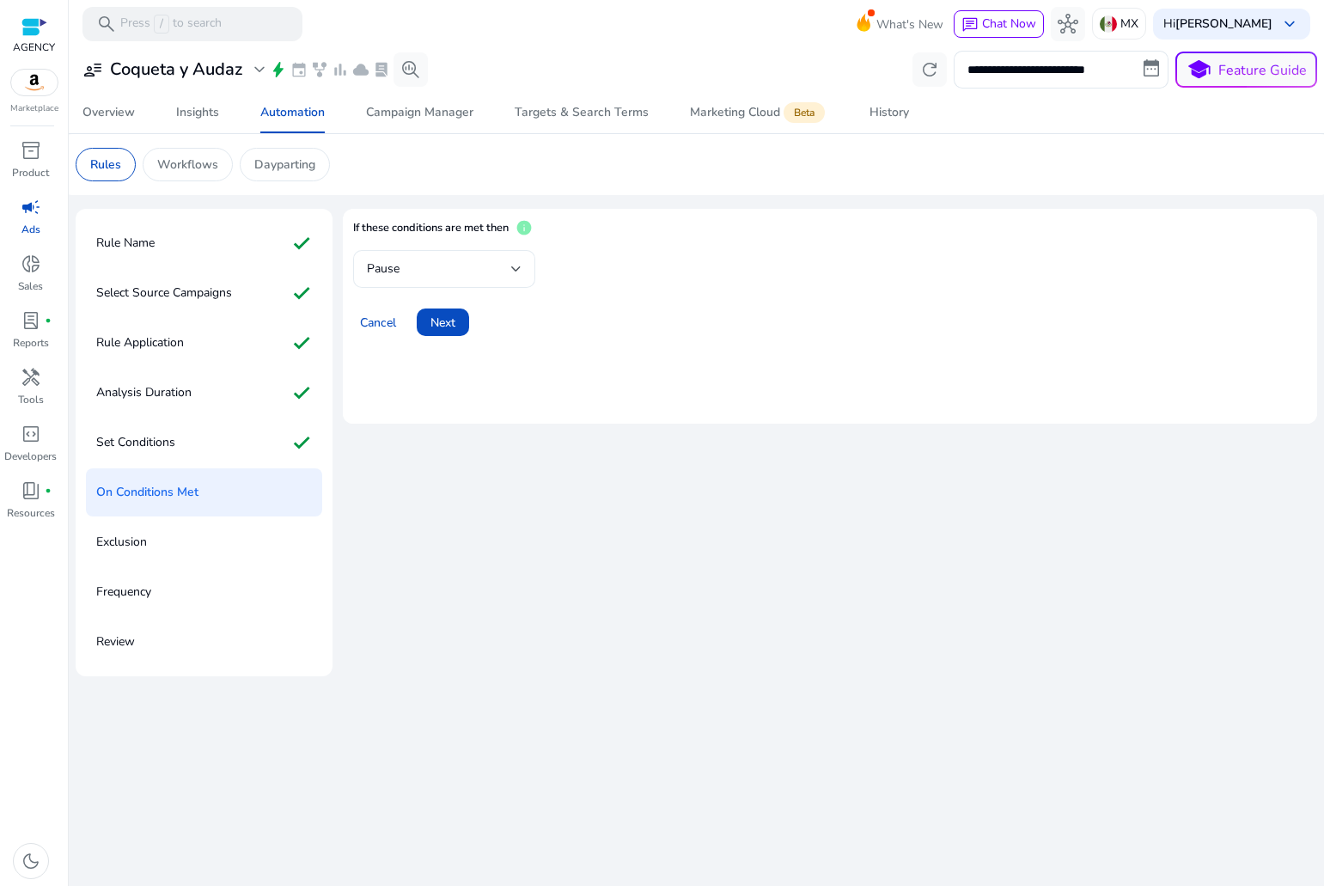
click at [457, 258] on div "Pause" at bounding box center [444, 269] width 155 height 38
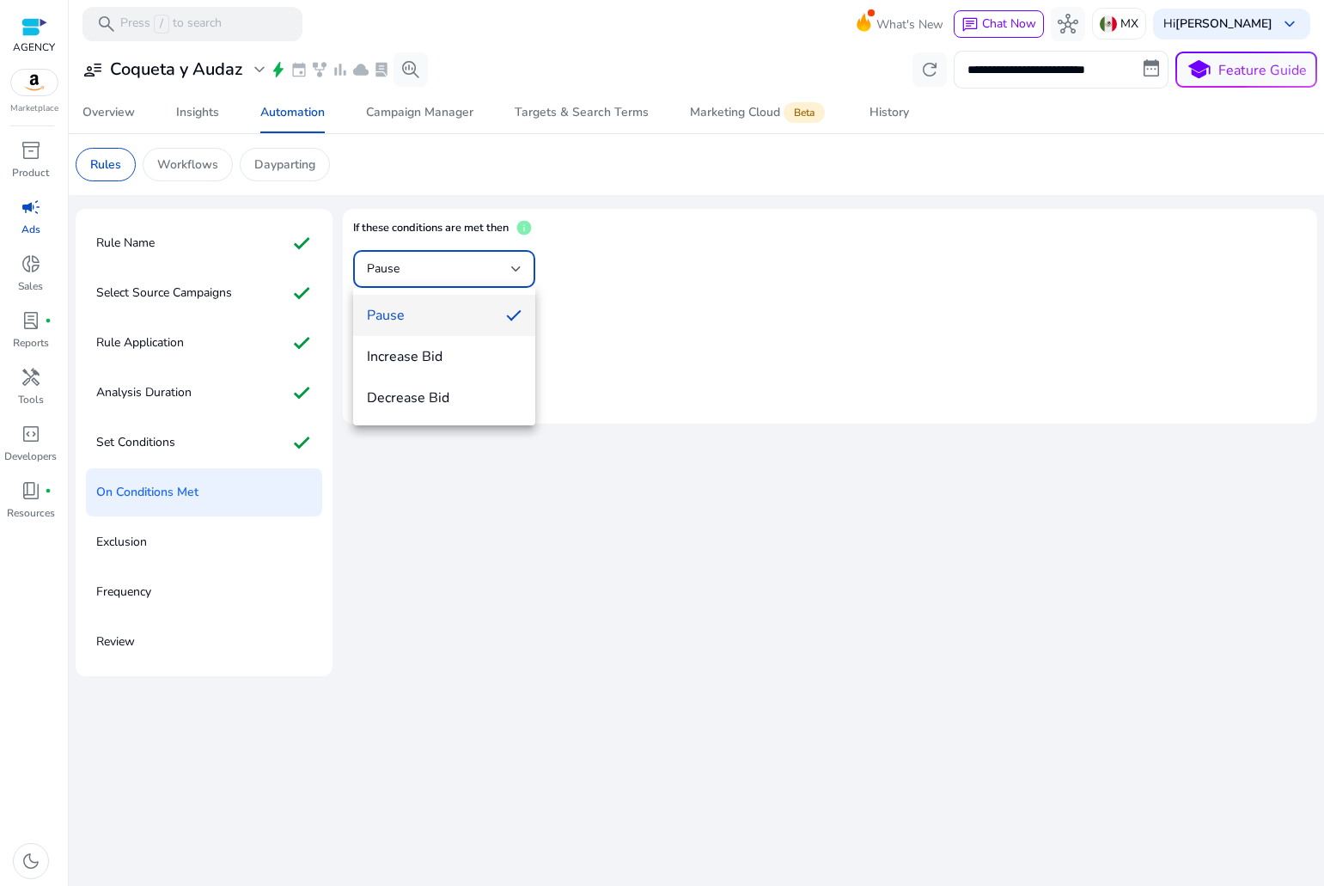
click at [459, 356] on span "Increase Bid" at bounding box center [444, 356] width 155 height 19
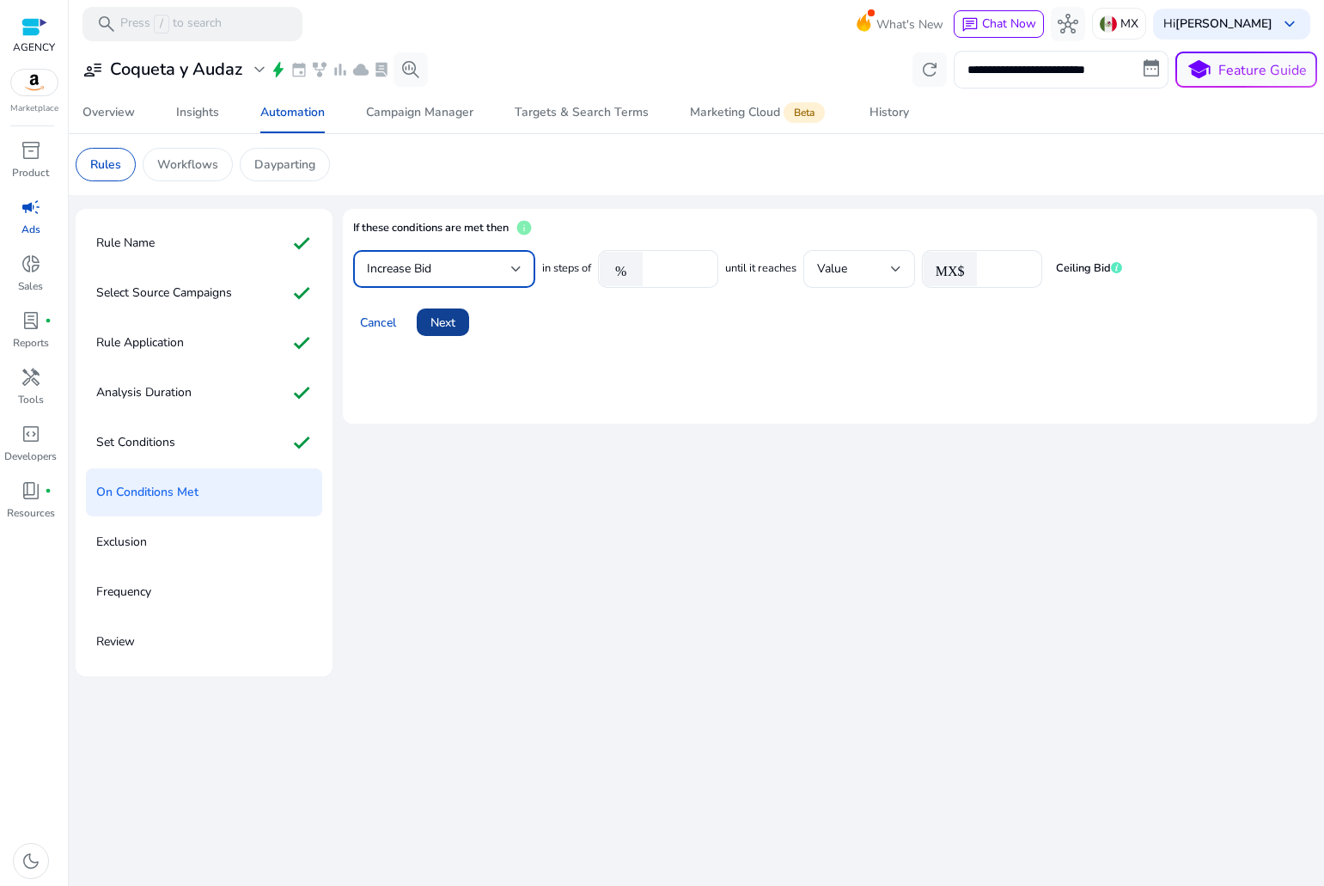
click at [449, 326] on span "Next" at bounding box center [443, 323] width 25 height 18
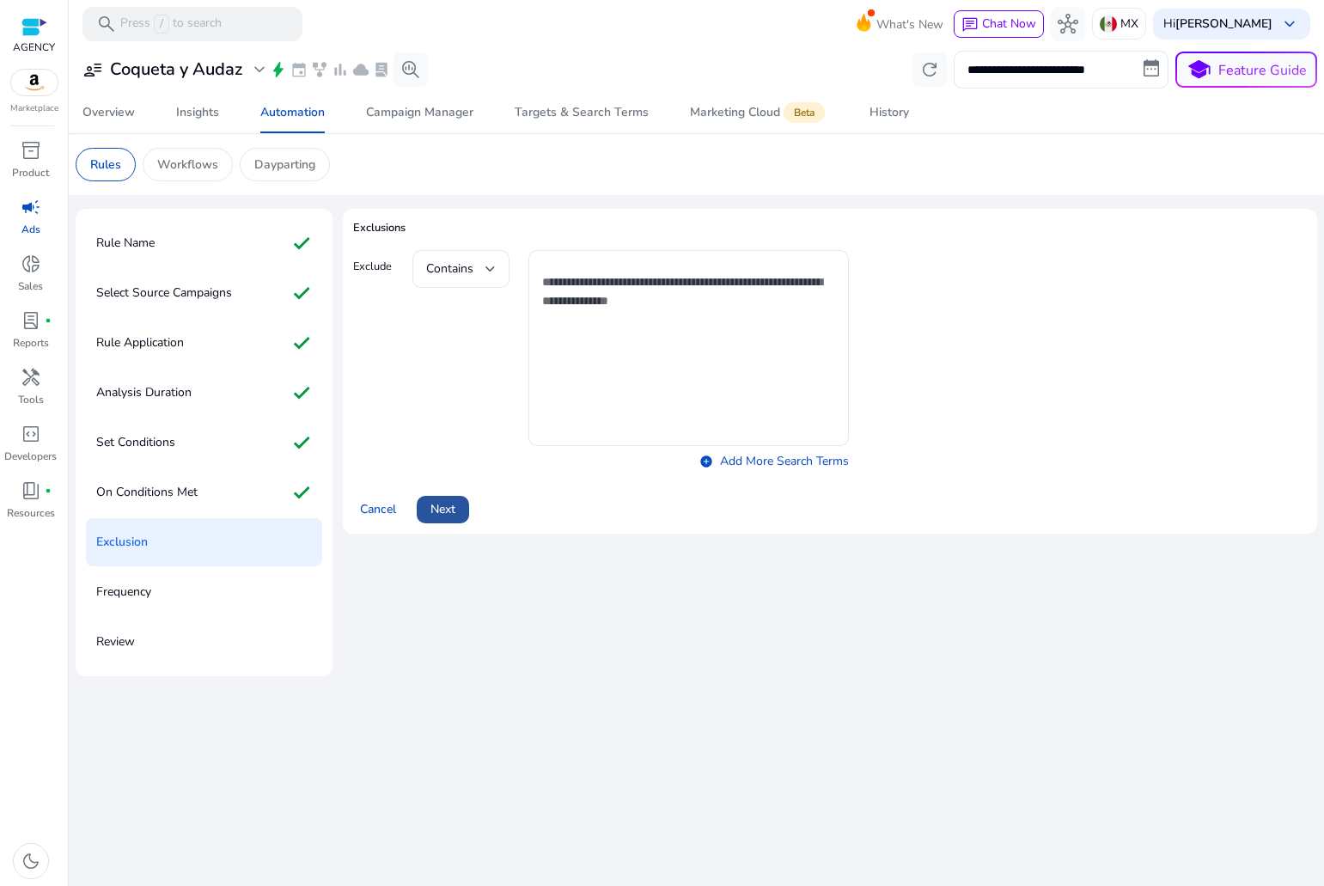
click at [450, 504] on span "Next" at bounding box center [443, 509] width 25 height 18
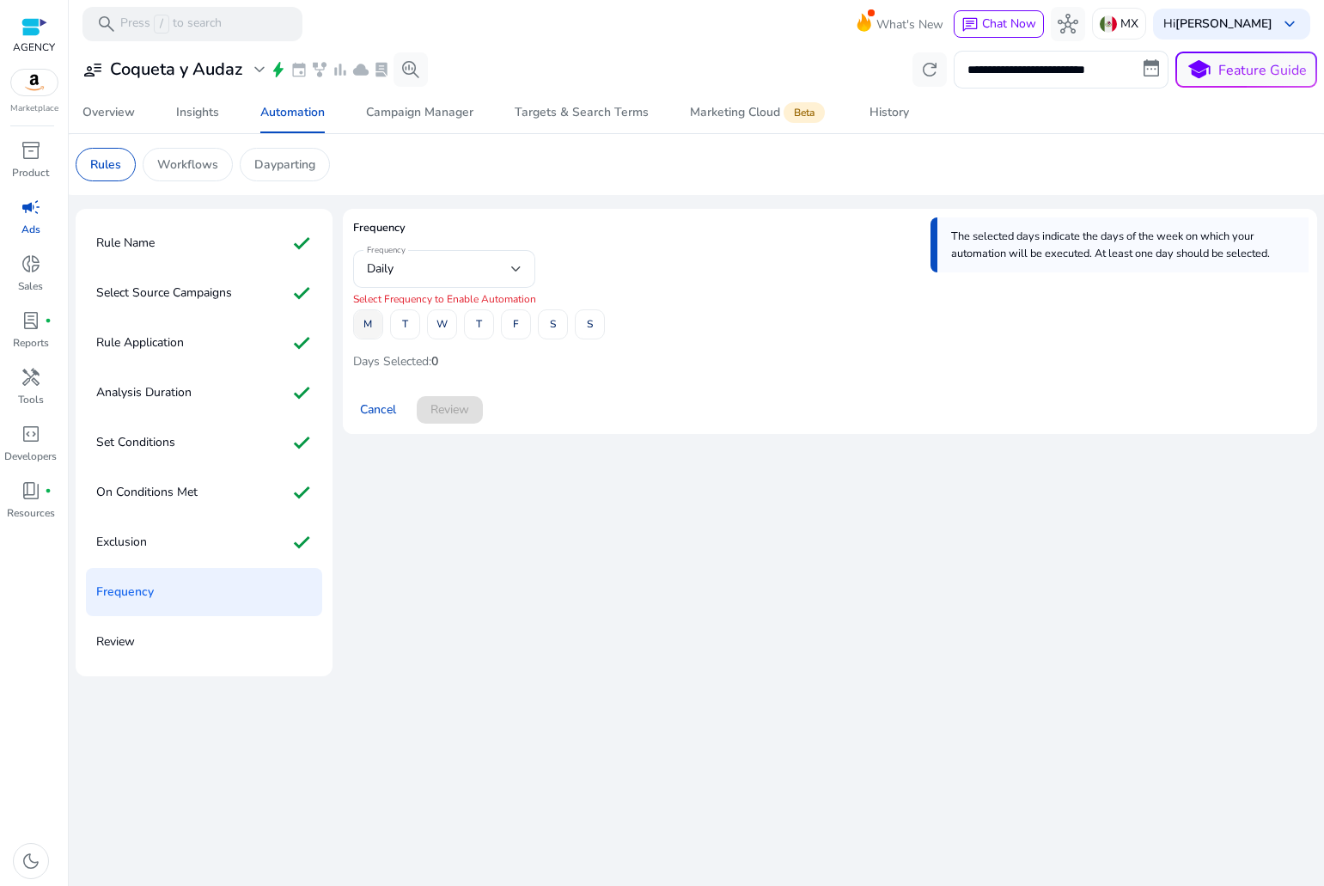
click at [362, 327] on span at bounding box center [368, 324] width 28 height 41
drag, startPoint x: 393, startPoint y: 334, endPoint x: 414, endPoint y: 334, distance: 21.5
click at [397, 334] on span at bounding box center [405, 324] width 28 height 41
click at [438, 339] on button "W" at bounding box center [442, 324] width 30 height 30
click at [478, 339] on span at bounding box center [479, 324] width 28 height 41
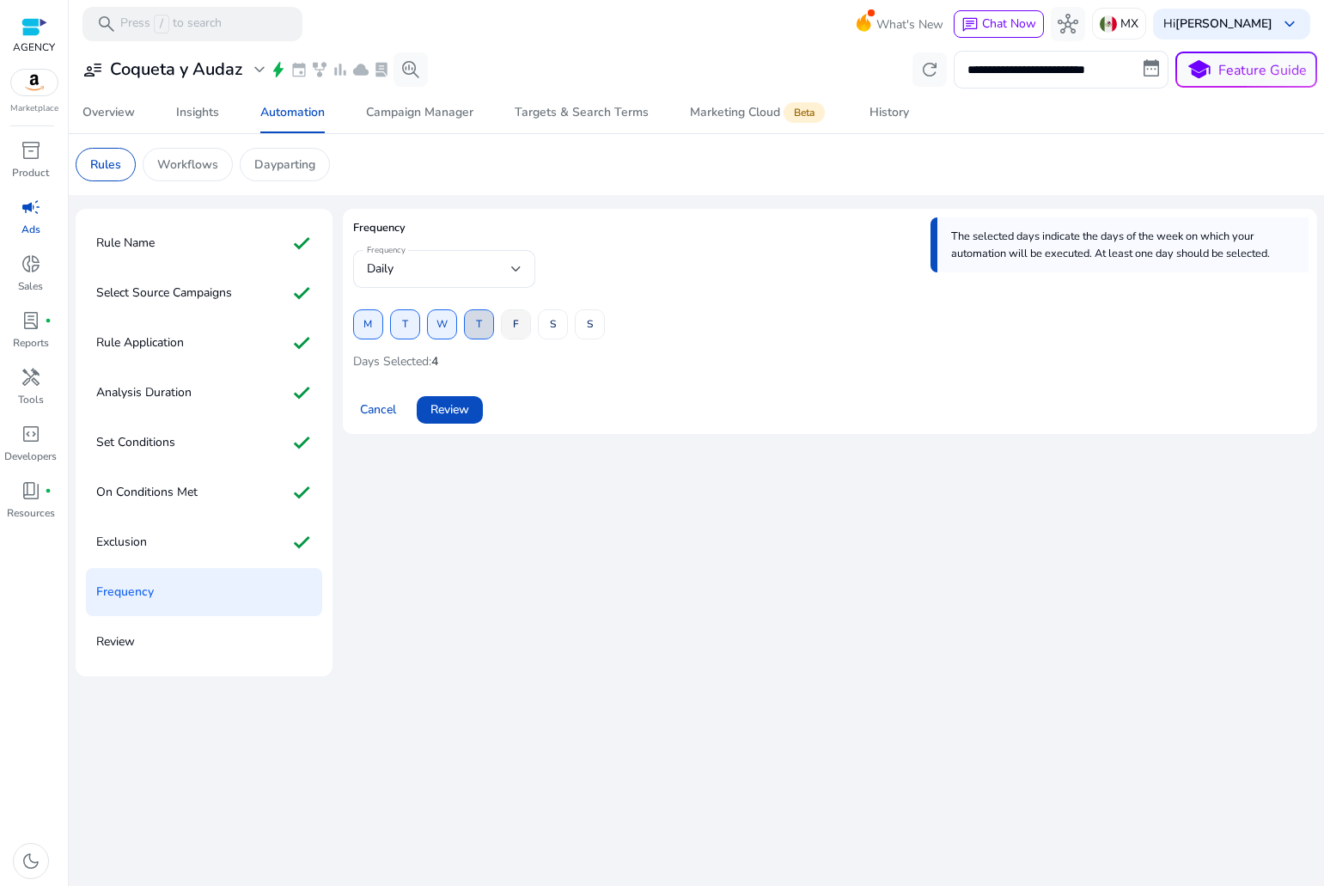
click at [527, 323] on span at bounding box center [516, 324] width 28 height 41
click at [554, 329] on span "S" at bounding box center [553, 324] width 6 height 30
click at [590, 331] on span "S" at bounding box center [590, 324] width 6 height 30
click at [449, 395] on span at bounding box center [450, 409] width 66 height 41
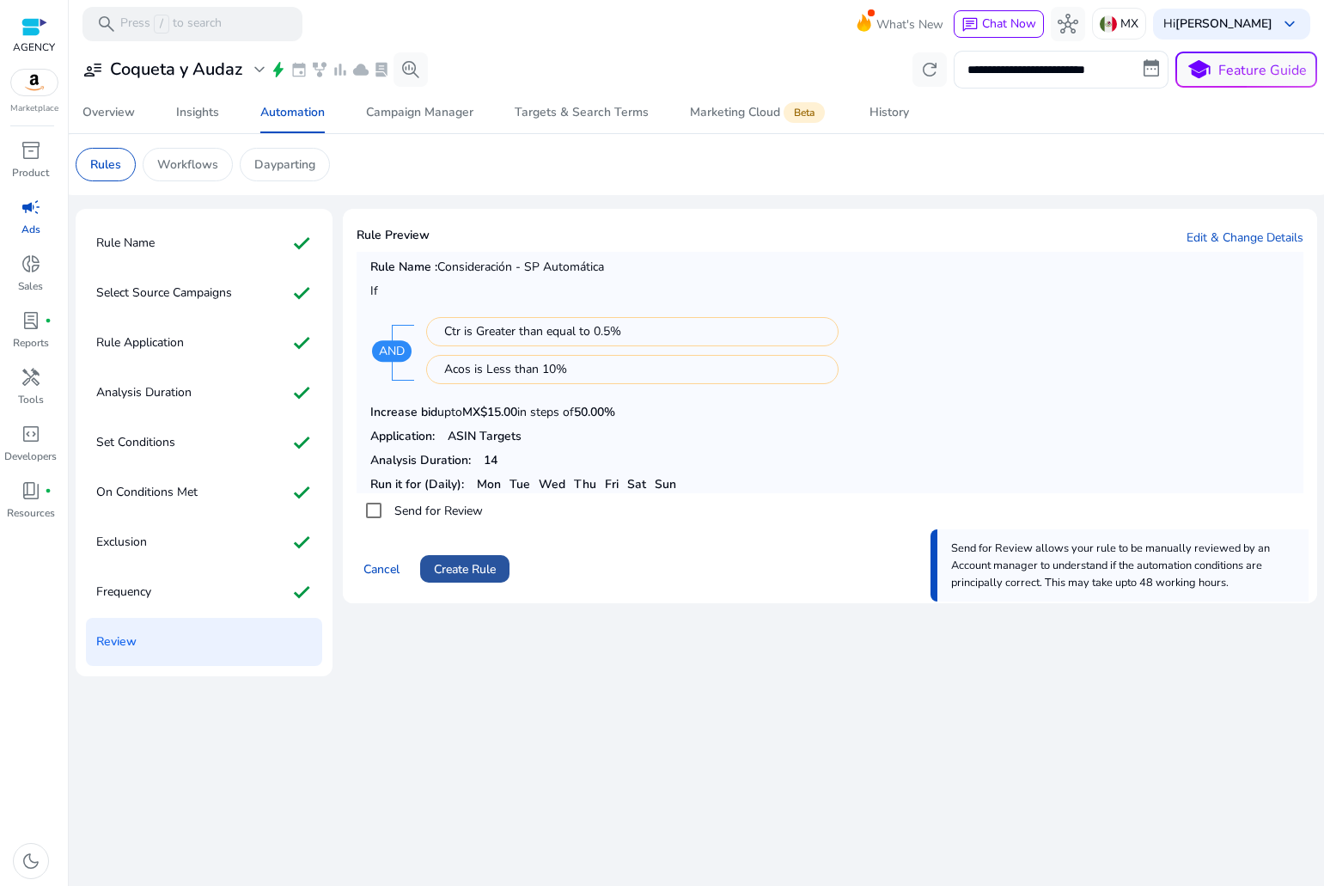
click at [472, 583] on span at bounding box center [464, 568] width 89 height 41
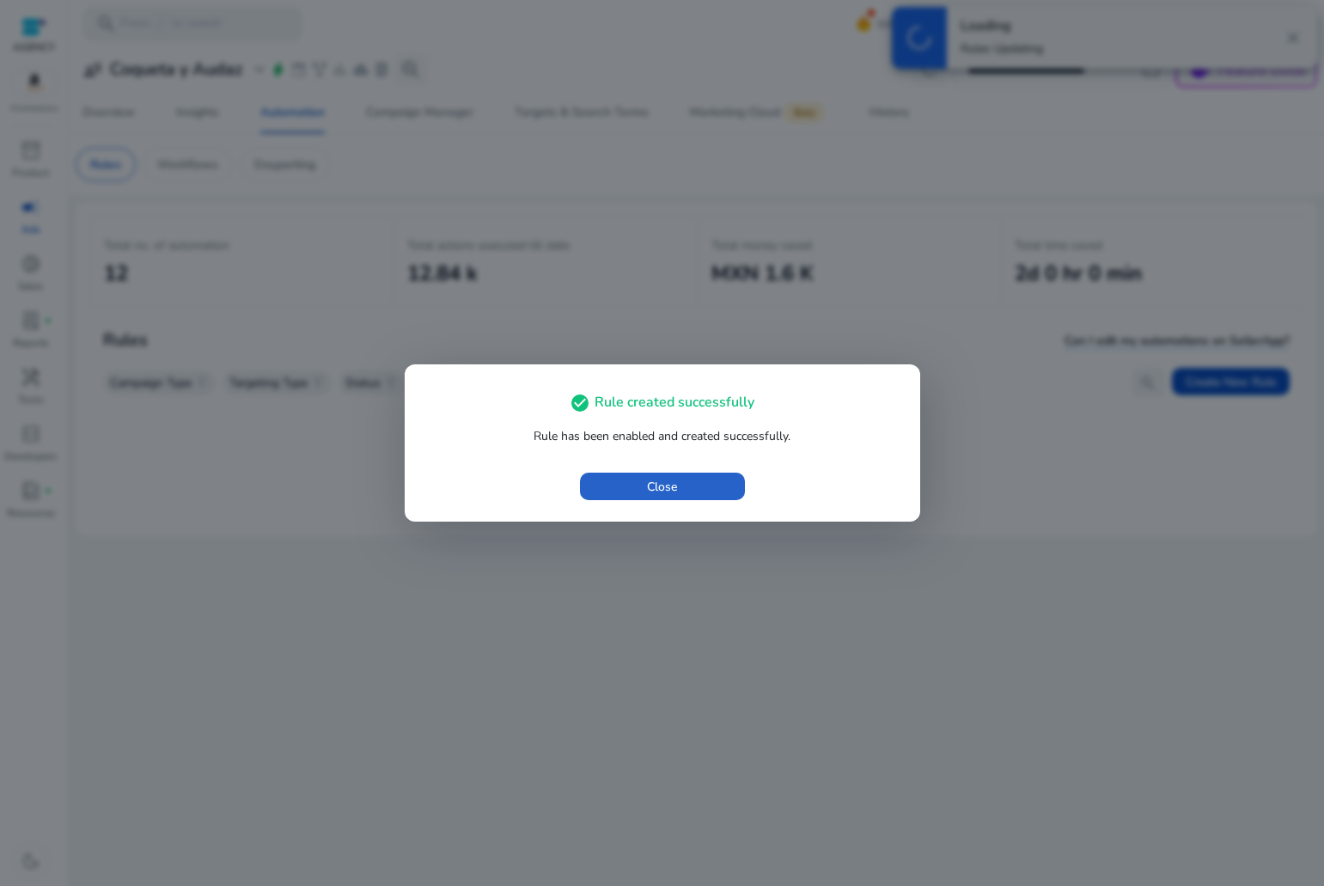
click at [617, 510] on div "check_circle Rule created successfully Rule has been enabled and created succes…" at bounding box center [663, 442] width 516 height 157
click at [638, 495] on span "button" at bounding box center [662, 486] width 165 height 41
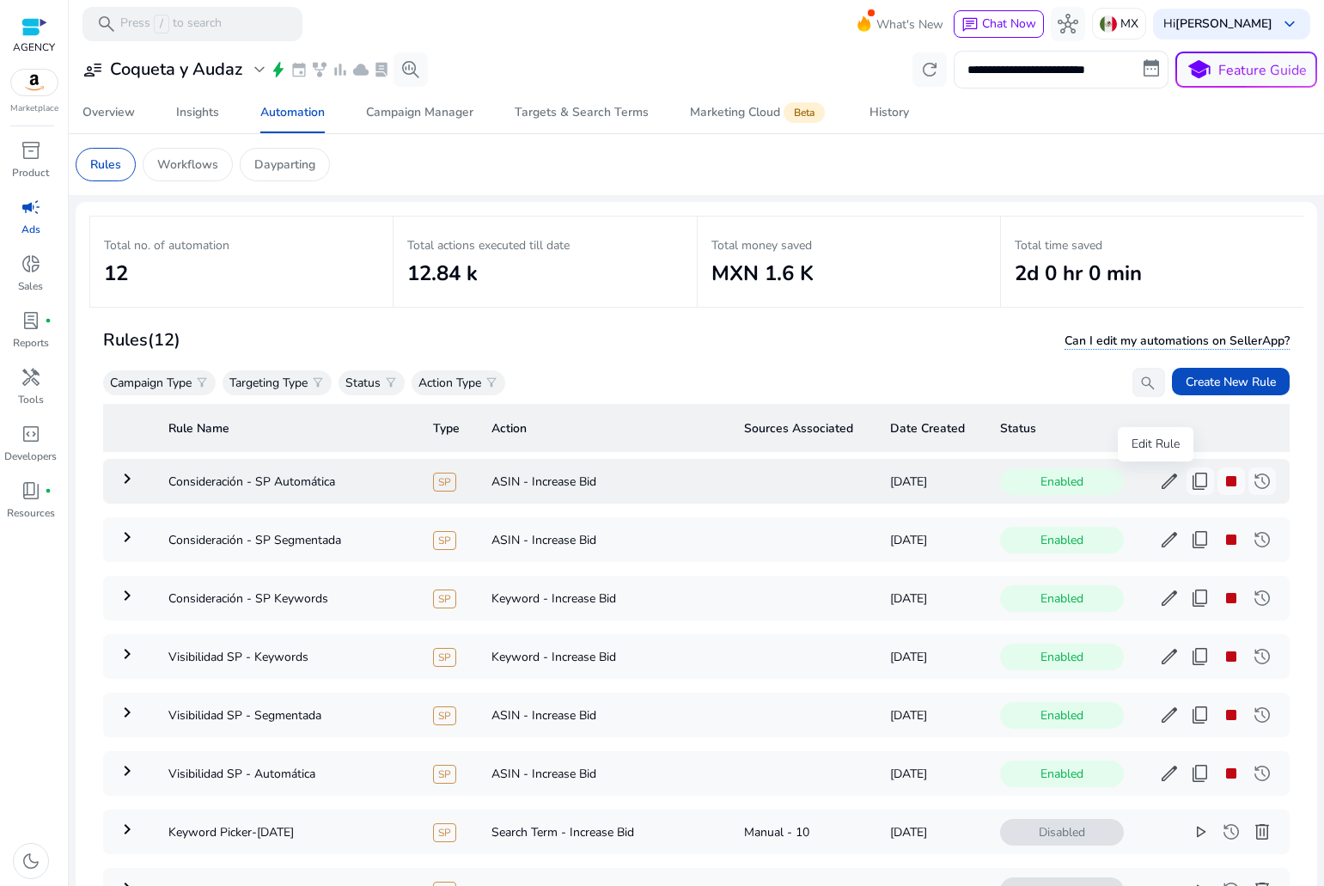
click at [1164, 474] on span "edit" at bounding box center [1169, 481] width 21 height 21
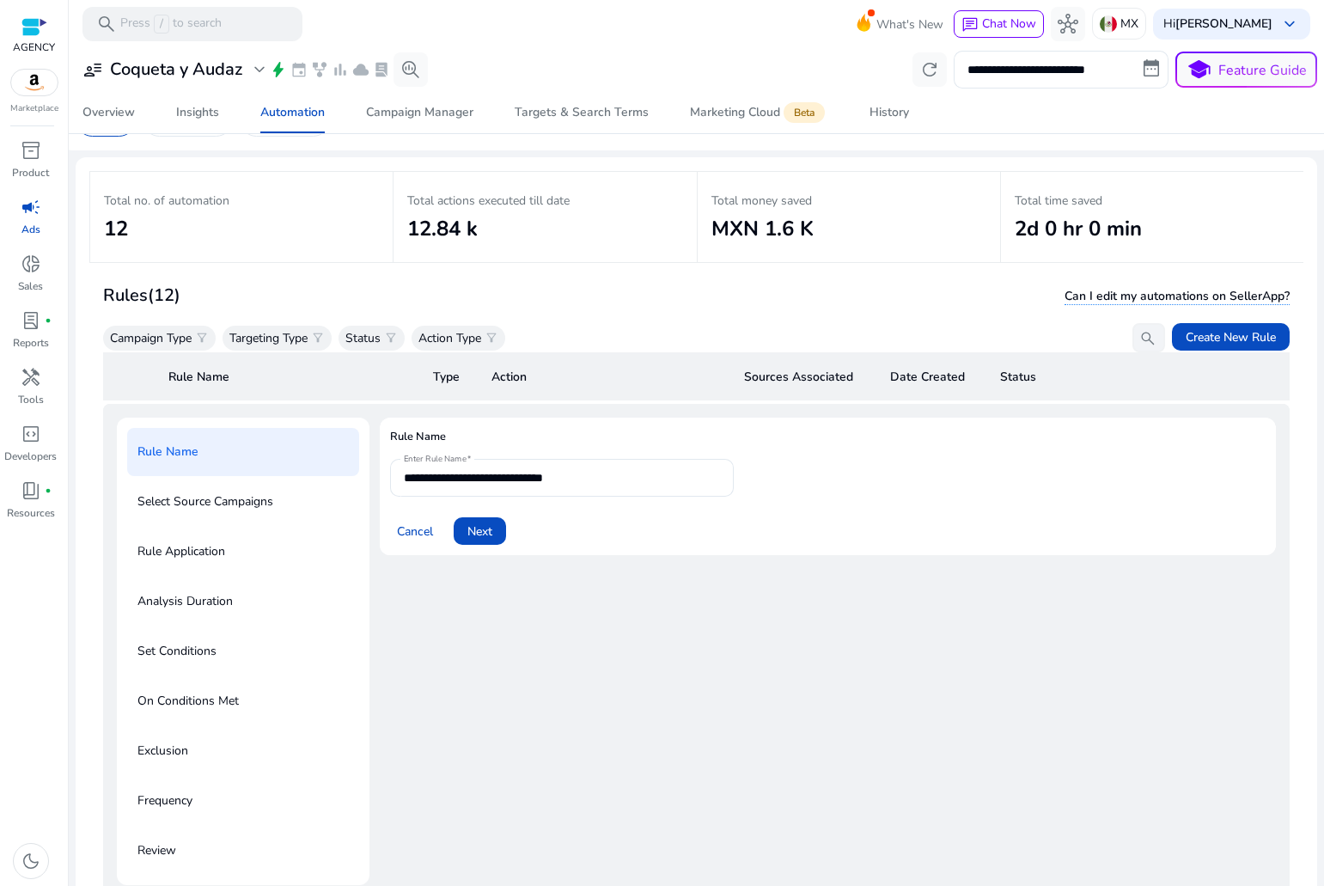
scroll to position [125, 0]
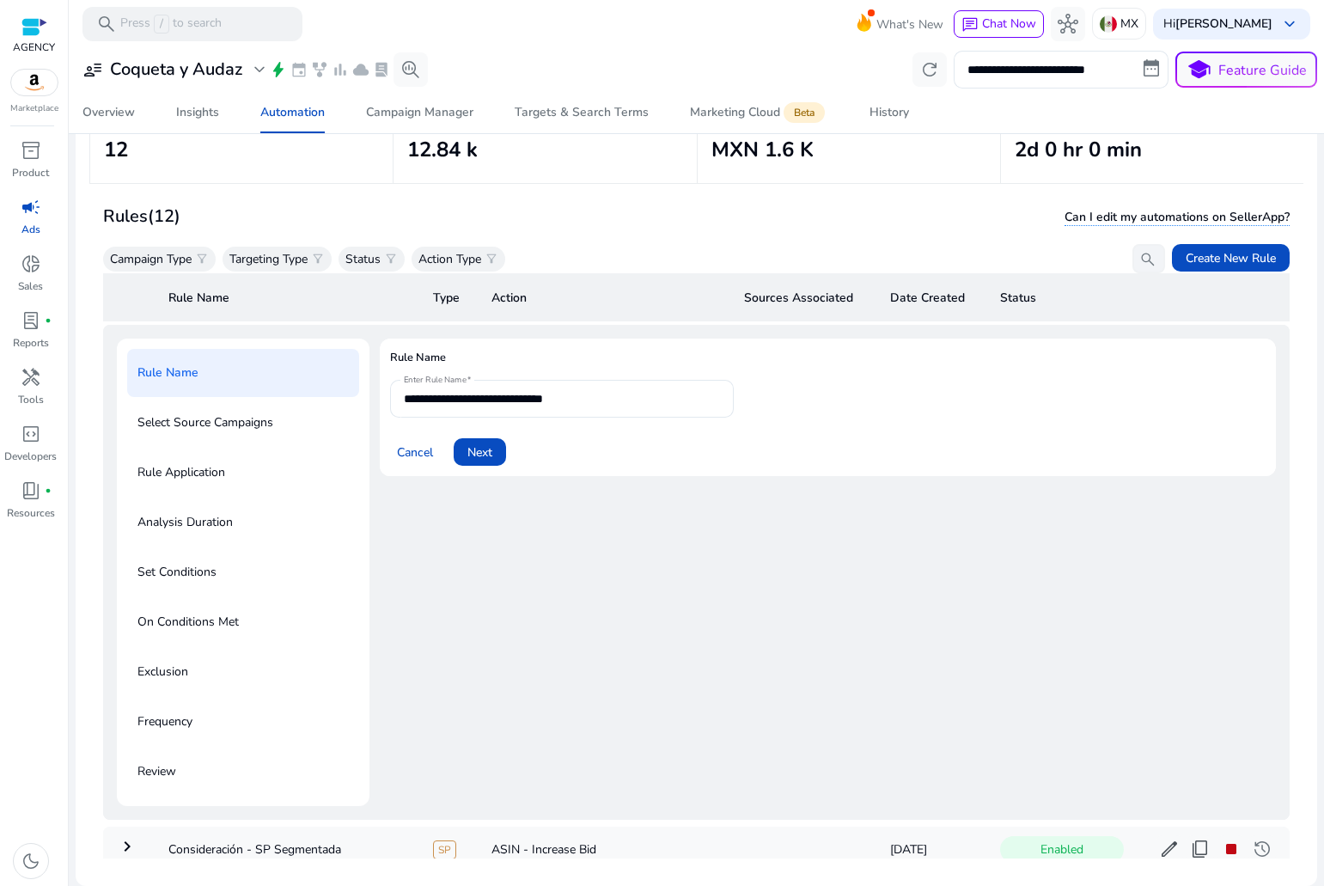
click at [264, 447] on div "Select Source Campaigns" at bounding box center [243, 423] width 232 height 48
click at [491, 443] on span "Next" at bounding box center [479, 452] width 25 height 18
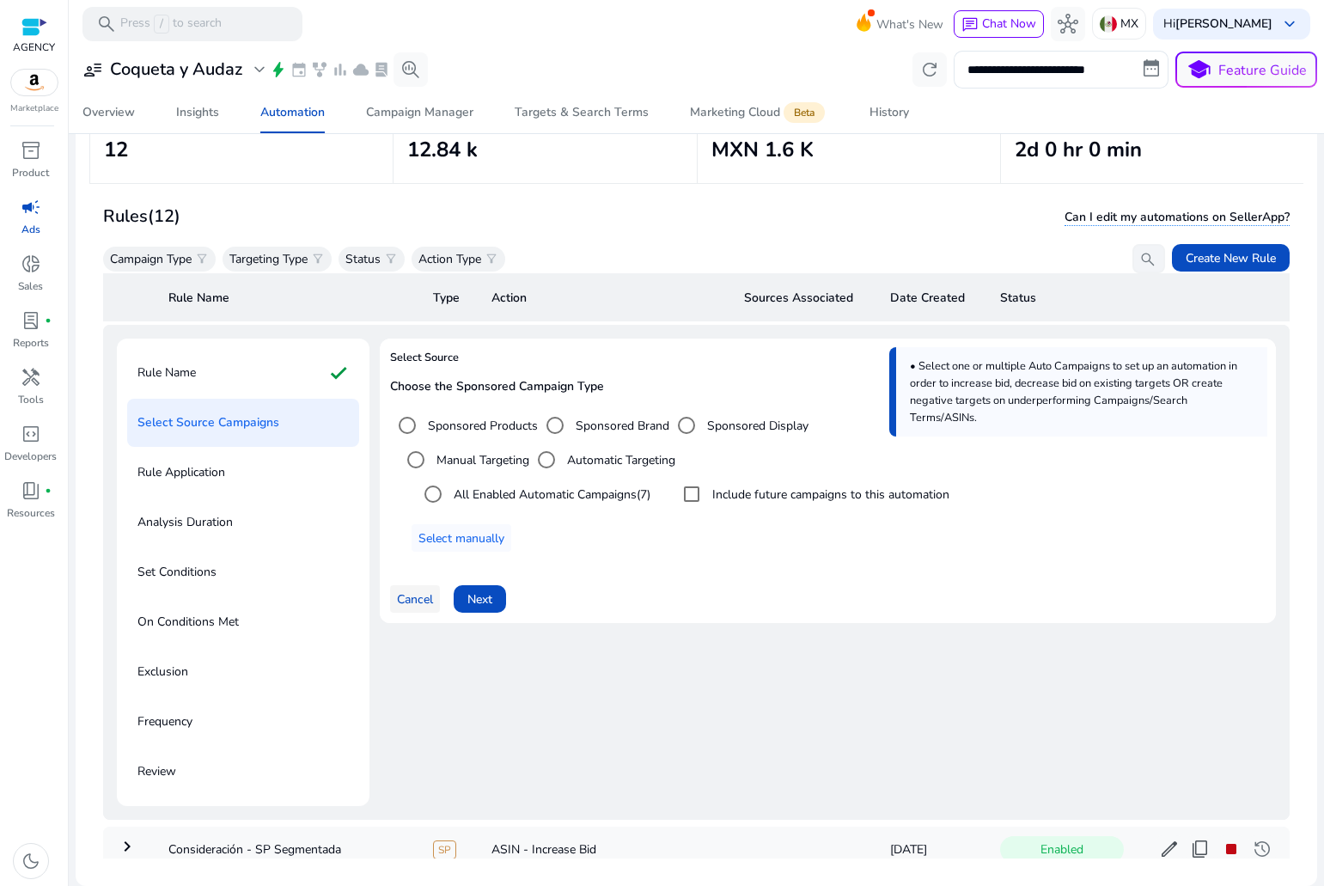
click at [401, 601] on span "Cancel" at bounding box center [415, 599] width 36 height 18
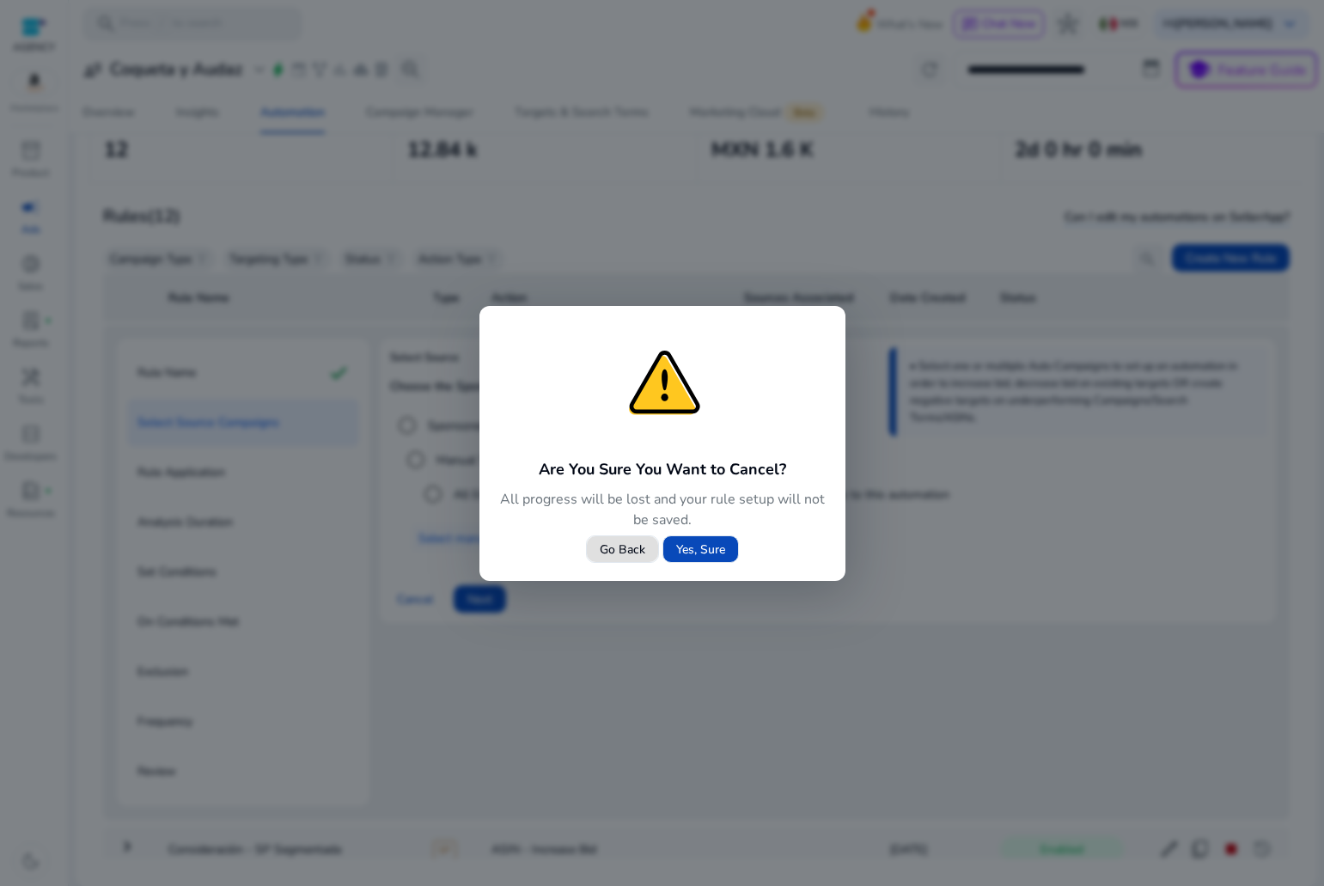
click at [687, 547] on span "Yes, Sure" at bounding box center [700, 550] width 49 height 18
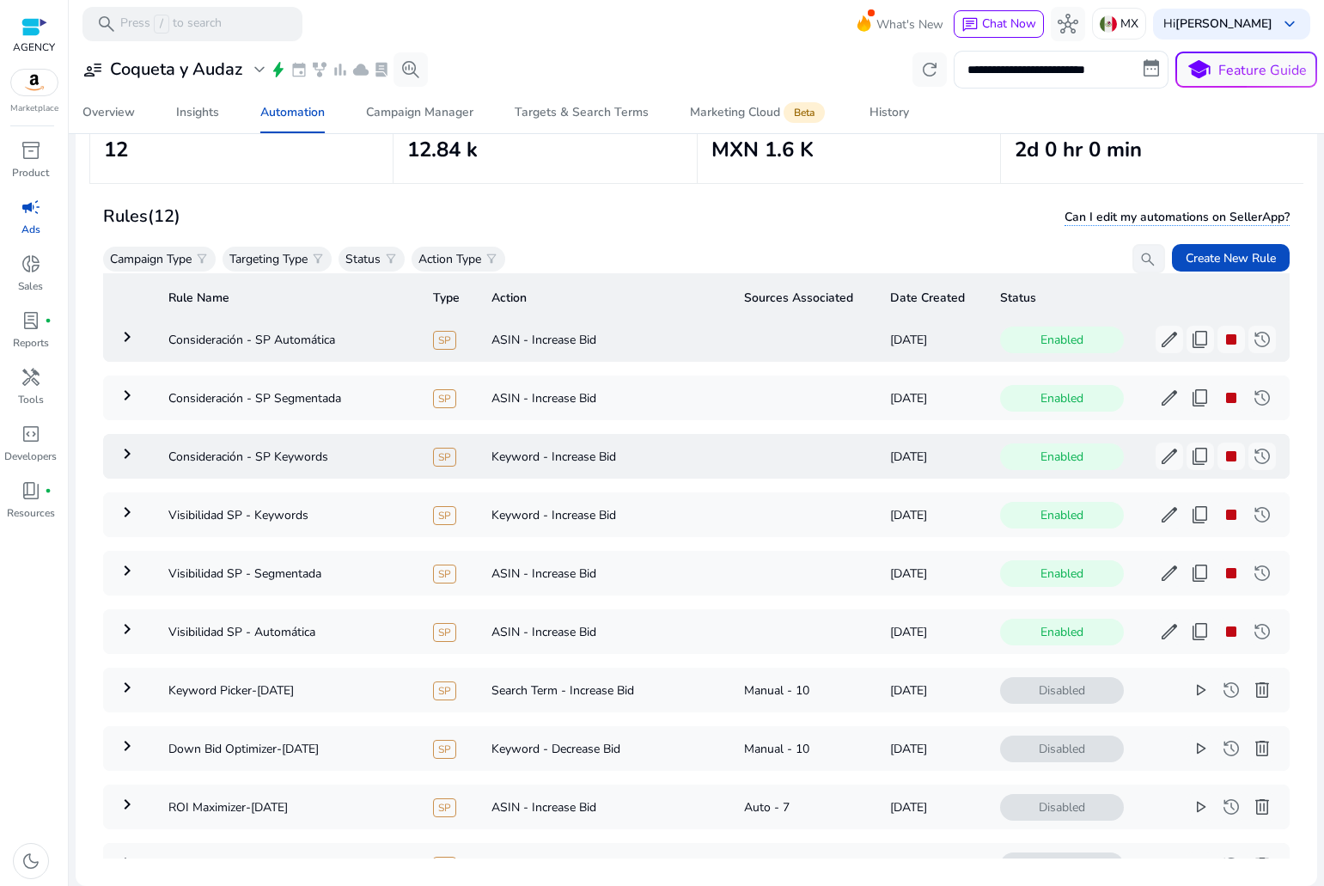
scroll to position [0, 0]
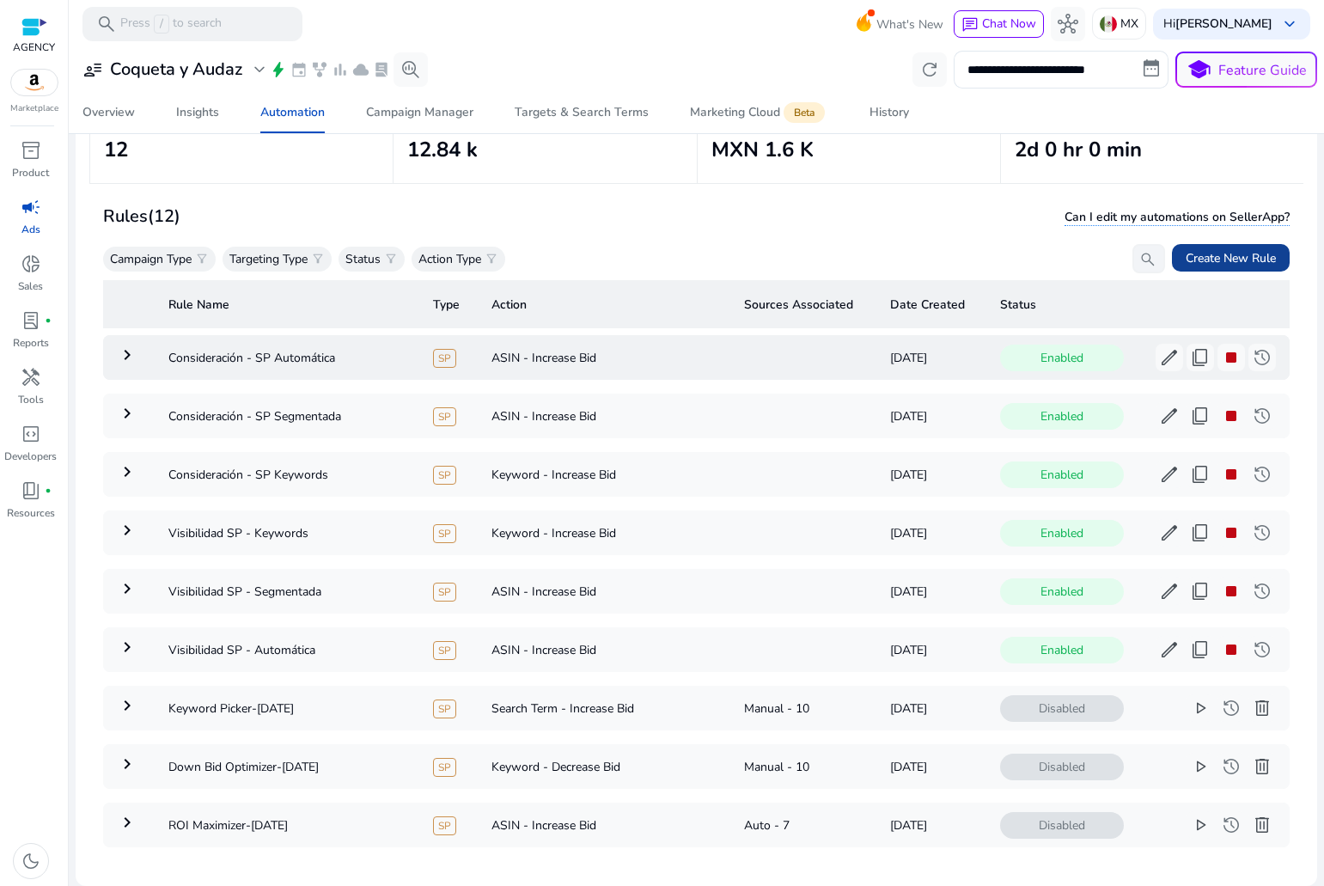
click at [1255, 260] on span "Create New Rule" at bounding box center [1231, 258] width 90 height 18
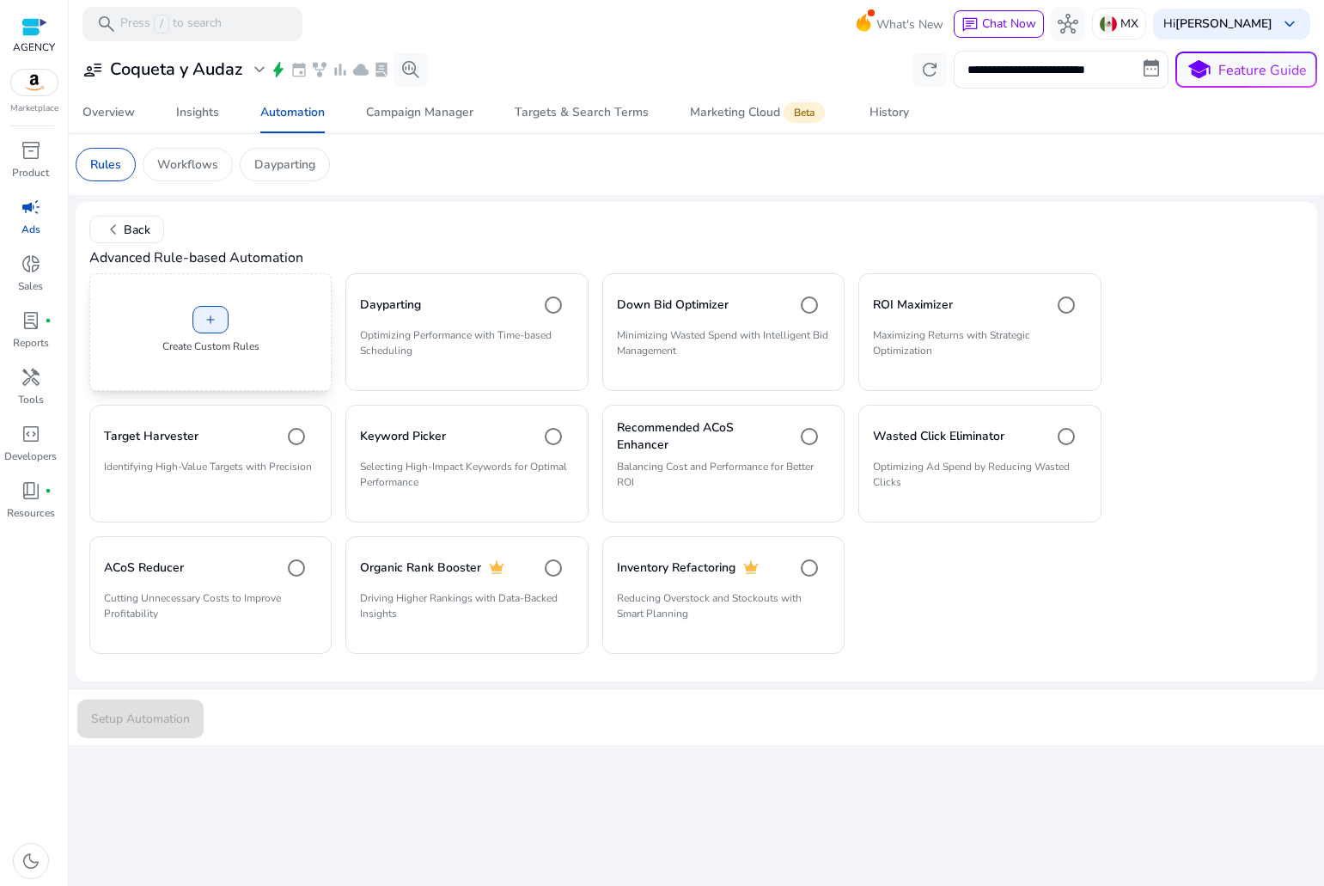
click at [293, 338] on div "add Create Custom Rules" at bounding box center [210, 332] width 242 height 118
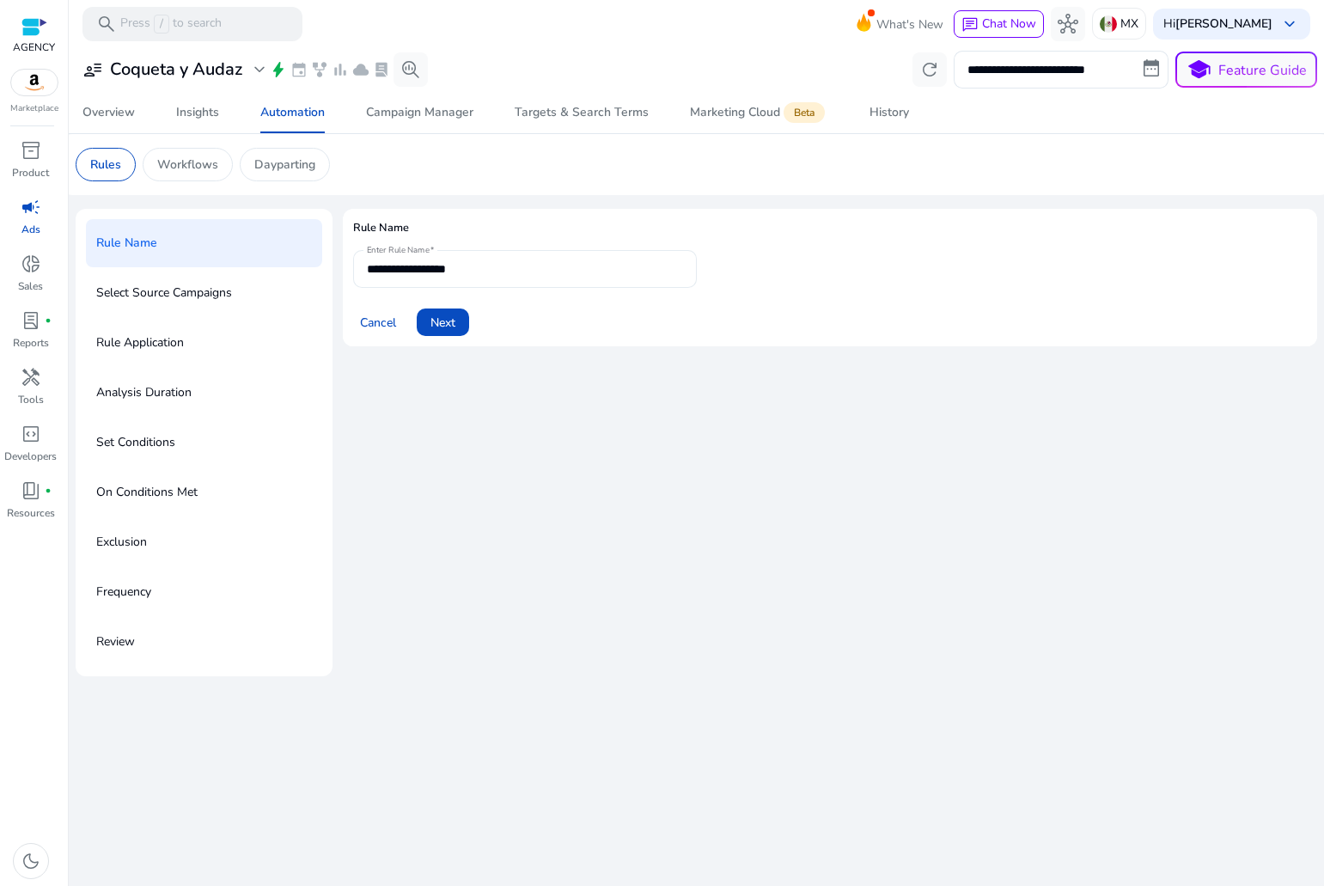
click at [460, 278] on input "**********" at bounding box center [525, 269] width 316 height 19
type input "**********"
click at [374, 327] on span "Cancel" at bounding box center [378, 323] width 36 height 18
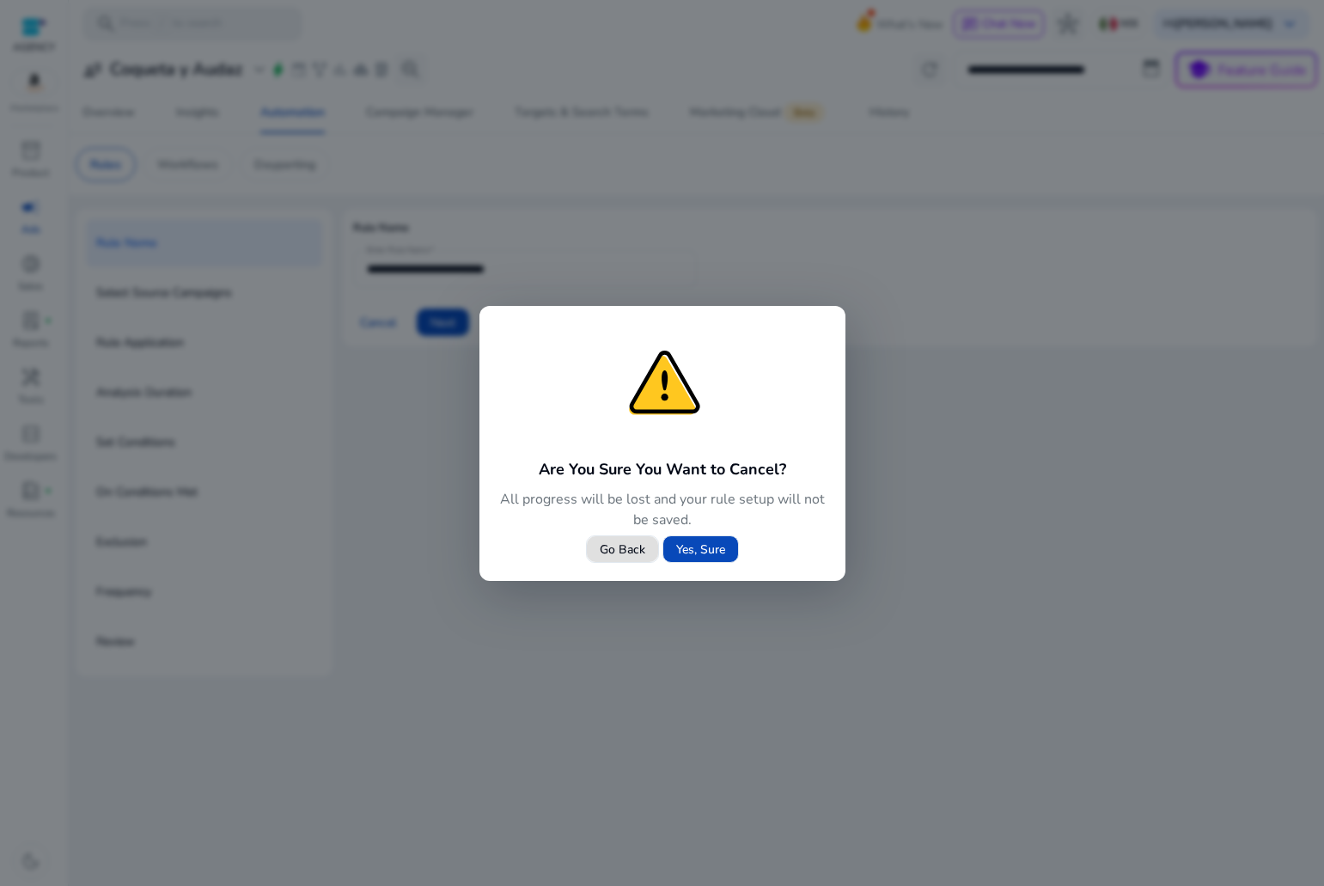
click at [690, 544] on span "Yes, Sure" at bounding box center [700, 550] width 49 height 18
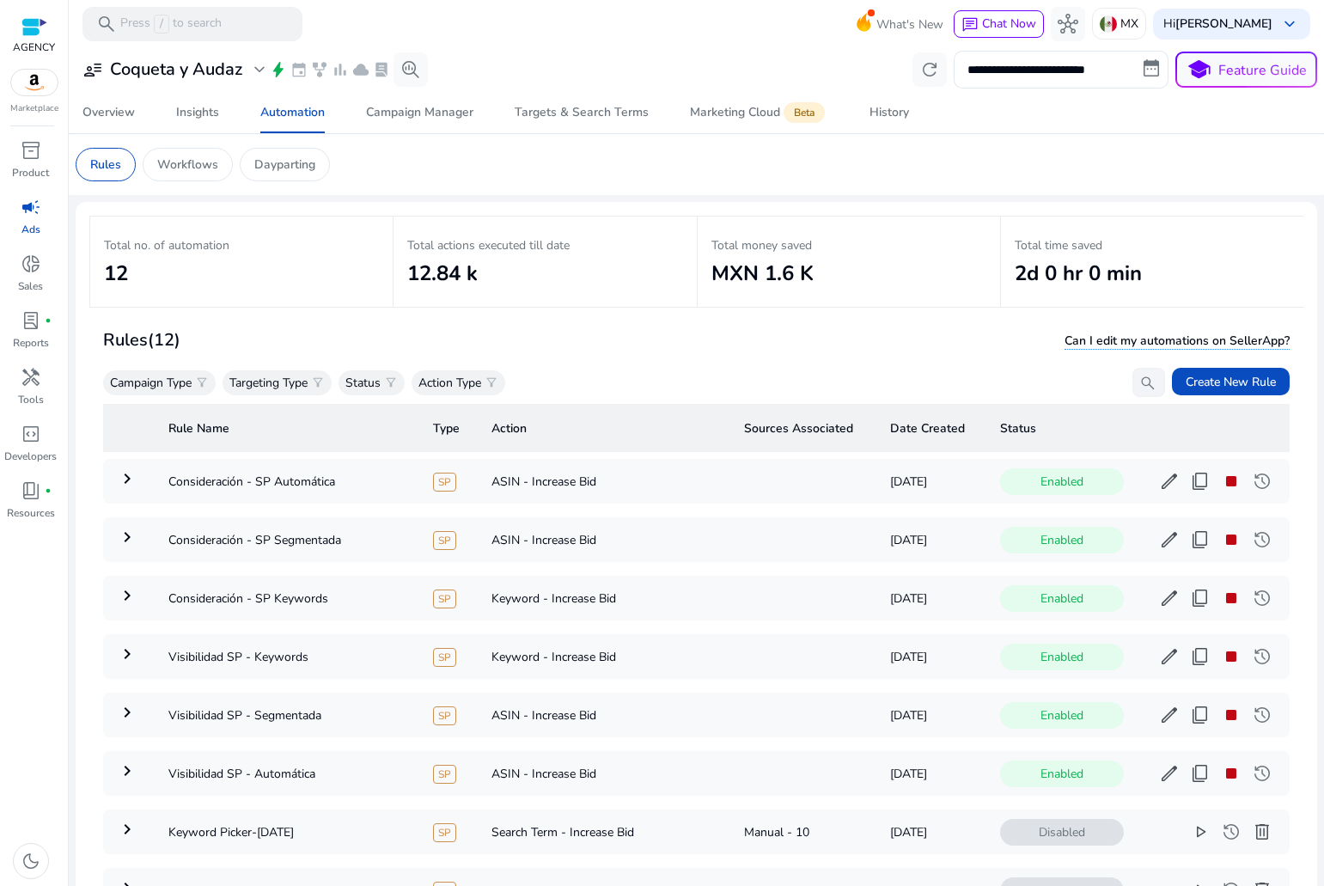
click at [186, 370] on div "Campaign Type filter_alt Targeting Type filter_alt Status filter_alt Action Typ…" at bounding box center [304, 382] width 402 height 29
click at [238, 379] on p "Targeting Type" at bounding box center [268, 383] width 78 height 18
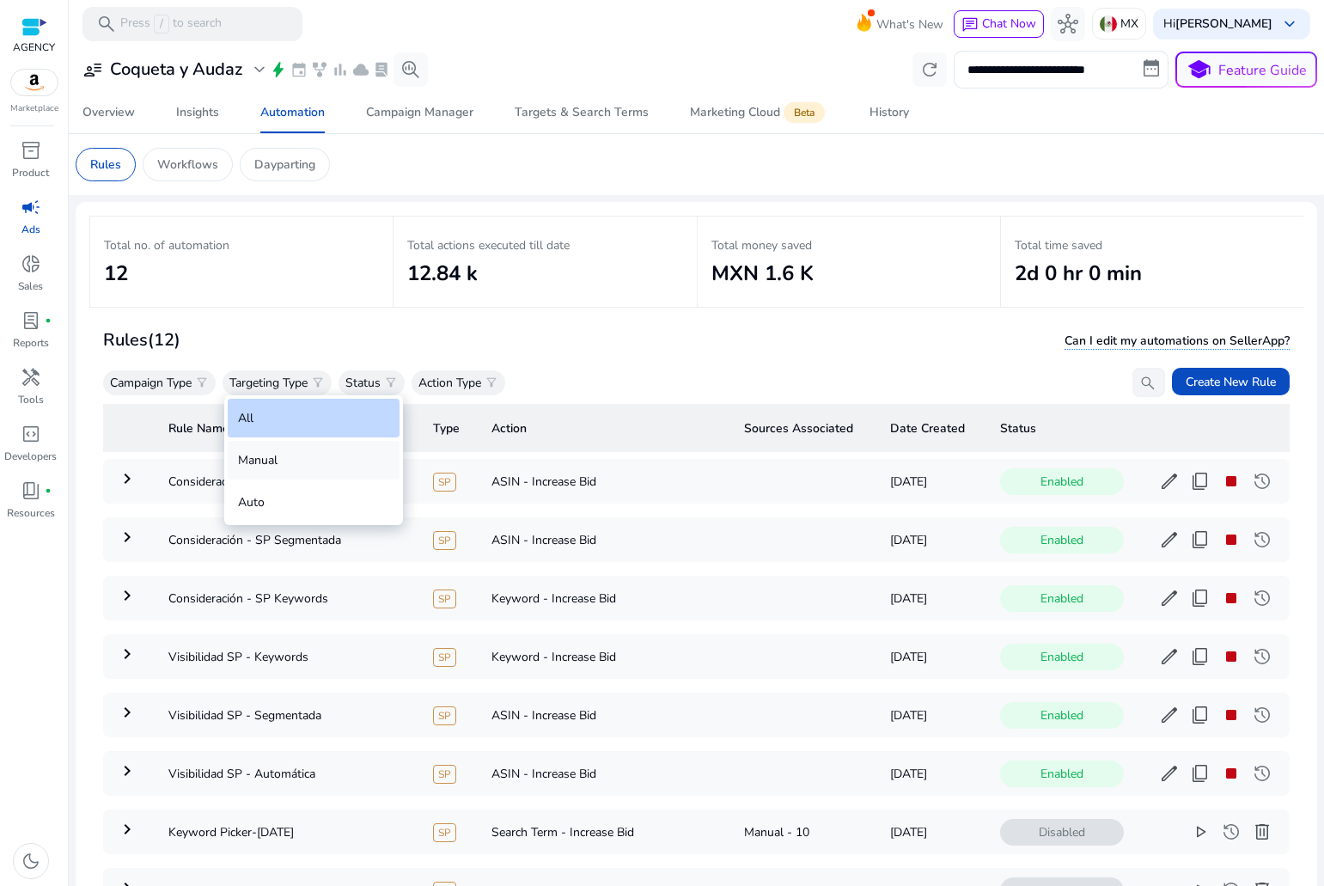
click at [297, 463] on div "Manual" at bounding box center [314, 460] width 172 height 39
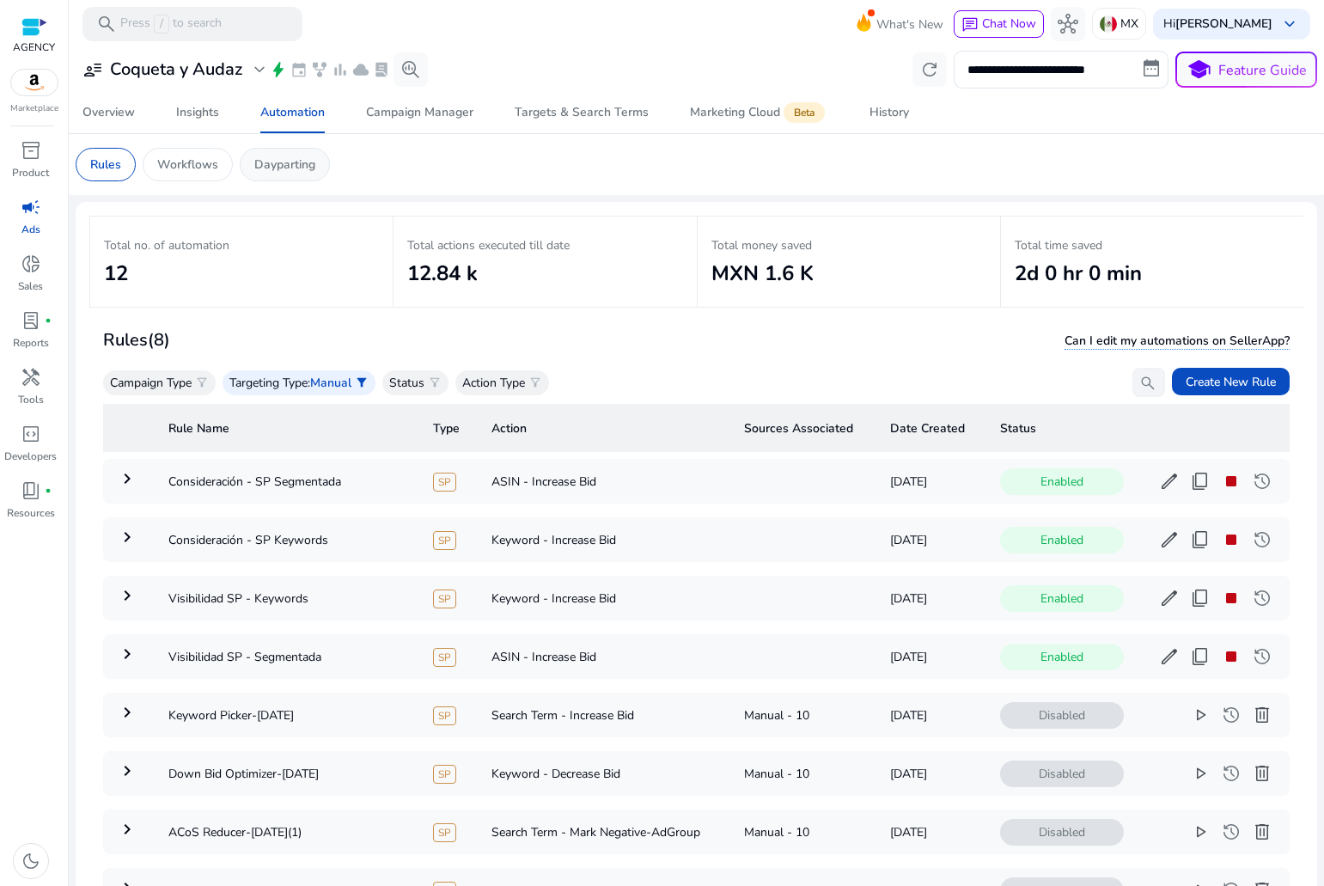
click at [297, 155] on div "Dayparting" at bounding box center [285, 165] width 90 height 34
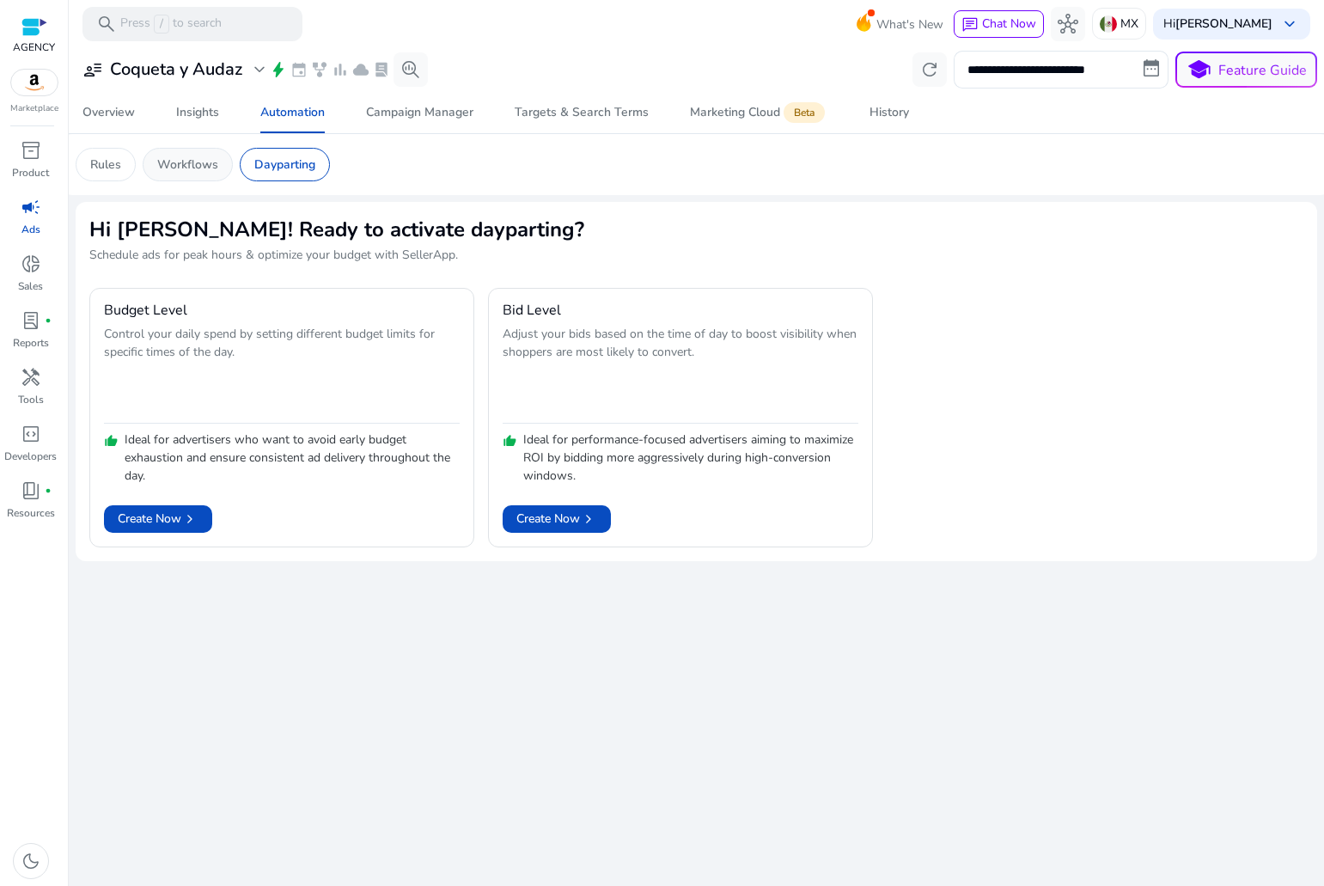
click at [163, 171] on p "Workflows" at bounding box center [187, 165] width 61 height 18
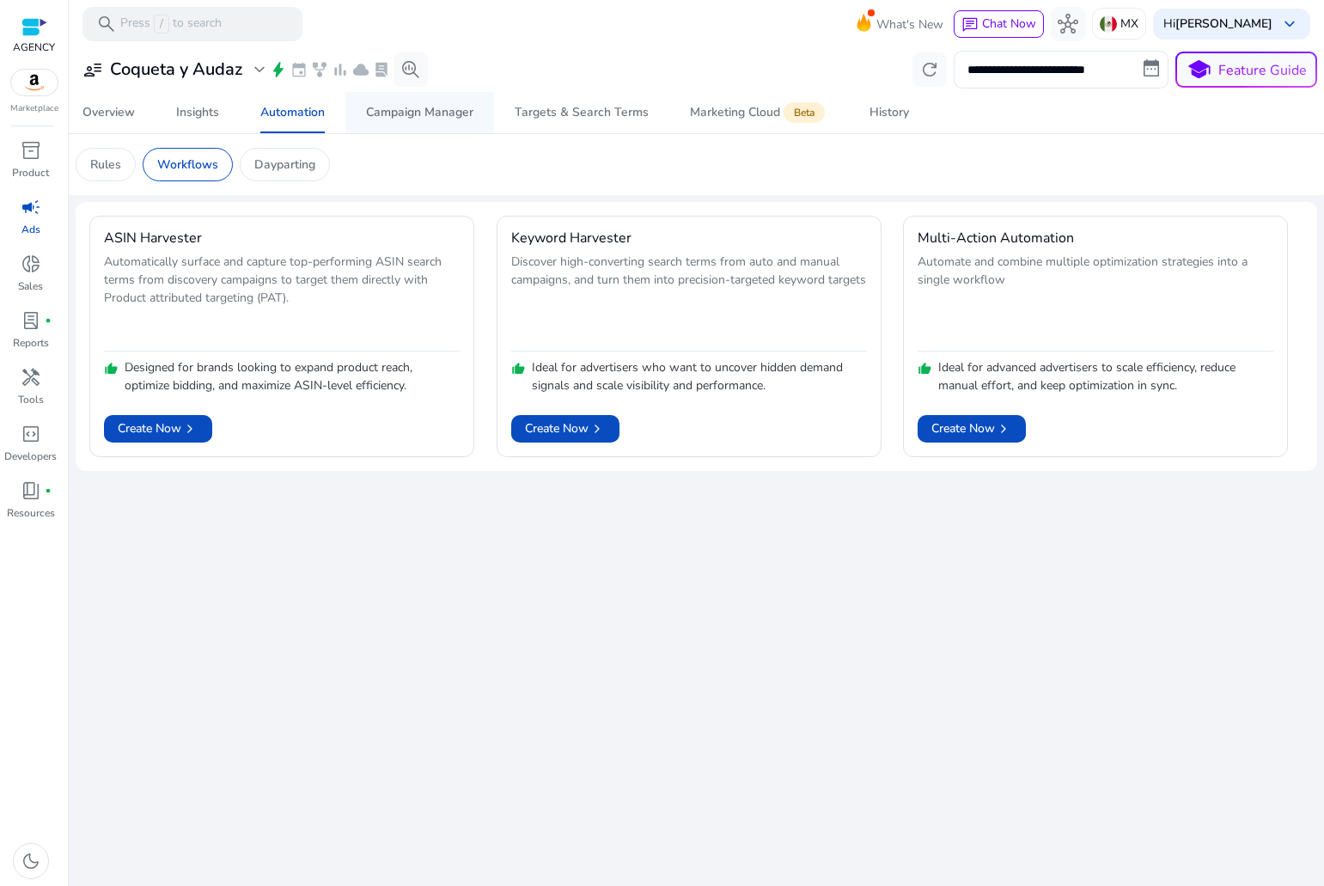
click at [410, 110] on div "Campaign Manager" at bounding box center [419, 113] width 107 height 12
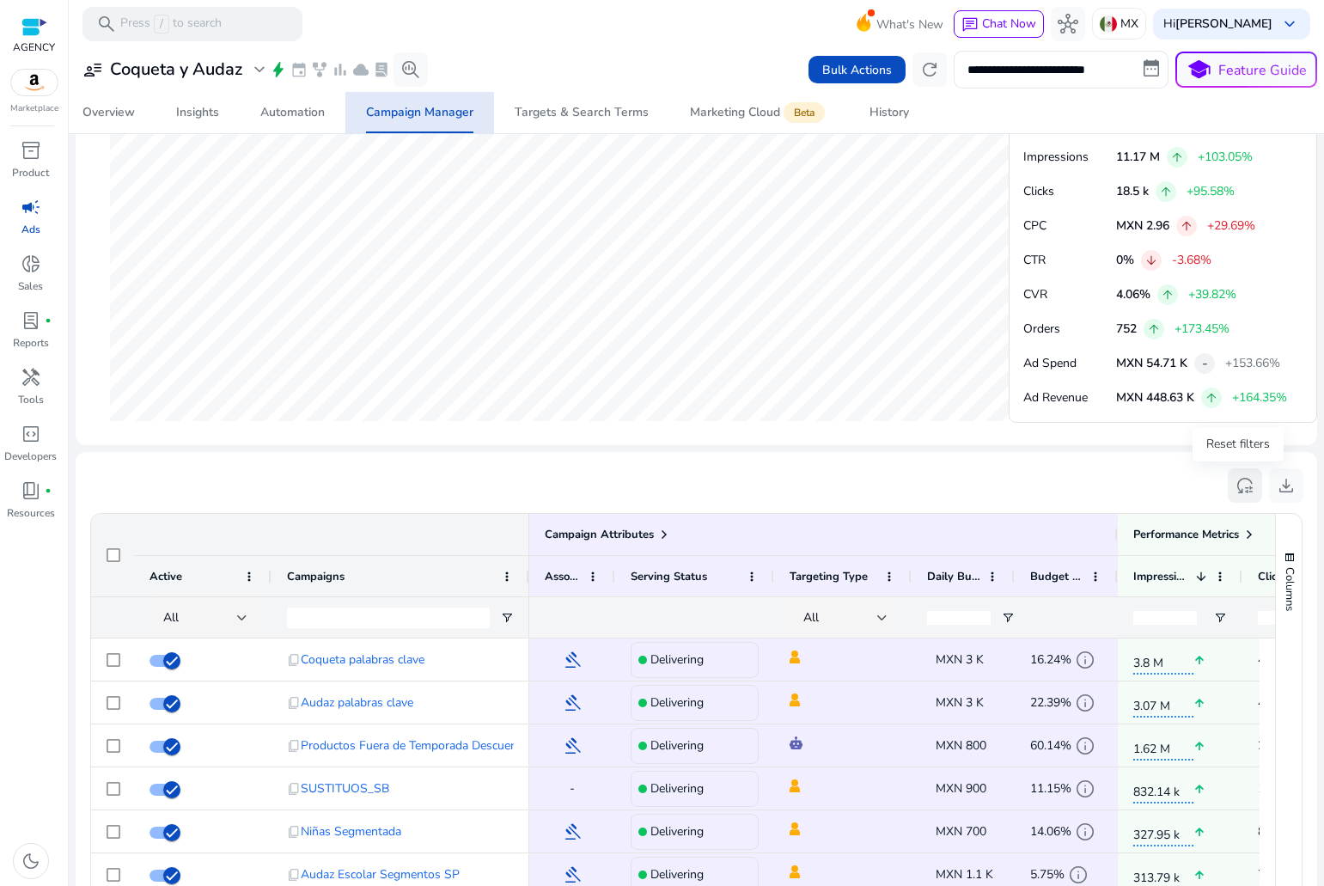
click at [1228, 494] on button "reset_settings" at bounding box center [1245, 485] width 34 height 34
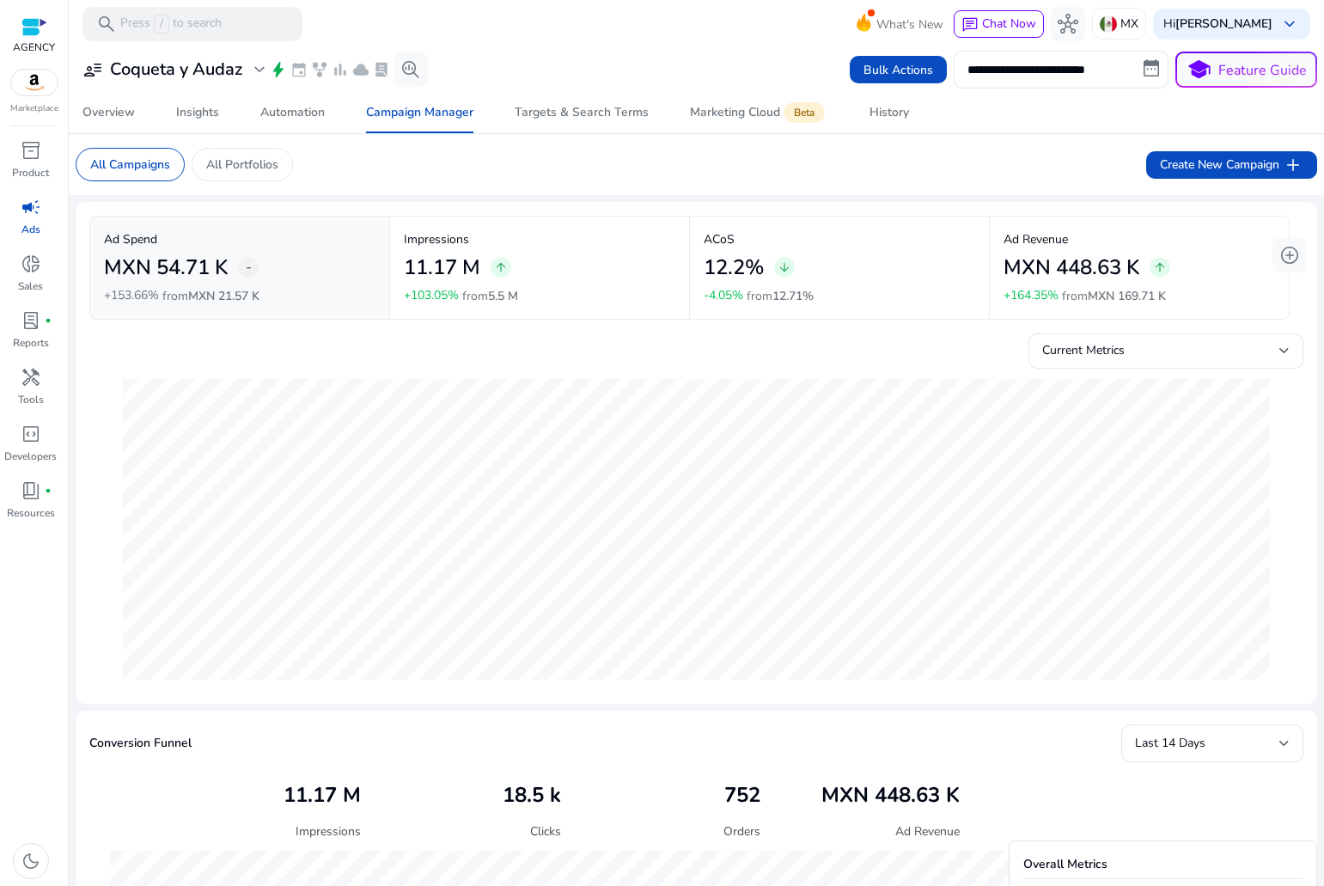
click at [883, 269] on div "12.2% arrow_downward" at bounding box center [840, 267] width 272 height 39
click at [618, 112] on div "Targets & Search Terms" at bounding box center [582, 113] width 134 height 12
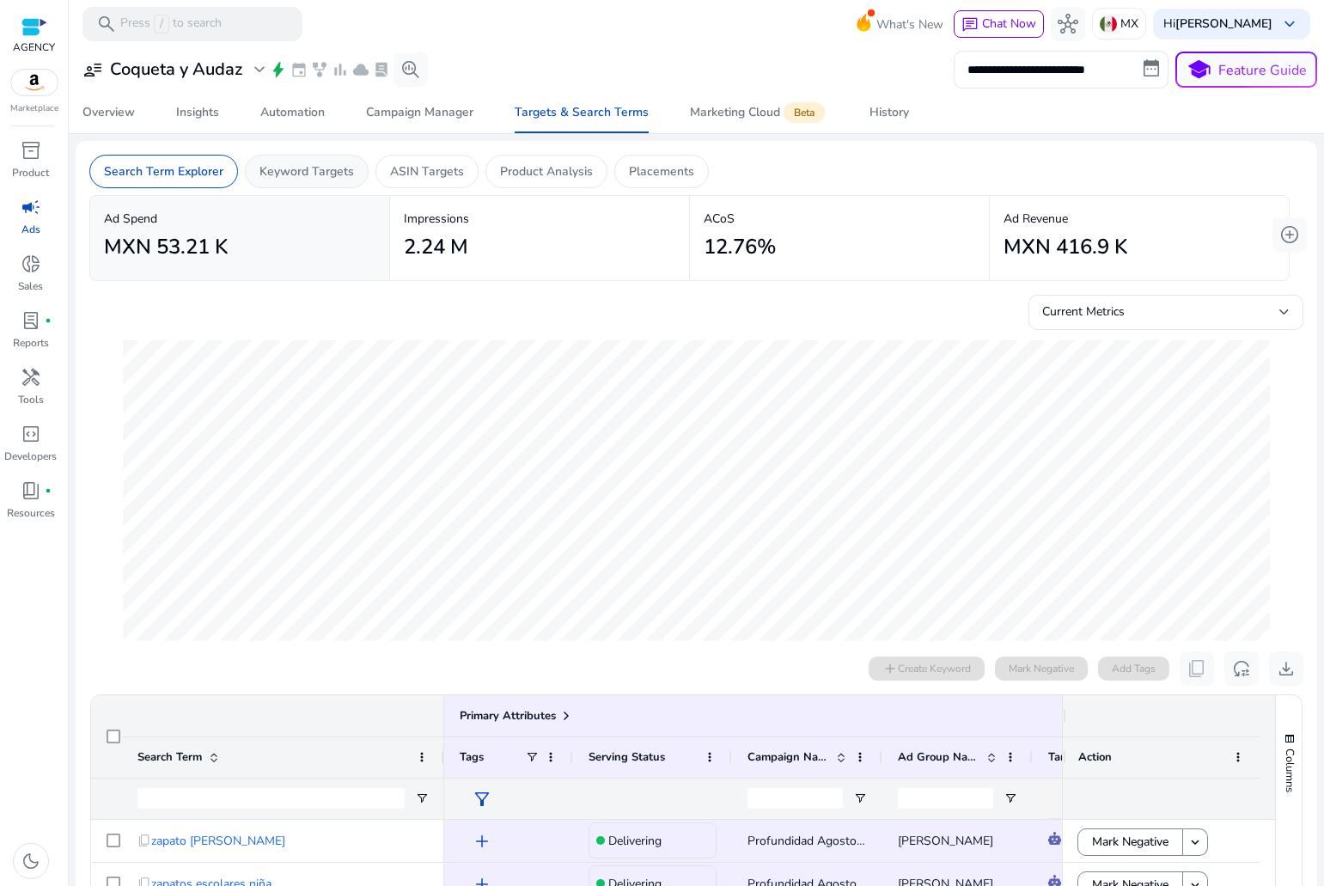
click at [354, 174] on div "Keyword Targets" at bounding box center [307, 172] width 124 height 34
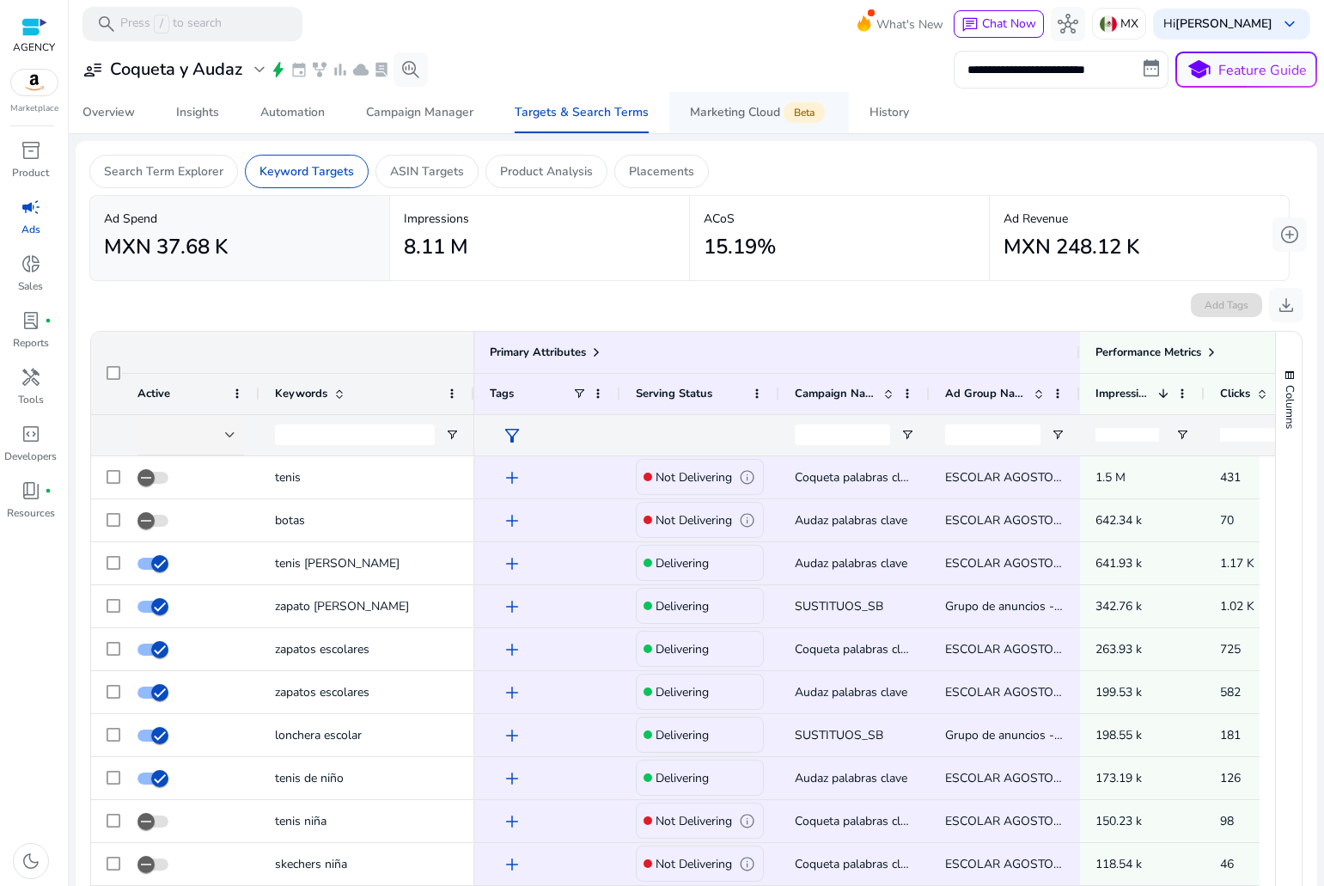
click at [724, 118] on div "Marketing Cloud Beta" at bounding box center [759, 113] width 138 height 14
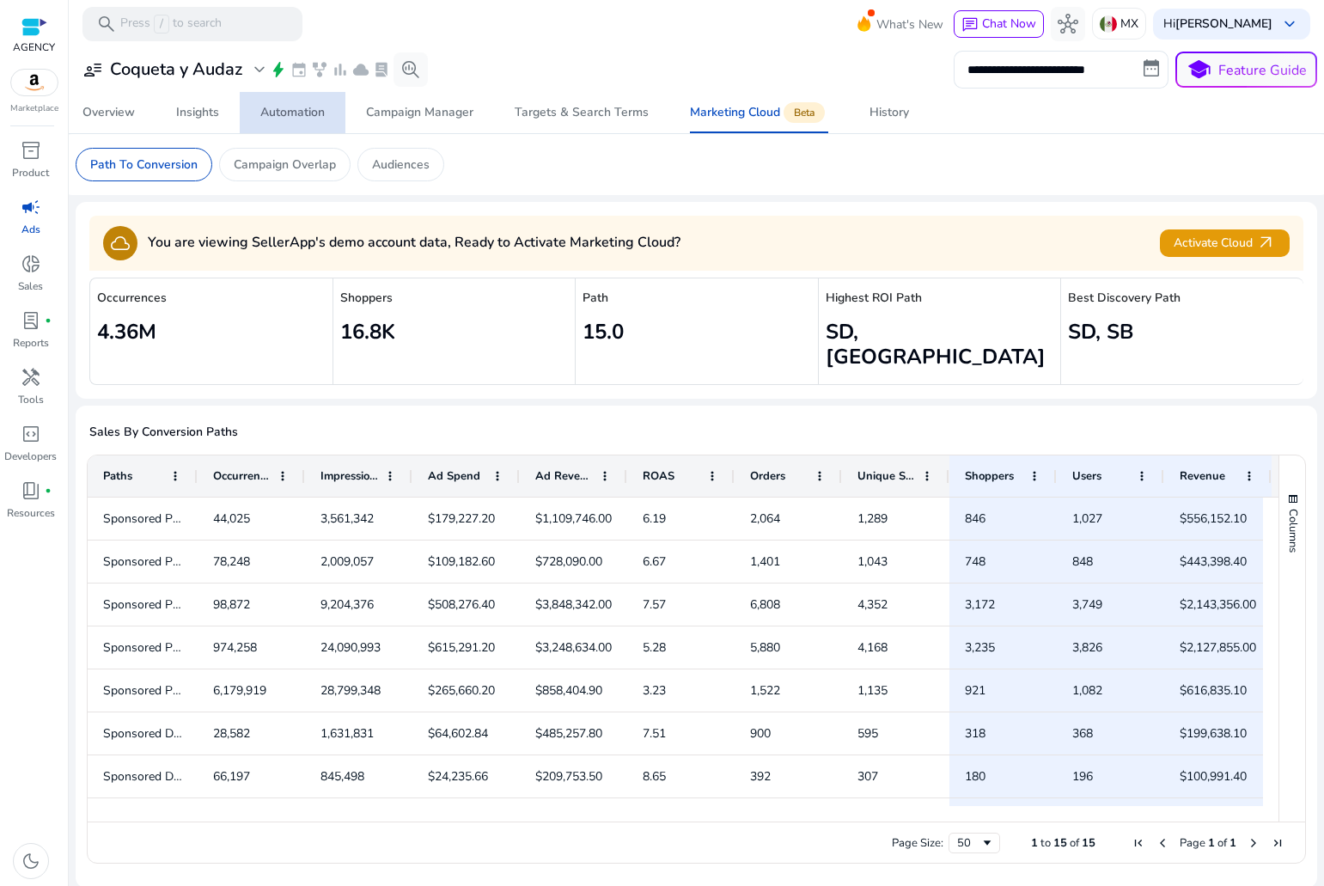
click at [241, 113] on link "Automation" at bounding box center [293, 112] width 106 height 41
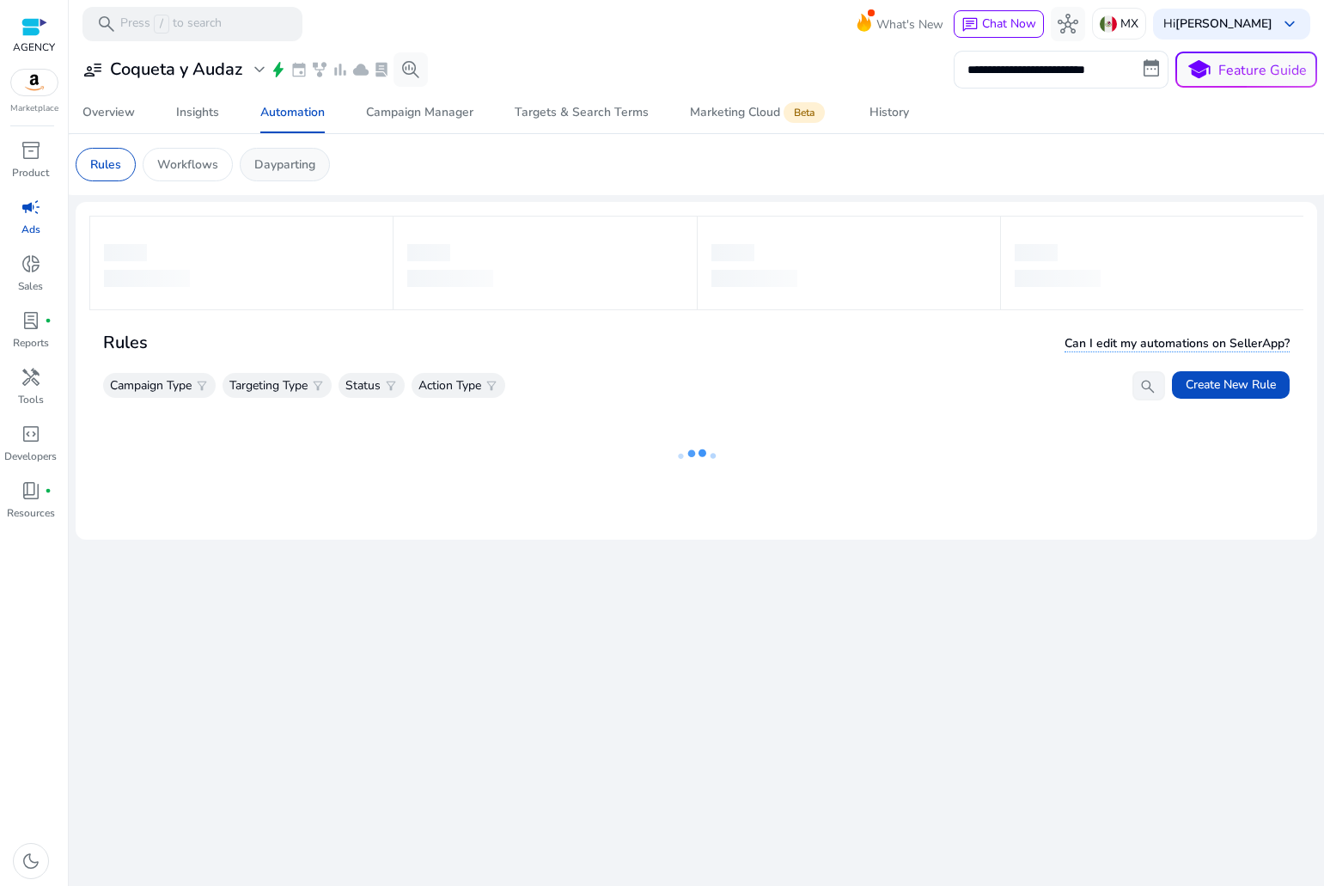
click at [285, 154] on div "Dayparting" at bounding box center [285, 165] width 90 height 34
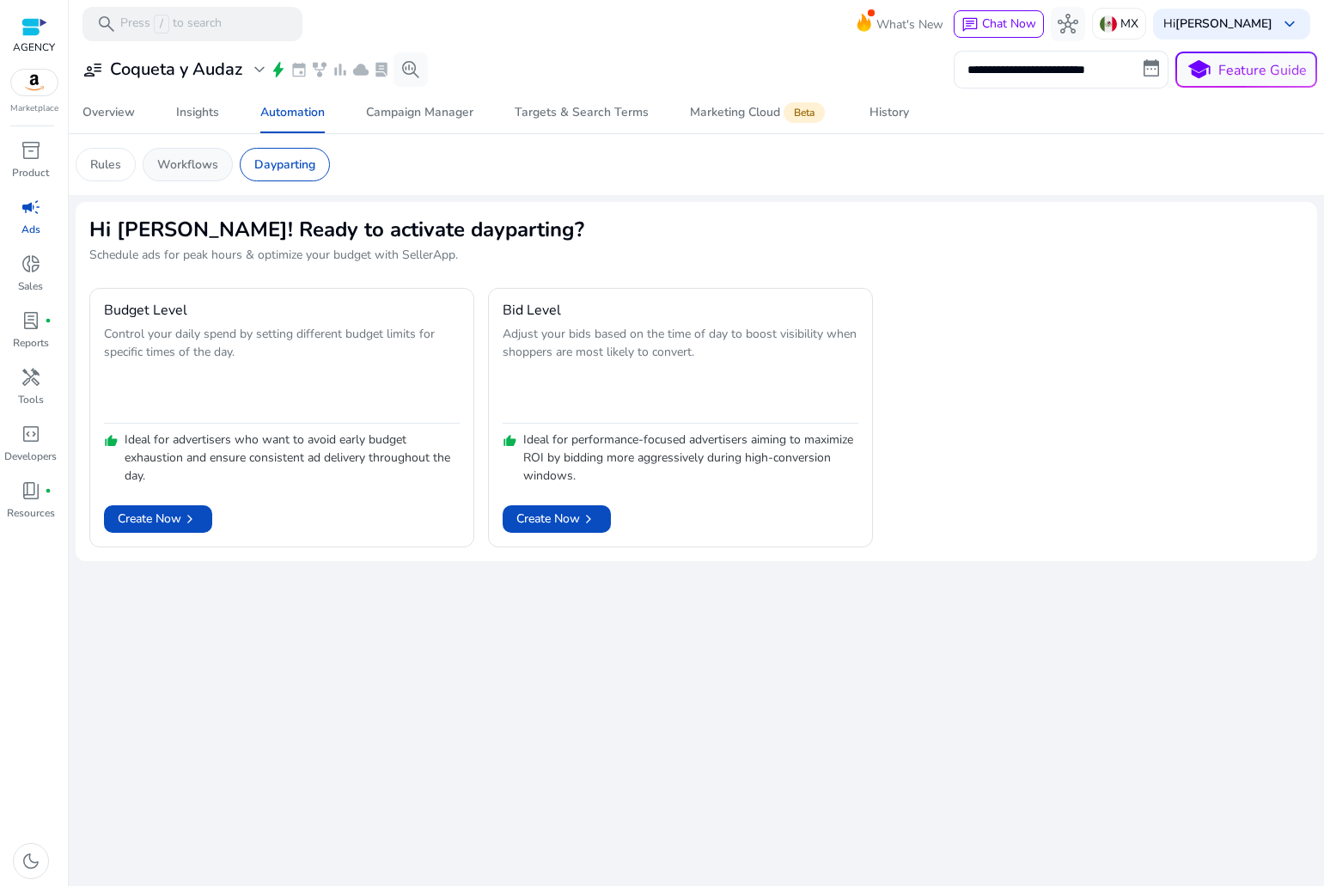
click at [186, 170] on p "Workflows" at bounding box center [187, 165] width 61 height 18
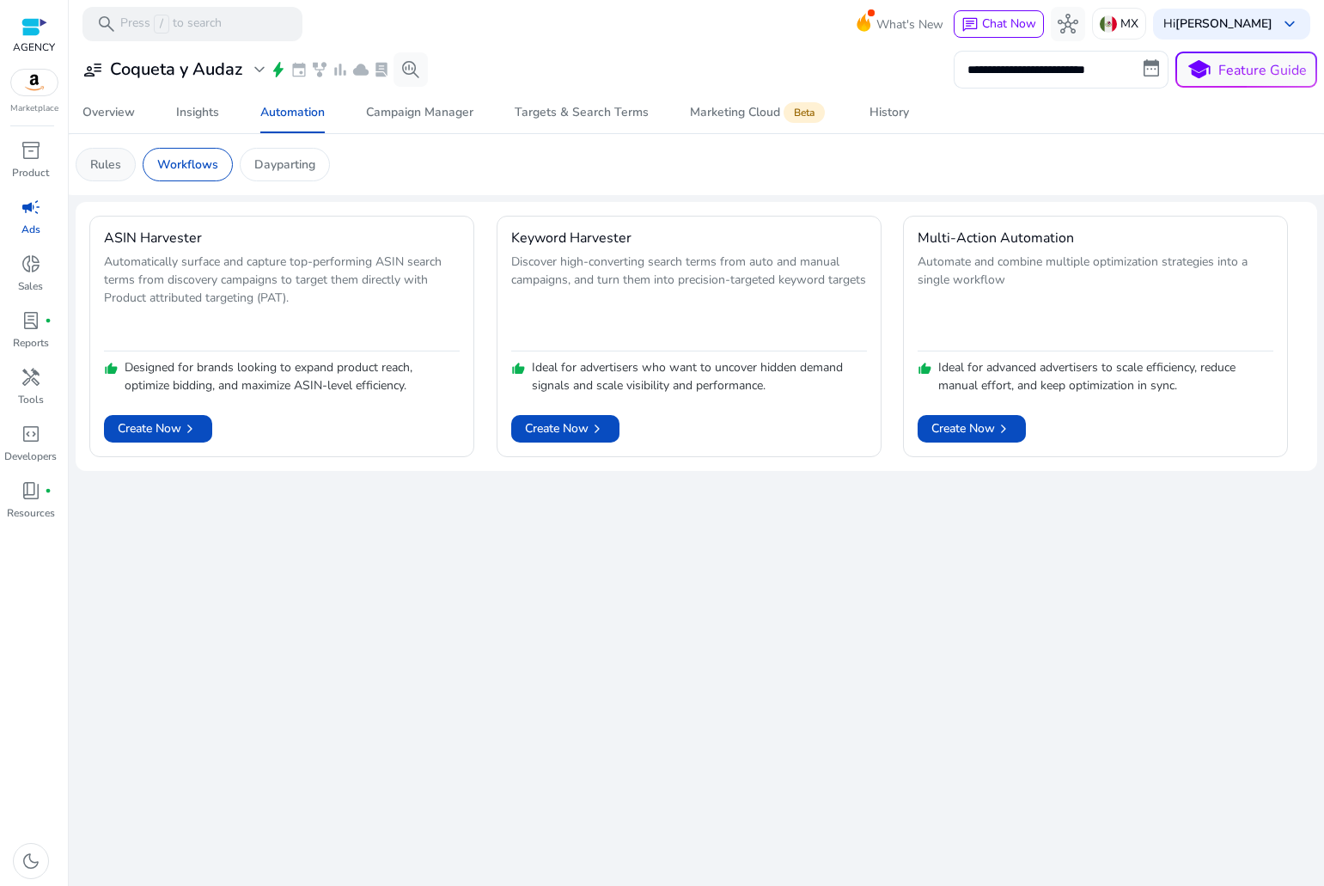
click at [107, 160] on p "Rules" at bounding box center [105, 165] width 31 height 18
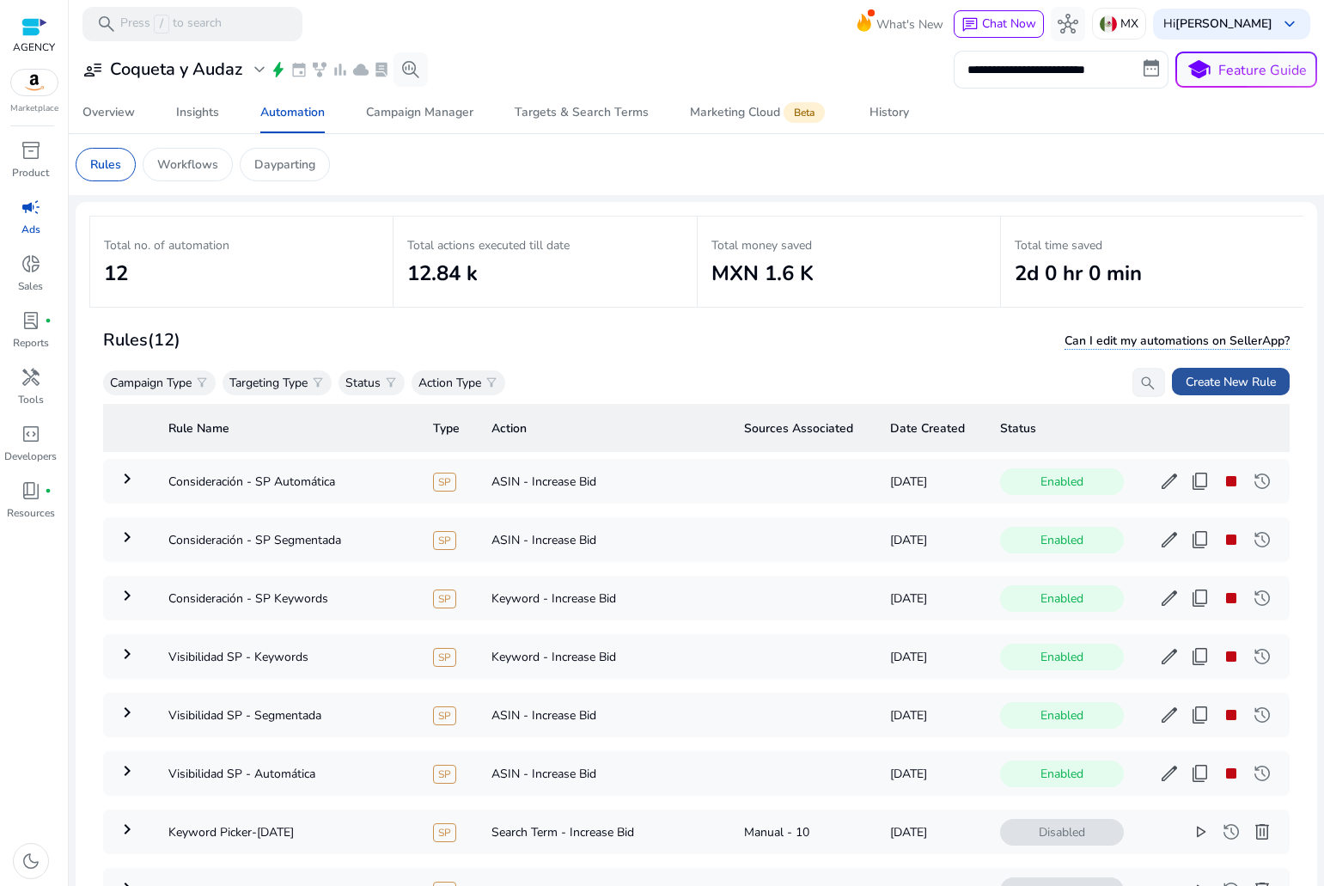
click at [1230, 386] on span "Create New Rule" at bounding box center [1231, 382] width 90 height 18
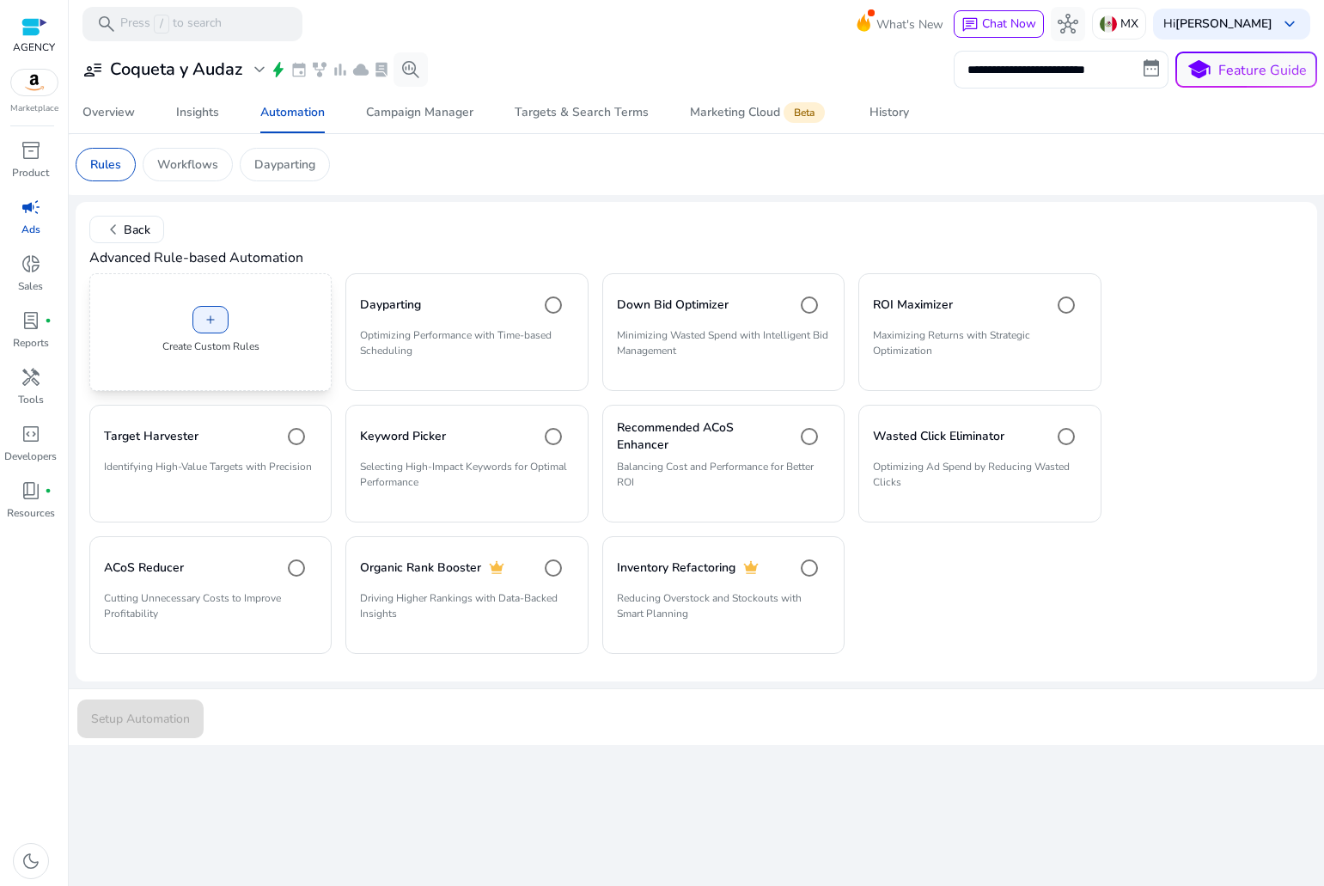
click at [312, 331] on div "add Create Custom Rules" at bounding box center [210, 332] width 242 height 118
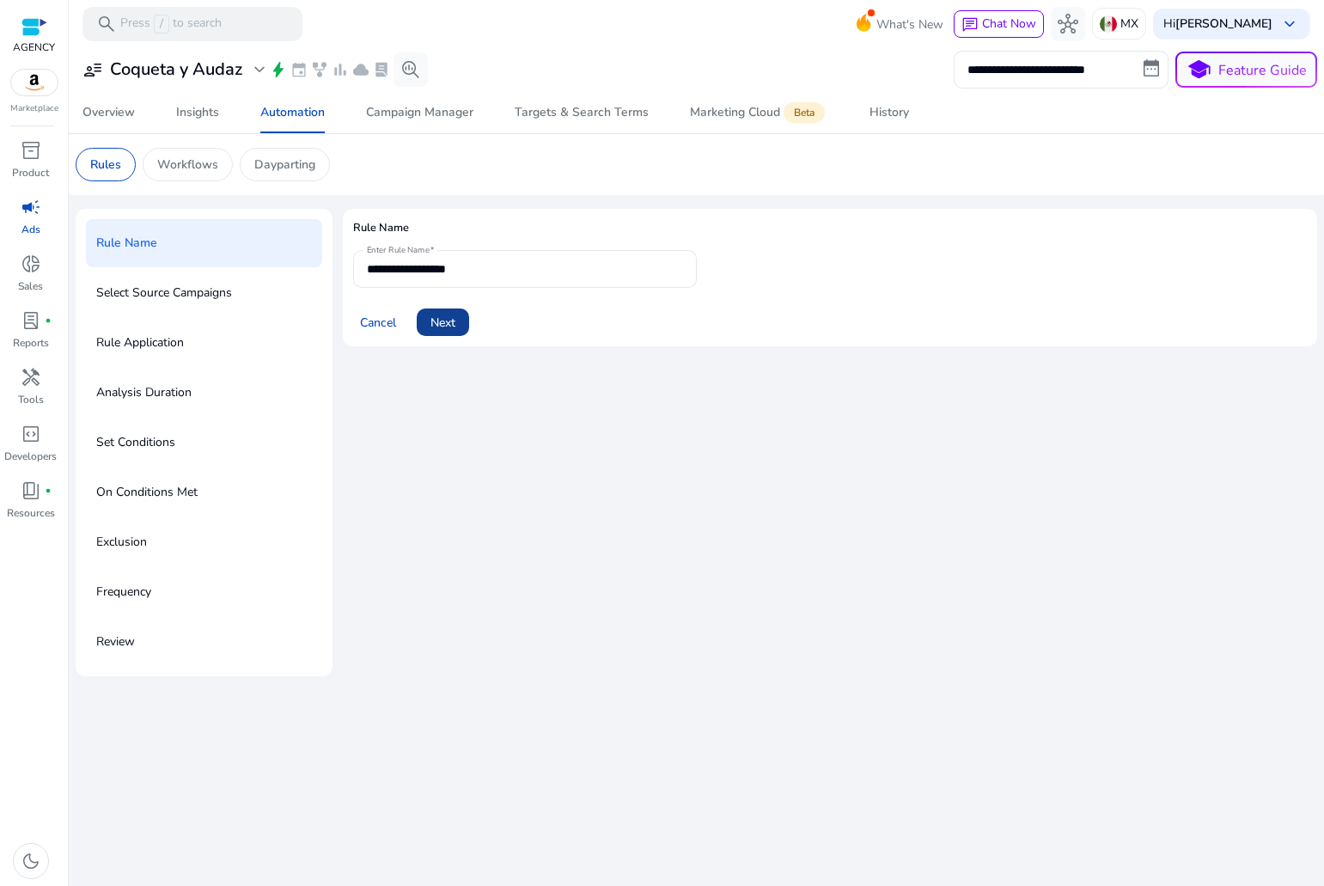
click at [436, 309] on span at bounding box center [443, 322] width 52 height 41
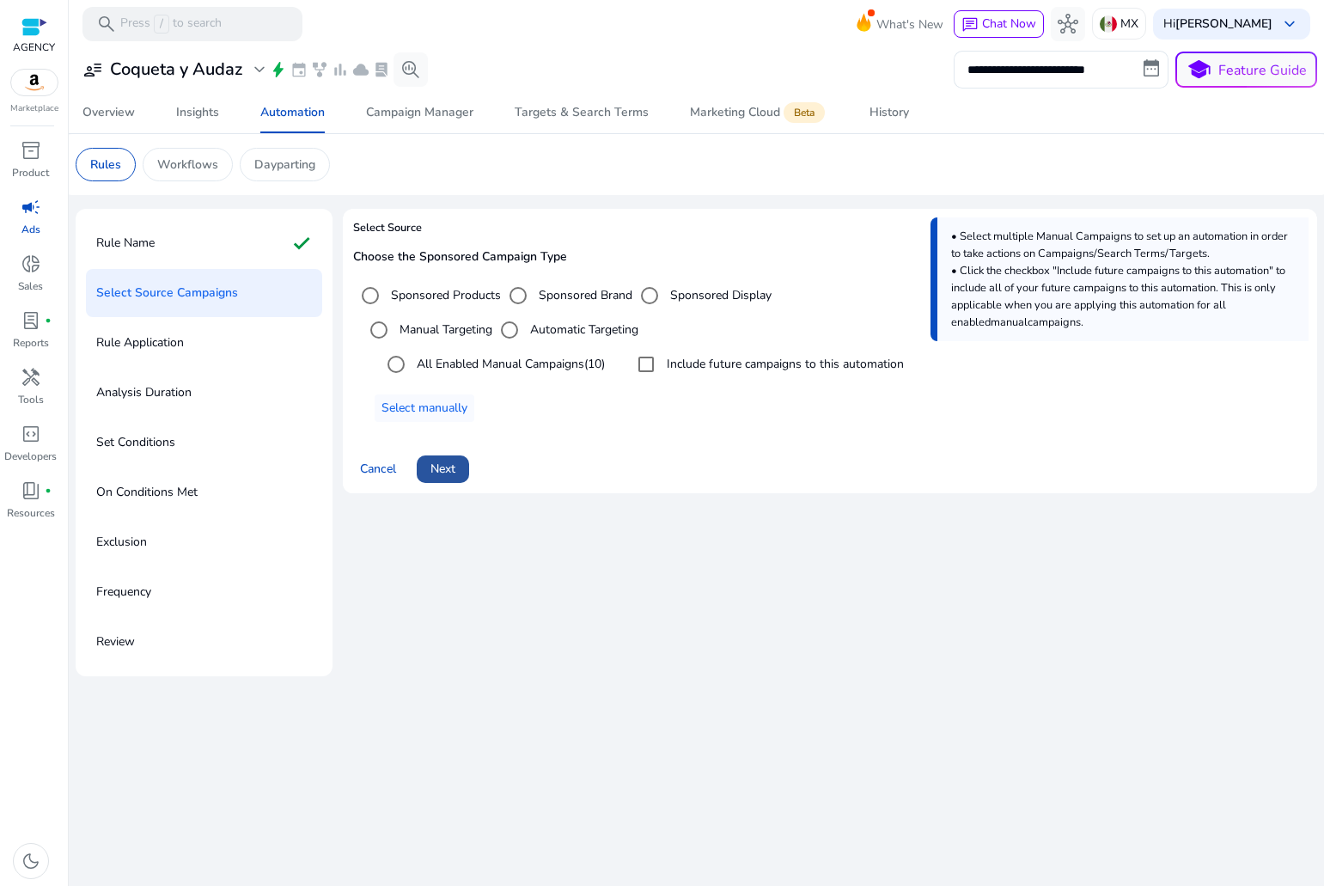
click at [448, 462] on span "Next" at bounding box center [443, 469] width 25 height 18
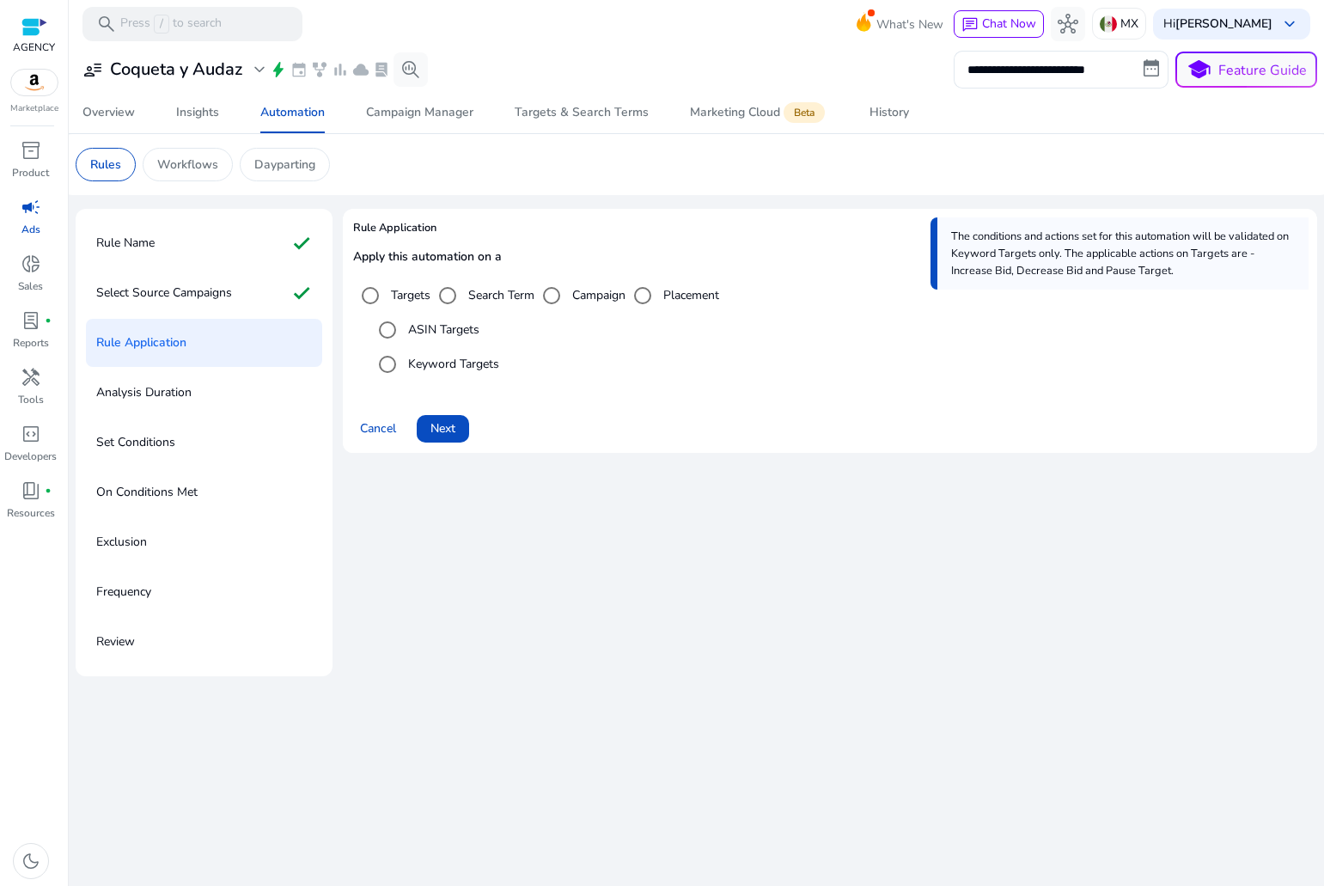
click at [577, 290] on label "Campaign" at bounding box center [597, 295] width 57 height 18
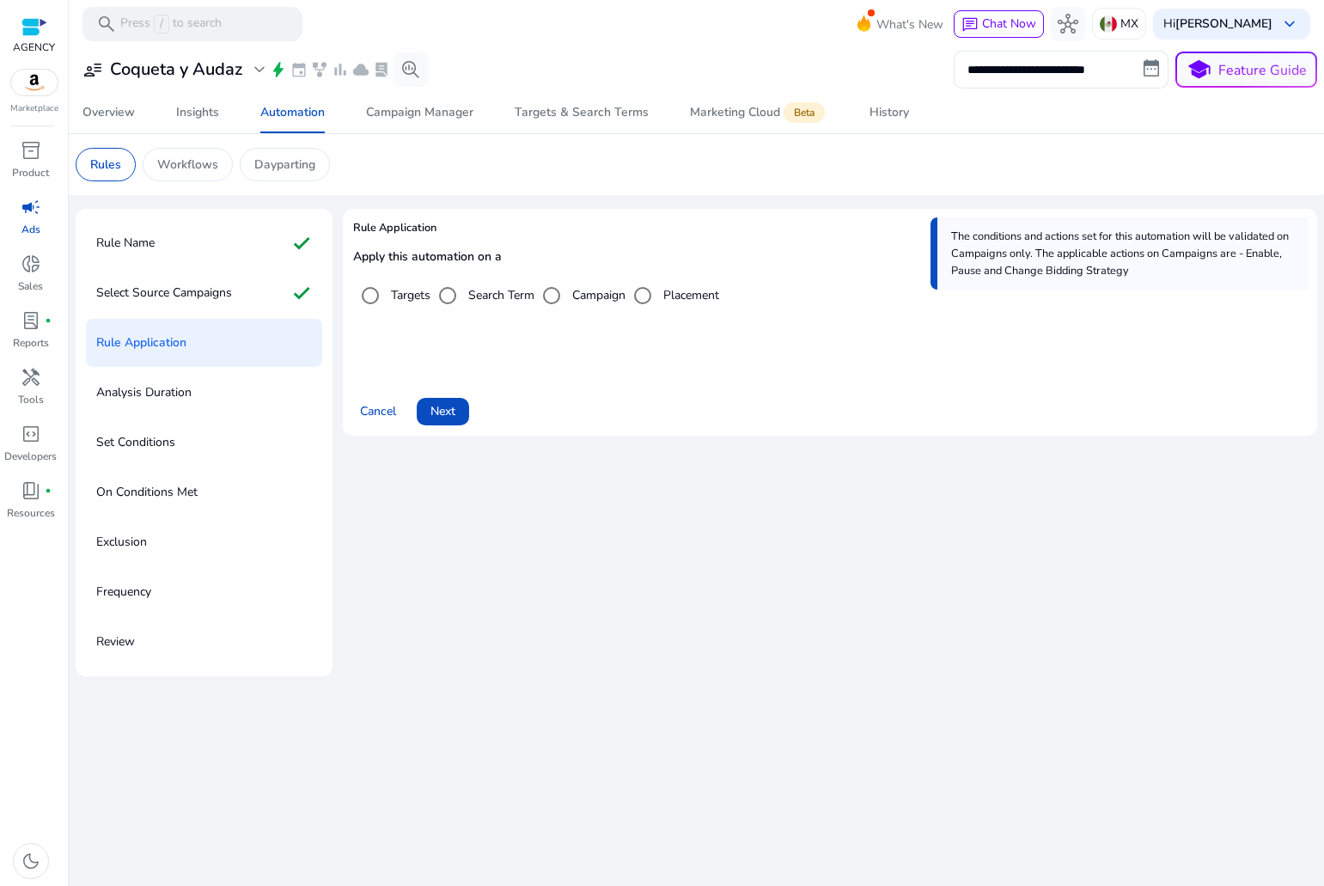
click at [679, 305] on div "Placement" at bounding box center [673, 295] width 94 height 34
click at [681, 294] on label "Placement" at bounding box center [689, 295] width 59 height 18
click at [449, 424] on span at bounding box center [443, 411] width 52 height 41
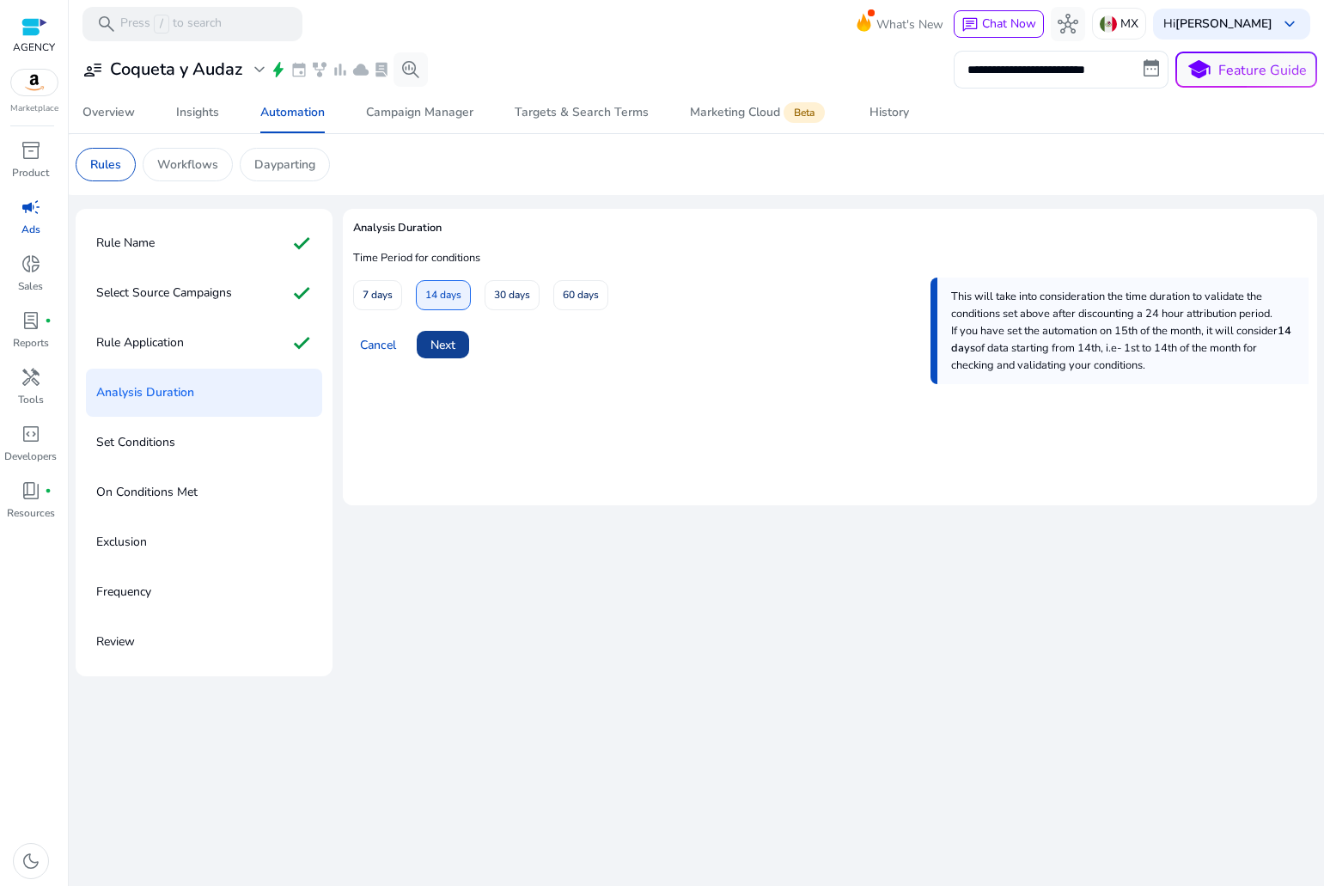
click at [455, 341] on span "Next" at bounding box center [443, 345] width 25 height 18
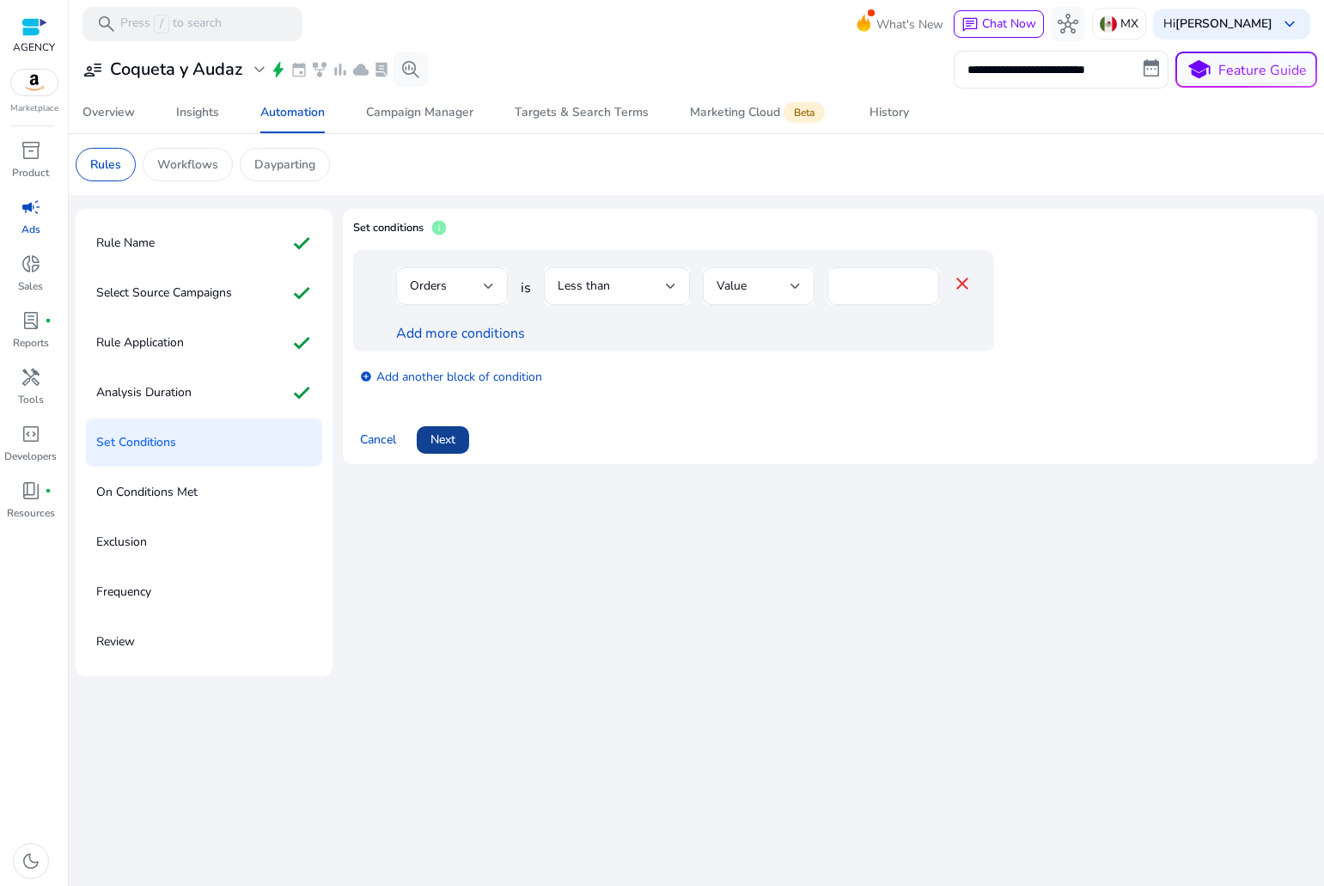
click at [450, 432] on span "Next" at bounding box center [443, 440] width 25 height 18
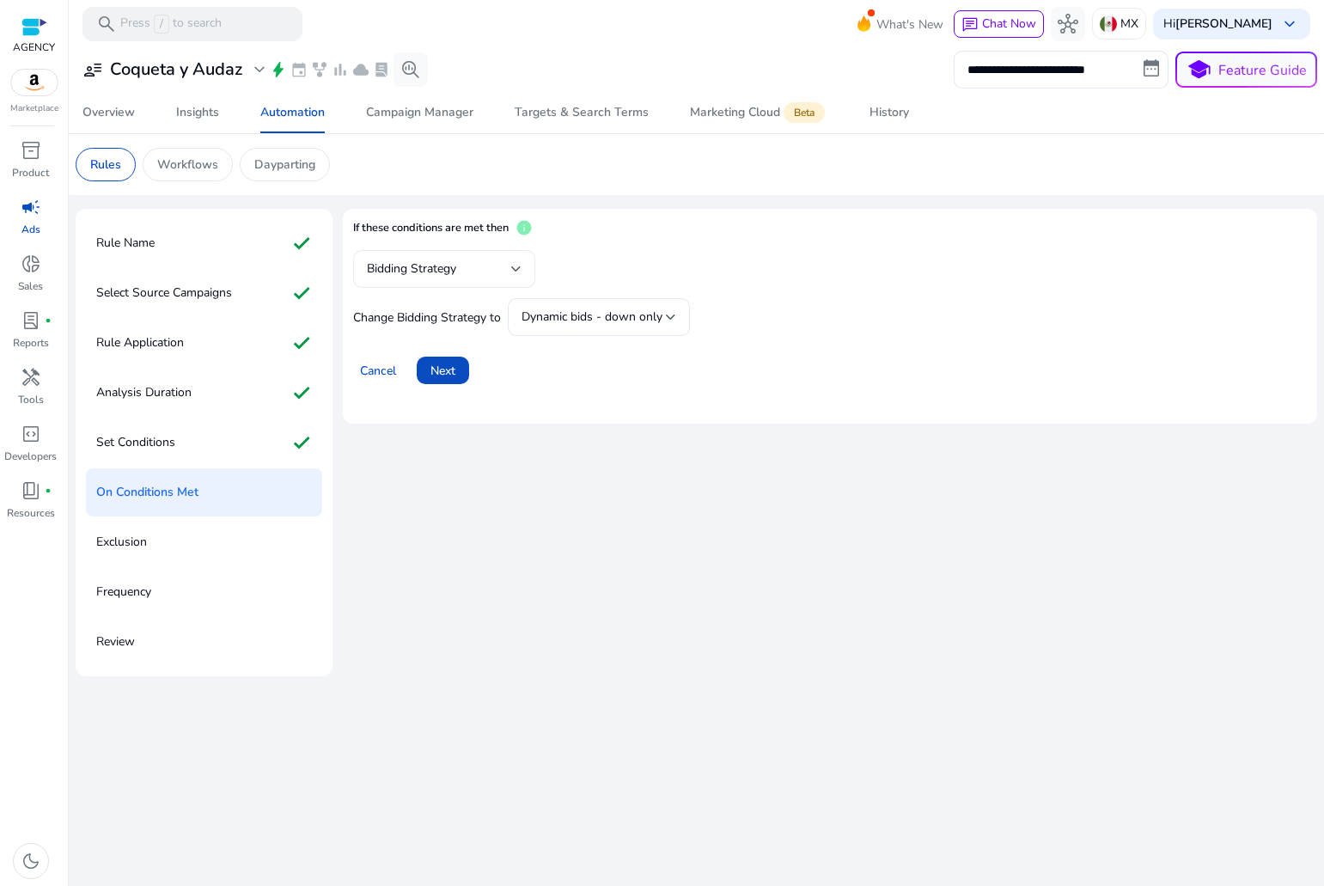
click at [478, 252] on div "Bidding Strategy" at bounding box center [444, 269] width 155 height 38
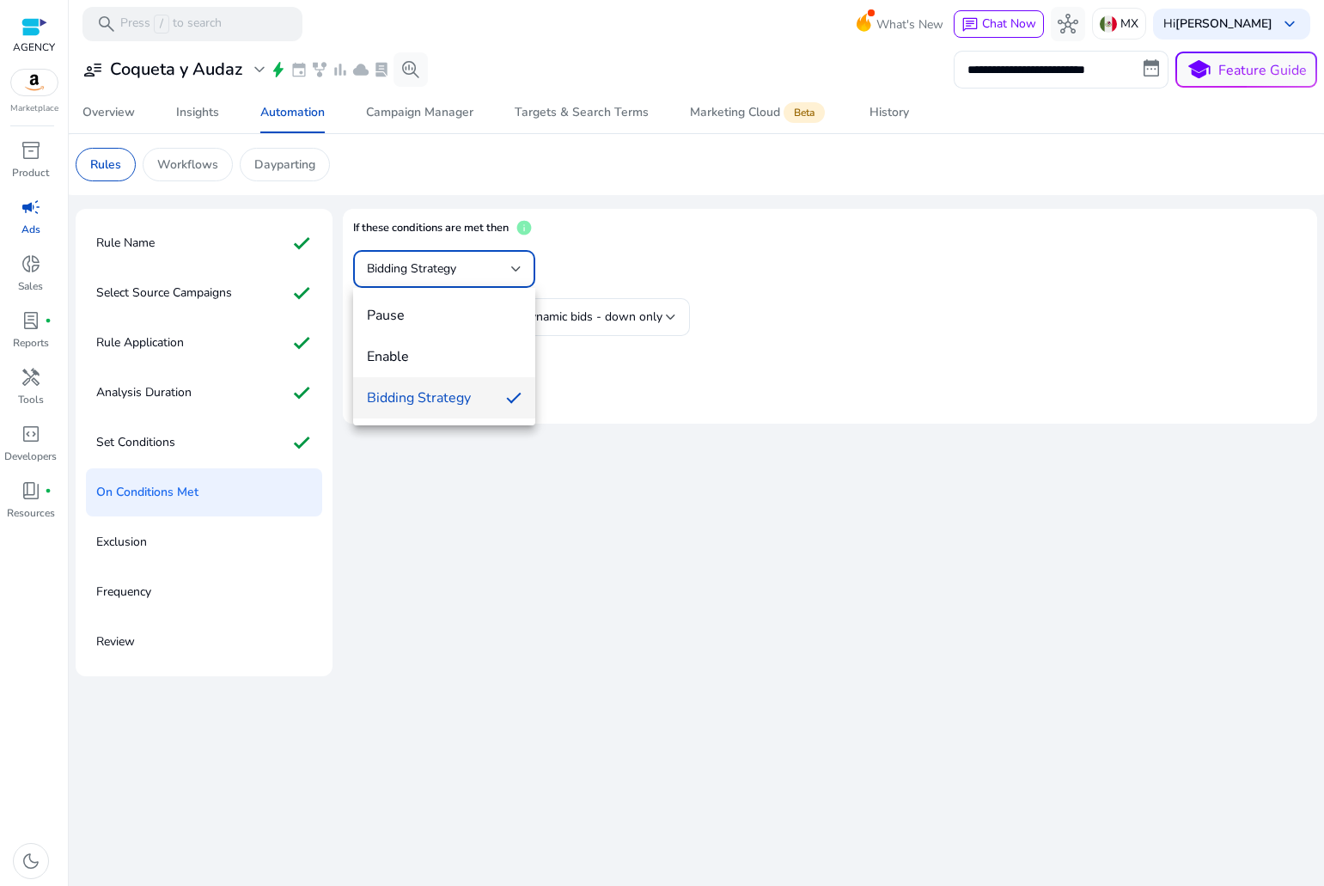
click at [567, 273] on div at bounding box center [662, 443] width 1324 height 886
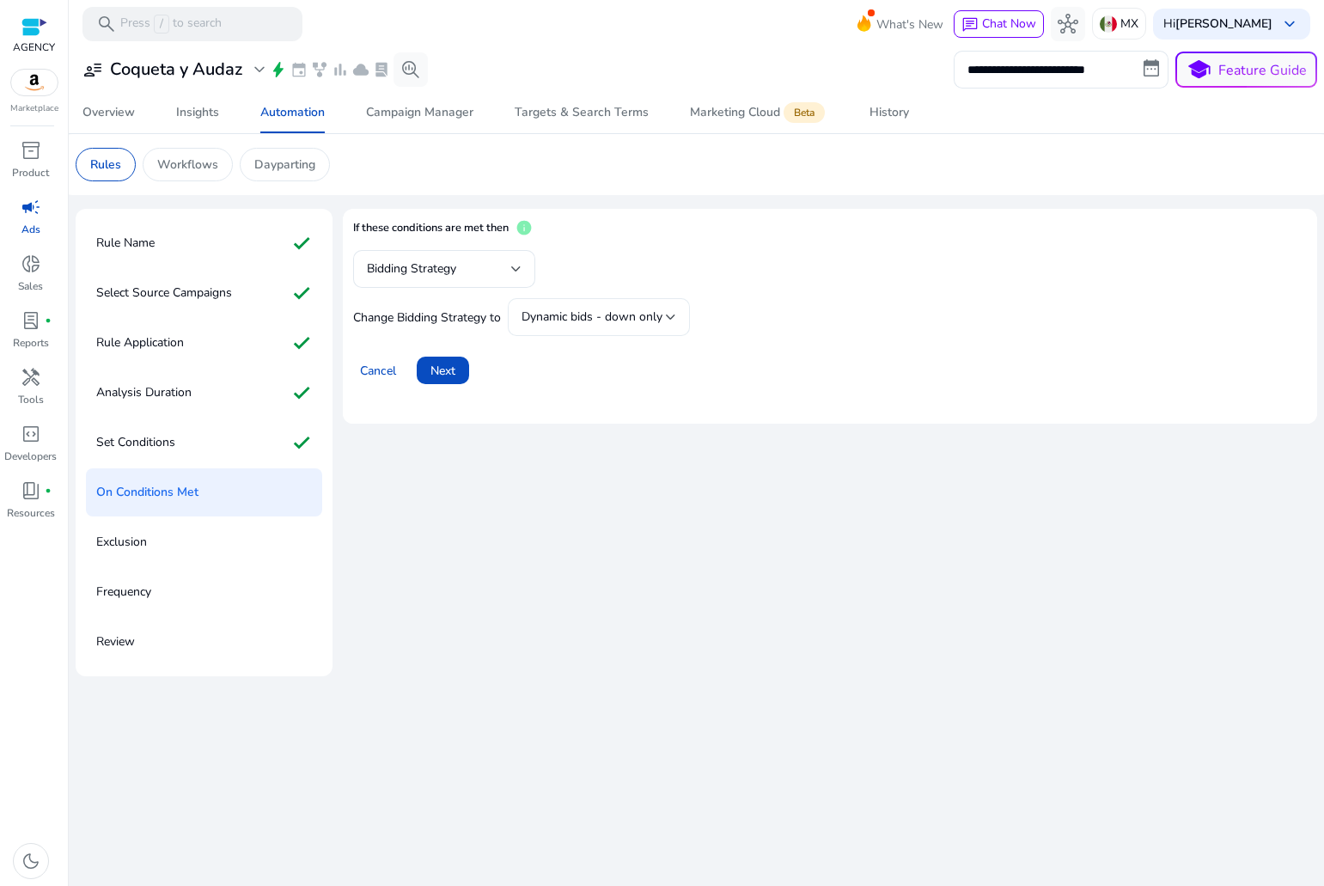
click at [577, 318] on span "Dynamic bids - down only" at bounding box center [592, 317] width 141 height 16
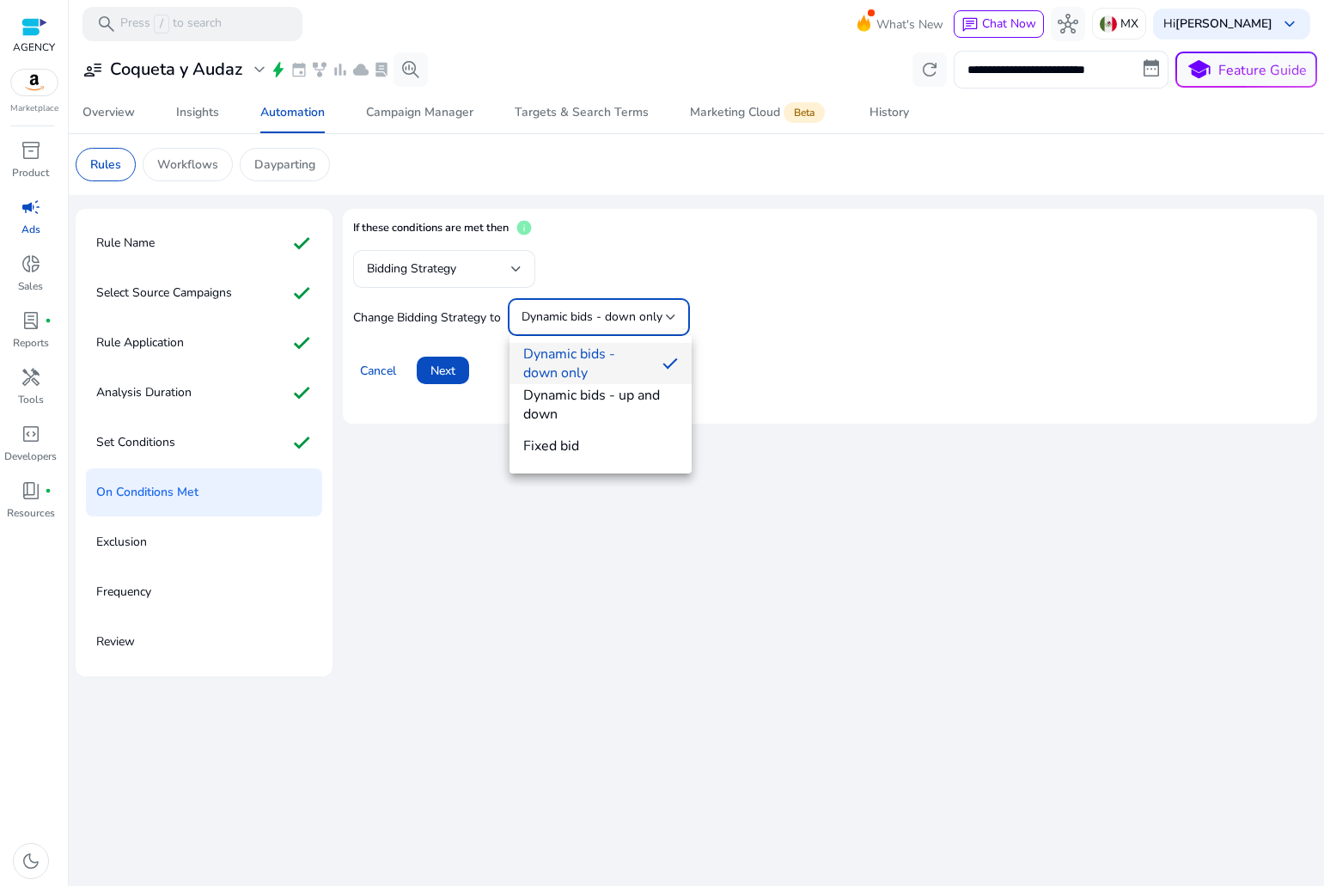
click at [277, 76] on div at bounding box center [662, 443] width 1324 height 886
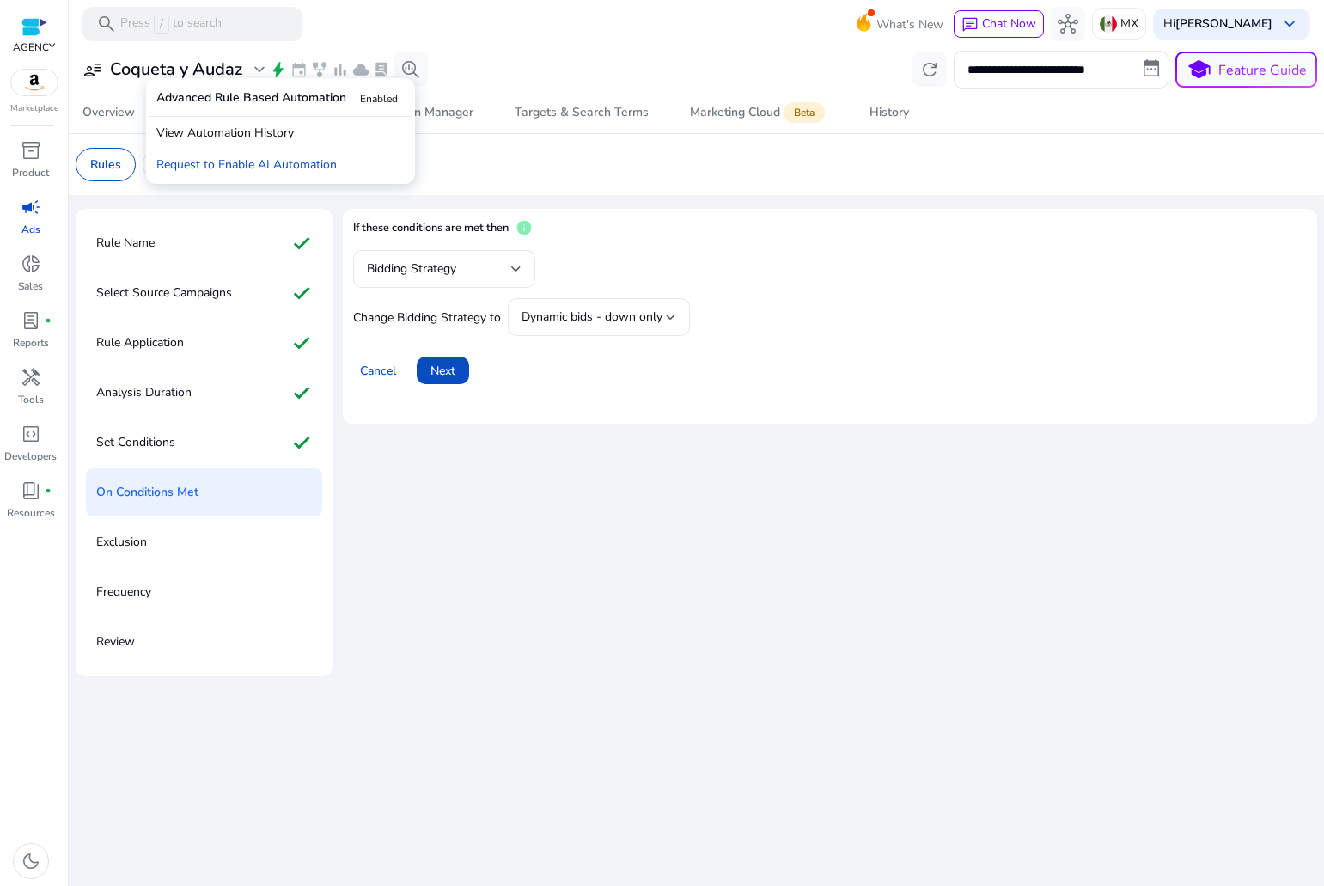
click at [272, 71] on span "bolt" at bounding box center [278, 69] width 17 height 17
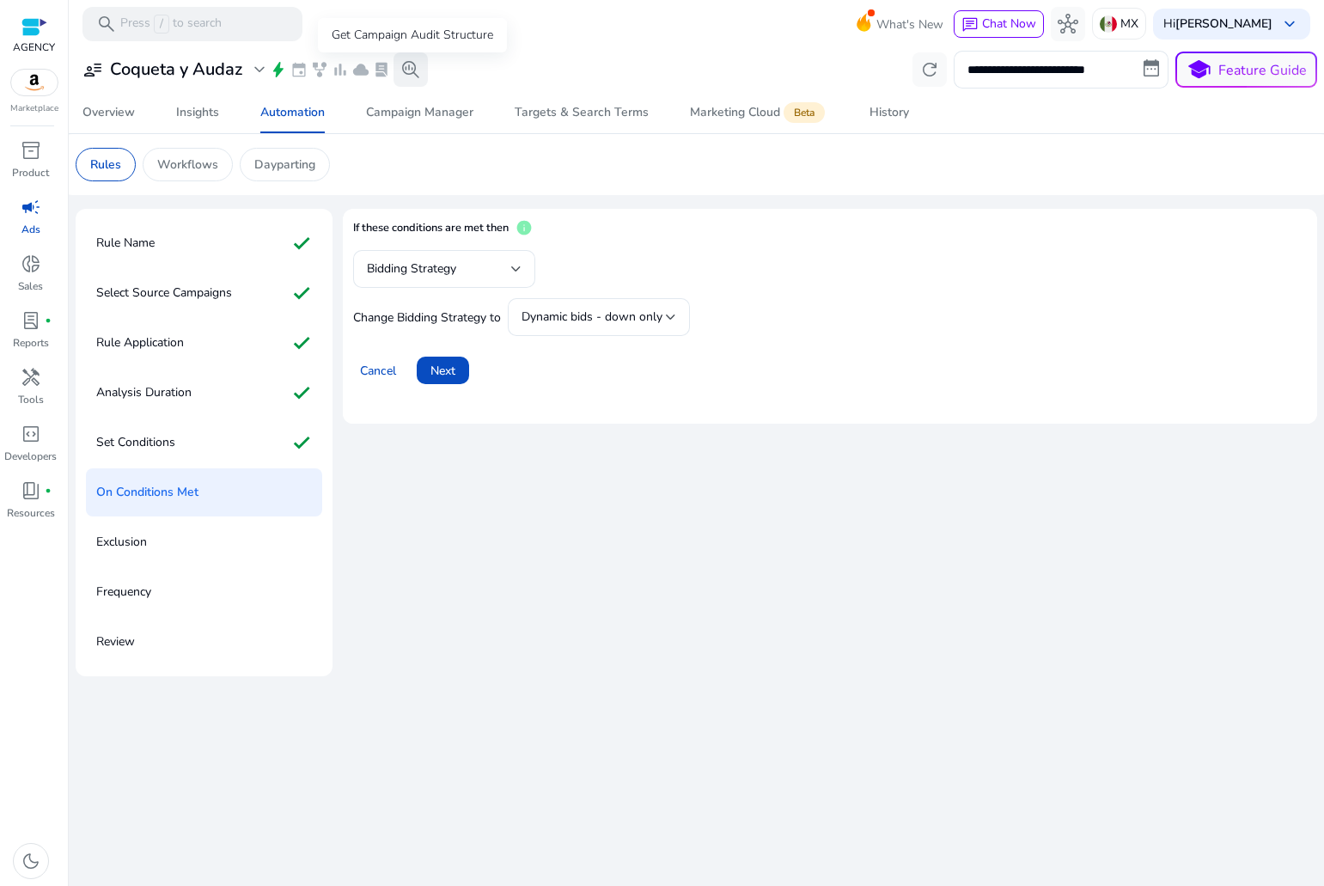
click at [407, 75] on span "search_insights" at bounding box center [410, 69] width 21 height 21
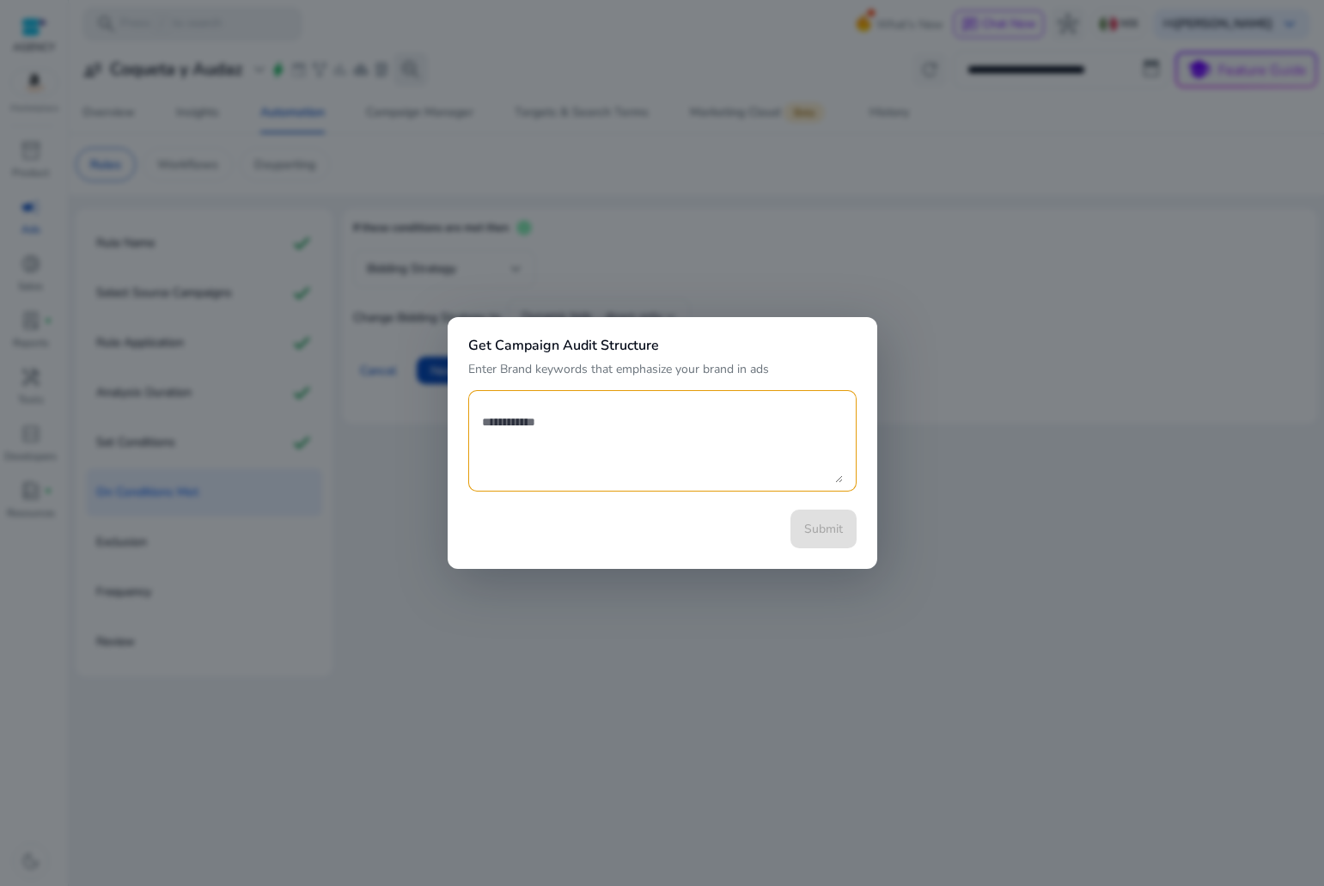
click at [407, 75] on div at bounding box center [662, 443] width 1324 height 886
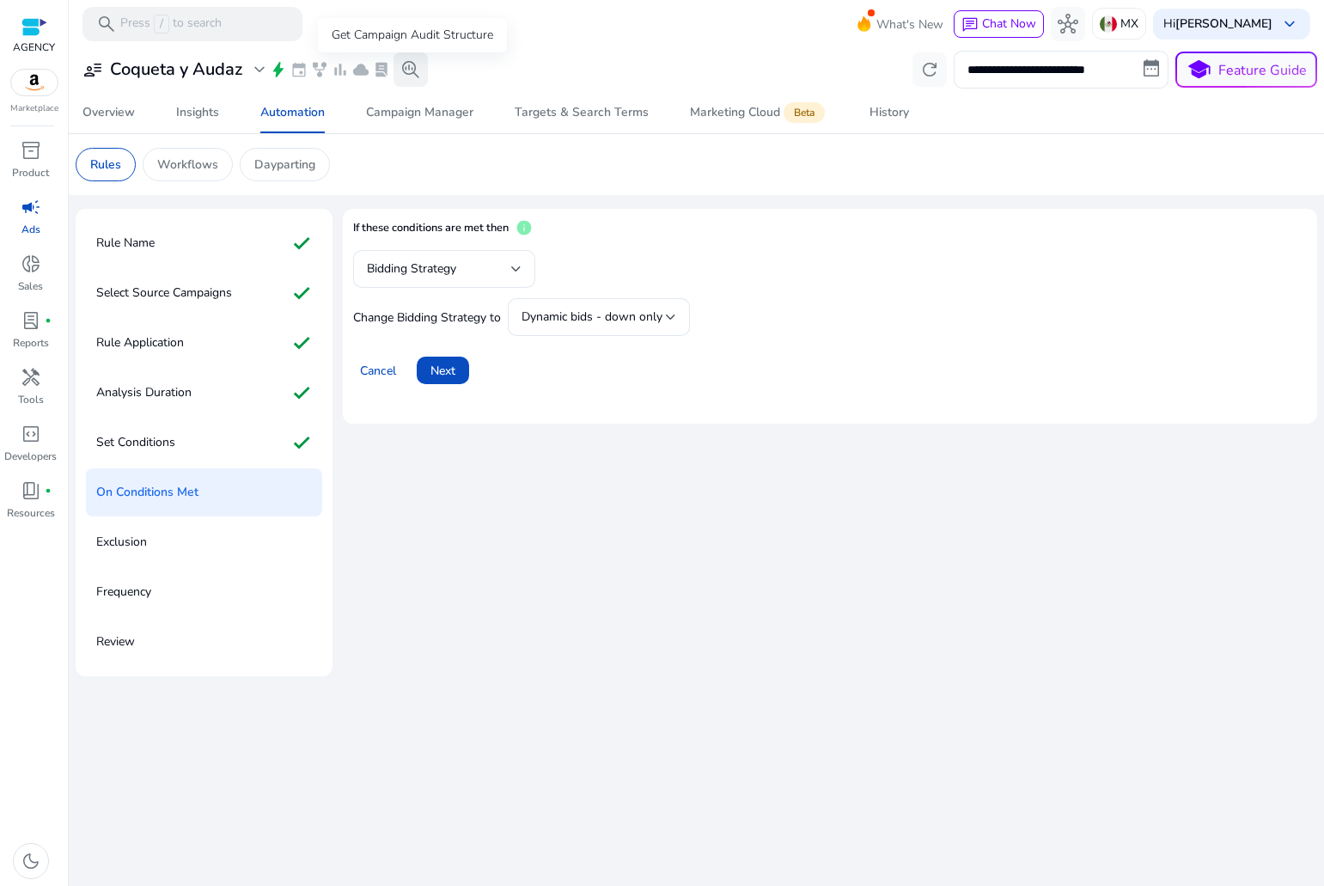
click at [407, 75] on span "search_insights" at bounding box center [410, 69] width 21 height 21
